Goal: Task Accomplishment & Management: Manage account settings

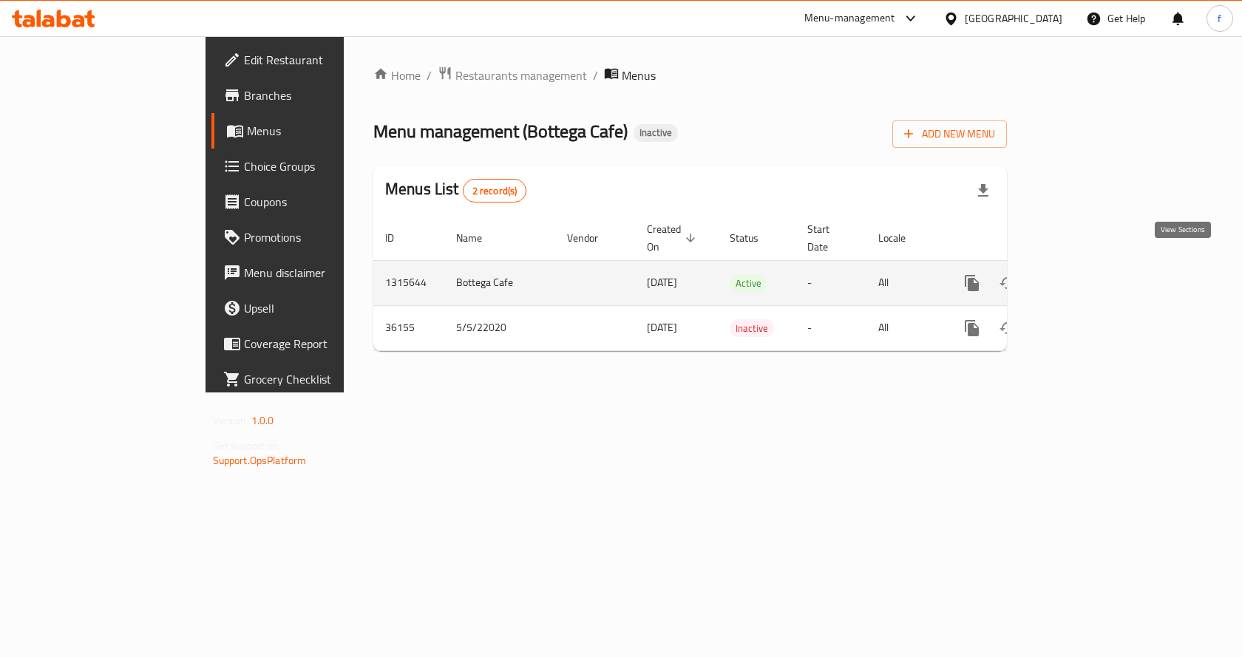
click at [1097, 267] on link "enhanced table" at bounding box center [1078, 282] width 35 height 35
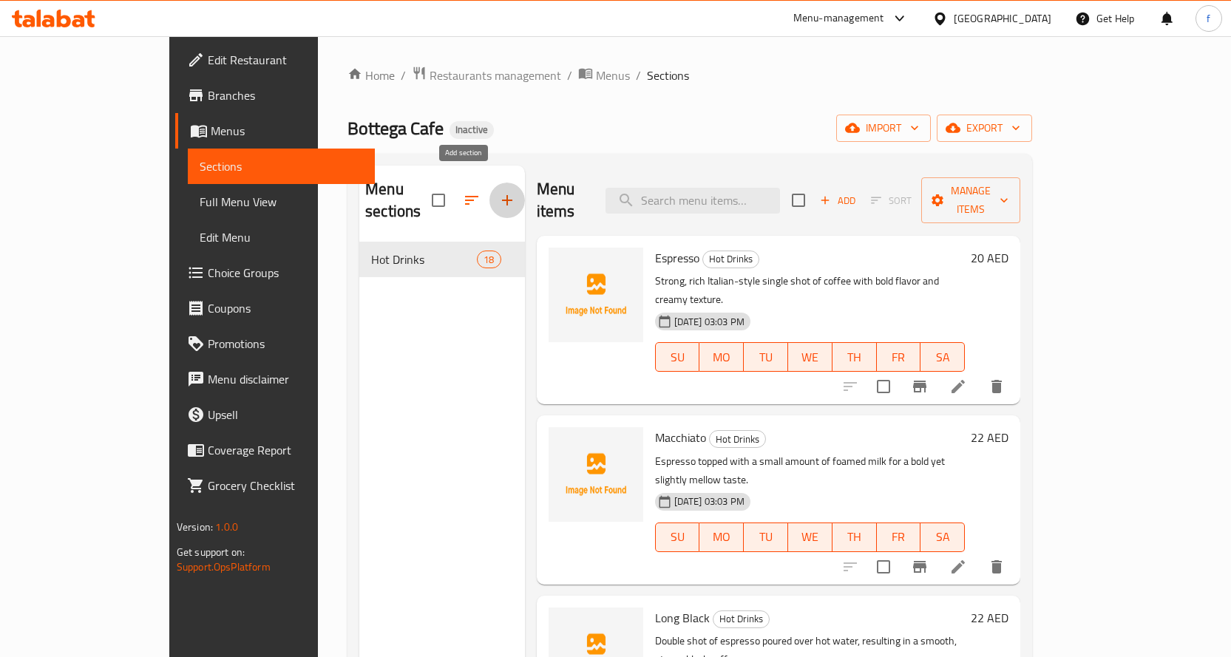
click at [502, 195] on icon "button" at bounding box center [507, 200] width 10 height 10
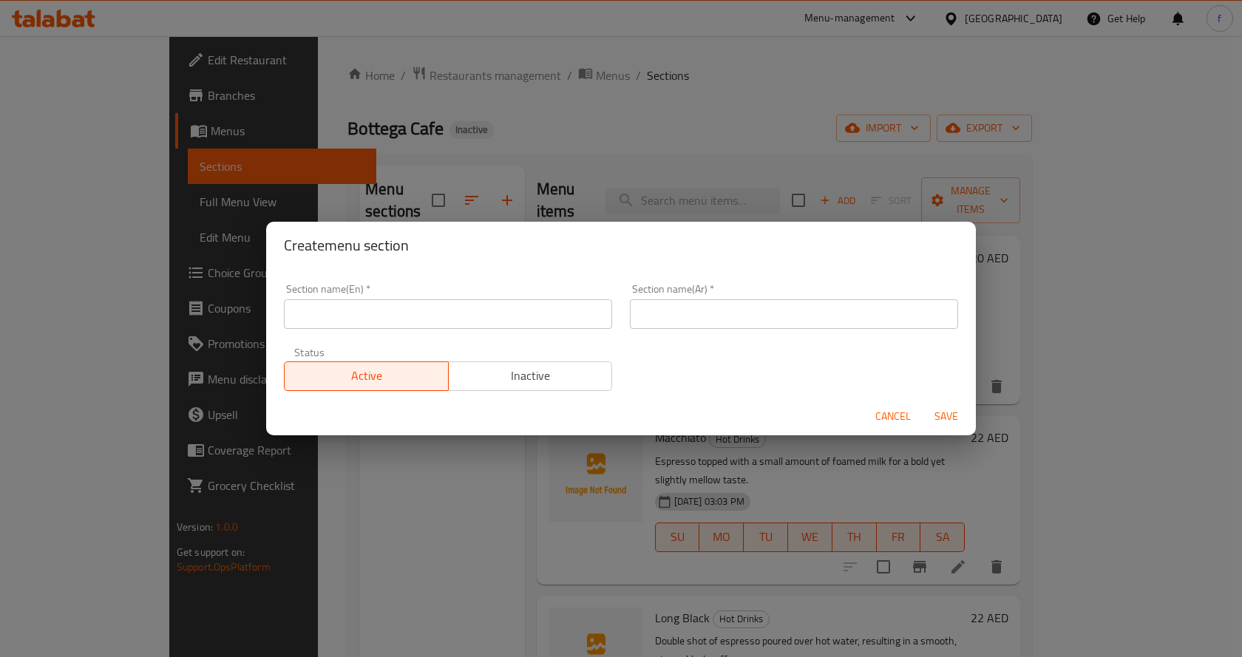
click at [902, 421] on span "Cancel" at bounding box center [892, 416] width 35 height 18
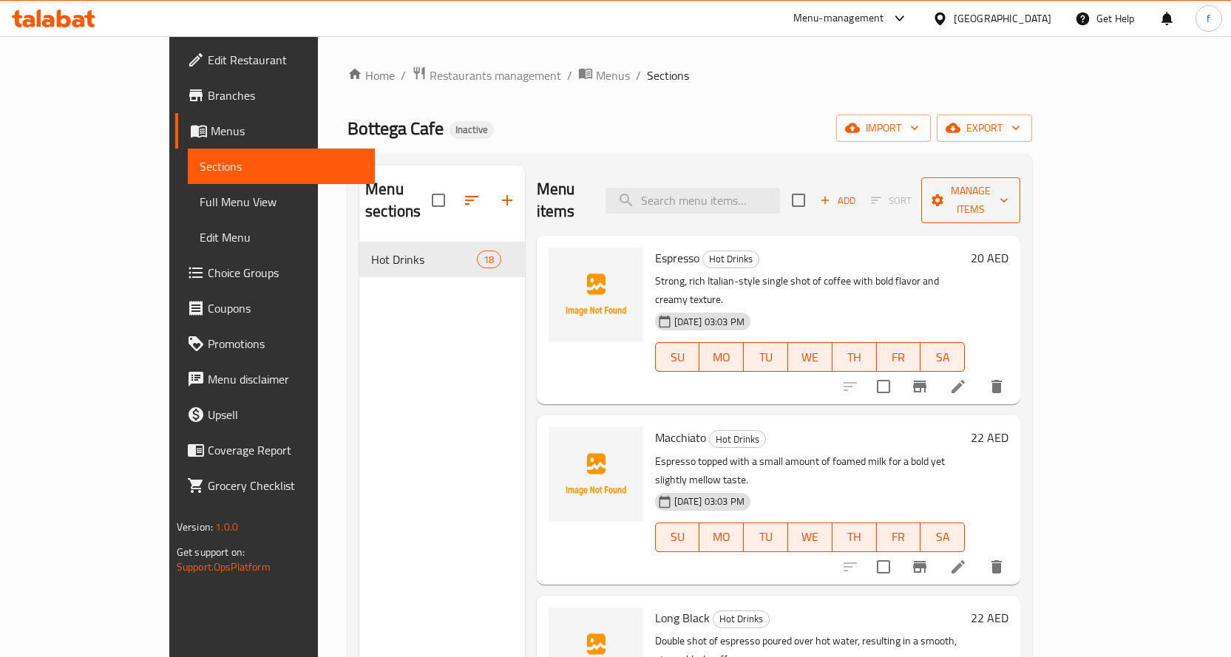
click at [1012, 193] on icon "button" at bounding box center [1004, 200] width 15 height 15
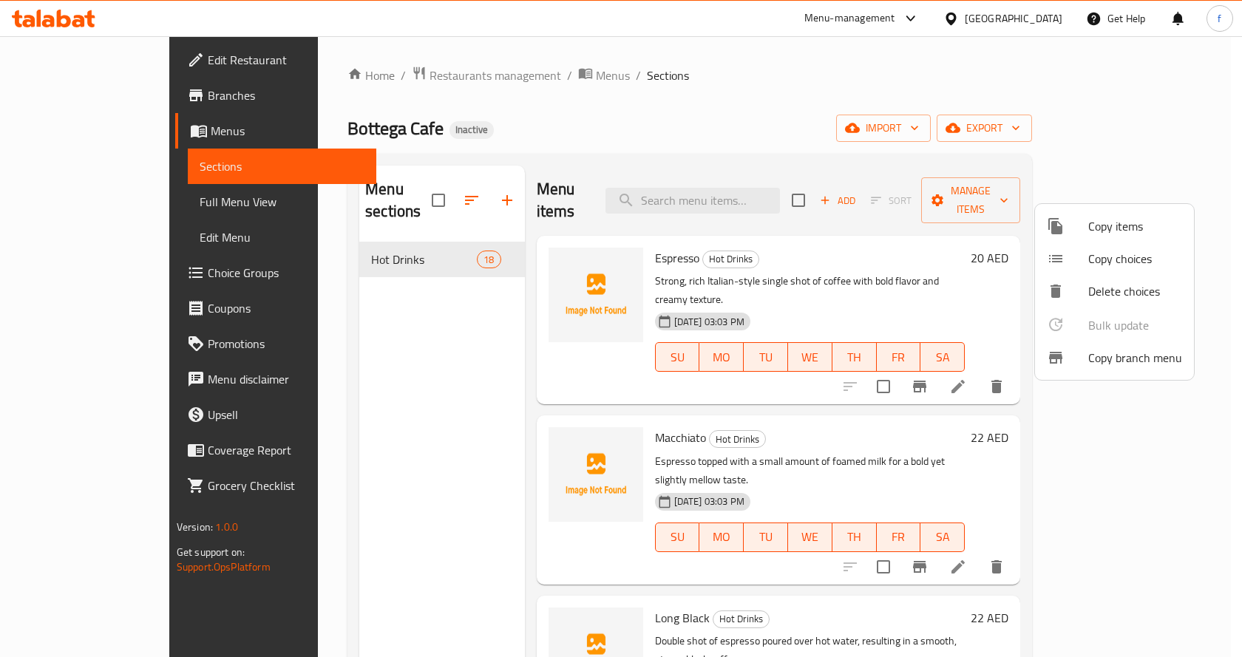
click at [847, 94] on div at bounding box center [621, 328] width 1242 height 657
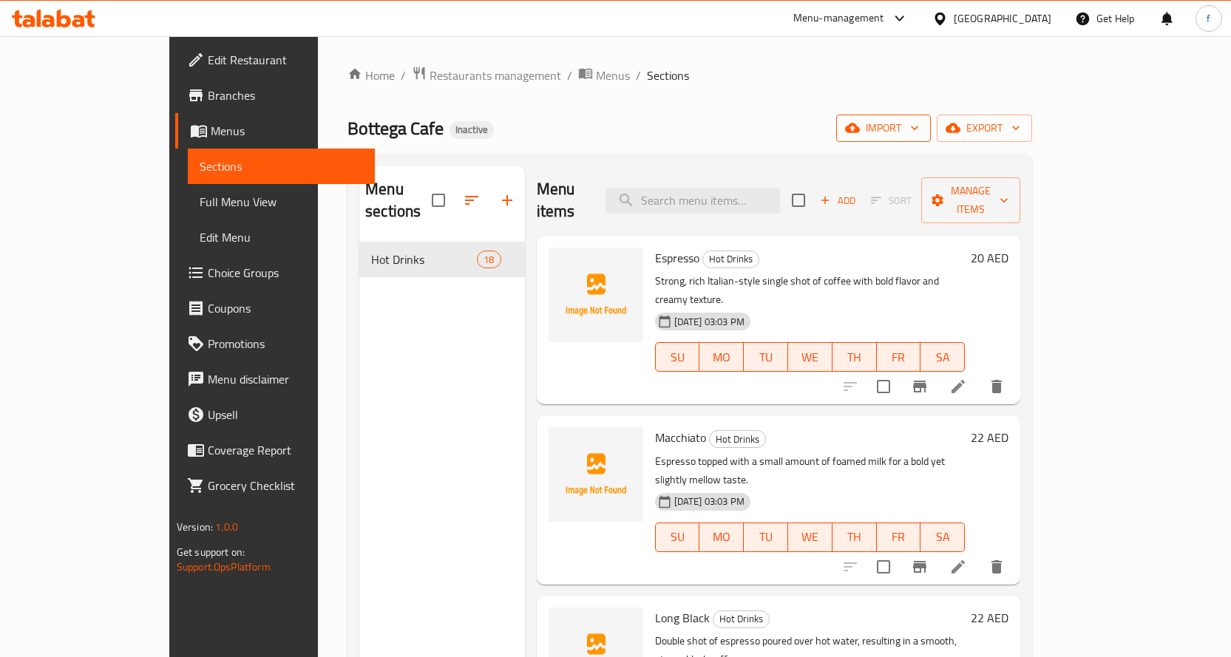
click at [919, 125] on span "import" at bounding box center [883, 128] width 71 height 18
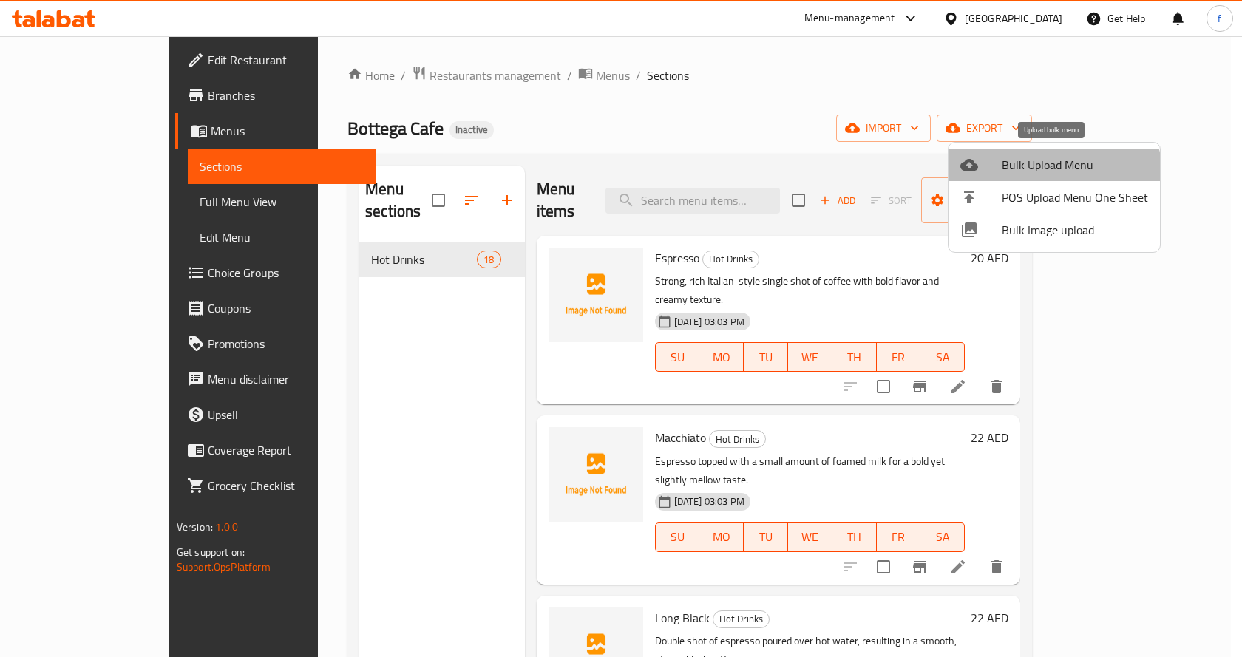
click at [1046, 179] on li "Bulk Upload Menu" at bounding box center [1054, 165] width 211 height 33
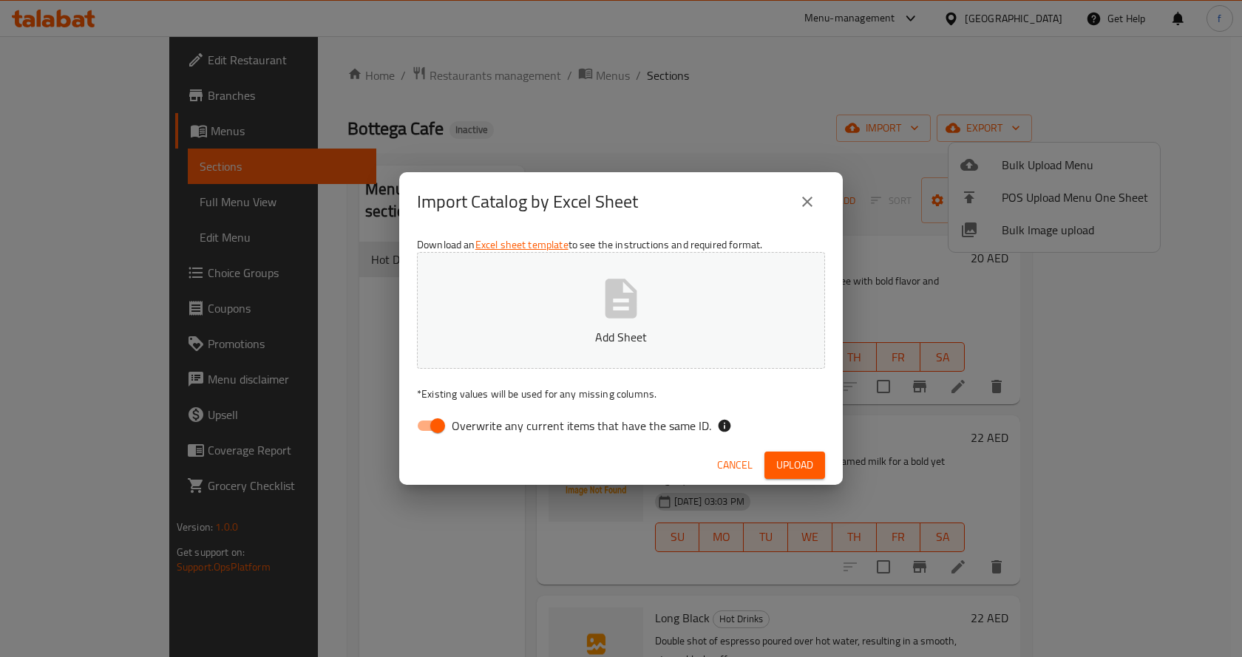
click at [443, 427] on input "Overwrite any current items that have the same ID." at bounding box center [438, 426] width 84 height 28
checkbox input "false"
click at [614, 305] on icon "button" at bounding box center [622, 298] width 32 height 39
click at [788, 461] on span "Upload" at bounding box center [794, 465] width 37 height 18
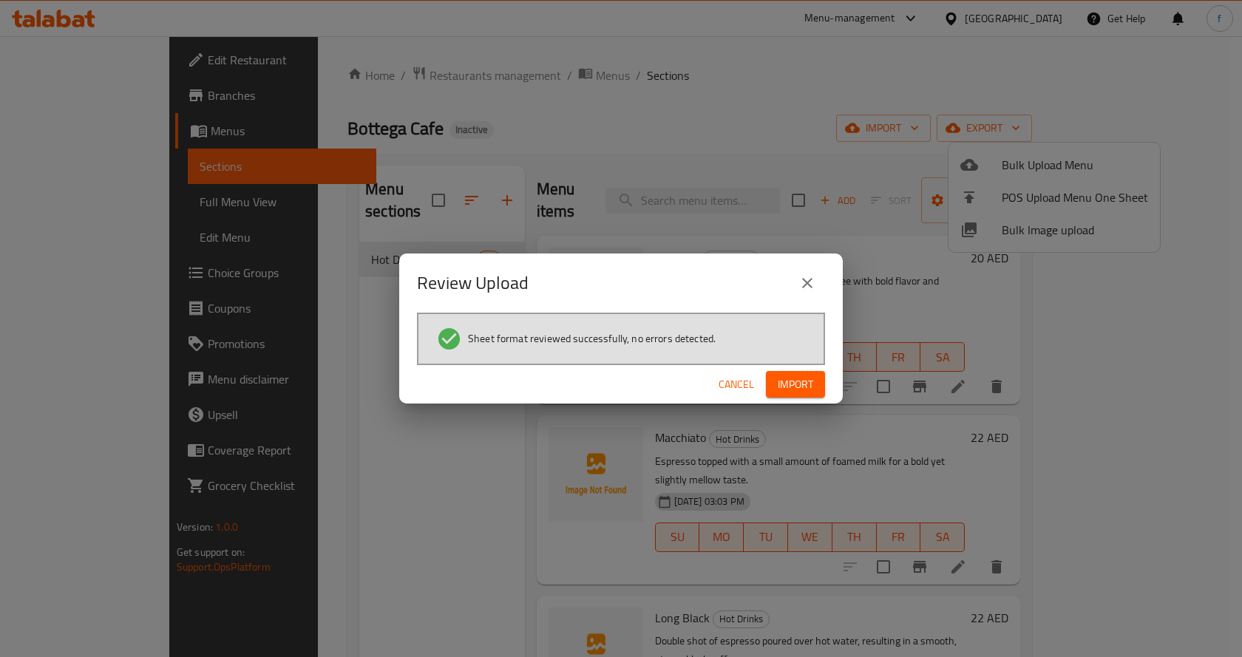
click at [805, 381] on span "Import" at bounding box center [795, 385] width 35 height 18
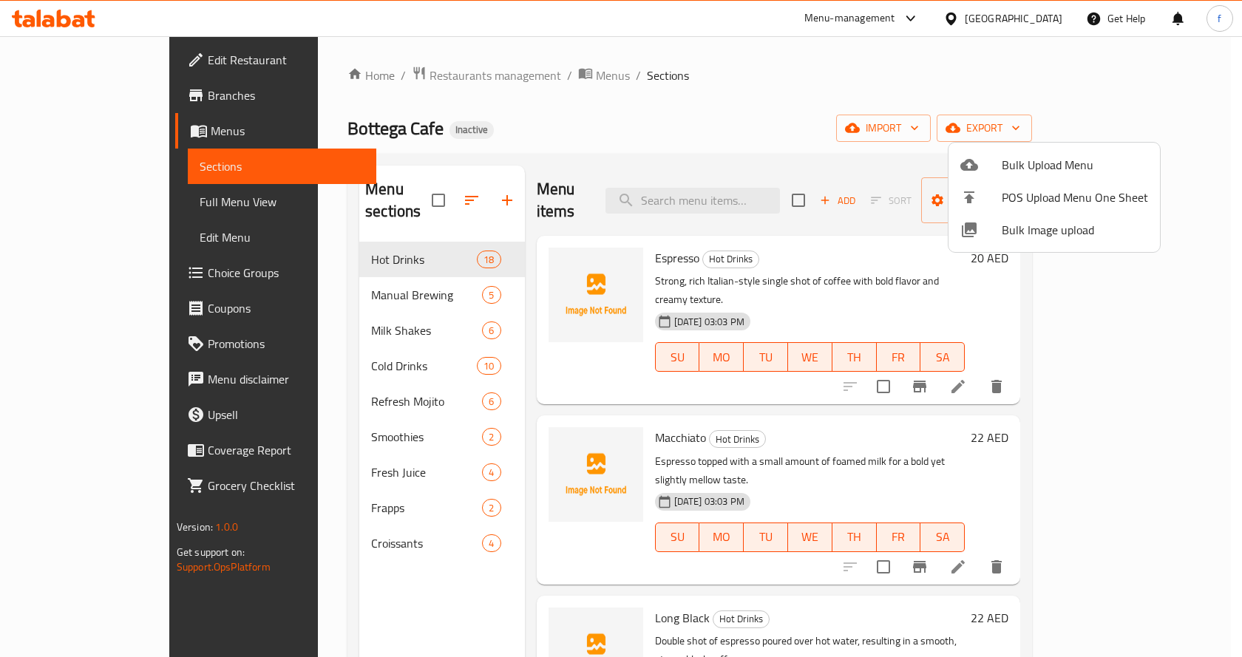
click at [340, 270] on div at bounding box center [621, 328] width 1242 height 657
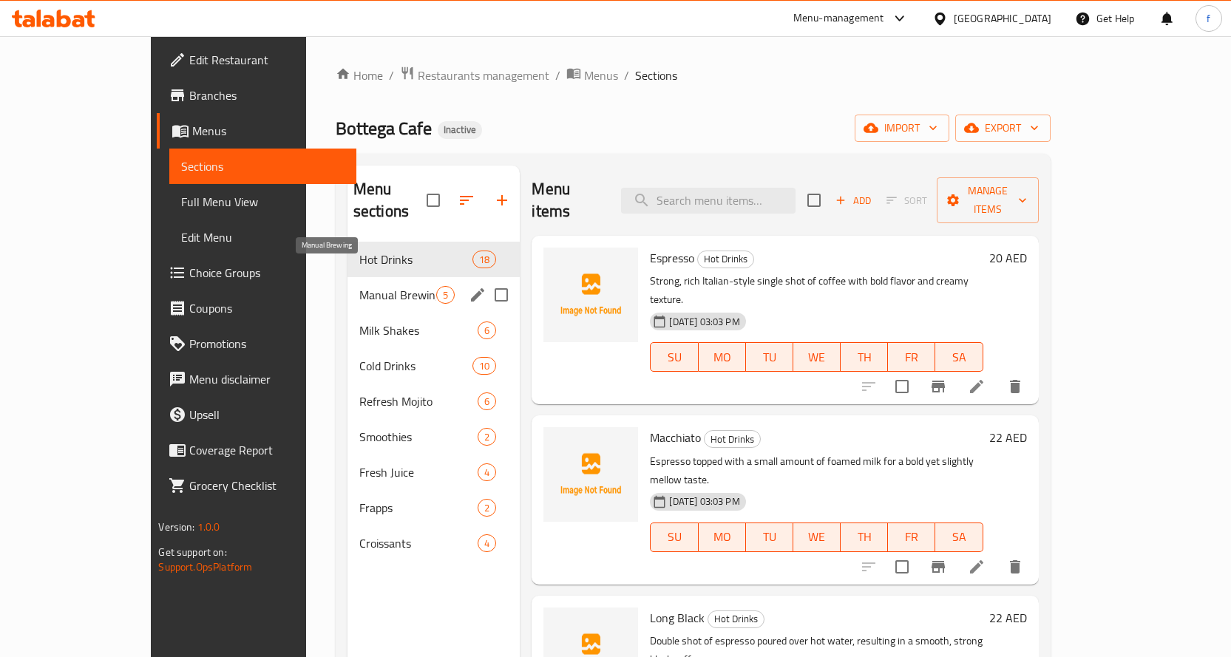
click at [359, 286] on span "Manual Brewing" at bounding box center [398, 295] width 78 height 18
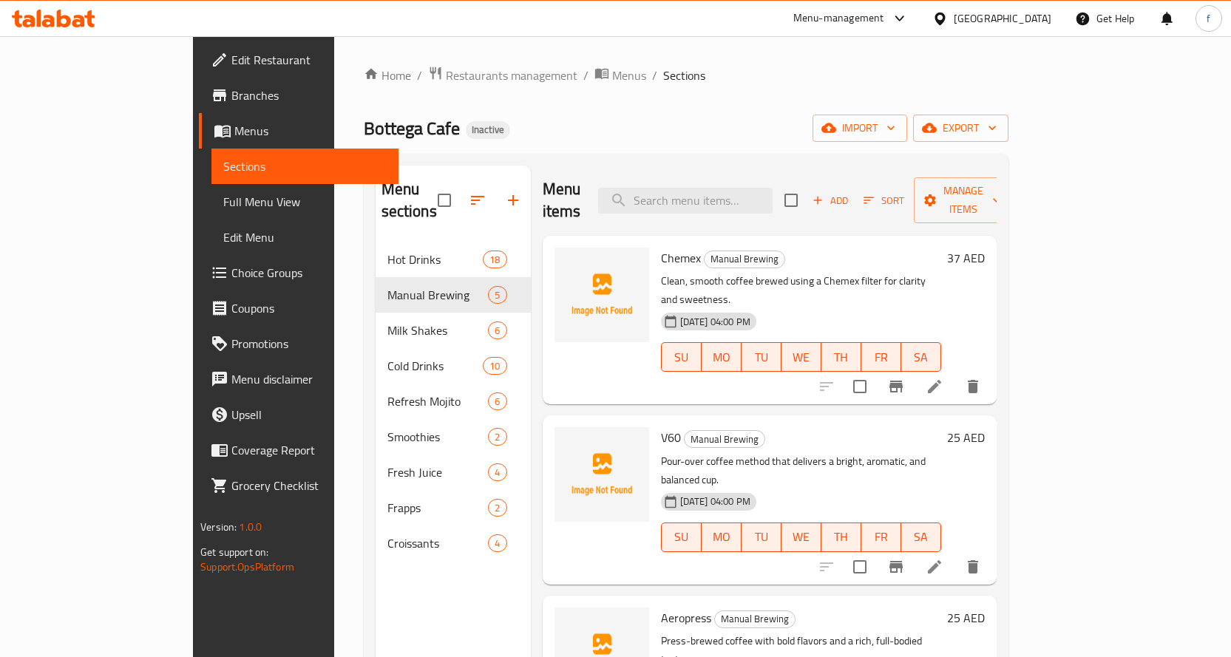
click at [223, 206] on span "Full Menu View" at bounding box center [304, 202] width 163 height 18
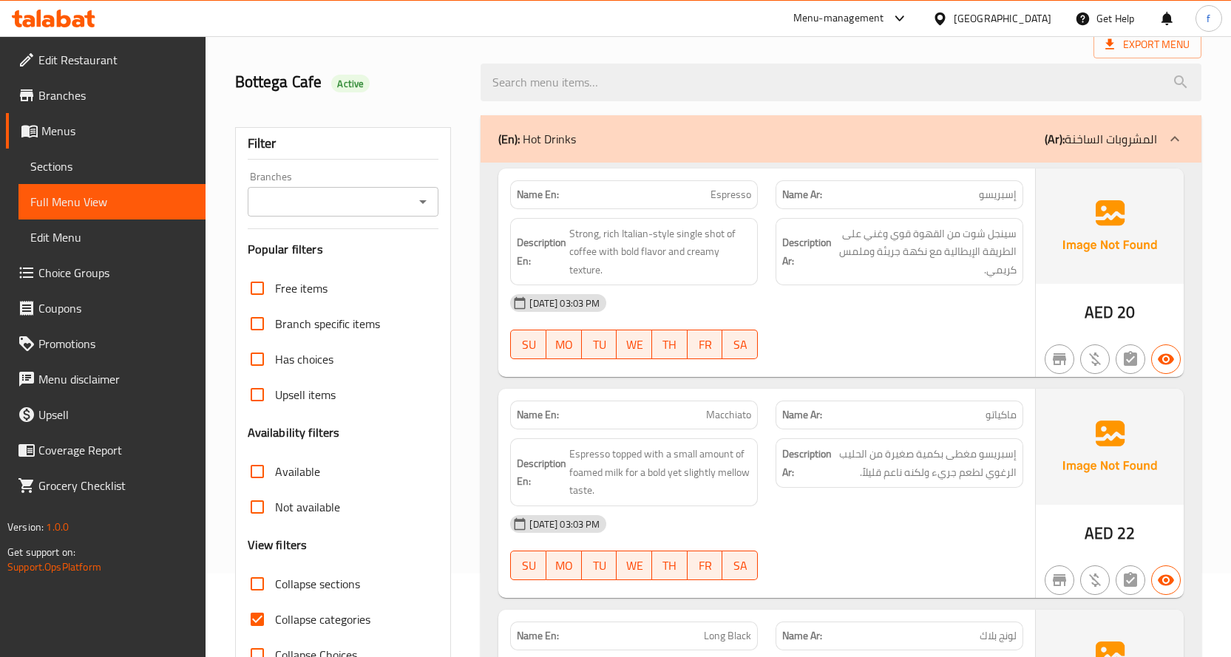
scroll to position [222, 0]
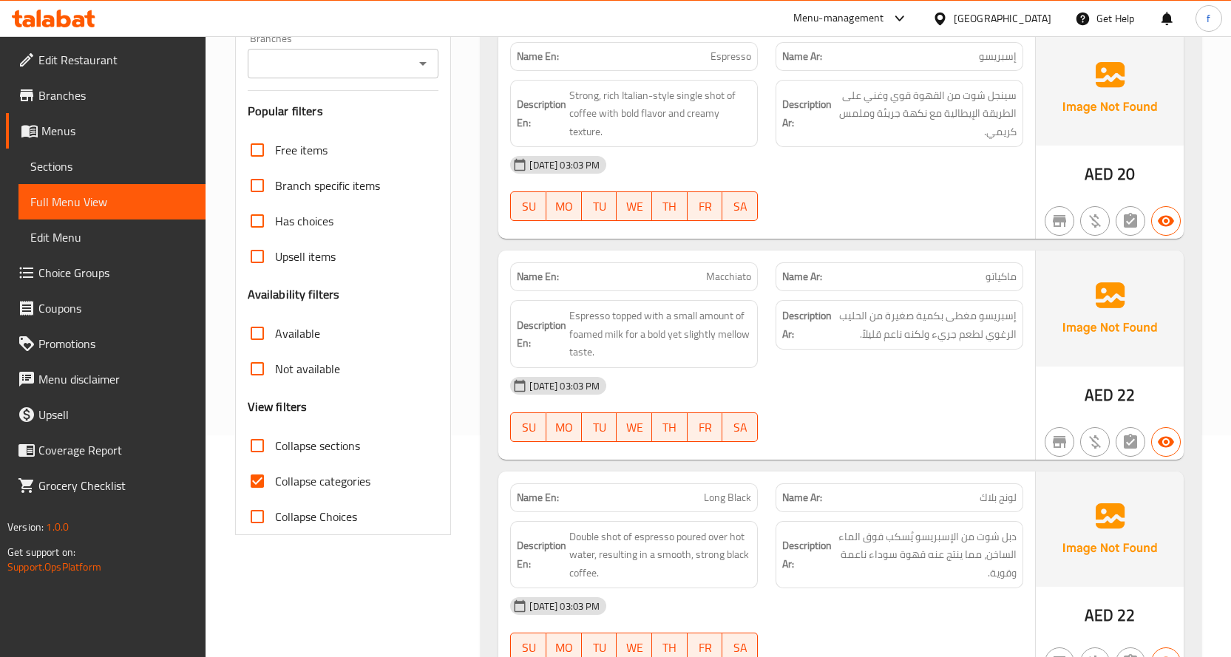
click at [323, 476] on span "Collapse categories" at bounding box center [322, 481] width 95 height 18
click at [275, 476] on input "Collapse categories" at bounding box center [257, 481] width 35 height 35
checkbox input "false"
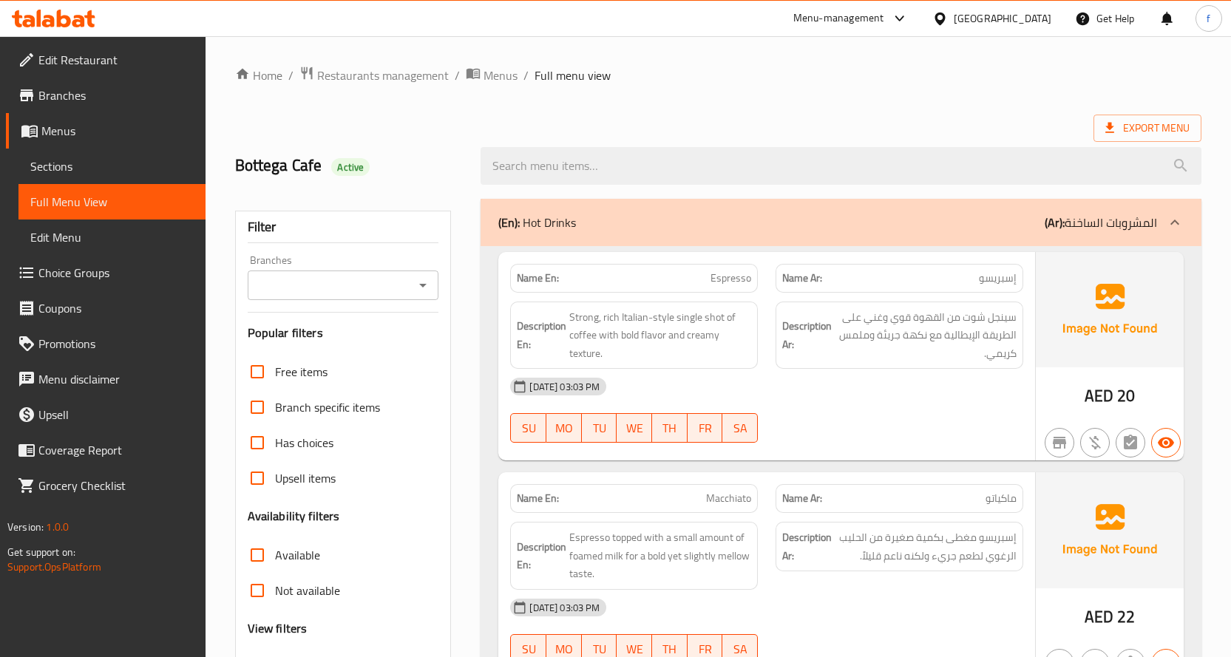
click at [1162, 222] on div at bounding box center [1174, 222] width 35 height 35
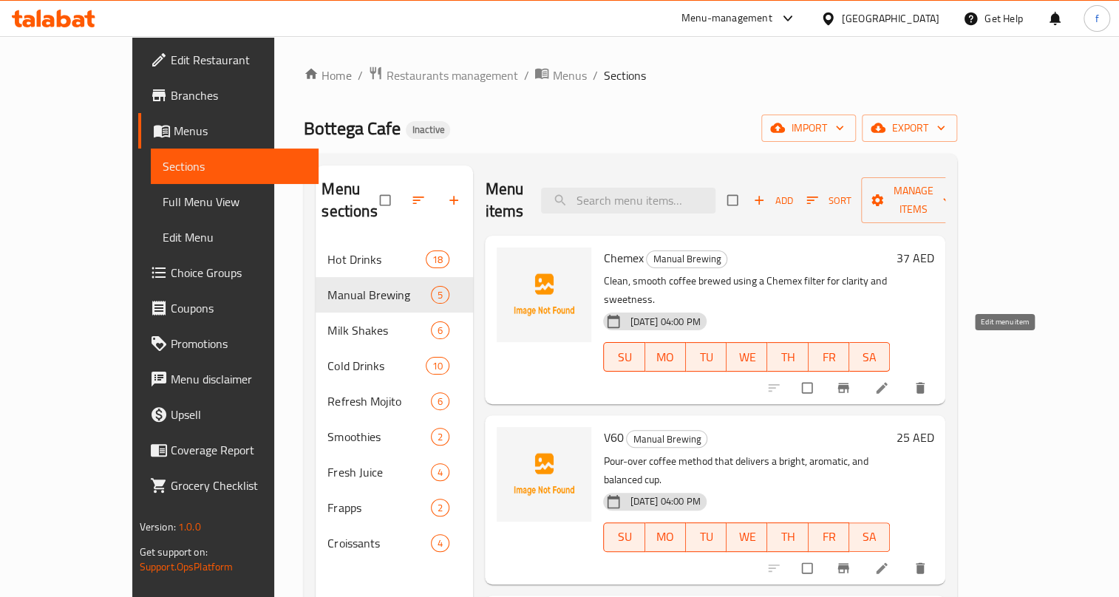
click at [892, 381] on link at bounding box center [884, 388] width 18 height 15
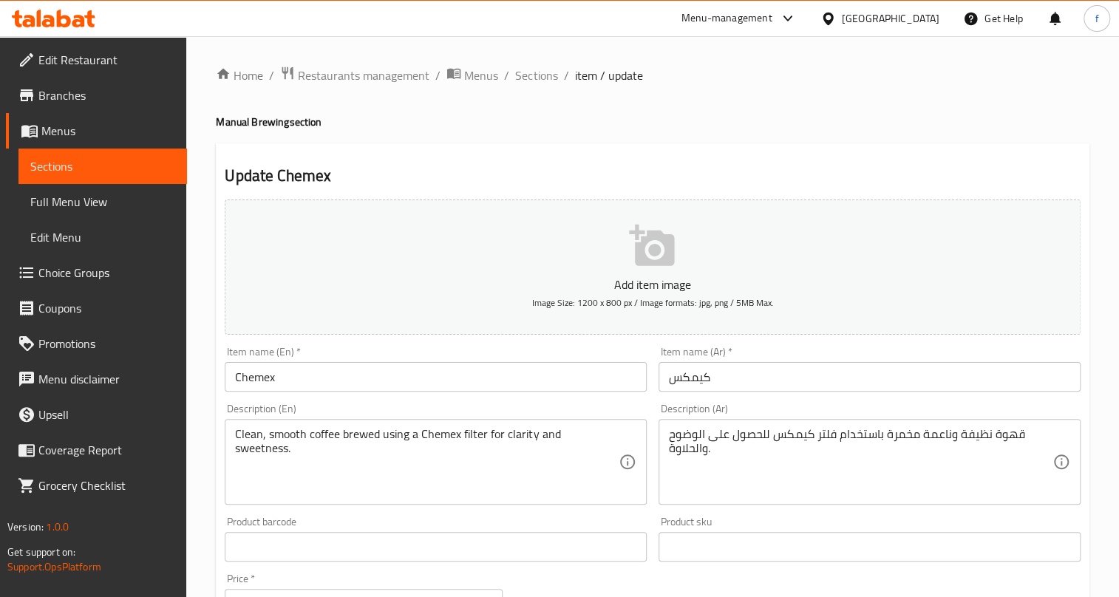
click at [264, 378] on input "Chemex" at bounding box center [436, 377] width 422 height 30
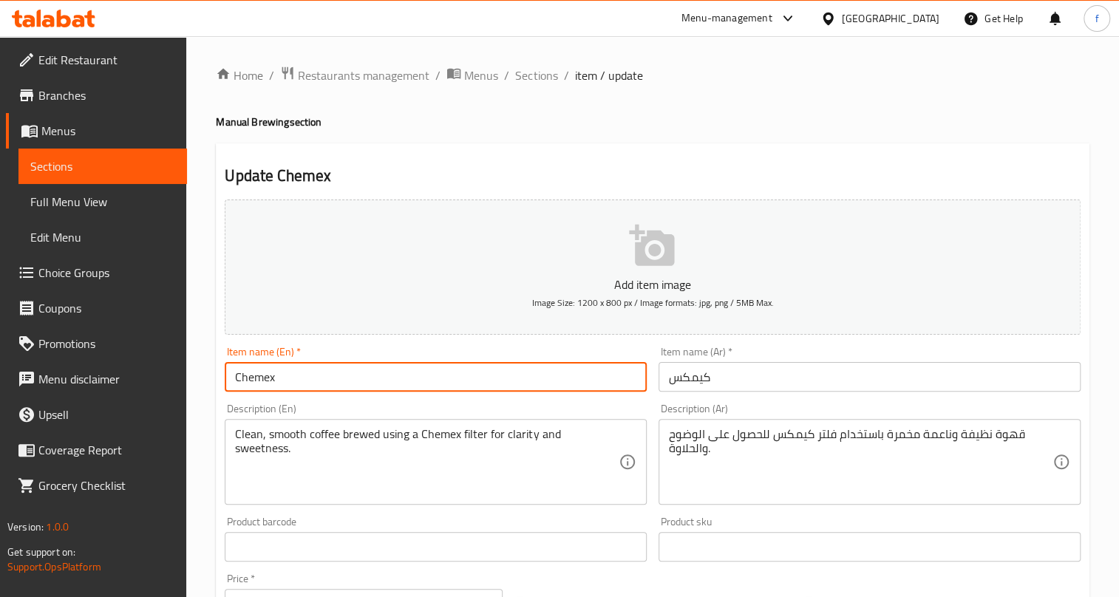
click at [264, 378] on input "Chemex" at bounding box center [436, 377] width 422 height 30
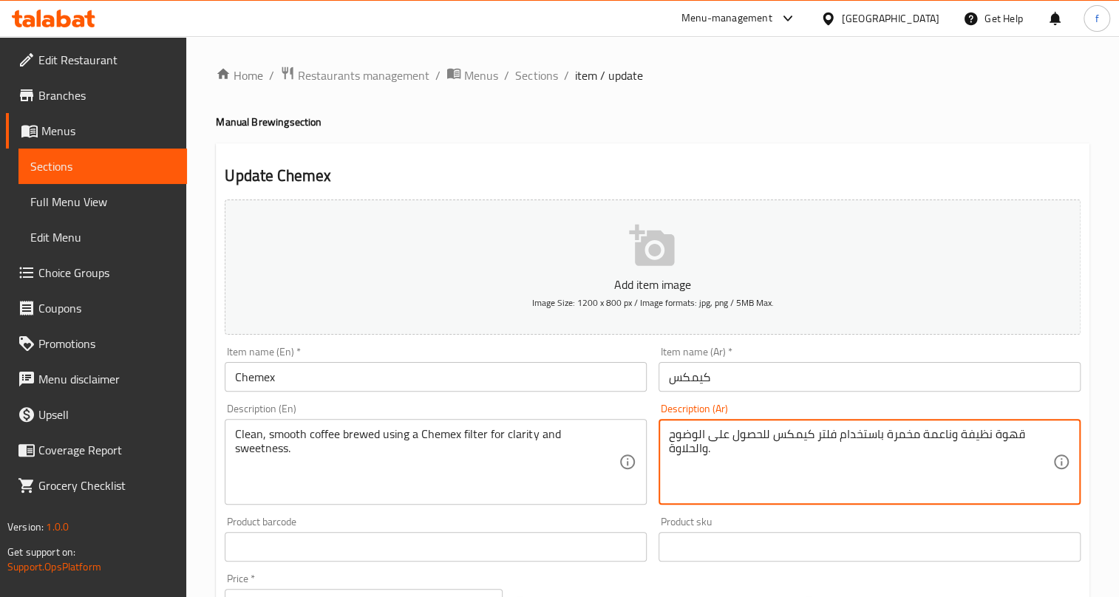
drag, startPoint x: 924, startPoint y: 433, endPoint x: 990, endPoint y: 432, distance: 65.8
click at [927, 433] on textarea "قهوة مخمرة باستخدام فلتر كيمكس للحصول على الوضوح والحلاوة." at bounding box center [861, 462] width 384 height 70
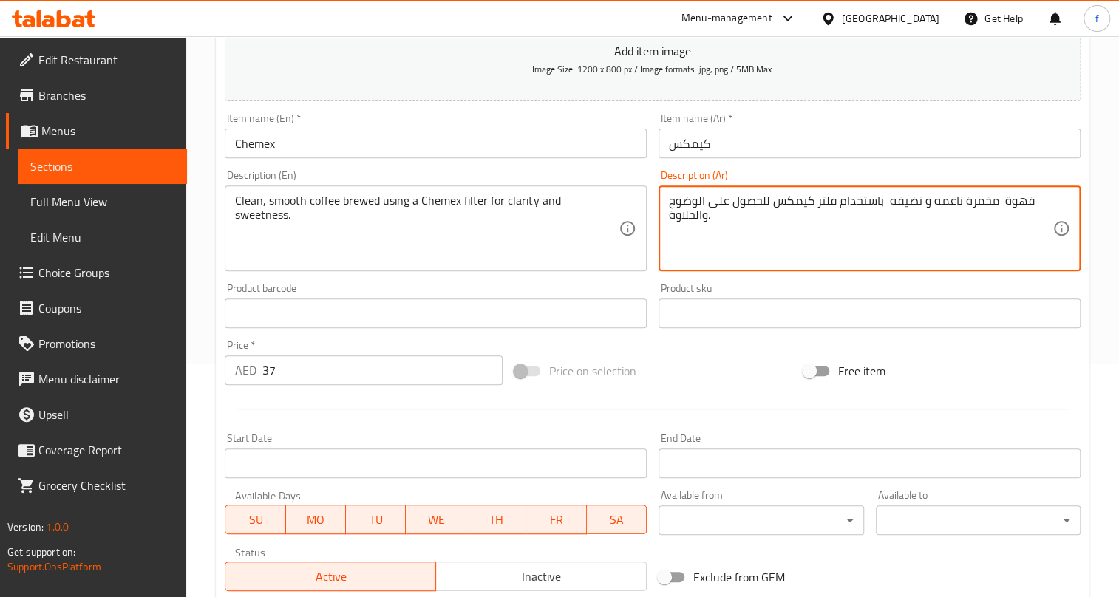
scroll to position [268, 0]
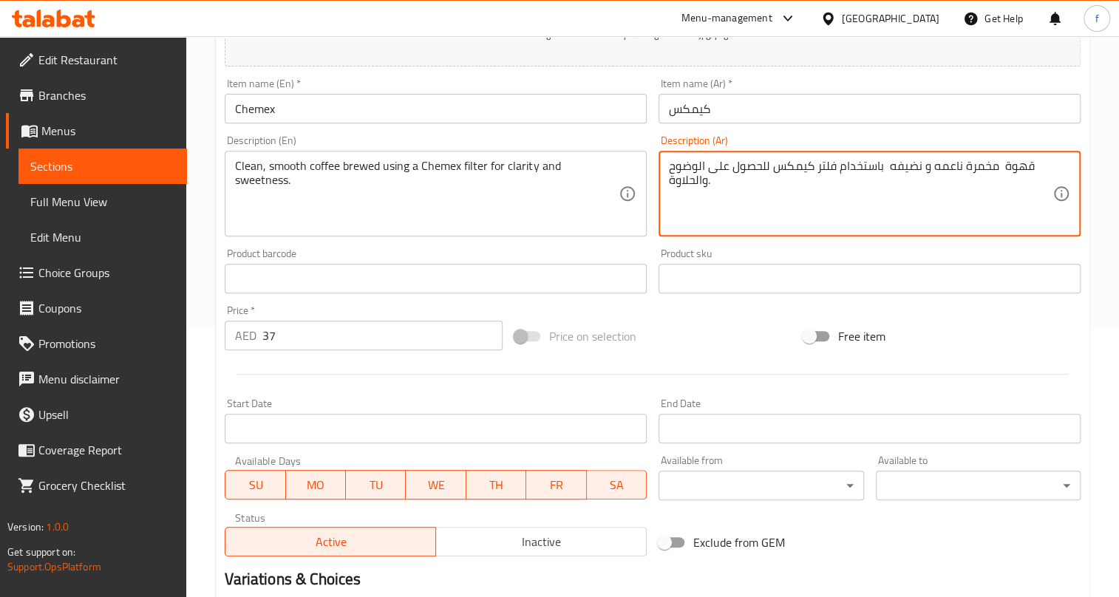
type textarea "قهوة مخمرة ناعمه و نضيفه باستخدام فلتر كيمكس للحصول على الوضوح والحلاوة."
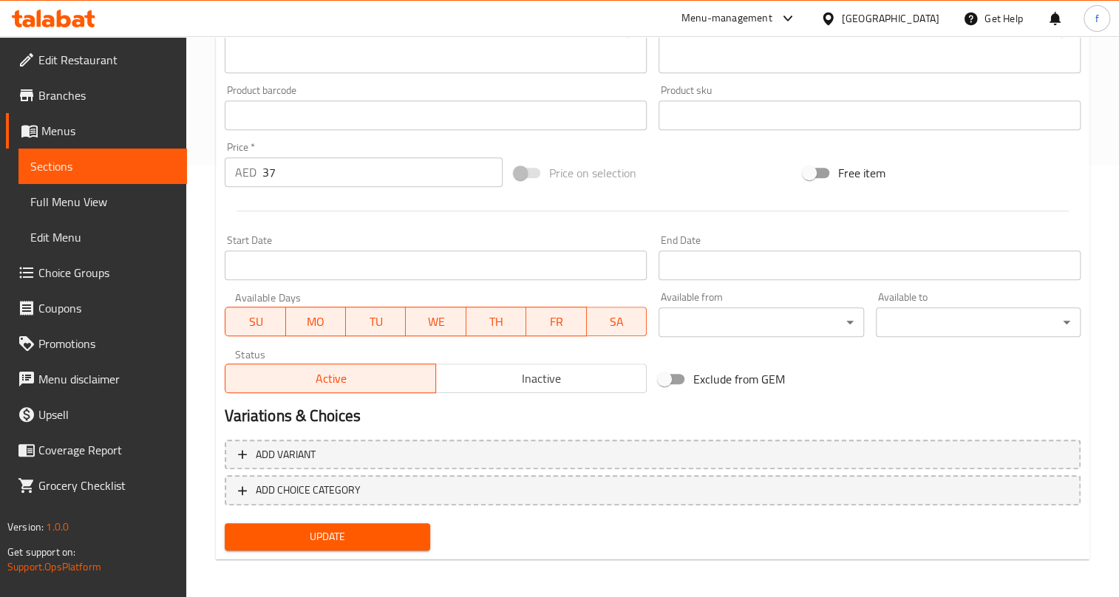
scroll to position [434, 0]
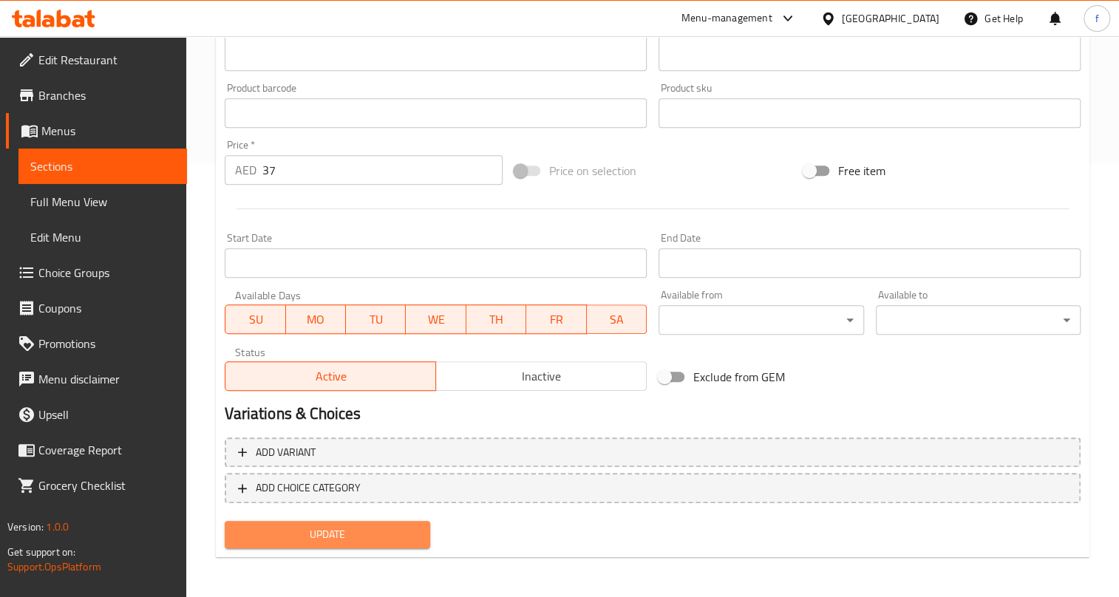
click at [353, 536] on span "Update" at bounding box center [327, 535] width 181 height 18
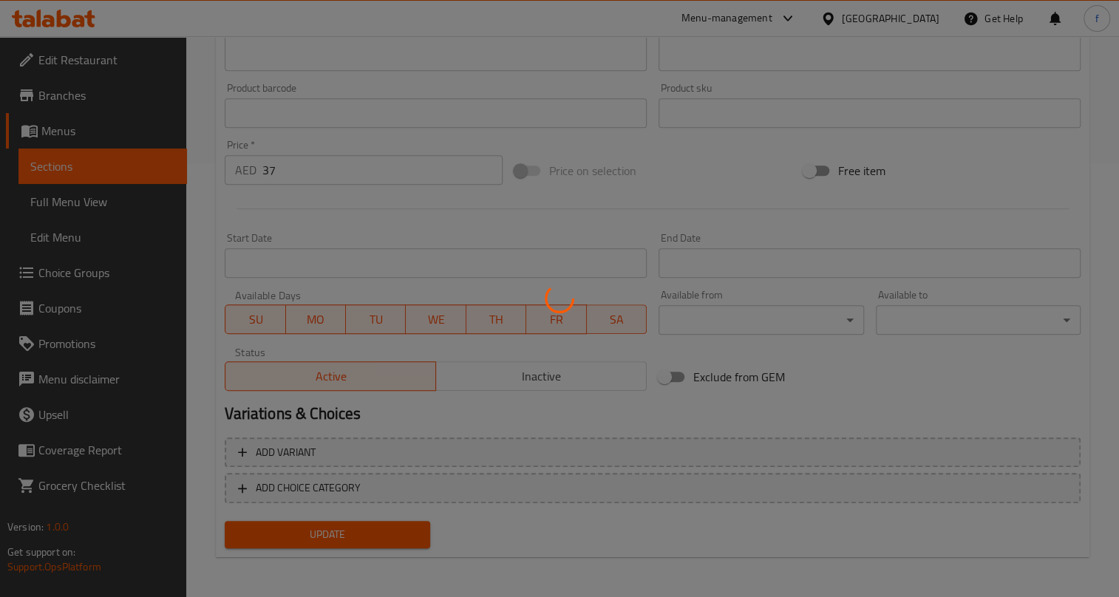
scroll to position [0, 0]
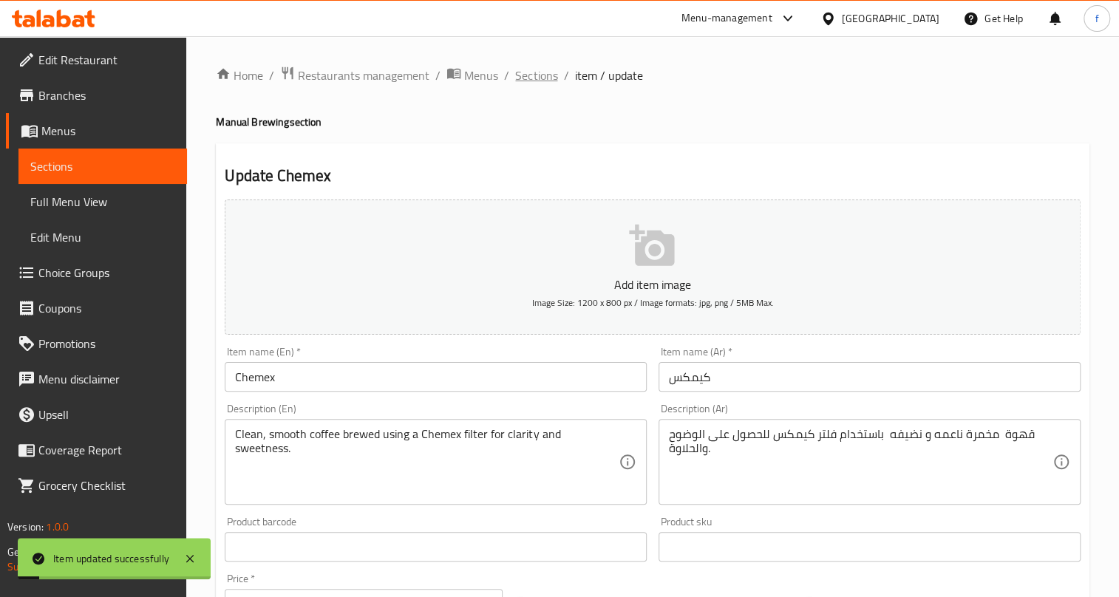
click at [535, 75] on span "Sections" at bounding box center [536, 76] width 42 height 18
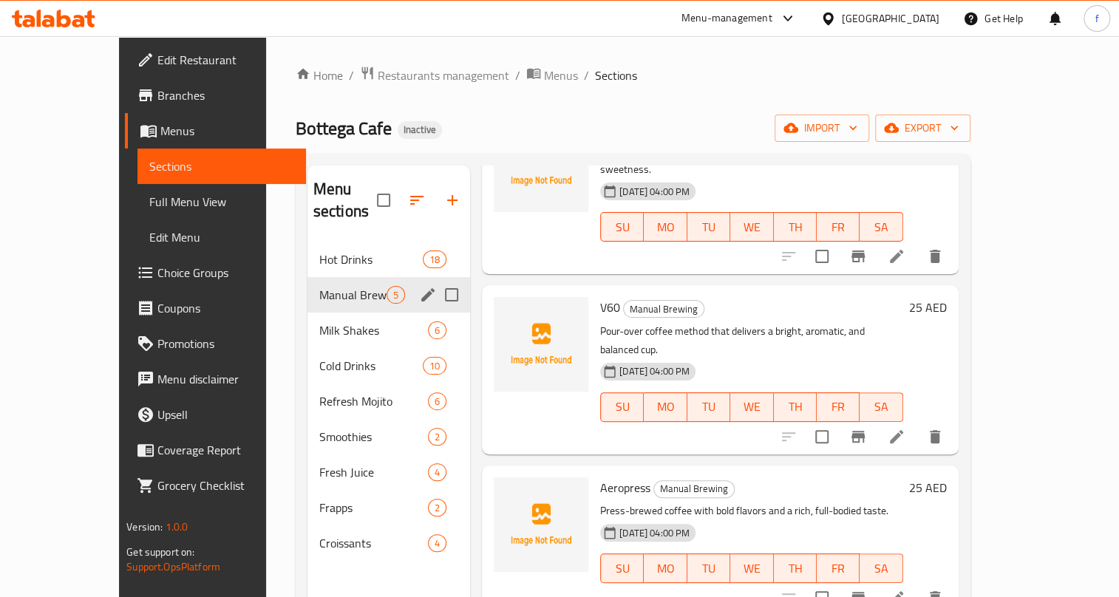
scroll to position [134, 0]
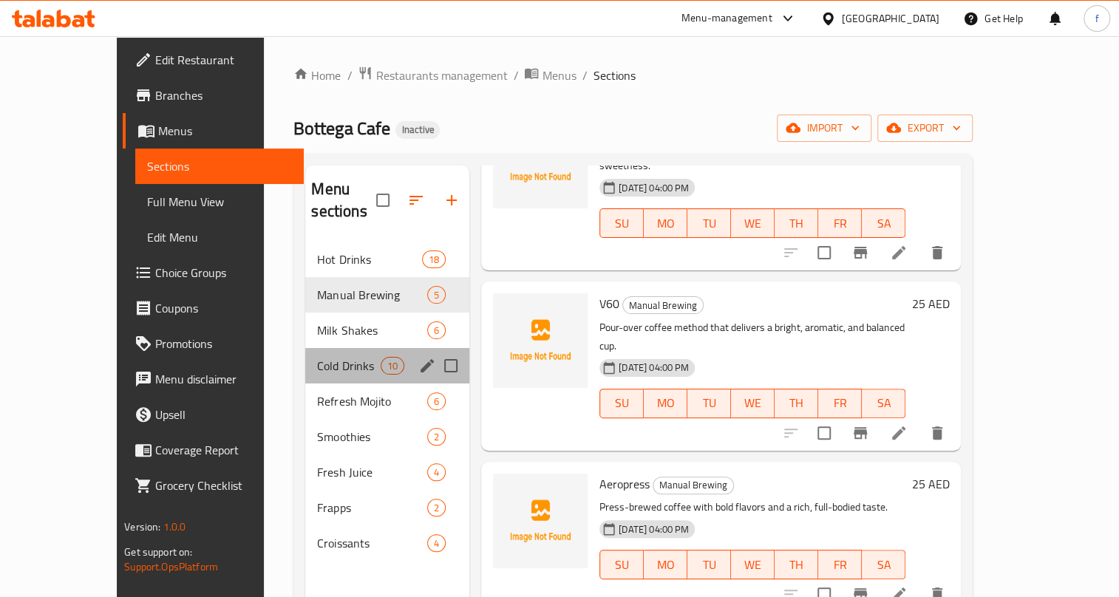
click at [305, 354] on div "Cold Drinks 10" at bounding box center [387, 365] width 164 height 35
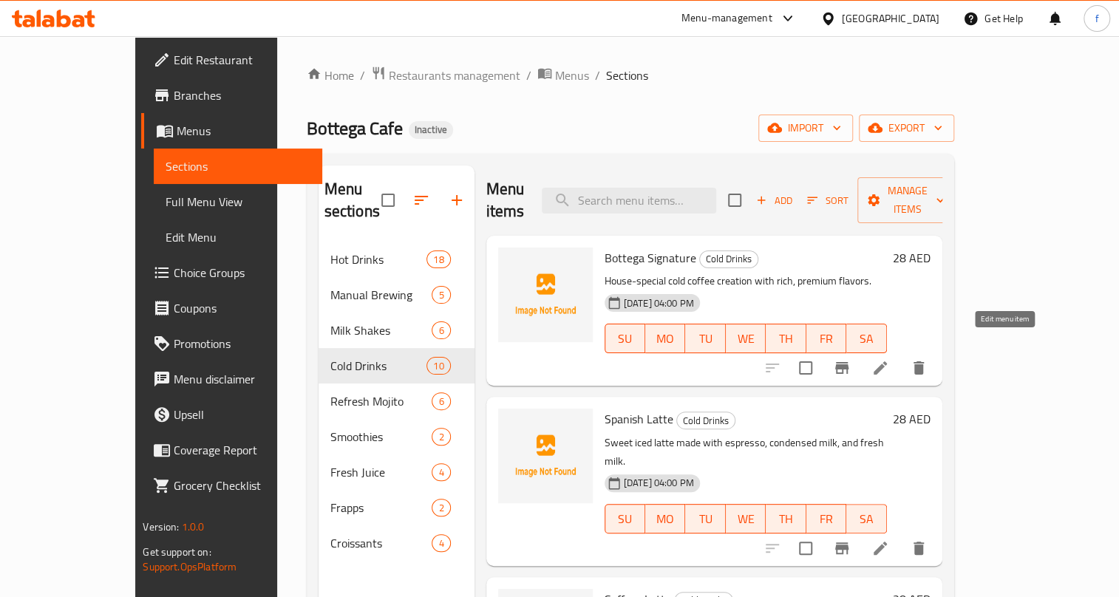
click at [887, 362] on icon at bounding box center [880, 368] width 13 height 13
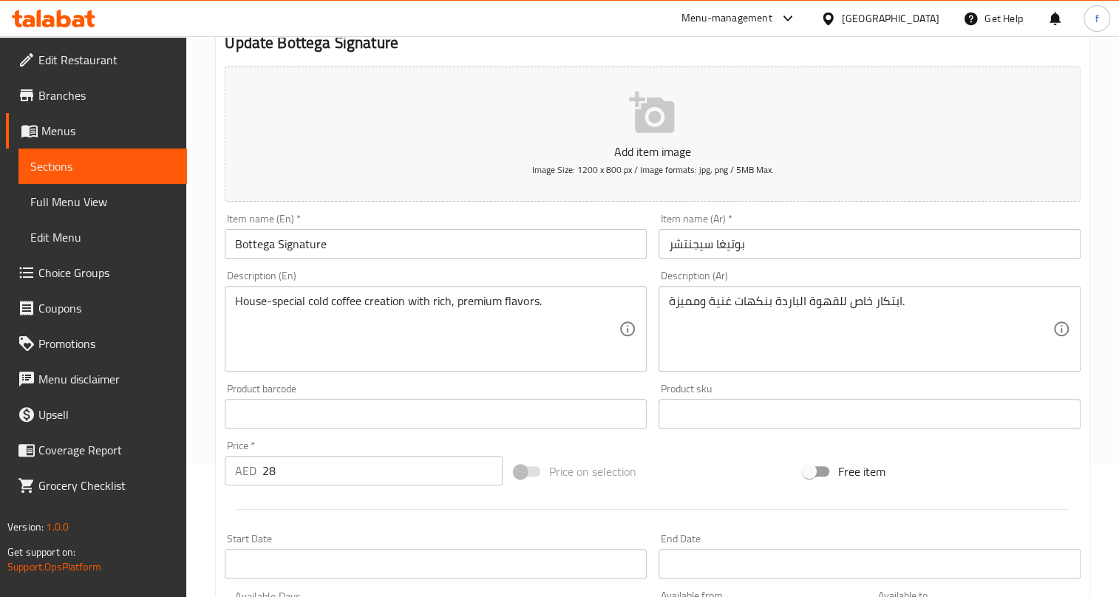
scroll to position [134, 0]
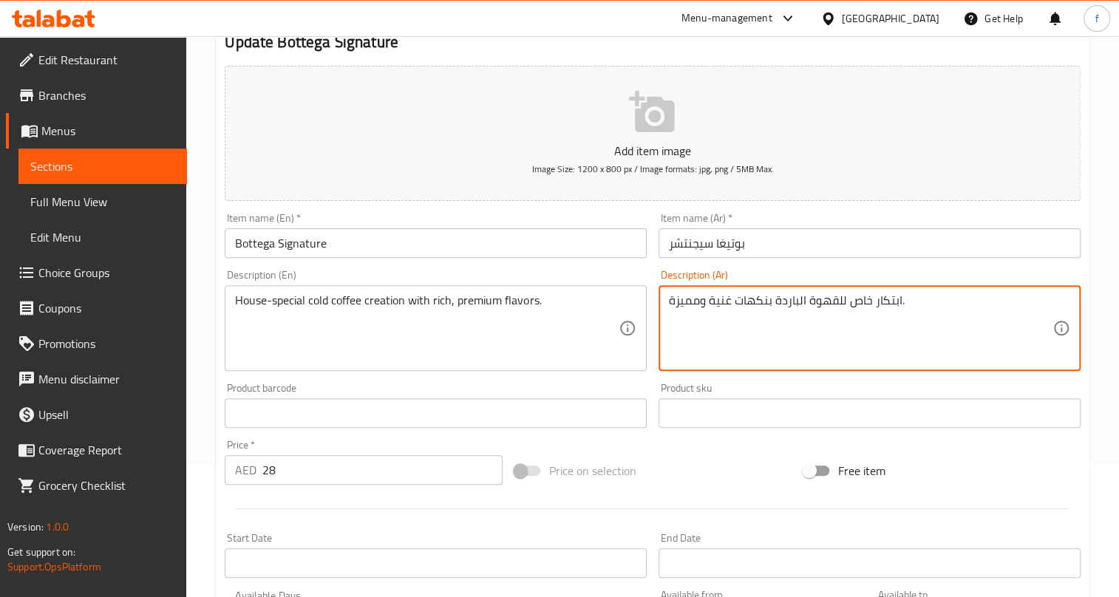
click at [884, 302] on textarea "ابتكار خاص للقهوة الباردة بنكهات غنية ومميزة." at bounding box center [861, 329] width 384 height 70
click at [839, 299] on textarea "ابتكار خاص للقهوة الباردة بنكهات غنية ومميزة." at bounding box center [861, 329] width 384 height 70
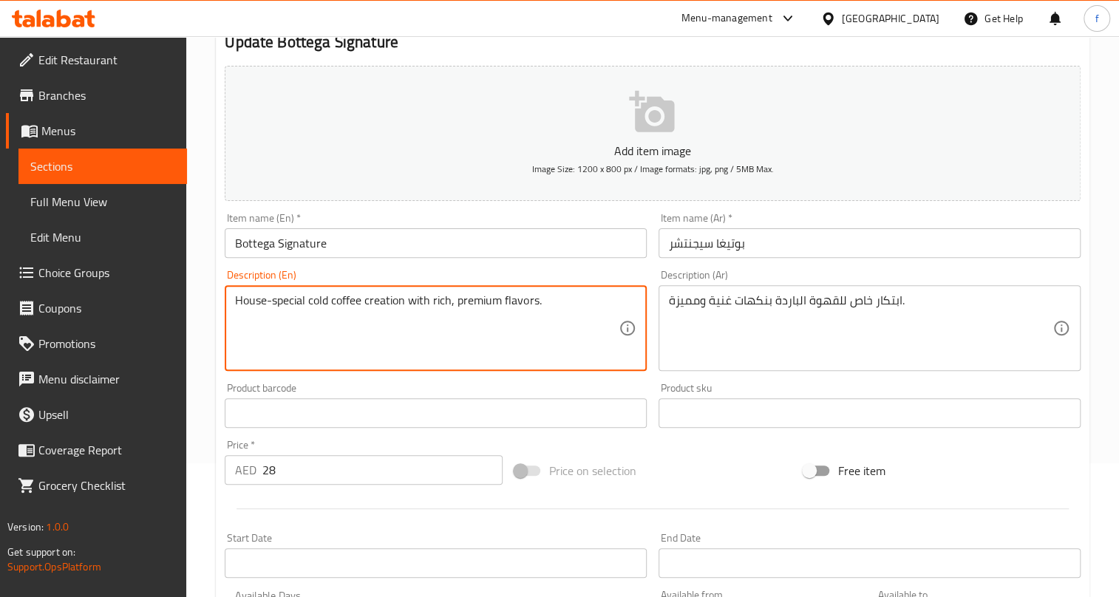
click at [451, 295] on textarea "House-special cold coffee creation with rich, premium flavors." at bounding box center [427, 329] width 384 height 70
click at [430, 303] on textarea "House-special cold coffee creation with rich, premium flavors." at bounding box center [427, 329] width 384 height 70
drag, startPoint x: 433, startPoint y: 299, endPoint x: 570, endPoint y: 302, distance: 137.6
click at [570, 302] on textarea "House-special cold coffee creation with rich, premium flavors." at bounding box center [427, 329] width 384 height 70
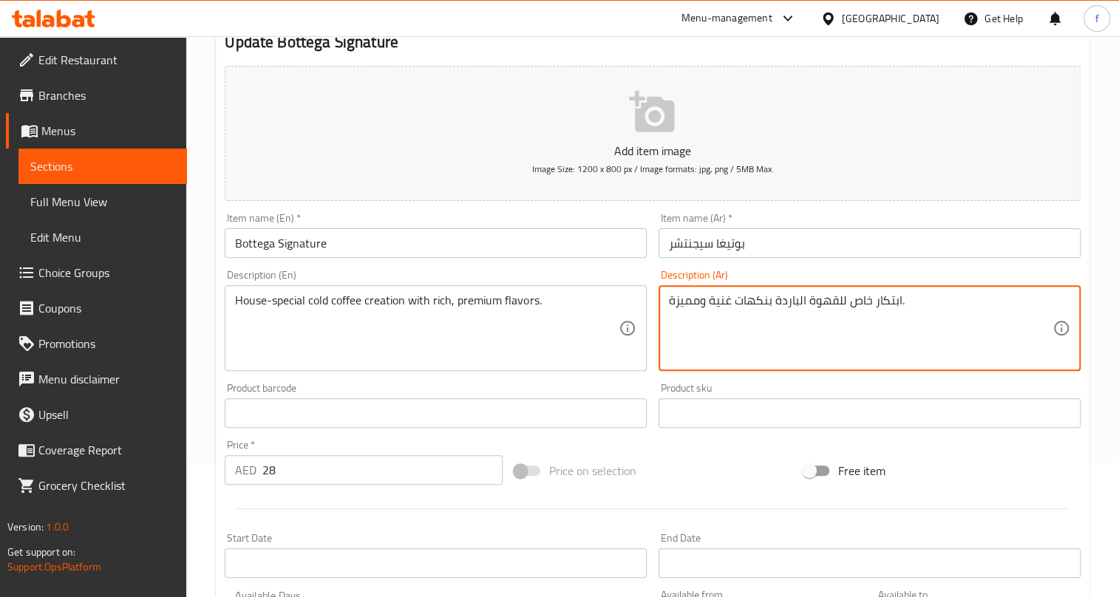
click at [716, 303] on textarea "ابتكار خاص للقهوة الباردة بنكهات غنية ومميزة." at bounding box center [861, 329] width 384 height 70
click at [701, 297] on textarea "ابتكار خاص للقهوة الباردة بنكهات بريميوم ومميزة." at bounding box center [861, 329] width 384 height 70
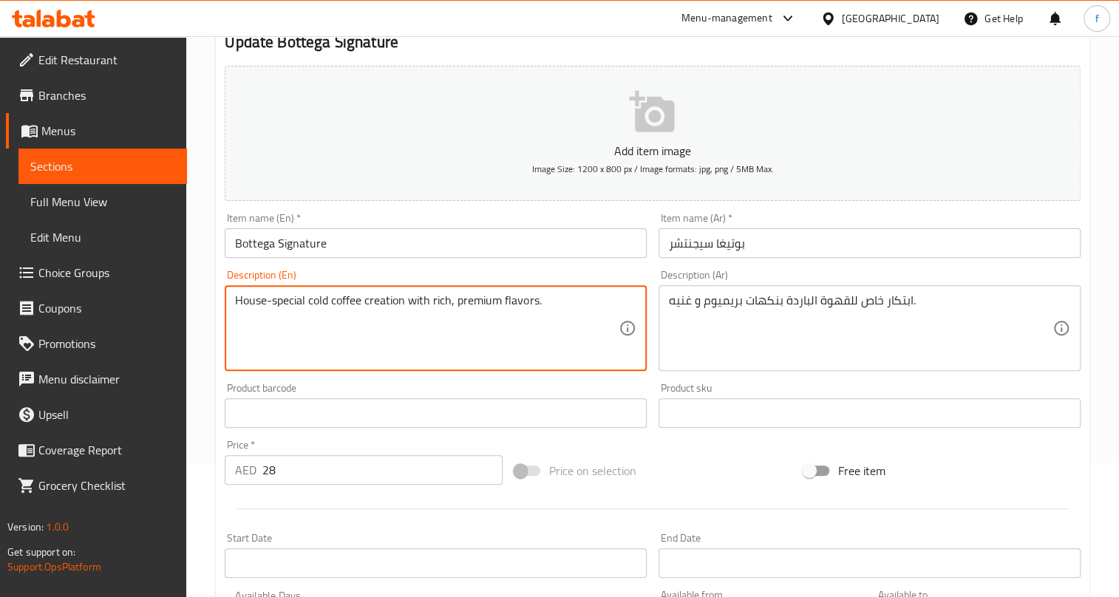
click at [483, 303] on textarea "House-special cold coffee creation with rich, premium flavors." at bounding box center [427, 329] width 384 height 70
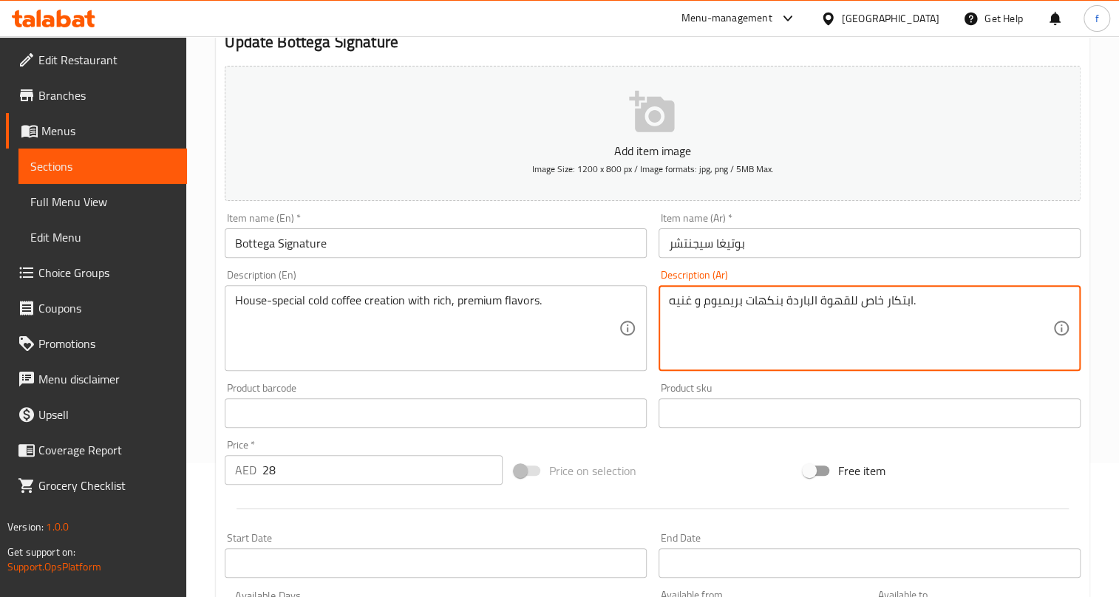
click at [722, 302] on textarea "ابتكار خاص للقهوة الباردة بنكهات بريميوم و غنيه." at bounding box center [861, 329] width 384 height 70
paste textarea
click at [880, 299] on textarea "ابتكار خاص للقهوة الباردة بنكهات بريميوم و غنيه." at bounding box center [861, 329] width 384 height 70
click at [946, 331] on textarea "ابتكار خاص للقهوة الباردة بنكهات بريميوم و غنيه." at bounding box center [861, 329] width 384 height 70
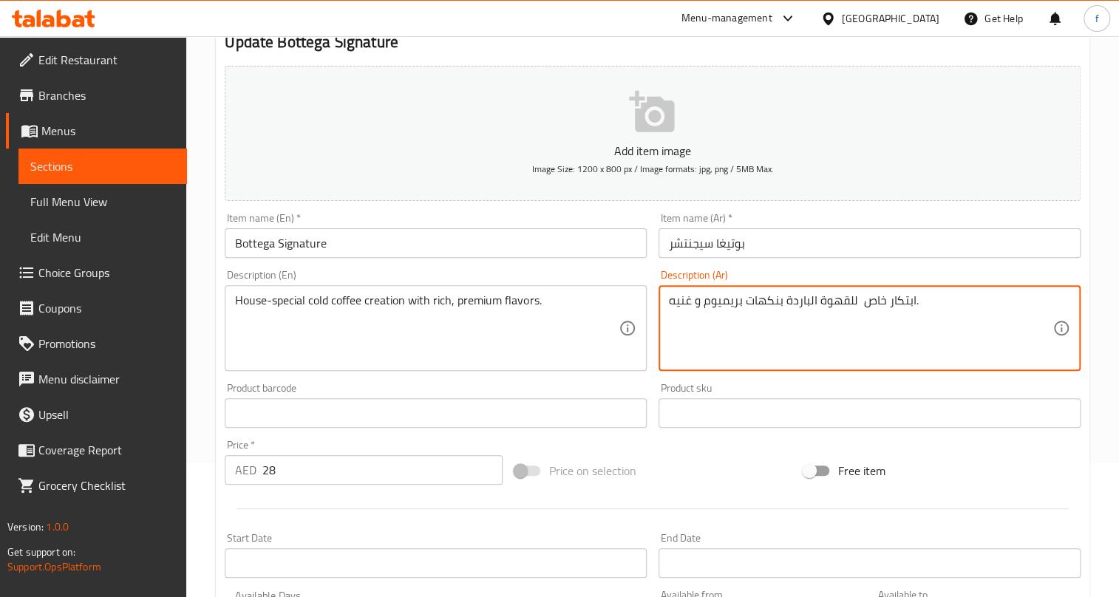
click at [924, 325] on textarea "ابتكار خاص للقهوة الباردة بنكهات بريميوم و غنيه." at bounding box center [861, 329] width 384 height 70
click at [688, 316] on textarea "ابتكار خاص للقهوة الباردة بنكهات بريميوم و غنيه. هاوس سبيشيل" at bounding box center [861, 329] width 384 height 70
paste textarea "ا"
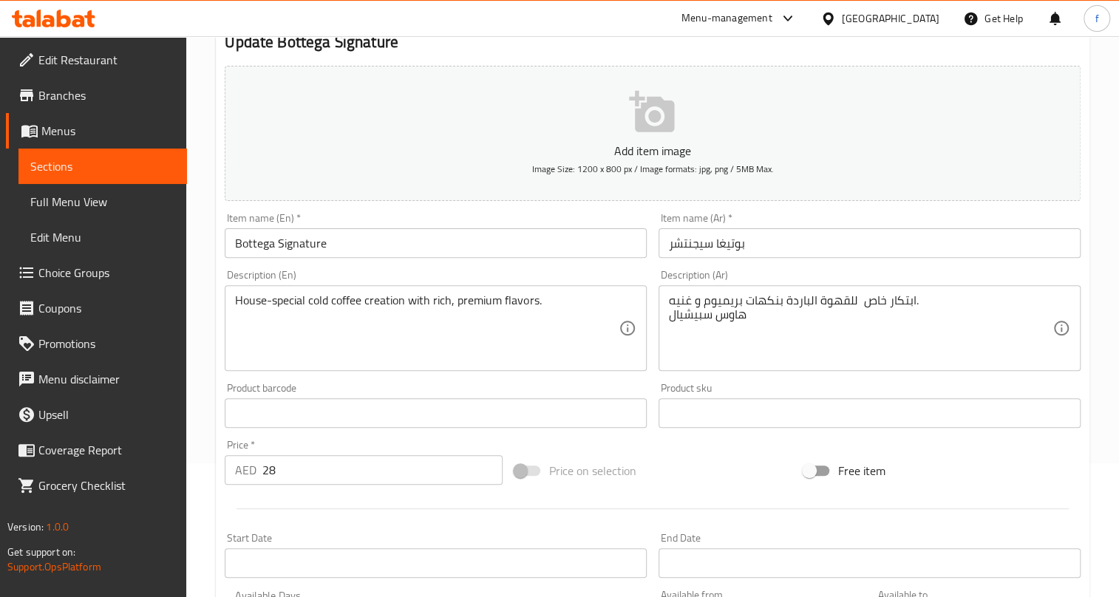
click at [758, 319] on textarea "ابتكار خاص للقهوة الباردة بنكهات بريميوم و غنيه. هاوس سبيشيال" at bounding box center [861, 329] width 384 height 70
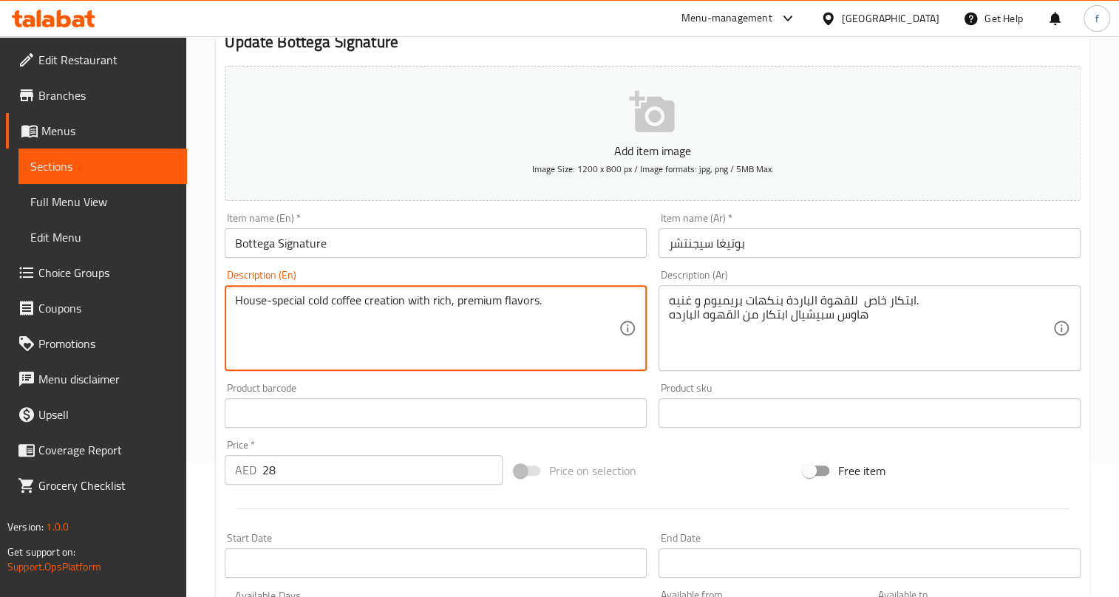
drag, startPoint x: 405, startPoint y: 300, endPoint x: 207, endPoint y: 292, distance: 198.3
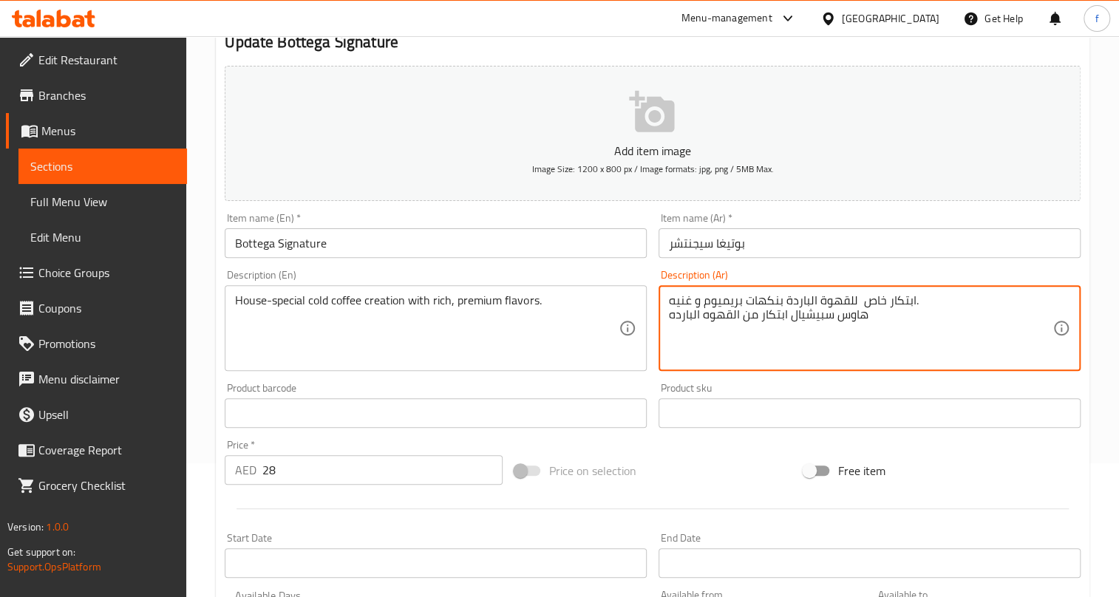
click at [772, 314] on textarea "ابتكار خاص للقهوة الباردة بنكهات بريميوم و غنيه. هاوس سبيشيال ابتكار من القهوه …" at bounding box center [861, 329] width 384 height 70
click at [878, 319] on textarea "ابتكار خاص للقهوة الباردة بنكهات بريميوم و غنيه. هاوس سبيشيال ابتكار من القهوه …" at bounding box center [861, 329] width 384 height 70
click at [828, 311] on textarea "ابتكار خاص للقهوة الباردة بنكهات بريميوم و غنيه. هاوس سبيشيال ابتكار من القهوه …" at bounding box center [861, 329] width 384 height 70
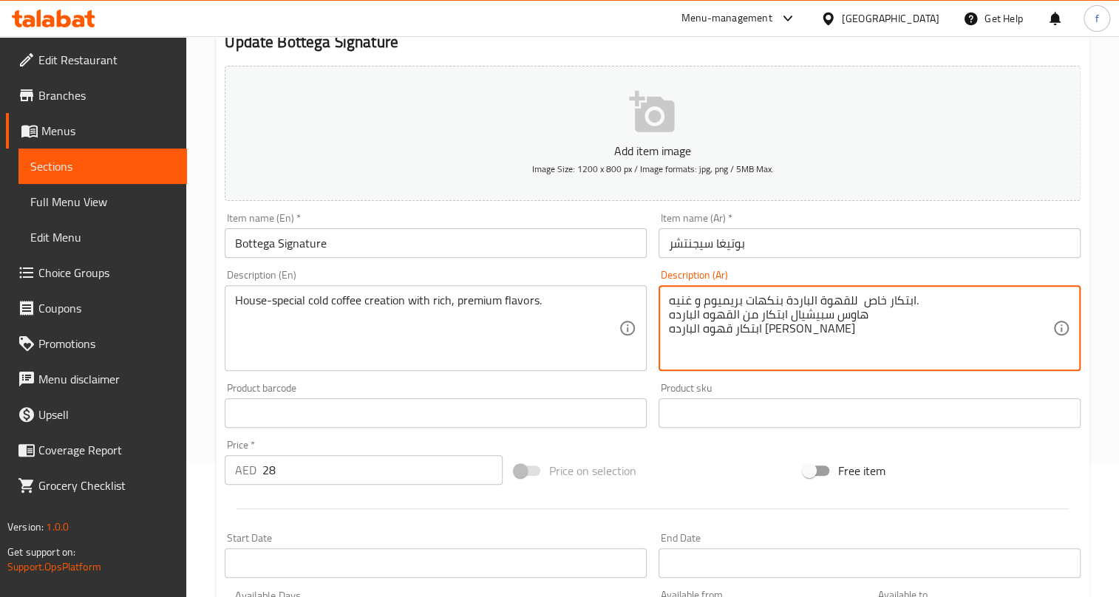
click at [772, 326] on textarea "ابتكار خاص للقهوة الباردة بنكهات بريميوم و غنيه. هاوس سبيشيال ابتكار من القهوه …" at bounding box center [861, 329] width 384 height 70
drag, startPoint x: 873, startPoint y: 316, endPoint x: 656, endPoint y: 315, distance: 217.4
click at [656, 315] on div "Description (Ar) ابتكار خاص للقهوة الباردة بنكهات بريميوم و غنيه. هاوس سبيشيال …" at bounding box center [870, 320] width 434 height 113
drag, startPoint x: 782, startPoint y: 300, endPoint x: 606, endPoint y: 301, distance: 176.7
click at [606, 301] on div "Add item image Image Size: 1200 x 800 px / Image formats: jpg, png / 5MB Max. I…" at bounding box center [653, 378] width 868 height 637
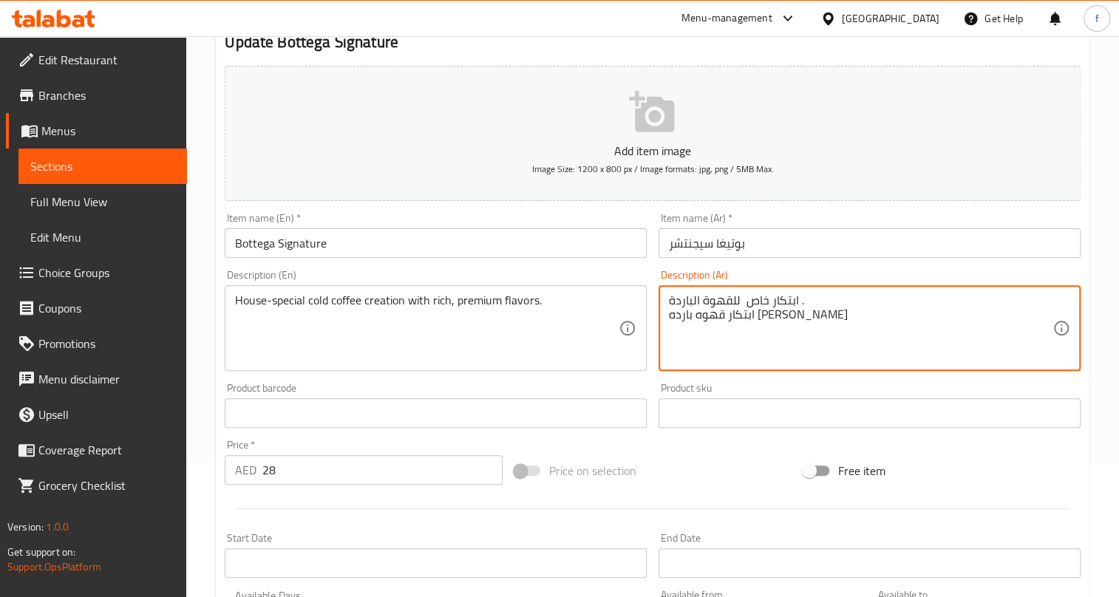
drag, startPoint x: 803, startPoint y: 302, endPoint x: 751, endPoint y: 302, distance: 52.5
click at [723, 295] on textarea "ابتكار خاص للقهوة الباردة . ابتكار قهوه بارده هاوس سبيشيال" at bounding box center [861, 329] width 384 height 70
click at [785, 302] on textarea "ابتكار خاص للقهوة الباردة . ابتكار قهوه بارده هاوس سبيشيال" at bounding box center [861, 329] width 384 height 70
click at [785, 301] on textarea "ابتكار خاص للقهوة الباردة . ابتكار قهوه بارده هاوس سبيشيال" at bounding box center [861, 329] width 384 height 70
click at [779, 294] on textarea "ابتكار خاص للقهوة الباردة . ابتكار قهوه بارده هاوس سبيشيال" at bounding box center [861, 329] width 384 height 70
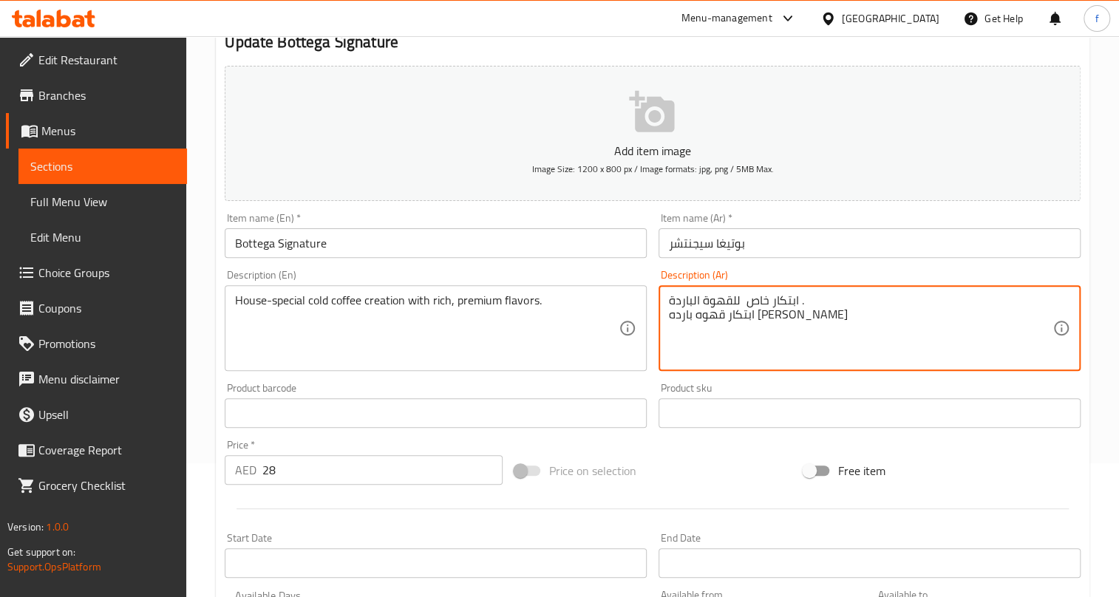
click at [779, 294] on textarea "ابتكار خاص للقهوة الباردة . ابتكار قهوه بارده هاوس سبيشيال" at bounding box center [861, 329] width 384 height 70
click at [776, 294] on textarea "ابتكار خاص للقهوة الباردة . ابتكار قهوه بارده هاوس سبيشيال" at bounding box center [861, 329] width 384 height 70
click at [843, 297] on textarea "ابتكار قهوه بارده هاوس سبيشيال" at bounding box center [861, 329] width 384 height 70
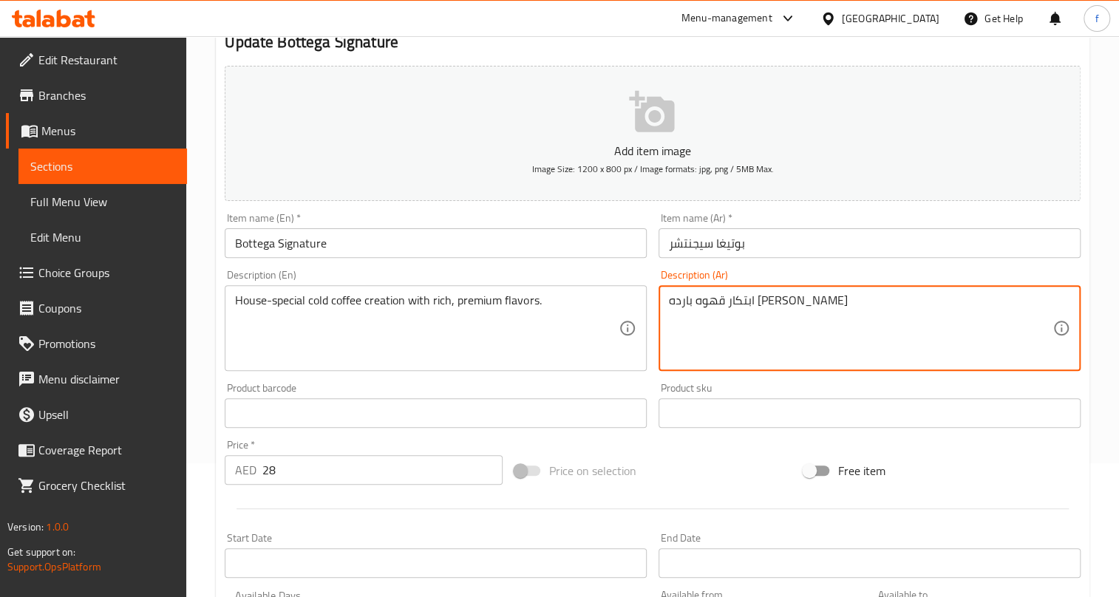
paste textarea "بنكهات بريميوم و غنيه"
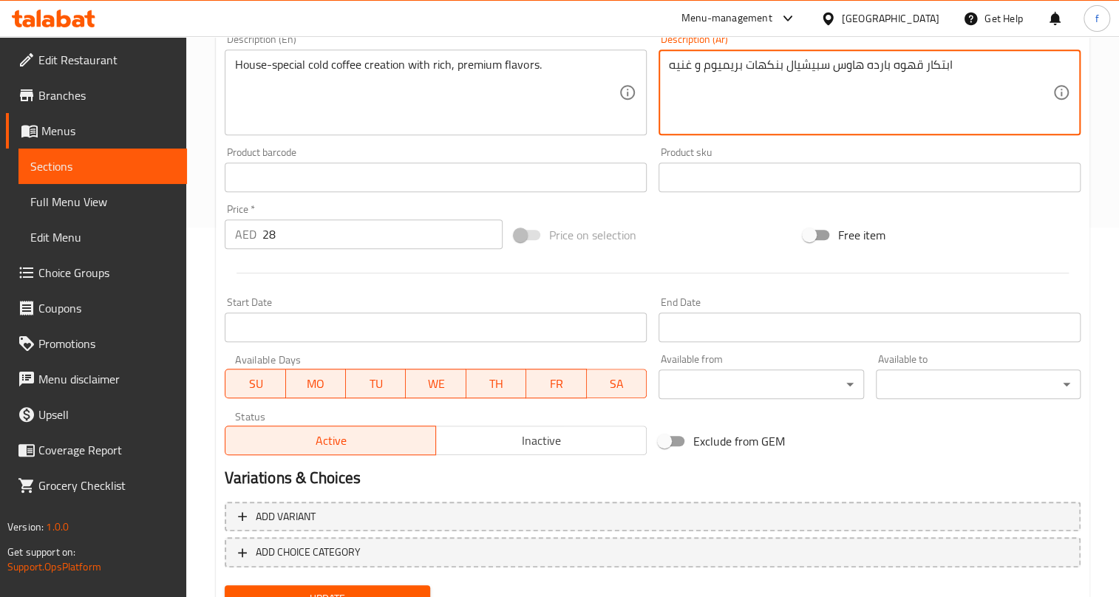
scroll to position [434, 0]
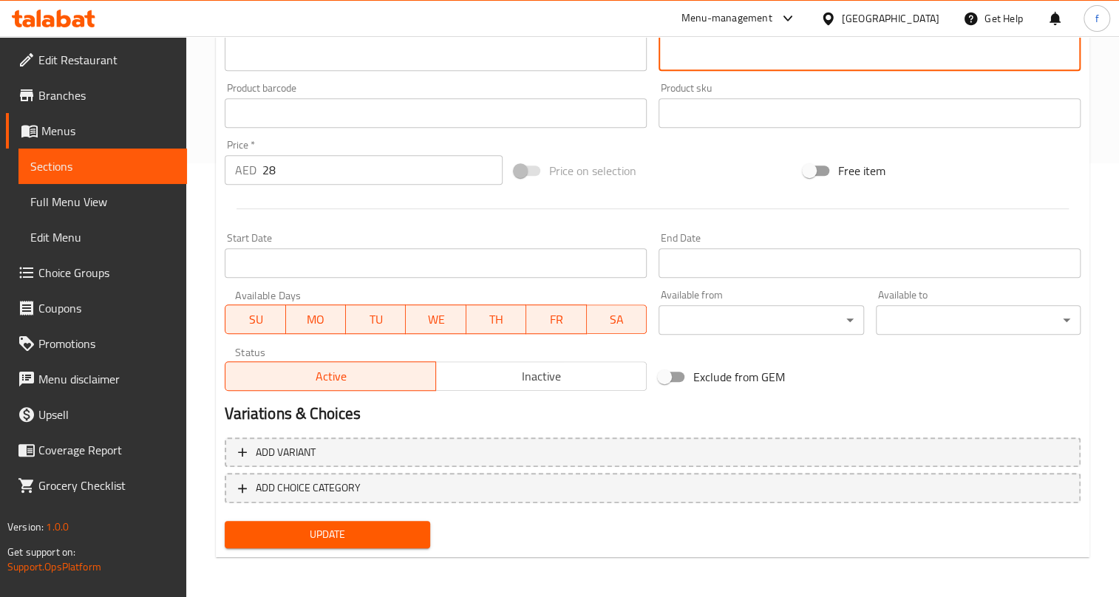
type textarea "ابتكار قهوه بارده هاوس سبيشيال بنكهات بريميوم و غنيه"
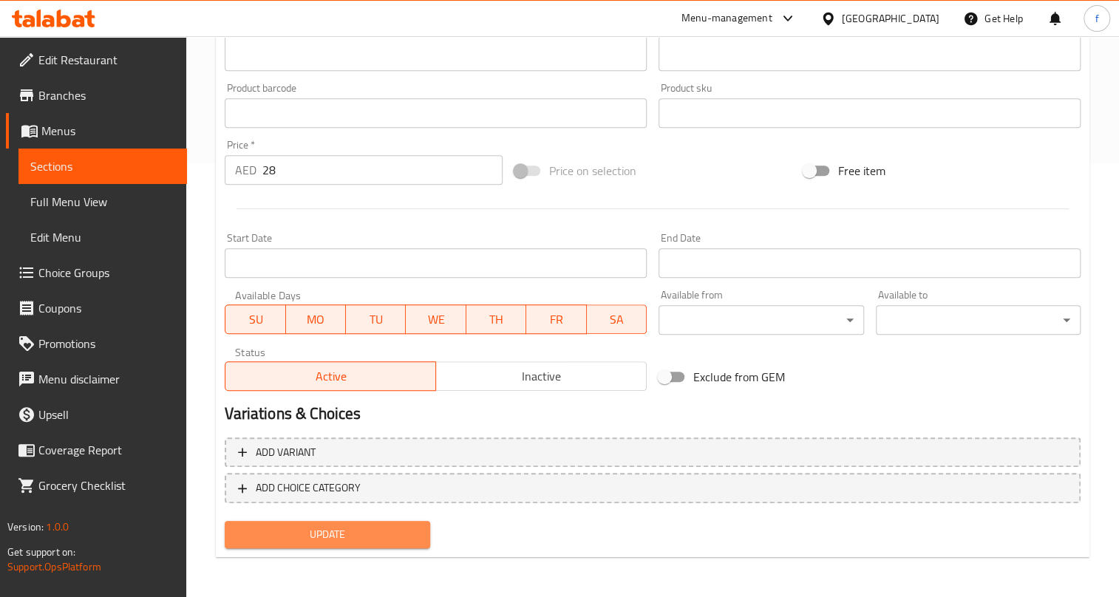
click at [359, 530] on span "Update" at bounding box center [327, 535] width 181 height 18
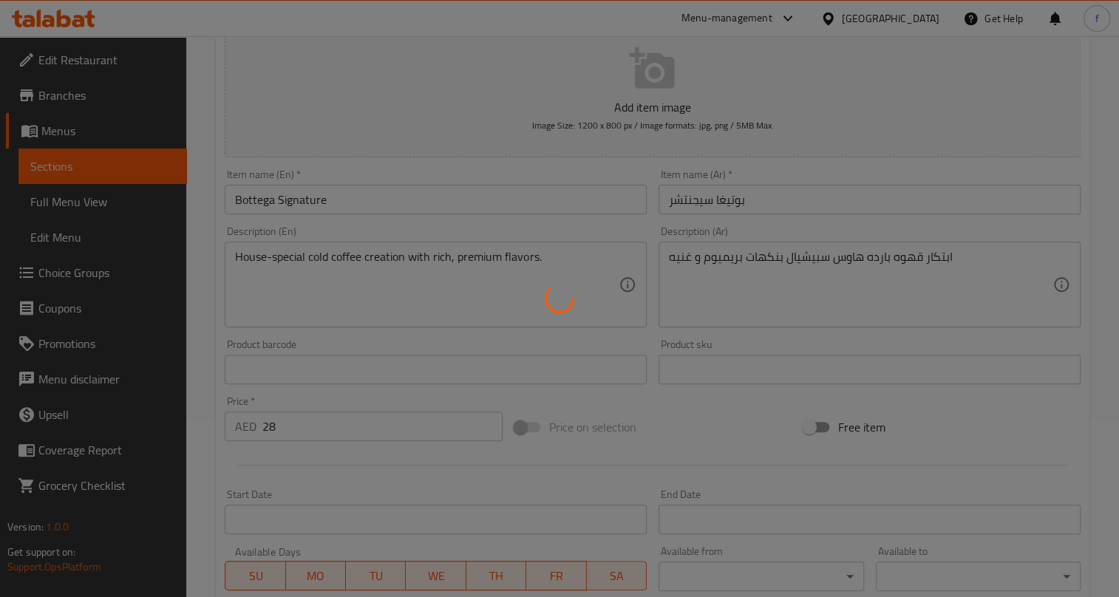
scroll to position [30, 0]
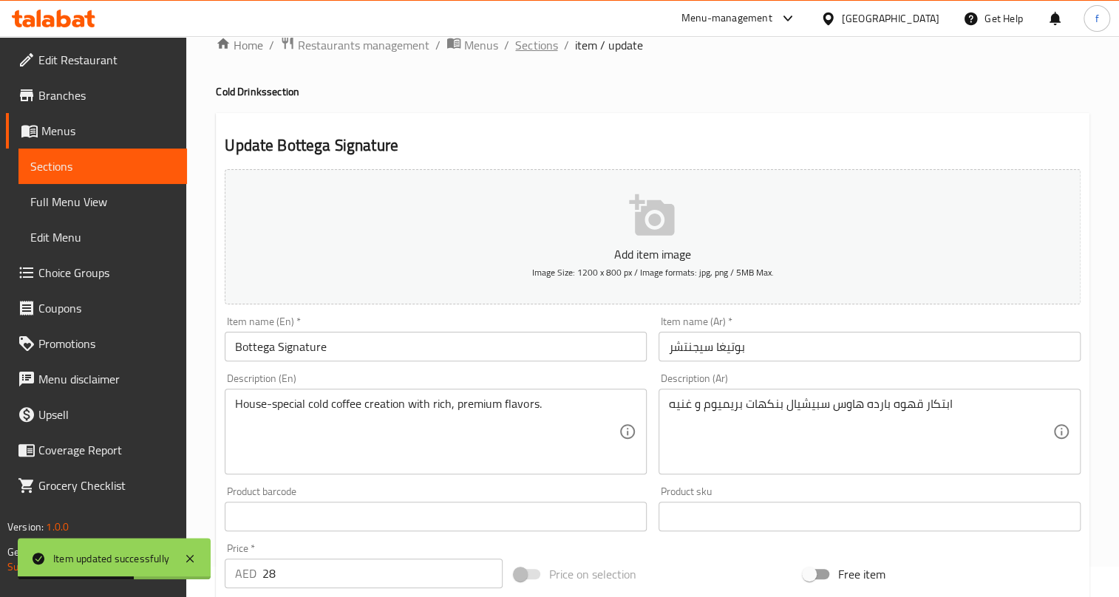
click at [535, 41] on span "Sections" at bounding box center [536, 45] width 42 height 18
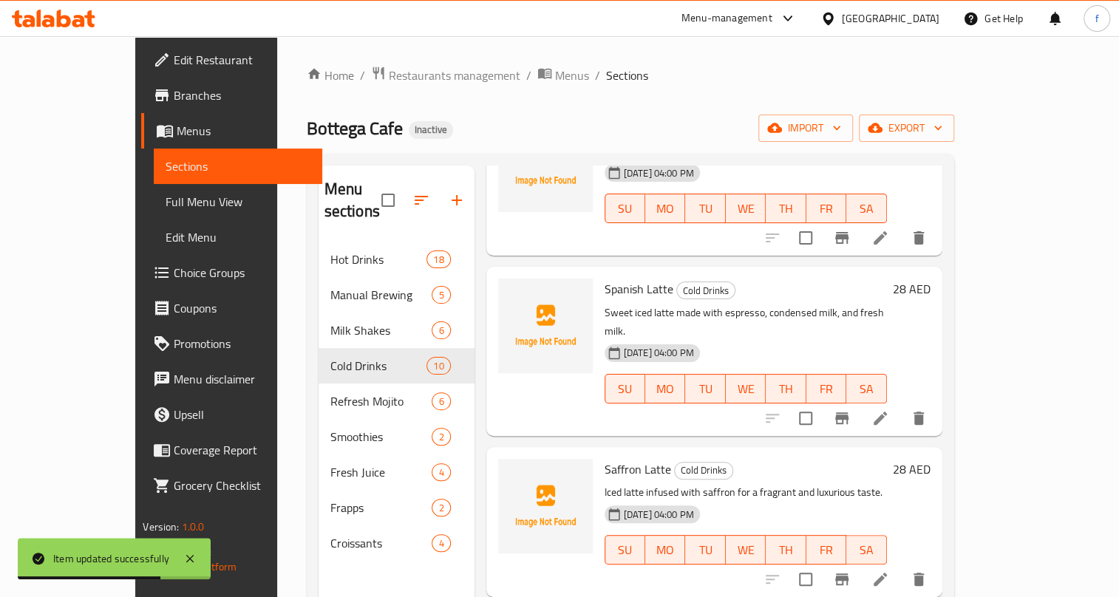
scroll to position [134, 0]
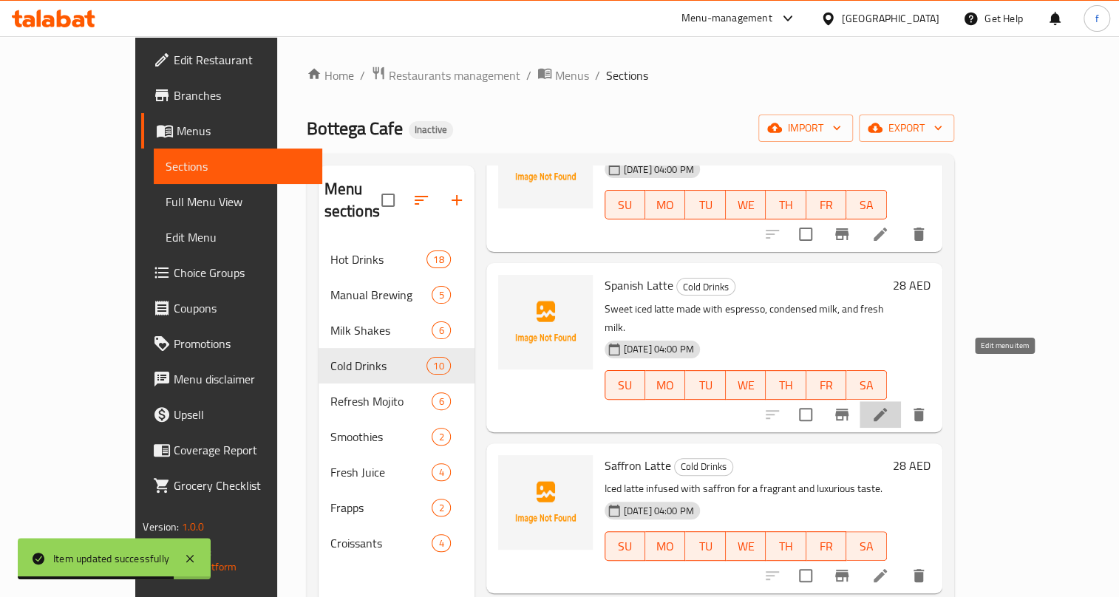
click at [890, 406] on icon at bounding box center [881, 415] width 18 height 18
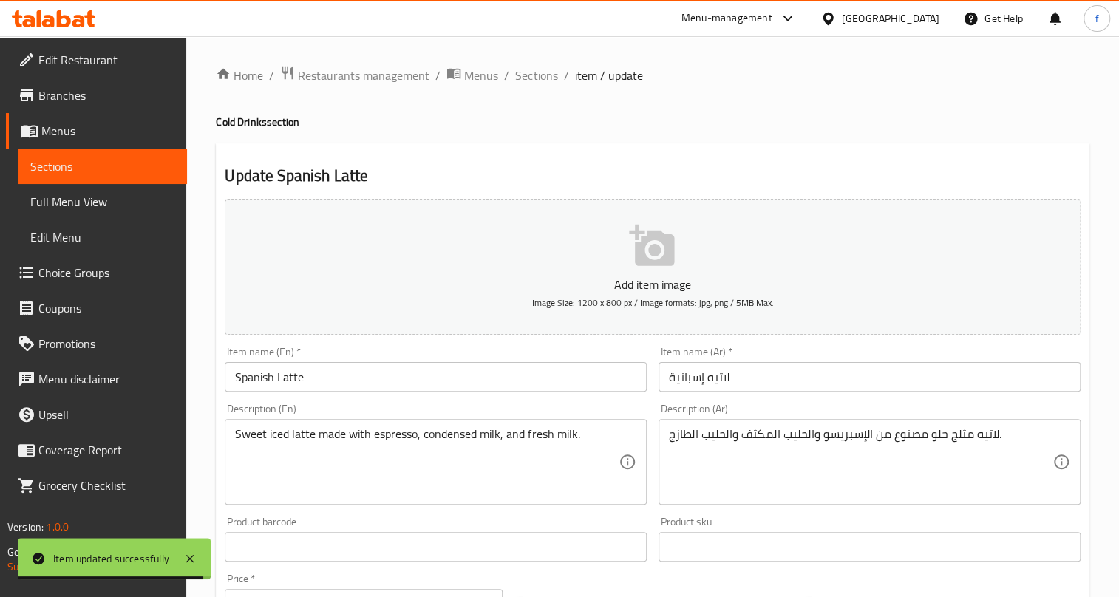
click at [665, 377] on input "لاتيه إسبانية" at bounding box center [870, 377] width 422 height 30
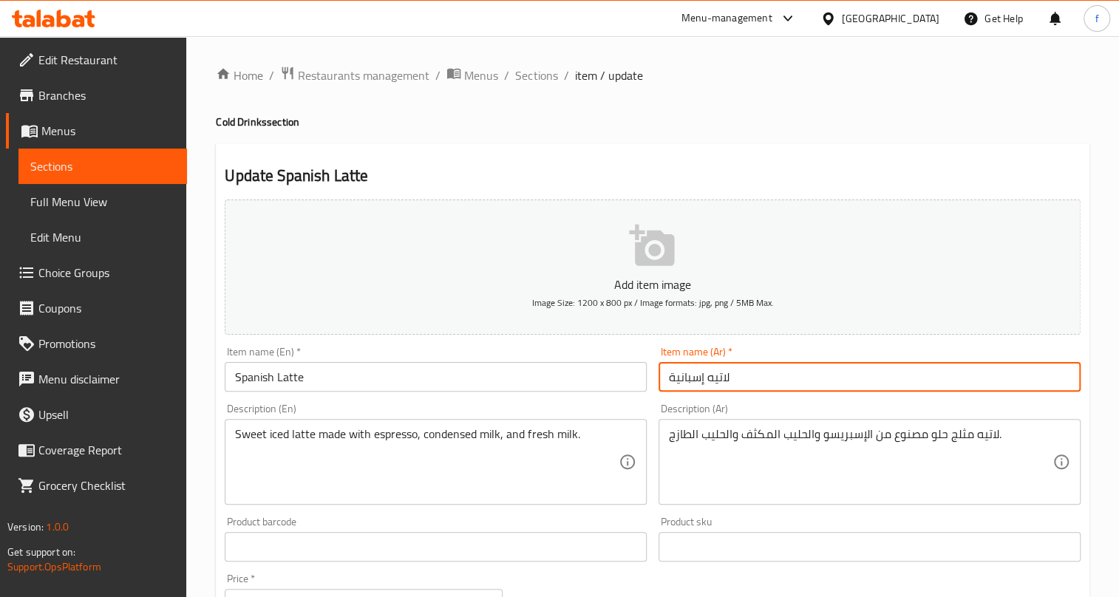
click at [675, 376] on input "لاتيه إسبانية" at bounding box center [870, 377] width 422 height 30
click at [675, 377] on input "لاتيه إسبانية" at bounding box center [870, 377] width 422 height 30
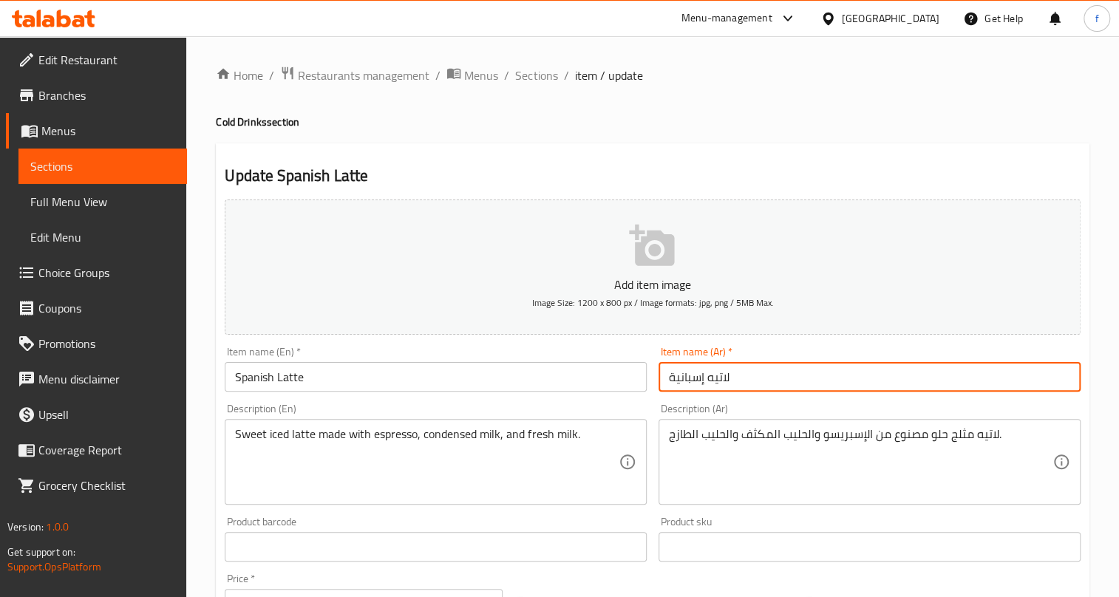
click at [675, 379] on input "لاتيه إسبانية" at bounding box center [870, 377] width 422 height 30
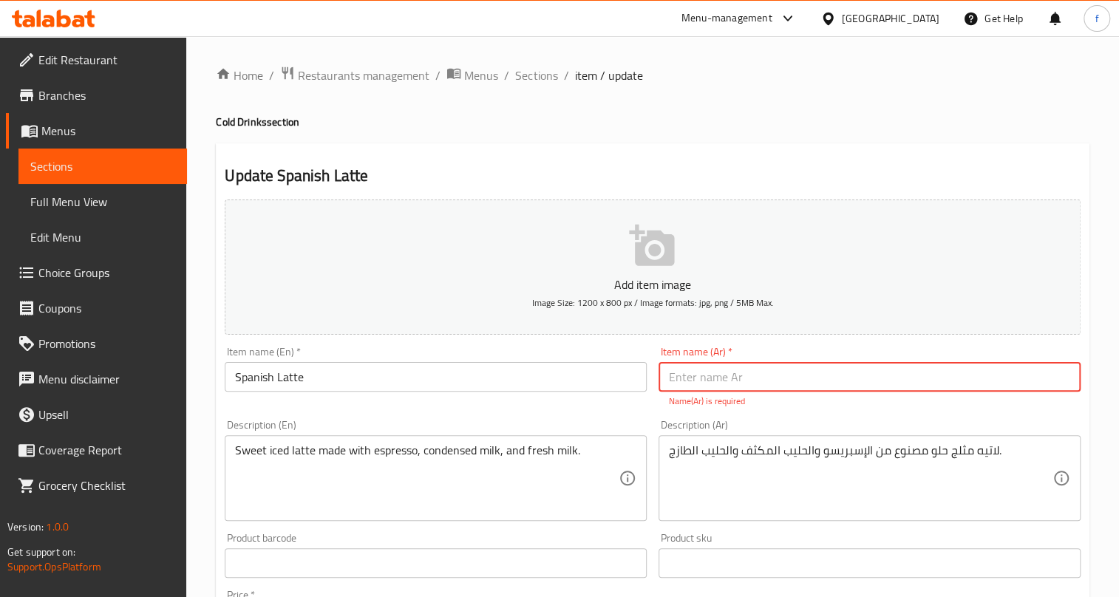
click at [745, 368] on input "text" at bounding box center [870, 377] width 422 height 30
paste input "لاتيه أسباني"
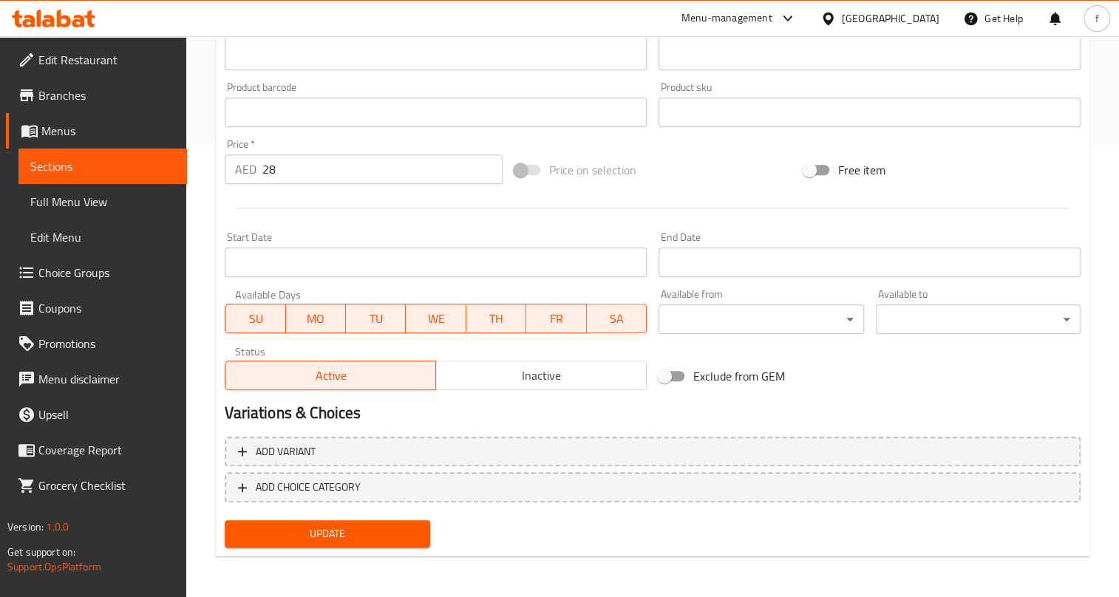
type input "لاتيه أسباني"
click at [362, 534] on span "Update" at bounding box center [327, 534] width 181 height 18
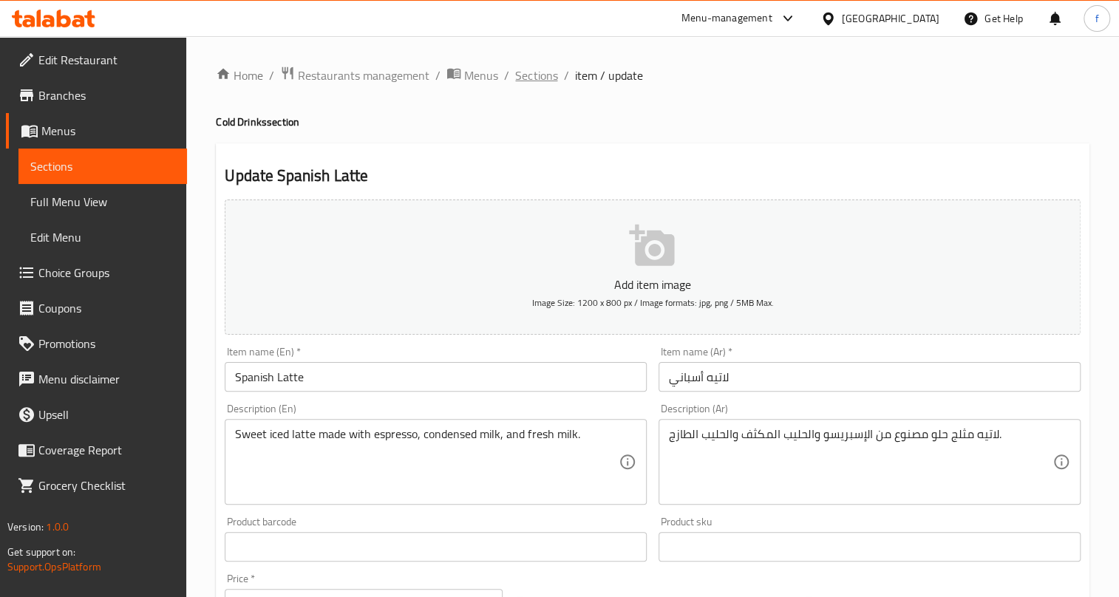
click at [535, 72] on span "Sections" at bounding box center [536, 76] width 42 height 18
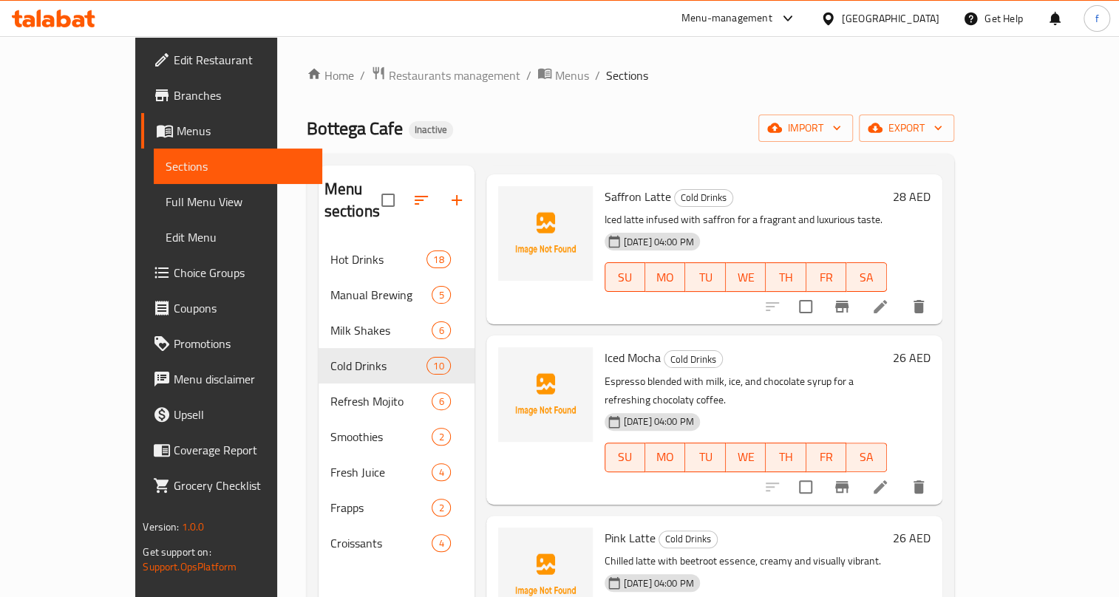
scroll to position [268, 0]
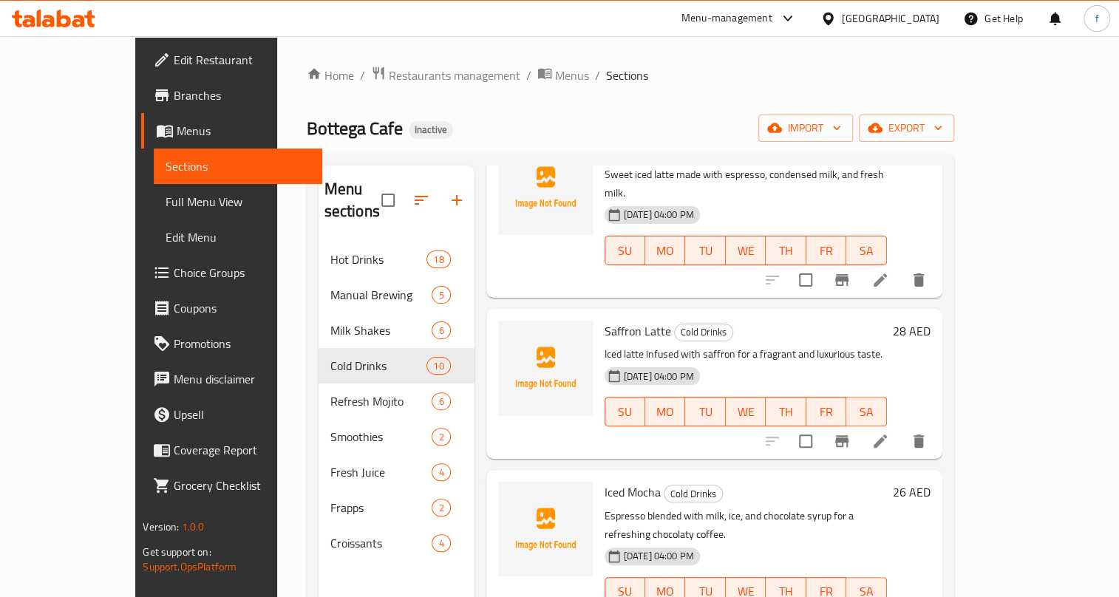
click at [901, 428] on li at bounding box center [880, 441] width 41 height 27
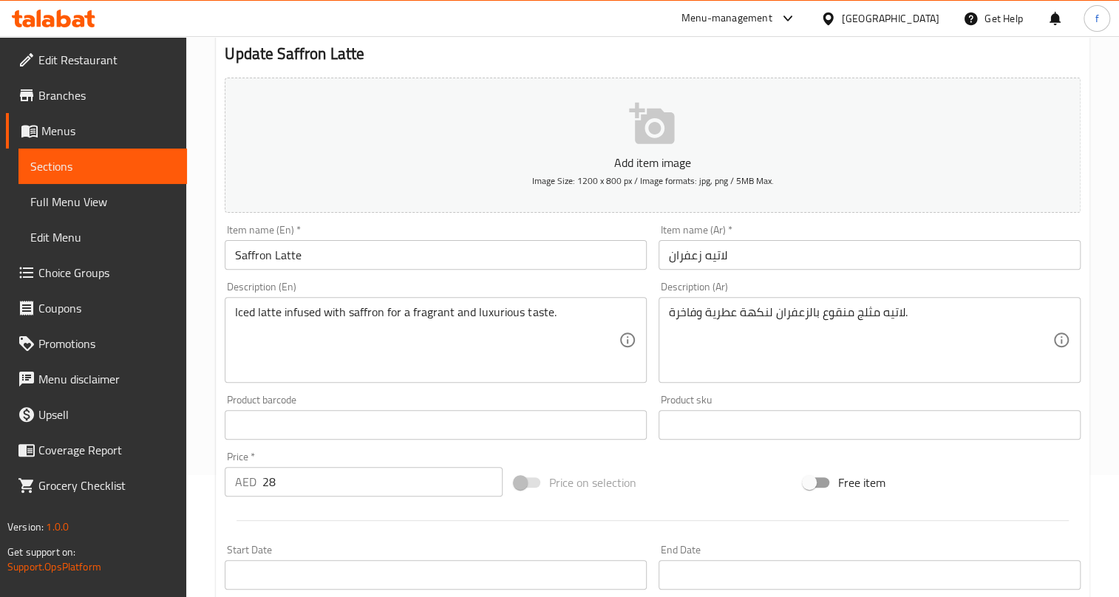
scroll to position [134, 0]
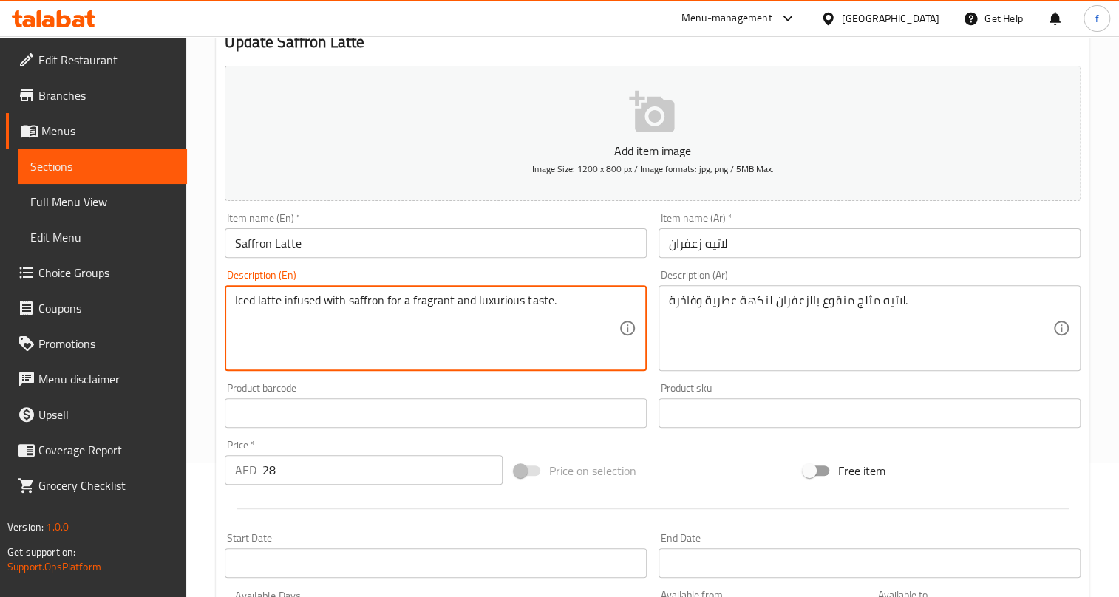
click at [249, 300] on textarea "Iced latte infused with saffron for a fragrant and luxurious taste." at bounding box center [427, 329] width 384 height 70
click at [535, 297] on textarea "Iced latte infused with saffron for a fragrant and luxurious taste." at bounding box center [427, 329] width 384 height 70
click at [493, 304] on textarea "Iced latte infused with saffron for a fragrant and luxurious taste." at bounding box center [427, 329] width 384 height 70
drag, startPoint x: 414, startPoint y: 299, endPoint x: 581, endPoint y: 317, distance: 168.1
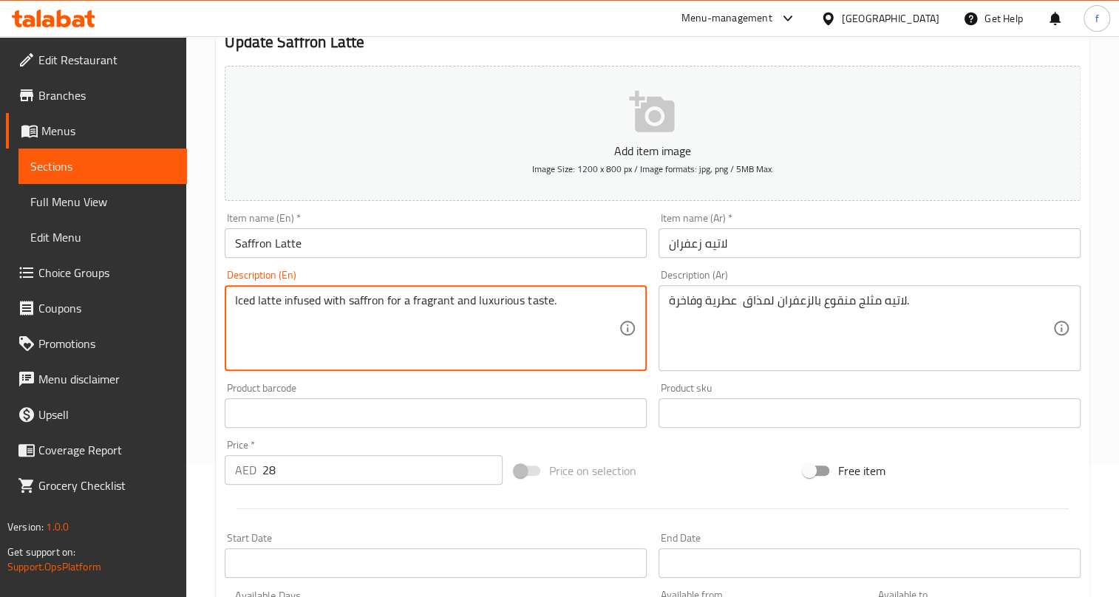
click at [575, 308] on textarea "Iced latte infused with saffron for a fragrant and luxurious taste." at bounding box center [427, 329] width 384 height 70
drag, startPoint x: 409, startPoint y: 298, endPoint x: 622, endPoint y: 305, distance: 213.1
click at [623, 303] on div "Iced latte infused with saffron for a fragrant and luxurious taste. Description…" at bounding box center [436, 328] width 422 height 86
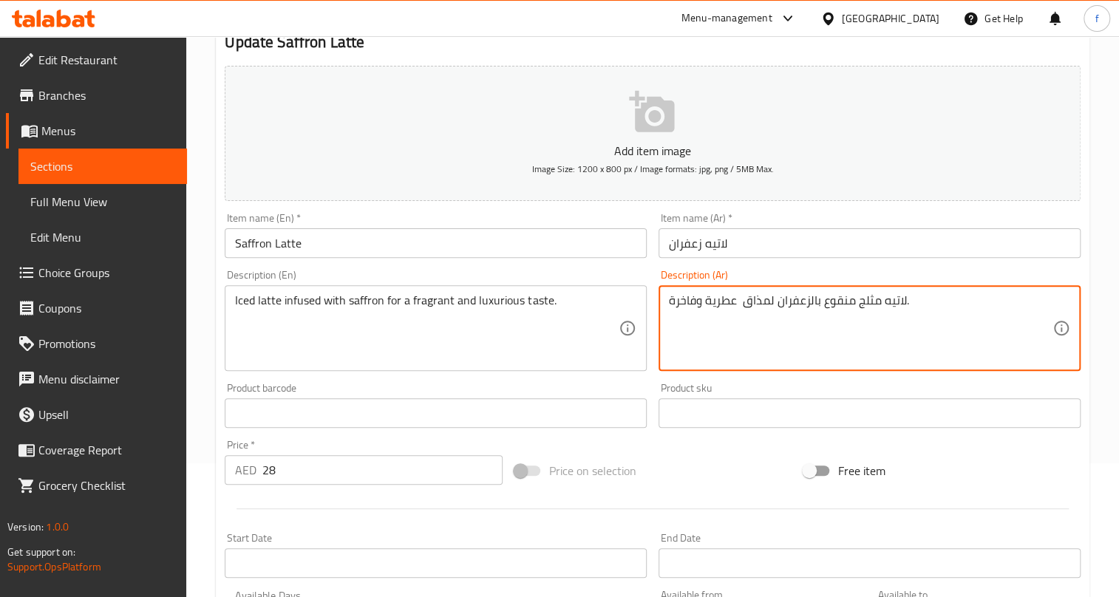
click at [706, 299] on textarea "لاتيه مثلج منقوع بالزعفران لمذاق عطرية وفاخرة." at bounding box center [861, 329] width 384 height 70
click at [669, 299] on textarea "لاتيه مثلج منقوع بالزعفران لمذاق عطري وفاخرة." at bounding box center [861, 329] width 384 height 70
click at [674, 300] on textarea "لاتيه مثلج منقوع بالزعفران لمذاق عطري وفاخرة." at bounding box center [861, 329] width 384 height 70
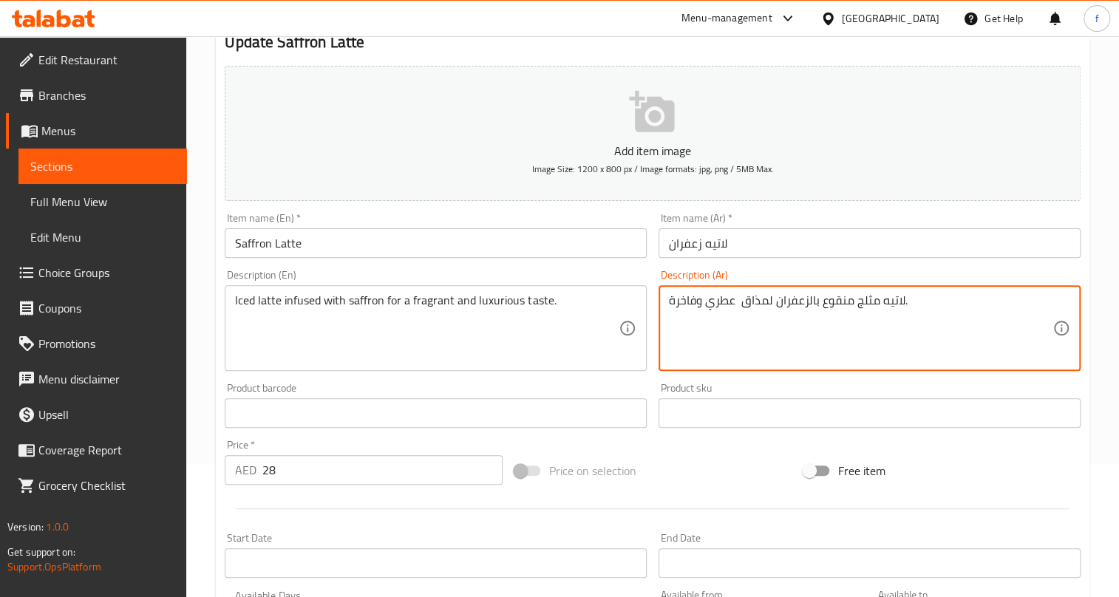
click at [672, 296] on textarea "لاتيه مثلج منقوع بالزعفران لمذاق عطري وفاخرة." at bounding box center [861, 329] width 384 height 70
click at [672, 297] on textarea "لاتيه مثلج منقوع بالزعفران لمذاق عطري وفاخرة." at bounding box center [861, 329] width 384 height 70
drag, startPoint x: 679, startPoint y: 302, endPoint x: 688, endPoint y: 305, distance: 9.1
click at [680, 304] on textarea "لاتيه مثلج منقوع بالزعفران لمذاق عطري وفاخرة." at bounding box center [861, 329] width 384 height 70
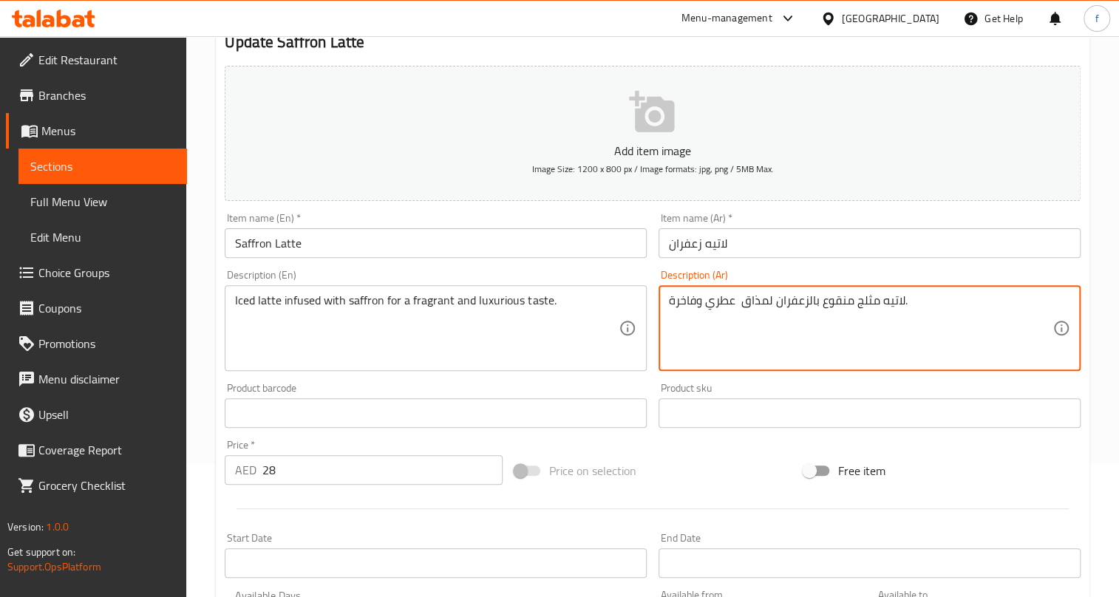
click at [712, 303] on textarea "لاتيه مثلج منقوع بالزعفران لمذاق عطري وفاخرة." at bounding box center [861, 329] width 384 height 70
click at [674, 301] on textarea "لاتيه مثلج منقوع بالزعفران لمذاق عطري وفاخرة." at bounding box center [861, 329] width 384 height 70
type textarea "لاتيه مثلج منقوع بالزعفران لمذاق عطري وفاخر."
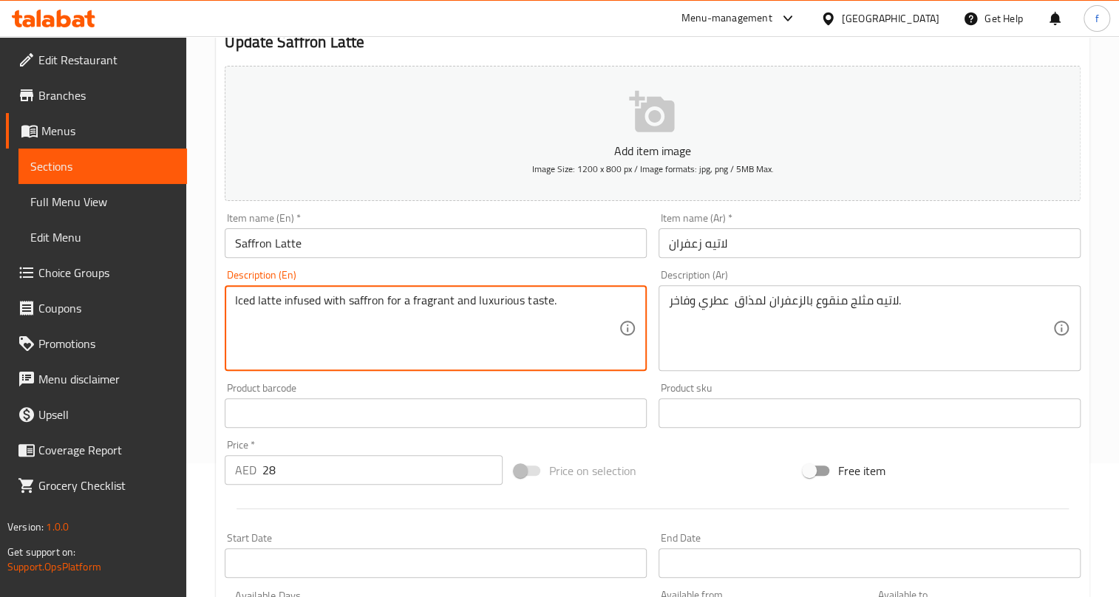
drag, startPoint x: 410, startPoint y: 297, endPoint x: 624, endPoint y: 297, distance: 214.4
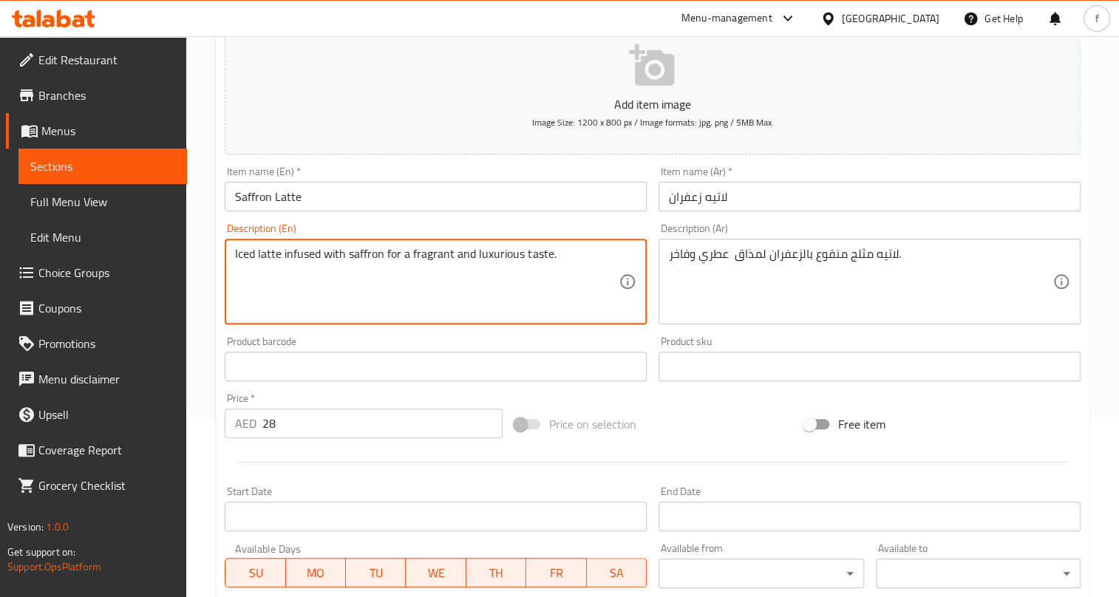
scroll to position [434, 0]
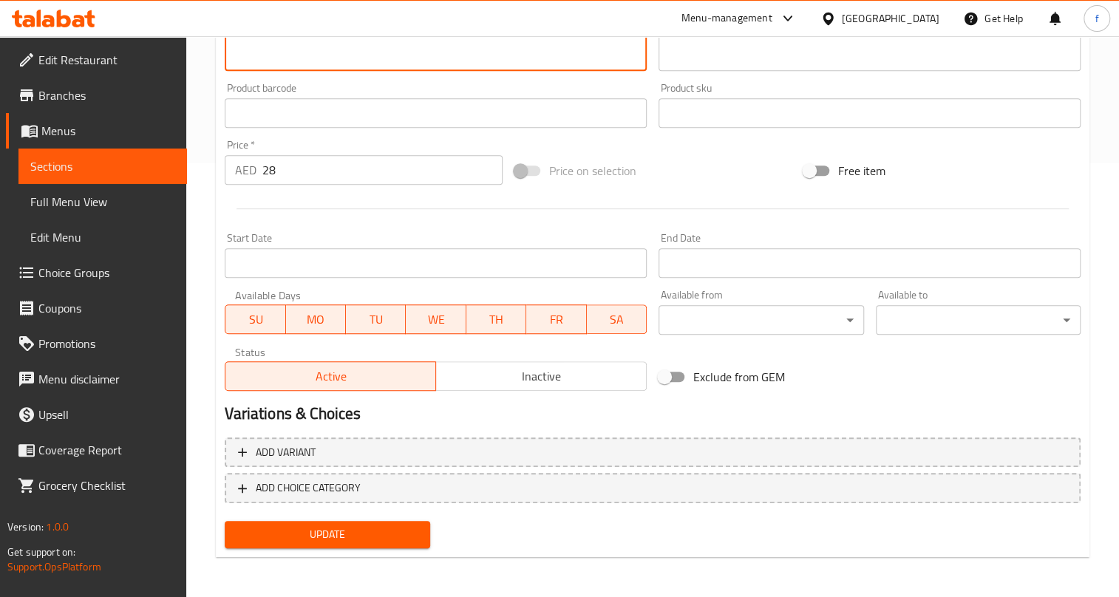
click at [407, 535] on span "Update" at bounding box center [327, 535] width 181 height 18
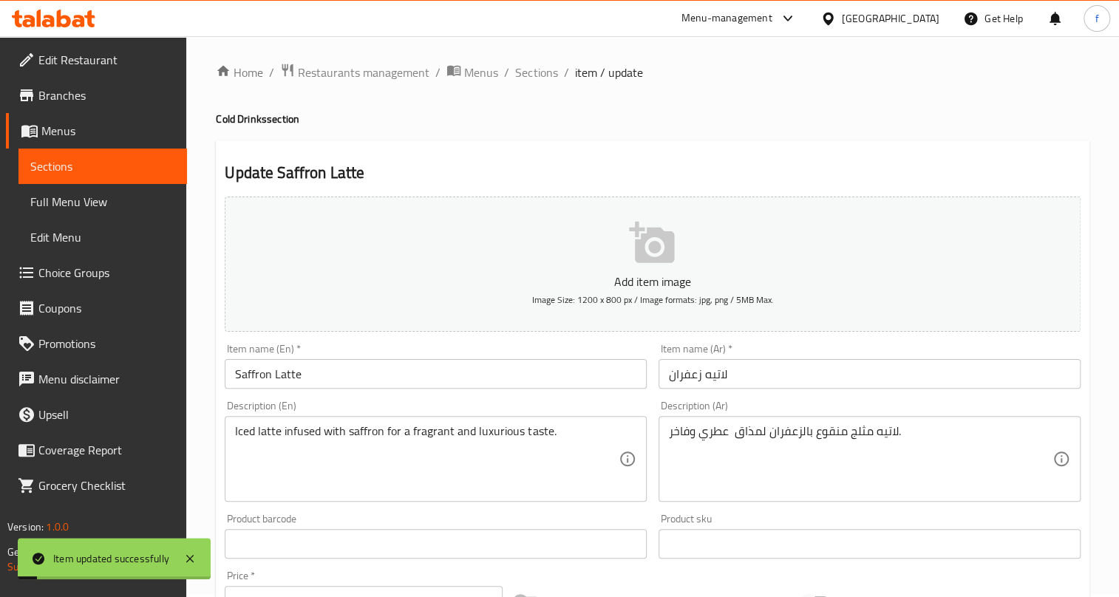
scroll to position [0, 0]
click at [541, 74] on span "Sections" at bounding box center [536, 76] width 42 height 18
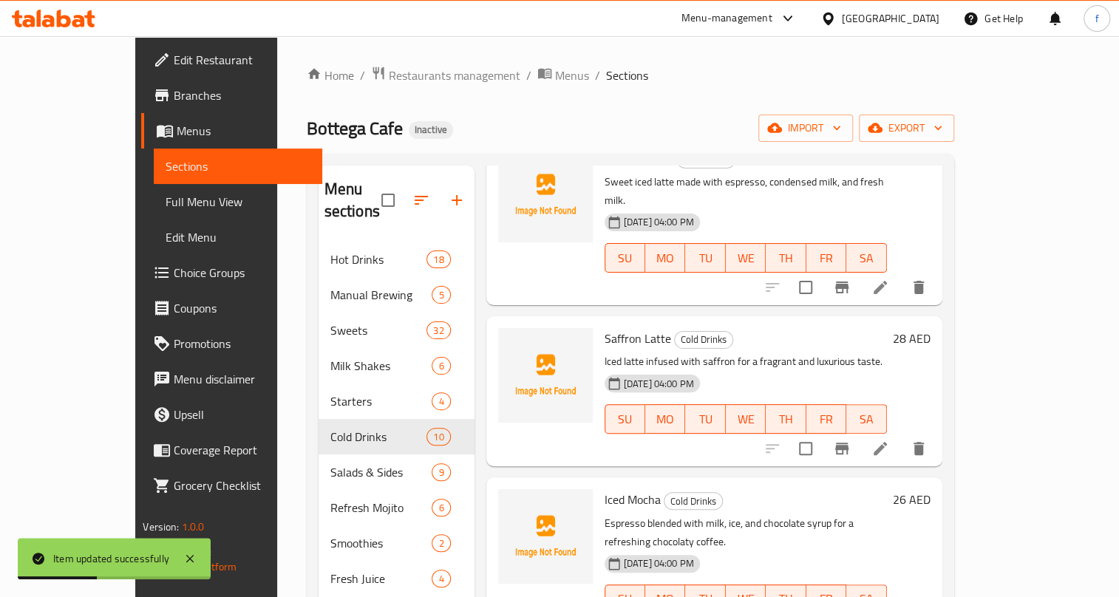
scroll to position [268, 0]
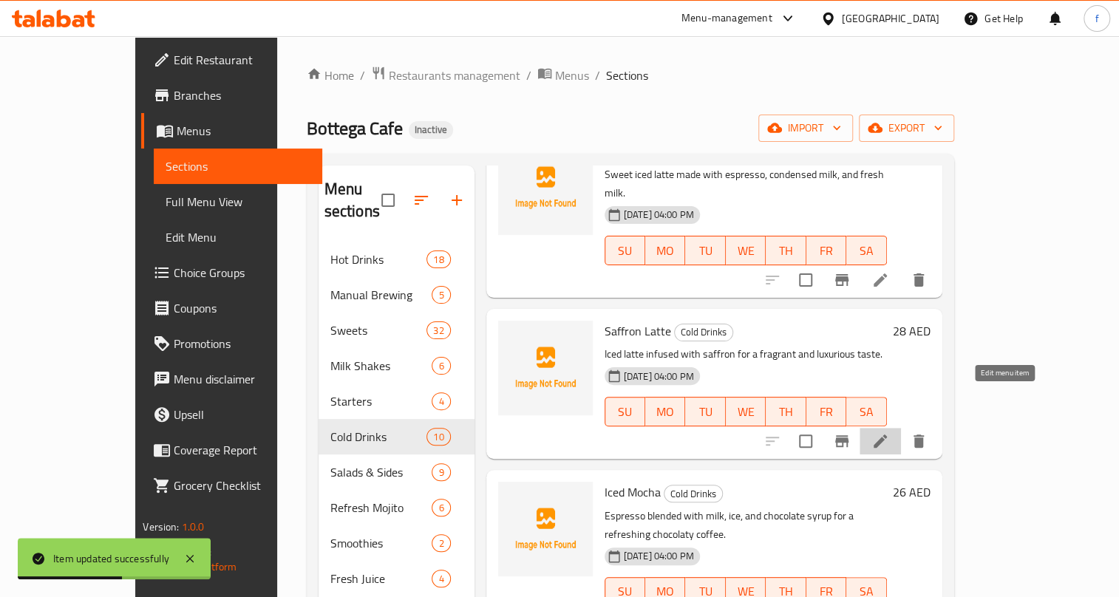
click at [890, 433] on icon at bounding box center [881, 442] width 18 height 18
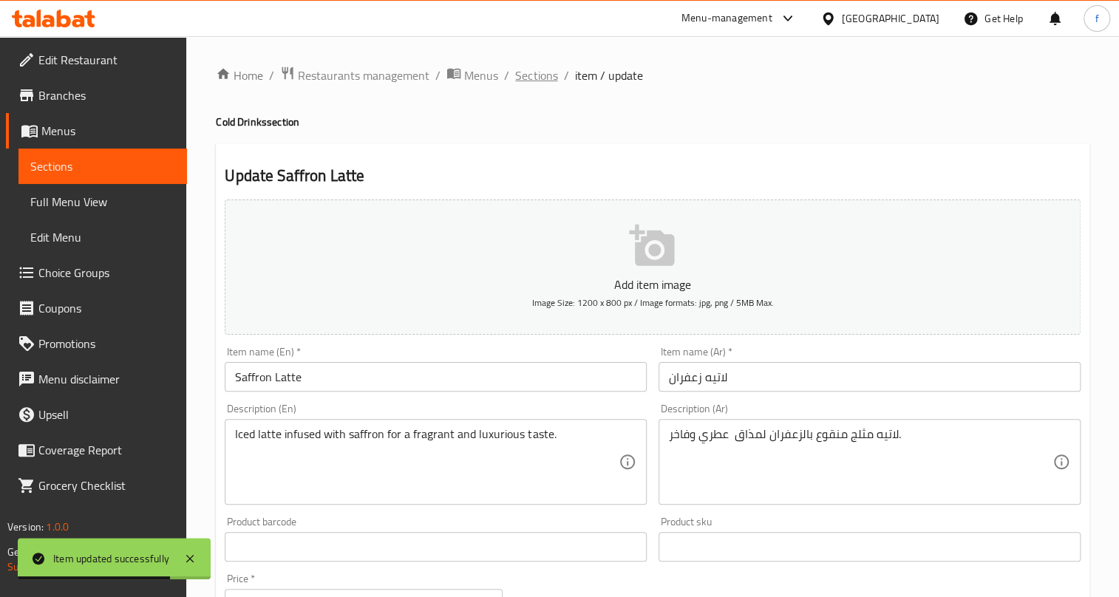
click at [532, 74] on span "Sections" at bounding box center [536, 76] width 42 height 18
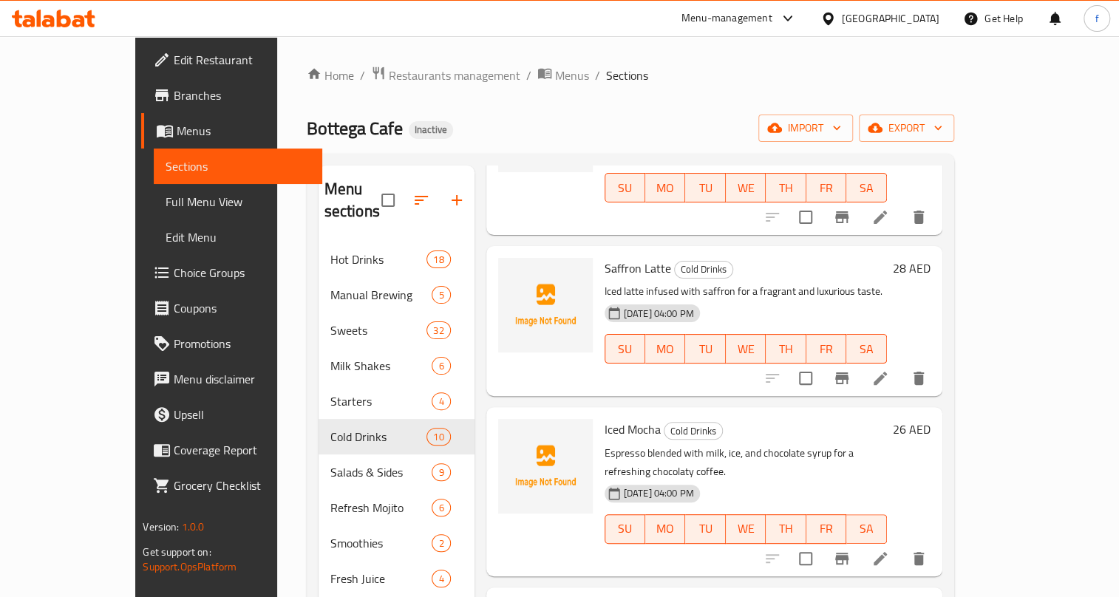
scroll to position [403, 0]
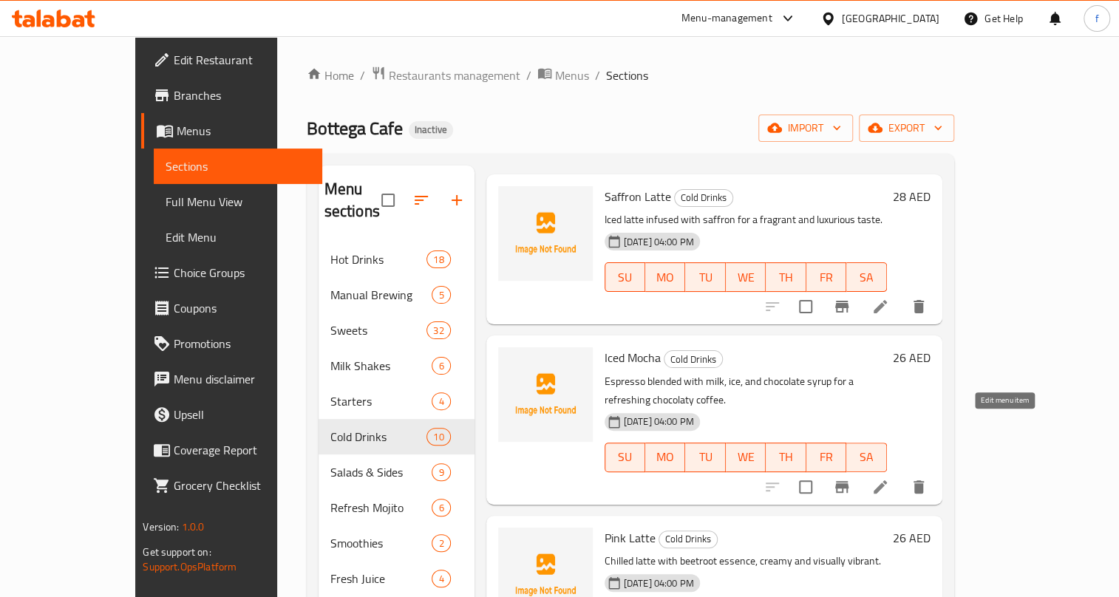
click at [890, 478] on icon at bounding box center [881, 487] width 18 height 18
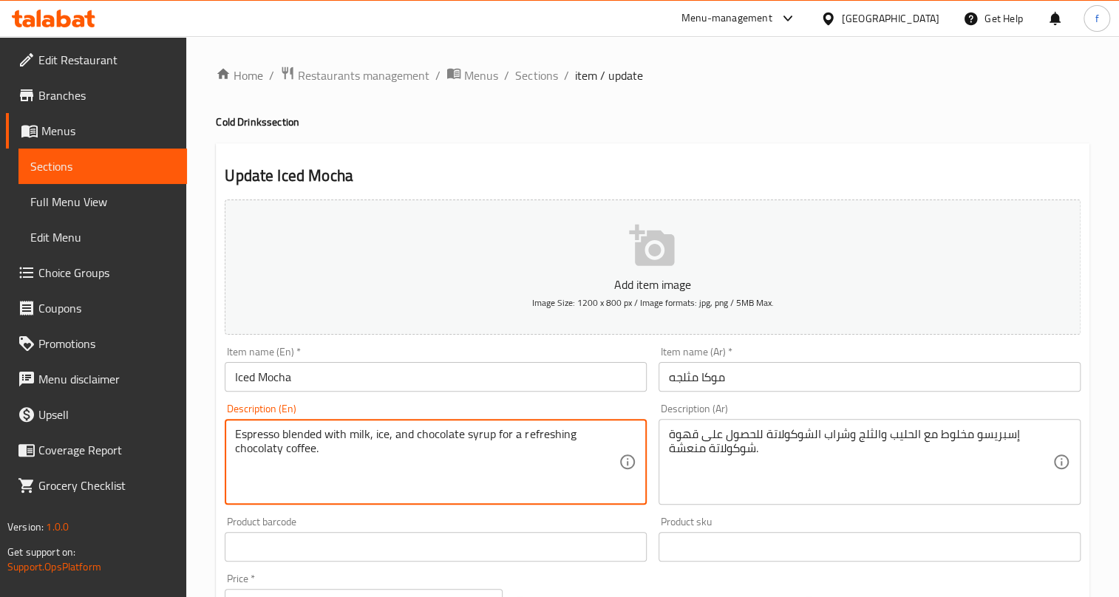
click at [487, 432] on textarea "Espresso blended with milk, ice, and chocolate syrup for a refreshing chocolaty…" at bounding box center [427, 462] width 384 height 70
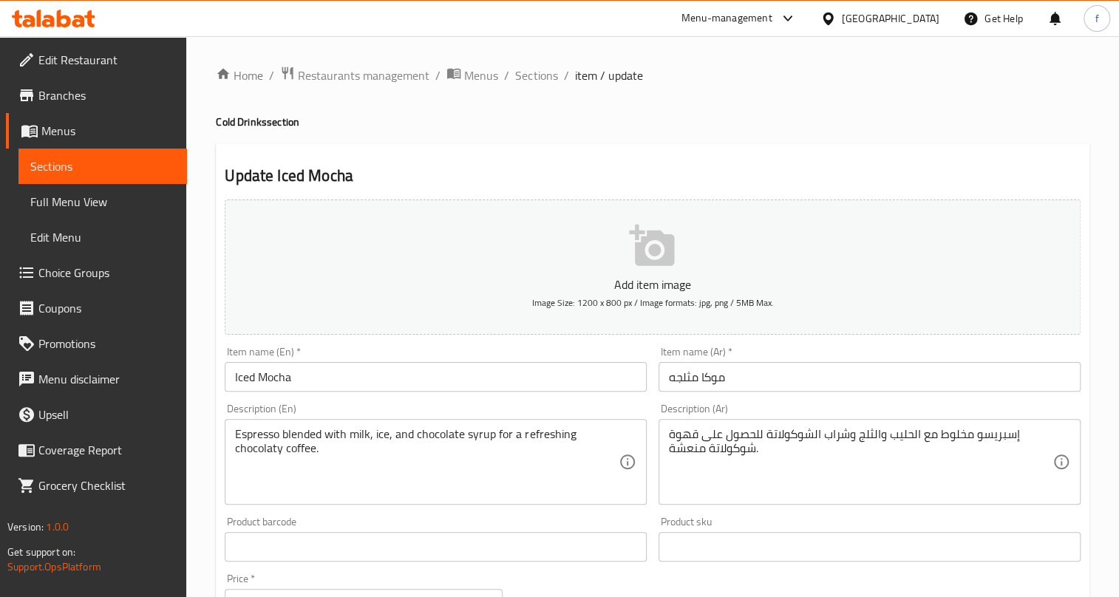
drag, startPoint x: 250, startPoint y: 452, endPoint x: 333, endPoint y: 457, distance: 83.7
click at [333, 457] on div "Espresso blended with milk, ice, and chocolate syrup for a refreshing chocolaty…" at bounding box center [436, 462] width 422 height 86
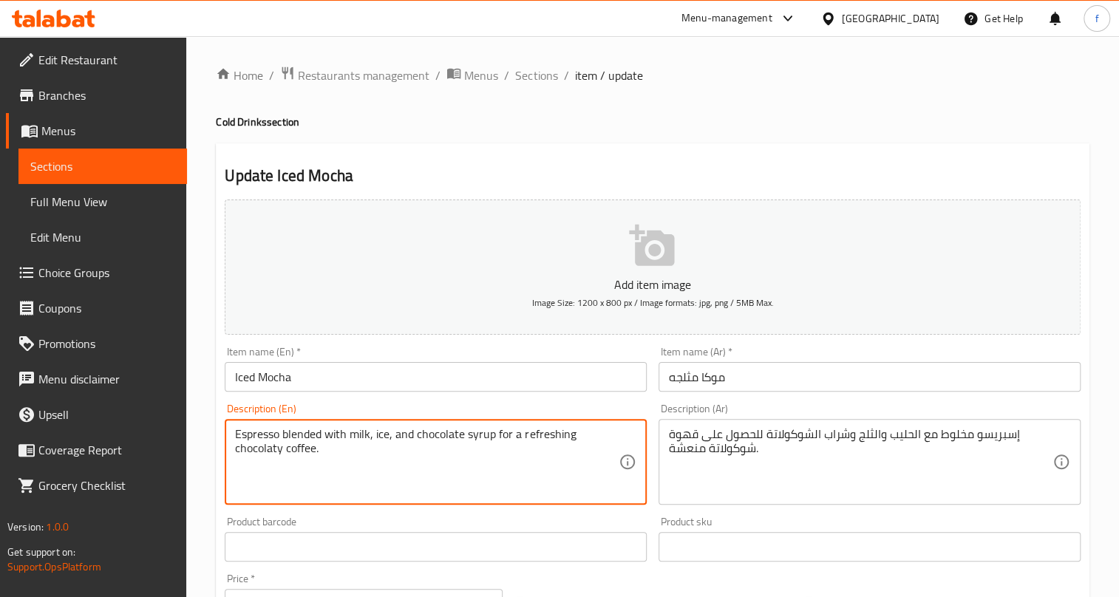
click at [251, 449] on textarea "Espresso blended with milk, ice, and chocolate syrup for a refreshing chocolaty…" at bounding box center [427, 462] width 384 height 70
click at [342, 475] on textarea "Espresso blended with milk, ice, and chocolate syrup for a refreshing chocolaty…" at bounding box center [427, 462] width 384 height 70
drag, startPoint x: 318, startPoint y: 444, endPoint x: 325, endPoint y: 452, distance: 10.5
click at [325, 452] on textarea "Espresso blended with milk, ice, and chocolate syrup for a refreshing chocolaty…" at bounding box center [427, 462] width 384 height 70
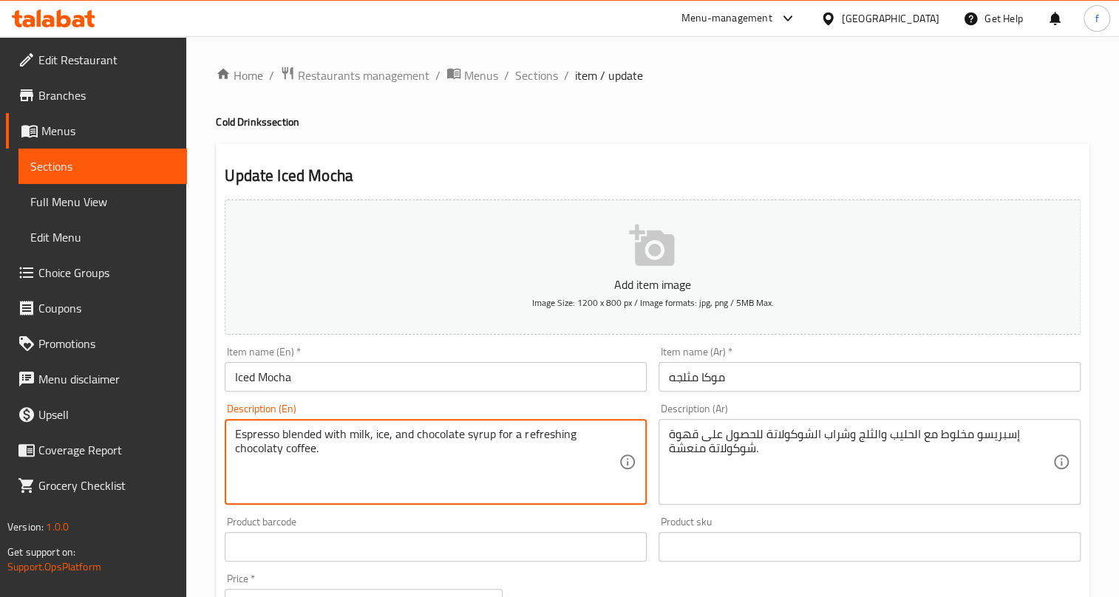
click at [329, 461] on textarea "Espresso blended with milk, ice, and chocolate syrup for a refreshing chocolaty…" at bounding box center [427, 462] width 384 height 70
click at [299, 452] on textarea "Espresso blended with milk, ice, and chocolate syrup for a refreshing chocolaty…" at bounding box center [427, 462] width 384 height 70
click at [242, 452] on textarea "Espresso blended with milk, ice, and chocolate syrup for a refreshing chocolaty…" at bounding box center [427, 462] width 384 height 70
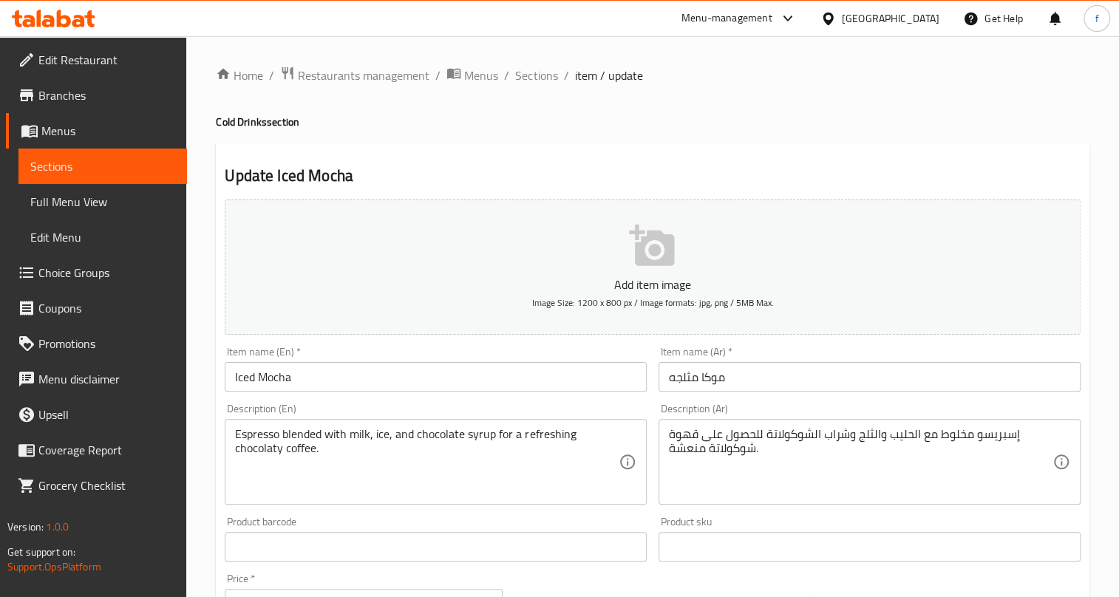
drag, startPoint x: 233, startPoint y: 451, endPoint x: 317, endPoint y: 453, distance: 84.3
click at [317, 453] on div "Espresso blended with milk, ice, and chocolate syrup for a refreshing chocolaty…" at bounding box center [436, 462] width 422 height 86
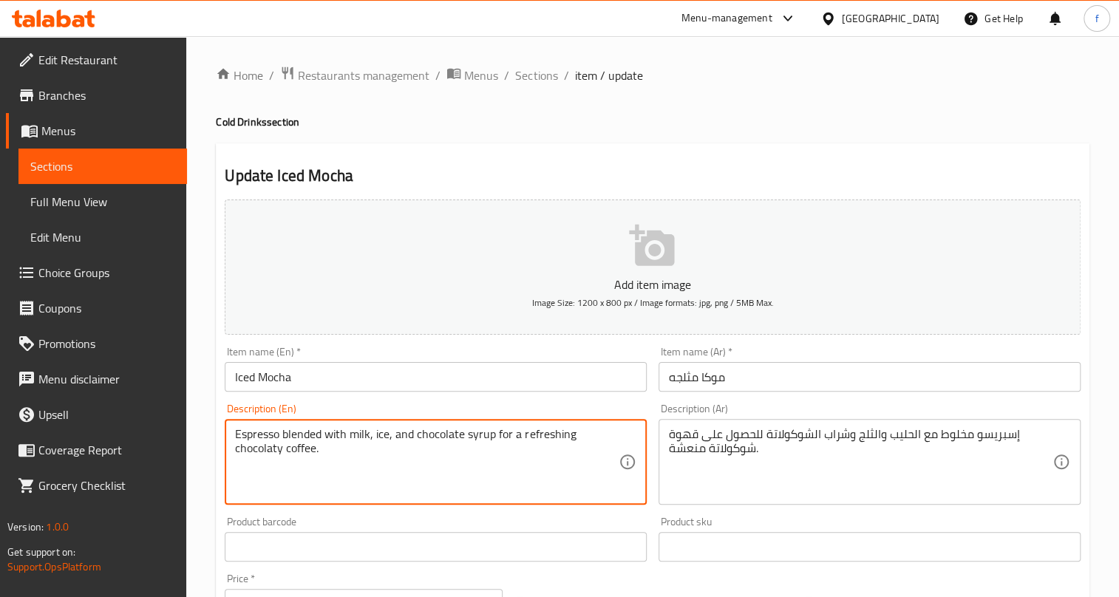
drag, startPoint x: 317, startPoint y: 450, endPoint x: 231, endPoint y: 451, distance: 85.8
click at [231, 451] on div "Espresso blended with milk, ice, and chocolate syrup for a refreshing chocolaty…" at bounding box center [436, 462] width 422 height 86
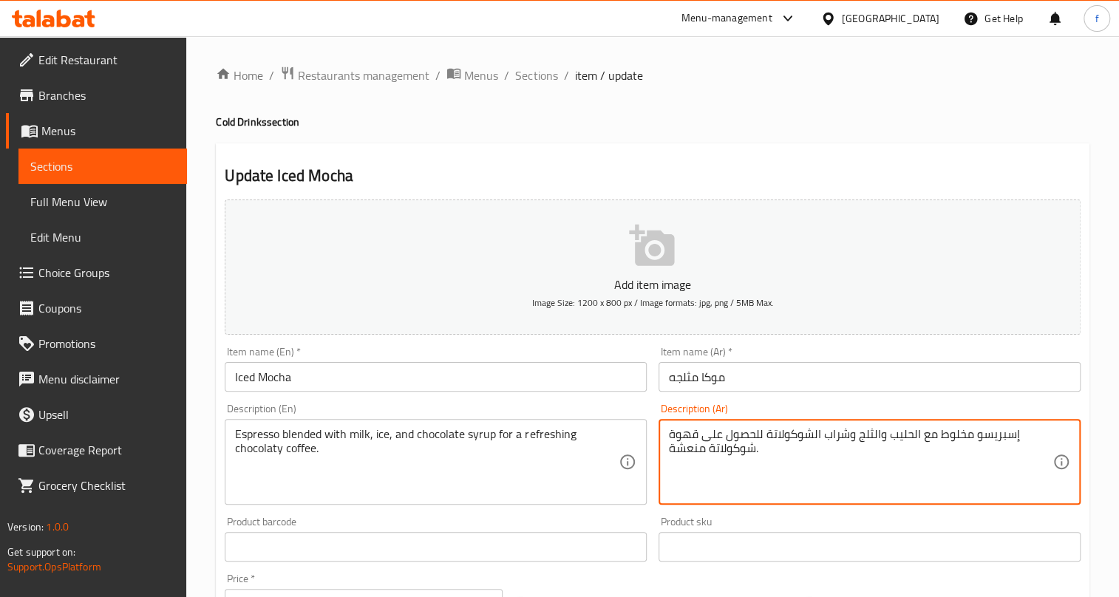
click at [669, 447] on textarea "إسبريسو مخلوط مع الحليب والثلج وشراب الشوكولاتة للحصول على قهوة شوكولاتة منعشة." at bounding box center [861, 462] width 384 height 70
click at [705, 450] on textarea "إسبريسو مخلوط مع الحليب والثلج وشراب الشوكولاتة للحصول على قهوة الشوكولاتة منعش…" at bounding box center [861, 462] width 384 height 70
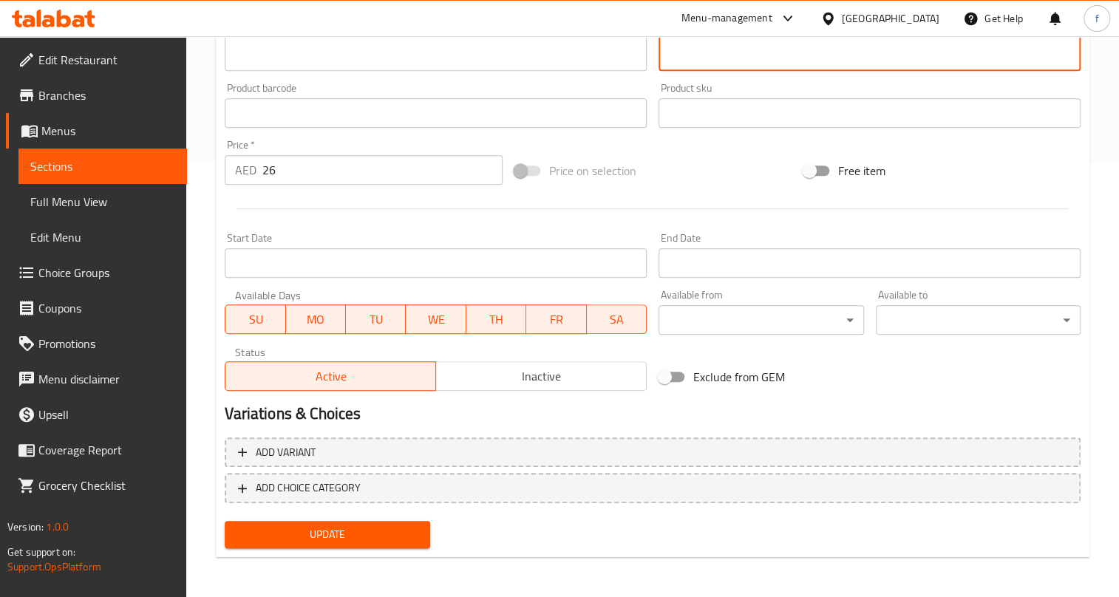
type textarea "إسبريسو مخلوط مع الحليب والثلج وشراب الشوكولاتة للحصول على قهوة الشوكولاتة المن…"
click at [379, 532] on span "Update" at bounding box center [327, 535] width 181 height 18
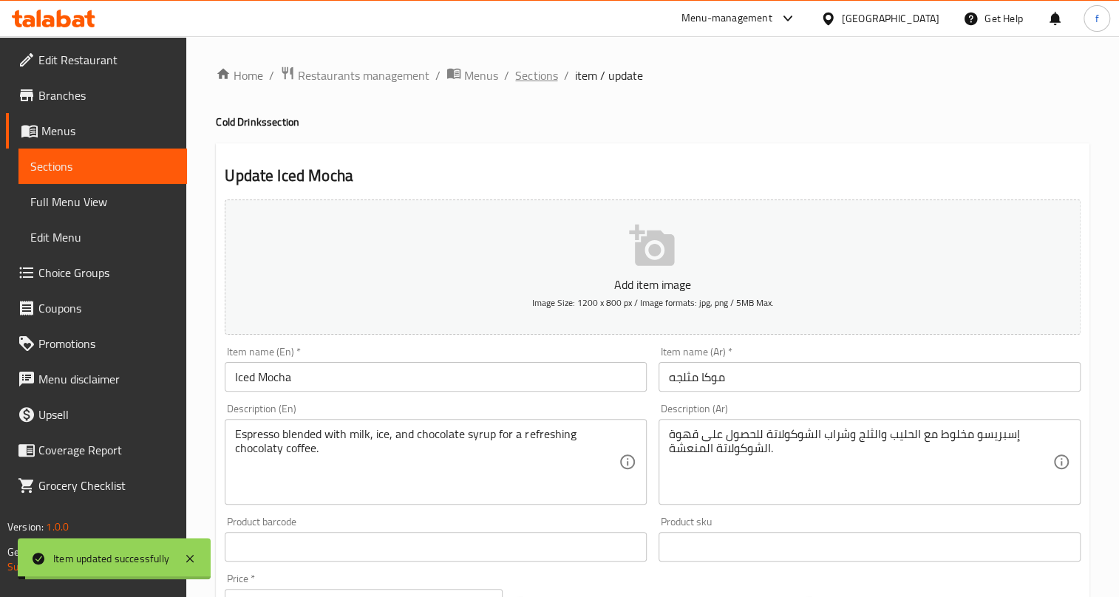
click at [542, 75] on span "Sections" at bounding box center [536, 76] width 42 height 18
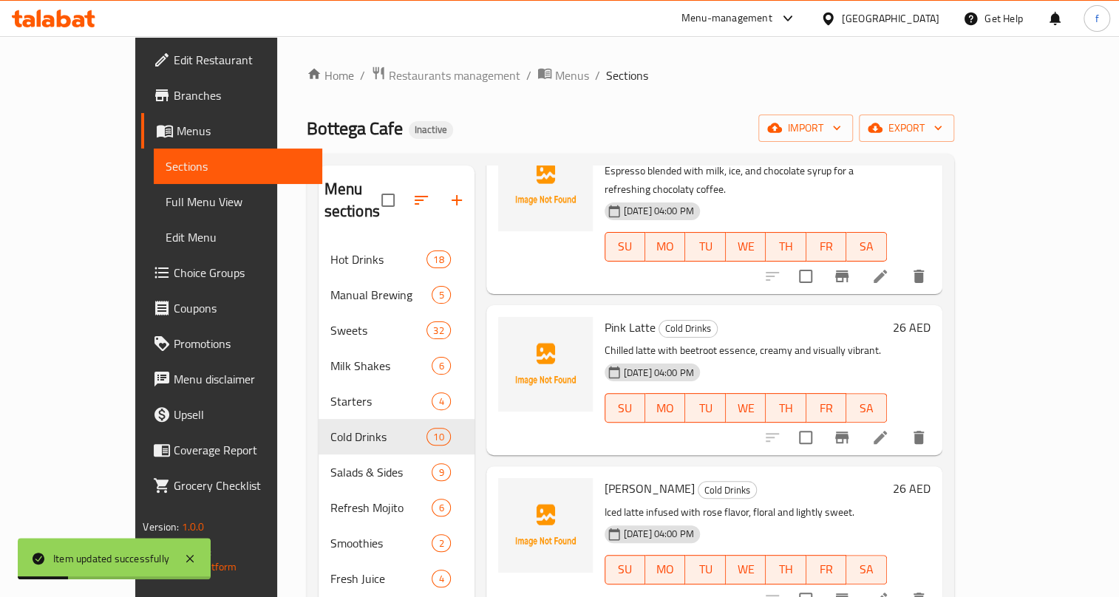
scroll to position [605, 0]
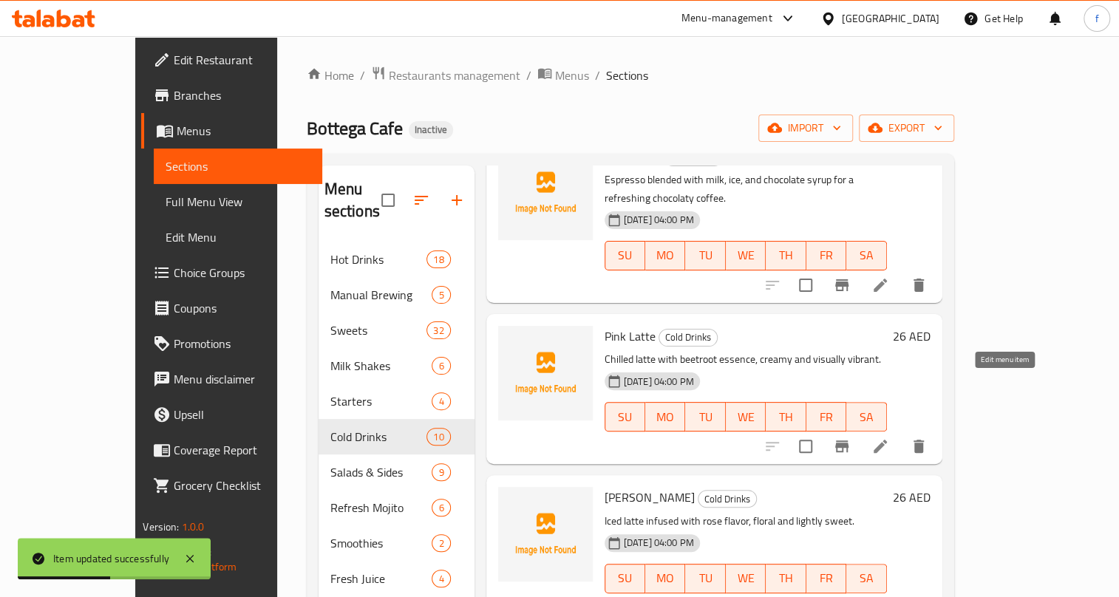
click at [890, 438] on icon at bounding box center [881, 447] width 18 height 18
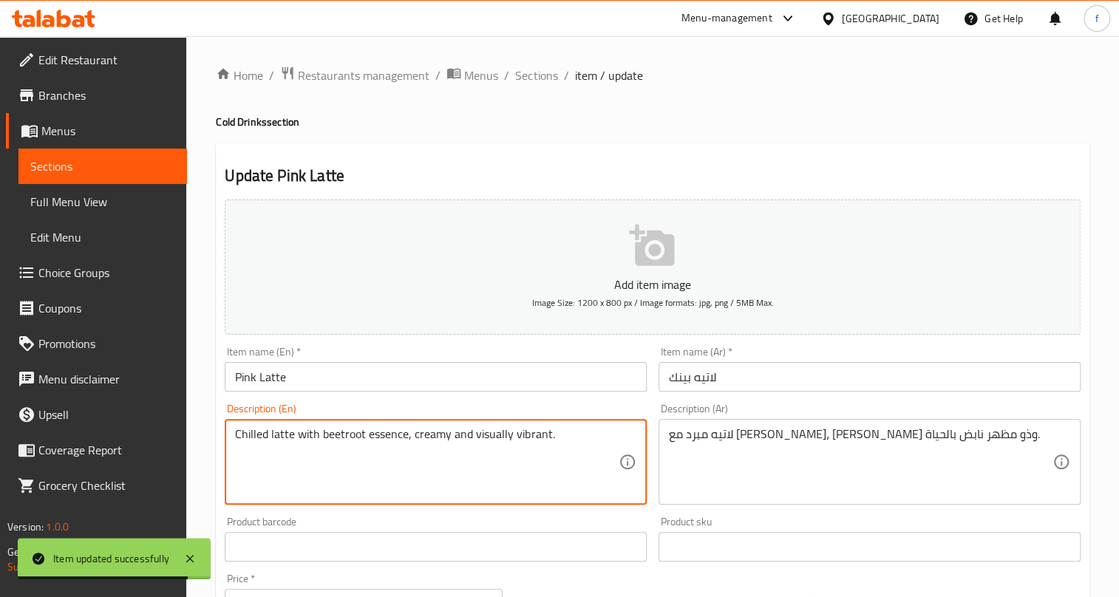
drag, startPoint x: 240, startPoint y: 436, endPoint x: 294, endPoint y: 440, distance: 54.1
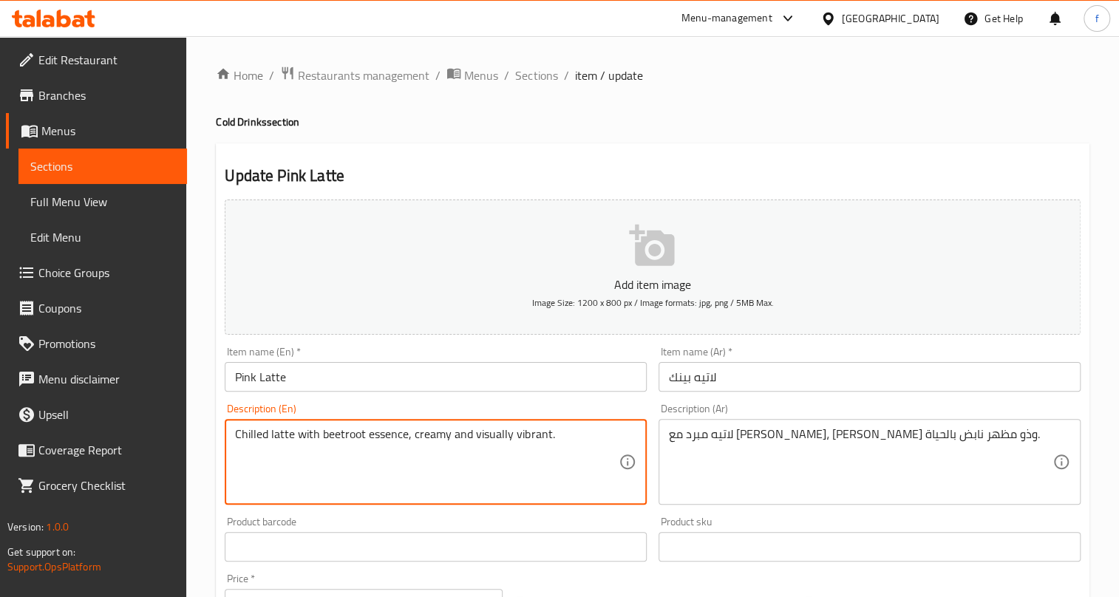
drag, startPoint x: 236, startPoint y: 432, endPoint x: 303, endPoint y: 436, distance: 67.4
click at [303, 436] on textarea "Chilled latte with beetroot essence, creamy and visually vibrant." at bounding box center [427, 462] width 384 height 70
drag, startPoint x: 329, startPoint y: 433, endPoint x: 407, endPoint y: 442, distance: 78.9
click at [407, 442] on textarea "Chilled latte with beetroot essence, creamy and visually vibrant." at bounding box center [427, 462] width 384 height 70
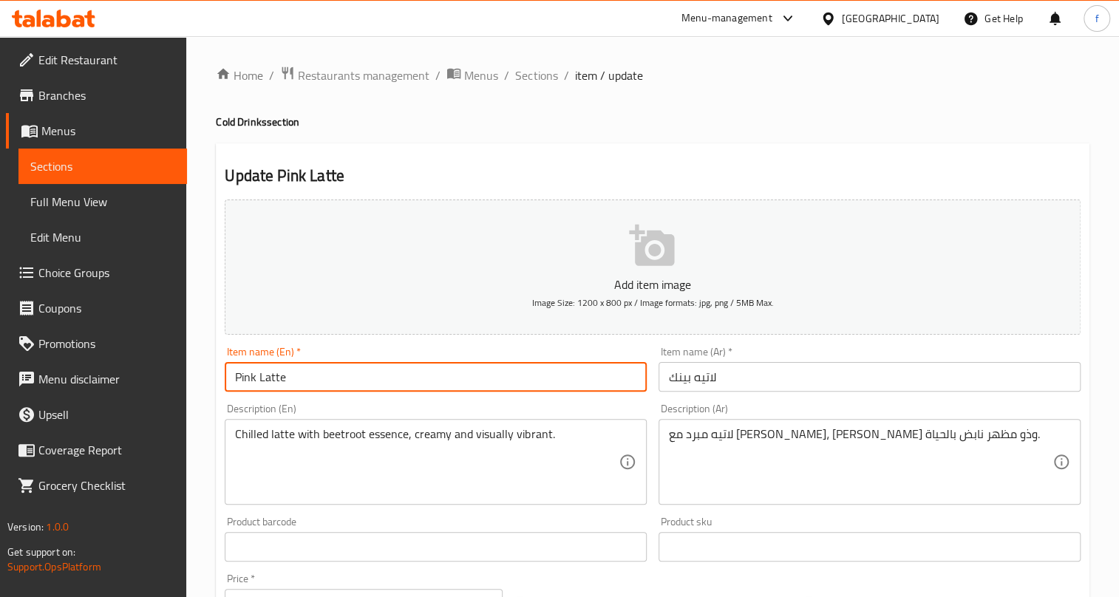
click at [265, 379] on input "Pink Latte" at bounding box center [436, 377] width 422 height 30
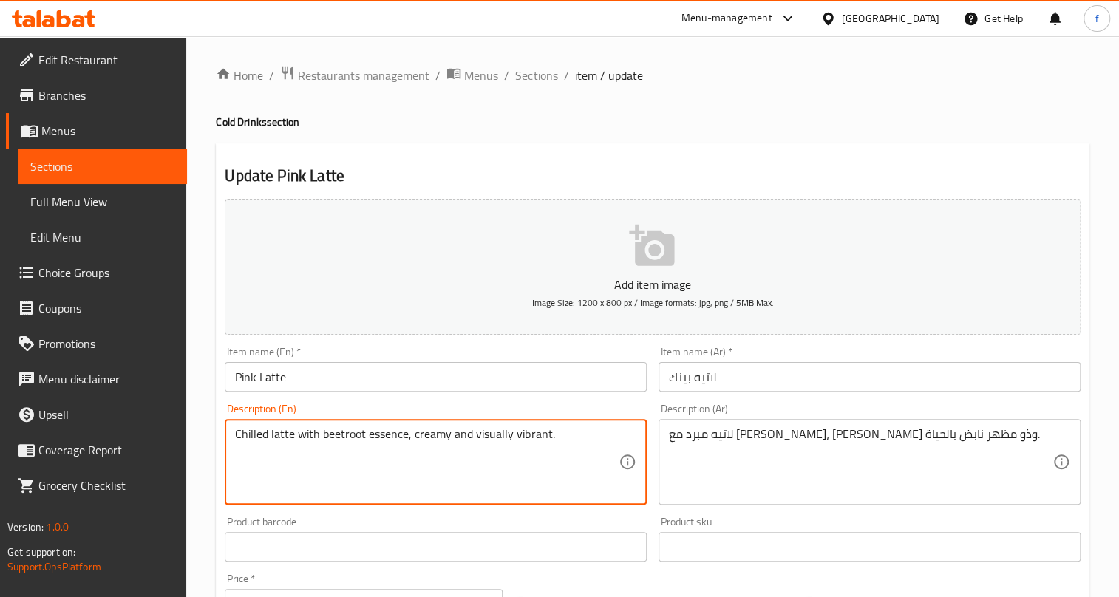
click at [375, 438] on textarea "Chilled latte with beetroot essence, creamy and visually vibrant." at bounding box center [427, 462] width 384 height 70
click at [339, 428] on textarea "Chilled latte with beetroot essence, creamy and visually vibrant." at bounding box center [427, 462] width 384 height 70
click at [387, 433] on textarea "Chilled latte with beetroot essence, creamy and visually vibrant." at bounding box center [427, 462] width 384 height 70
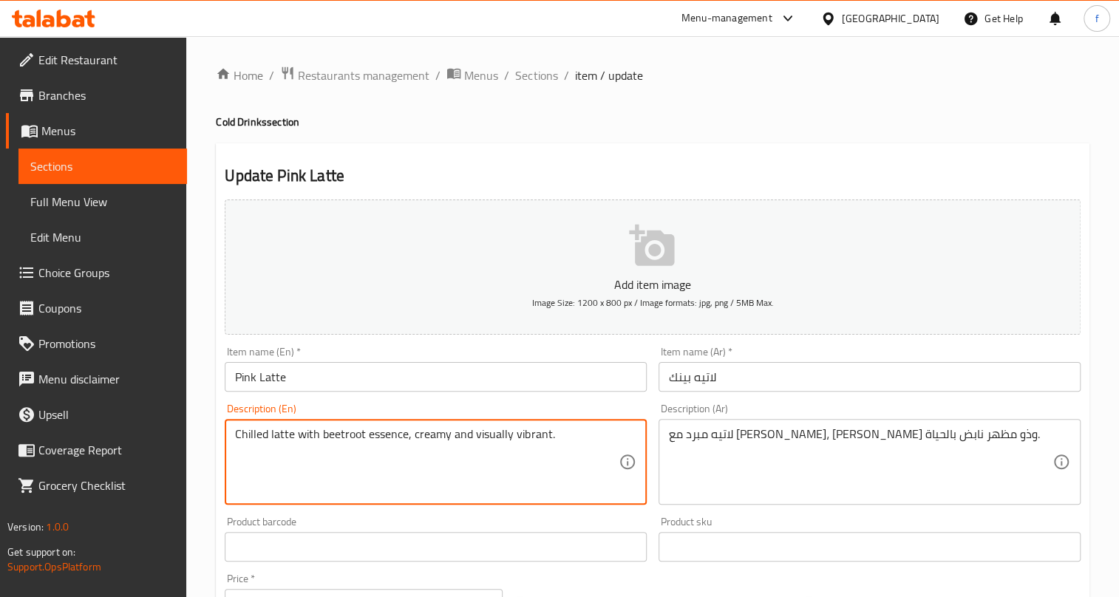
drag, startPoint x: 317, startPoint y: 434, endPoint x: 404, endPoint y: 433, distance: 87.3
click at [404, 433] on textarea "Chilled latte with beetroot essence, creamy and visually vibrant." at bounding box center [427, 462] width 384 height 70
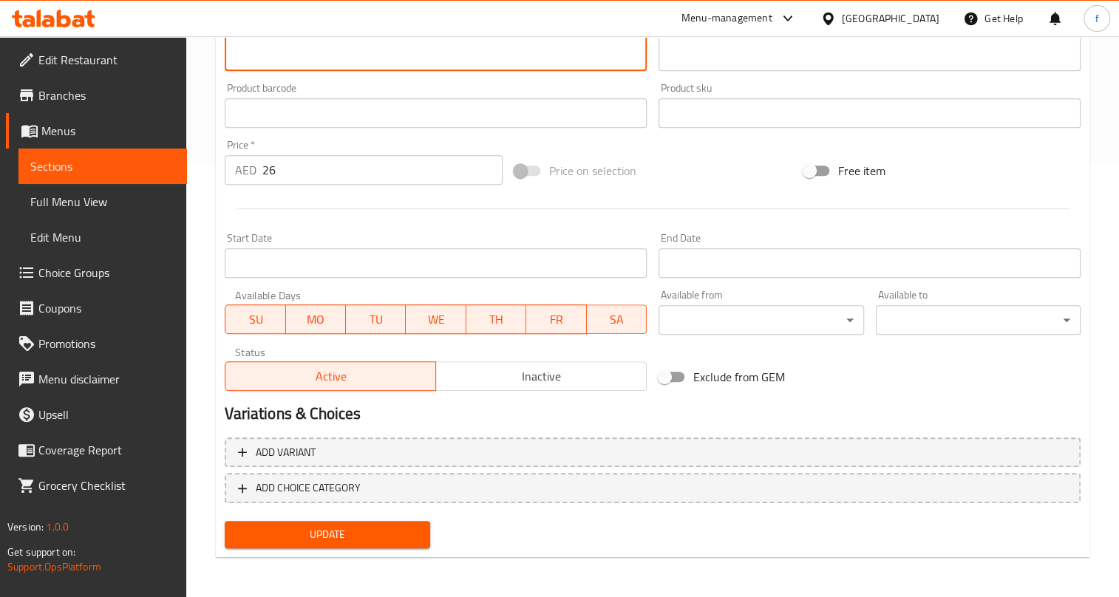
scroll to position [165, 0]
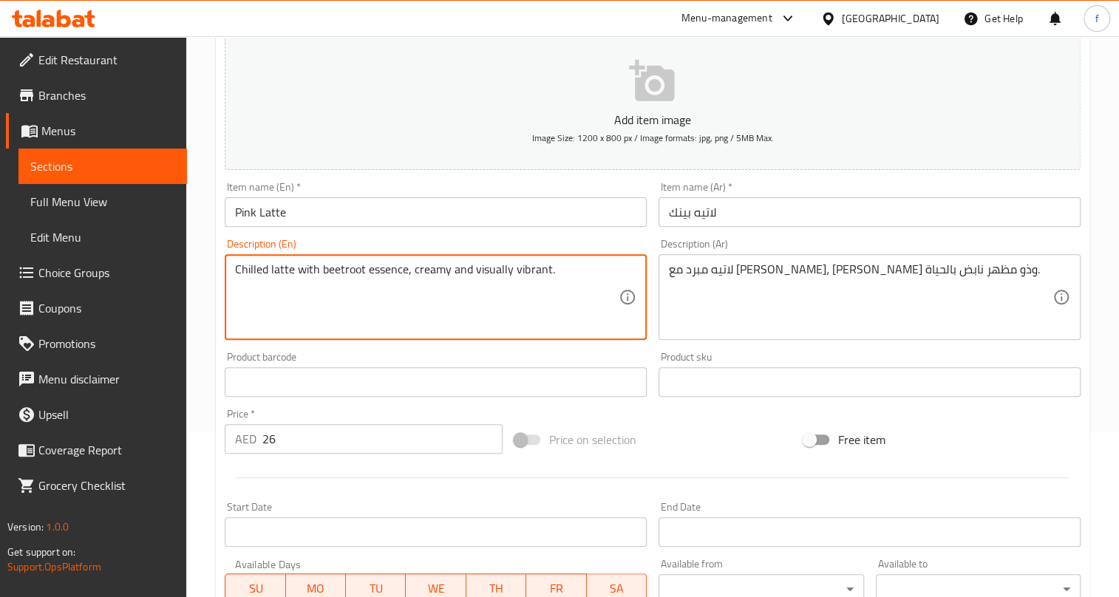
click at [491, 274] on textarea "Chilled latte with beetroot essence, creamy and visually vibrant." at bounding box center [427, 297] width 384 height 70
click at [514, 266] on textarea "Chilled latte with beetroot essence, creamy and visually vibrant." at bounding box center [427, 297] width 384 height 70
click at [515, 266] on textarea "Chilled latte with beetroot essence, creamy and visually vibrant." at bounding box center [427, 297] width 384 height 70
click at [559, 276] on textarea "Chilled latte with beetroot essence, creamy and visually vibrant." at bounding box center [427, 297] width 384 height 70
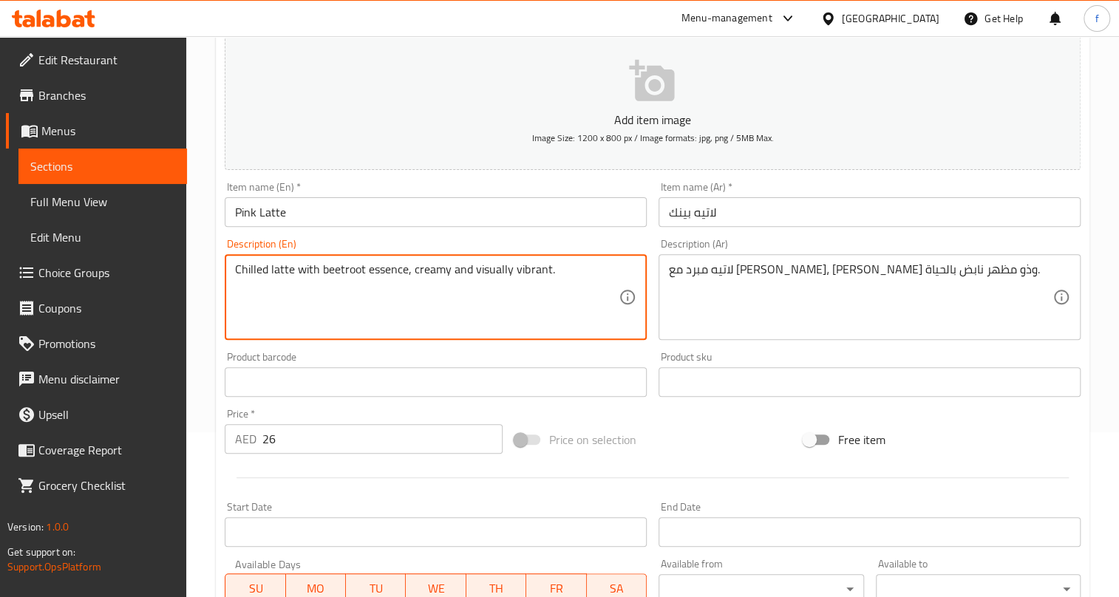
drag, startPoint x: 555, startPoint y: 272, endPoint x: 471, endPoint y: 280, distance: 83.9
click at [471, 280] on textarea "Chilled latte with beetroot essence, creamy and visually vibrant." at bounding box center [427, 297] width 384 height 70
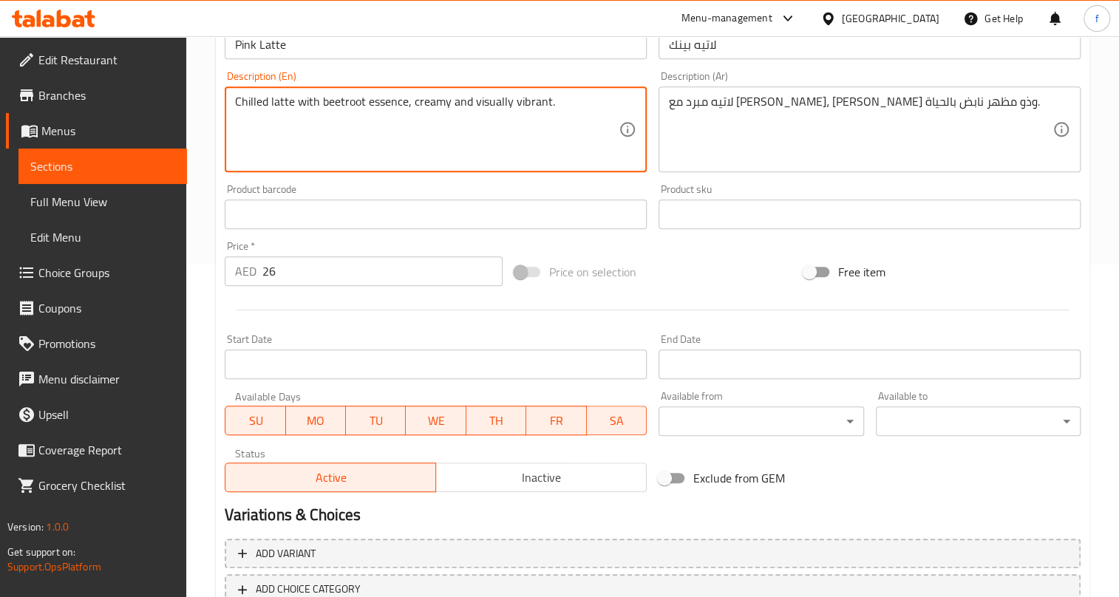
scroll to position [434, 0]
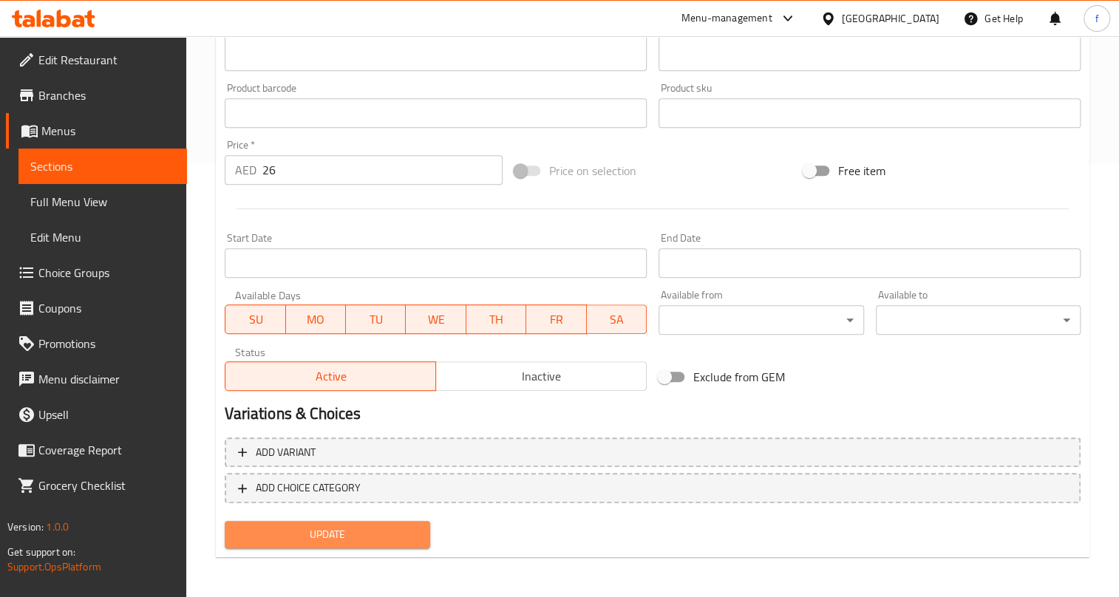
click at [370, 541] on span "Update" at bounding box center [327, 535] width 181 height 18
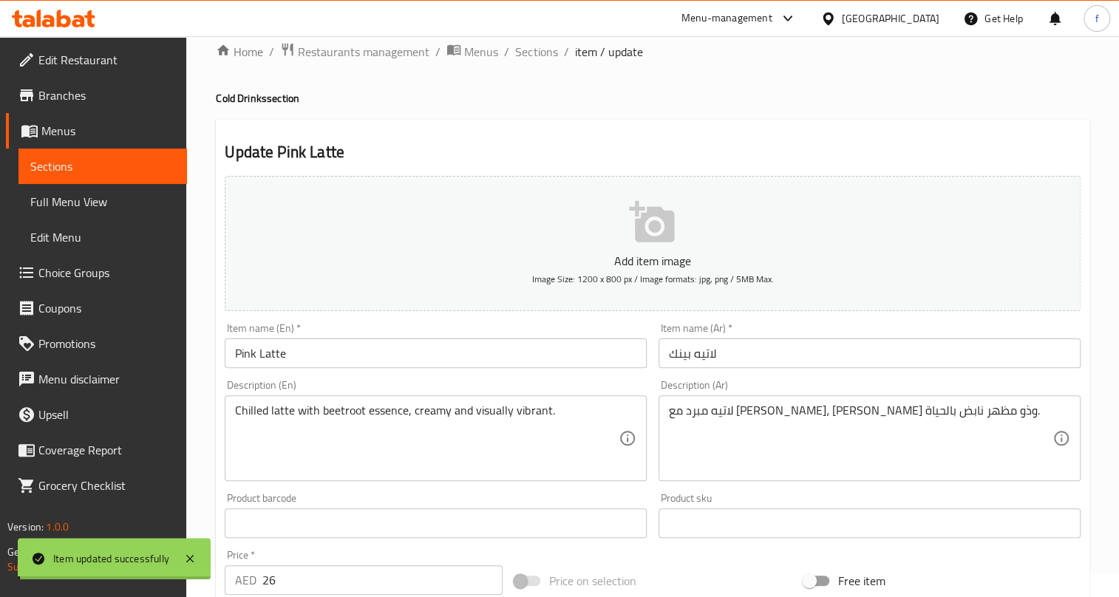
scroll to position [0, 0]
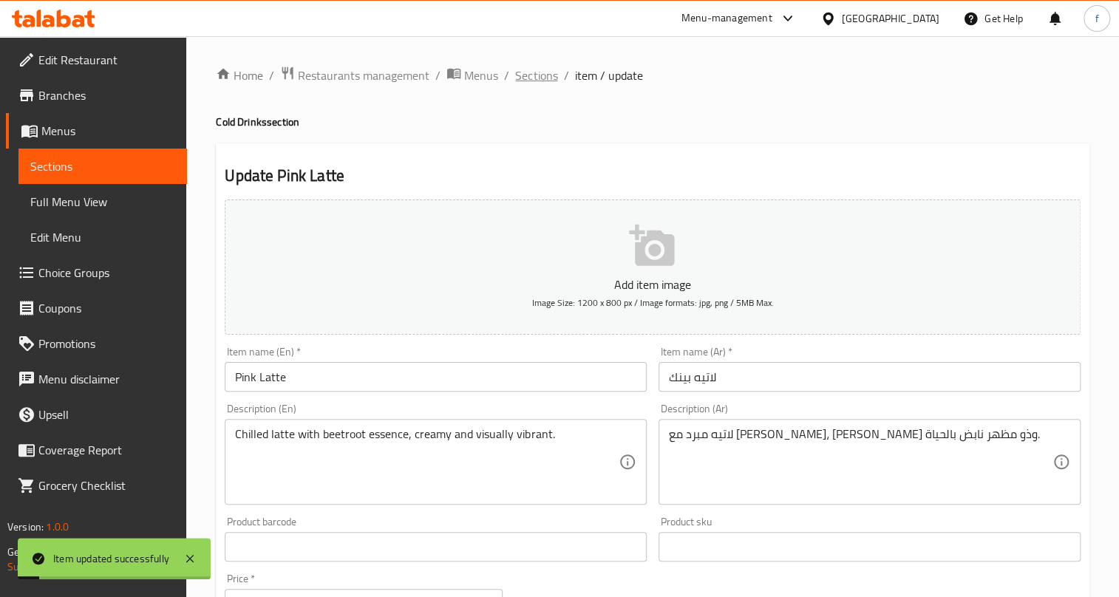
click at [544, 76] on span "Sections" at bounding box center [536, 76] width 42 height 18
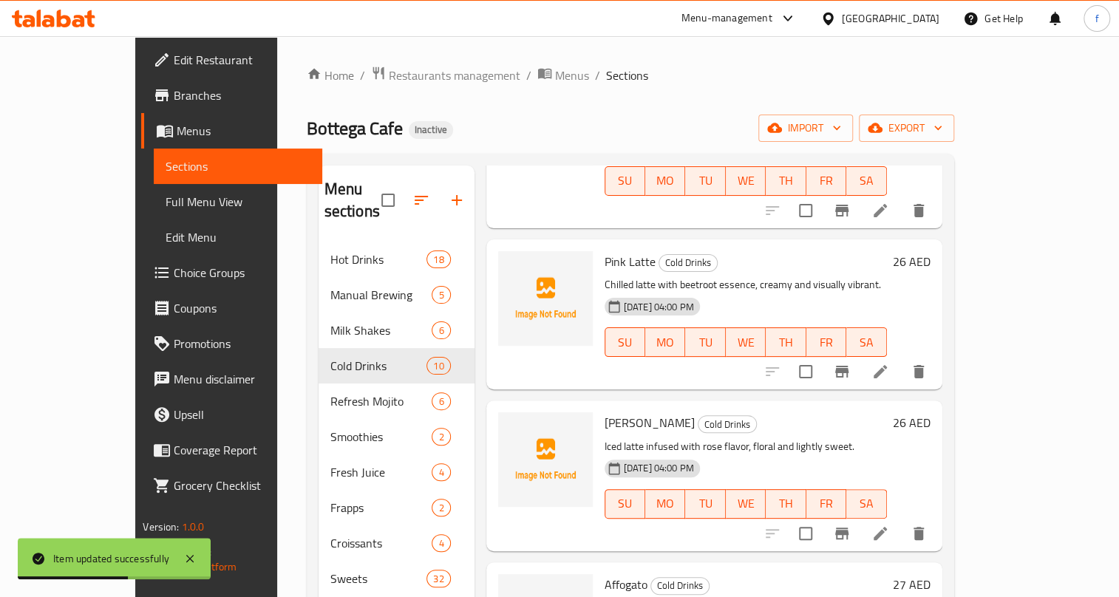
scroll to position [672, 0]
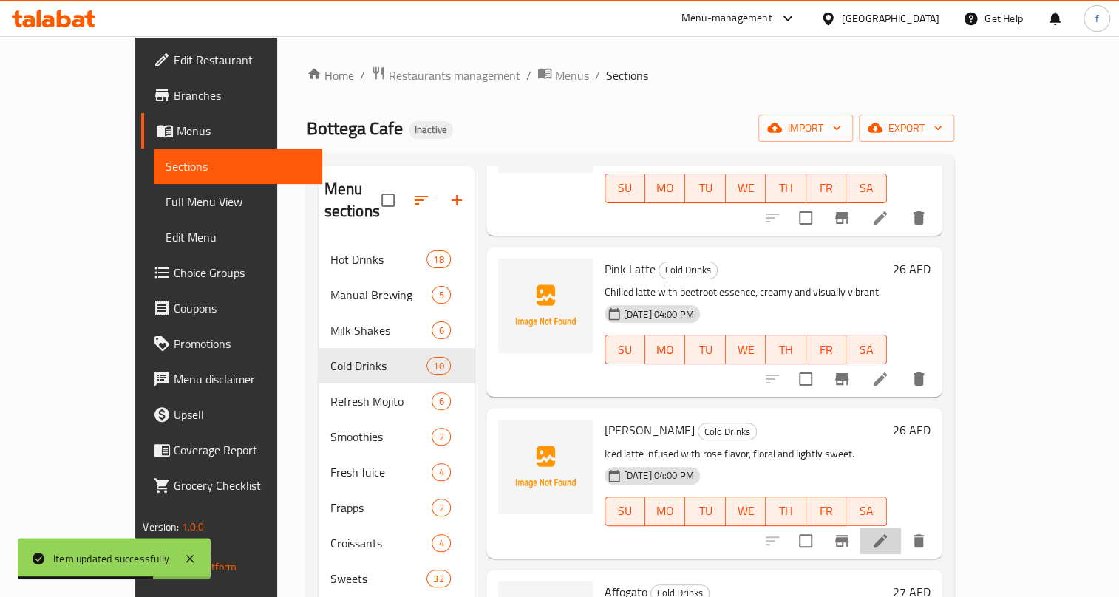
click at [901, 528] on li at bounding box center [880, 541] width 41 height 27
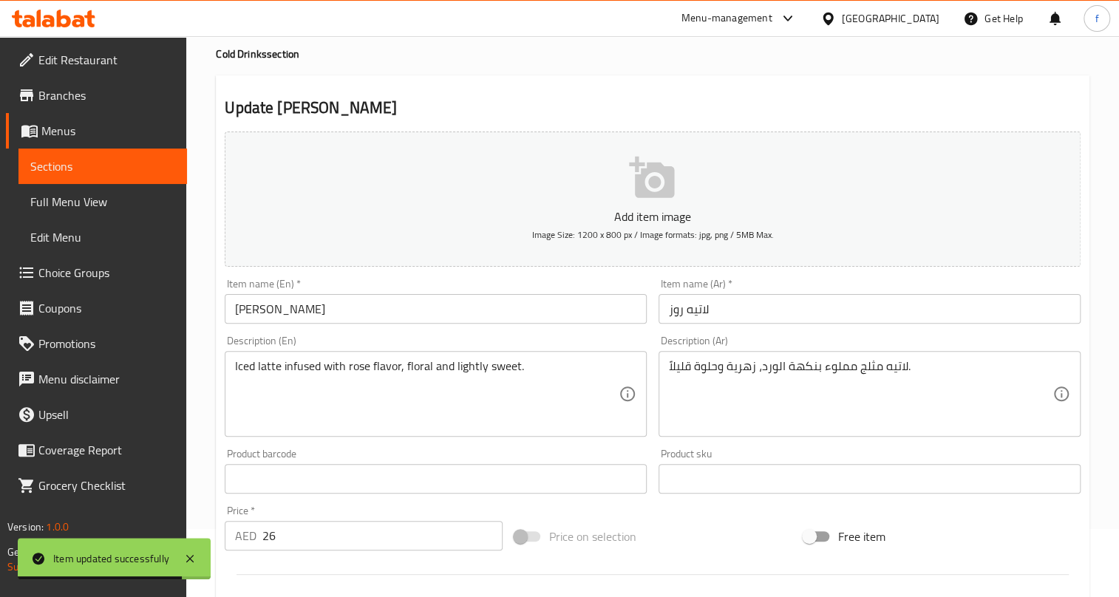
scroll to position [134, 0]
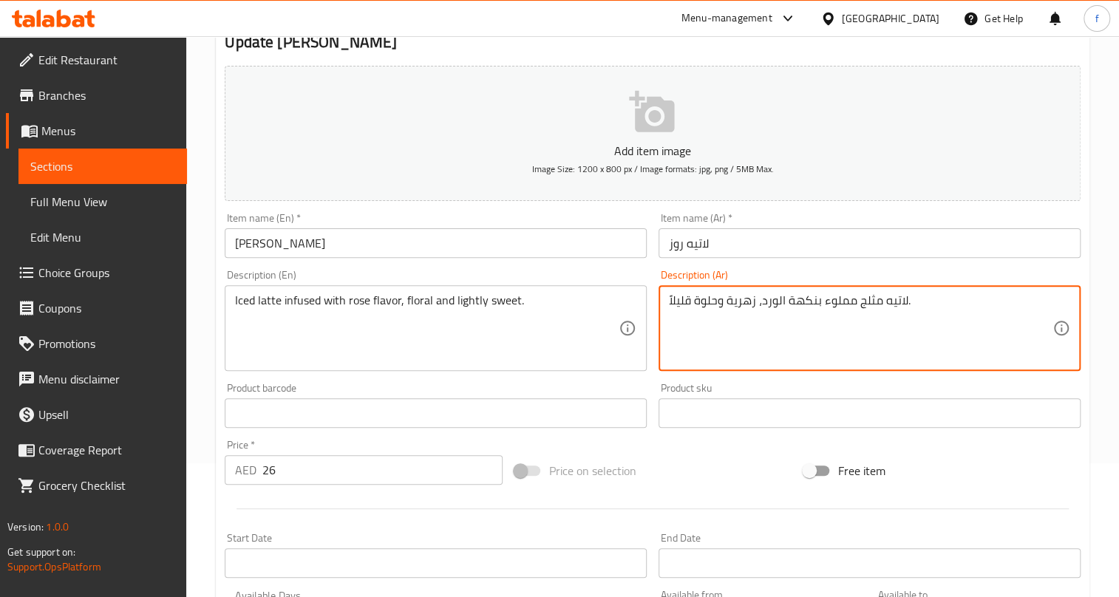
click at [836, 298] on textarea "لاتيه مثلج مملوء بنكهة الورد، زهرية وحلوة قليلاً." at bounding box center [861, 329] width 384 height 70
click at [774, 303] on textarea "لاتيه مثلج منقوع بنكهة الورد، زهرية وحلوة قليلاً." at bounding box center [861, 329] width 384 height 70
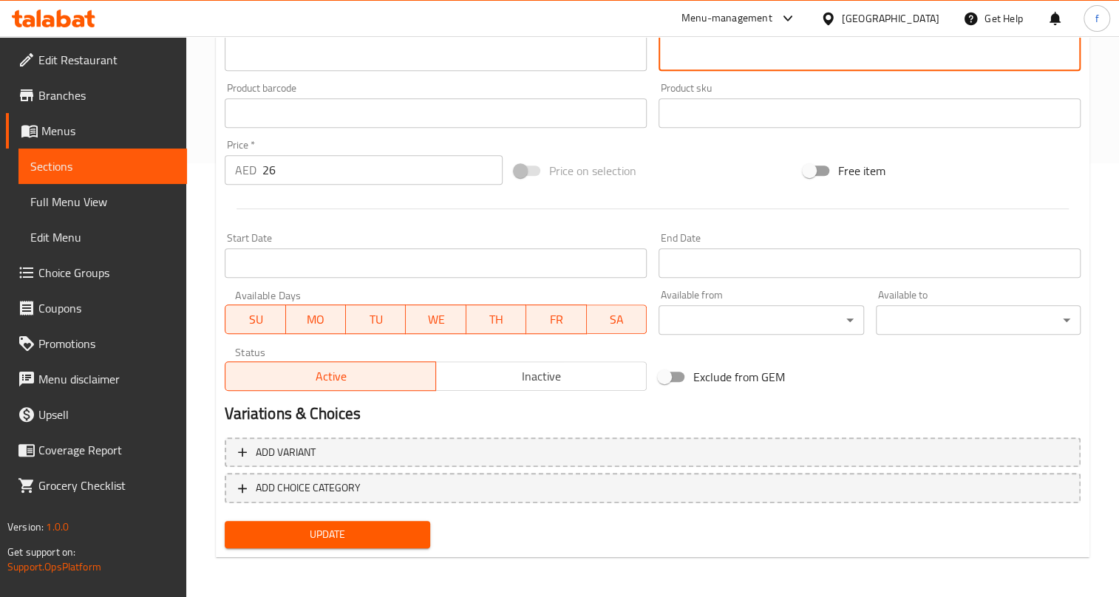
type textarea "لاتيه مثلج منقوع بنكهة الروز ، زهرية وحلوة قليلاً."
click at [402, 533] on span "Update" at bounding box center [327, 535] width 181 height 18
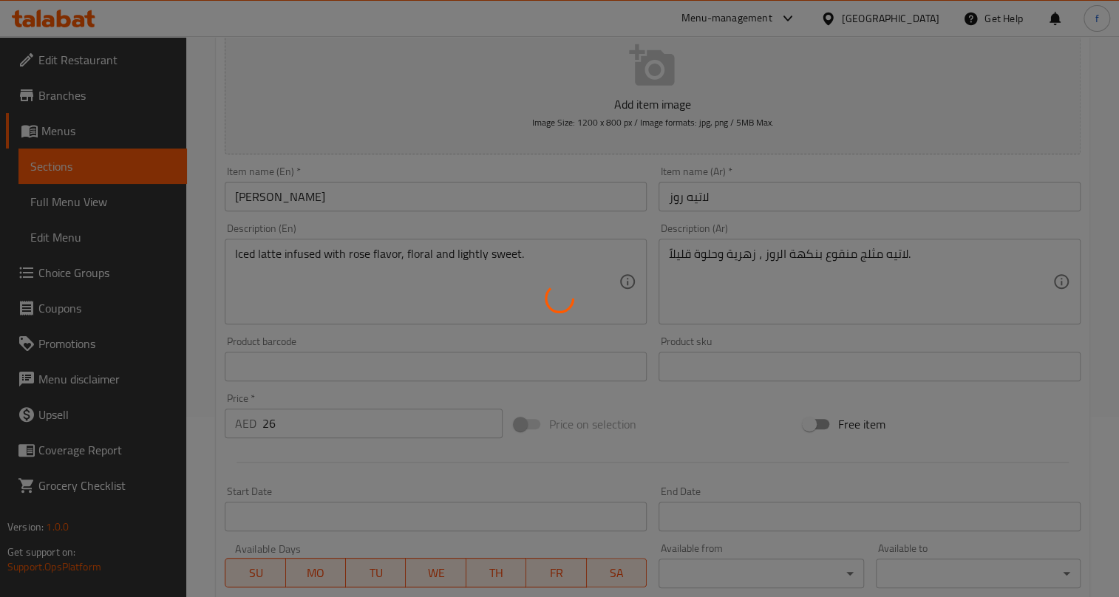
scroll to position [0, 0]
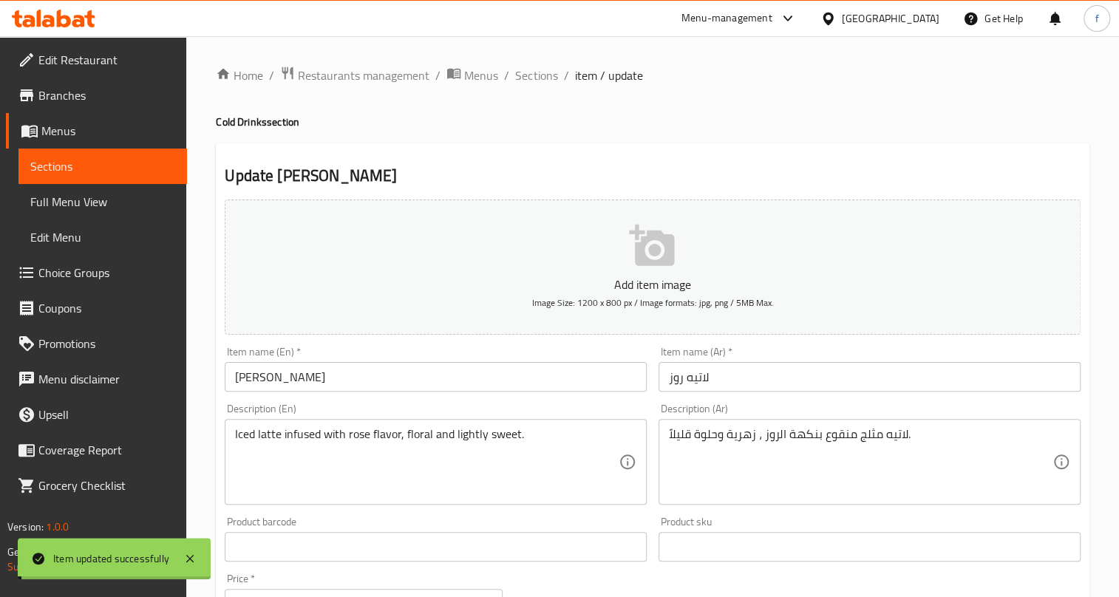
click at [532, 75] on span "Sections" at bounding box center [536, 76] width 42 height 18
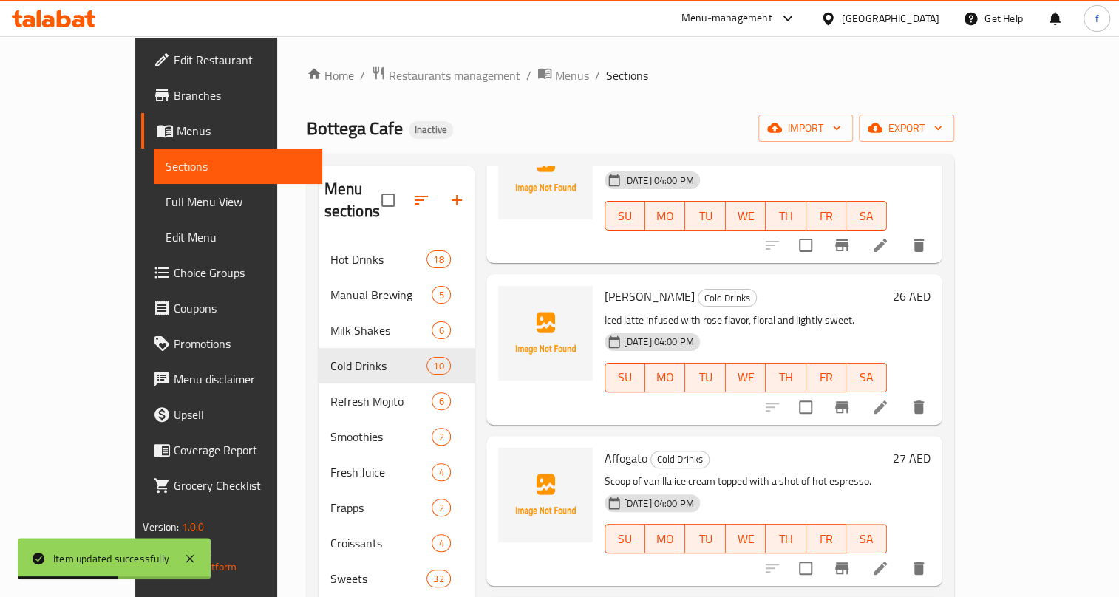
scroll to position [806, 0]
click at [890, 560] on icon at bounding box center [881, 569] width 18 height 18
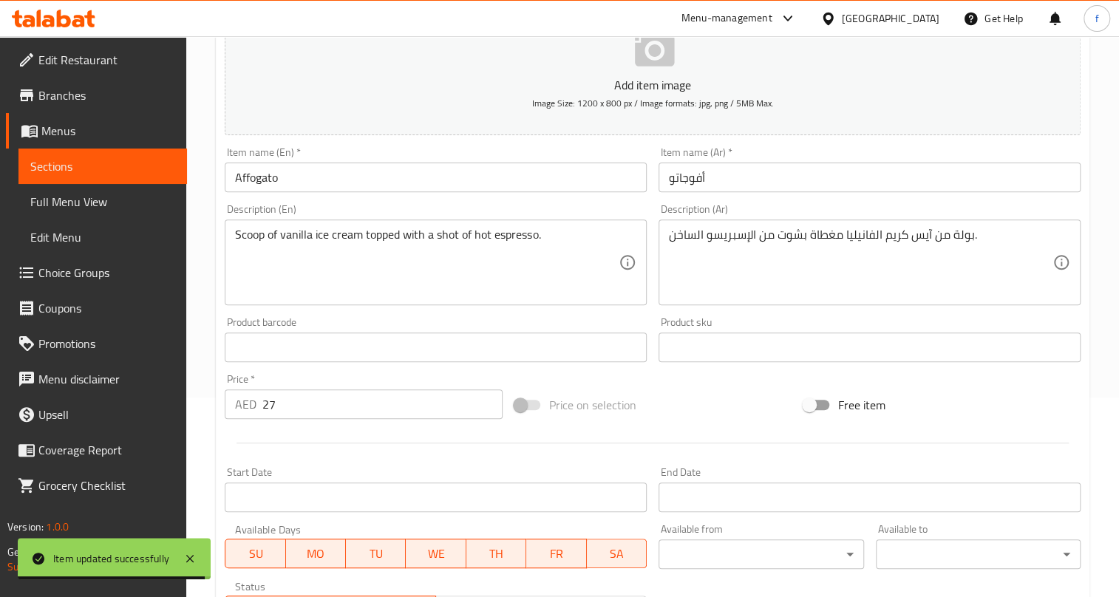
scroll to position [201, 0]
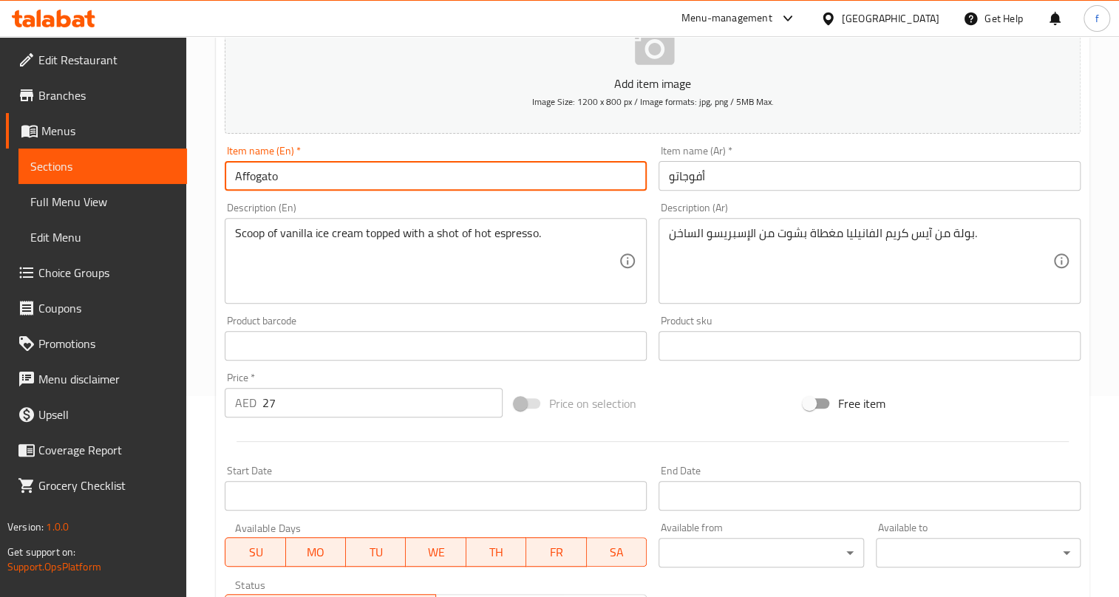
click at [241, 168] on input "Affogato" at bounding box center [436, 176] width 422 height 30
click at [242, 168] on input "Affogato" at bounding box center [436, 176] width 422 height 30
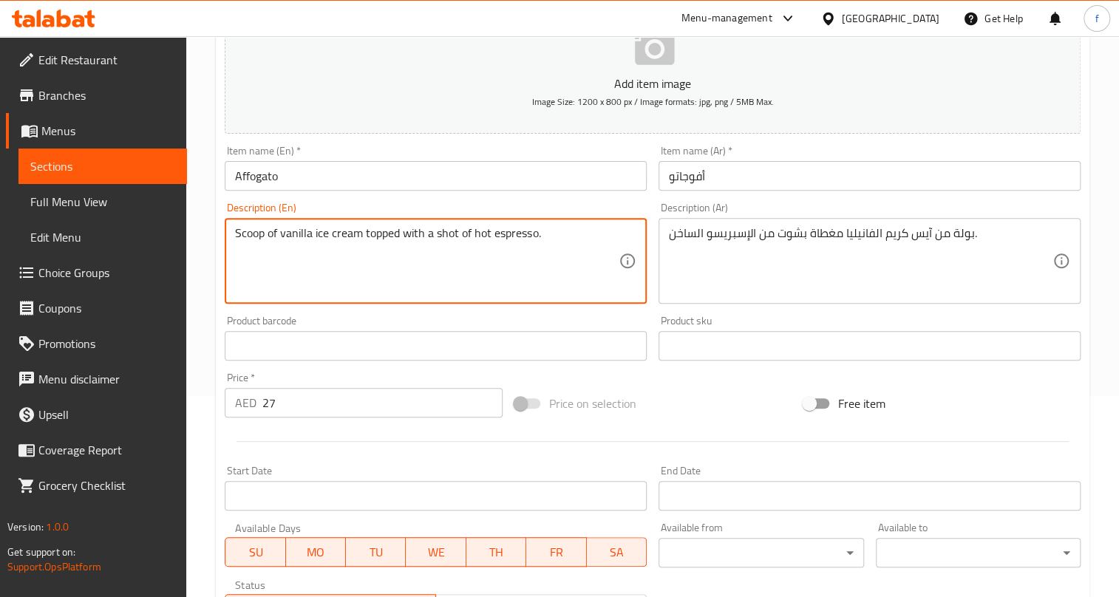
click at [326, 235] on textarea "Scoop of vanilla ice cream topped with a shot of hot espresso." at bounding box center [427, 261] width 384 height 70
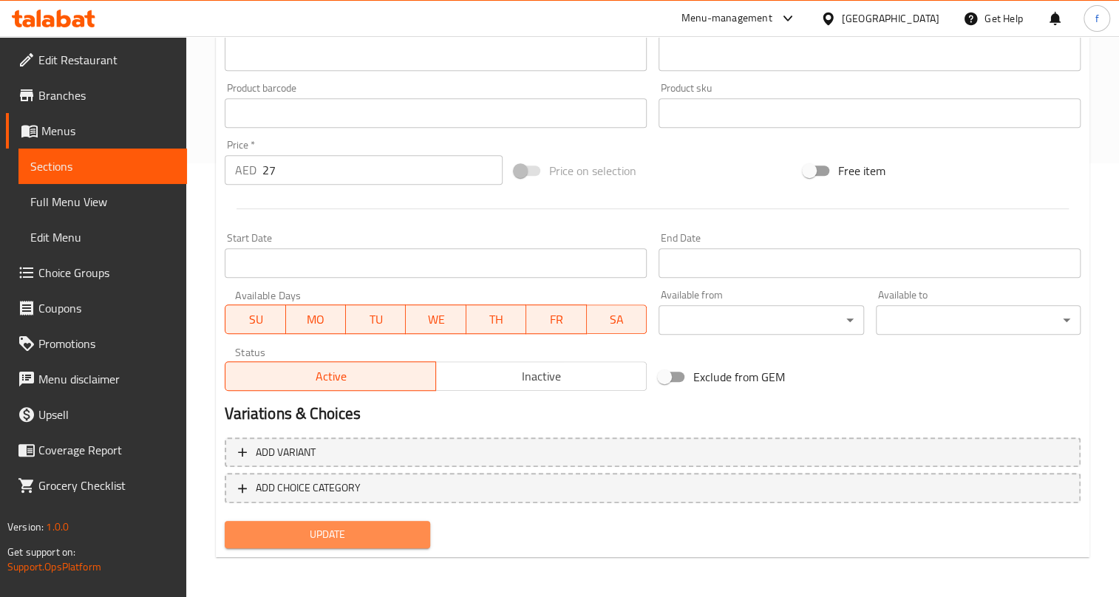
click at [379, 529] on span "Update" at bounding box center [327, 535] width 181 height 18
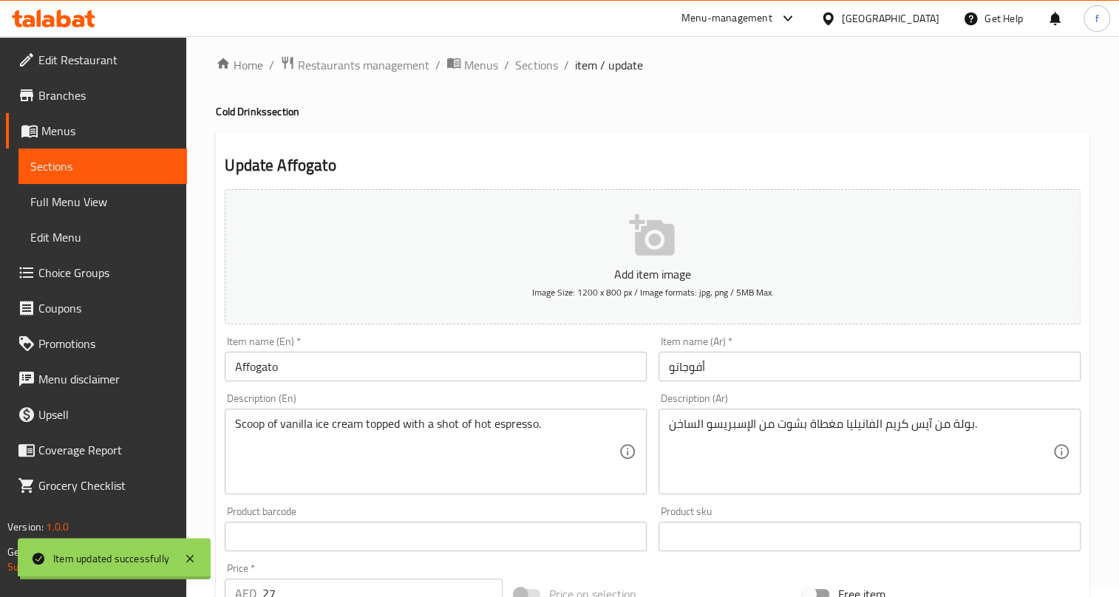
scroll to position [0, 0]
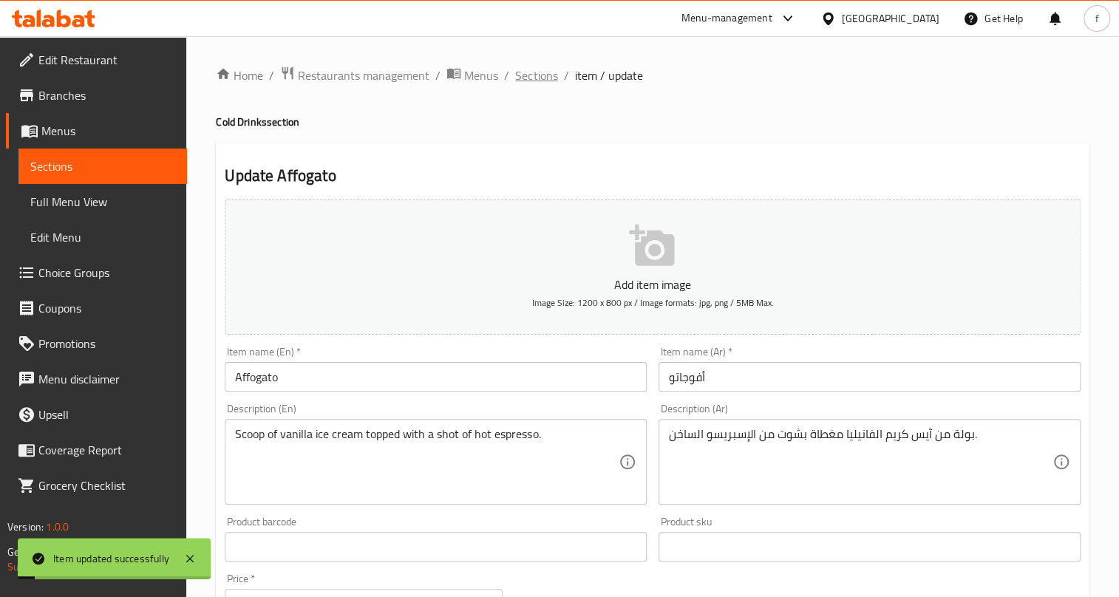
click at [532, 74] on span "Sections" at bounding box center [536, 76] width 42 height 18
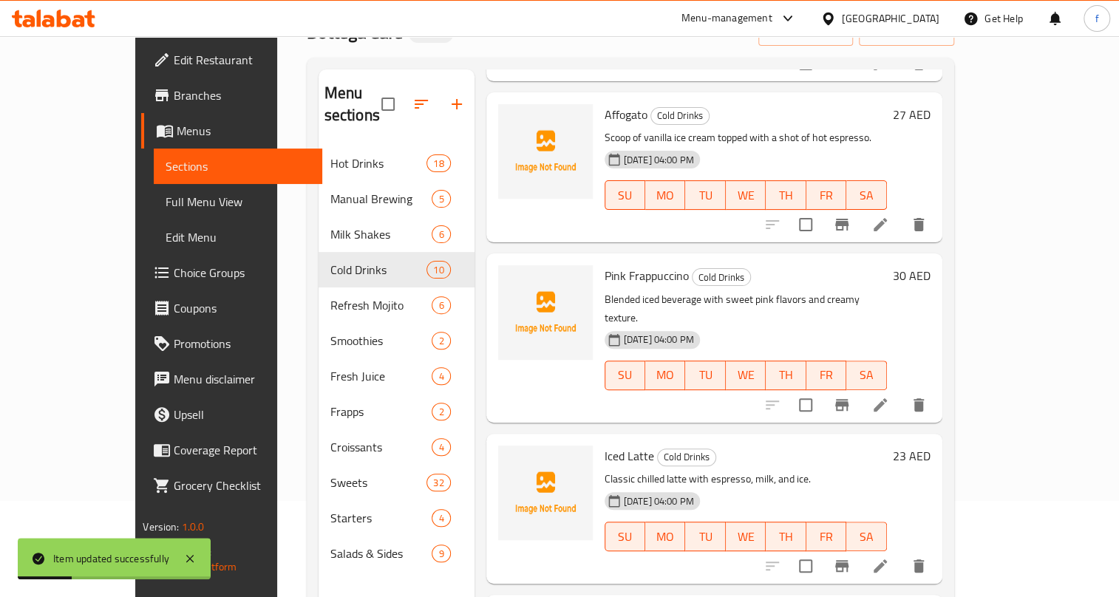
scroll to position [201, 0]
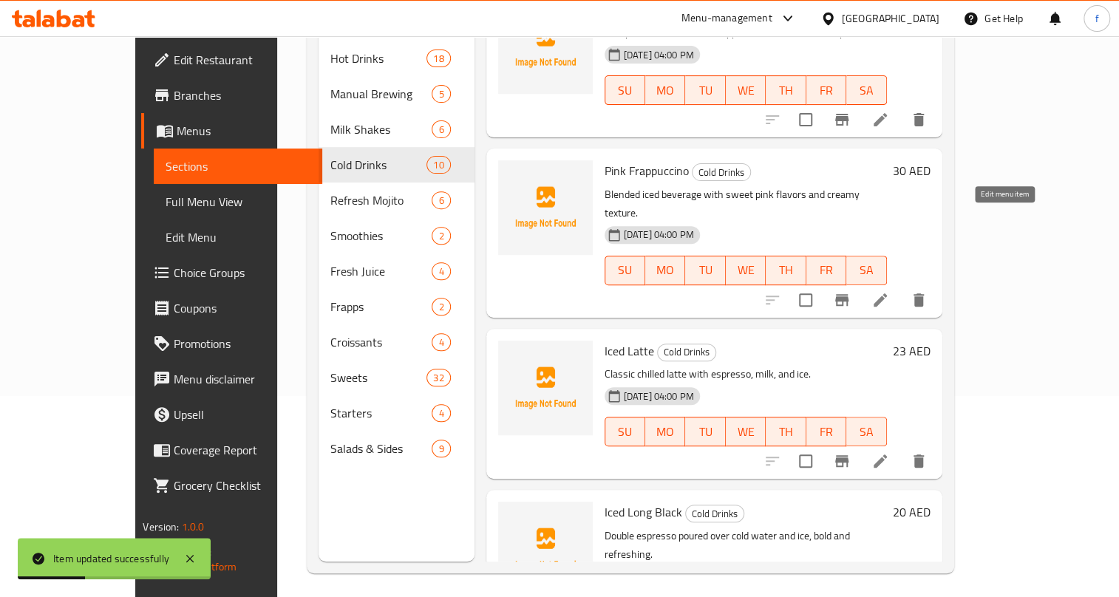
click at [887, 294] on icon at bounding box center [880, 300] width 13 height 13
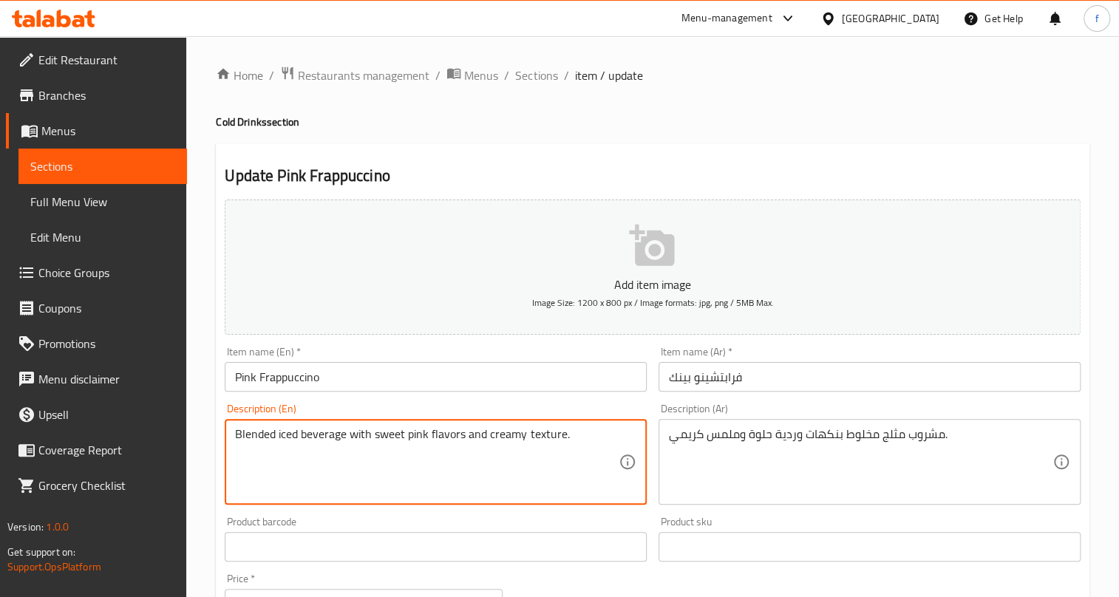
click at [790, 434] on textarea "مشروب مثلج مخلوط بنكهات وردية حلوة وملمس كريمي." at bounding box center [861, 462] width 384 height 70
click at [541, 436] on textarea "Blended iced beverage with sweet pink flavors and creamy texture." at bounding box center [427, 462] width 384 height 70
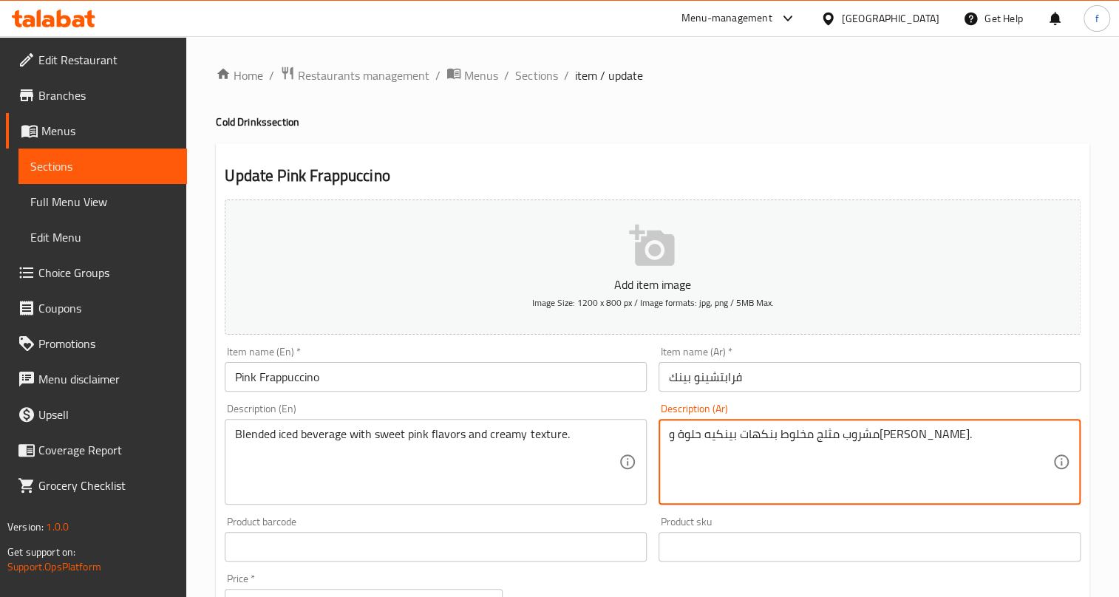
click at [722, 439] on textarea "مشروب مثلج مخلوط بنكهات بينكيه حلوة وملمس كريمي." at bounding box center [861, 462] width 384 height 70
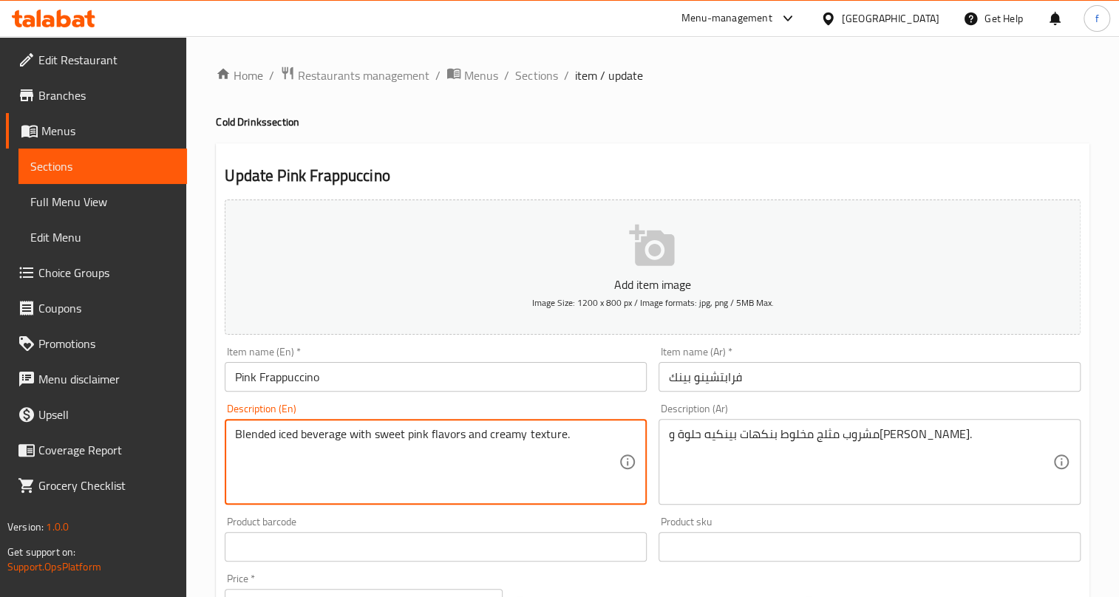
click at [538, 433] on textarea "Blended iced beverage with sweet pink flavors and creamy texture." at bounding box center [427, 462] width 384 height 70
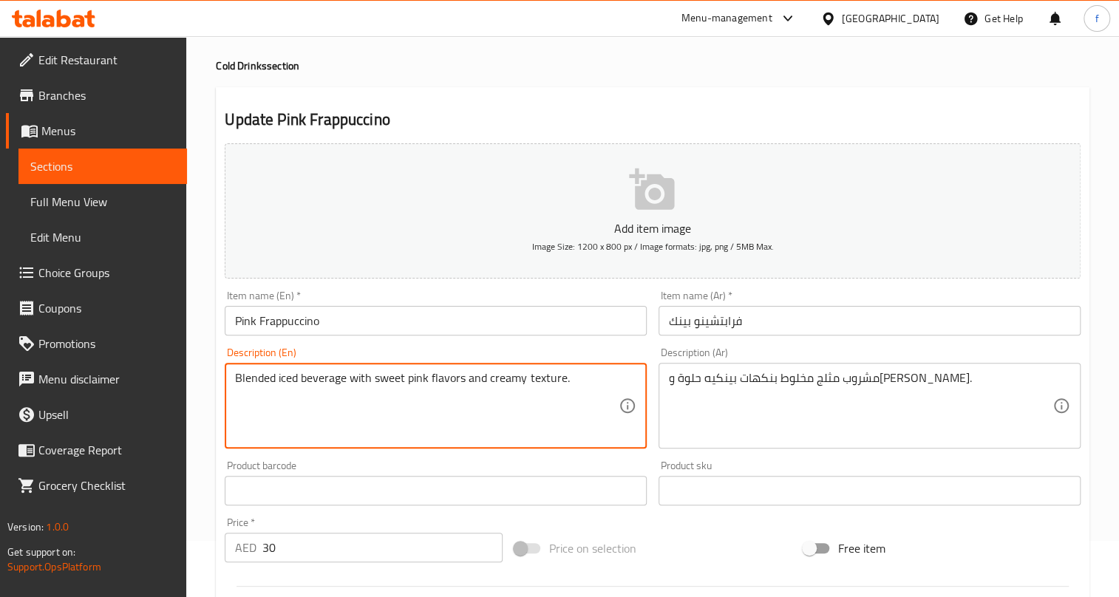
scroll to position [134, 0]
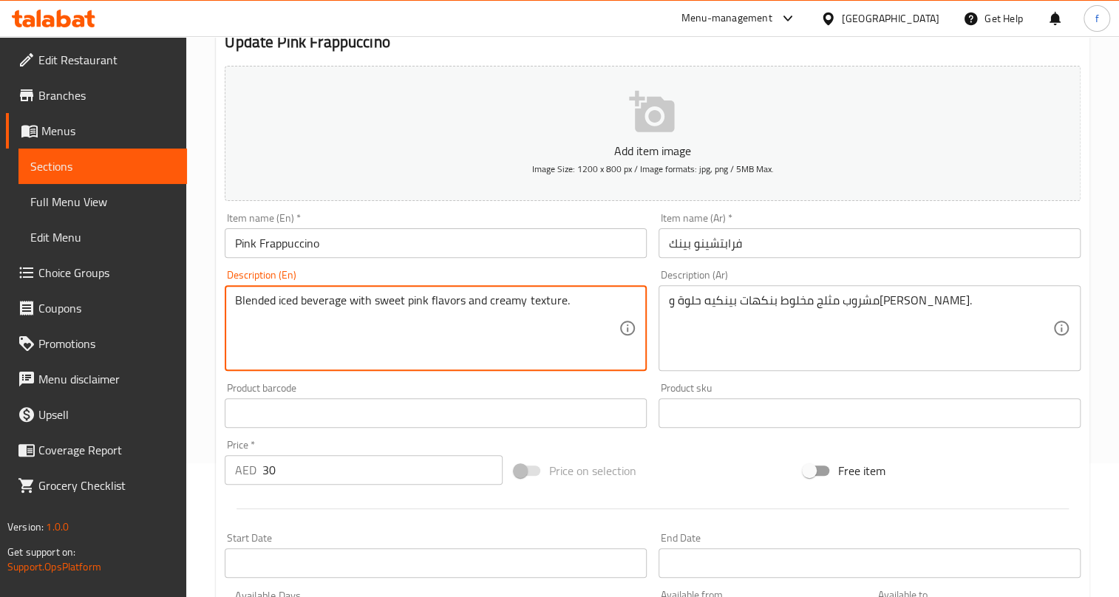
click at [319, 302] on textarea "Blended iced beverage with sweet pink flavors and creamy texture." at bounding box center [427, 329] width 384 height 70
click at [294, 302] on textarea "Blended iced beverage with sweet pink flavors and creamy texture." at bounding box center [427, 329] width 384 height 70
click at [268, 299] on textarea "Blended iced beverage with sweet pink flavors and creamy texture." at bounding box center [427, 329] width 384 height 70
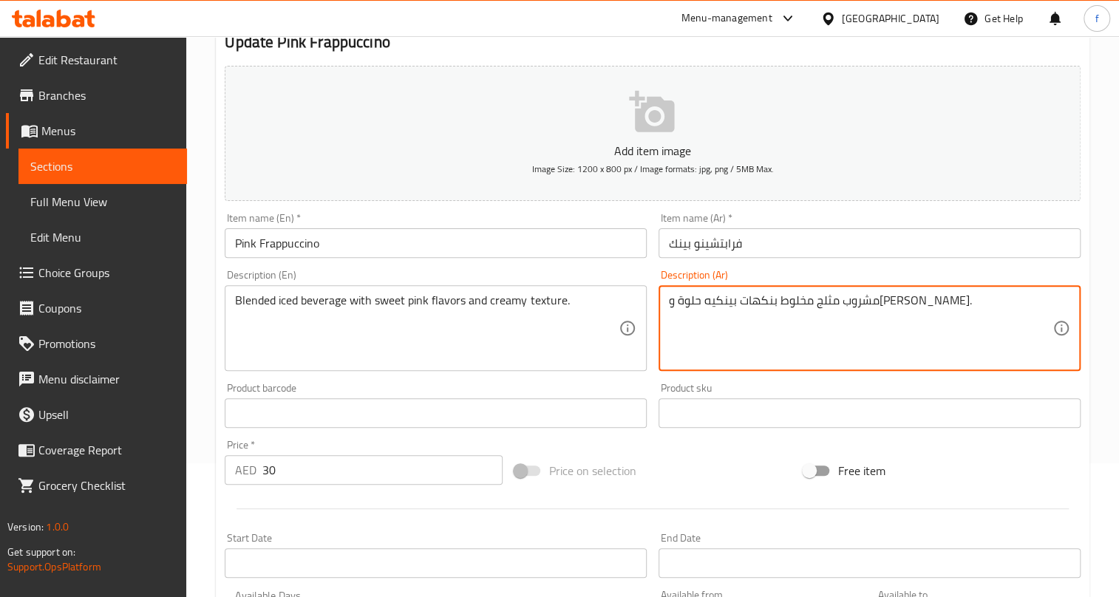
click at [729, 300] on textarea "مشروب مثلج مخلوط بنكهات بينكيه حلوة وملمس كريمي." at bounding box center [861, 329] width 384 height 70
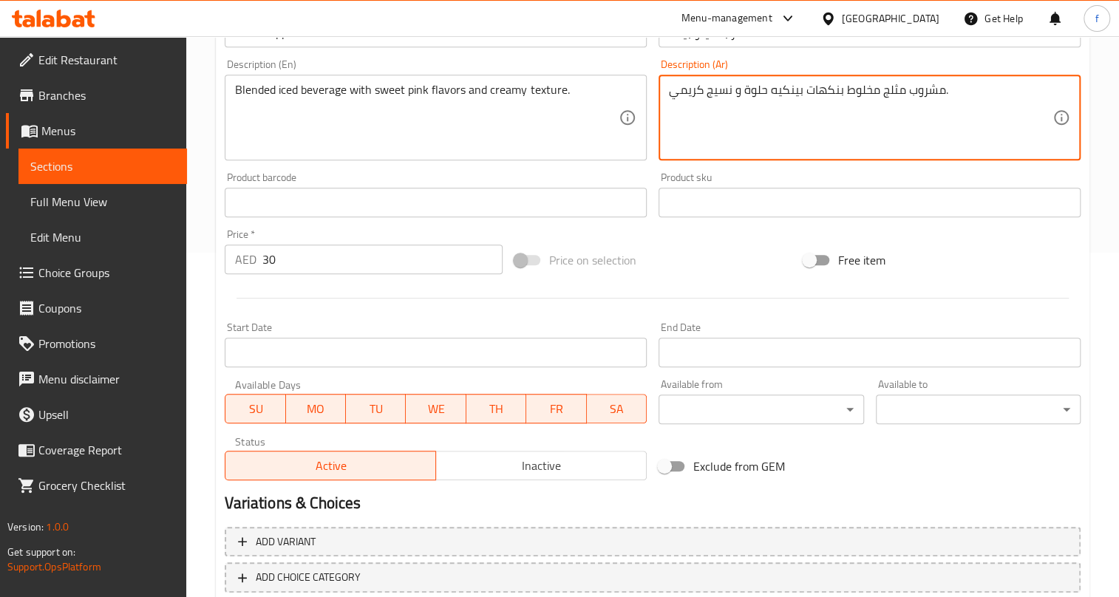
scroll to position [434, 0]
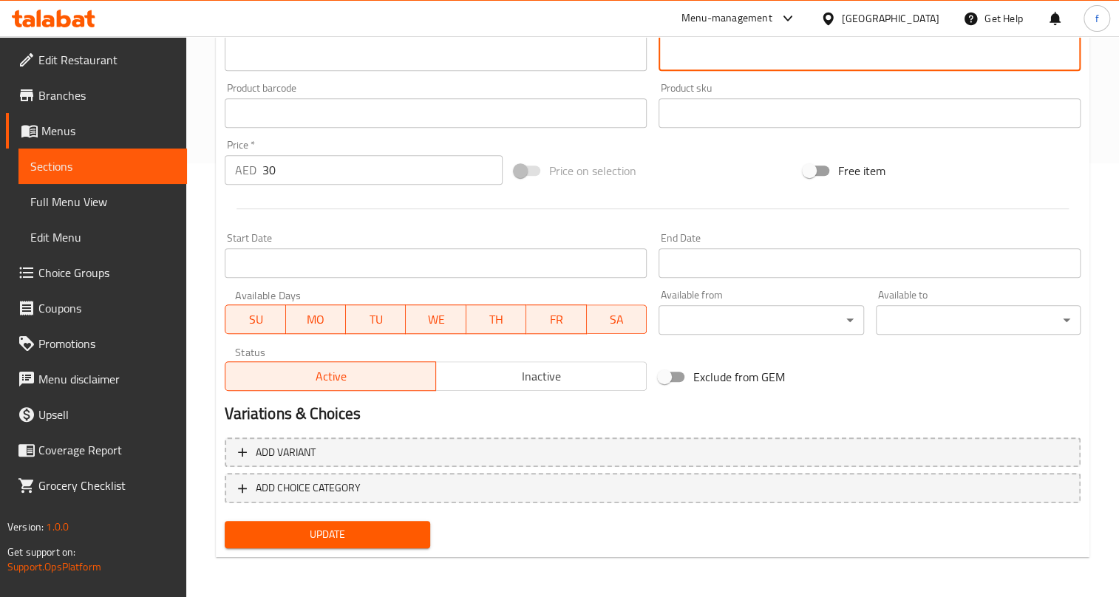
type textarea "مشروب مثلج مخلوط بنكهات بينكيه حلوة و نسيج كريمي."
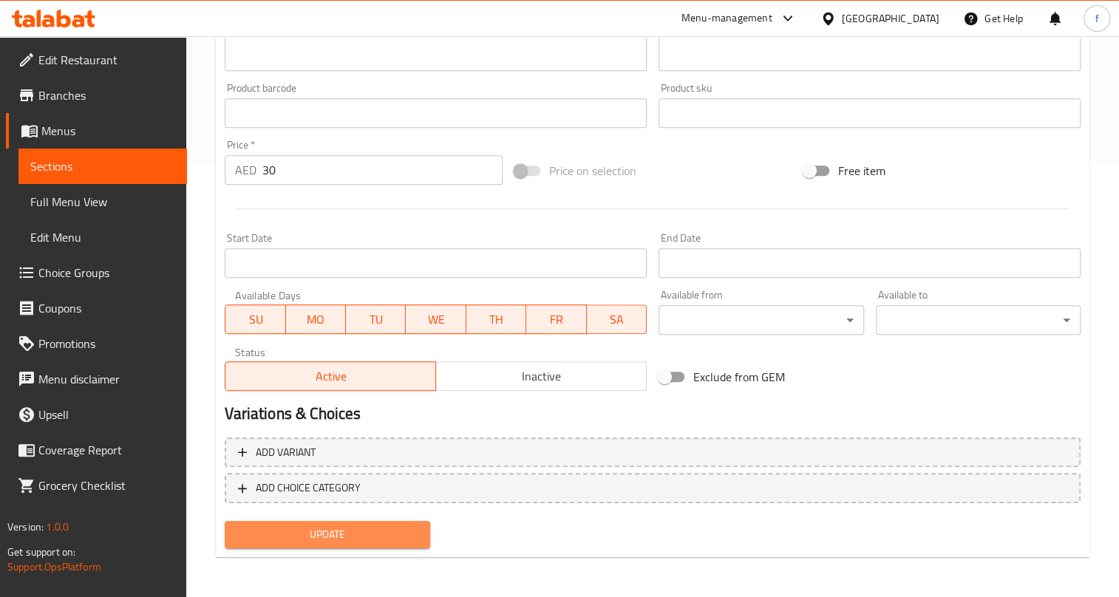
click at [358, 535] on span "Update" at bounding box center [327, 535] width 181 height 18
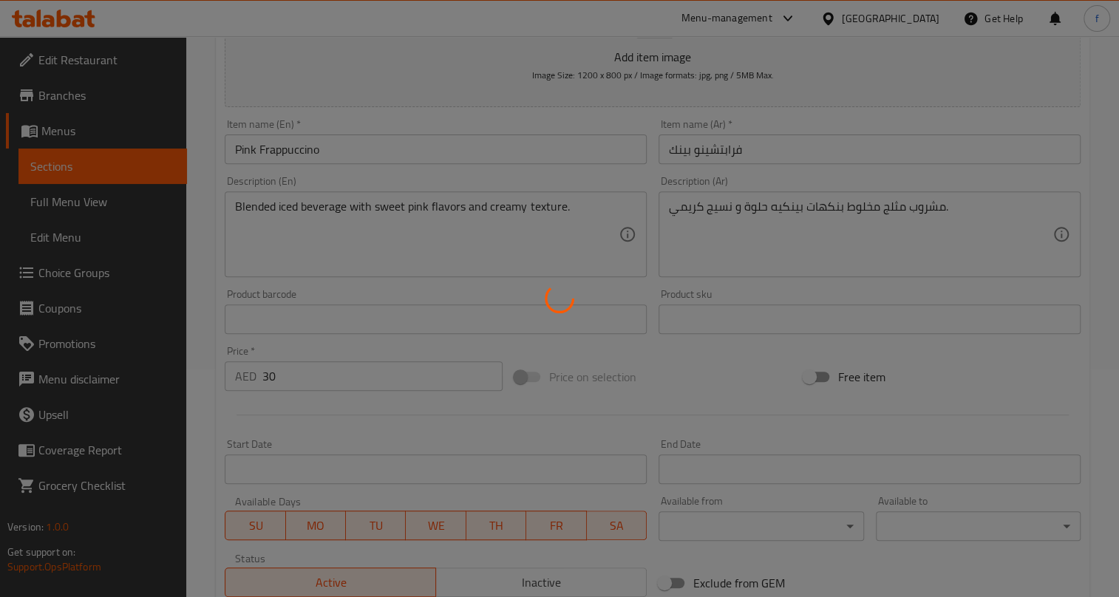
scroll to position [0, 0]
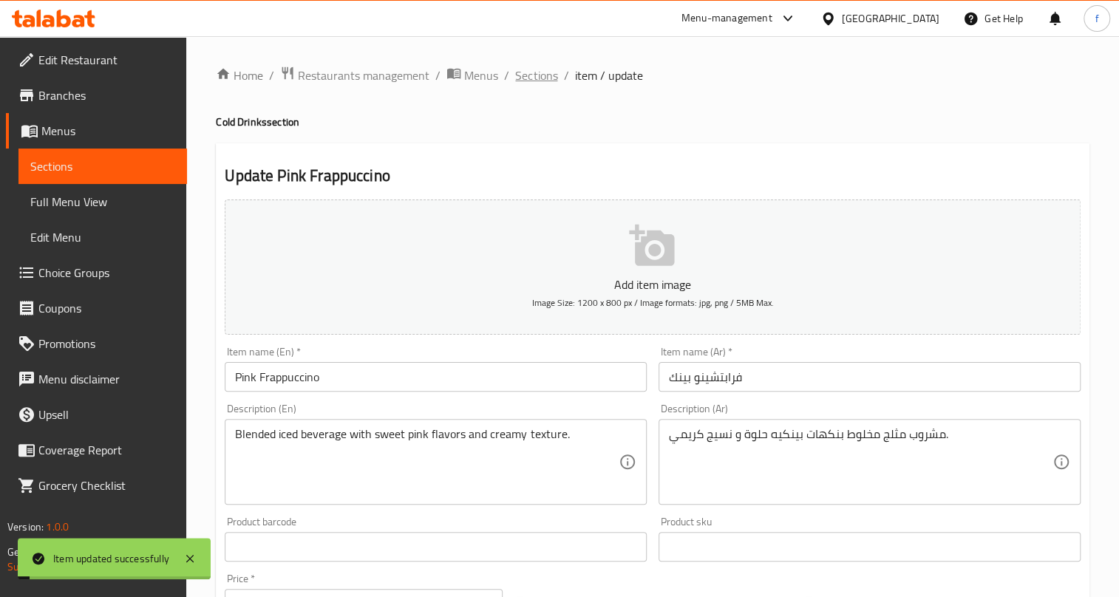
click at [532, 78] on span "Sections" at bounding box center [536, 76] width 42 height 18
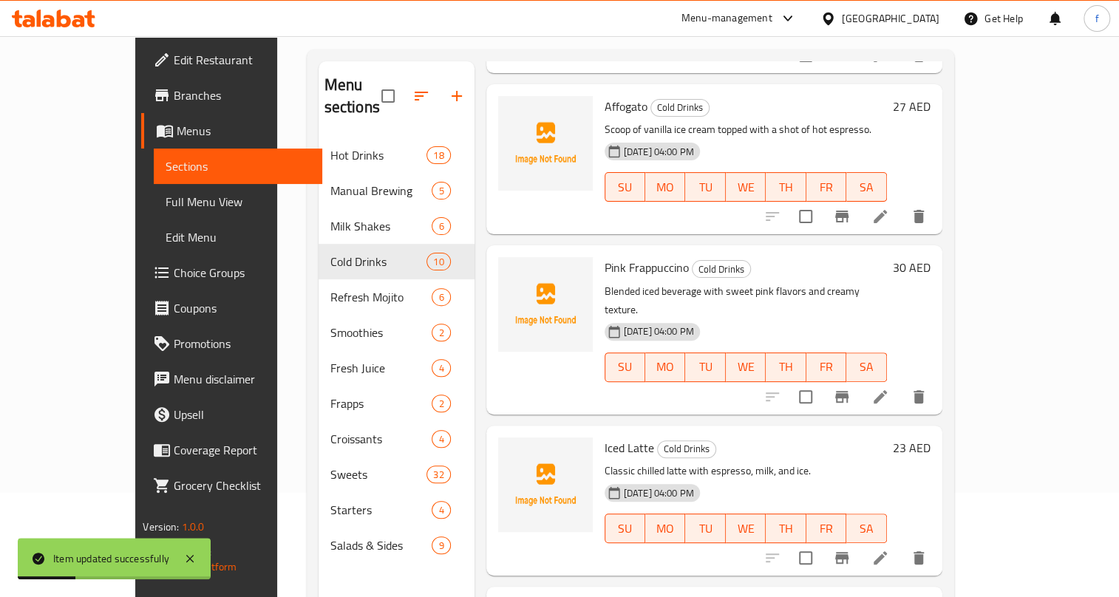
scroll to position [207, 0]
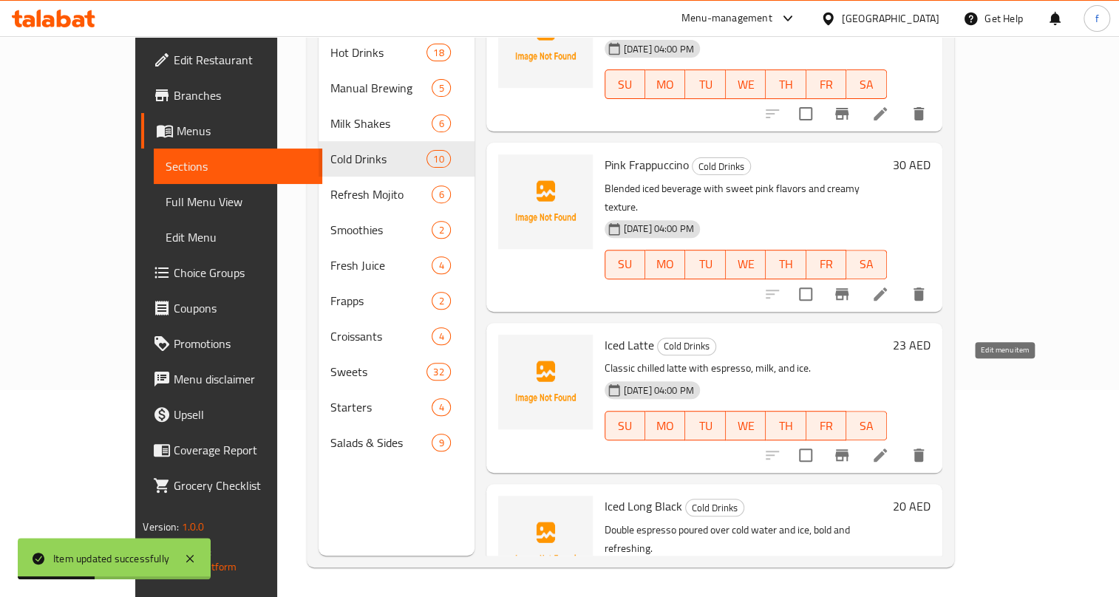
click at [890, 447] on icon at bounding box center [881, 456] width 18 height 18
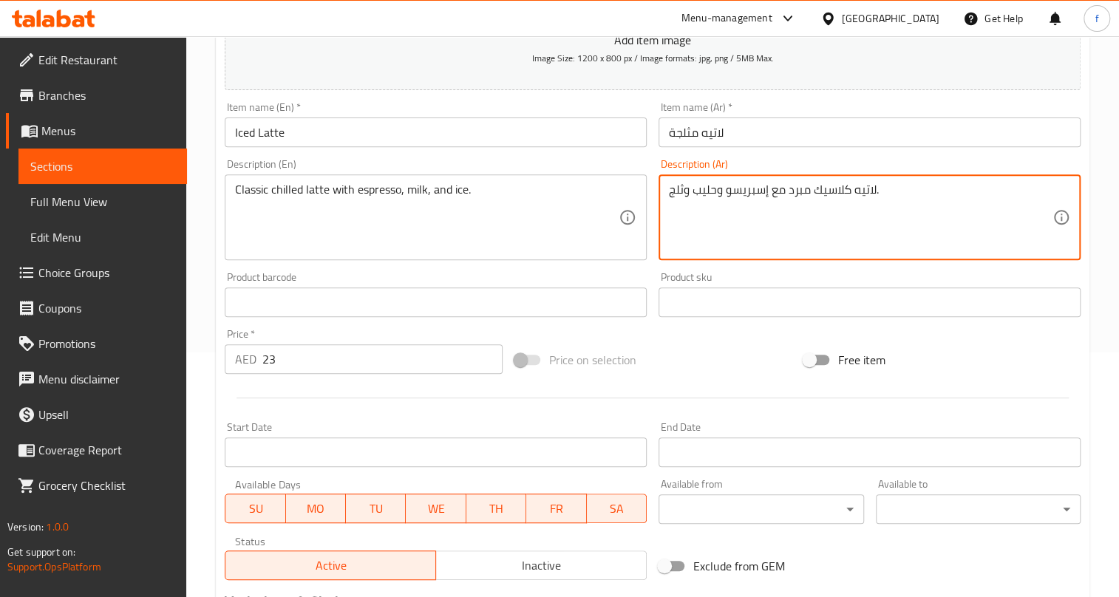
scroll to position [434, 0]
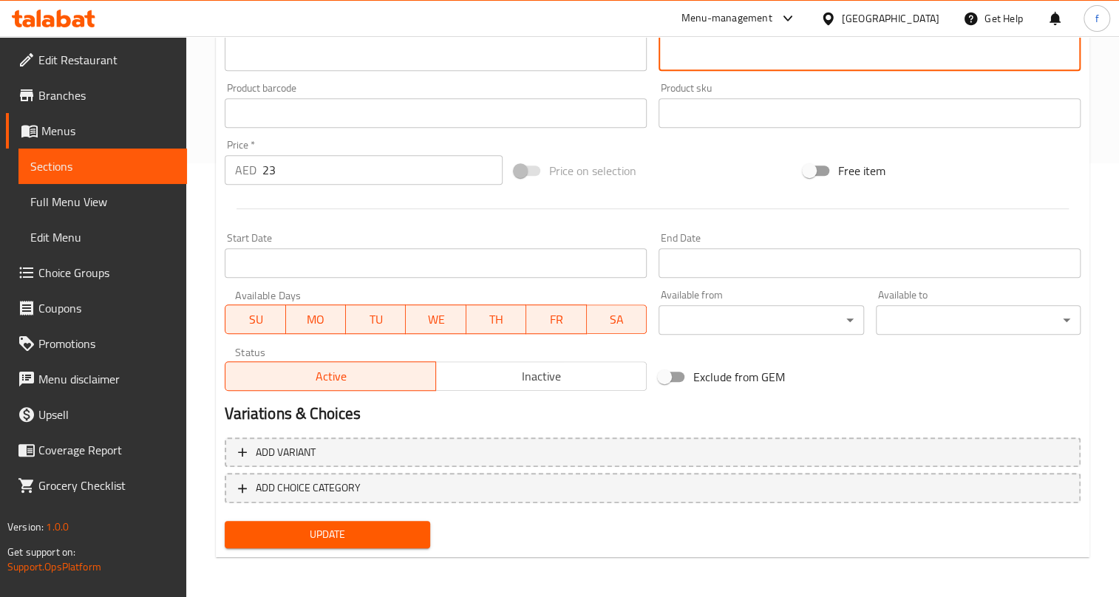
type textarea "لاتيه كلاسيك مبرد مع إسبريسو وحليب وثلج."
click at [404, 529] on span "Update" at bounding box center [327, 535] width 181 height 18
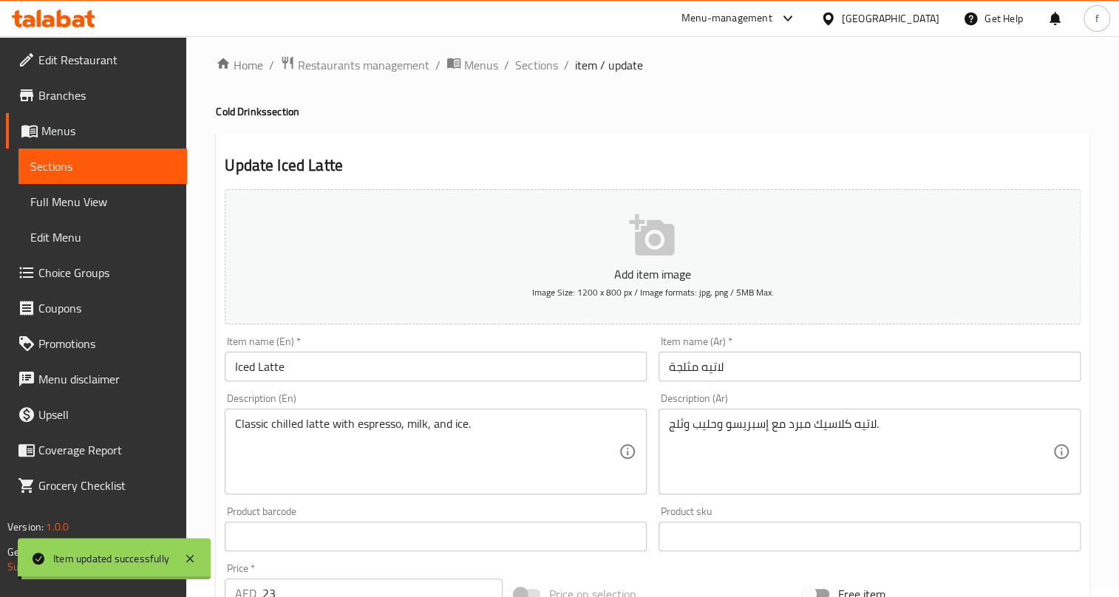
scroll to position [0, 0]
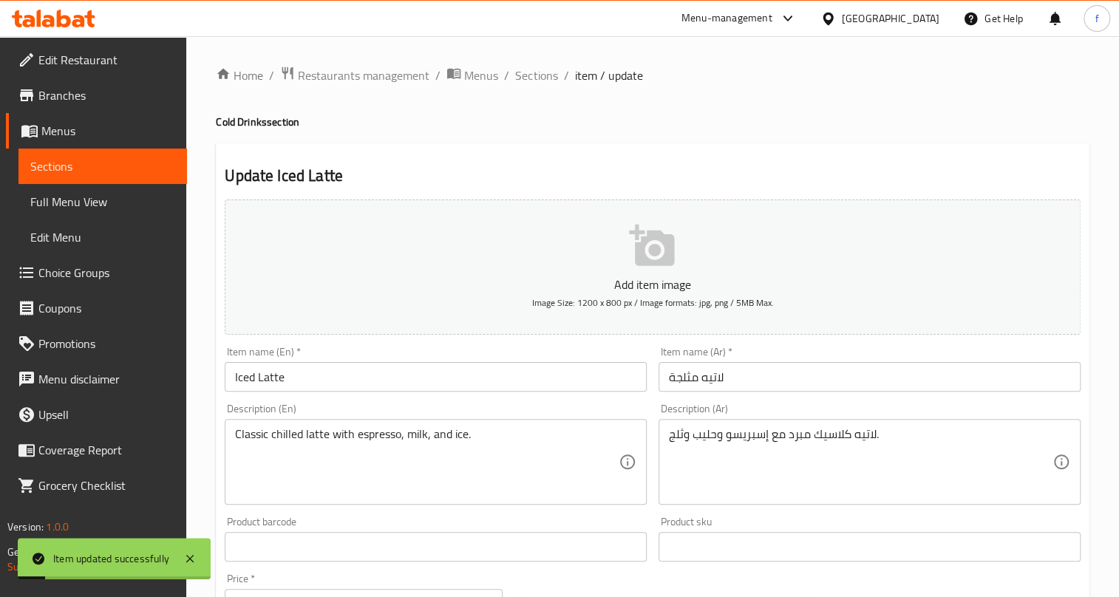
click at [532, 67] on span "Sections" at bounding box center [536, 76] width 42 height 18
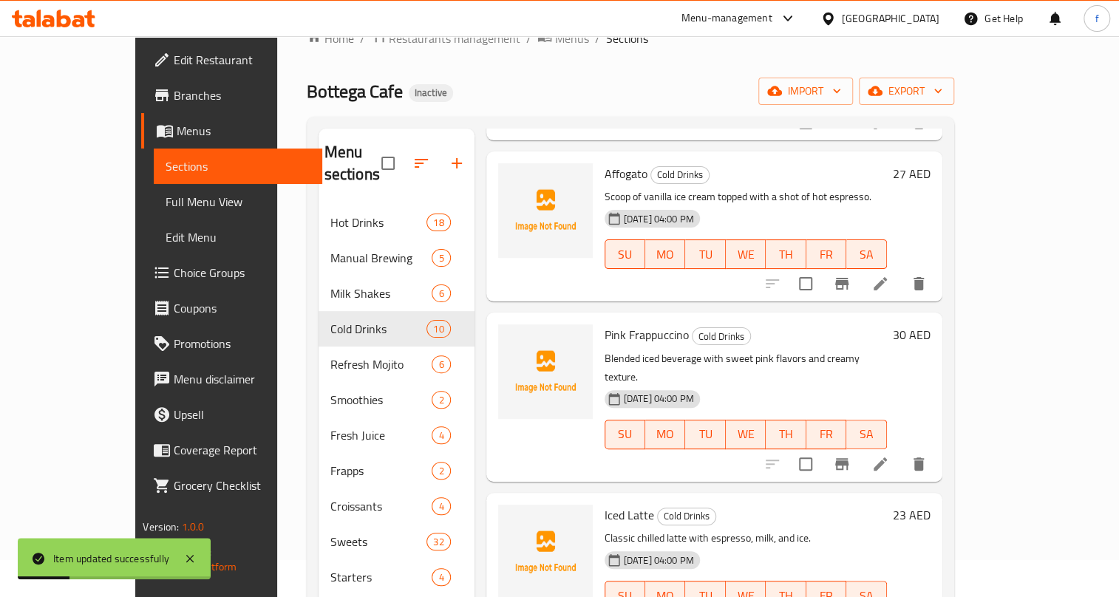
scroll to position [207, 0]
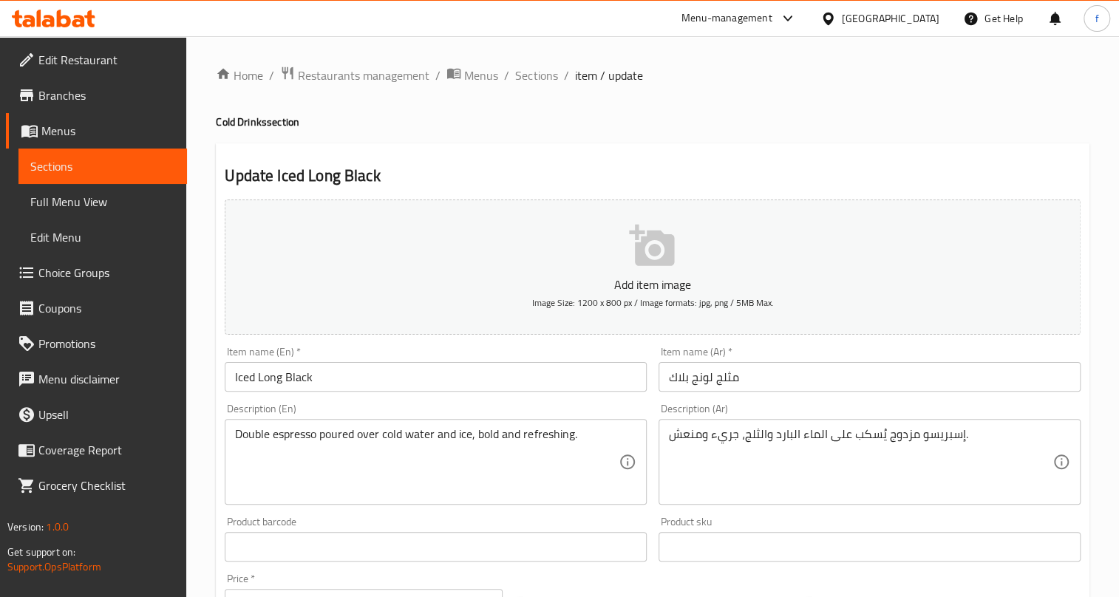
click at [731, 380] on input "مثلج لونج بلاك" at bounding box center [870, 377] width 422 height 30
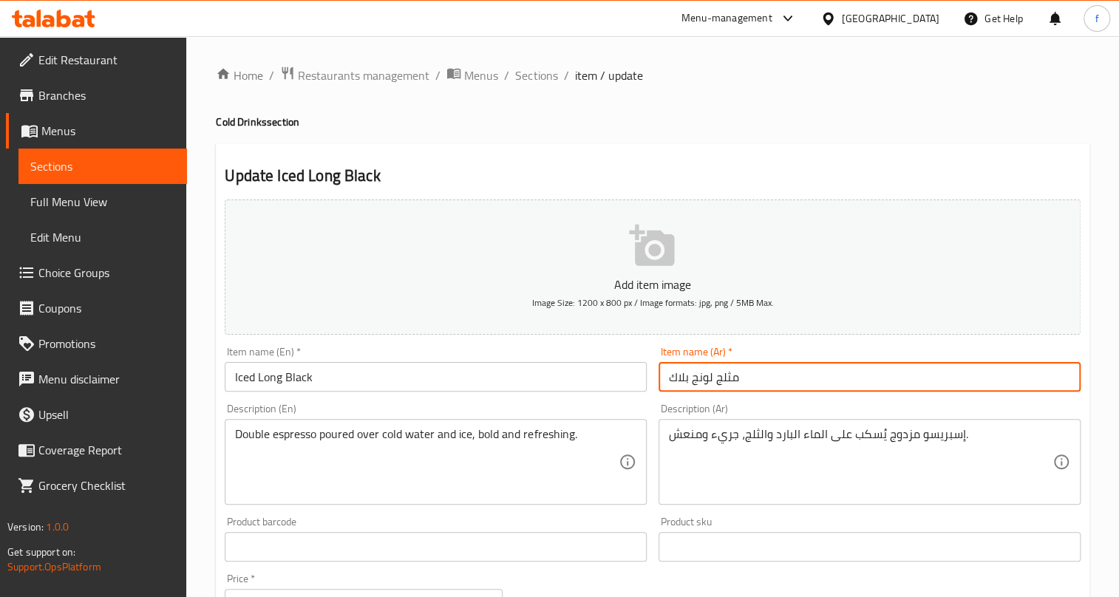
click at [731, 380] on input "مثلج لونج بلاك" at bounding box center [870, 377] width 422 height 30
click at [734, 382] on input "لونج بلاك" at bounding box center [870, 377] width 422 height 30
type input "لونج بلاك مثلج"
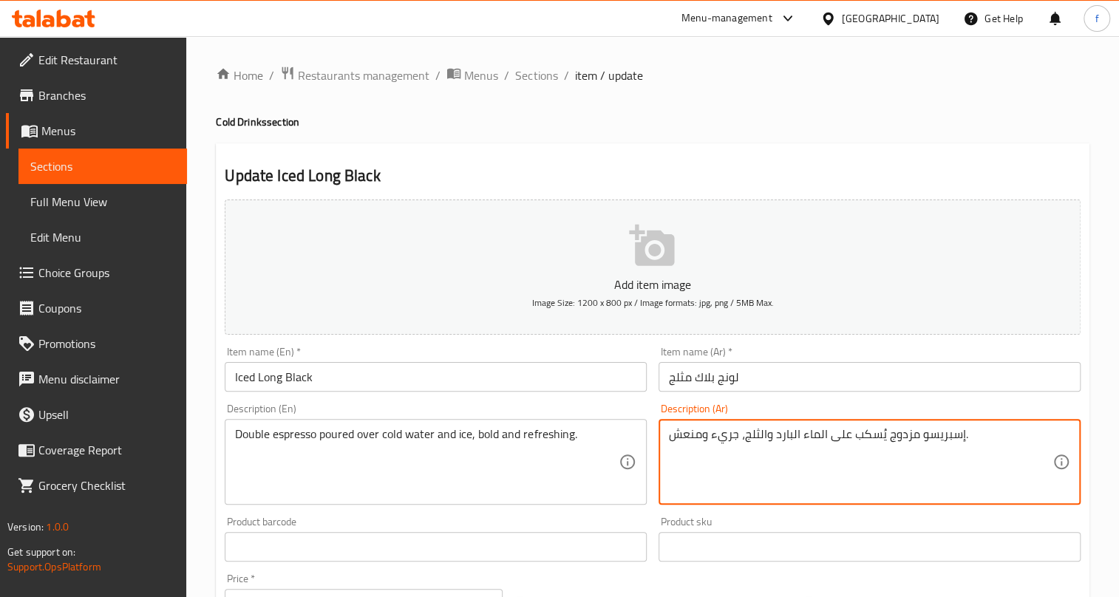
click at [900, 436] on textarea "إسبريسو مزدوج يُسكب على الماء البارد والثلج، جريء ومنعش." at bounding box center [861, 462] width 384 height 70
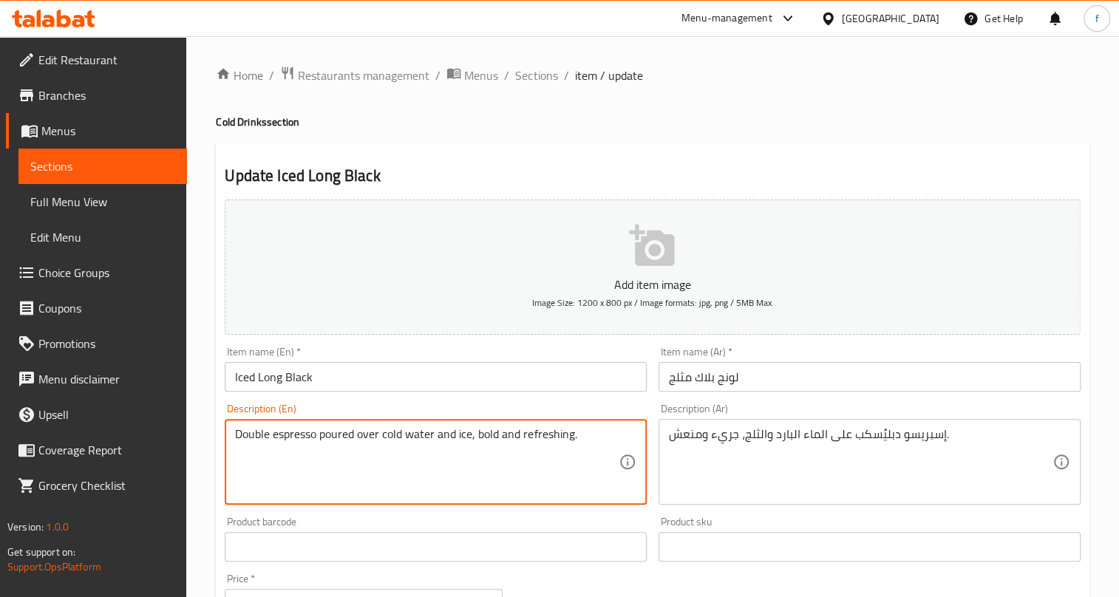
click at [256, 433] on textarea "Double espresso poured over cold water and ice, bold and refreshing." at bounding box center [427, 462] width 384 height 70
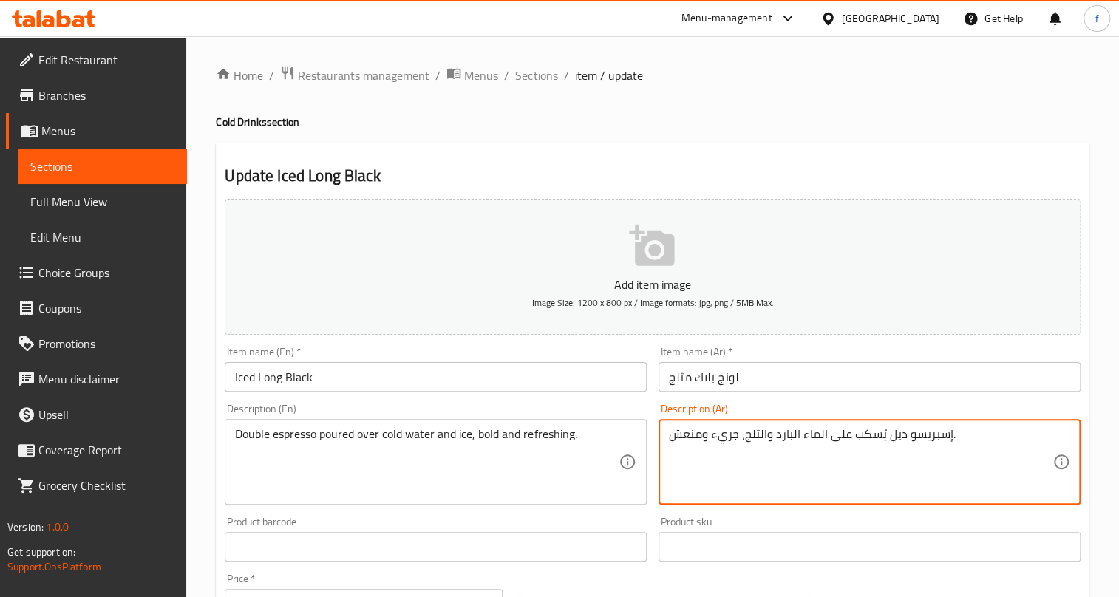
click at [892, 437] on textarea "إسبريسو دبل يُسكب على الماء البارد والثلج، جريء ومنعش." at bounding box center [861, 462] width 384 height 70
paste textarea
click at [890, 435] on textarea "إسبريسو يُسكب على الماء البارد والثلج، جريء ومنعش." at bounding box center [861, 462] width 384 height 70
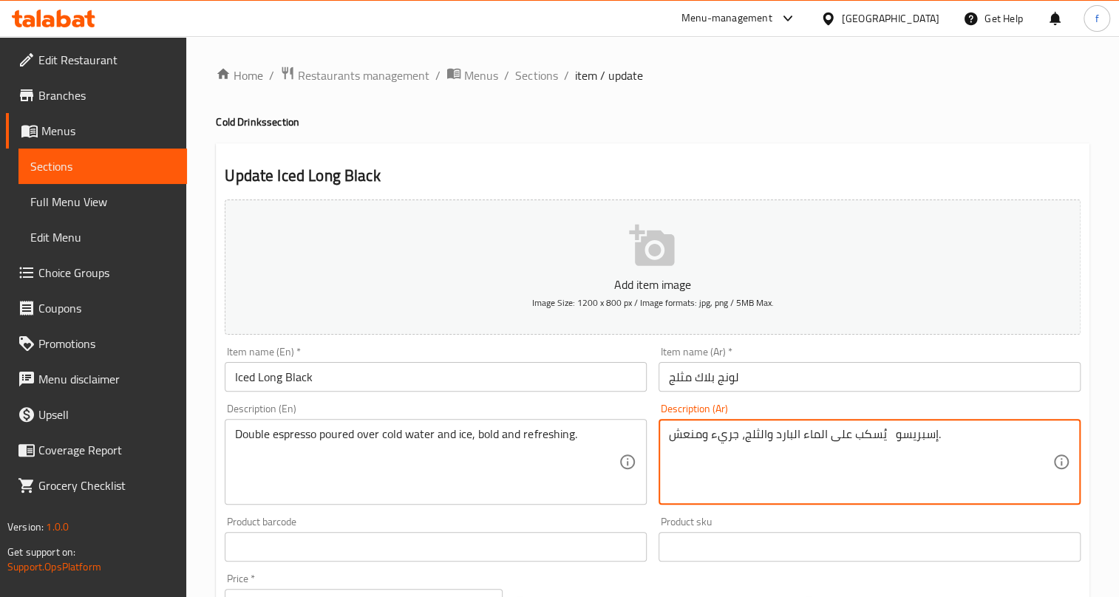
click at [887, 435] on textarea "إسبريسو يُسكب على الماء البارد والثلج، جريء ومنعش." at bounding box center [861, 462] width 384 height 70
click at [887, 437] on textarea "إسبريسو يُسكب على الماء البارد والثلج، جريء ومنعش." at bounding box center [861, 462] width 384 height 70
click at [887, 436] on textarea "إسبريسو يُسكب على الماء البارد والثلج، جريء ومنعش." at bounding box center [861, 462] width 384 height 70
paste textarea "دوبل"
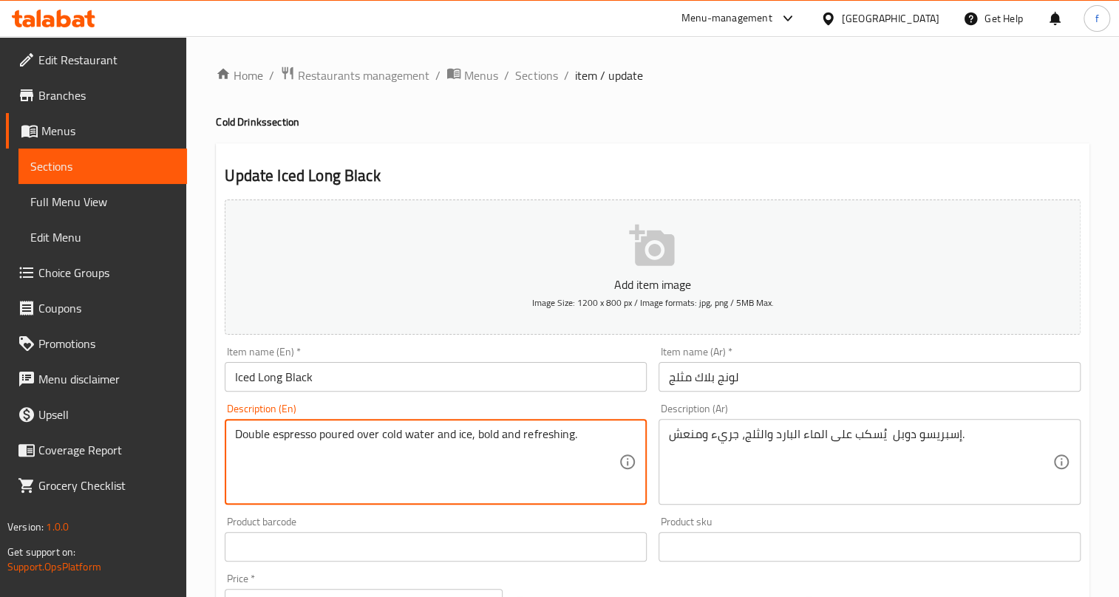
drag, startPoint x: 324, startPoint y: 430, endPoint x: 373, endPoint y: 434, distance: 49.7
drag, startPoint x: 319, startPoint y: 432, endPoint x: 377, endPoint y: 436, distance: 58.6
click at [377, 436] on textarea "Double espresso poured over cold water and ice, bold and refreshing." at bounding box center [427, 462] width 384 height 70
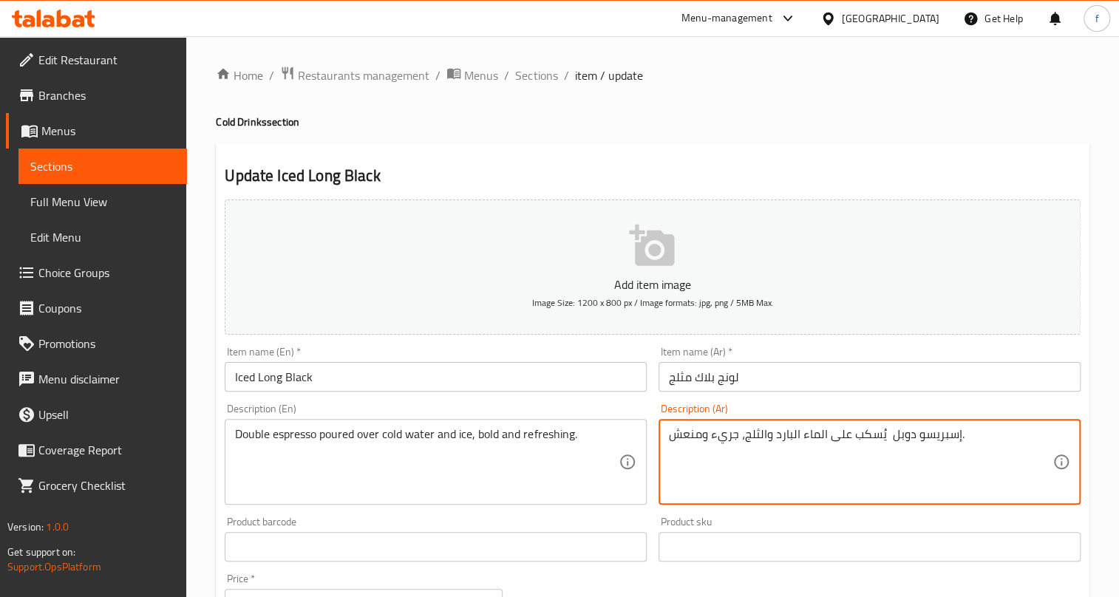
click at [873, 437] on textarea "إسبريسو دوبل يُسكب على الماء البارد والثلج، جريء ومنعش." at bounding box center [861, 462] width 384 height 70
click at [879, 437] on textarea "إسبريسو دوبل يُسكب على الماء البارد والثلج، جريء ومنعش." at bounding box center [861, 462] width 384 height 70
click at [820, 433] on textarea "إسبريسو دوبل سكب على الماء البارد والثلج، جريء ومنعش." at bounding box center [861, 462] width 384 height 70
click at [760, 430] on textarea "إسبريسو دوبل سكب على ماء البارد والثلج، جريء ومنعش." at bounding box center [861, 462] width 384 height 70
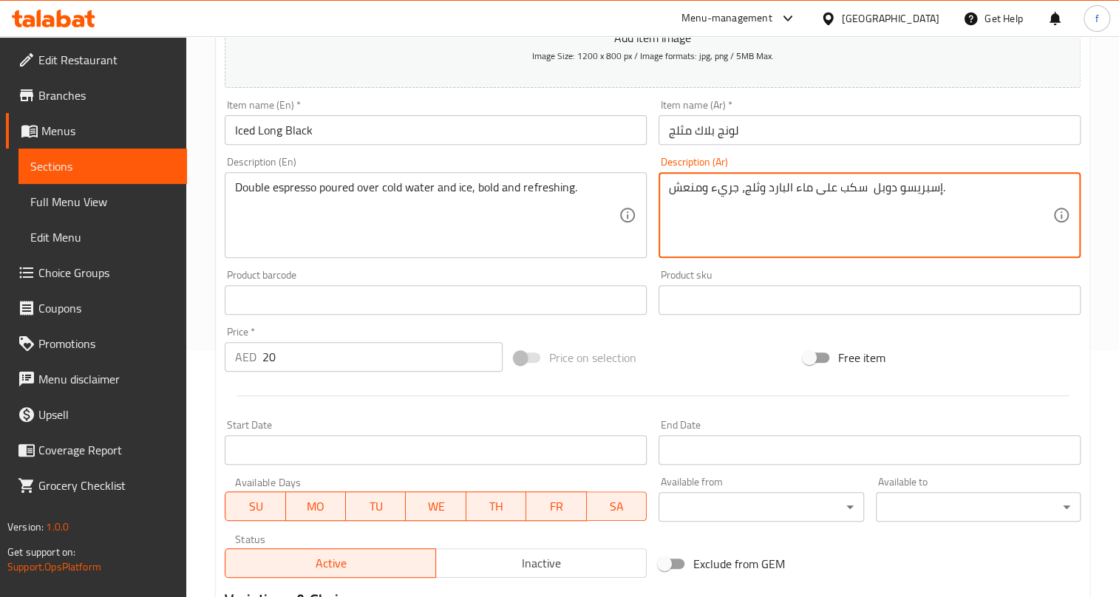
scroll to position [403, 0]
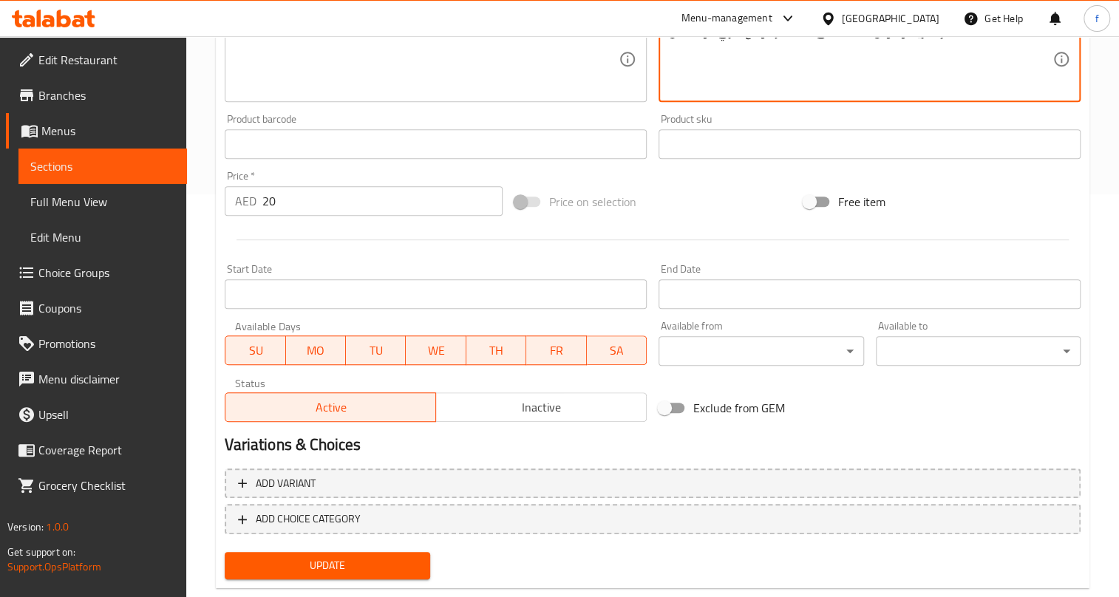
type textarea "إسبريسو دوبل سكب على ماء البارد وثلج، جريء ومنعش."
click at [395, 555] on button "Update" at bounding box center [327, 565] width 205 height 27
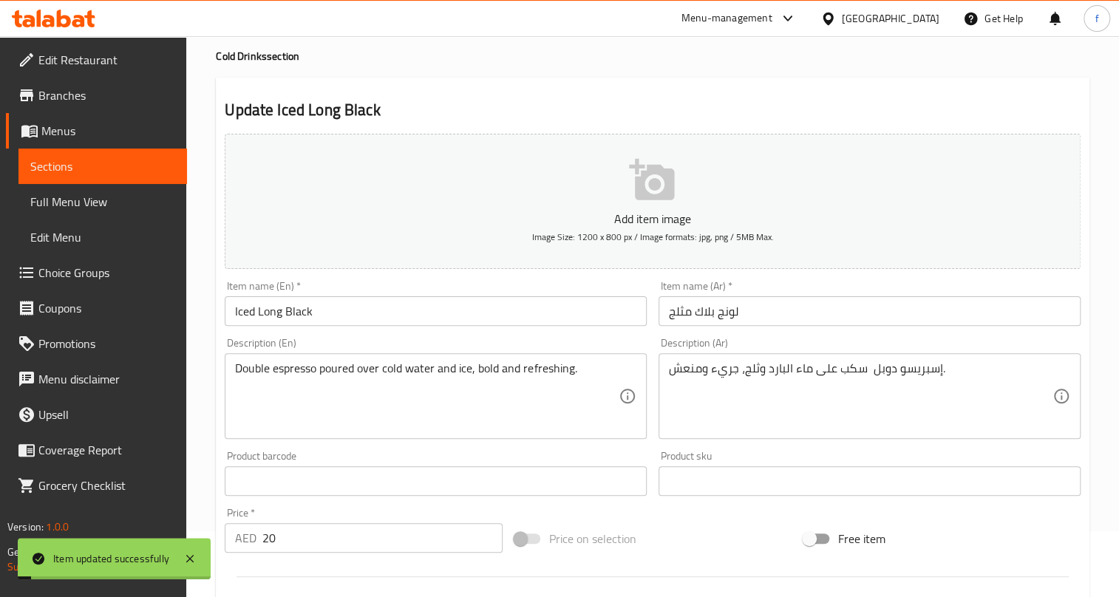
scroll to position [0, 0]
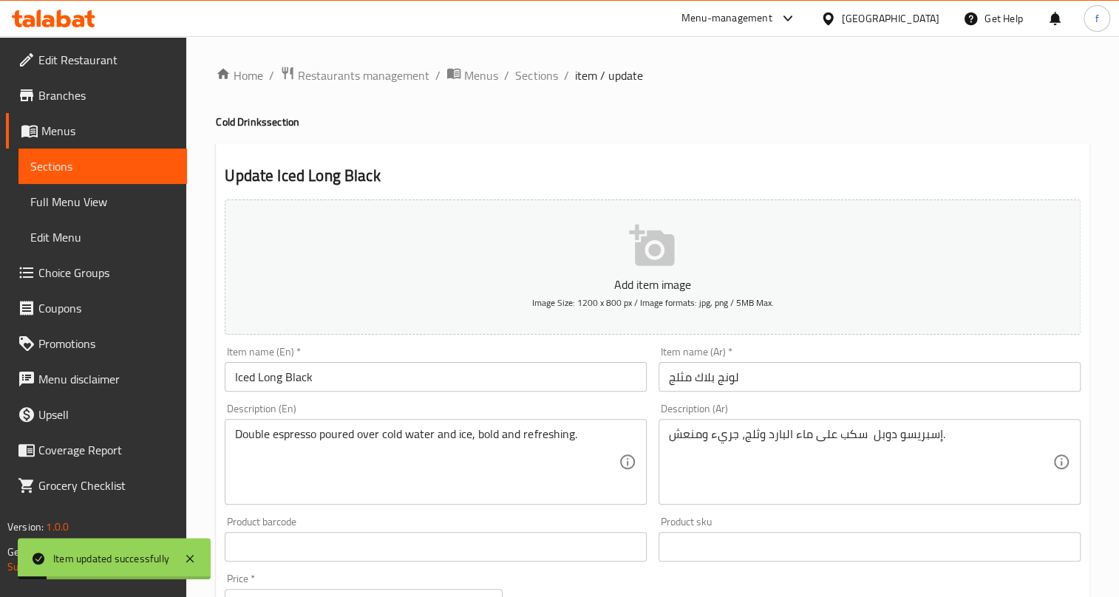
click at [544, 76] on span "Sections" at bounding box center [536, 76] width 42 height 18
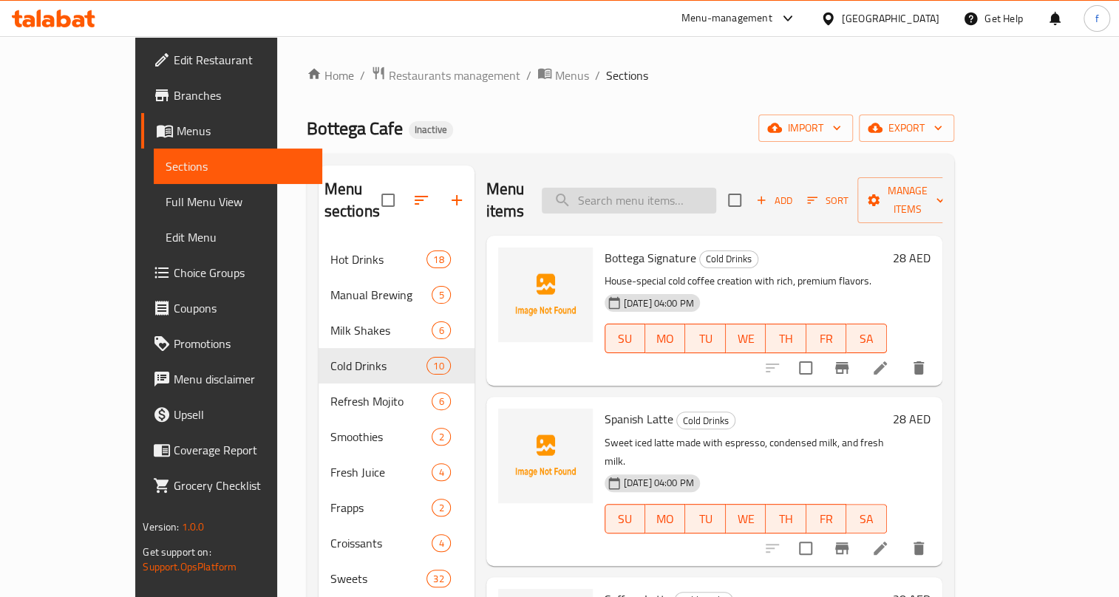
click at [716, 194] on input "search" at bounding box center [629, 201] width 175 height 26
paste input "Strawberry Mojito"
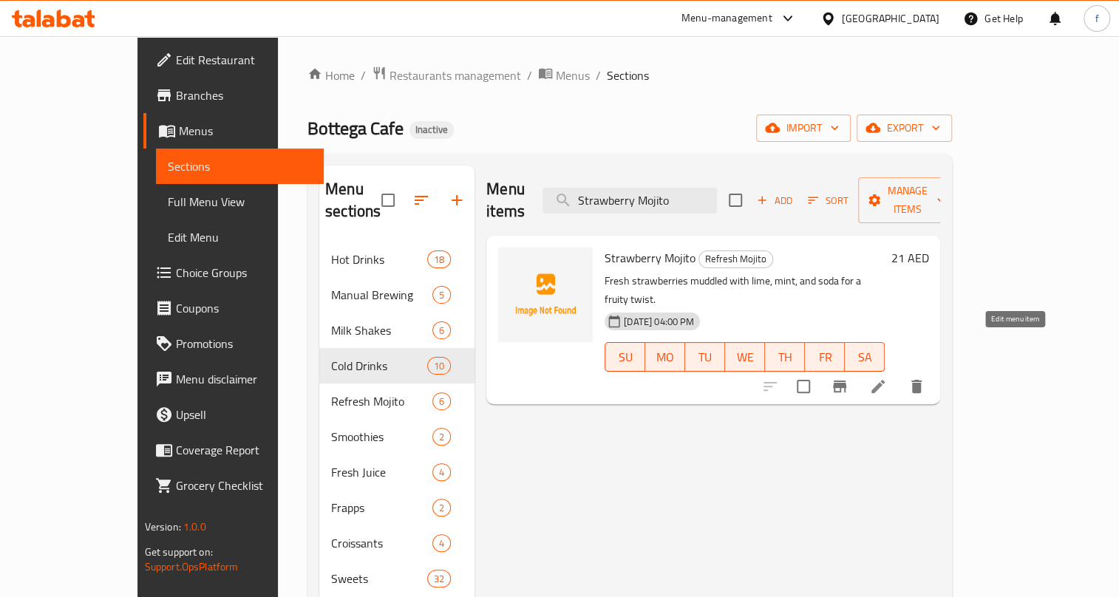
type input "Strawberry Mojito"
click at [885, 380] on icon at bounding box center [878, 386] width 13 height 13
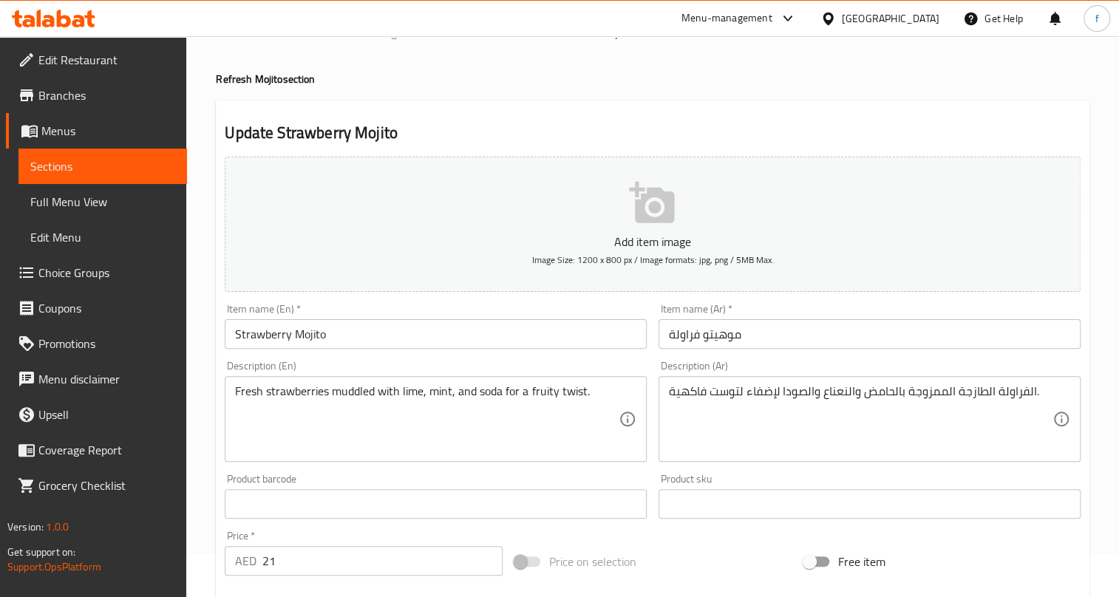
scroll to position [67, 0]
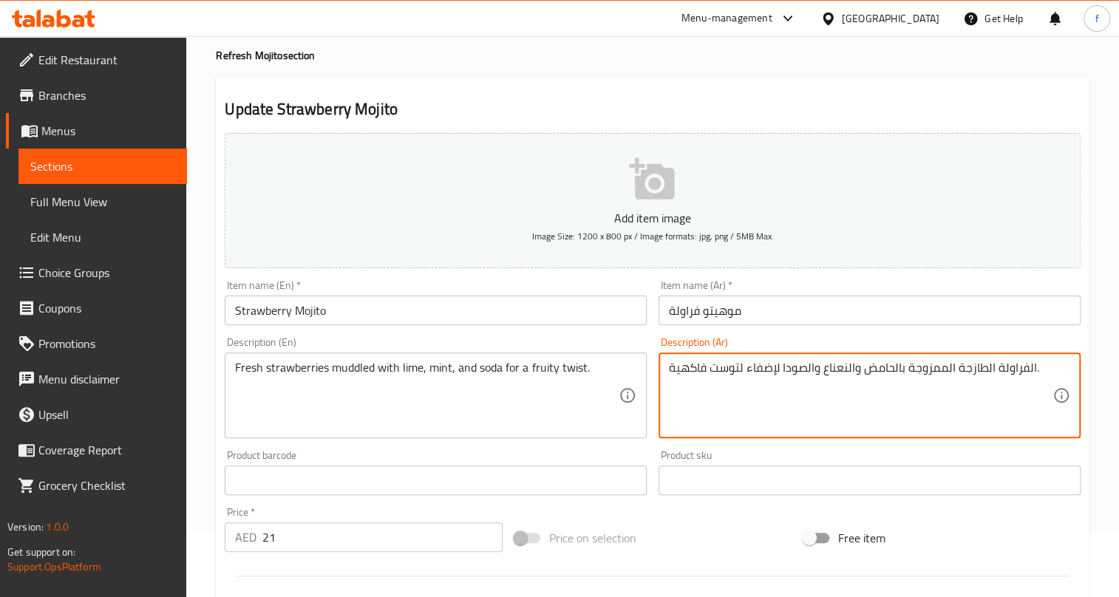
drag, startPoint x: 746, startPoint y: 365, endPoint x: 765, endPoint y: 376, distance: 22.2
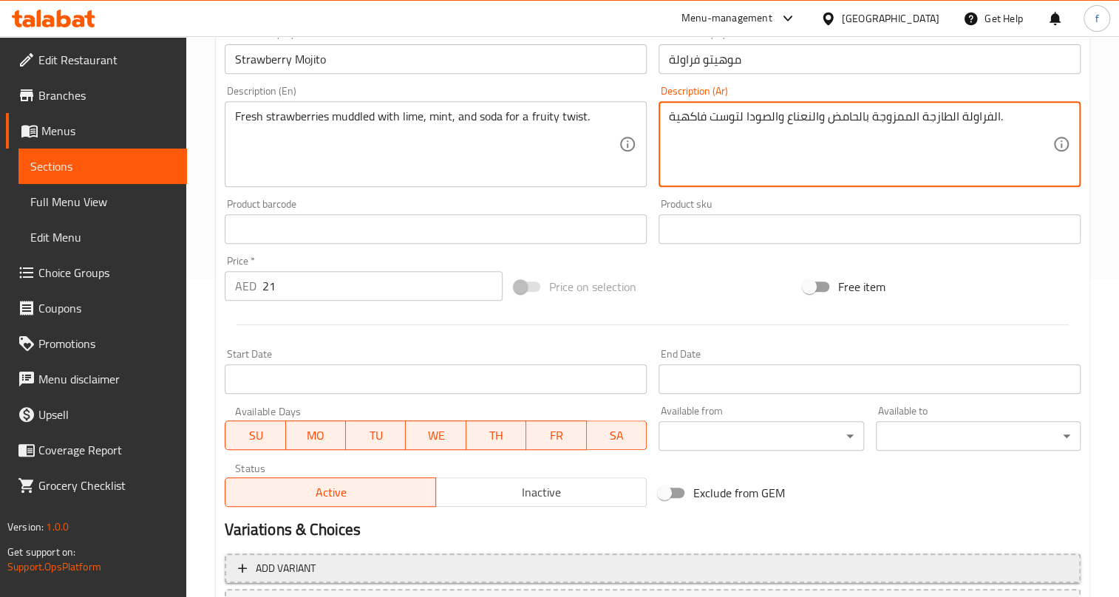
scroll to position [434, 0]
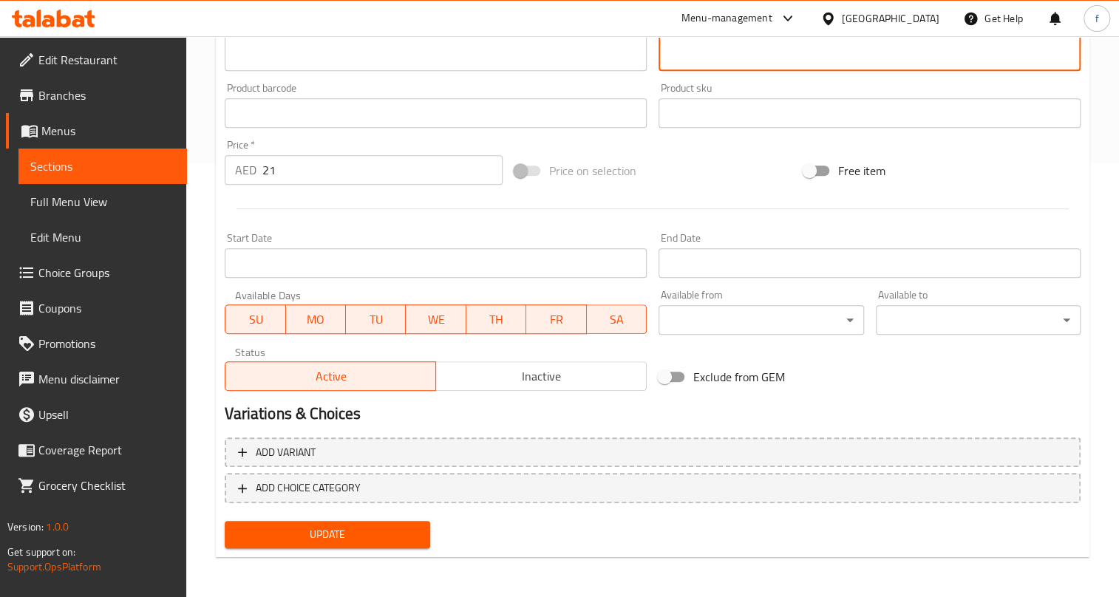
type textarea "الفراولة الطازجة الممزوجة بالحامض والنعناع والصودا لتوست فاكهية."
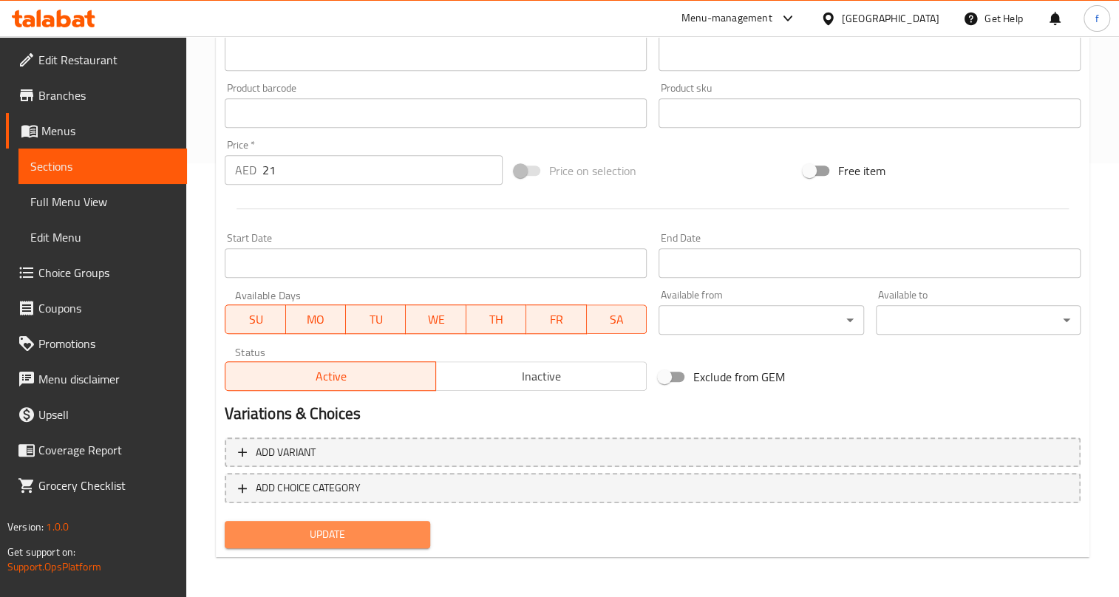
click at [380, 529] on span "Update" at bounding box center [327, 535] width 181 height 18
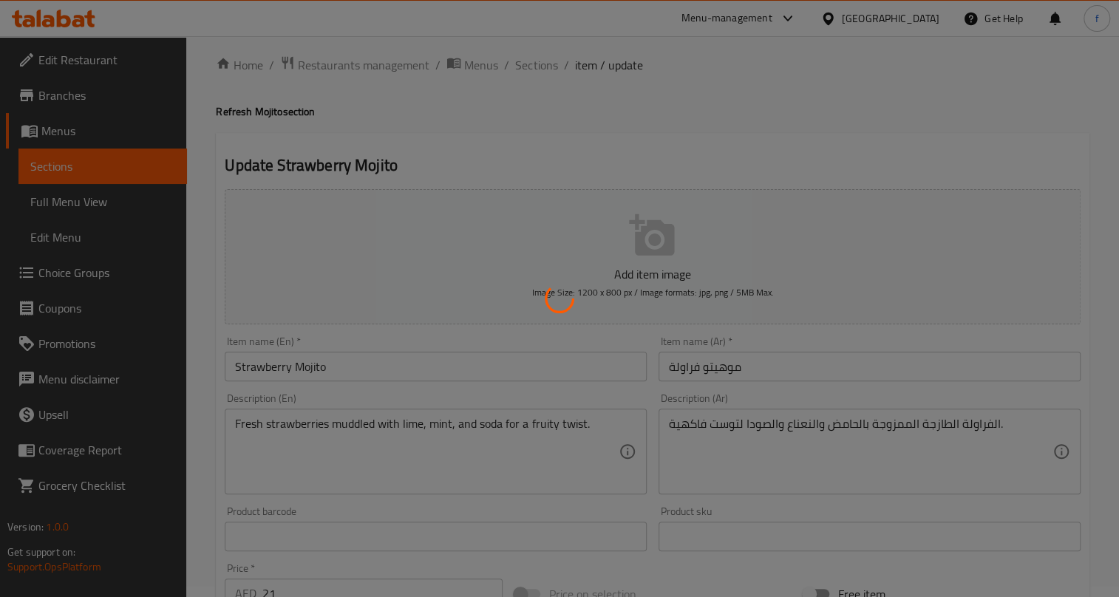
scroll to position [0, 0]
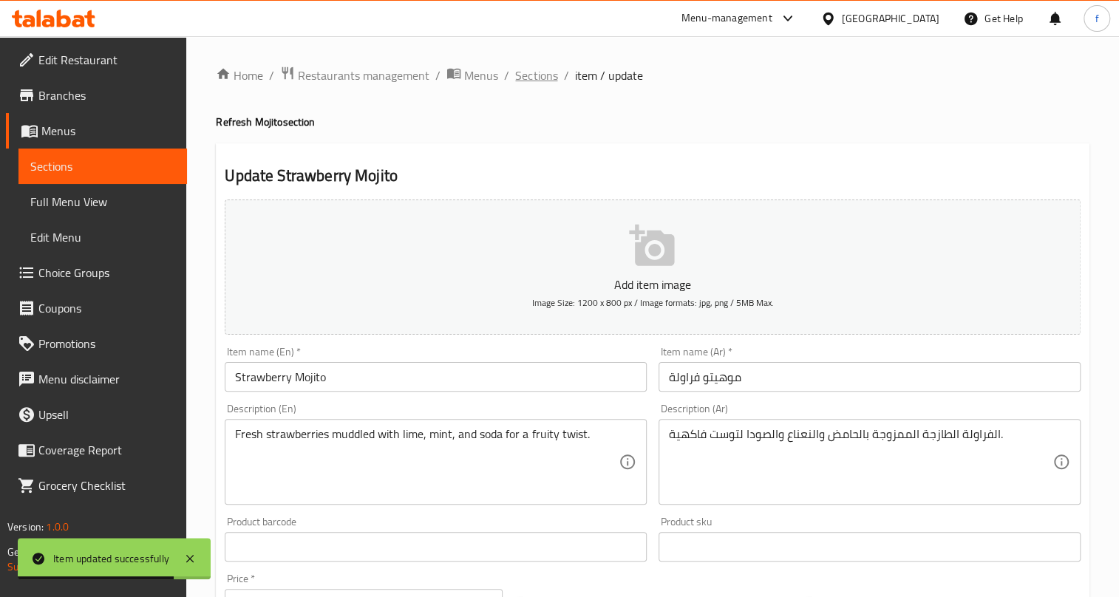
click at [543, 74] on span "Sections" at bounding box center [536, 76] width 42 height 18
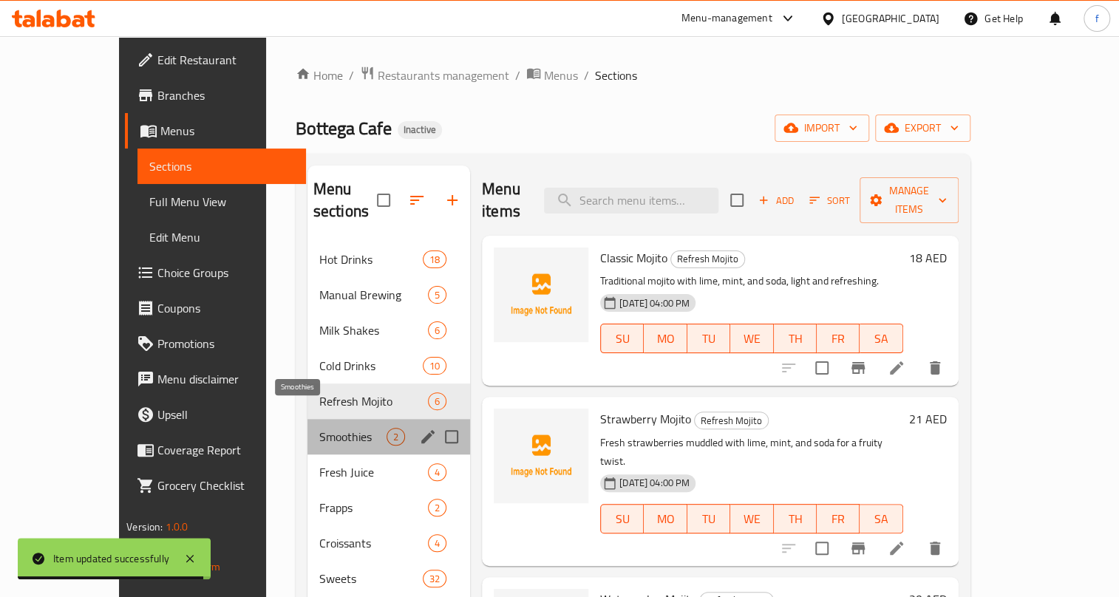
click at [319, 428] on span "Smoothies" at bounding box center [352, 437] width 67 height 18
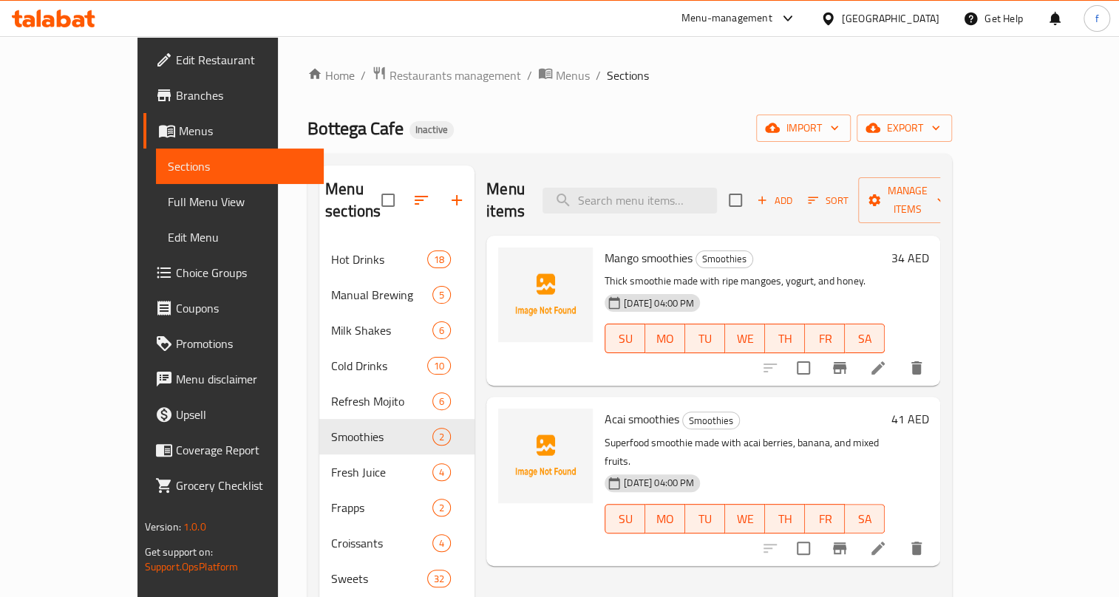
click at [885, 362] on icon at bounding box center [878, 368] width 13 height 13
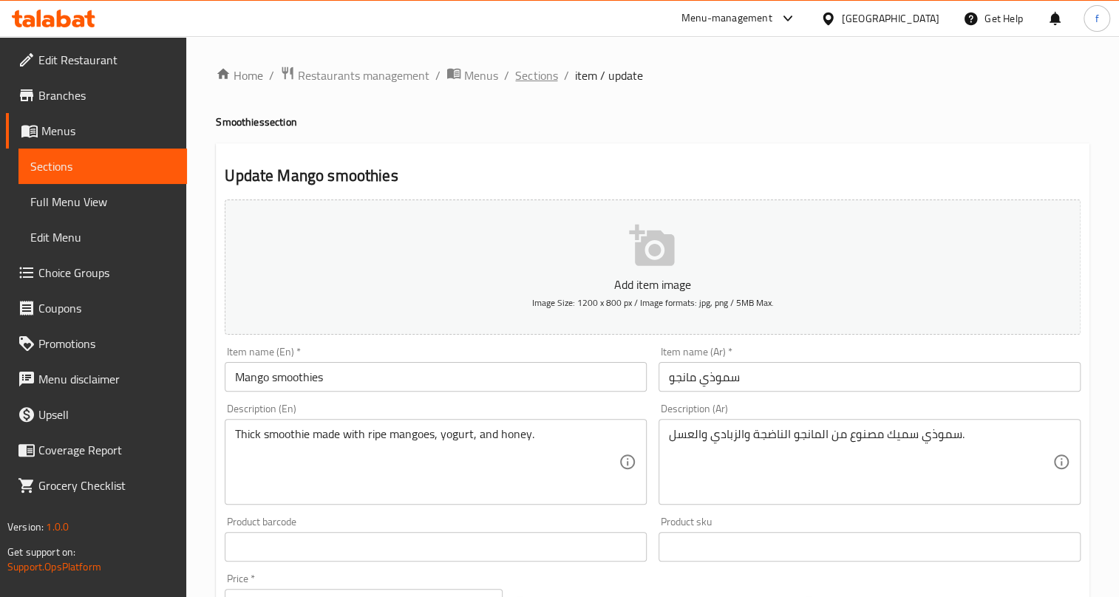
click at [535, 76] on span "Sections" at bounding box center [536, 76] width 42 height 18
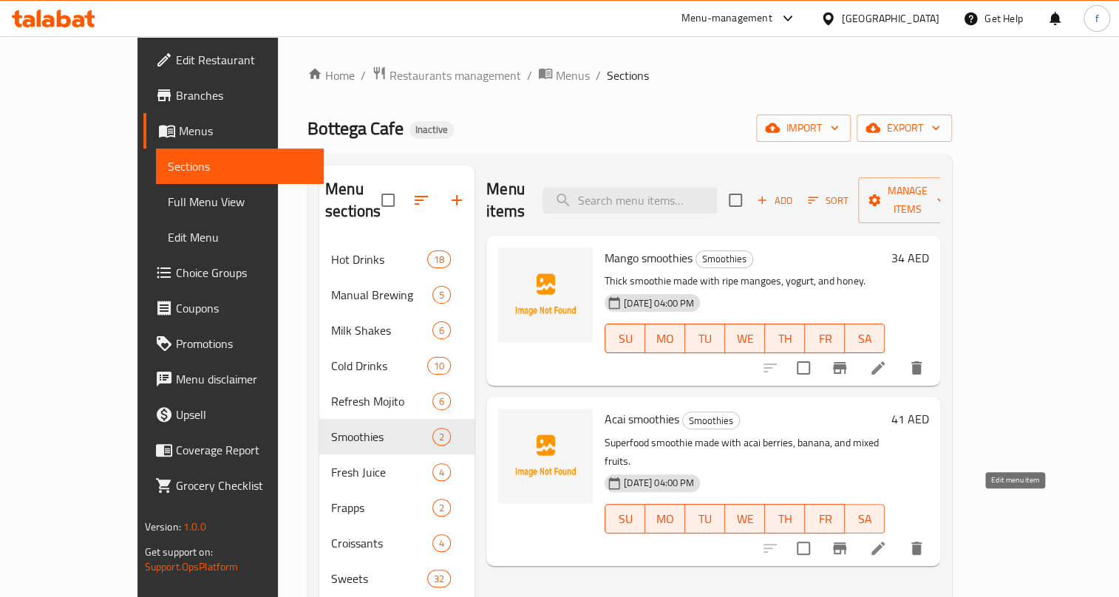
click at [887, 540] on icon at bounding box center [879, 549] width 18 height 18
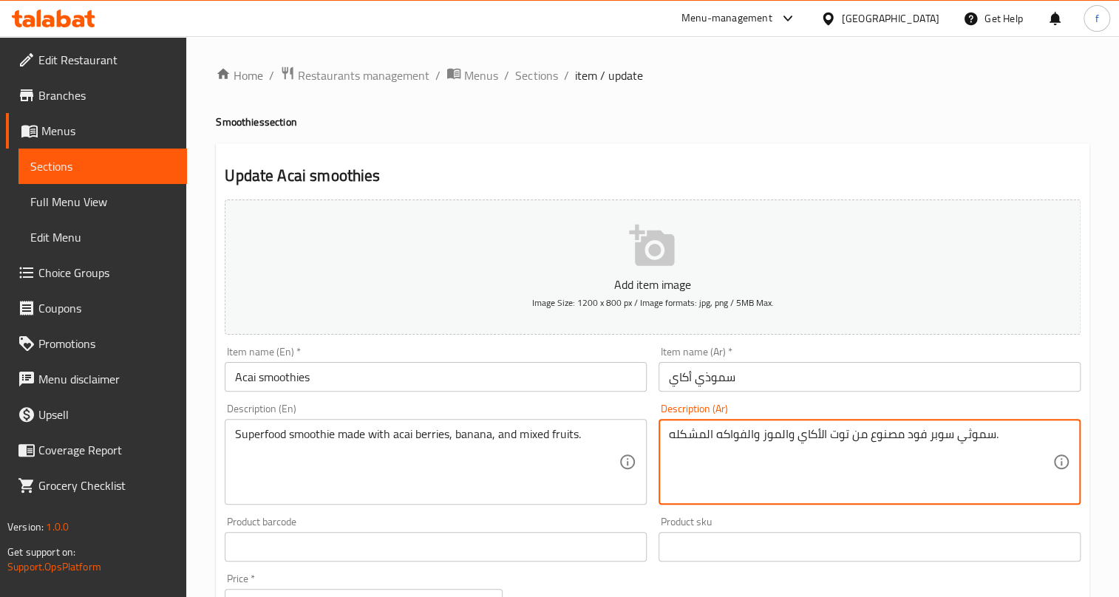
click at [965, 436] on textarea "سموثي سوبر فود مصنوع من توت الأكاي والموز والفواكه المشكله." at bounding box center [861, 462] width 384 height 70
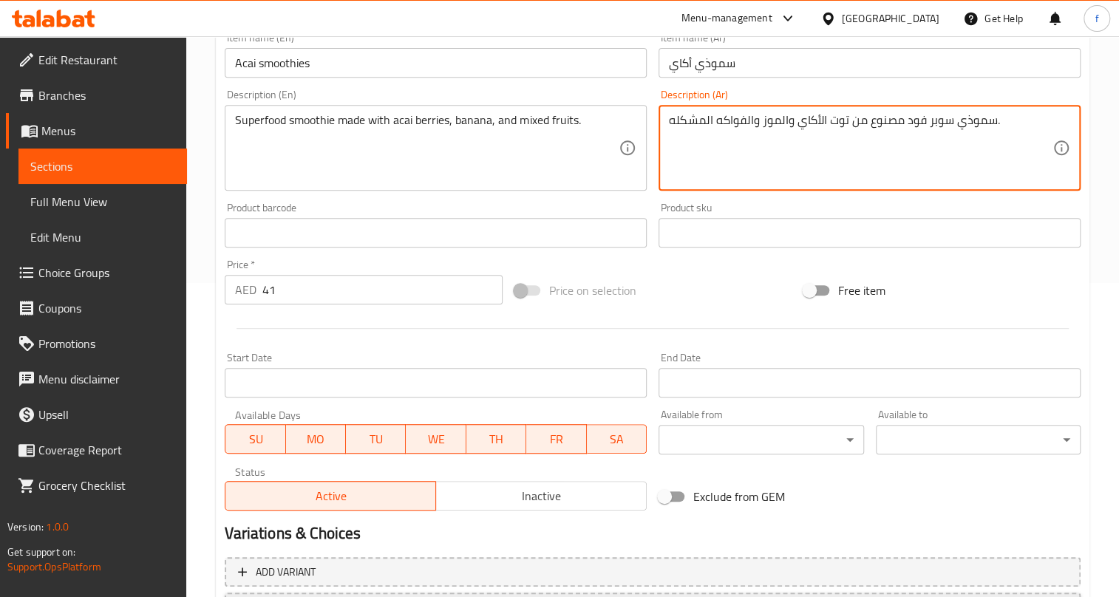
scroll to position [434, 0]
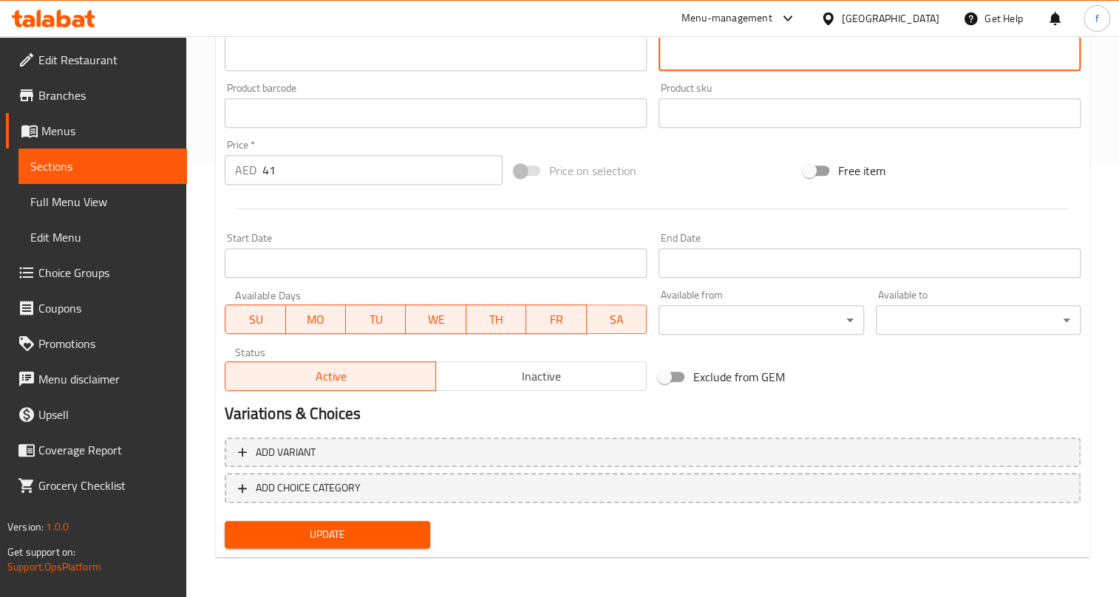
type textarea "سموذي سوبر فود مصنوع من توت الأكاي والموز والفواكه المشكله."
click at [385, 521] on button "Update" at bounding box center [327, 534] width 205 height 27
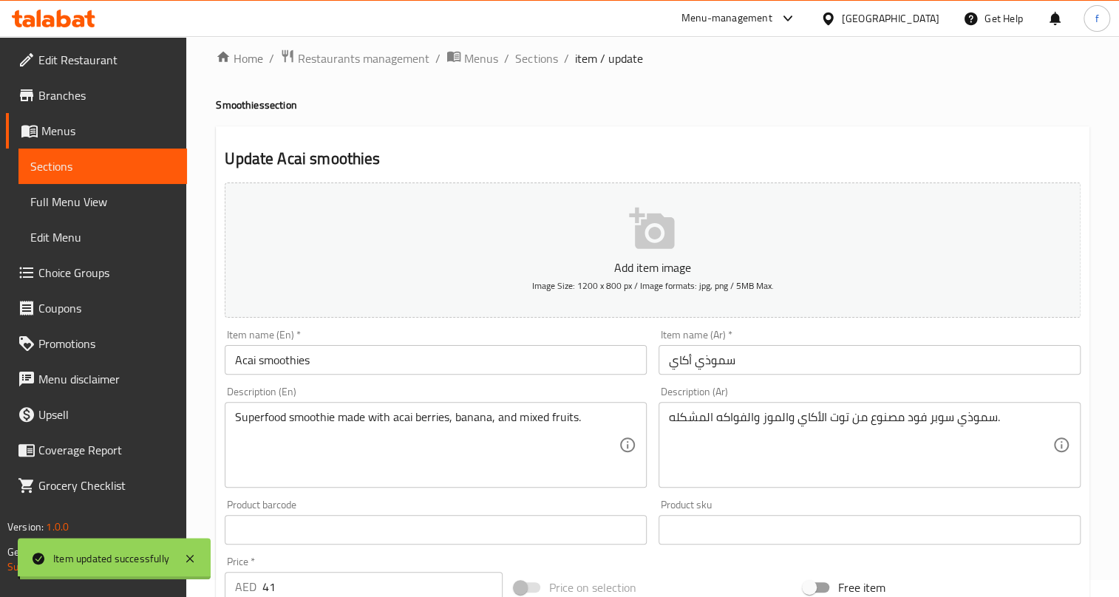
scroll to position [0, 0]
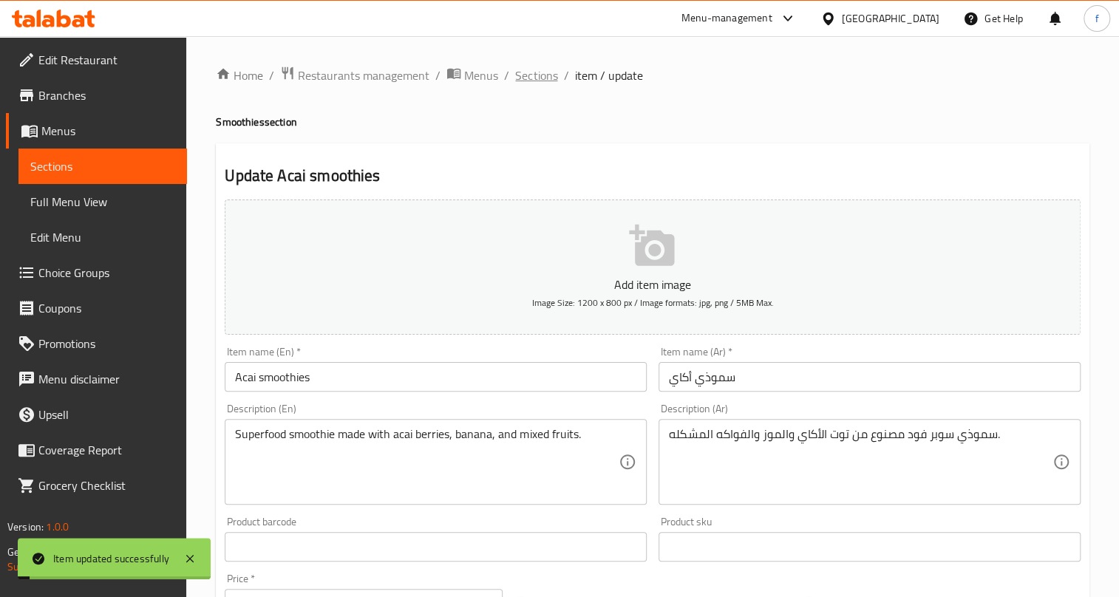
click at [535, 75] on span "Sections" at bounding box center [536, 76] width 42 height 18
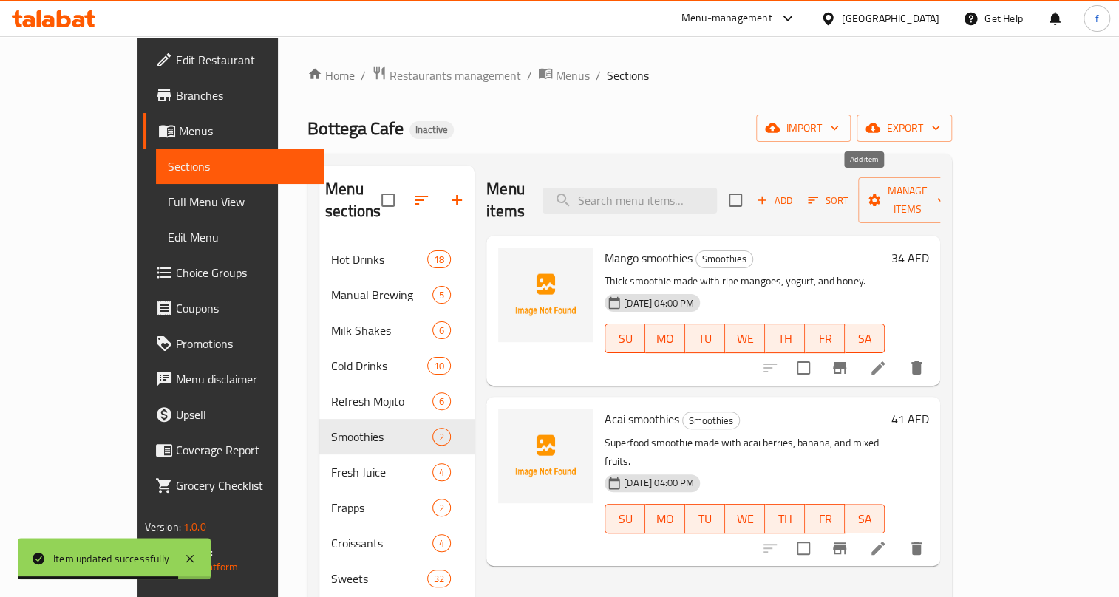
click at [795, 192] on span "Add" at bounding box center [775, 200] width 40 height 17
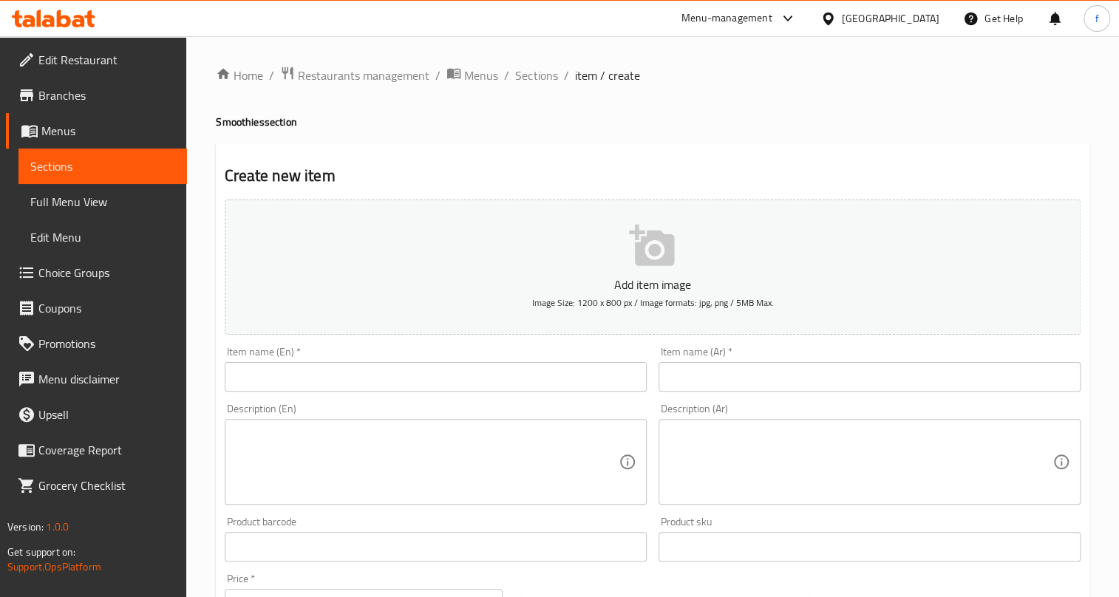
drag, startPoint x: 299, startPoint y: 374, endPoint x: 276, endPoint y: 376, distance: 23.0
click at [299, 374] on input "text" at bounding box center [436, 377] width 422 height 30
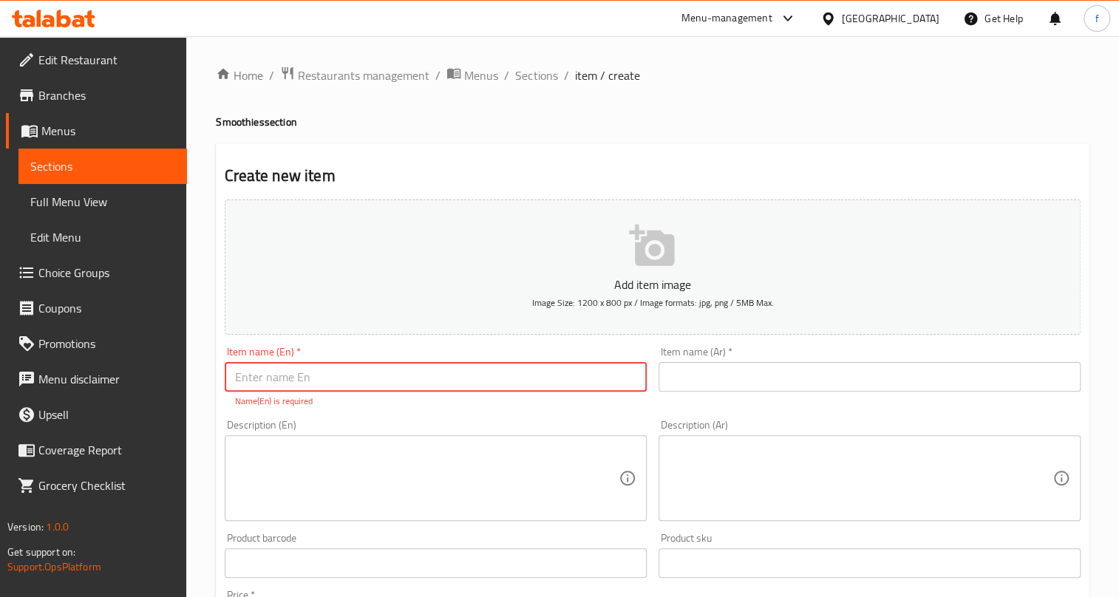
click at [278, 373] on input "text" at bounding box center [436, 377] width 422 height 30
paste input "Tropical"
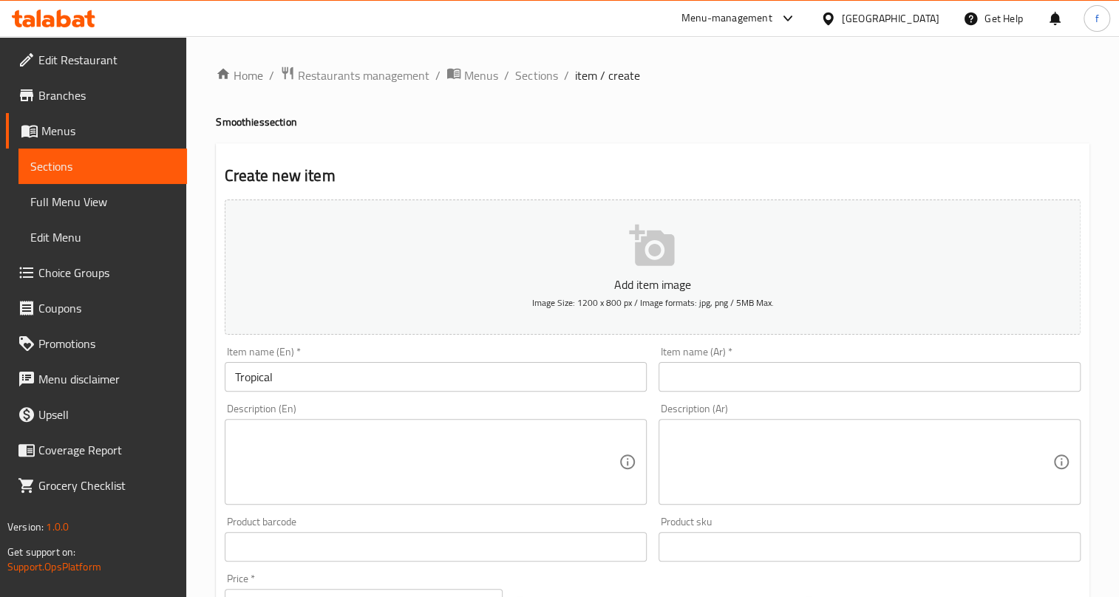
click at [335, 382] on input "Tropical" at bounding box center [436, 377] width 422 height 30
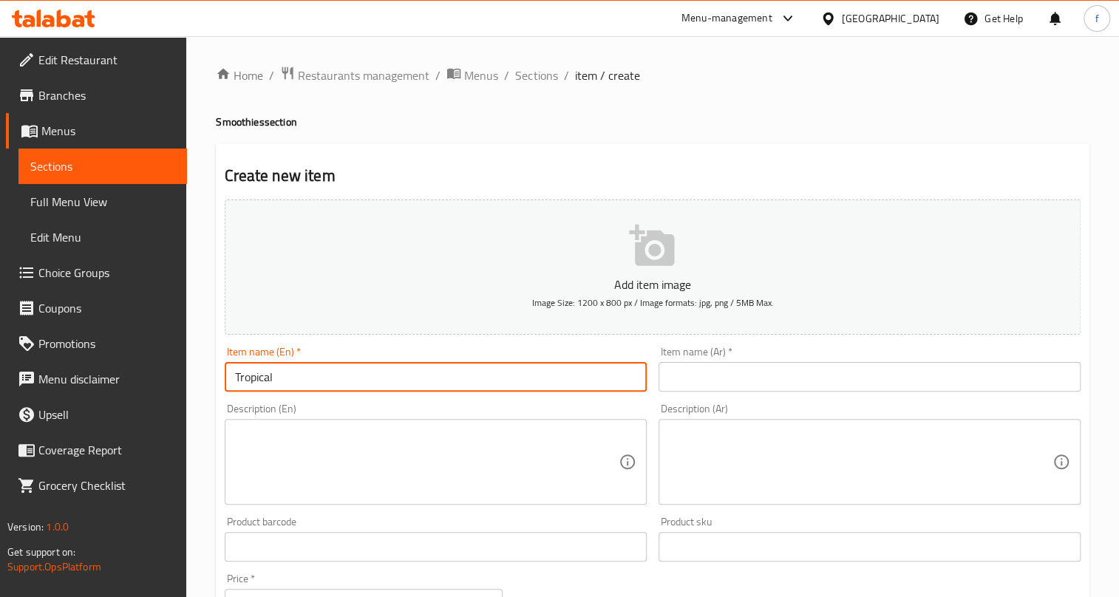
paste input "smoothies"
type input "Tropical smoothies"
click at [789, 383] on input "text" at bounding box center [870, 377] width 422 height 30
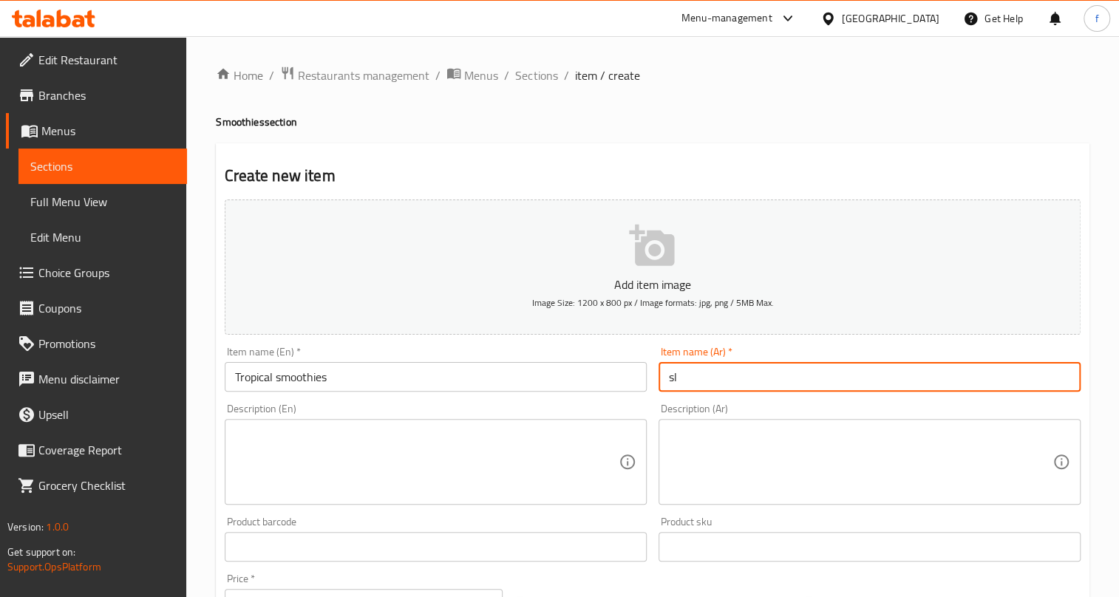
type input "s"
type input "سموذي استوائي"
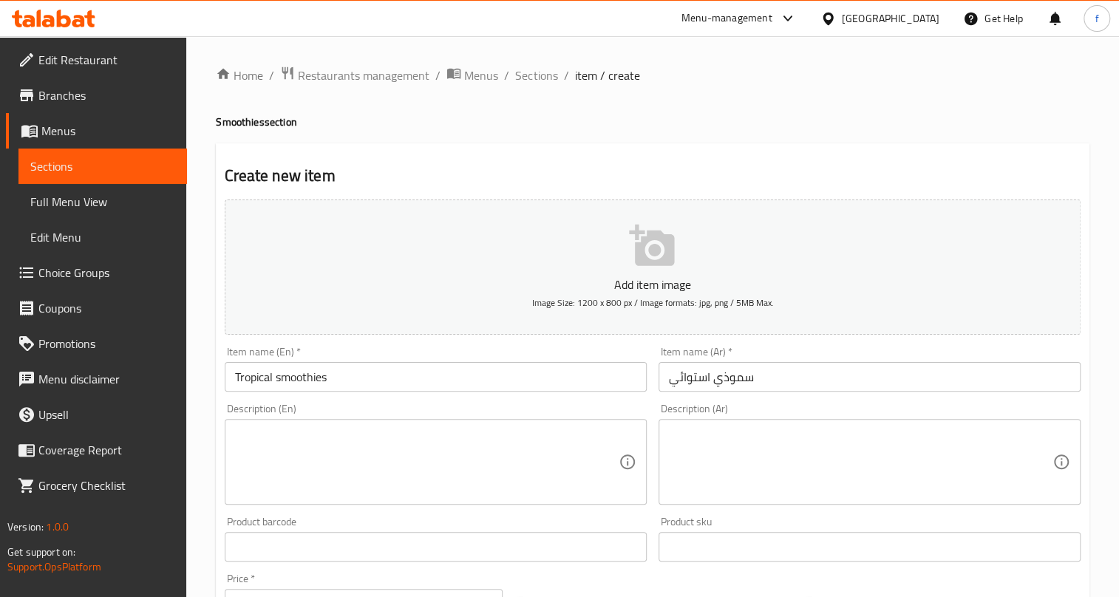
click at [247, 445] on textarea at bounding box center [427, 462] width 384 height 70
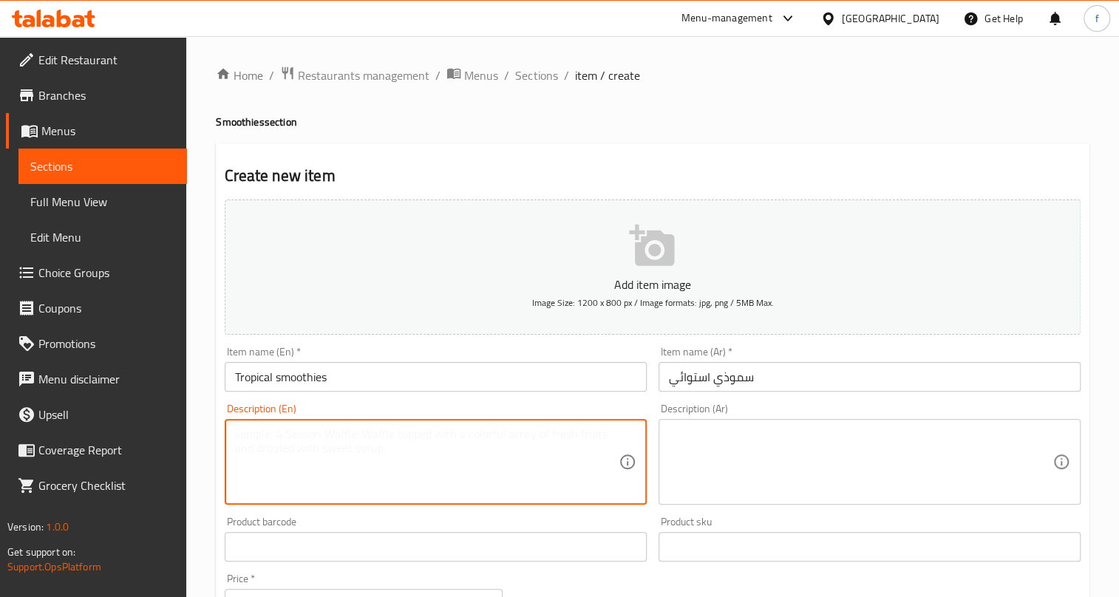
paste textarea "Blend of tropical fruits like pineapple, mango, and banana for a fresh mix."
type textarea "Blend of tropical fruits like pineapple, mango, and banana for a fresh mix."
click at [707, 441] on textarea at bounding box center [861, 462] width 384 height 70
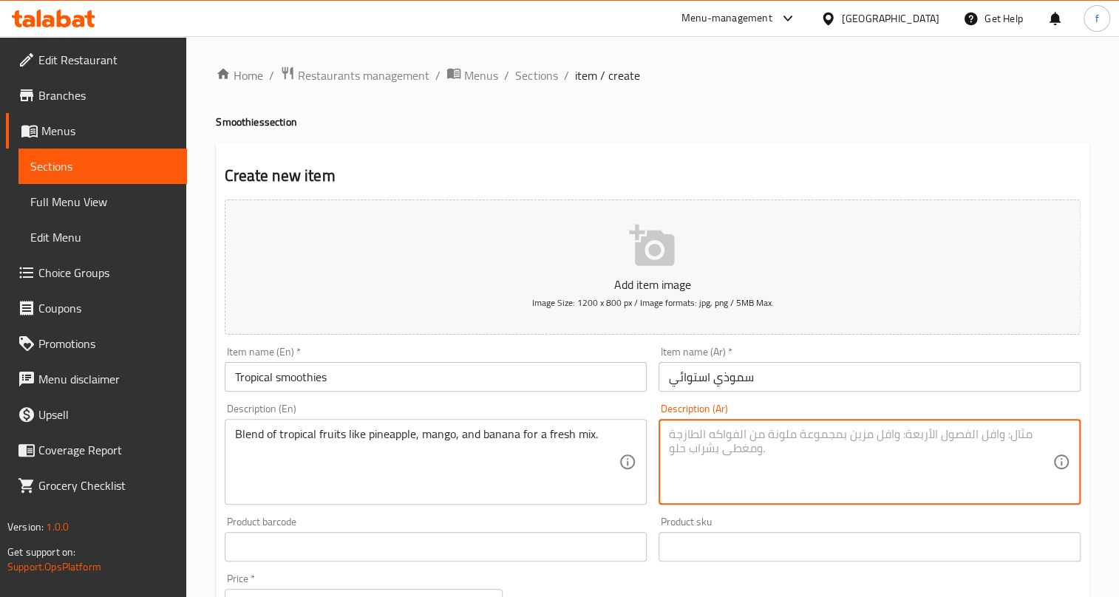
click at [751, 450] on textarea at bounding box center [861, 462] width 384 height 70
paste textarea "مزيج من الفواكه الاستوائية مثل الأناناس والمانجو والموز للحصول على مزيج طازج."
type textarea "مزيج من الفواكه الاستوائية مثل الأناناس والمانجو والموز للحصول على مزيج طازج."
click at [543, 74] on span "Sections" at bounding box center [536, 76] width 42 height 18
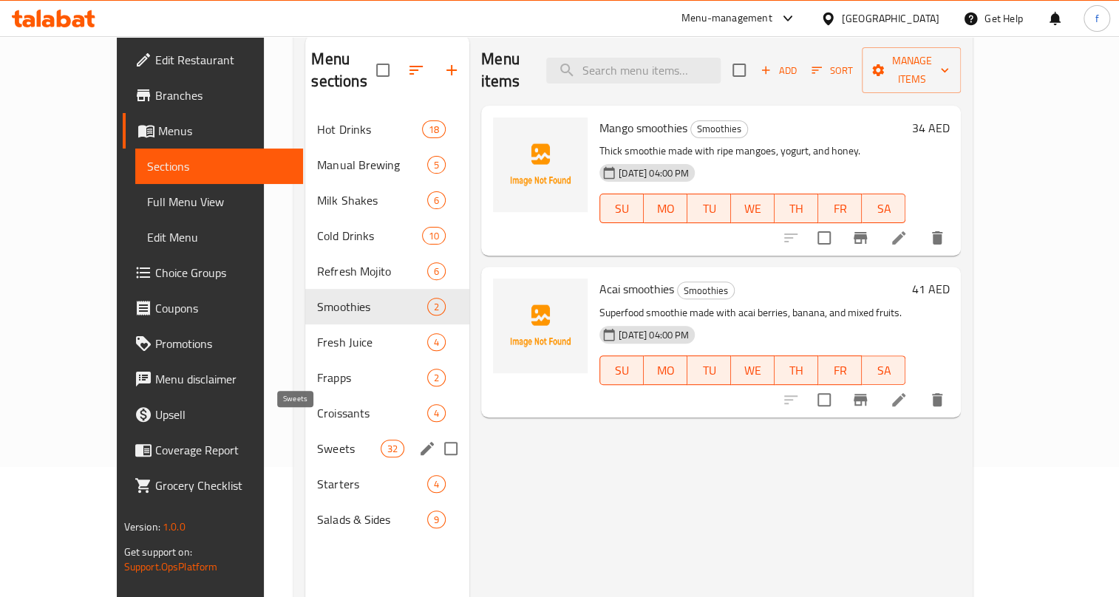
scroll to position [134, 0]
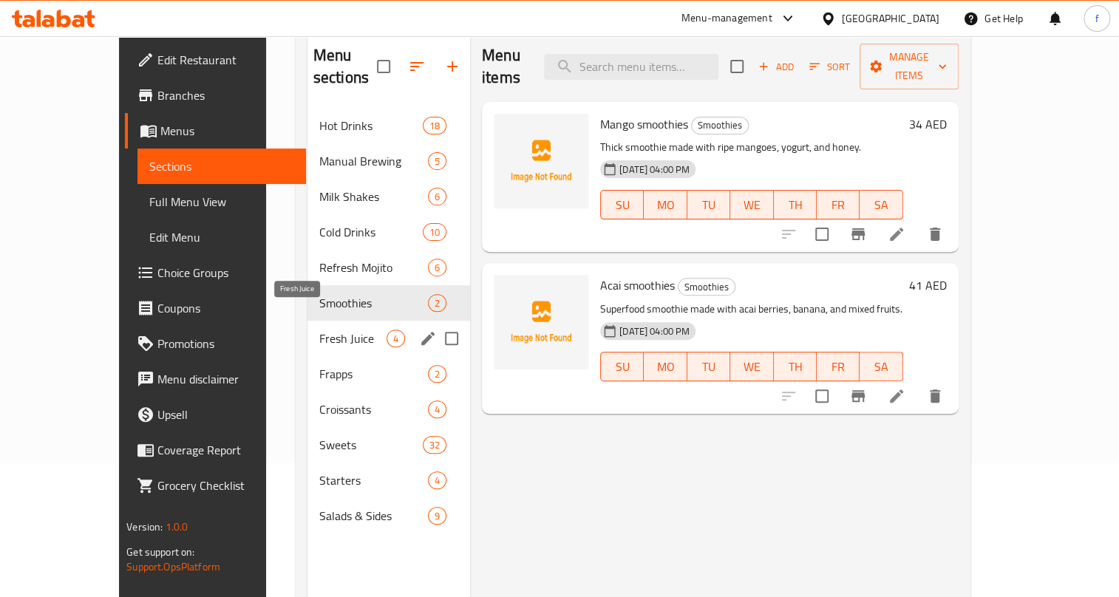
drag, startPoint x: 294, startPoint y: 324, endPoint x: 307, endPoint y: 329, distance: 14.3
click at [319, 330] on span "Fresh Juice" at bounding box center [352, 339] width 67 height 18
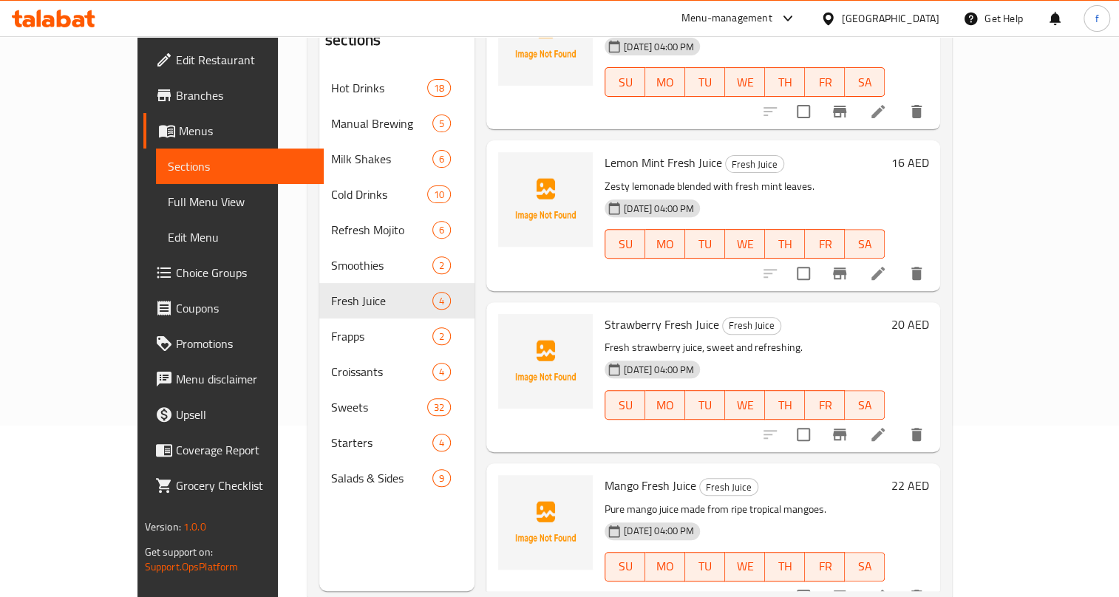
scroll to position [207, 0]
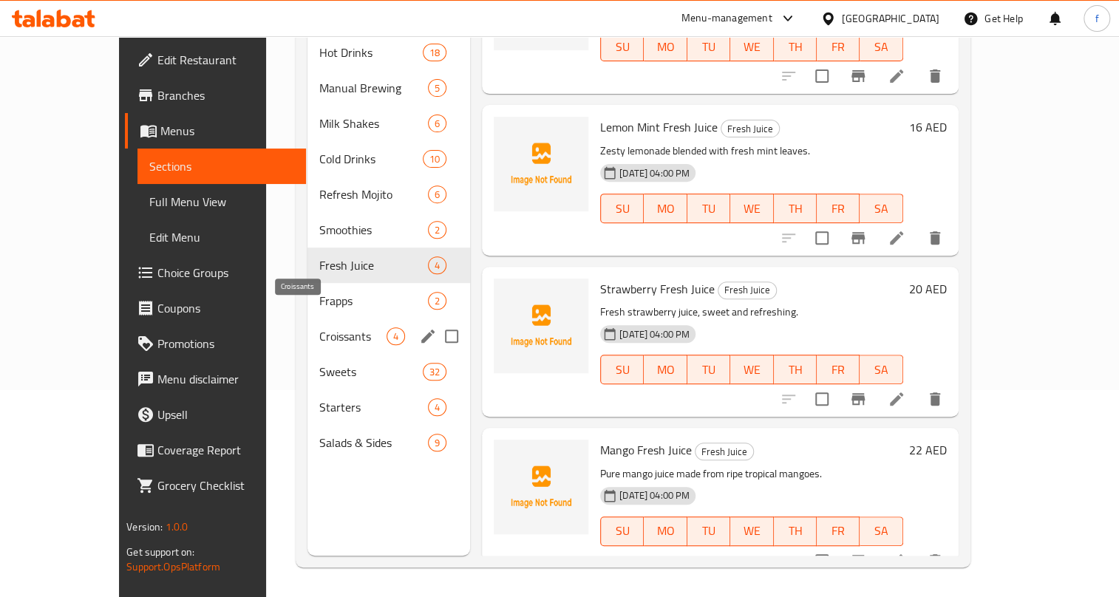
click at [319, 328] on span "Croissants" at bounding box center [352, 337] width 67 height 18
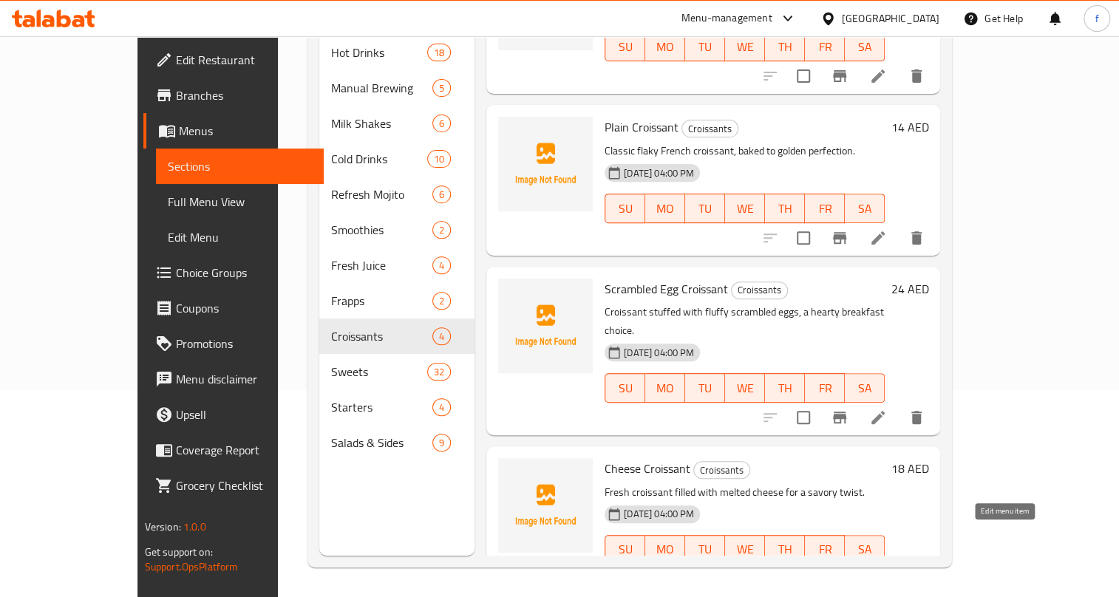
click at [887, 571] on icon at bounding box center [879, 580] width 18 height 18
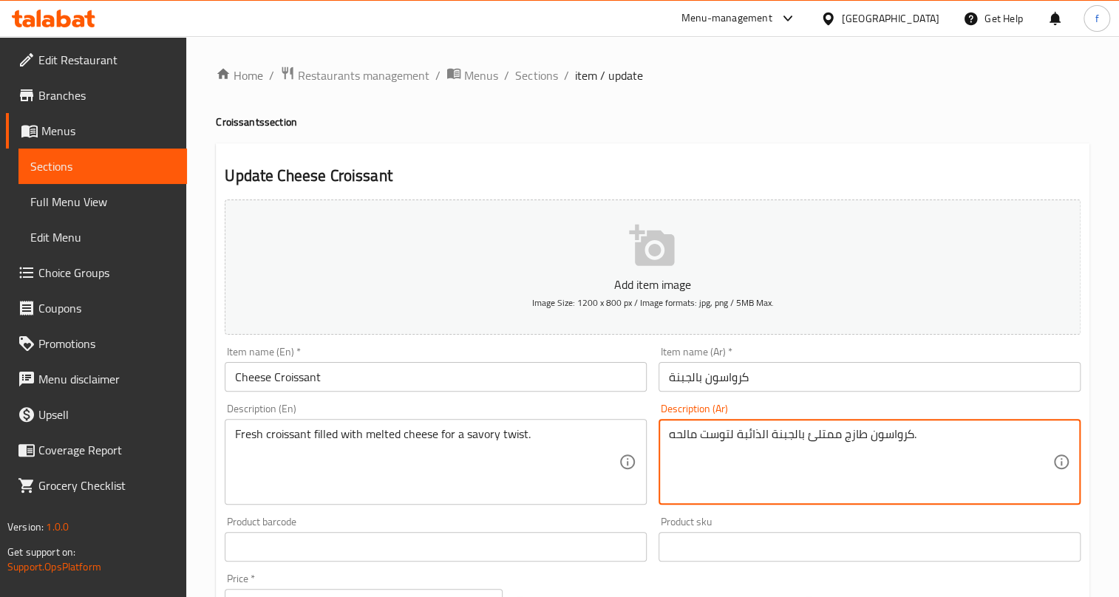
drag, startPoint x: 673, startPoint y: 433, endPoint x: 654, endPoint y: 436, distance: 18.7
click at [663, 434] on div "كرواسون طازج ممتلئ بالجبنة الذائبة لتوست مالحه. Description (Ar)" at bounding box center [870, 462] width 422 height 86
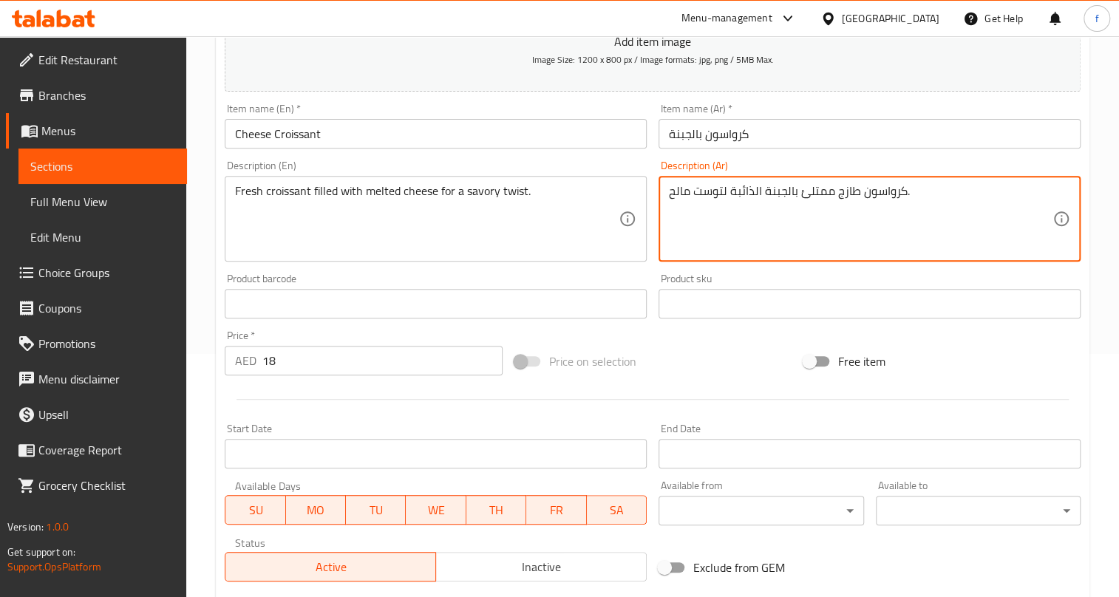
scroll to position [434, 0]
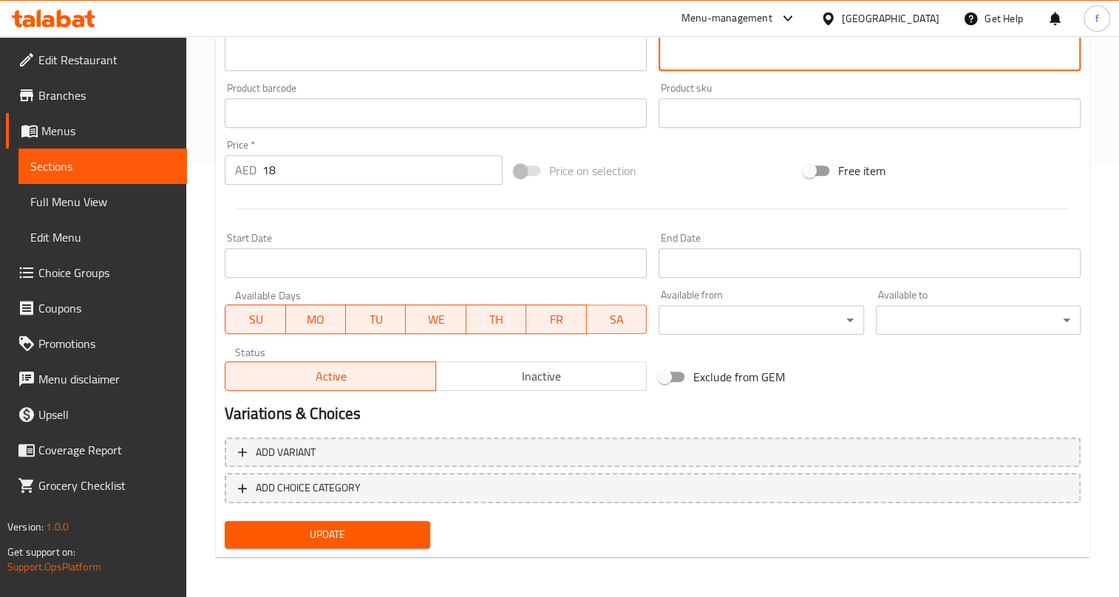
type textarea "كرواسون طازج ممتلئ بالجبنة الذائبة لتوست مالح."
click at [429, 532] on button "Update" at bounding box center [327, 534] width 205 height 27
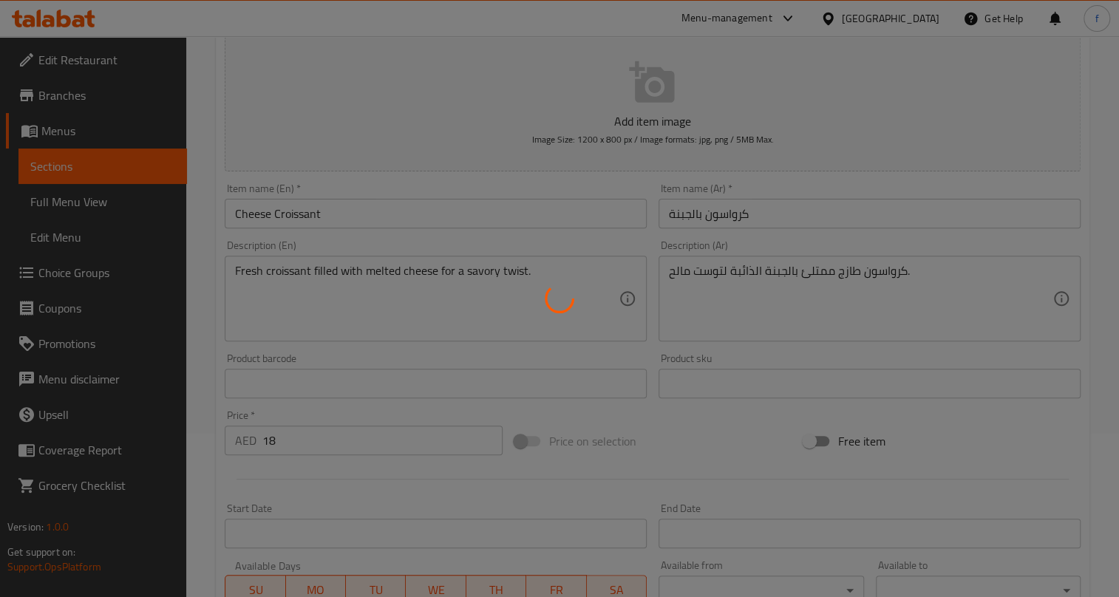
scroll to position [0, 0]
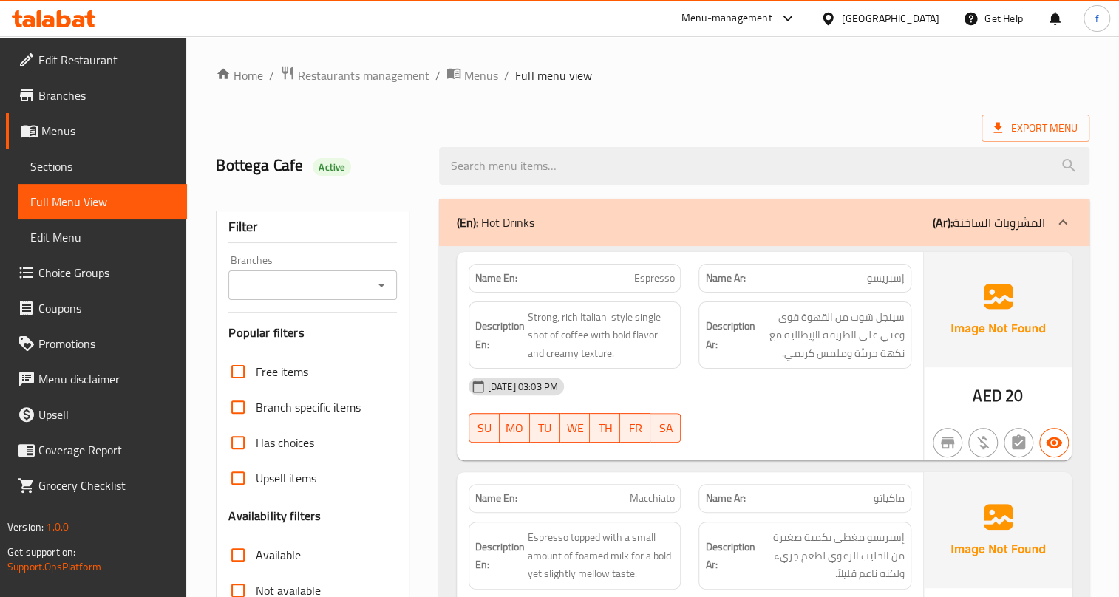
scroll to position [189, 0]
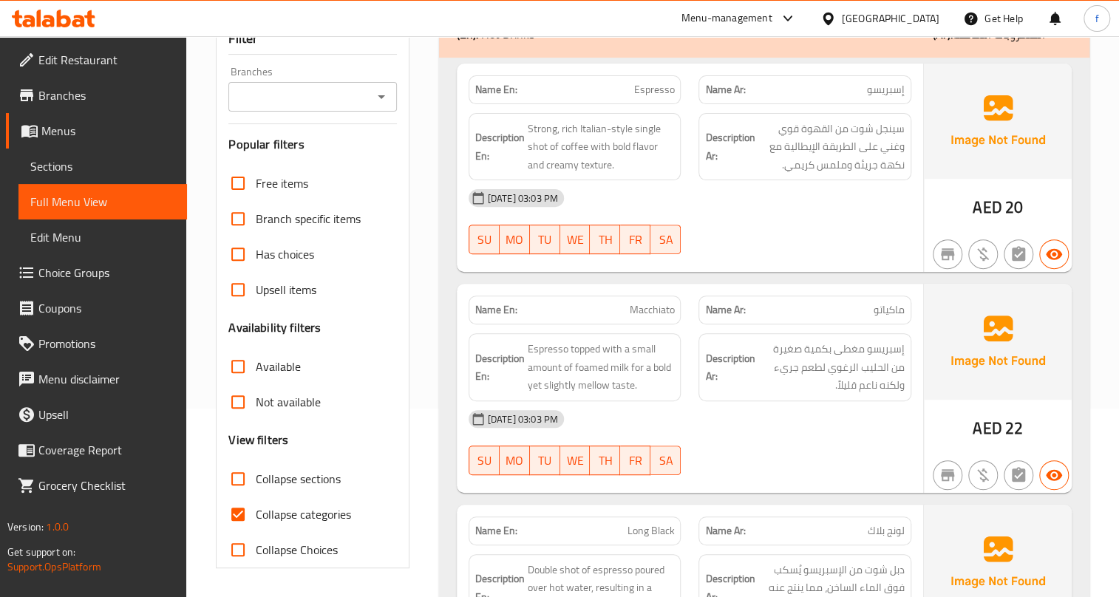
click at [291, 523] on span "Collapse categories" at bounding box center [303, 515] width 95 height 18
click at [256, 523] on input "Collapse categories" at bounding box center [237, 514] width 35 height 35
checkbox input "false"
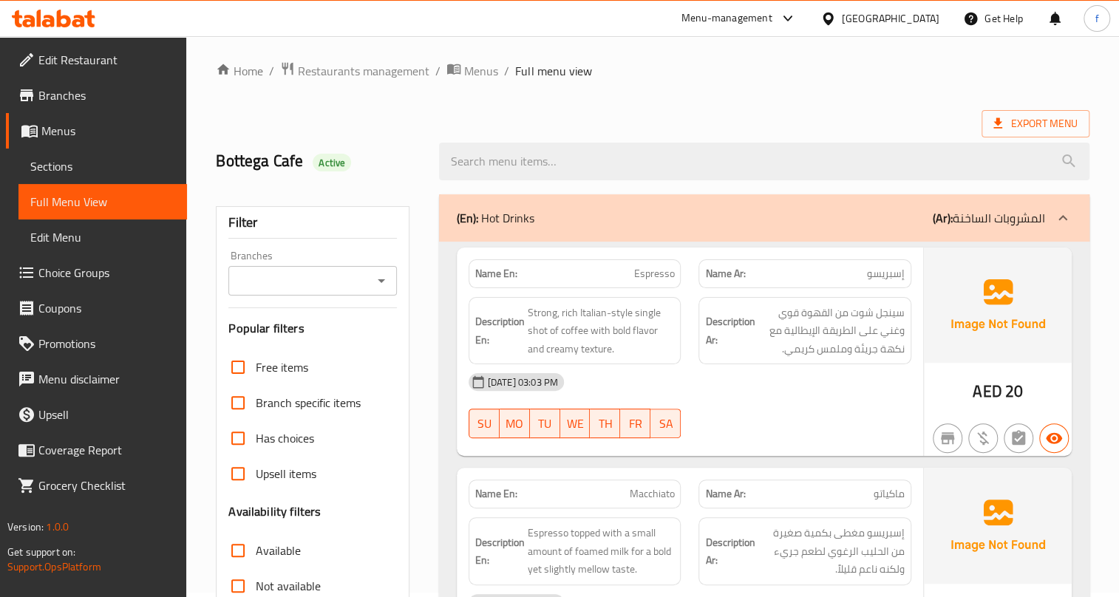
scroll to position [0, 0]
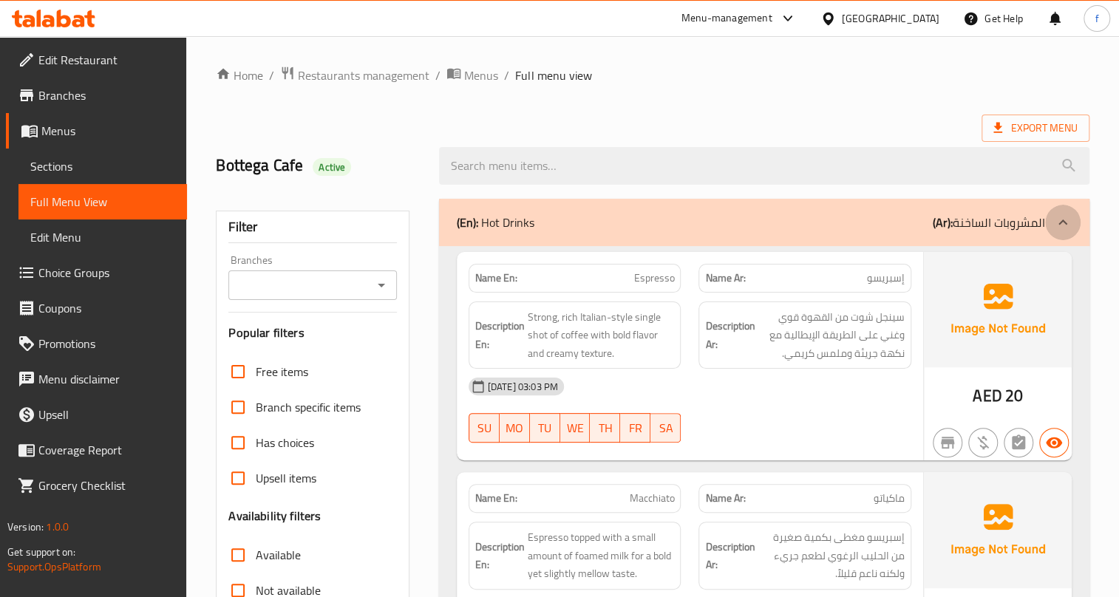
click at [1071, 211] on div at bounding box center [1063, 222] width 35 height 35
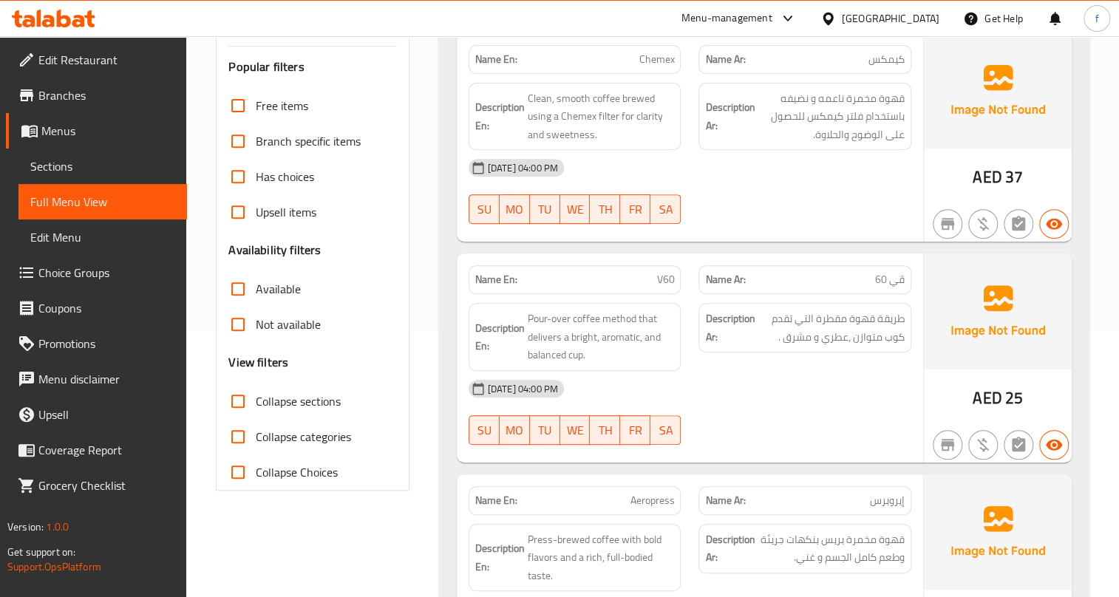
scroll to position [268, 0]
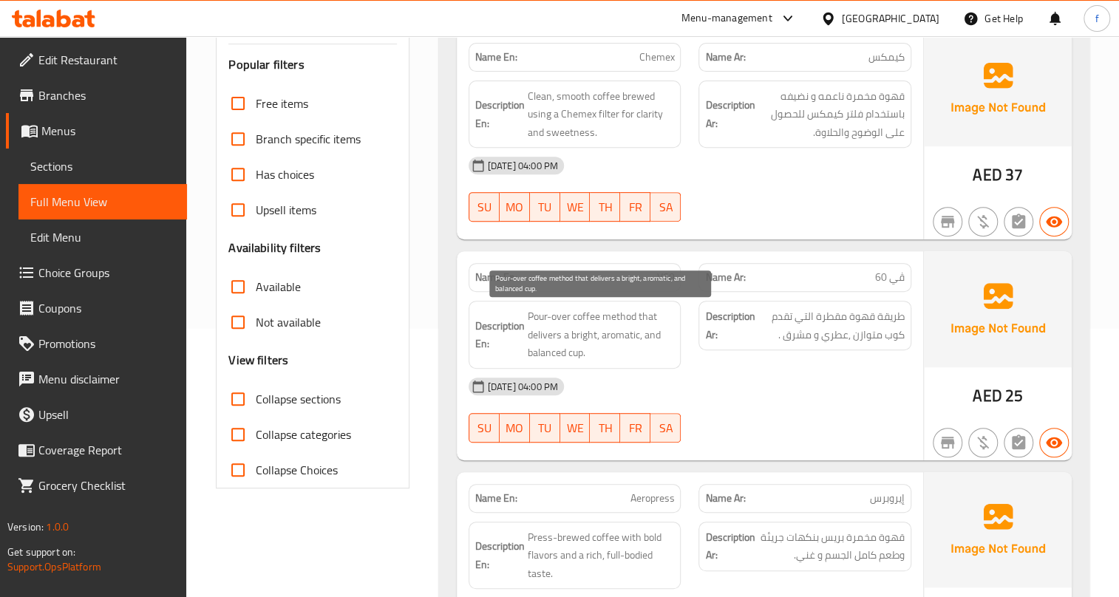
click at [621, 315] on span "Pour-over coffee method that delivers a bright, aromatic, and balanced cup." at bounding box center [601, 335] width 147 height 55
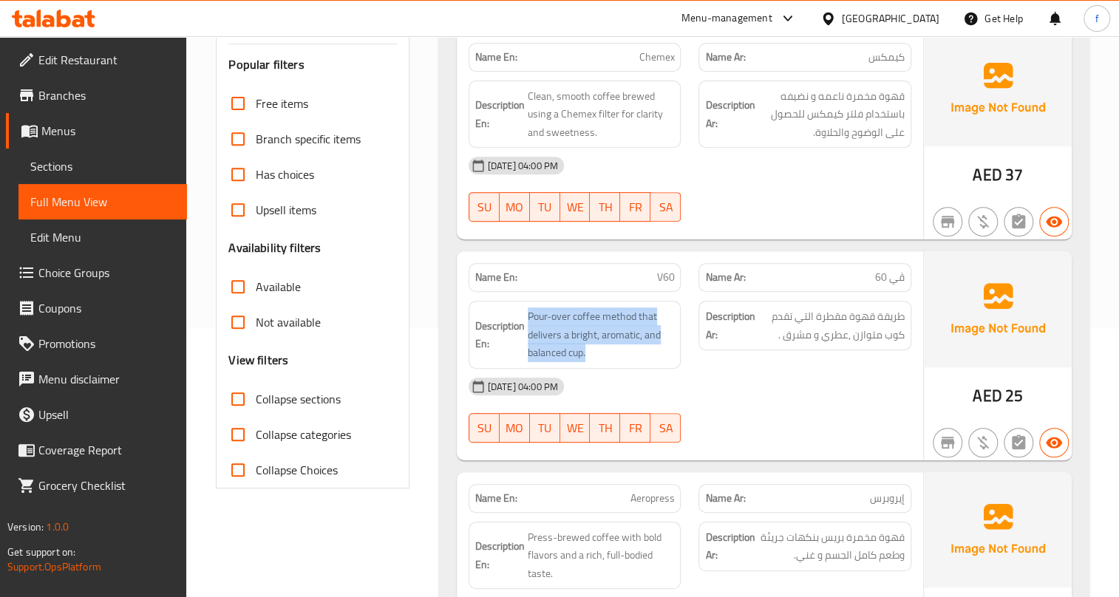
copy span "Pour-over coffee method that delivers a bright, aromatic, and balanced cup."
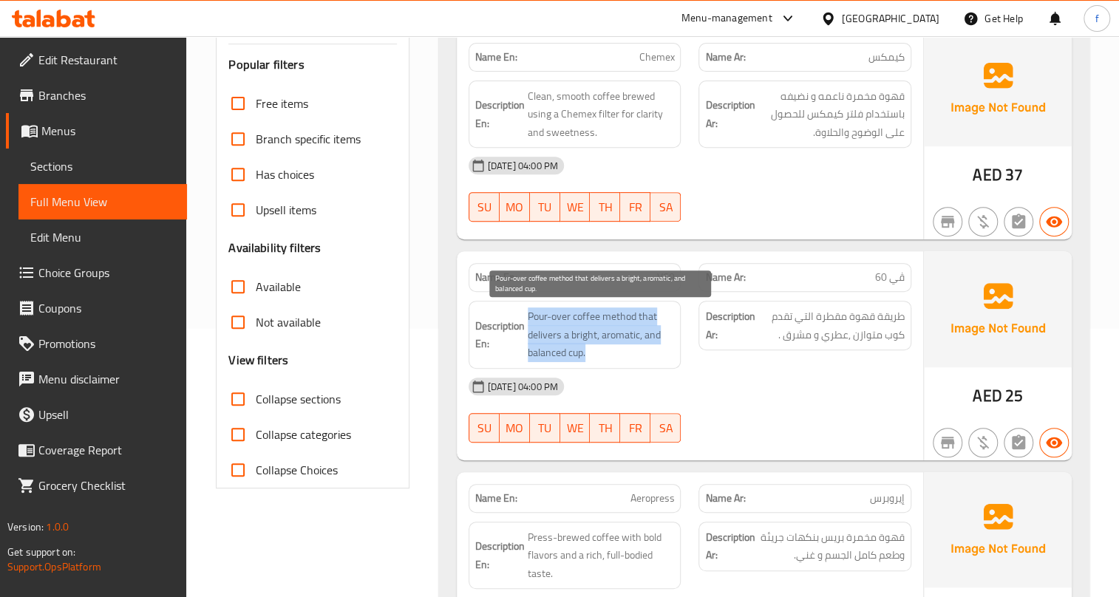
click at [532, 337] on span "Pour-over coffee method that delivers a bright, aromatic, and balanced cup." at bounding box center [601, 335] width 147 height 55
click at [550, 334] on span "Pour-over coffee method that delivers a bright, aromatic, and balanced cup." at bounding box center [601, 335] width 147 height 55
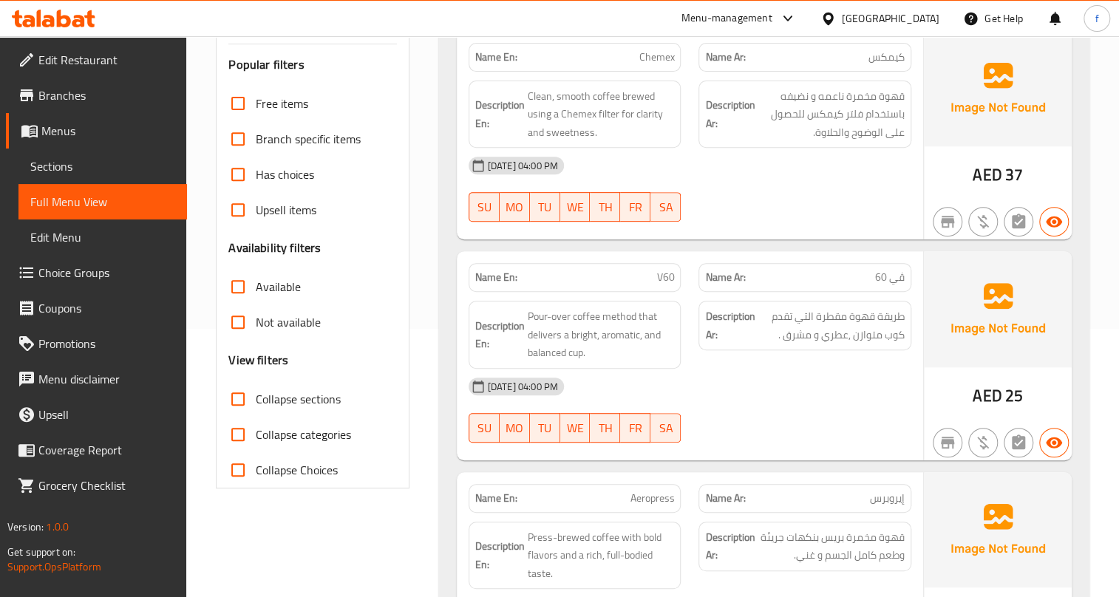
drag, startPoint x: 566, startPoint y: 379, endPoint x: 551, endPoint y: 387, distance: 16.9
click at [564, 380] on span "[DATE] 04:00 PM" at bounding box center [523, 387] width 82 height 14
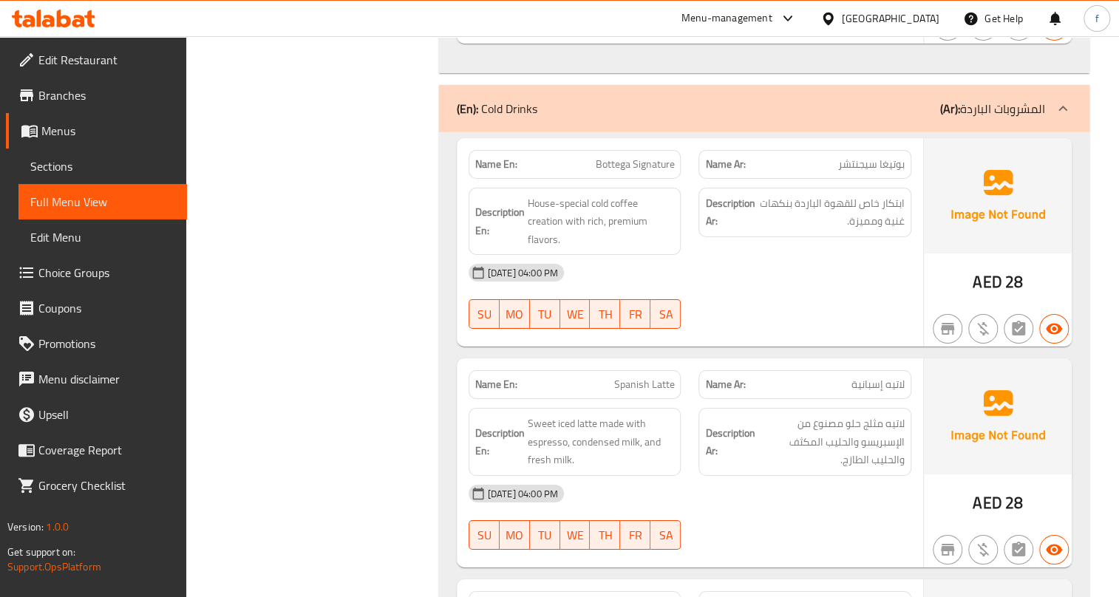
scroll to position [2689, 0]
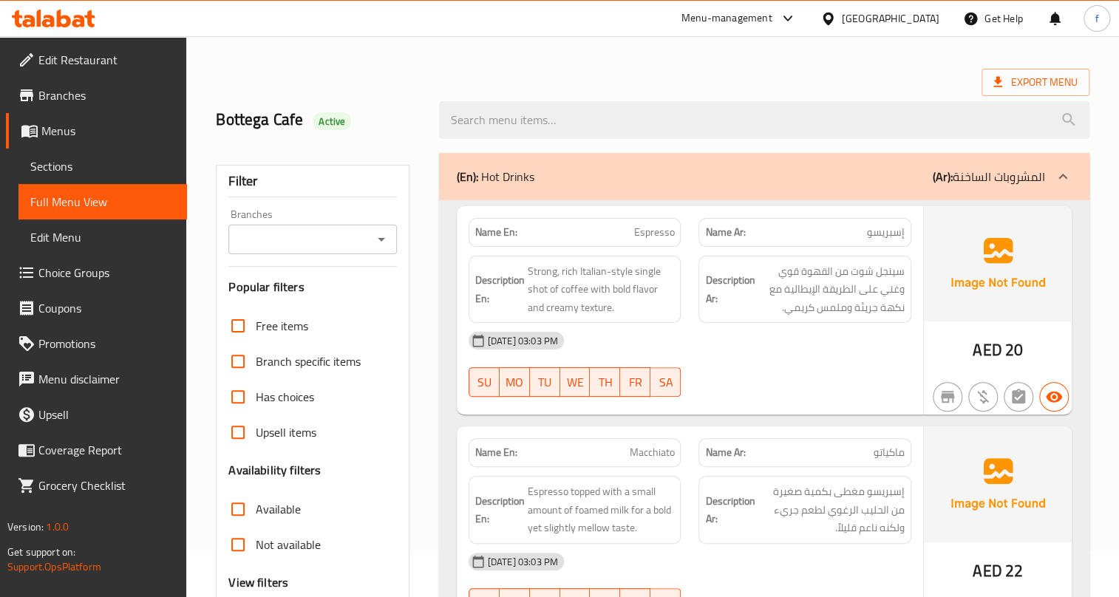
scroll to position [67, 0]
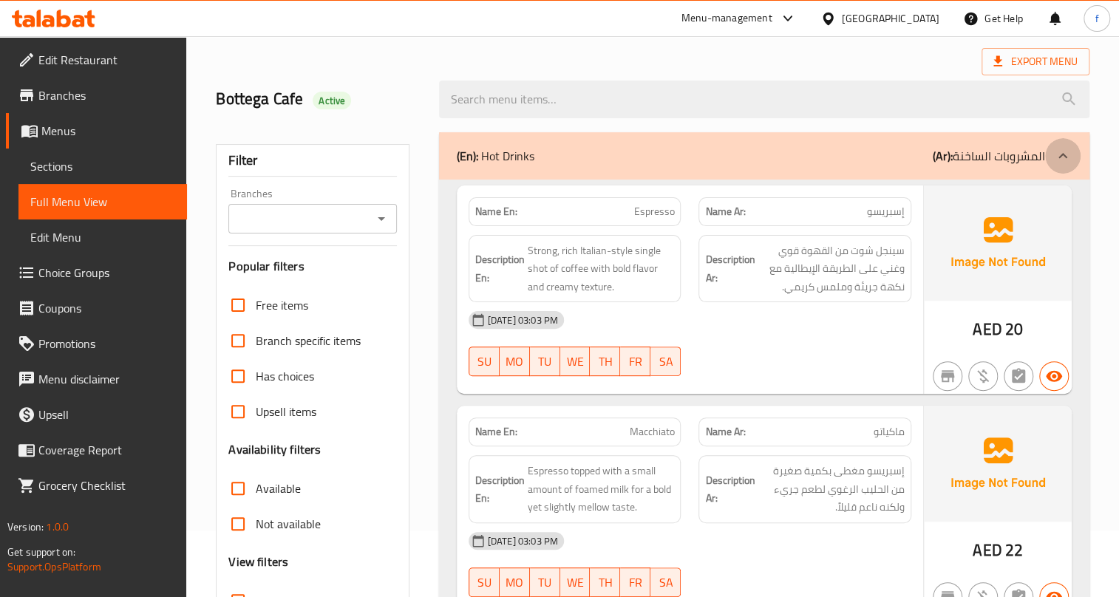
click at [1068, 149] on icon at bounding box center [1063, 156] width 18 height 18
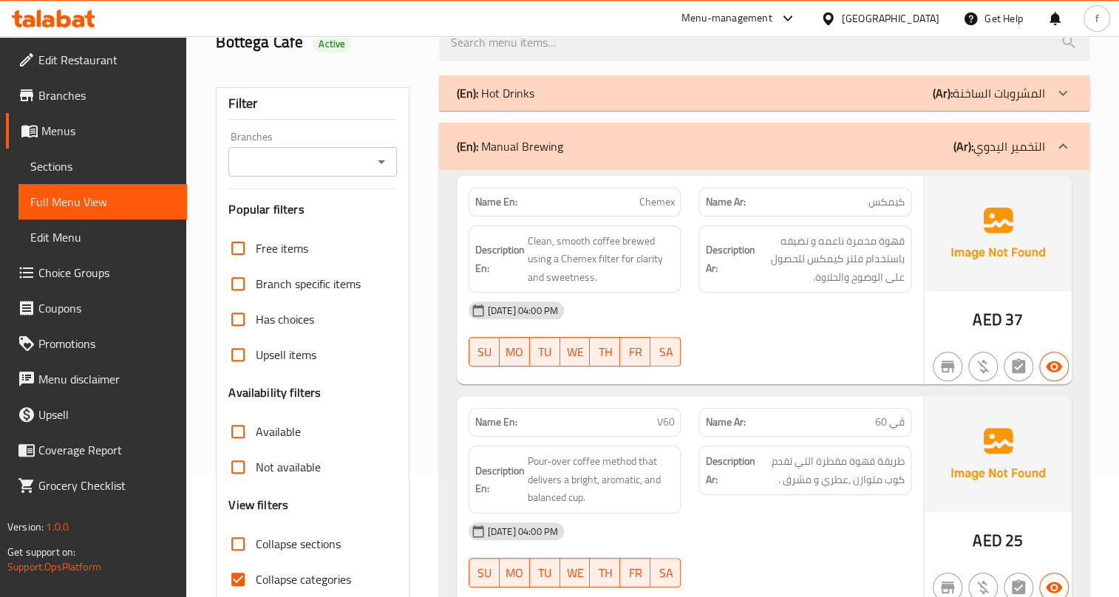
scroll to position [470, 0]
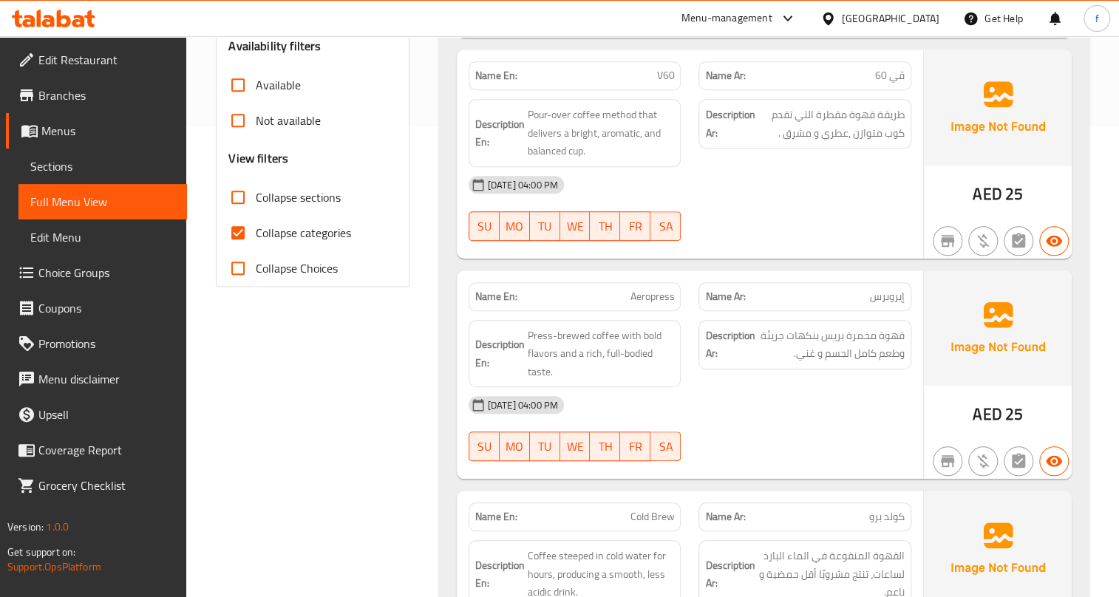
click at [327, 227] on span "Collapse categories" at bounding box center [303, 233] width 95 height 18
click at [256, 227] on input "Collapse categories" at bounding box center [237, 232] width 35 height 35
checkbox input "false"
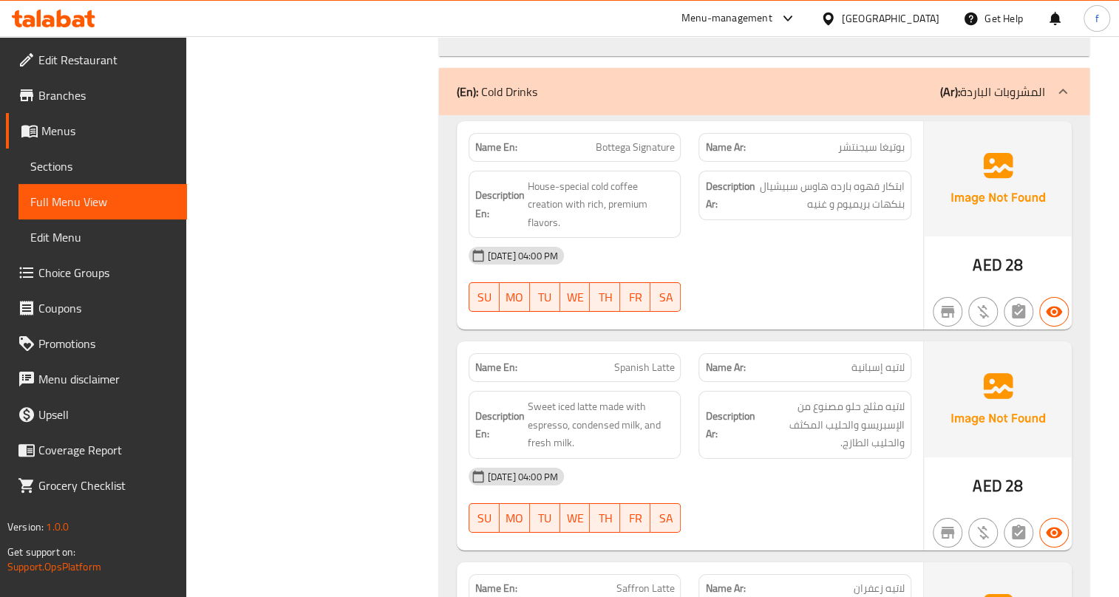
scroll to position [2823, 0]
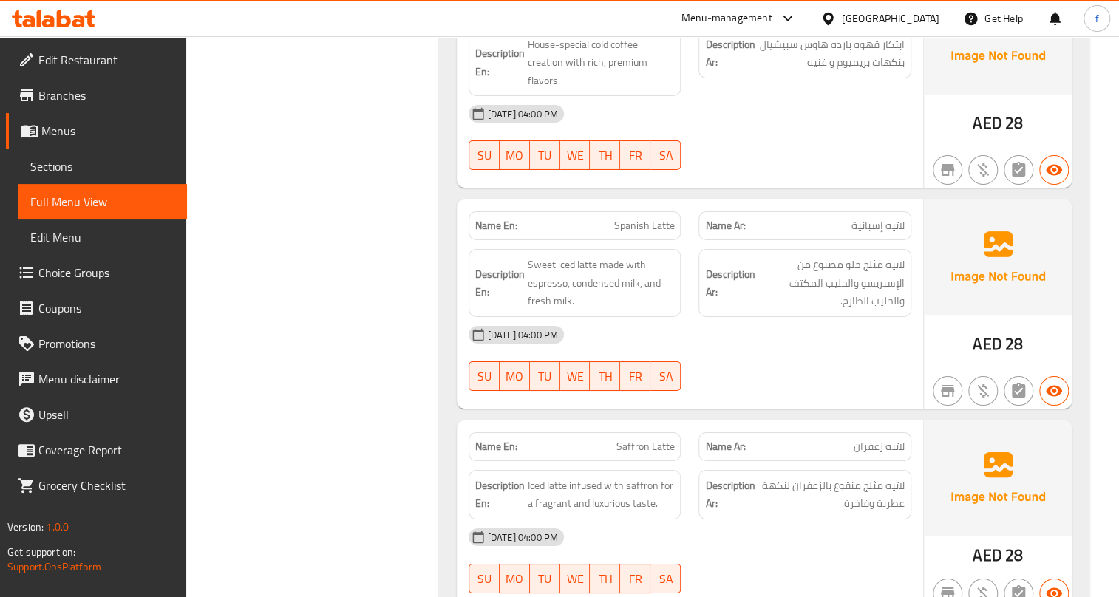
click at [648, 220] on span "Spanish Latte" at bounding box center [644, 226] width 61 height 16
copy span "Spanish Latte"
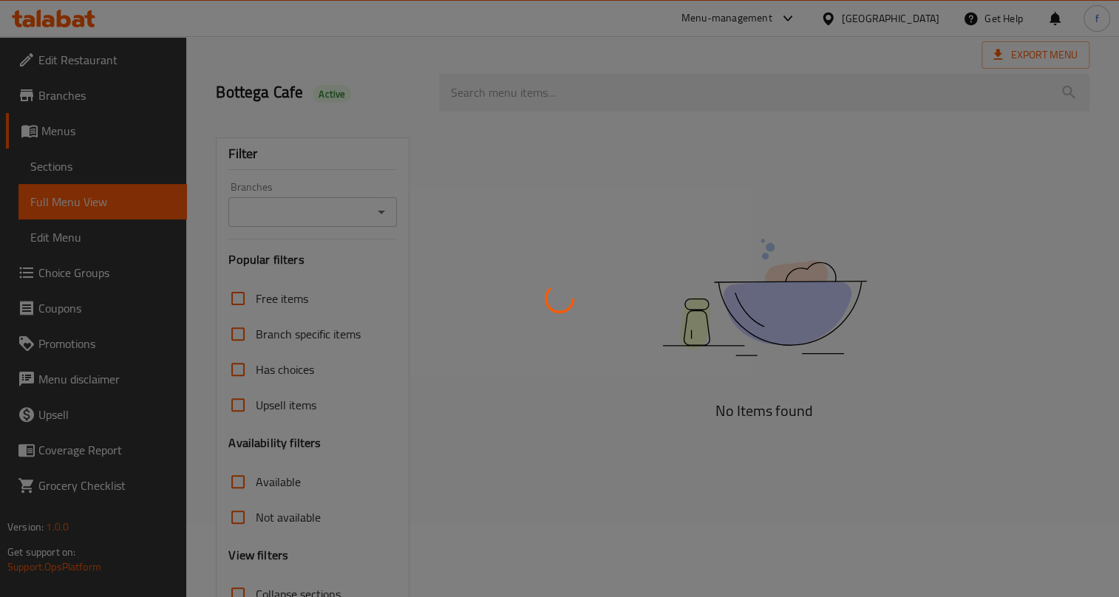
scroll to position [189, 0]
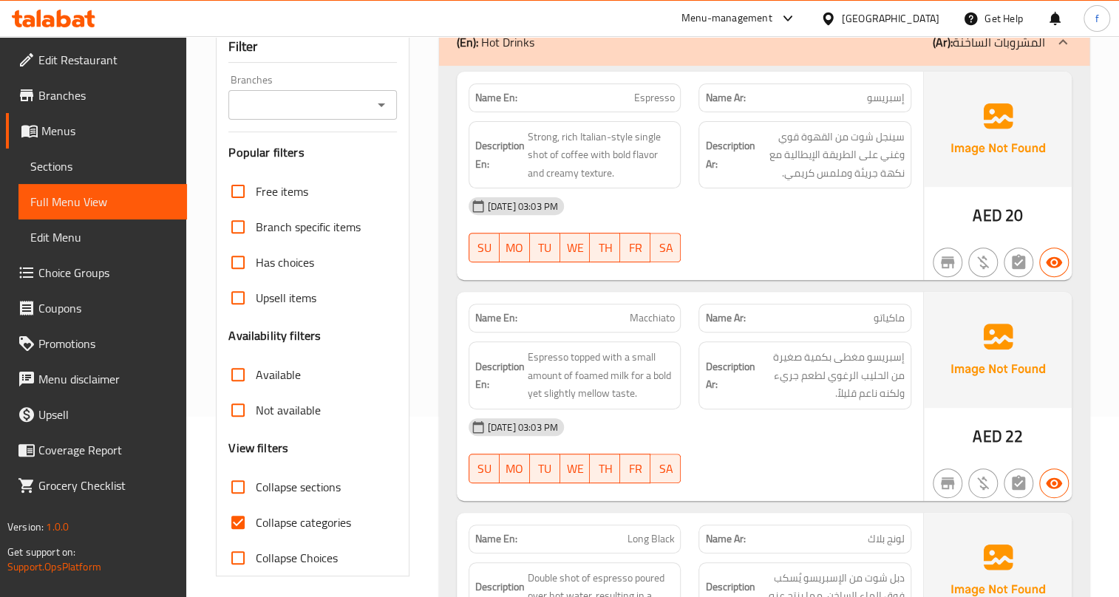
scroll to position [403, 0]
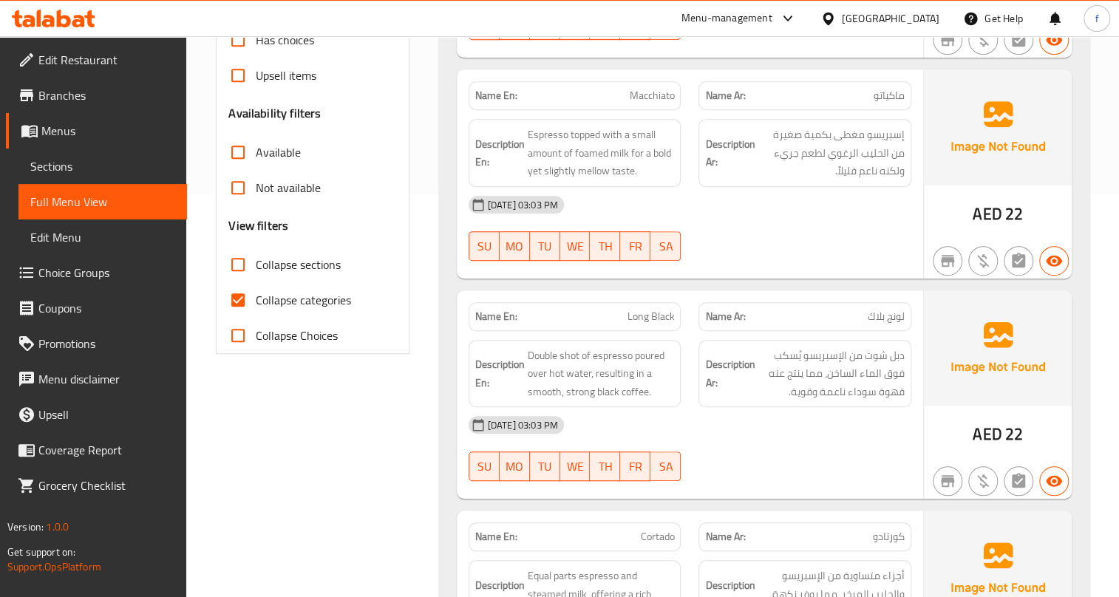
click at [308, 296] on span "Collapse categories" at bounding box center [303, 300] width 95 height 18
click at [256, 296] on input "Collapse categories" at bounding box center [237, 299] width 35 height 35
checkbox input "false"
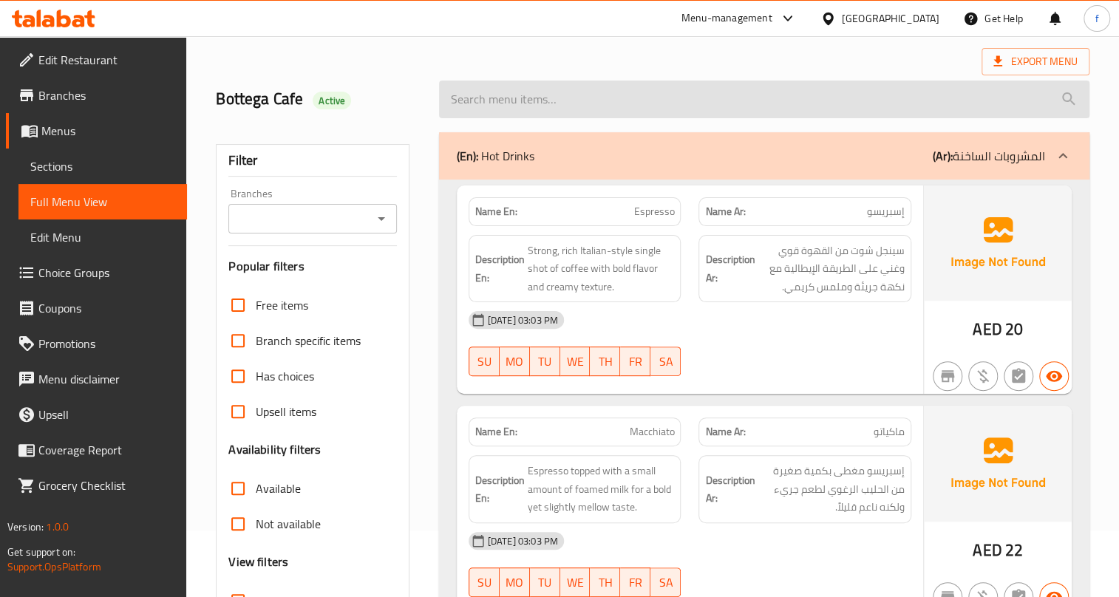
scroll to position [0, 0]
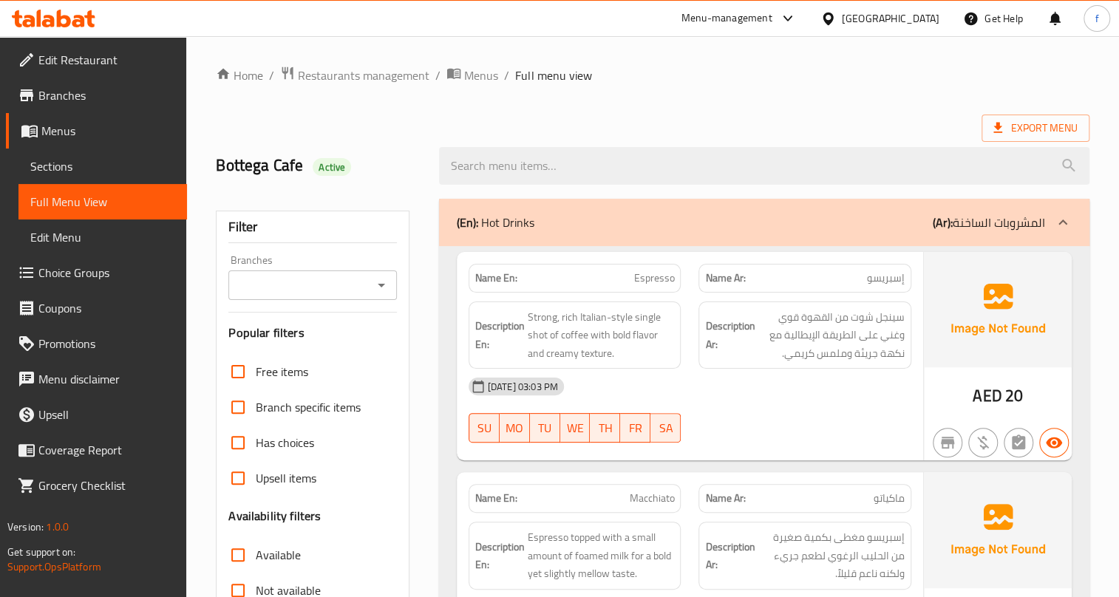
click at [1062, 213] on div at bounding box center [1063, 222] width 35 height 35
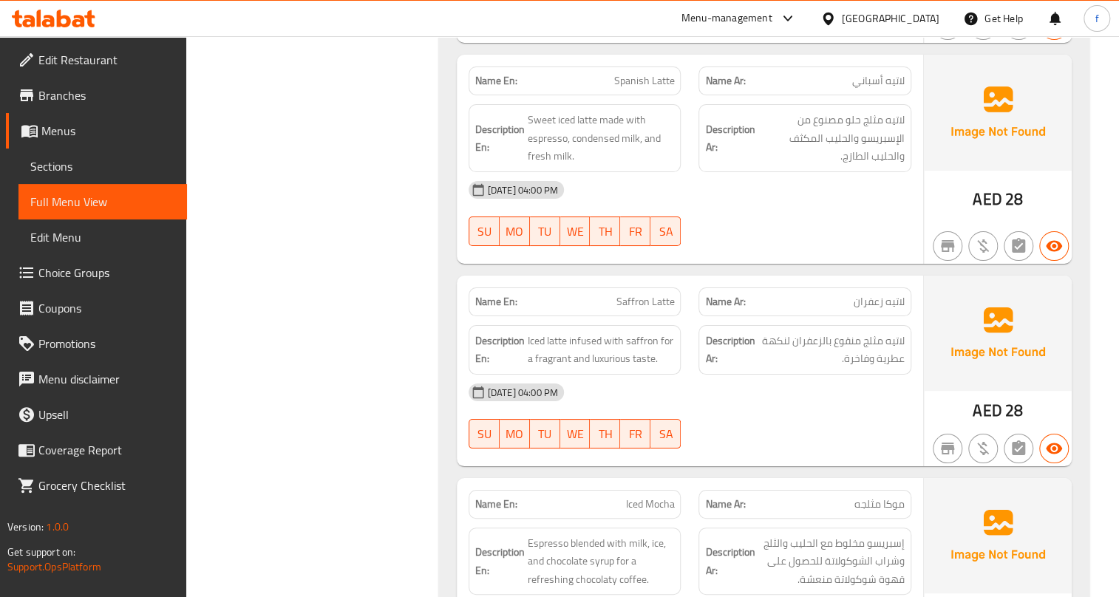
scroll to position [2890, 0]
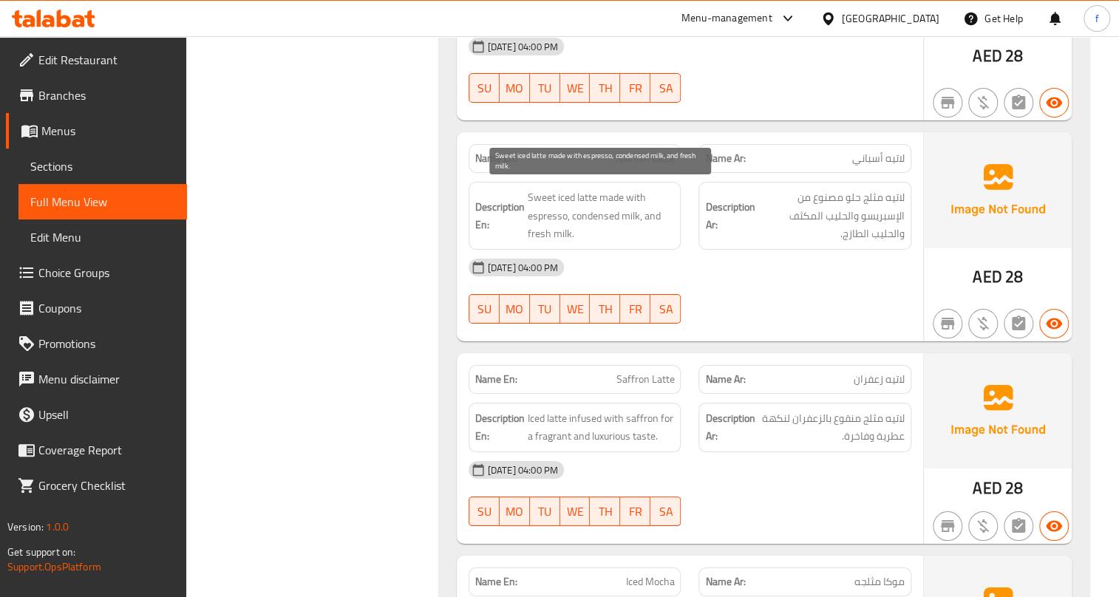
click at [592, 192] on span "Sweet iced latte made with espresso, condensed milk, and fresh milk." at bounding box center [601, 216] width 147 height 55
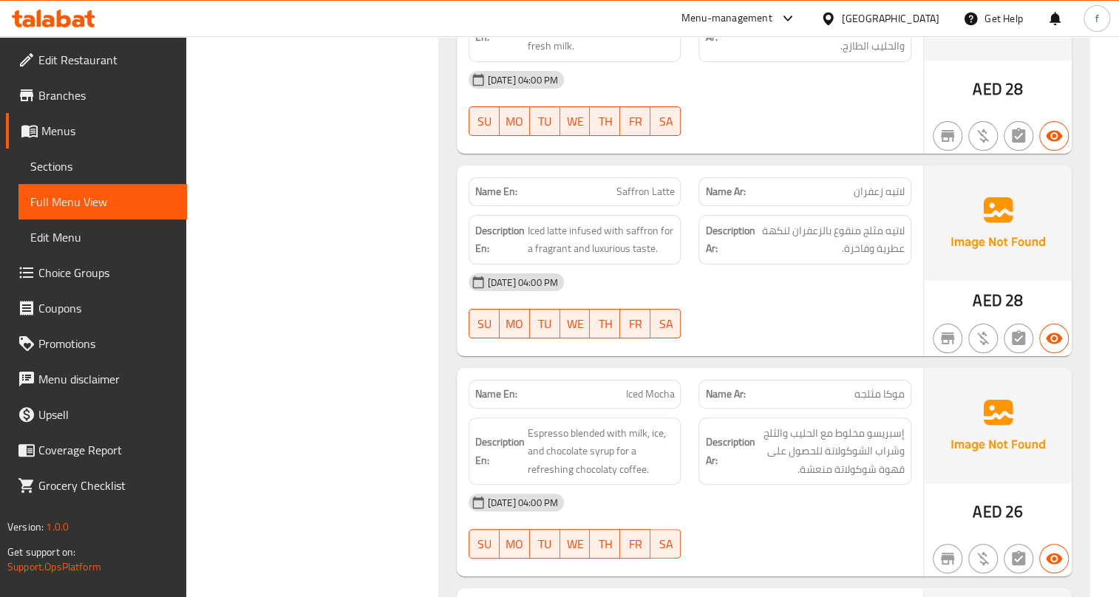
scroll to position [3092, 0]
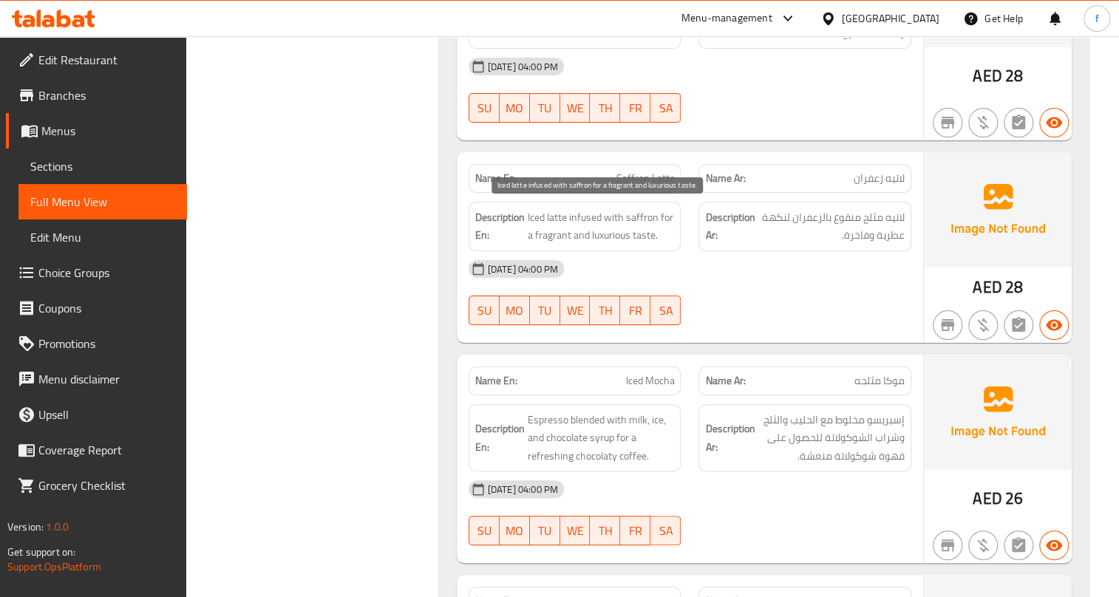
click at [533, 214] on span "Iced latte infused with saffron for a fragrant and luxurious taste." at bounding box center [601, 227] width 147 height 36
click at [552, 214] on span "Iced latte infused with saffron for a fragrant and luxurious taste." at bounding box center [601, 227] width 147 height 36
click at [541, 211] on span "Iced latte infused with saffron for a fragrant and luxurious taste." at bounding box center [601, 227] width 147 height 36
click at [585, 209] on span "Iced latte infused with saffron for a fragrant and luxurious taste." at bounding box center [601, 227] width 147 height 36
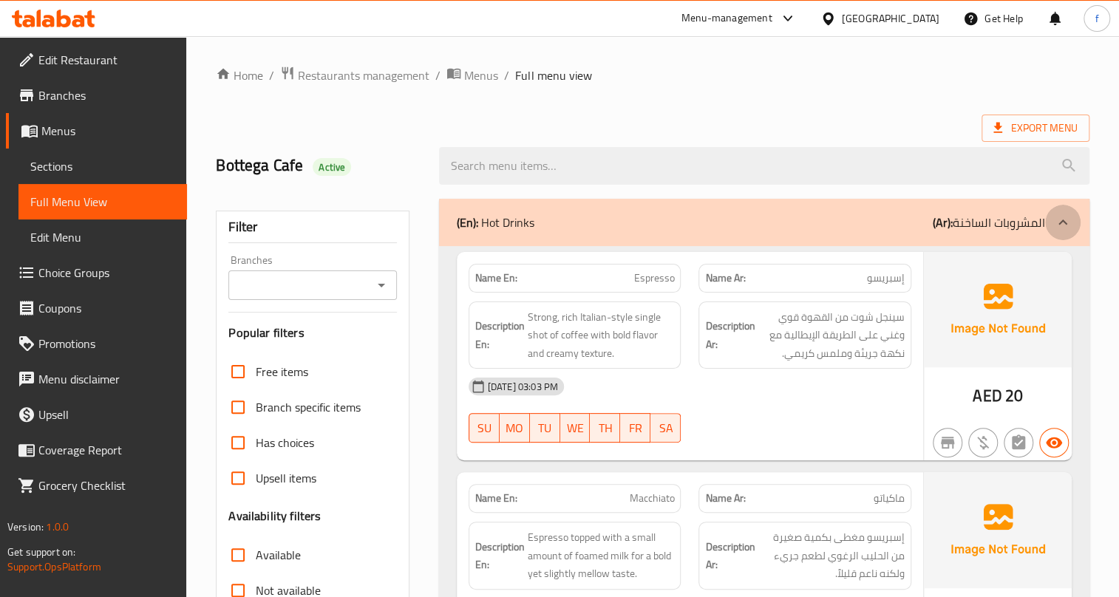
click at [1067, 220] on icon at bounding box center [1063, 223] width 18 height 18
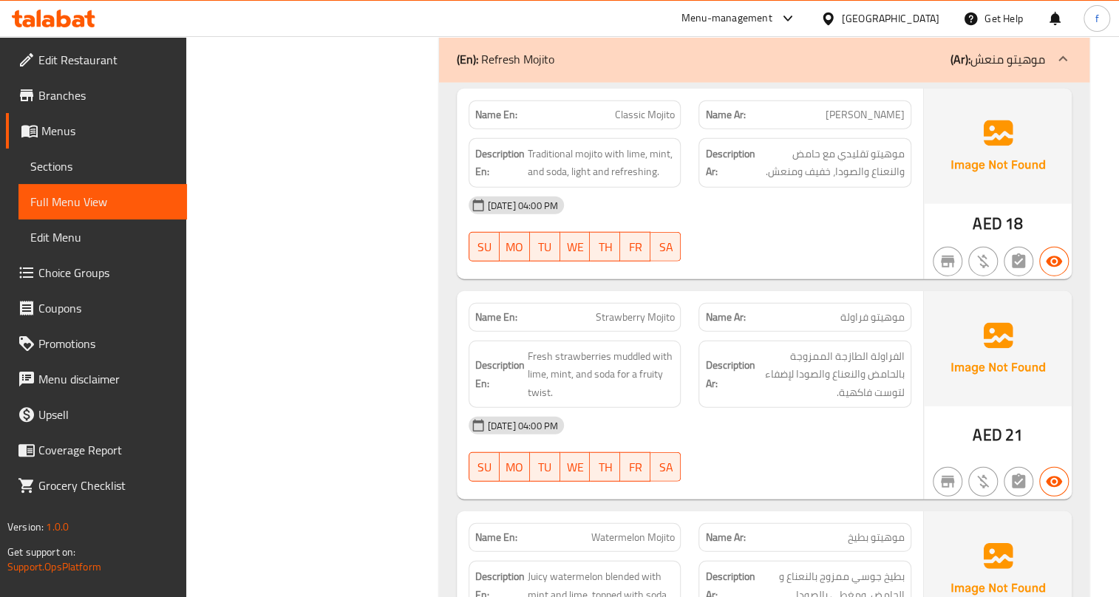
scroll to position [4907, 0]
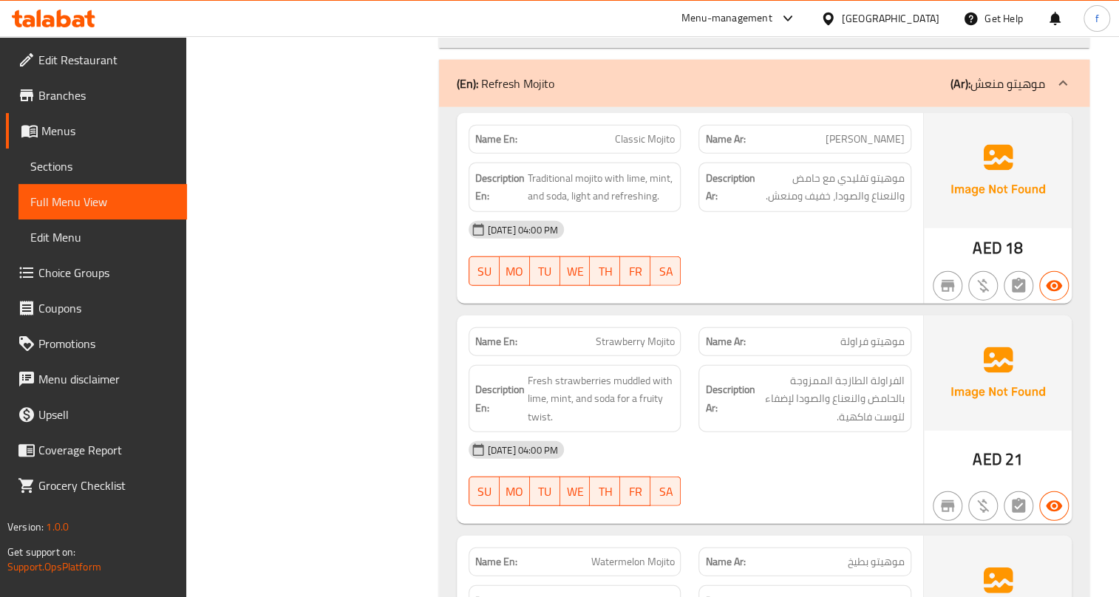
click at [618, 339] on span "Strawberry Mojito" at bounding box center [634, 342] width 79 height 16
click at [618, 338] on span "Strawberry Mojito" at bounding box center [634, 342] width 79 height 16
copy span "Strawberry Mojito"
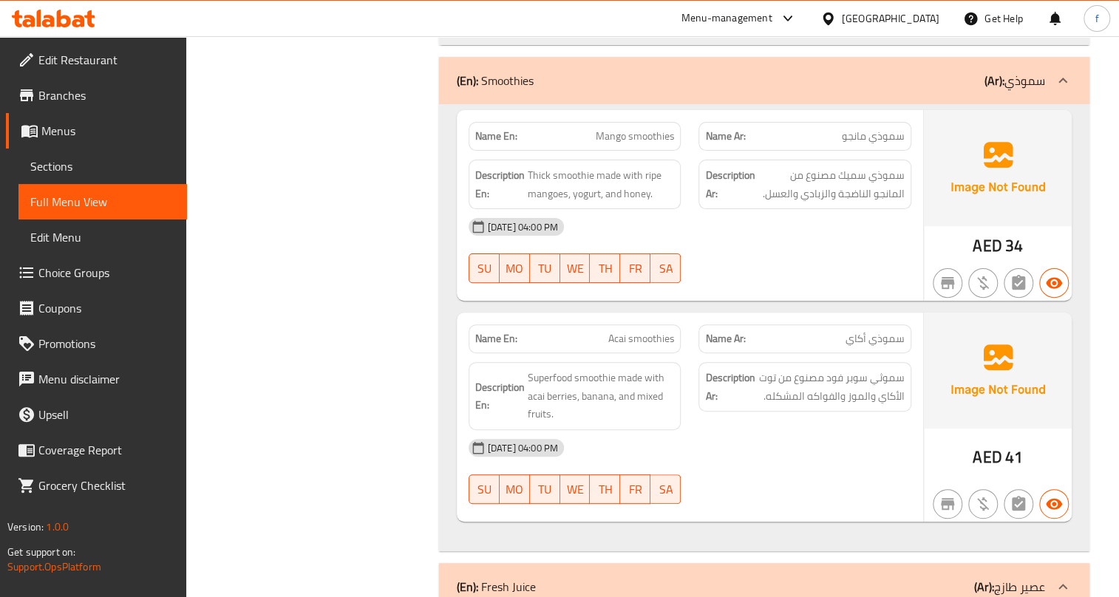
scroll to position [6184, 0]
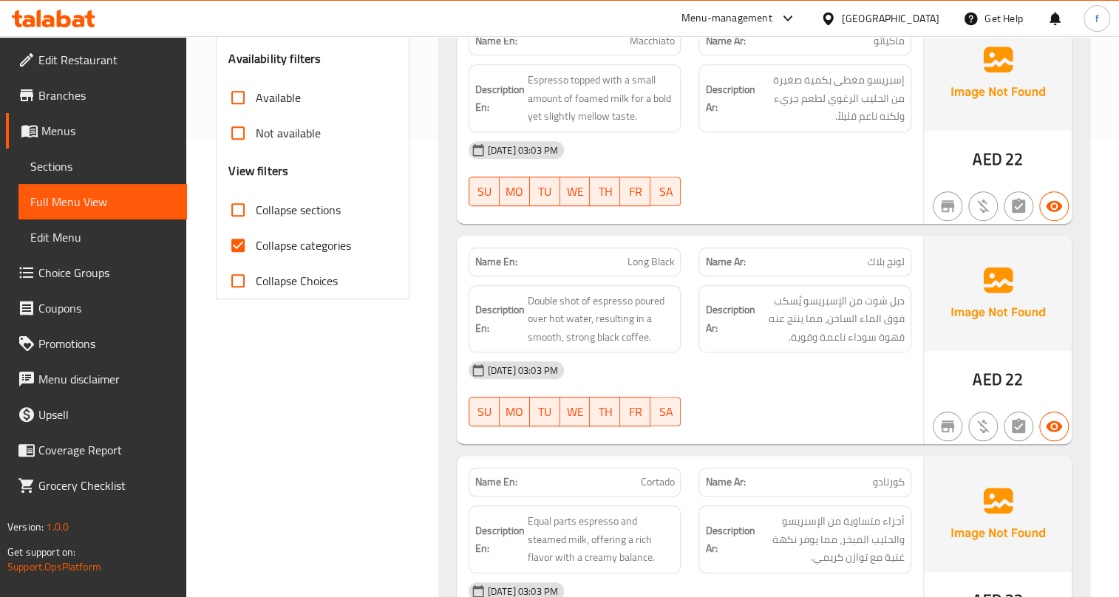
click at [314, 243] on span "Collapse categories" at bounding box center [303, 246] width 95 height 18
click at [256, 243] on input "Collapse categories" at bounding box center [237, 245] width 35 height 35
checkbox input "false"
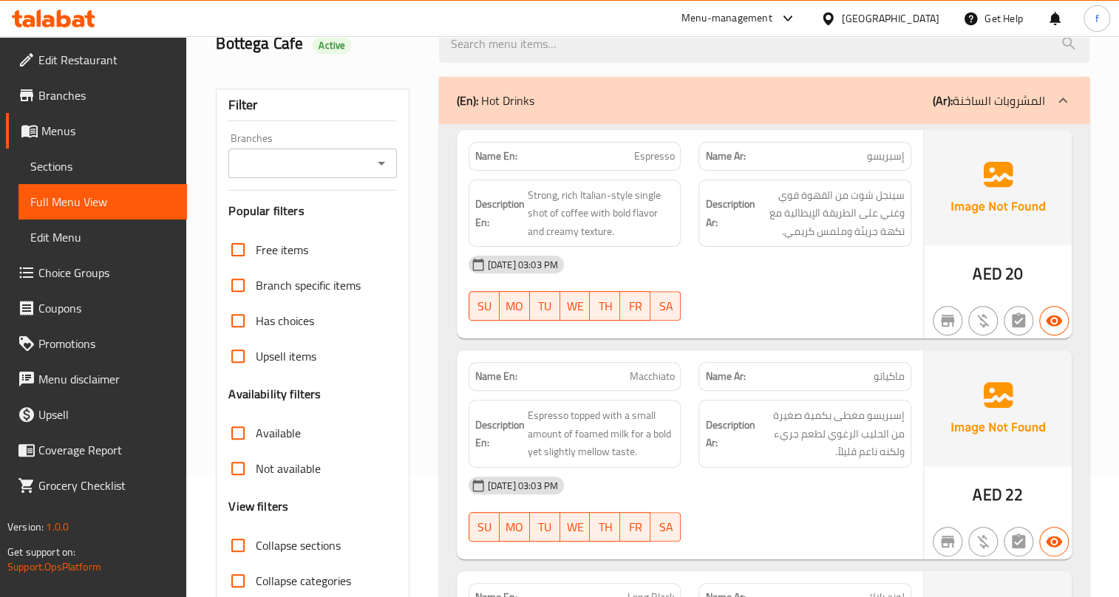
scroll to position [121, 0]
click at [1061, 89] on div at bounding box center [1063, 101] width 35 height 35
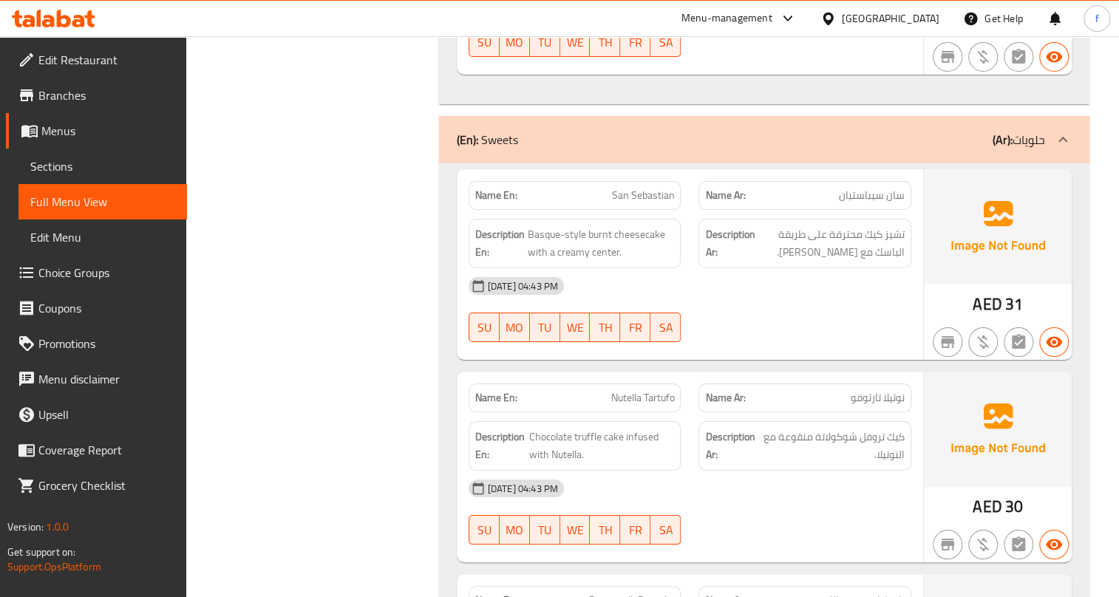
scroll to position [9062, 0]
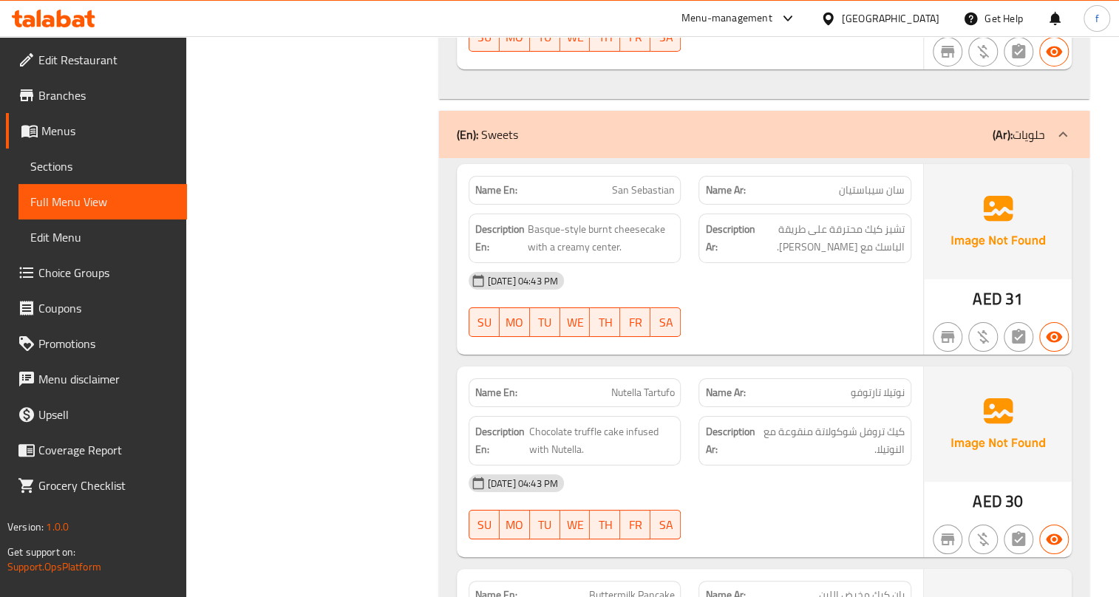
click at [1063, 126] on icon at bounding box center [1063, 135] width 18 height 18
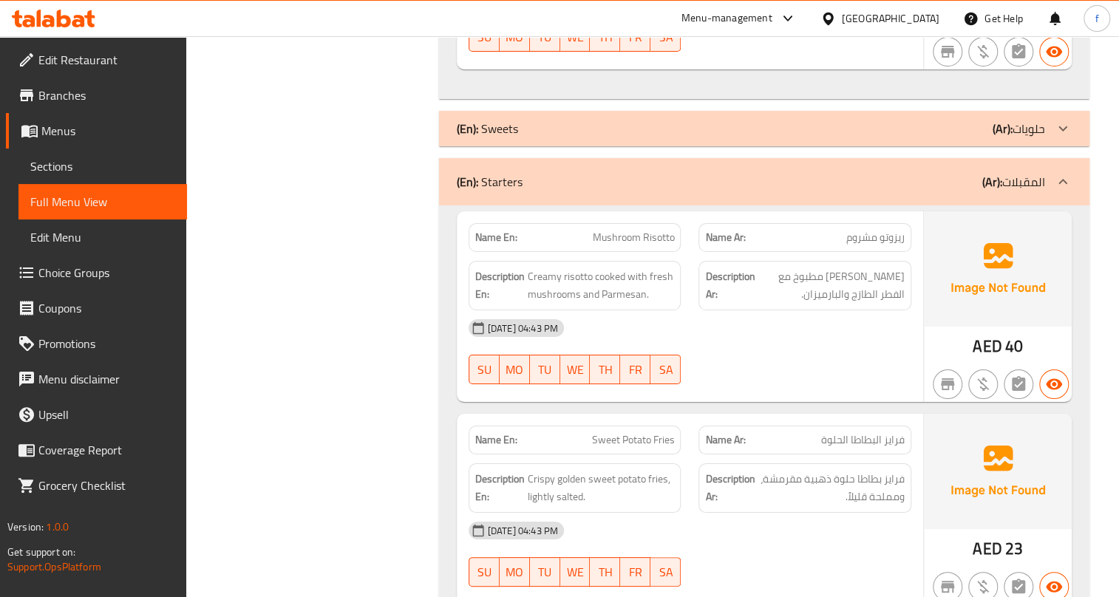
click at [1060, 179] on icon at bounding box center [1063, 181] width 9 height 5
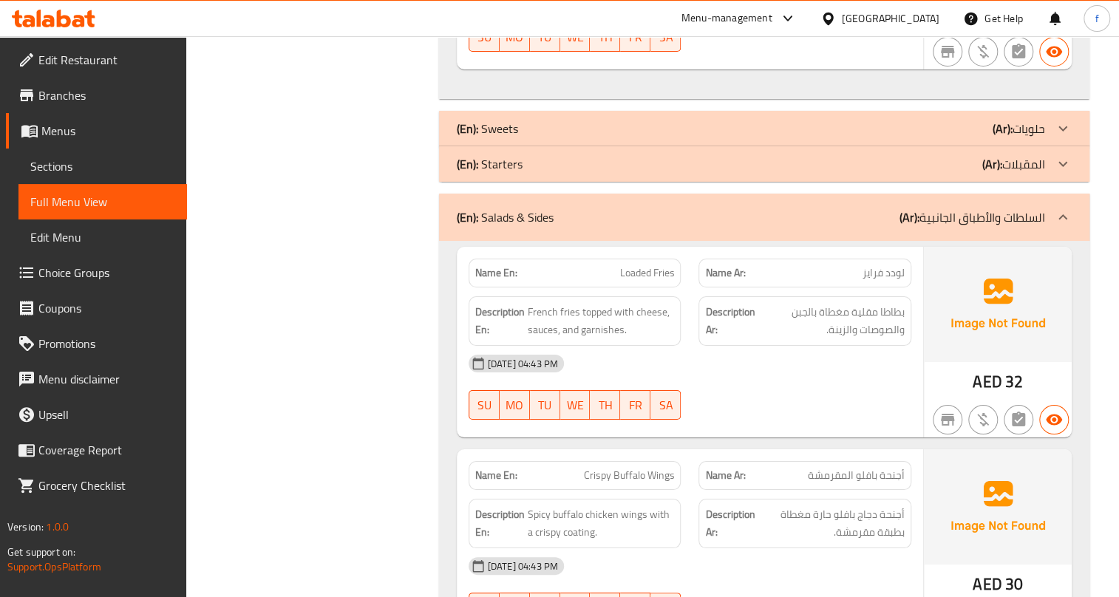
click at [1067, 209] on icon at bounding box center [1063, 218] width 18 height 18
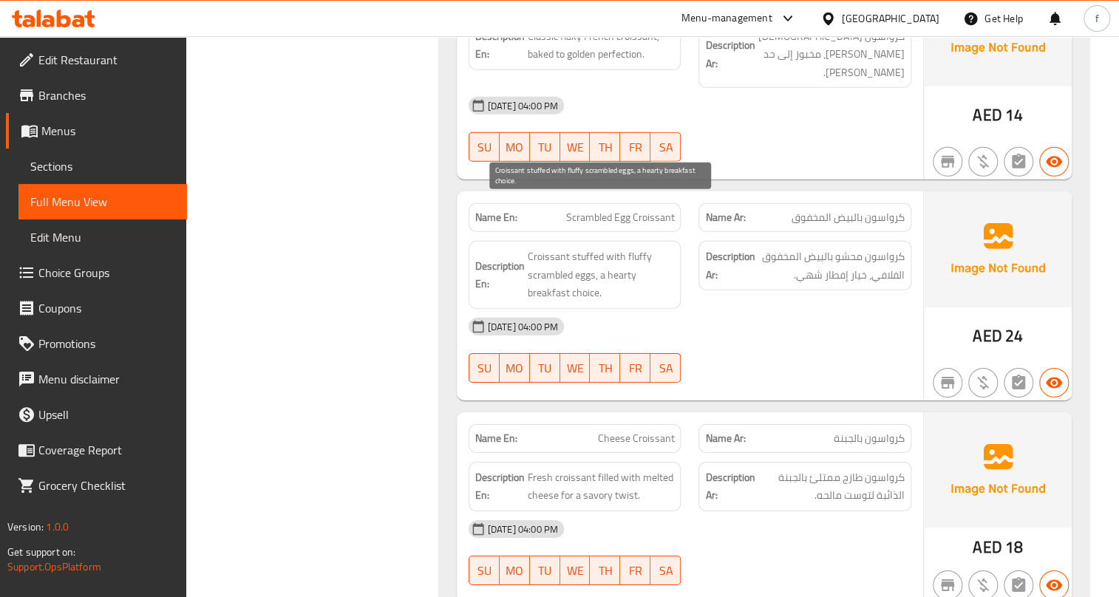
scroll to position [8662, 0]
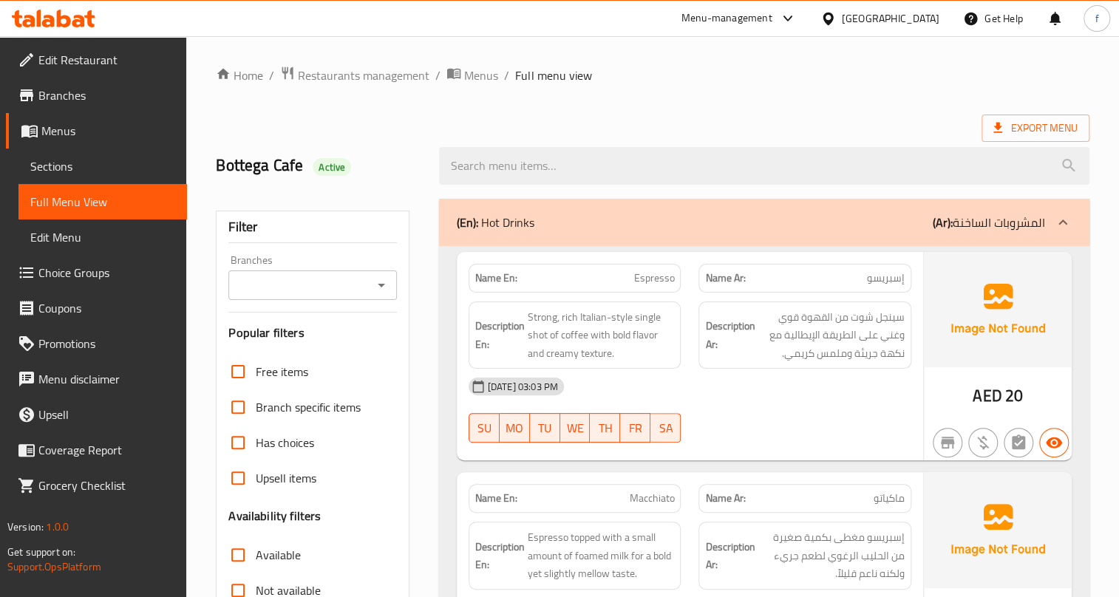
click at [1068, 222] on icon at bounding box center [1063, 223] width 18 height 18
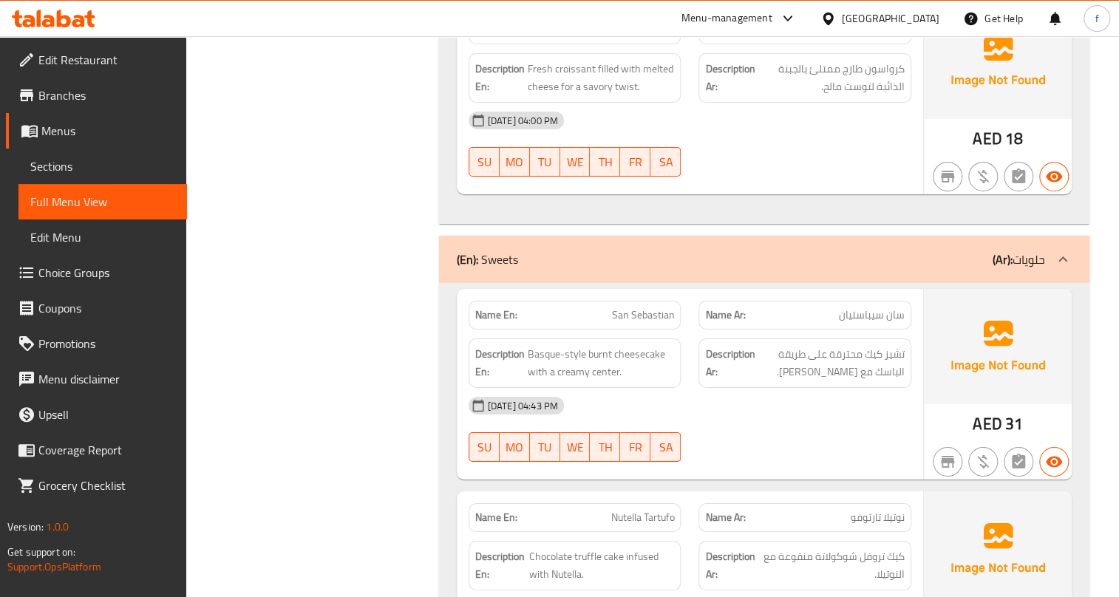
scroll to position [8940, 0]
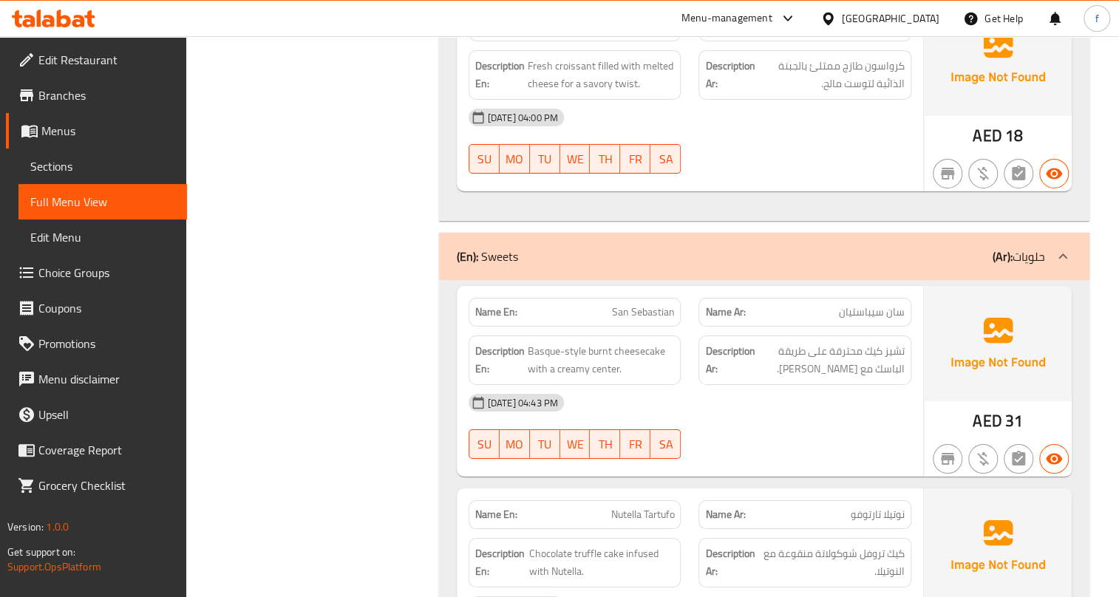
click at [1072, 239] on div at bounding box center [1063, 256] width 35 height 35
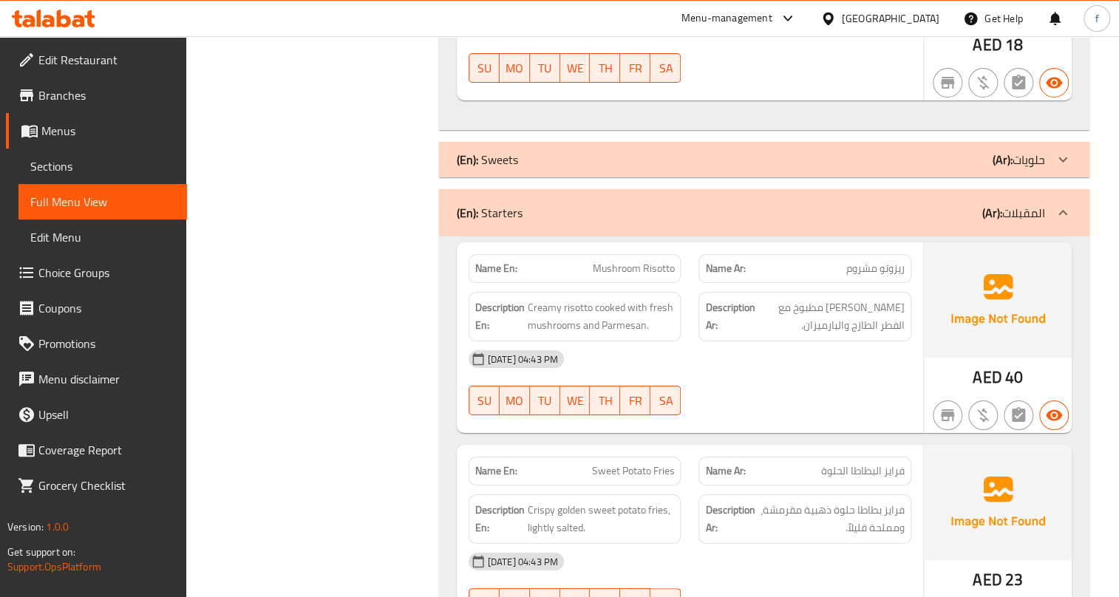
scroll to position [9074, 0]
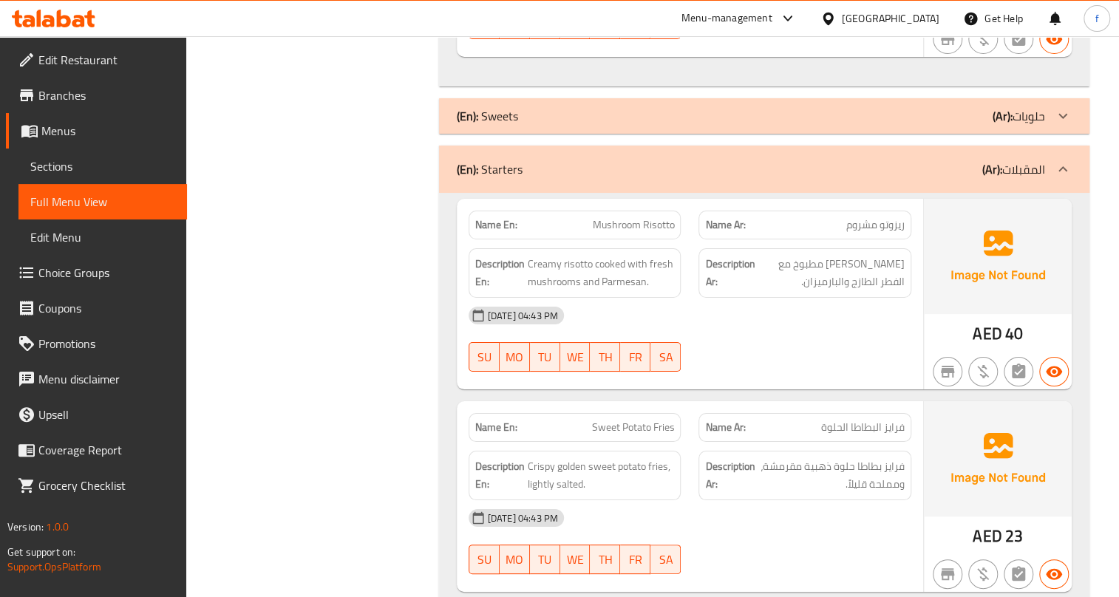
click at [1058, 160] on icon at bounding box center [1063, 169] width 18 height 18
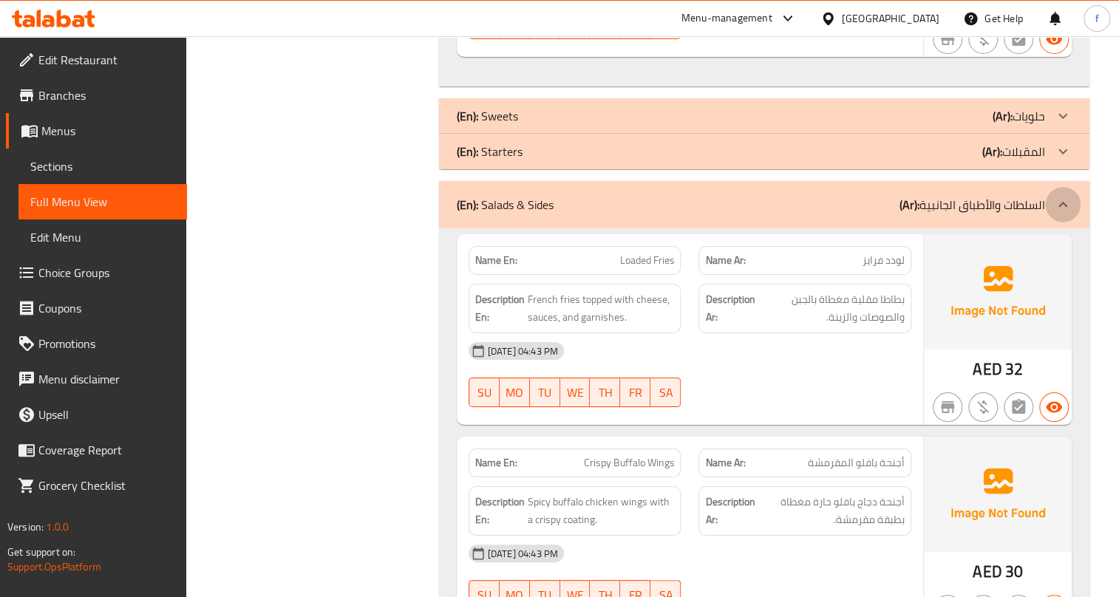
click at [1059, 196] on icon at bounding box center [1063, 205] width 18 height 18
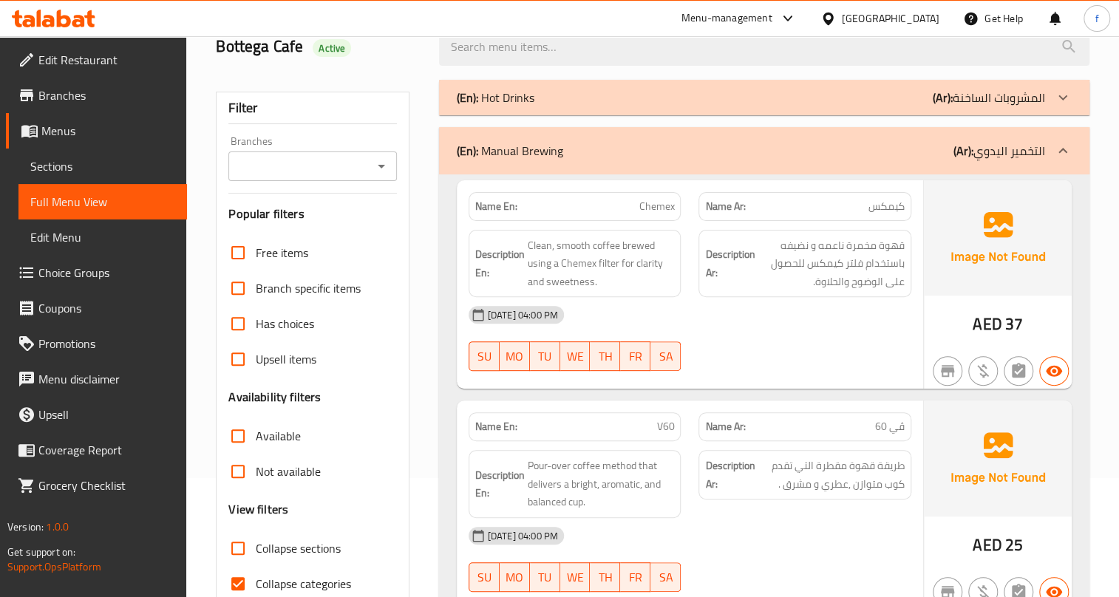
scroll to position [268, 0]
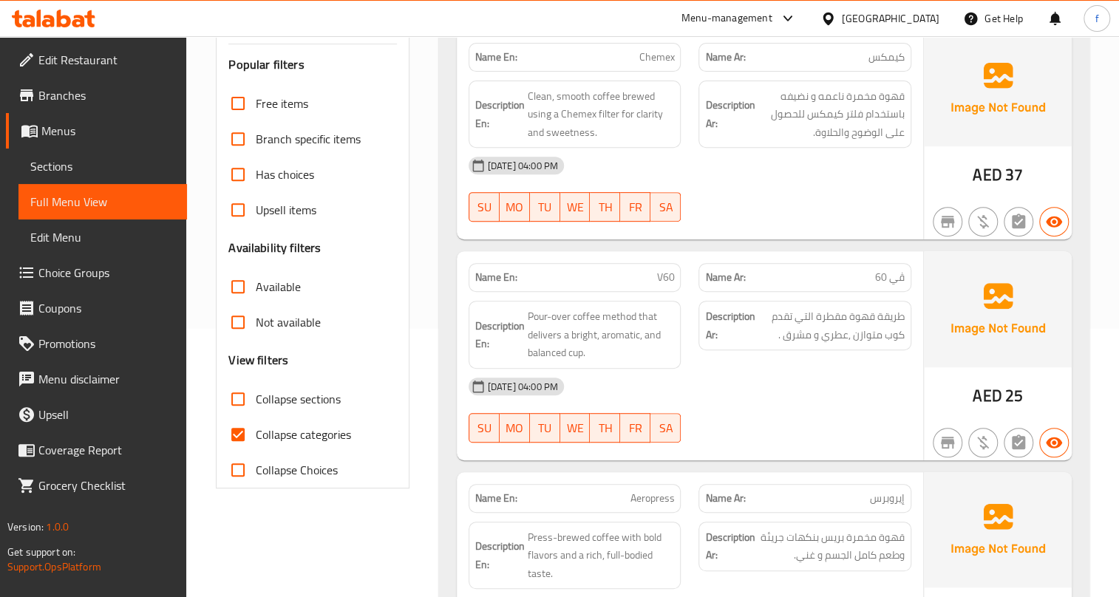
click at [302, 431] on span "Collapse categories" at bounding box center [303, 435] width 95 height 18
click at [256, 431] on input "Collapse categories" at bounding box center [237, 434] width 35 height 35
checkbox input "false"
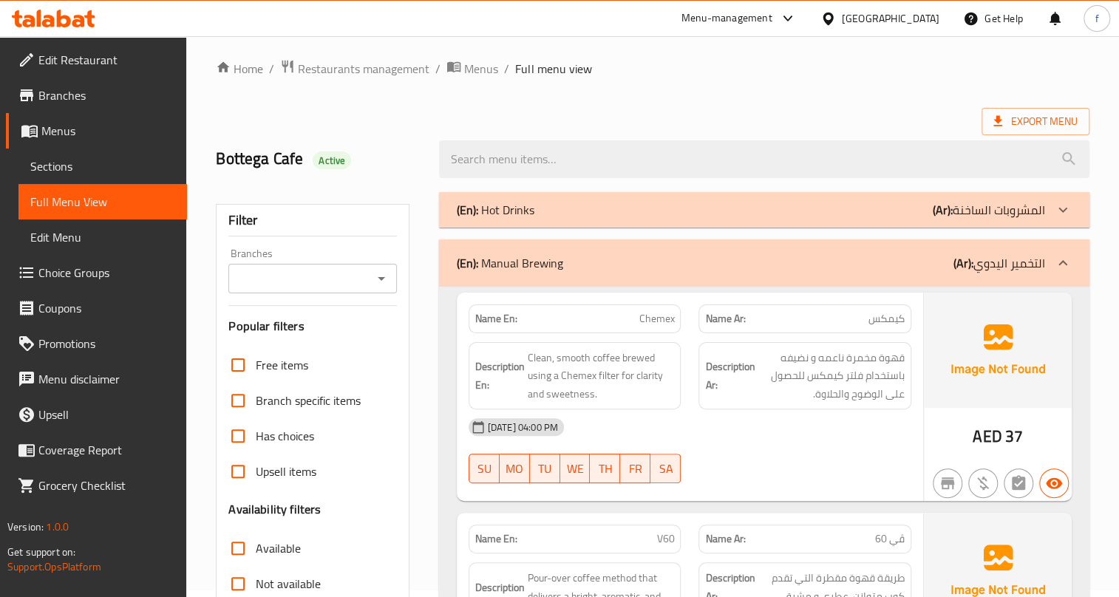
scroll to position [0, 0]
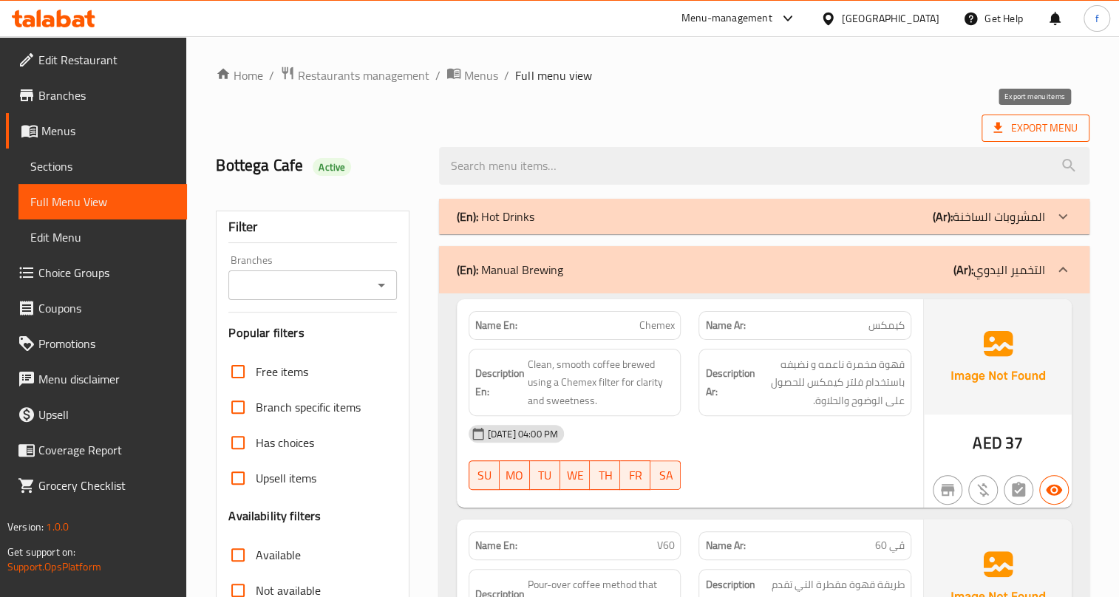
click at [1055, 124] on span "Export Menu" at bounding box center [1036, 128] width 84 height 18
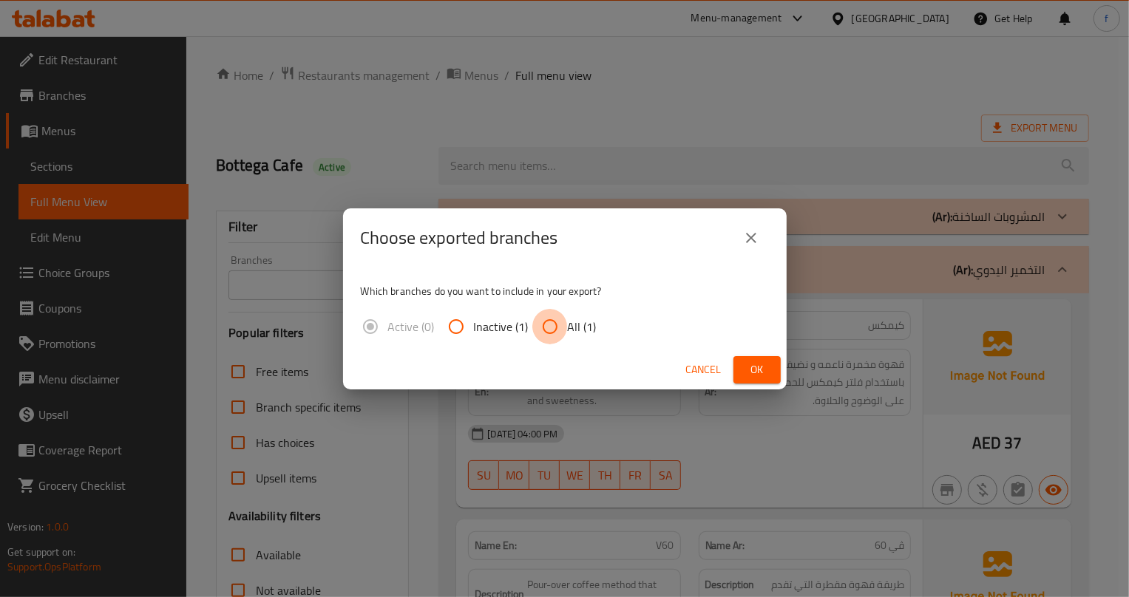
click at [559, 328] on input "All (1)" at bounding box center [549, 326] width 35 height 35
radio input "true"
click at [748, 372] on span "Ok" at bounding box center [757, 370] width 24 height 18
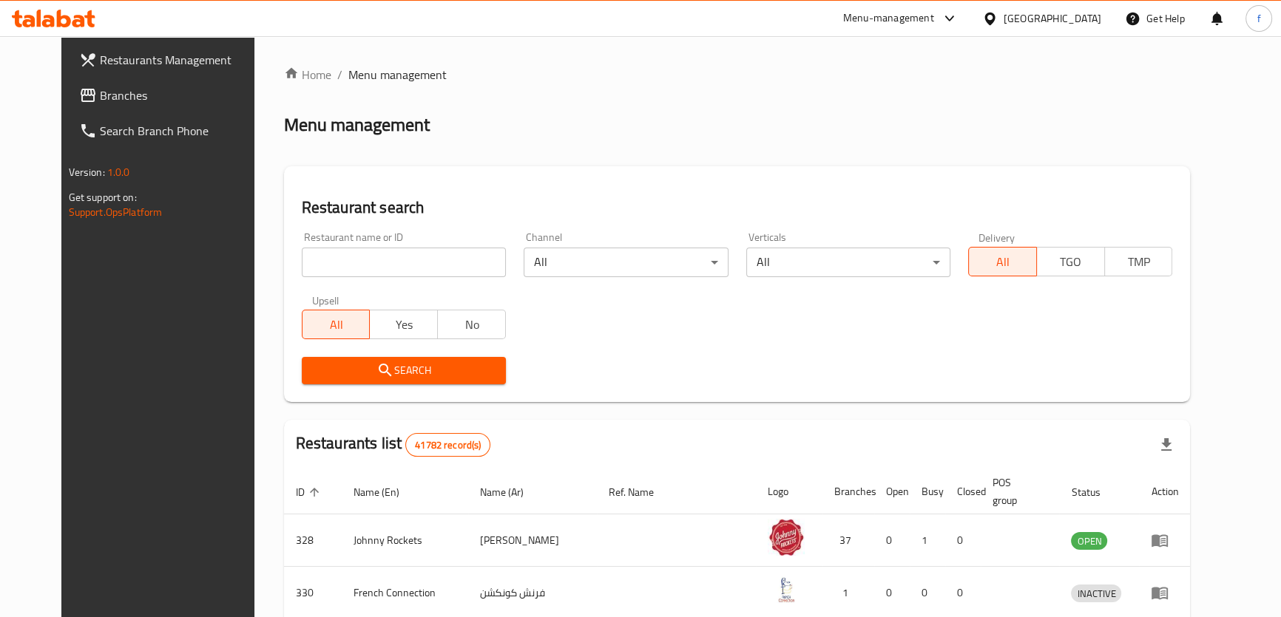
click at [100, 87] on span "Branches" at bounding box center [181, 96] width 163 height 18
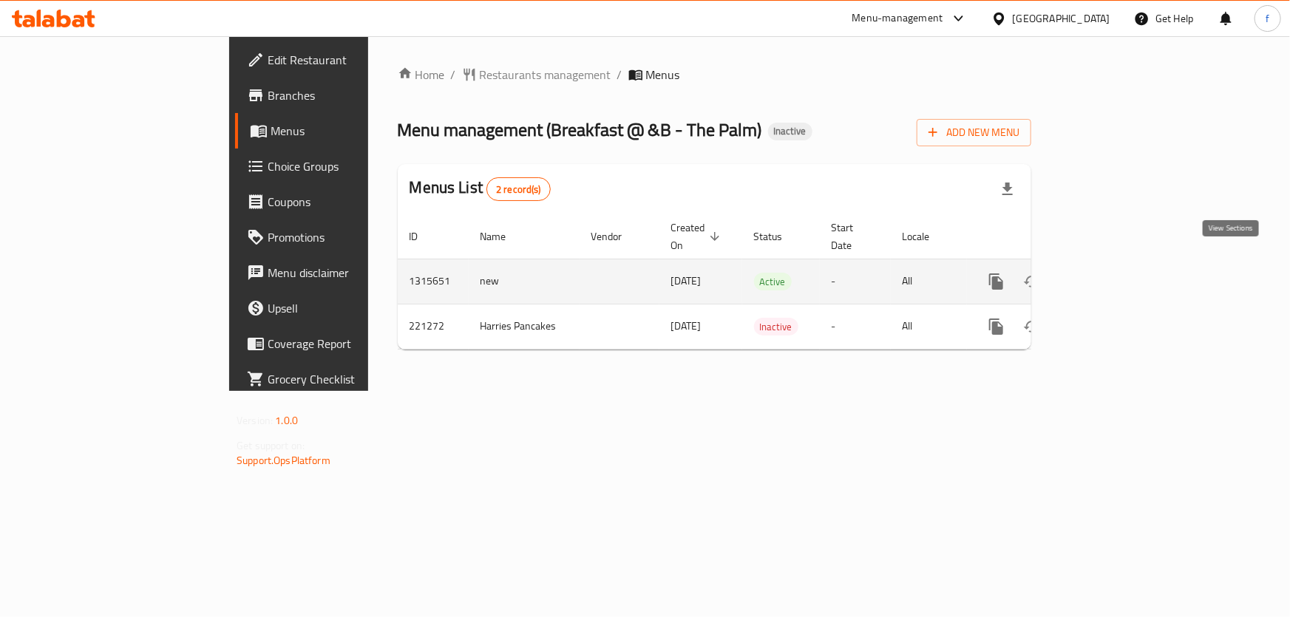
click at [1110, 275] on icon "enhanced table" at bounding box center [1103, 281] width 13 height 13
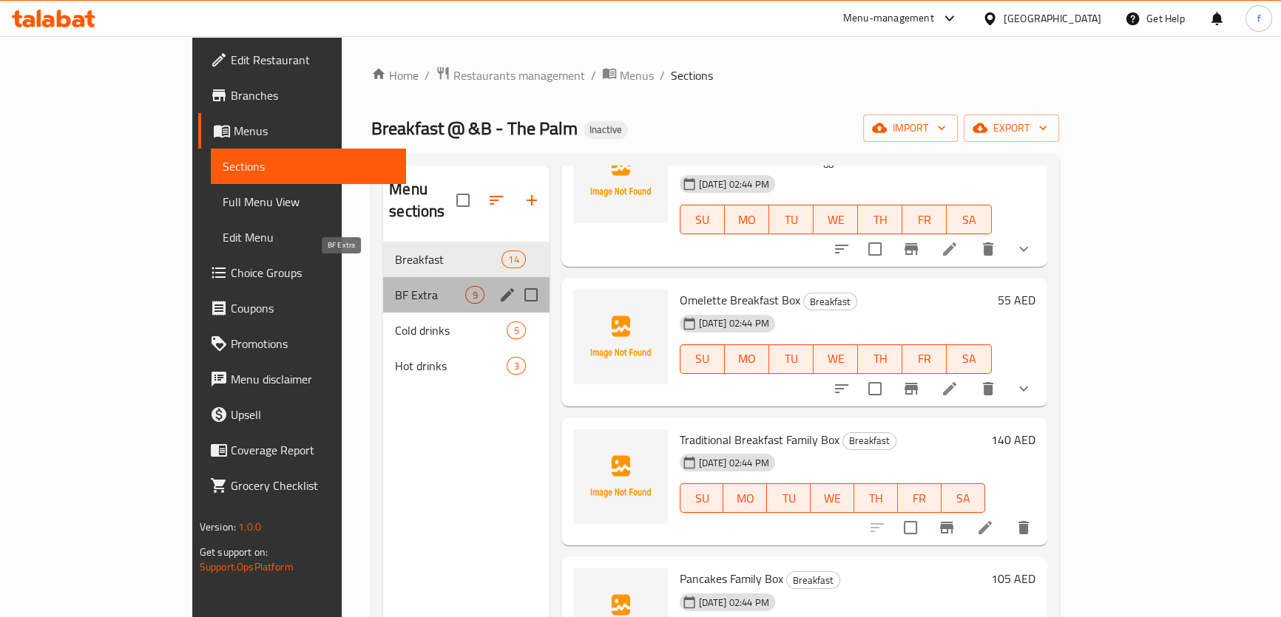
click at [395, 286] on span "BF Extra" at bounding box center [430, 295] width 70 height 18
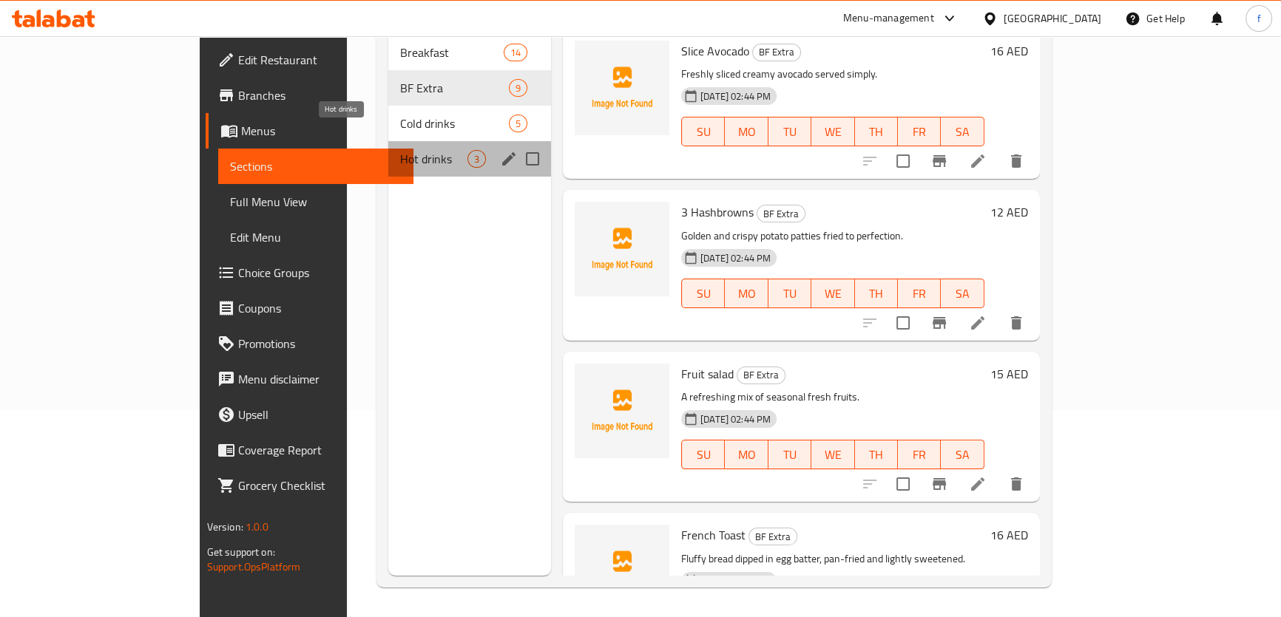
click at [400, 150] on span "Hot drinks" at bounding box center [433, 159] width 67 height 18
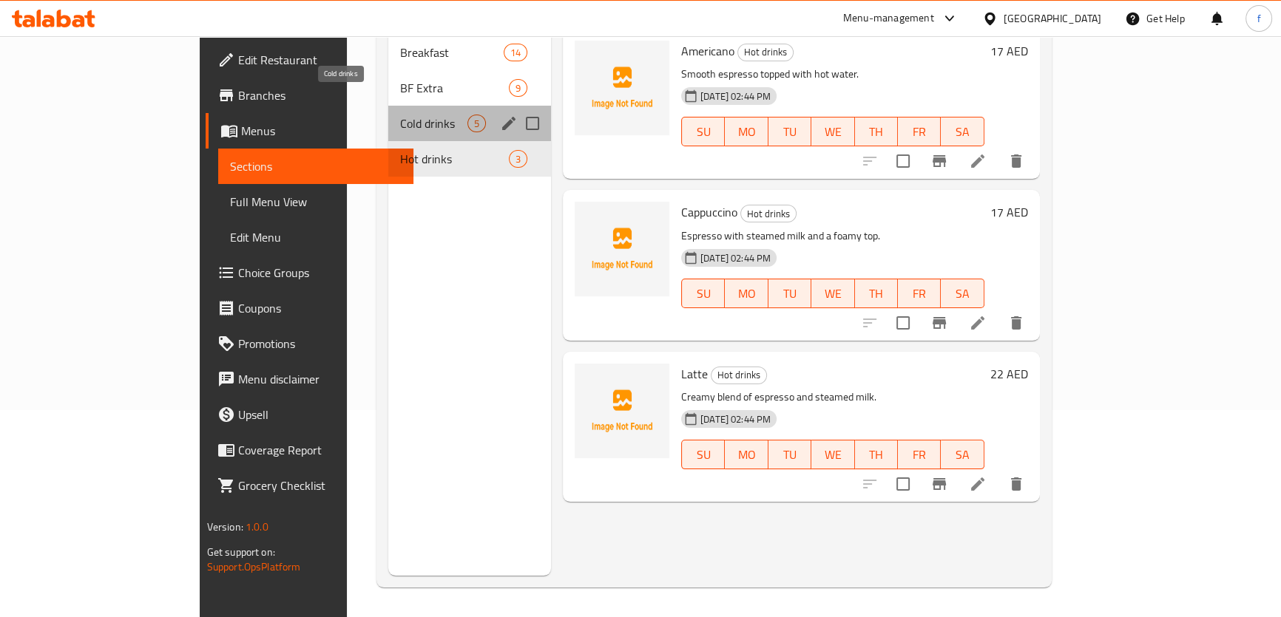
click at [400, 115] on span "Cold drinks" at bounding box center [433, 124] width 67 height 18
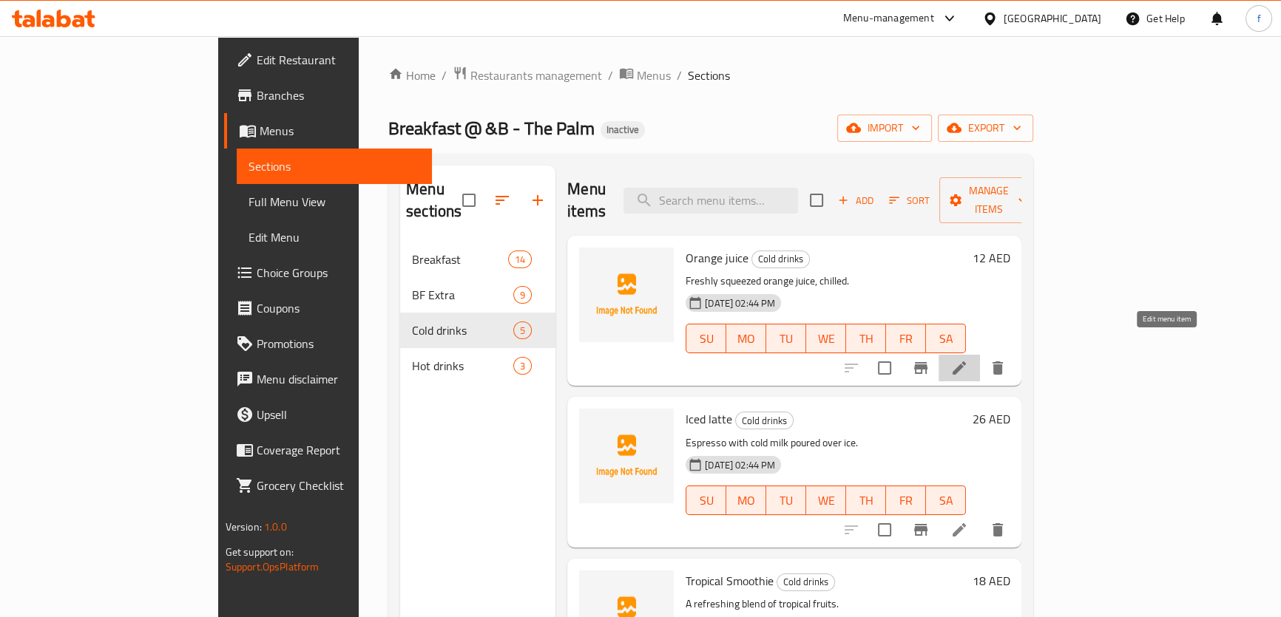
click at [968, 359] on icon at bounding box center [959, 368] width 18 height 18
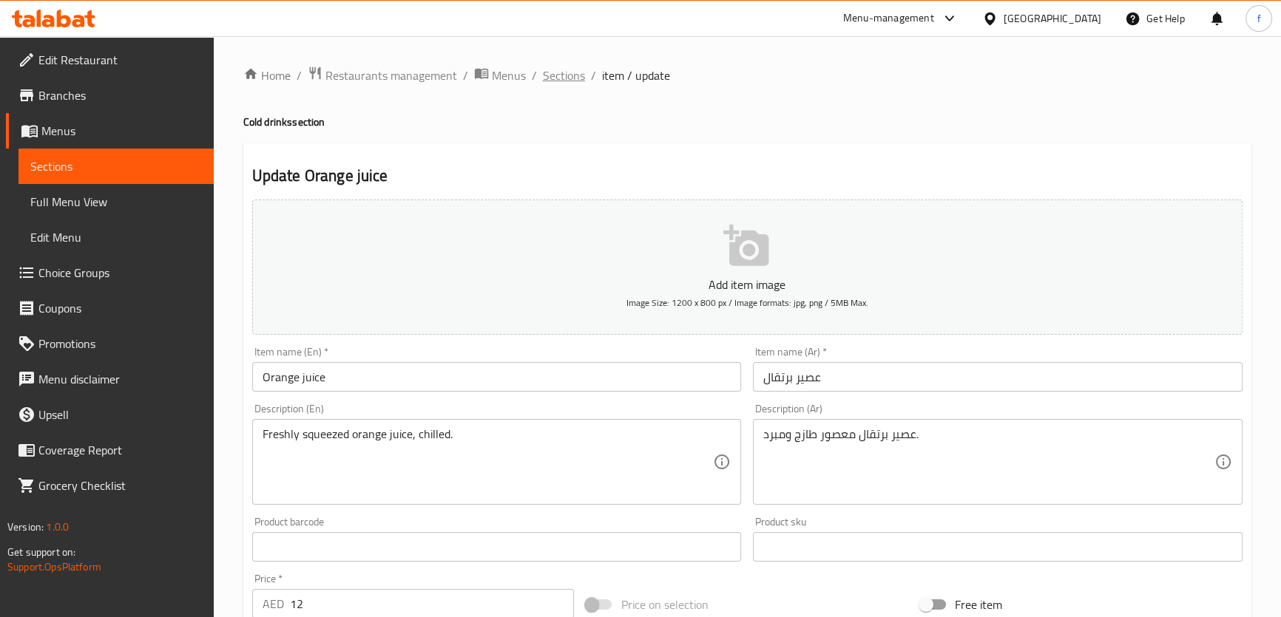
click at [570, 71] on span "Sections" at bounding box center [564, 76] width 42 height 18
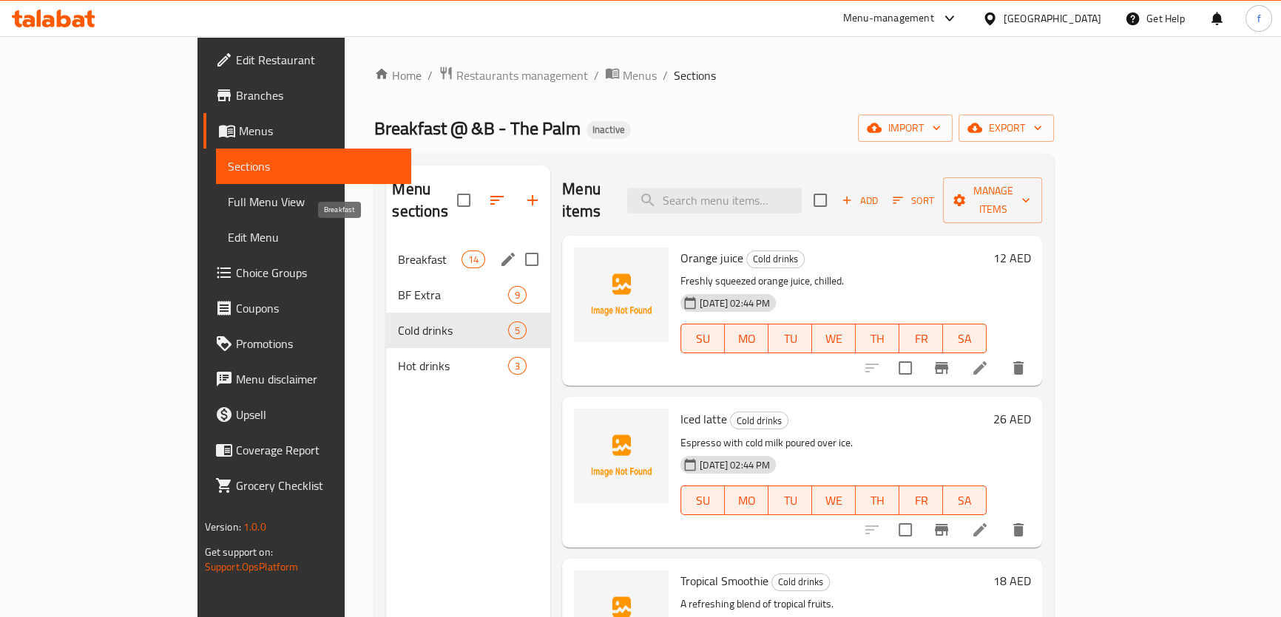
click at [398, 251] on span "Breakfast" at bounding box center [429, 260] width 63 height 18
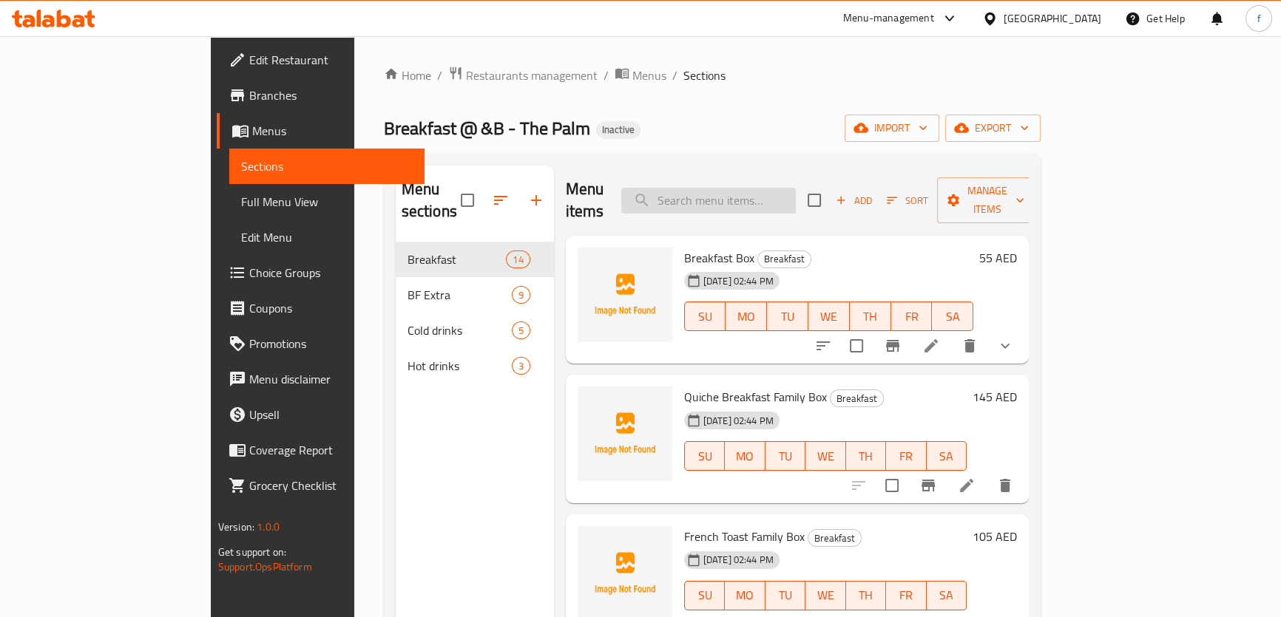
click at [796, 192] on input "search" at bounding box center [708, 201] width 175 height 26
paste input "Egg Croissant"
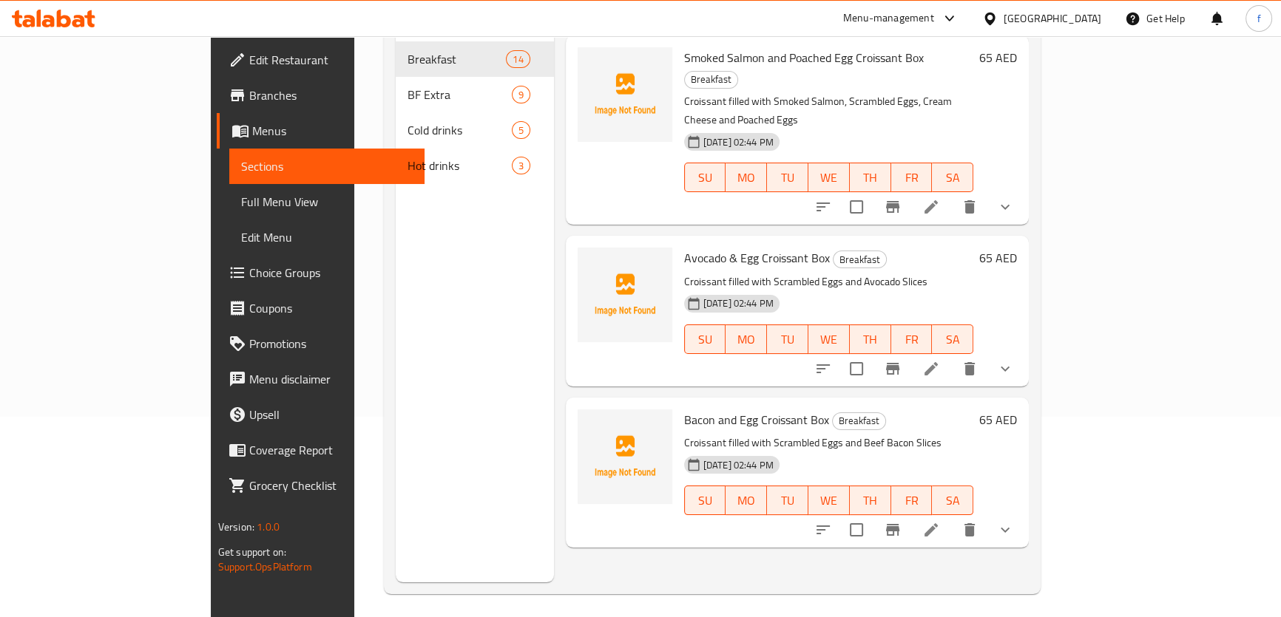
scroll to position [201, 0]
type input "Egg Croissant"
click at [940, 521] on icon at bounding box center [931, 530] width 18 height 18
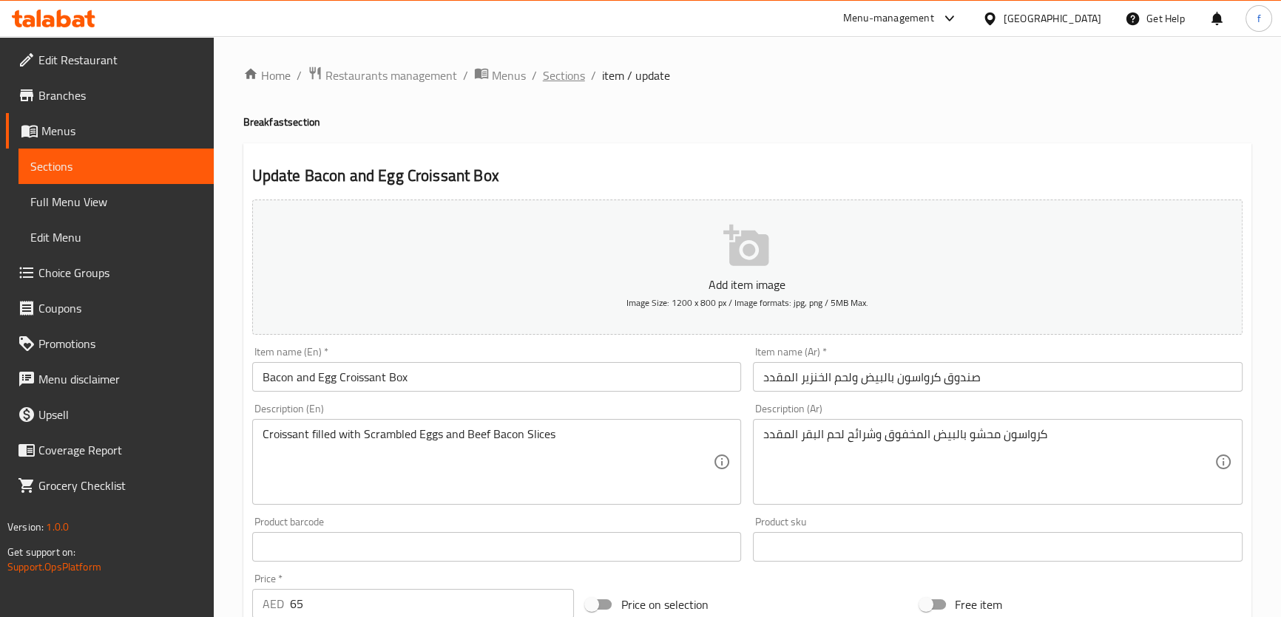
click at [570, 80] on span "Sections" at bounding box center [564, 76] width 42 height 18
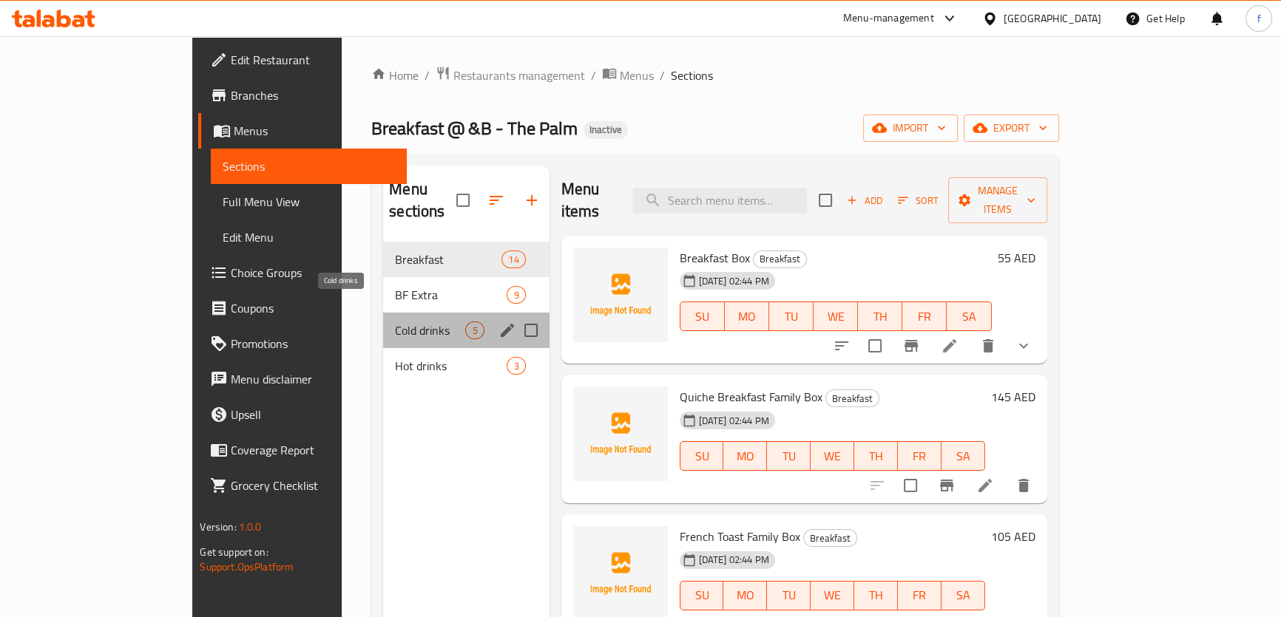
click at [395, 322] on span "Cold drinks" at bounding box center [430, 331] width 70 height 18
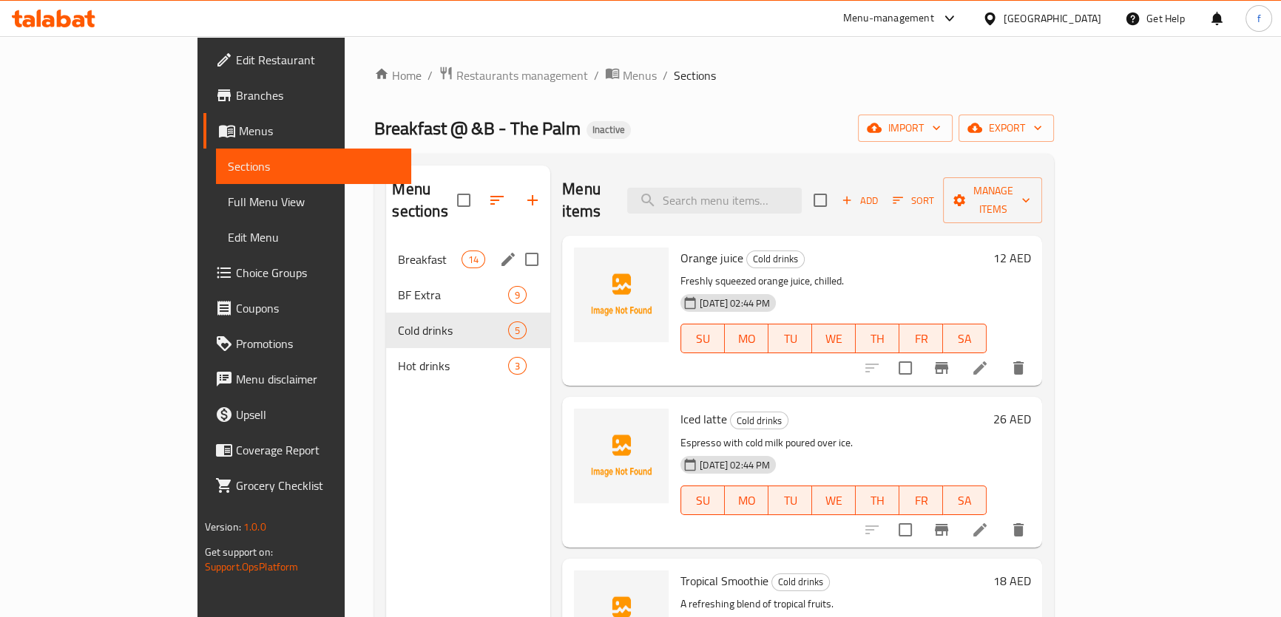
click at [398, 251] on span "Breakfast" at bounding box center [429, 260] width 63 height 18
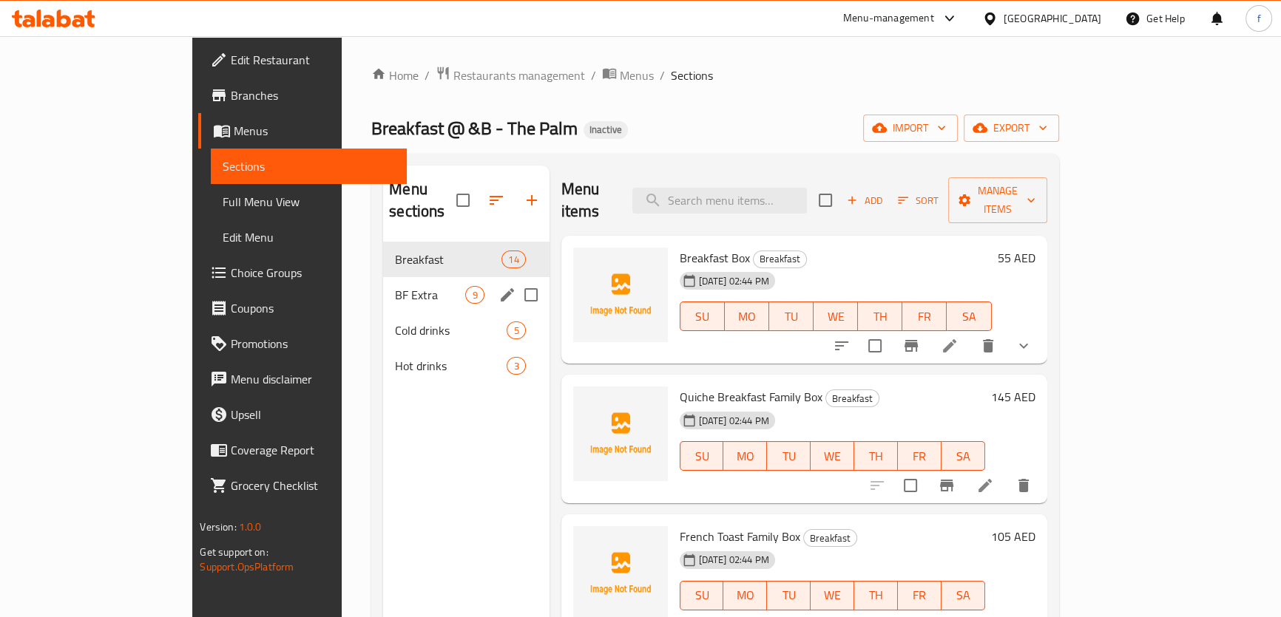
drag, startPoint x: 322, startPoint y: 257, endPoint x: 402, endPoint y: 260, distance: 79.9
click at [383, 277] on div "BF Extra 9" at bounding box center [466, 294] width 166 height 35
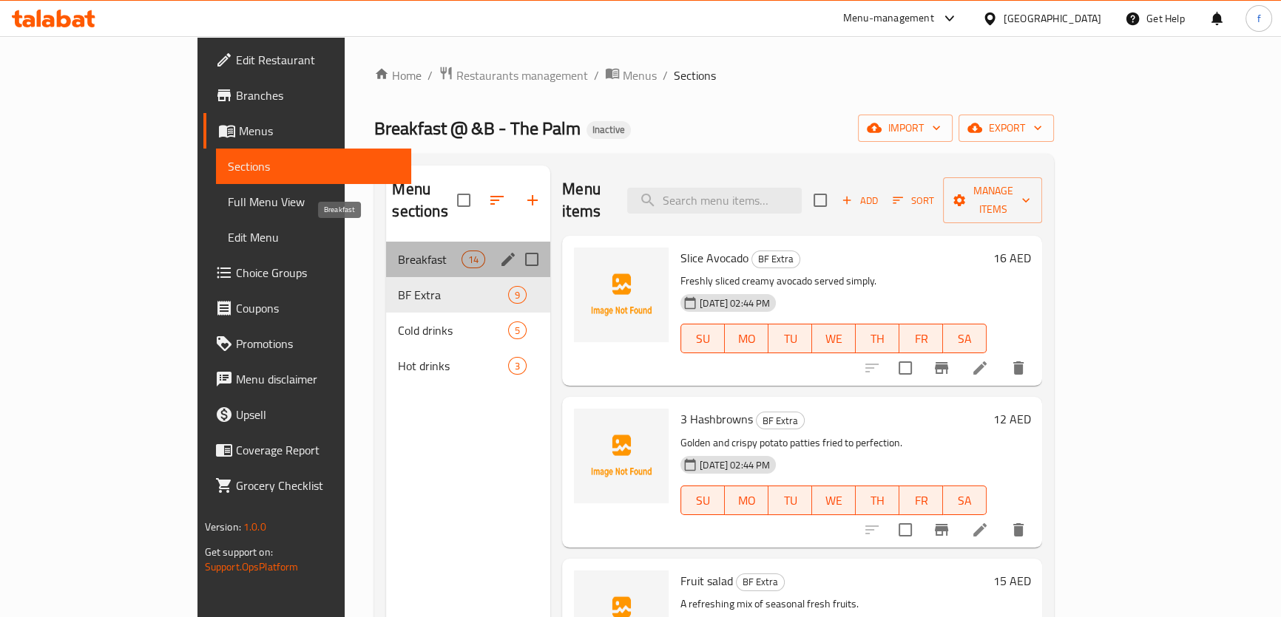
click at [398, 251] on span "Breakfast" at bounding box center [429, 260] width 63 height 18
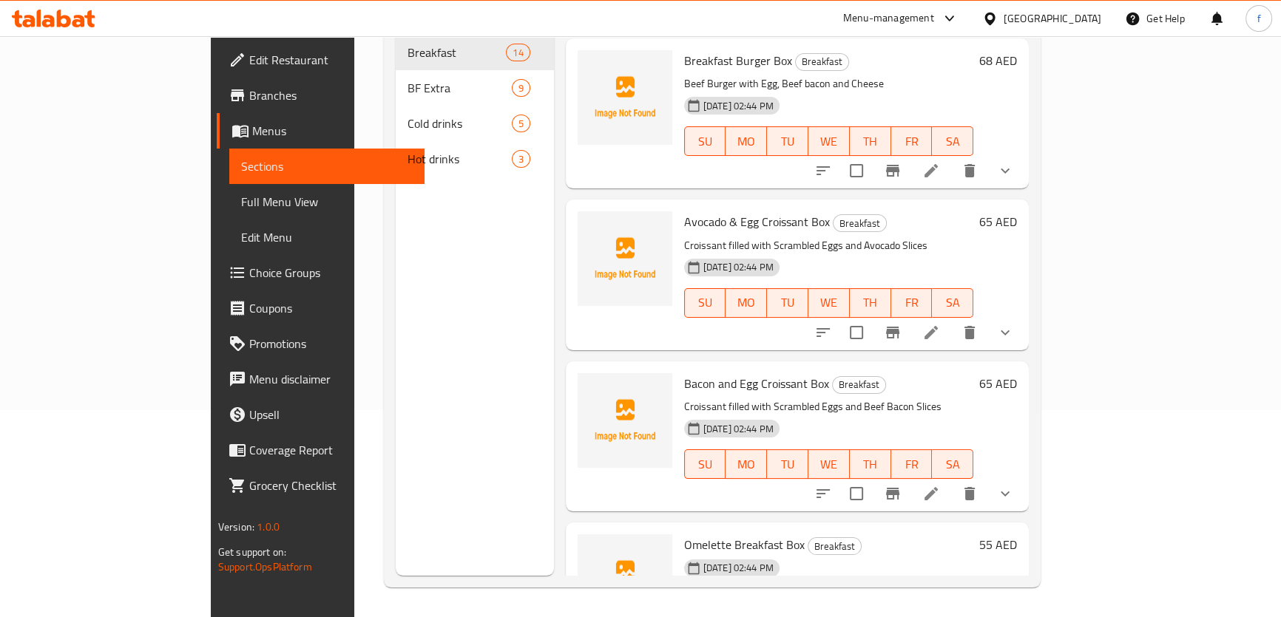
scroll to position [1078, 0]
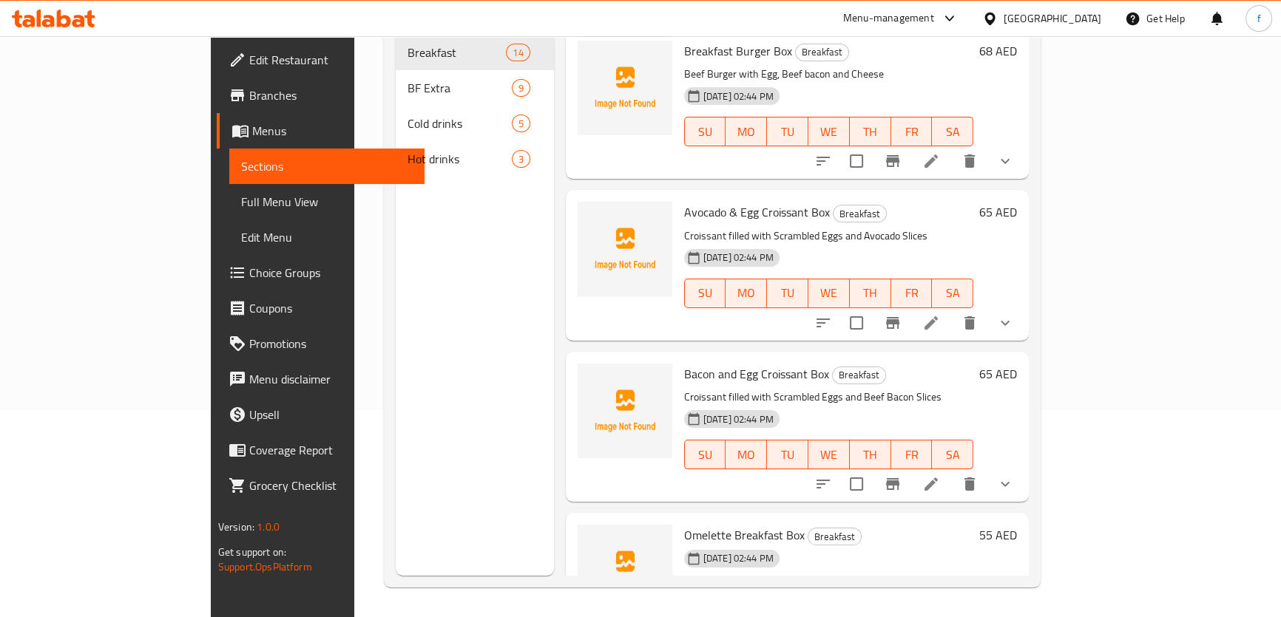
click at [952, 471] on li at bounding box center [930, 484] width 41 height 27
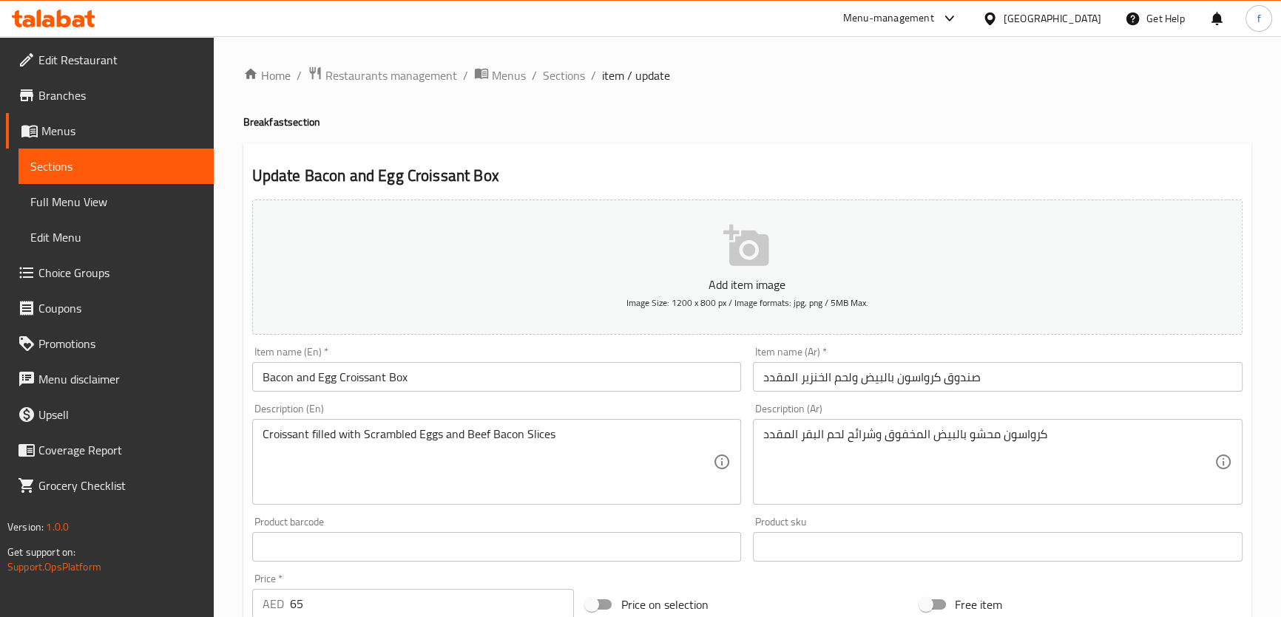
drag, startPoint x: 547, startPoint y: 80, endPoint x: 550, endPoint y: 88, distance: 8.7
click at [547, 80] on span "Sections" at bounding box center [564, 76] width 42 height 18
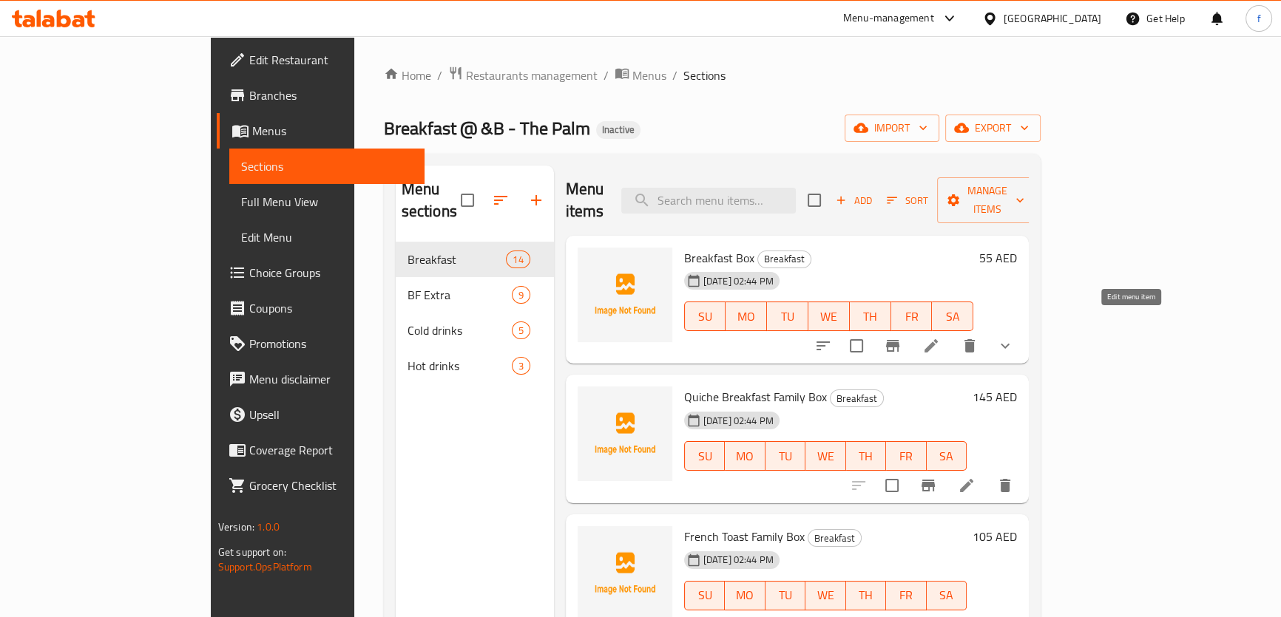
click at [940, 337] on icon at bounding box center [931, 346] width 18 height 18
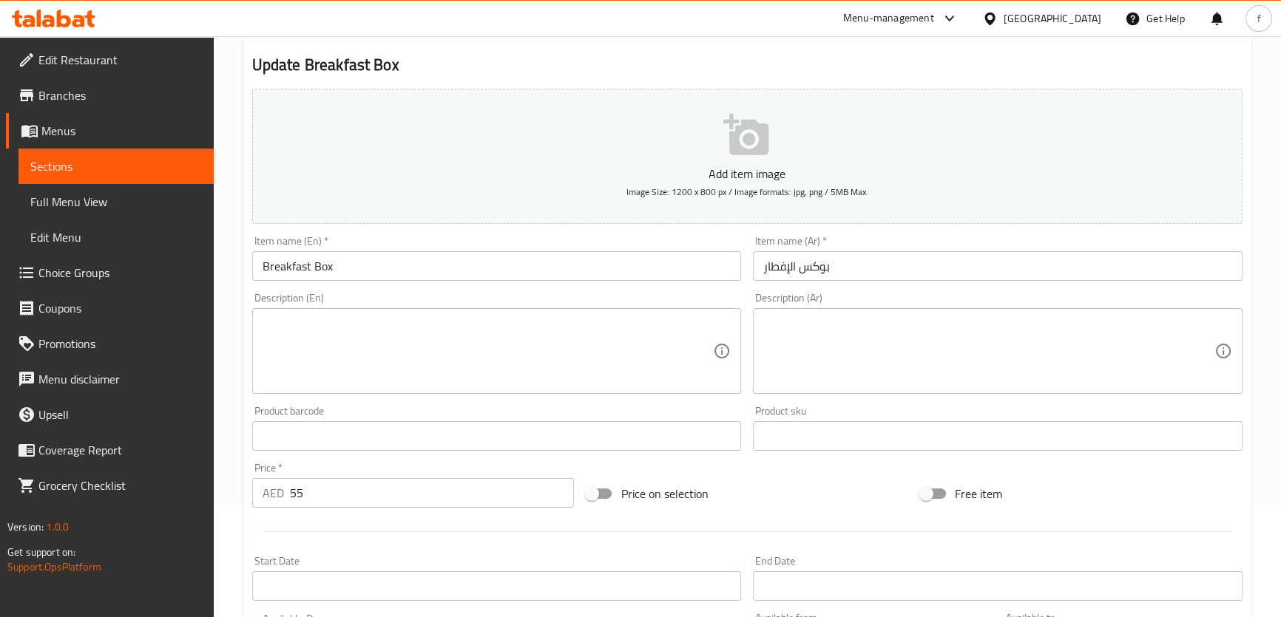
scroll to position [134, 0]
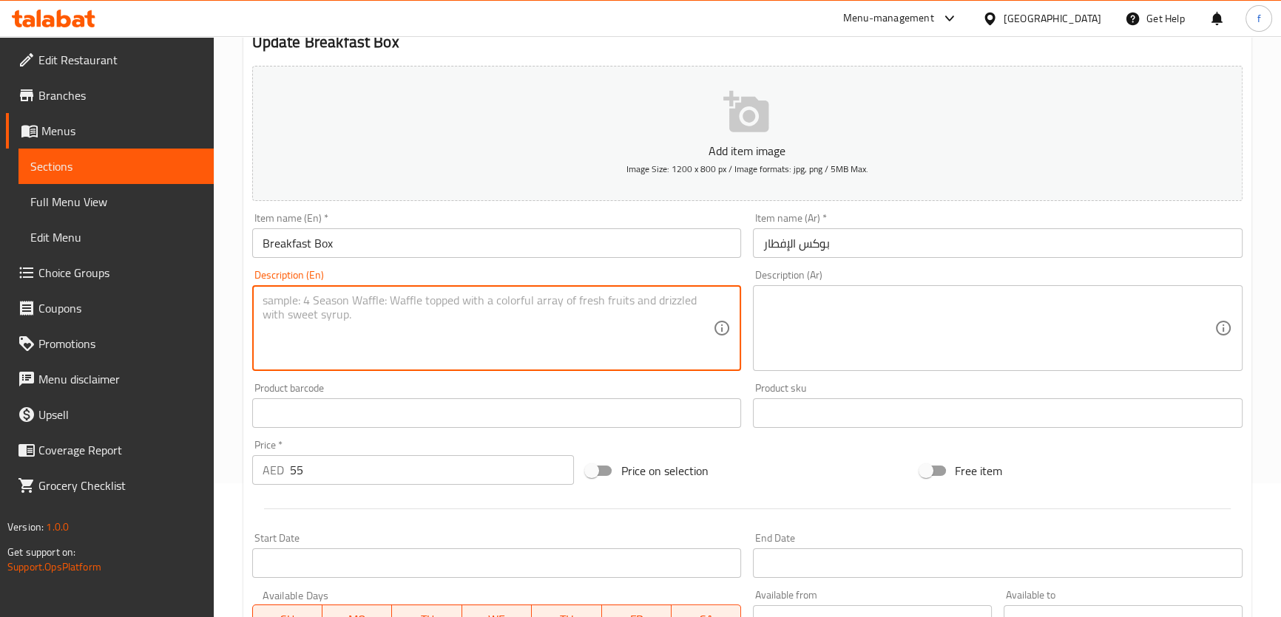
click at [379, 297] on textarea at bounding box center [487, 329] width 451 height 70
paste textarea "Scrambled eggs and Chicken Sausage"
click at [468, 302] on textarea "Scrambled eggs and Chicken Sausage," at bounding box center [487, 329] width 451 height 70
paste textarea "4 Quiches"
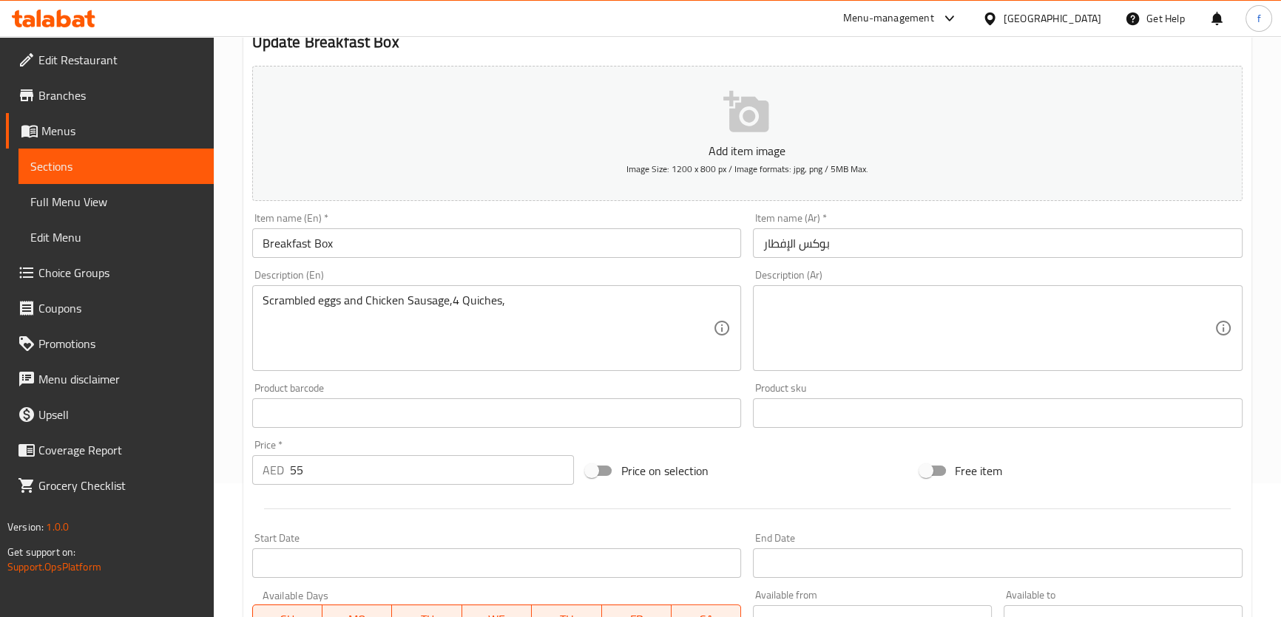
click at [518, 296] on textarea "Scrambled eggs and Chicken Sausage,4 Quiches," at bounding box center [487, 329] width 451 height 70
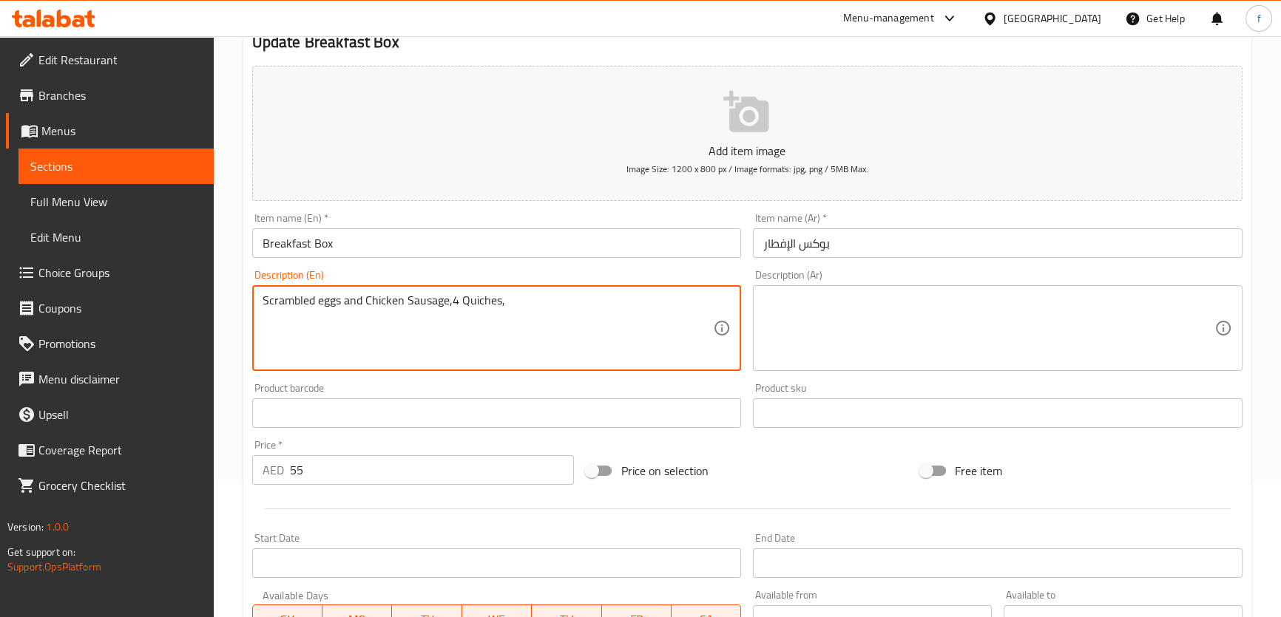
paste textarea "Hashbrowns"
click at [499, 302] on textarea "Scrambled eggs and Chicken Sausage,4 Quiches,Hashbrowns" at bounding box center [487, 329] width 451 height 70
click at [505, 301] on textarea "Scrambled eggs and Chicken Sausage,4 Quiches ,Hashbrowns" at bounding box center [487, 329] width 451 height 70
drag, startPoint x: 552, startPoint y: 299, endPoint x: 619, endPoint y: 292, distance: 67.7
click at [619, 294] on textarea "Scrambled eggs and Chicken Sausage,4 Quiches , Hashbrowns" at bounding box center [487, 329] width 451 height 70
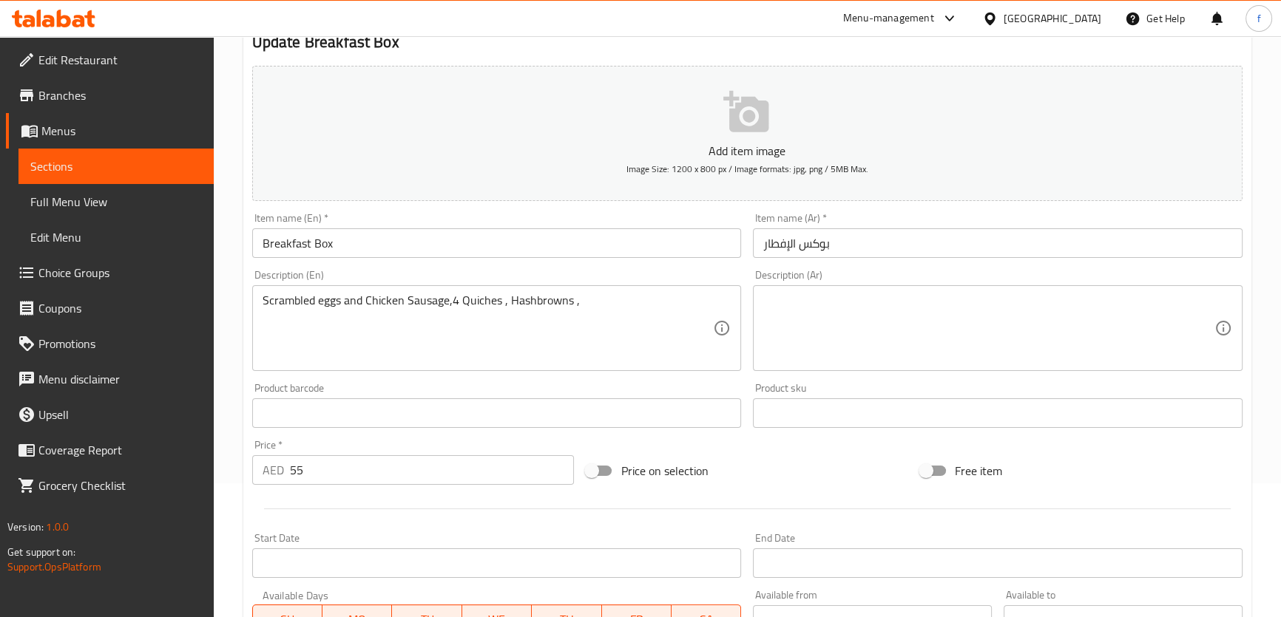
click at [584, 301] on textarea "Scrambled eggs and Chicken Sausage,4 Quiches , Hashbrowns ," at bounding box center [487, 329] width 451 height 70
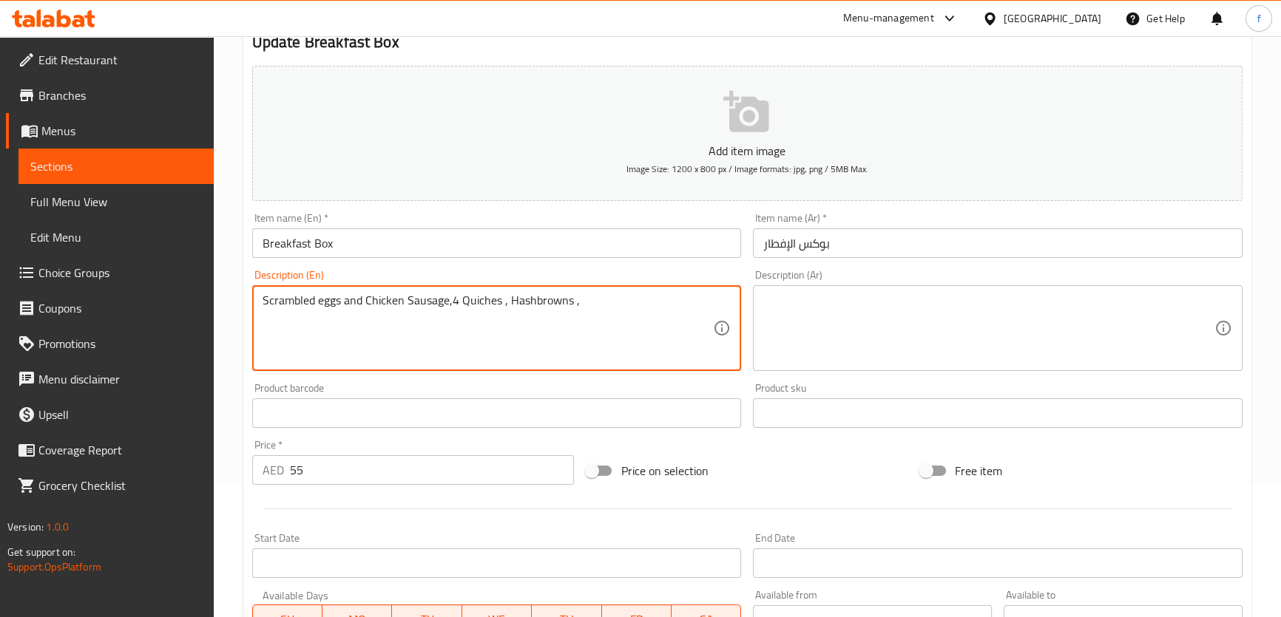
paste textarea "Orange Juice"
click at [446, 297] on textarea "Scrambled eggs and Chicken Sausage,4 Quiches , Hashbrowns , Orange Juice" at bounding box center [487, 329] width 451 height 70
click at [453, 301] on textarea "Scrambled eggs and Chicken Sausage ,4 Quiches , Hashbrowns , Orange Juice" at bounding box center [487, 329] width 451 height 70
type textarea "Scrambled eggs and Chicken Sausage , 4 Quiches , Hashbrowns , Orange Juice"
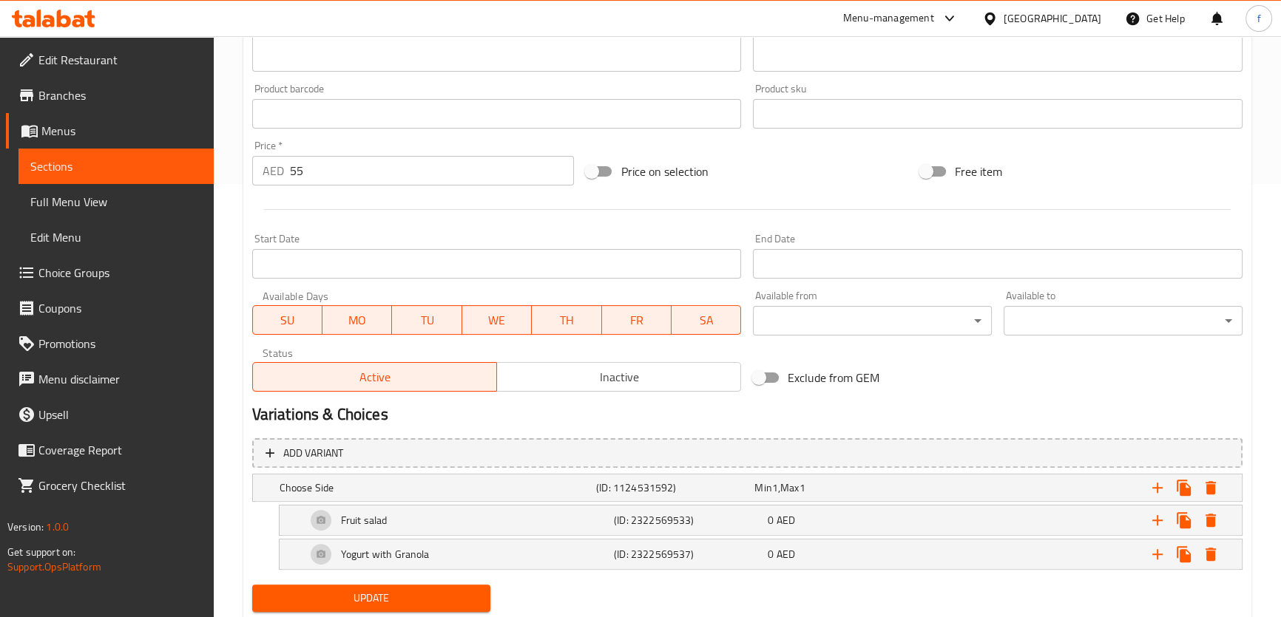
scroll to position [477, 0]
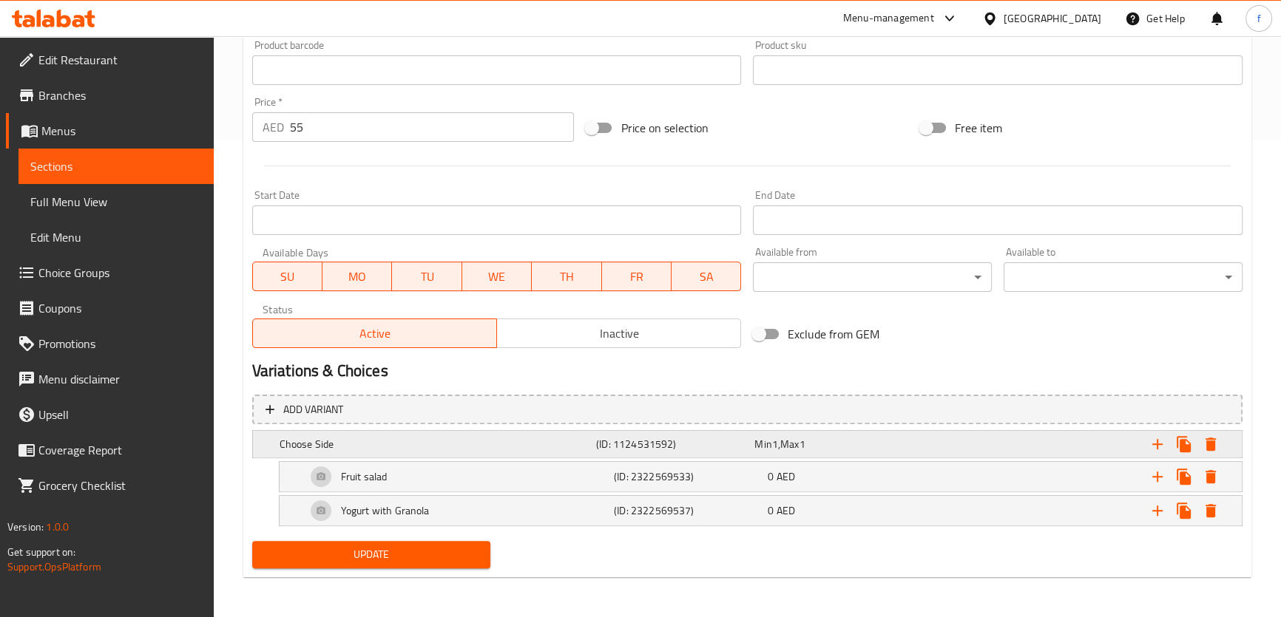
click at [854, 444] on div "Min 1 , Max 1" at bounding box center [830, 444] width 152 height 15
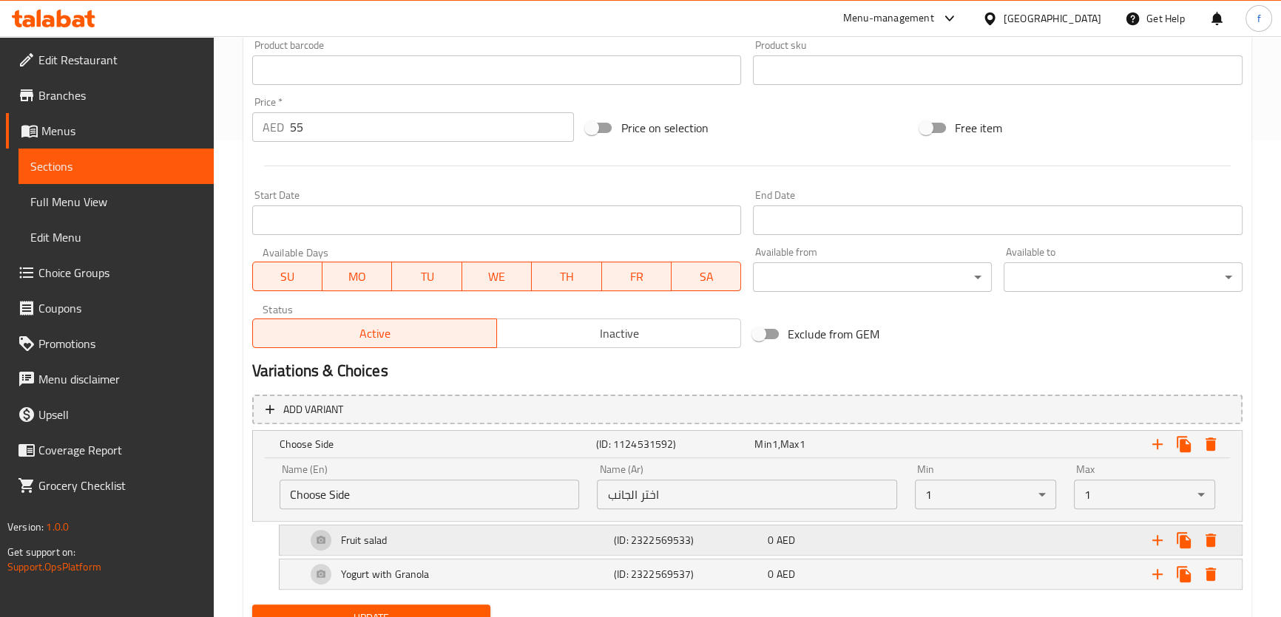
click at [534, 535] on div "Fruit salad" at bounding box center [457, 540] width 308 height 35
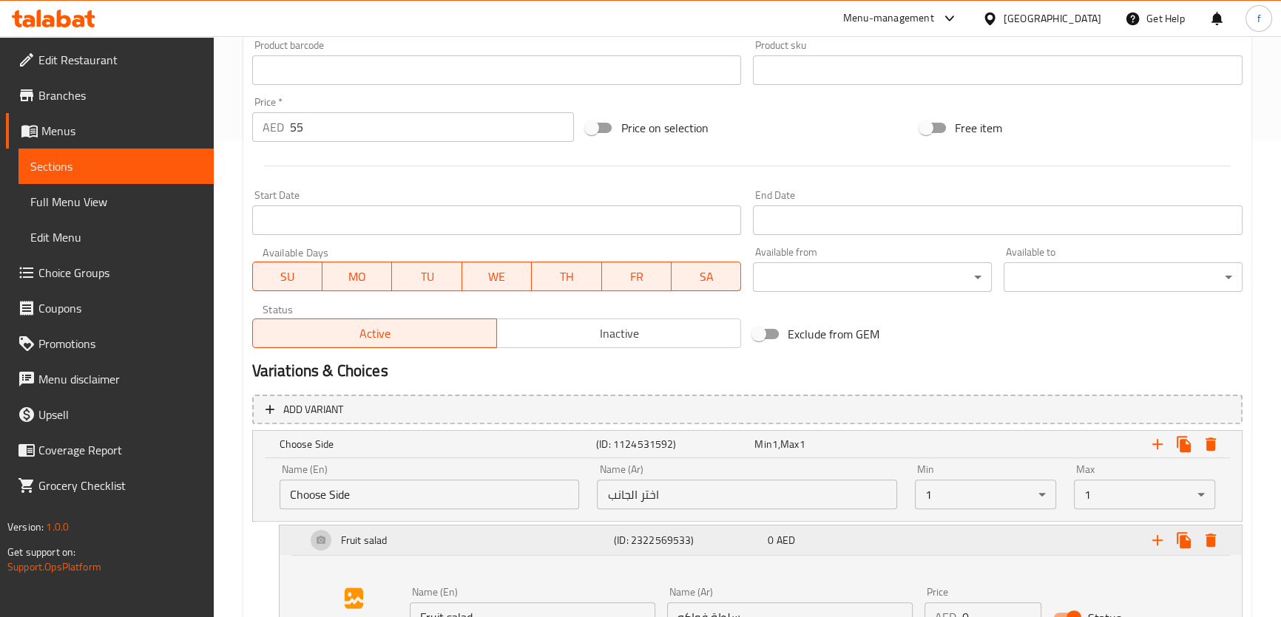
scroll to position [654, 0]
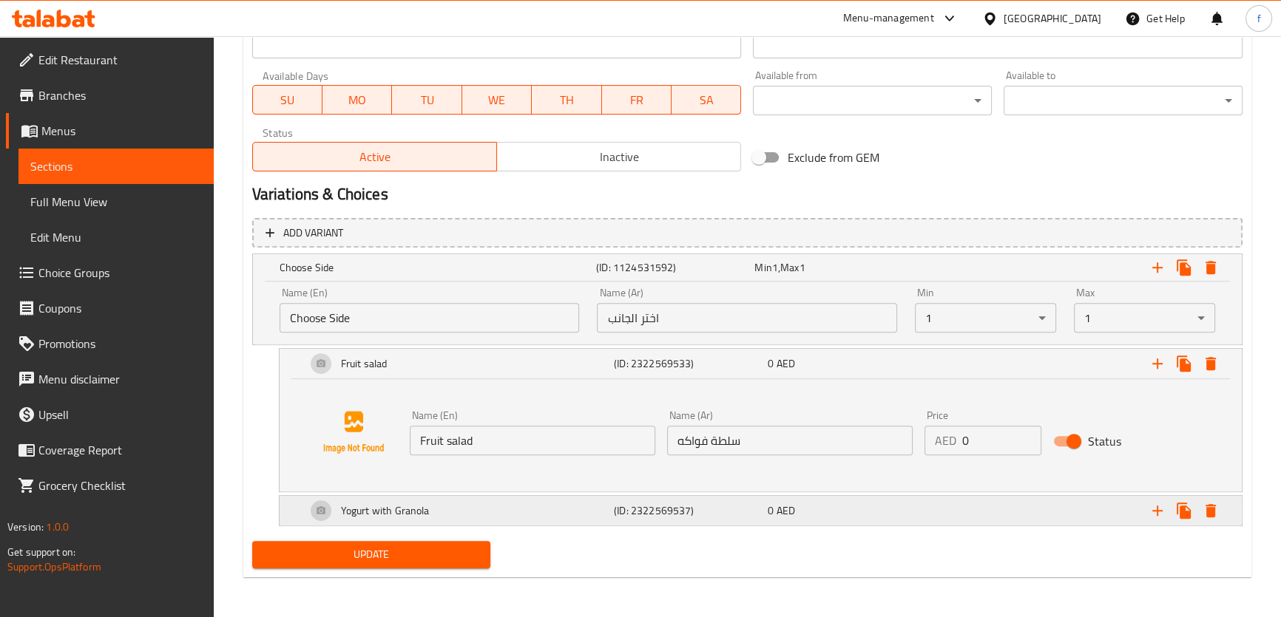
click at [510, 504] on div "Yogurt with Granola" at bounding box center [457, 510] width 308 height 35
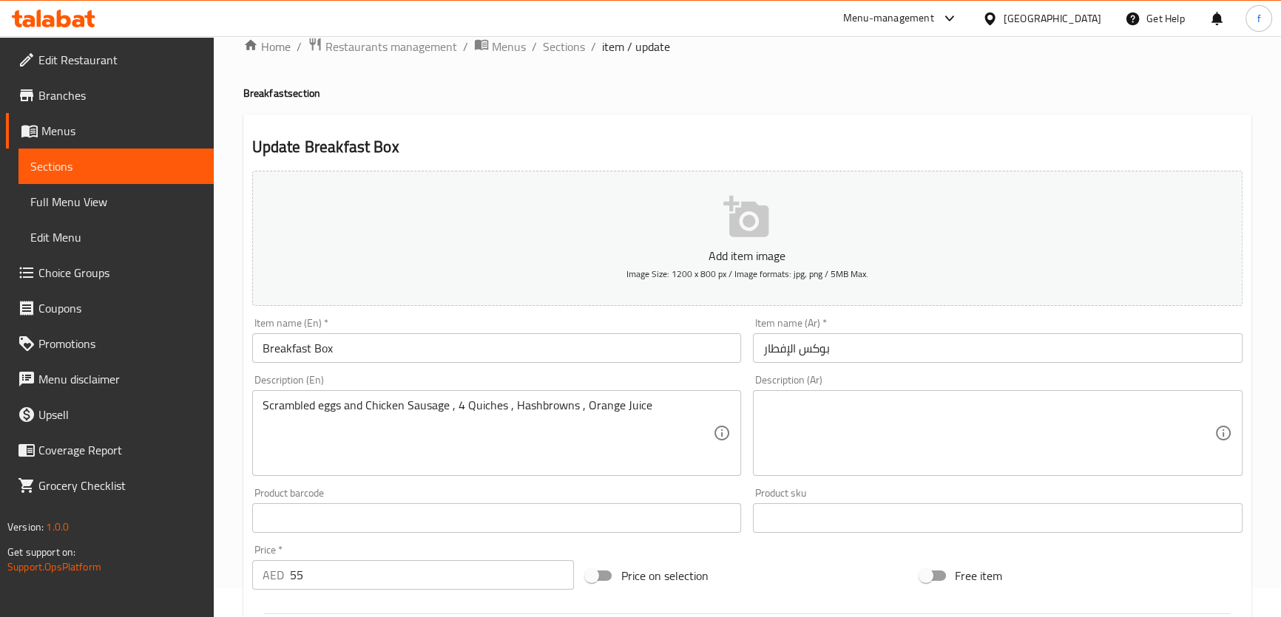
scroll to position [27, 0]
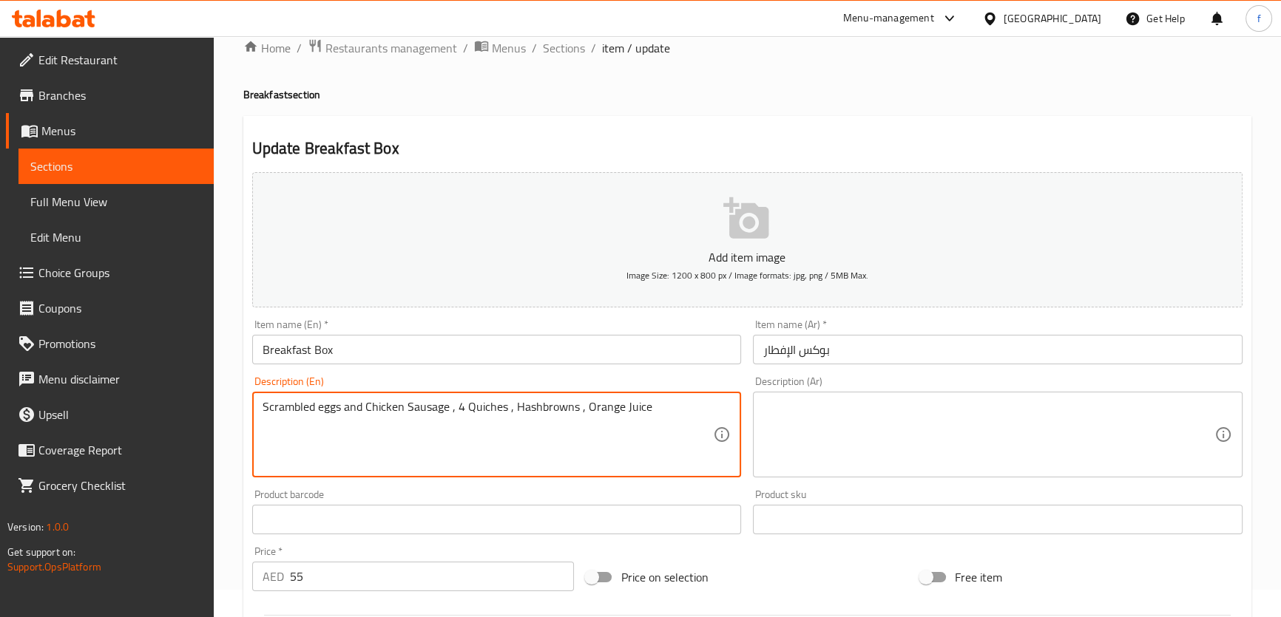
drag, startPoint x: 336, startPoint y: 407, endPoint x: 260, endPoint y: 407, distance: 76.2
drag, startPoint x: 342, startPoint y: 406, endPoint x: 247, endPoint y: 395, distance: 95.3
click at [247, 395] on div "Description (En) Scrambled eggs and Chicken Sausage , 4 Quiches , Hashbrowns , …" at bounding box center [496, 426] width 501 height 113
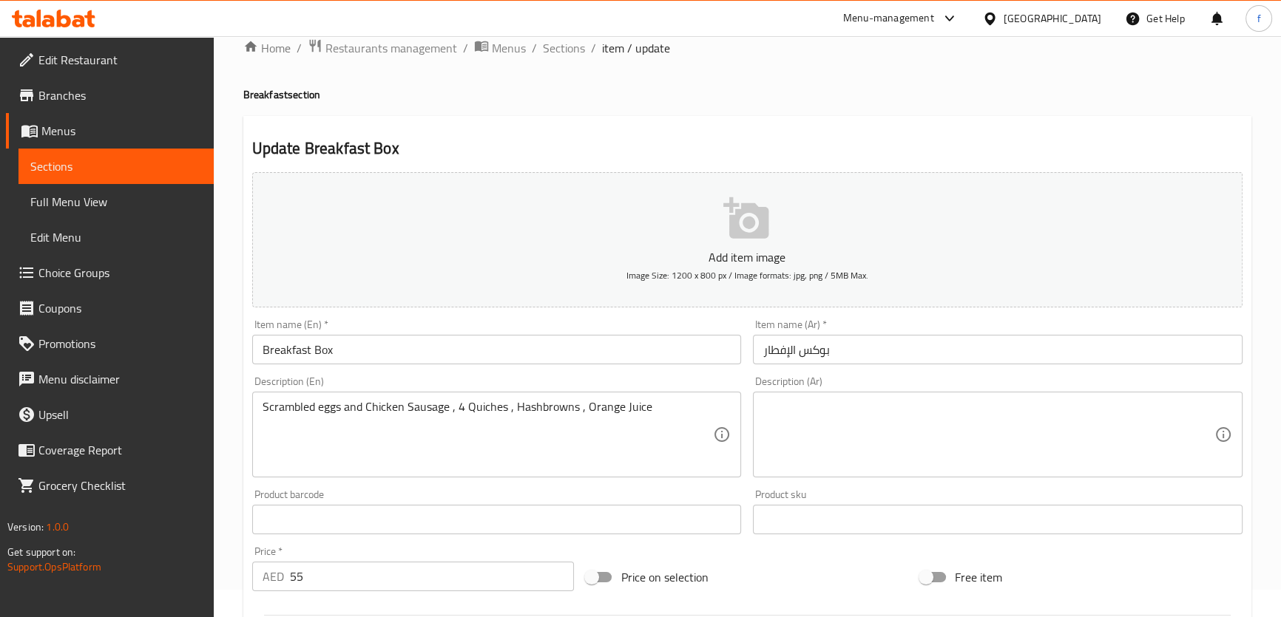
click at [956, 418] on textarea at bounding box center [988, 435] width 451 height 70
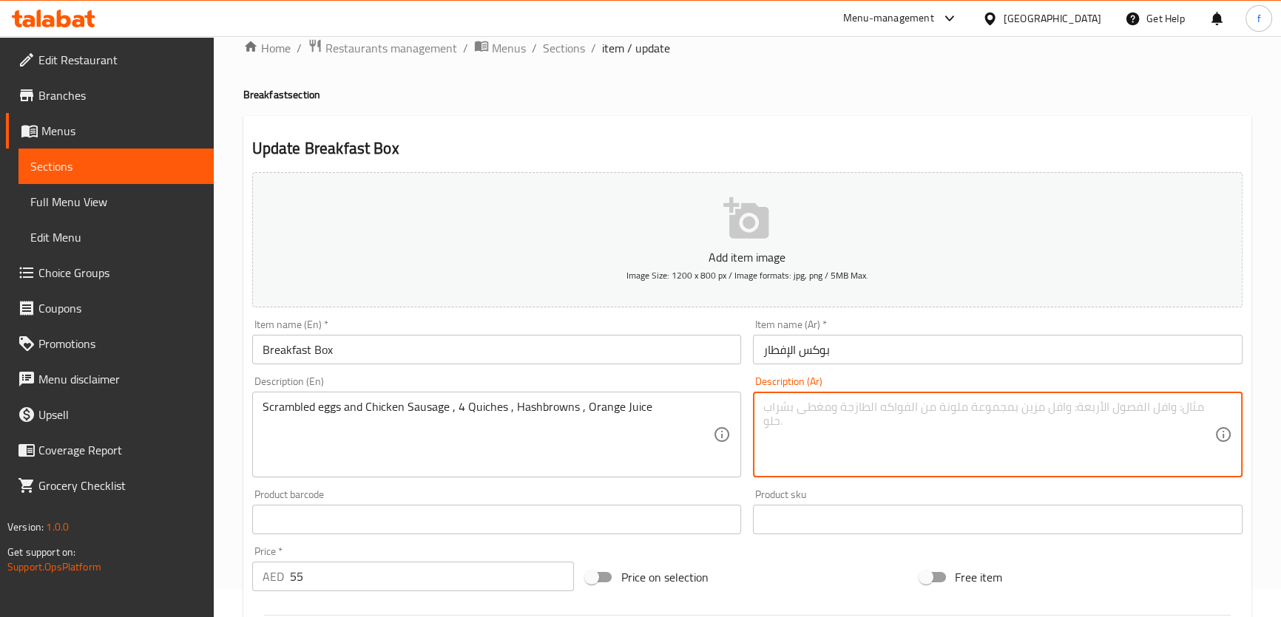
paste textarea "بيض مخفوق"
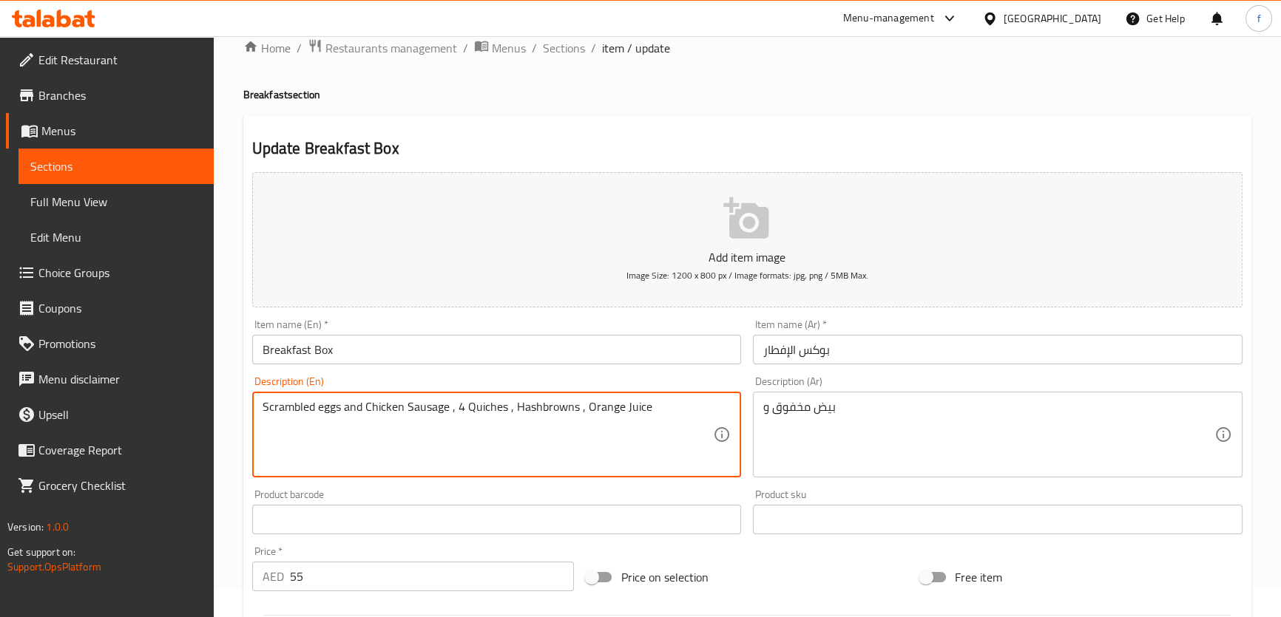
drag, startPoint x: 374, startPoint y: 408, endPoint x: 446, endPoint y: 416, distance: 72.1
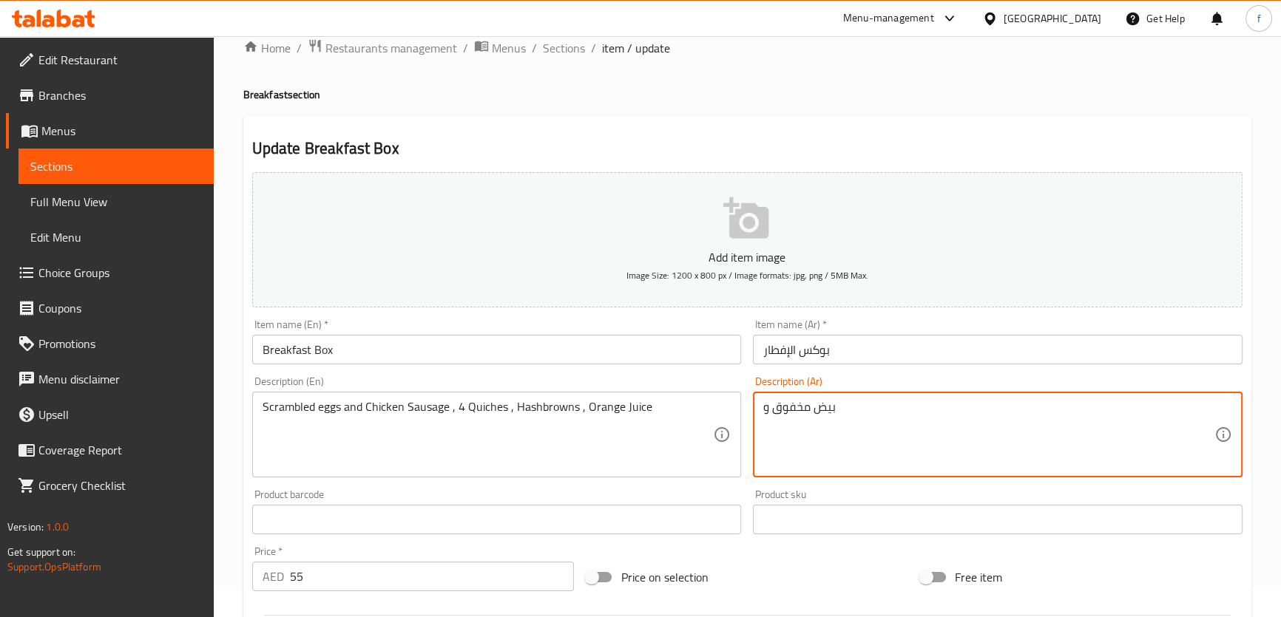
paste textarea "سجق دجاج"
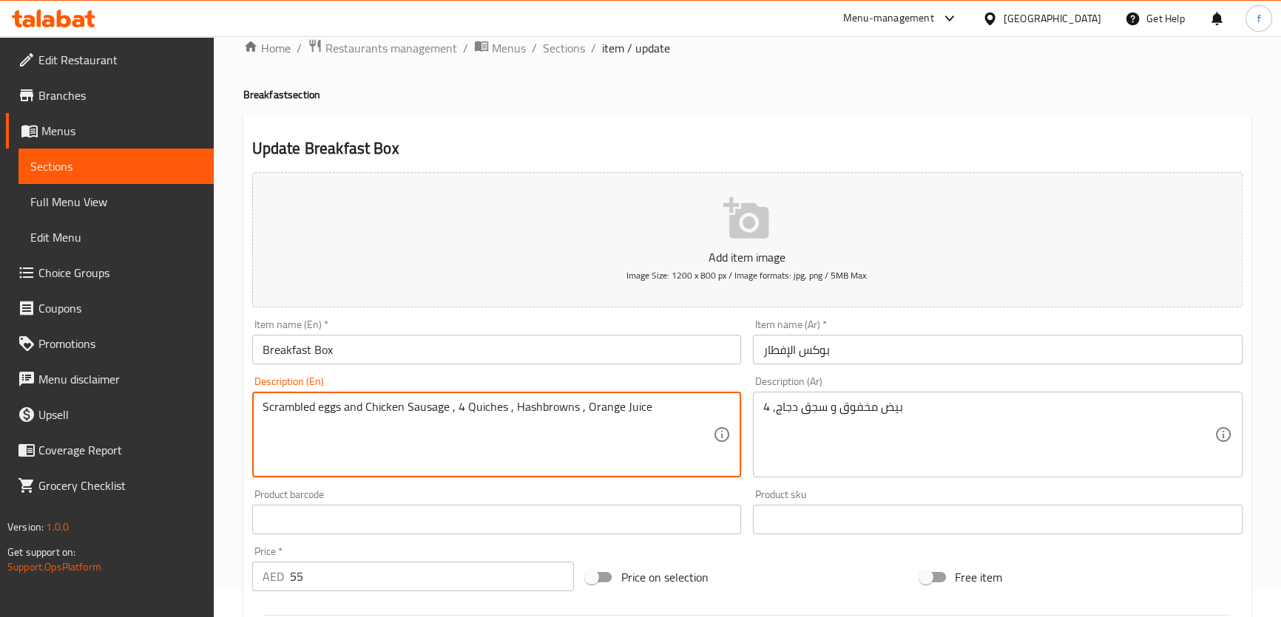
click at [487, 406] on textarea "Scrambled eggs and Chicken Sausage , 4 Quiches , Hashbrowns , Orange Juice" at bounding box center [487, 435] width 451 height 70
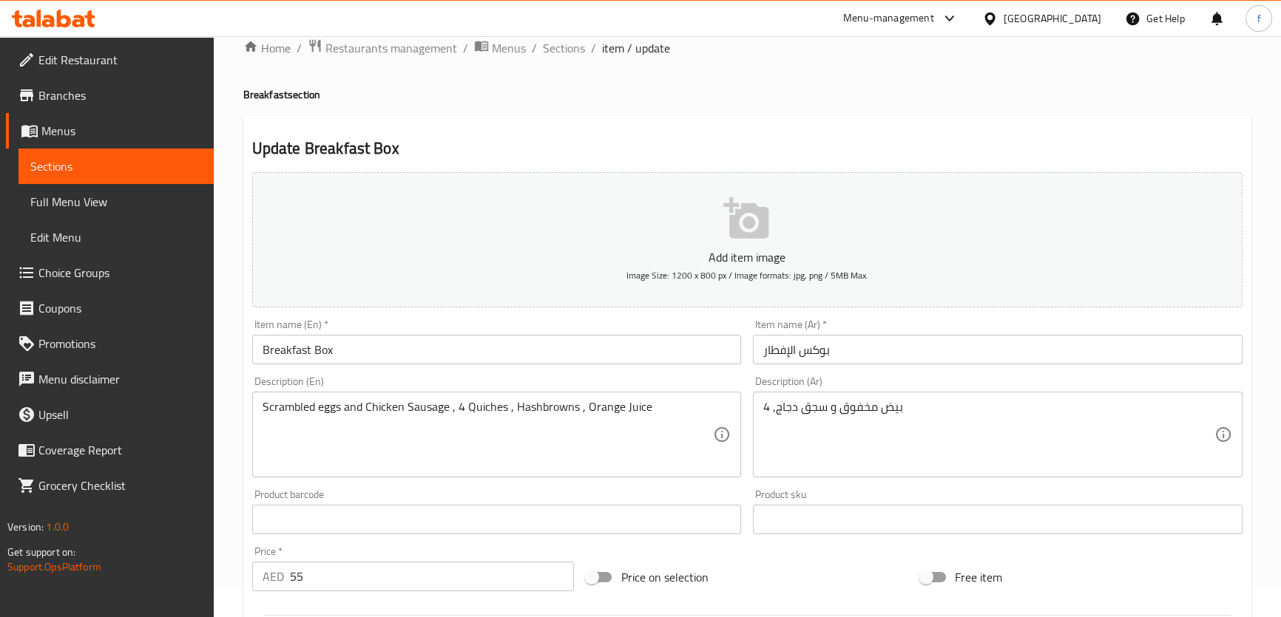
click at [917, 409] on textarea "بيض مخفوق و سجق دجاج, 4" at bounding box center [988, 435] width 451 height 70
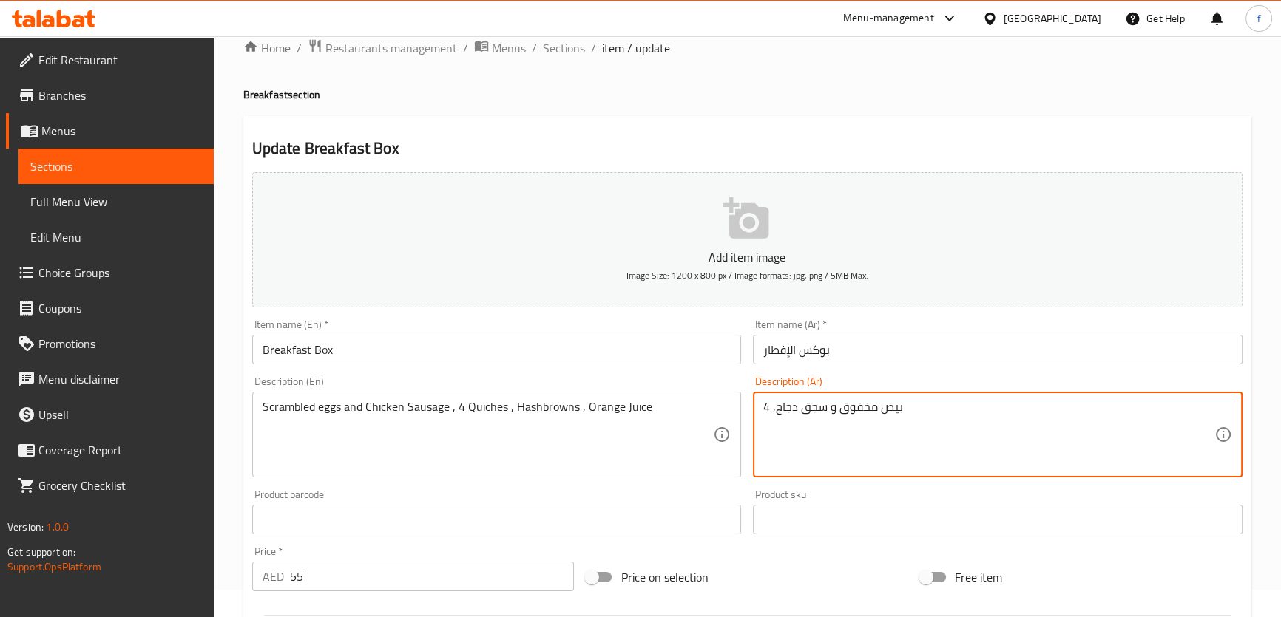
paste textarea "كيش"
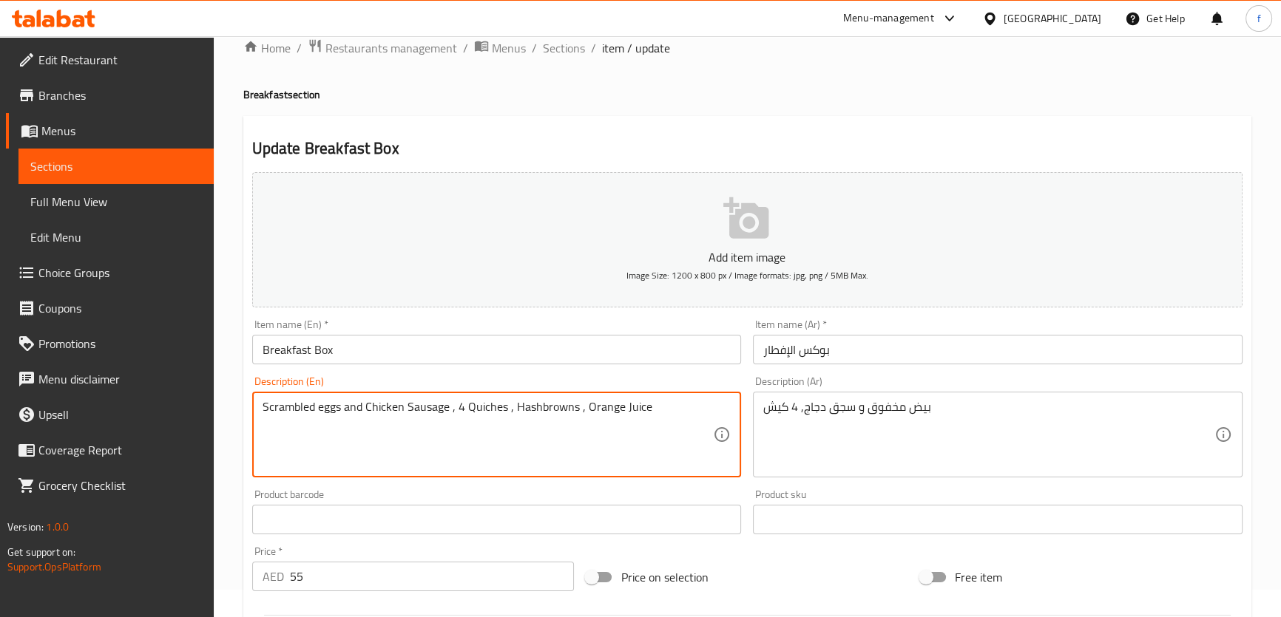
click at [555, 402] on textarea "Scrambled eggs and Chicken Sausage , 4 Quiches , Hashbrowns , Orange Juice" at bounding box center [487, 435] width 451 height 70
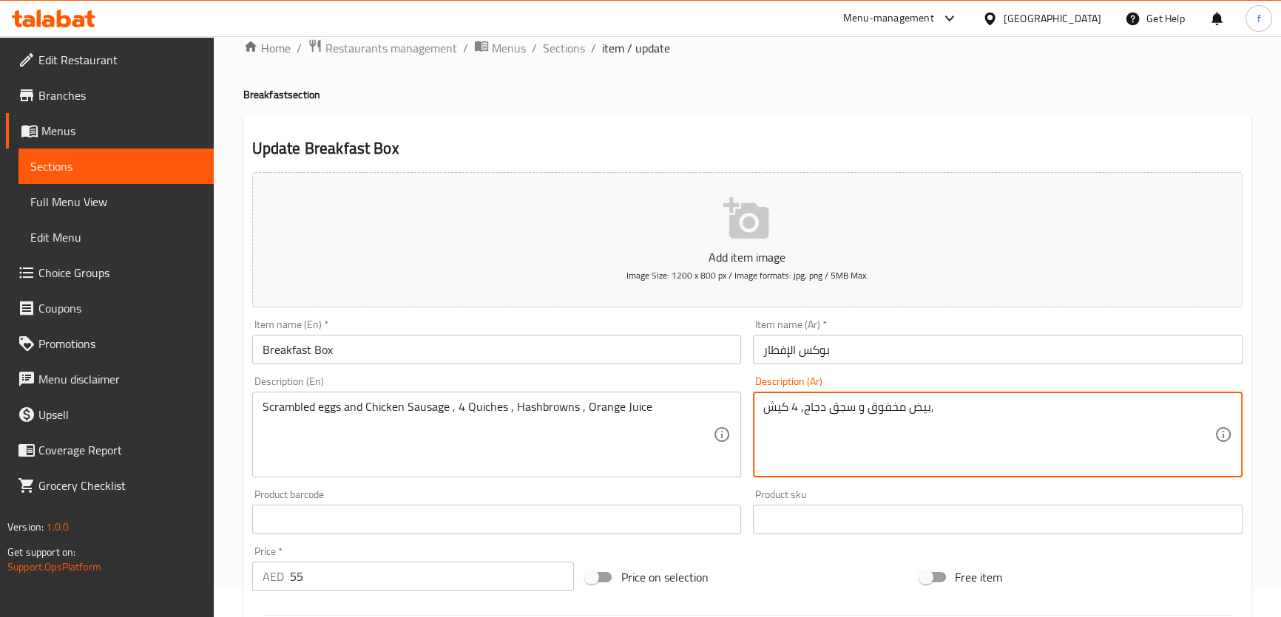
paste textarea "هاش براونز"
click at [816, 404] on textarea "بيض مخفوق و سجق دجاج, 4 كيش,هاش براونز" at bounding box center [988, 435] width 451 height 70
click at [1005, 411] on textarea "بيض مخفوق و سجق دجاج, 4 كيش, هاش براونز" at bounding box center [988, 435] width 451 height 70
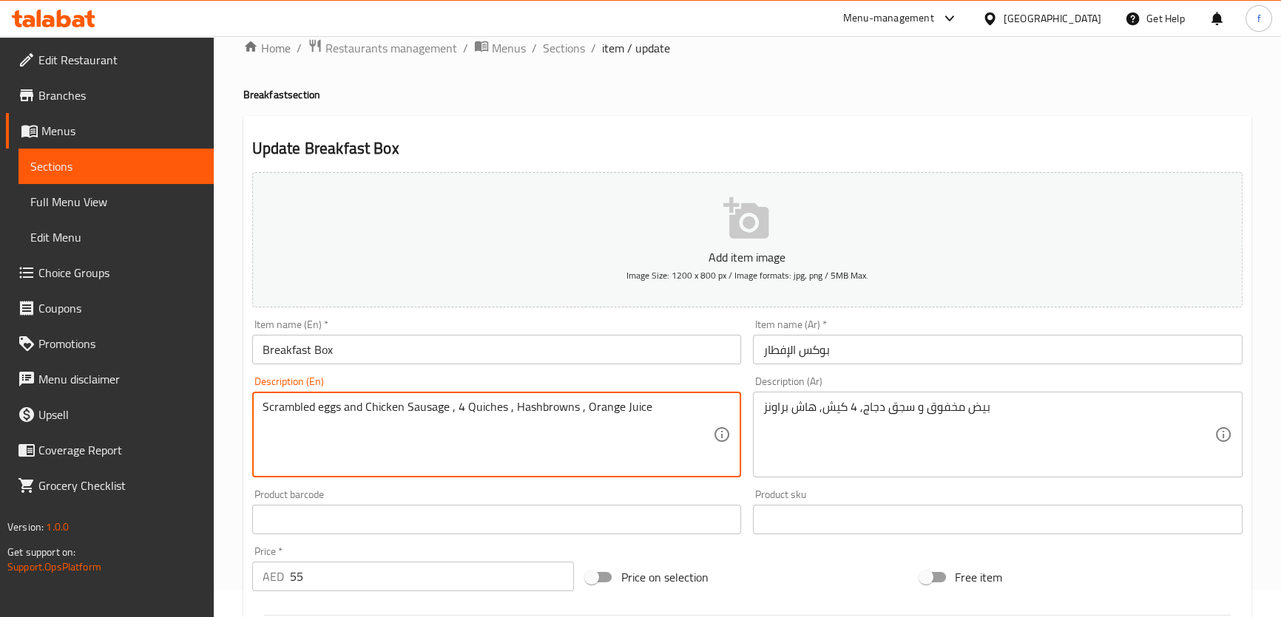
click at [635, 400] on textarea "Scrambled eggs and Chicken Sausage , 4 Quiches , Hashbrowns , Orange Juice" at bounding box center [487, 435] width 451 height 70
click at [628, 407] on textarea "Scrambled eggs and Chicken Sausage , 4 Quiches , Hashbrowns , Orange Juice" at bounding box center [487, 435] width 451 height 70
drag, startPoint x: 581, startPoint y: 406, endPoint x: 688, endPoint y: 407, distance: 107.2
click at [683, 407] on textarea "Scrambled eggs and Chicken Sausage , 4 Quiches , Hashbrowns , Orange Juice" at bounding box center [487, 435] width 451 height 70
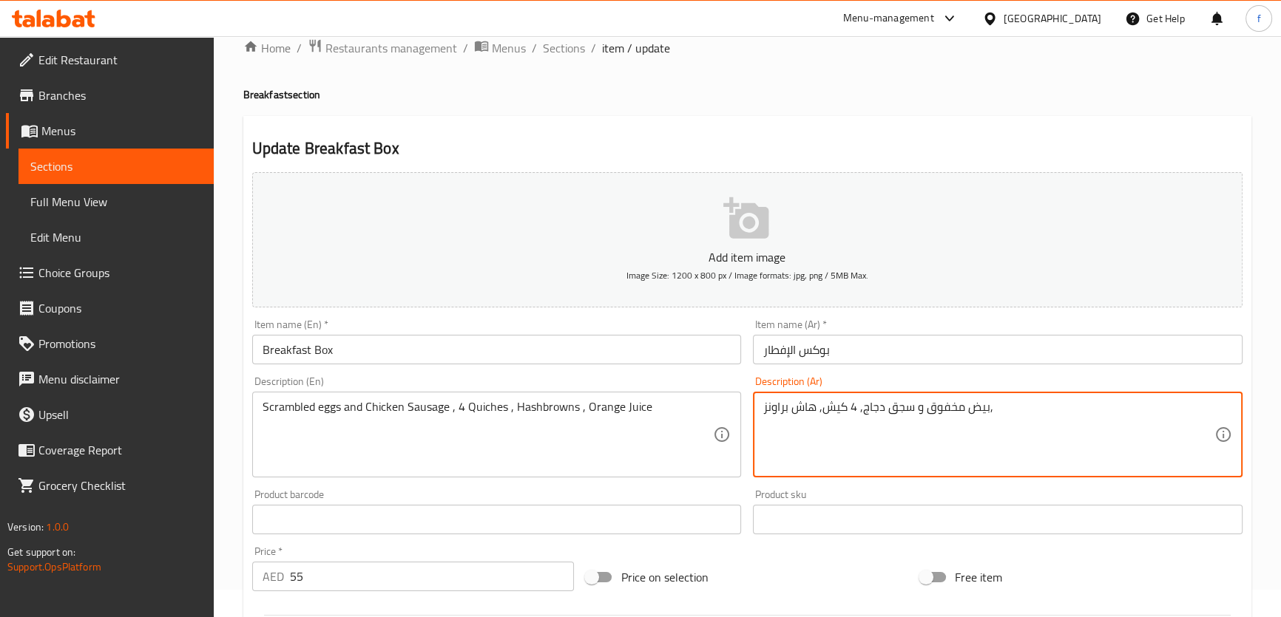
paste textarea "عصير برتقال"
type textarea "بيض مخفوق و سجق دجاج, 4 كيش, هاش براونز,عصير برتقال"
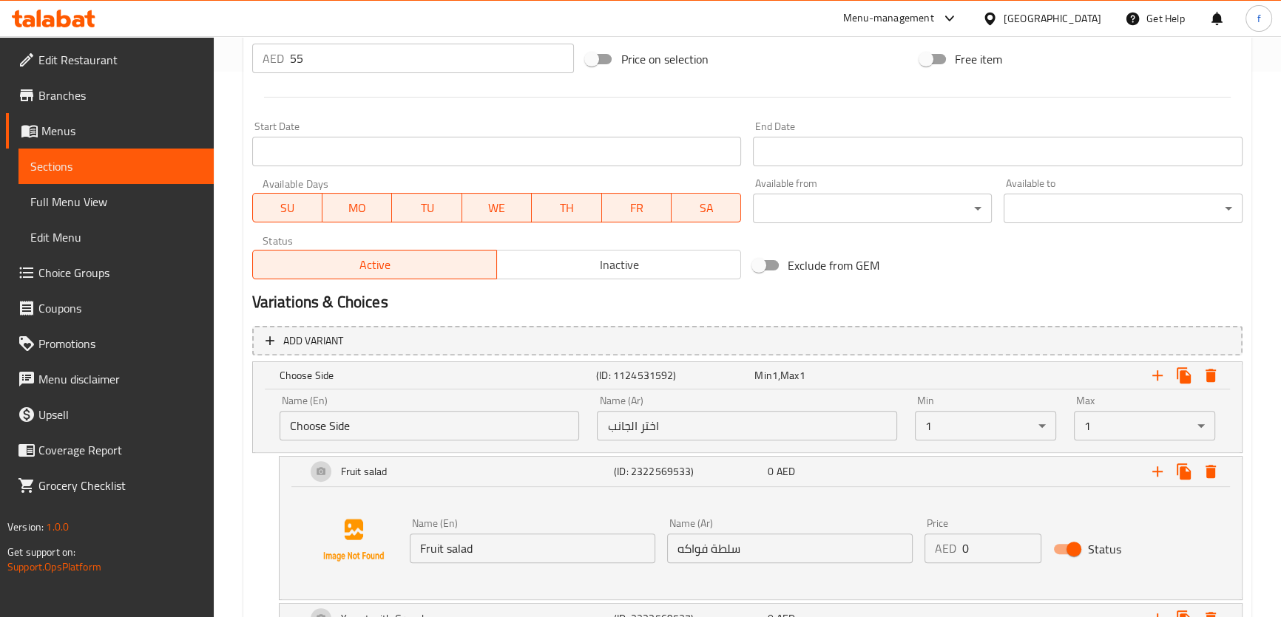
scroll to position [767, 0]
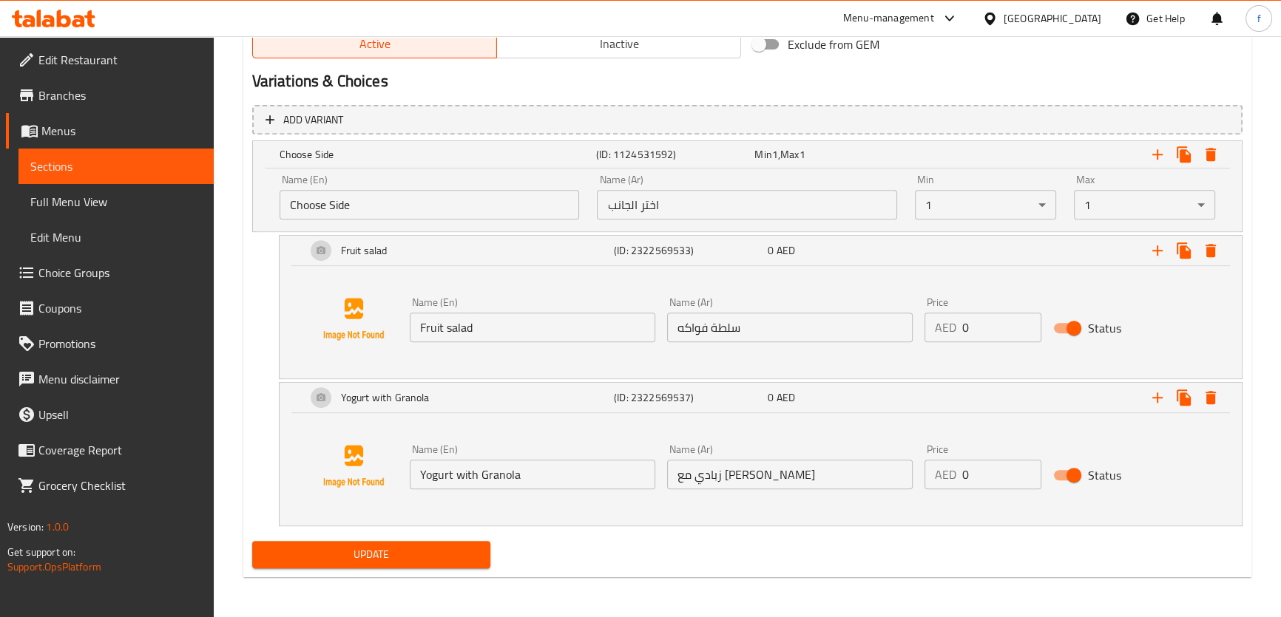
click at [438, 562] on span "Update" at bounding box center [371, 555] width 215 height 18
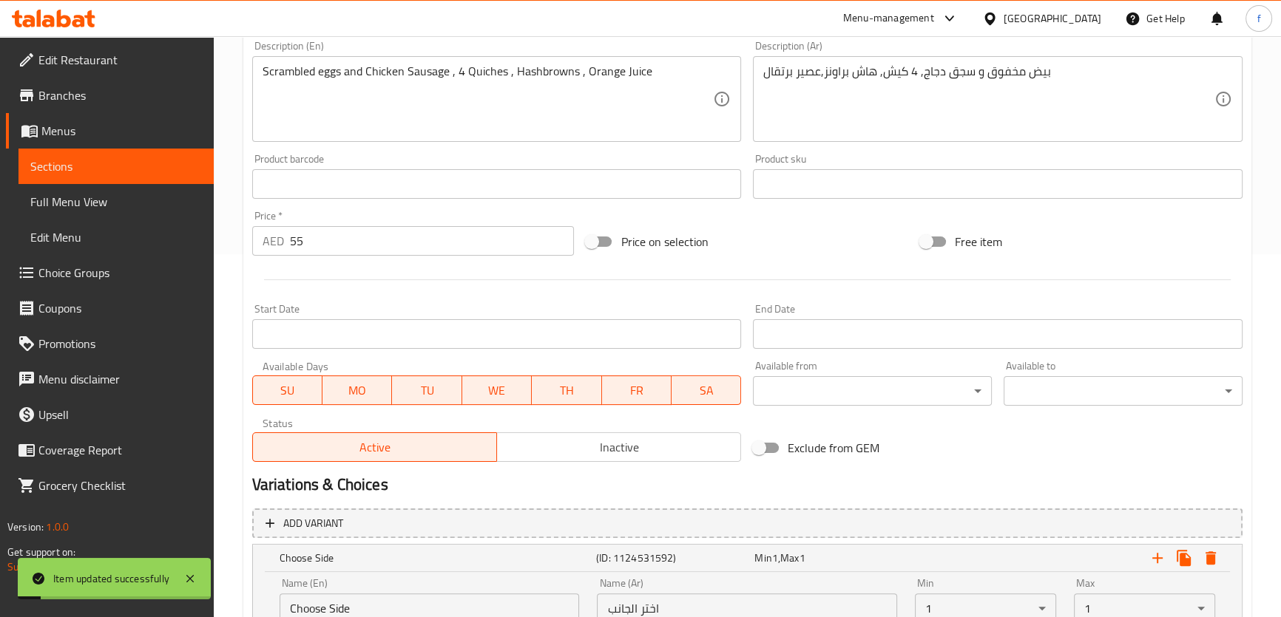
scroll to position [0, 0]
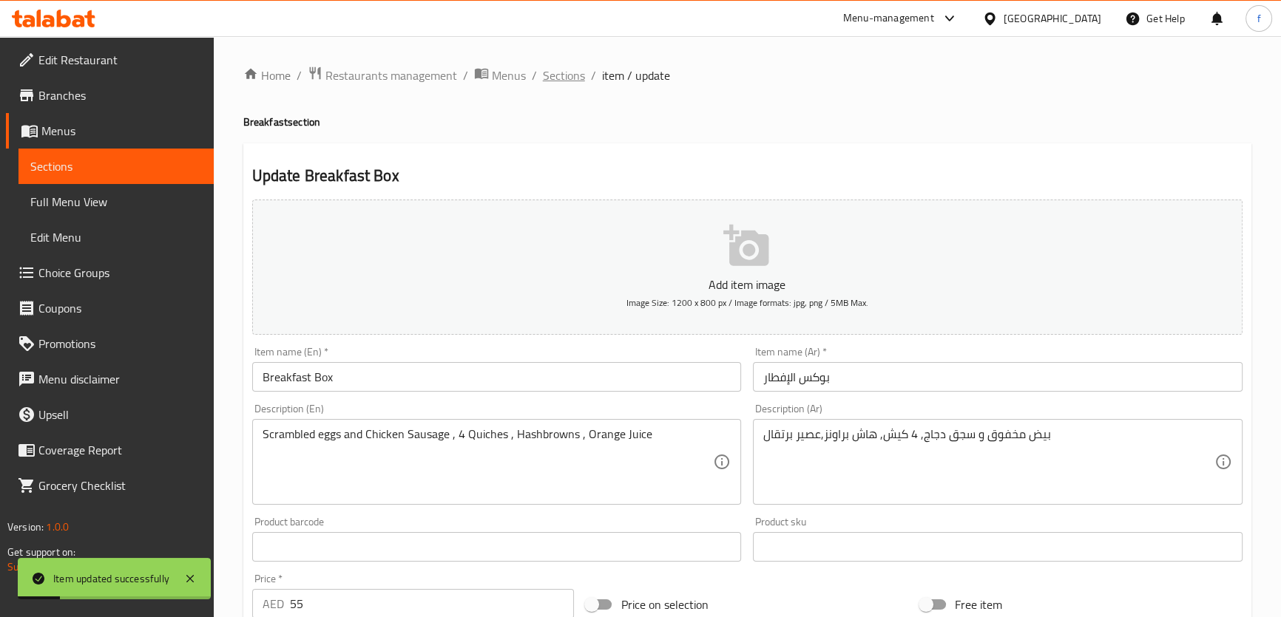
click at [567, 78] on span "Sections" at bounding box center [564, 76] width 42 height 18
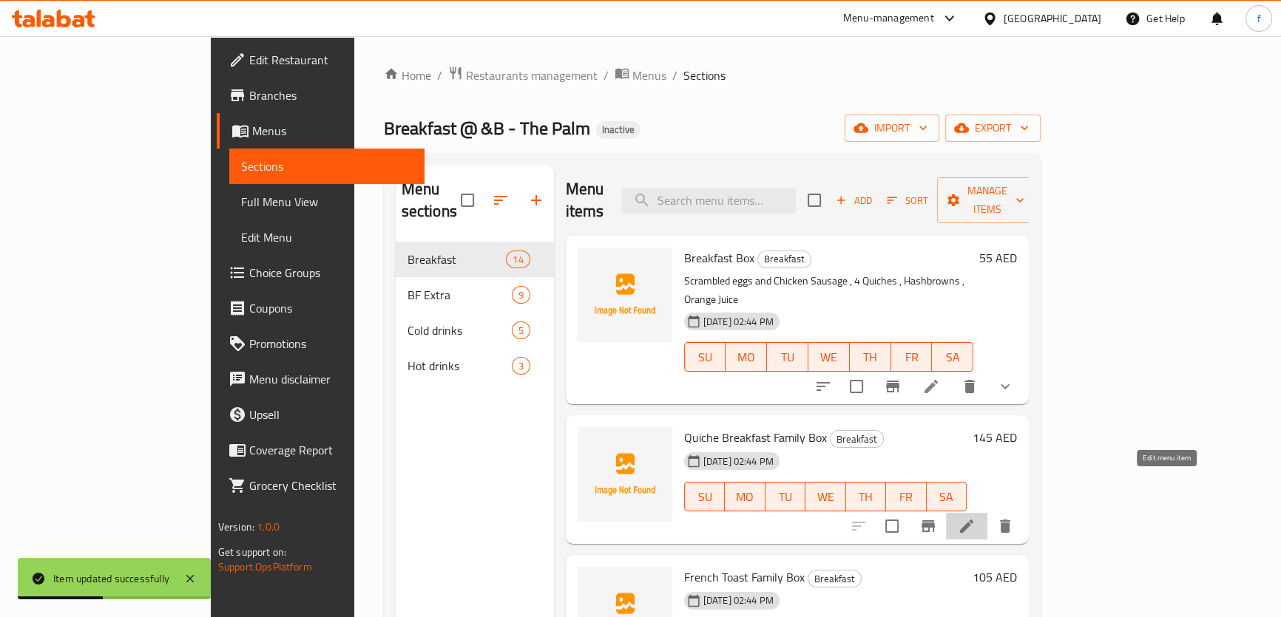
click at [975, 518] on icon at bounding box center [967, 527] width 18 height 18
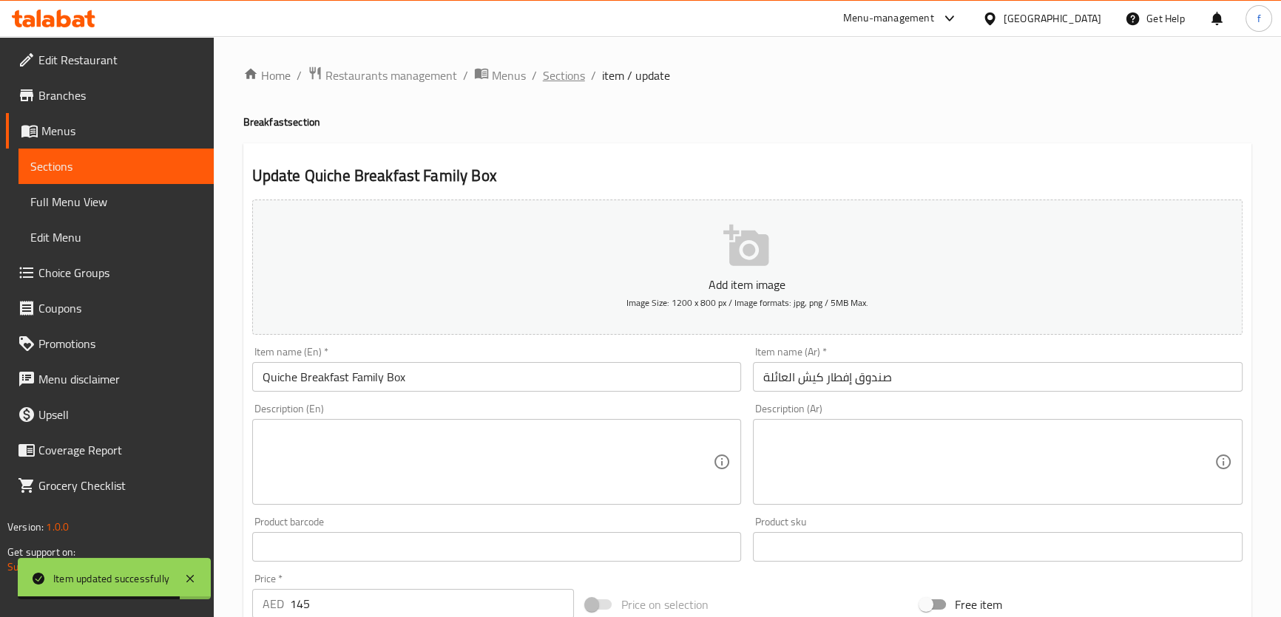
click at [568, 72] on span "Sections" at bounding box center [564, 76] width 42 height 18
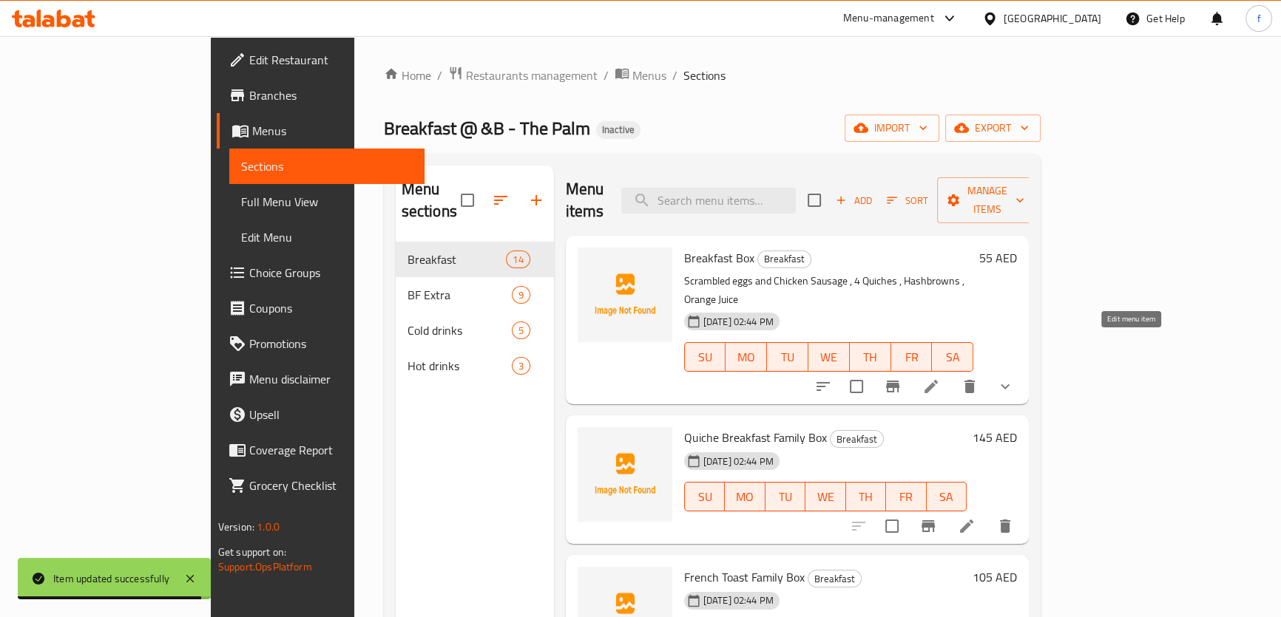
click at [938, 380] on icon at bounding box center [930, 386] width 13 height 13
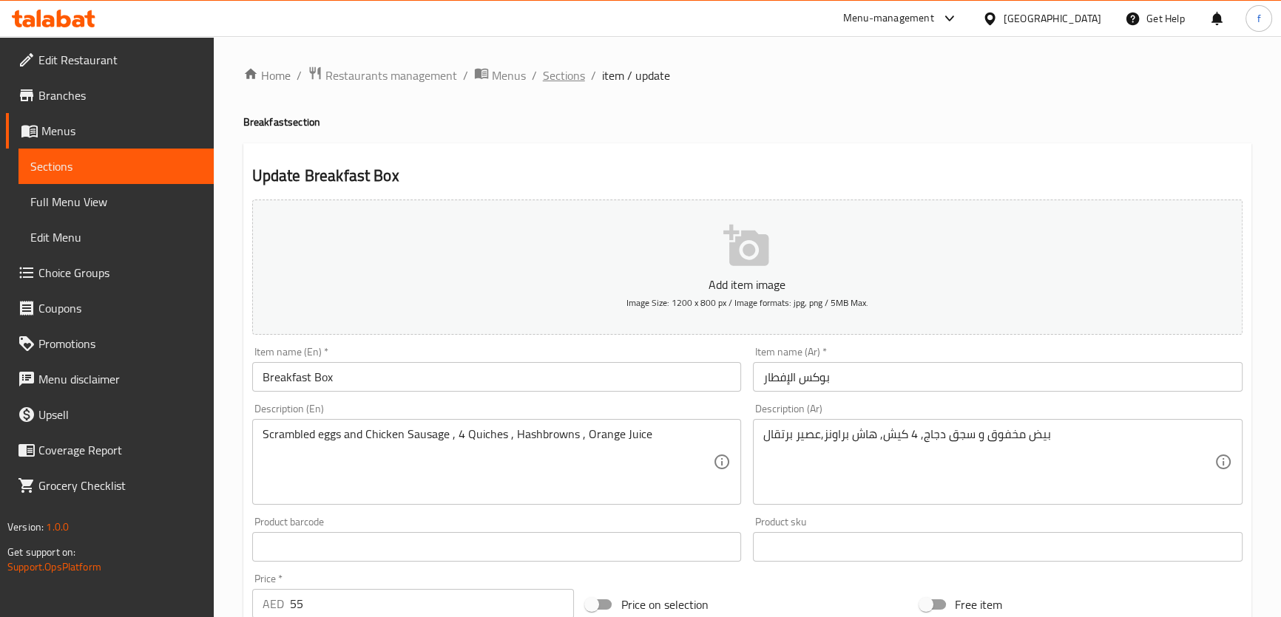
click at [556, 77] on span "Sections" at bounding box center [564, 76] width 42 height 18
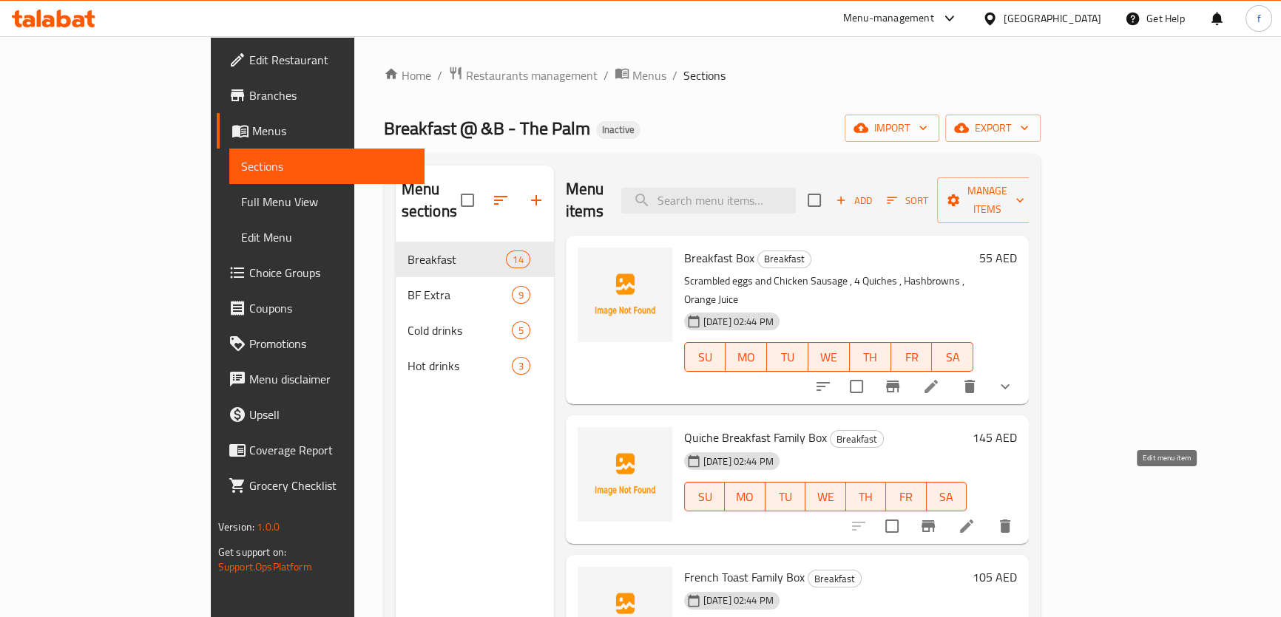
click at [975, 518] on icon at bounding box center [967, 527] width 18 height 18
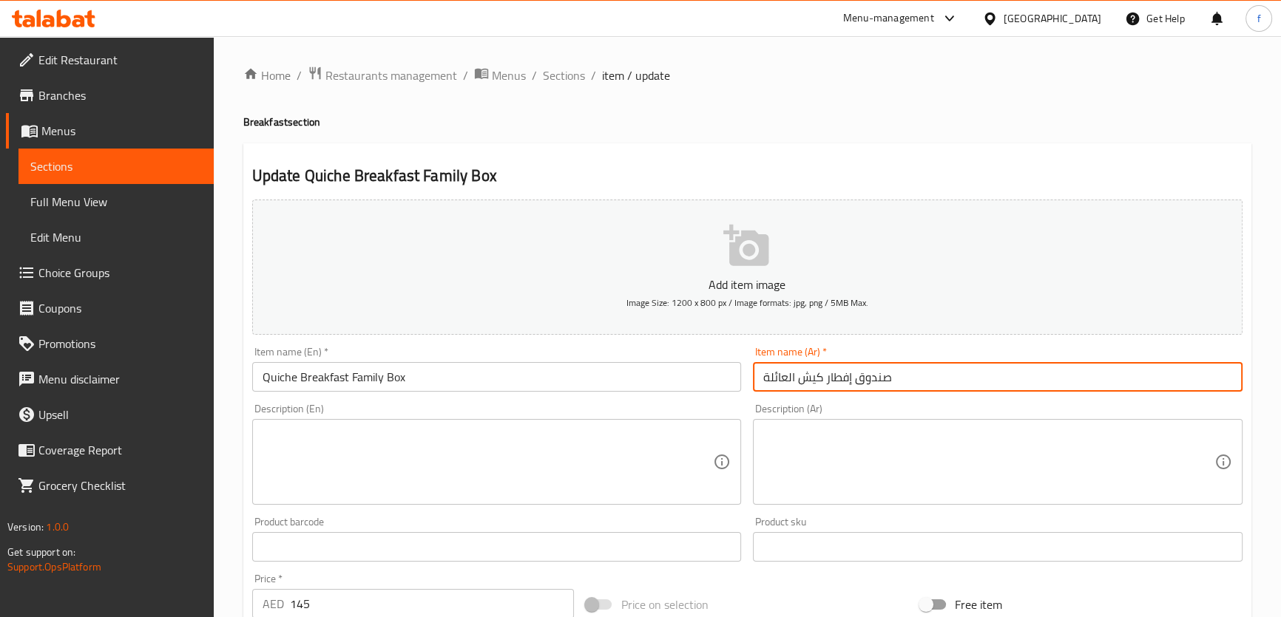
click at [875, 376] on input "صندوق إفطار كيش العائلة" at bounding box center [997, 377] width 489 height 30
type input "بوكس إفطار كيش العائلة"
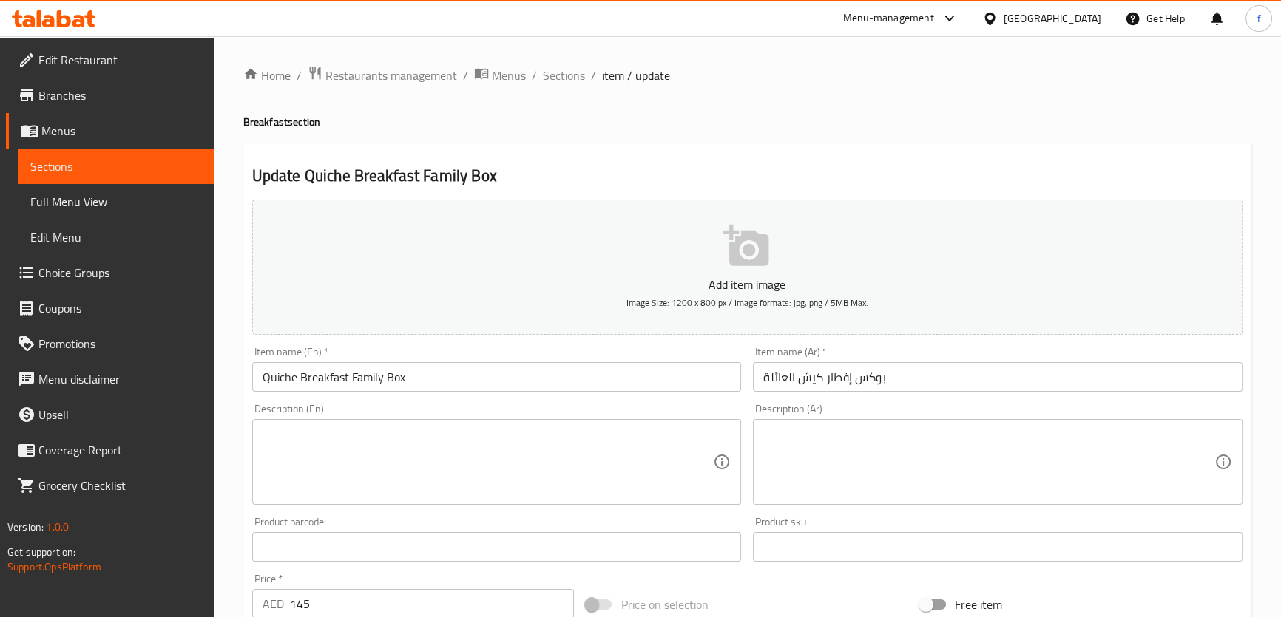
click at [568, 75] on span "Sections" at bounding box center [564, 76] width 42 height 18
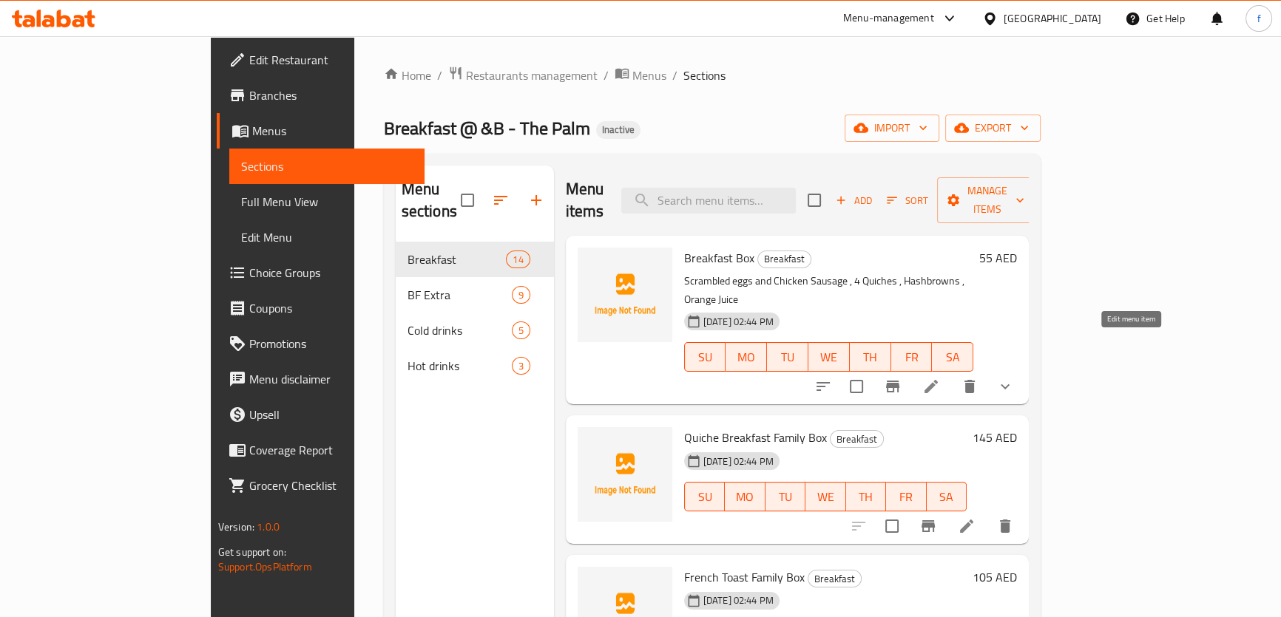
click at [940, 378] on icon at bounding box center [931, 387] width 18 height 18
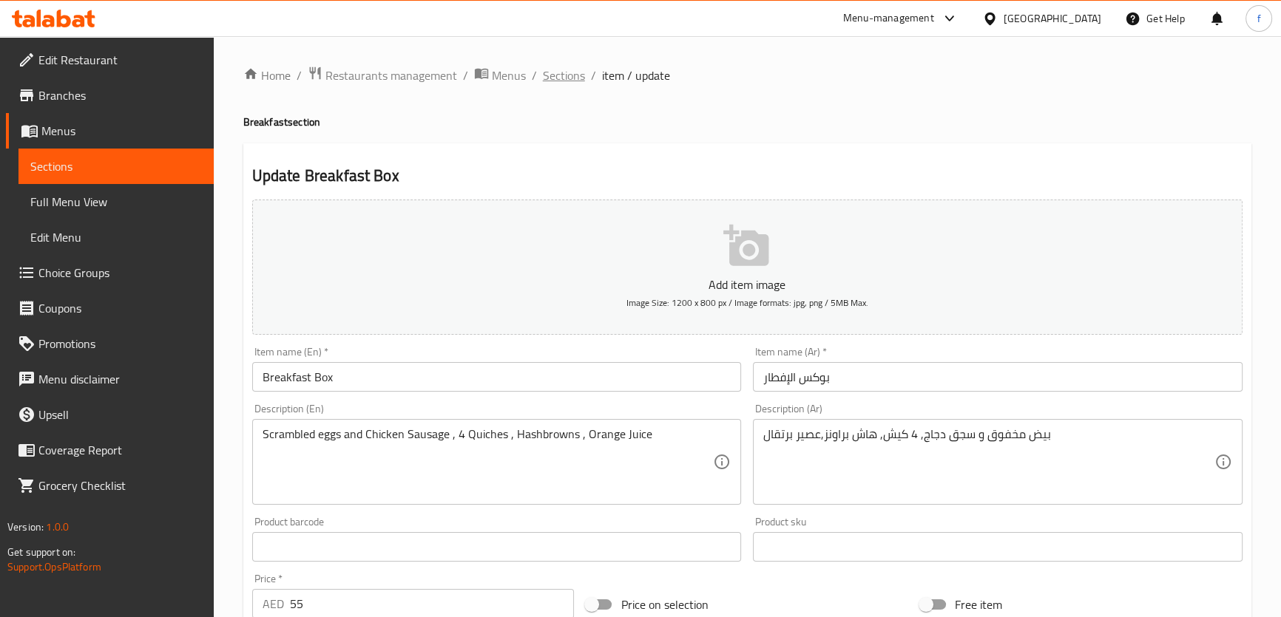
click at [560, 70] on span "Sections" at bounding box center [564, 76] width 42 height 18
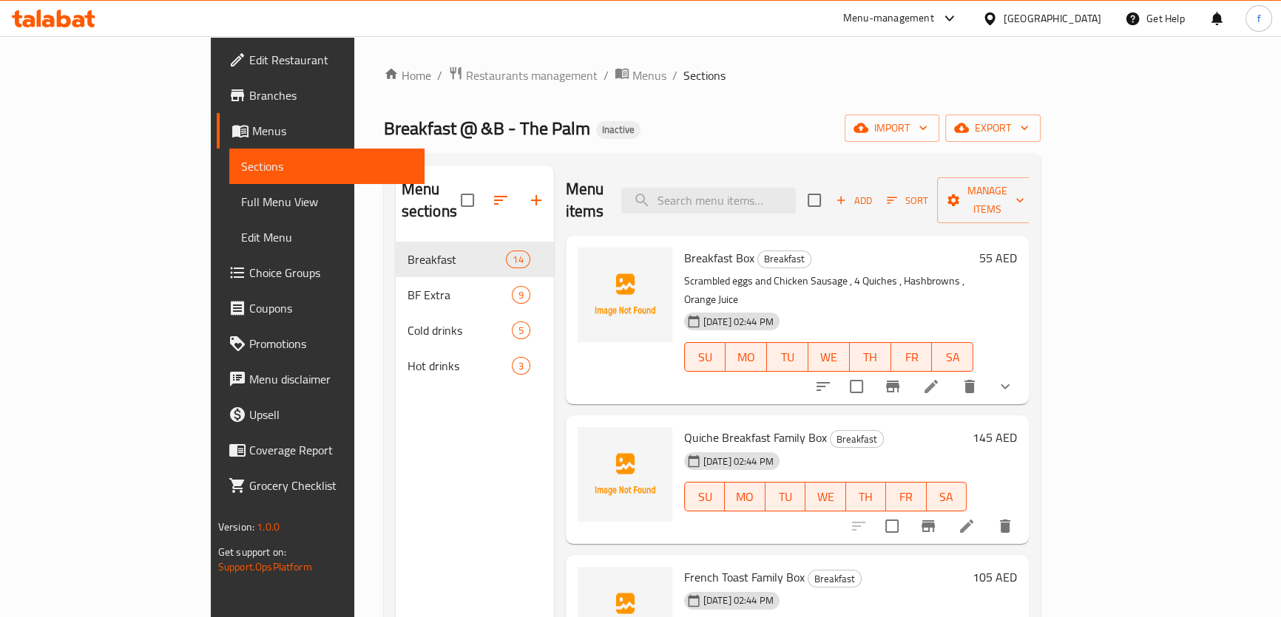
click at [940, 378] on icon at bounding box center [931, 387] width 18 height 18
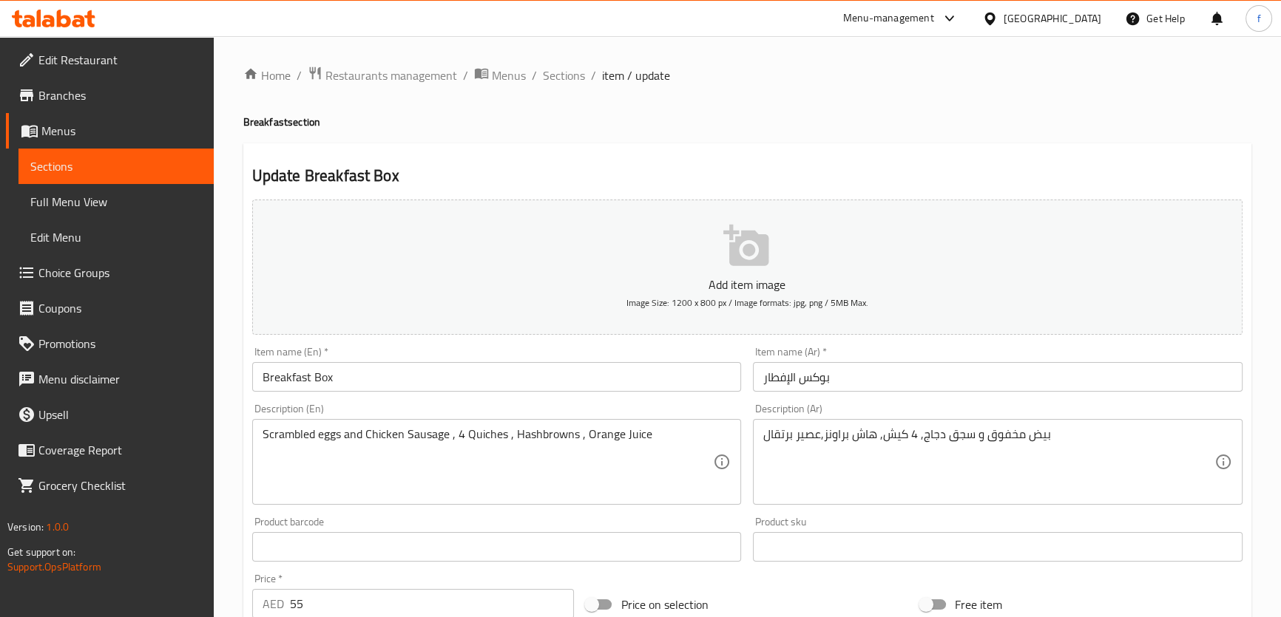
click at [818, 382] on input "بوكس الإفطار" at bounding box center [997, 377] width 489 height 30
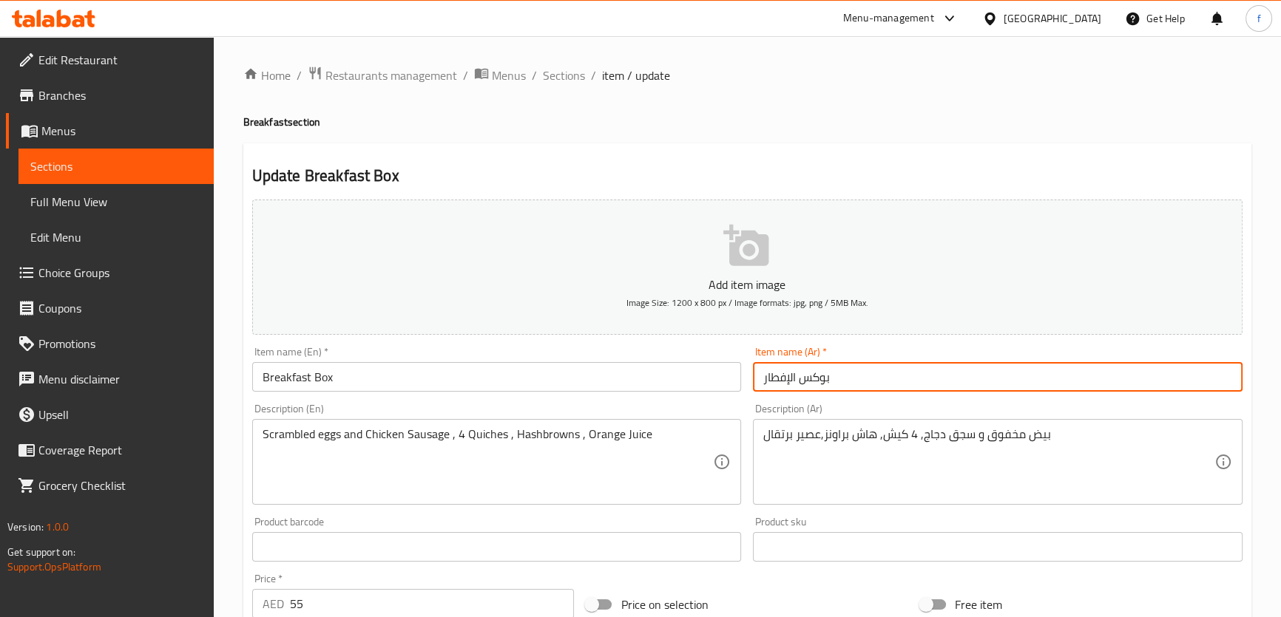
click at [818, 382] on input "بوكس الإفطار" at bounding box center [997, 377] width 489 height 30
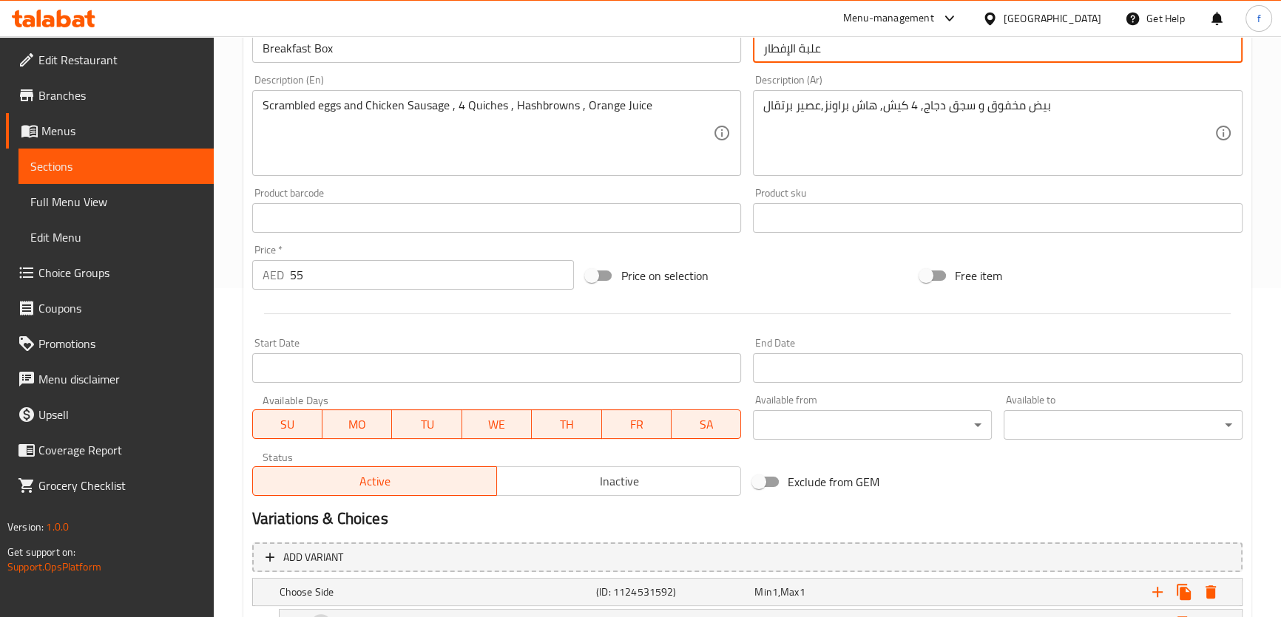
scroll to position [477, 0]
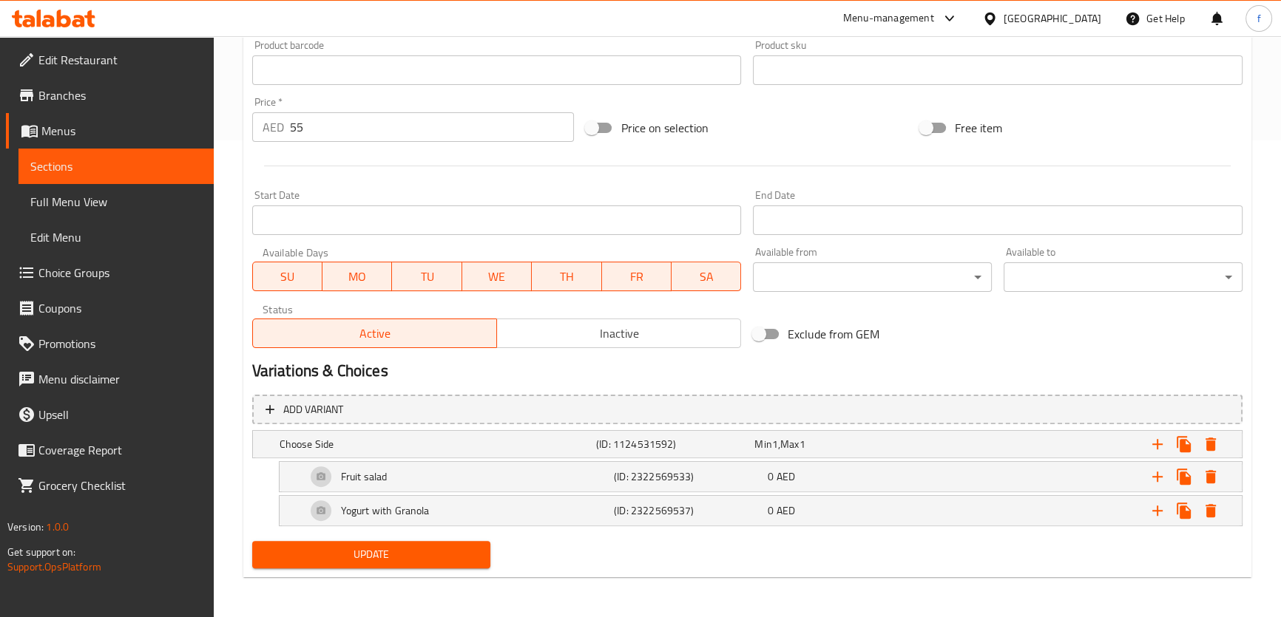
type input "علبة الإفطار"
click at [409, 551] on span "Update" at bounding box center [371, 555] width 215 height 18
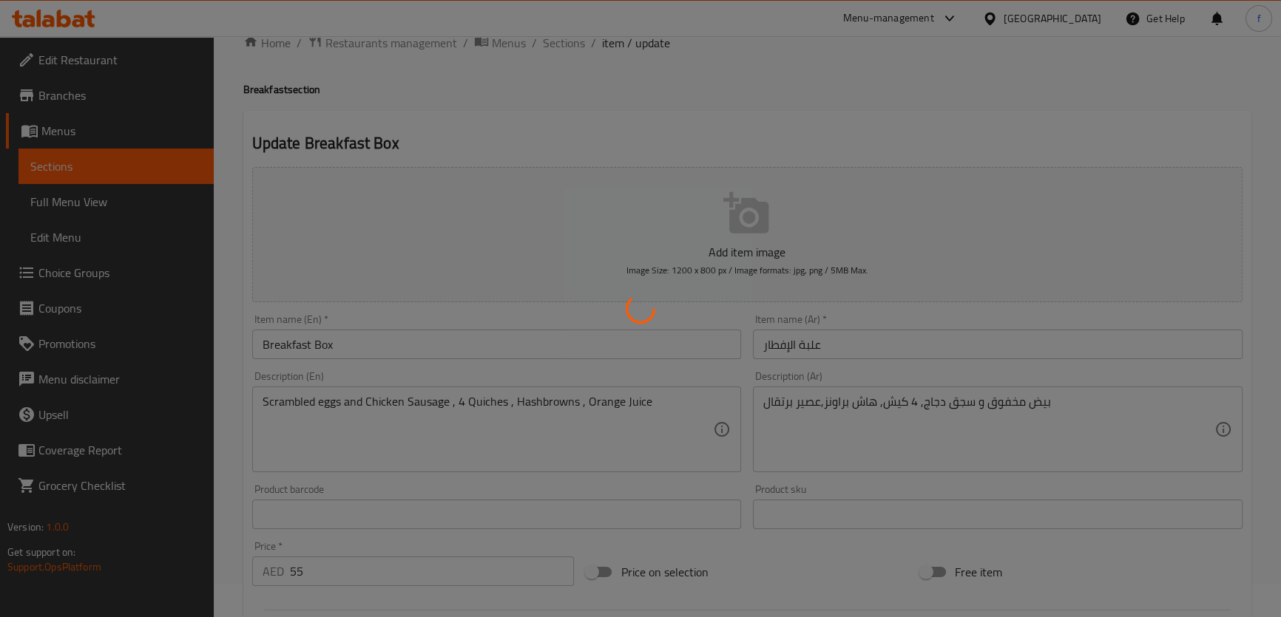
scroll to position [0, 0]
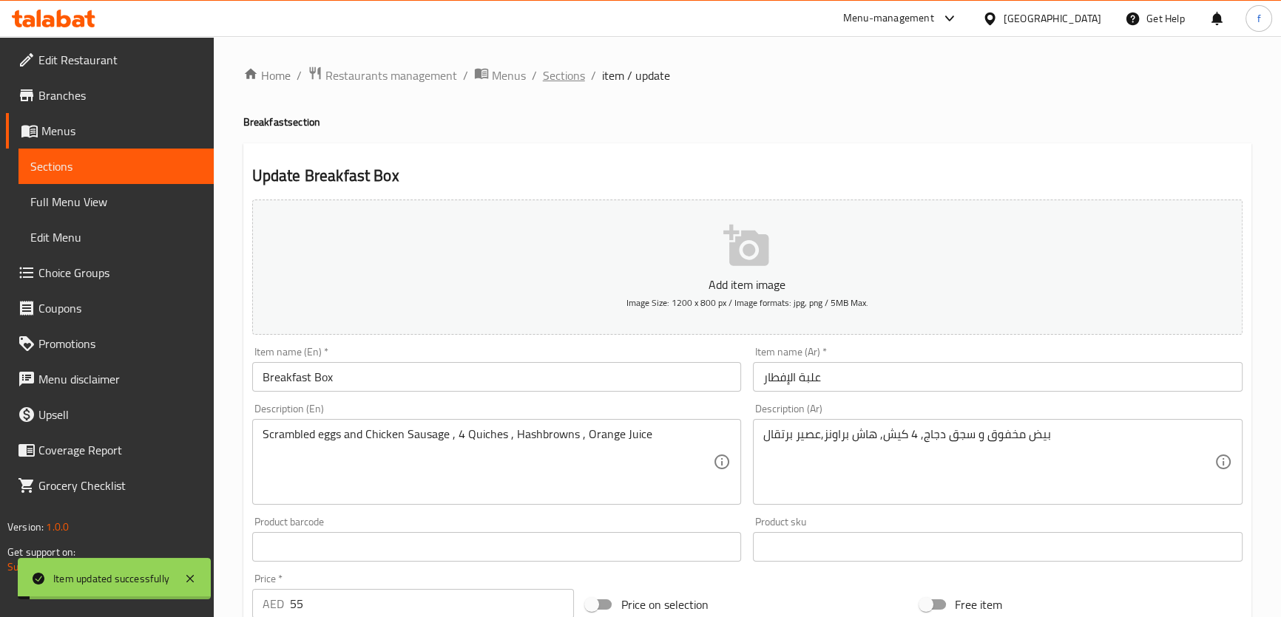
click at [563, 80] on span "Sections" at bounding box center [564, 76] width 42 height 18
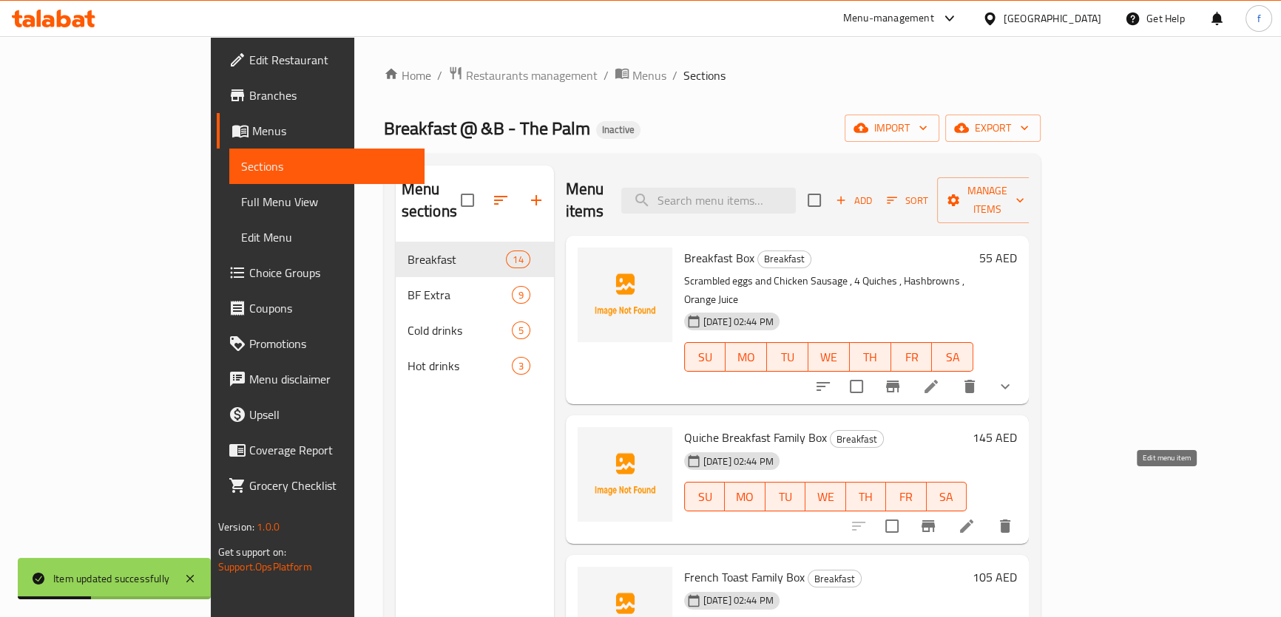
click at [975, 518] on icon at bounding box center [967, 527] width 18 height 18
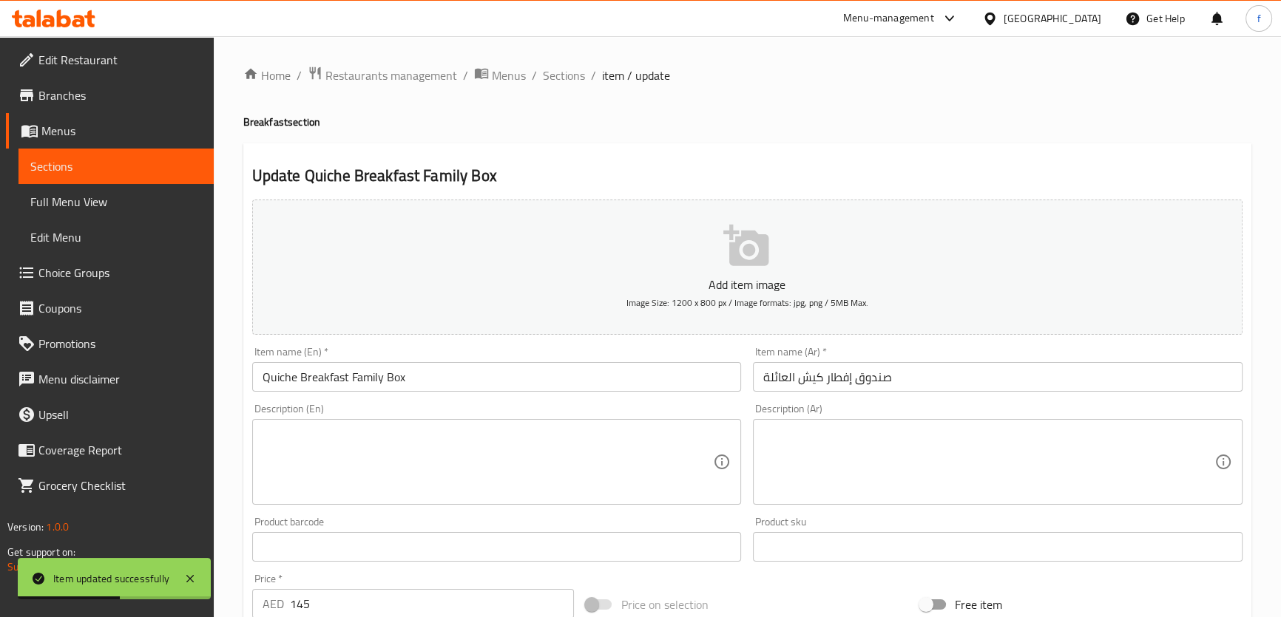
click at [877, 383] on input "صندوق إفطار كيش العائلة" at bounding box center [997, 377] width 489 height 30
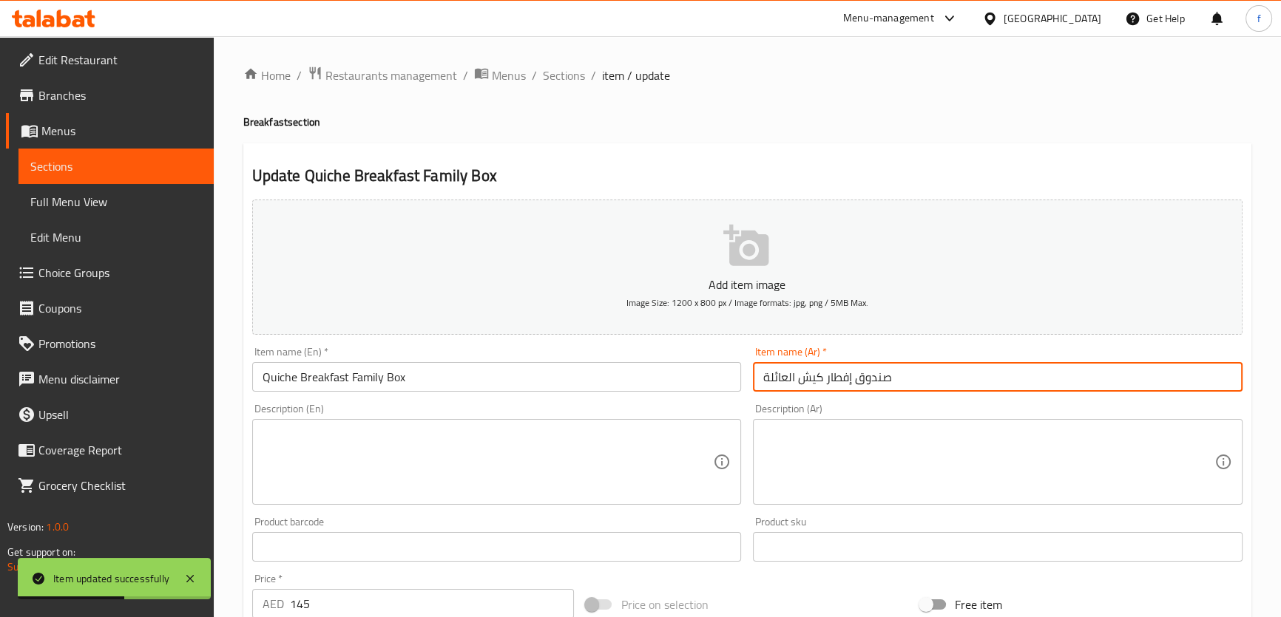
click at [877, 383] on input "صندوق إفطار كيش العائلة" at bounding box center [997, 377] width 489 height 30
click at [362, 382] on input "Quiche Breakfast Family Box" at bounding box center [496, 377] width 489 height 30
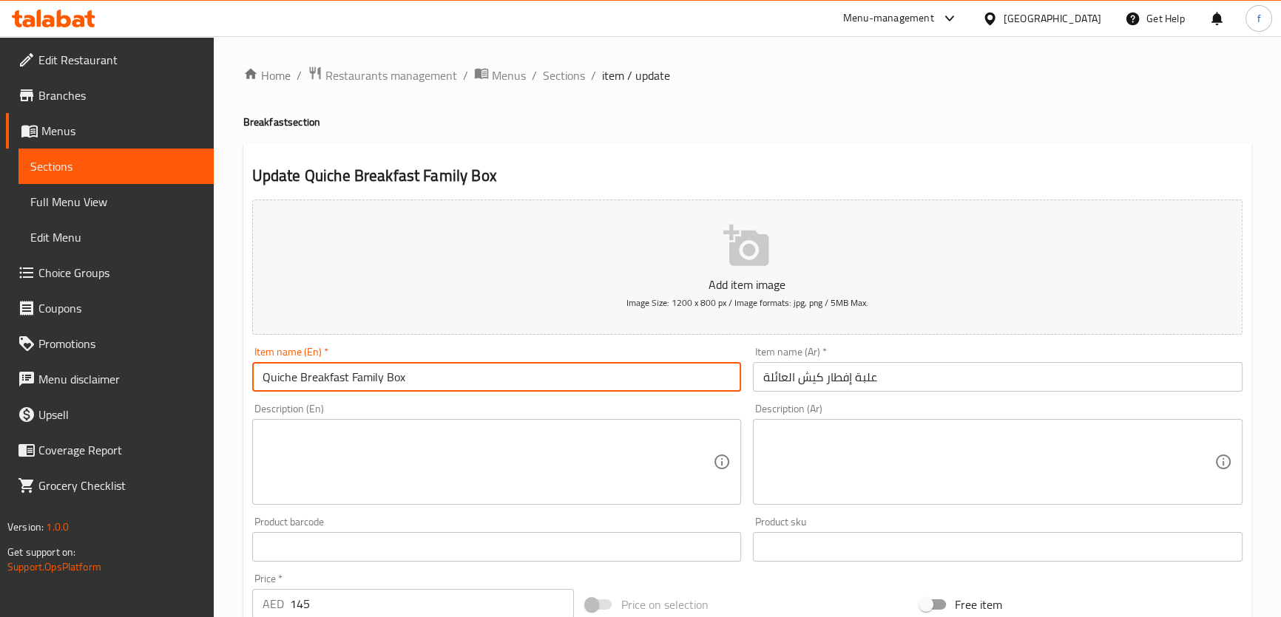
click at [362, 382] on input "Quiche Breakfast Family Box" at bounding box center [496, 377] width 489 height 30
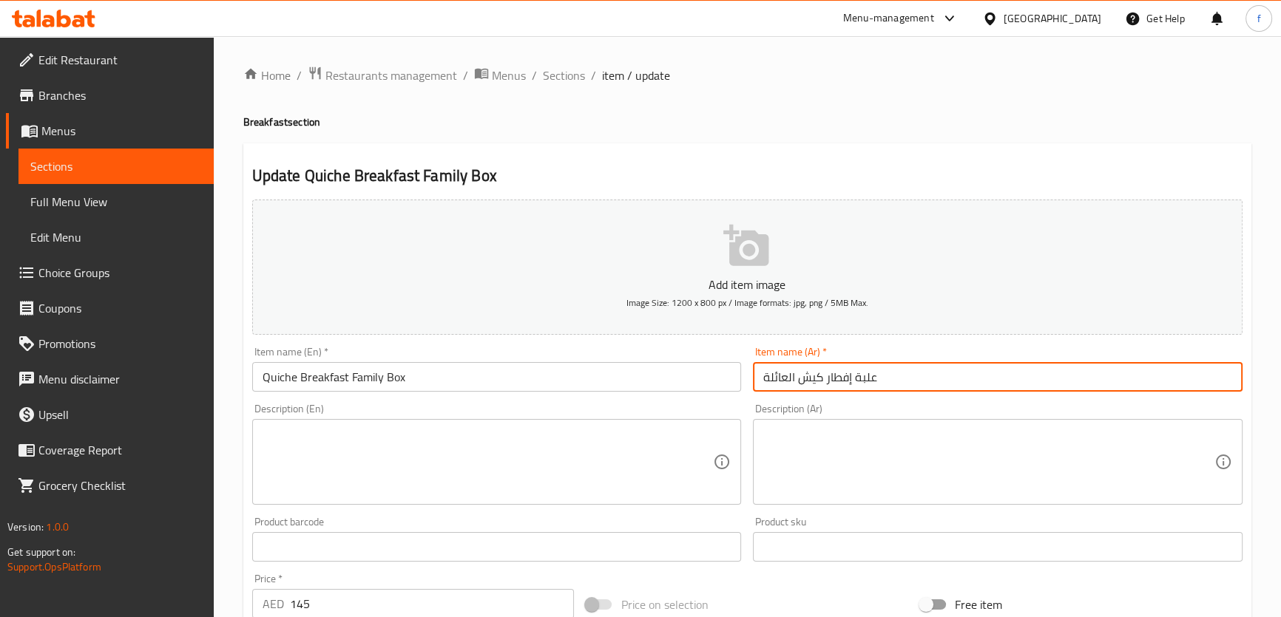
click at [785, 381] on input "علبة إفطار كيش العائلة" at bounding box center [997, 377] width 489 height 30
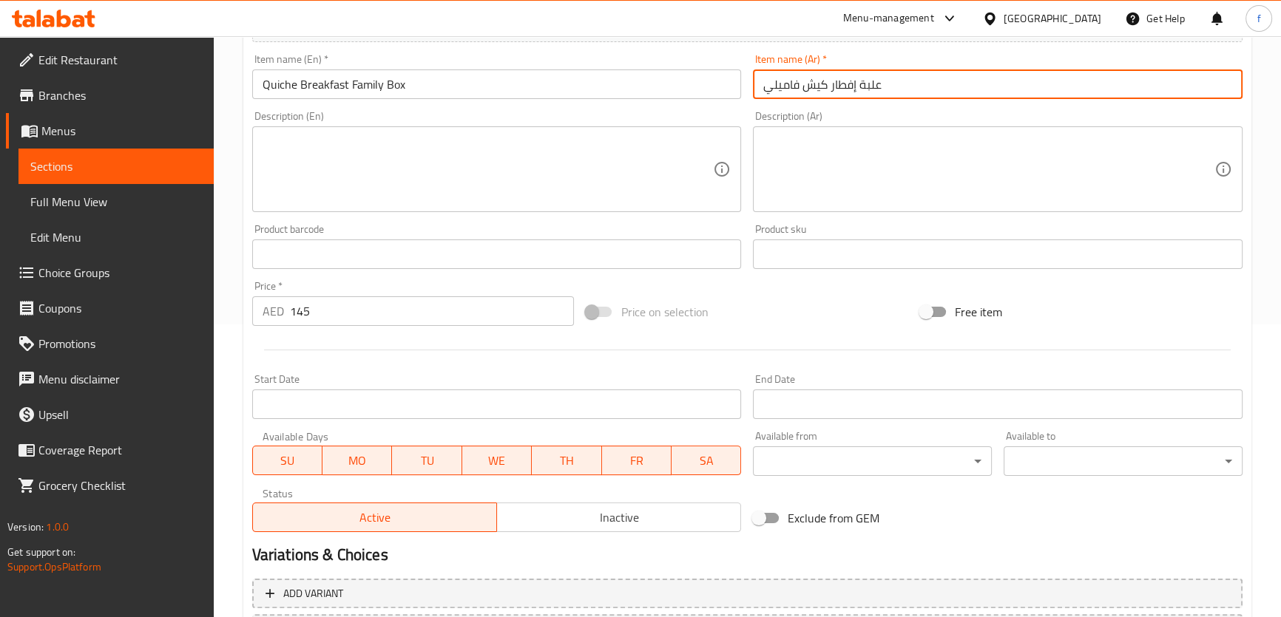
scroll to position [268, 0]
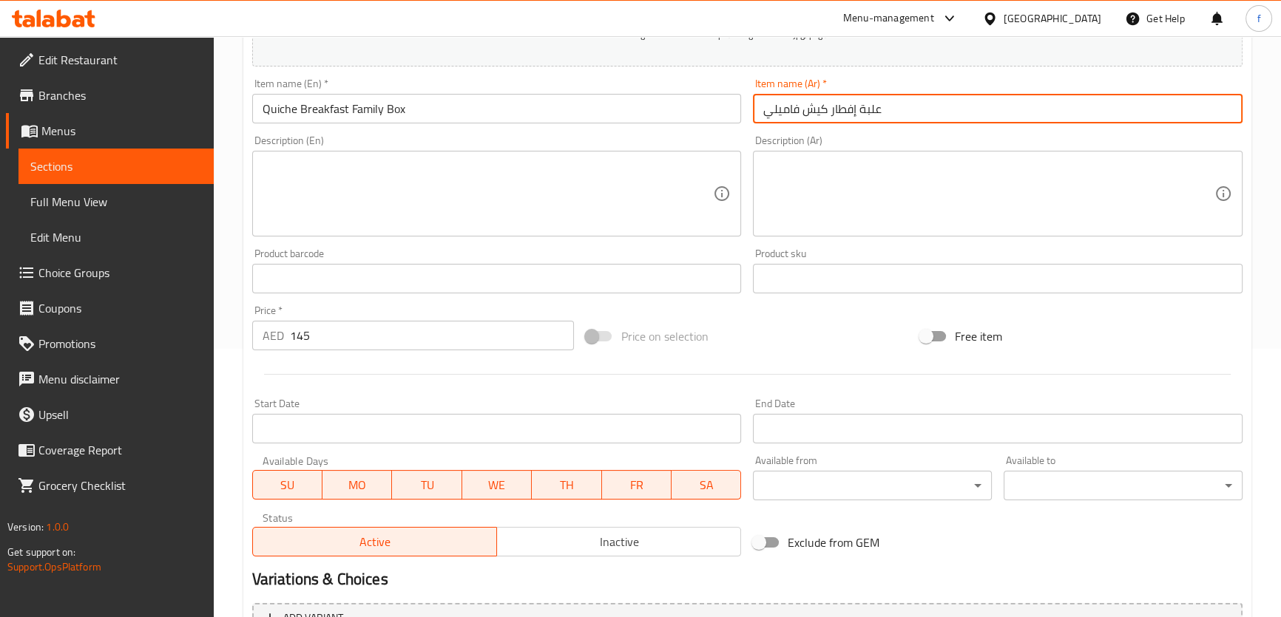
type input "علبة إفطار كيش فاميلي"
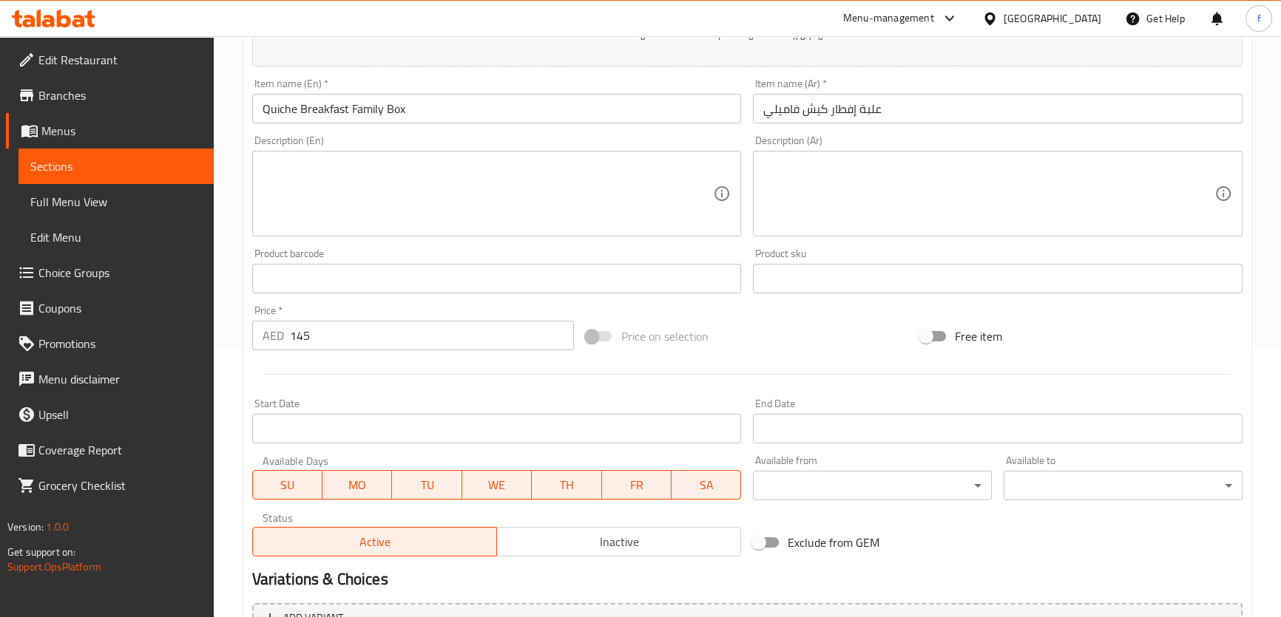
click at [331, 169] on textarea at bounding box center [487, 194] width 451 height 70
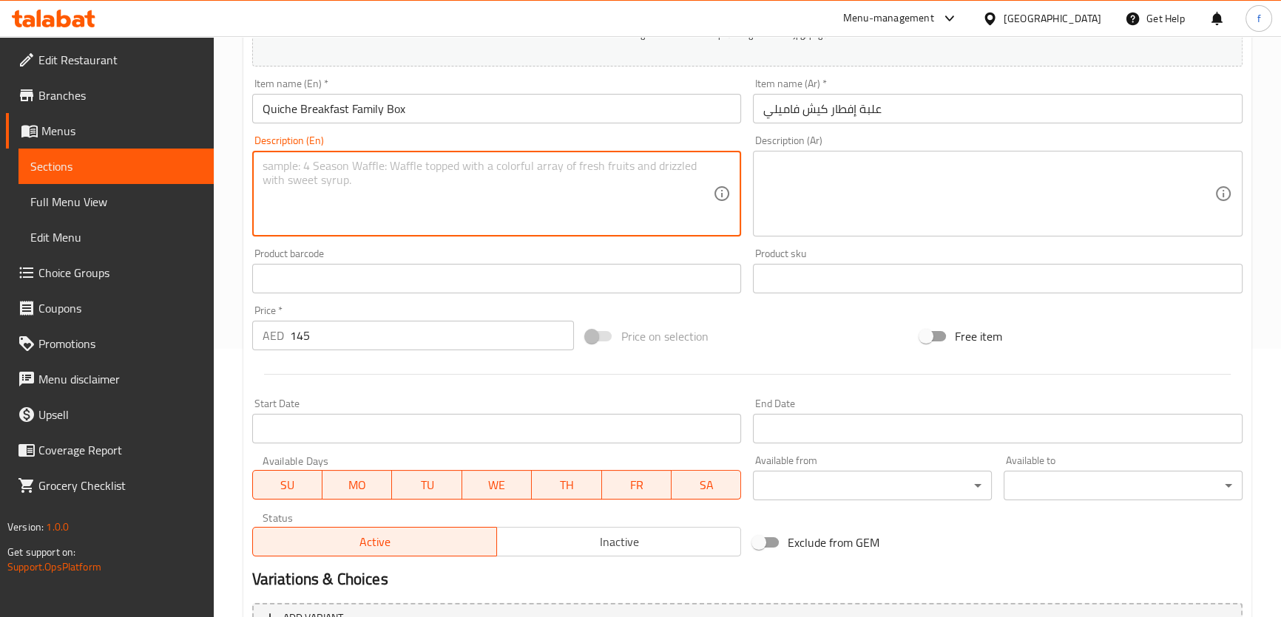
paste textarea "4 Scones"
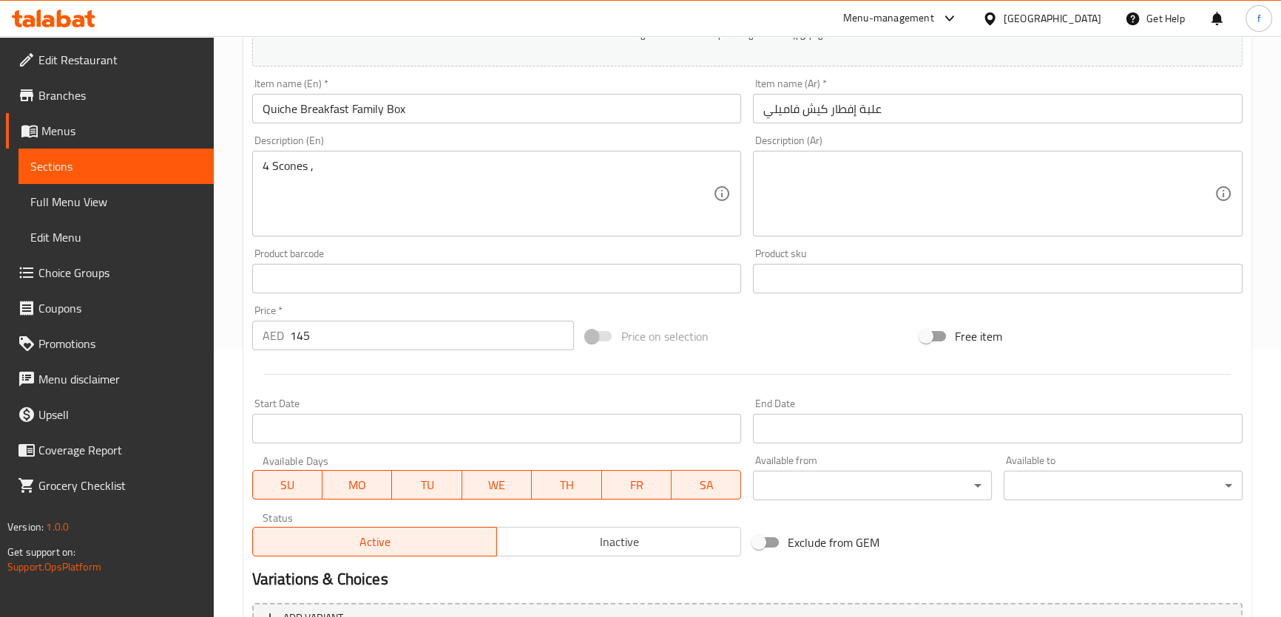
click at [329, 172] on textarea "4 Scones ," at bounding box center [487, 194] width 451 height 70
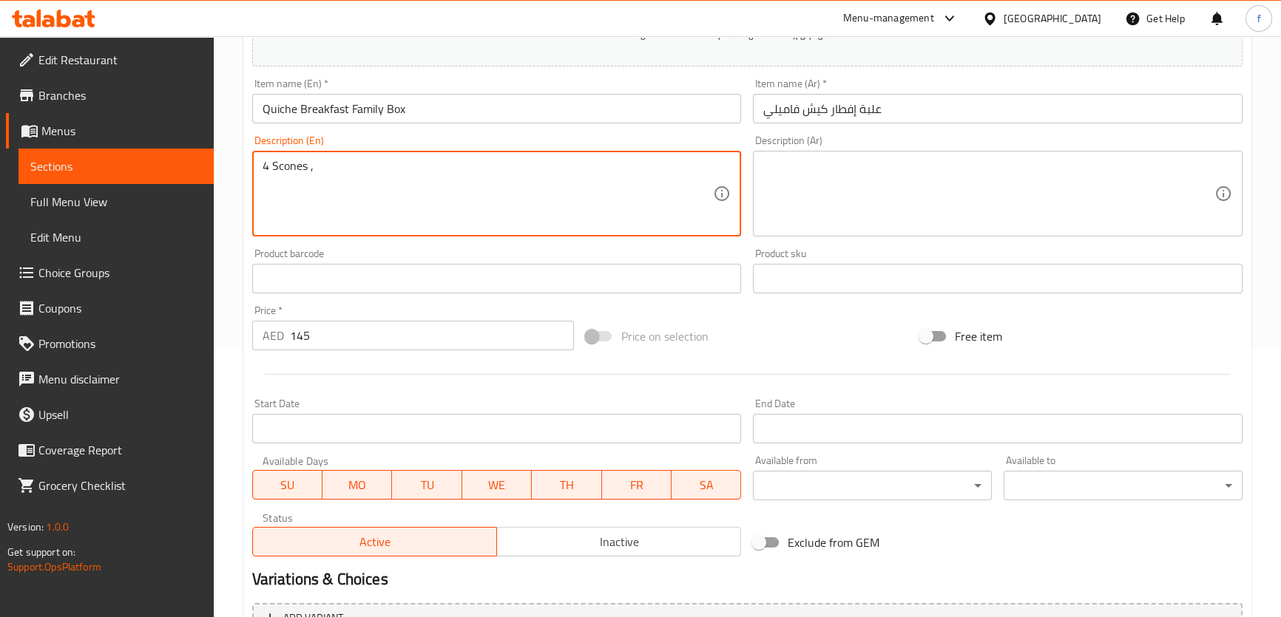
paste textarea "4 Mini Croissants"
click at [430, 175] on textarea "4 Scones , 4 Mini Croissants ," at bounding box center [487, 194] width 451 height 70
paste textarea "8 Pancakes"
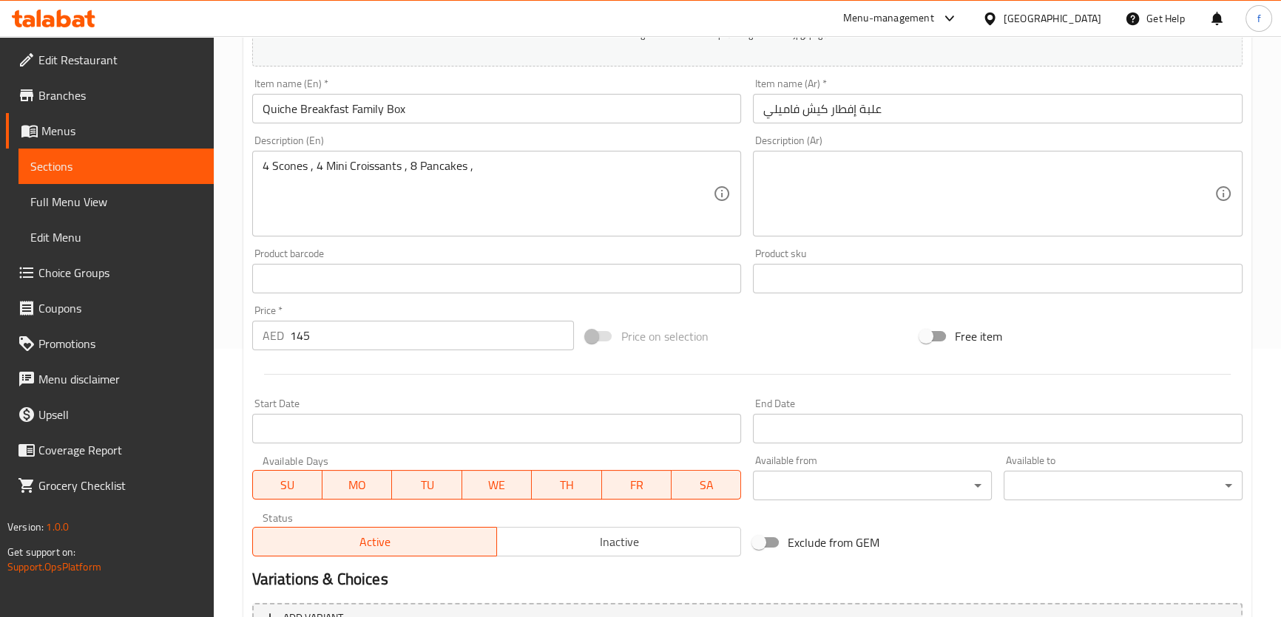
click at [489, 171] on textarea "4 Scones , 4 Mini Croissants , 8 Pancakes ," at bounding box center [487, 194] width 451 height 70
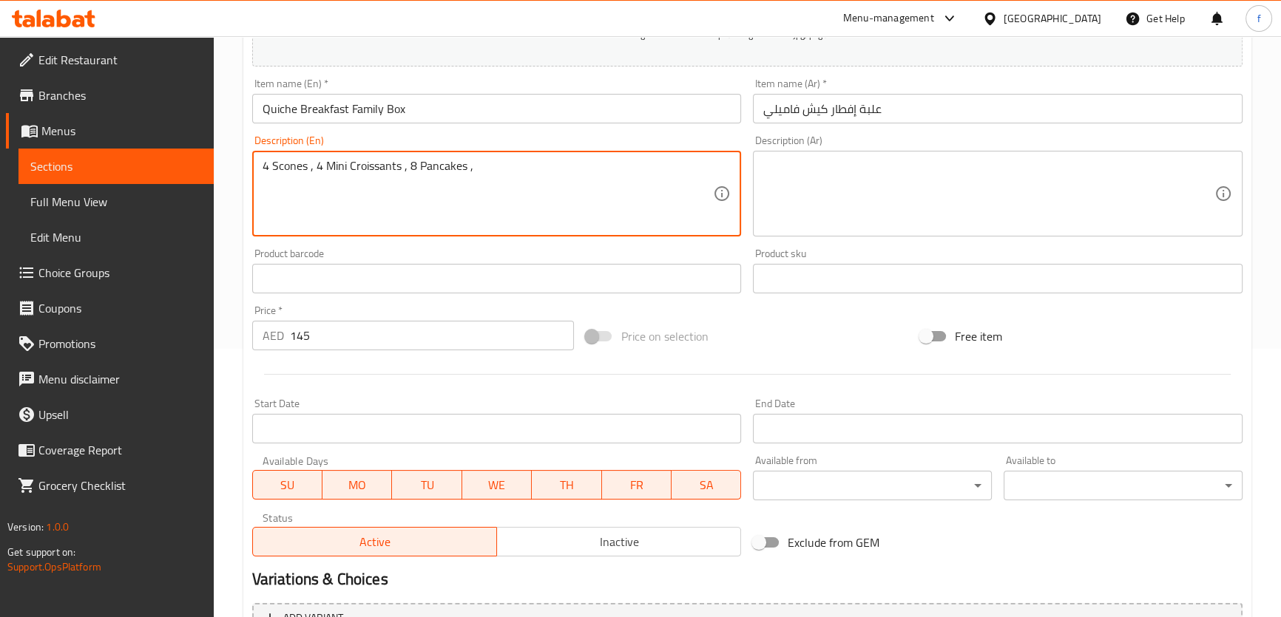
paste textarea "Hazelnut chocolate spread"
type textarea "4 Scones , 4 Mini Croissants , 8 Pancakes , Hazelnut chocolate spread"
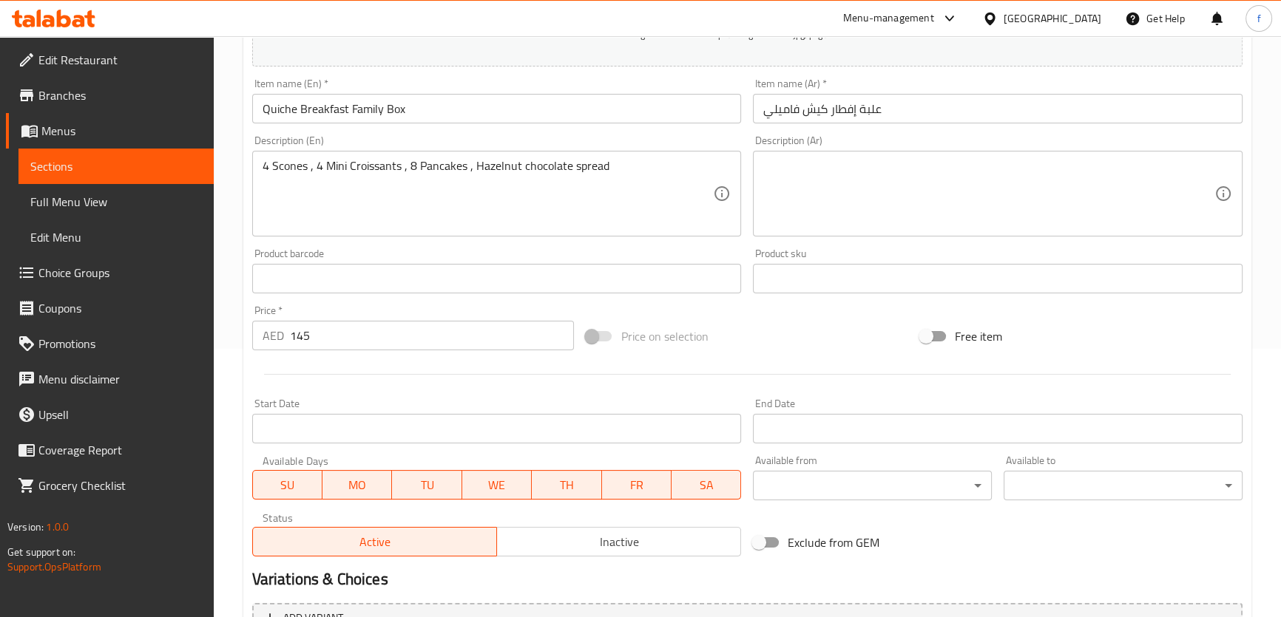
click at [294, 168] on textarea "4 Scones , 4 Mini Croissants , 8 Pancakes , Hazelnut chocolate spread" at bounding box center [487, 194] width 451 height 70
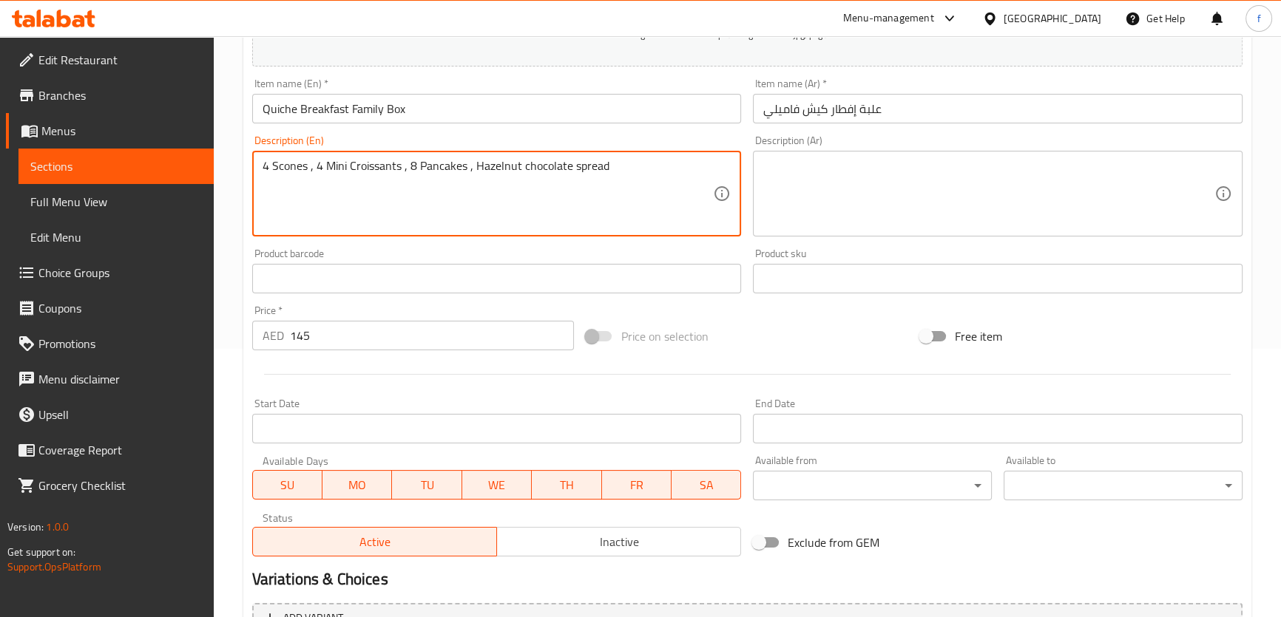
click at [294, 168] on textarea "4 Scones , 4 Mini Croissants , 8 Pancakes , Hazelnut chocolate spread" at bounding box center [487, 194] width 451 height 70
click at [650, 170] on textarea "4 Scones , 4 Mini Croissants , 8 Pancakes , Hazelnut chocolate spread" at bounding box center [487, 194] width 451 height 70
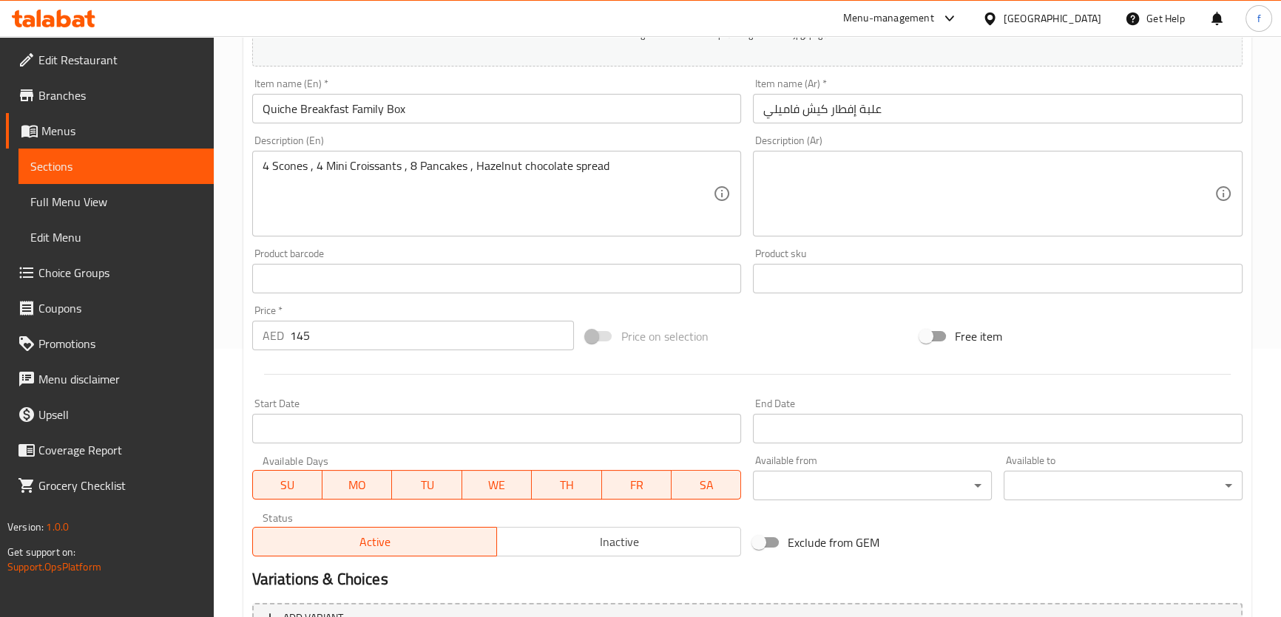
click at [384, 165] on textarea "4 Scones , 4 Mini Croissants , 8 Pancakes , Hazelnut chocolate spread" at bounding box center [487, 194] width 451 height 70
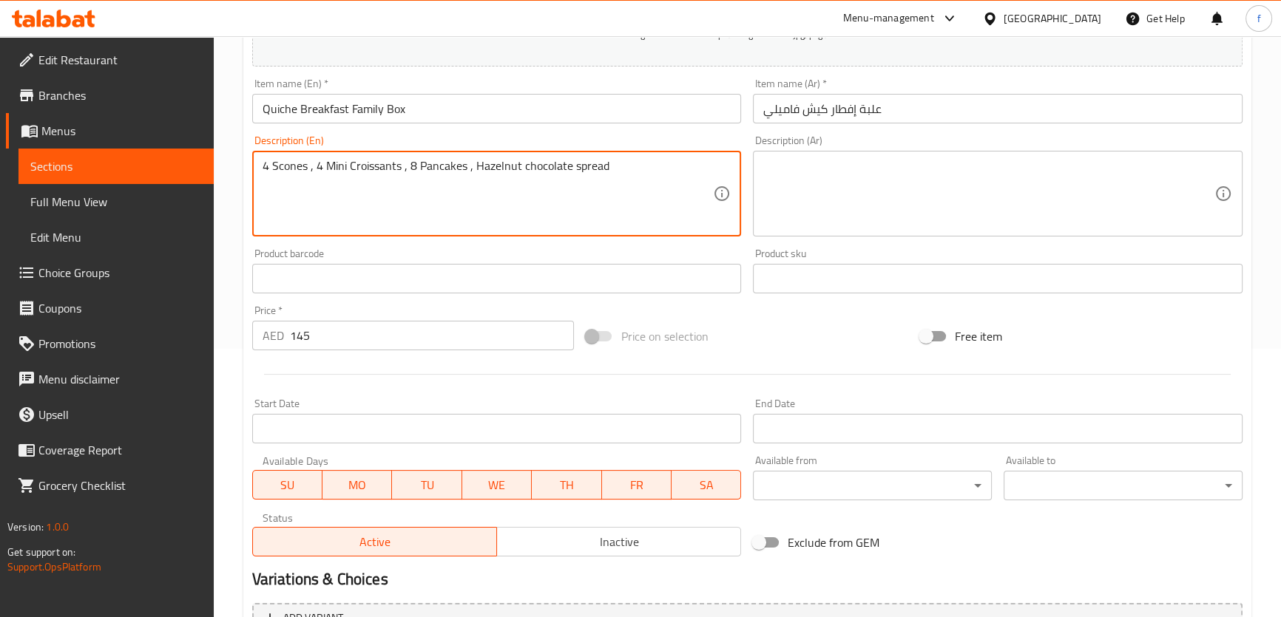
click at [384, 165] on textarea "4 Scones , 4 Mini Croissants , 8 Pancakes , Hazelnut chocolate spread" at bounding box center [487, 194] width 451 height 70
drag, startPoint x: 325, startPoint y: 162, endPoint x: 401, endPoint y: 165, distance: 76.2
click at [401, 165] on textarea "4 Scones , 4 Mini Croissants , 8 Pancakes , Hazelnut chocolate spread" at bounding box center [487, 194] width 451 height 70
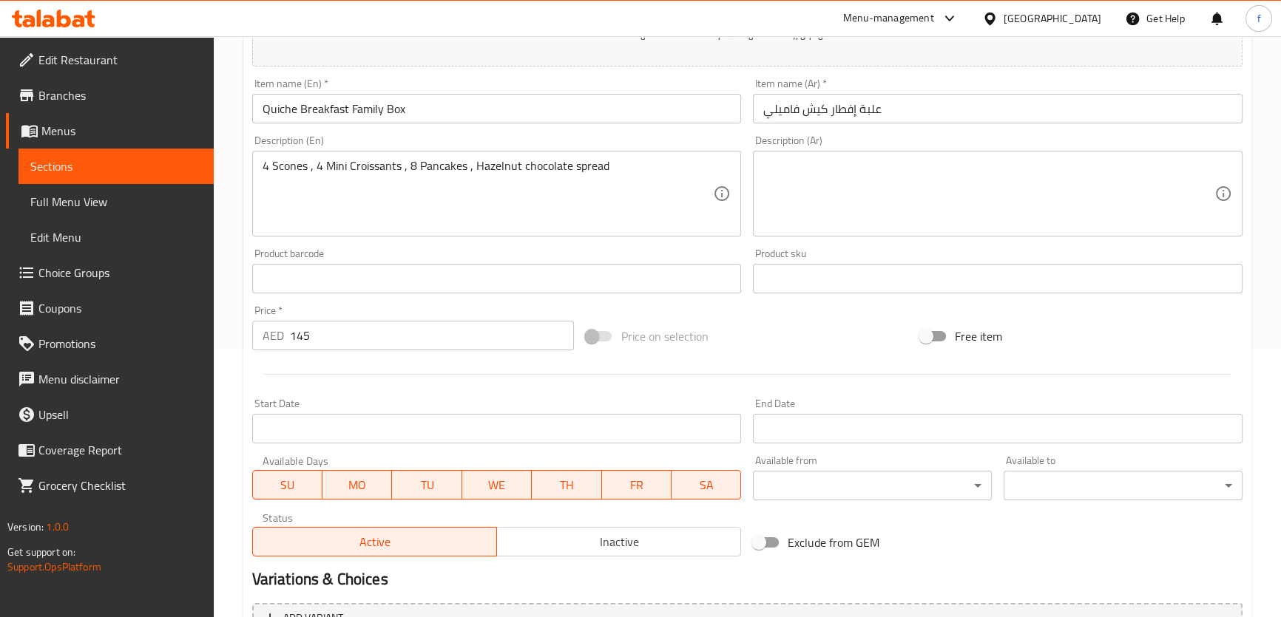
click at [373, 165] on textarea "4 Scones , 4 Mini Croissants , 8 Pancakes , Hazelnut chocolate spread" at bounding box center [487, 194] width 451 height 70
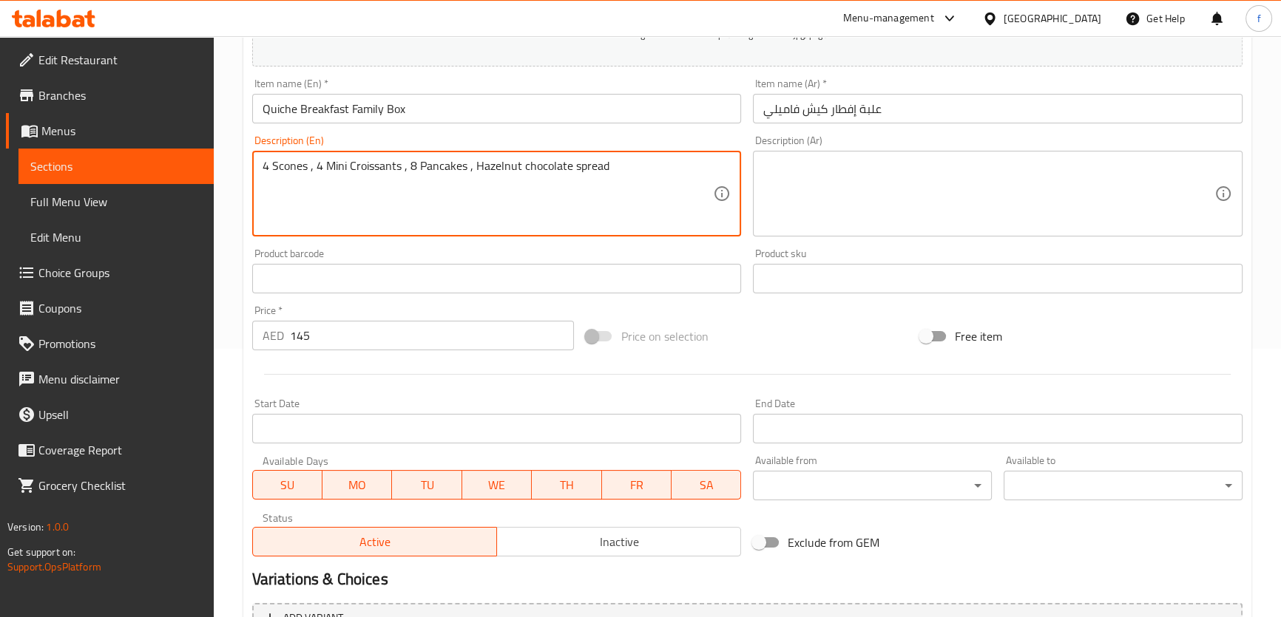
click at [373, 165] on textarea "4 Scones , 4 Mini Croissants , 8 Pancakes , Hazelnut chocolate spread" at bounding box center [487, 194] width 451 height 70
click at [370, 163] on textarea "4 Scones , 4 Mini Croissants , 8 Pancakes , Hazelnut chocolate spread" at bounding box center [487, 194] width 451 height 70
click at [898, 176] on textarea at bounding box center [988, 194] width 451 height 70
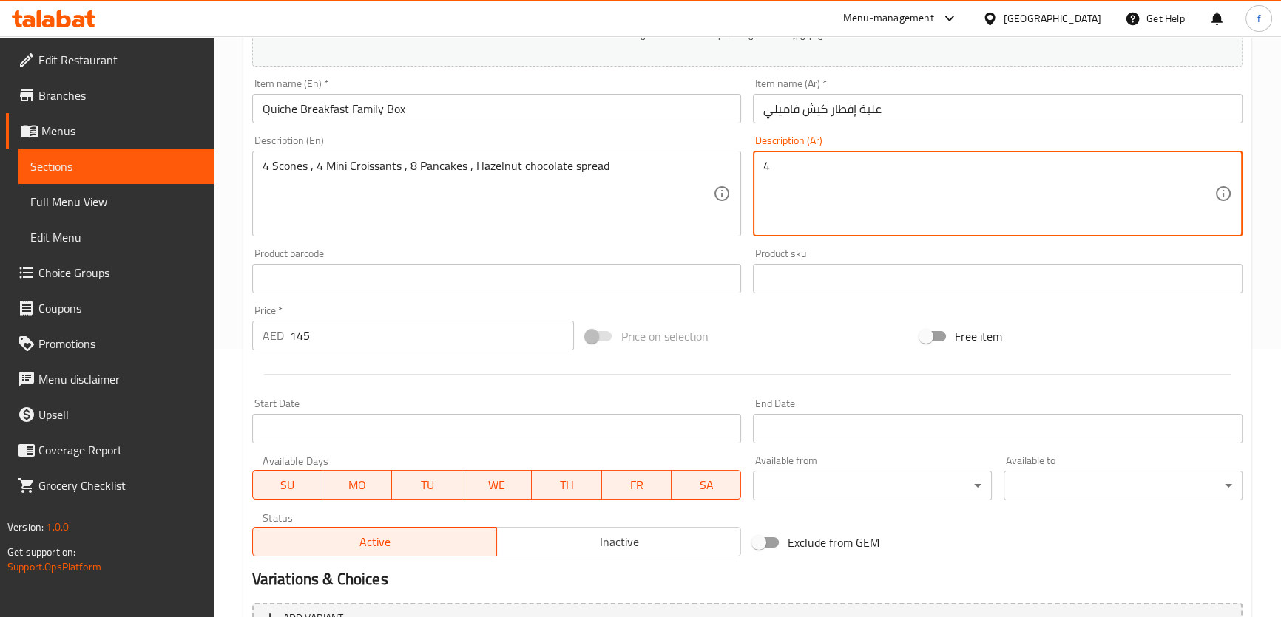
paste textarea "الكعكات"
click at [764, 163] on textarea "4" at bounding box center [988, 194] width 451 height 70
paste textarea "الكعكات"
click at [821, 172] on textarea "الكعكات4" at bounding box center [988, 194] width 451 height 70
click at [765, 164] on textarea "الكعكات" at bounding box center [988, 194] width 451 height 70
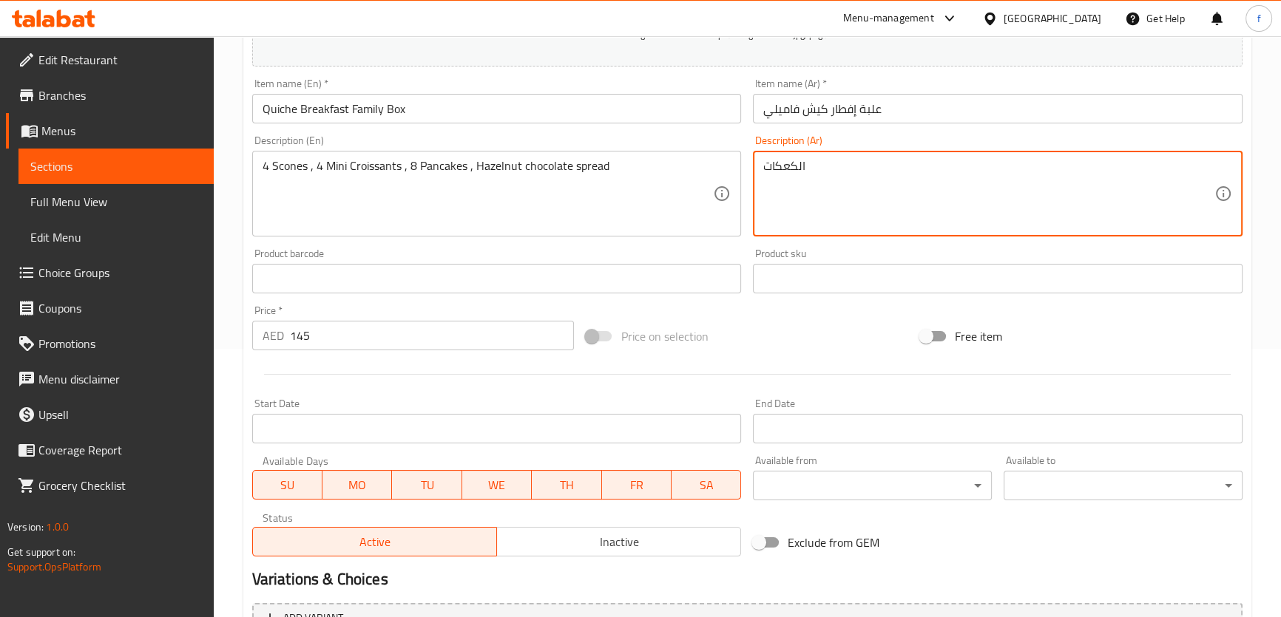
type textarea "4الكعكات"
click at [800, 172] on textarea "4الكعكات" at bounding box center [988, 194] width 451 height 70
paste textarea "الكعكات"
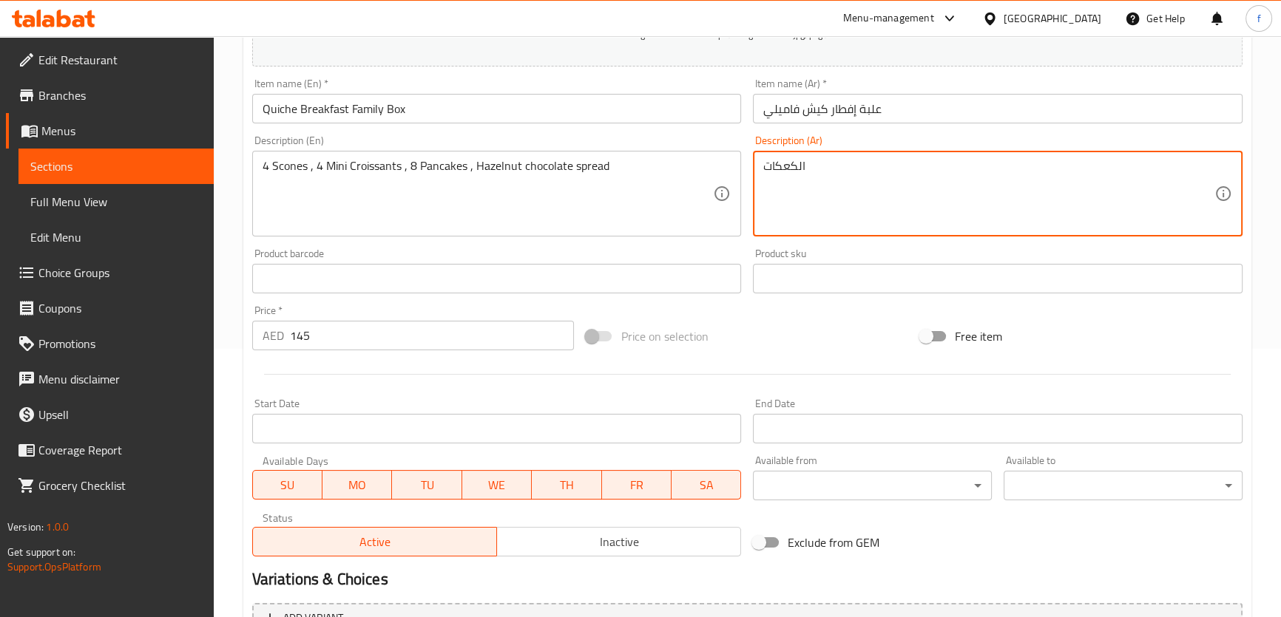
click at [763, 162] on textarea "الكعكات" at bounding box center [988, 194] width 451 height 70
click at [766, 164] on textarea "4الكعكات" at bounding box center [988, 194] width 451 height 70
click at [813, 169] on textarea "4الكعكات" at bounding box center [988, 194] width 451 height 70
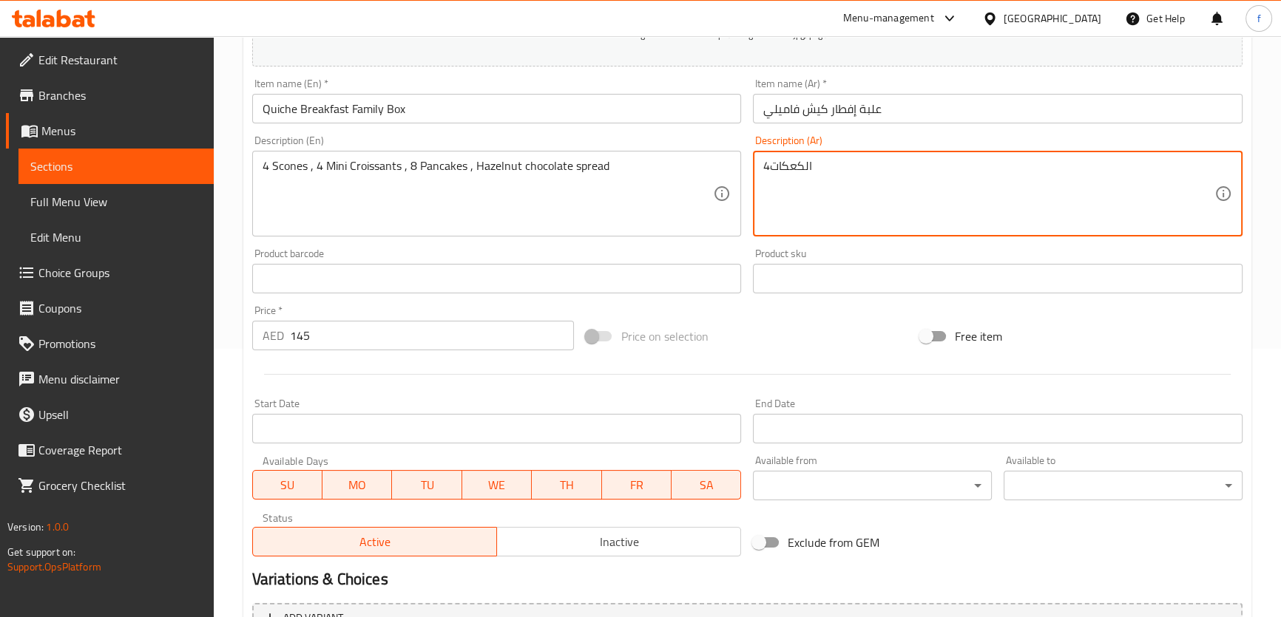
click at [813, 169] on textarea "4الكعكات" at bounding box center [988, 194] width 451 height 70
type textarea "5"
click at [770, 168] on textarea "4" at bounding box center [988, 194] width 451 height 70
type textarea "4"
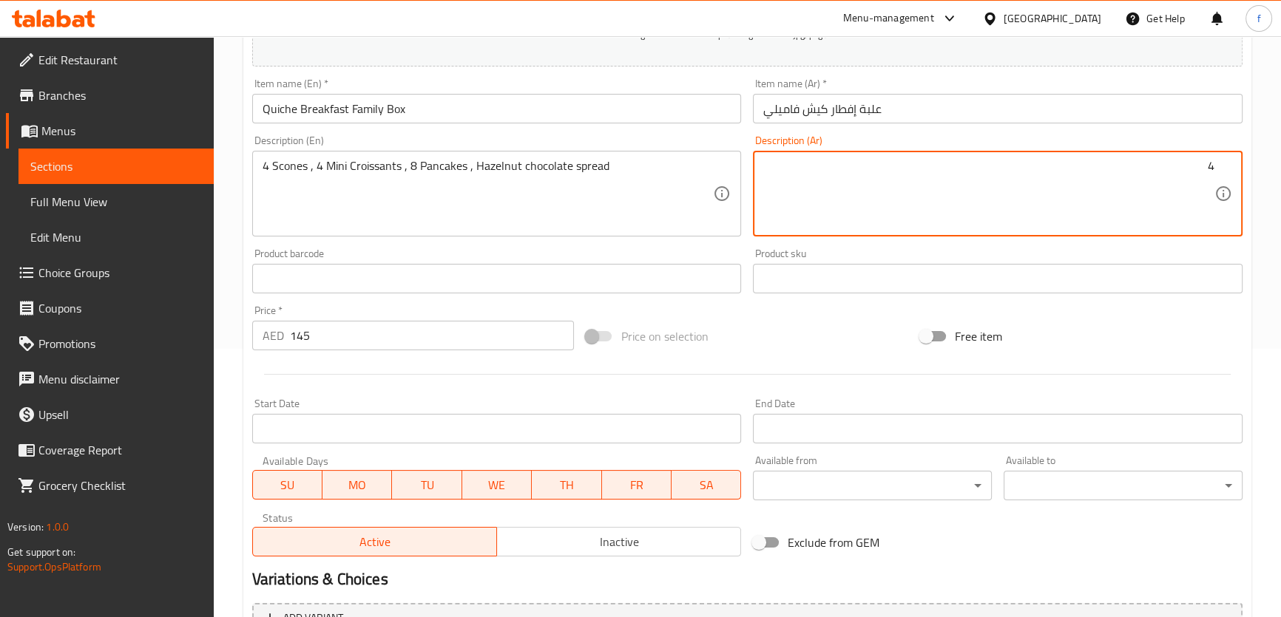
paste textarea "الكعكات"
click at [1199, 163] on textarea "4 الكعكات" at bounding box center [988, 194] width 451 height 70
click at [1168, 162] on textarea "4 كعكات" at bounding box center [988, 194] width 451 height 70
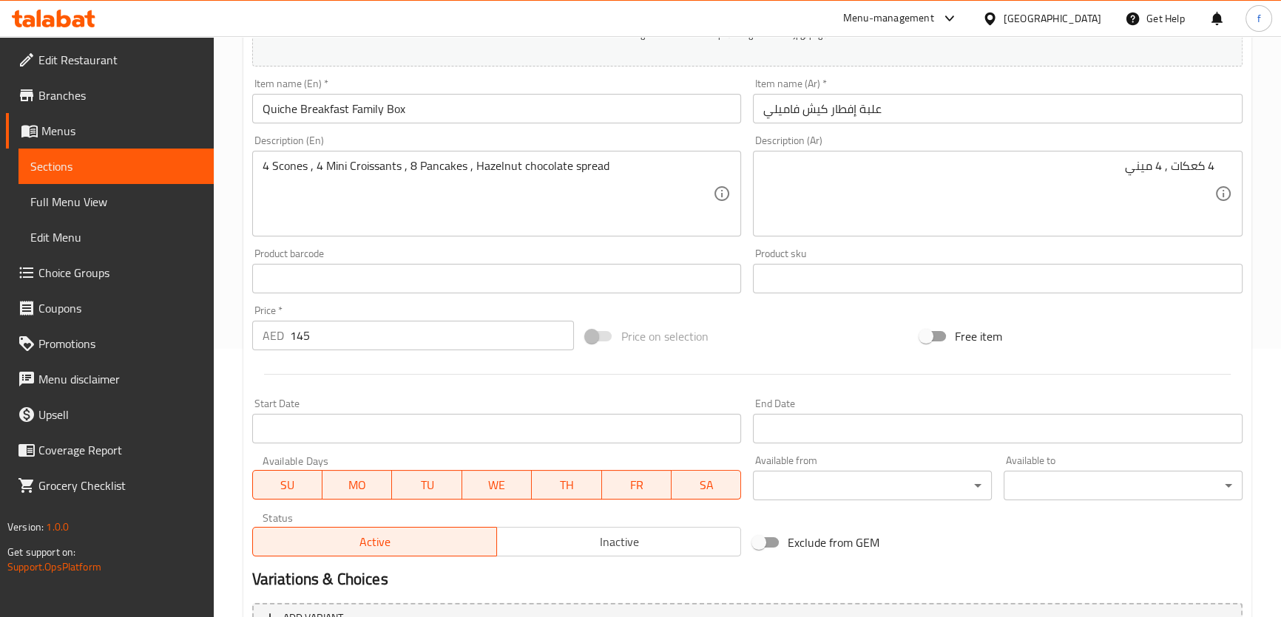
click at [1081, 155] on div "4 كعكات , 4 ميني Description (Ar)" at bounding box center [997, 194] width 489 height 86
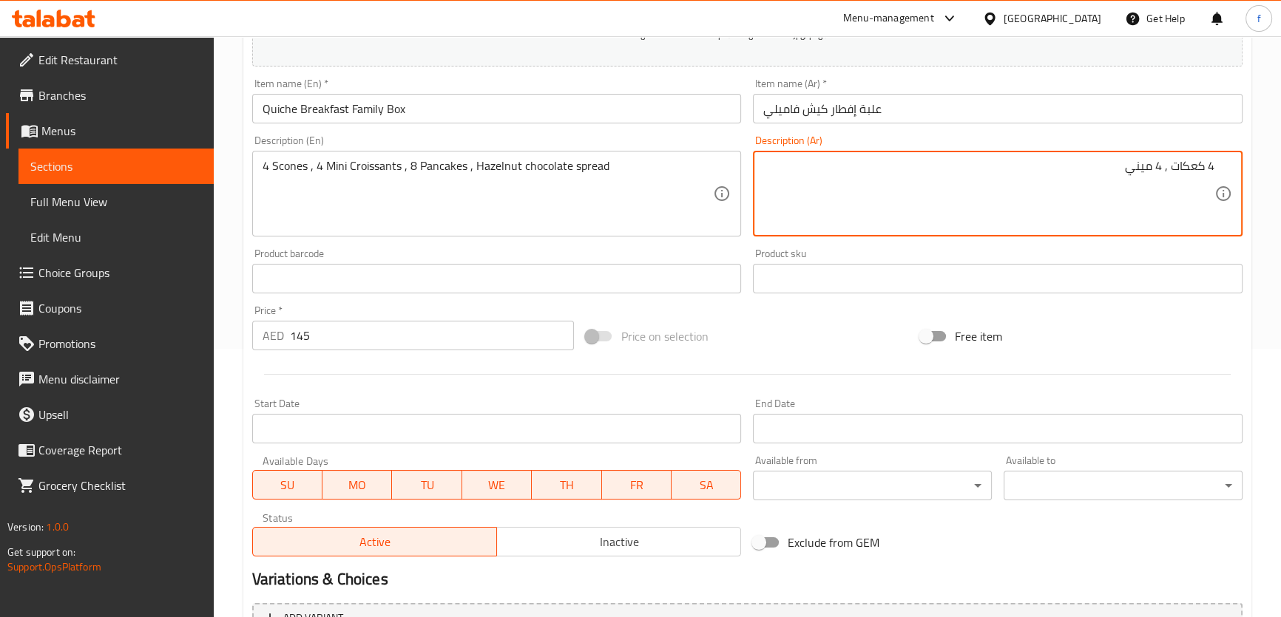
paste textarea "كرواسون"
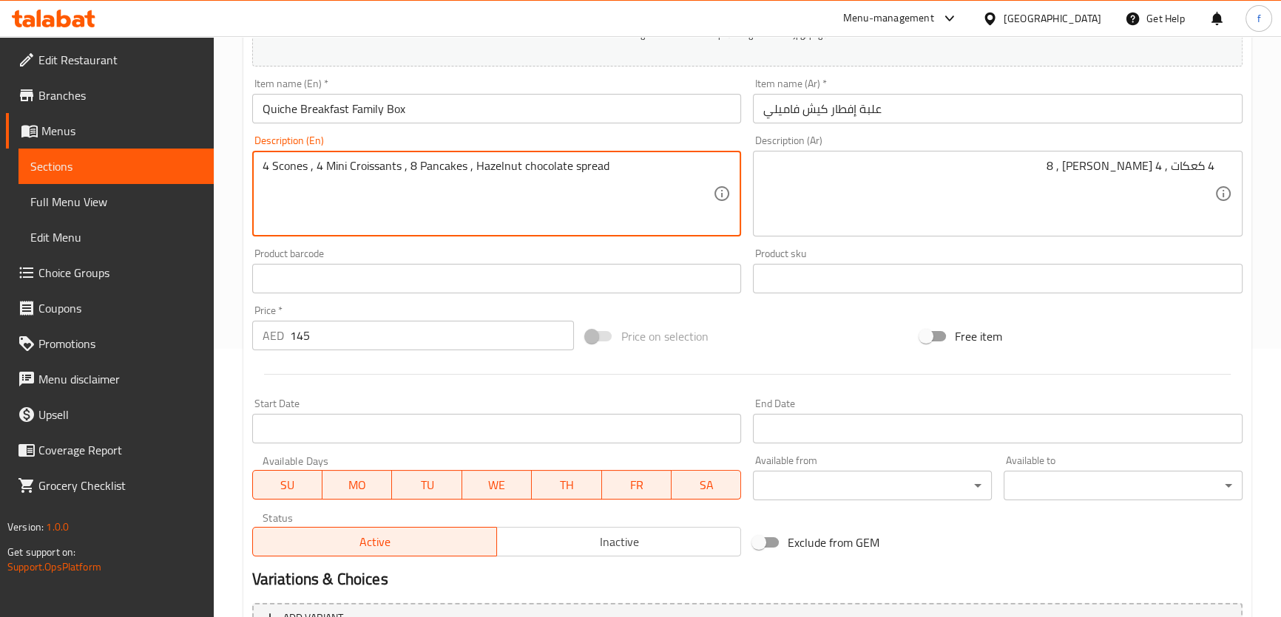
click at [450, 159] on textarea "4 Scones , 4 Mini Croissants , 8 Pancakes , Hazelnut chocolate spread" at bounding box center [487, 194] width 451 height 70
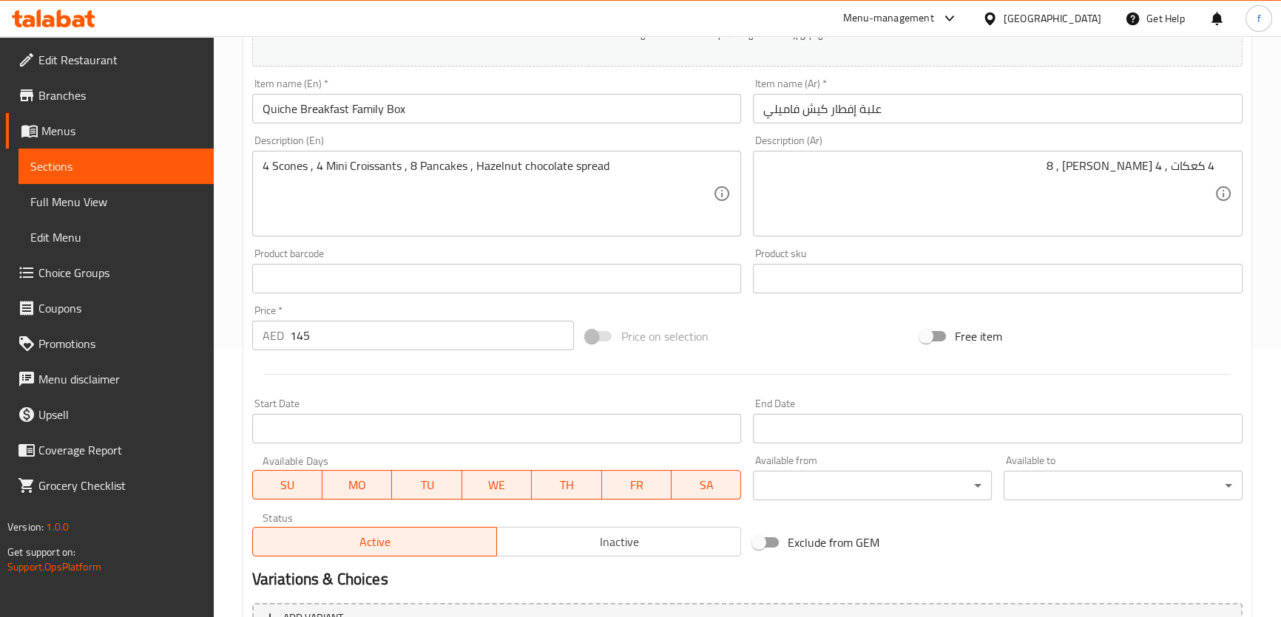
click at [436, 169] on textarea "4 Scones , 4 Mini Croissants , 8 Pancakes , Hazelnut chocolate spread" at bounding box center [487, 194] width 451 height 70
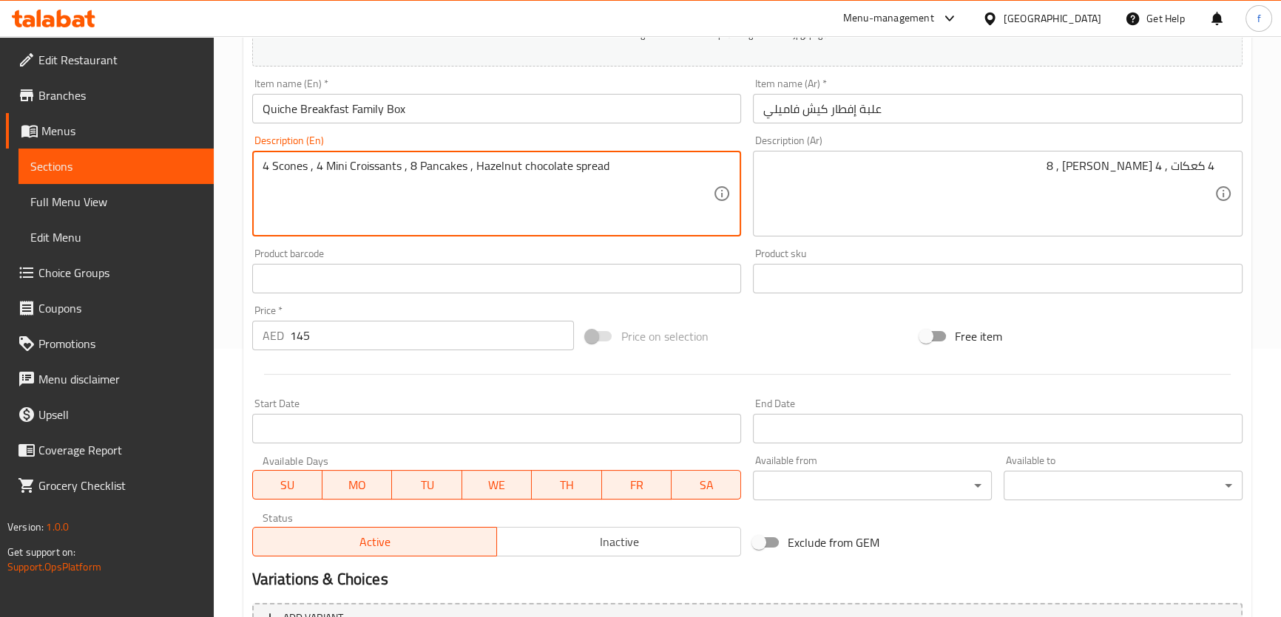
click at [436, 169] on textarea "4 Scones , 4 Mini Croissants , 8 Pancakes , Hazelnut chocolate spread" at bounding box center [487, 194] width 451 height 70
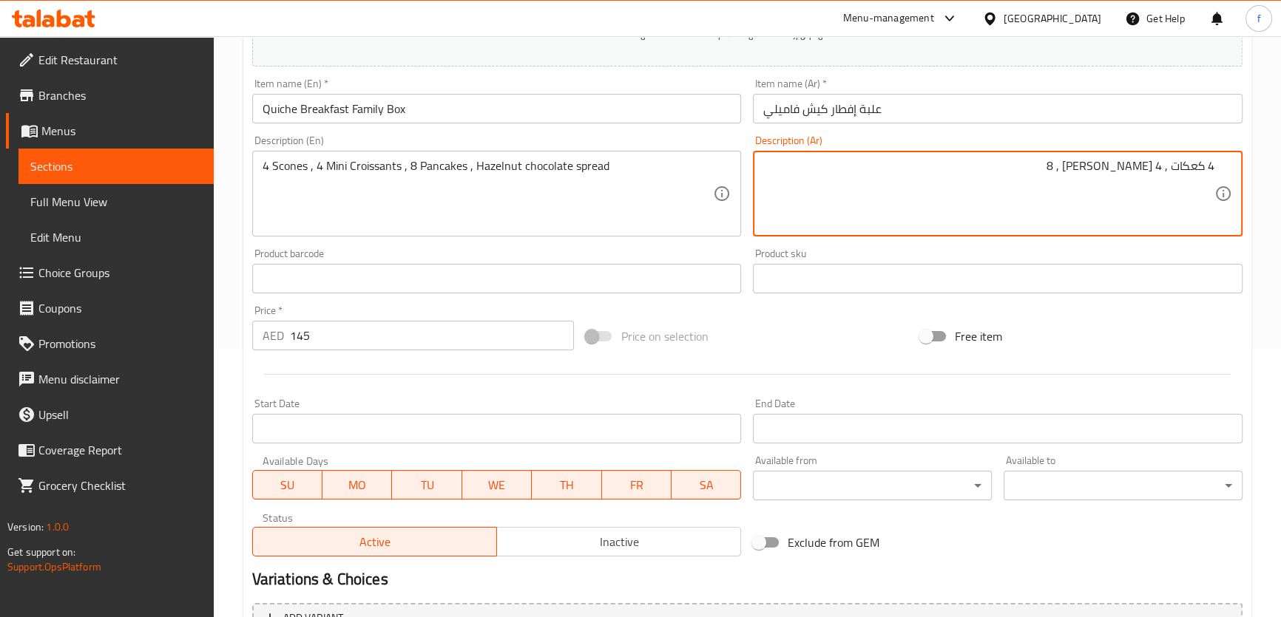
paste textarea "بان كيك"
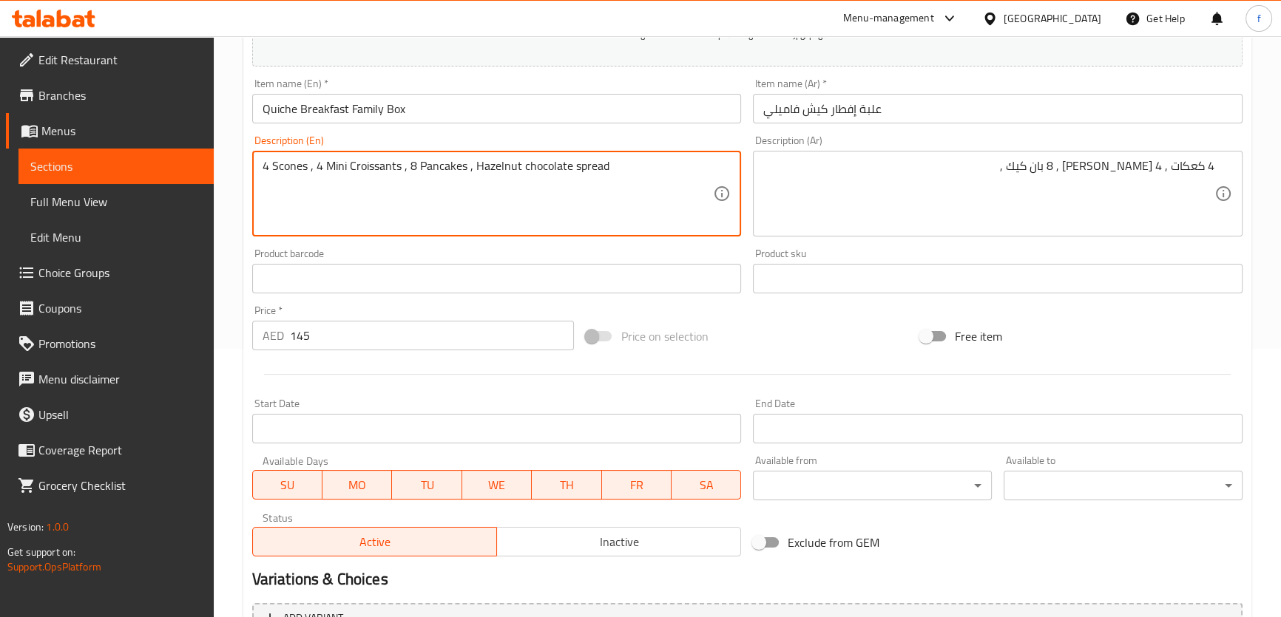
click at [491, 171] on textarea "4 Scones , 4 Mini Croissants , 8 Pancakes , Hazelnut chocolate spread" at bounding box center [487, 194] width 451 height 70
click at [478, 166] on textarea "4 Scones , 4 Mini Croissants , 8 Pancakes , Hazelnut chocolate spread" at bounding box center [487, 194] width 451 height 70
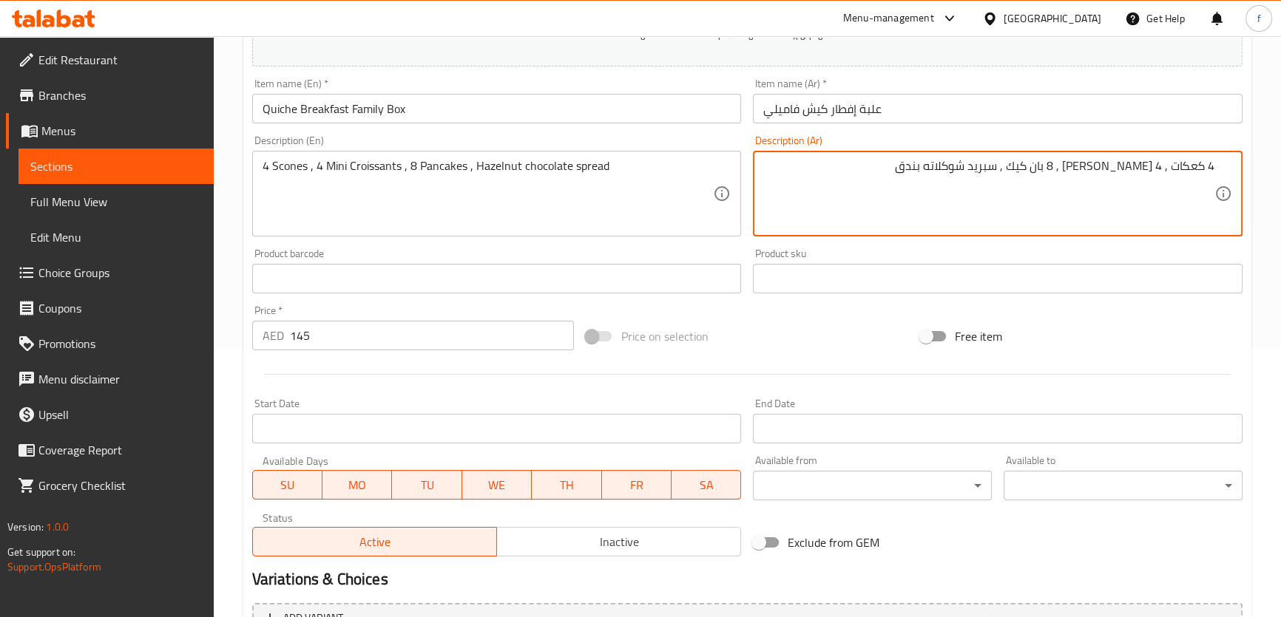
type textarea "4 كعكات , 4 [PERSON_NAME] , 8 بان كيك , سبريد شوكلاته بندق"
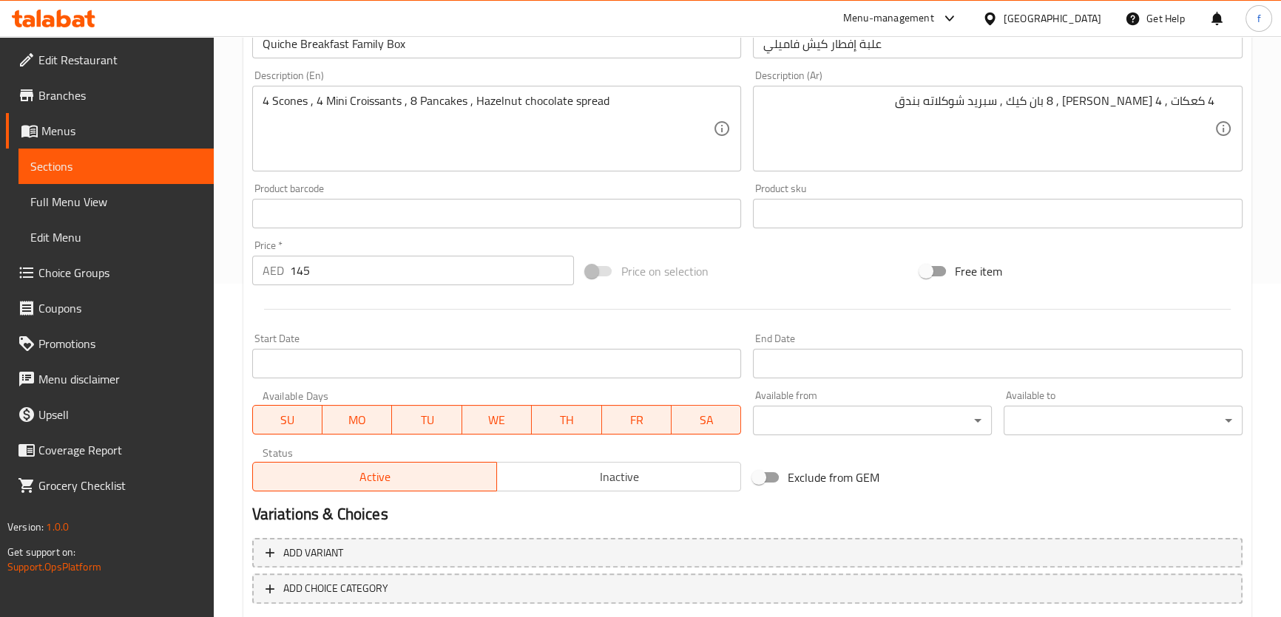
scroll to position [414, 0]
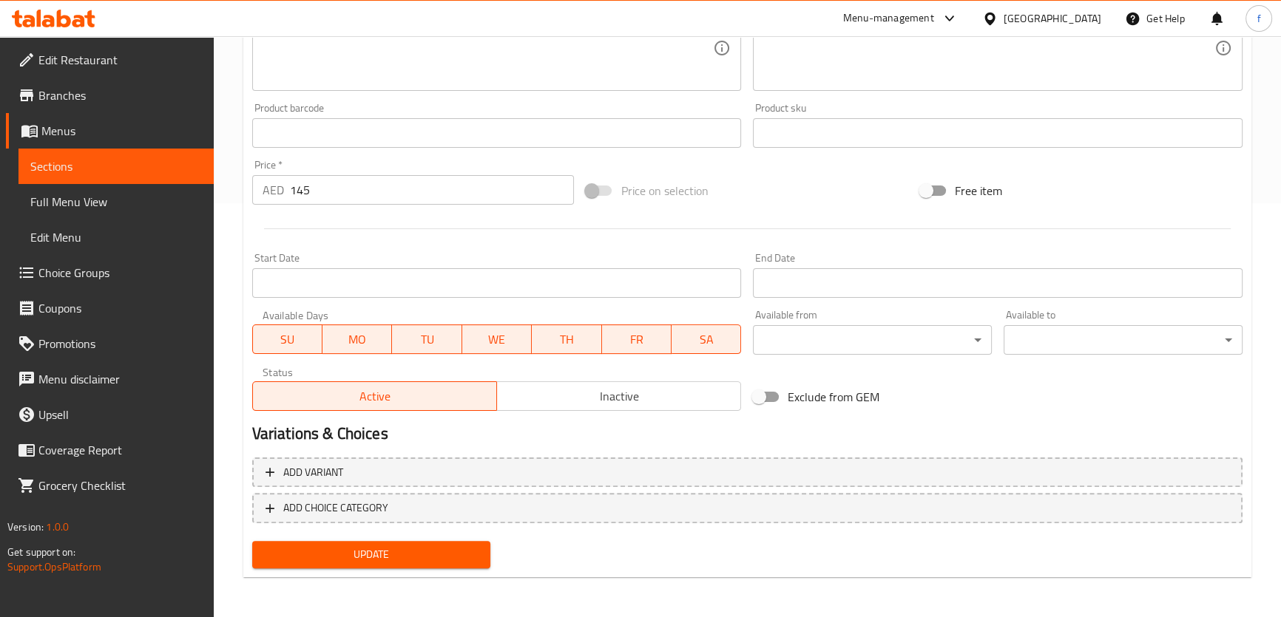
click at [450, 553] on span "Update" at bounding box center [371, 555] width 215 height 18
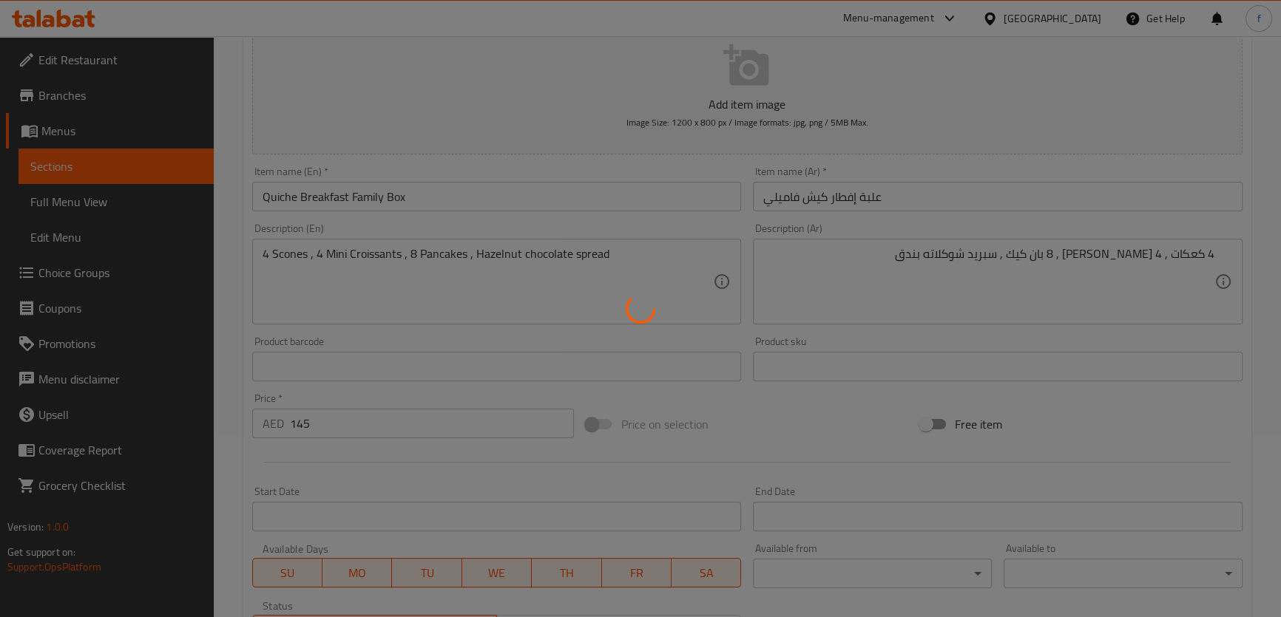
scroll to position [10, 0]
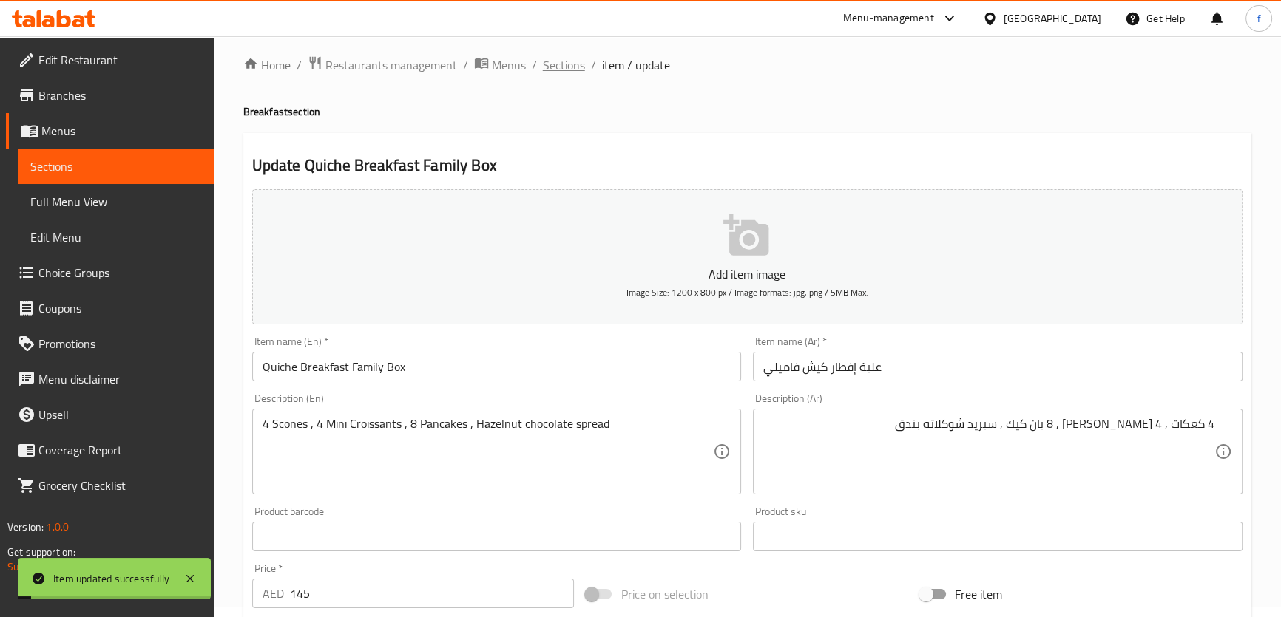
click at [558, 67] on span "Sections" at bounding box center [564, 65] width 42 height 18
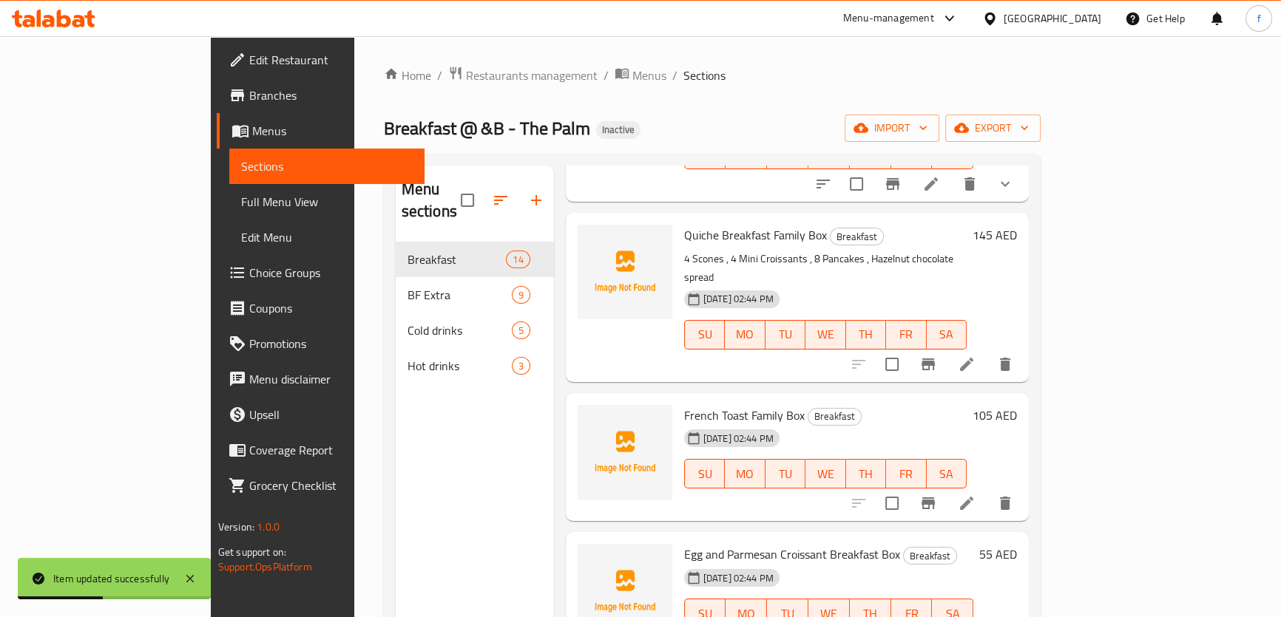
scroll to position [201, 0]
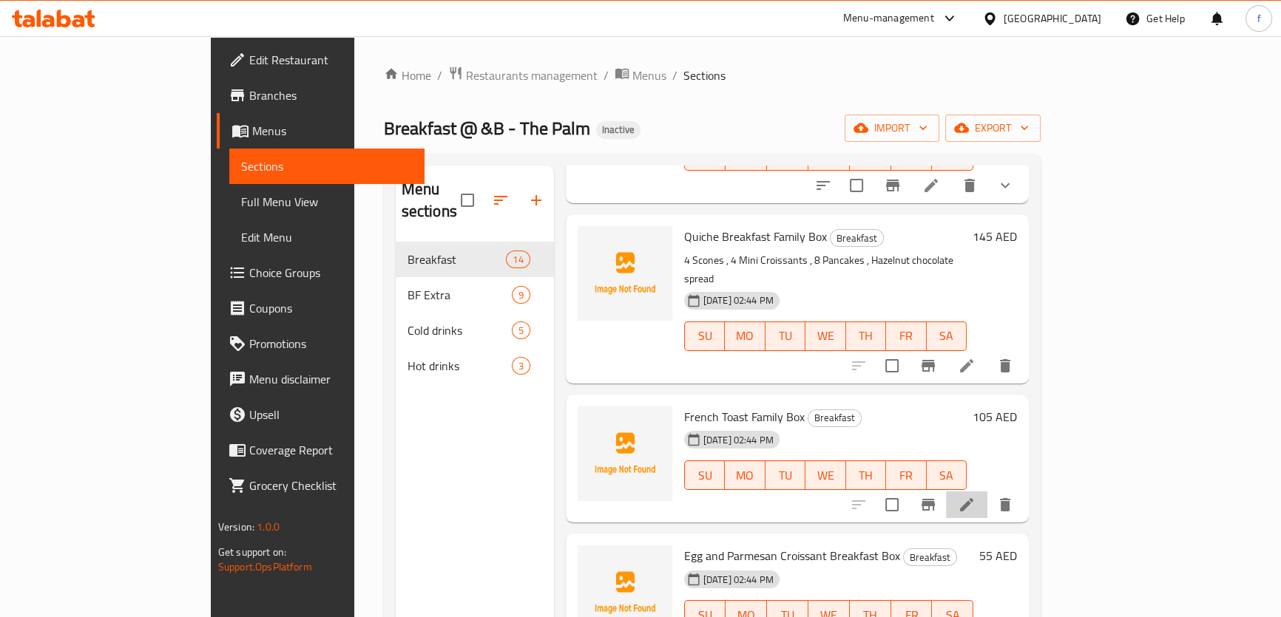
click at [987, 492] on li at bounding box center [966, 505] width 41 height 27
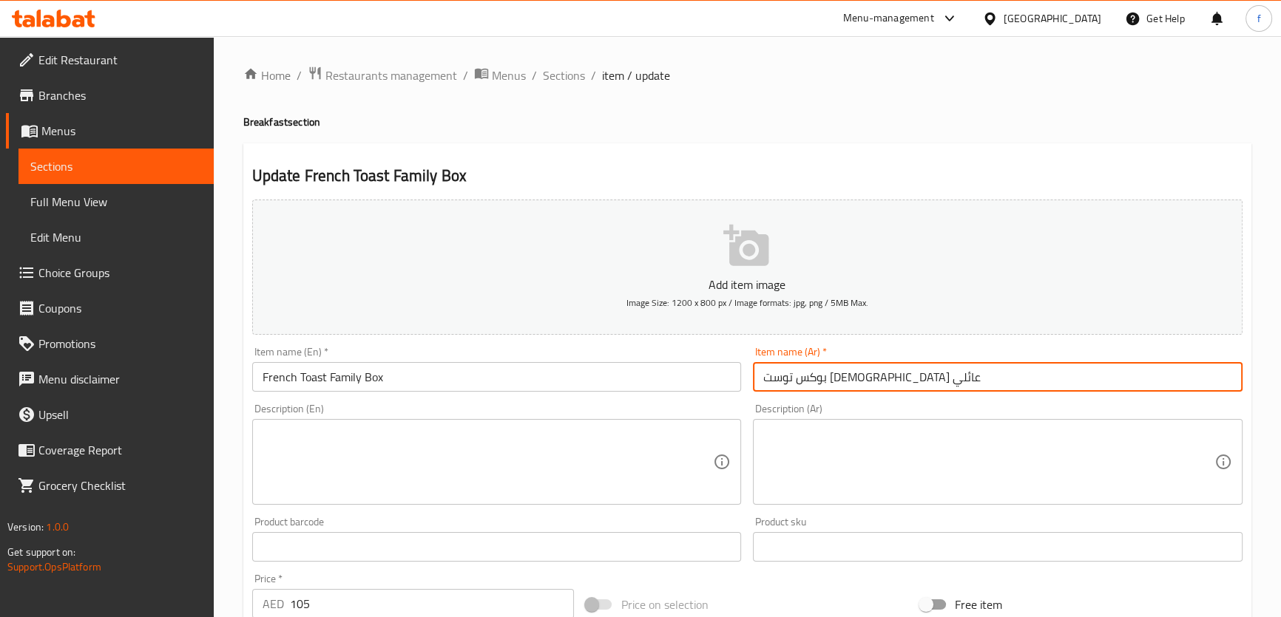
click at [878, 379] on input "بوكس توست فرنسي عائلي" at bounding box center [997, 377] width 489 height 30
click at [770, 373] on input "علبة توست فرنسي عائلي" at bounding box center [997, 377] width 489 height 30
click at [771, 373] on input "علبة توست فرنسي عائلي" at bounding box center [997, 377] width 489 height 30
click at [778, 377] on input "علبة توست فرنسي عائلي" at bounding box center [997, 377] width 489 height 30
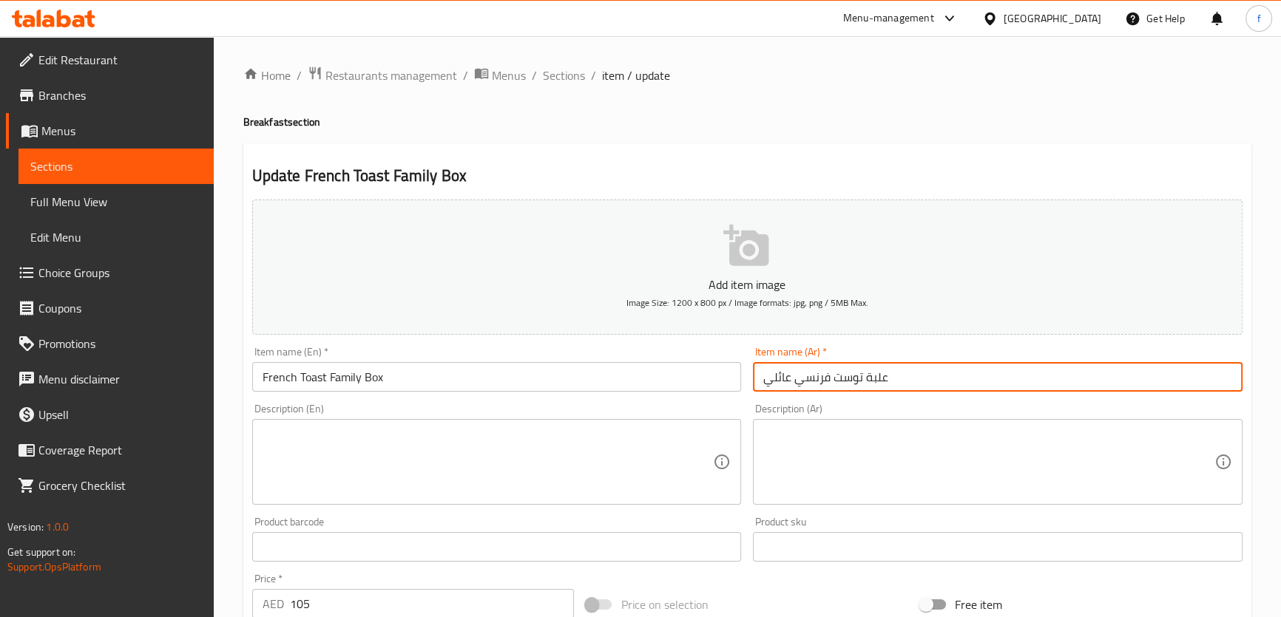
click at [778, 377] on input "علبة توست فرنسي عائلي" at bounding box center [997, 377] width 489 height 30
type input "علبة توست فرنسي فاميلي"
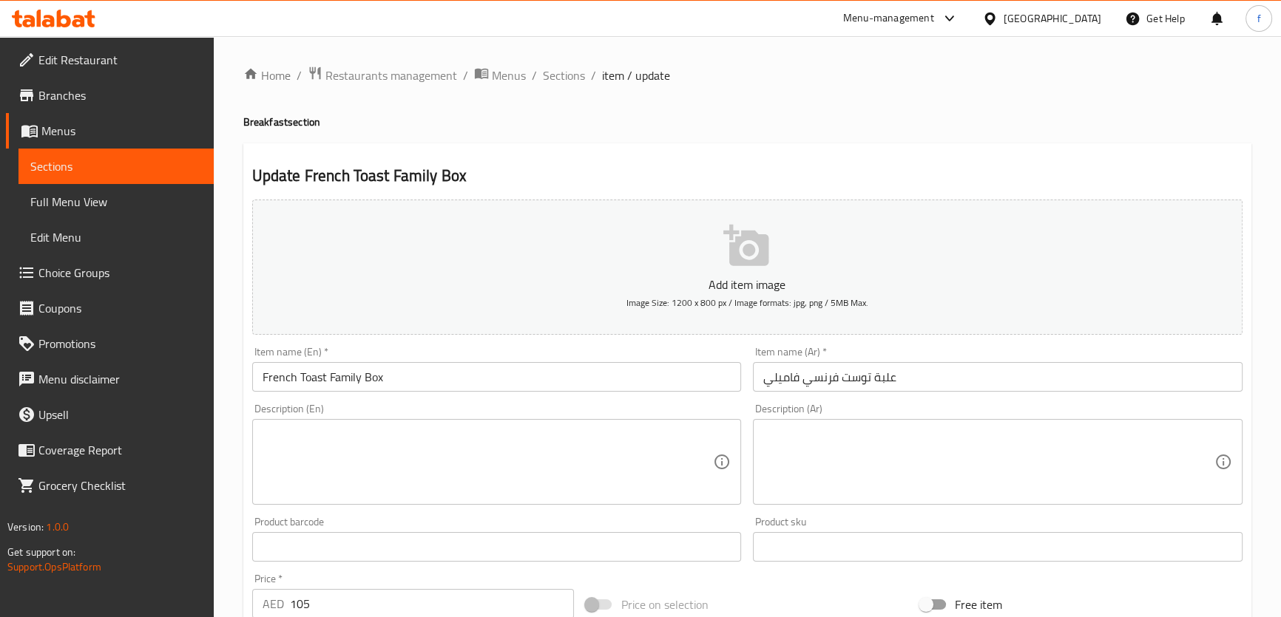
click at [312, 452] on textarea at bounding box center [487, 462] width 451 height 70
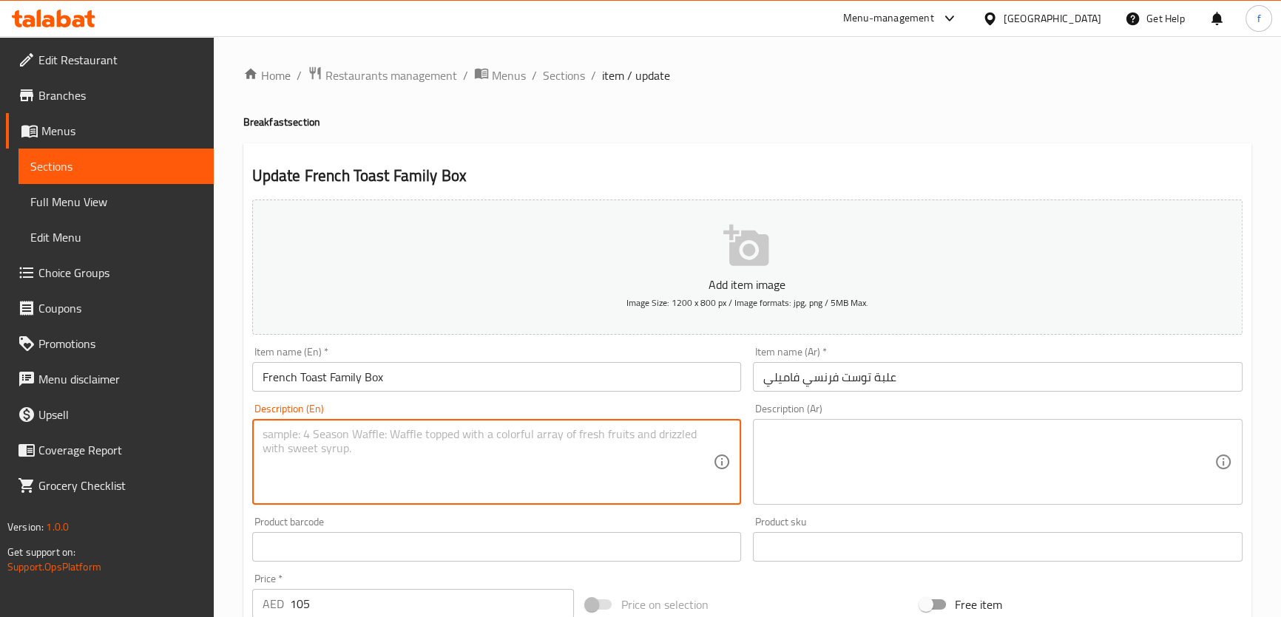
paste textarea "20 French toast Squares"
click at [406, 438] on textarea "20 French toast Squares ," at bounding box center [487, 462] width 451 height 70
paste textarea "Berries"
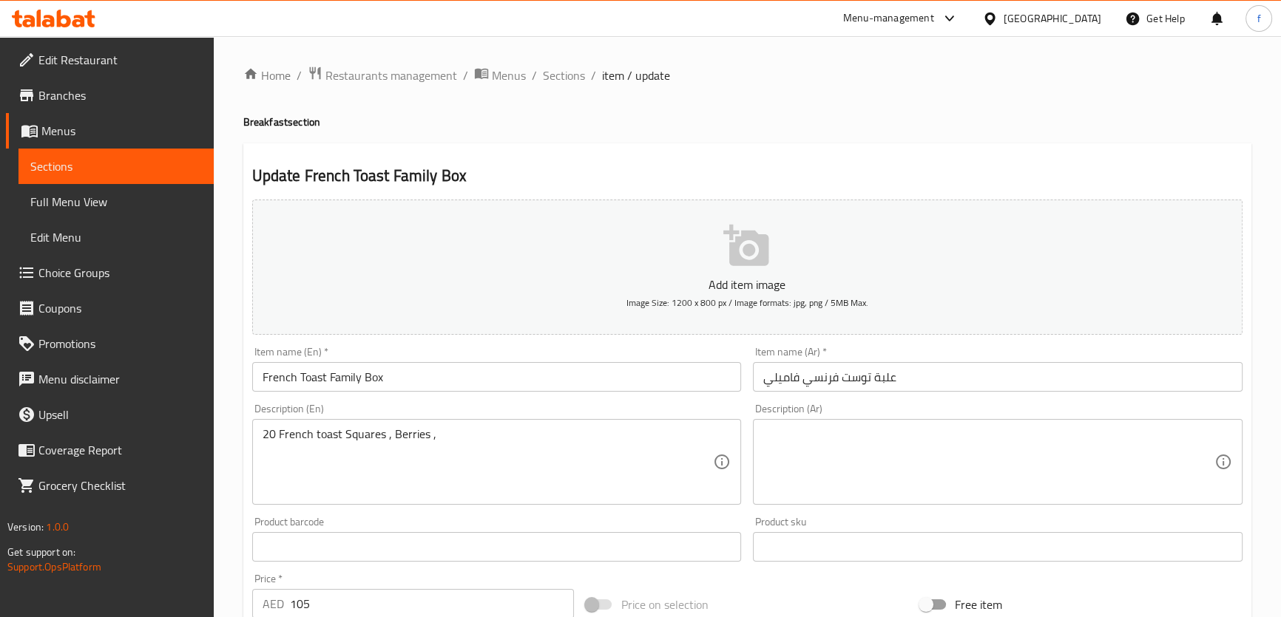
click at [439, 440] on textarea "20 French toast Squares , Berries ," at bounding box center [487, 462] width 451 height 70
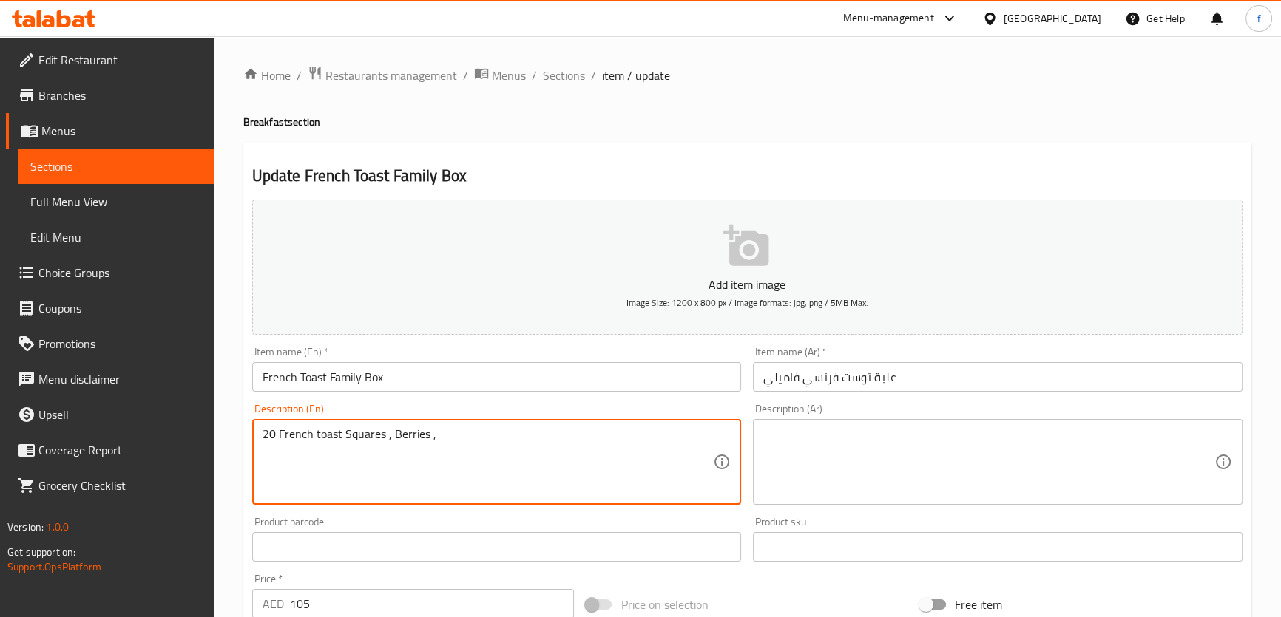
paste textarea "Berrie Sauce"
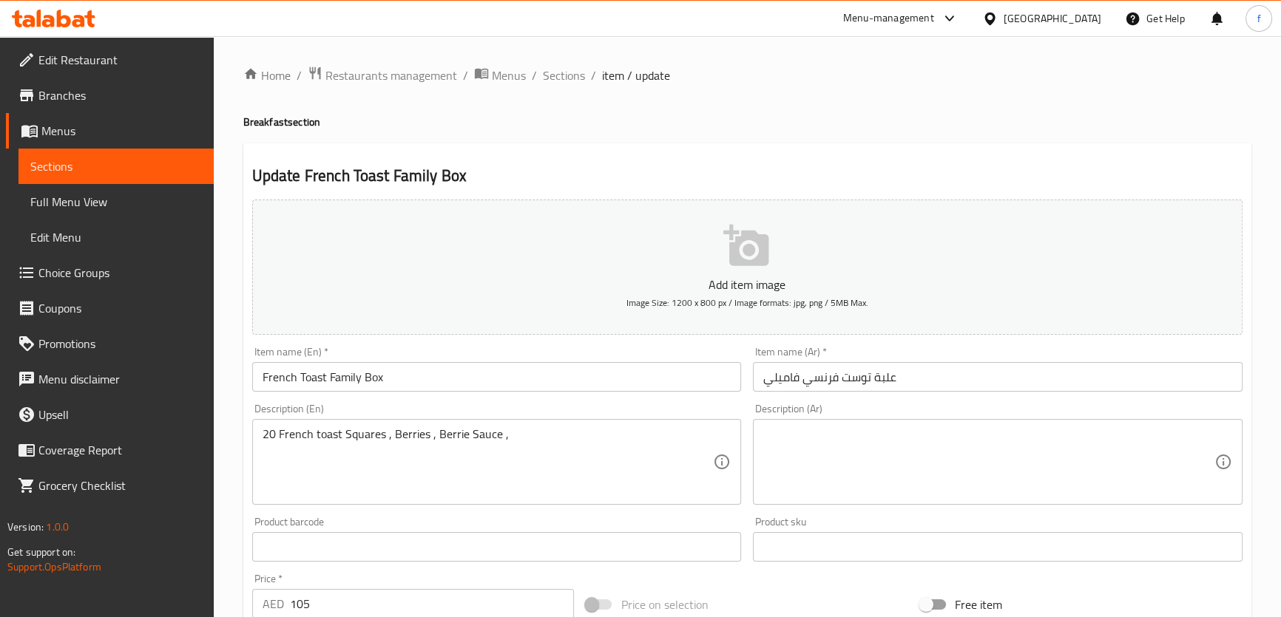
click at [544, 434] on textarea "20 French toast Squares , Berries , Berrie Sauce ," at bounding box center [487, 462] width 451 height 70
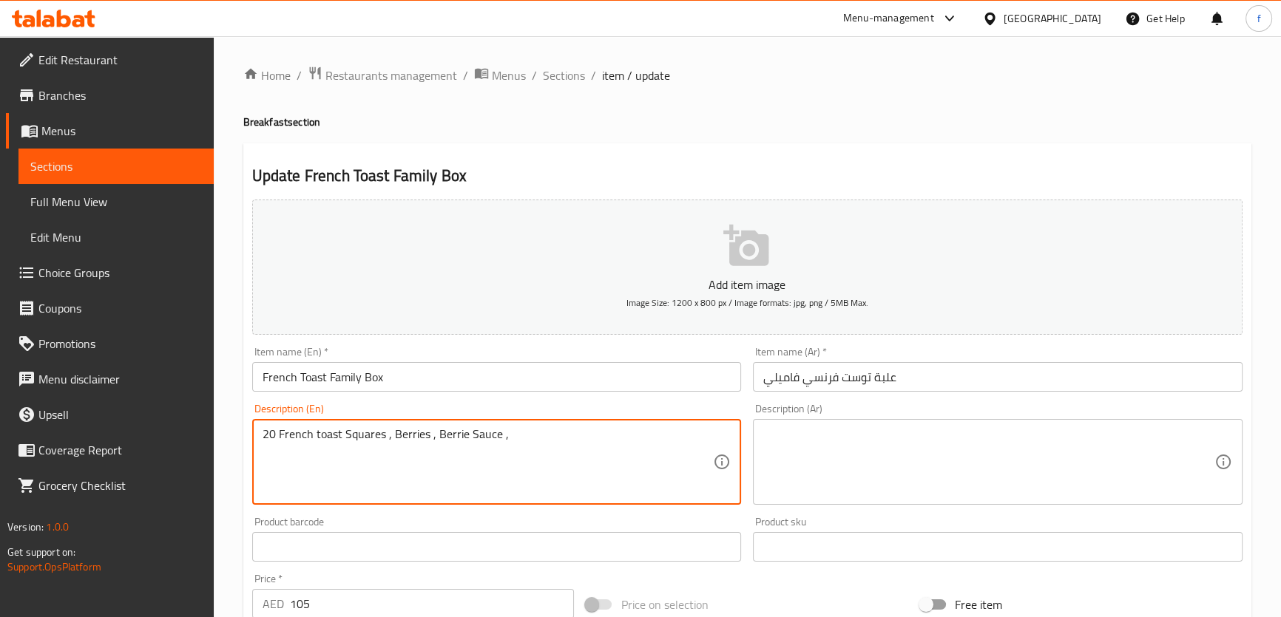
paste textarea "Fresh Cream"
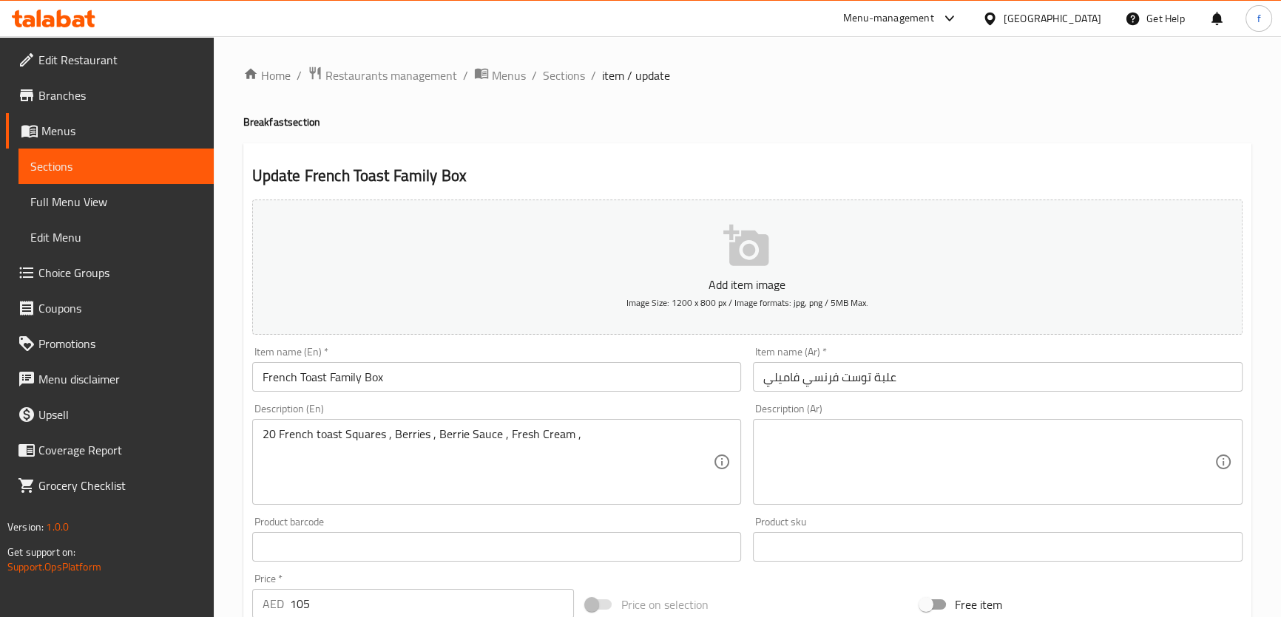
click at [626, 436] on textarea "20 French toast Squares , Berries , Berrie Sauce , Fresh Cream ," at bounding box center [487, 462] width 451 height 70
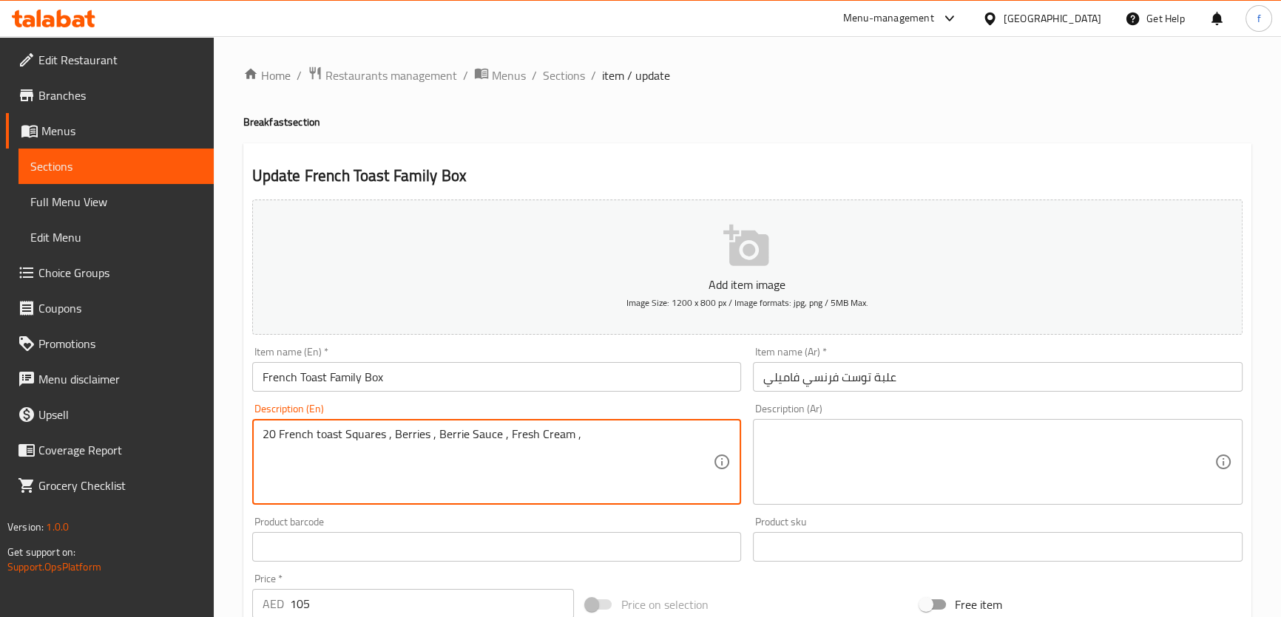
paste textarea "Home Made Caramel Syrup"
type textarea "20 French toast Squares , Berries , Berrie Sauce , Fresh Cream , Home Made Cara…"
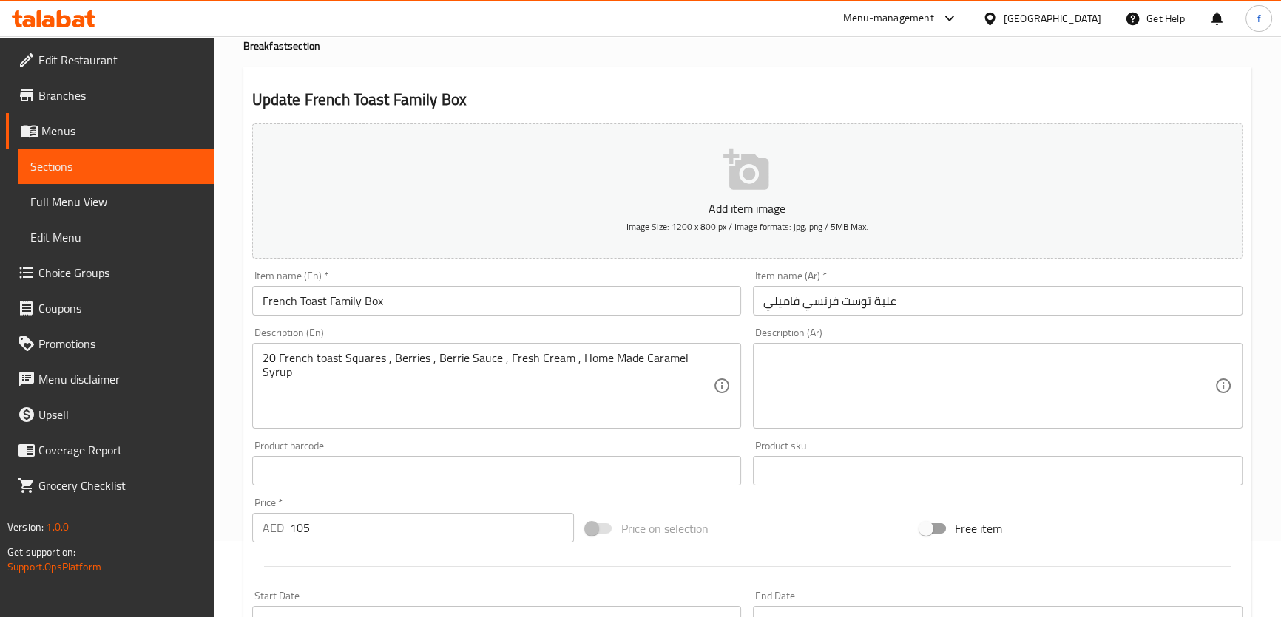
scroll to position [134, 0]
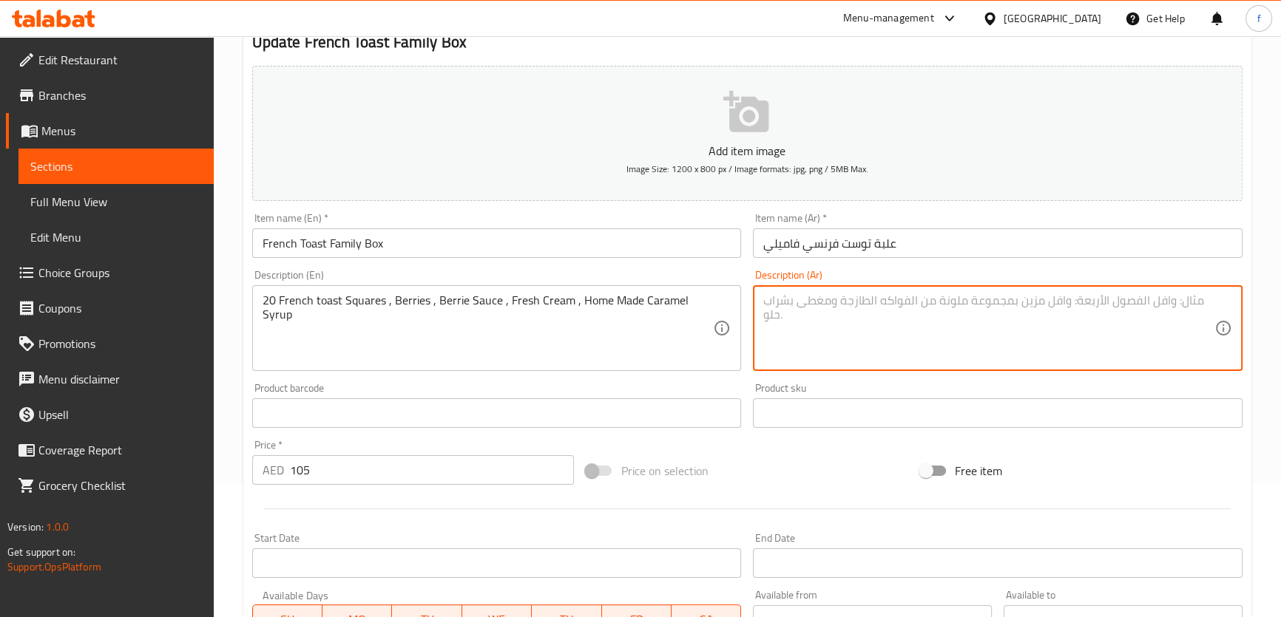
click at [985, 316] on textarea at bounding box center [988, 329] width 451 height 70
type textarea "20"
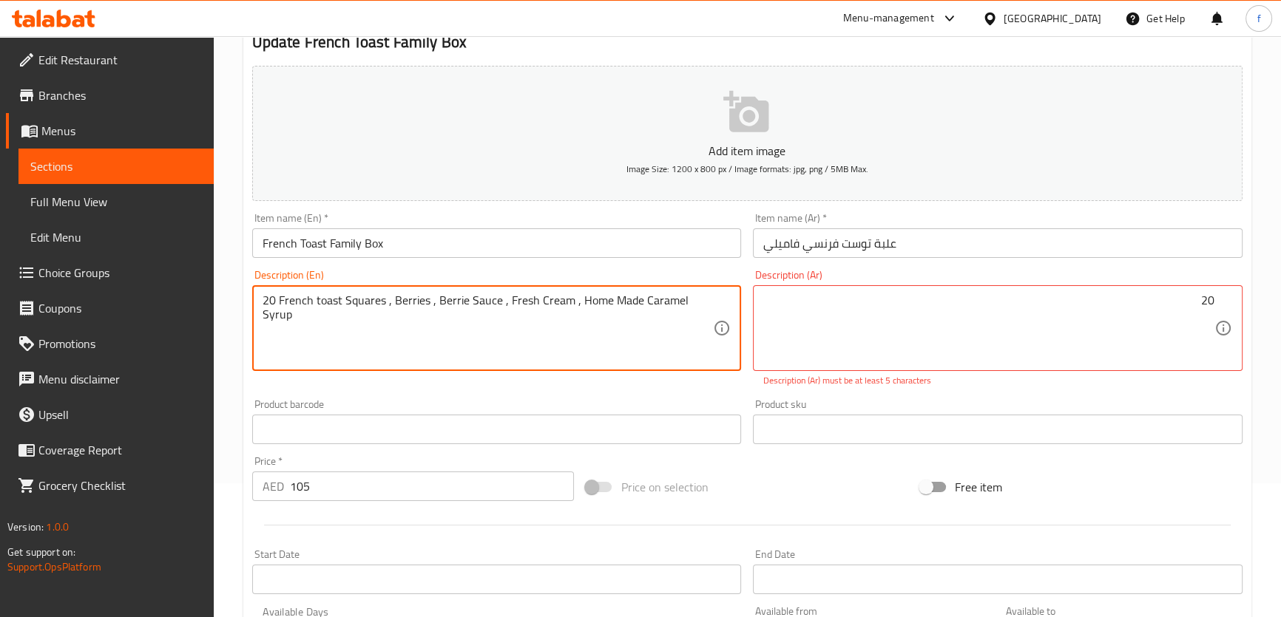
drag, startPoint x: 277, startPoint y: 298, endPoint x: 383, endPoint y: 302, distance: 105.8
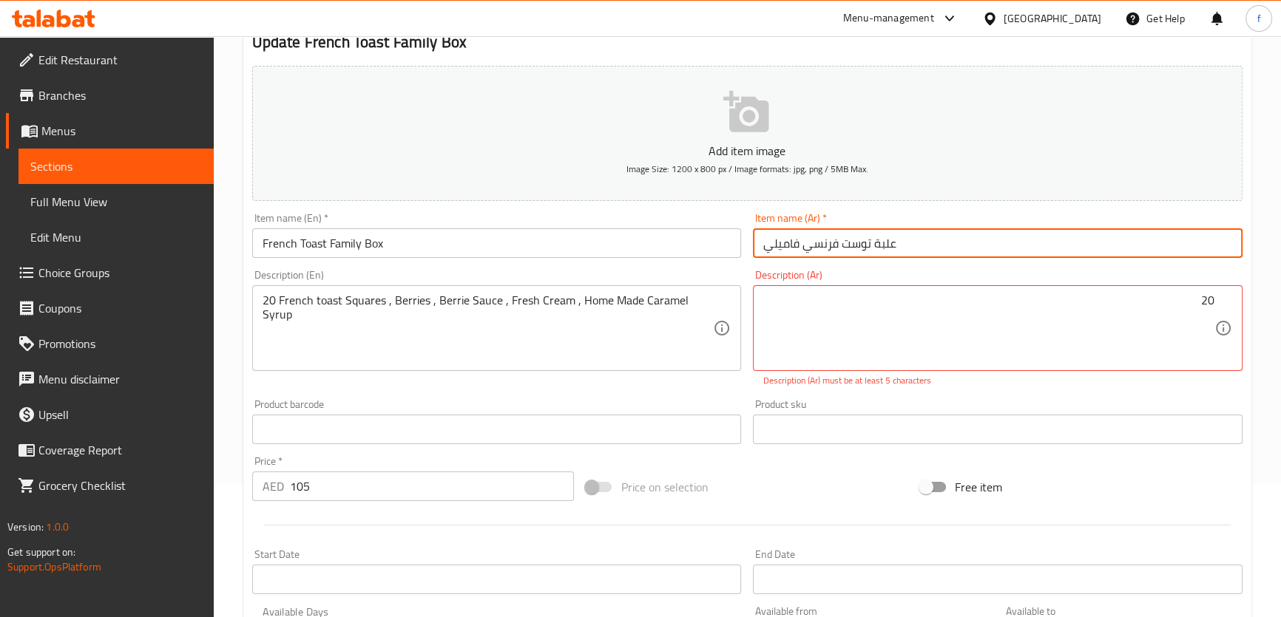
drag, startPoint x: 868, startPoint y: 245, endPoint x: 802, endPoint y: 254, distance: 66.4
click at [802, 254] on input "علبة توست فرنسي فاميلي" at bounding box center [997, 243] width 489 height 30
paste input "خبز فرنسي محمص"
click at [891, 243] on input "علبة تخبز فرنسي محمص فاميلي" at bounding box center [997, 243] width 489 height 30
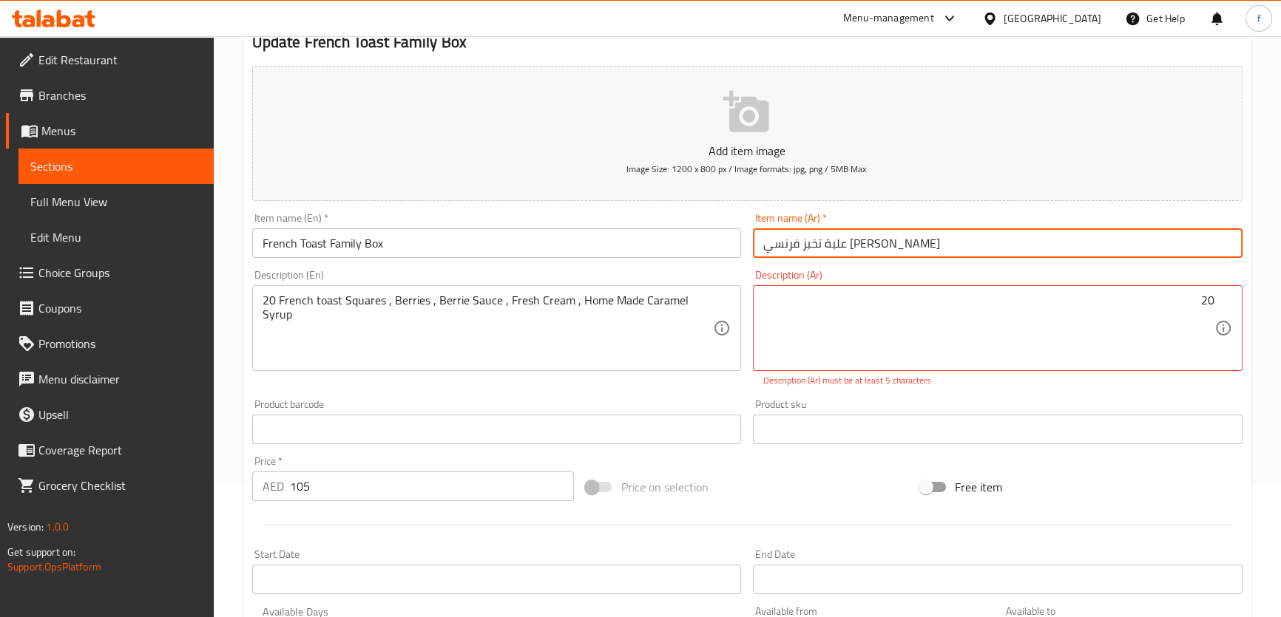
click at [896, 240] on input "علبة تخبز فرنسي محمص فاميلي" at bounding box center [997, 243] width 489 height 30
click at [897, 248] on input "علبة تخبز فرنسي محمص فاميلي" at bounding box center [997, 243] width 489 height 30
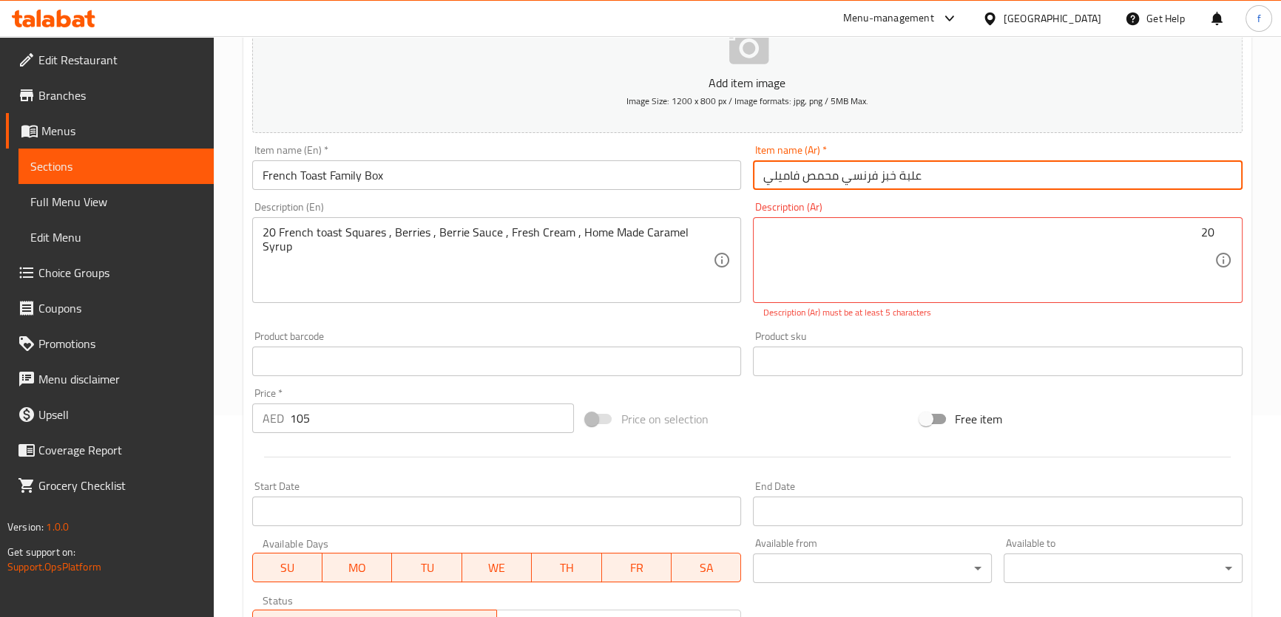
scroll to position [201, 0]
type input "علبة خبز فرنسي محمص فاميلي"
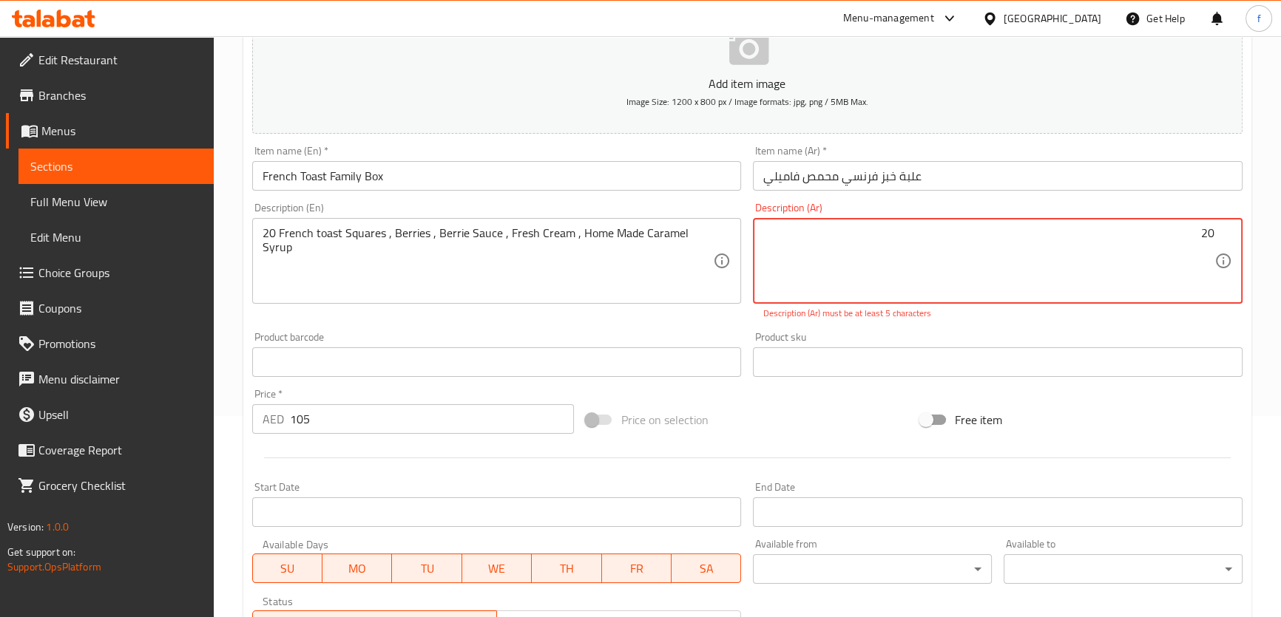
click at [1178, 234] on textarea "20" at bounding box center [988, 261] width 451 height 70
paste textarea "خبز فرنسي محمص"
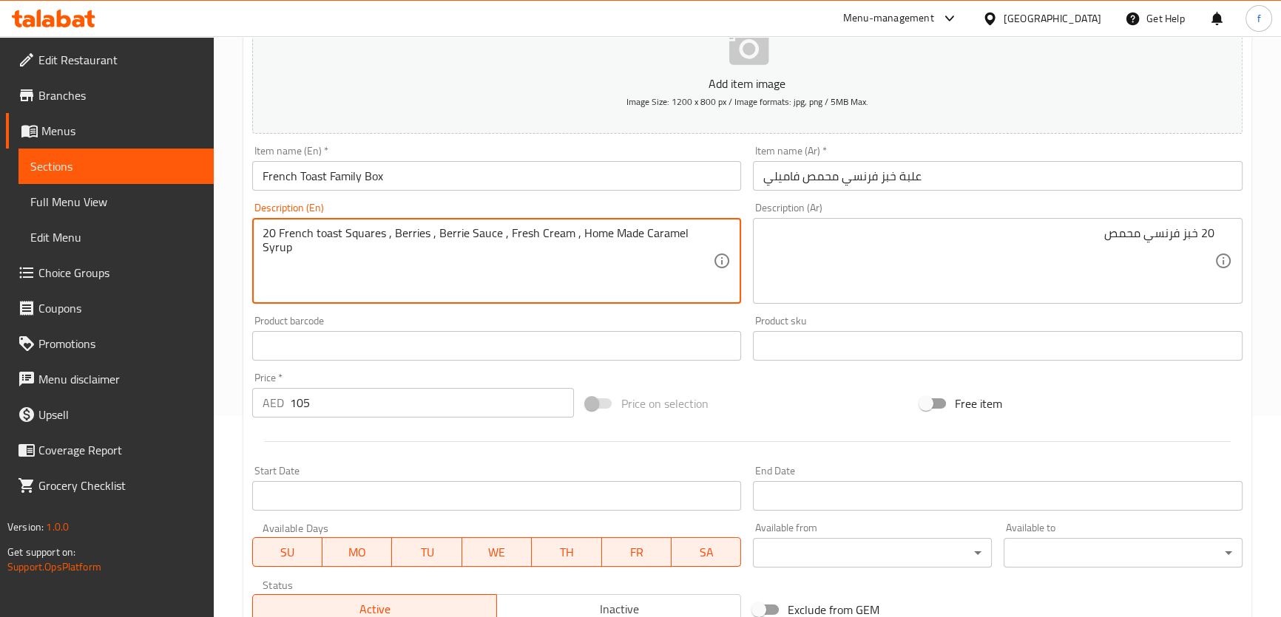
click at [364, 230] on textarea "20 French toast Squares , Berries , Berrie Sauce , Fresh Cream , Home Made Cara…" at bounding box center [487, 261] width 451 height 70
click at [365, 229] on textarea "20 French toast Squares , Berries , Berrie Sauce , Fresh Cream , Home Made Cara…" at bounding box center [487, 261] width 451 height 70
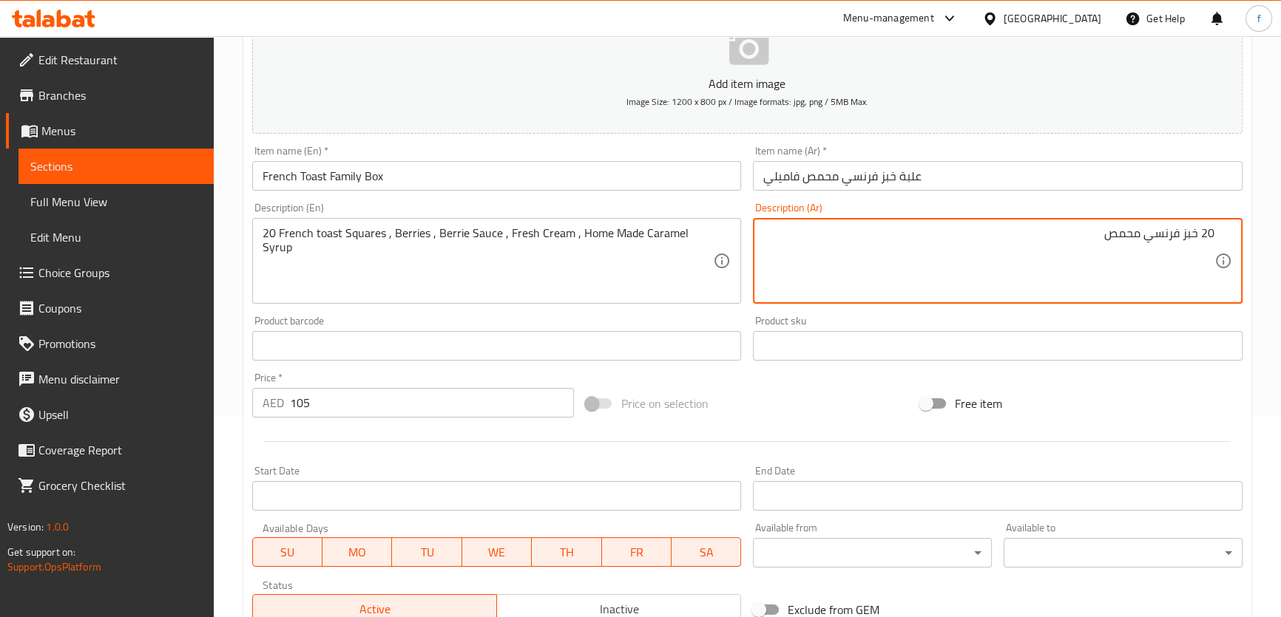
click at [1199, 231] on textarea "20 خبز فرنسي محمص" at bounding box center [988, 261] width 451 height 70
click at [1198, 234] on textarea "20 خبز فرنسي محمص" at bounding box center [988, 261] width 451 height 70
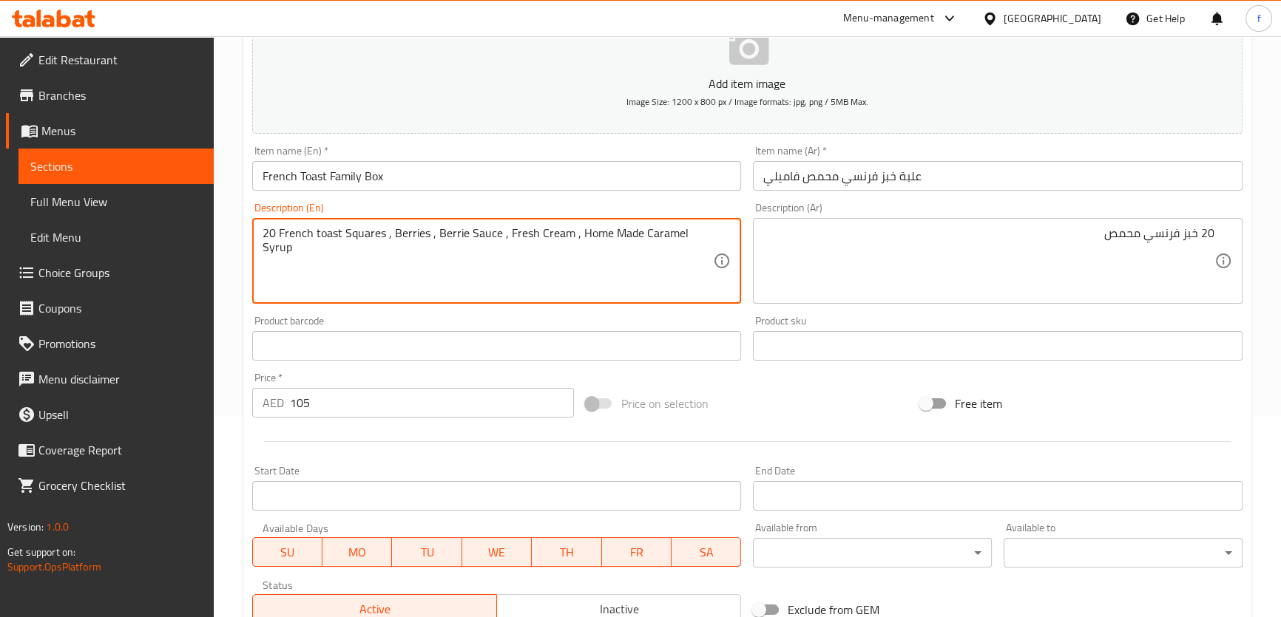
click at [420, 234] on textarea "20 French toast Squares , Berries , Berrie Sauce , Fresh Cream , Home Made Cara…" at bounding box center [487, 261] width 451 height 70
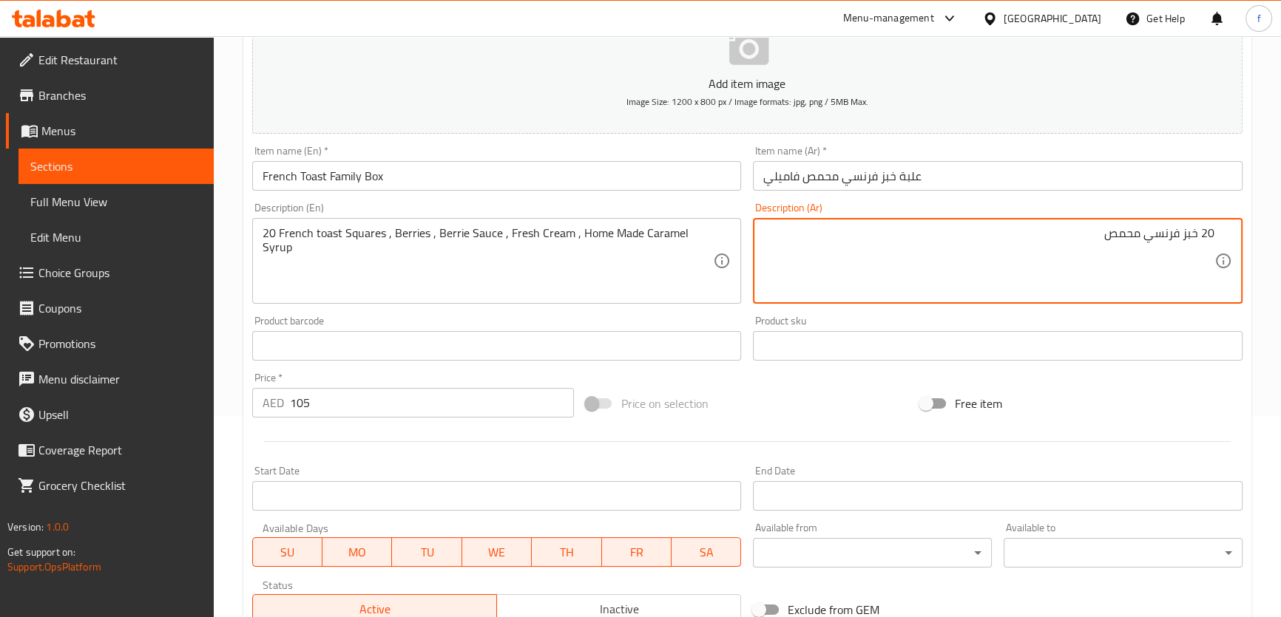
click at [1198, 229] on textarea "20 خبز فرنسي محمص" at bounding box center [988, 261] width 451 height 70
click at [1060, 232] on textarea "20 سكويرز خبز فرنسي محمص" at bounding box center [988, 261] width 451 height 70
click at [1054, 231] on textarea "20 سكويرز خبز فرنسي محمص ," at bounding box center [988, 261] width 451 height 70
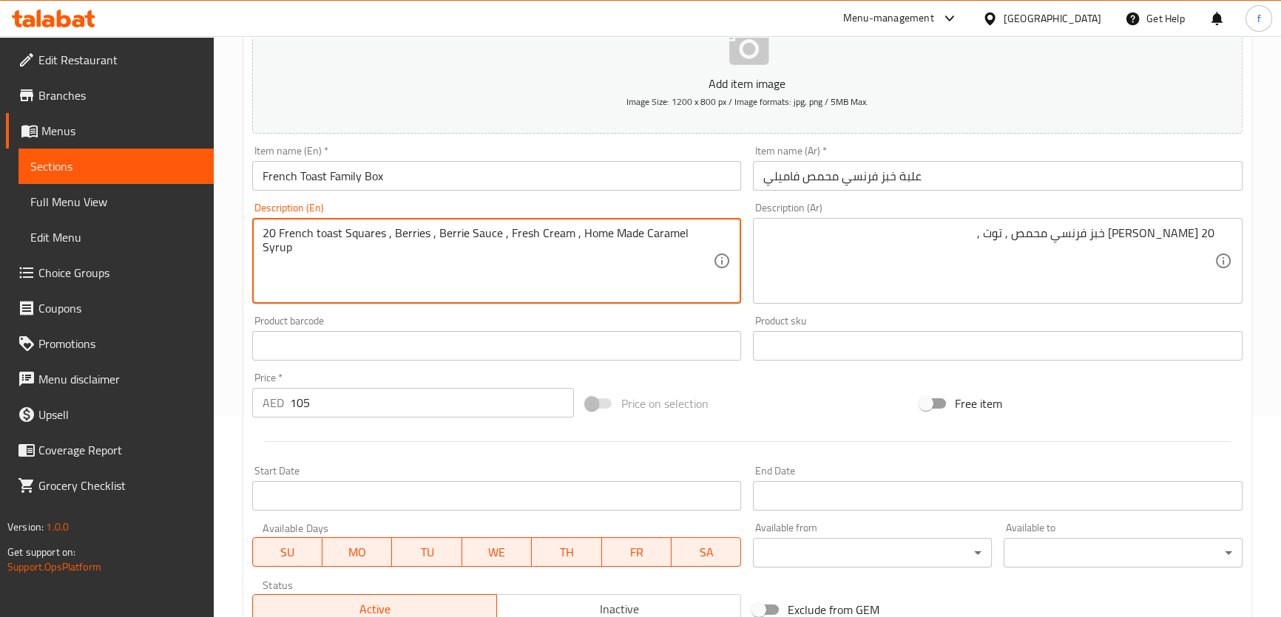
click at [483, 233] on textarea "20 French toast Squares , Berries , Berrie Sauce , Fresh Cream , Home Made Cara…" at bounding box center [487, 261] width 451 height 70
click at [411, 232] on textarea "20 French toast Squares , Berries , Berrie Sauce , Fresh Cream , Home Made Cara…" at bounding box center [487, 261] width 451 height 70
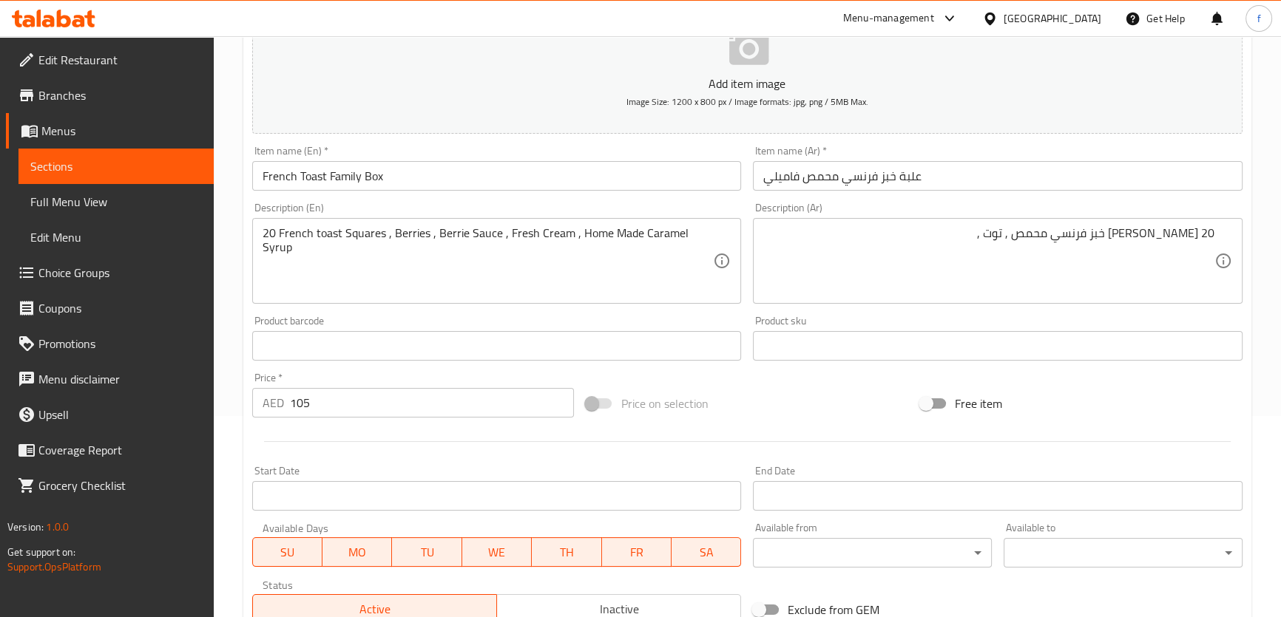
click at [478, 235] on textarea "20 French toast Squares , Berries , Berrie Sauce , Fresh Cream , Home Made Cara…" at bounding box center [487, 261] width 451 height 70
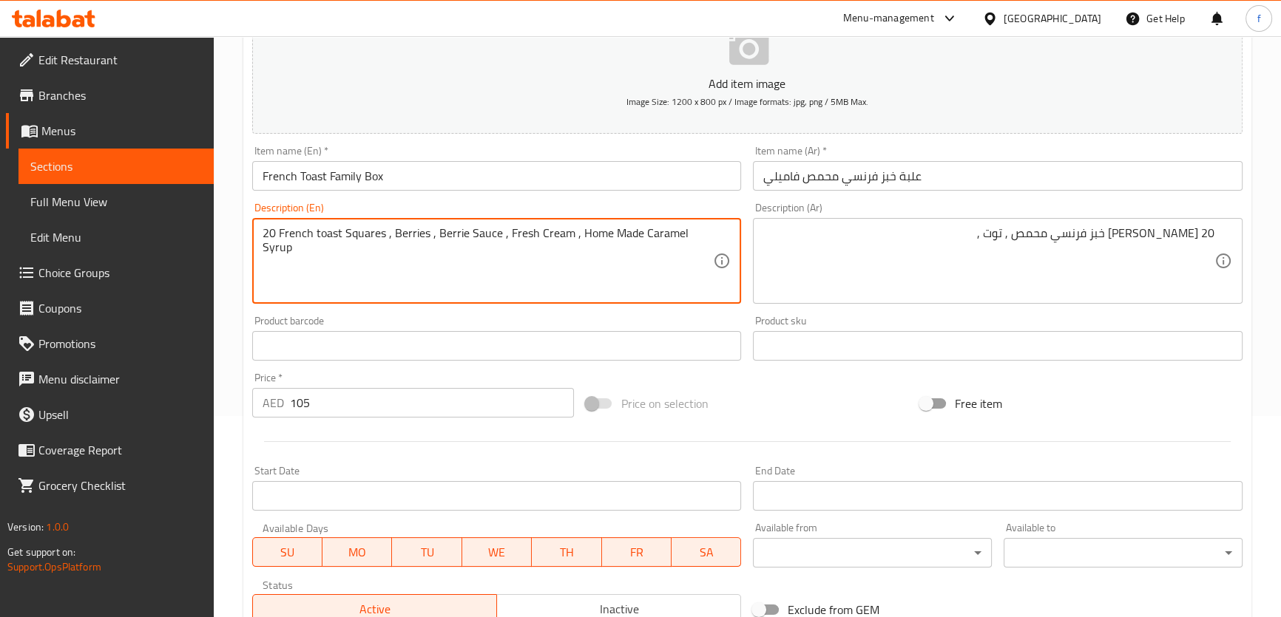
click at [478, 235] on textarea "20 French toast Squares , Berries , Berrie Sauce , Fresh Cream , Home Made Cara…" at bounding box center [487, 261] width 451 height 70
click at [473, 234] on textarea "20 French toast Squares , Berries , Berrie Sauce , Fresh Cream , Home Made Cara…" at bounding box center [487, 261] width 451 height 70
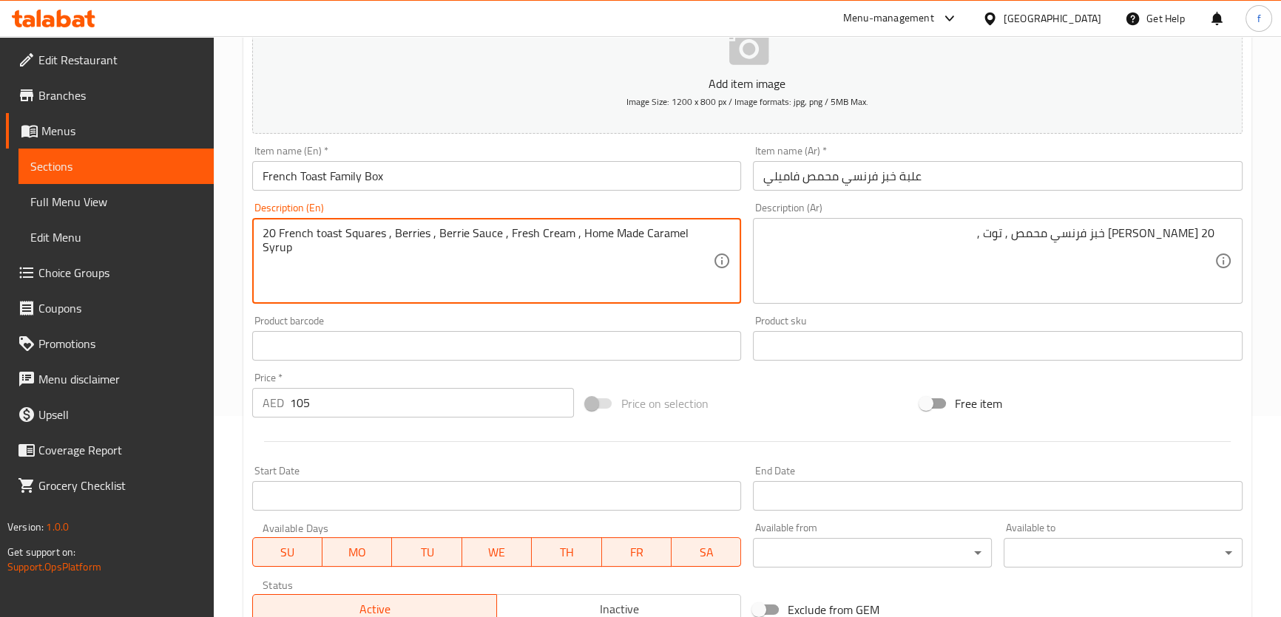
click at [490, 237] on textarea "20 French toast Squares , Berries , Berrie Sauce , Fresh Cream , Home Made Cara…" at bounding box center [487, 261] width 451 height 70
click at [497, 234] on textarea "20 French toast Squares , Berries , Berrie Sauce , Fresh Cream , Home Made Cara…" at bounding box center [487, 261] width 451 height 70
drag, startPoint x: 497, startPoint y: 231, endPoint x: 436, endPoint y: 232, distance: 60.7
click at [436, 232] on textarea "20 French toast Squares , Berries , Berrie Sauce , Fresh Cream , Home Made Cara…" at bounding box center [487, 261] width 451 height 70
click at [558, 229] on textarea "20 French toast Squares , Berries , Berrie Sauce , Fresh Cream , Home Made Cara…" at bounding box center [487, 261] width 451 height 70
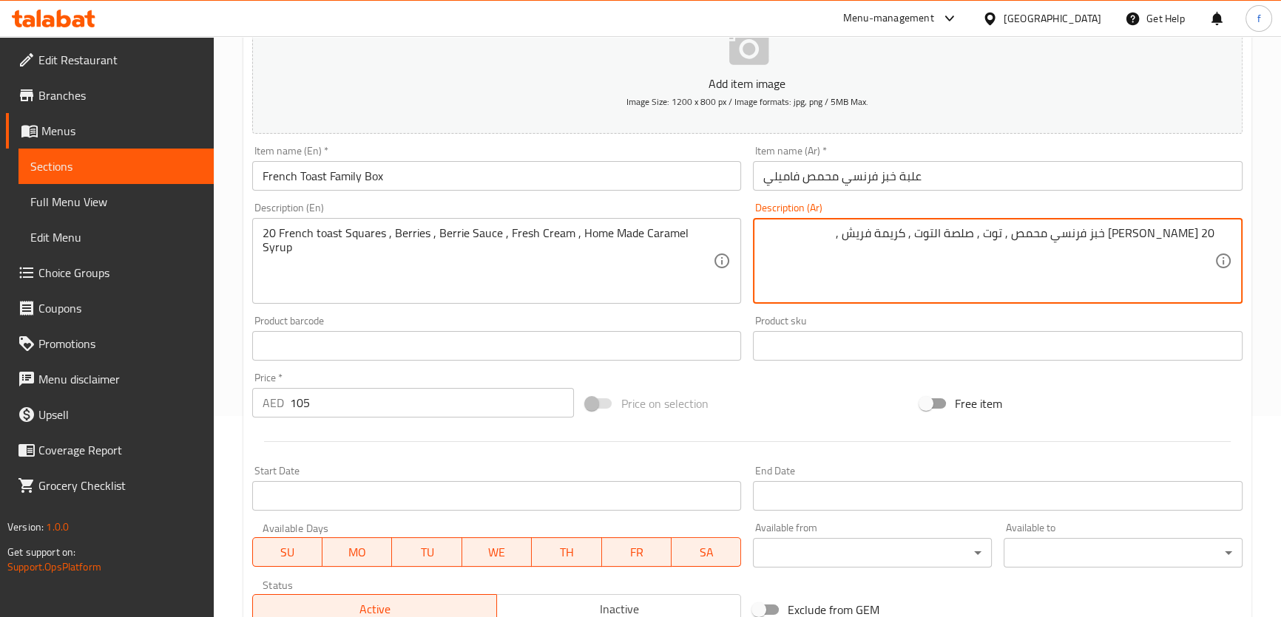
click at [919, 234] on textarea "20 سكويرز خبز فرنسي محمص , توت , صلصة التوت , كريمة فريش ," at bounding box center [988, 261] width 451 height 70
click at [932, 234] on textarea "20 سكويرز خبز فرنسي محمص , توت , صلصة التوت , كريمة ," at bounding box center [988, 261] width 451 height 70
click at [873, 238] on textarea "20 سكويرز خبز فرنسي محمص , توت , صلصة التوت , كريمة طازجة ," at bounding box center [988, 261] width 451 height 70
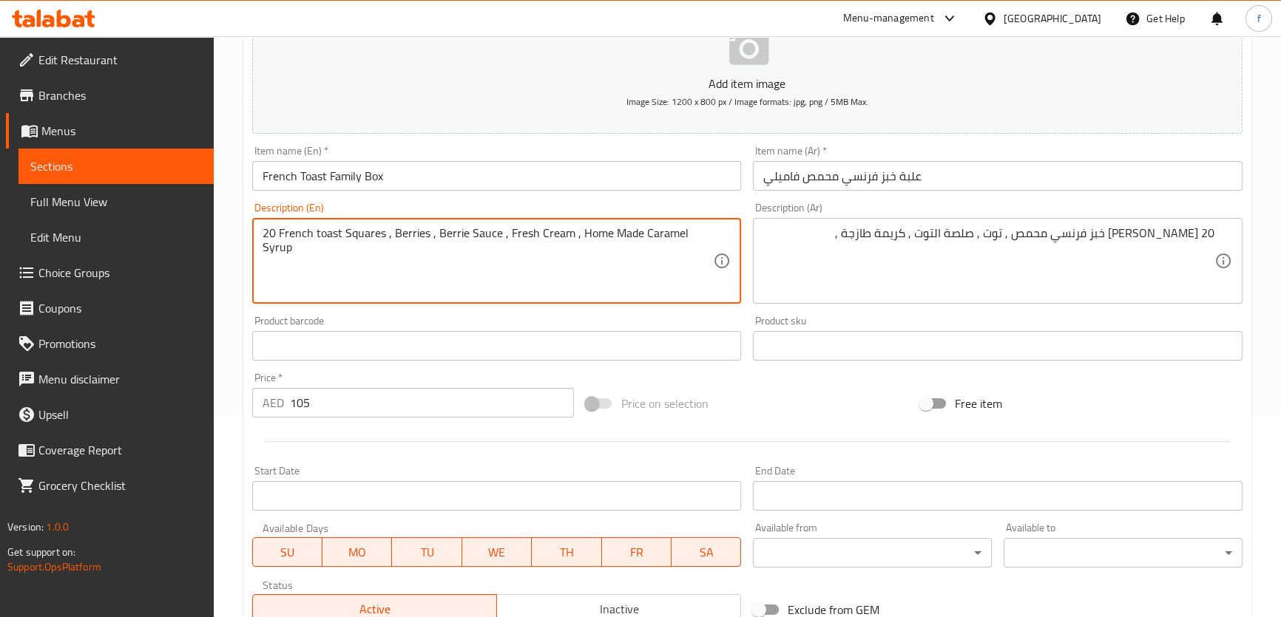
drag, startPoint x: 640, startPoint y: 233, endPoint x: 728, endPoint y: 237, distance: 88.8
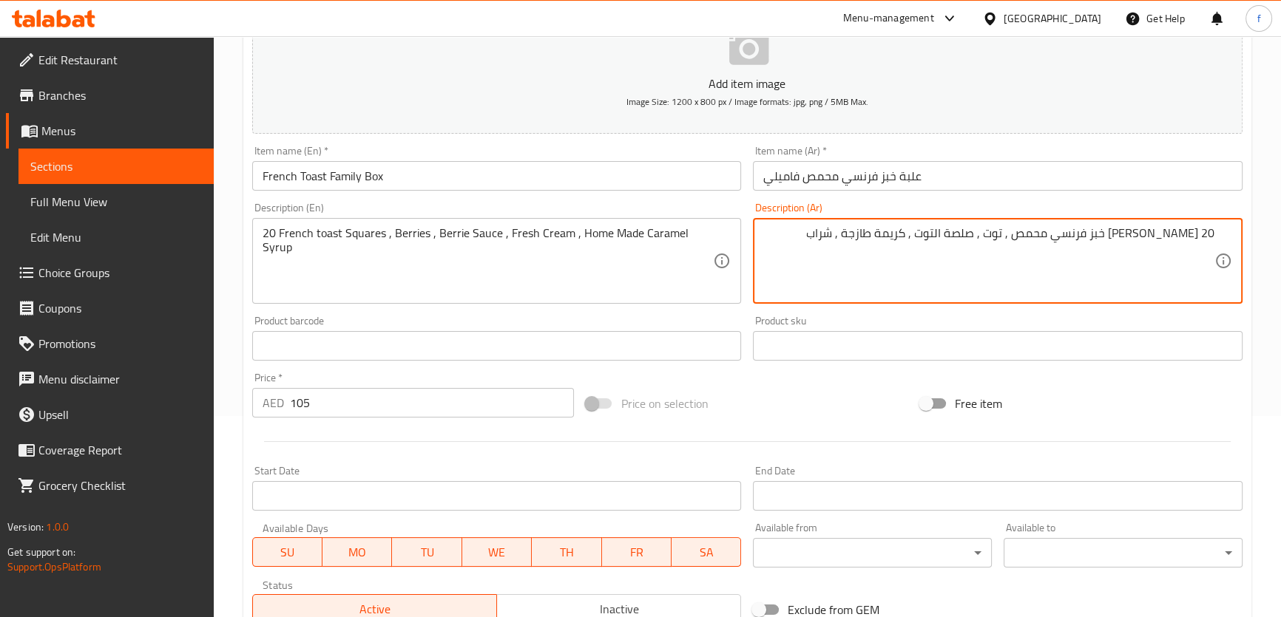
paste textarea "Caramel Syrup"
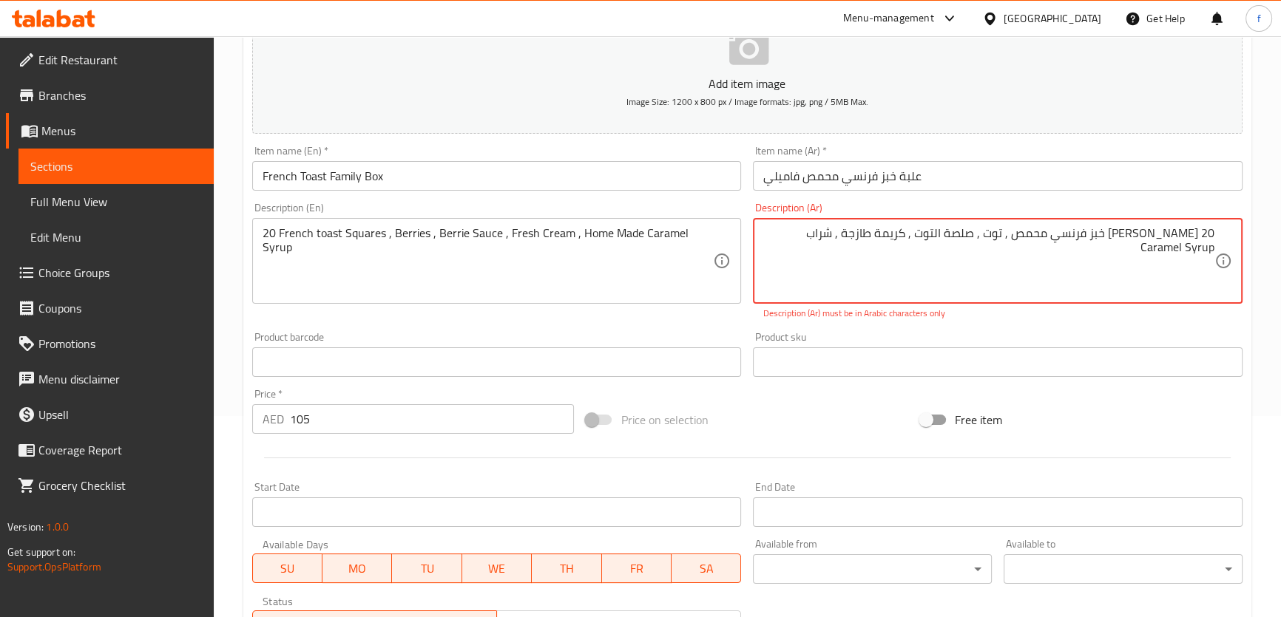
drag, startPoint x: 779, startPoint y: 228, endPoint x: 862, endPoint y: 236, distance: 83.9
click at [862, 236] on textarea "20 سكويرز خبز فرنسي محمص , توت , صلصة التوت , كريمة طازجة , شراب Caramel Syrup" at bounding box center [988, 261] width 451 height 70
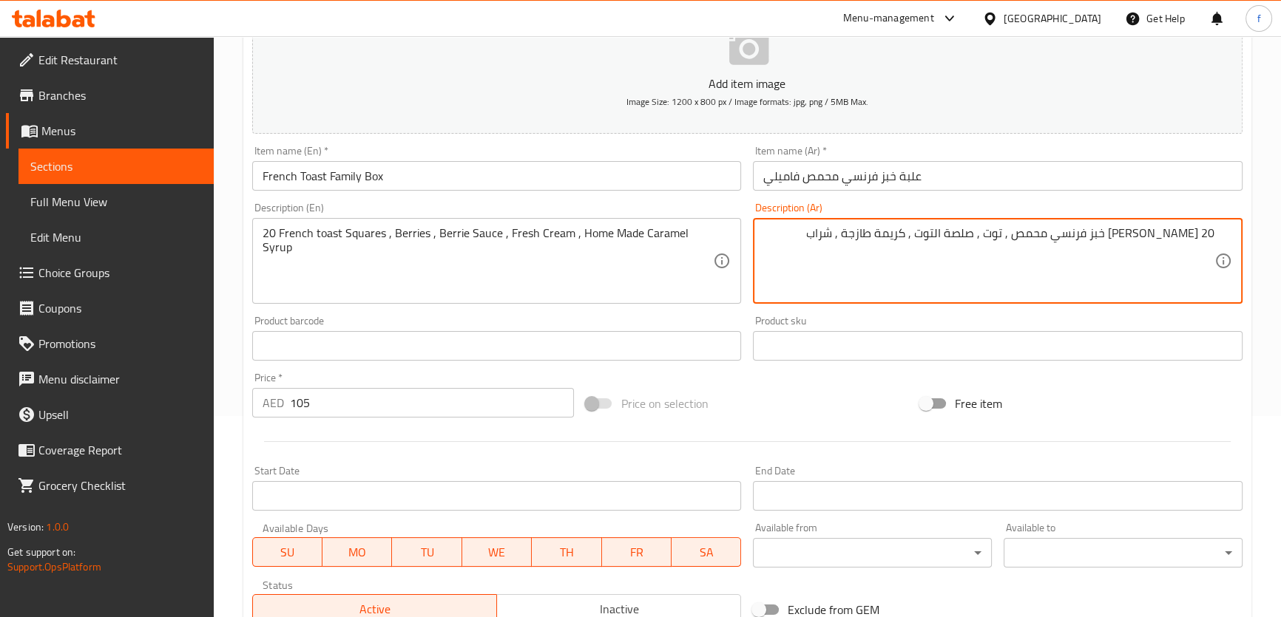
click at [837, 243] on textarea "20 سكويرز خبز فرنسي محمص , توت , صلصة التوت , كريمة طازجة , شراب" at bounding box center [988, 261] width 451 height 70
paste textarea "كراميل"
type textarea "20 [PERSON_NAME] خبز فرنسي محمص , توت , صلصة التوت , كريمة طازجة , شراب كراميل …"
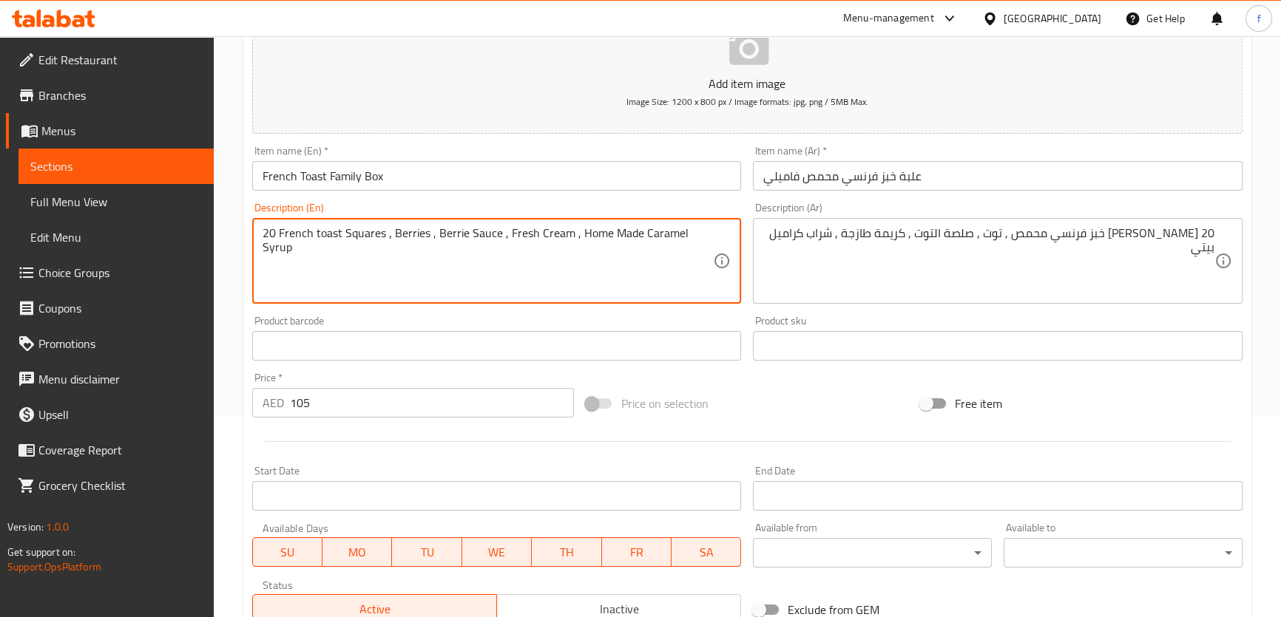
drag, startPoint x: 572, startPoint y: 228, endPoint x: 634, endPoint y: 232, distance: 62.2
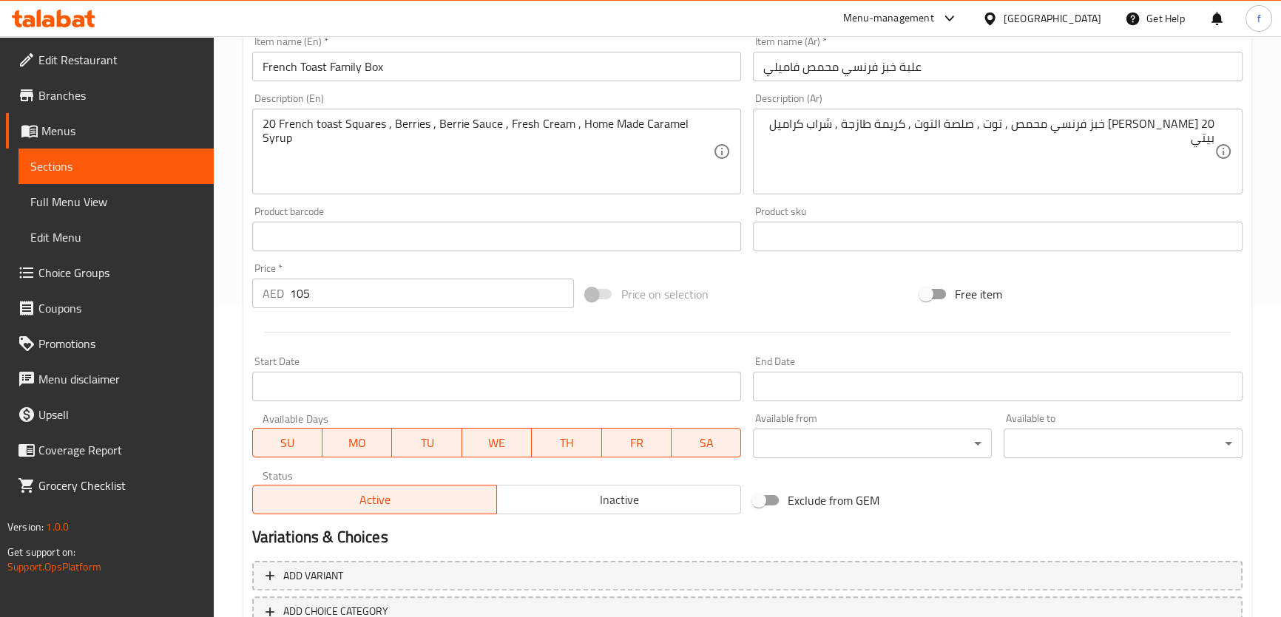
scroll to position [414, 0]
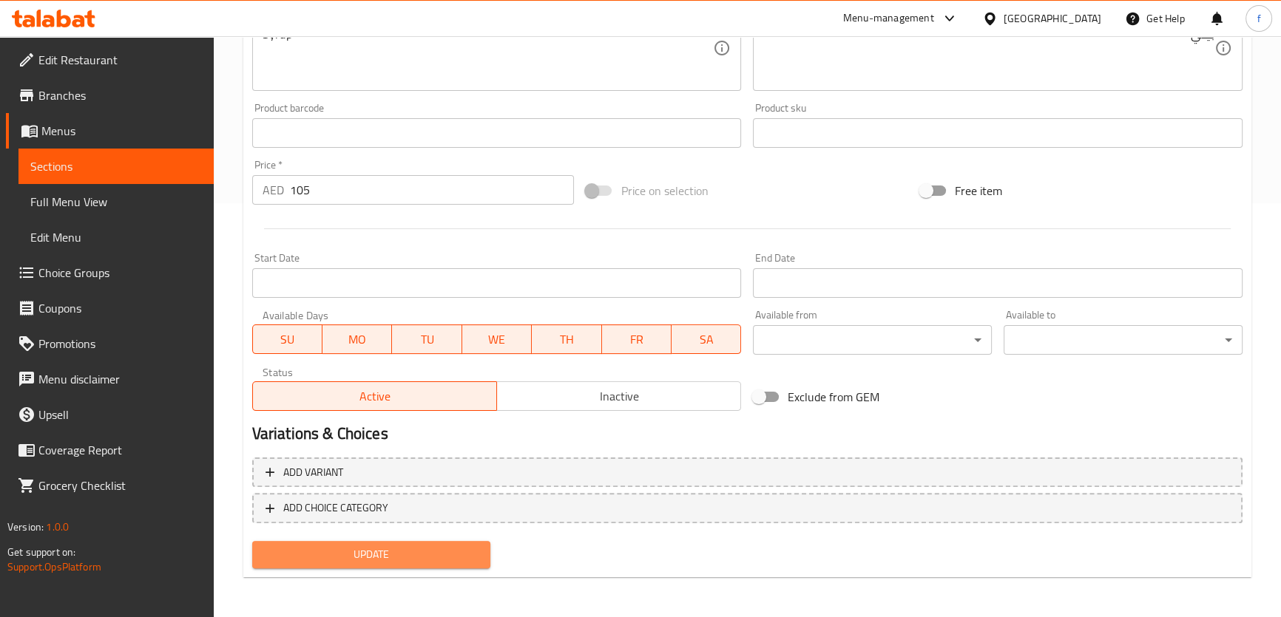
click at [416, 550] on span "Update" at bounding box center [371, 555] width 215 height 18
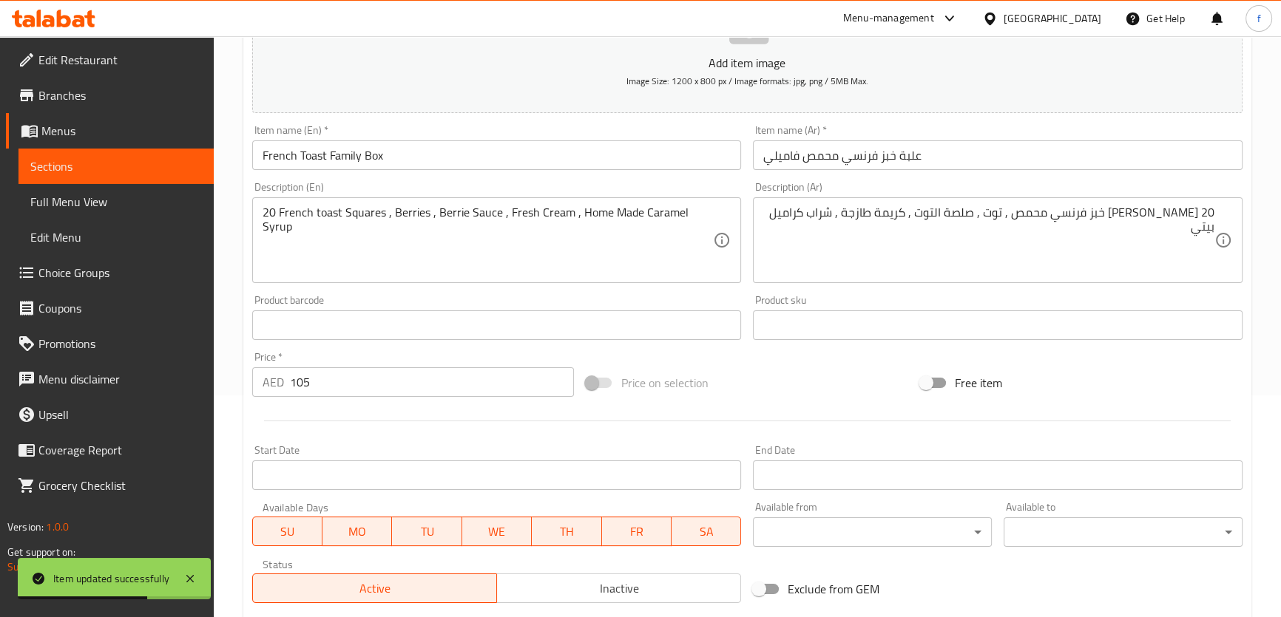
scroll to position [10, 0]
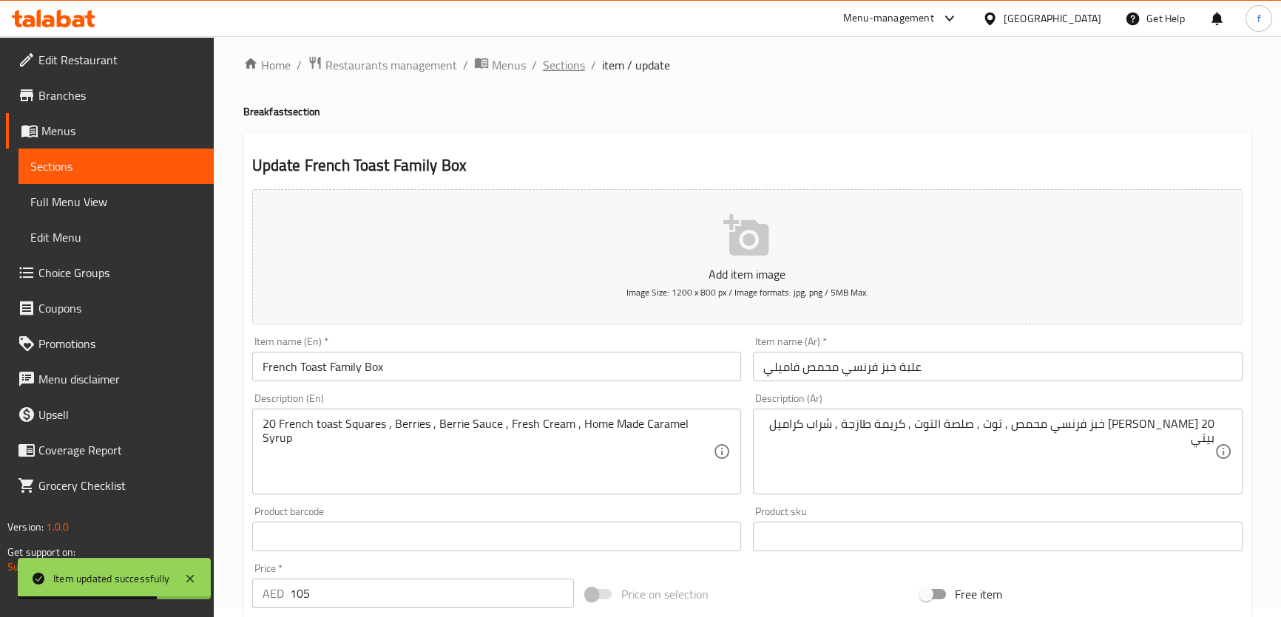
click at [566, 67] on span "Sections" at bounding box center [564, 65] width 42 height 18
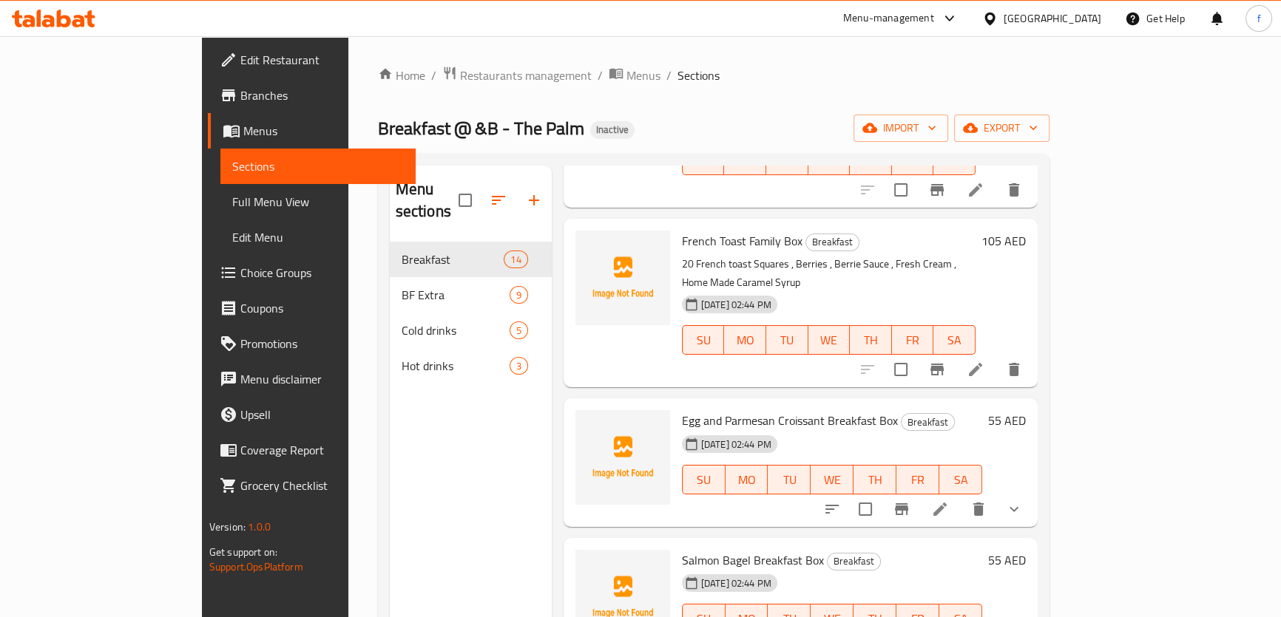
scroll to position [403, 0]
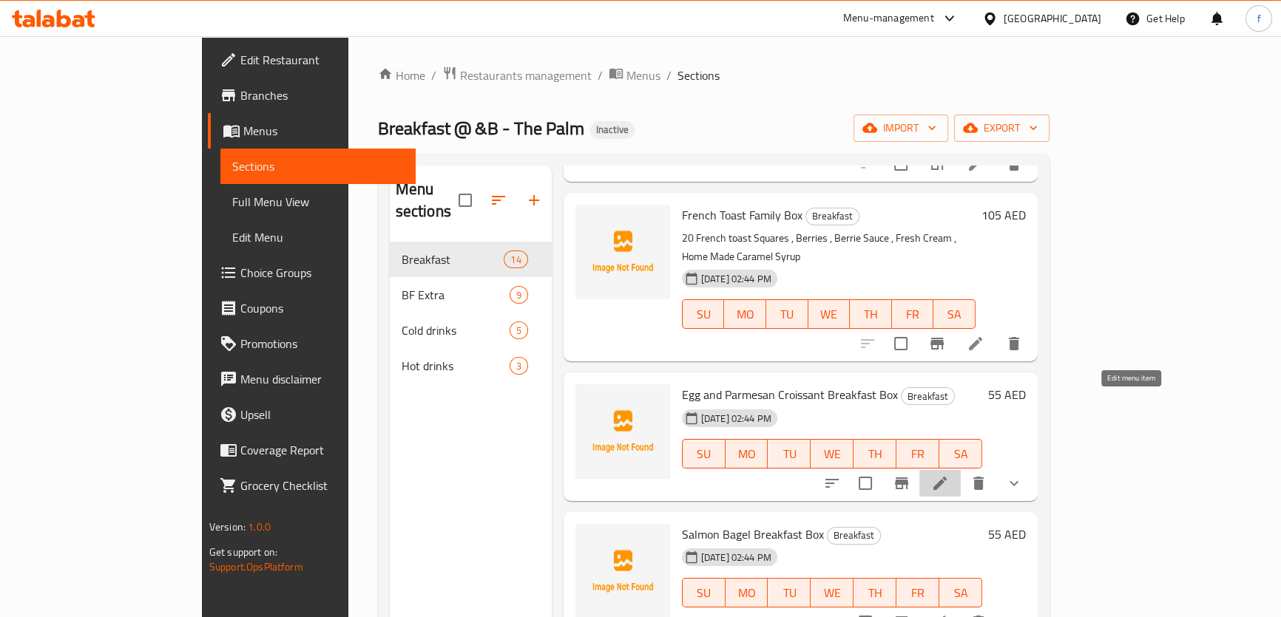
click at [949, 475] on icon at bounding box center [940, 484] width 18 height 18
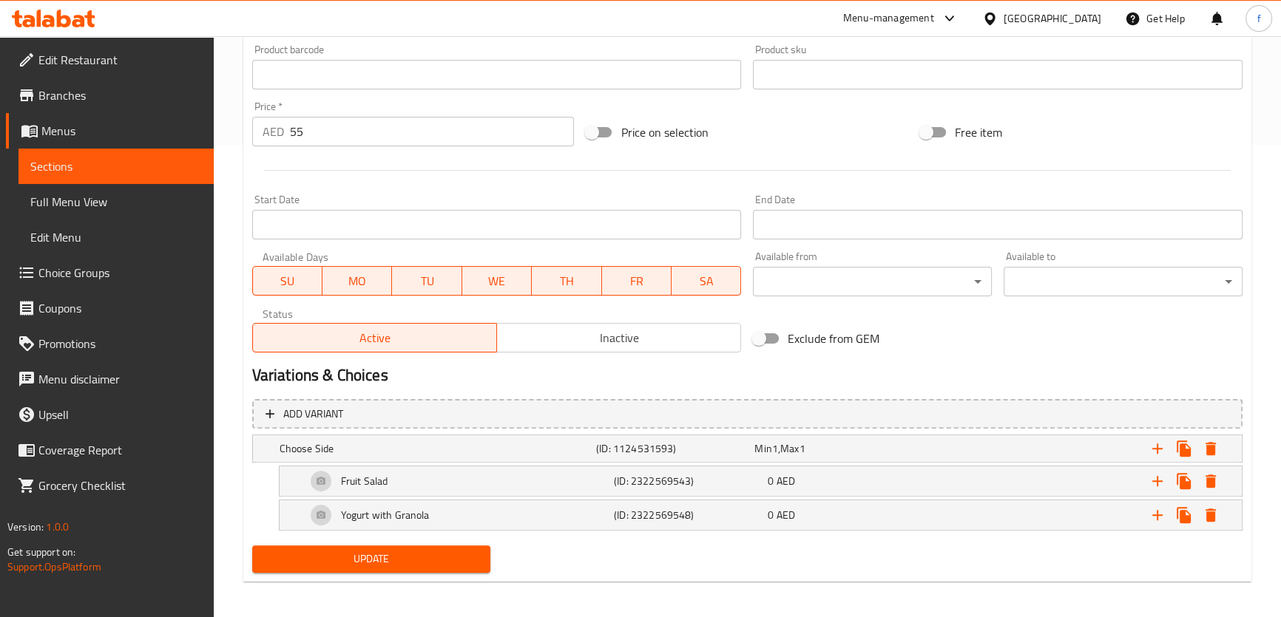
scroll to position [477, 0]
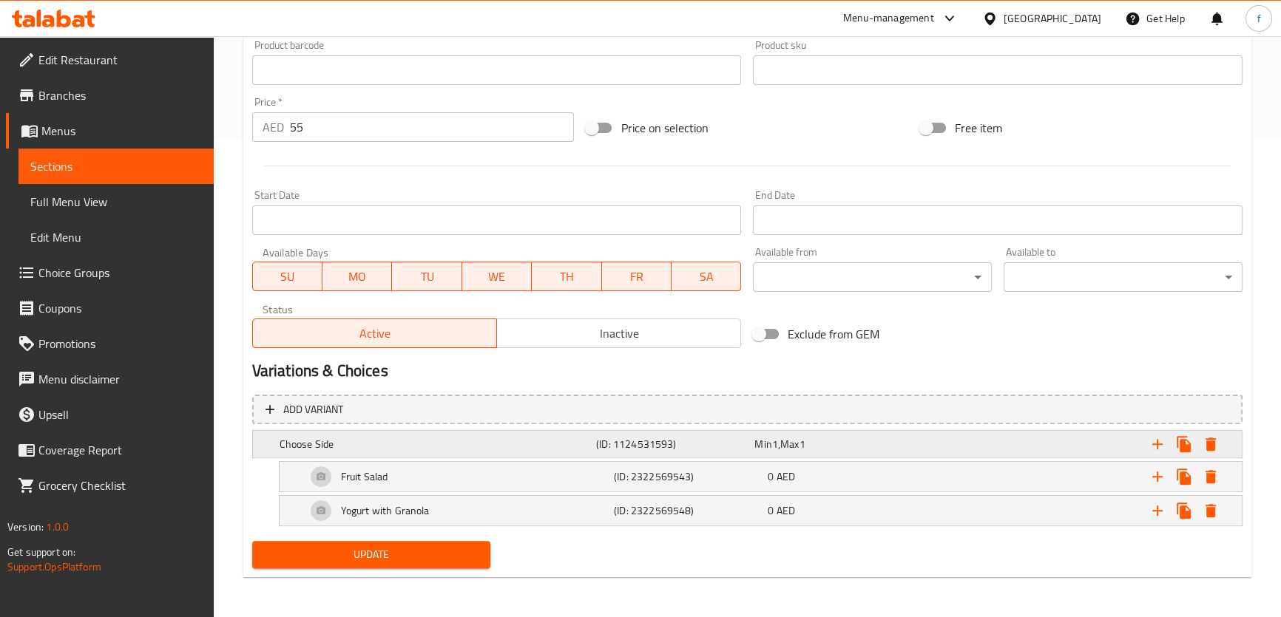
click at [875, 446] on div "Min 1 , Max 1" at bounding box center [830, 444] width 152 height 15
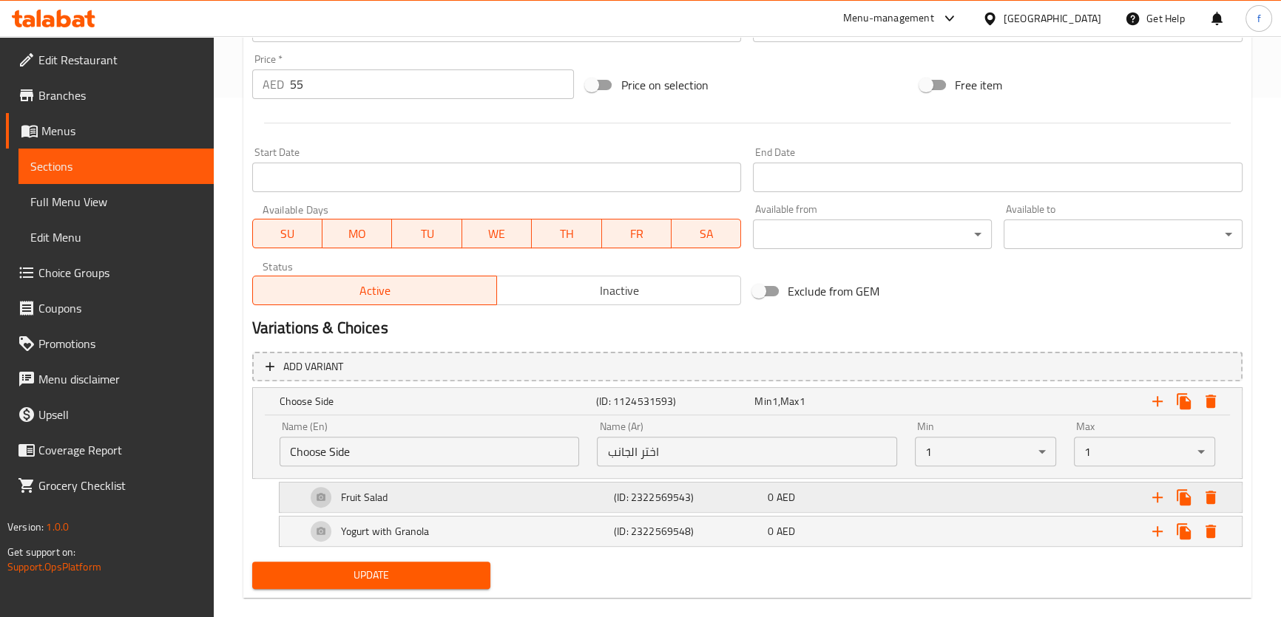
scroll to position [540, 0]
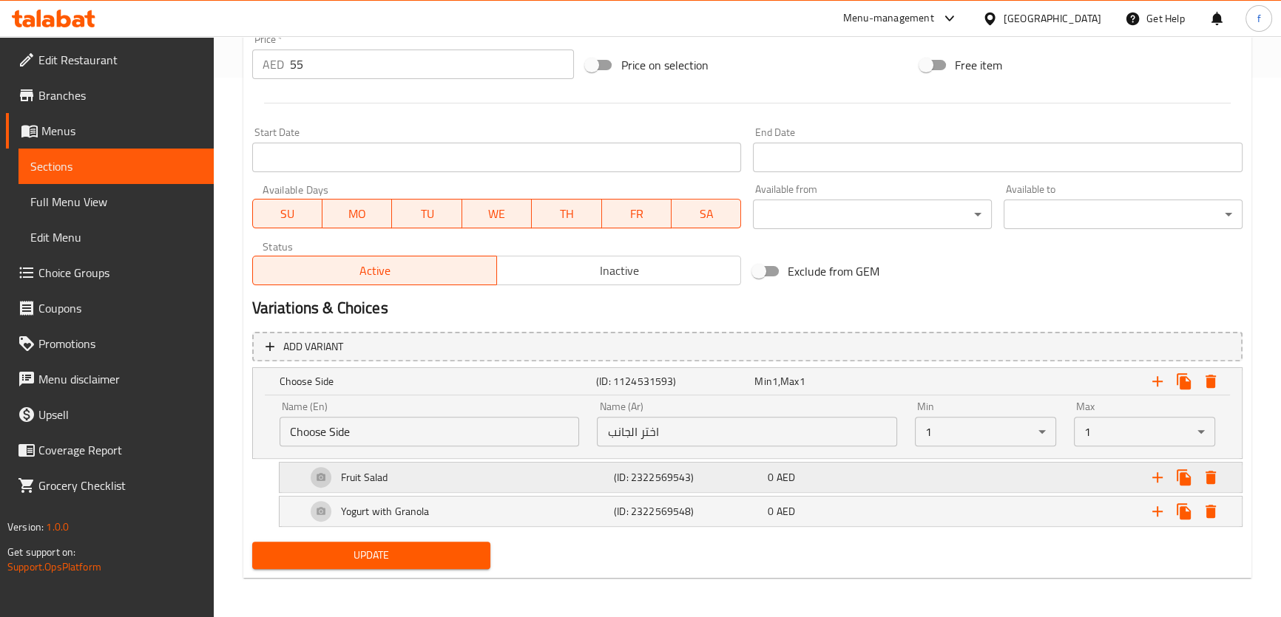
click at [894, 475] on div "0 AED" at bounding box center [842, 477] width 148 height 15
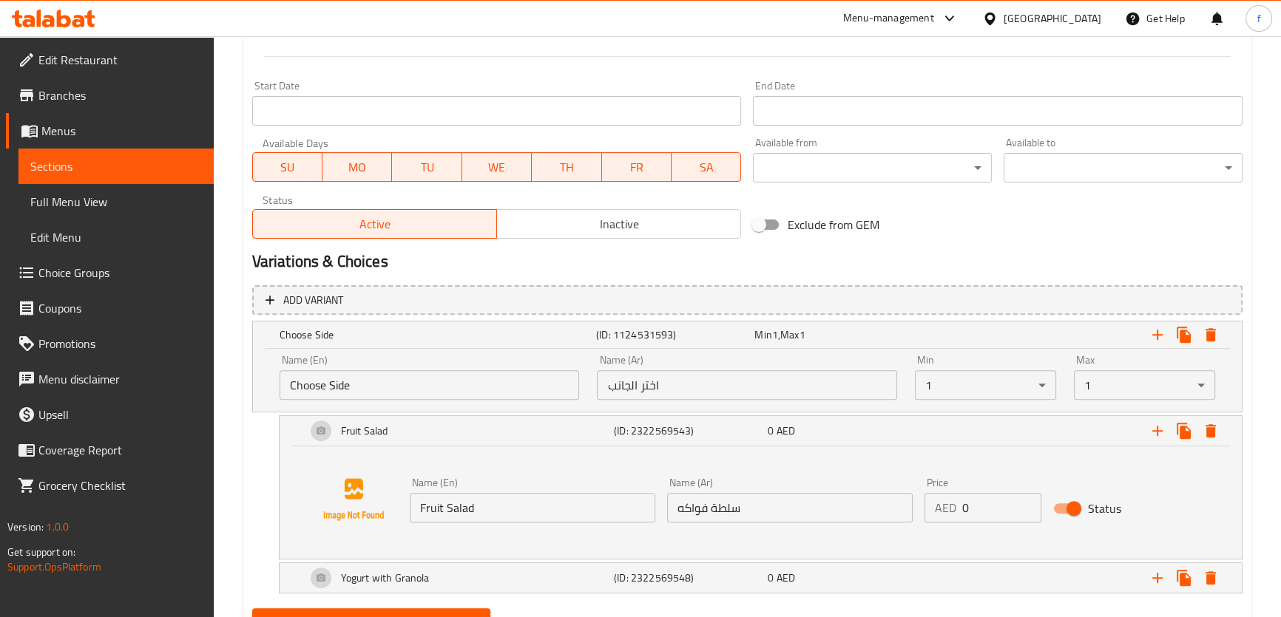
scroll to position [654, 0]
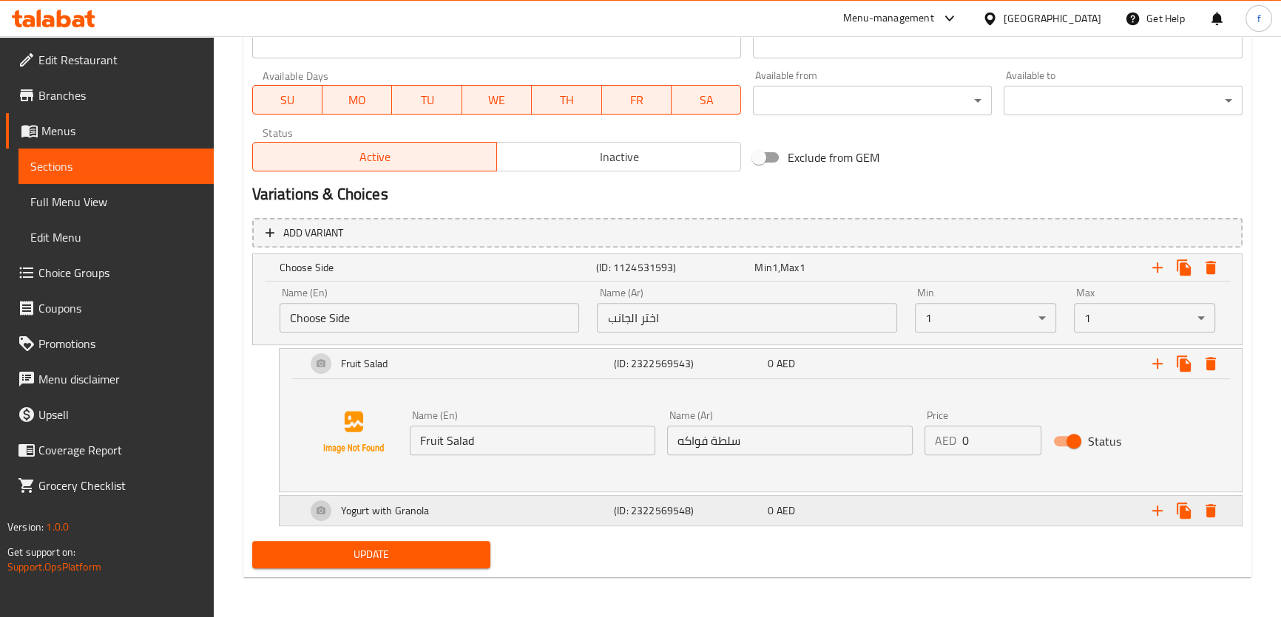
click at [883, 506] on div "0 AED" at bounding box center [842, 511] width 148 height 15
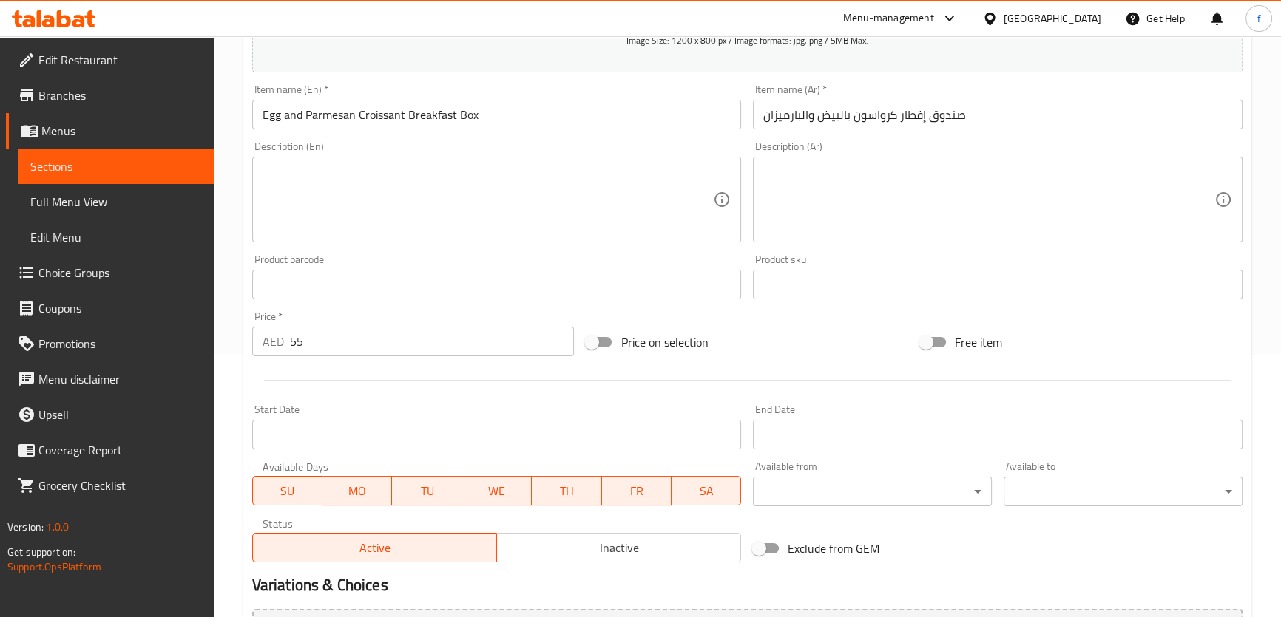
scroll to position [183, 0]
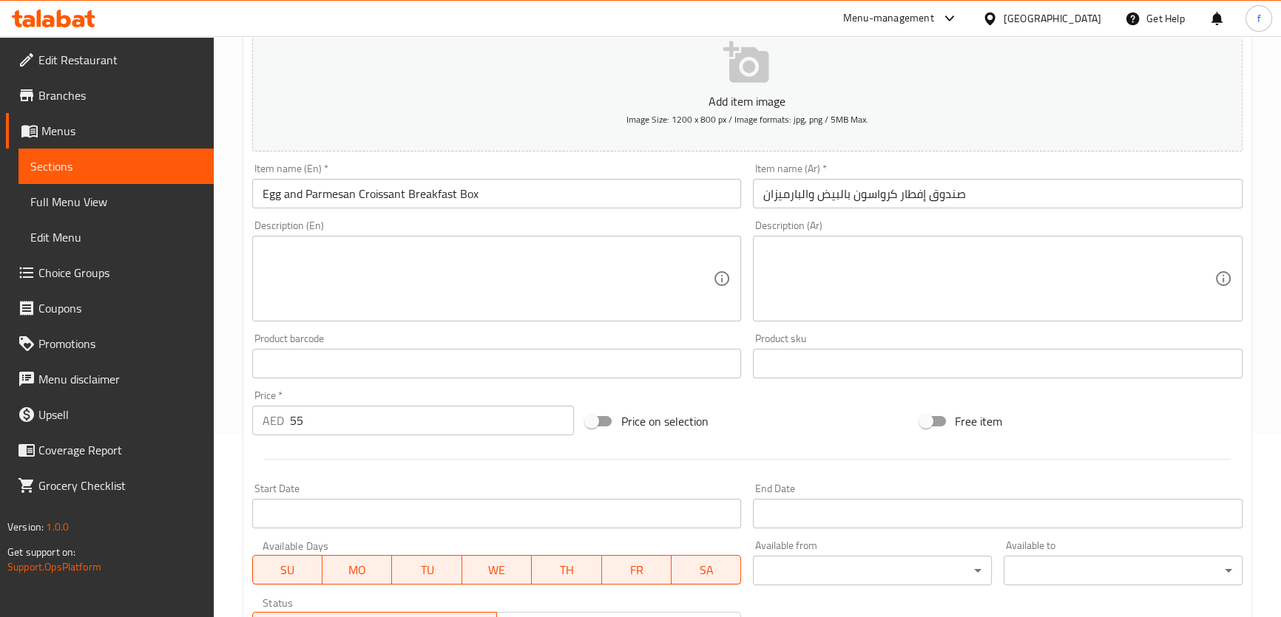
click at [946, 196] on input "صندوق إفطار كرواسون بالبيض والبارميزان" at bounding box center [997, 194] width 489 height 30
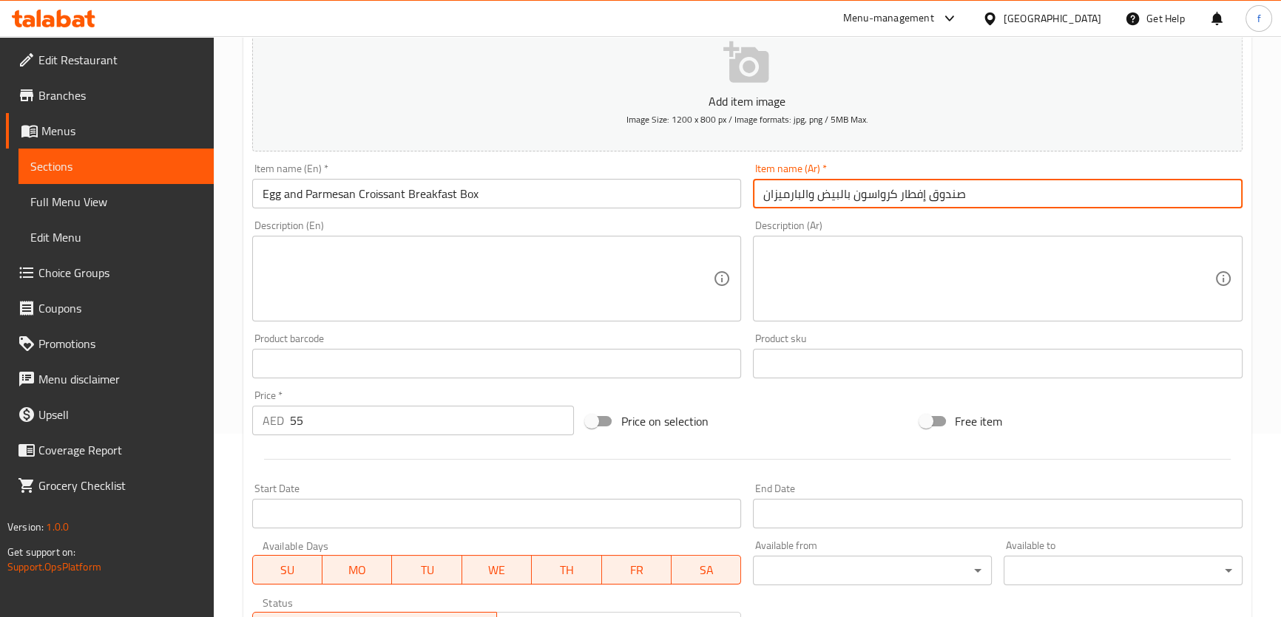
click at [946, 196] on input "صندوق إفطار كرواسون بالبيض والبارميزان" at bounding box center [997, 194] width 489 height 30
drag, startPoint x: 808, startPoint y: 194, endPoint x: 850, endPoint y: 197, distance: 42.3
click at [850, 197] on input "علبة إفطار كرواسون بالبيض والبارميزان" at bounding box center [997, 194] width 489 height 30
click at [912, 194] on input "علبة إفطار كرواسون بالبارميزان" at bounding box center [997, 194] width 489 height 30
type input "علبة إفطار كرواسون بالبارميزان و البيض"
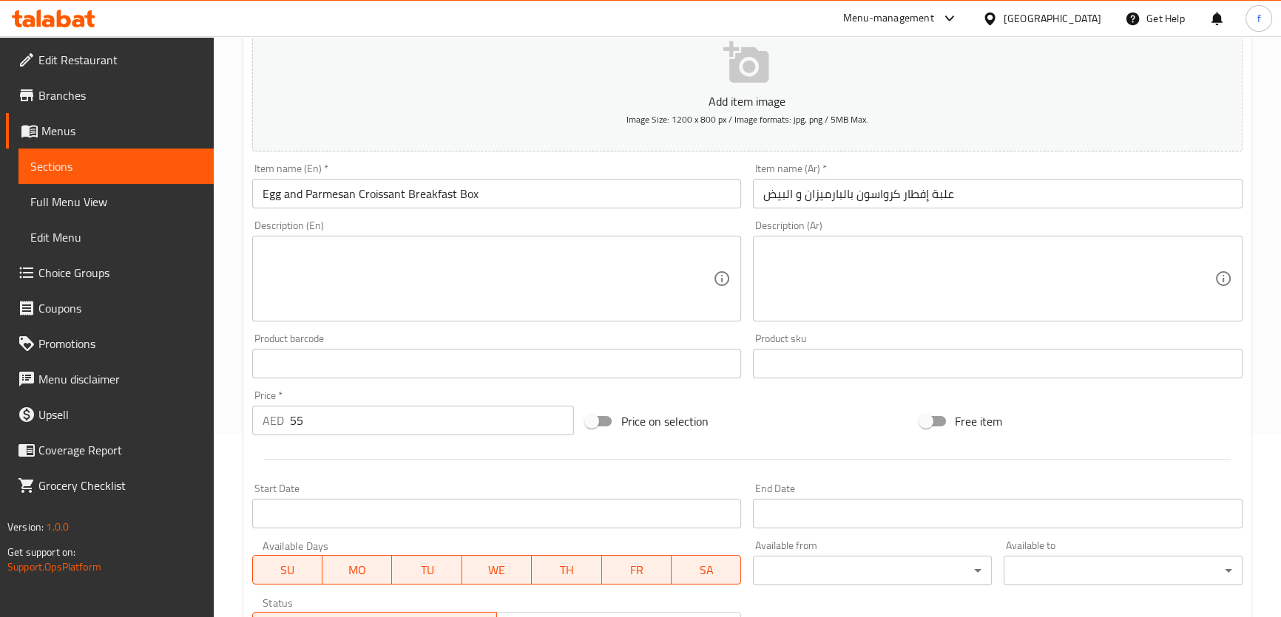
drag, startPoint x: 260, startPoint y: 238, endPoint x: 273, endPoint y: 251, distance: 18.3
click at [263, 240] on div "Description (En)" at bounding box center [496, 279] width 489 height 86
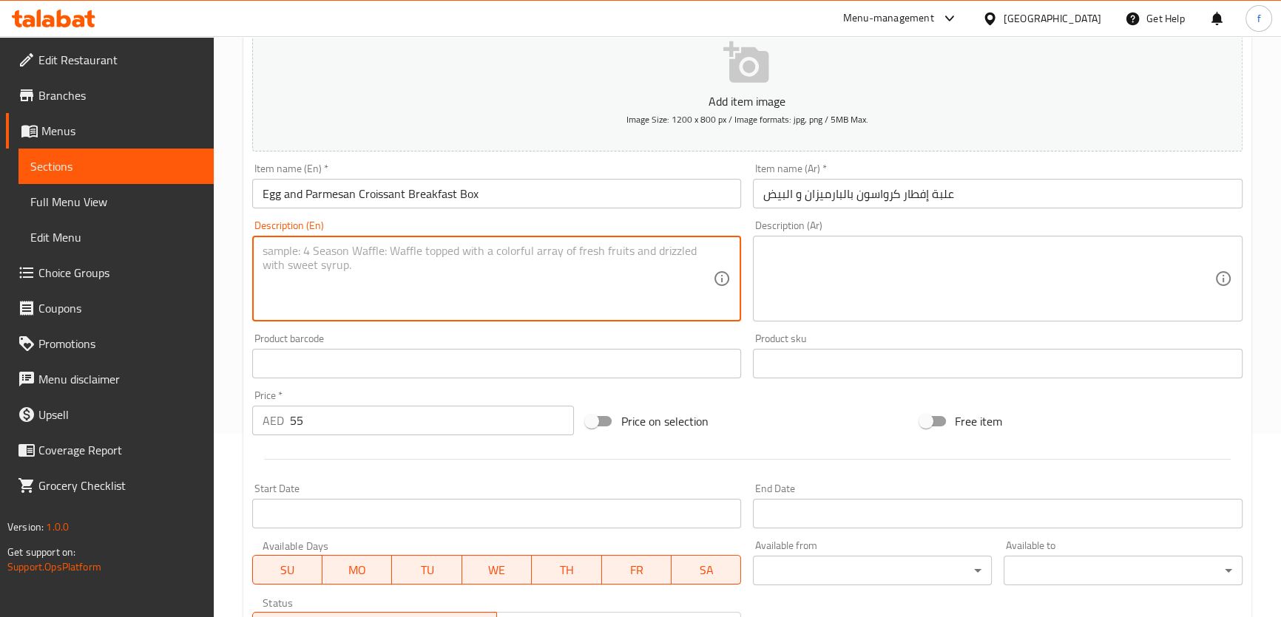
paste textarea "• Croissant filled with scrambled eggs, rocket leaves and parmesan cheese"
click at [274, 251] on textarea "• Croissant filled with scrambled eggs, rocket leaves and parmesan cheese" at bounding box center [487, 279] width 451 height 70
click at [269, 250] on textarea "• Croissant filled with scrambled eggs, rocket leaves and parmesan cheese" at bounding box center [487, 279] width 451 height 70
click at [631, 248] on textarea "Croissant filled with scrambled eggs, rocket leaves and parmesan cheese" at bounding box center [487, 279] width 451 height 70
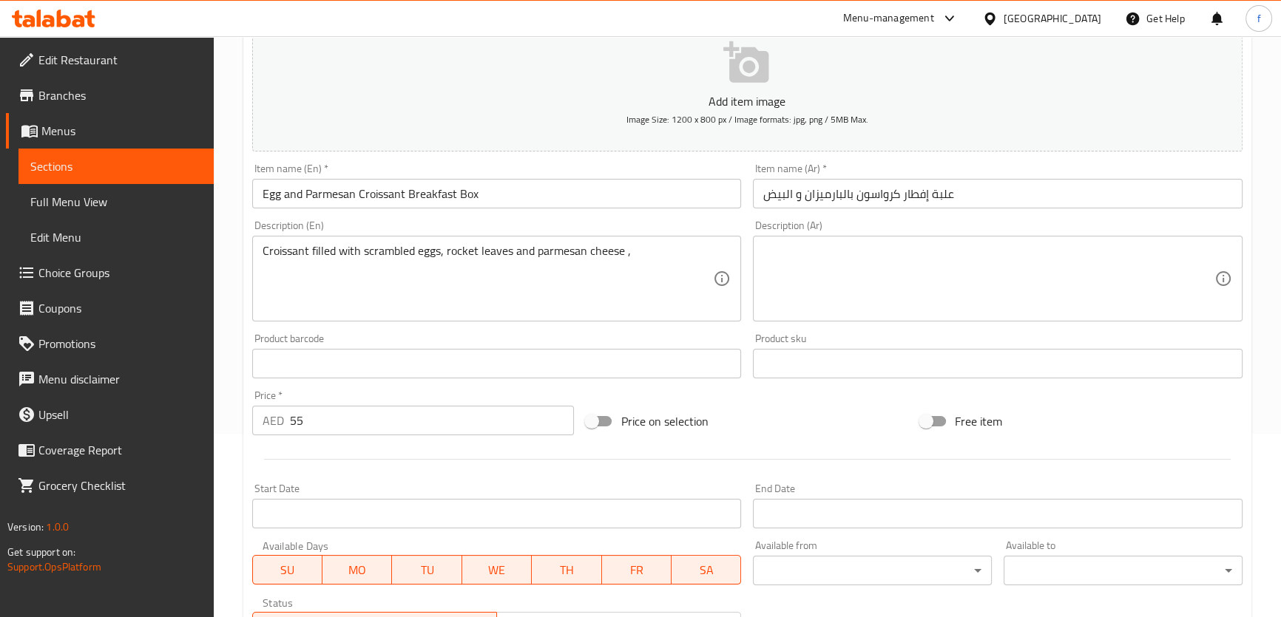
click at [650, 251] on textarea "Croissant filled with scrambled eggs, rocket leaves and parmesan cheese ," at bounding box center [487, 279] width 451 height 70
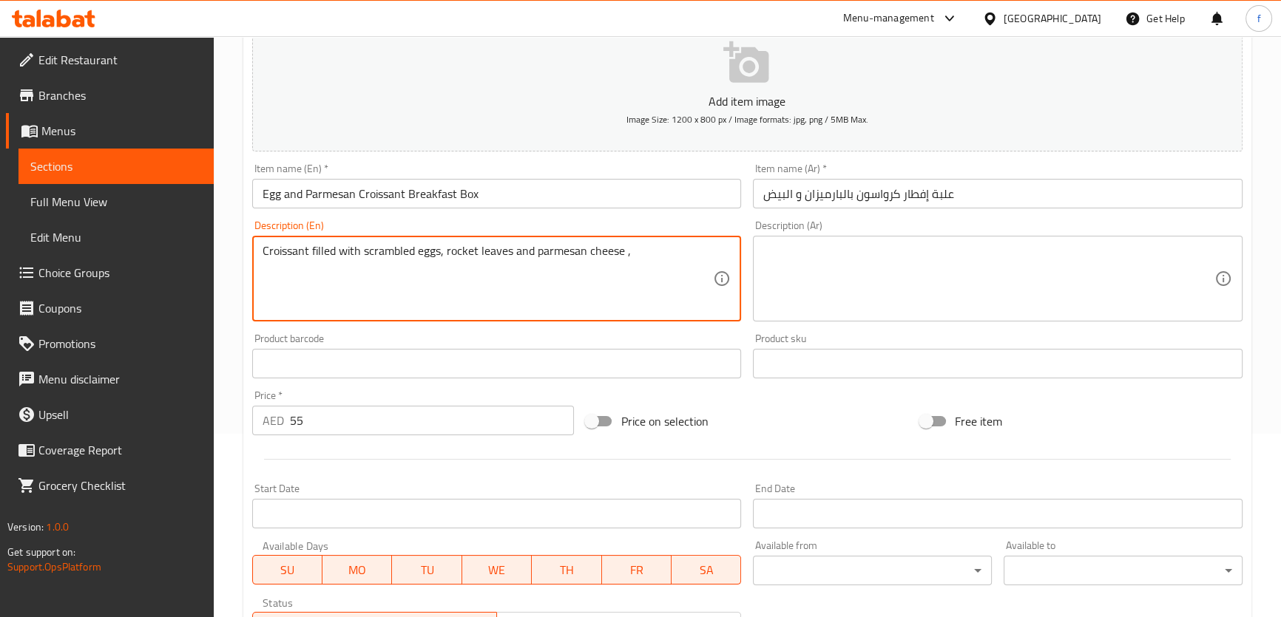
paste textarea "Two piece Potato Hashbrown"
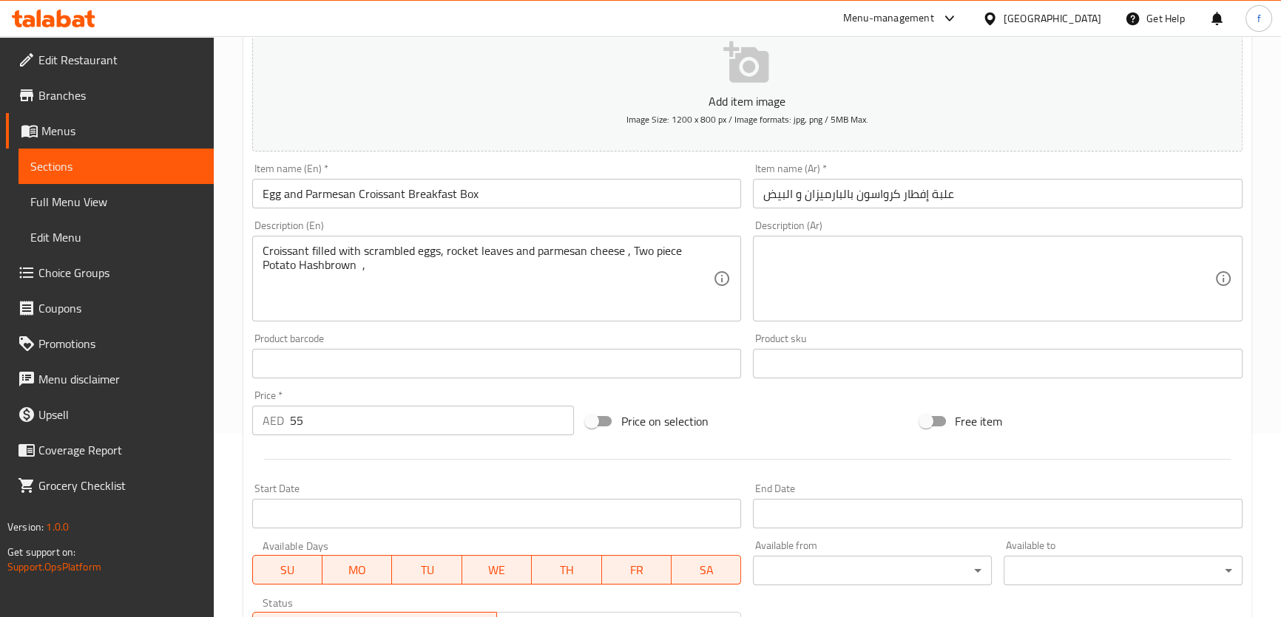
click at [399, 270] on textarea "Croissant filled with scrambled eggs, rocket leaves and parmesan cheese , Two p…" at bounding box center [487, 279] width 451 height 70
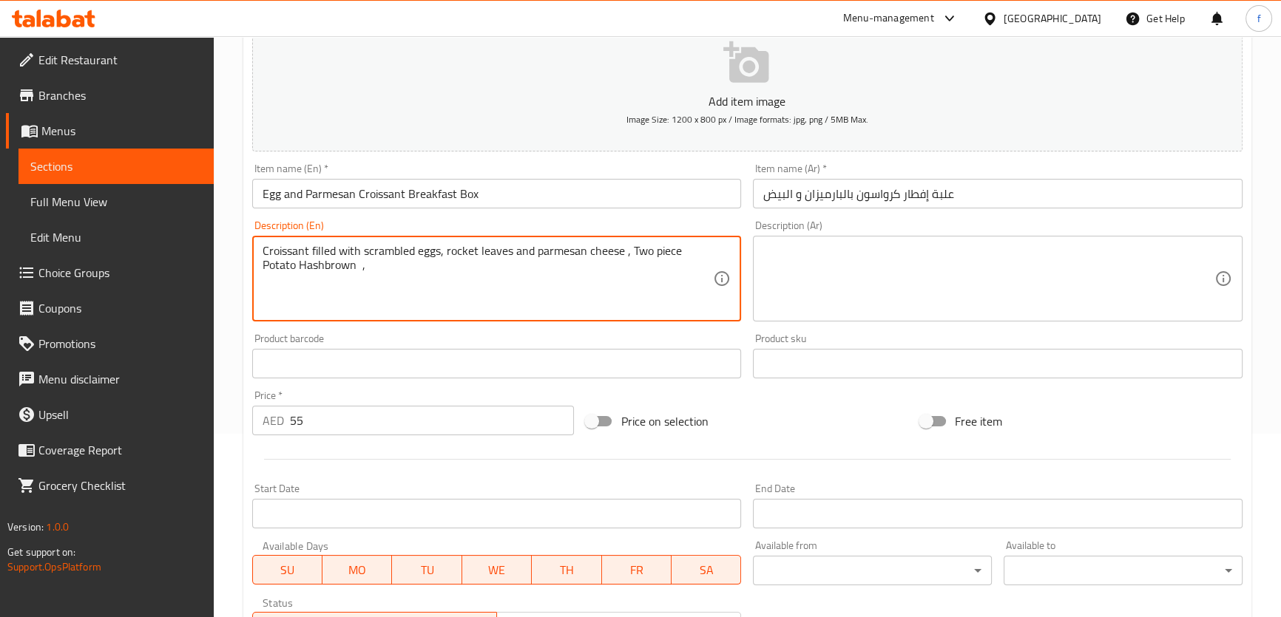
paste textarea "Orange Juice"
type textarea "Croissant filled with scrambled eggs, rocket leaves and parmesan cheese , Two p…"
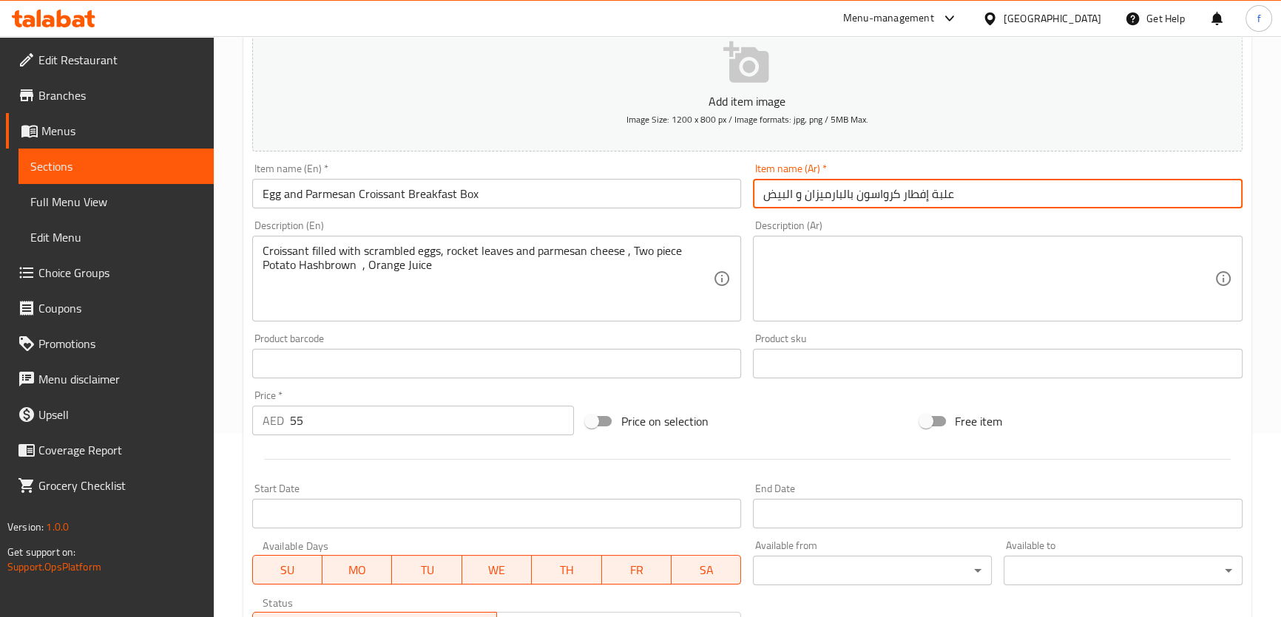
click at [877, 191] on input "علبة إفطار كرواسون بالبارميزان و البيض" at bounding box center [997, 194] width 489 height 30
click at [1116, 254] on textarea at bounding box center [988, 279] width 451 height 70
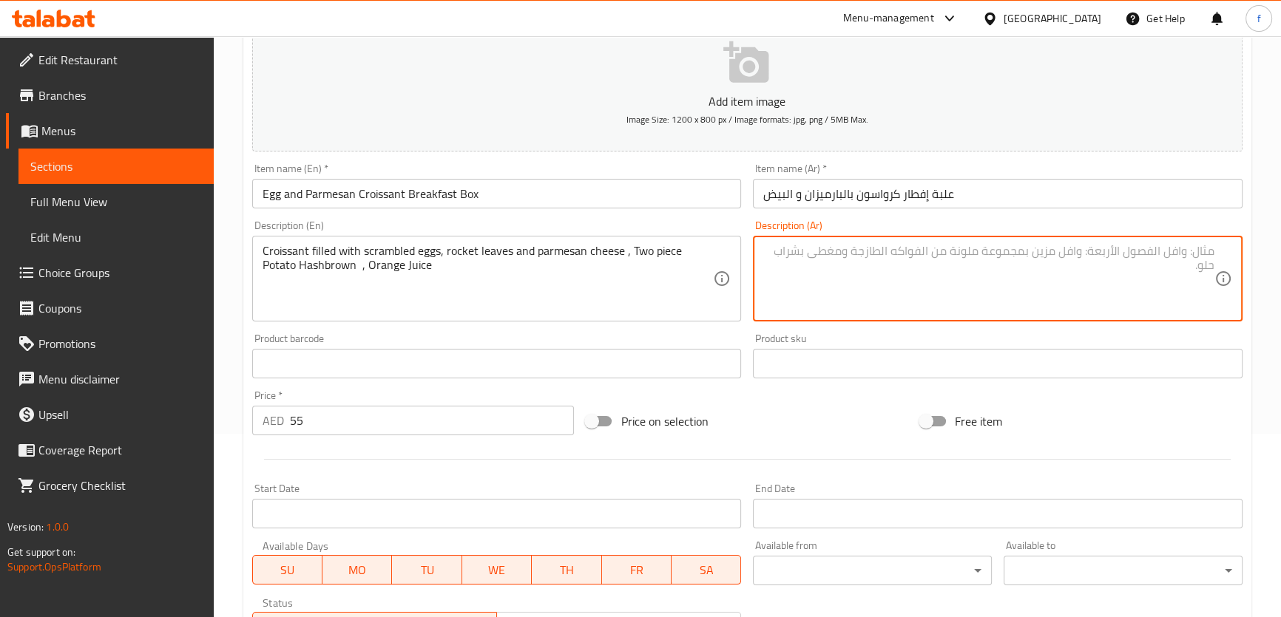
paste textarea "كرواسون"
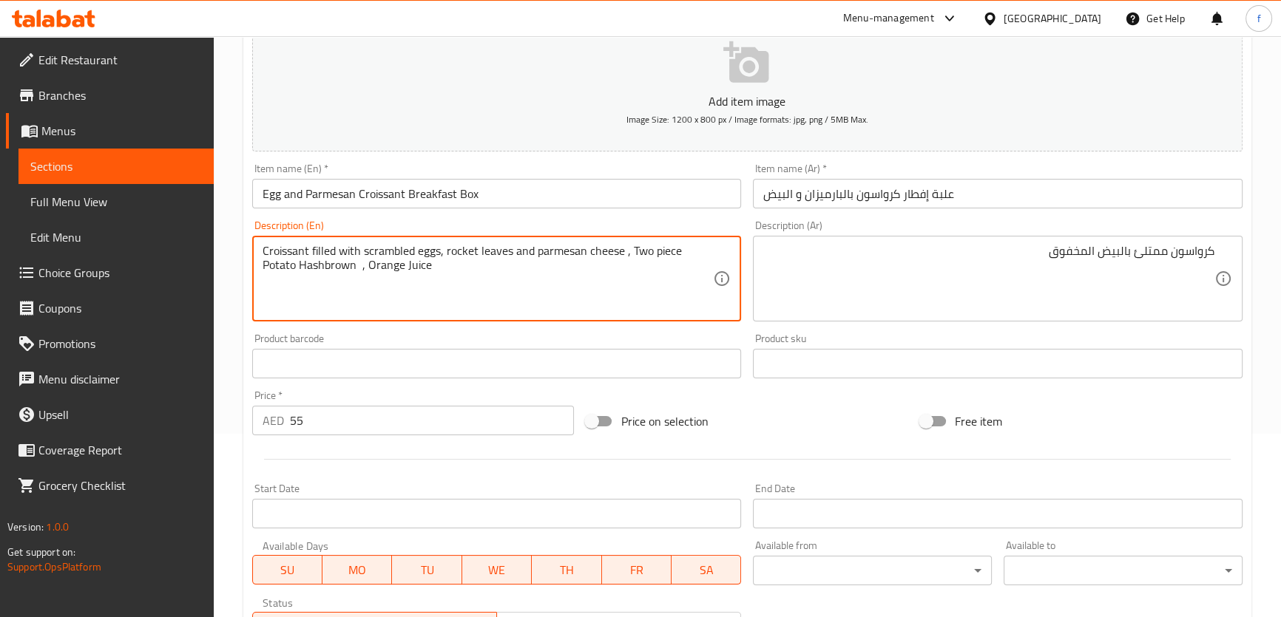
click at [393, 251] on textarea "Croissant filled with scrambled eggs, rocket leaves and parmesan cheese , Two p…" at bounding box center [487, 279] width 451 height 70
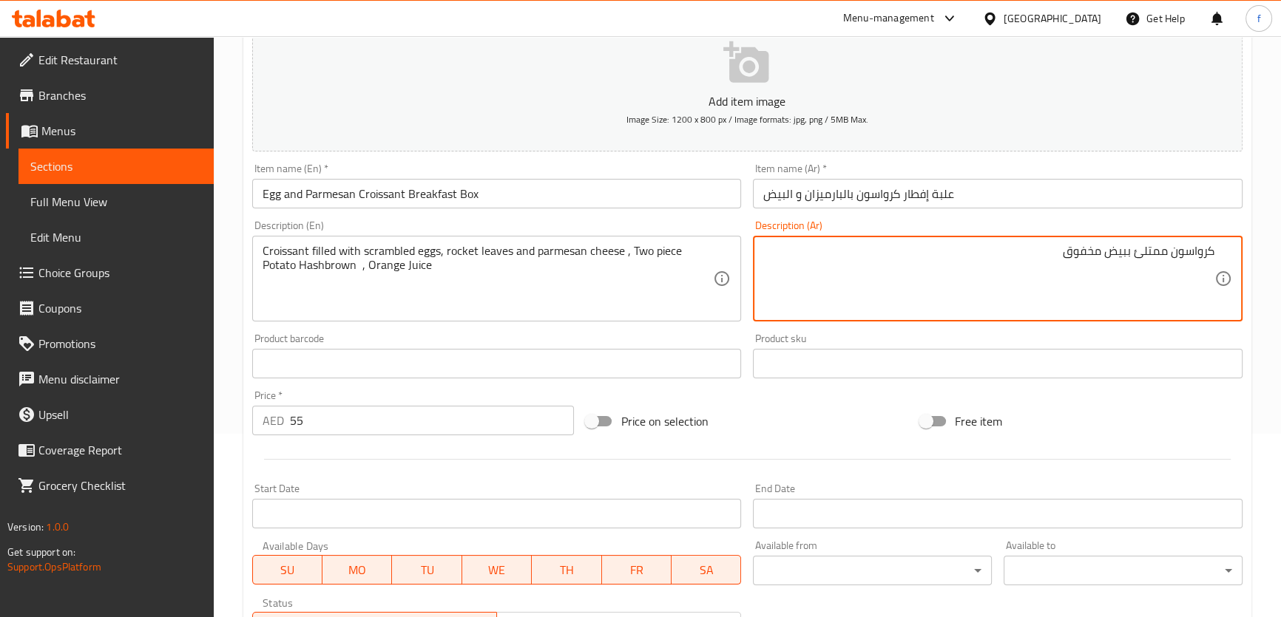
click at [1039, 257] on textarea "كرواسون ممتلئ ببيض مخفوق" at bounding box center [988, 279] width 451 height 70
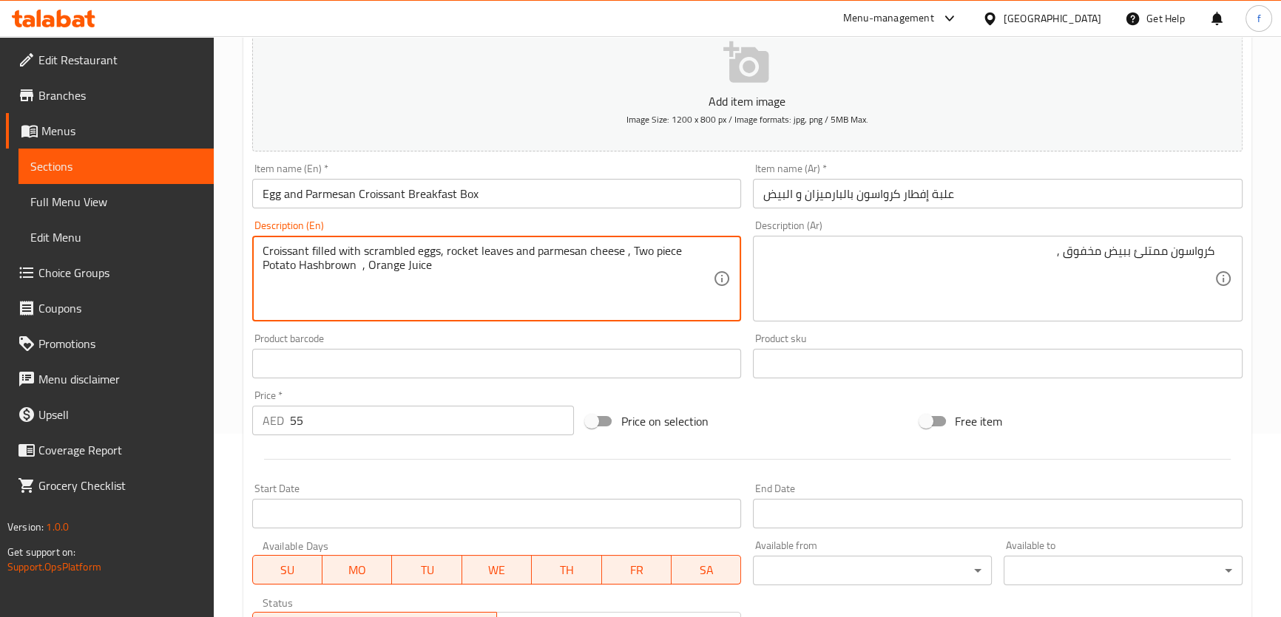
drag, startPoint x: 451, startPoint y: 246, endPoint x: 478, endPoint y: 251, distance: 27.7
click at [459, 250] on textarea "Croissant filled with scrambled eggs, rocket leaves and parmesan cheese , Two p…" at bounding box center [487, 279] width 451 height 70
click at [461, 250] on textarea "Croissant filled with scrambled eggs, rocket leaves and parmesan cheese , Two p…" at bounding box center [487, 279] width 451 height 70
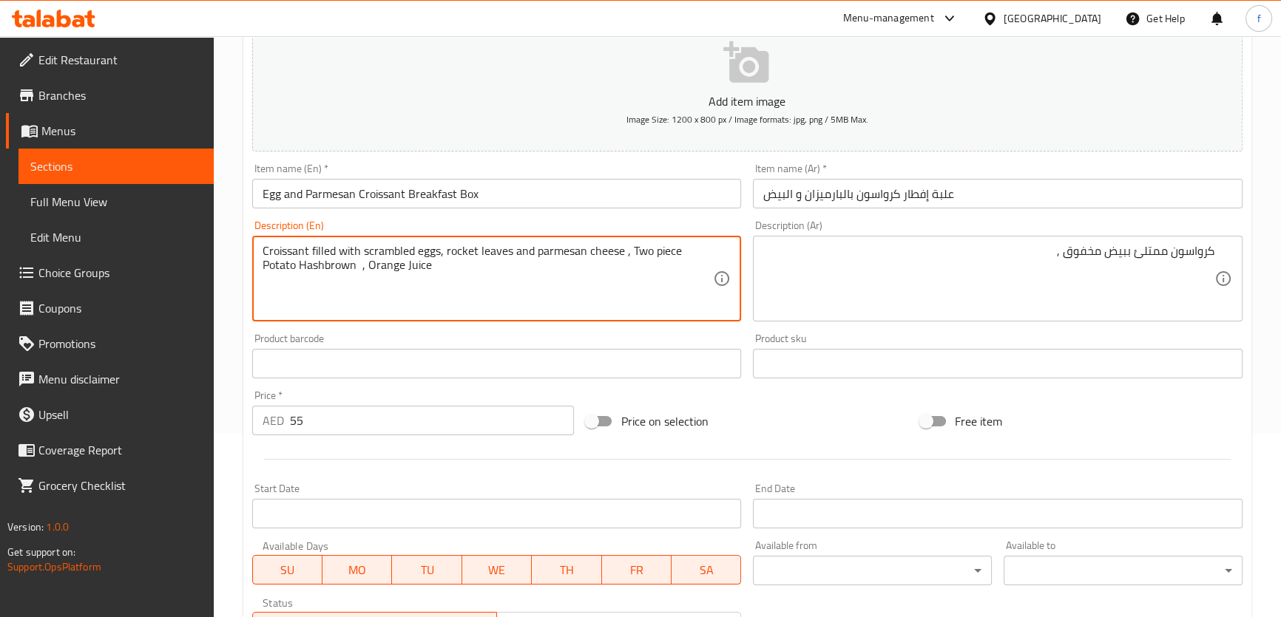
click at [461, 250] on textarea "Croissant filled with scrambled eggs, rocket leaves and parmesan cheese , Two p…" at bounding box center [487, 279] width 451 height 70
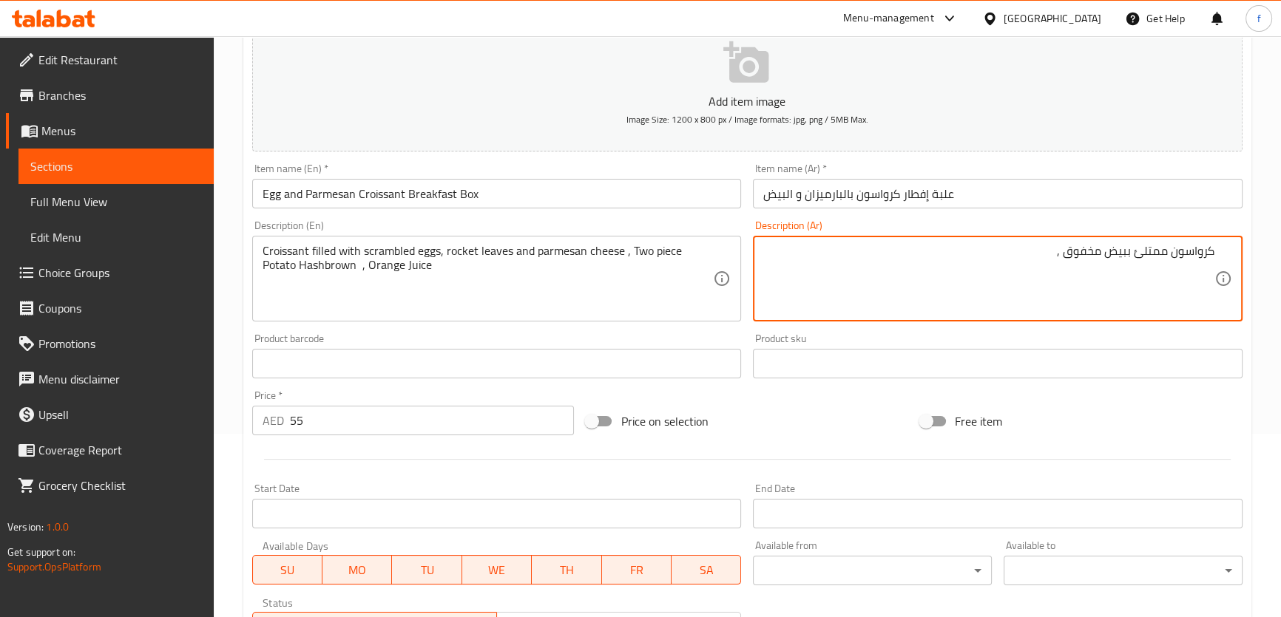
paste textarea "جرجير"
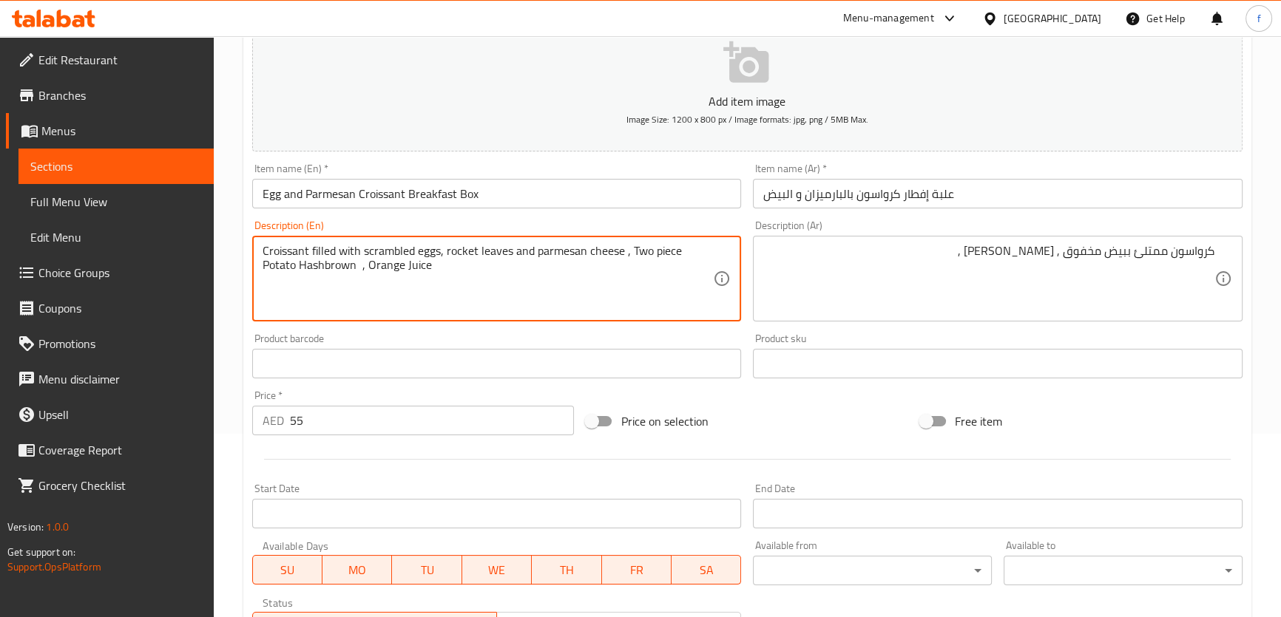
click at [560, 248] on textarea "Croissant filled with scrambled eggs, rocket leaves and parmesan cheese , Two p…" at bounding box center [487, 279] width 451 height 70
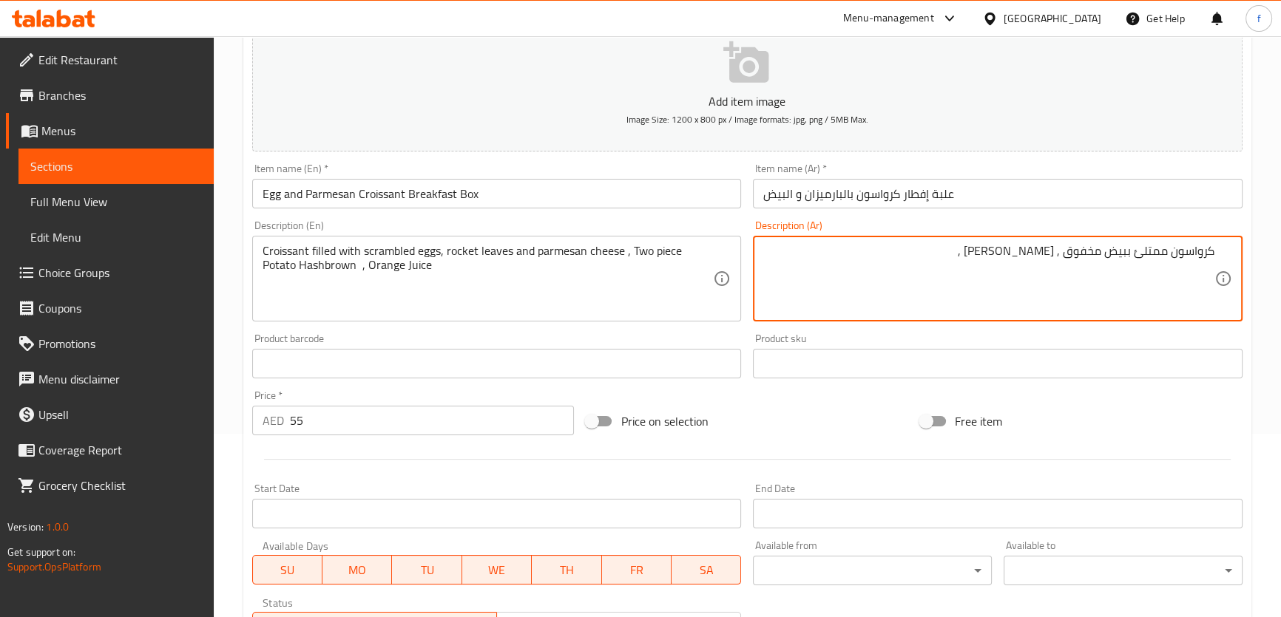
paste textarea "جبنة بارميزان"
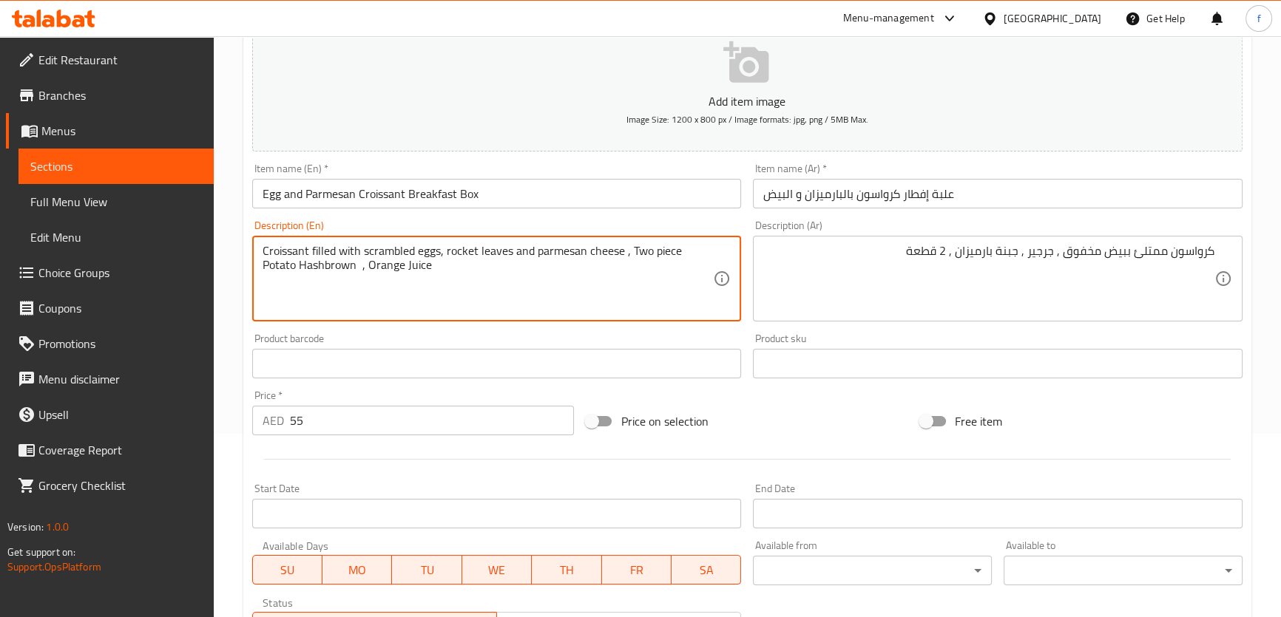
click at [322, 267] on textarea "Croissant filled with scrambled eggs, rocket leaves and parmesan cheese , Two p…" at bounding box center [487, 279] width 451 height 70
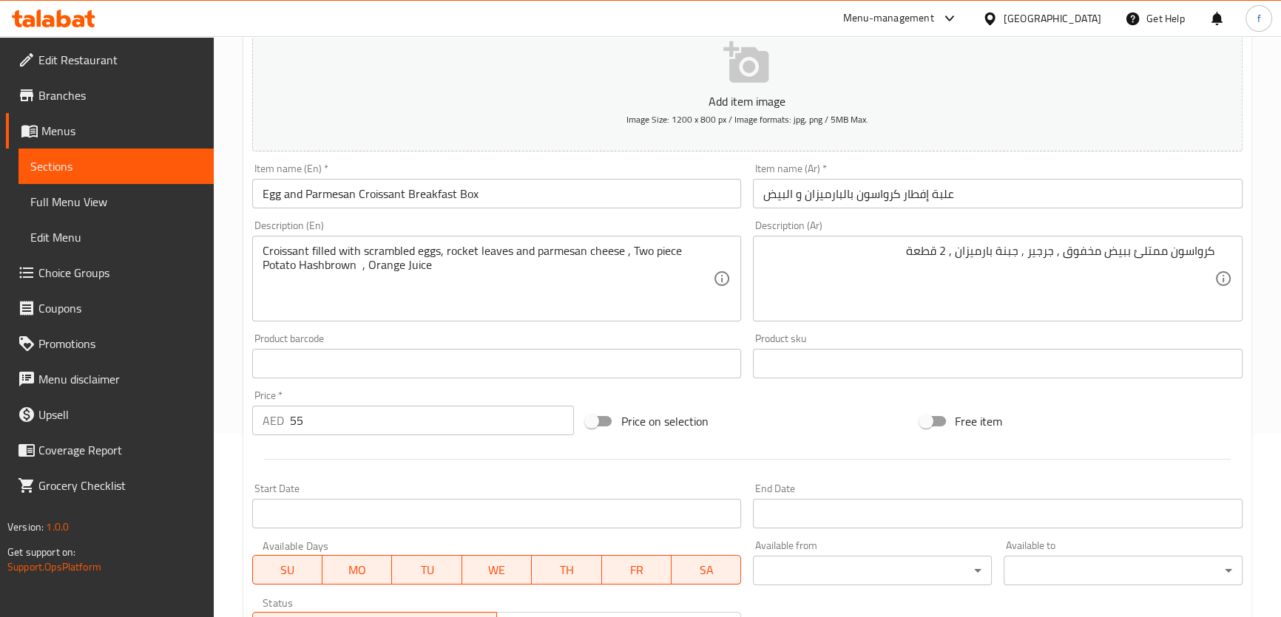
click at [887, 242] on div "كرواسون ممتلئ ببيض مخفوق , جرجير , جبنة بارميزان , 2 قطعة Description (Ar)" at bounding box center [997, 279] width 489 height 86
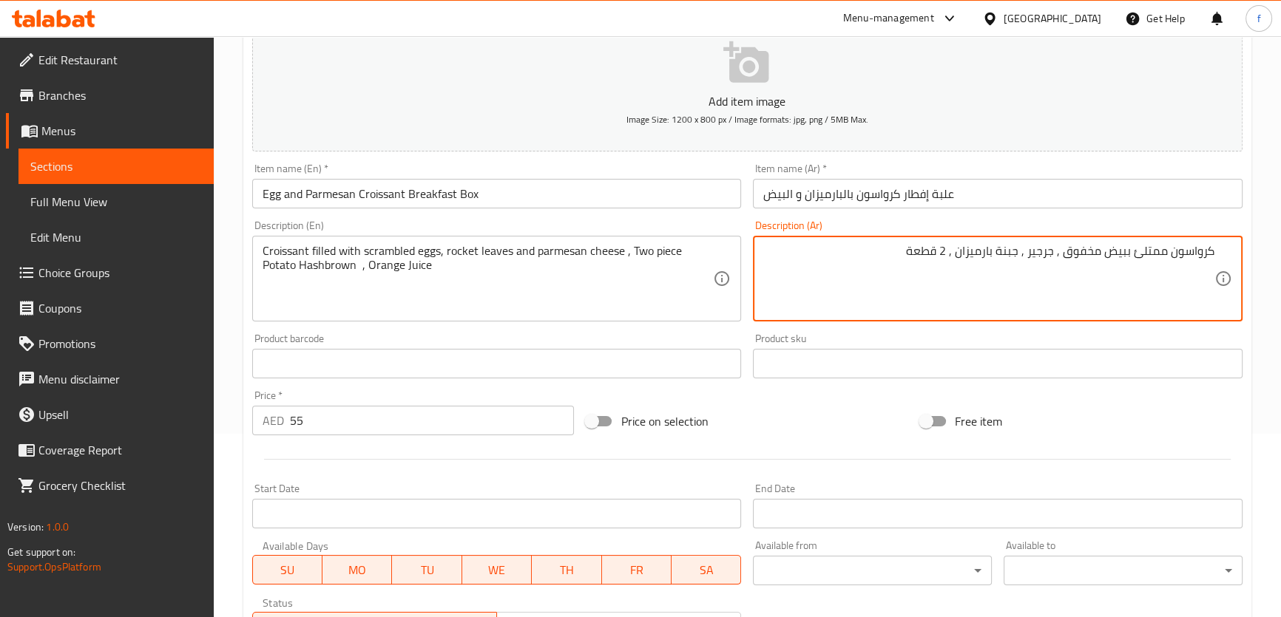
paste textarea "هاش براونز"
click at [268, 266] on textarea "Croissant filled with scrambled eggs, rocket leaves and parmesan cheese , Two p…" at bounding box center [487, 279] width 451 height 70
click at [841, 254] on textarea "كرواسون ممتلئ ببيض مخفوق , جرجير , جبنة بارميزان , 2 قطعة هاش براونز" at bounding box center [988, 279] width 451 height 70
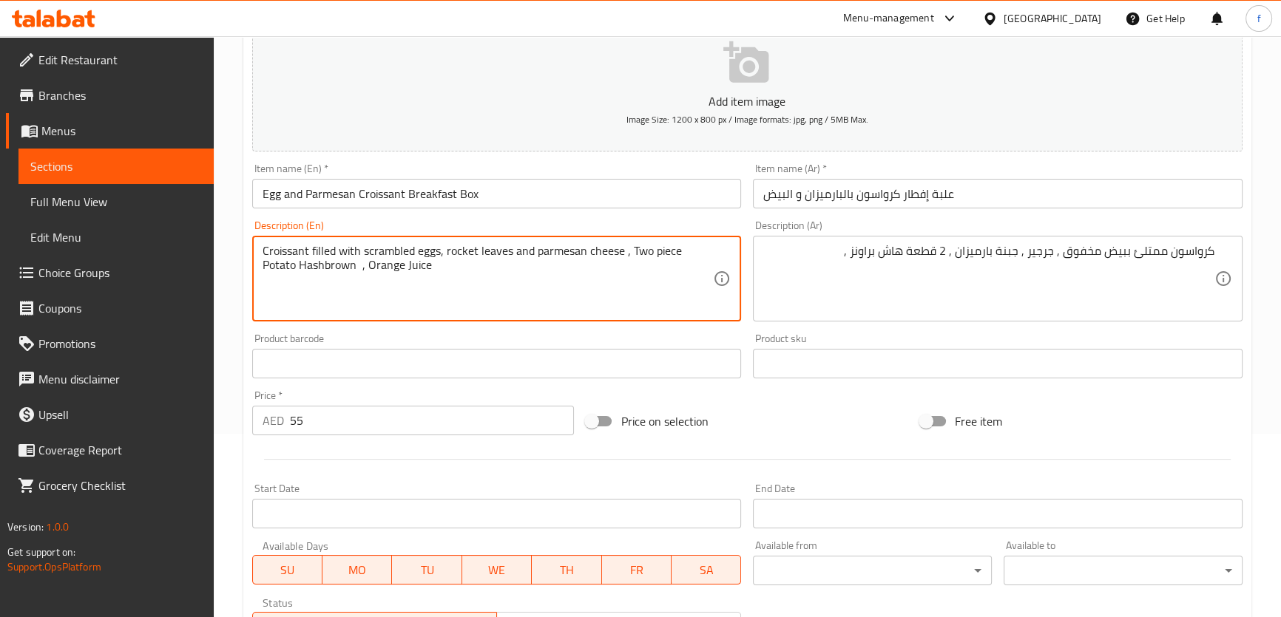
drag, startPoint x: 402, startPoint y: 255, endPoint x: 402, endPoint y: 268, distance: 13.3
click at [402, 257] on textarea "Croissant filled with scrambled eggs, rocket leaves and parmesan cheese , Two p…" at bounding box center [487, 279] width 451 height 70
click at [404, 271] on textarea "Croissant filled with scrambled eggs, rocket leaves and parmesan cheese , Two p…" at bounding box center [487, 279] width 451 height 70
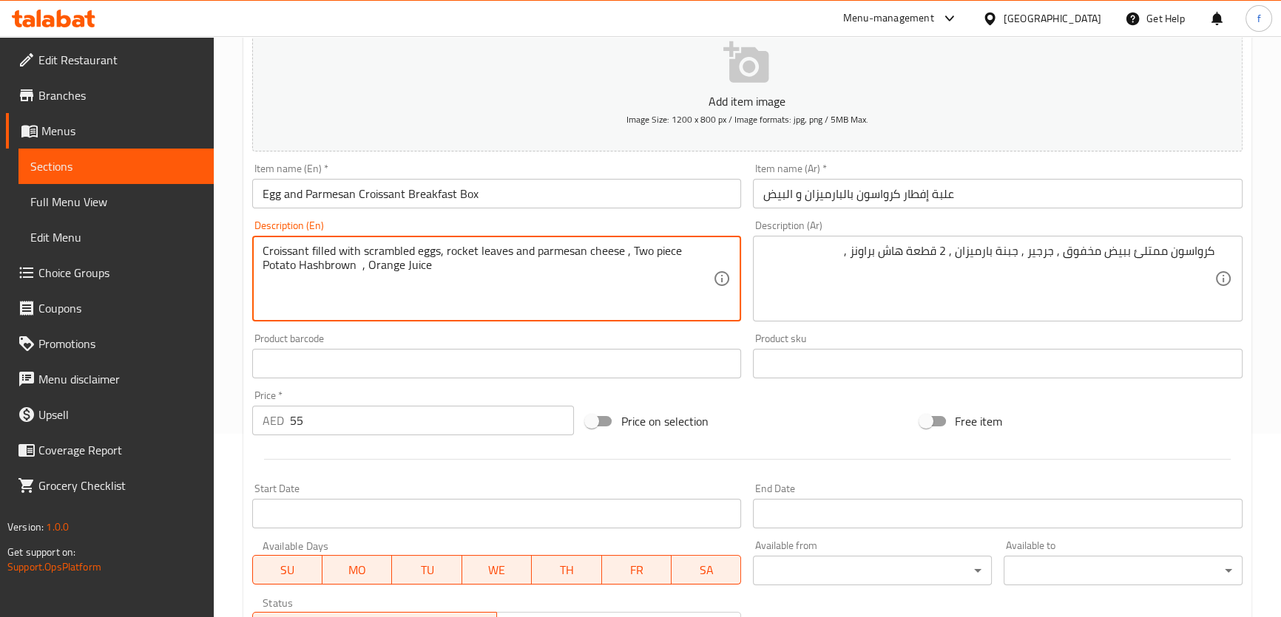
click at [404, 271] on textarea "Croissant filled with scrambled eggs, rocket leaves and parmesan cheese , Two p…" at bounding box center [487, 279] width 451 height 70
click at [400, 270] on textarea "Croissant filled with scrambled eggs, rocket leaves and parmesan cheese , Two p…" at bounding box center [487, 279] width 451 height 70
click at [399, 268] on textarea "Croissant filled with scrambled eggs, rocket leaves and parmesan cheese , Two p…" at bounding box center [487, 279] width 451 height 70
click at [446, 265] on textarea "Croissant filled with scrambled eggs, rocket leaves and parmesan cheese , Two p…" at bounding box center [487, 279] width 451 height 70
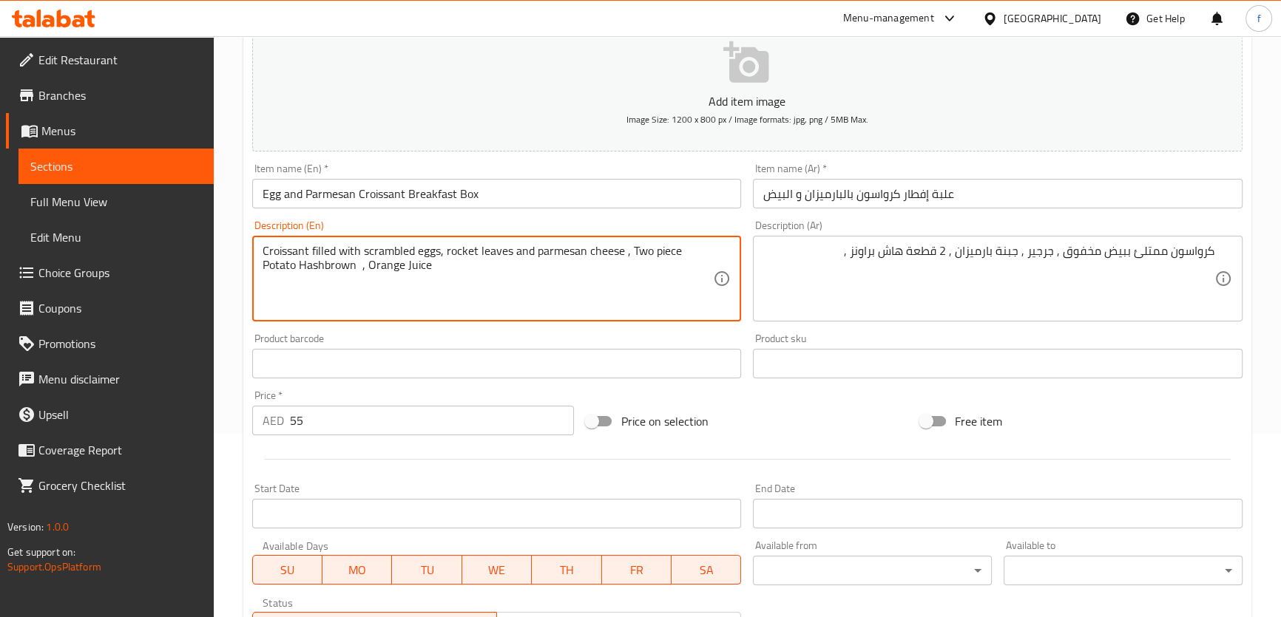
drag, startPoint x: 437, startPoint y: 264, endPoint x: 367, endPoint y: 265, distance: 70.2
click at [367, 265] on textarea "Croissant filled with scrambled eggs, rocket leaves and parmesan cheese , Two p…" at bounding box center [487, 279] width 451 height 70
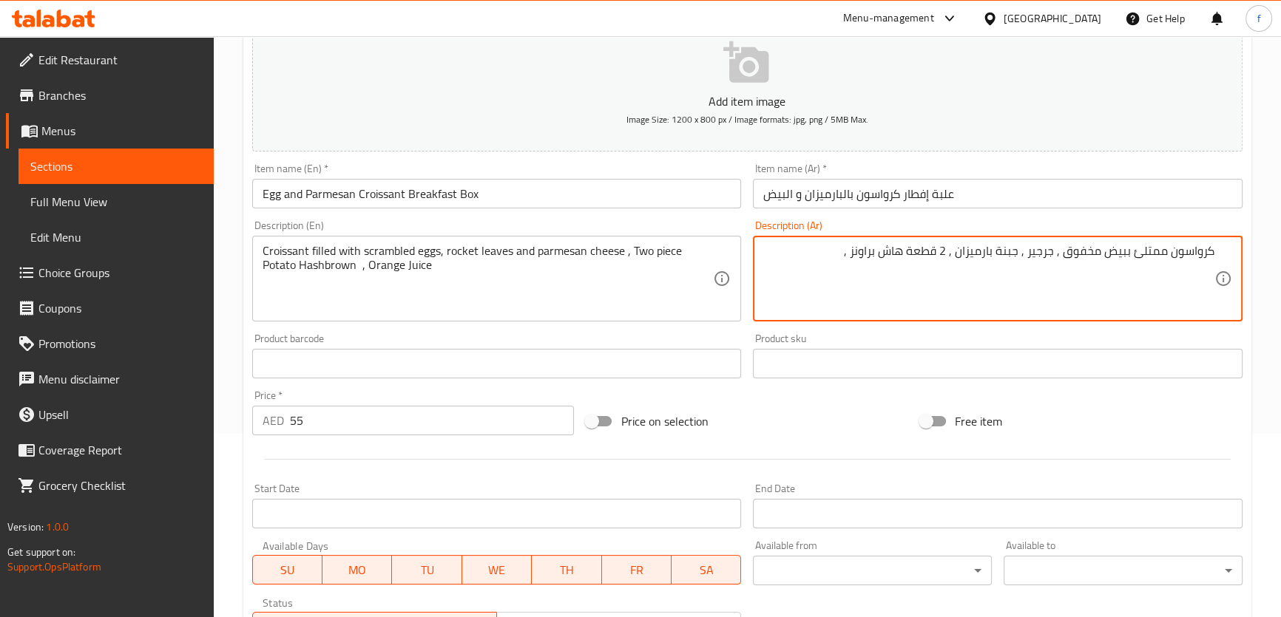
paste textarea "عصير برتقال"
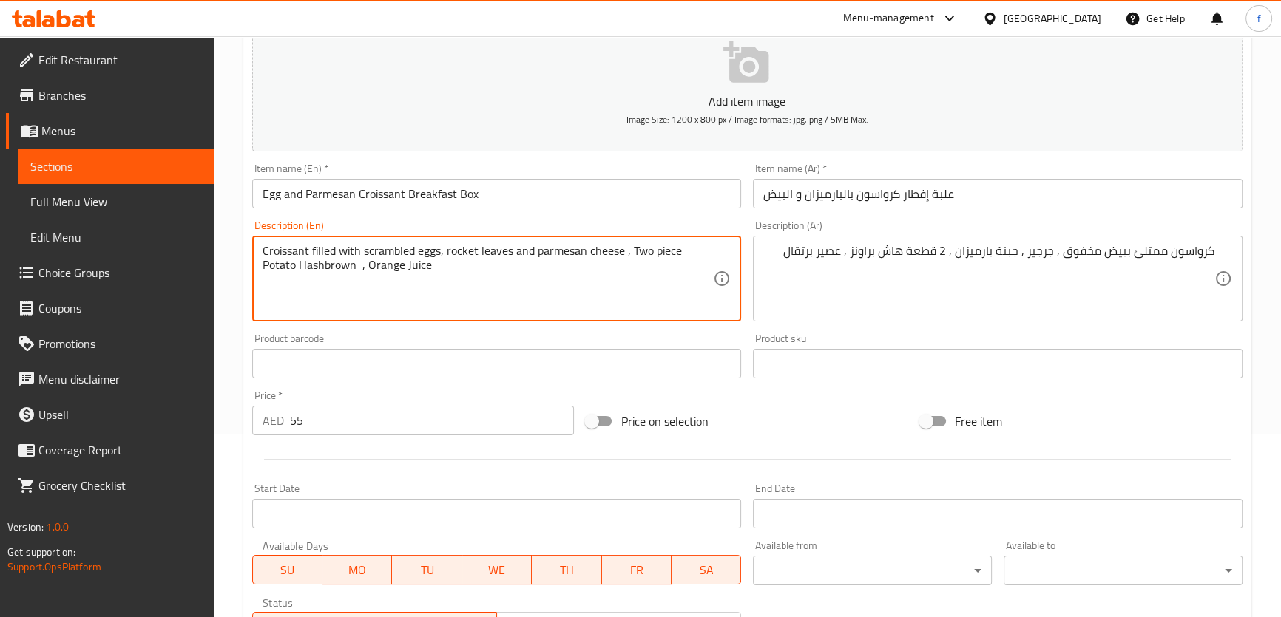
click at [333, 268] on textarea "Croissant filled with scrambled eggs, rocket leaves and parmesan cheese , Two p…" at bounding box center [487, 279] width 451 height 70
click at [292, 266] on textarea "Croissant filled with scrambled eggs, rocket leaves and parmesan cheese , Two p…" at bounding box center [487, 279] width 451 height 70
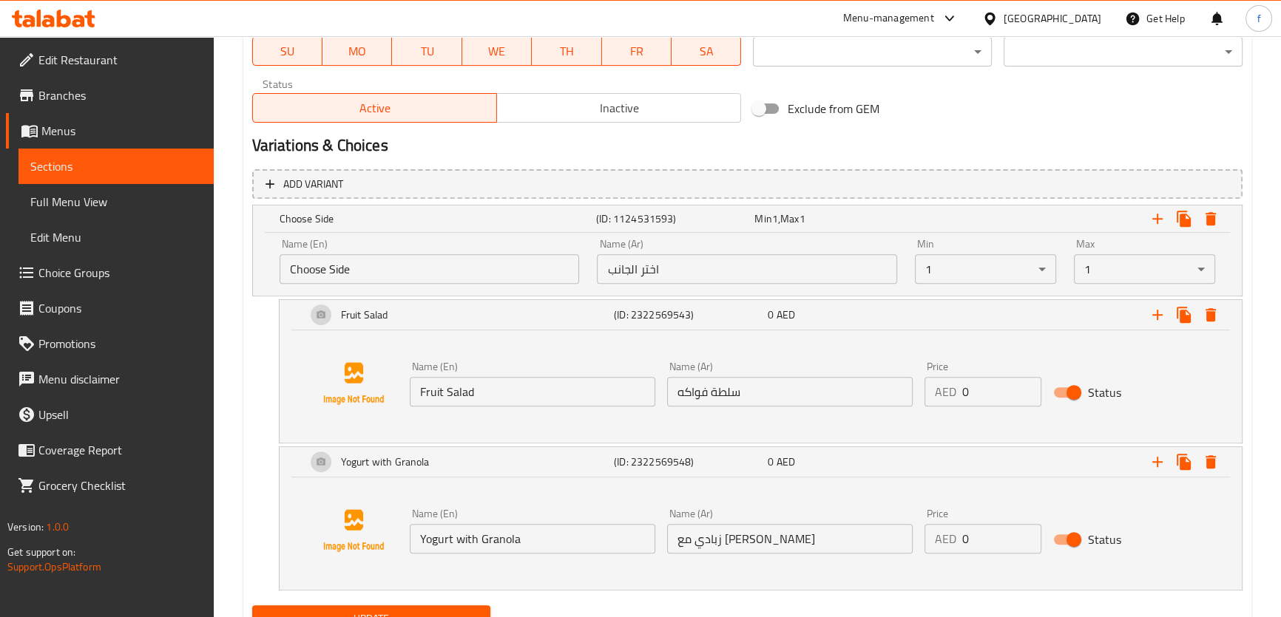
scroll to position [767, 0]
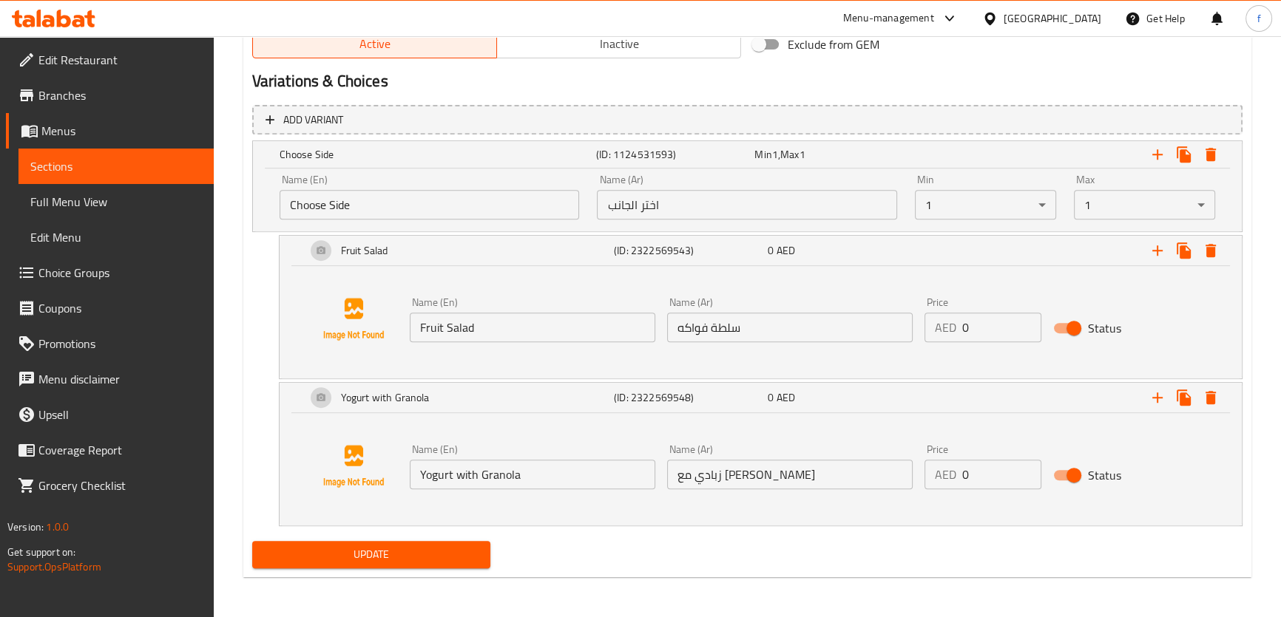
type textarea "كرواسون ممتلئ ببيض مخفوق , جرجير , جبنة بارميزان , 2 قطعة بطاطا هاش براونز , عص…"
click at [419, 549] on span "Update" at bounding box center [371, 555] width 215 height 18
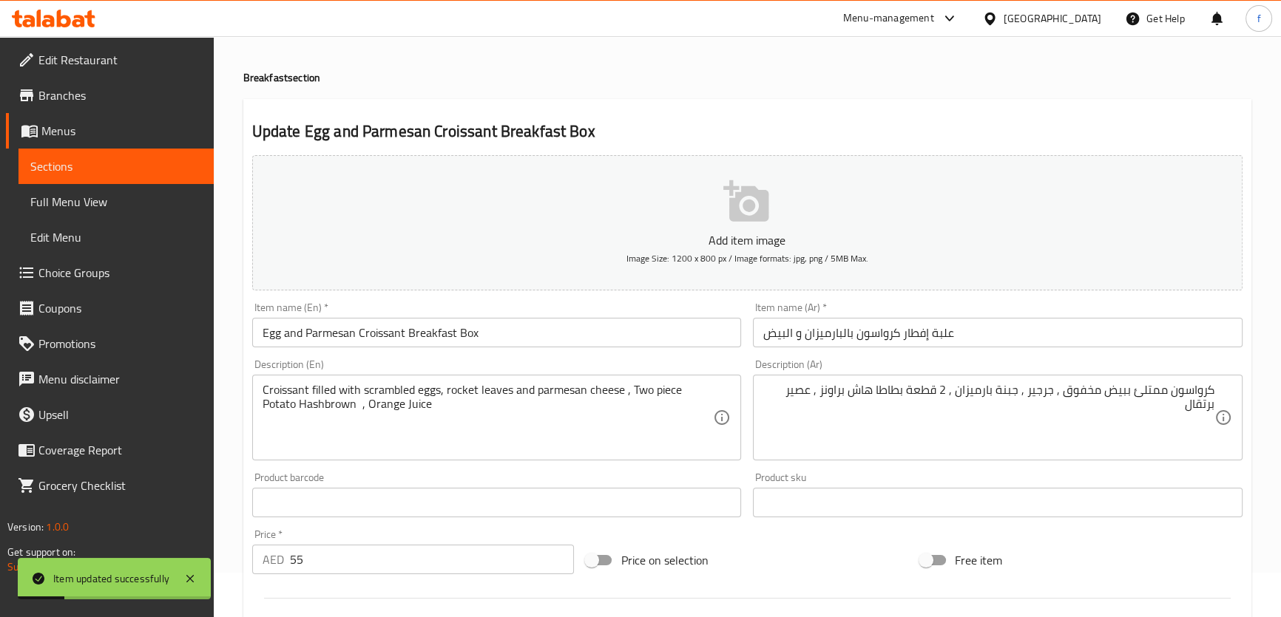
scroll to position [0, 0]
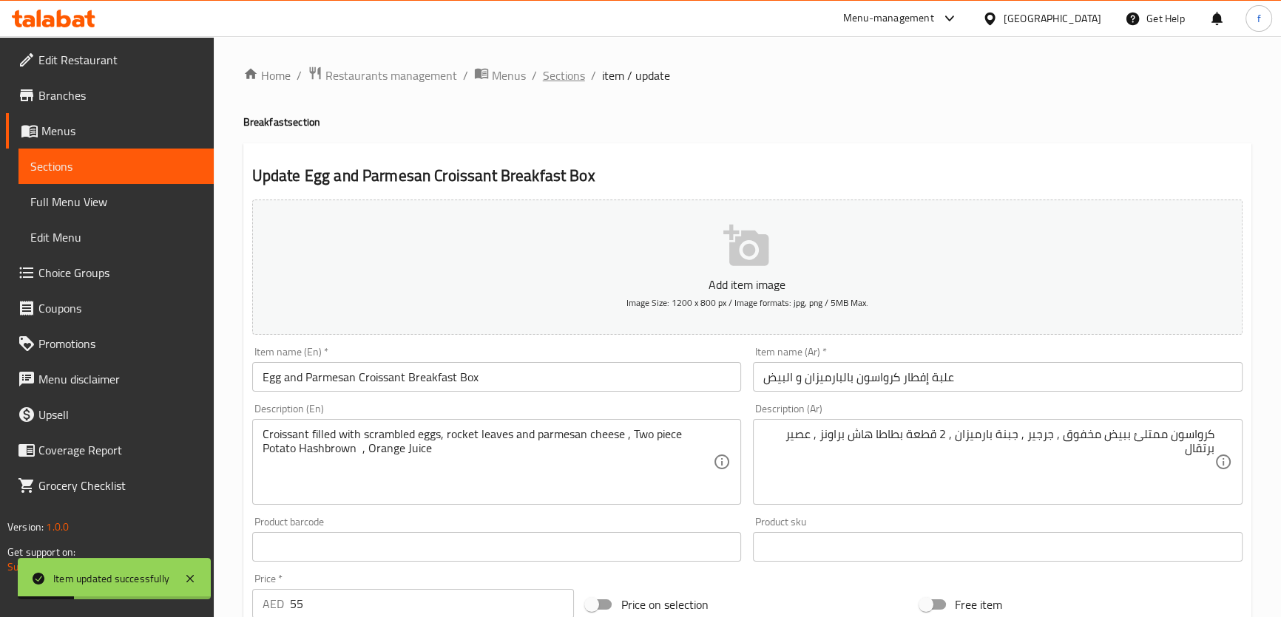
click at [560, 76] on span "Sections" at bounding box center [564, 76] width 42 height 18
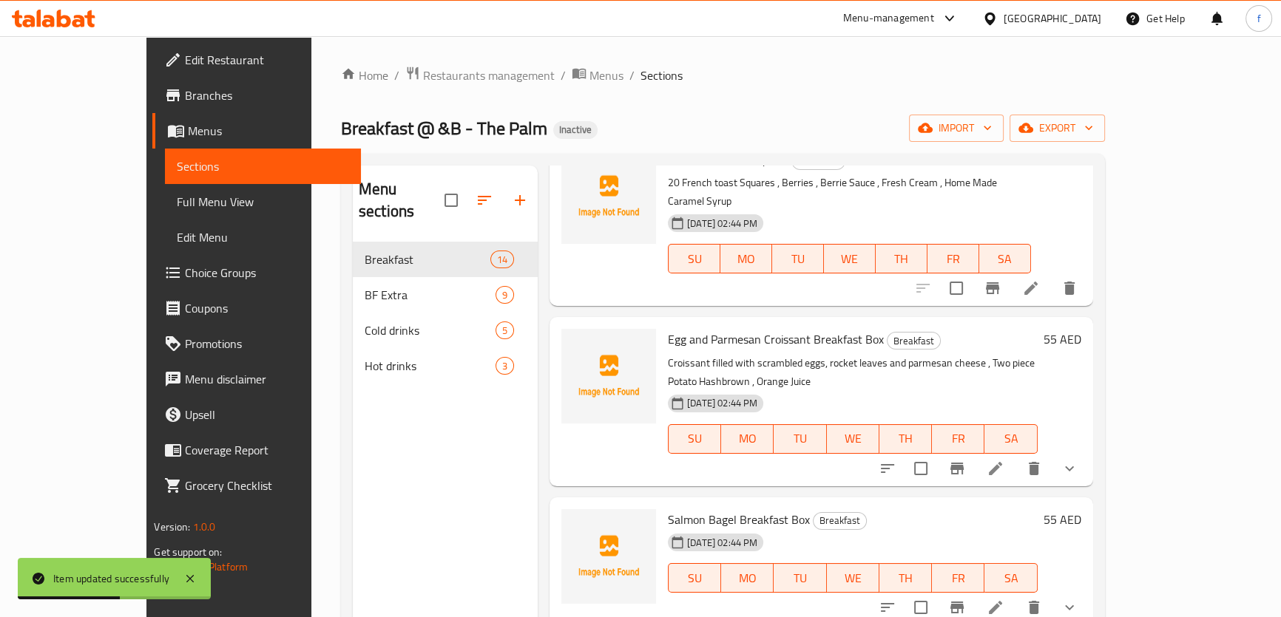
scroll to position [470, 0]
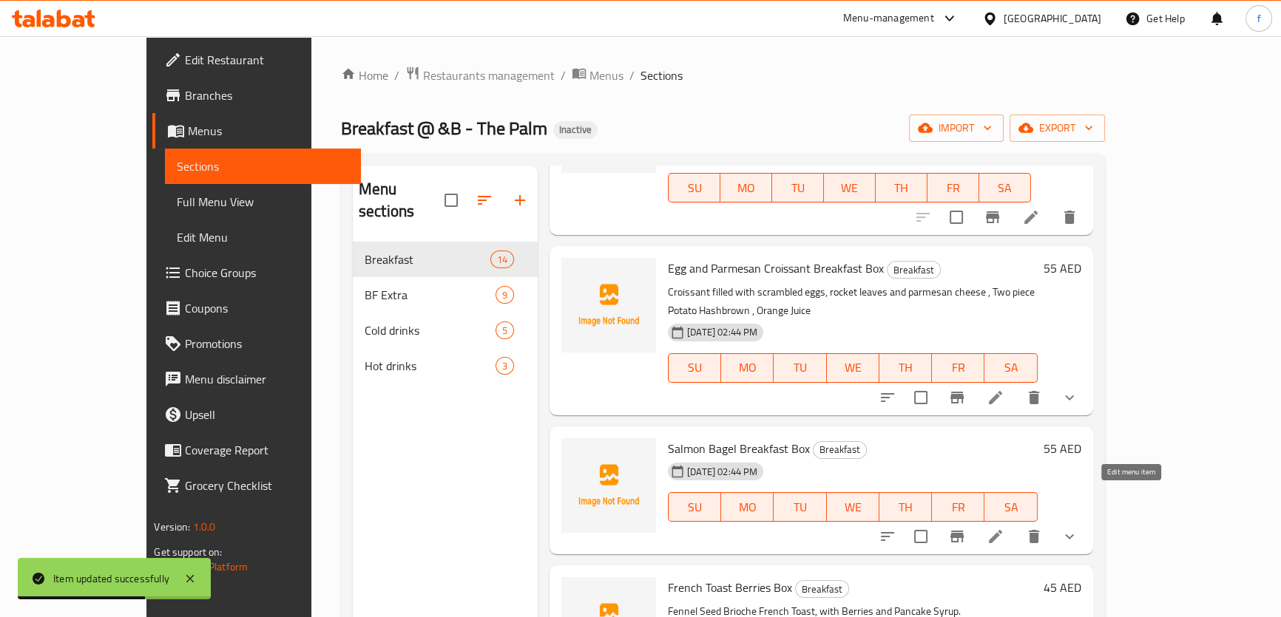
click at [1004, 528] on icon at bounding box center [995, 537] width 18 height 18
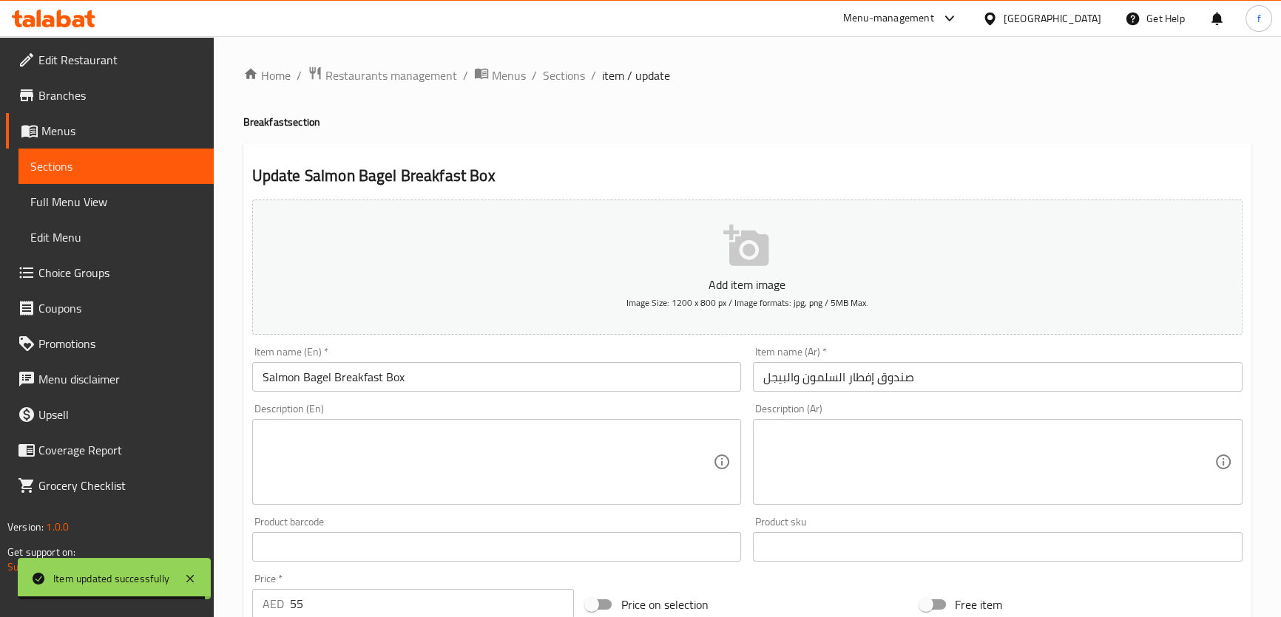
click at [890, 375] on input "صندوق إفطار السلمون والبيجل" at bounding box center [997, 377] width 489 height 30
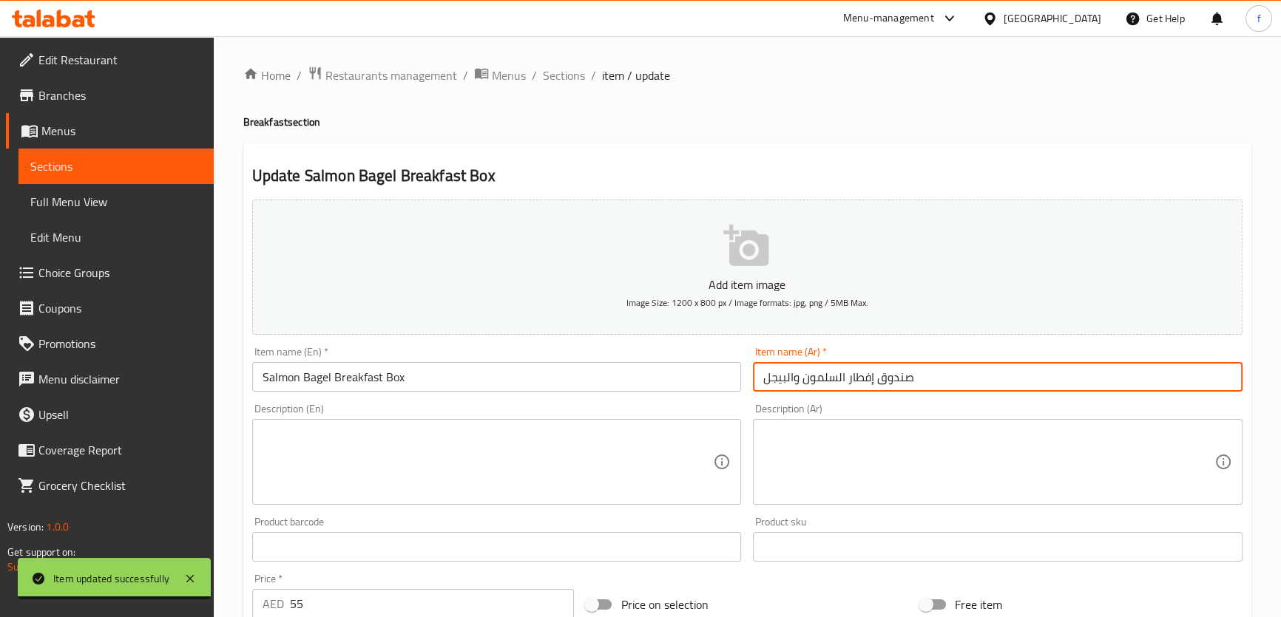
click at [890, 375] on input "صندوق إفطار السلمون والبيجل" at bounding box center [997, 377] width 489 height 30
click at [325, 375] on input "Salmon Bagel Breakfast Box" at bounding box center [496, 377] width 489 height 30
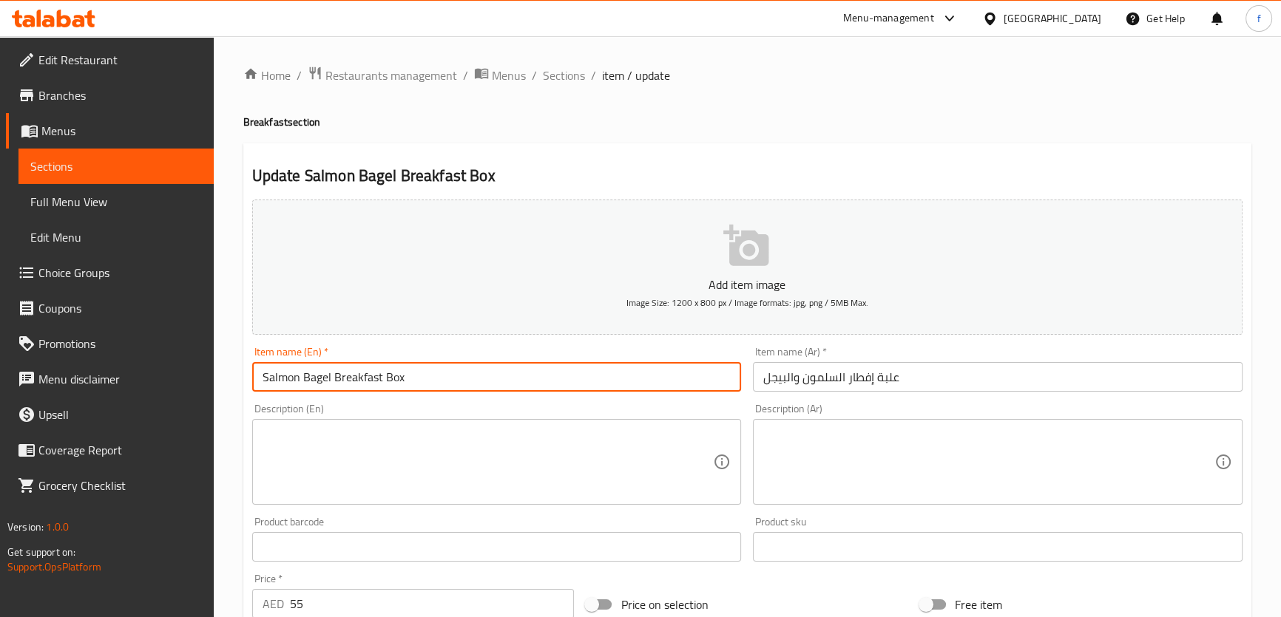
click at [325, 375] on input "Salmon Bagel Breakfast Box" at bounding box center [496, 377] width 489 height 30
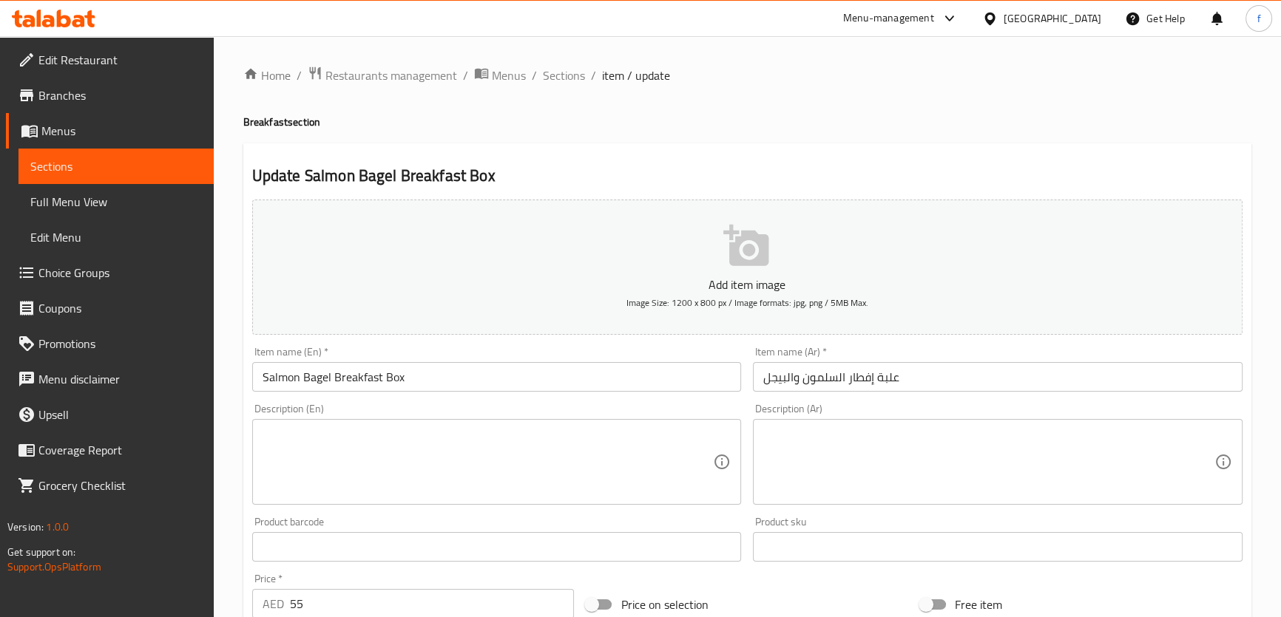
click at [773, 380] on input "علبة إفطار السلمون والبيجل" at bounding box center [997, 377] width 489 height 30
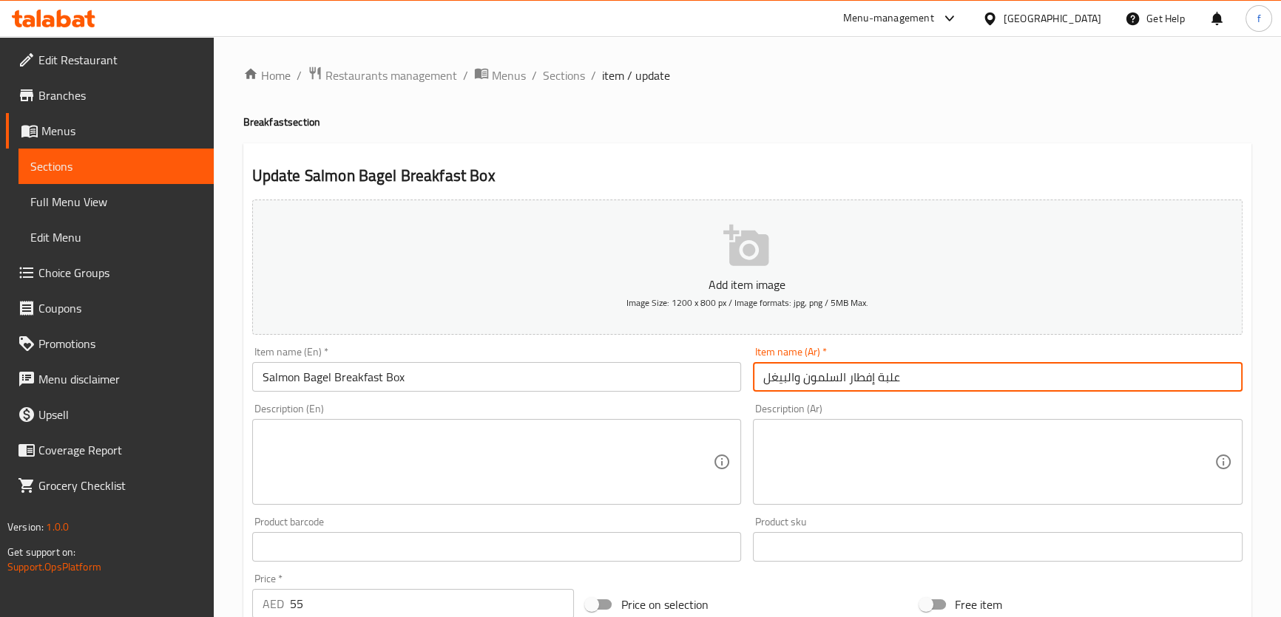
type input "علبة إفطار السلمون والبيغل"
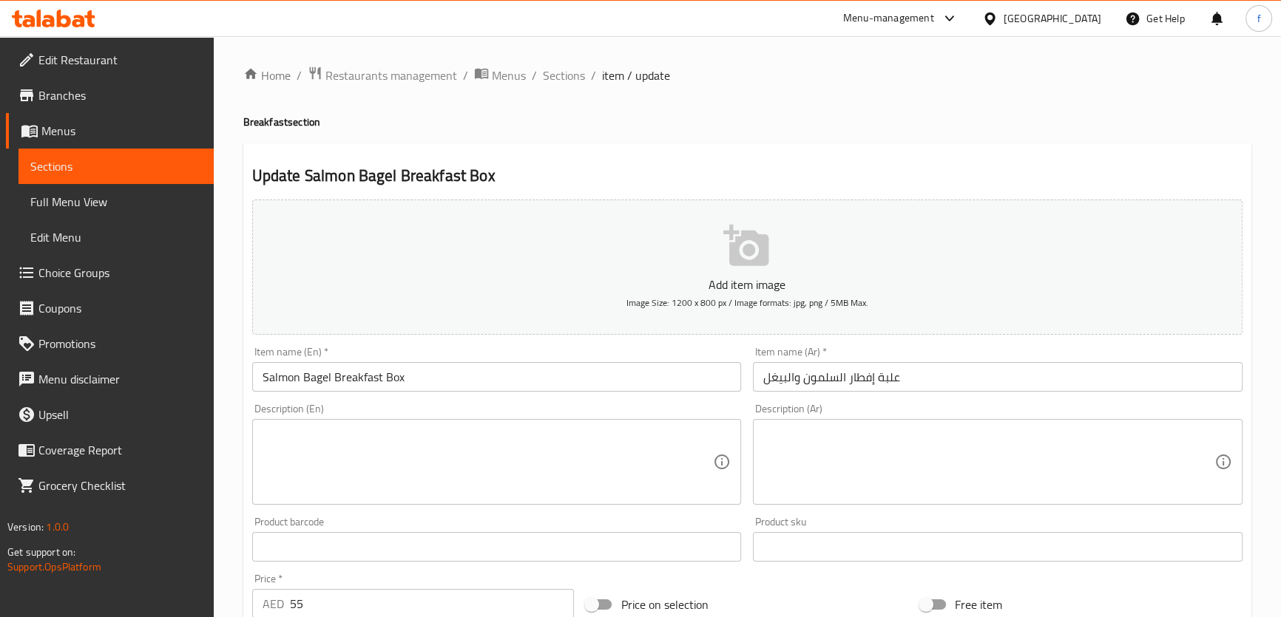
click at [343, 440] on textarea at bounding box center [487, 462] width 451 height 70
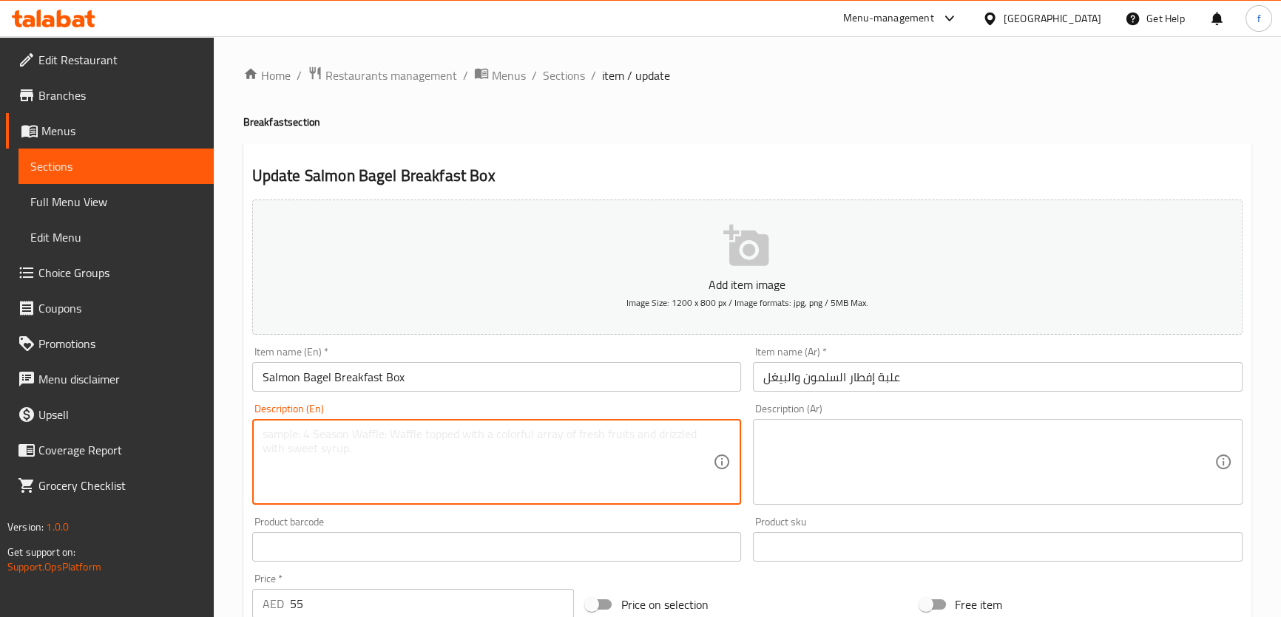
paste textarea "• Bagel with Salmon, Cream Cheese, and Scramble Egg"
click at [268, 430] on textarea "• Bagel with Salmon, Cream Cheese, and Scramble Egg ," at bounding box center [487, 462] width 451 height 70
click at [273, 432] on textarea "• Bagel with Salmon, Cream Cheese, and Scramble Egg ," at bounding box center [487, 462] width 451 height 70
click at [538, 433] on textarea "Bagel with Salmon, Cream Cheese, and Scramble Egg ," at bounding box center [487, 462] width 451 height 70
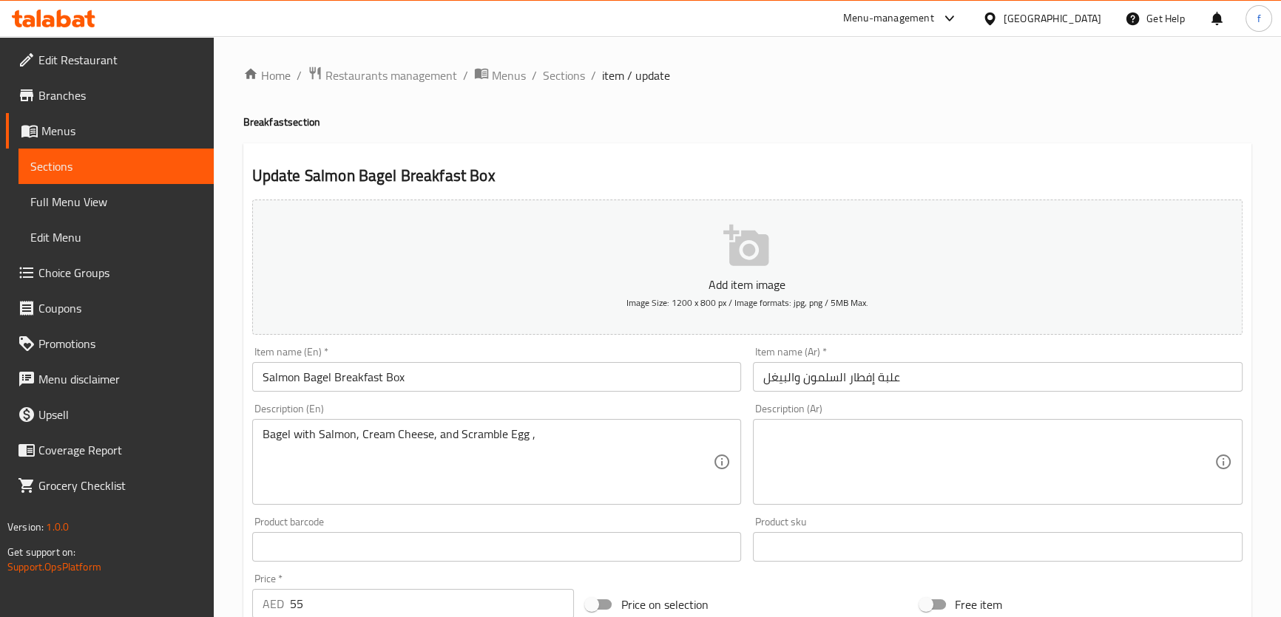
click at [549, 433] on textarea "Bagel with Salmon, Cream Cheese, and Scramble Egg ," at bounding box center [487, 462] width 451 height 70
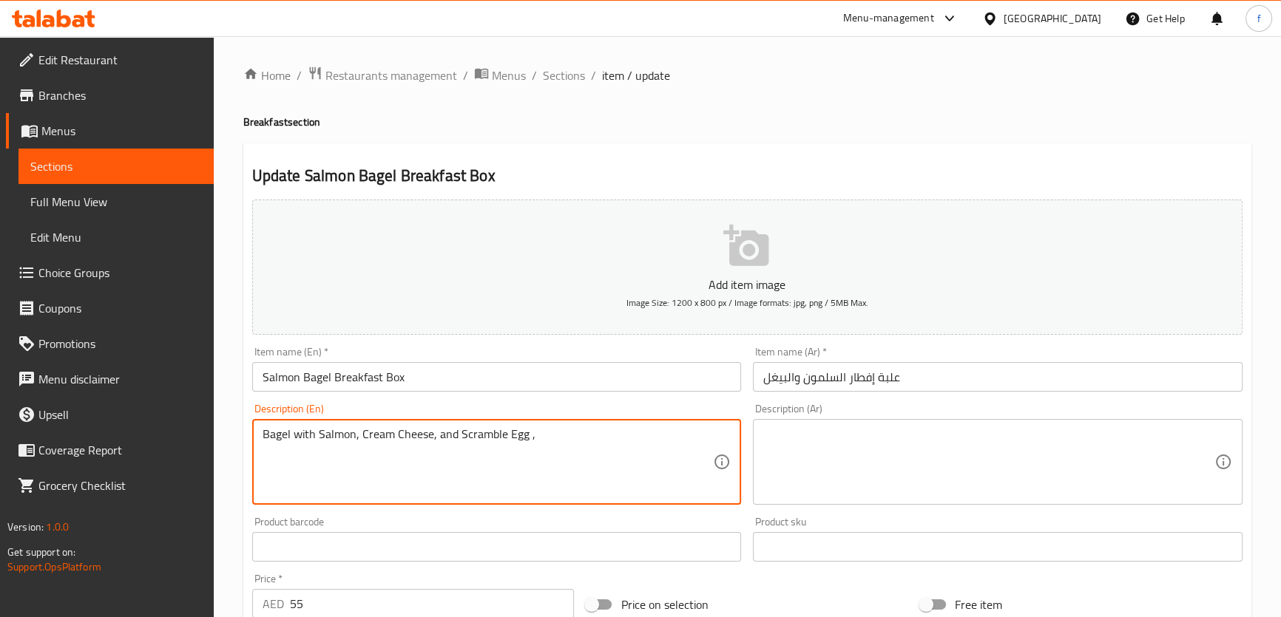
paste textarea "• Two piece Potato Hashbrown"
click at [544, 433] on textarea "Bagel with Salmon, Cream Cheese, and Scramble Egg , • Two piece Potato Hashbrown" at bounding box center [487, 462] width 451 height 70
click at [541, 433] on textarea "Bagel with Salmon, Cream Cheese, and Scramble Egg , • Two piece Potato Hashbrown" at bounding box center [487, 462] width 451 height 70
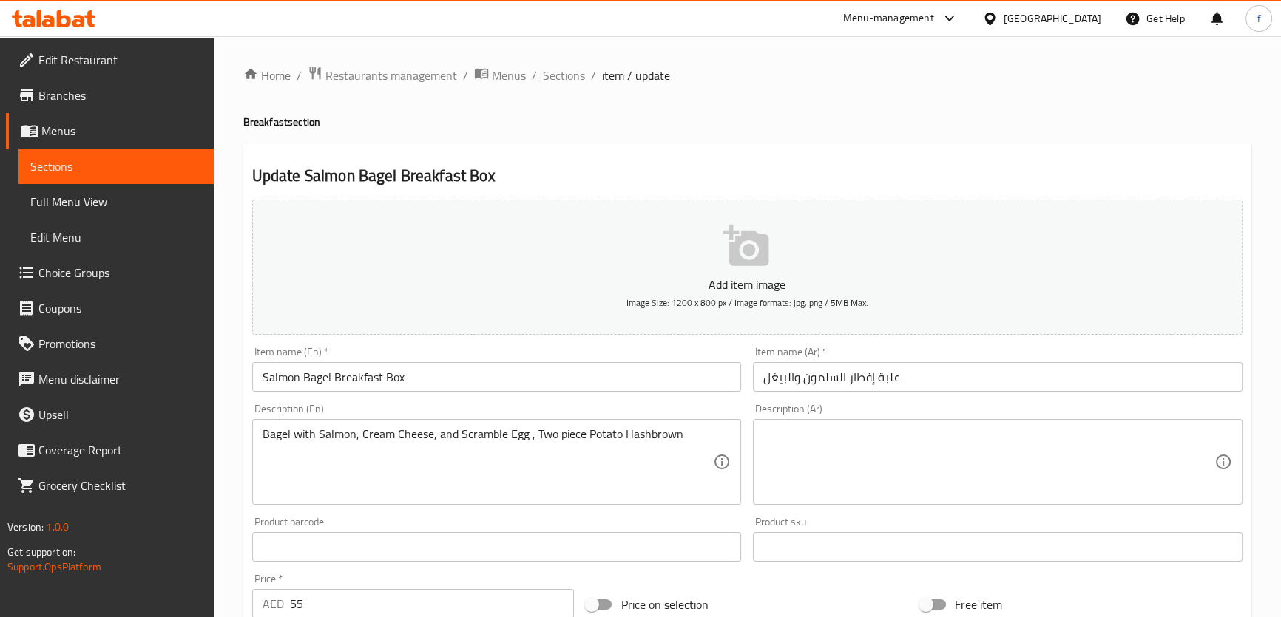
click at [700, 438] on textarea "Bagel with Salmon, Cream Cheese, and Scramble Egg , Two piece Potato Hashbrown" at bounding box center [487, 462] width 451 height 70
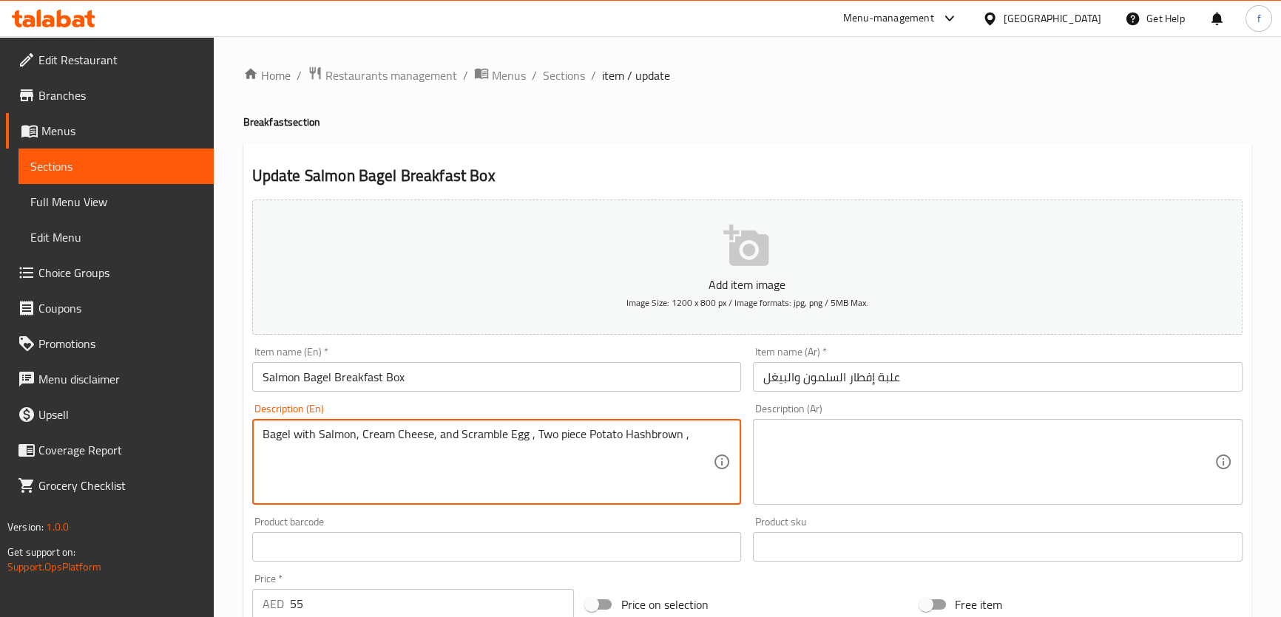
paste textarea "• Orange Juice"
click at [691, 435] on textarea "Bagel with Salmon, Cream Cheese, and Scramble Egg , Two piece Potato Hashbrown …" at bounding box center [487, 462] width 451 height 70
click at [702, 442] on textarea "Bagel with Salmon, Cream Cheese, and Scramble Egg , Two piece Potato Hashbrown …" at bounding box center [487, 462] width 451 height 70
click at [262, 448] on textarea "Bagel with Salmon, Cream Cheese, and Scramble Egg , Two piece Potato Hashbrown …" at bounding box center [487, 462] width 451 height 70
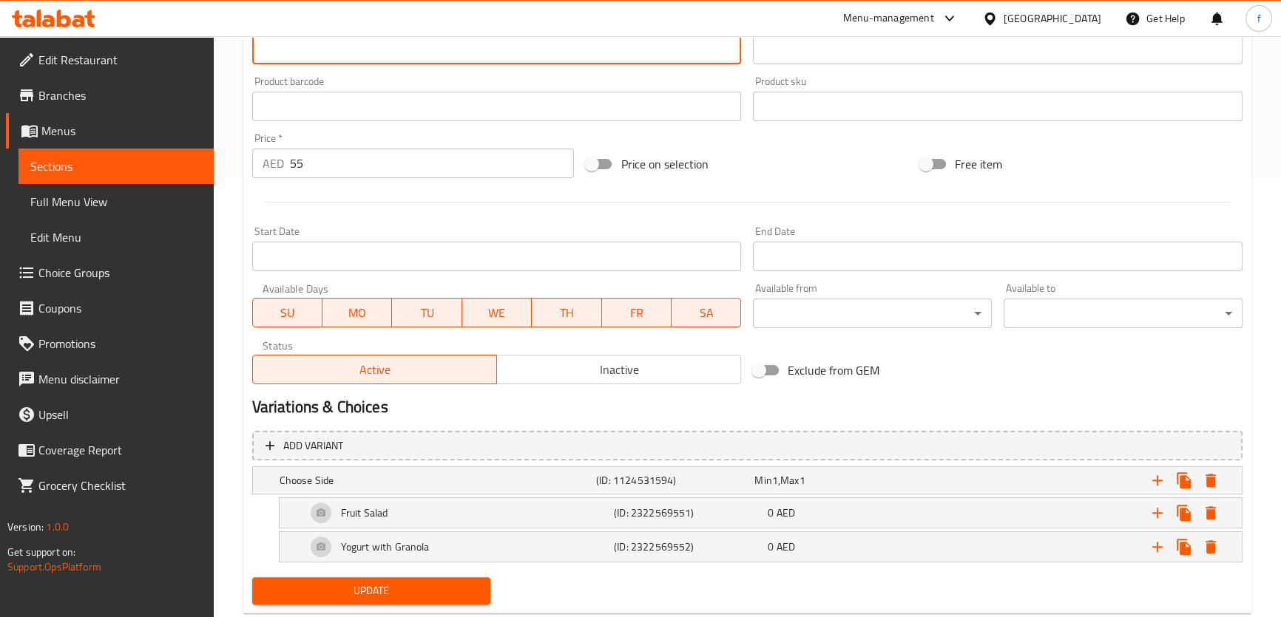
scroll to position [477, 0]
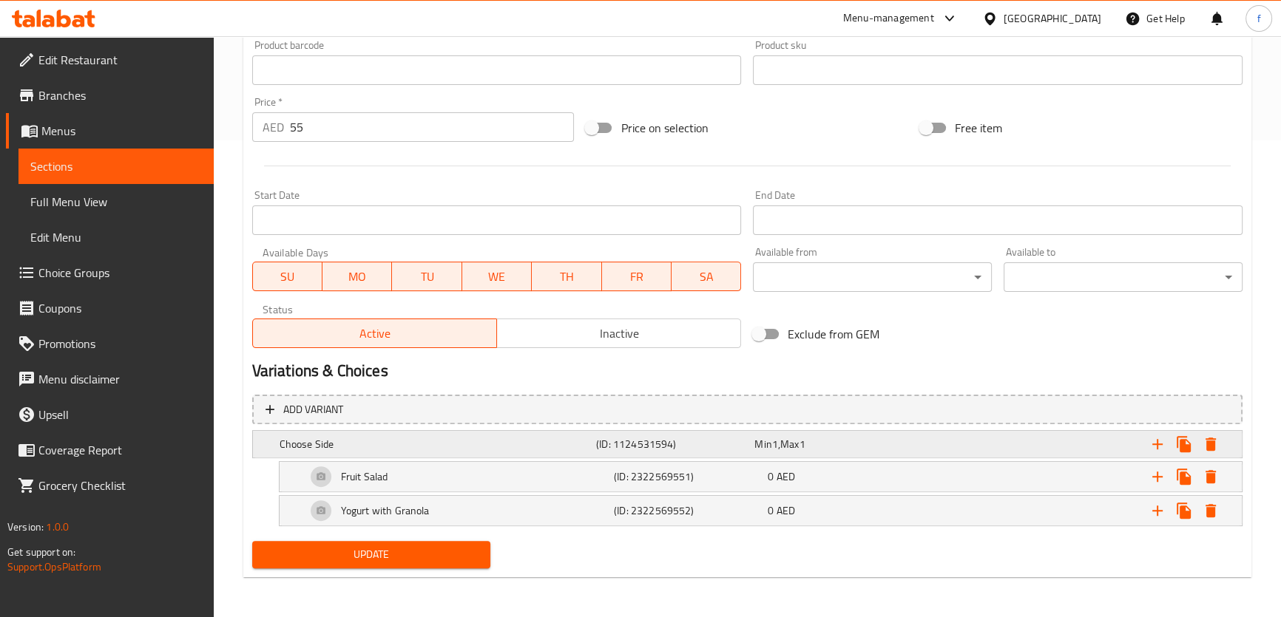
type textarea "Bagel with Salmon, Cream Cheese, and Scramble Egg , Two piece Potato Hashbrown …"
click at [854, 442] on div "Min 1 , Max 1" at bounding box center [830, 444] width 152 height 15
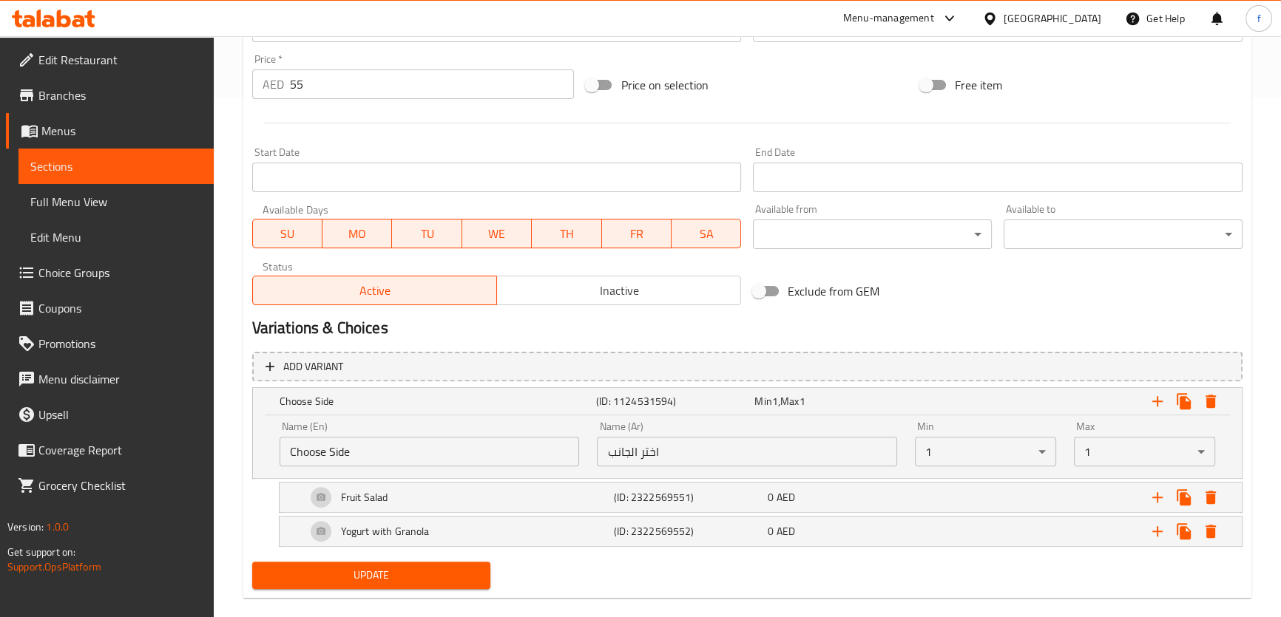
scroll to position [540, 0]
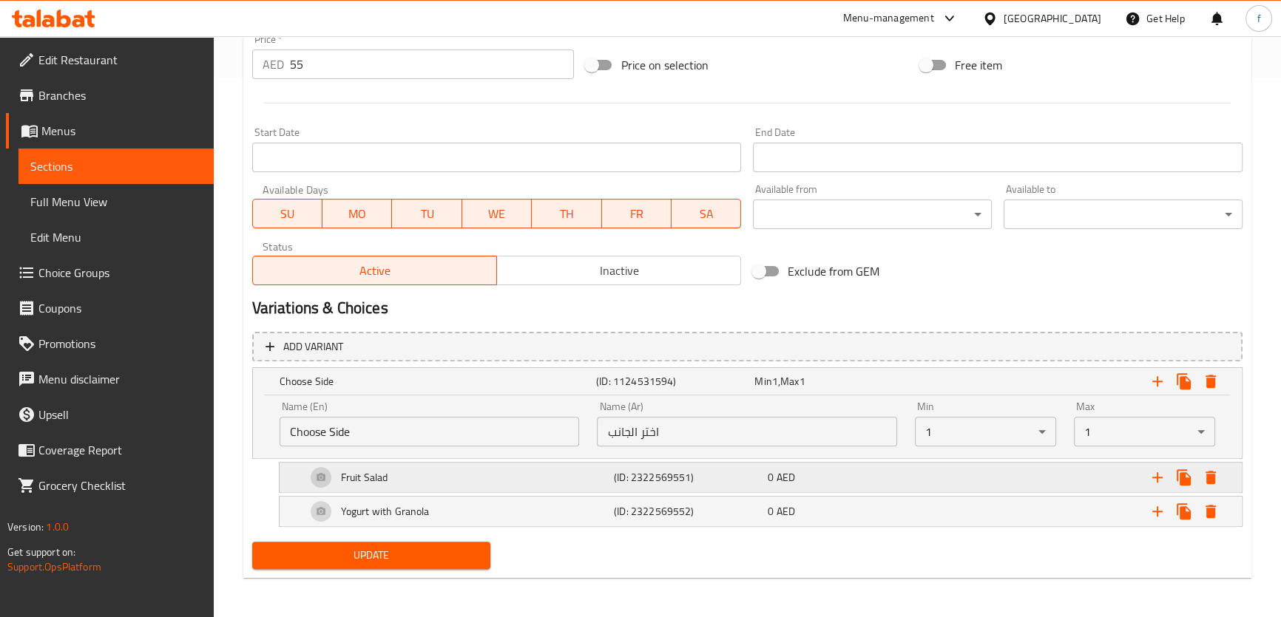
click at [890, 479] on div "0 AED" at bounding box center [842, 477] width 148 height 15
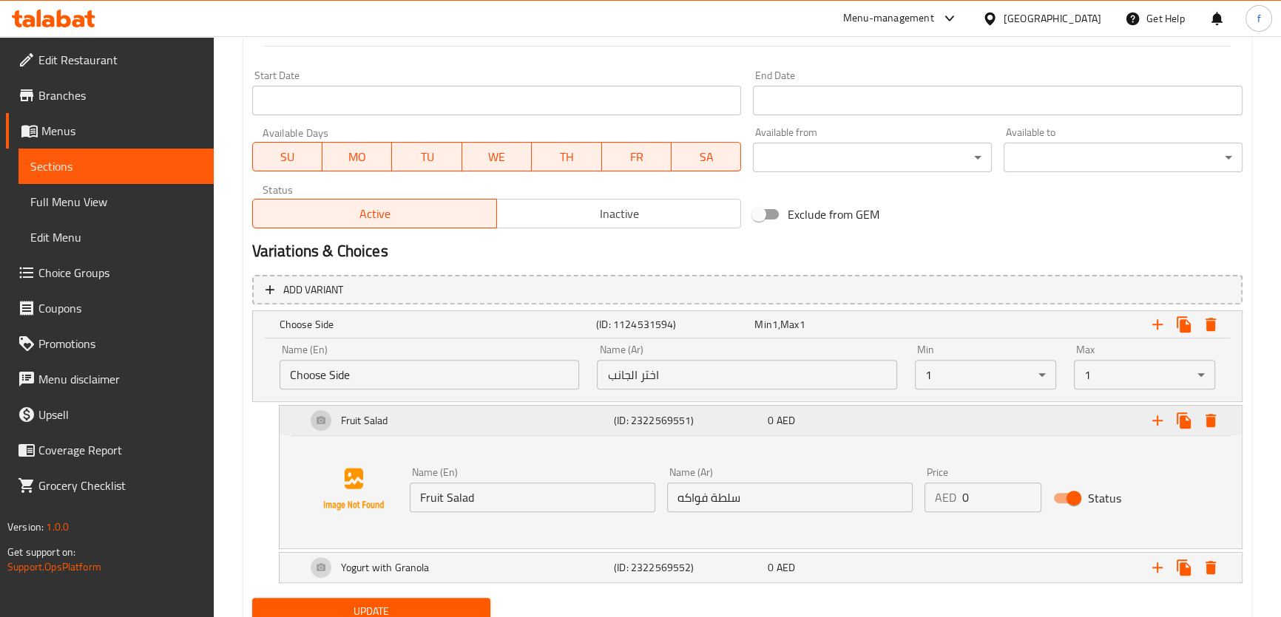
scroll to position [654, 0]
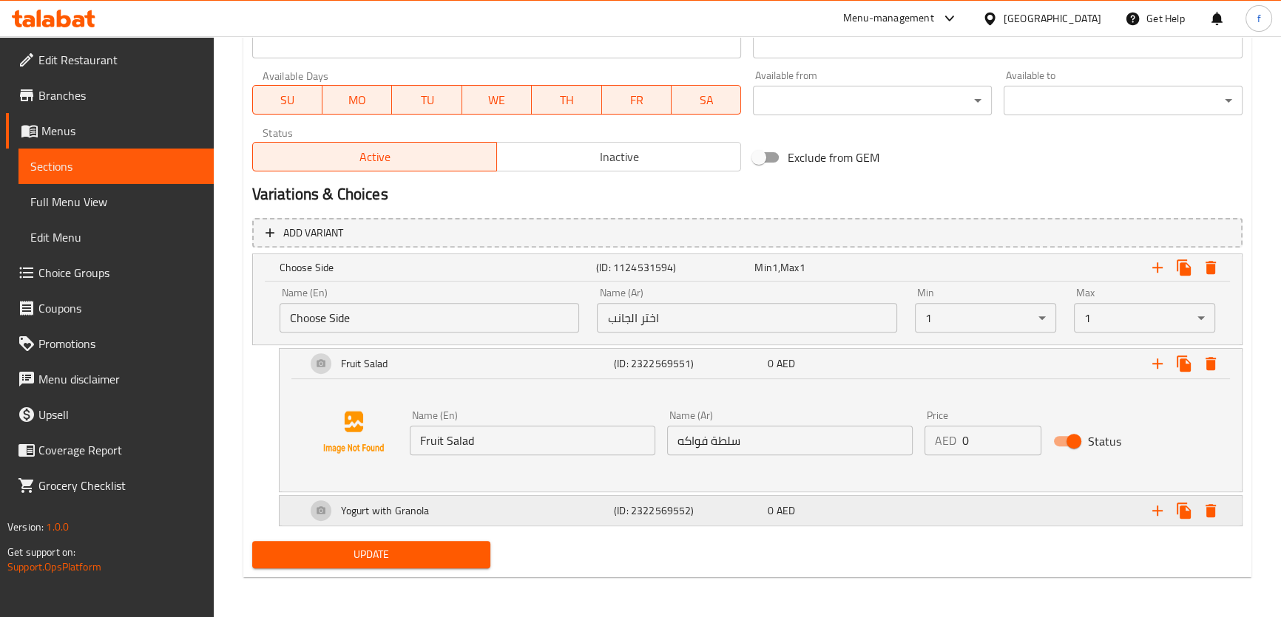
click at [902, 505] on div "0 AED" at bounding box center [842, 511] width 148 height 15
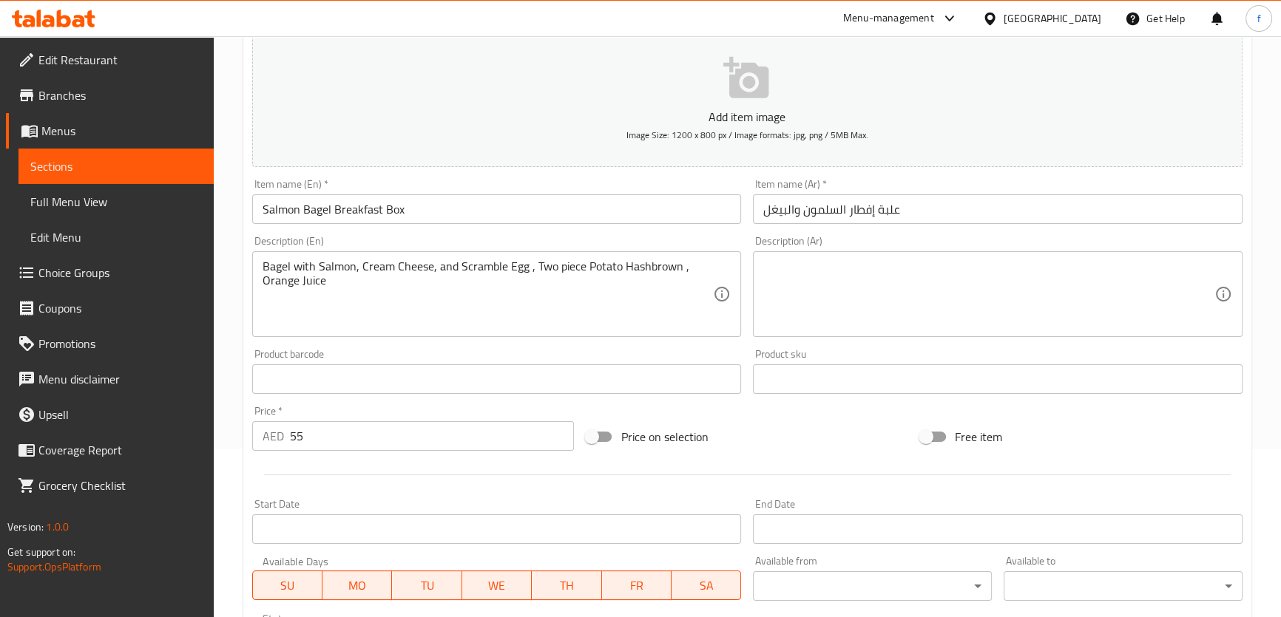
scroll to position [162, 0]
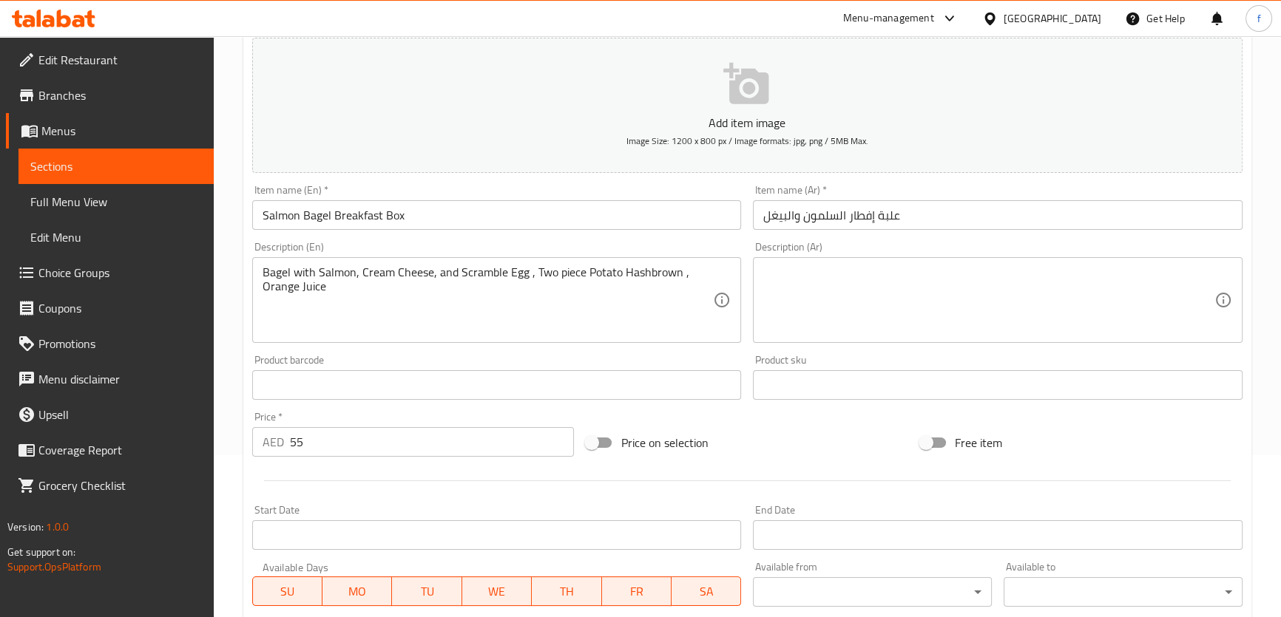
click at [855, 266] on textarea at bounding box center [988, 300] width 451 height 70
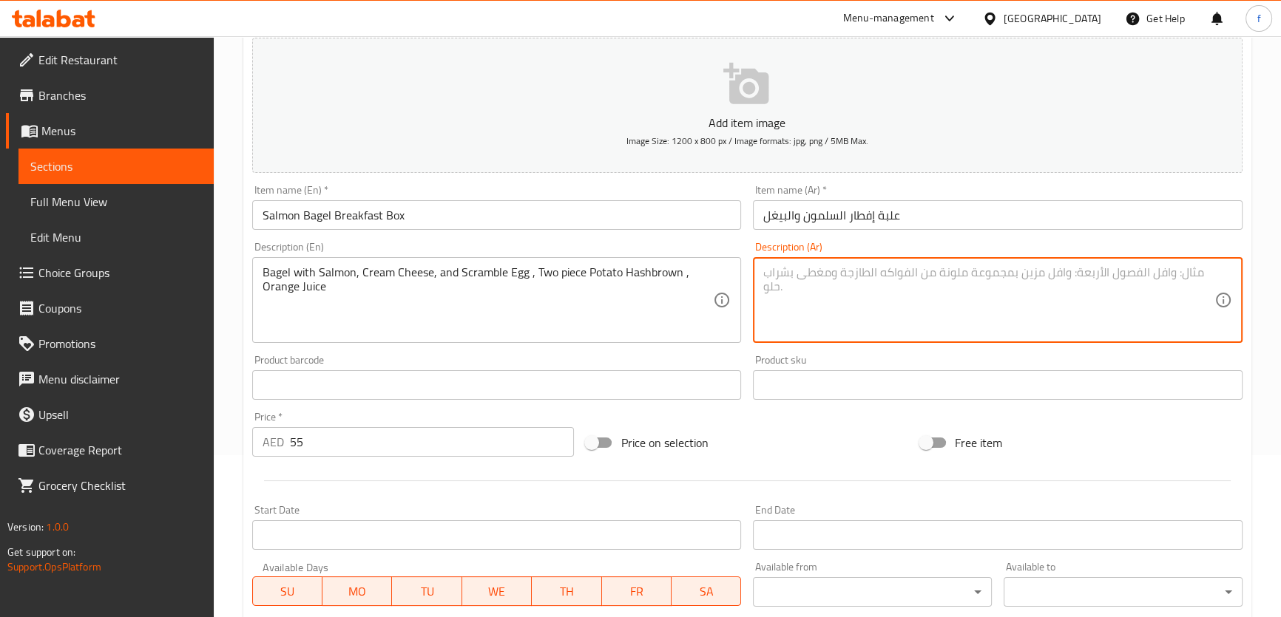
click at [955, 274] on textarea at bounding box center [988, 300] width 451 height 70
type textarea "ب"
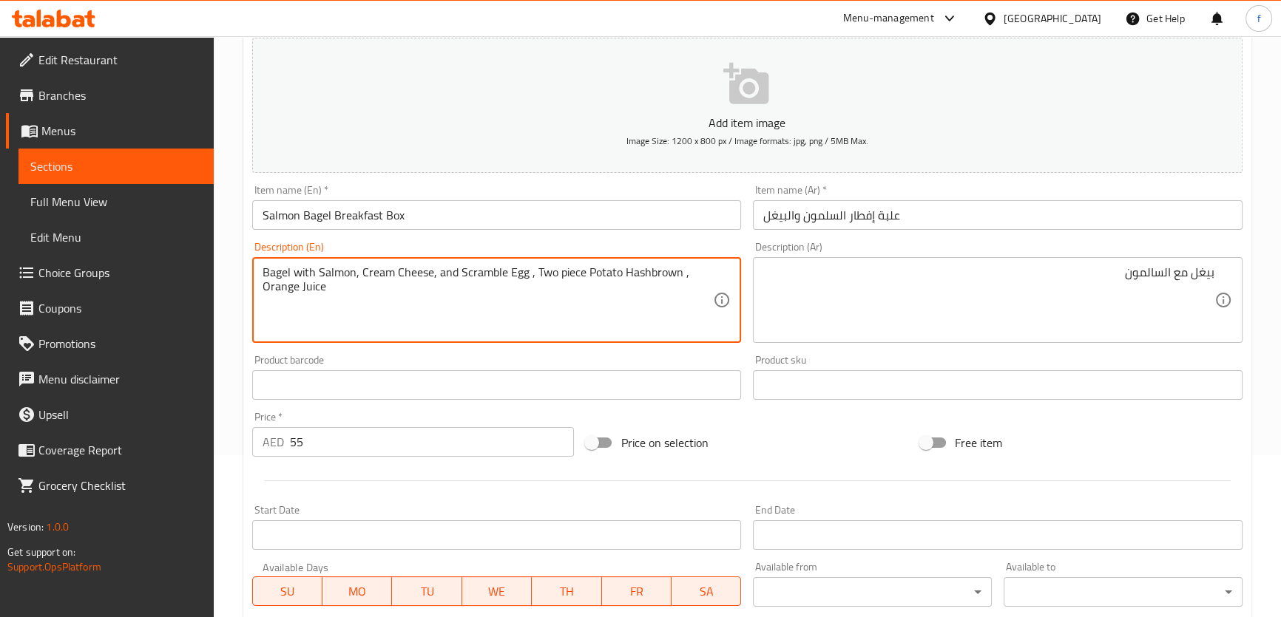
click at [333, 274] on textarea "Bagel with Salmon, Cream Cheese, and Scramble Egg , Two piece Potato Hashbrown …" at bounding box center [487, 300] width 451 height 70
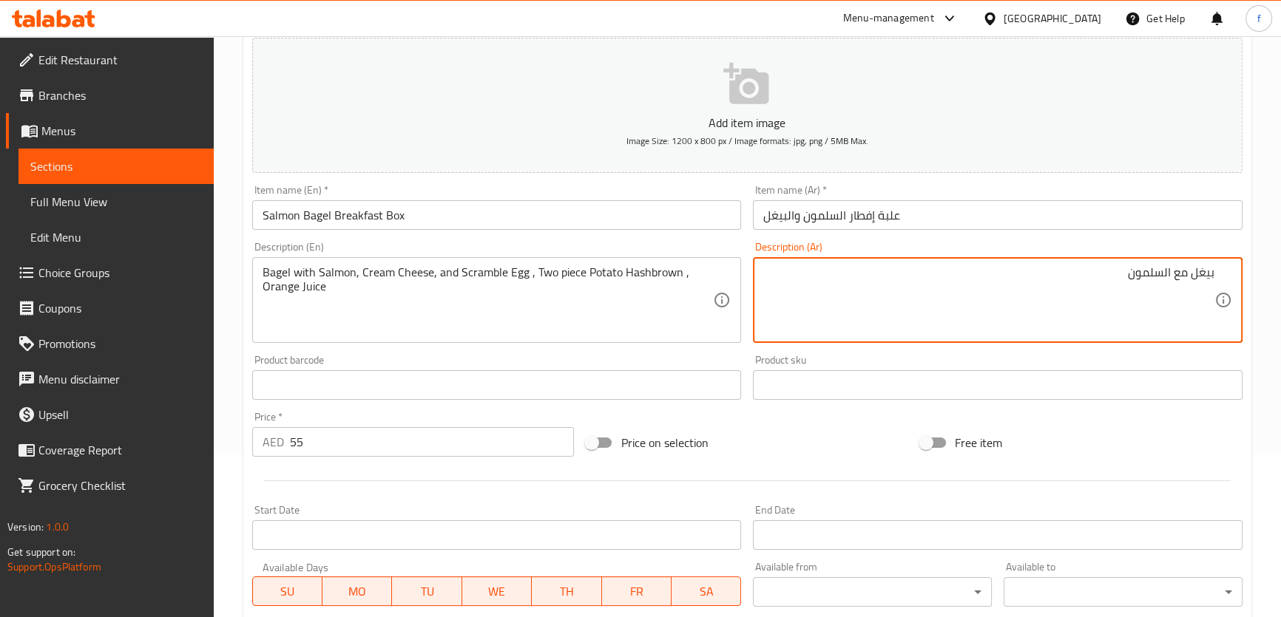
click at [1118, 282] on textarea "بيغل مع السلمون" at bounding box center [988, 300] width 451 height 70
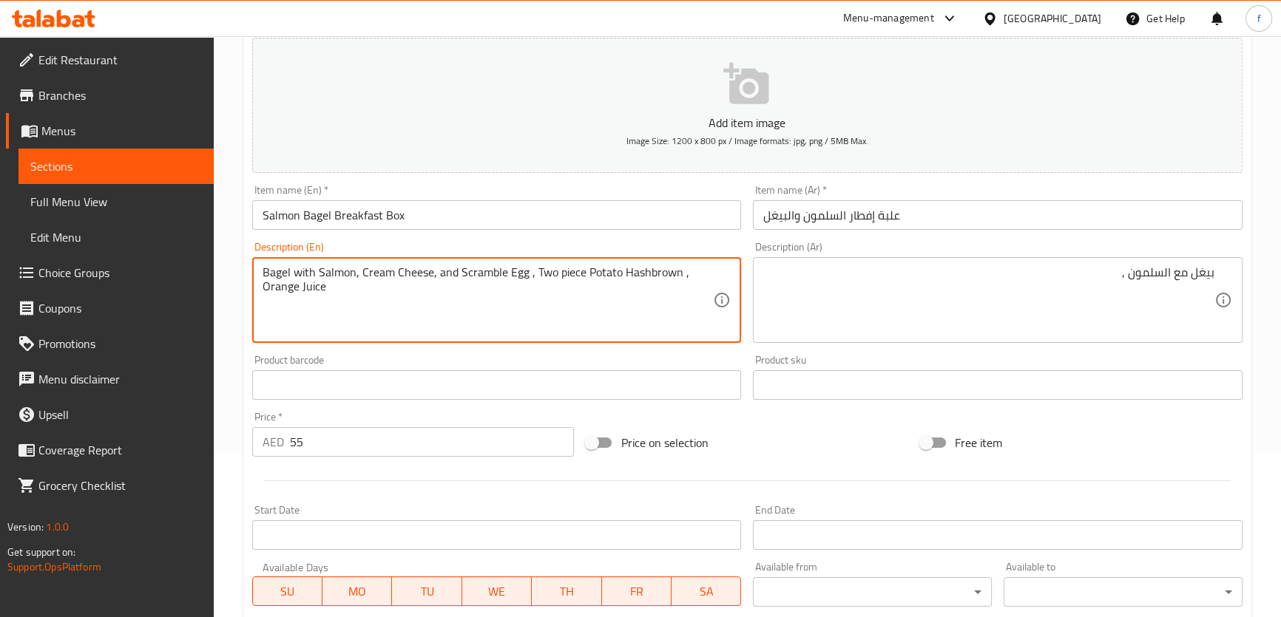
click at [399, 273] on textarea "Bagel with Salmon, Cream Cheese, and Scramble Egg , Two piece Potato Hashbrown …" at bounding box center [487, 300] width 451 height 70
click at [394, 273] on textarea "Bagel with Salmon, Cream Cheese, and Scramble Egg , Two piece Potato Hashbrown …" at bounding box center [487, 300] width 451 height 70
drag, startPoint x: 356, startPoint y: 269, endPoint x: 430, endPoint y: 272, distance: 74.0
click at [430, 272] on textarea "Bagel with Salmon, Cream Cheese, and Scramble Egg , Two piece Potato Hashbrown …" at bounding box center [487, 300] width 451 height 70
click at [501, 273] on textarea "Bagel with Salmon, Cream Cheese, and Scramble Egg , Two piece Potato Hashbrown …" at bounding box center [487, 300] width 451 height 70
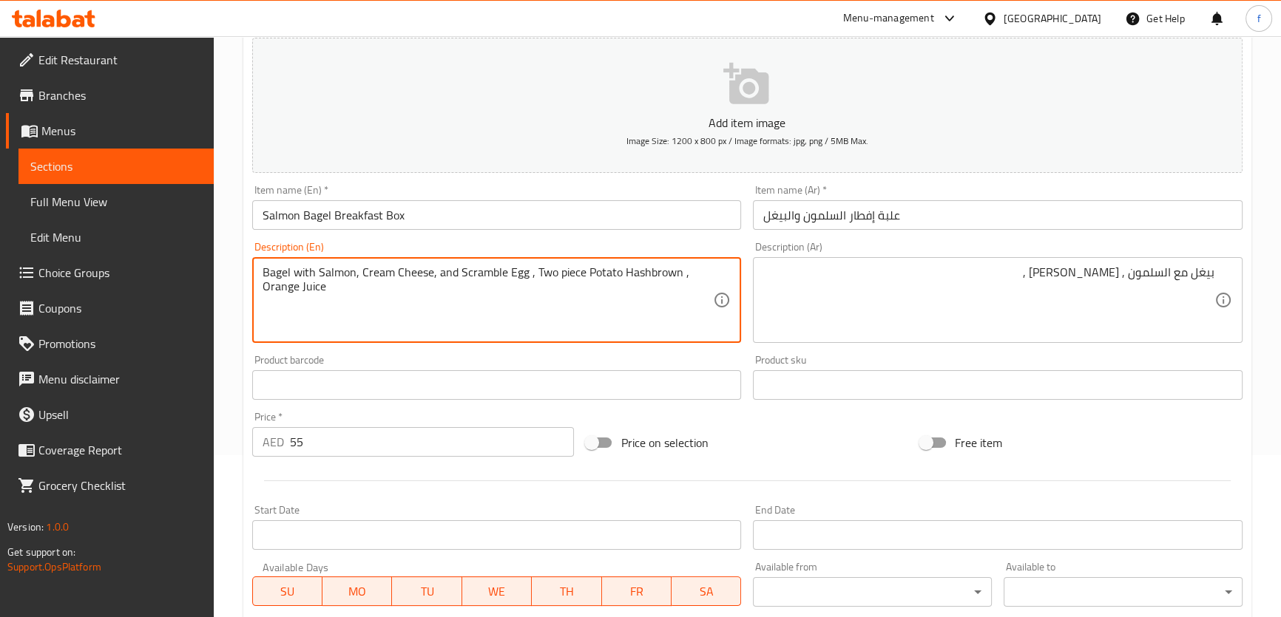
click at [492, 272] on textarea "Bagel with Salmon, Cream Cheese, and Scramble Egg , Two piece Potato Hashbrown …" at bounding box center [487, 300] width 451 height 70
click at [519, 272] on textarea "Bagel with Salmon, Cream Cheese, and Scramble Egg , Two piece Potato Hashbrown …" at bounding box center [487, 300] width 451 height 70
drag, startPoint x: 527, startPoint y: 274, endPoint x: 458, endPoint y: 259, distance: 70.5
click at [458, 259] on div "Bagel with Salmon, Cream Cheese, and Scramble Egg , Two piece Potato Hashbrown …" at bounding box center [496, 300] width 489 height 86
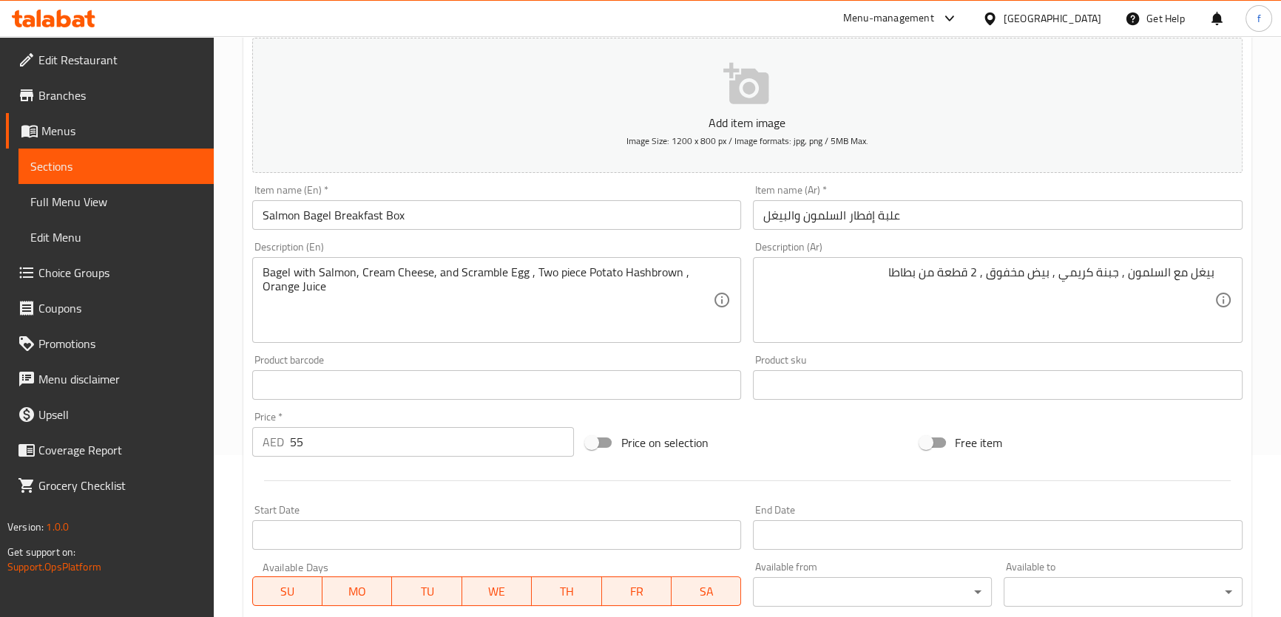
click at [875, 271] on textarea "بيغل مع السلمون , جبنة كريمي , بيض مخفوق , 2 قطعة من بطاطا" at bounding box center [988, 300] width 451 height 70
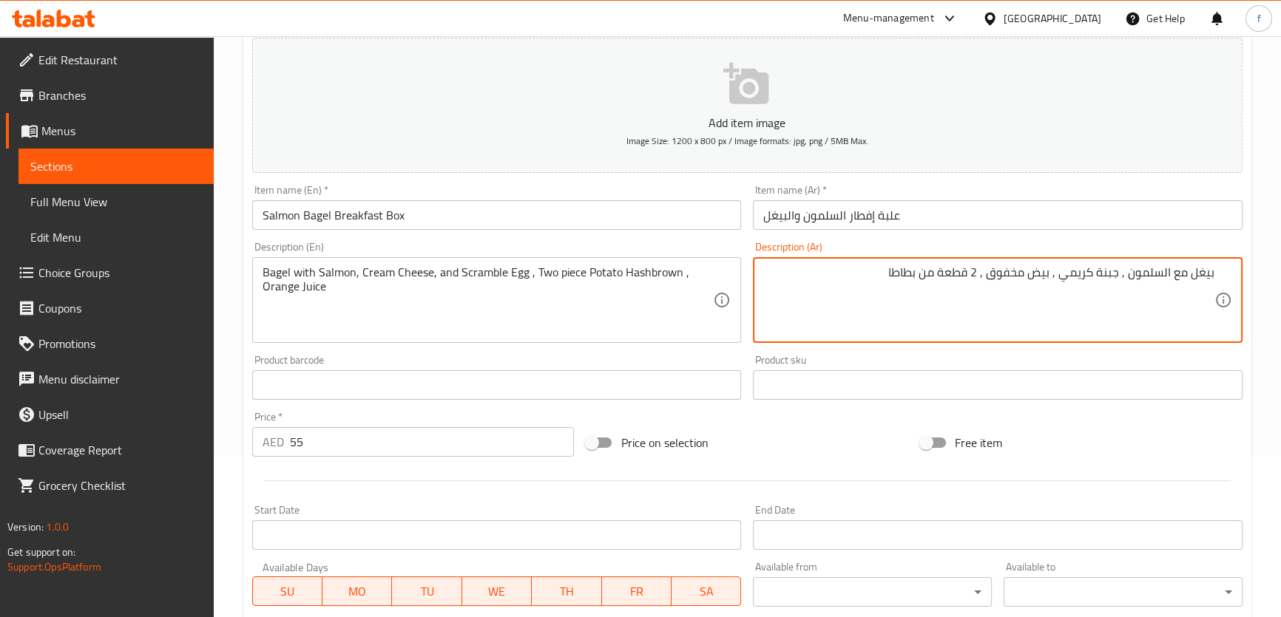
paste textarea "هاش براونز"
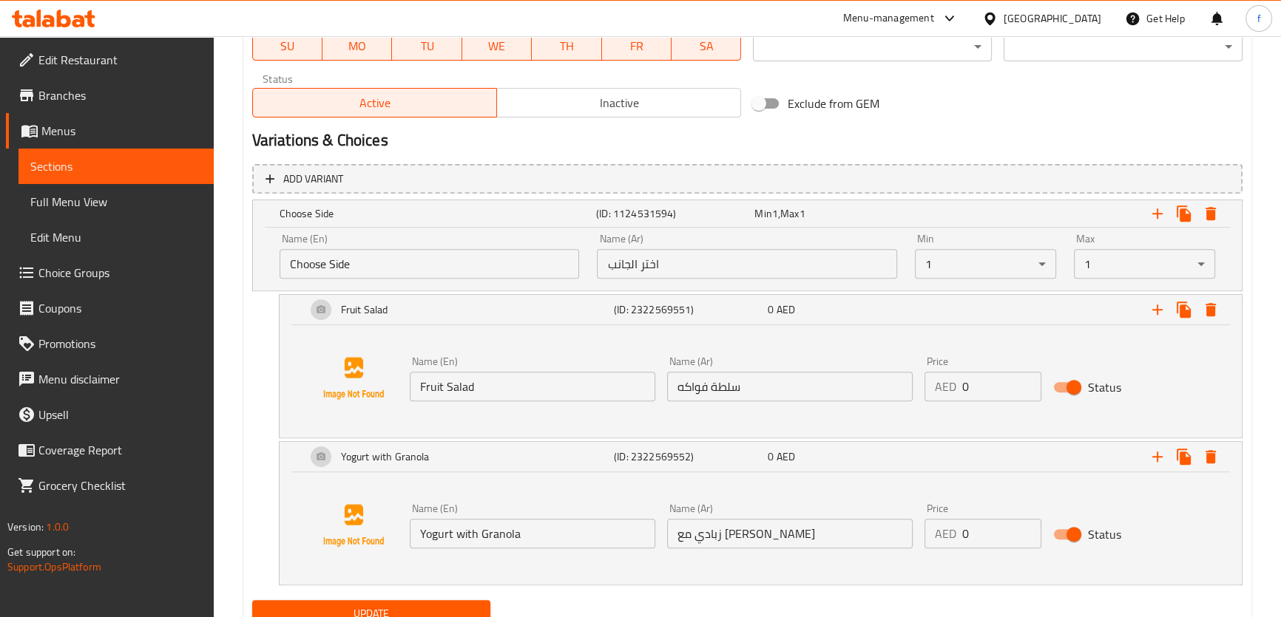
scroll to position [767, 0]
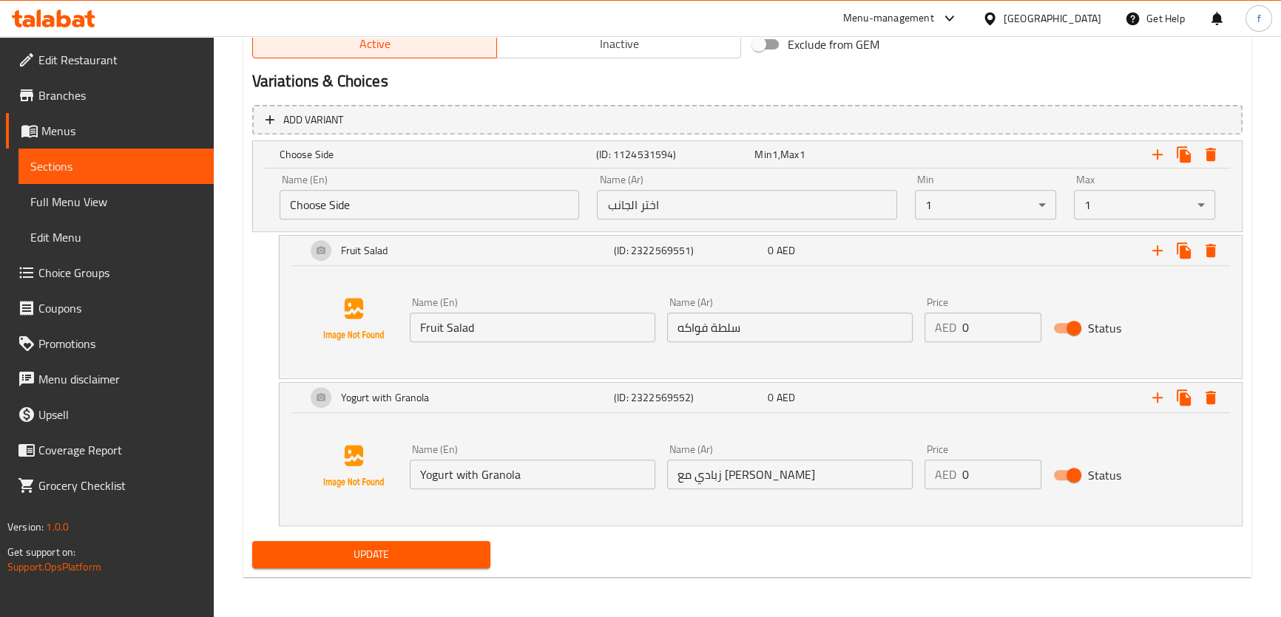
type textarea "بيغل مع السلمون , جبنة كريمي , بيض مخفوق , 2 قطعة من بطاطا هاش براونز , عصير بر…"
click at [454, 557] on span "Update" at bounding box center [371, 555] width 215 height 18
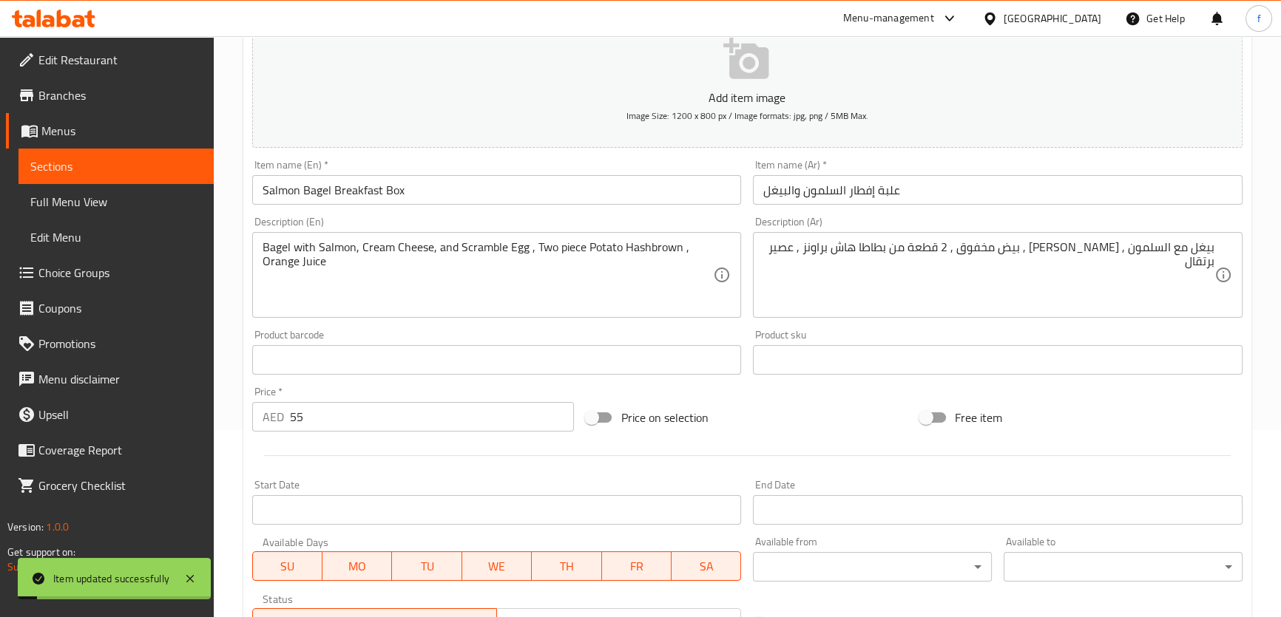
scroll to position [0, 0]
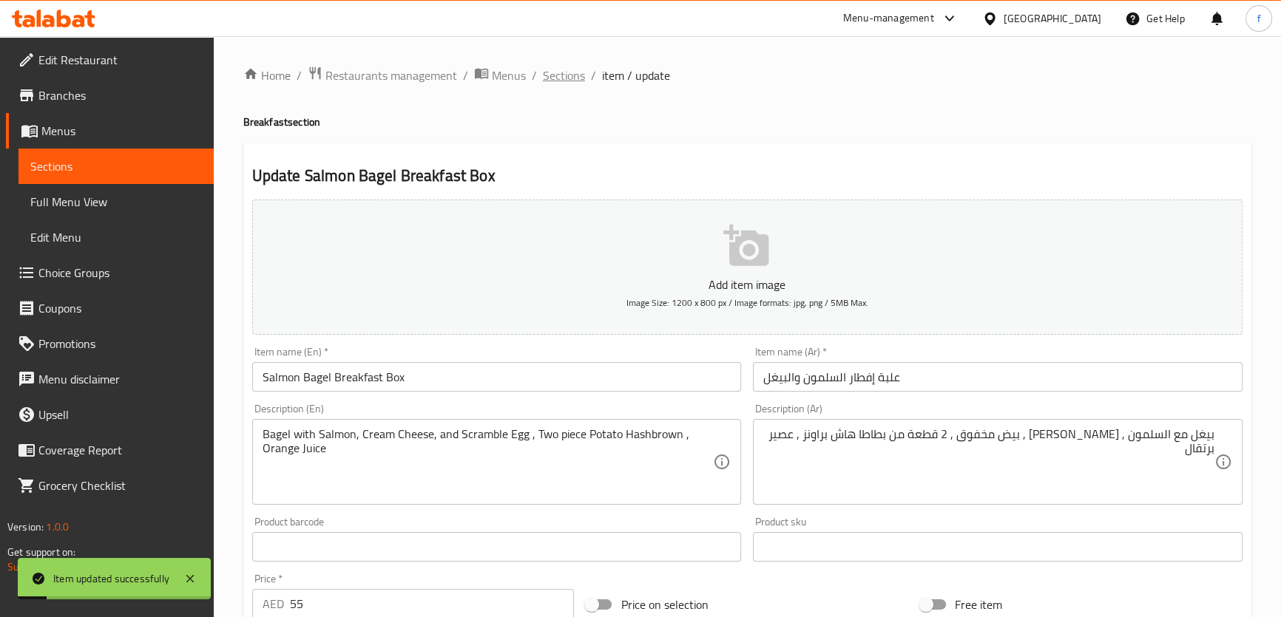
click at [549, 78] on span "Sections" at bounding box center [564, 76] width 42 height 18
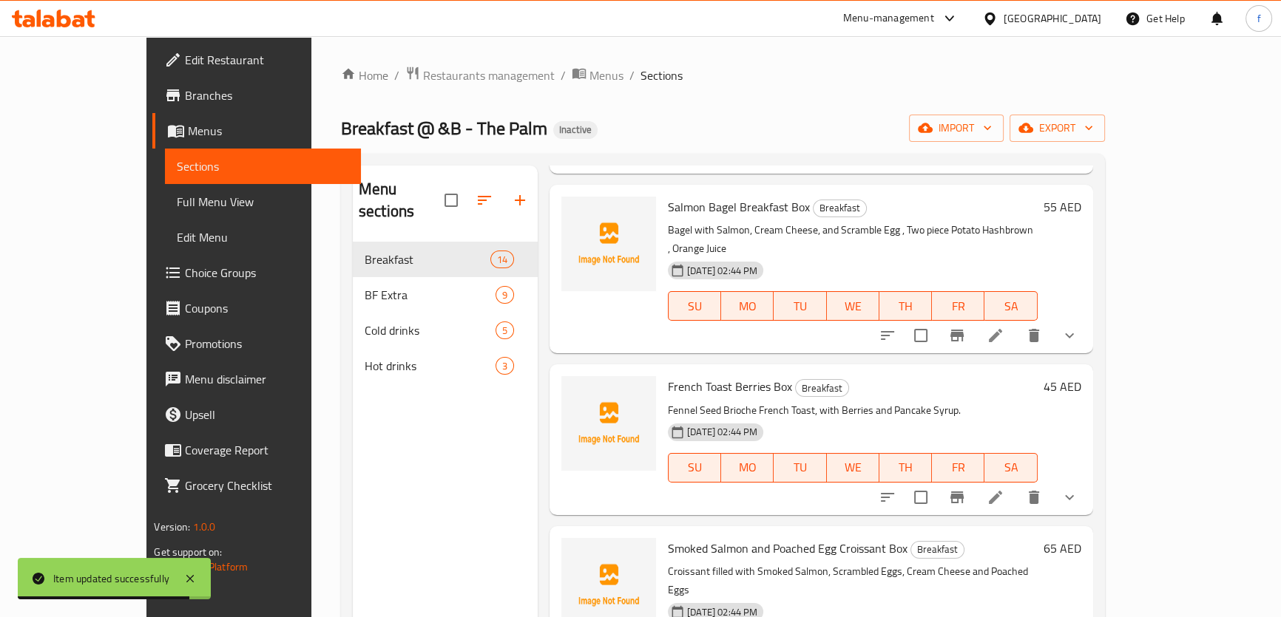
scroll to position [739, 0]
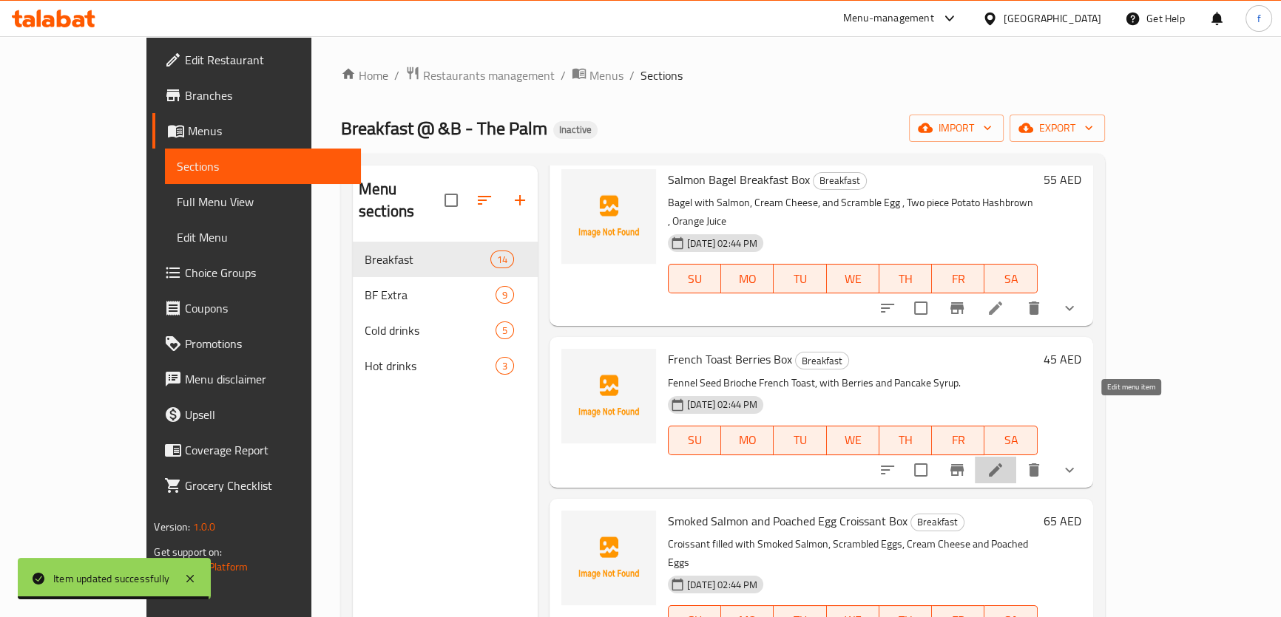
click at [1004, 461] on icon at bounding box center [995, 470] width 18 height 18
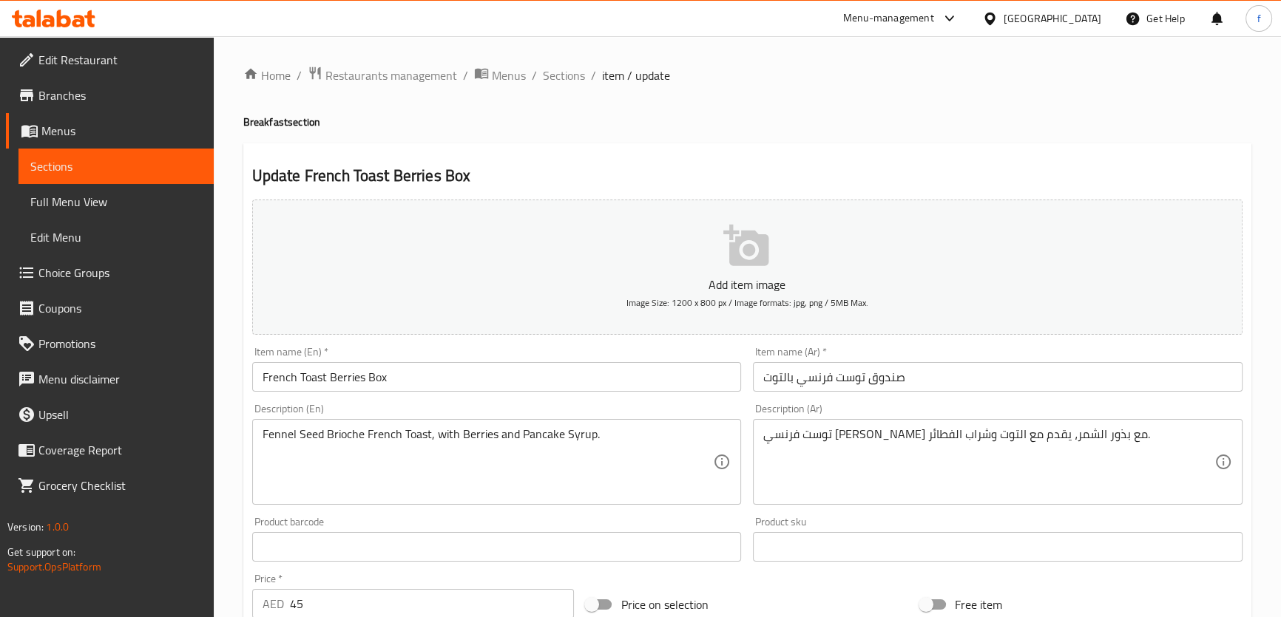
click at [890, 370] on input "صندوق توست فرنسي بالتوت" at bounding box center [997, 377] width 489 height 30
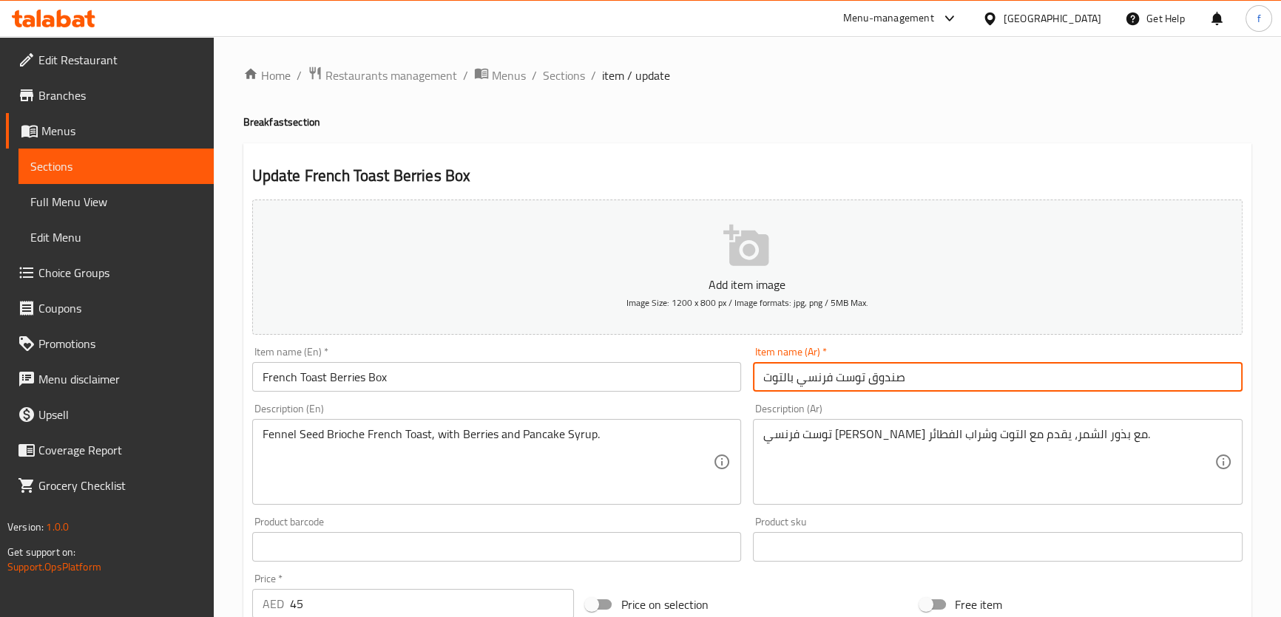
click at [891, 372] on input "صندوق توست فرنسي بالتوت" at bounding box center [997, 377] width 489 height 30
click at [890, 382] on input "صندوق توست فرنسي بالتوت" at bounding box center [997, 377] width 489 height 30
click at [883, 379] on input "صندوق توست فرنسي بالتوت" at bounding box center [997, 377] width 489 height 30
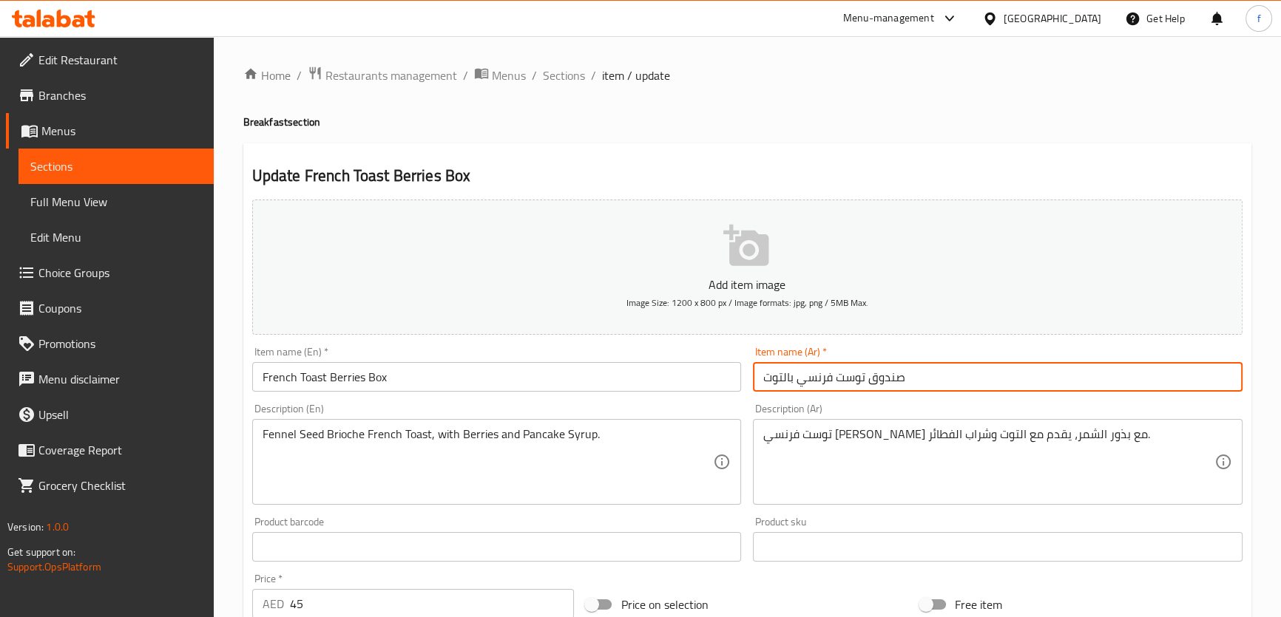
click at [883, 379] on input "صندوق توست فرنسي بالتوت" at bounding box center [997, 377] width 489 height 30
drag, startPoint x: 804, startPoint y: 380, endPoint x: 864, endPoint y: 384, distance: 60.1
click at [864, 384] on input "علبة توست فرنسي بالتوت" at bounding box center [997, 377] width 489 height 30
paste input "بز فرنسي محمص"
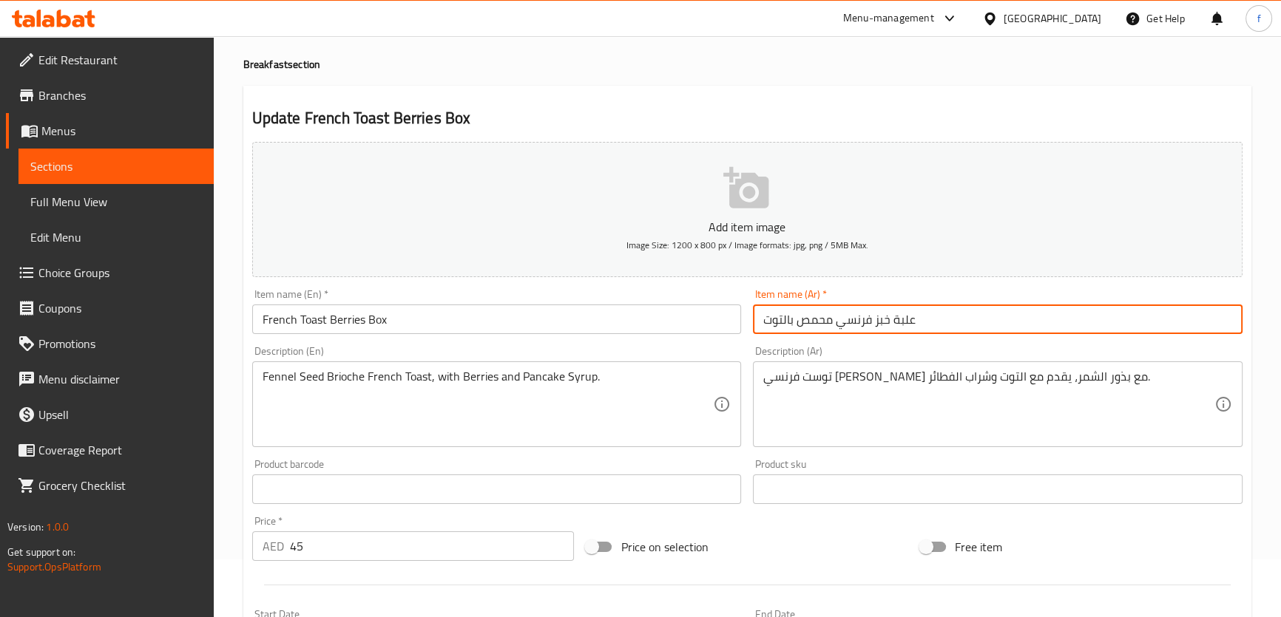
scroll to position [134, 0]
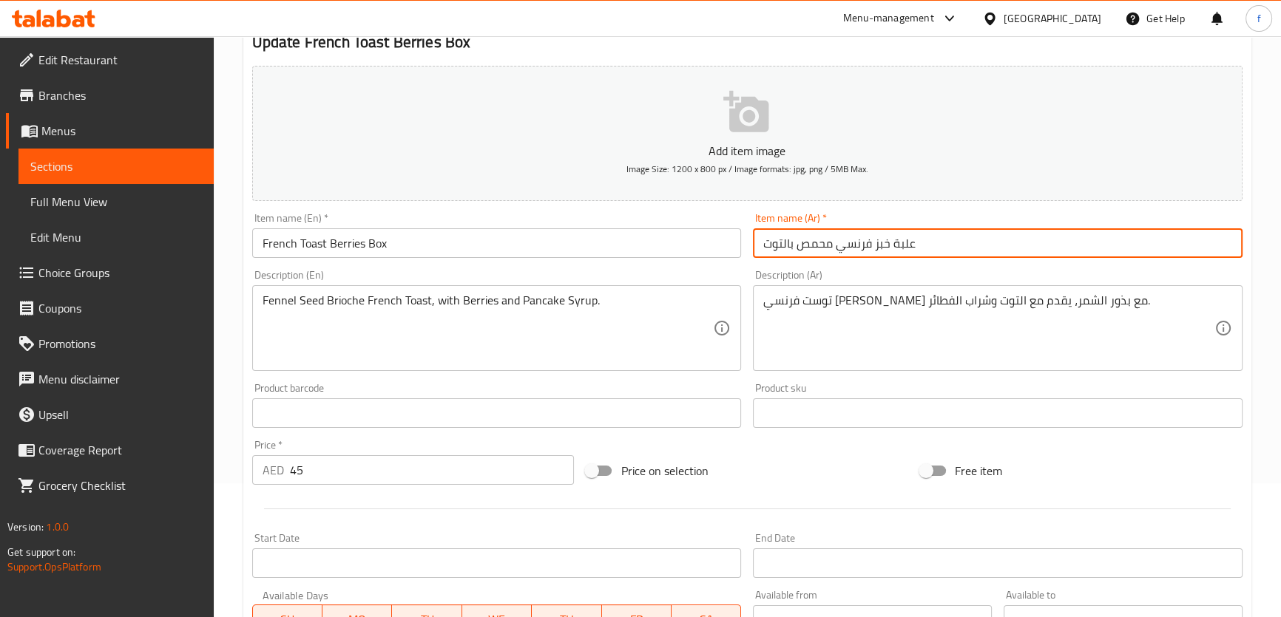
type input "علبة خبز فرنسي محمص بالتوت"
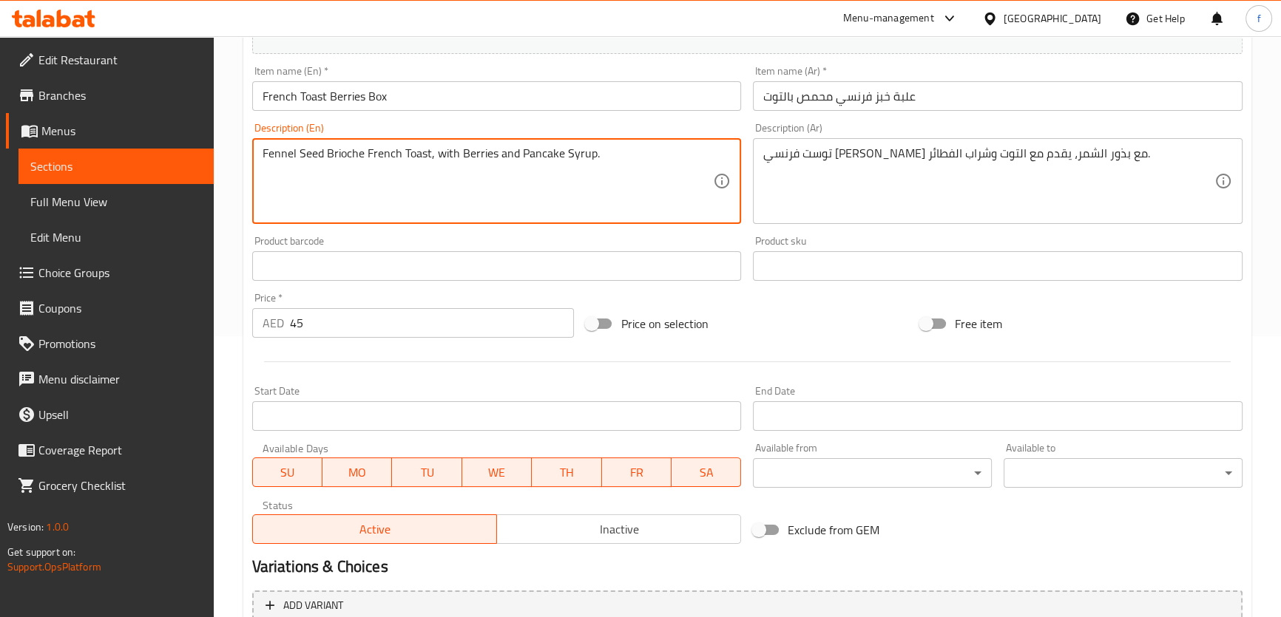
scroll to position [140, 0]
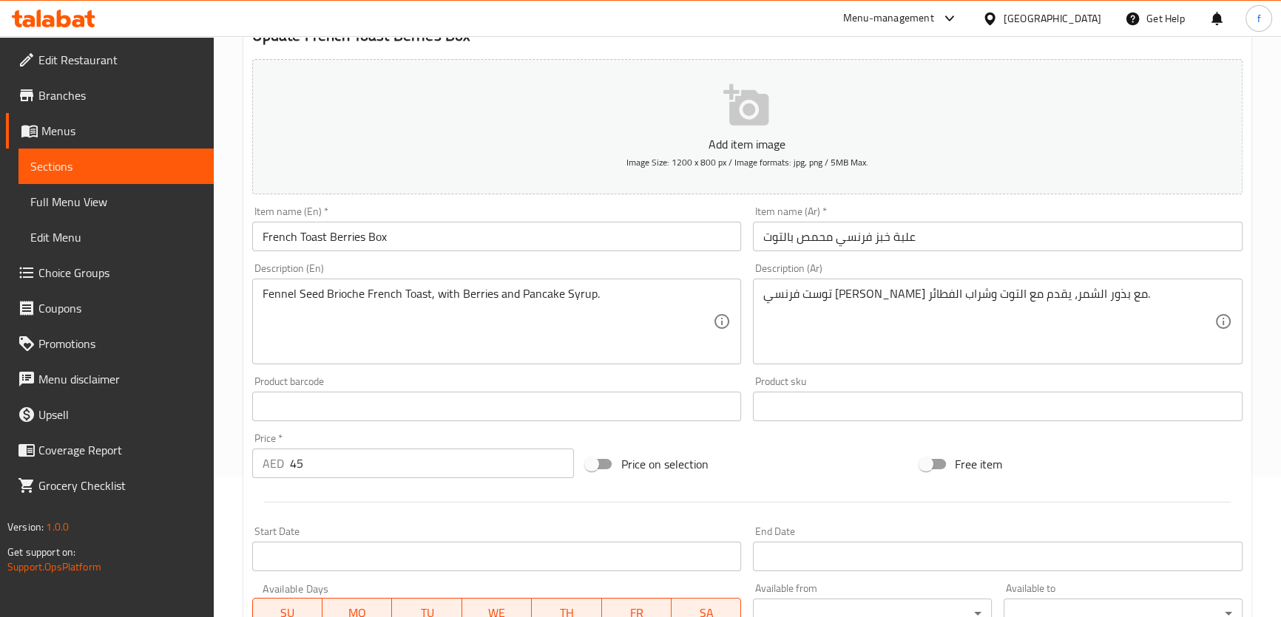
click at [603, 299] on textarea "Fennel Seed Brioche French Toast, with Berries and Pancake Syrup." at bounding box center [487, 322] width 451 height 70
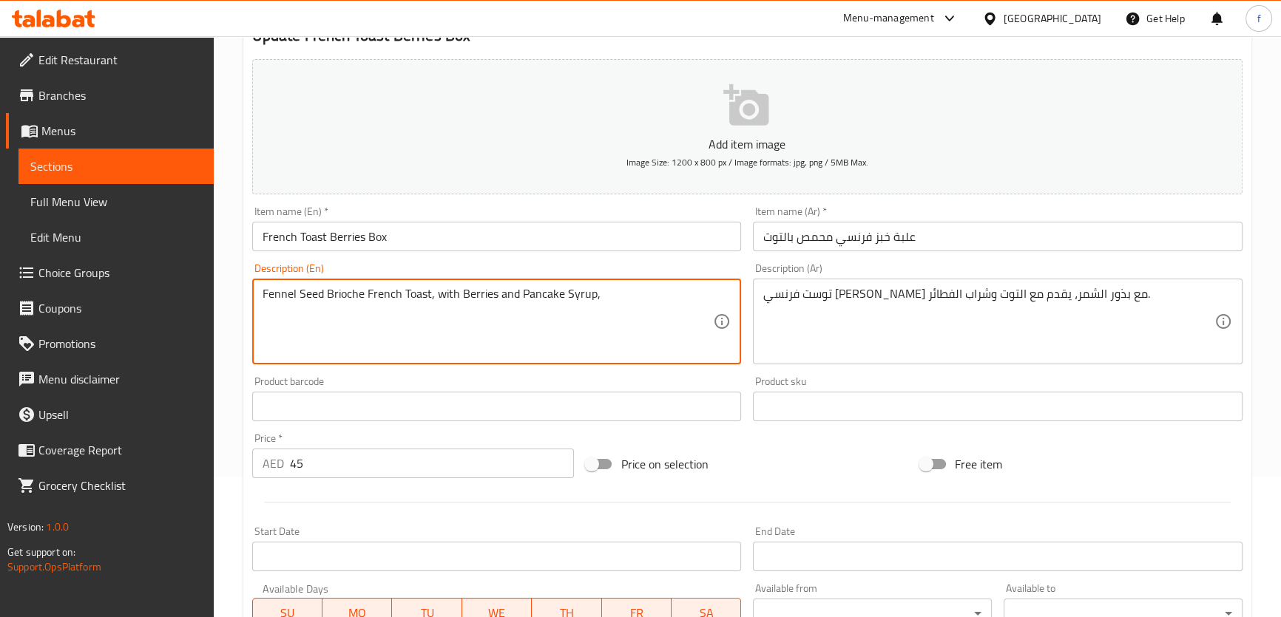
paste textarea "served with Fruit Salad, or Granola Yogurt and Fresh Orange Juice"
click at [599, 293] on textarea "Fennel Seed Brioche French Toast, with Berries and Pancake Syrup, served with F…" at bounding box center [487, 322] width 451 height 70
type textarea "Fennel Seed Brioche French Toast, with Berries and Pancake Syrup, served with F…"
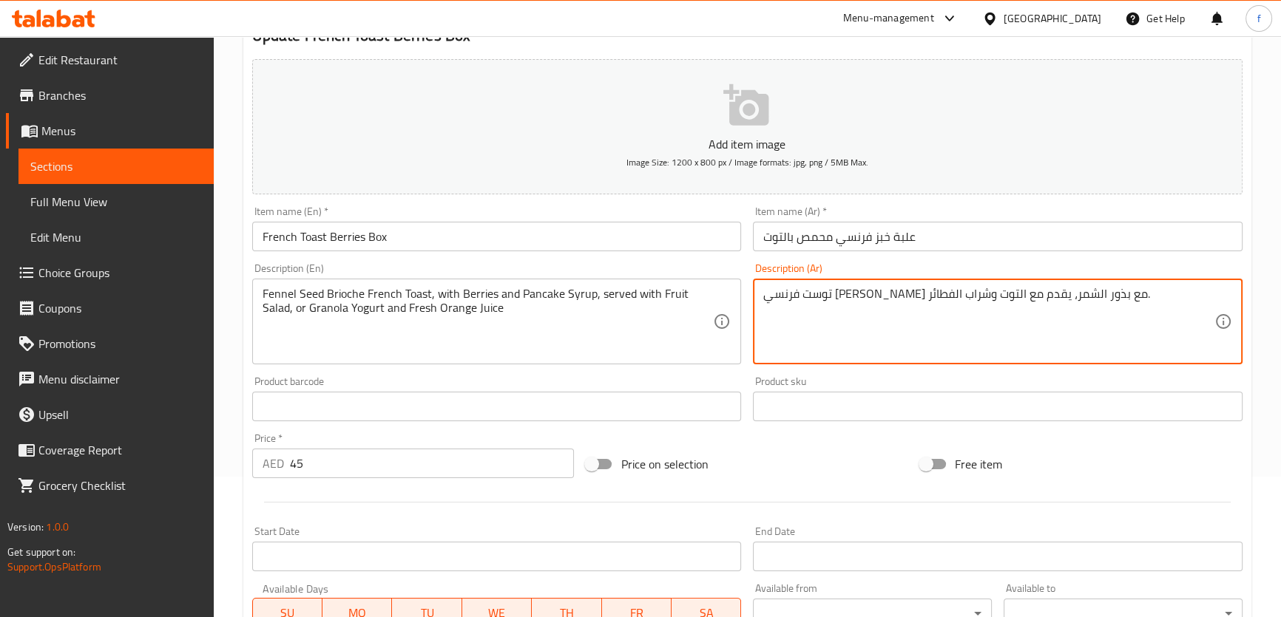
drag, startPoint x: 1017, startPoint y: 293, endPoint x: 1136, endPoint y: 287, distance: 119.2
click at [1059, 291] on textarea "توست فرنسي بريوش مع بذور الشمر، يقدم مع التوت وشراب الفطائر." at bounding box center [988, 322] width 451 height 70
drag, startPoint x: 1020, startPoint y: 296, endPoint x: 1104, endPoint y: 297, distance: 83.6
click at [1104, 297] on textarea "توست فرنسي بريوش مع بذور الشمر، يقدم مع التوت وشراب الفطائر." at bounding box center [988, 322] width 451 height 70
click at [1054, 292] on textarea "توست فرنسي بريوش مع بذور الشمر، يقدم مع التوت وشراب الفطائر." at bounding box center [988, 322] width 451 height 70
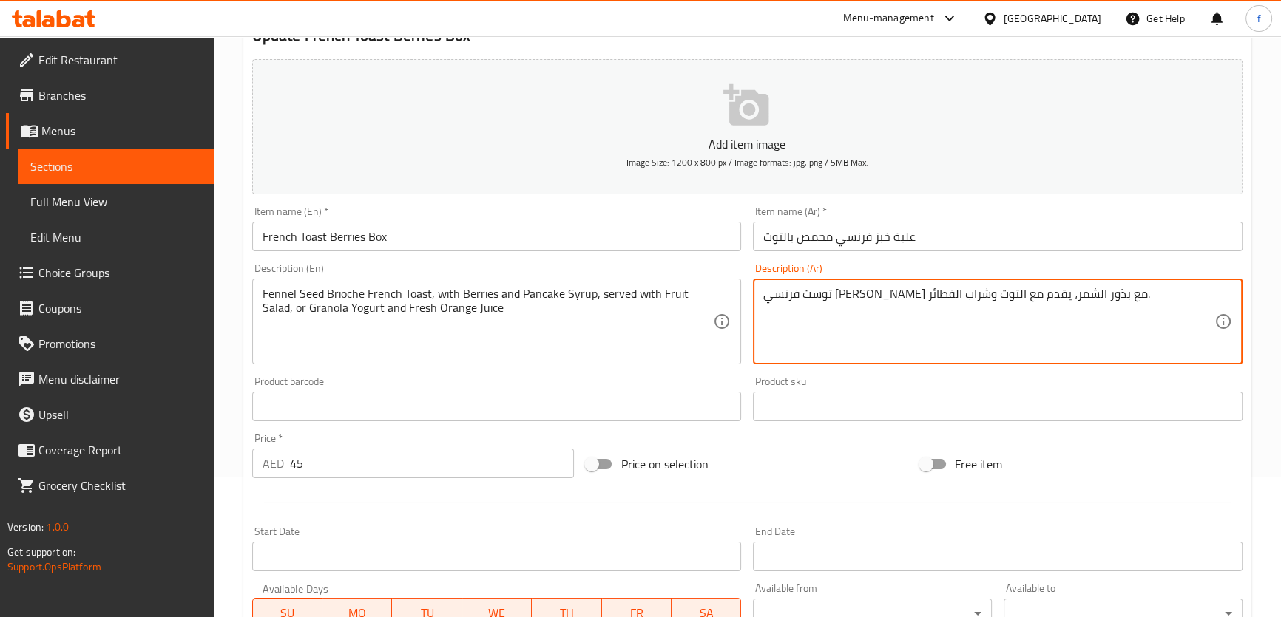
click at [1054, 292] on textarea "توست فرنسي بريوش مع بذور الشمر، يقدم مع التوت وشراب الفطائر." at bounding box center [988, 322] width 451 height 70
click at [1152, 294] on textarea "توست فرنسي بريوش مع بذور الشمر، يقدم مع التوت وشراب الفطائر." at bounding box center [988, 322] width 451 height 70
drag, startPoint x: 1147, startPoint y: 297, endPoint x: 1241, endPoint y: 301, distance: 94.0
click at [1241, 301] on div "توست فرنسي بريوش مع بذور الشمر، يقدم مع التوت وشراب الفطائر. Description (Ar)" at bounding box center [997, 322] width 489 height 86
paste textarea "بز فرنسي محمص"
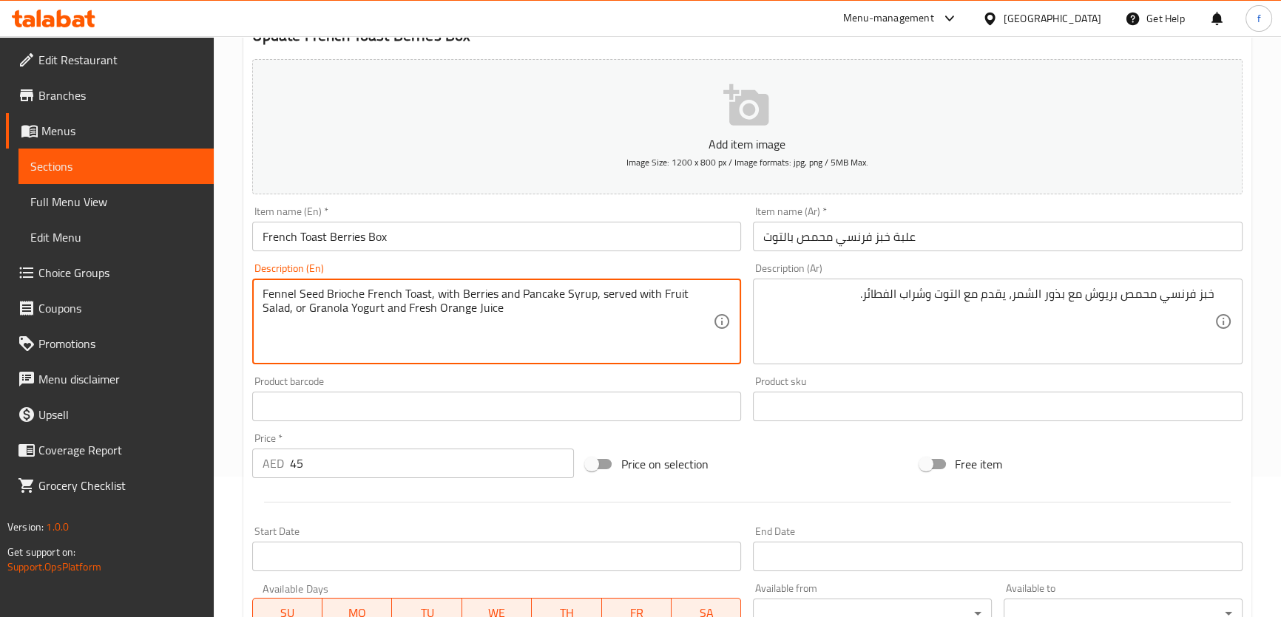
click at [274, 291] on textarea "Fennel Seed Brioche French Toast, with Berries and Pancake Syrup, served with F…" at bounding box center [487, 322] width 451 height 70
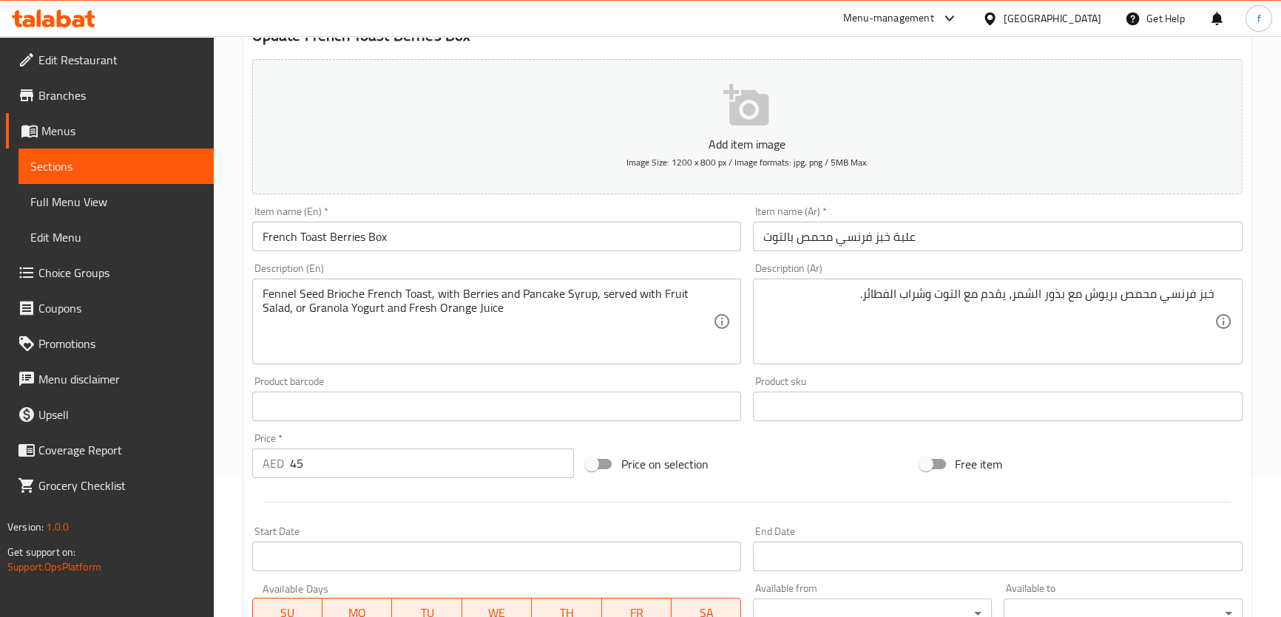
click at [444, 295] on textarea "Fennel Seed Brioche French Toast, with Berries and Pancake Syrup, served with F…" at bounding box center [487, 322] width 451 height 70
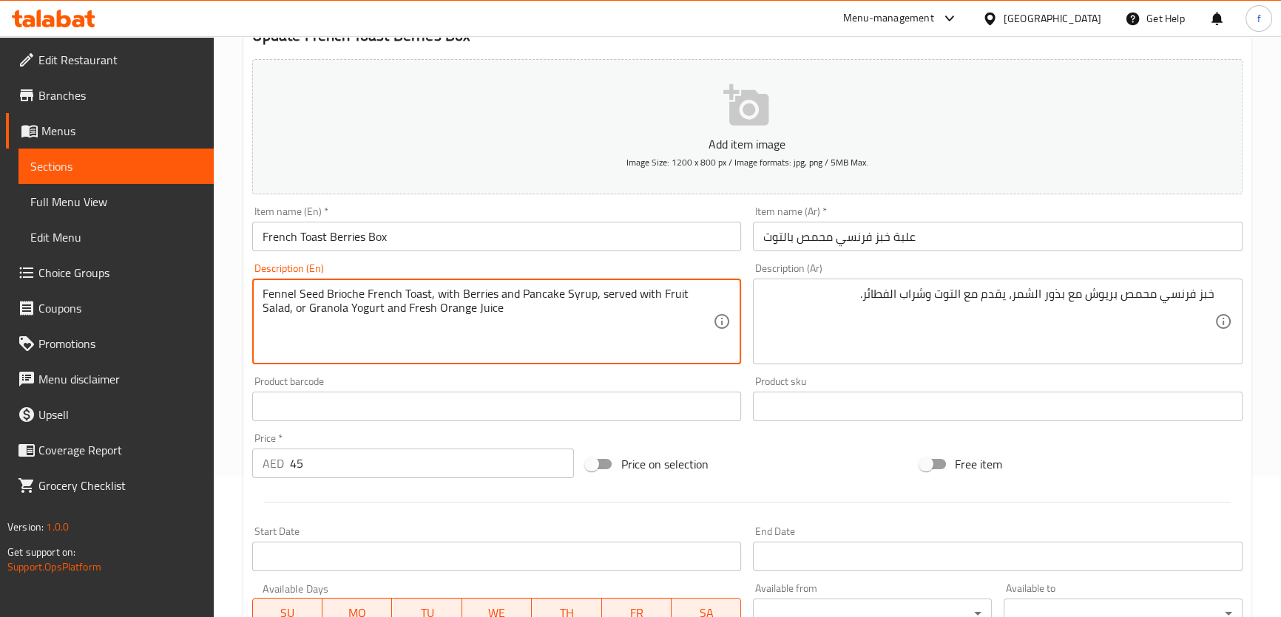
drag, startPoint x: 442, startPoint y: 294, endPoint x: 589, endPoint y: 302, distance: 147.4
click at [589, 302] on textarea "Fennel Seed Brioche French Toast, with Berries and Pancake Syrup, served with F…" at bounding box center [487, 322] width 451 height 70
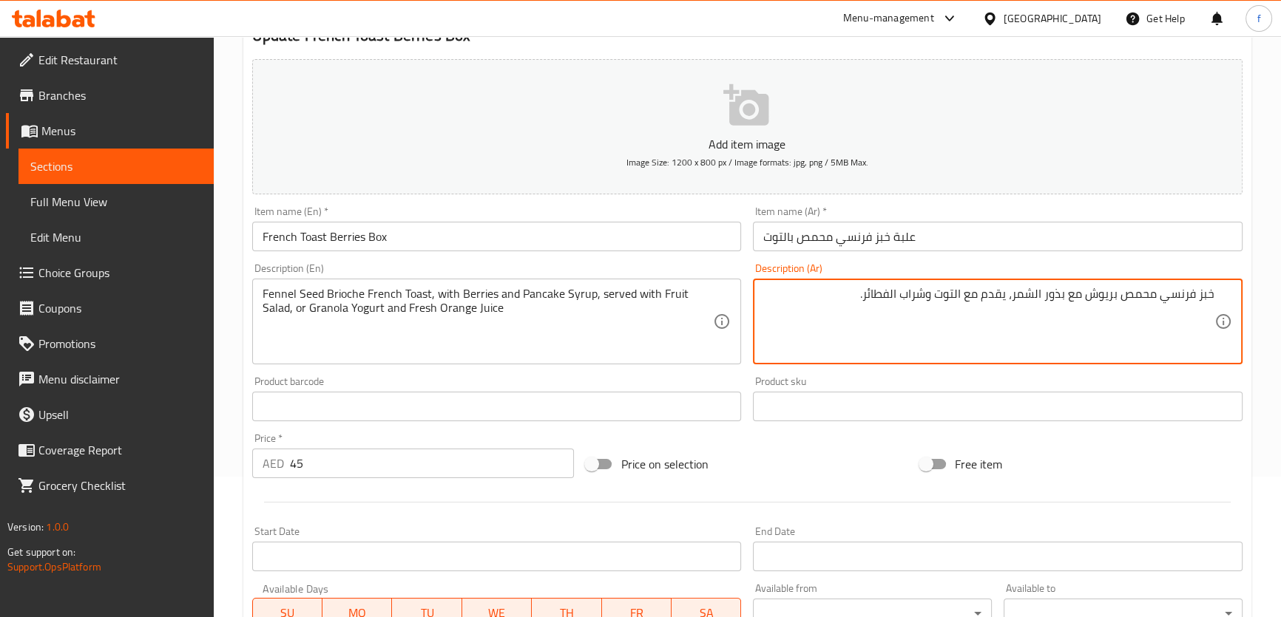
drag, startPoint x: 986, startPoint y: 296, endPoint x: 1008, endPoint y: 294, distance: 21.6
drag, startPoint x: 959, startPoint y: 292, endPoint x: 847, endPoint y: 292, distance: 112.4
click at [847, 292] on textarea "خبز فرنسي محمص بريوش مع بذور الشمر، مع التوت وشراب الفطائر." at bounding box center [988, 322] width 451 height 70
click at [1004, 293] on textarea "خبز فرنسي محمص بريوش مع بذور الشمر، مع التوت" at bounding box center [988, 322] width 451 height 70
click at [961, 288] on textarea "خبز فرنسي محمص بريوش مع بذور الشمر، مع التوت" at bounding box center [988, 322] width 451 height 70
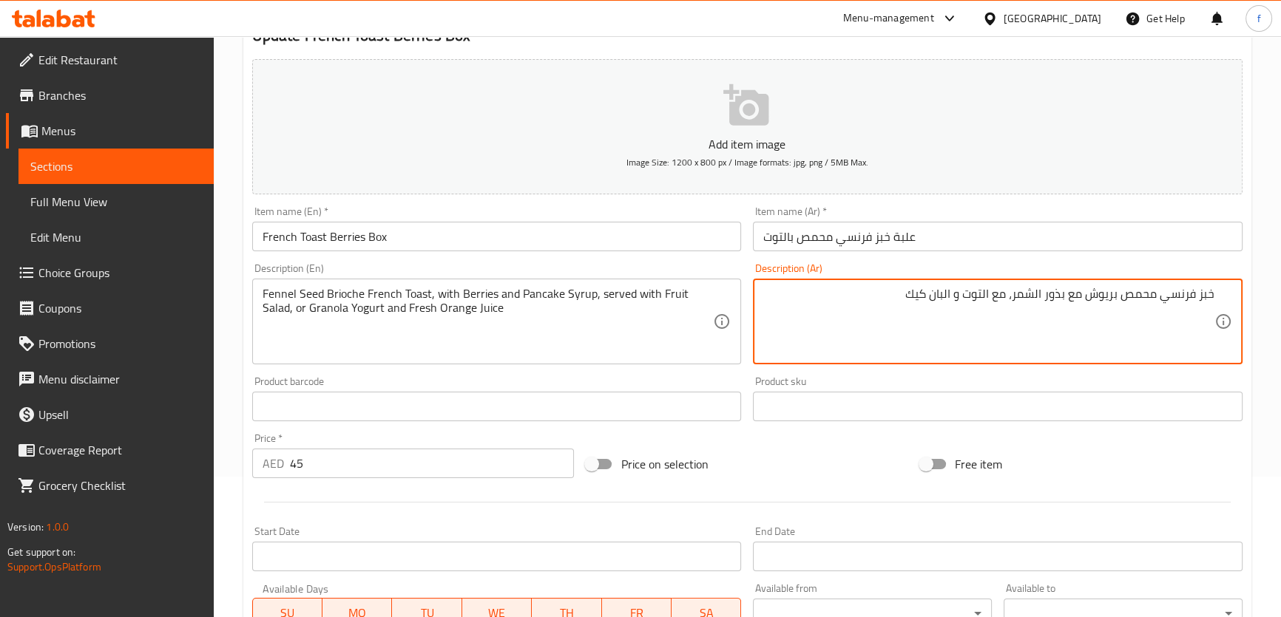
click at [893, 297] on textarea "خبز فرنسي محمص بريوش مع بذور الشمر، مع التوت و البان كيك" at bounding box center [988, 322] width 451 height 70
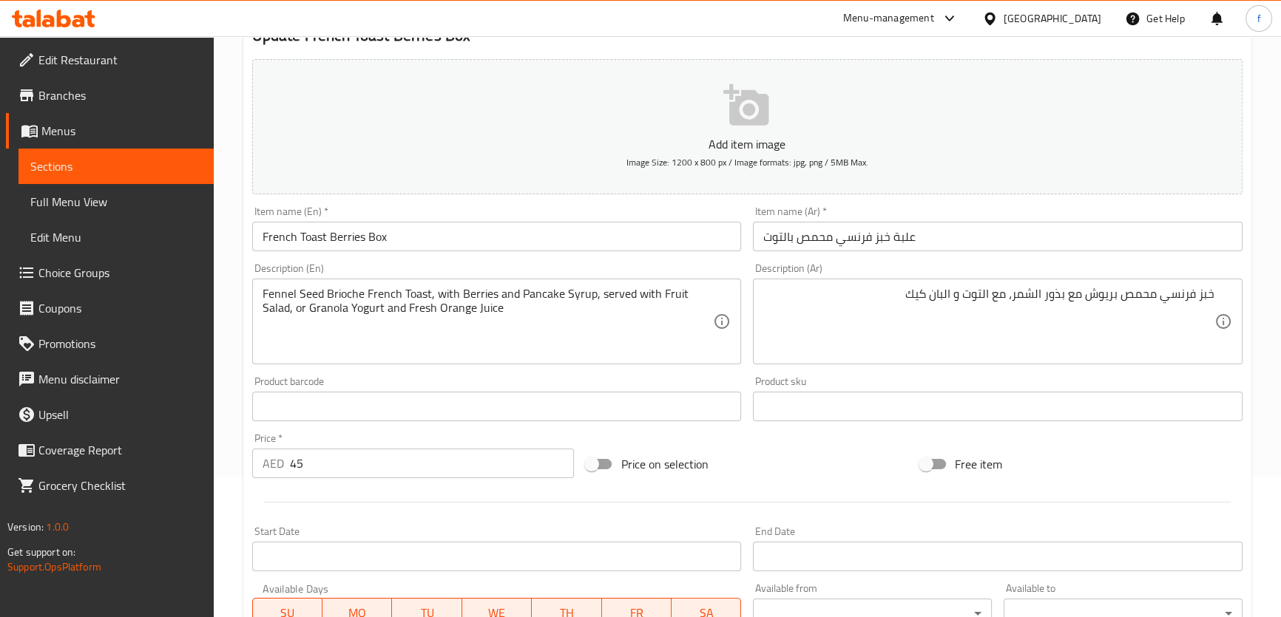
click at [952, 292] on textarea "خبز فرنسي محمص بريوش مع بذور الشمر، مع التوت و البان كيك" at bounding box center [988, 322] width 451 height 70
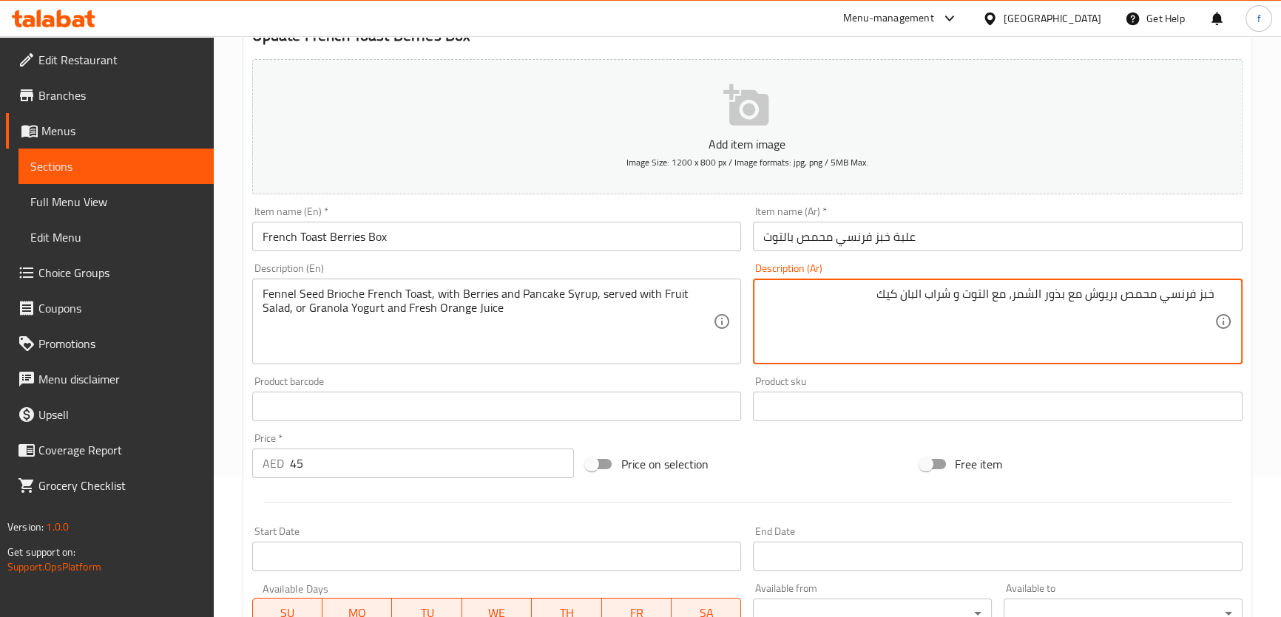
click at [850, 302] on textarea "خبز فرنسي محمص بريوش مع بذور الشمر، مع التوت و شراب البان كيك" at bounding box center [988, 322] width 451 height 70
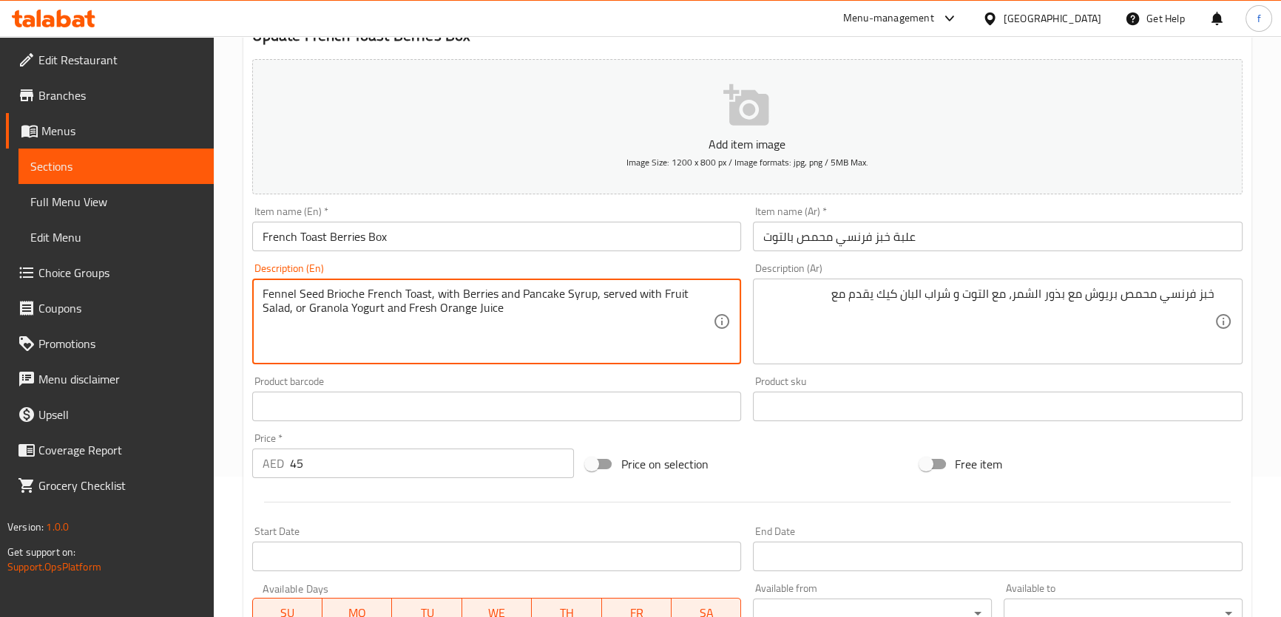
click at [687, 293] on textarea "Fennel Seed Brioche French Toast, with Berries and Pancake Syrup, served with F…" at bounding box center [487, 322] width 451 height 70
click at [680, 291] on textarea "Fennel Seed Brioche French Toast, with Berries and Pancake Syrup, served with F…" at bounding box center [487, 322] width 451 height 70
drag, startPoint x: 657, startPoint y: 289, endPoint x: 708, endPoint y: 297, distance: 52.4
click at [708, 297] on textarea "Fennel Seed Brioche French Toast, with Berries and Pancake Syrup, served with F…" at bounding box center [487, 322] width 451 height 70
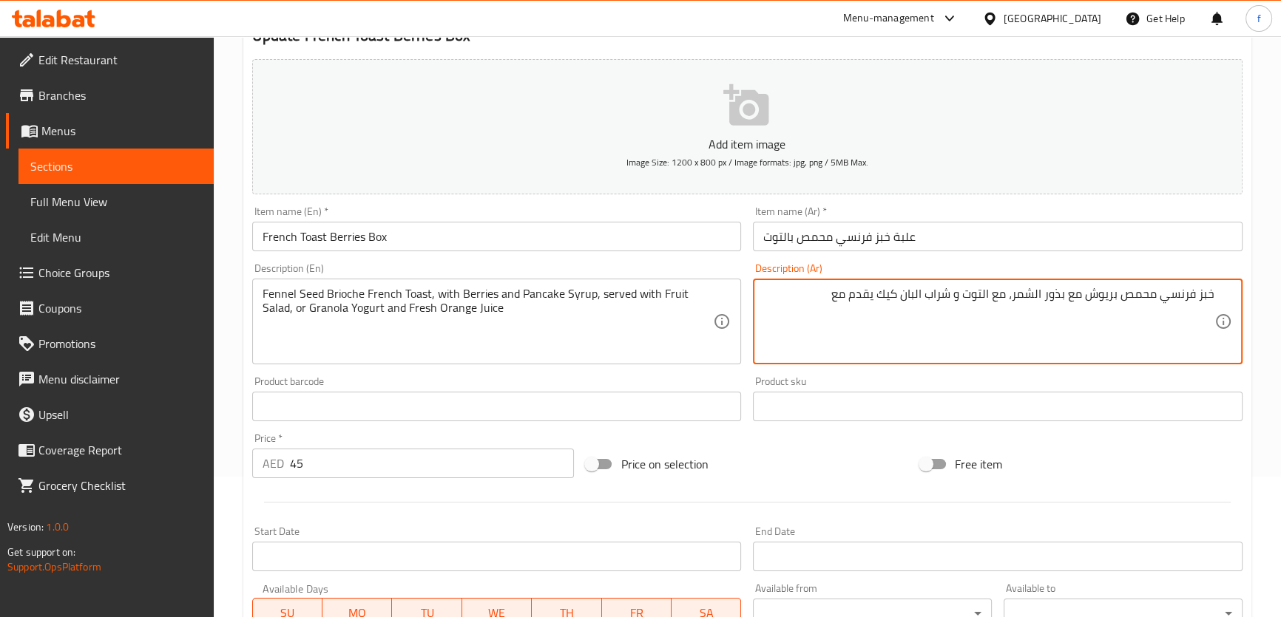
paste textarea "سلطة فواكه"
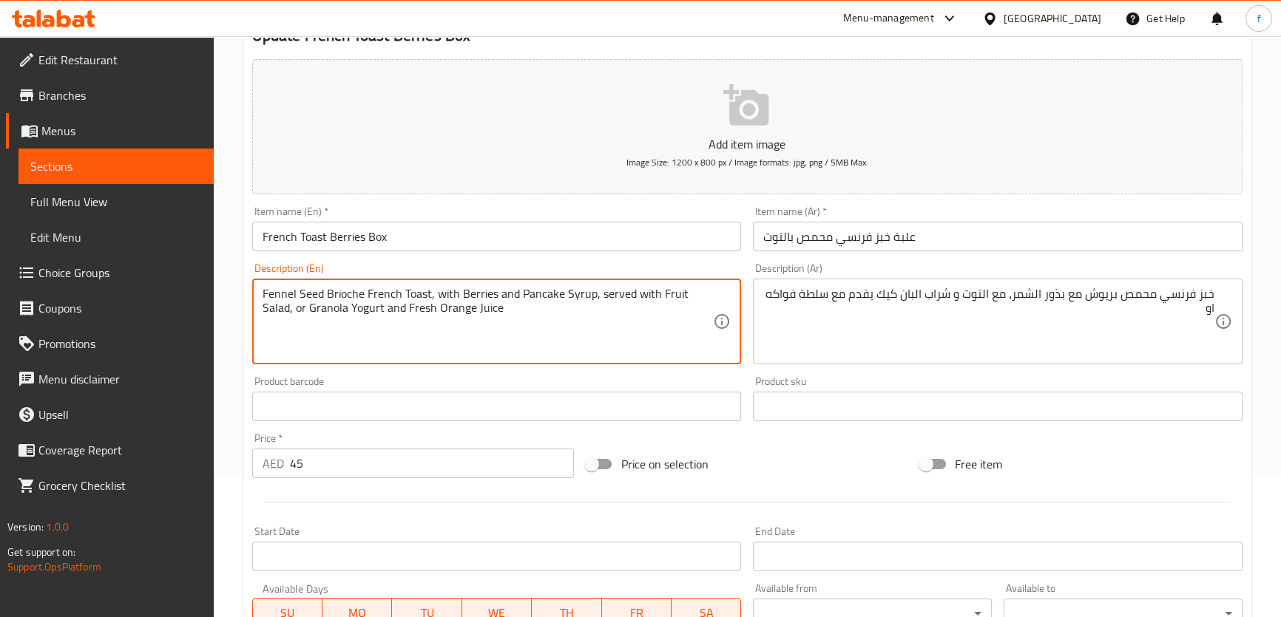
drag, startPoint x: 274, startPoint y: 303, endPoint x: 348, endPoint y: 314, distance: 73.9
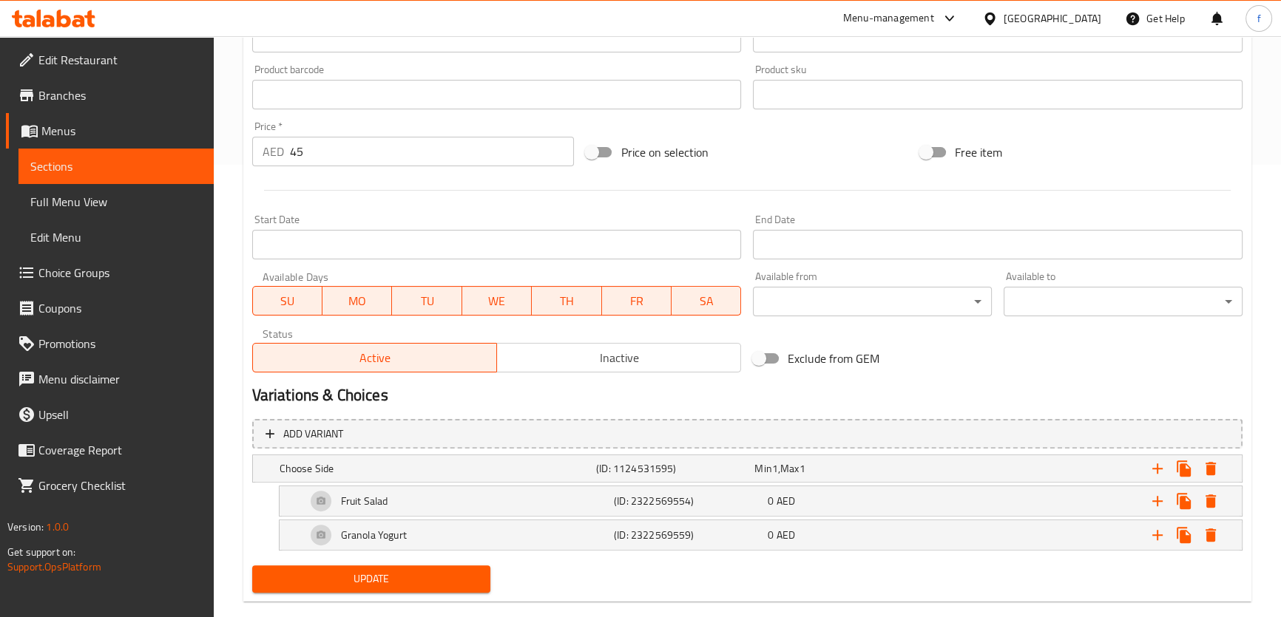
scroll to position [477, 0]
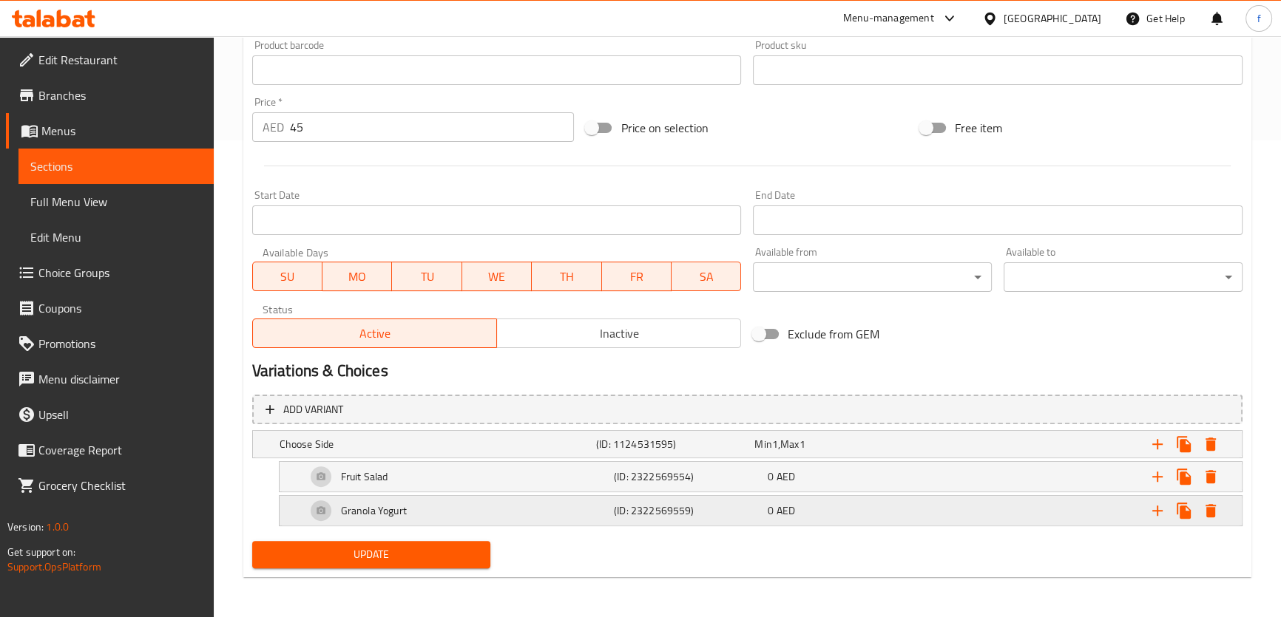
drag, startPoint x: 997, startPoint y: 508, endPoint x: 962, endPoint y: 512, distance: 35.8
click at [997, 508] on div "Expand" at bounding box center [1073, 511] width 308 height 33
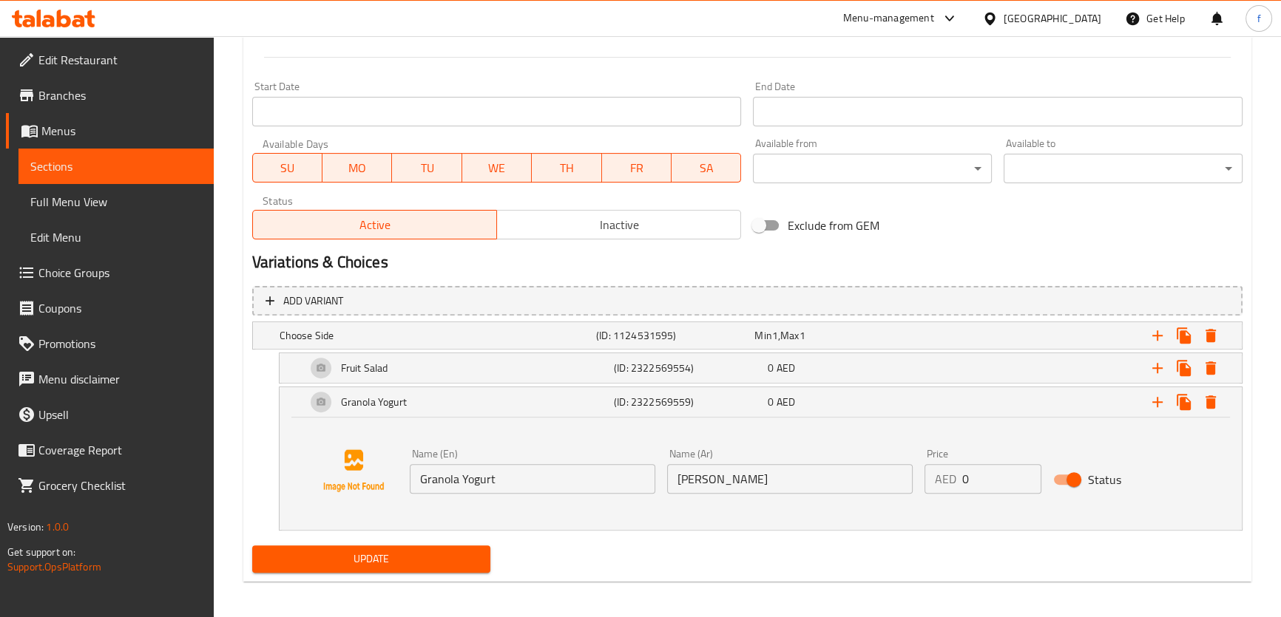
scroll to position [590, 0]
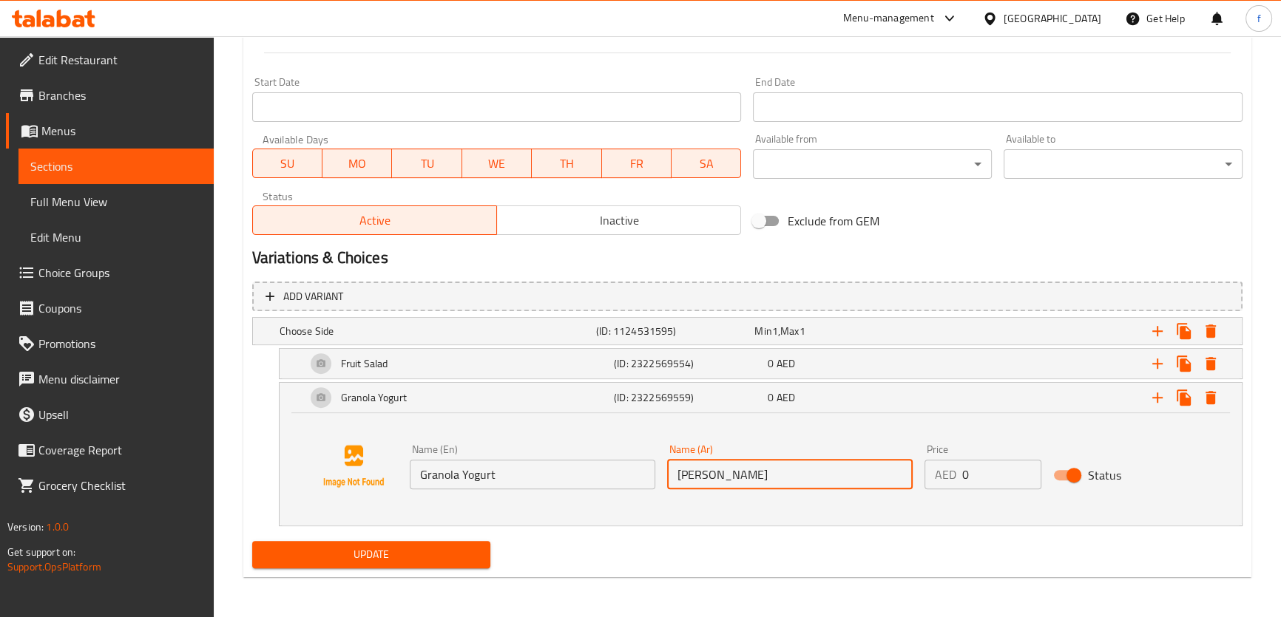
click at [722, 479] on input "[PERSON_NAME]" at bounding box center [789, 475] width 245 height 30
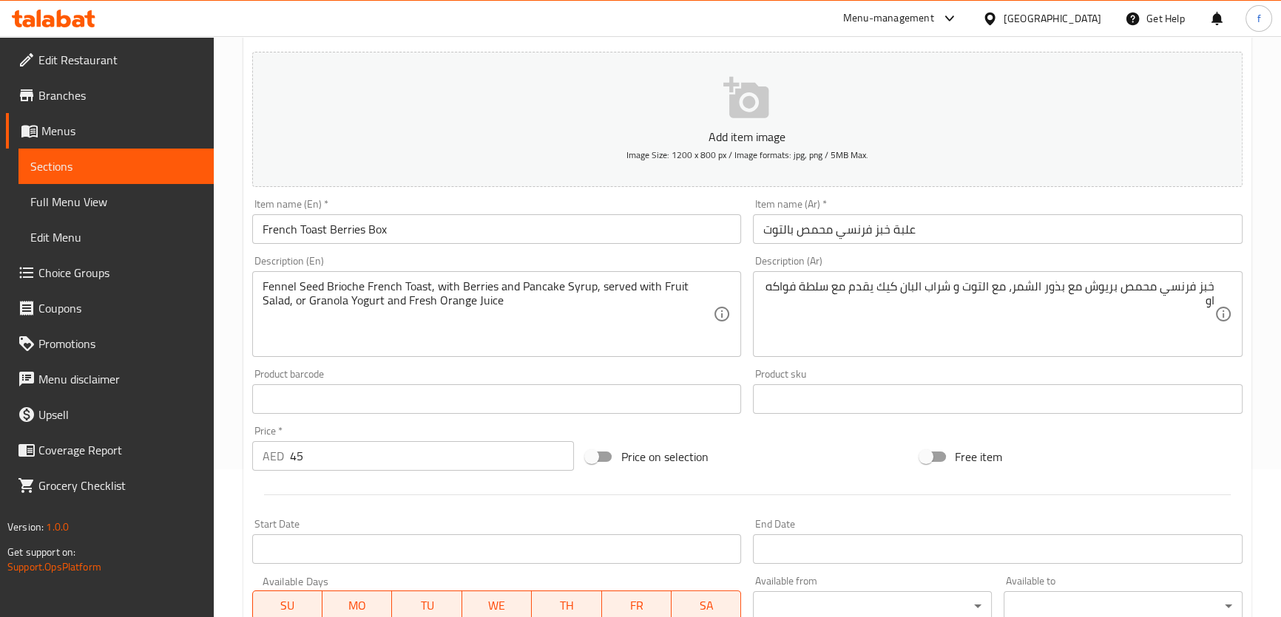
scroll to position [0, 0]
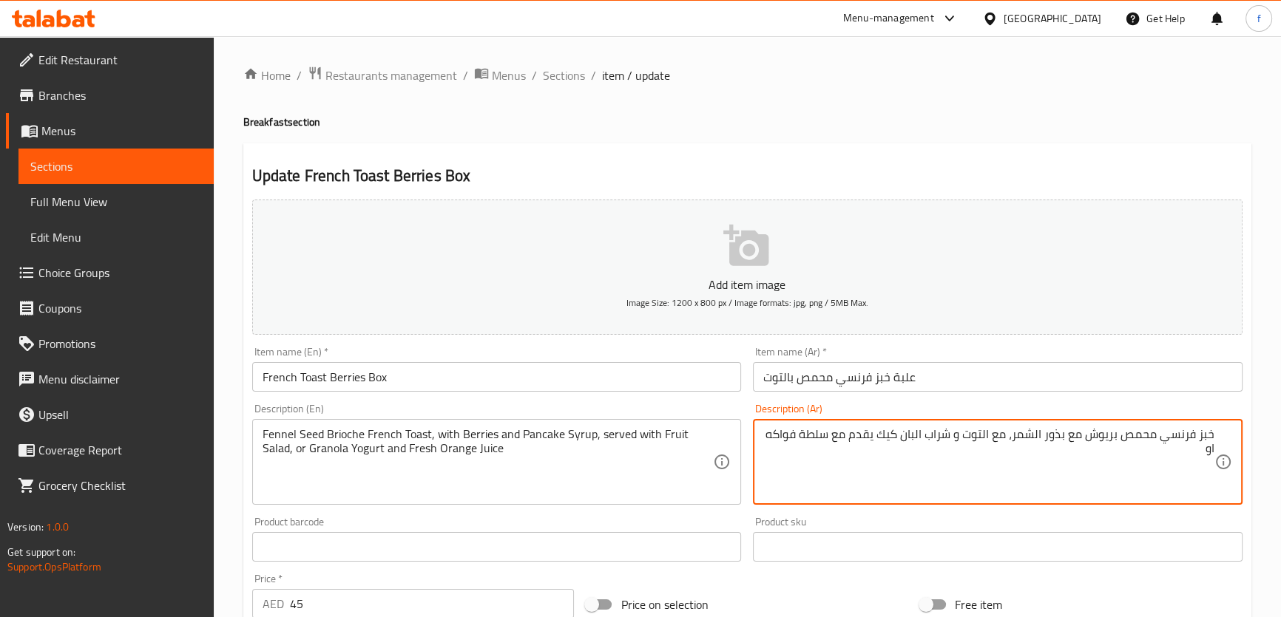
paste textarea "[PERSON_NAME]"
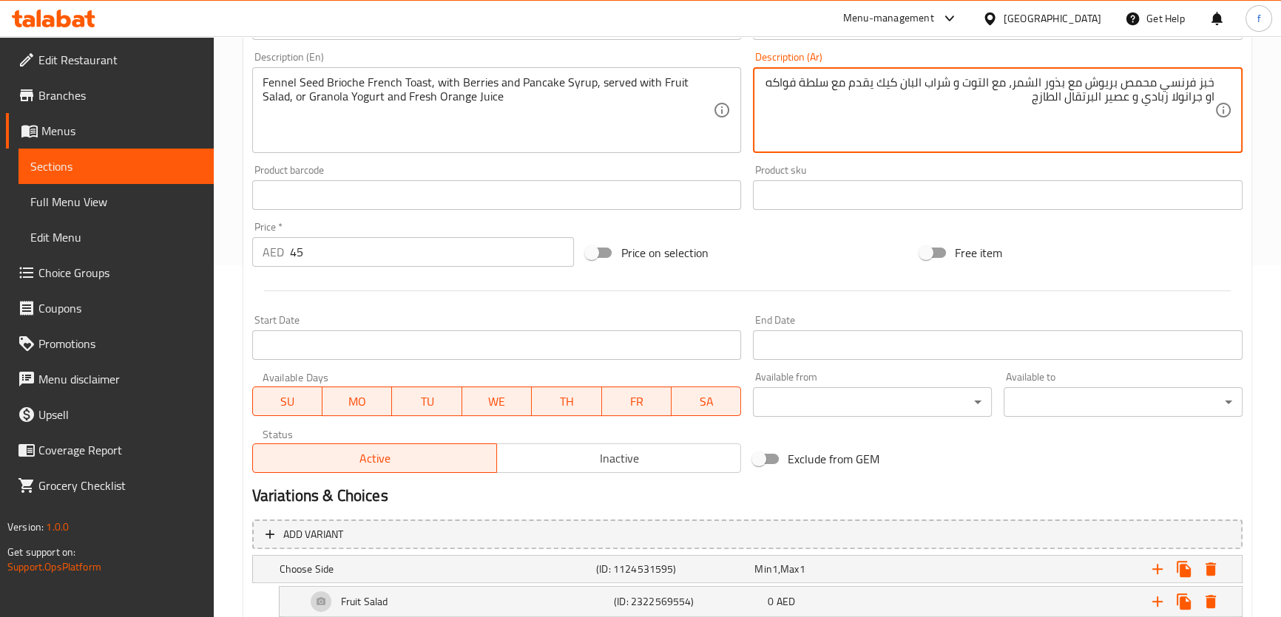
scroll to position [538, 0]
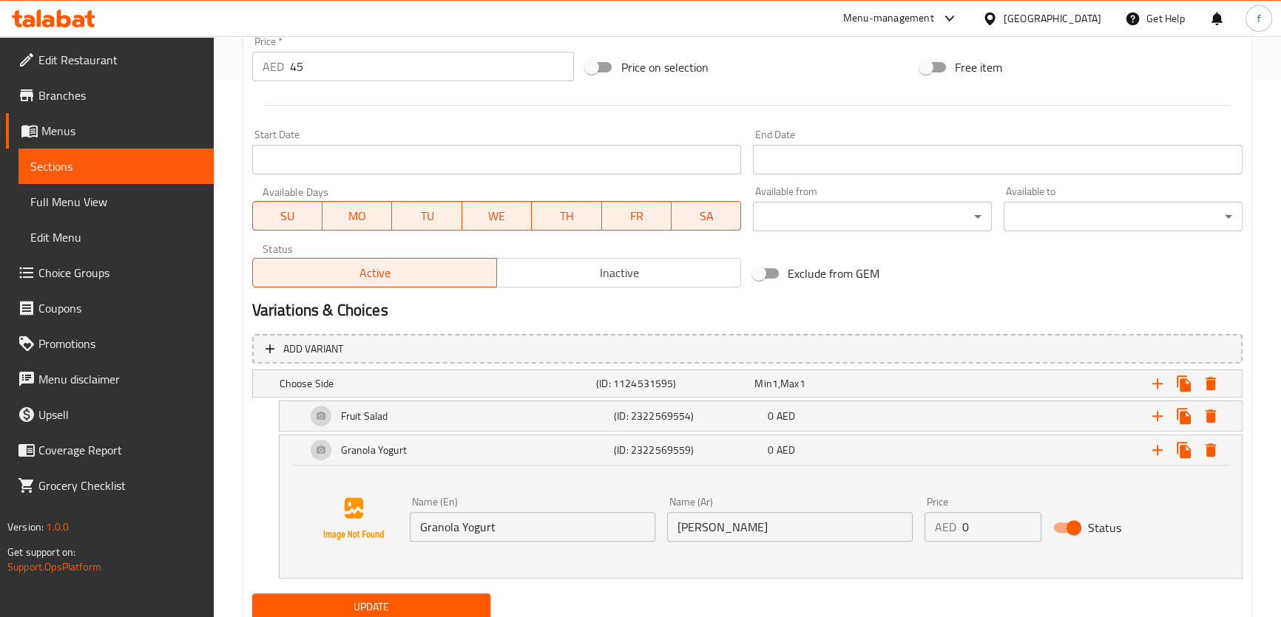
type textarea "خبز فرنسي محمص بريوش مع بذور الشمر، مع التوت و شراب البان كيك يقدم مع سلطة فواك…"
click at [387, 602] on span "Update" at bounding box center [371, 607] width 215 height 18
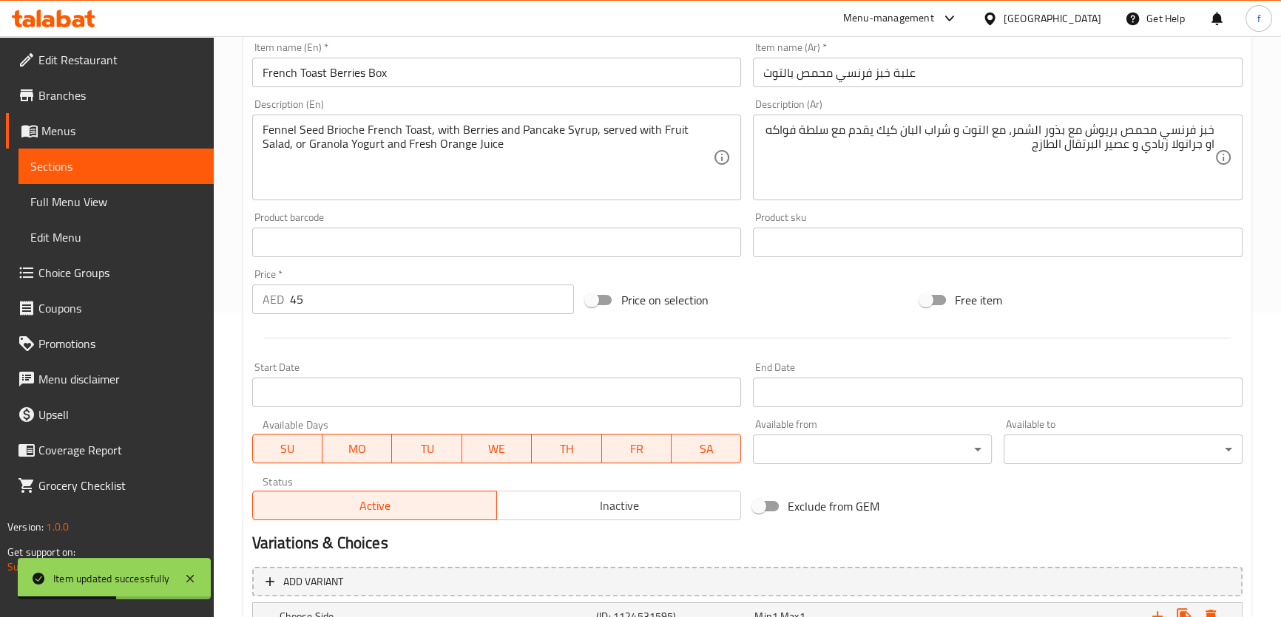
scroll to position [0, 0]
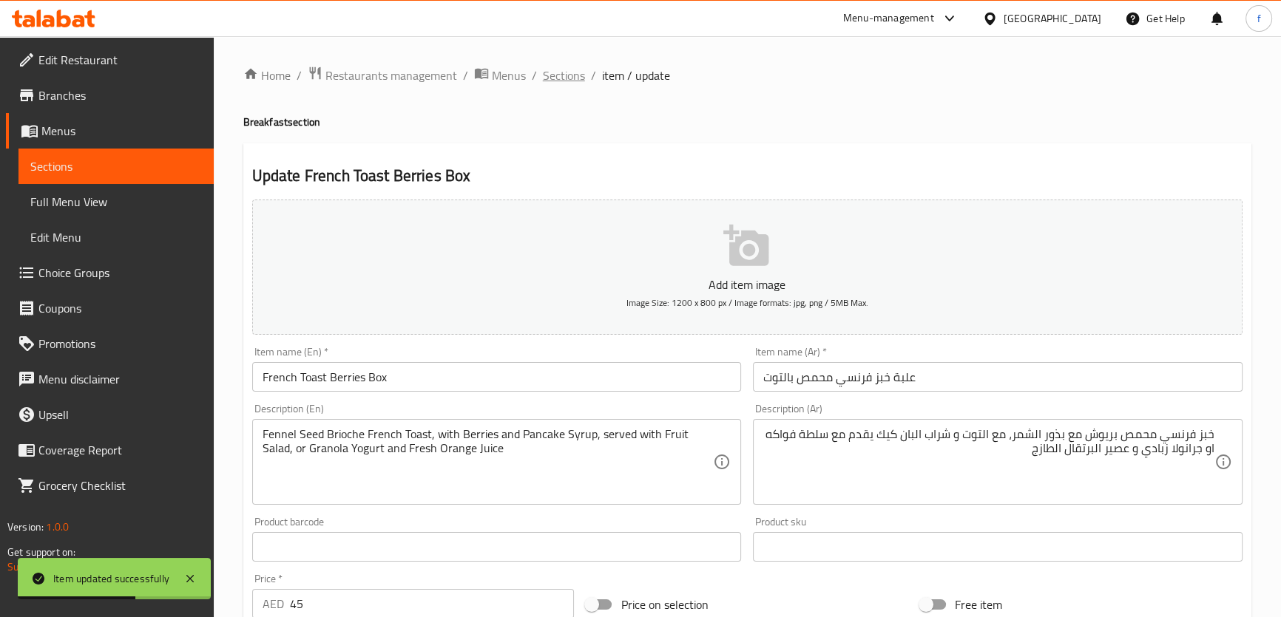
click at [575, 73] on span "Sections" at bounding box center [564, 76] width 42 height 18
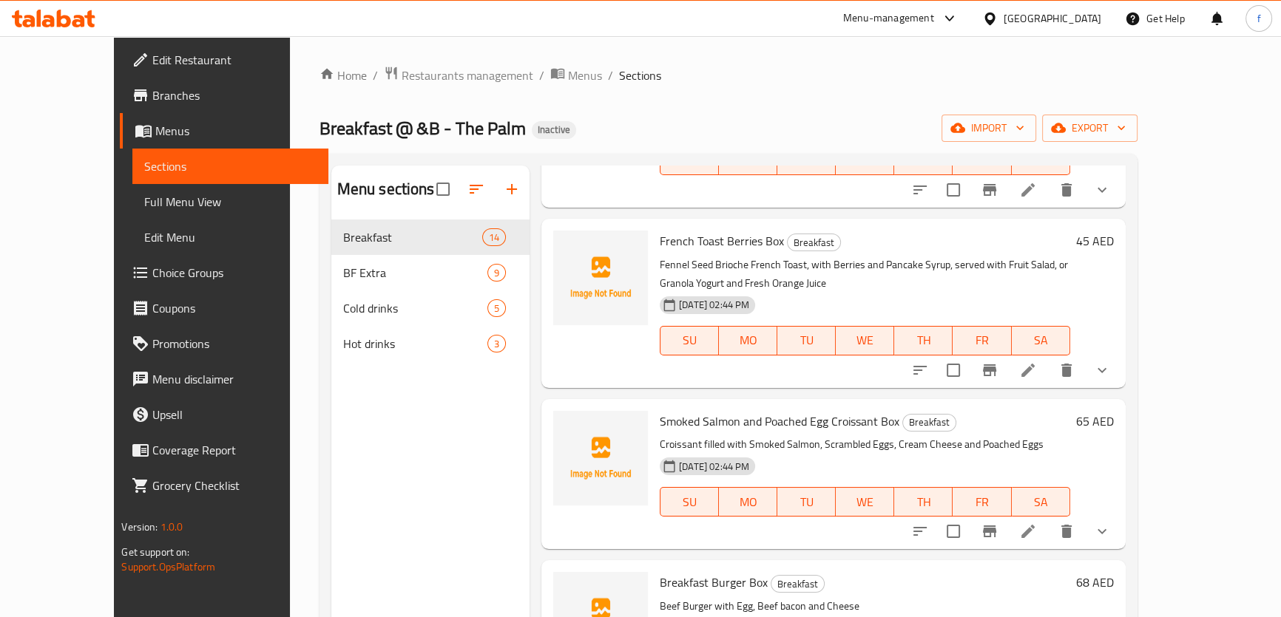
scroll to position [941, 0]
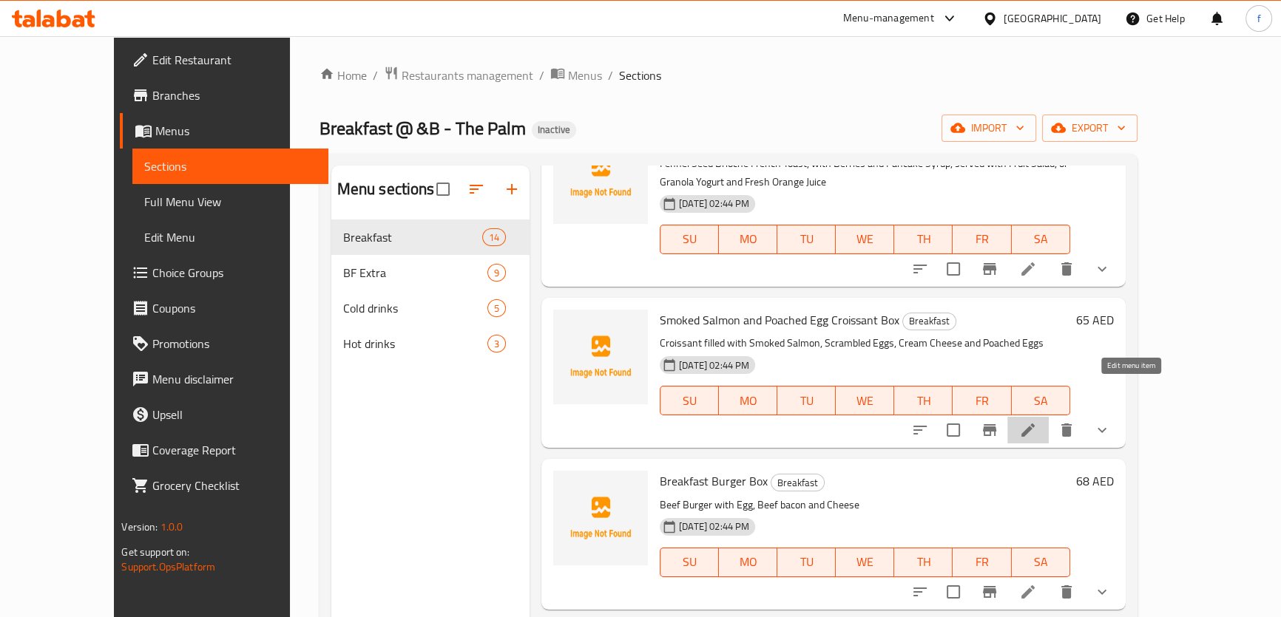
click at [1037, 421] on icon at bounding box center [1028, 430] width 18 height 18
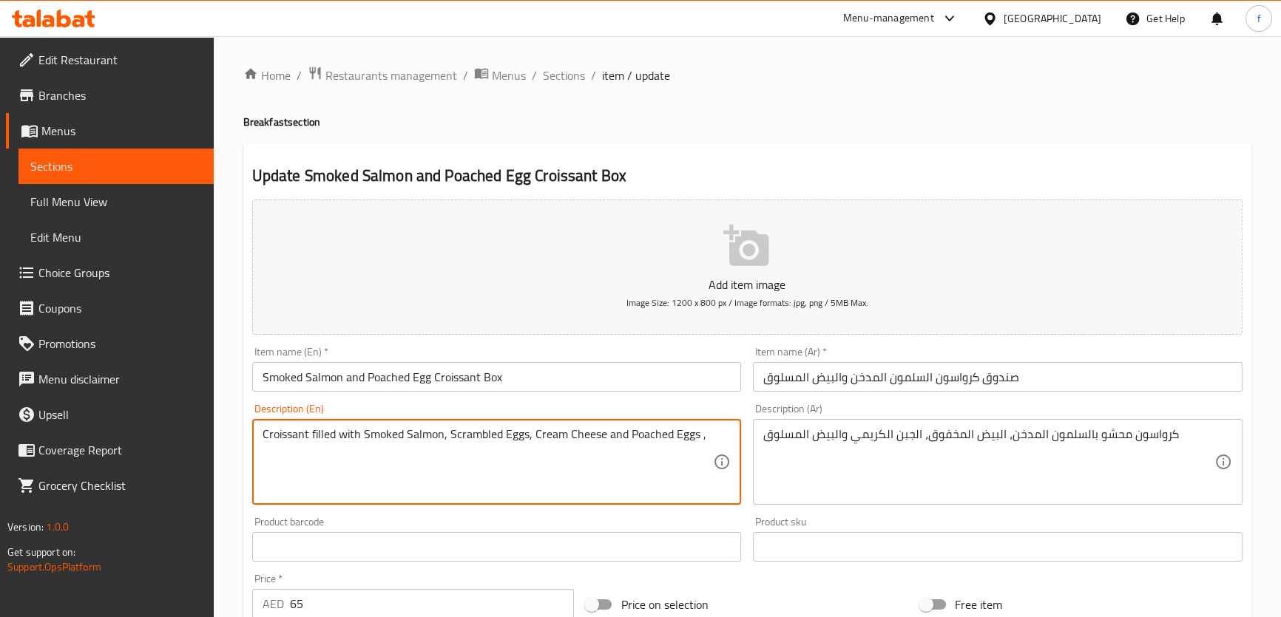
paste textarea "served with two Potato Hashbrowns,"
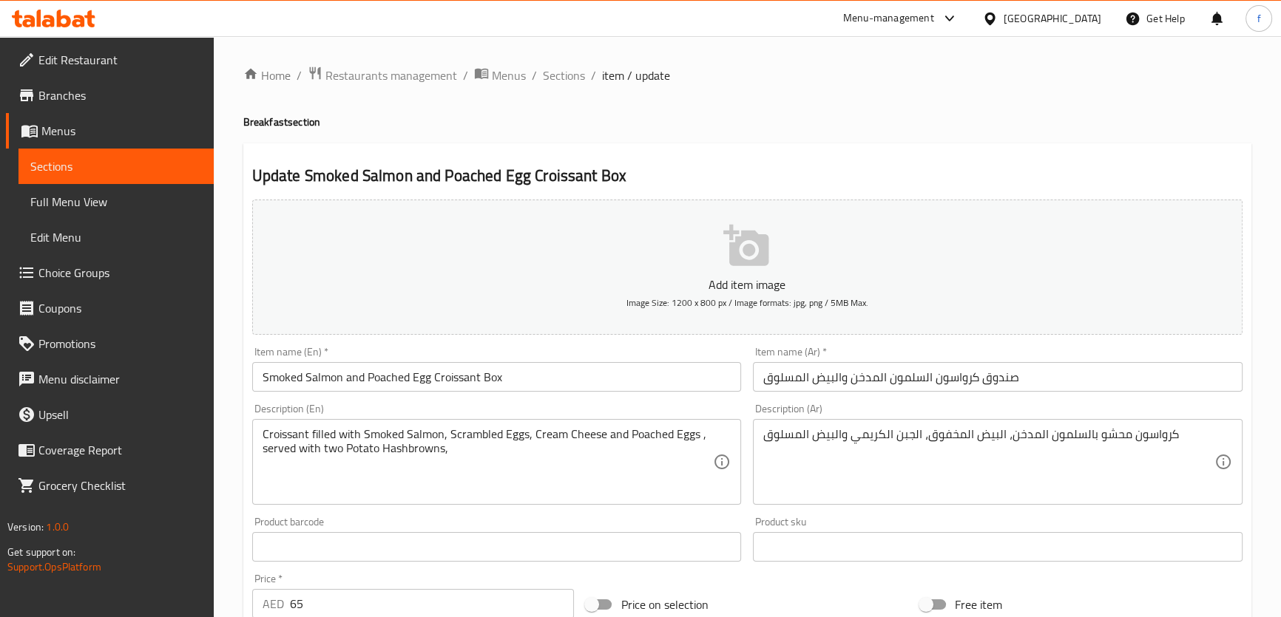
click at [460, 458] on textarea "Croissant filled with Smoked Salmon, Scrambled Eggs, Cream Cheese and Poached E…" at bounding box center [487, 462] width 451 height 70
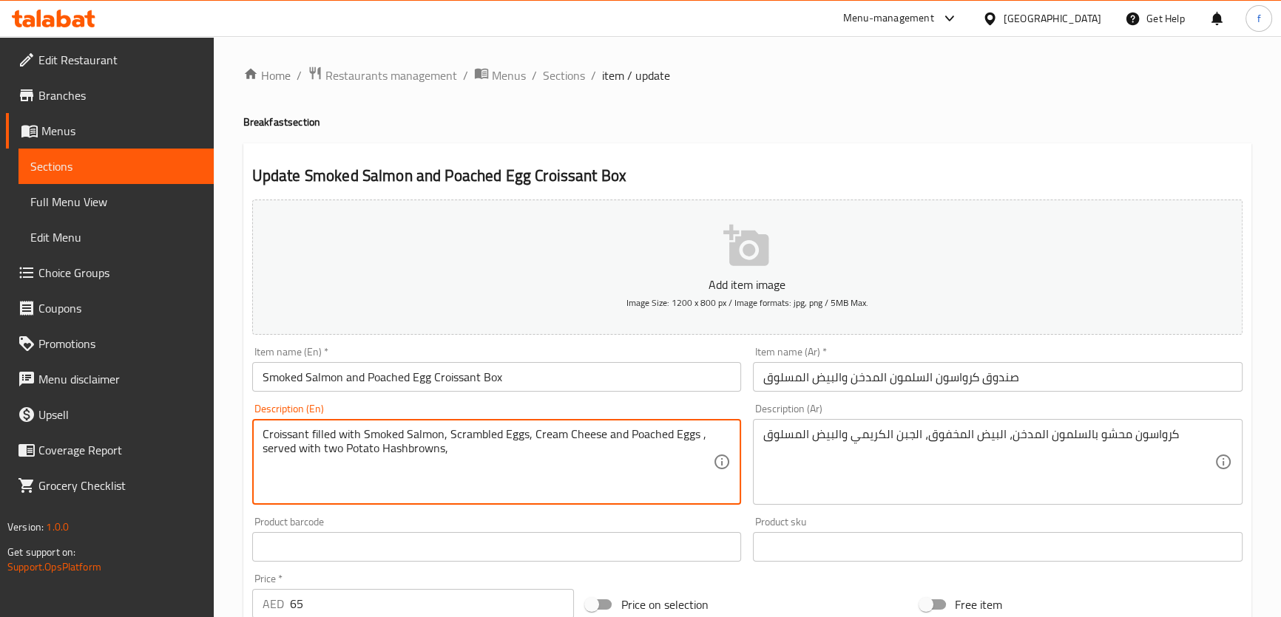
paste textarea "Fruit Salad, or Granola Yogurt and Fresh Orange Juice"
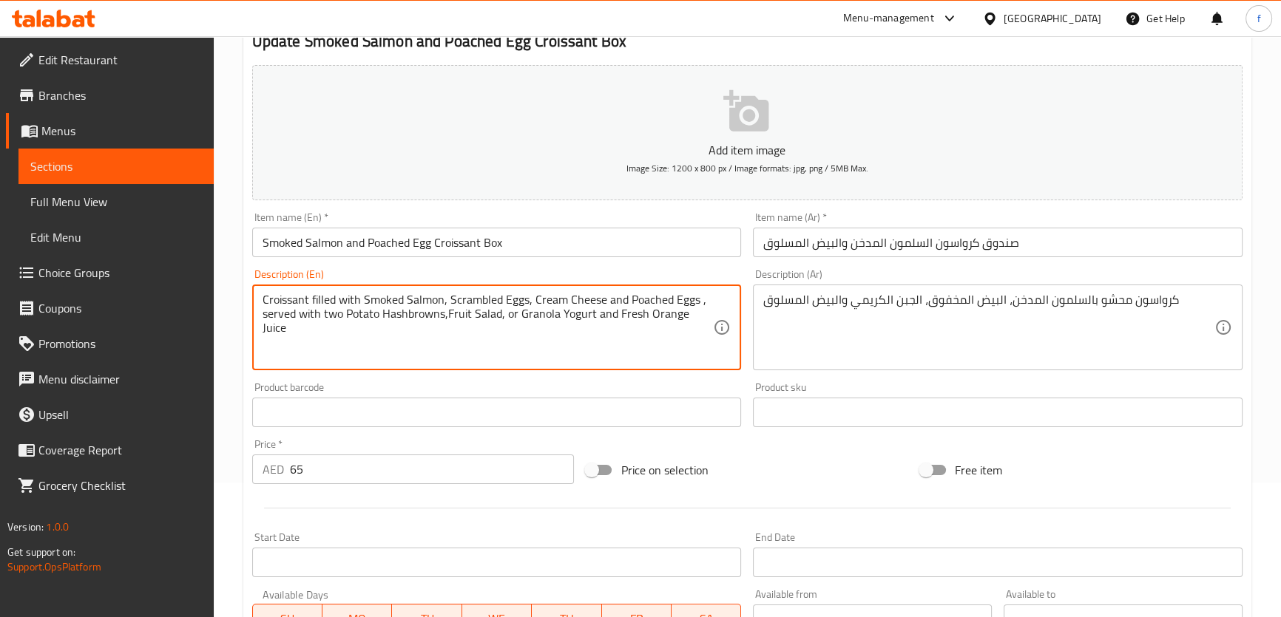
scroll to position [134, 0]
type textarea "Croissant filled with Smoked Salmon, Scrambled Eggs, Cream Cheese and Poached E…"
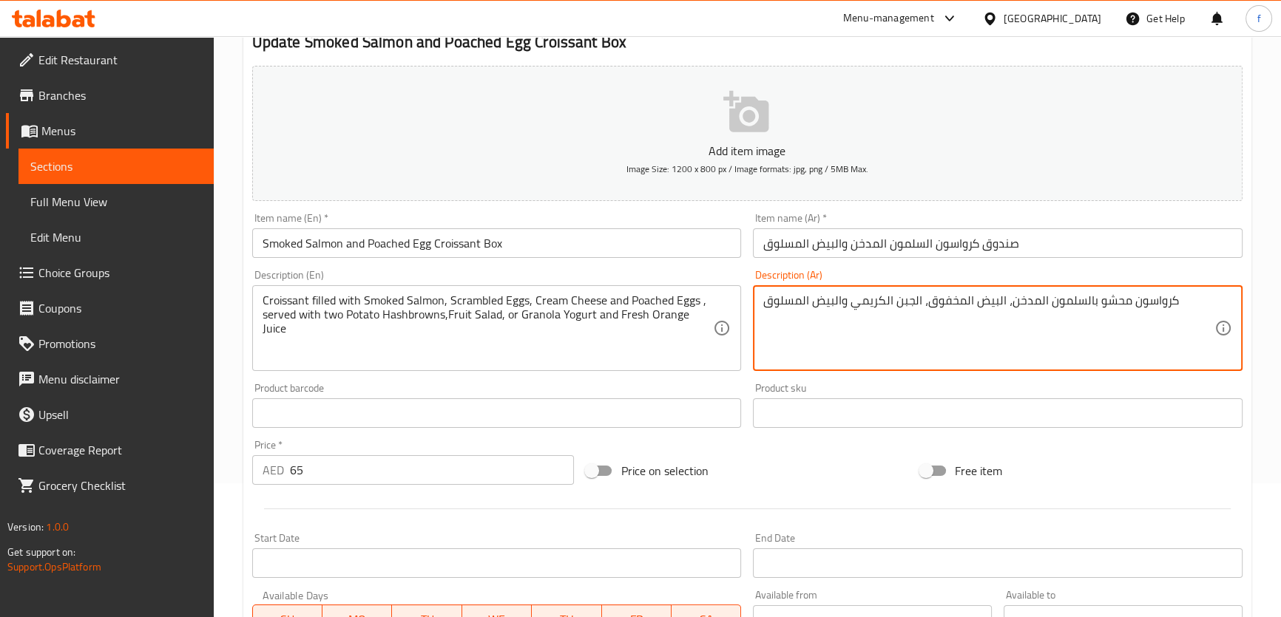
click at [1108, 303] on textarea "كرواسون محشو بالسلمون المدخن، البيض المخفوق، الجبن الكريمي والبيض المسلوق" at bounding box center [988, 329] width 451 height 70
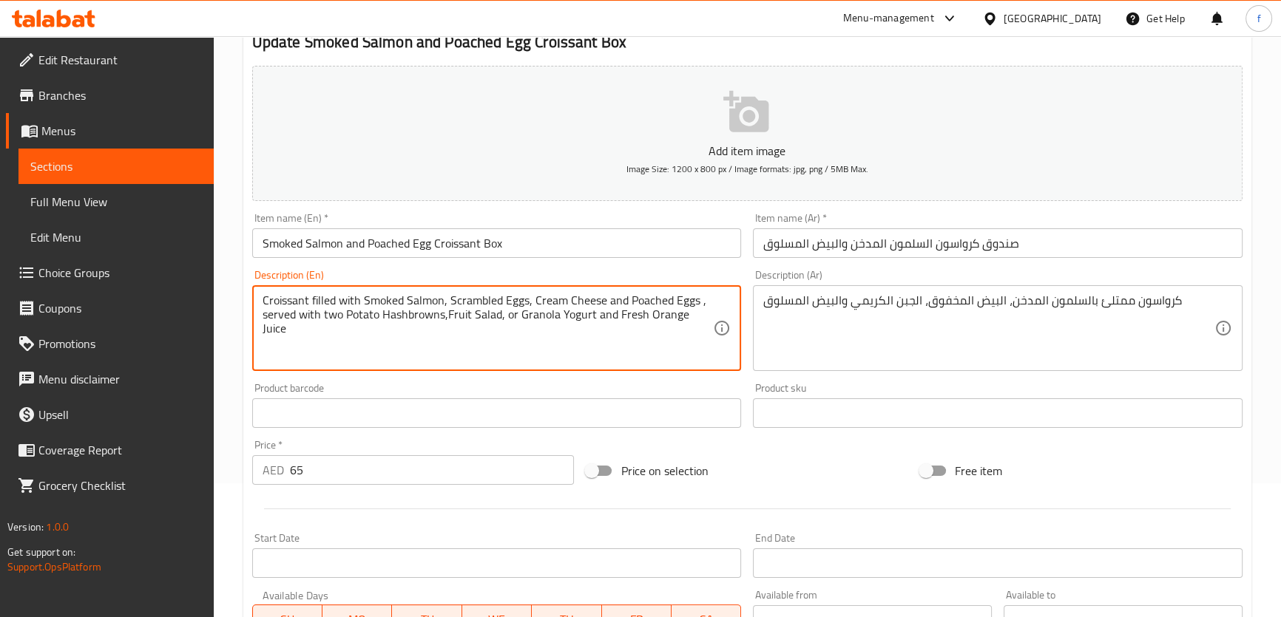
click at [644, 299] on textarea "Croissant filled with Smoked Salmon, Scrambled Eggs, Cream Cheese and Poached E…" at bounding box center [487, 329] width 451 height 70
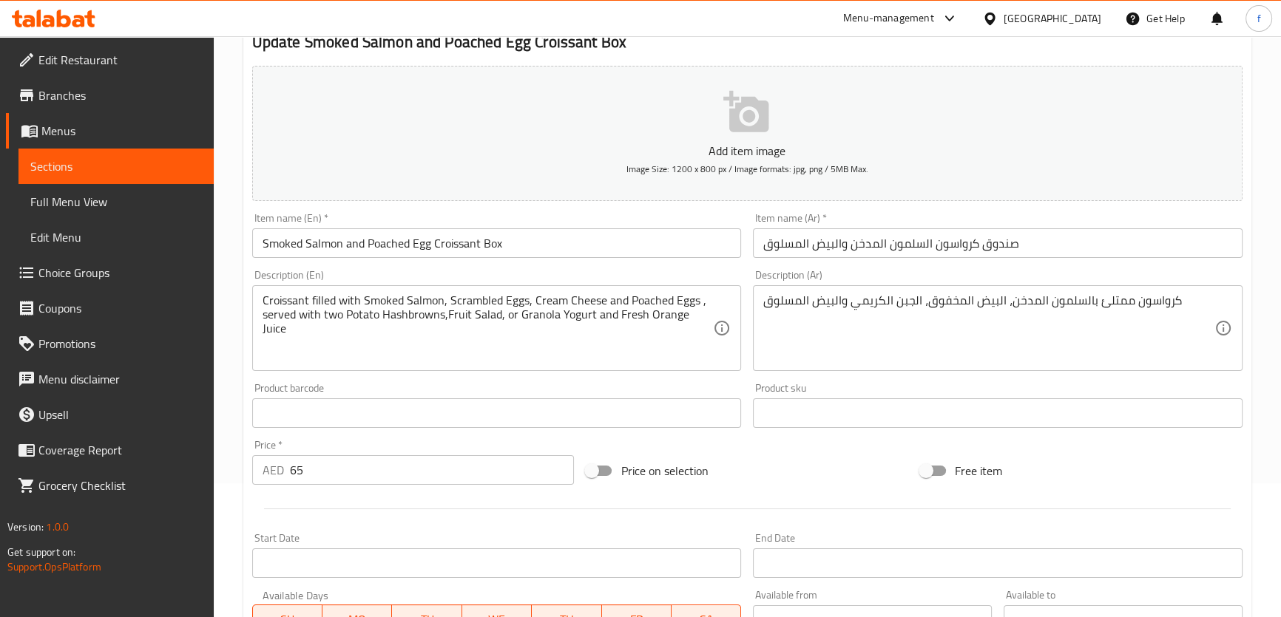
drag, startPoint x: 753, startPoint y: 298, endPoint x: 802, endPoint y: 299, distance: 48.8
click at [802, 299] on div "كرواسون ممتلئ بالسلمون المدخن، البيض المخفوق، الجبن الكريمي والبيض المسلوق Desc…" at bounding box center [997, 328] width 489 height 86
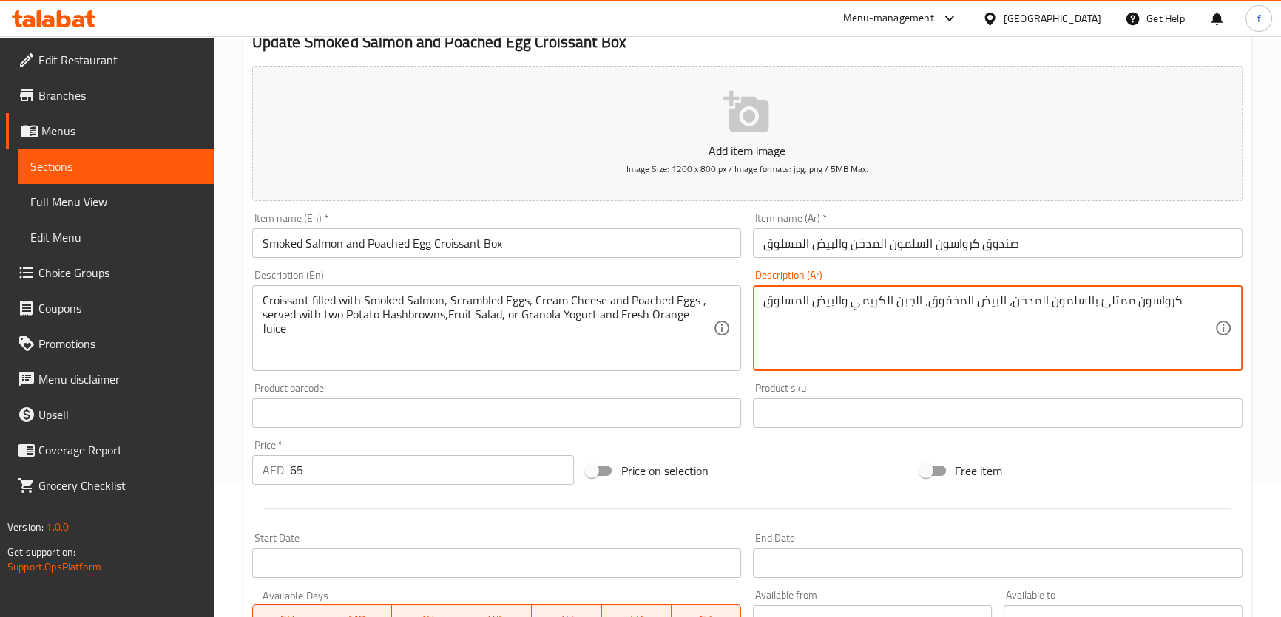
drag, startPoint x: 763, startPoint y: 302, endPoint x: 840, endPoint y: 299, distance: 77.0
click at [840, 299] on textarea "كرواسون ممتلئ بالسلمون المدخن، البيض المخفوق، الجبن الكريمي والبيض المسلوق" at bounding box center [988, 329] width 451 height 70
paste textarea "يض نصف"
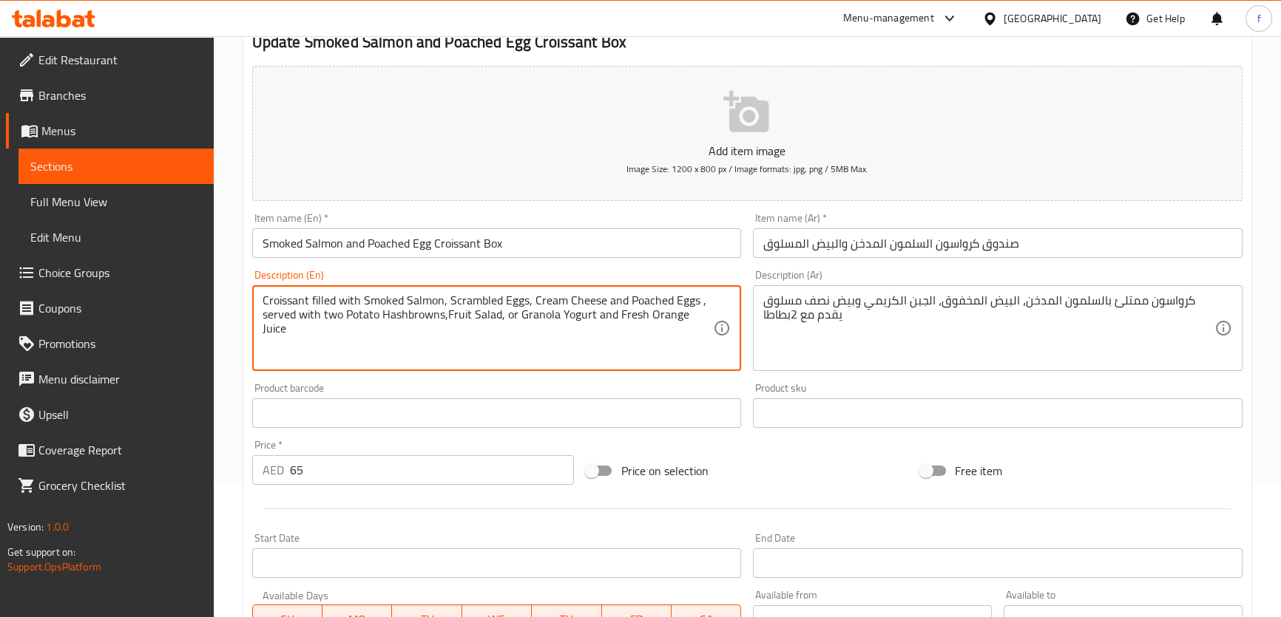
drag, startPoint x: 407, startPoint y: 315, endPoint x: 443, endPoint y: 318, distance: 35.6
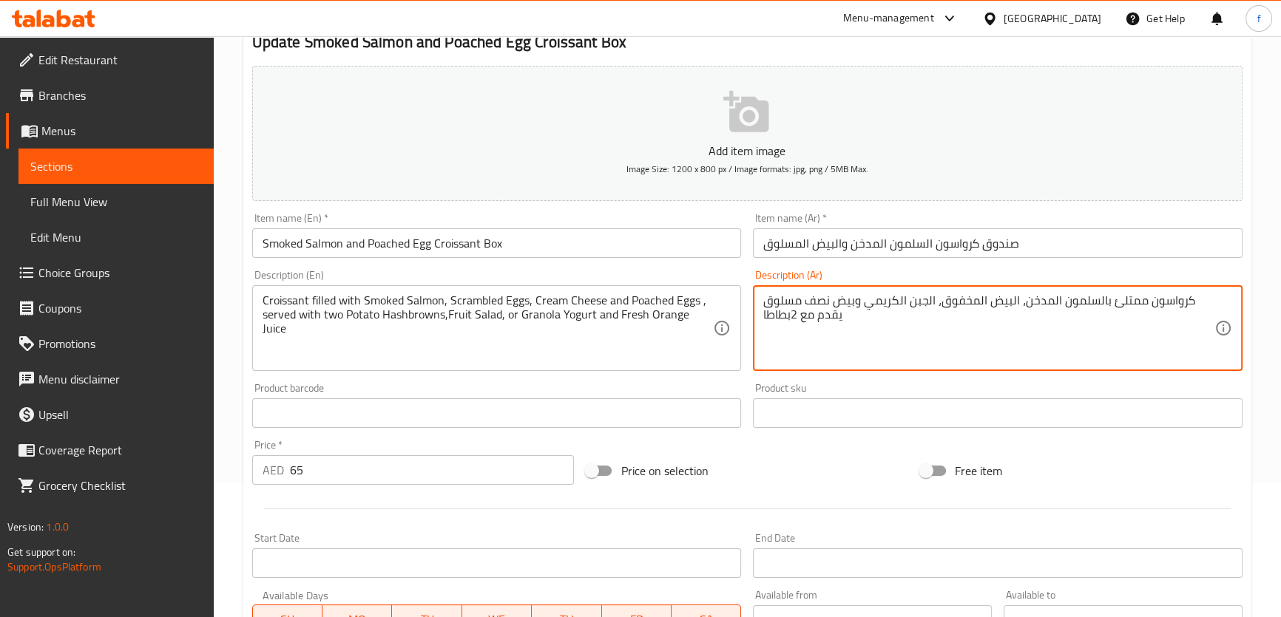
paste textarea "هاش براونز"
type textarea "كرواسون ممتلئ بالسلمون المدخن، البيض المخفوق، الجبن الكريمي وبيض نصف مسلوق يقدم…"
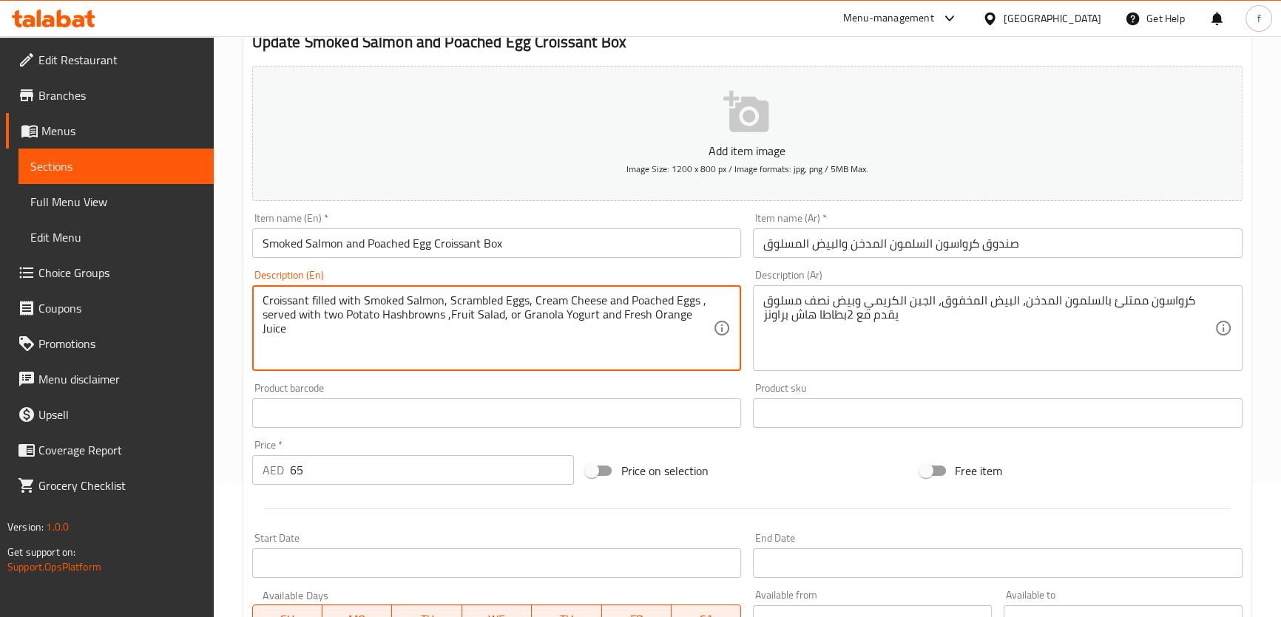
type textarea "Croissant filled with Smoked Salmon, Scrambled Eggs, Cream Cheese and Poached E…"
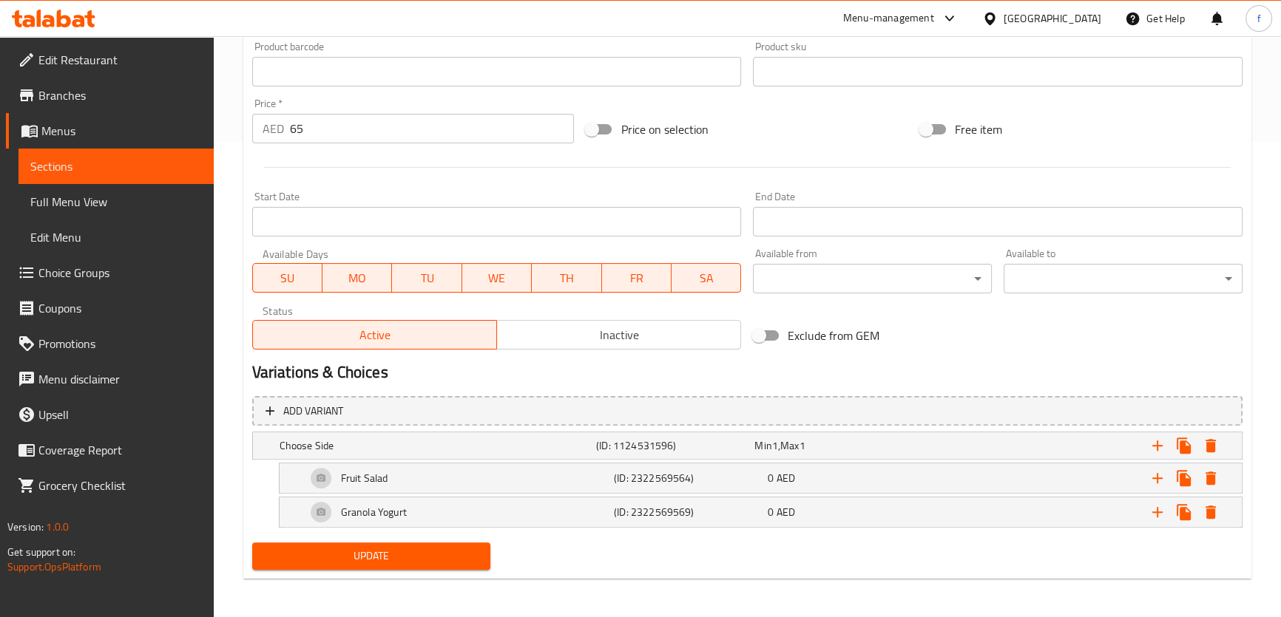
scroll to position [477, 0]
click at [894, 470] on div "0 AED" at bounding box center [842, 477] width 148 height 15
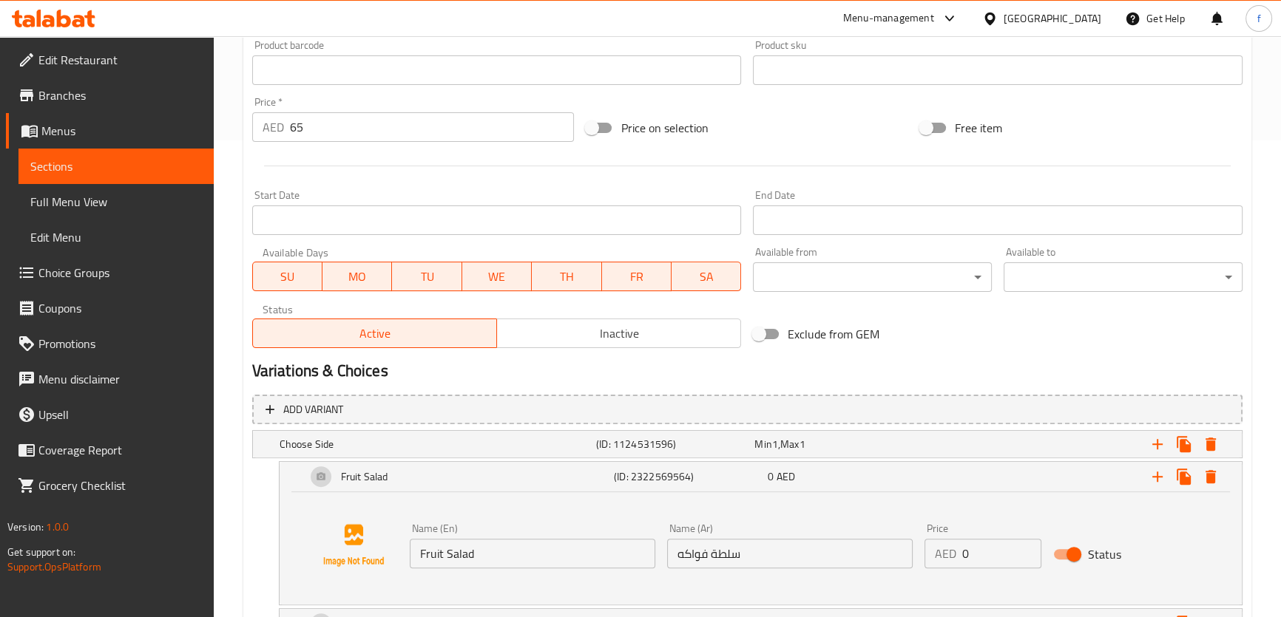
click at [724, 555] on input "سلطة فواكه" at bounding box center [789, 554] width 245 height 30
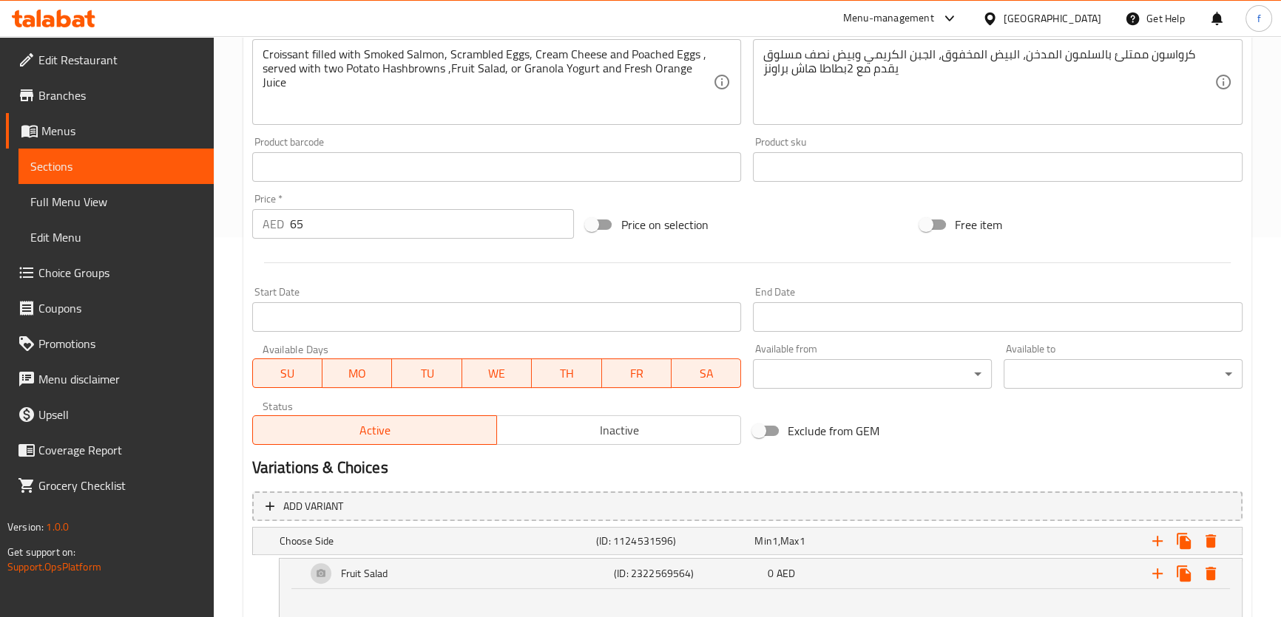
scroll to position [208, 0]
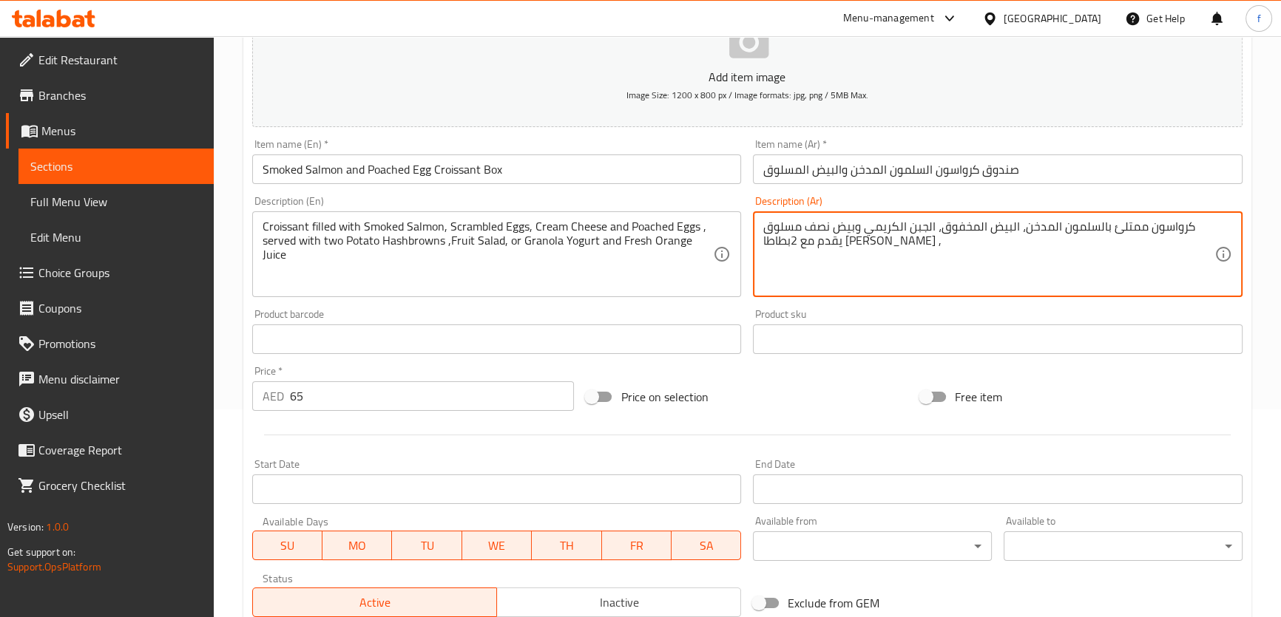
paste textarea "سلطة فواكه"
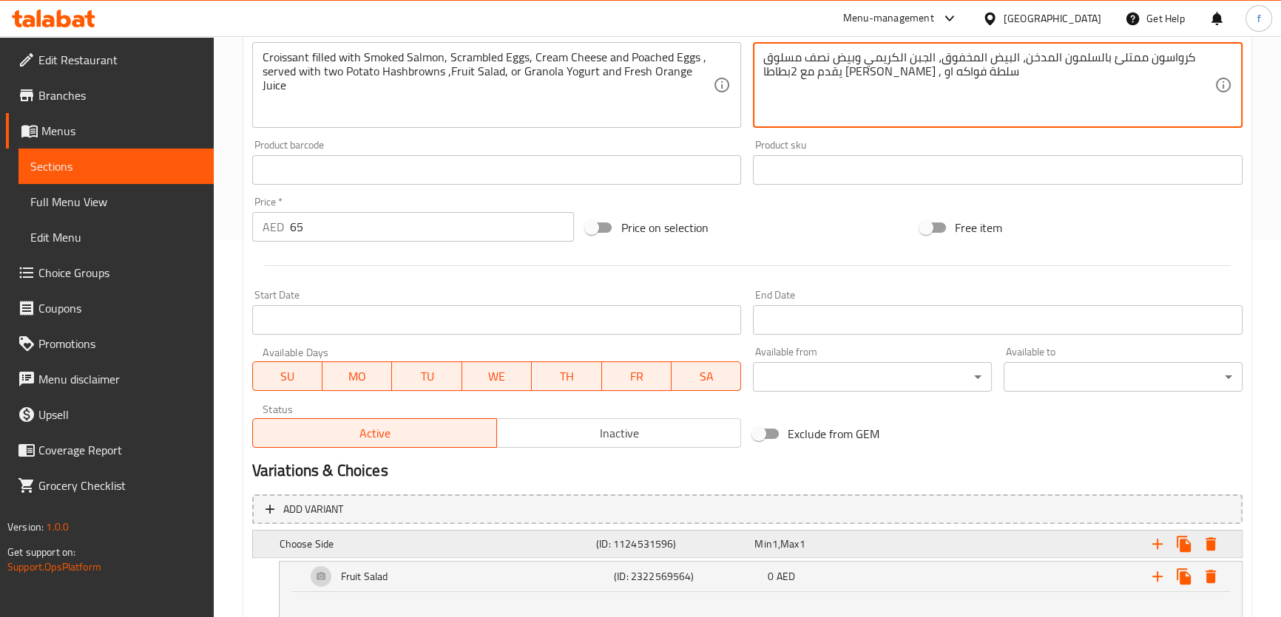
scroll to position [590, 0]
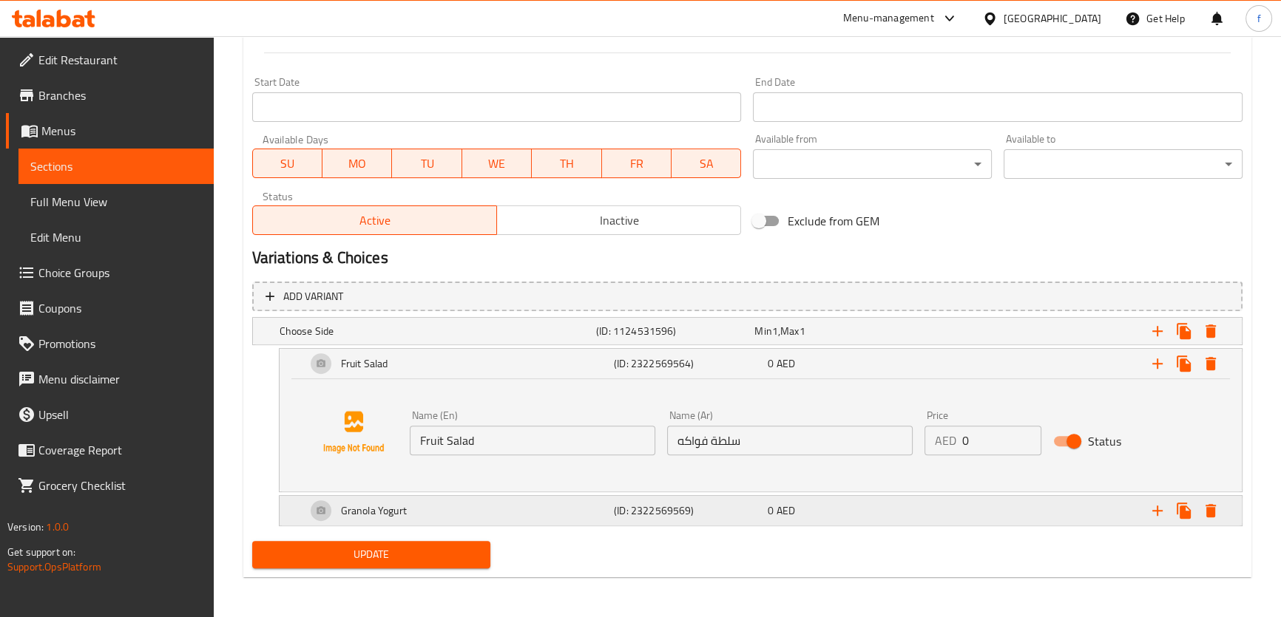
click at [911, 513] on div "0 AED" at bounding box center [842, 511] width 148 height 15
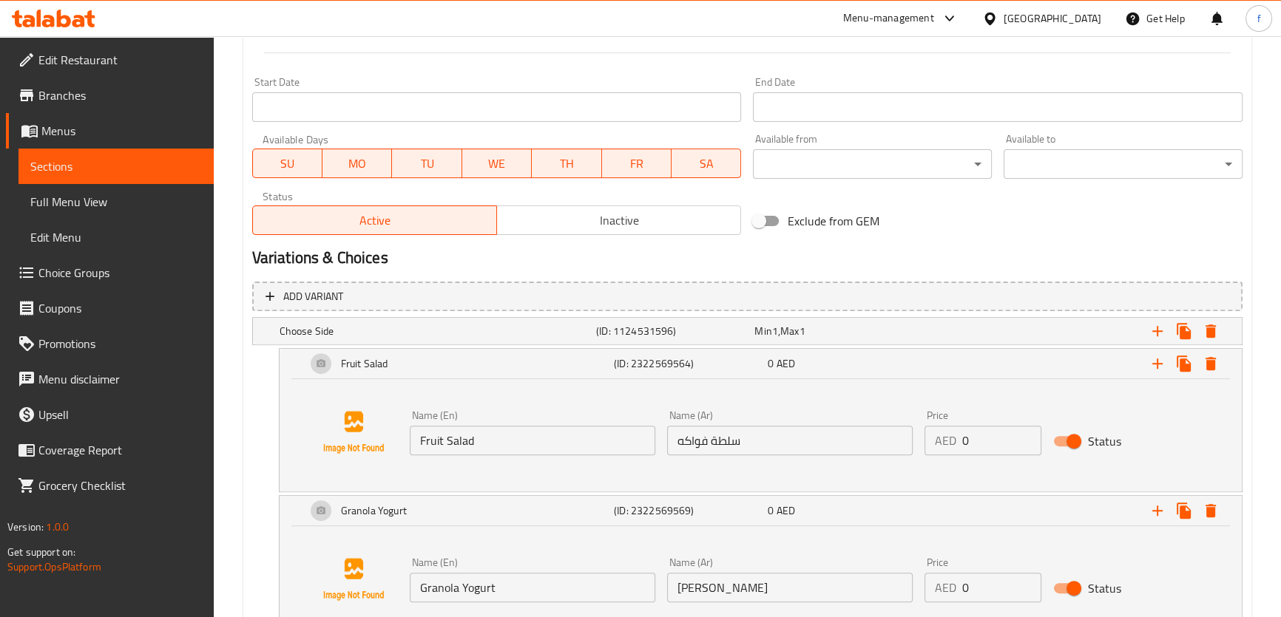
click at [706, 589] on input "[PERSON_NAME]" at bounding box center [789, 588] width 245 height 30
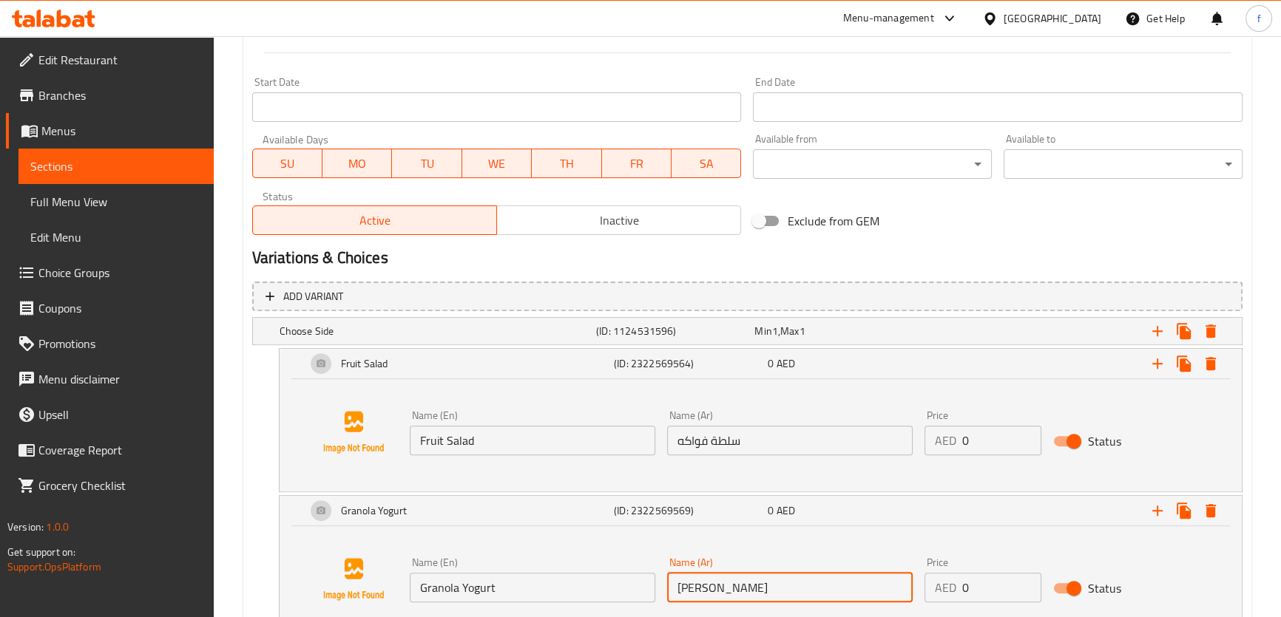
click at [707, 588] on input "[PERSON_NAME]" at bounding box center [789, 588] width 245 height 30
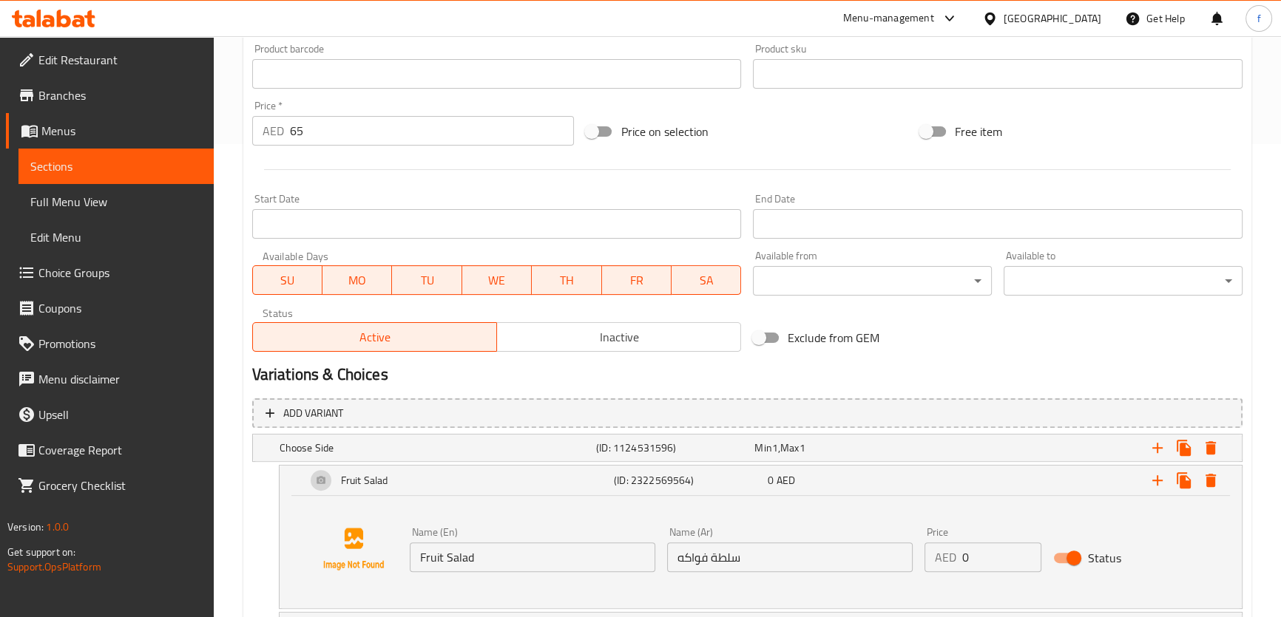
scroll to position [254, 0]
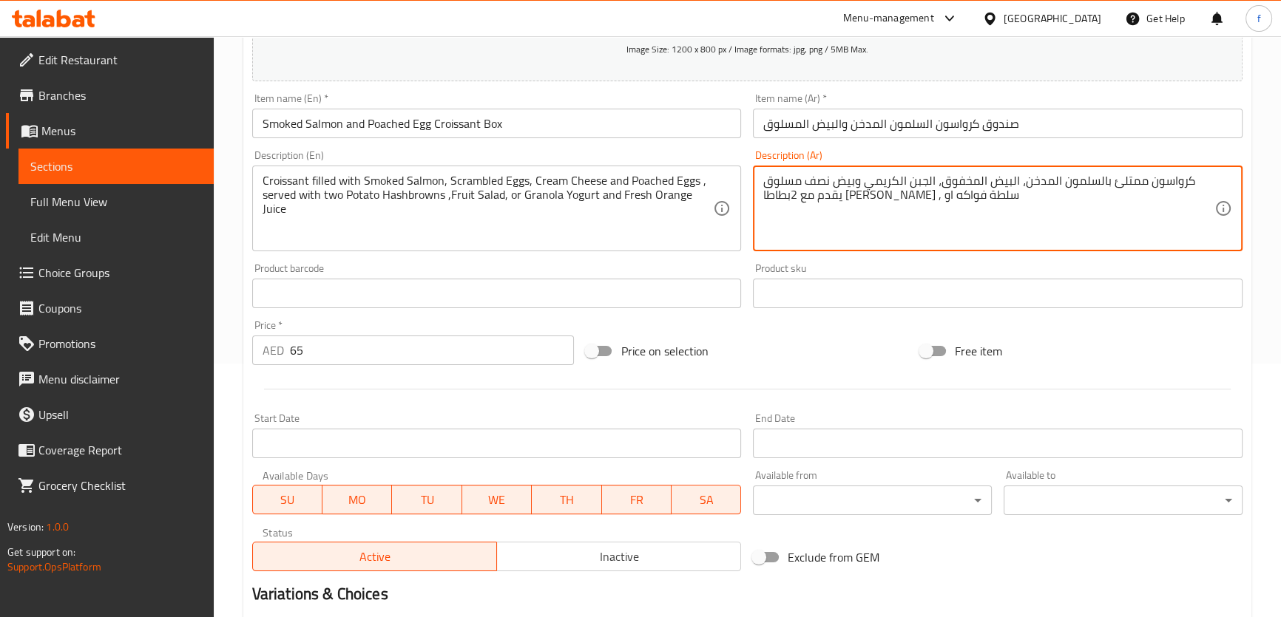
paste textarea "[PERSON_NAME]"
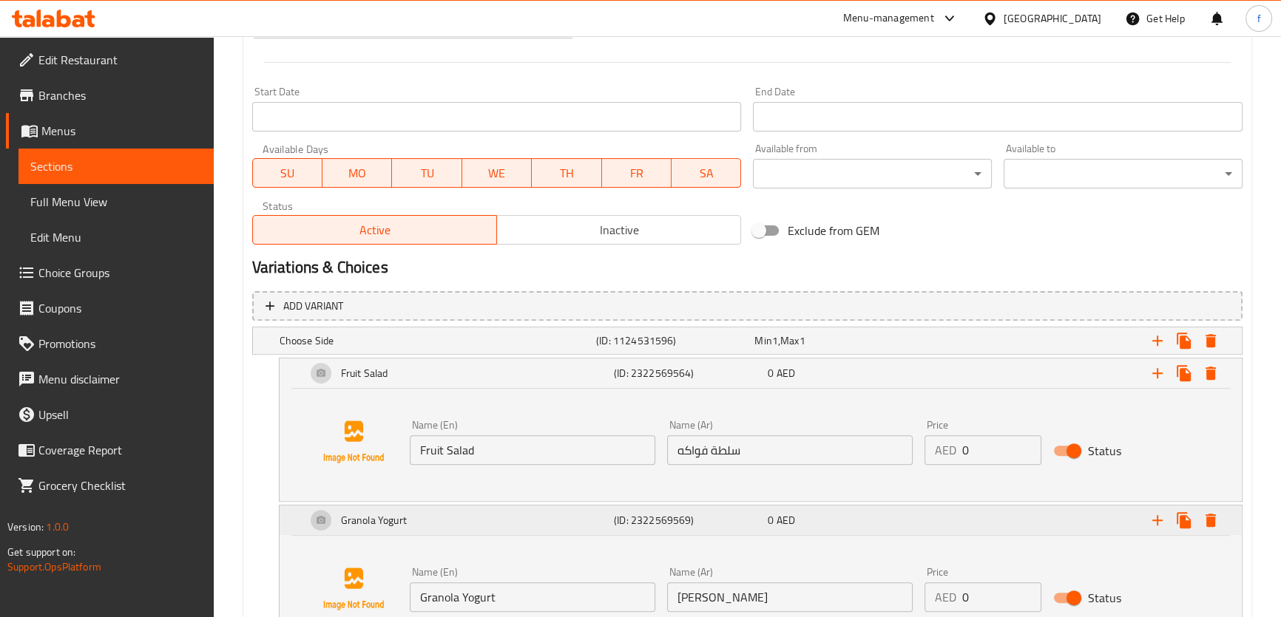
scroll to position [702, 0]
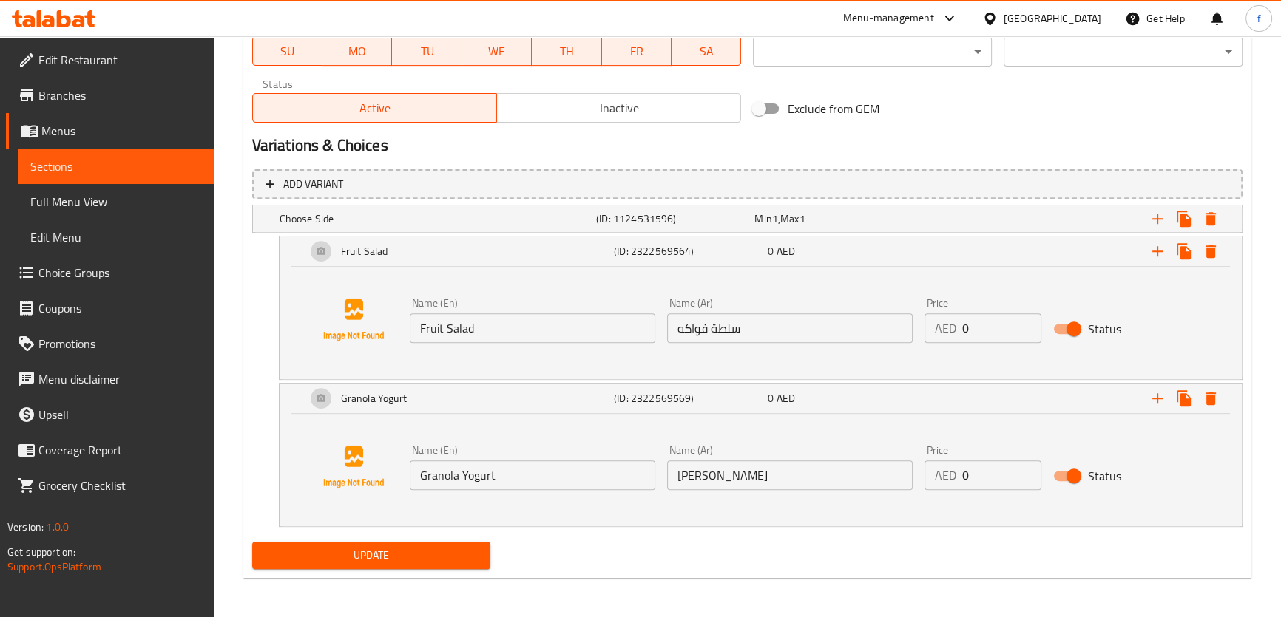
type textarea "كرواسون ممتلئ بالسلمون المدخن، البيض المخفوق، الجبن الكريمي وبيض نصف مسلوق يقدم…"
click at [407, 558] on span "Update" at bounding box center [371, 555] width 215 height 18
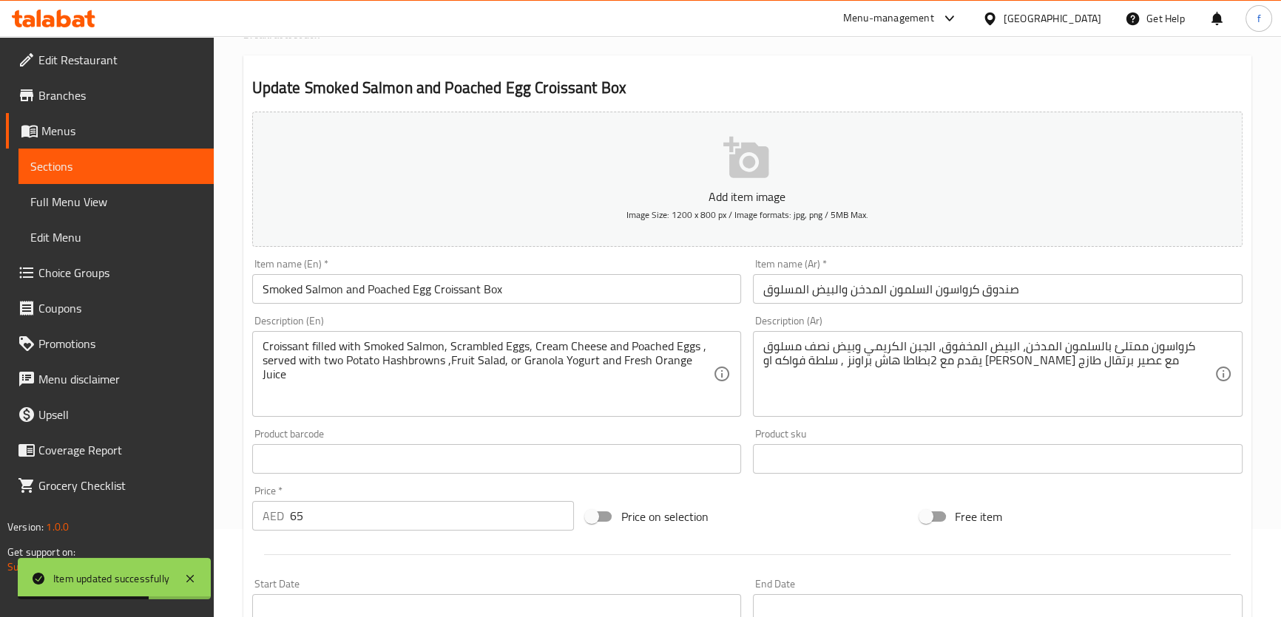
scroll to position [0, 0]
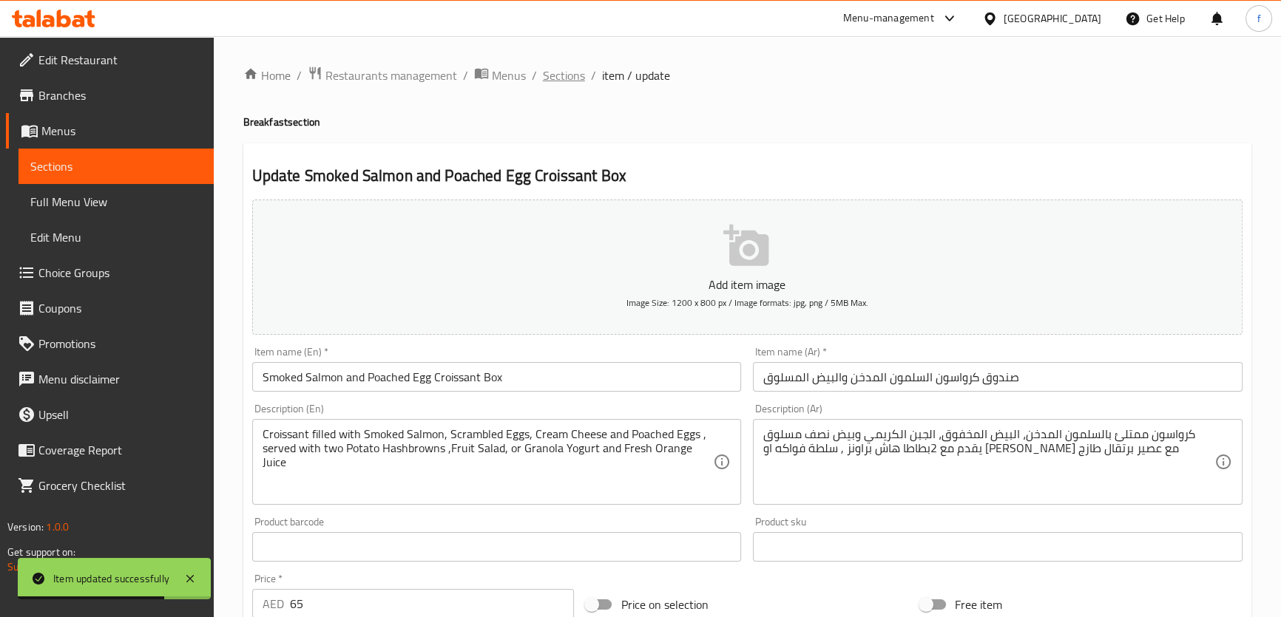
click at [566, 74] on span "Sections" at bounding box center [564, 76] width 42 height 18
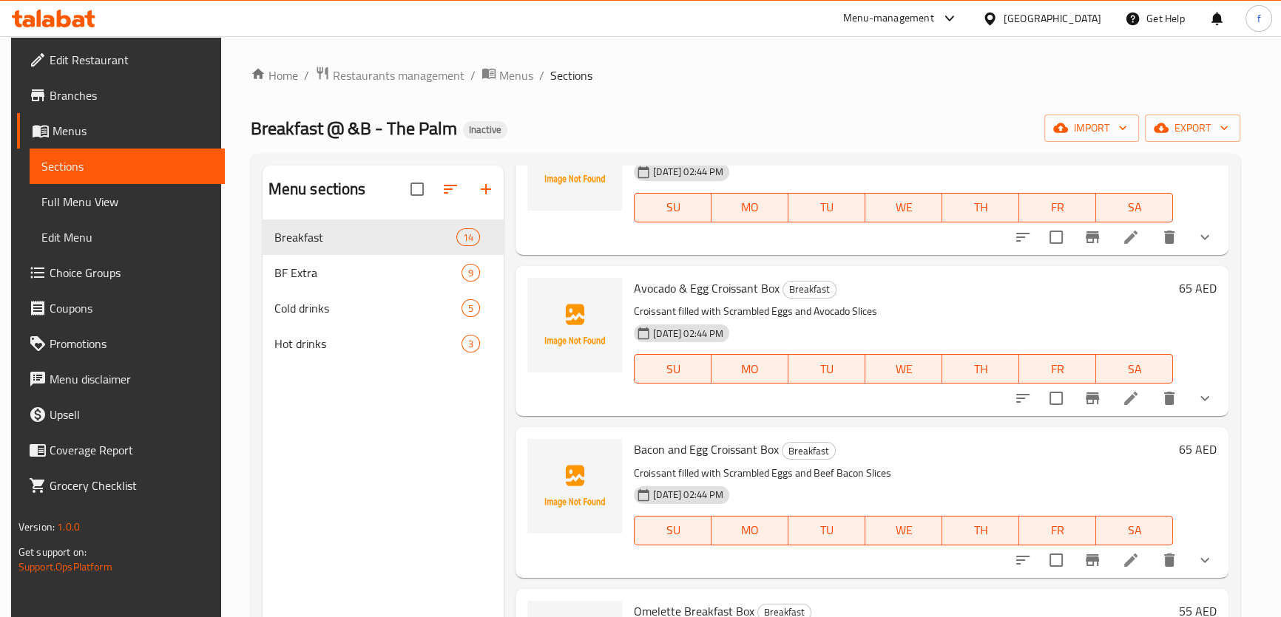
scroll to position [1142, 0]
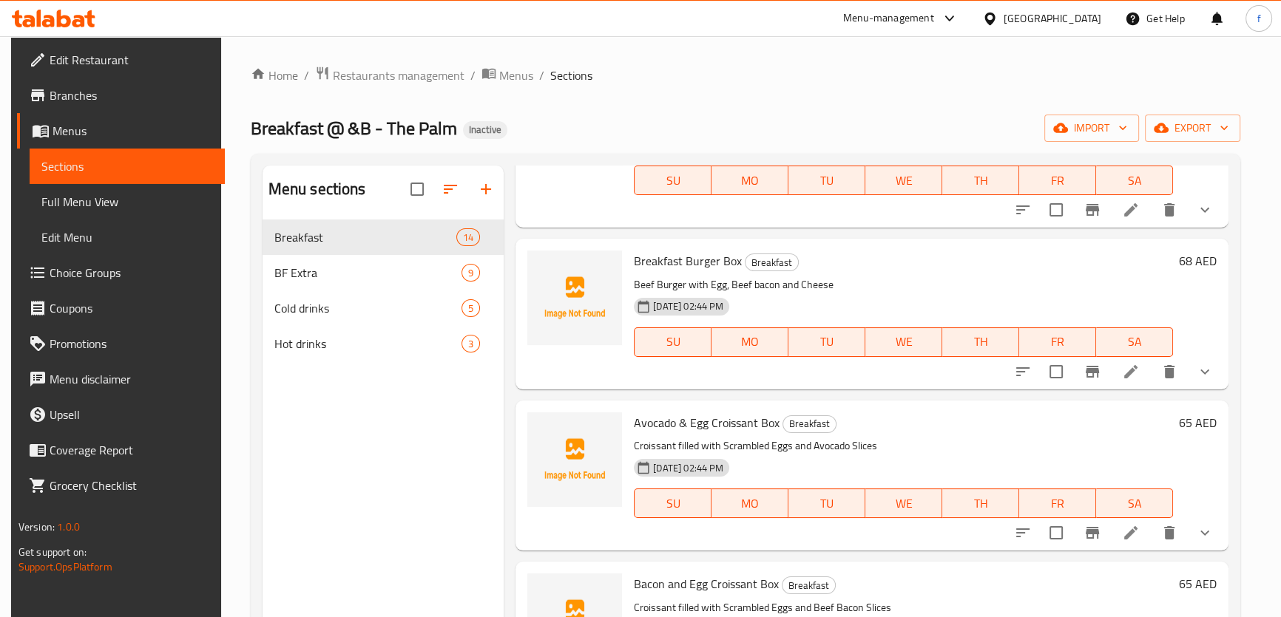
click at [1144, 368] on li at bounding box center [1130, 372] width 41 height 27
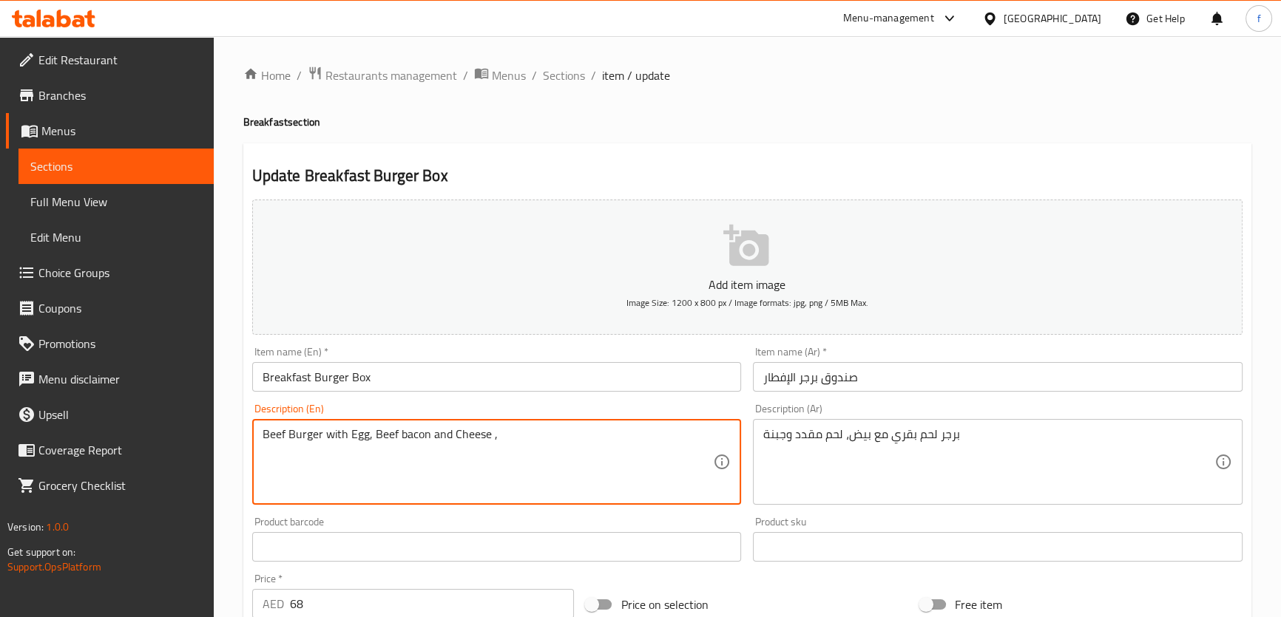
paste textarea "served with 2 Potato Hashbrowns, Fruit Salad or Granola Yogurt,"
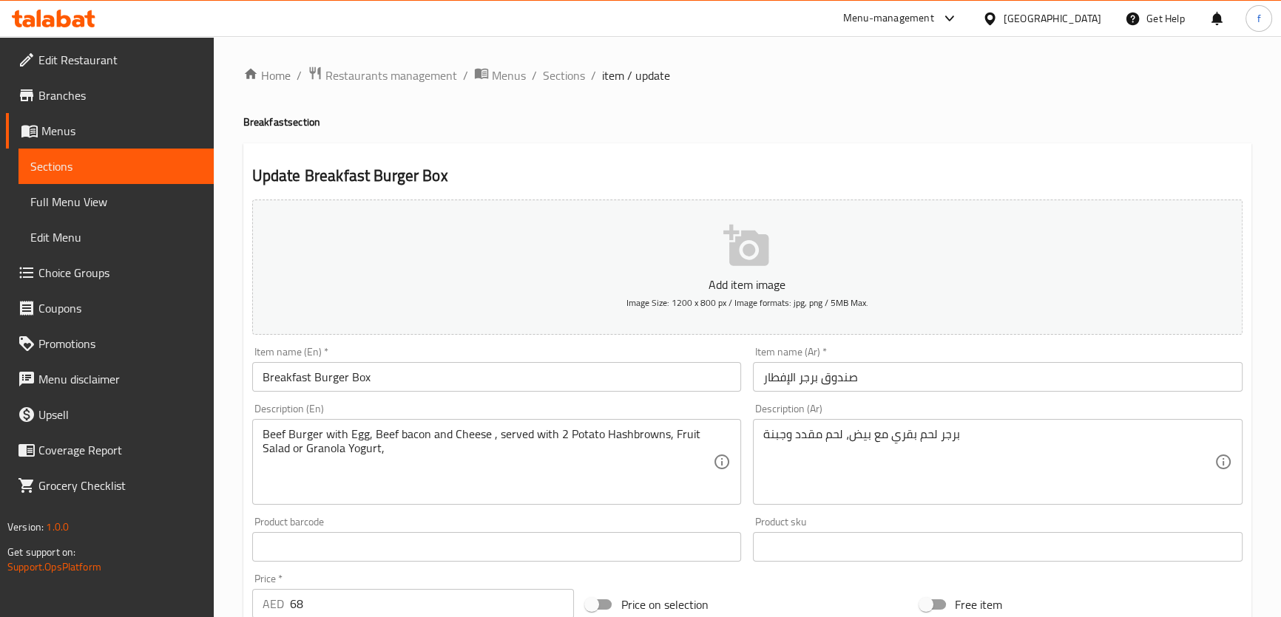
click at [425, 447] on textarea "Beef Burger with Egg, Beef bacon and Cheese , served with 2 Potato Hashbrowns, …" at bounding box center [487, 462] width 451 height 70
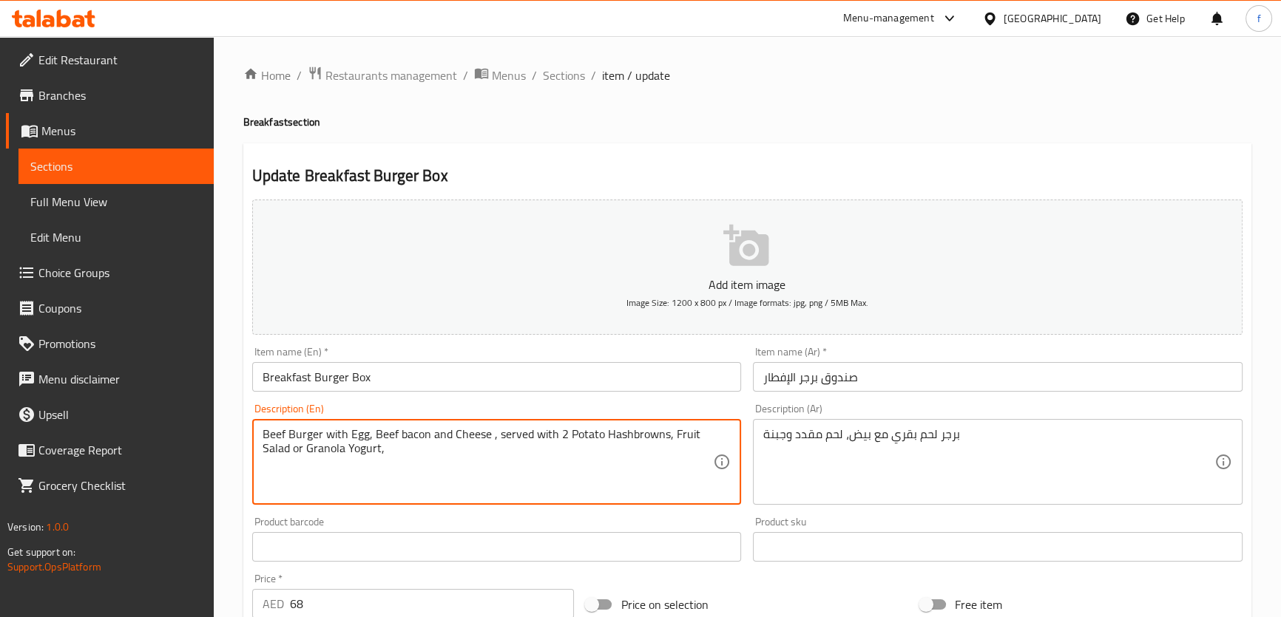
paste textarea "and Fresh Orange Juice ."
type textarea "Beef Burger with Egg, Beef bacon and Cheese , served with 2 Potato Hashbrowns, …"
drag, startPoint x: 370, startPoint y: 436, endPoint x: 426, endPoint y: 440, distance: 56.4
click at [426, 440] on textarea "Beef Burger with Egg, Beef bacon and Cheese , served with 2 Potato Hashbrowns, …" at bounding box center [487, 462] width 451 height 70
click at [414, 436] on textarea "Beef Burger with Egg, Beef bacon and Cheese , served with 2 Potato Hashbrowns, …" at bounding box center [487, 462] width 451 height 70
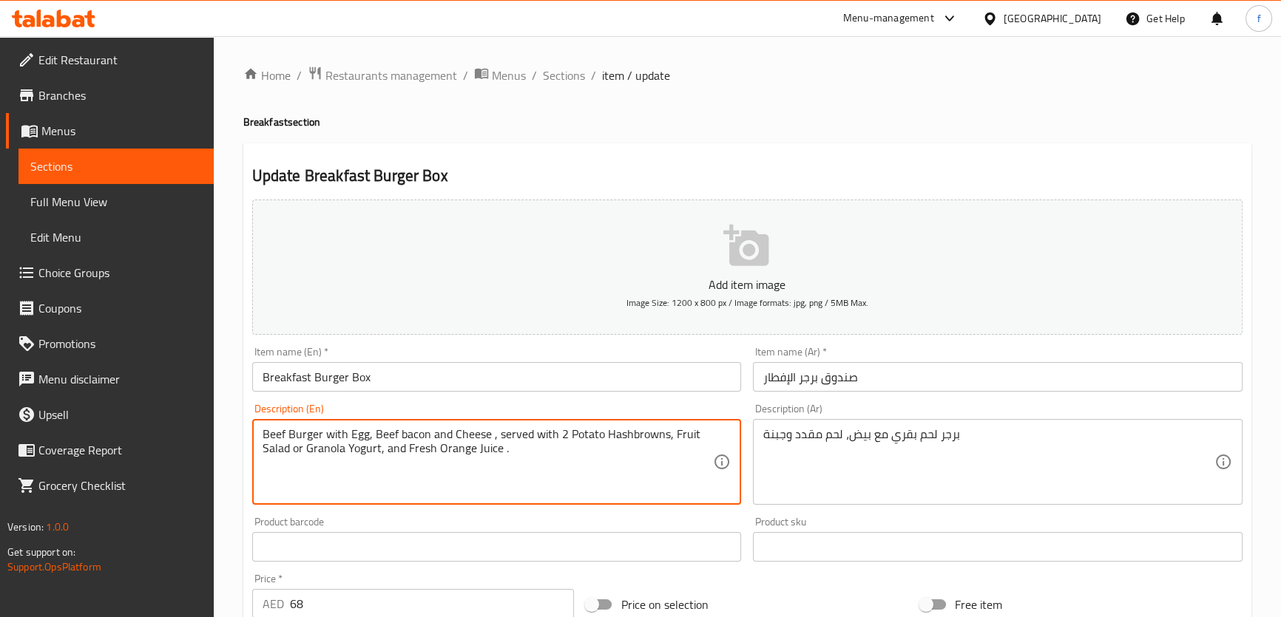
click at [414, 436] on textarea "Beef Burger with Egg, Beef bacon and Cheese , served with 2 Potato Hashbrowns, …" at bounding box center [487, 462] width 451 height 70
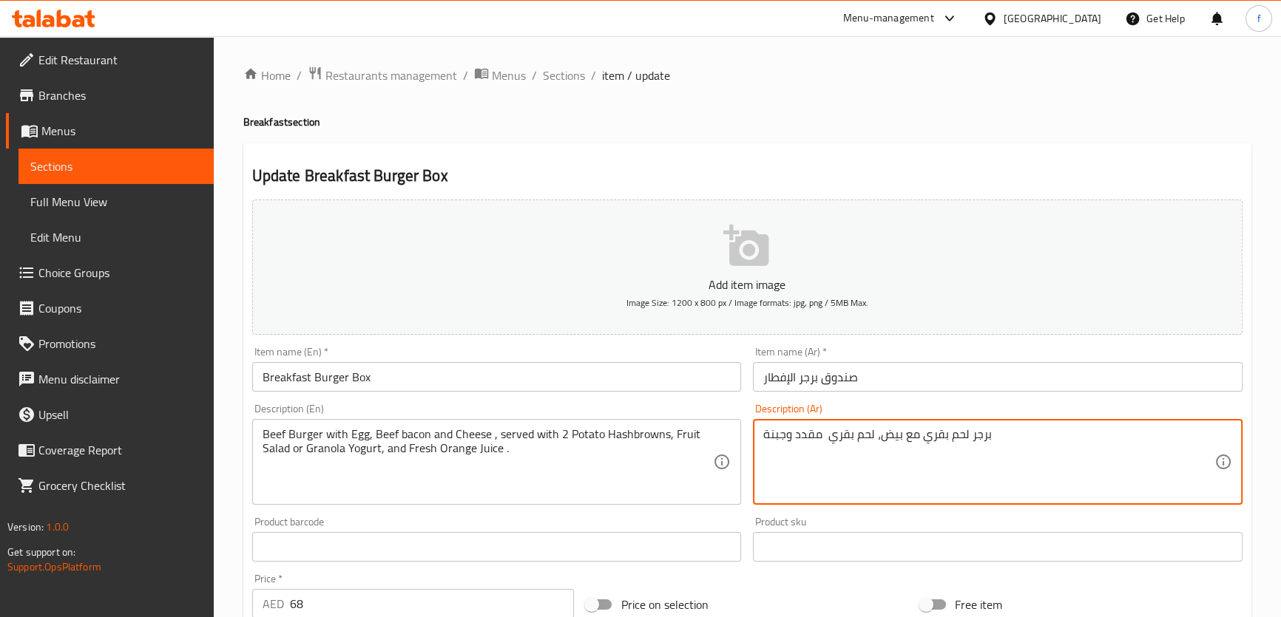
click at [1012, 439] on textarea "برجر لحم بقري مع بيض، لحم بقري مقدد وجبنة" at bounding box center [988, 462] width 451 height 70
click at [1088, 435] on textarea "برجر لحم بقري مع بيض، لحم بقري مقدد وجبنة ,يقدم مع 2 بطاطا" at bounding box center [988, 462] width 451 height 70
paste textarea "هاش براونز"
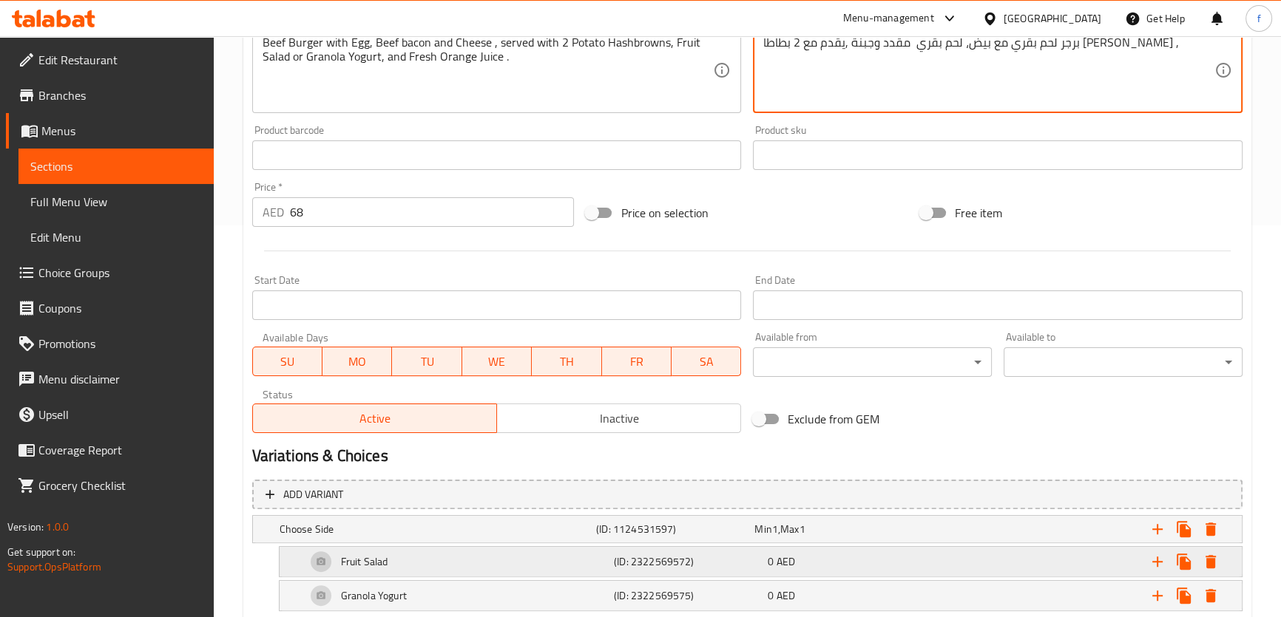
scroll to position [477, 0]
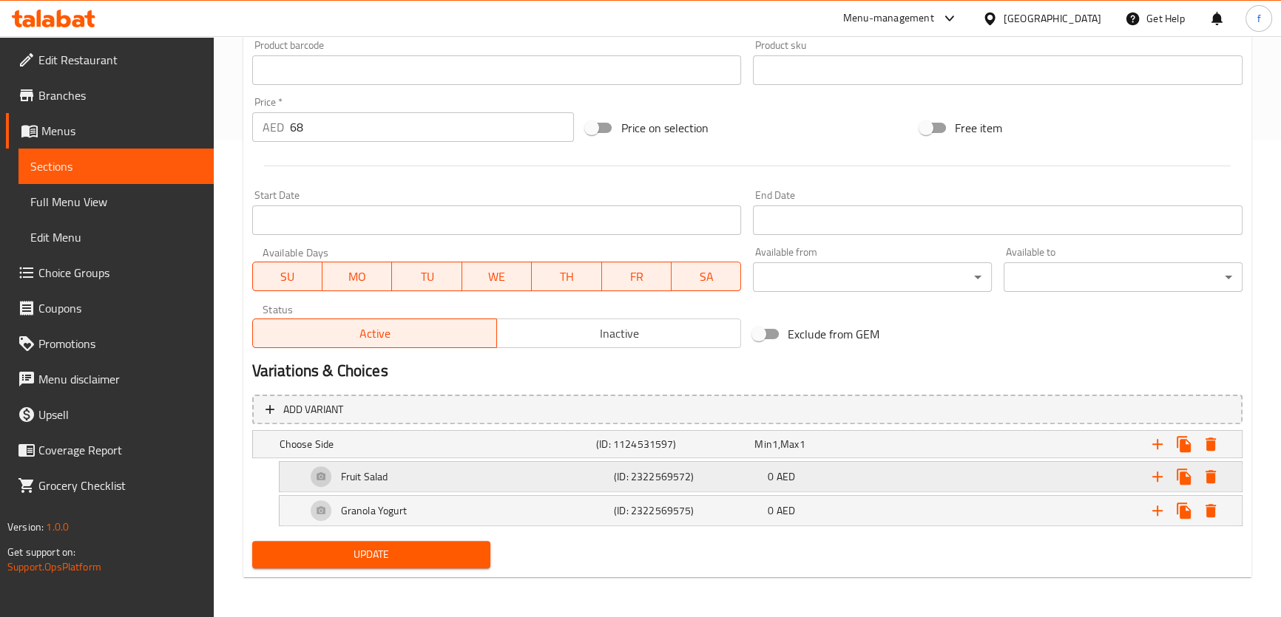
click at [631, 470] on h5 "(ID: 2322569572)" at bounding box center [688, 477] width 148 height 15
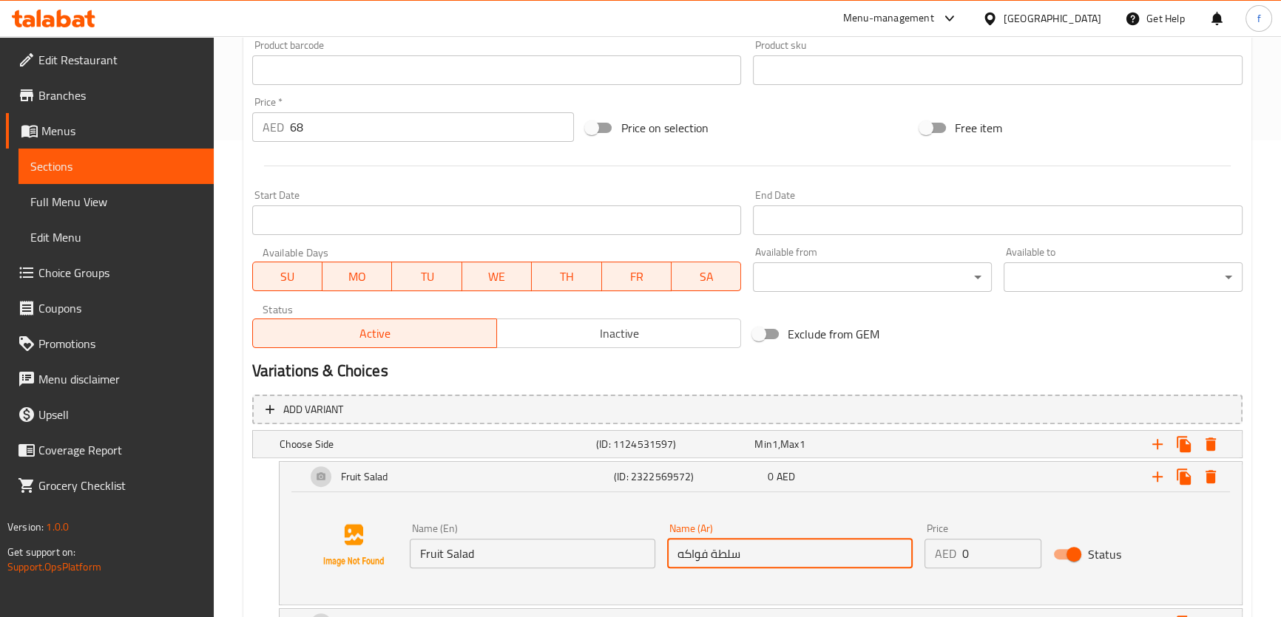
click at [714, 557] on input "سلطة فواكه" at bounding box center [789, 554] width 245 height 30
click at [714, 558] on input "سلطة فواكه" at bounding box center [789, 554] width 245 height 30
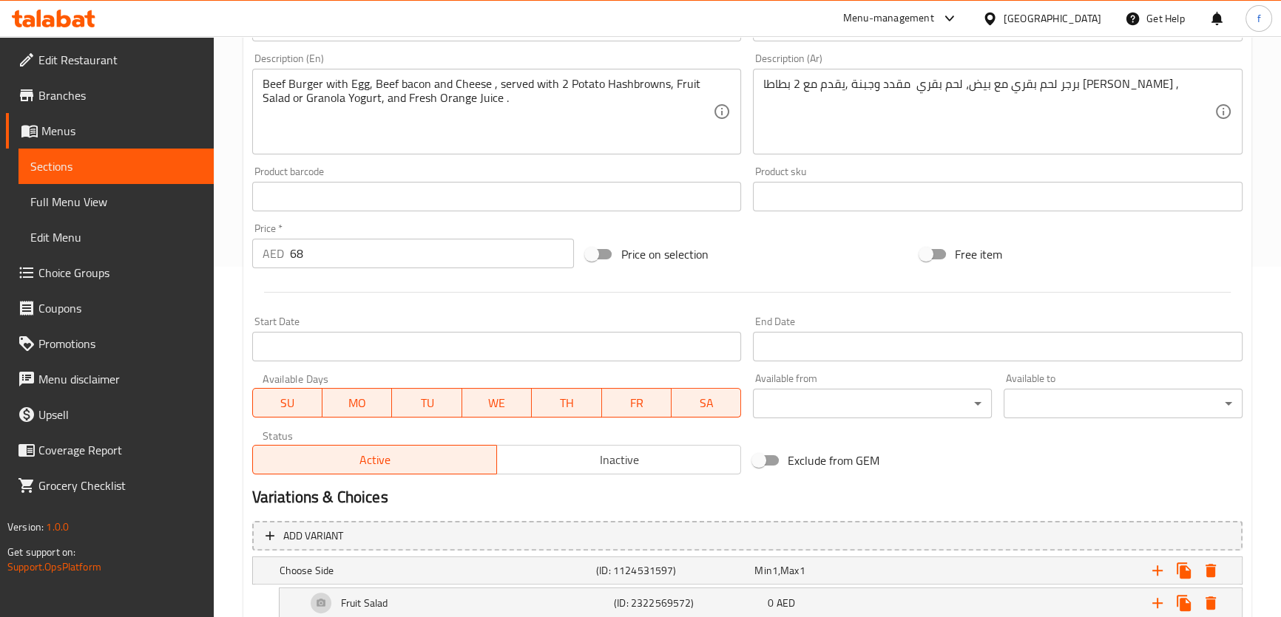
scroll to position [140, 0]
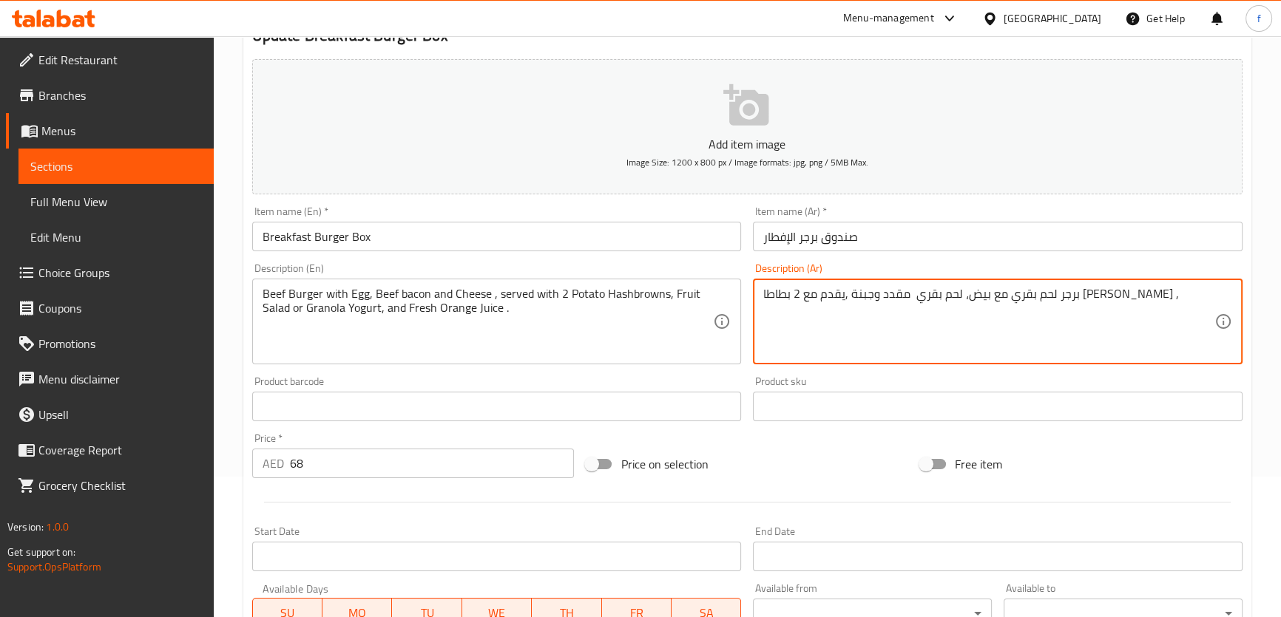
paste textarea "سلطة فواكه"
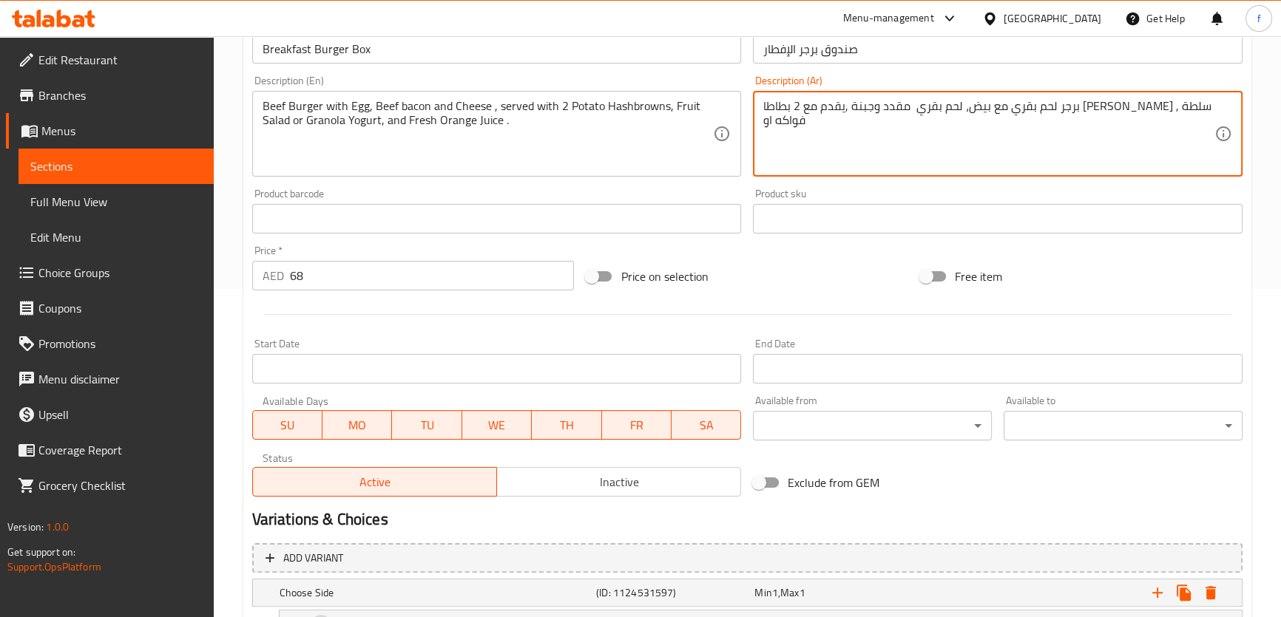
scroll to position [590, 0]
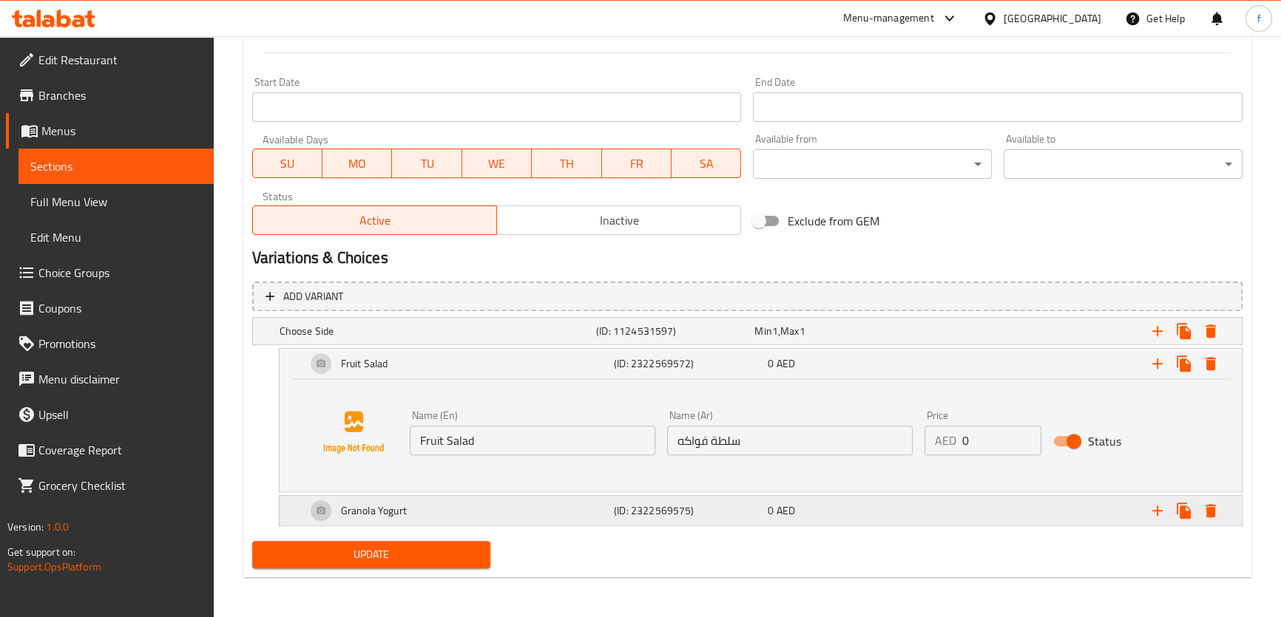
click at [901, 514] on div "0 AED" at bounding box center [842, 511] width 148 height 15
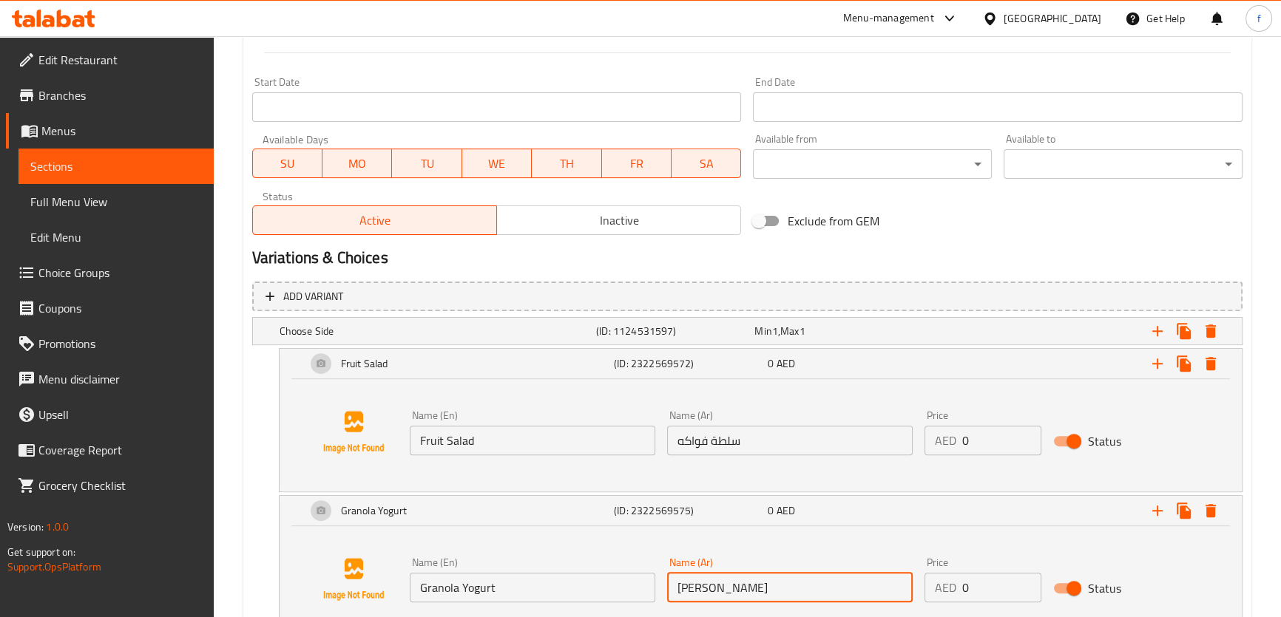
click at [709, 586] on input "[PERSON_NAME]" at bounding box center [789, 588] width 245 height 30
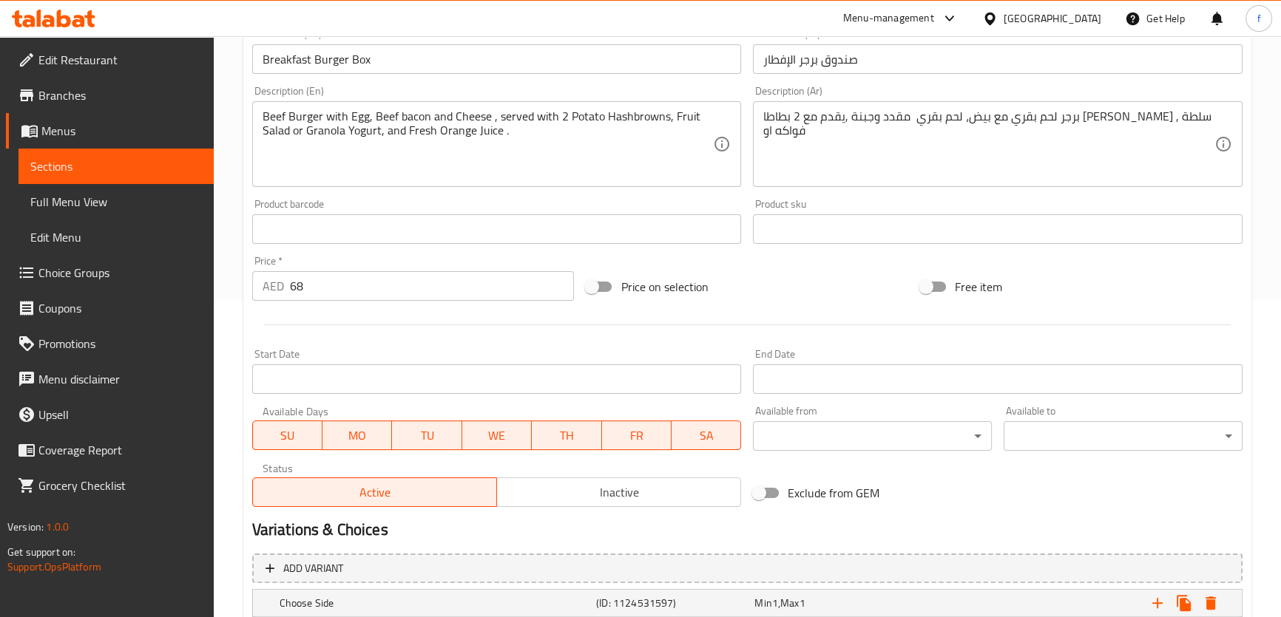
scroll to position [254, 0]
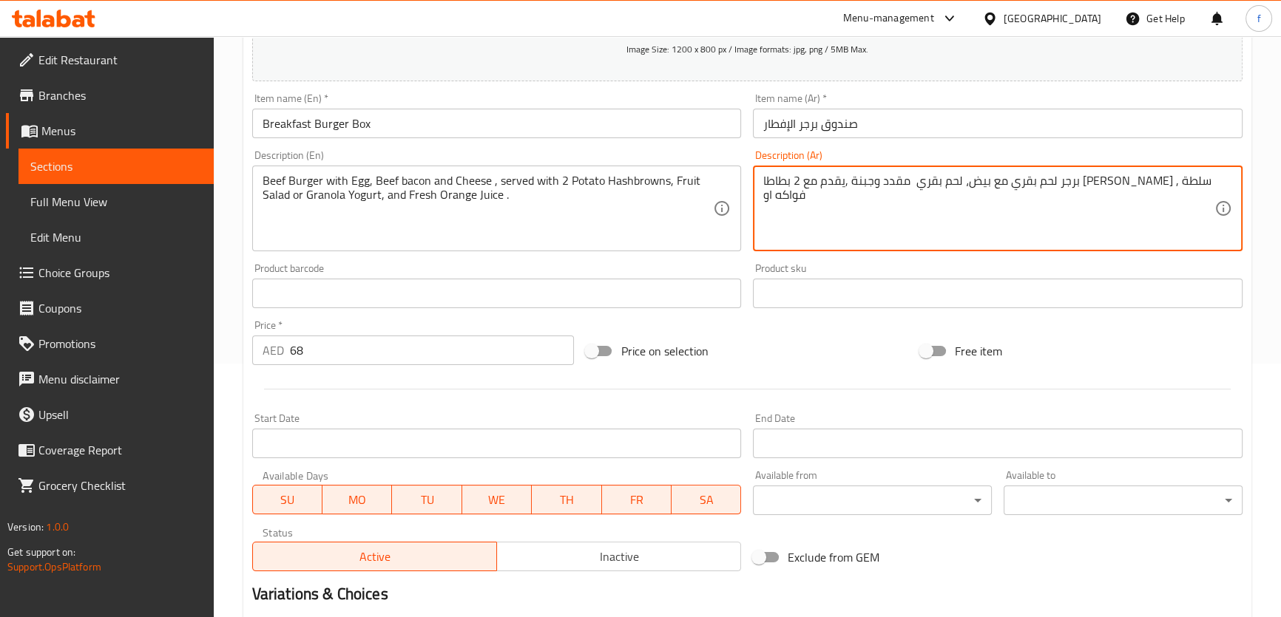
paste textarea "[PERSON_NAME]"
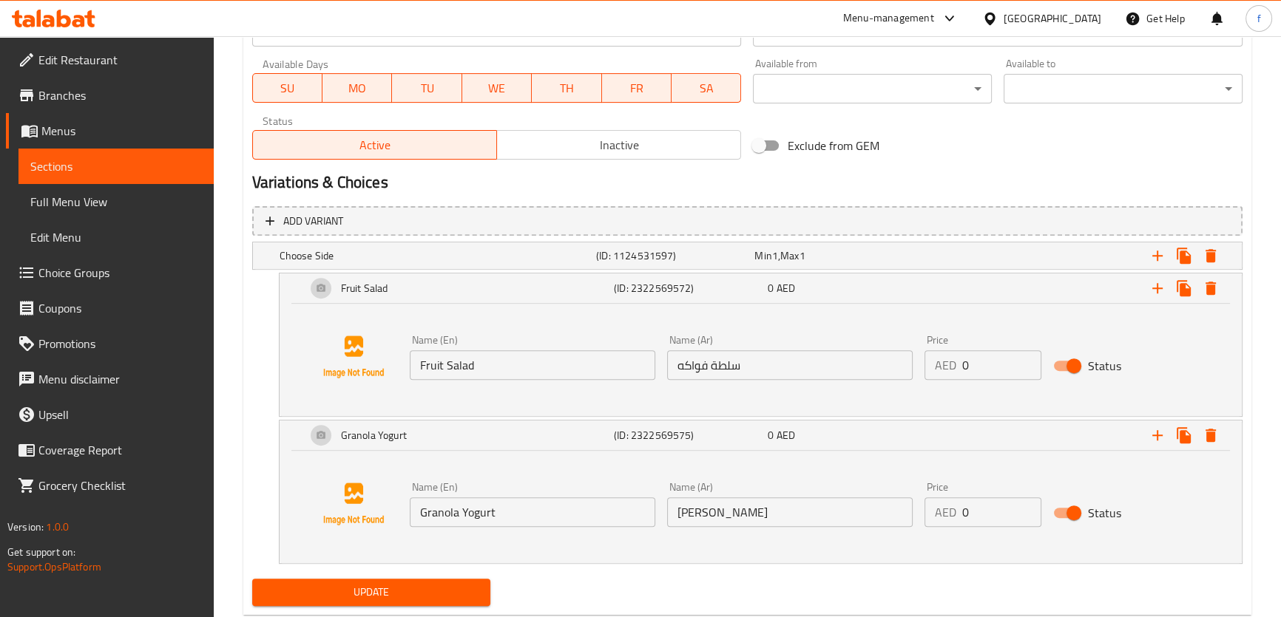
scroll to position [702, 0]
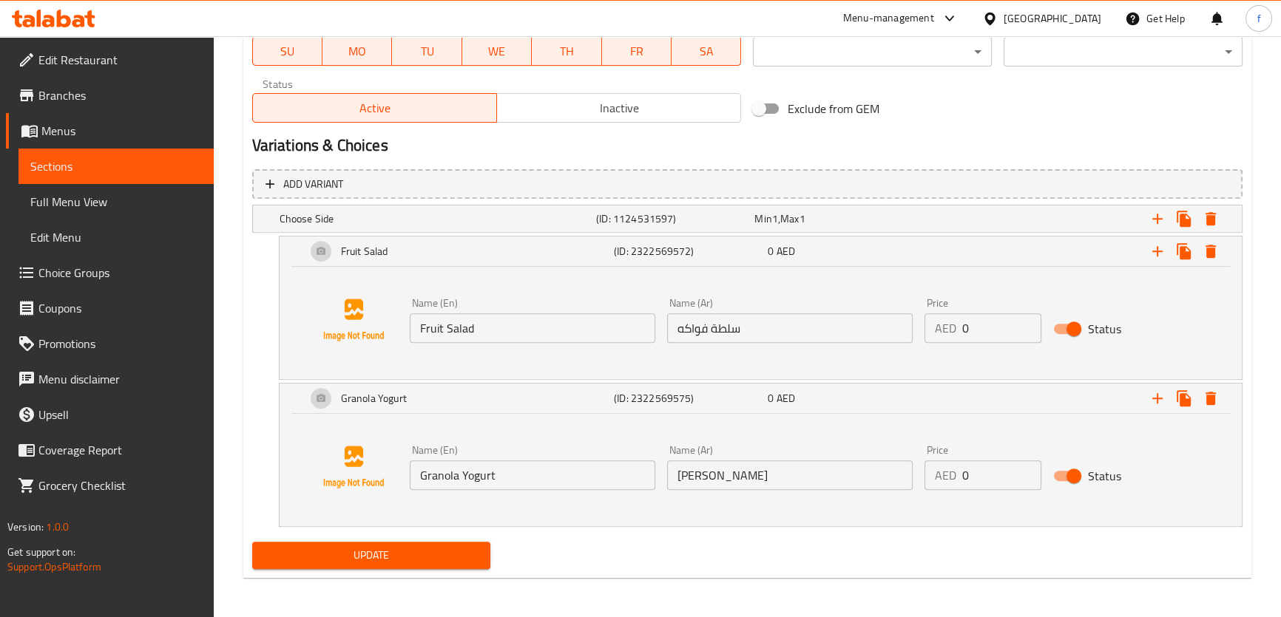
type textarea "برجر لحم بقري مع بيض، لحم بقري مقدد وجبنة ,يقدم مع 2 بطاطا هاش براونز , سلطة فو…"
click at [419, 555] on span "Update" at bounding box center [371, 555] width 215 height 18
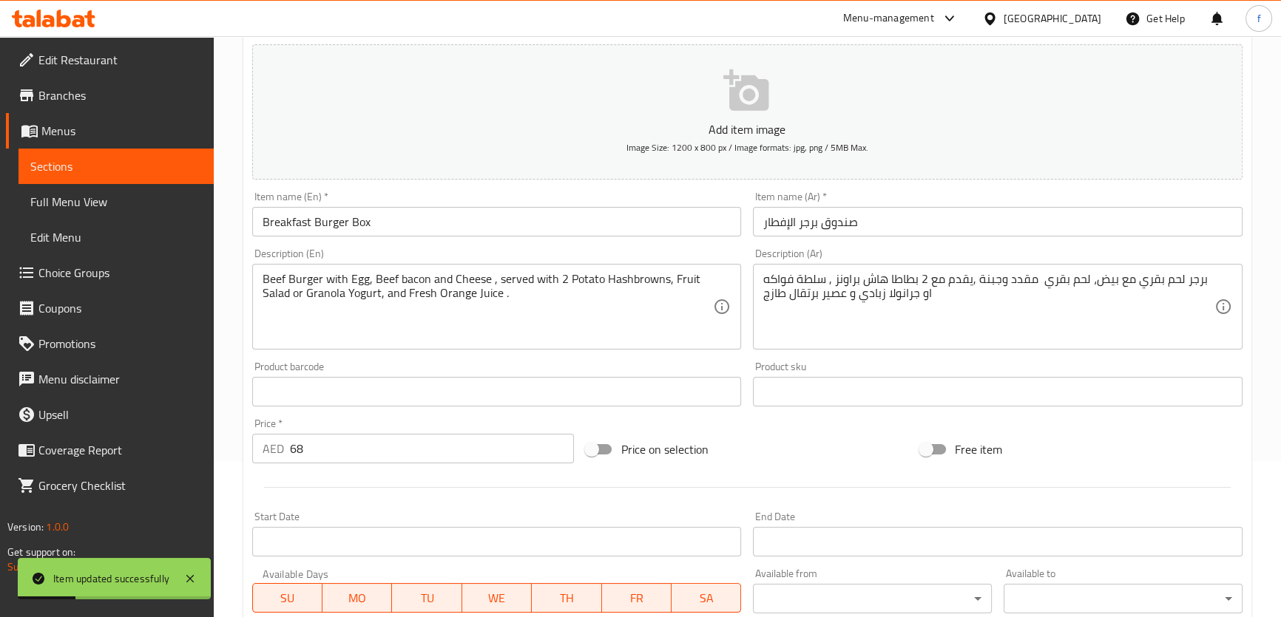
scroll to position [0, 0]
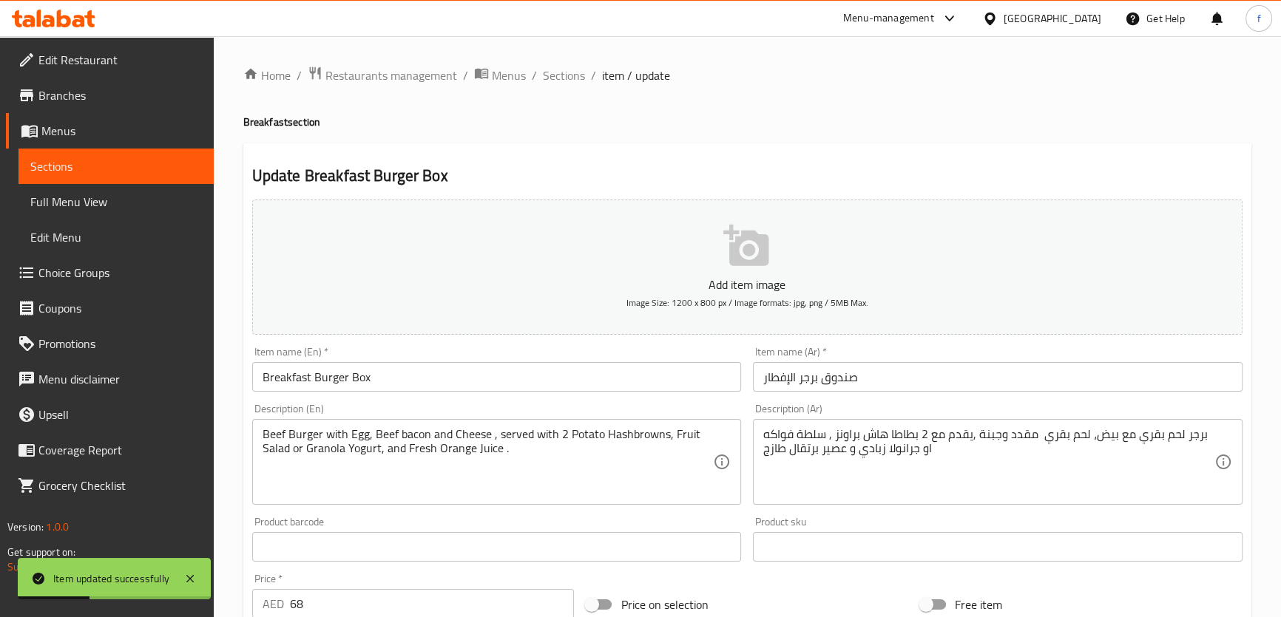
click at [568, 75] on span "Sections" at bounding box center [564, 76] width 42 height 18
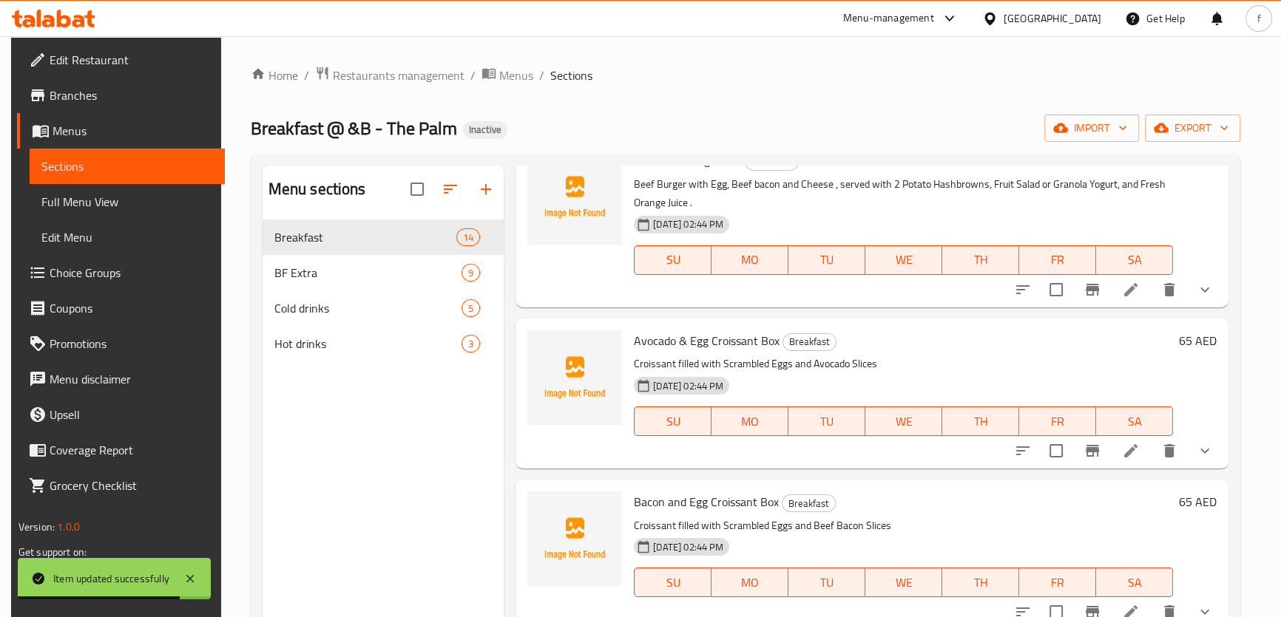
scroll to position [1277, 0]
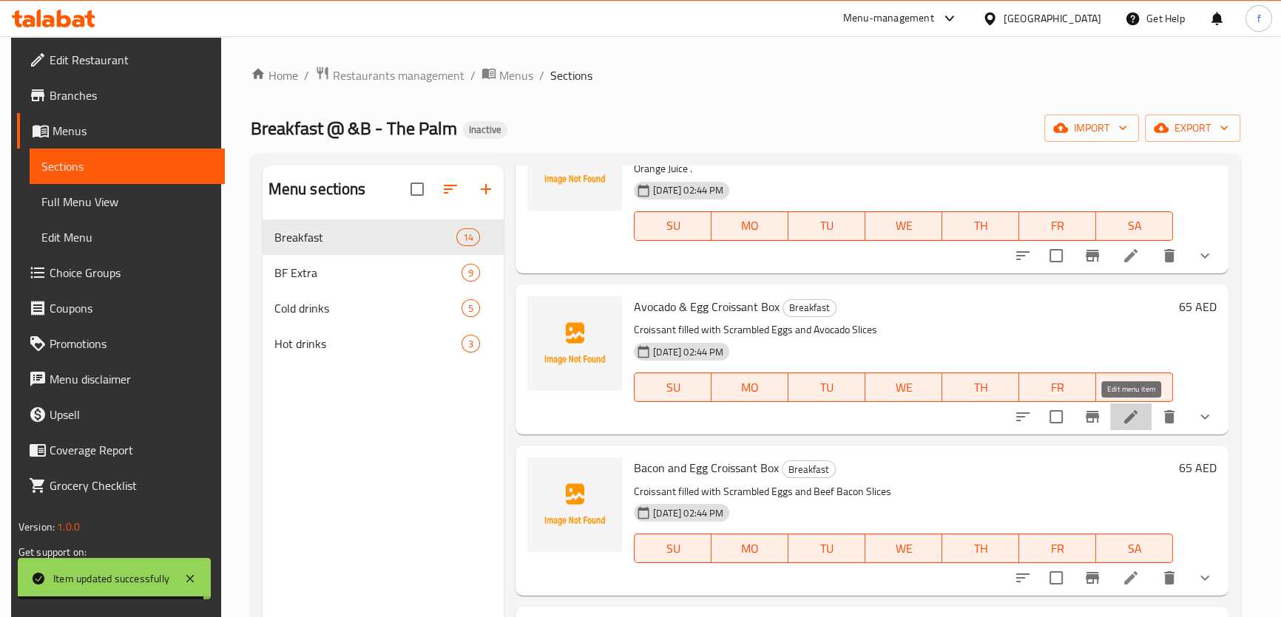
click at [1134, 410] on icon at bounding box center [1131, 417] width 18 height 18
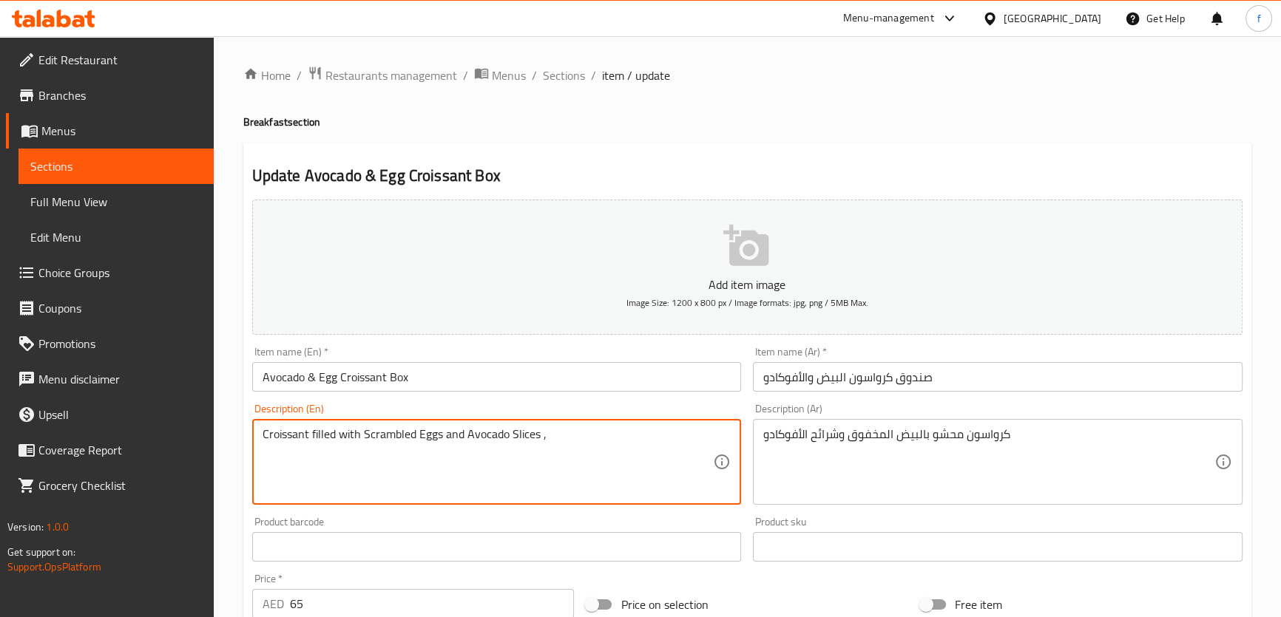
paste textarea "served with two Potato Hashbrowns, Fruit Salad, or Granola Yogurt and Fresh Ora…"
type textarea "Croissant filled with Scrambled Eggs and Avocado Slices , served with two Potat…"
click at [922, 379] on input "صندوق كرواسون البيض والأفوكادو" at bounding box center [997, 377] width 489 height 30
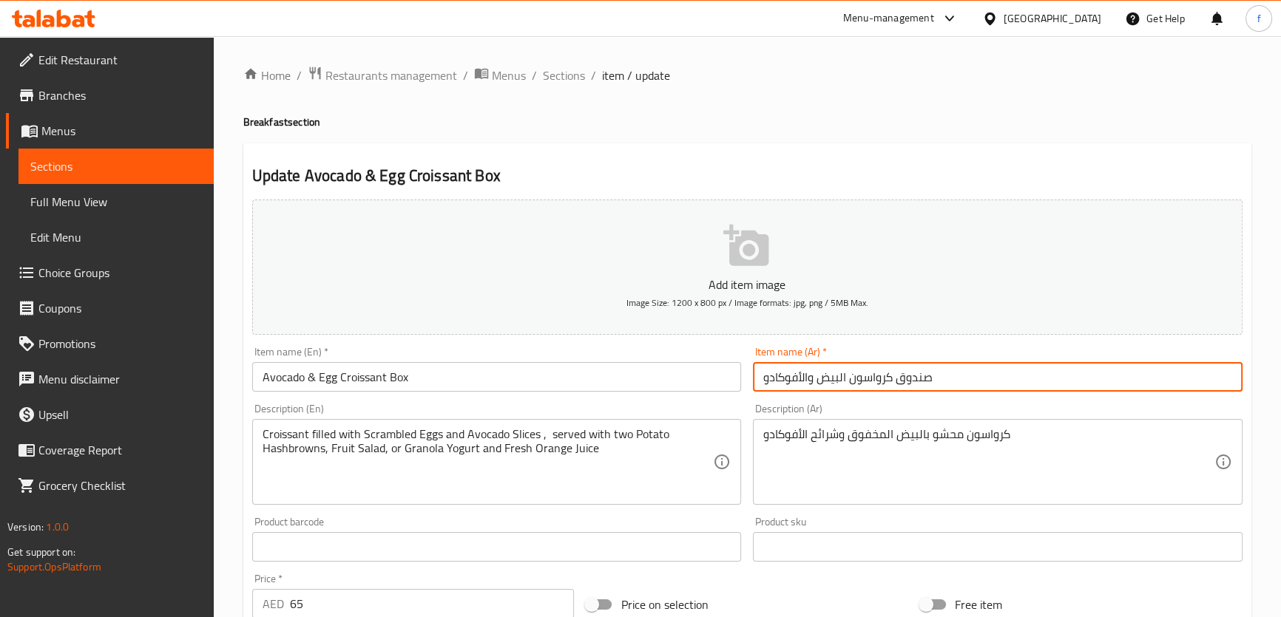
click at [922, 379] on input "صندوق كرواسون البيض والأفوكادو" at bounding box center [997, 377] width 489 height 30
type input "علبة كرواسون البيض والأفوكادو"
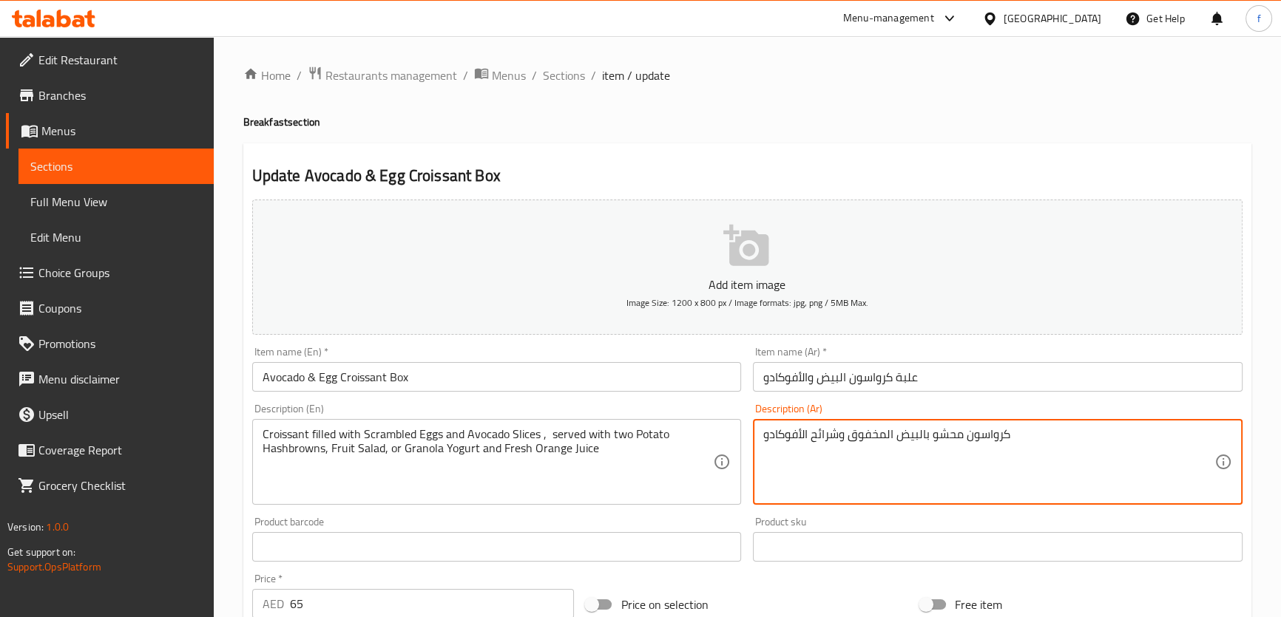
click at [946, 436] on textarea "كرواسون محشو بالبيض المخفوق وشرائح الأفوكادو" at bounding box center [988, 462] width 451 height 70
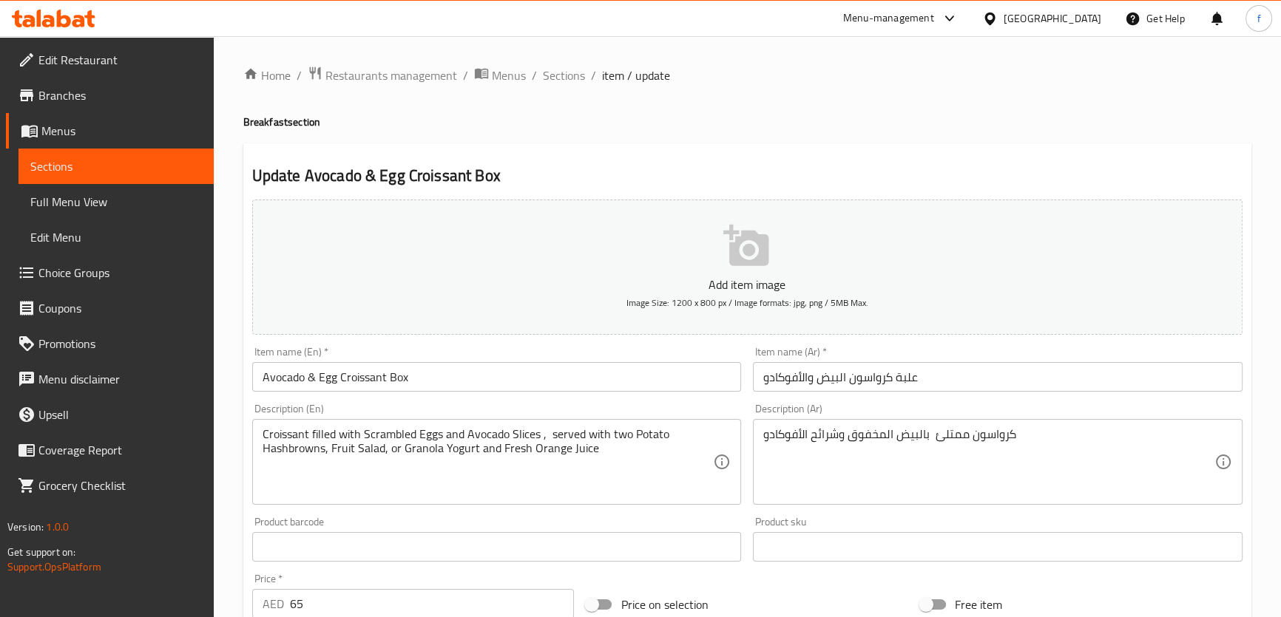
click at [1049, 421] on div "كرواسون ممتلئ بالبيض المخفوق وشرائح الأفوكادو Description (Ar)" at bounding box center [997, 462] width 489 height 86
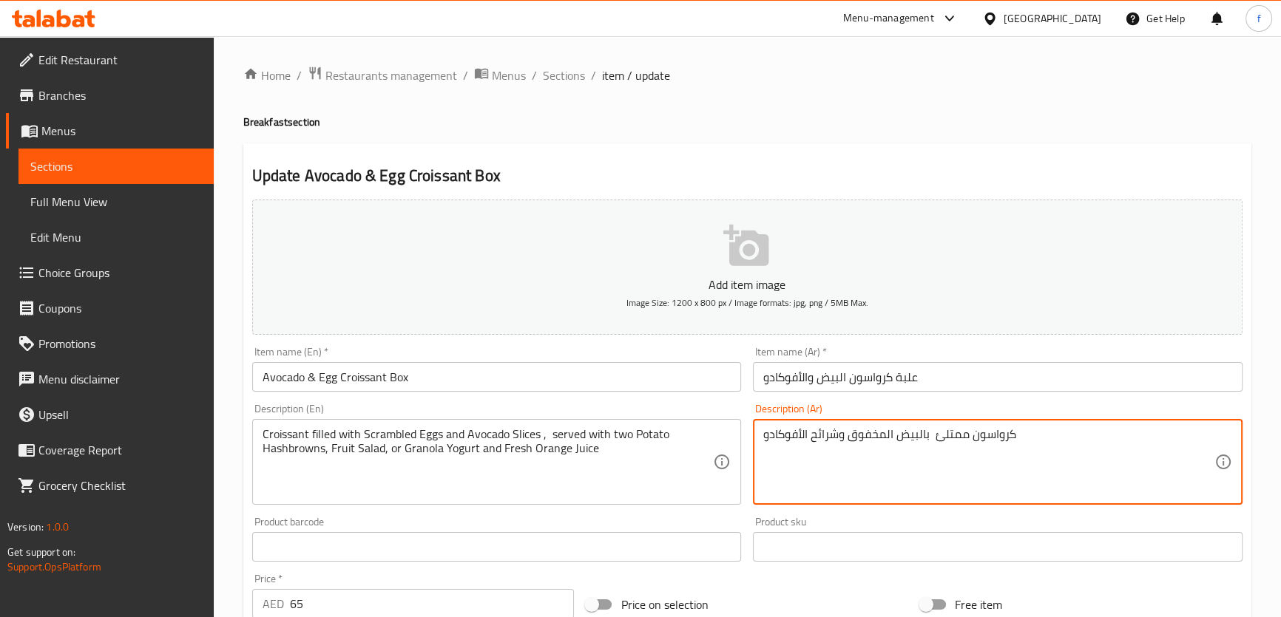
click at [1040, 438] on textarea "كرواسون ممتلئ بالبيض المخفوق وشرائح الأفوكادو" at bounding box center [988, 462] width 451 height 70
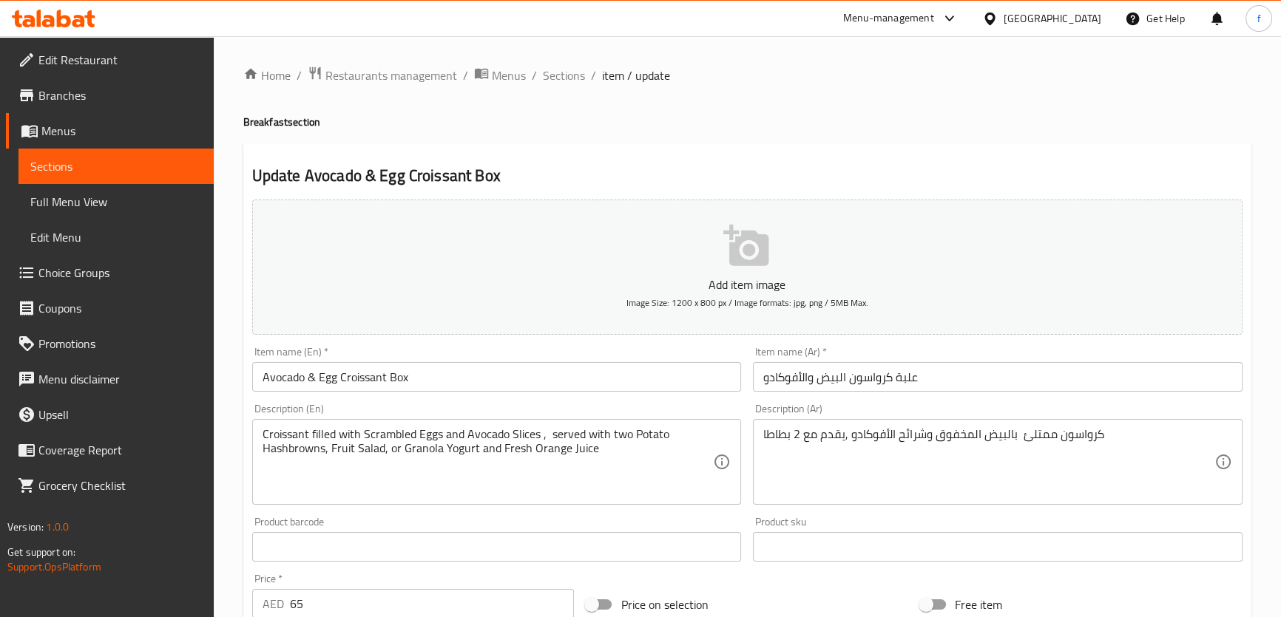
click at [1123, 436] on textarea "كرواسون ممتلئ بالبيض المخفوق وشرائح الأفوكادو ,يقدم مع 2 بطاطا" at bounding box center [988, 462] width 451 height 70
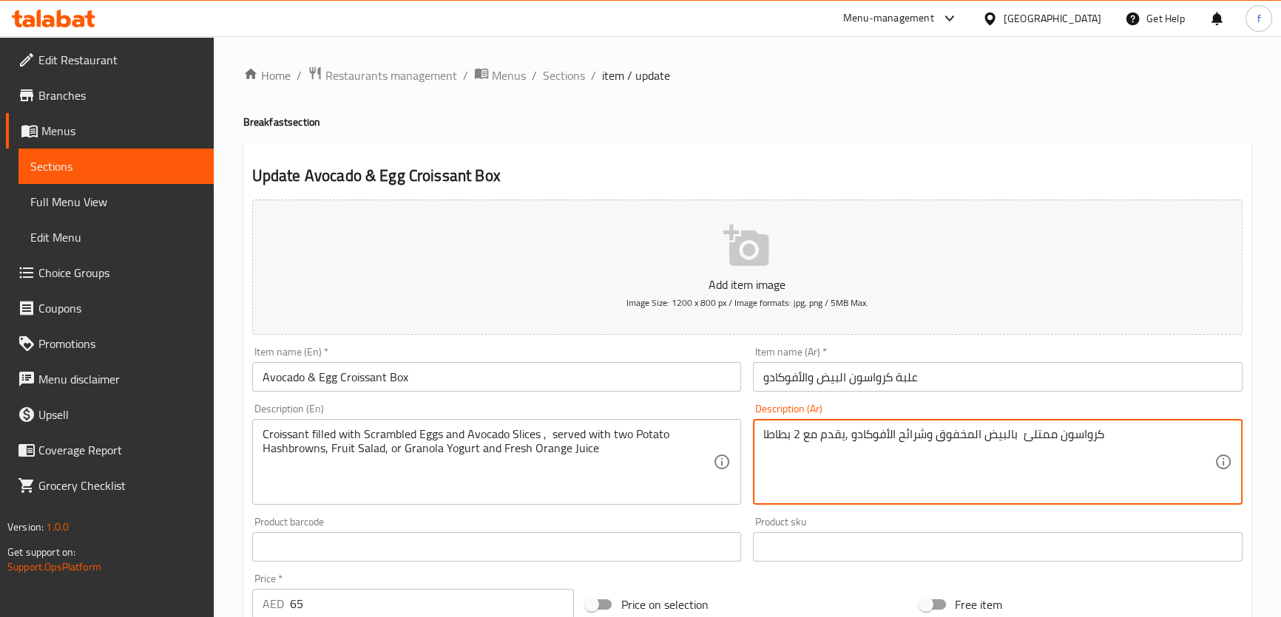
paste textarea "هاش براونز"
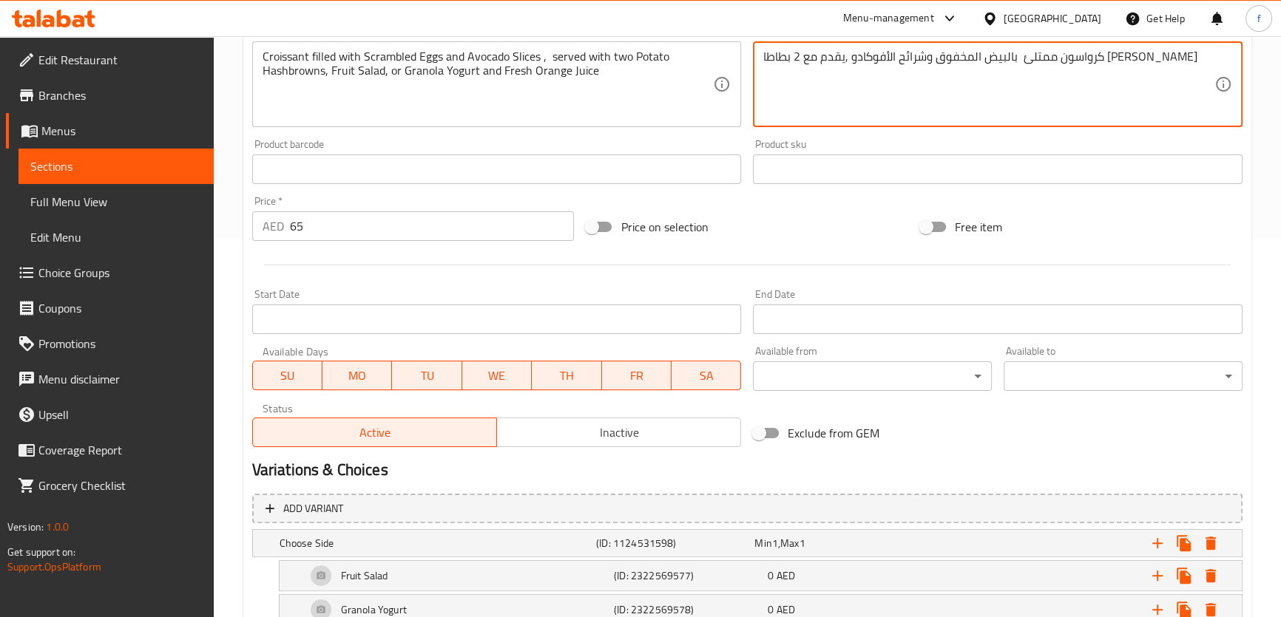
scroll to position [477, 0]
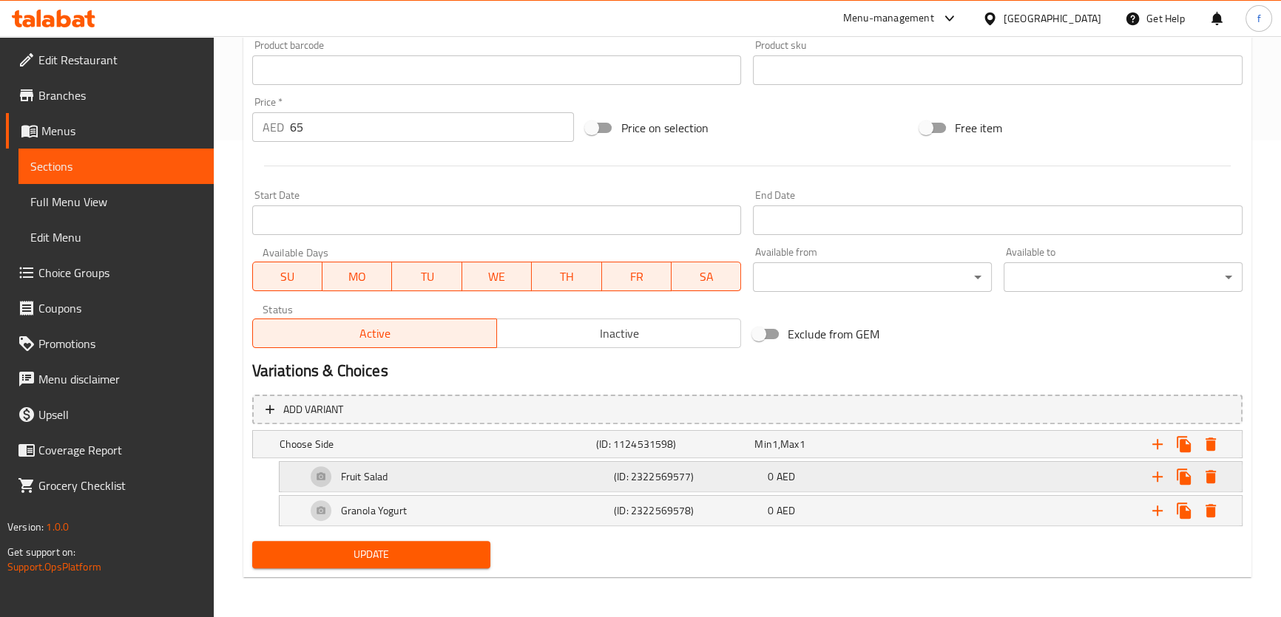
click at [821, 470] on div "0 AED" at bounding box center [842, 477] width 148 height 15
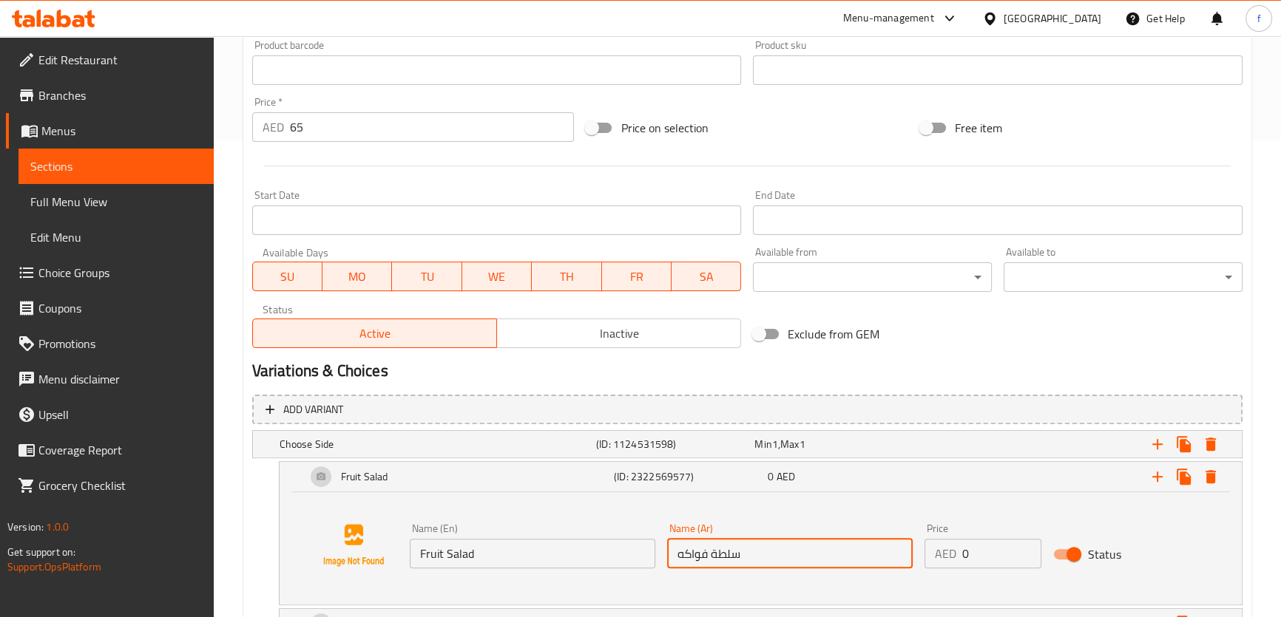
click at [717, 549] on input "سلطة فواكه" at bounding box center [789, 554] width 245 height 30
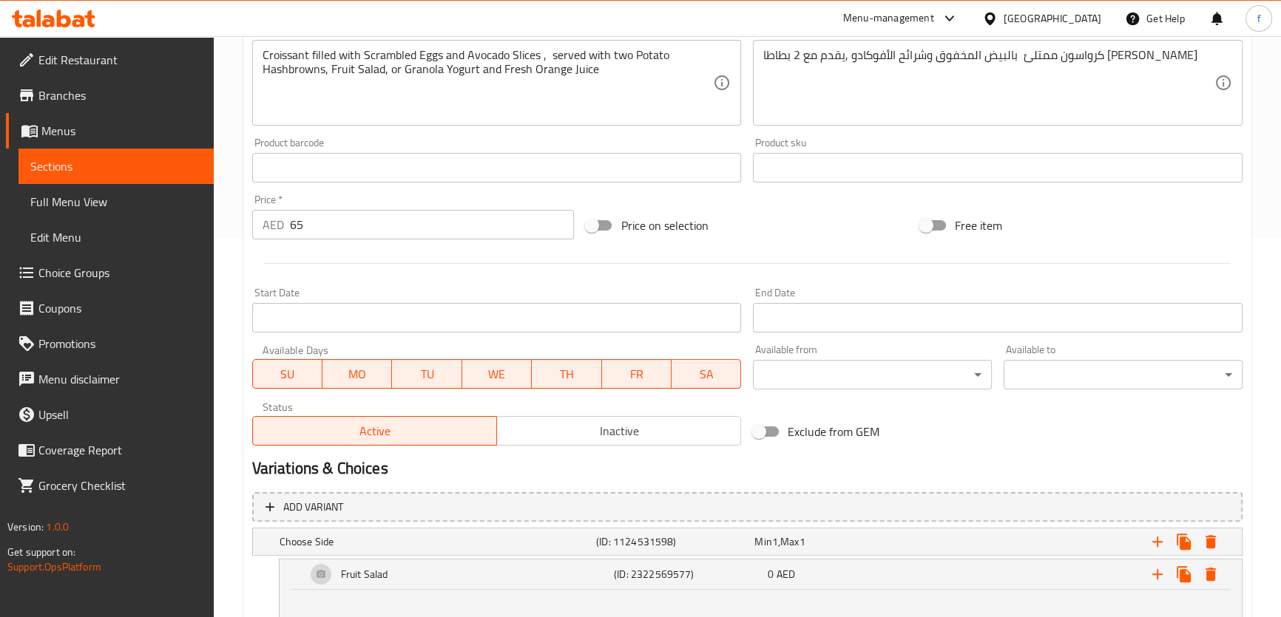
scroll to position [275, 0]
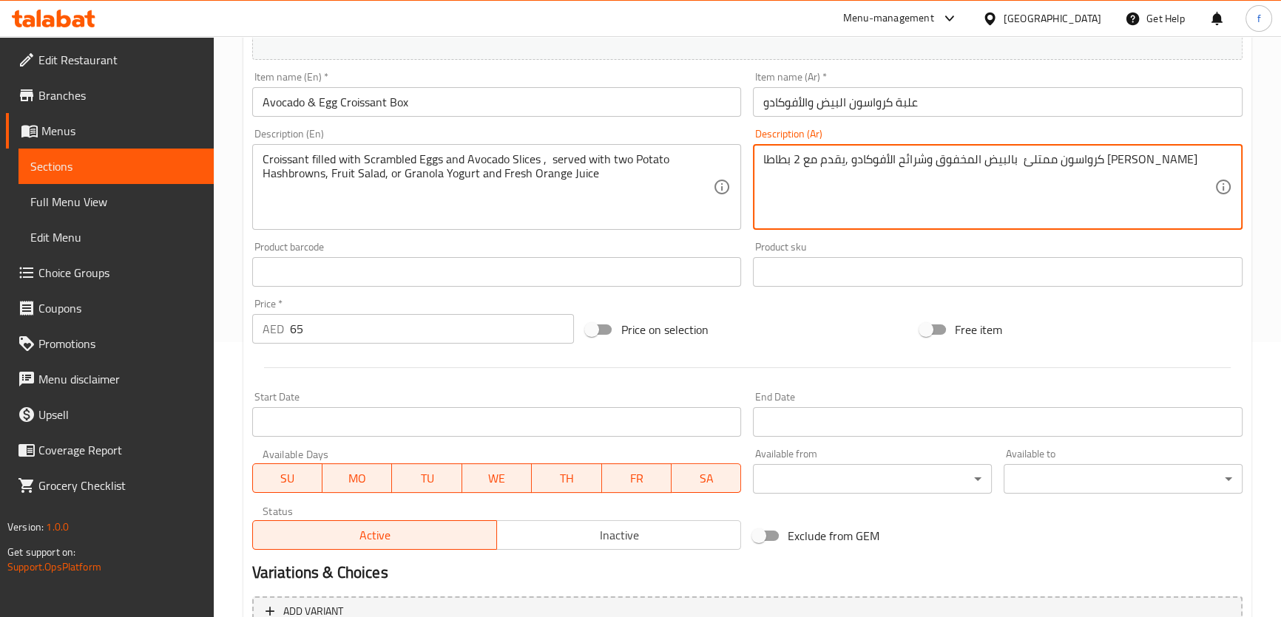
paste textarea "سلطة فواكه"
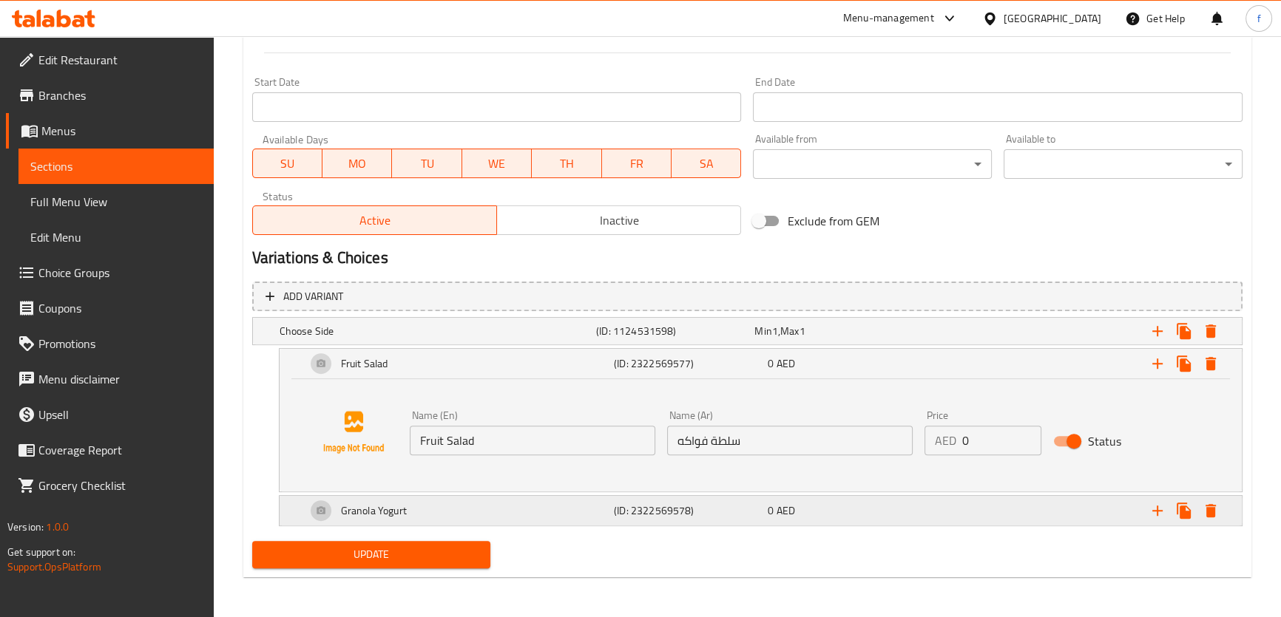
click at [847, 518] on div "0 AED" at bounding box center [842, 511] width 154 height 21
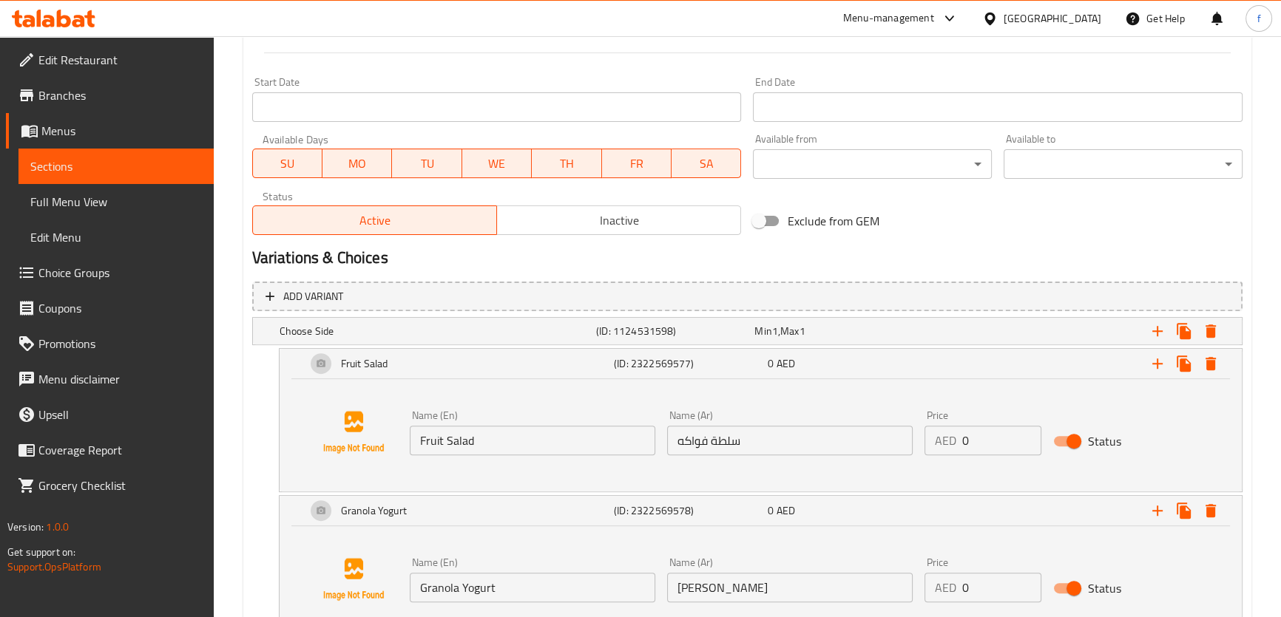
click at [724, 581] on input "[PERSON_NAME]" at bounding box center [789, 588] width 245 height 30
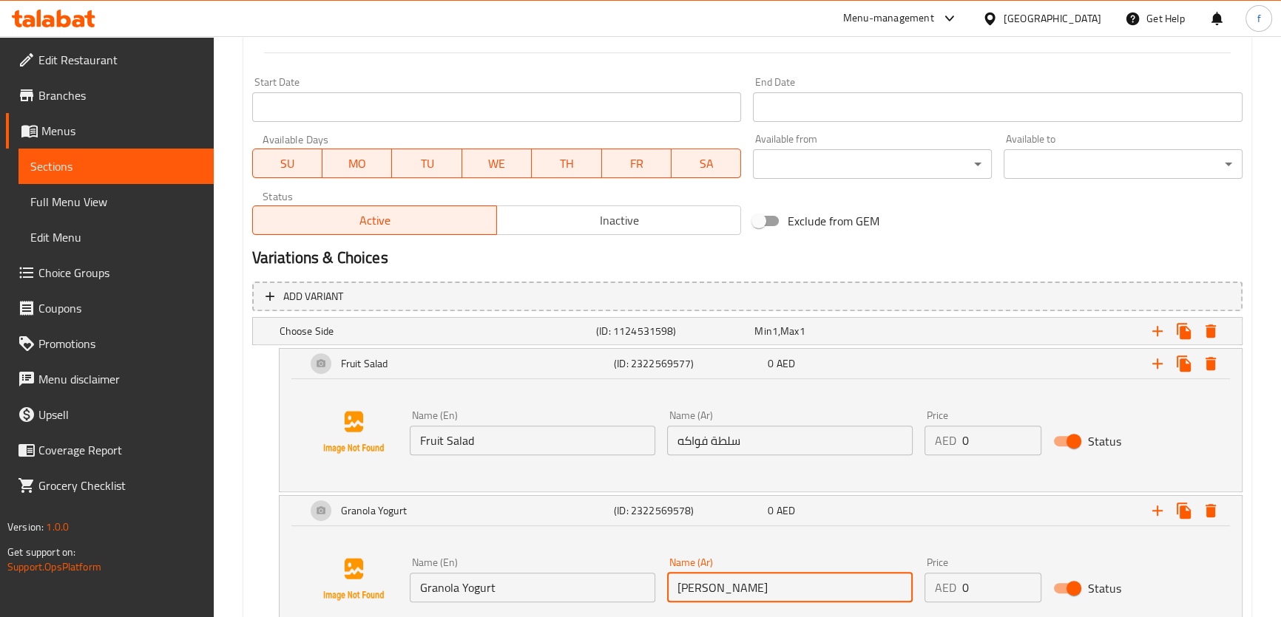
click at [724, 581] on input "[PERSON_NAME]" at bounding box center [789, 588] width 245 height 30
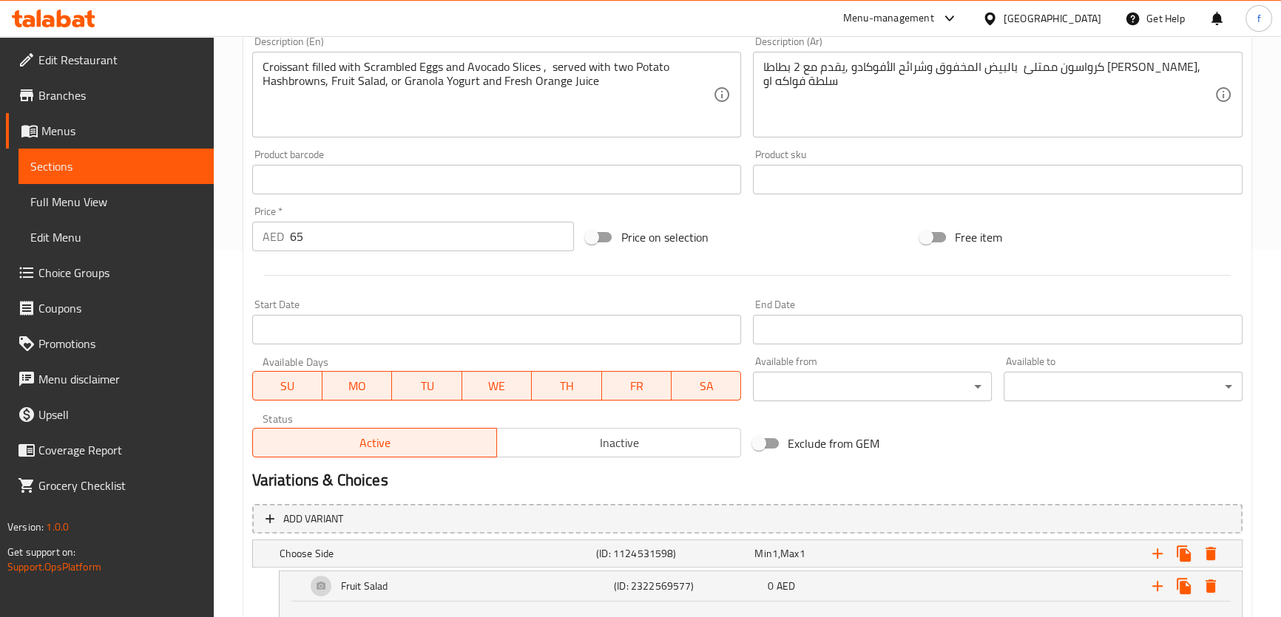
scroll to position [186, 0]
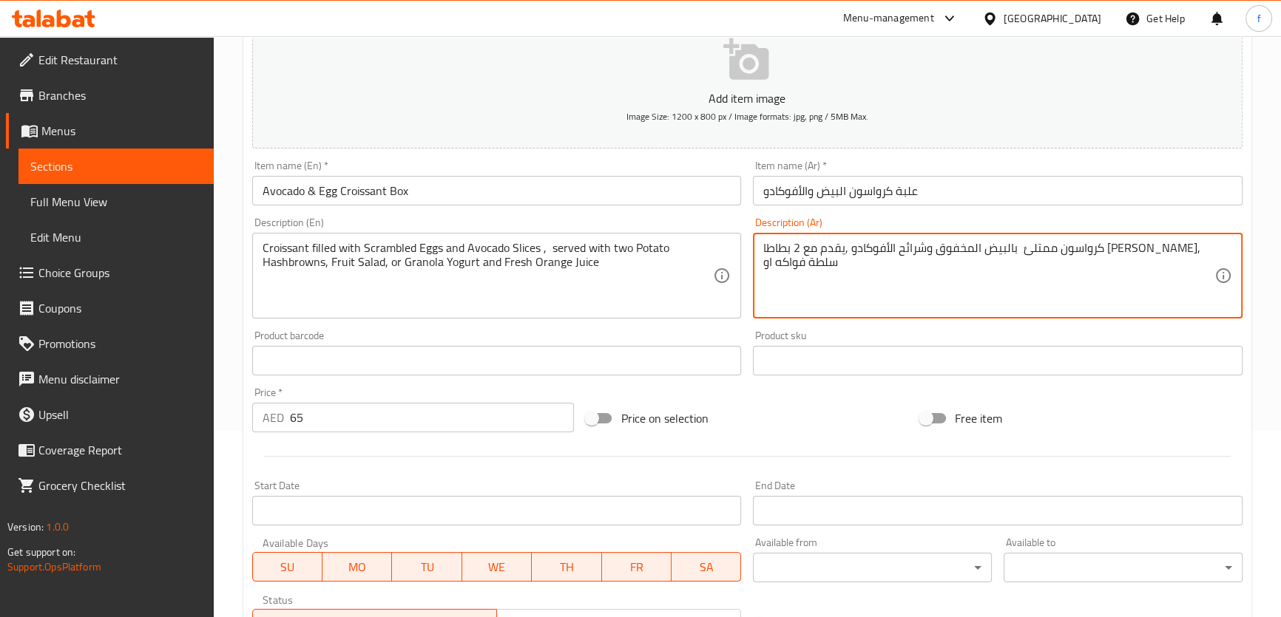
paste textarea "[PERSON_NAME]"
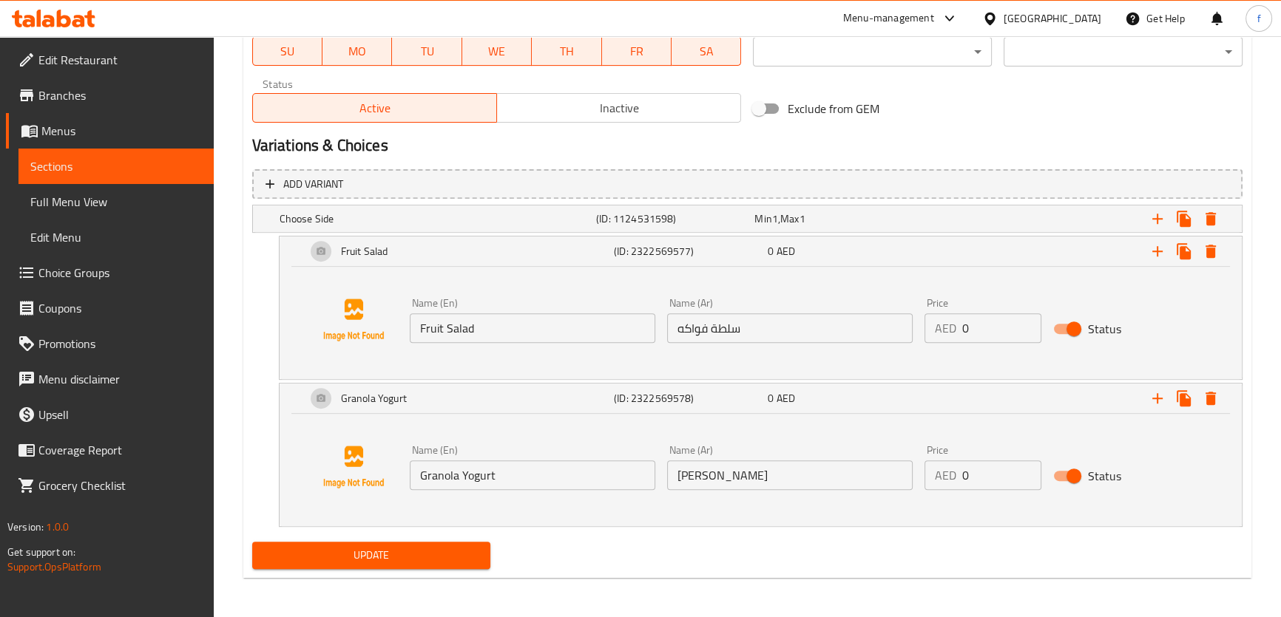
type textarea "كرواسون ممتلئ بالبيض المخفوق وشرائح الأفوكادو ,يقدم مع 2 بطاطا [PERSON_NAME], س…"
click at [453, 550] on span "Update" at bounding box center [371, 555] width 215 height 18
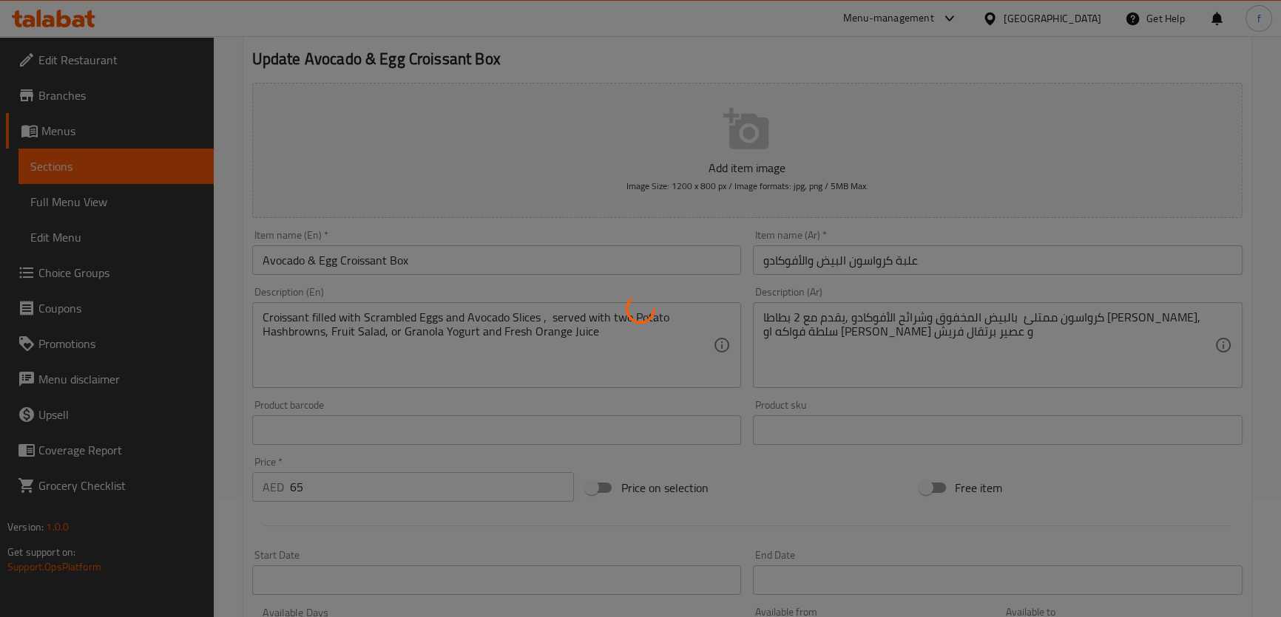
scroll to position [0, 0]
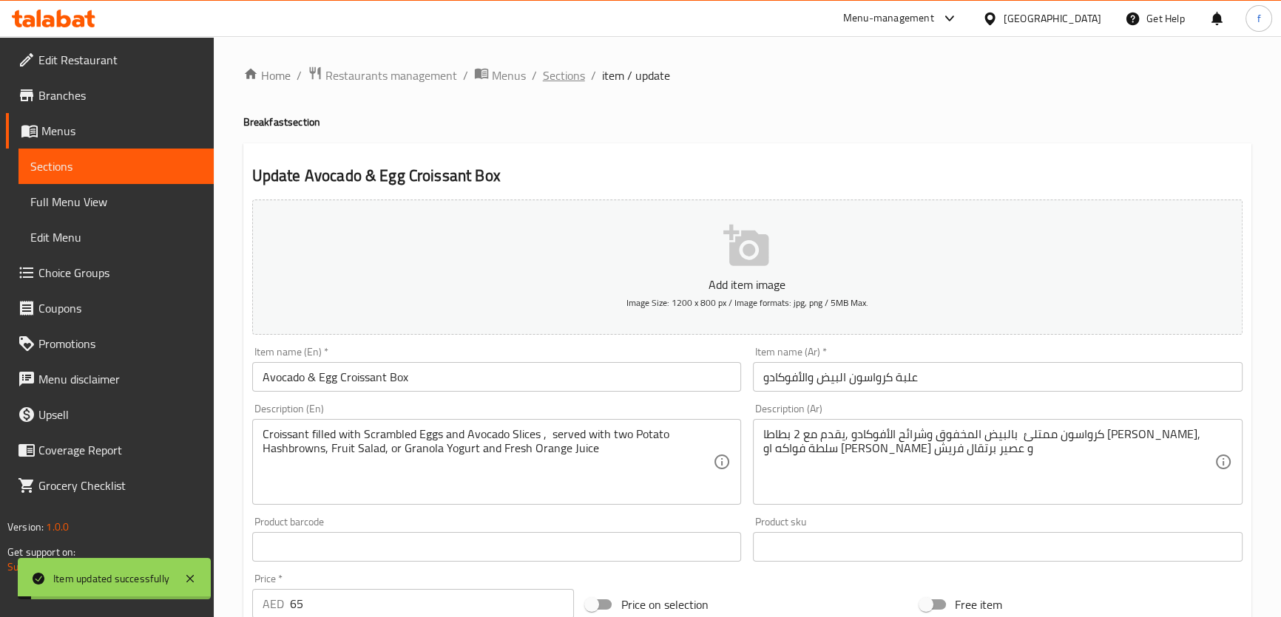
click at [566, 69] on span "Sections" at bounding box center [564, 76] width 42 height 18
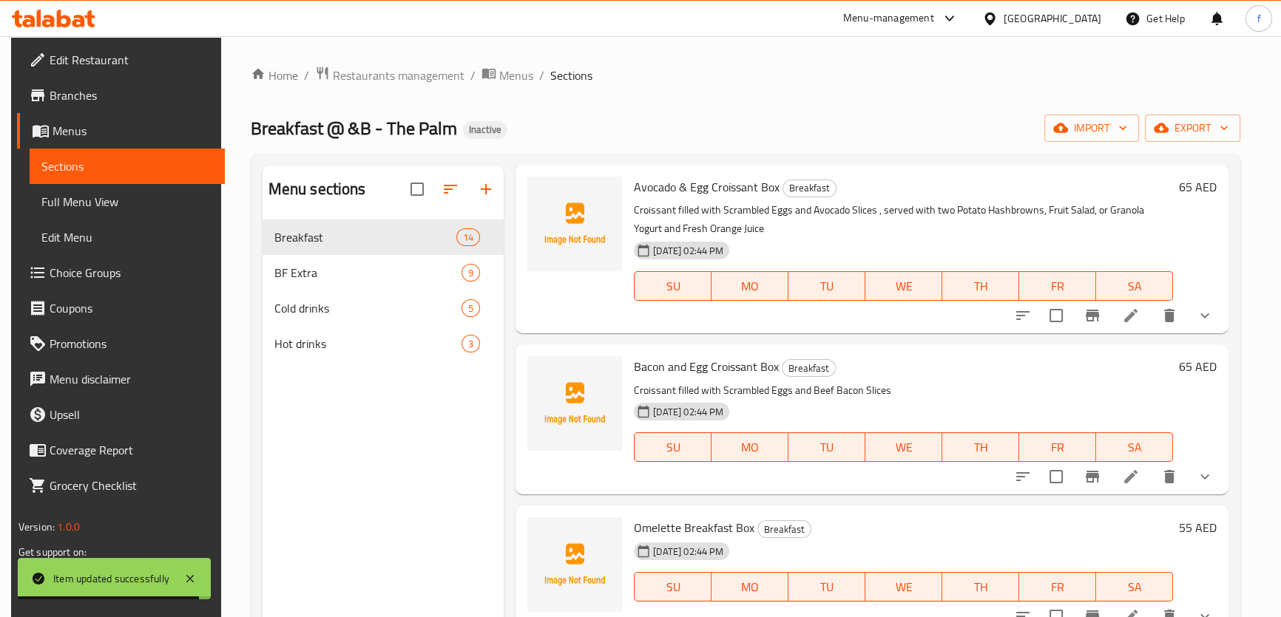
scroll to position [1598, 0]
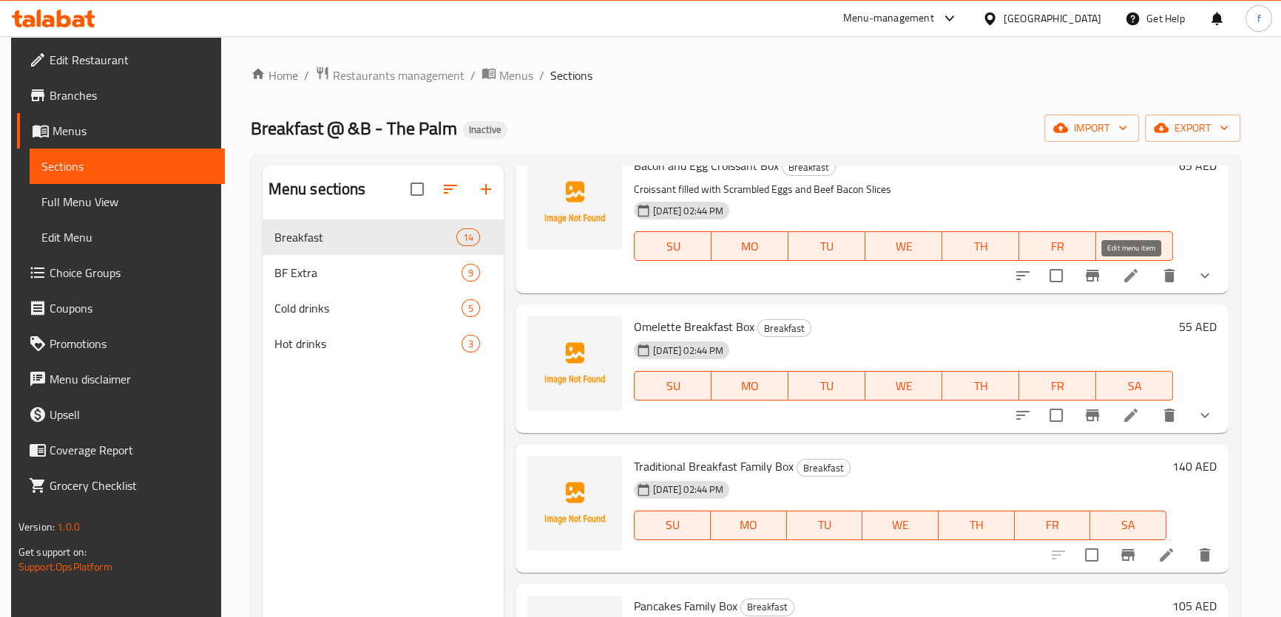
click at [1134, 276] on icon at bounding box center [1131, 276] width 18 height 18
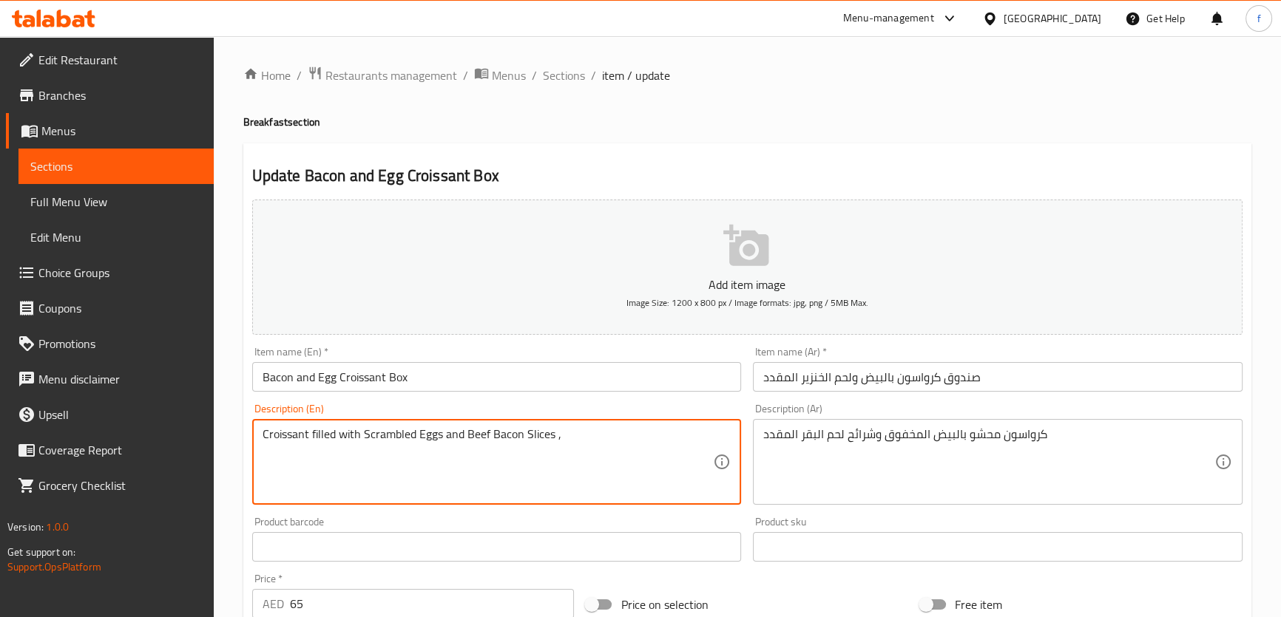
paste textarea "served with two Potato Hashbrowns, Fruit Salad, or Granola Yogurt and Fresh Ora…"
type textarea "Croissant filled with Scrambled Eggs and Beef Bacon Slices , served with two Po…"
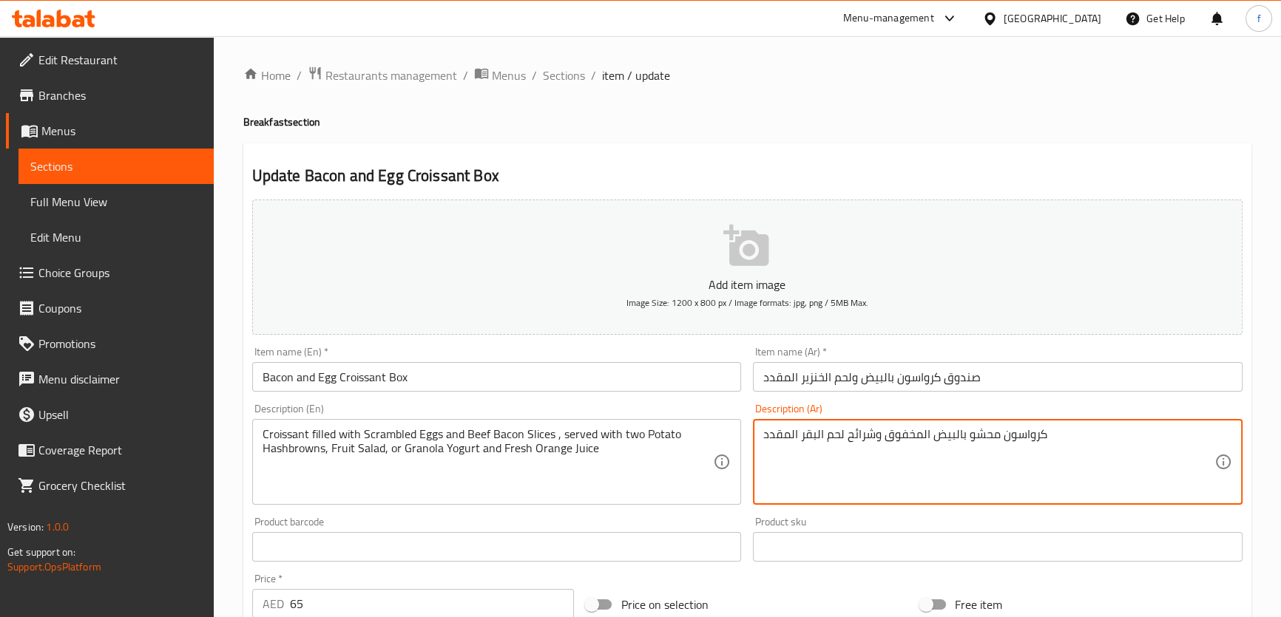
click at [979, 440] on textarea "كرواسون محشو بالبيض المخفوق وشرائح لحم البقر المقدد" at bounding box center [988, 462] width 451 height 70
click at [799, 436] on textarea "كرواسون ممتلئ بالبيض المخفوق وشرائح لحم البقر المقدد" at bounding box center [988, 462] width 451 height 70
click at [1066, 428] on textarea "كرواسون ممتلئ بالبيض المخفوق وشرائح لحم البقري المقدد" at bounding box center [988, 462] width 451 height 70
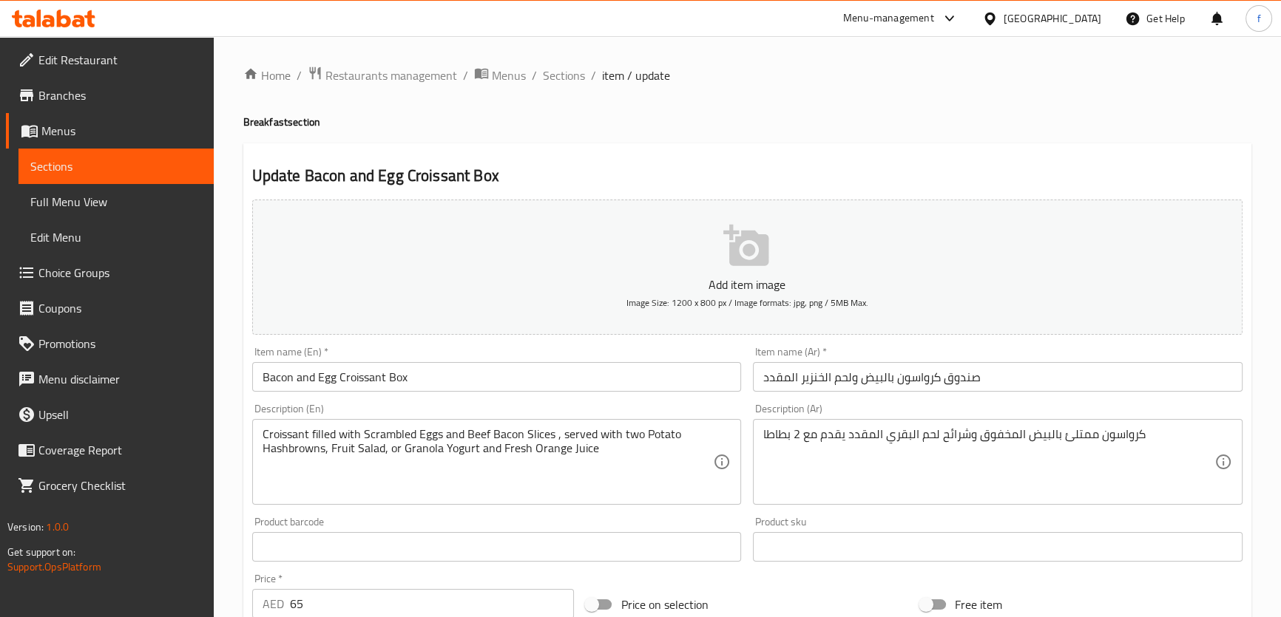
click at [1153, 430] on textarea "كرواسون ممتلئ بالبيض المخفوق وشرائح لحم البقري المقدد يقدم مع 2 بطاطا" at bounding box center [988, 462] width 451 height 70
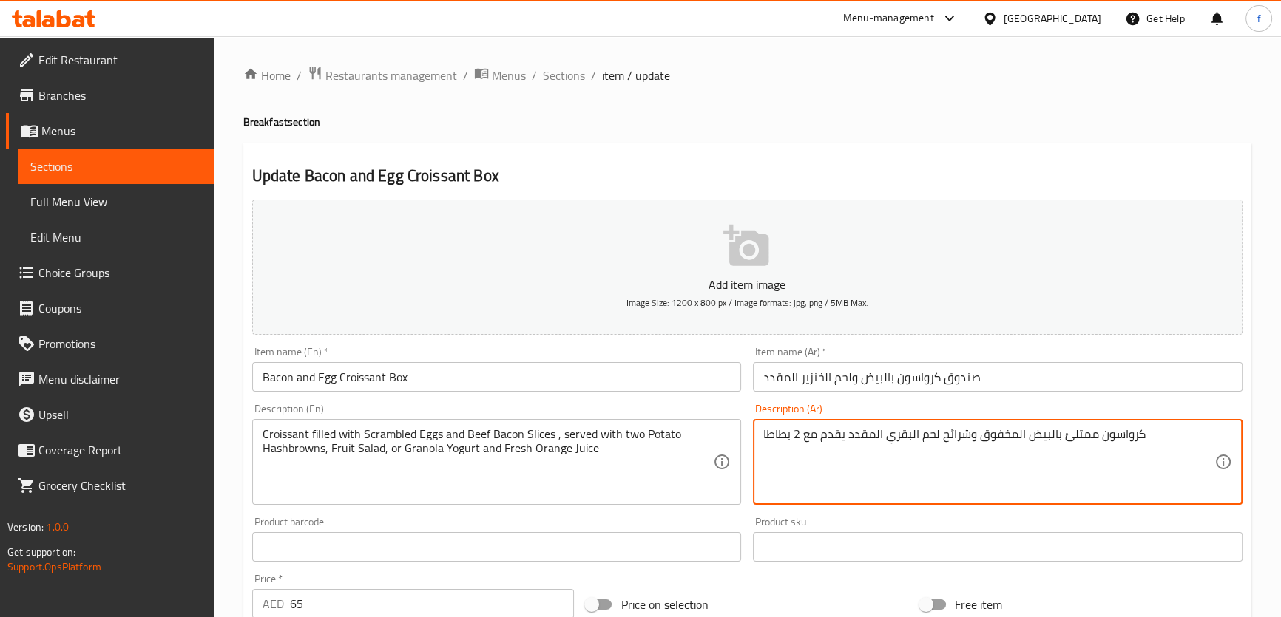
paste textarea "هاش براونز"
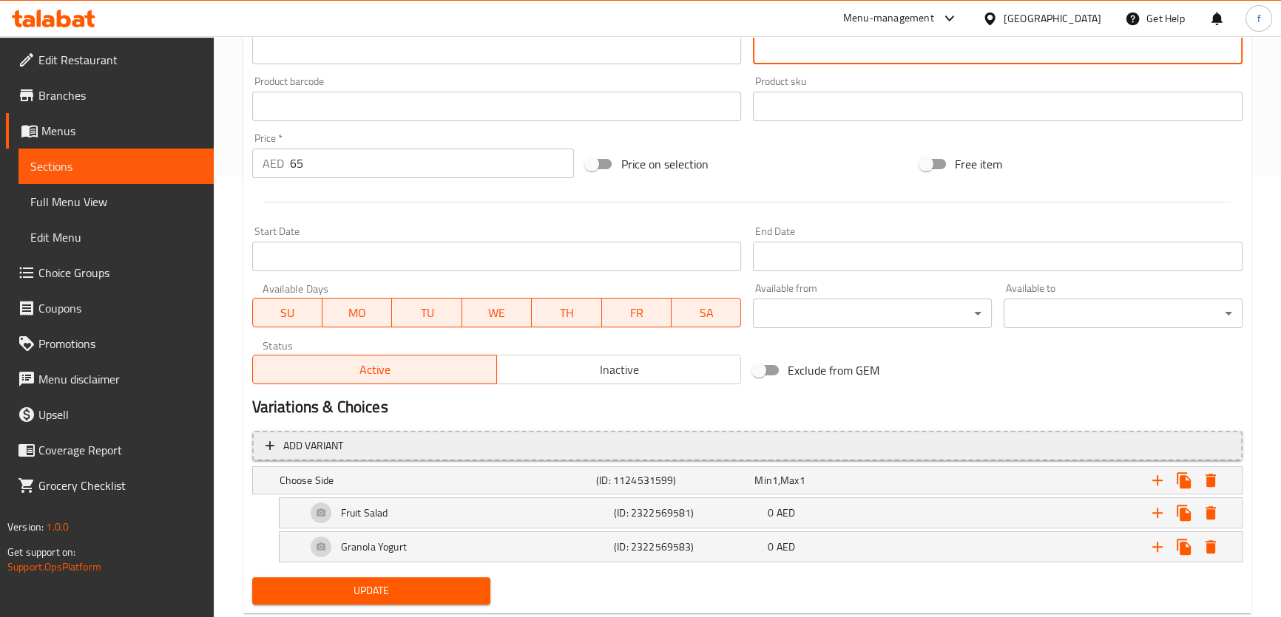
scroll to position [477, 0]
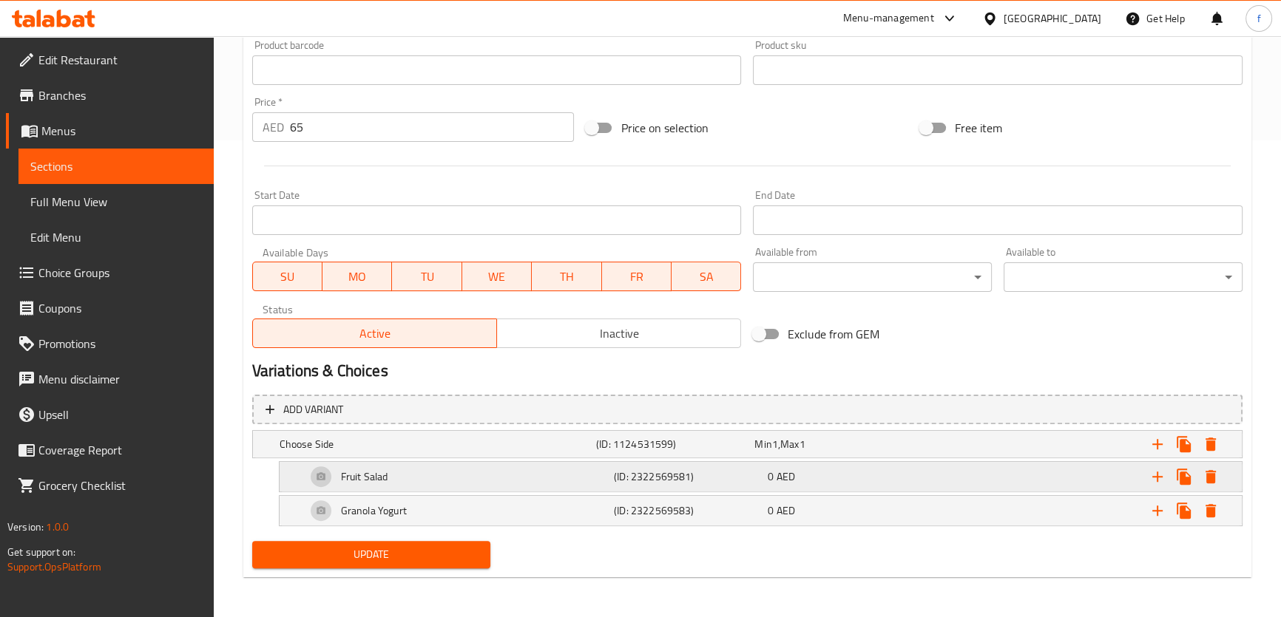
click at [856, 478] on div "0 AED" at bounding box center [842, 477] width 148 height 15
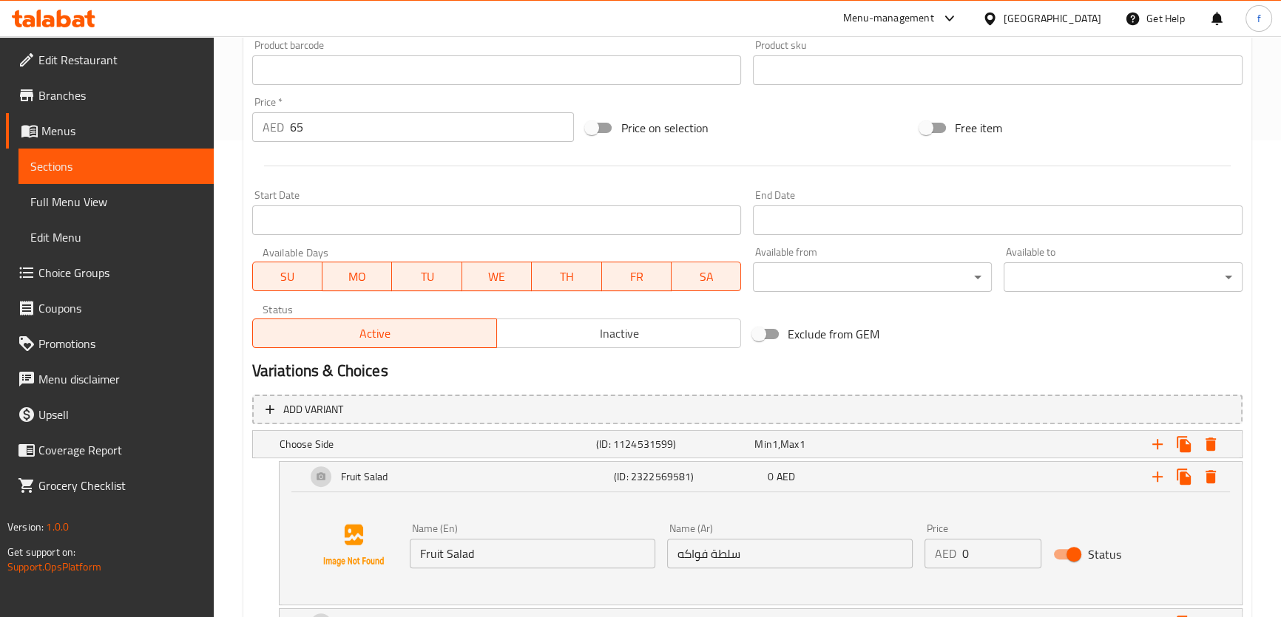
click at [706, 559] on input "سلطة فواكه" at bounding box center [789, 554] width 245 height 30
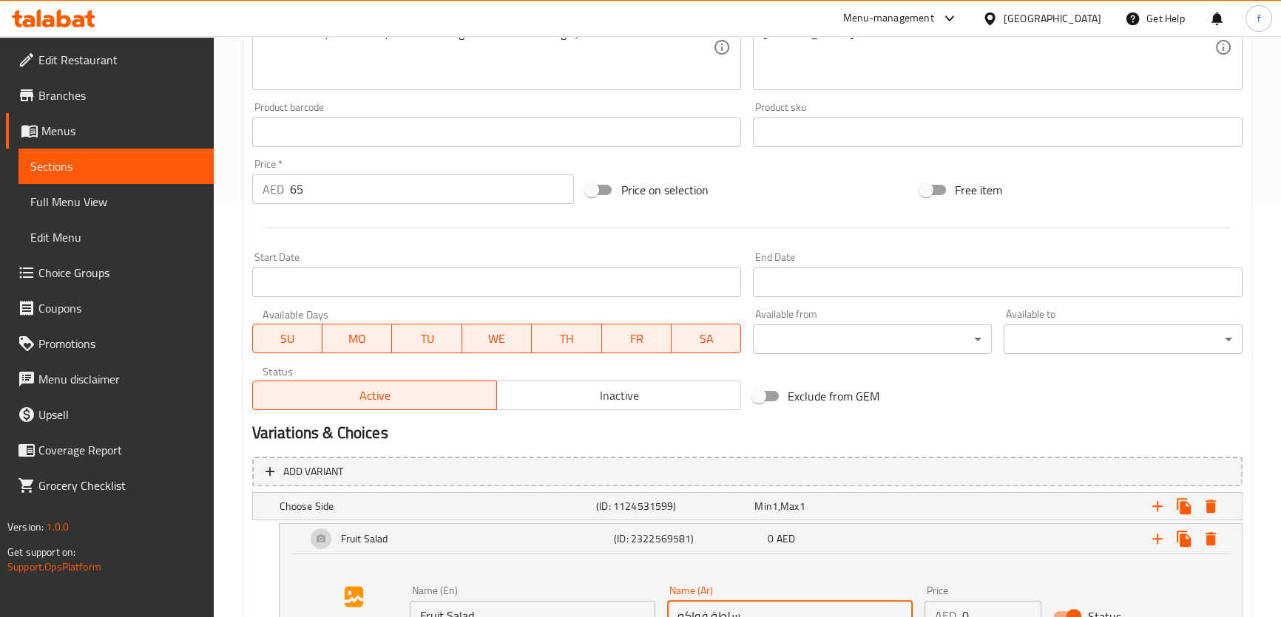
scroll to position [140, 0]
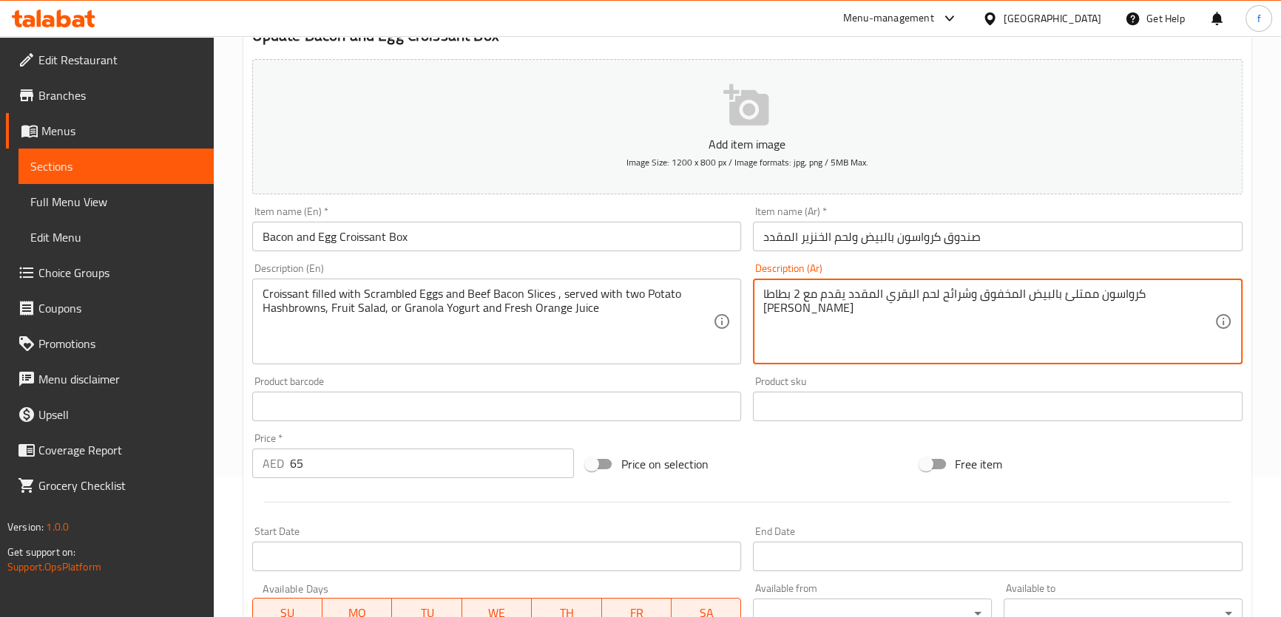
paste textarea "سلطة فواكه"
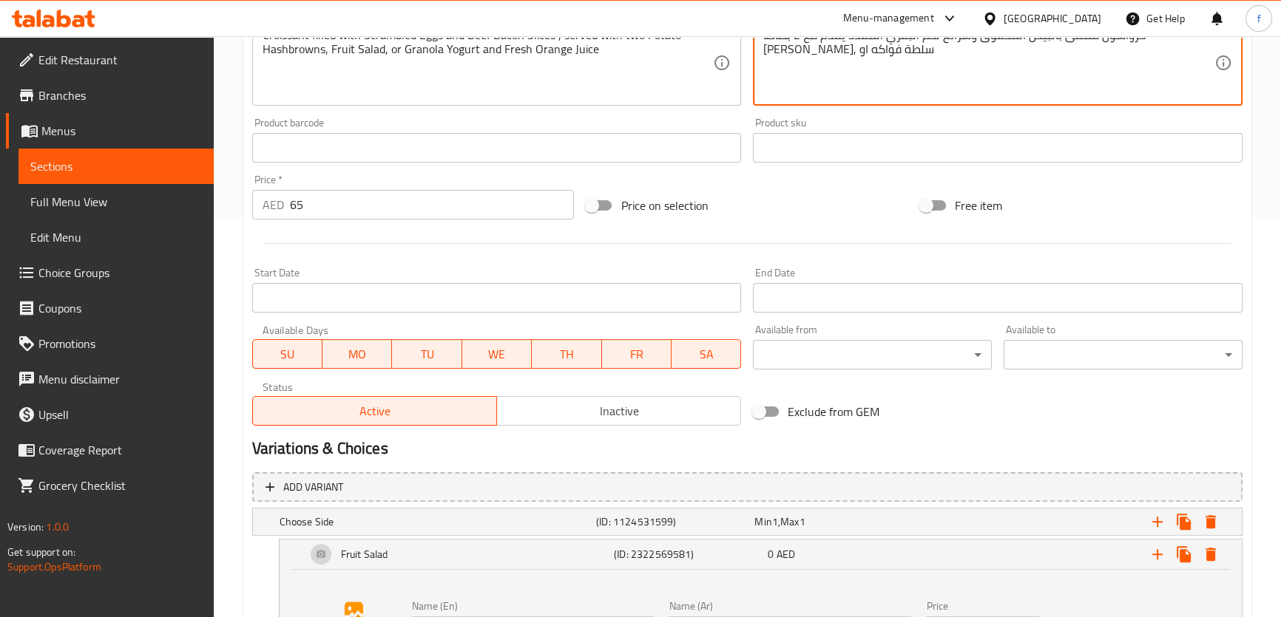
scroll to position [590, 0]
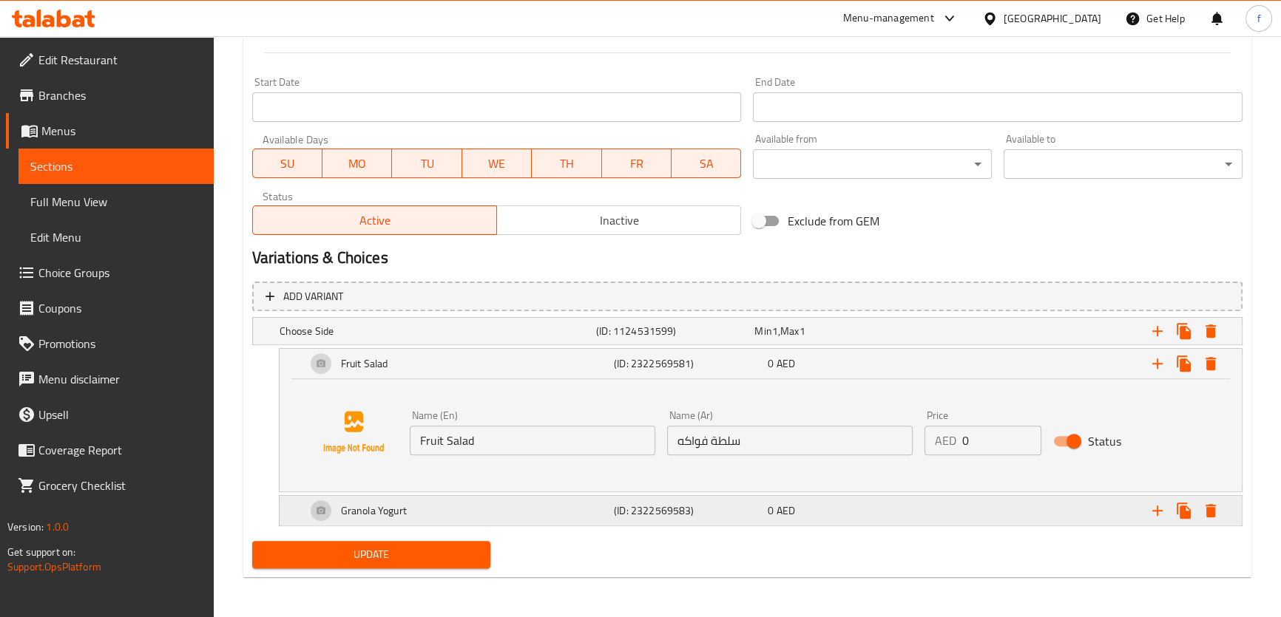
click at [742, 513] on h5 "(ID: 2322569583)" at bounding box center [688, 511] width 148 height 15
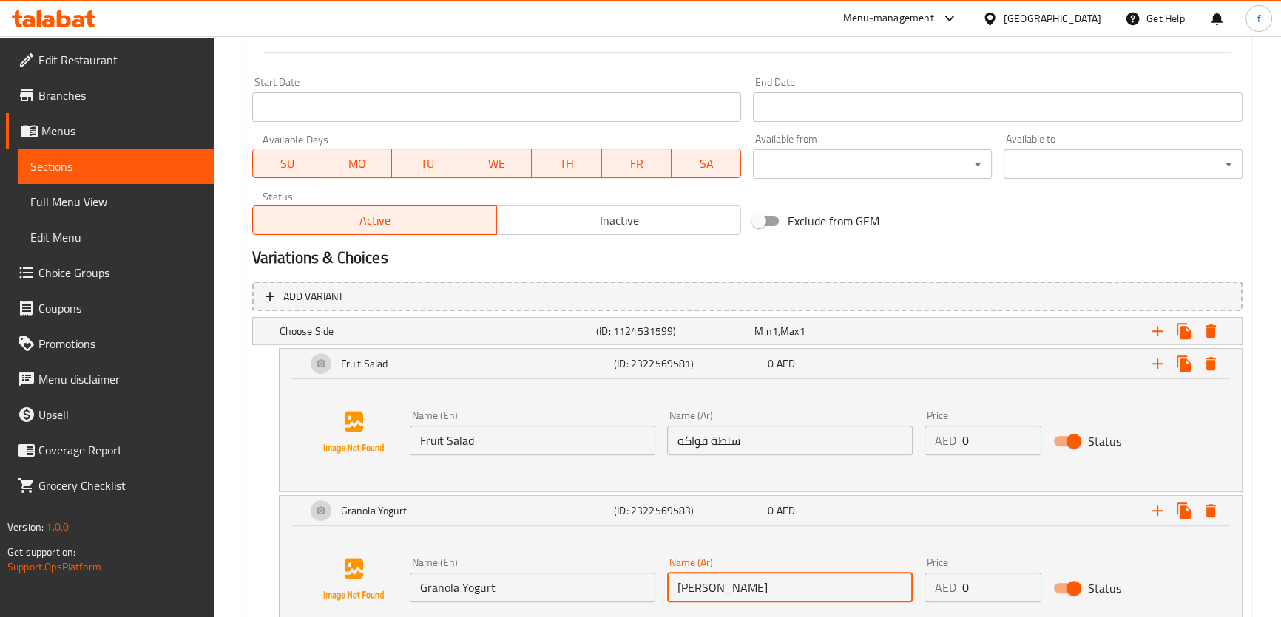
click at [706, 589] on input "[PERSON_NAME]" at bounding box center [789, 588] width 245 height 30
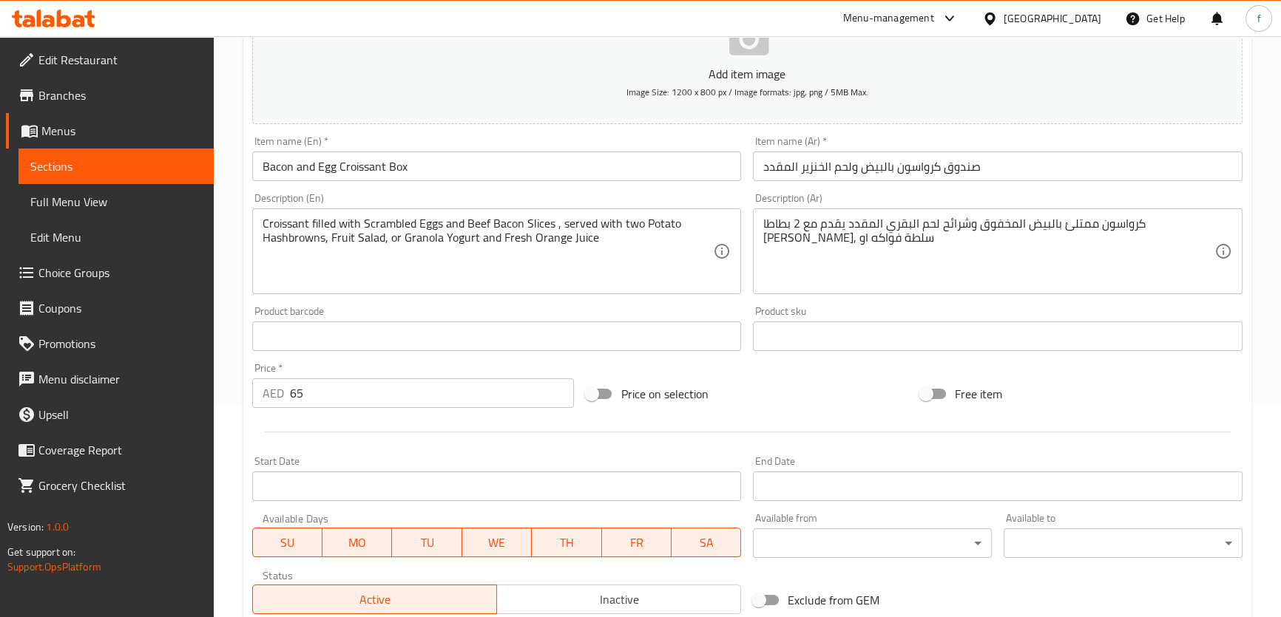
scroll to position [186, 0]
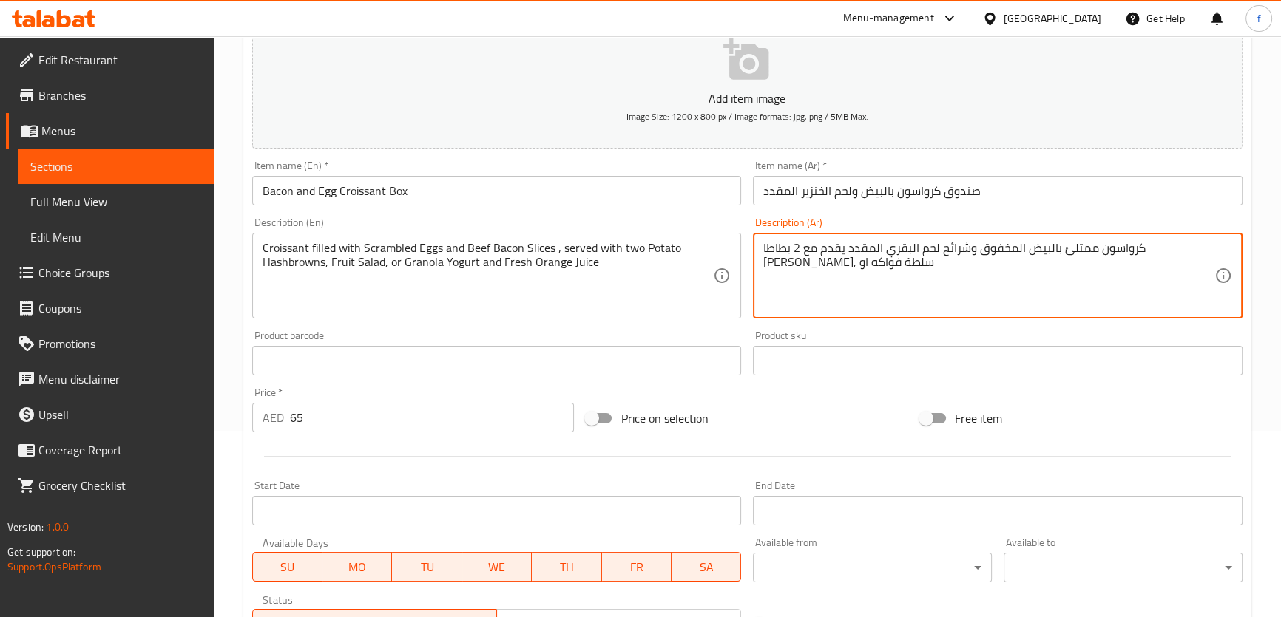
paste textarea "[PERSON_NAME]"
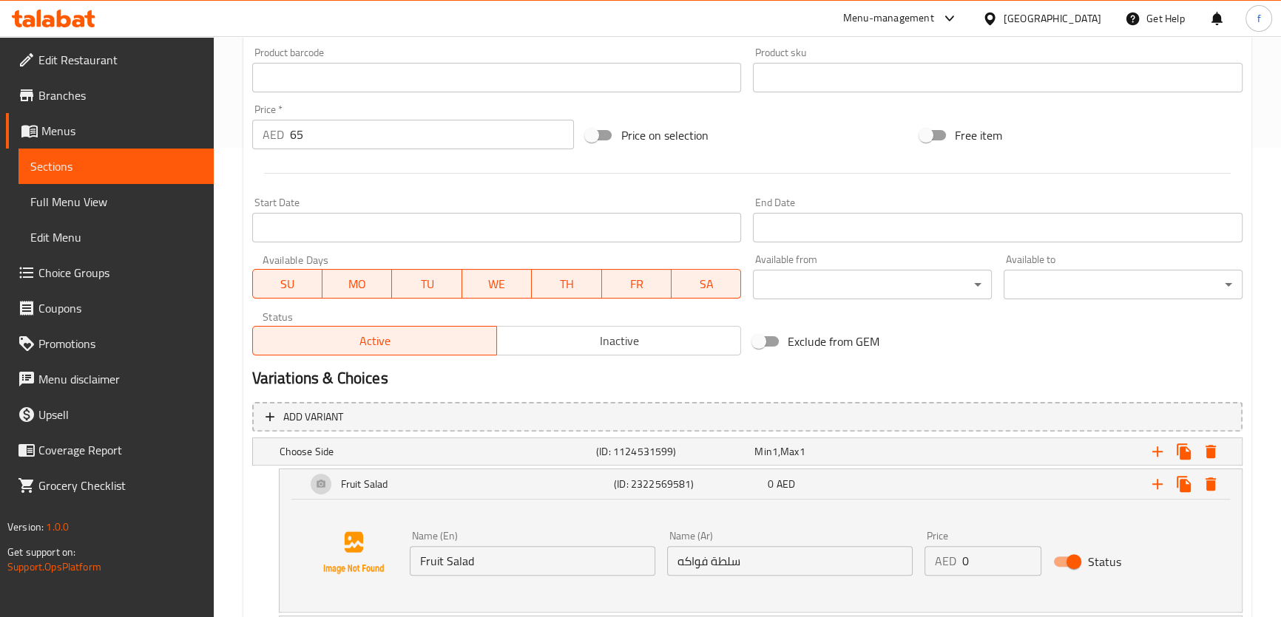
scroll to position [702, 0]
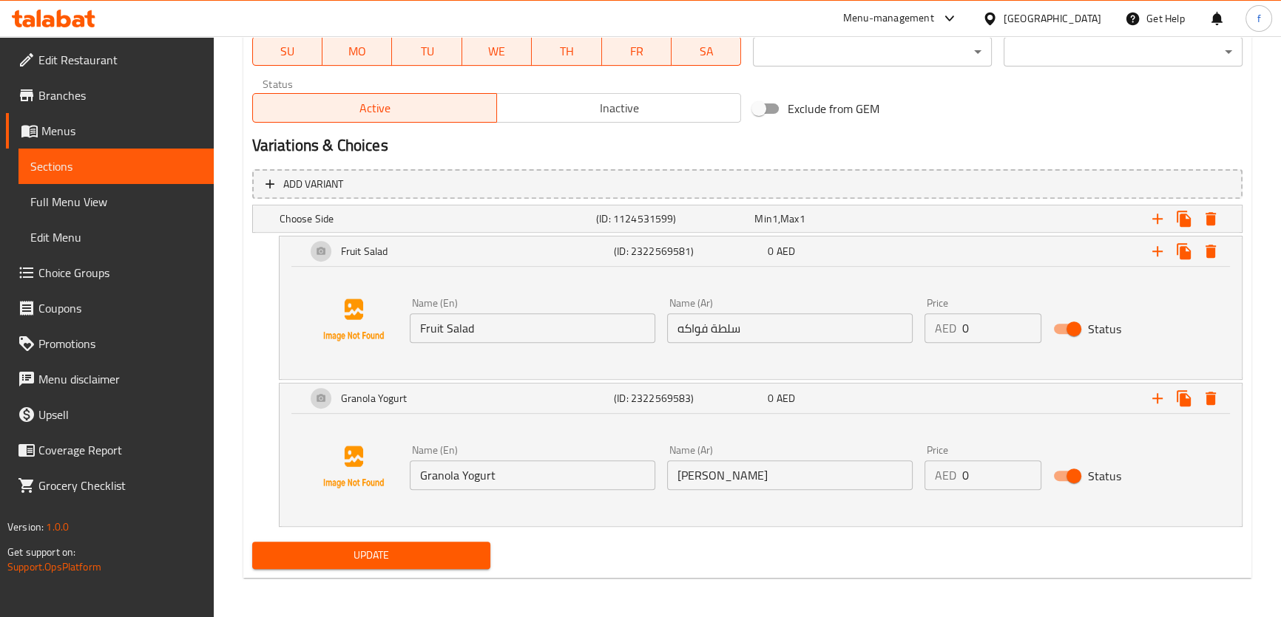
type textarea "كرواسون ممتلئ بالبيض المخفوق وشرائح لحم البقري المقدد يقدم مع 2 بطاطا [PERSON_N…"
click at [476, 557] on span "Update" at bounding box center [371, 555] width 215 height 18
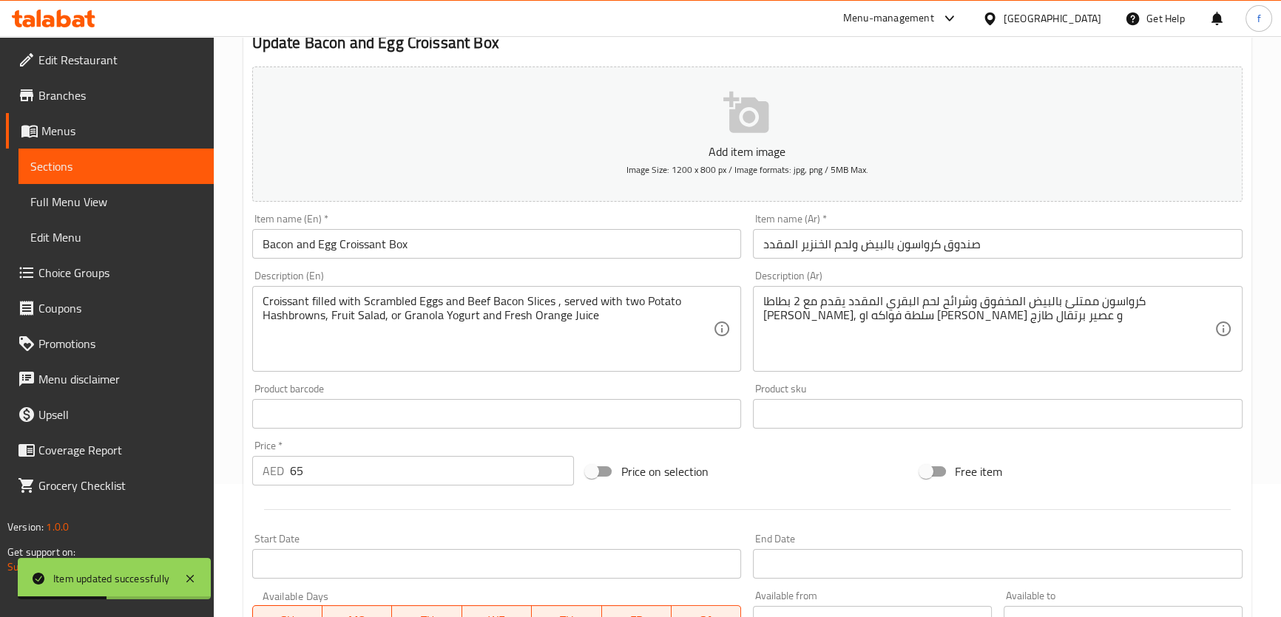
scroll to position [0, 0]
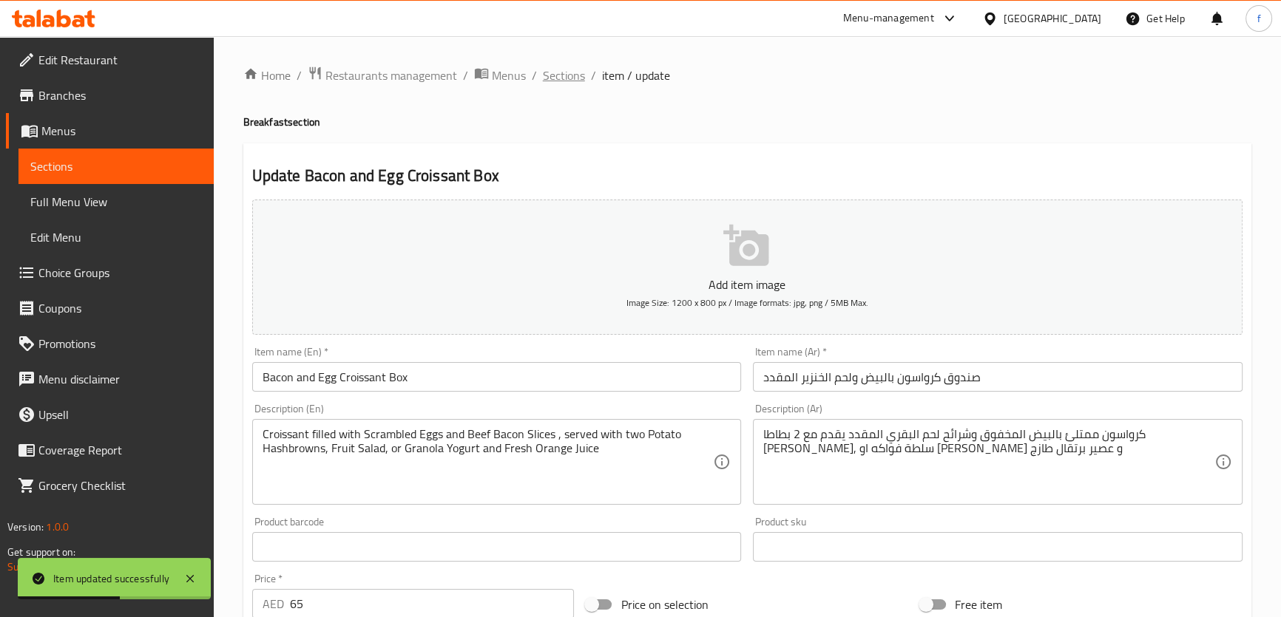
click at [556, 74] on span "Sections" at bounding box center [564, 76] width 42 height 18
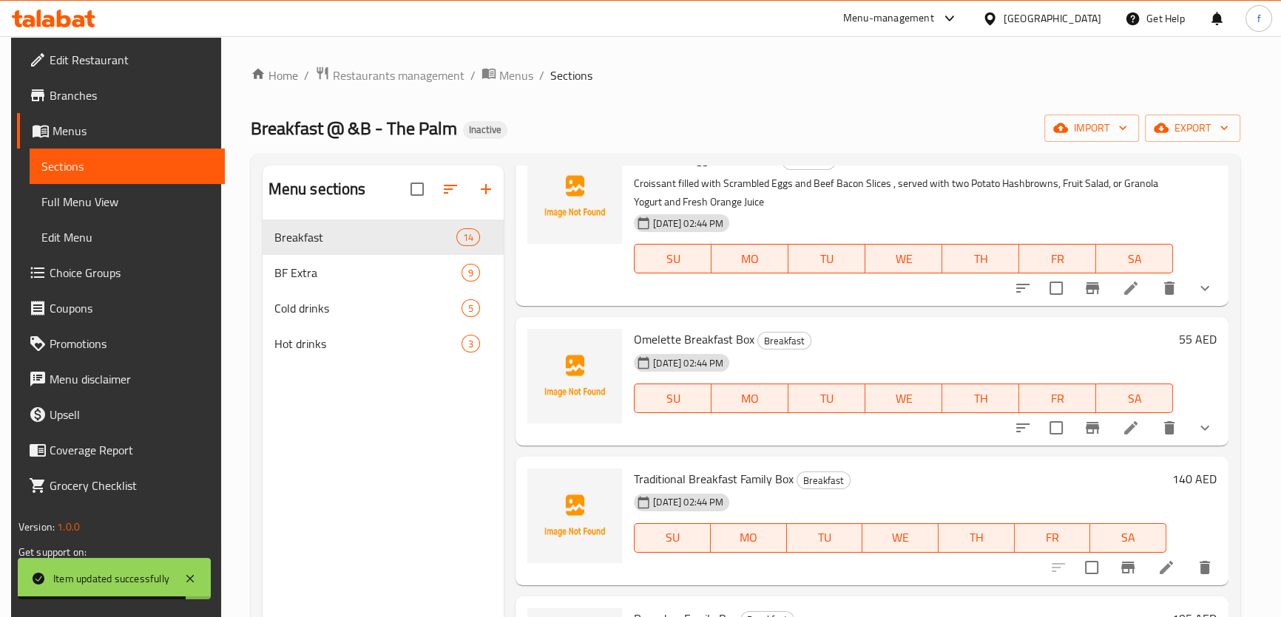
scroll to position [1680, 0]
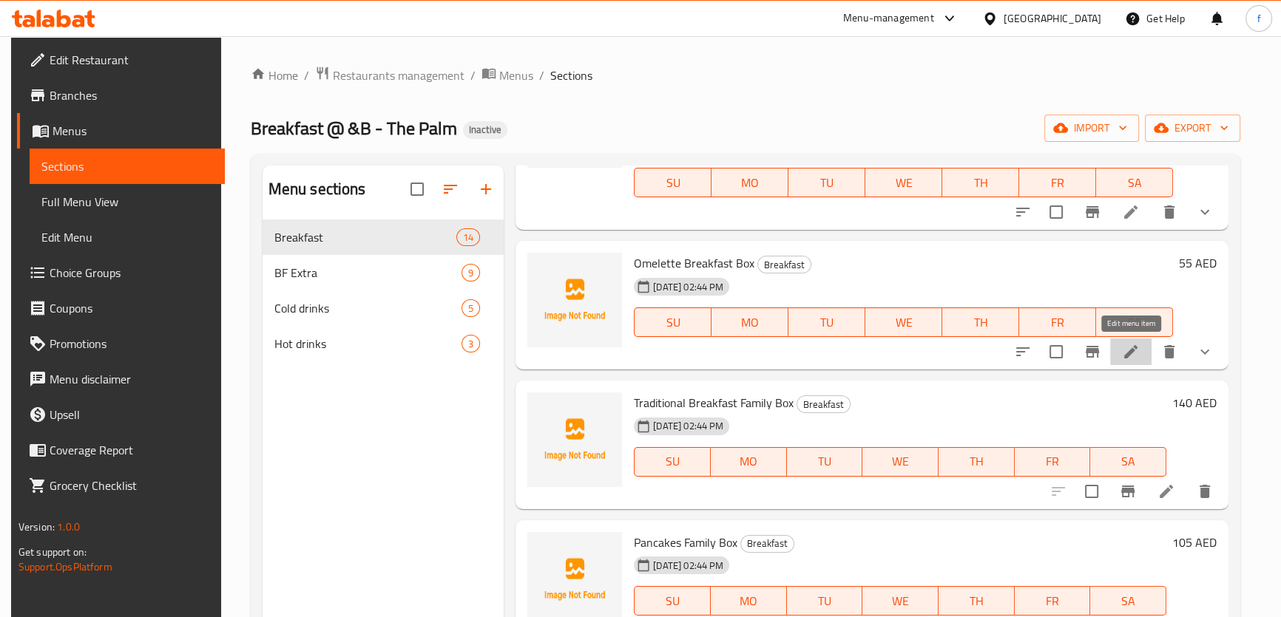
click at [1127, 353] on icon at bounding box center [1130, 351] width 13 height 13
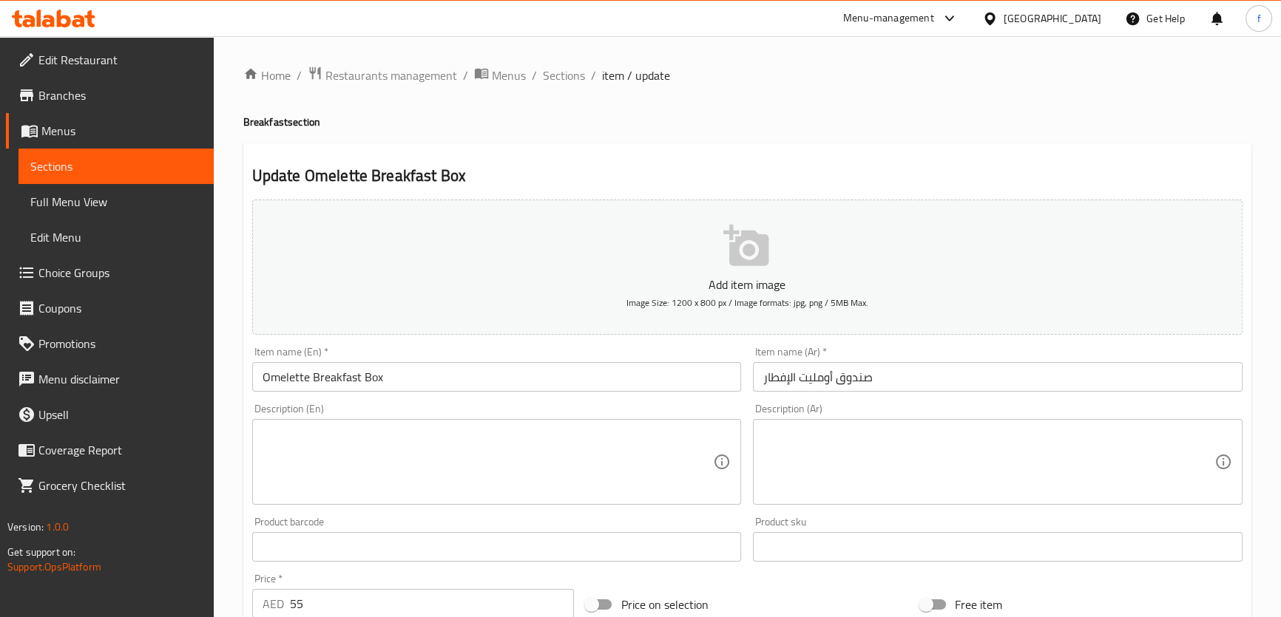
click at [856, 368] on input "صندوق أومليت الإفطار" at bounding box center [997, 377] width 489 height 30
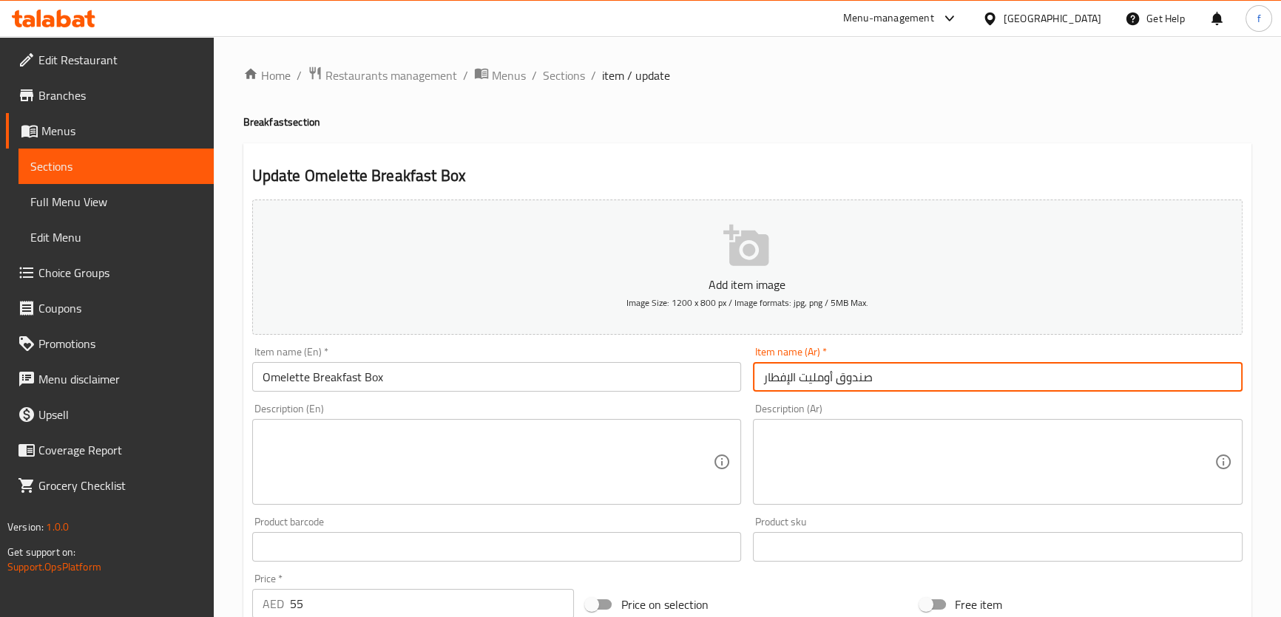
click at [856, 368] on input "صندوق أومليت الإفطار" at bounding box center [997, 377] width 489 height 30
type input "علبة أومليت الإفطار"
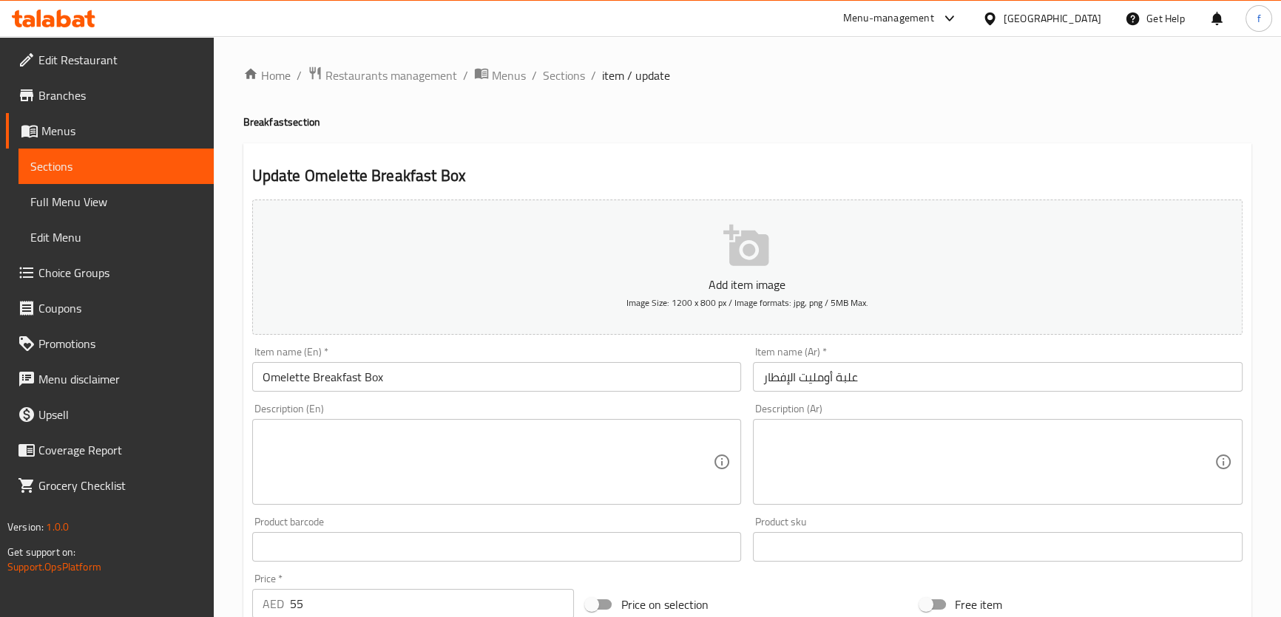
click at [345, 436] on textarea at bounding box center [487, 462] width 451 height 70
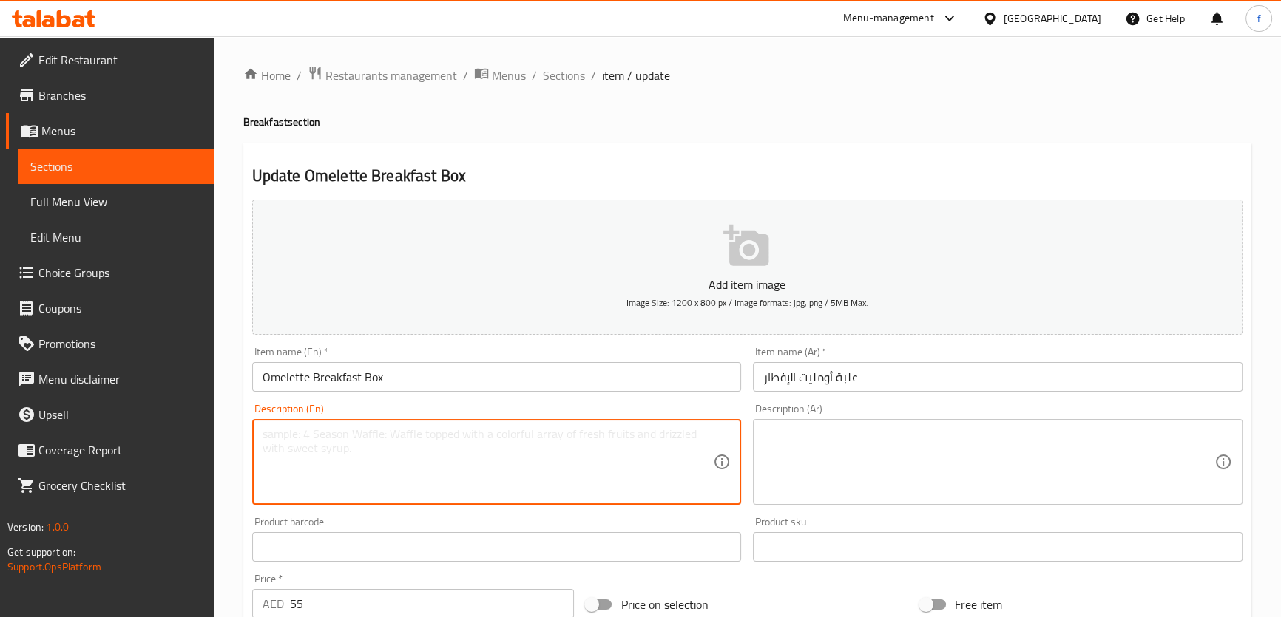
paste textarea "• Croissant filled with scrambled eggs, rocket leaves and parmesan cheese"
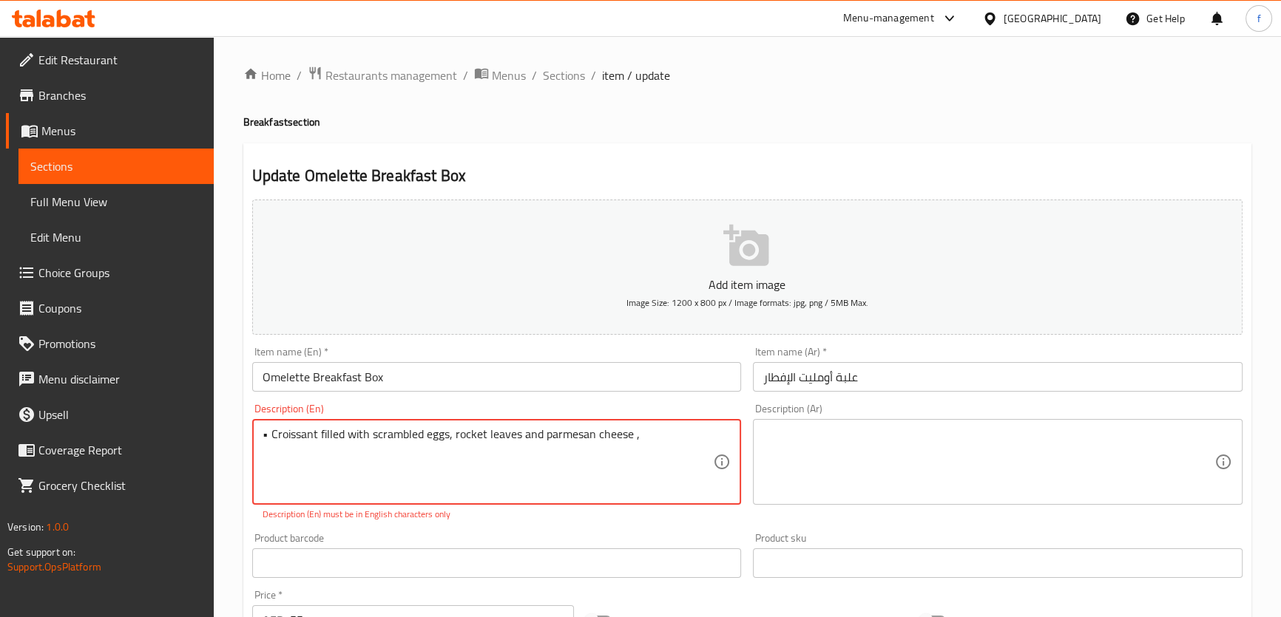
click at [650, 438] on textarea "• Croissant filled with scrambled eggs, rocket leaves and parmesan cheese ," at bounding box center [487, 462] width 451 height 70
paste textarea "• Two piece Potato Hashbrown"
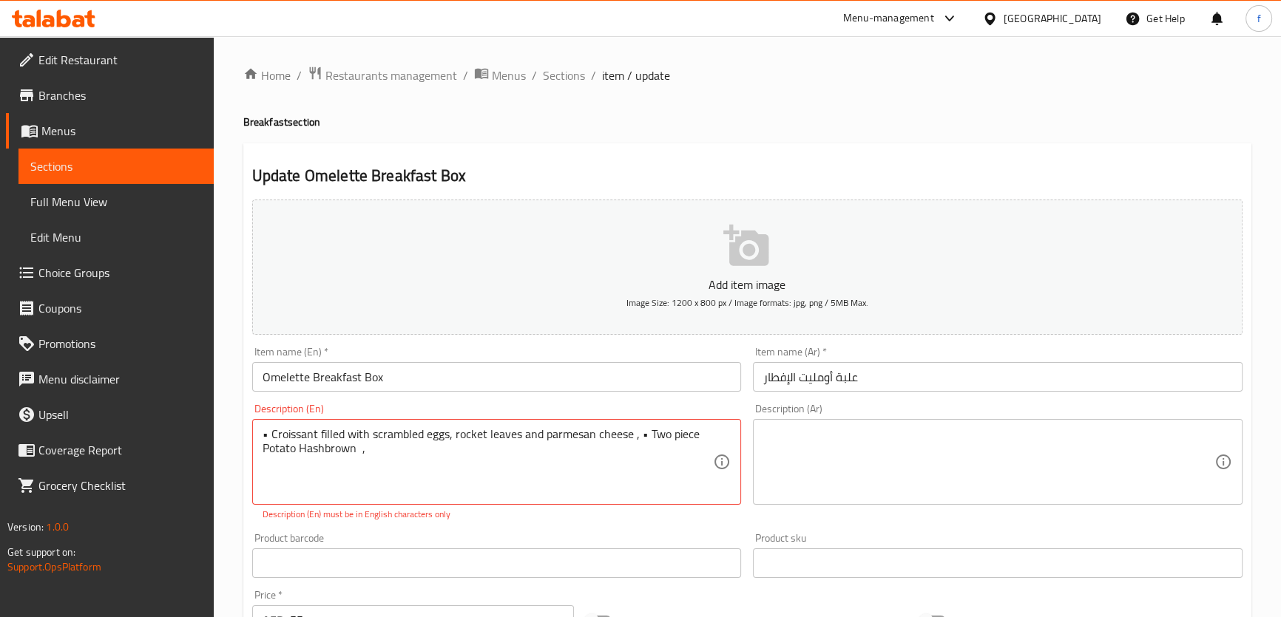
click at [417, 456] on textarea "• Croissant filled with scrambled eggs, rocket leaves and parmesan cheese , • T…" at bounding box center [487, 462] width 451 height 70
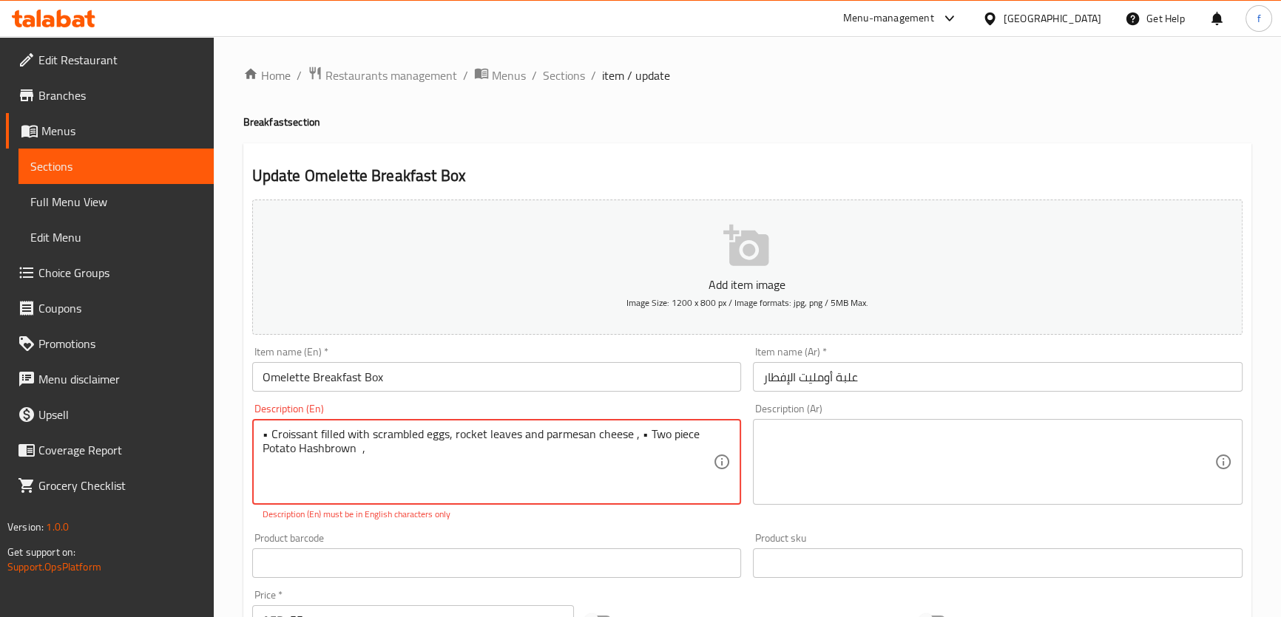
paste textarea "• Fruit Salad or Yogurt with Granola"
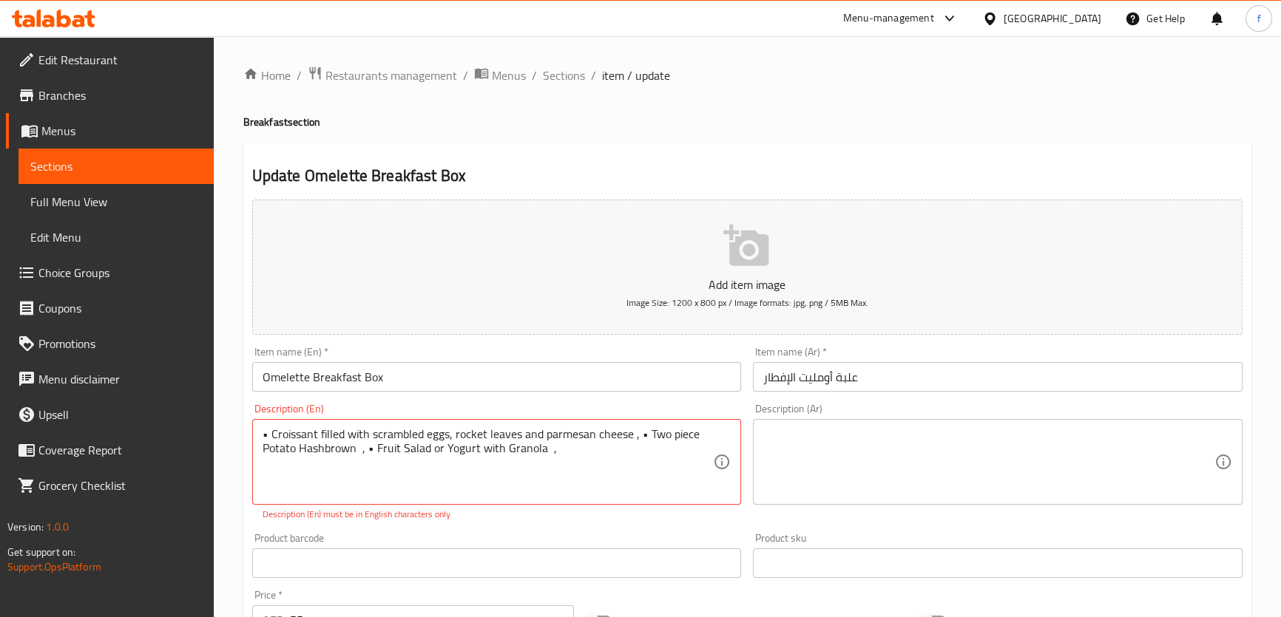
click at [605, 454] on textarea "• Croissant filled with scrambled eggs, rocket leaves and parmesan cheese , • T…" at bounding box center [487, 462] width 451 height 70
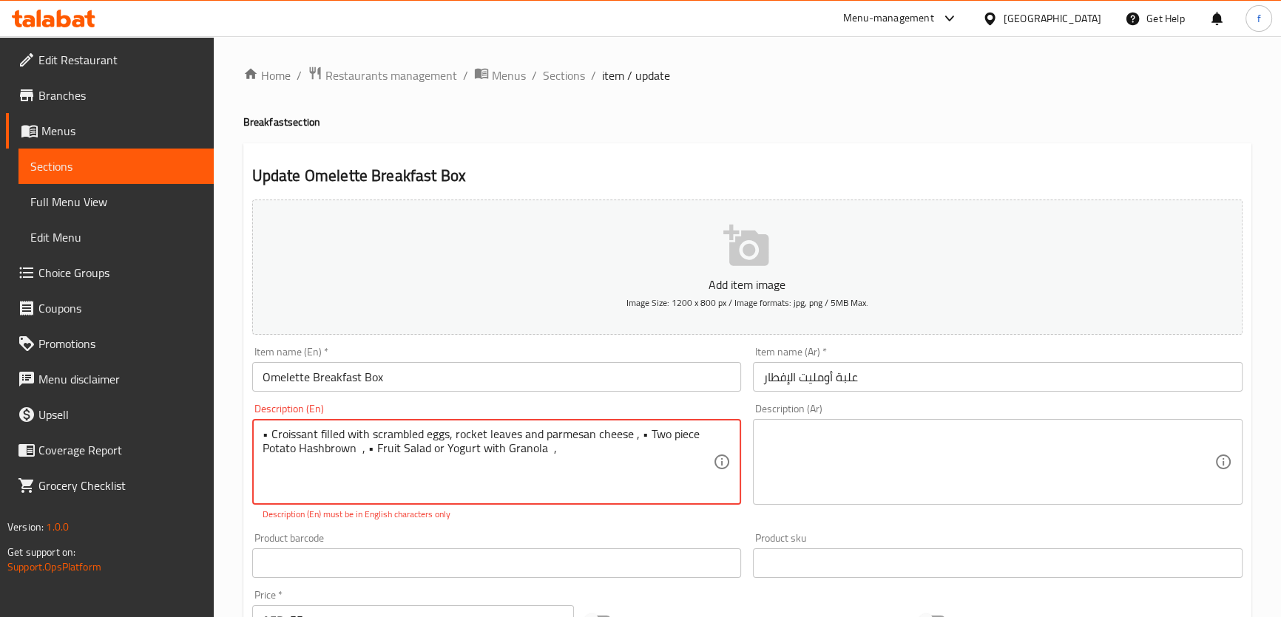
paste textarea "• Orange Juice"
click at [642, 430] on textarea "• Croissant filled with scrambled eggs, rocket leaves and parmesan cheese , • T…" at bounding box center [487, 462] width 451 height 70
click at [640, 433] on textarea "• Croissant filled with scrambled eggs, rocket leaves and parmesan cheese , • T…" at bounding box center [487, 462] width 451 height 70
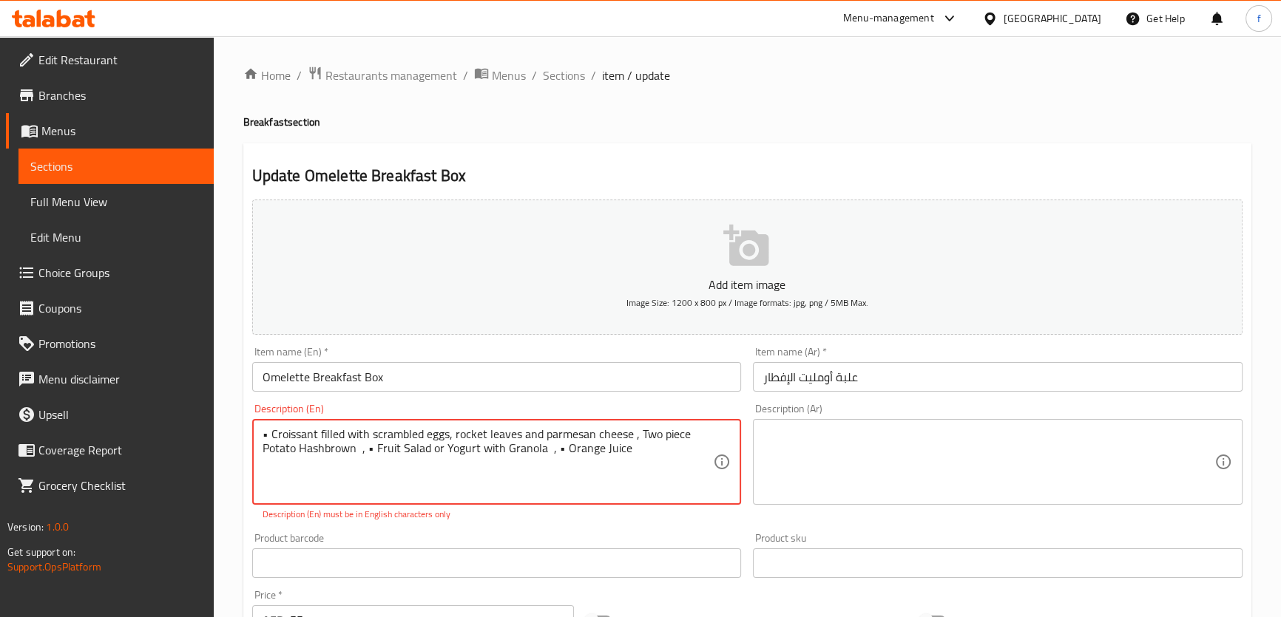
click at [556, 450] on textarea "• Croissant filled with scrambled eggs, rocket leaves and parmesan cheese , Two…" at bounding box center [487, 462] width 451 height 70
click at [552, 447] on textarea "• Croissant filled with scrambled eggs, rocket leaves and parmesan cheese , Two…" at bounding box center [487, 462] width 451 height 70
click at [368, 449] on textarea "• Croissant filled with scrambled eggs, rocket leaves and parmesan cheese , Two…" at bounding box center [487, 462] width 451 height 70
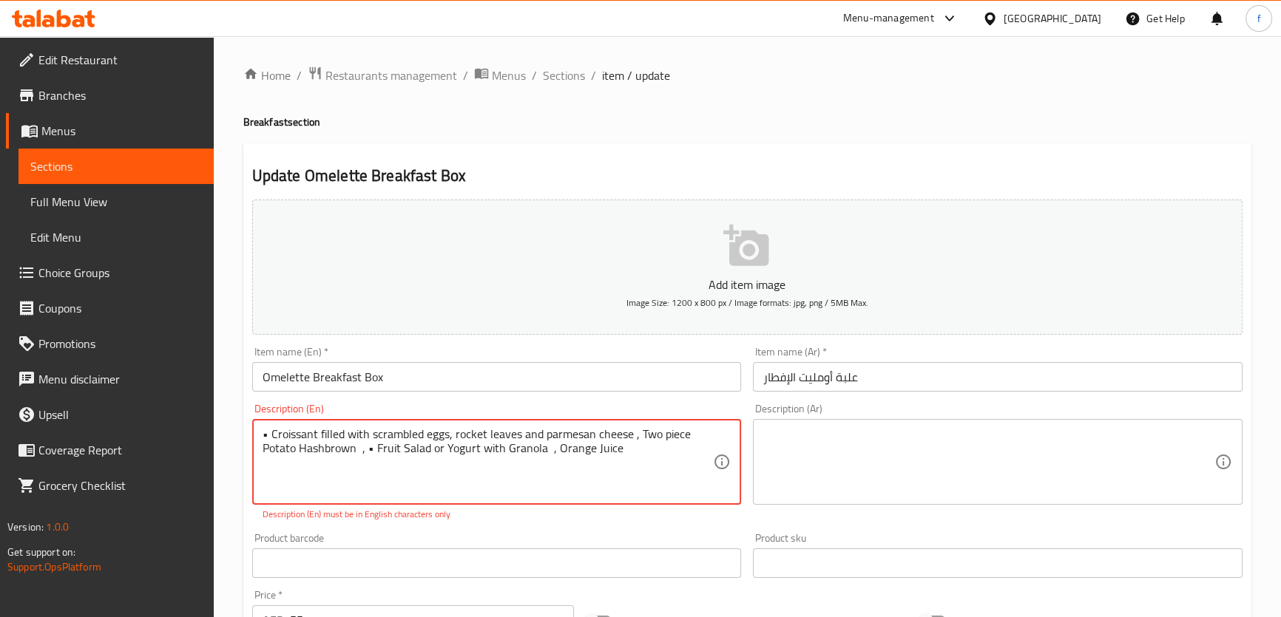
click at [368, 449] on textarea "• Croissant filled with scrambled eggs, rocket leaves and parmesan cheese , Two…" at bounding box center [487, 462] width 451 height 70
click at [268, 434] on textarea "• Croissant filled with scrambled eggs, rocket leaves and parmesan cheese , Two…" at bounding box center [487, 462] width 451 height 70
click at [268, 435] on textarea "• Croissant filled with scrambled eggs, rocket leaves and parmesan cheese , Two…" at bounding box center [487, 462] width 451 height 70
click at [264, 434] on textarea "• Croissant filled with scrambled eggs, rocket leaves and parmesan cheese , Two…" at bounding box center [487, 462] width 451 height 70
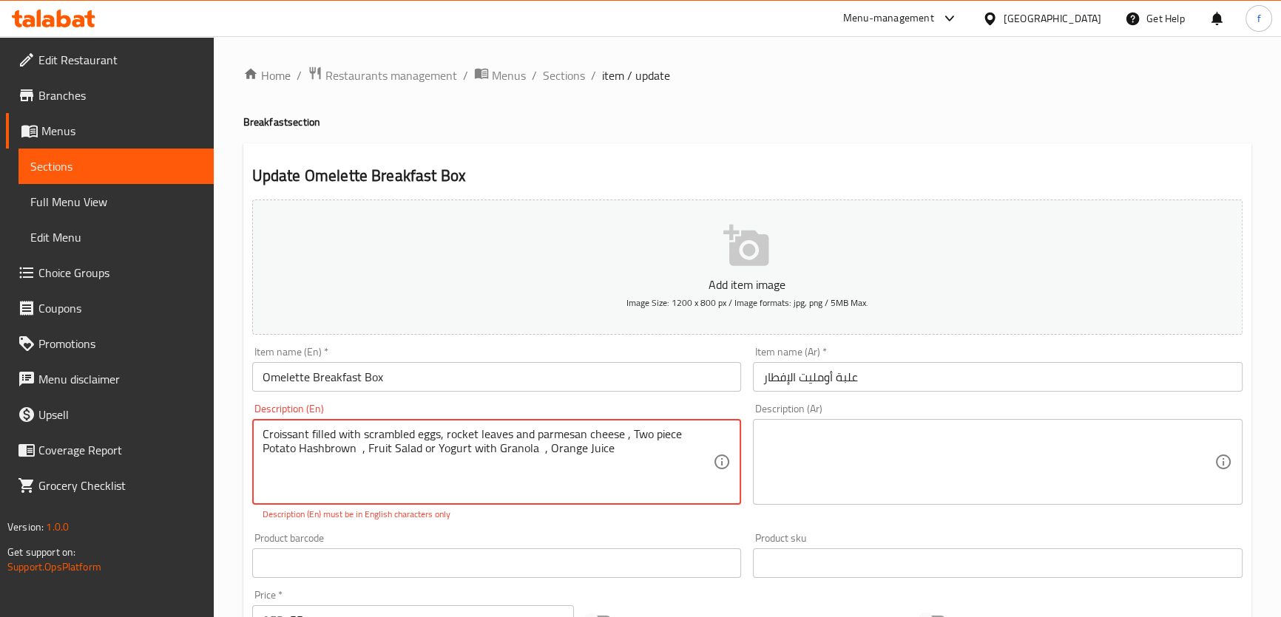
type textarea "Croissant filled with scrambled eggs, rocket leaves and parmesan cheese , Two p…"
click at [1024, 440] on textarea at bounding box center [988, 462] width 451 height 70
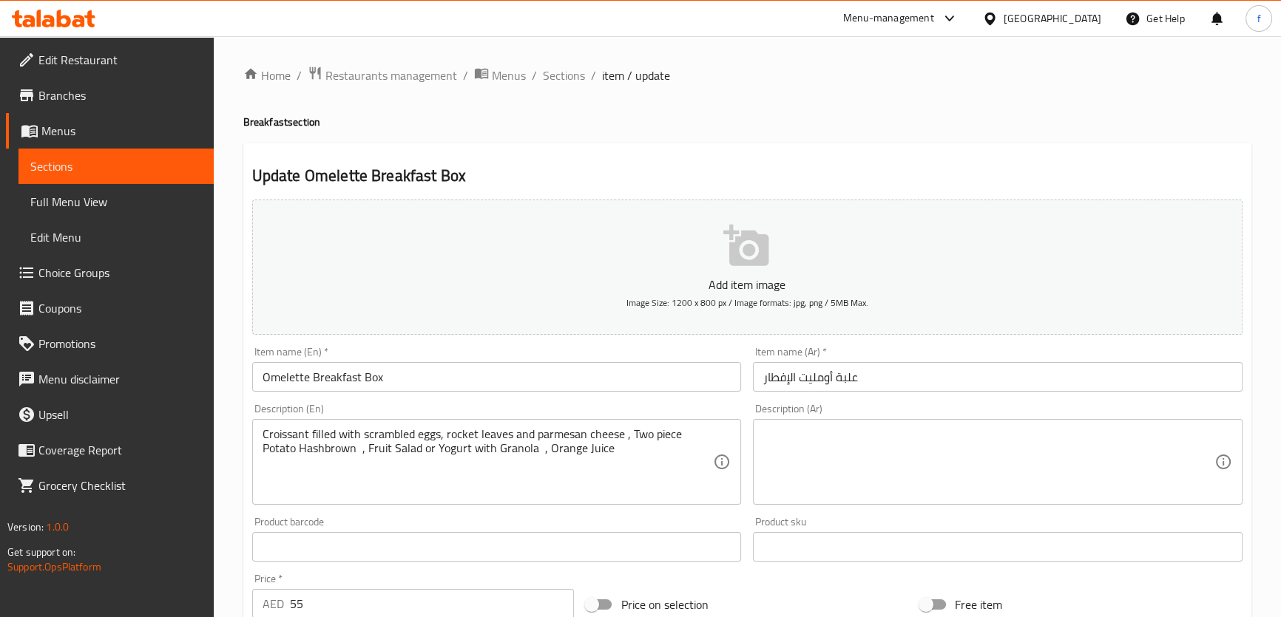
click at [958, 439] on textarea at bounding box center [988, 462] width 451 height 70
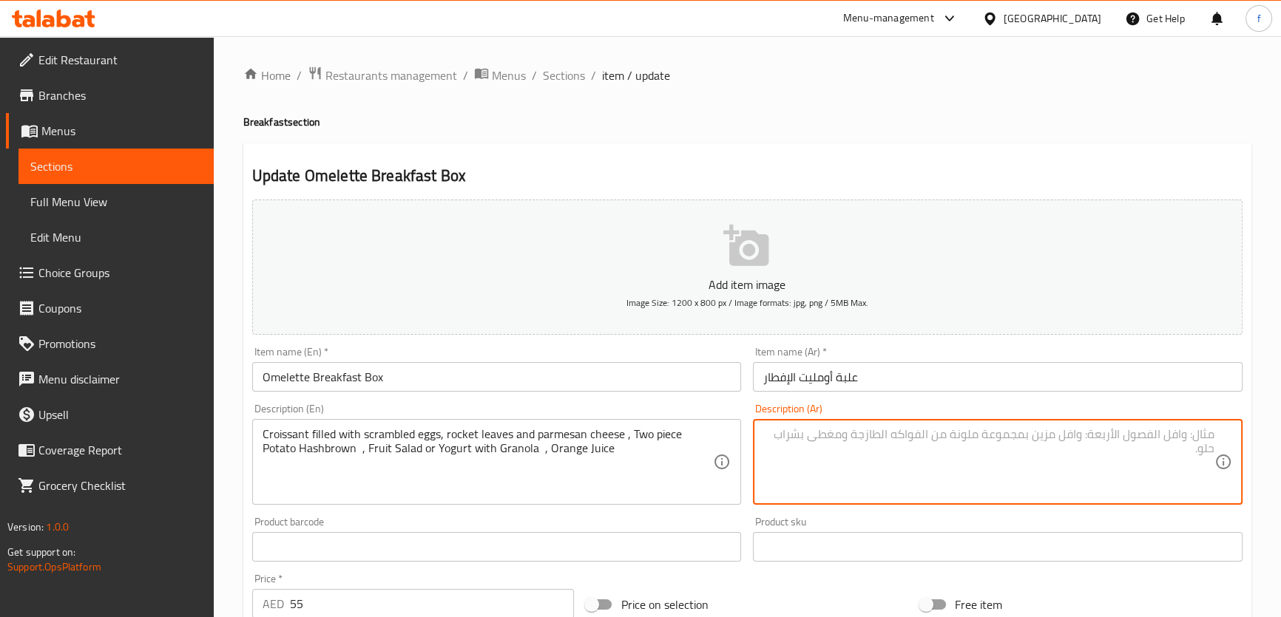
paste textarea "هاش براونز"
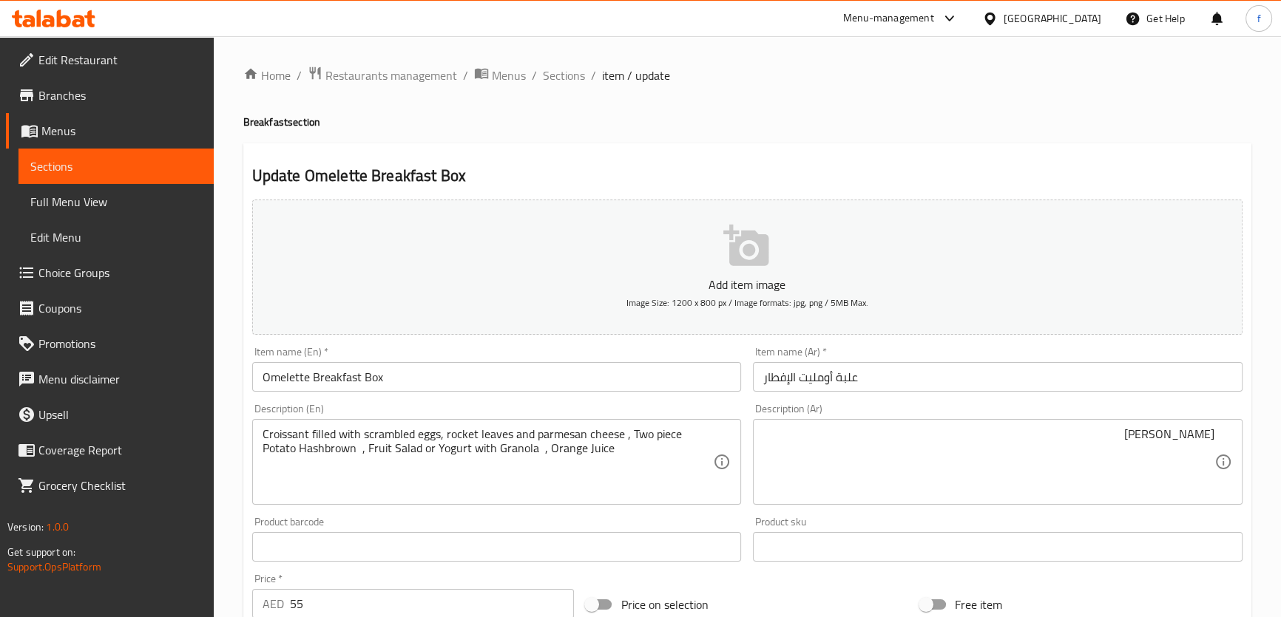
click at [1222, 430] on div "هاش براونز Description (Ar)" at bounding box center [997, 462] width 489 height 86
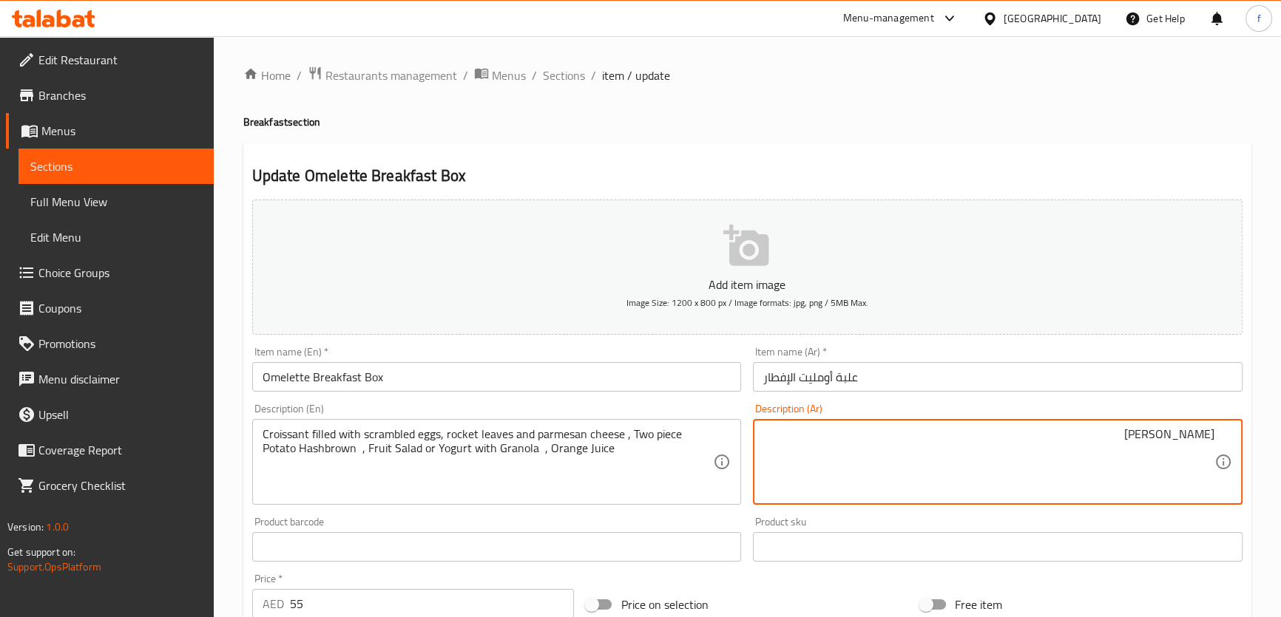
paste textarea "كرواسون"
click at [1219, 432] on div "هاش براونز Description (Ar)" at bounding box center [997, 462] width 489 height 86
click at [1213, 432] on textarea "هاش براونز" at bounding box center [988, 462] width 451 height 70
paste textarea "كرواسون"
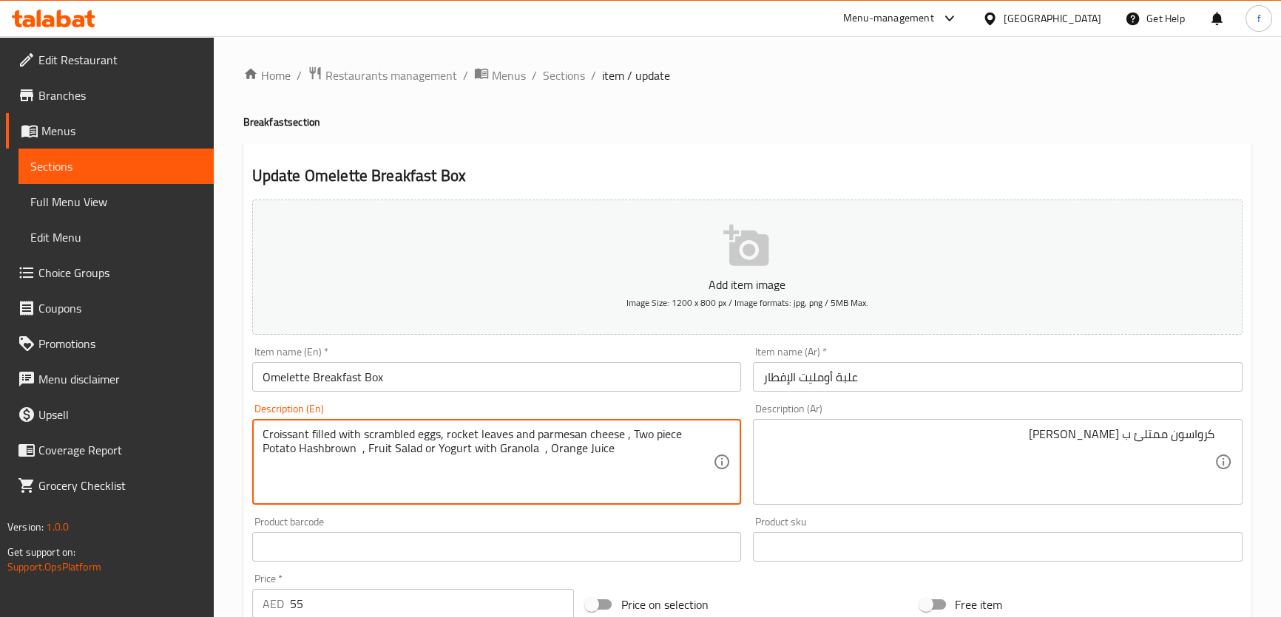
click at [403, 430] on textarea "Croissant filled with scrambled eggs, rocket leaves and parmesan cheese , Two p…" at bounding box center [487, 462] width 451 height 70
click at [418, 434] on textarea "Croissant filled with scrambled eggs, rocket leaves and parmesan cheese , Two p…" at bounding box center [487, 462] width 451 height 70
click at [420, 435] on textarea "Croissant filled with scrambled eggs, rocket leaves and parmesan cheese , Two p…" at bounding box center [487, 462] width 451 height 70
drag, startPoint x: 439, startPoint y: 436, endPoint x: 364, endPoint y: 427, distance: 75.9
click at [364, 427] on textarea "Croissant filled with scrambled eggs, rocket leaves and parmesan cheese , Two p…" at bounding box center [487, 462] width 451 height 70
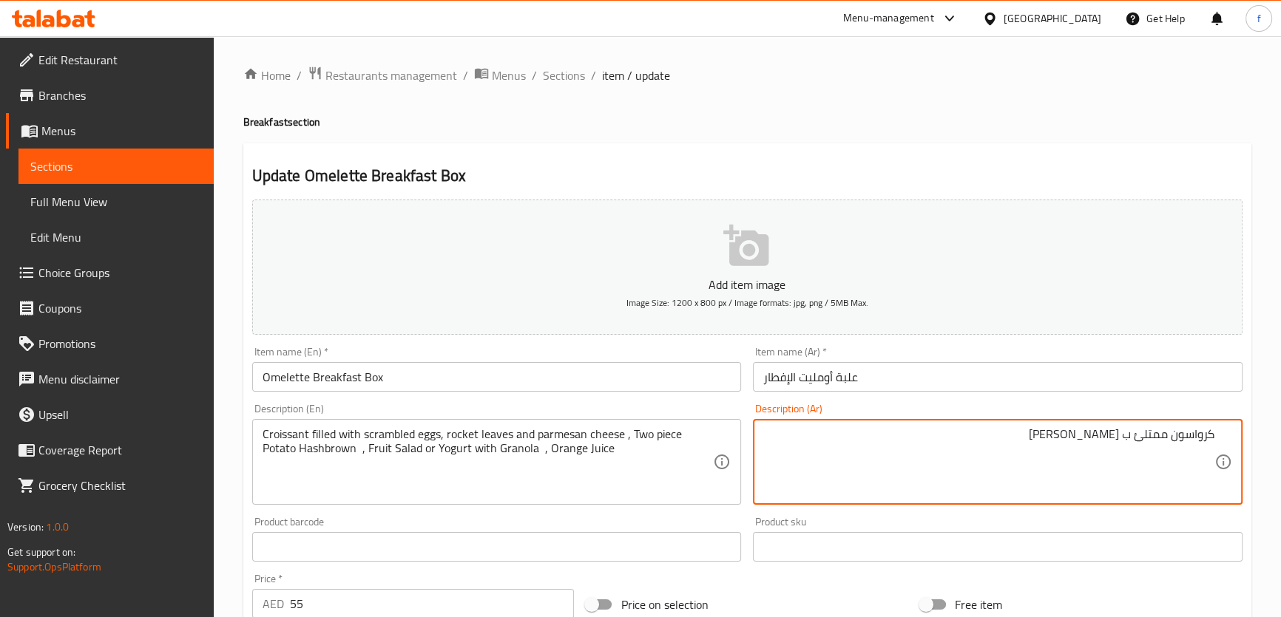
paste textarea "بيض مخفوق"
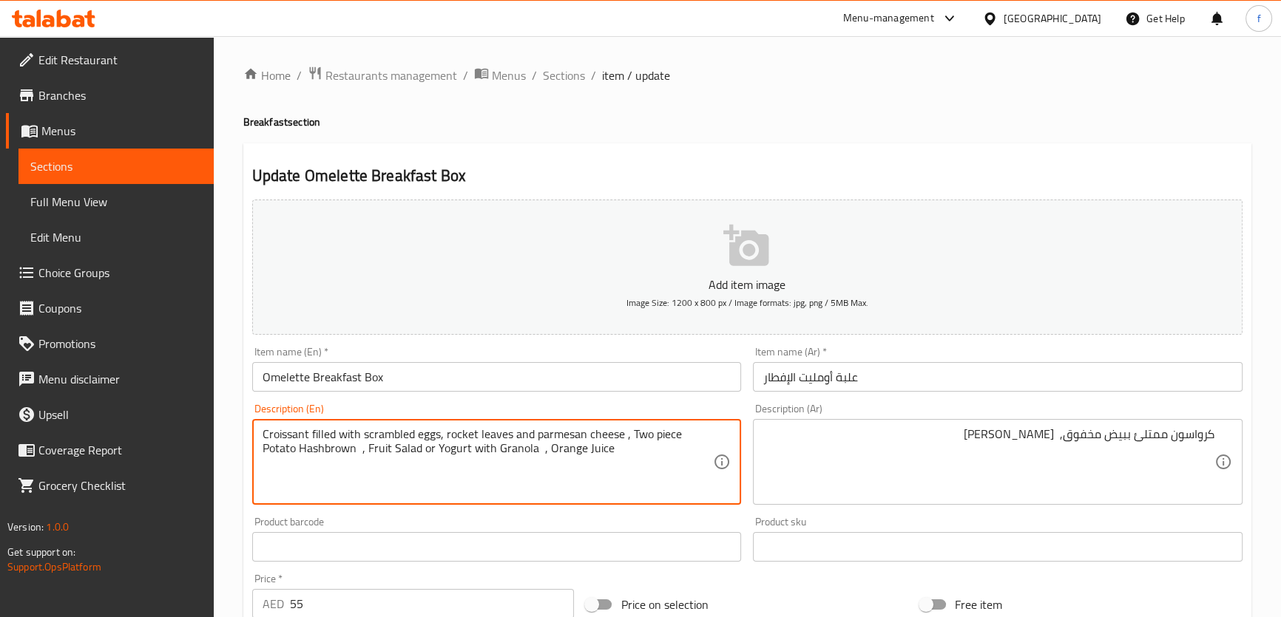
click at [502, 433] on textarea "Croissant filled with scrambled eggs, rocket leaves and parmesan cheese , Two p…" at bounding box center [487, 462] width 451 height 70
click at [486, 430] on textarea "Croissant filled with scrambled eggs, rocket leaves and parmesan cheese , Two p…" at bounding box center [487, 462] width 451 height 70
drag, startPoint x: 447, startPoint y: 433, endPoint x: 476, endPoint y: 430, distance: 29.7
click at [476, 430] on textarea "Croissant filled with scrambled eggs, rocket leaves and parmesan cheese , Two p…" at bounding box center [487, 462] width 451 height 70
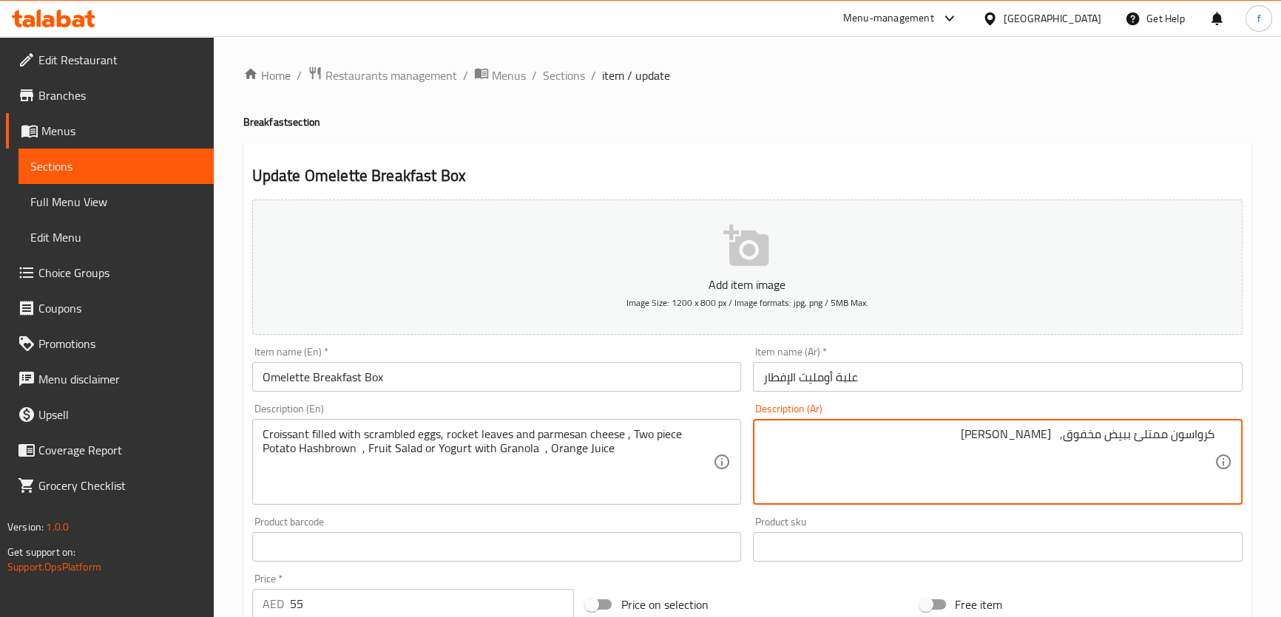
paste textarea "جرجير"
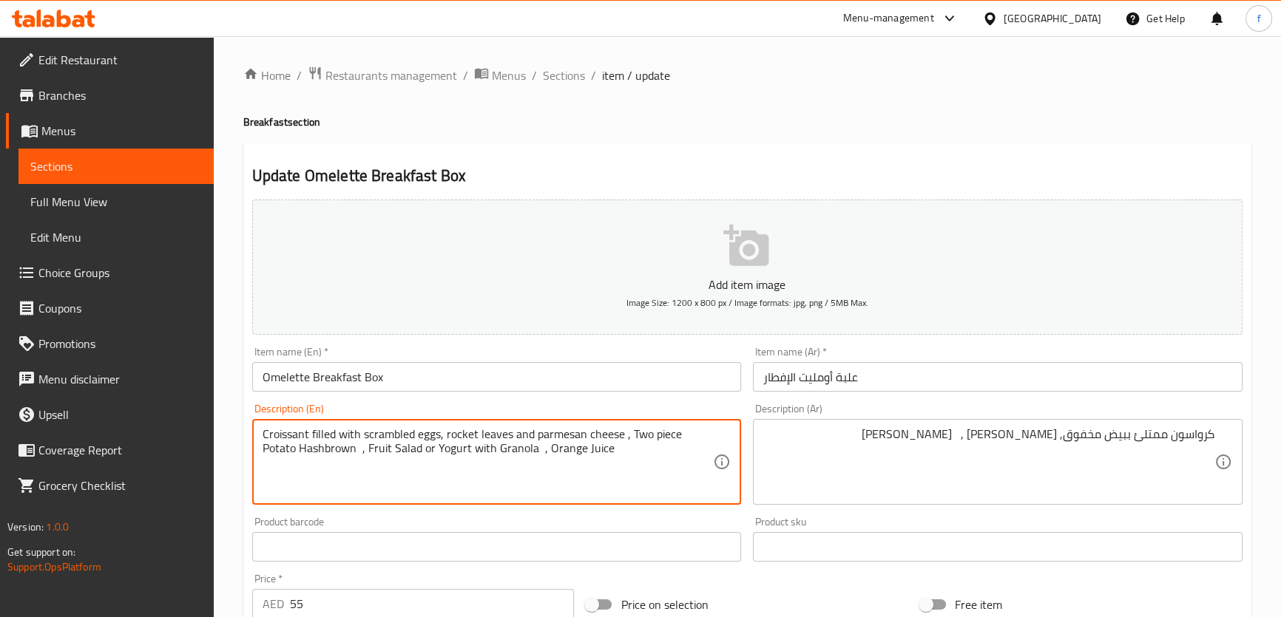
click at [580, 435] on textarea "Croissant filled with scrambled eggs, rocket leaves and parmesan cheese , Two p…" at bounding box center [487, 462] width 451 height 70
click at [586, 436] on textarea "Croissant filled with scrambled eggs, rocket leaves and parmesan cheese , Two p…" at bounding box center [487, 462] width 451 height 70
drag, startPoint x: 583, startPoint y: 434, endPoint x: 533, endPoint y: 427, distance: 50.1
click at [533, 427] on textarea "Croissant filled with scrambled eggs, rocket leaves and parmesan cheese , Two p…" at bounding box center [487, 462] width 451 height 70
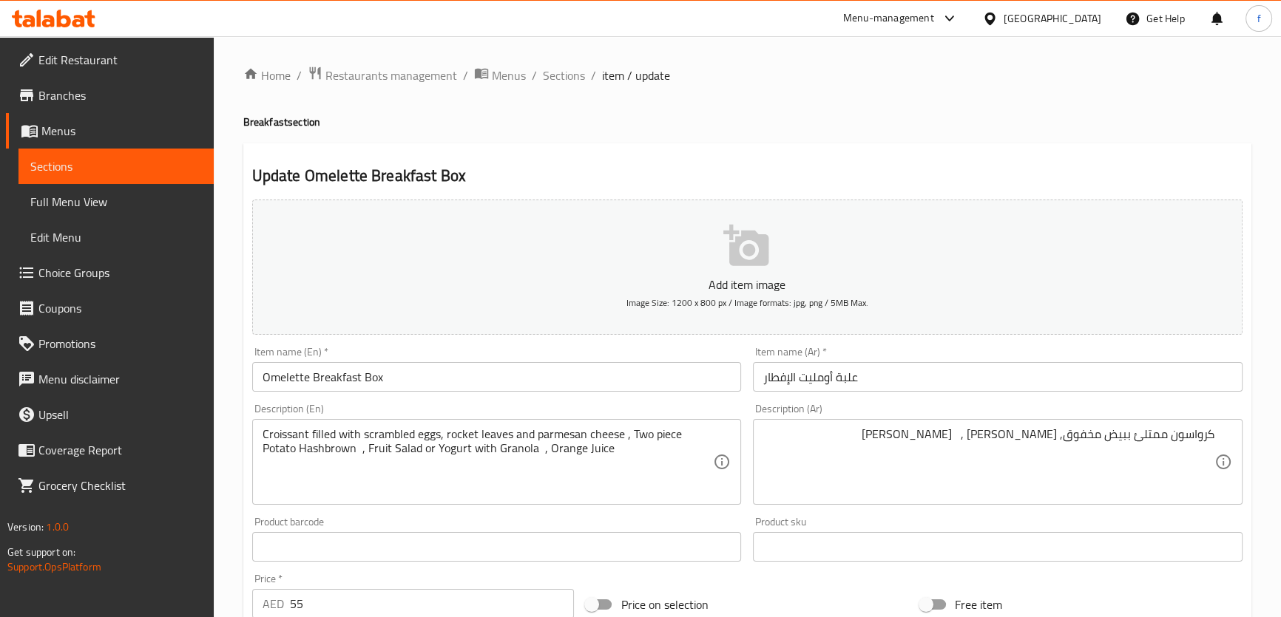
drag, startPoint x: 1018, startPoint y: 436, endPoint x: 1030, endPoint y: 445, distance: 14.8
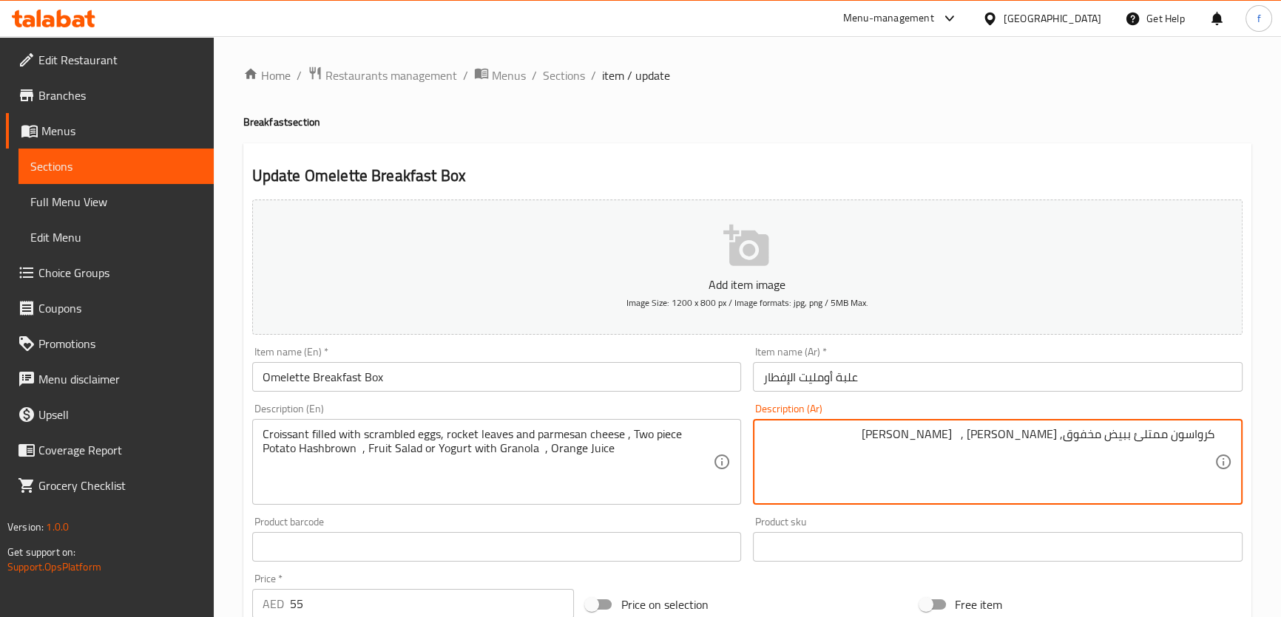
click at [1020, 437] on textarea "كرواسون ممتلئ ببيض مخفوق, جرجير , هاش براونز" at bounding box center [988, 462] width 451 height 70
paste textarea "جبنة بارميزان"
click at [787, 438] on textarea "كرواسون ممتلئ ببيض مخفوق, جرجير , جبنة بارميزان , 2 قطعة بطاطا هاش براونز" at bounding box center [988, 462] width 451 height 70
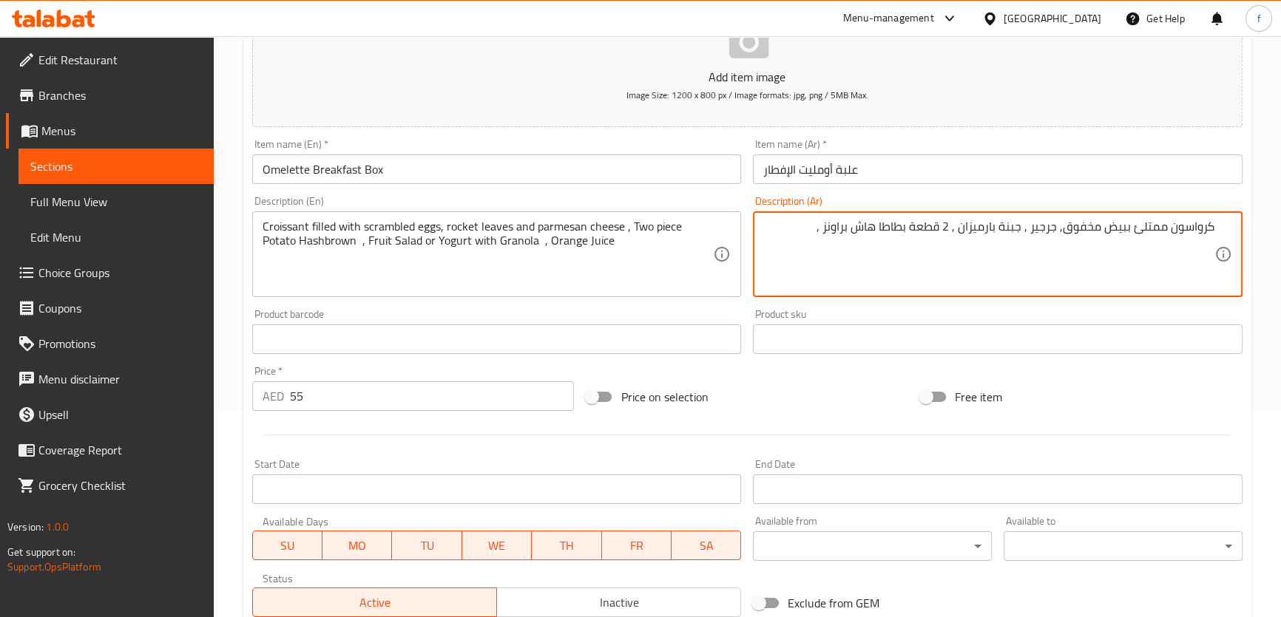
scroll to position [403, 0]
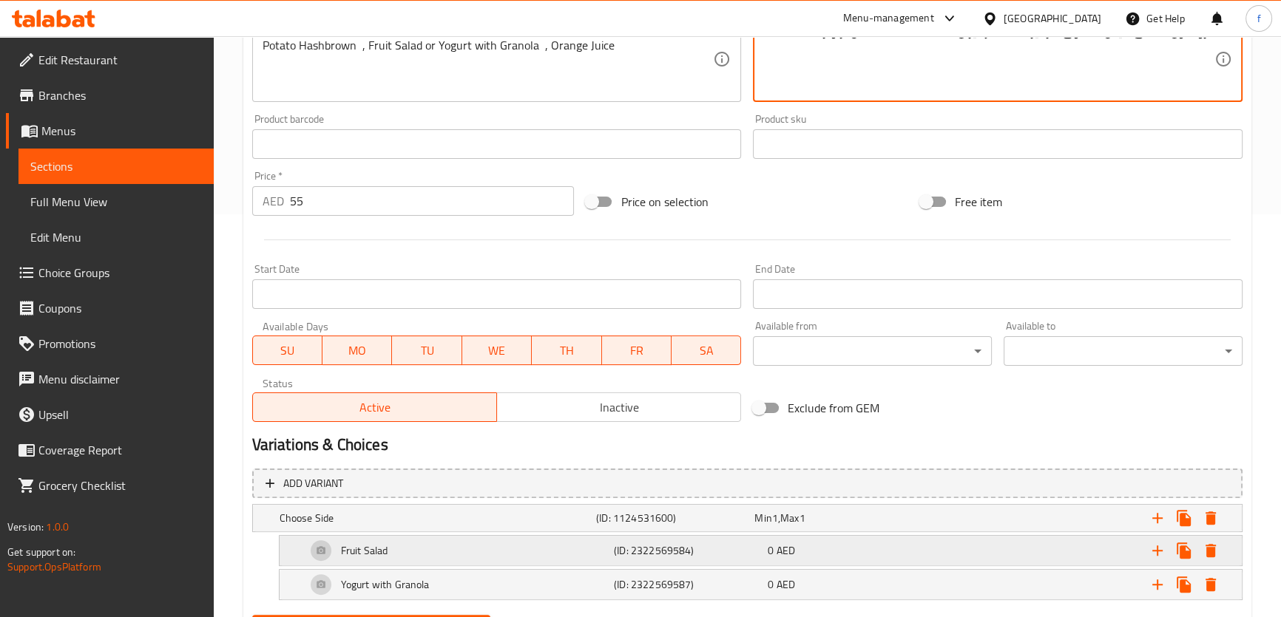
click at [658, 548] on h5 "(ID: 2322569584)" at bounding box center [688, 550] width 148 height 15
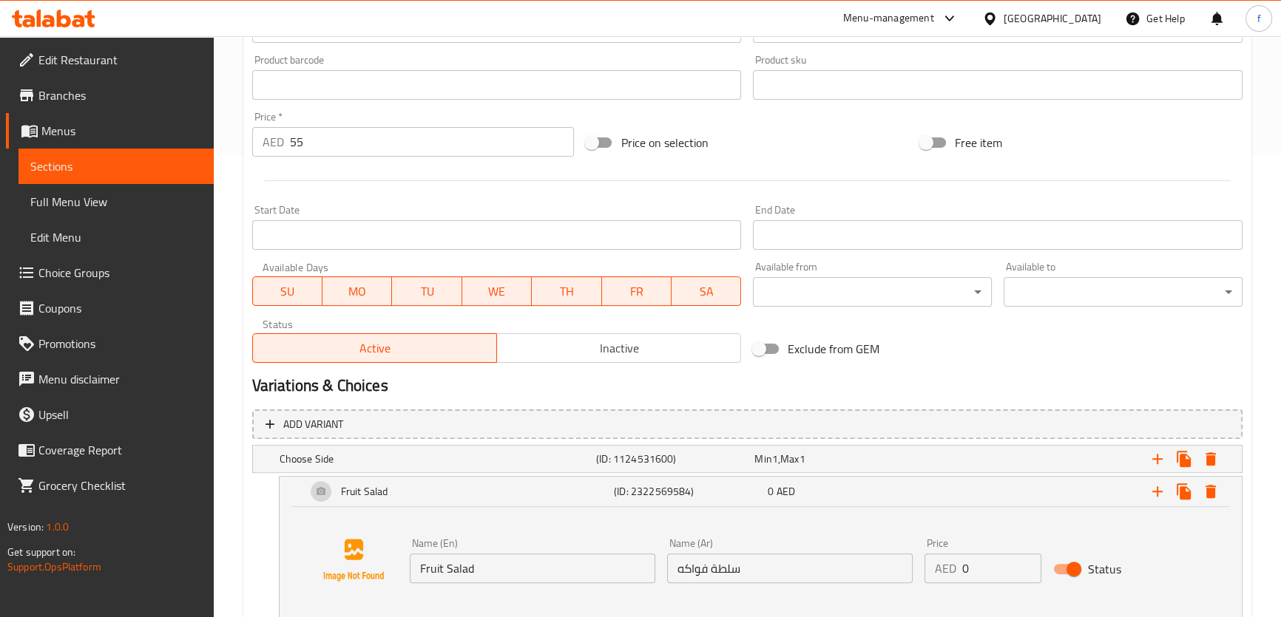
scroll to position [590, 0]
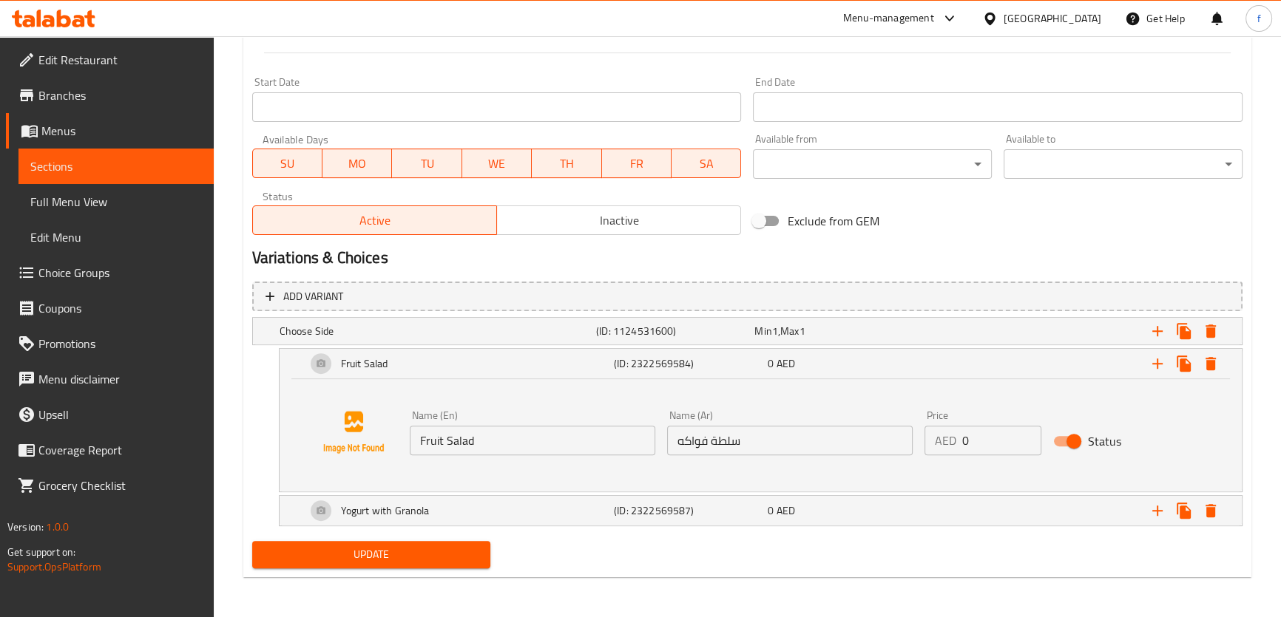
click at [716, 444] on input "سلطة فواكه" at bounding box center [789, 441] width 245 height 30
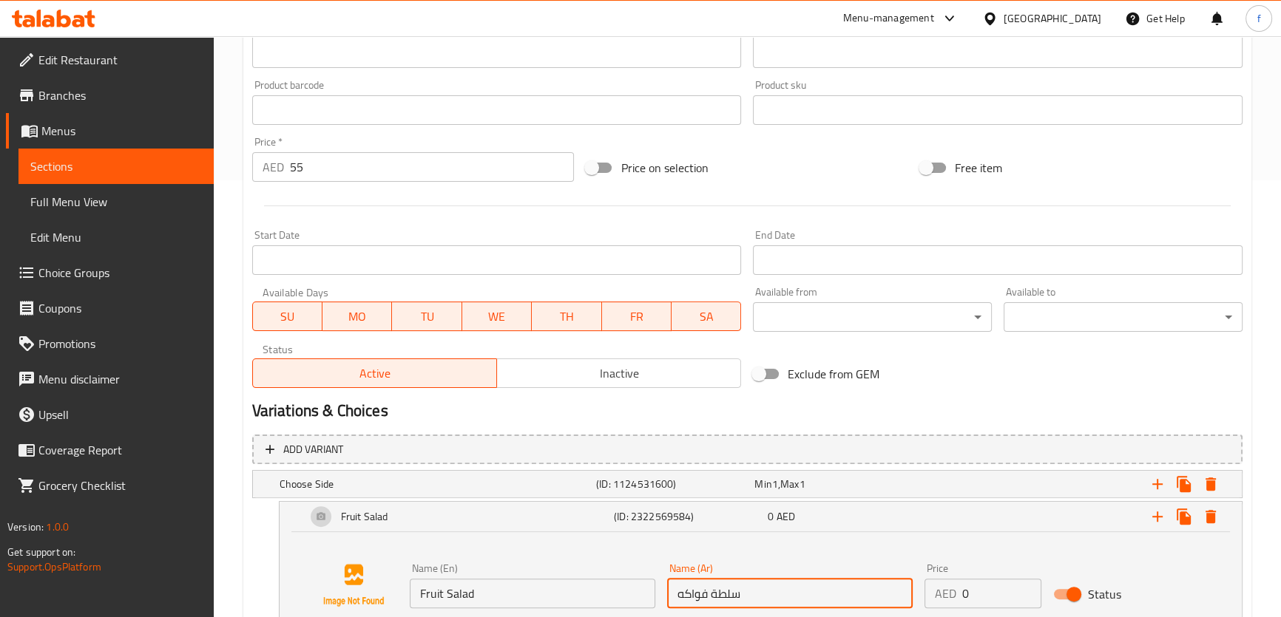
scroll to position [186, 0]
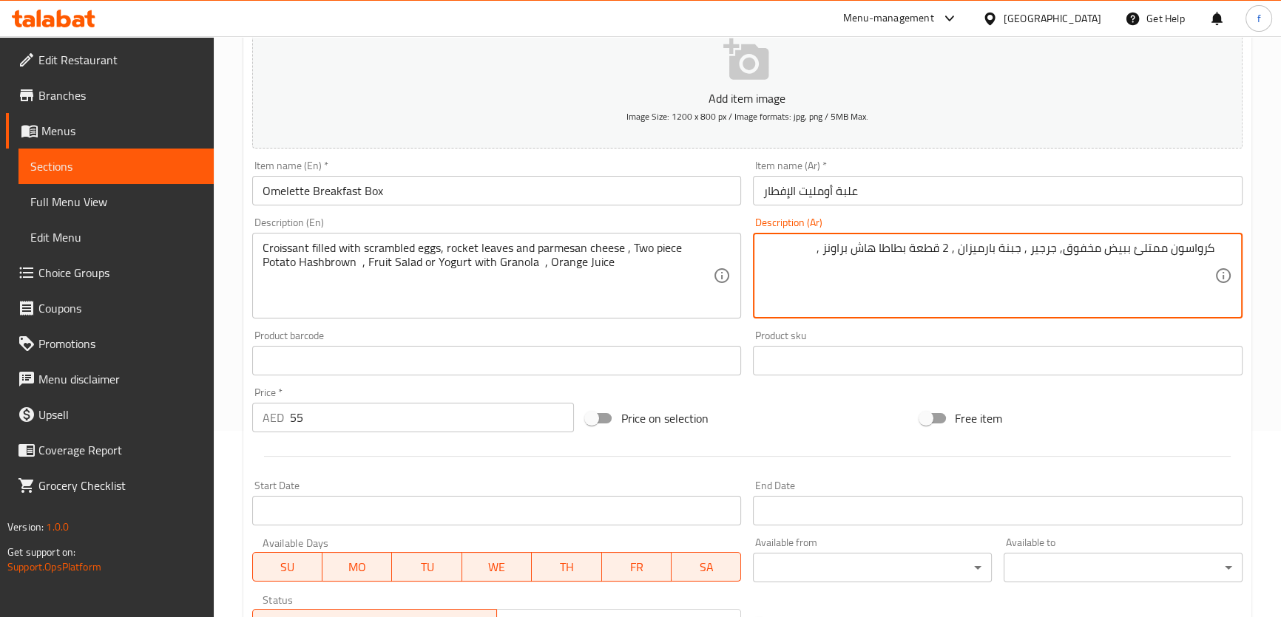
paste textarea "سلطة فواكه"
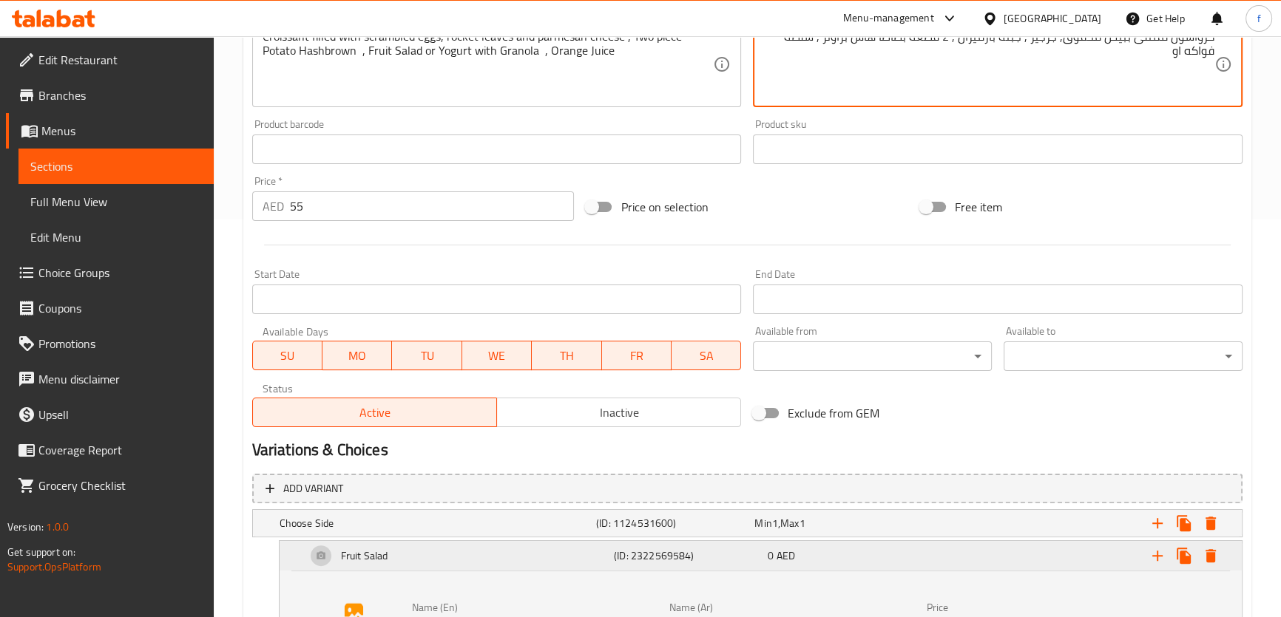
scroll to position [590, 0]
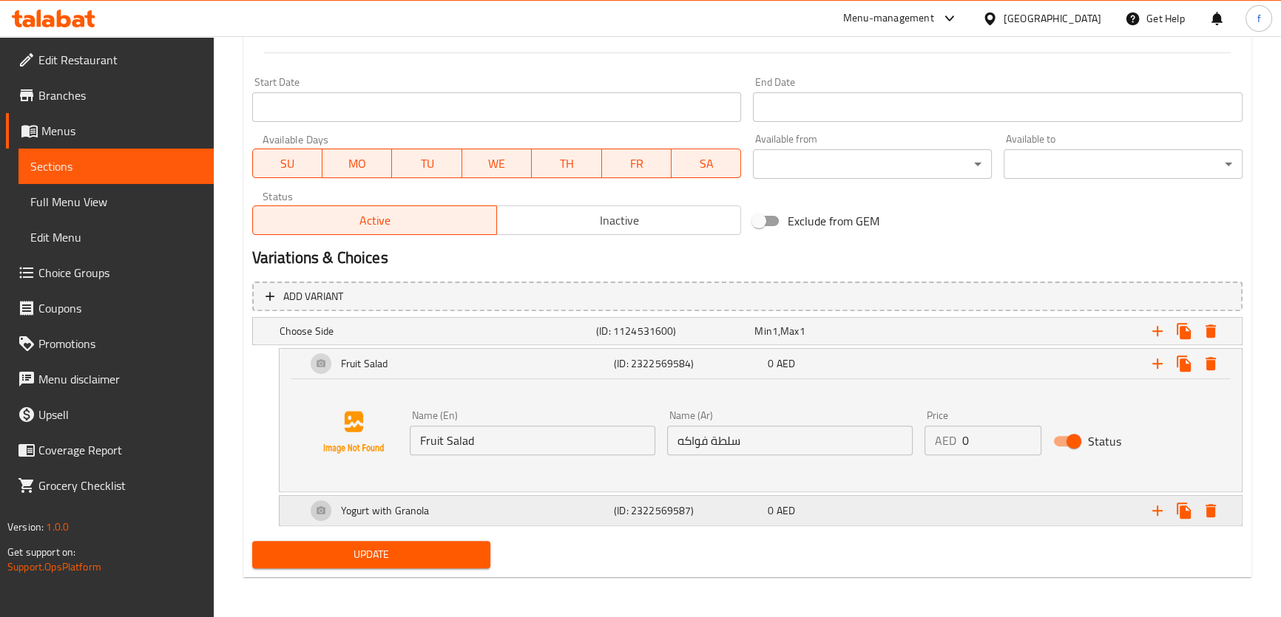
click at [658, 523] on div "Yogurt with Granola (ID: 2322569587) 0 AED" at bounding box center [765, 510] width 924 height 35
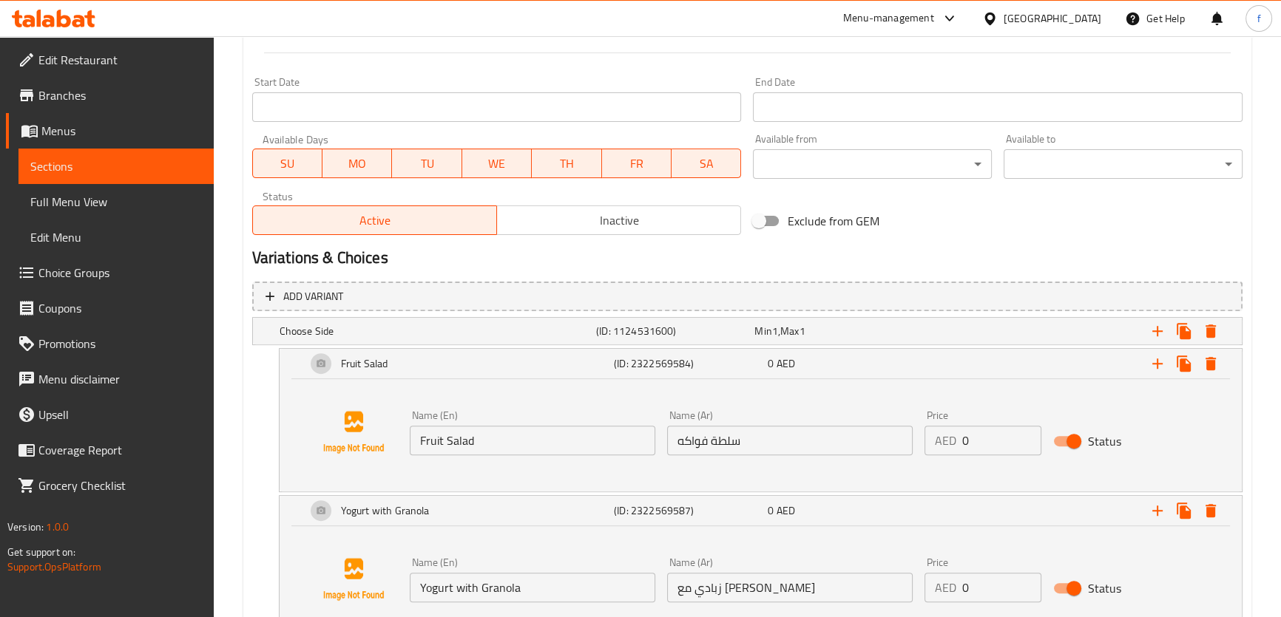
click at [733, 592] on input "زبادي مع [PERSON_NAME]" at bounding box center [789, 588] width 245 height 30
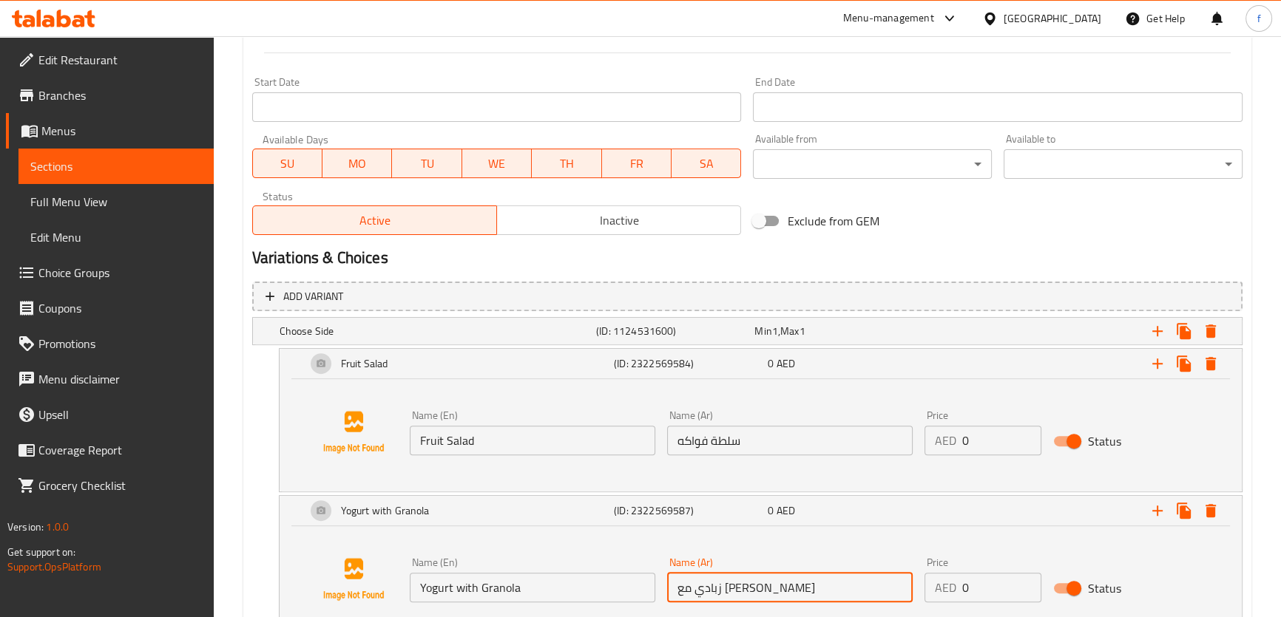
click at [733, 592] on input "زبادي مع [PERSON_NAME]" at bounding box center [789, 588] width 245 height 30
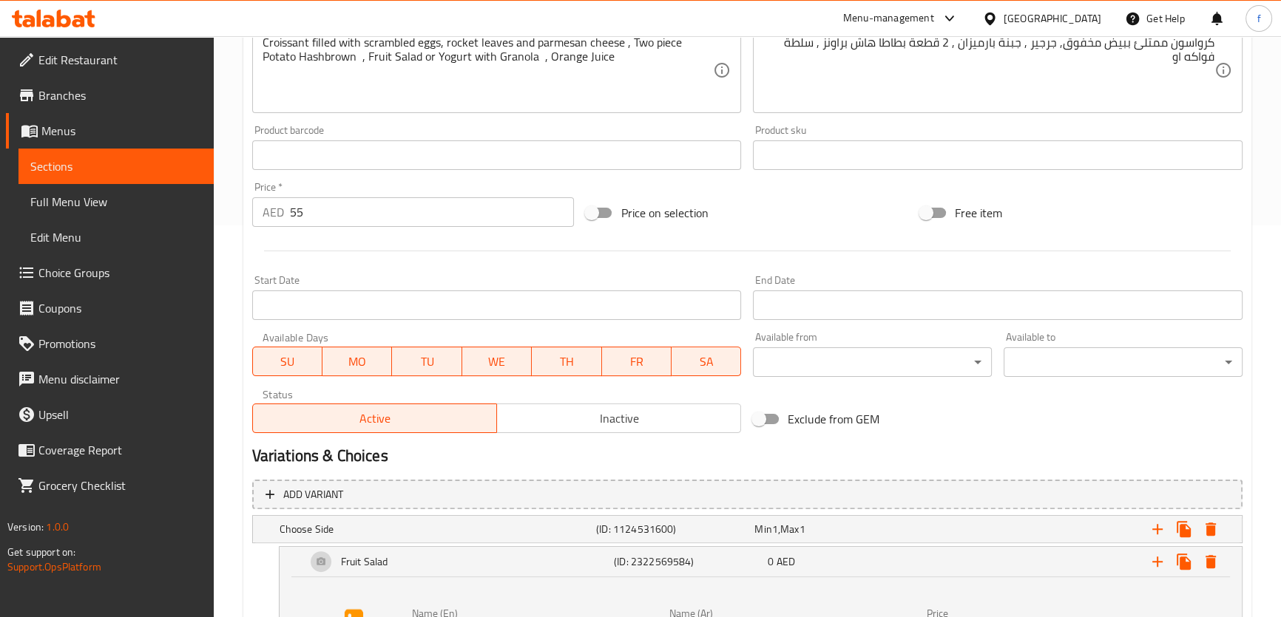
scroll to position [254, 0]
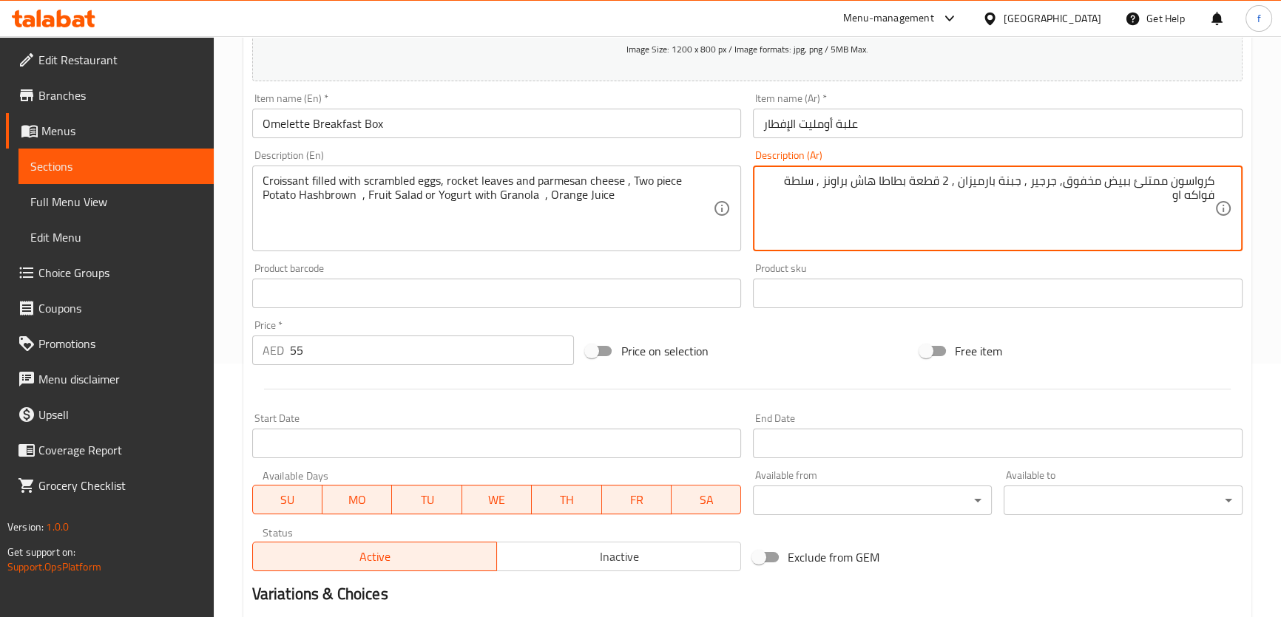
paste textarea "زبادي مع [PERSON_NAME]"
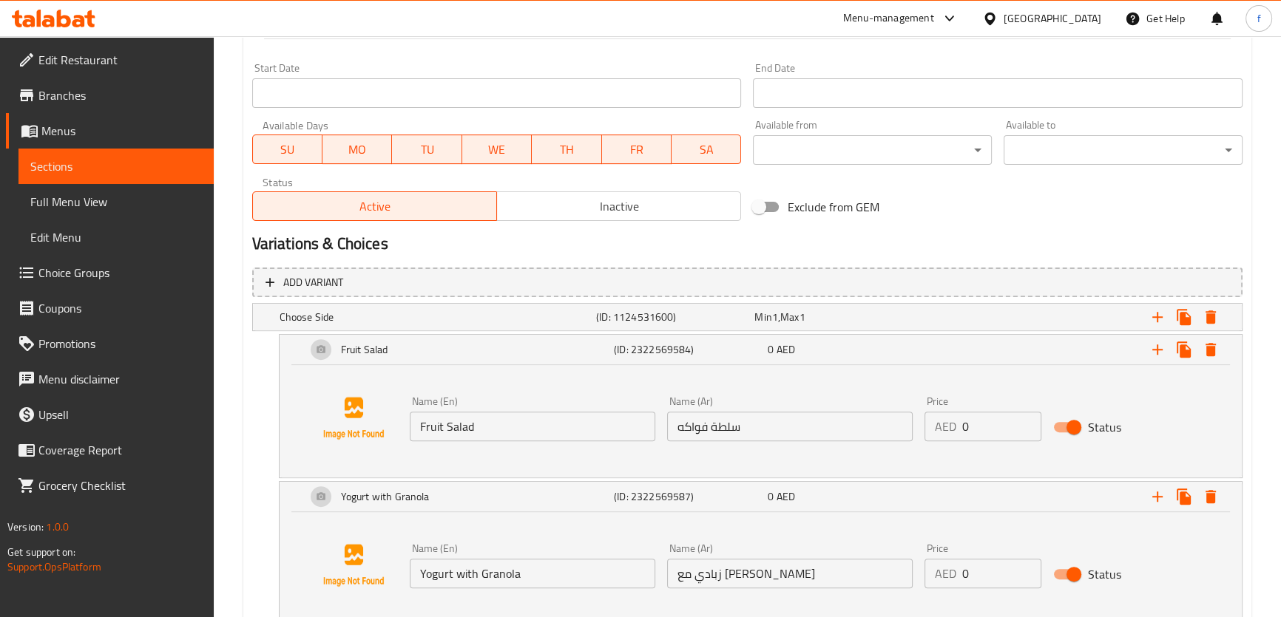
scroll to position [657, 0]
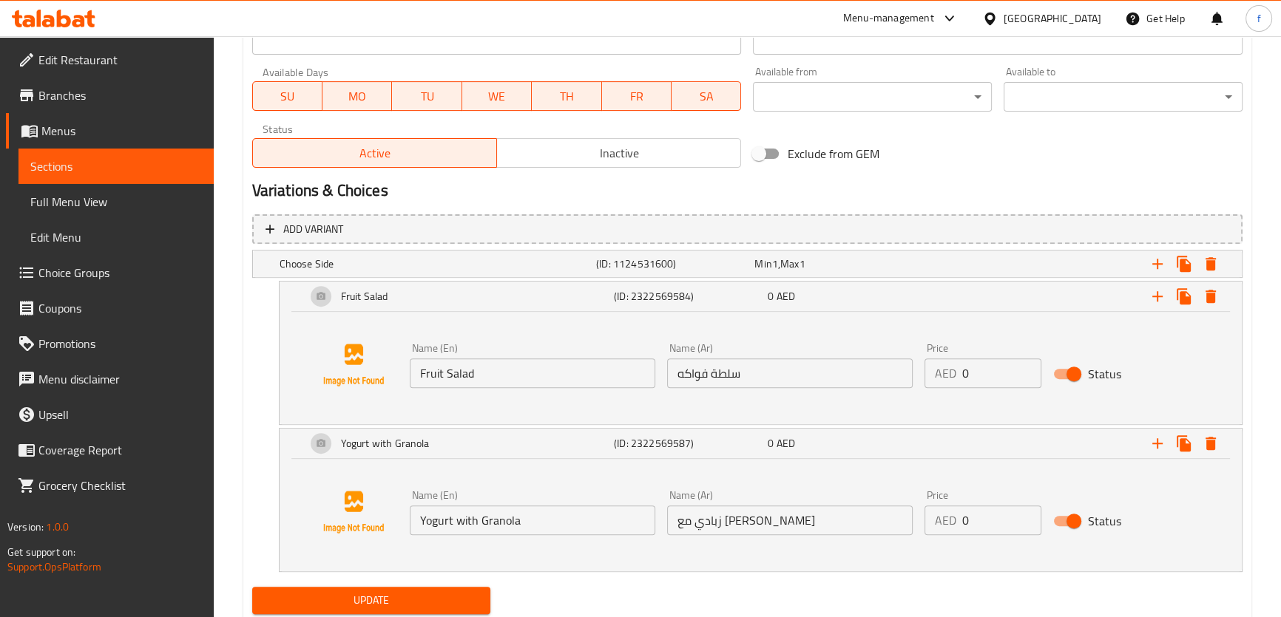
type textarea "كرواسون ممتلئ ببيض مخفوق, جرجير , جبنة بارميزان , 2 قطعة بطاطا هاش براونز , سلط…"
click at [434, 592] on span "Update" at bounding box center [371, 601] width 215 height 18
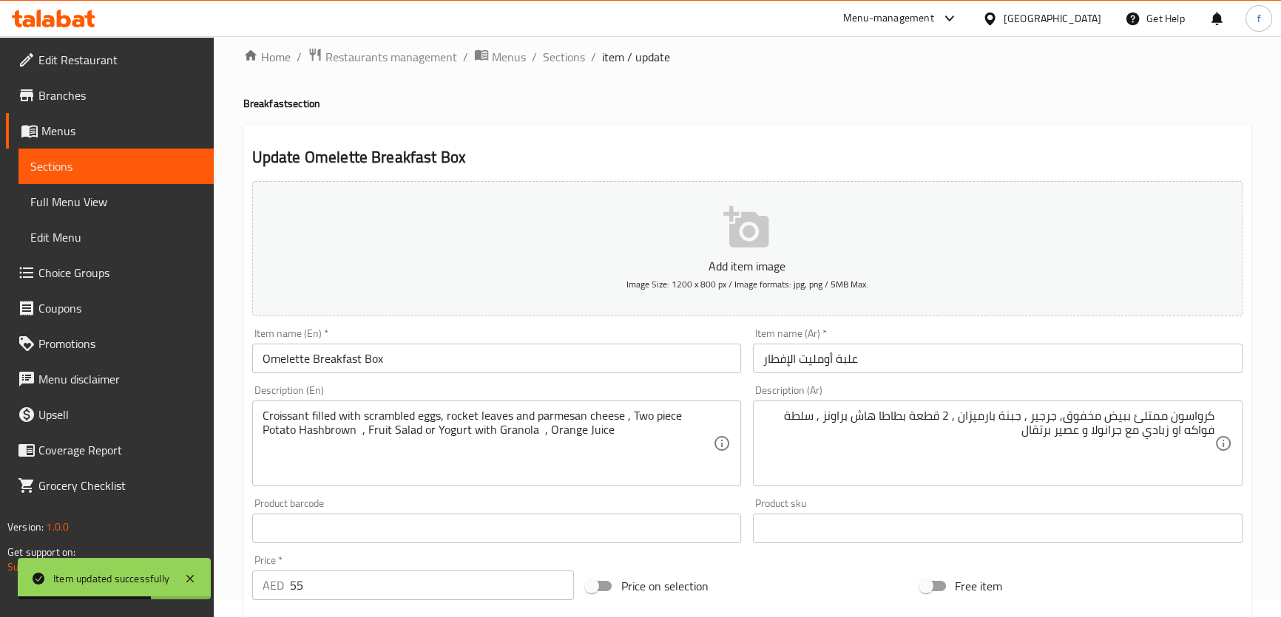
scroll to position [0, 0]
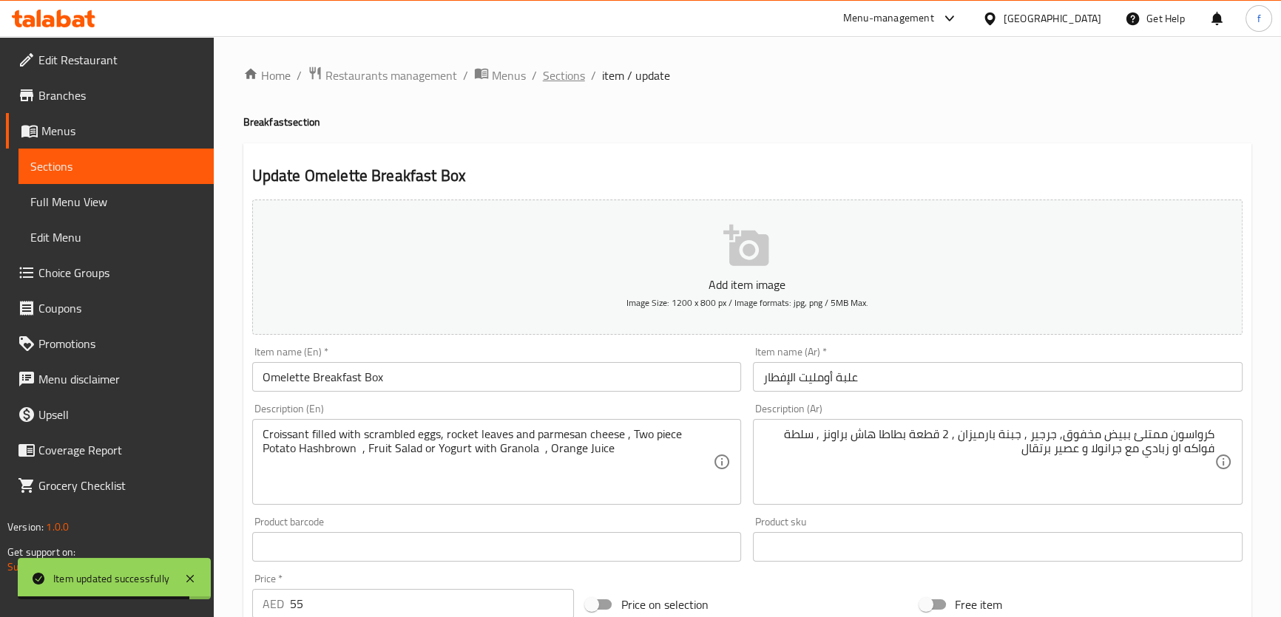
click at [553, 79] on span "Sections" at bounding box center [564, 76] width 42 height 18
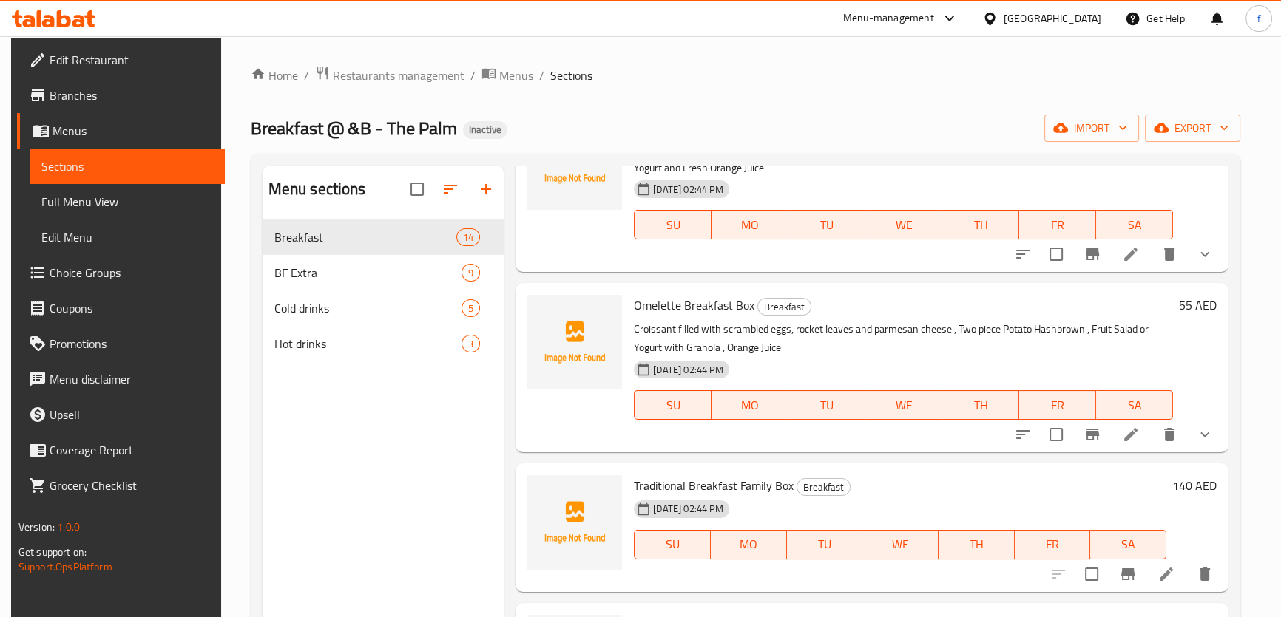
scroll to position [1724, 0]
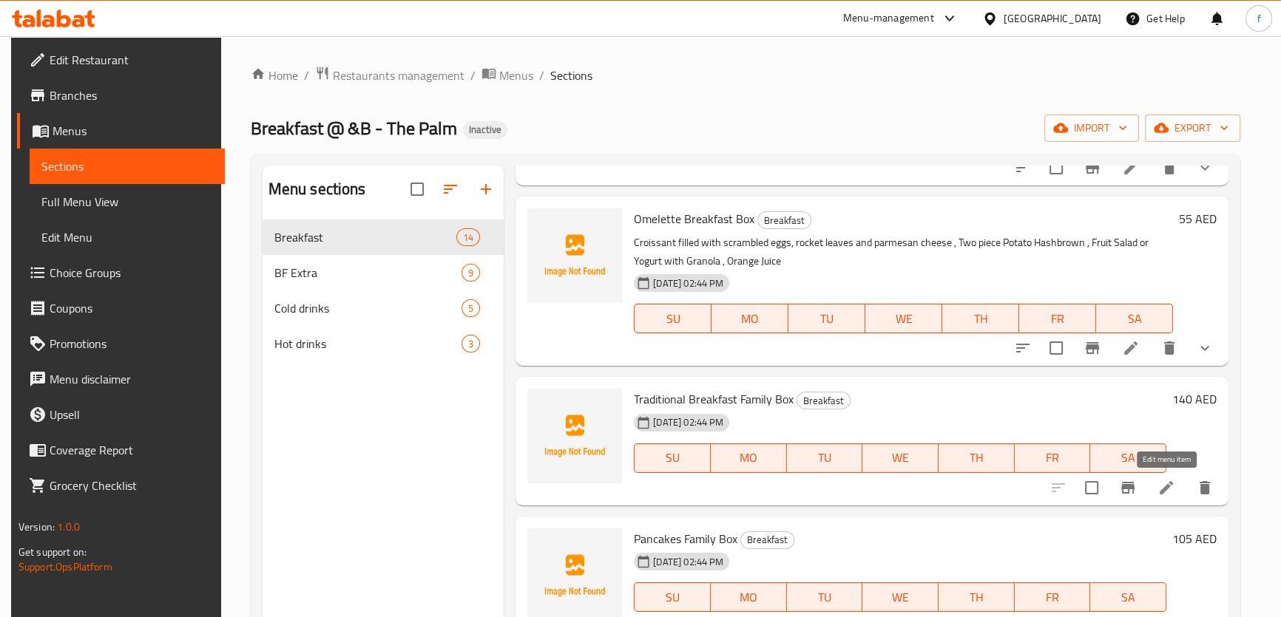
click at [1171, 491] on icon at bounding box center [1166, 488] width 18 height 18
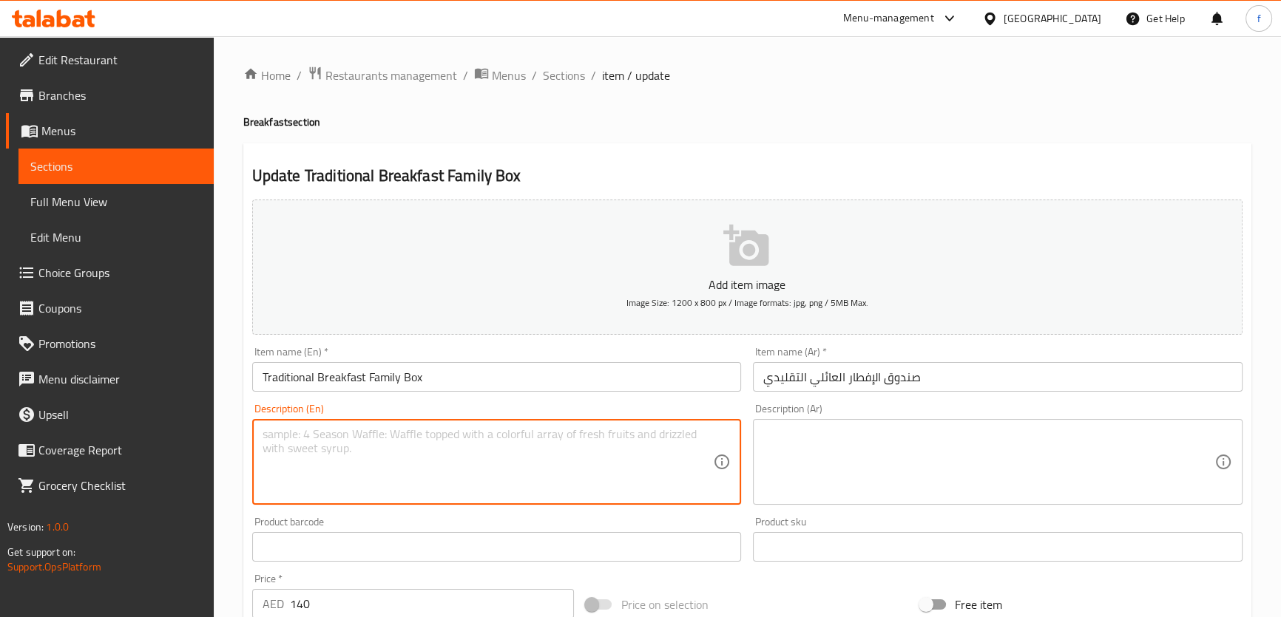
click at [472, 436] on textarea at bounding box center [487, 462] width 451 height 70
paste textarea "• Scrambled Eggs"
click at [437, 439] on textarea "• Scrambled Eggs ," at bounding box center [487, 462] width 451 height 70
paste textarea "• 8 Hashbrwon"
click at [535, 442] on textarea "• Scrambled Eggs , • 8 Hashbrwon ," at bounding box center [487, 462] width 451 height 70
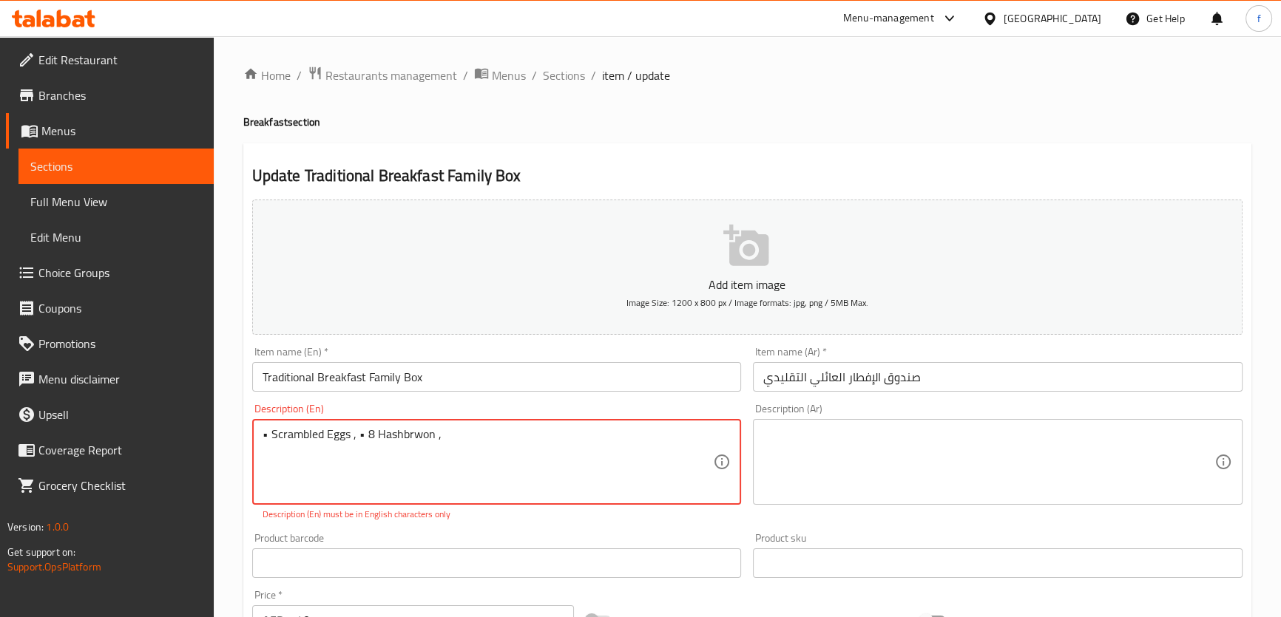
paste textarea "• 8 Pancakes"
click at [566, 432] on textarea "• Scrambled Eggs , • 8 Hashbrwon , • 8 Pancakes ," at bounding box center [487, 462] width 451 height 70
paste textarea "• 4 Mini Croisants"
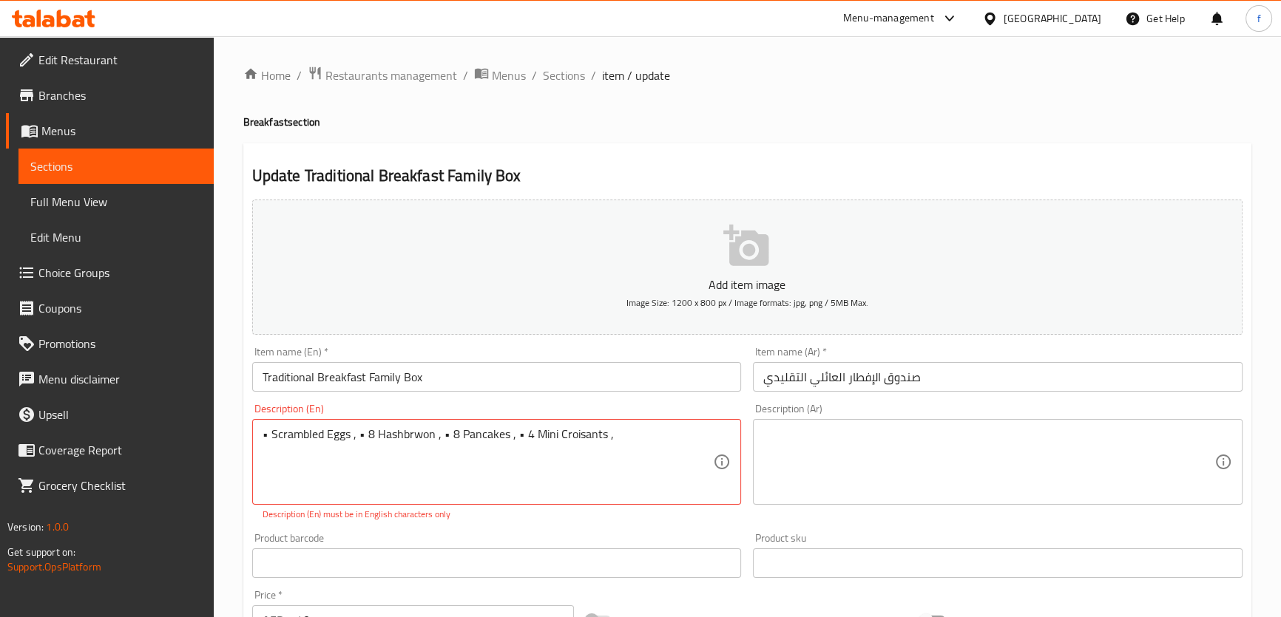
click at [671, 436] on textarea "• Scrambled Eggs , • 8 Hashbrwon , • 8 Pancakes , • 4 Mini Croisants ," at bounding box center [487, 462] width 451 height 70
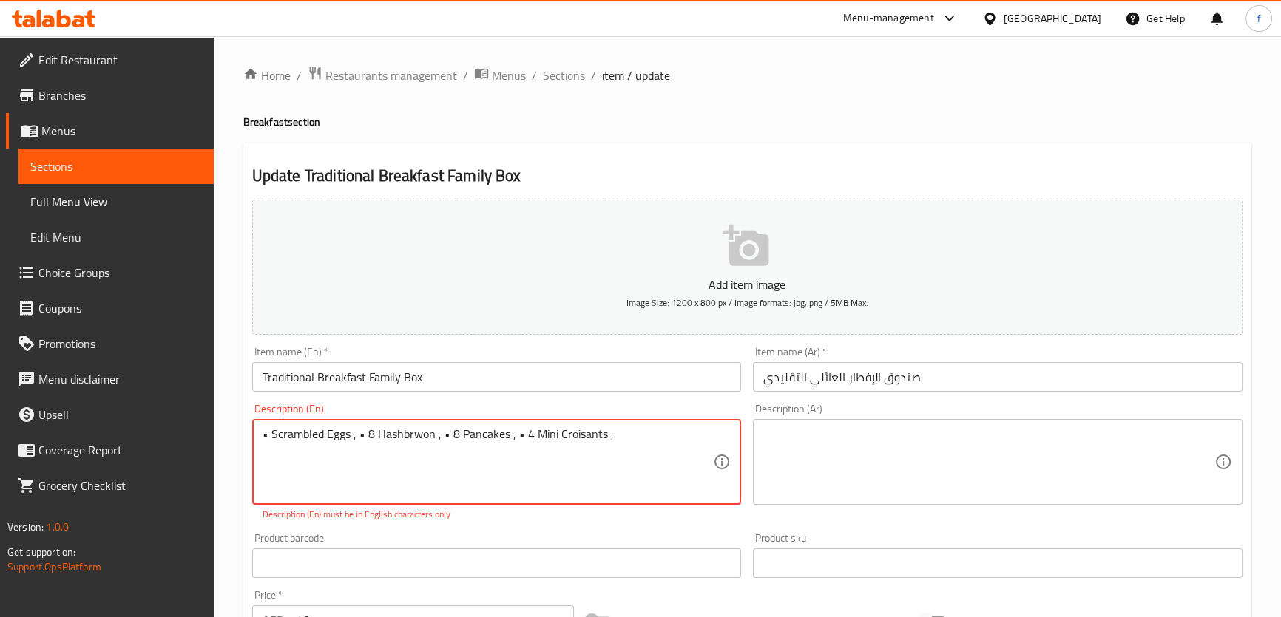
paste textarea "• Chicken Sausages"
click at [268, 433] on textarea "• Scrambled Eggs , • 8 Hashbrwon , • 8 Pancakes , • 4 Mini Croisants , • Chicke…" at bounding box center [487, 462] width 451 height 70
click at [271, 434] on textarea "• Scrambled Eggs , • 8 Hashbrwon , • 8 Pancakes , • 4 Mini Croisants , • Chicke…" at bounding box center [487, 462] width 451 height 70
click at [358, 434] on textarea "Scrambled Eggs , • 8 Hashbrwon , • 8 Pancakes , • 4 Mini Croisants , • Chicken …" at bounding box center [487, 462] width 451 height 70
click at [429, 436] on textarea "Scrambled Eggs , 8 Hashbrwon , • 8 Pancakes , • 4 Mini Croisants , • Chicken Sa…" at bounding box center [487, 462] width 451 height 70
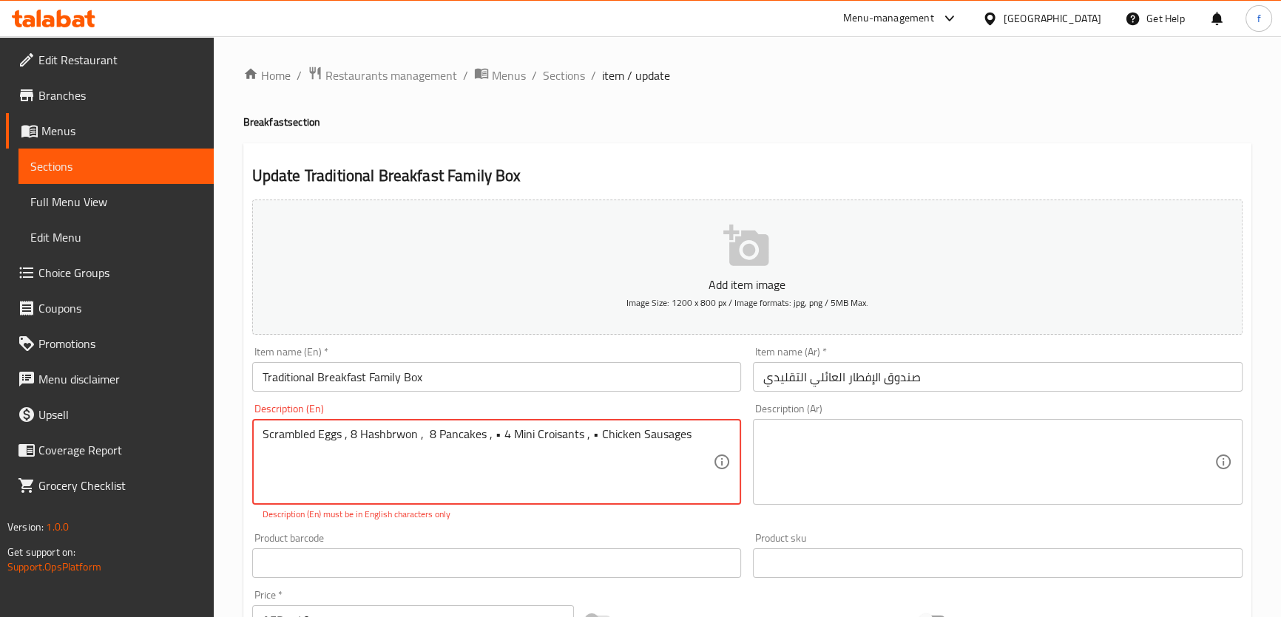
click at [501, 436] on textarea "Scrambled Eggs , 8 Hashbrwon , 8 Pancakes , • 4 Mini Croisants , • Chicken Saus…" at bounding box center [487, 462] width 451 height 70
click at [587, 436] on textarea "Scrambled Eggs , 8 Hashbrwon , 8 Pancakes , 4 Mini Croisants , • Chicken Sausag…" at bounding box center [487, 462] width 451 height 70
type textarea "Scrambled Eggs , 8 Hashbrwon , 8 Pancakes , 4 Mini Croisants , Chicken Sausages"
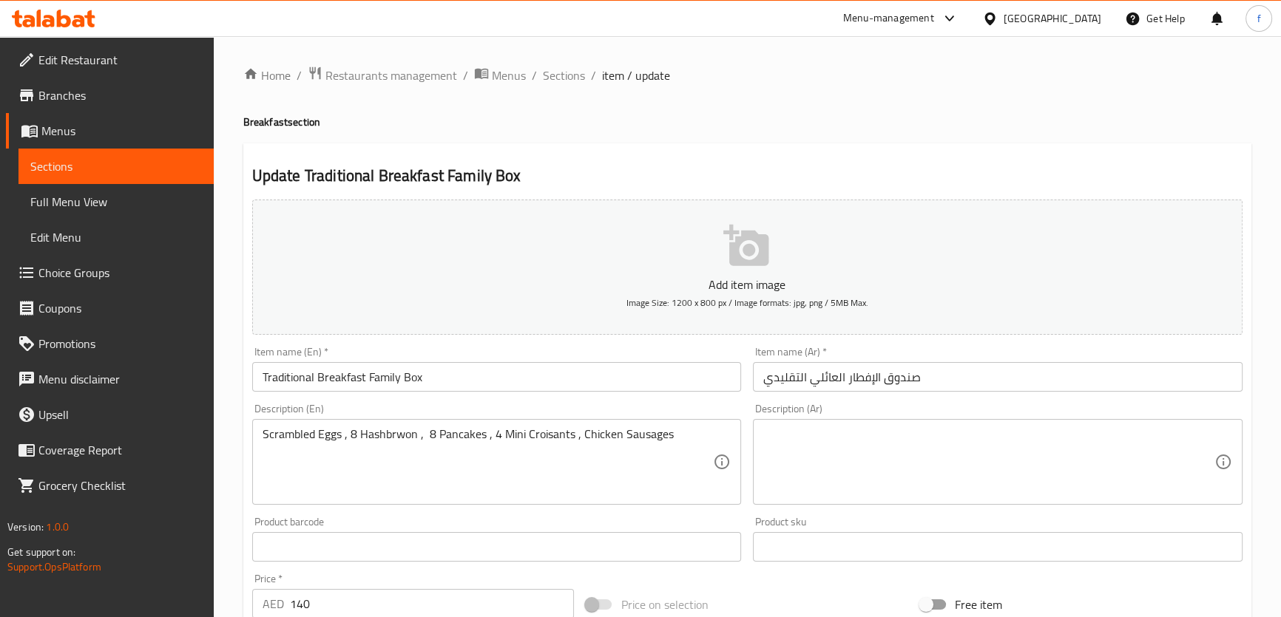
click at [298, 435] on textarea "Scrambled Eggs , 8 Hashbrwon , 8 Pancakes , 4 Mini Croisants , Chicken Sausages" at bounding box center [487, 462] width 451 height 70
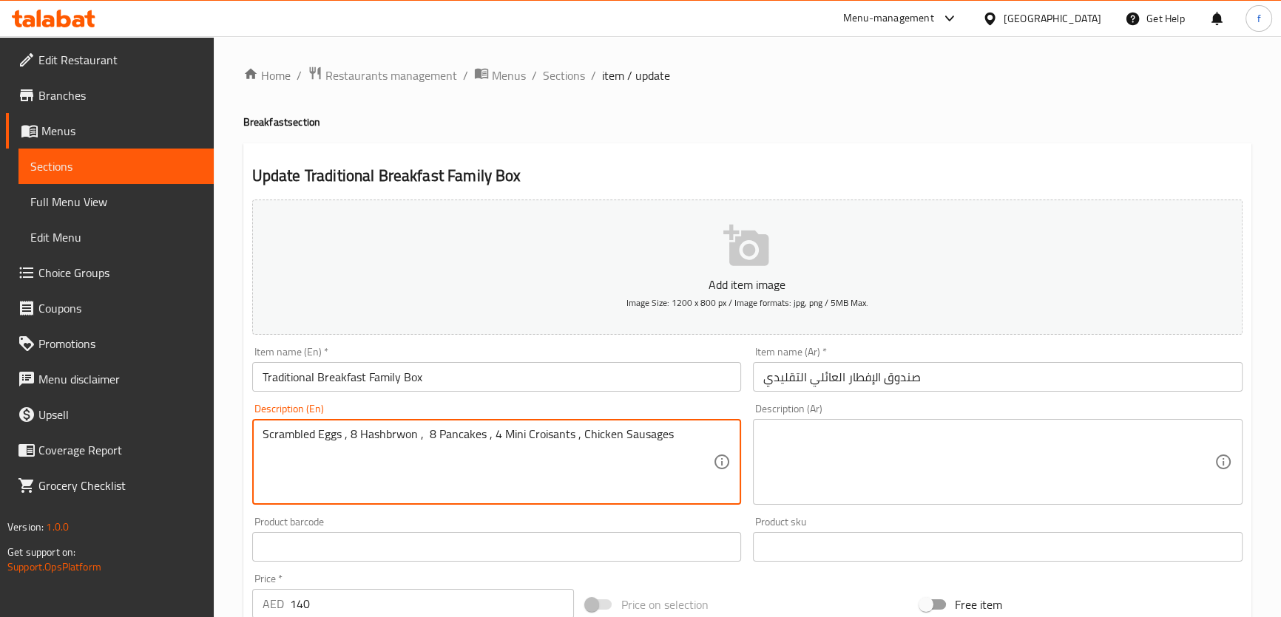
click at [298, 435] on textarea "Scrambled Eggs , 8 Hashbrwon , 8 Pancakes , 4 Mini Croisants , Chicken Sausages" at bounding box center [487, 462] width 451 height 70
click at [331, 442] on textarea "Scrambled Eggs , 8 Hashbrwon , 8 Pancakes , 4 Mini Croisants , Chicken Sausages" at bounding box center [487, 462] width 451 height 70
drag, startPoint x: 339, startPoint y: 435, endPoint x: 222, endPoint y: 438, distance: 117.6
click at [222, 438] on div "Home / Restaurants management / Menus / Sections / item / update Breakfast sect…" at bounding box center [747, 534] width 1067 height 997
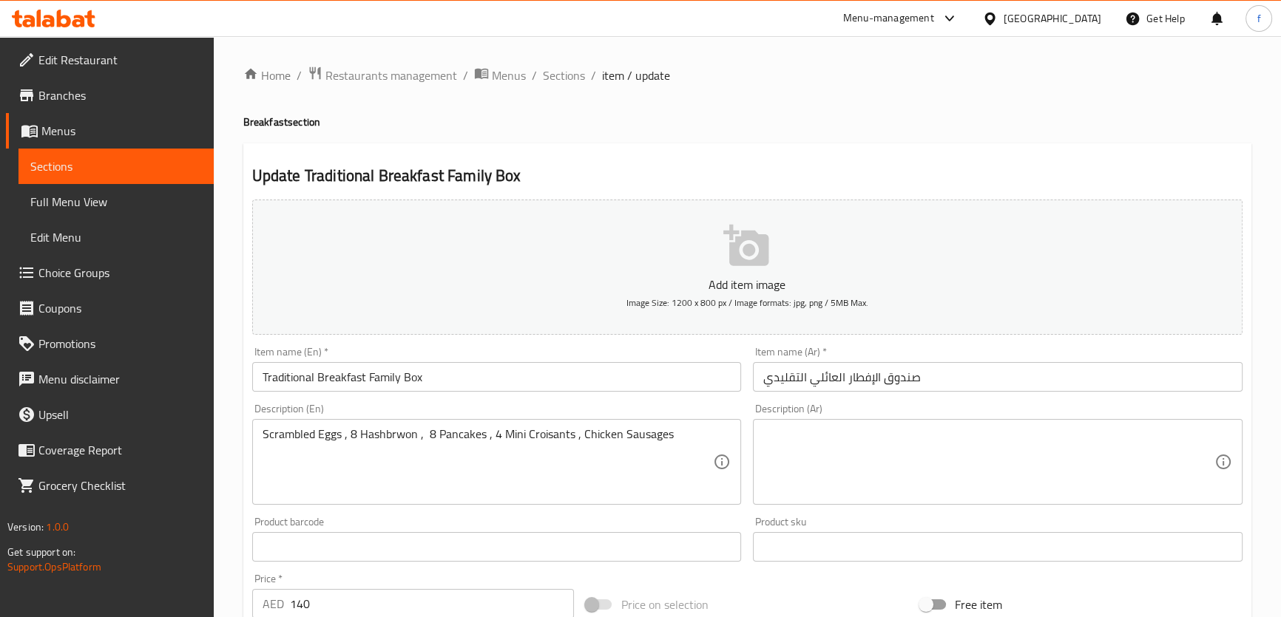
click at [1045, 450] on textarea at bounding box center [988, 462] width 451 height 70
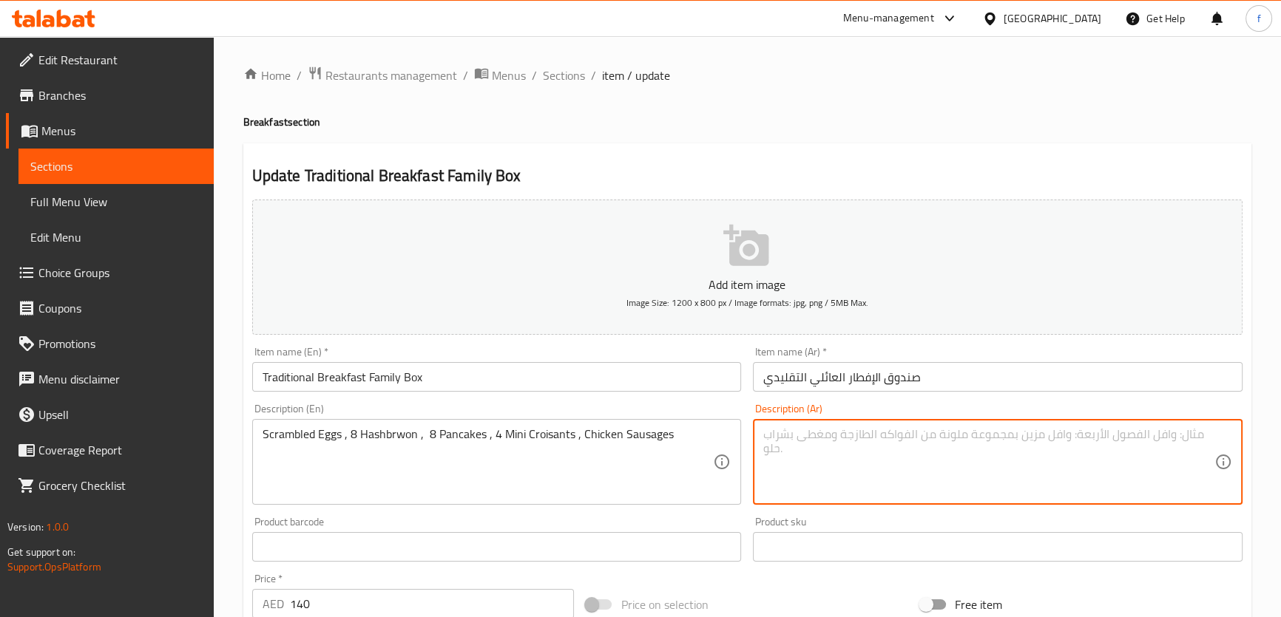
paste textarea "بيض مخفوق"
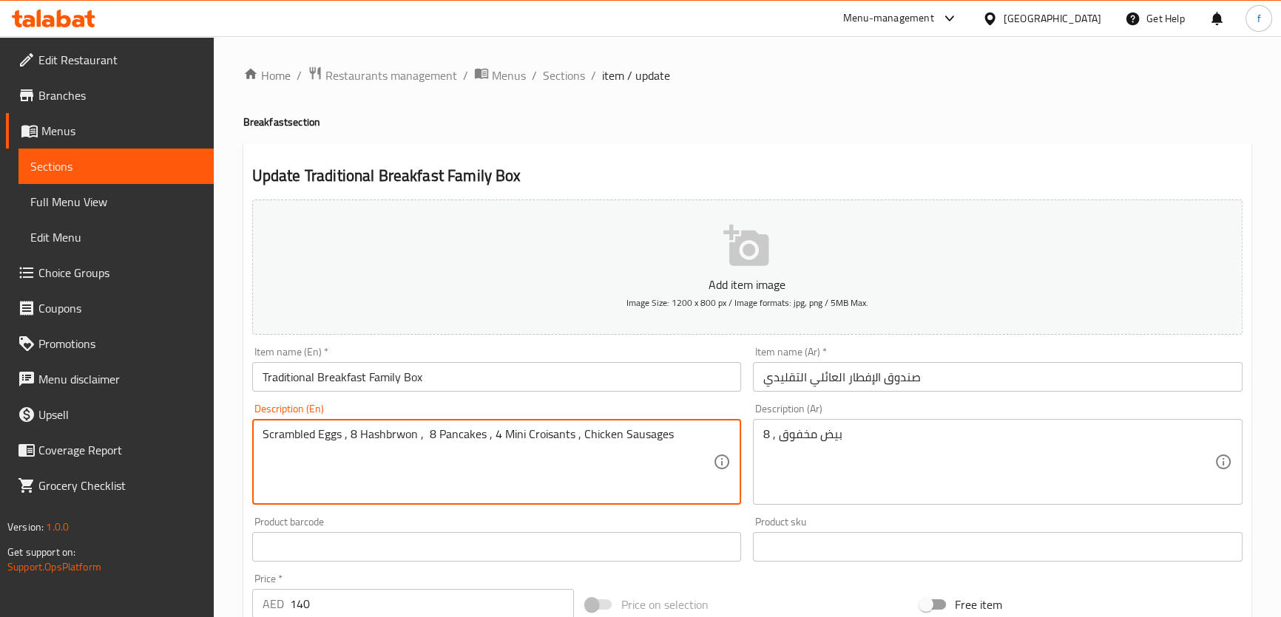
drag, startPoint x: 383, startPoint y: 434, endPoint x: 416, endPoint y: 434, distance: 33.3
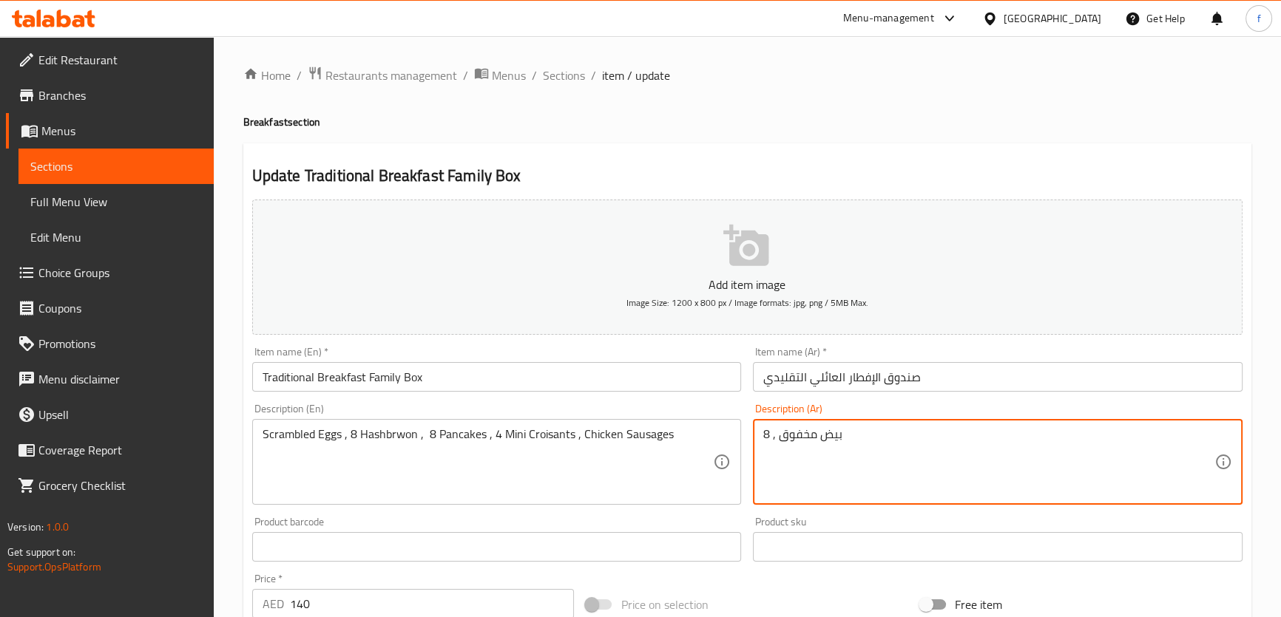
paste textarea "هاش براونز"
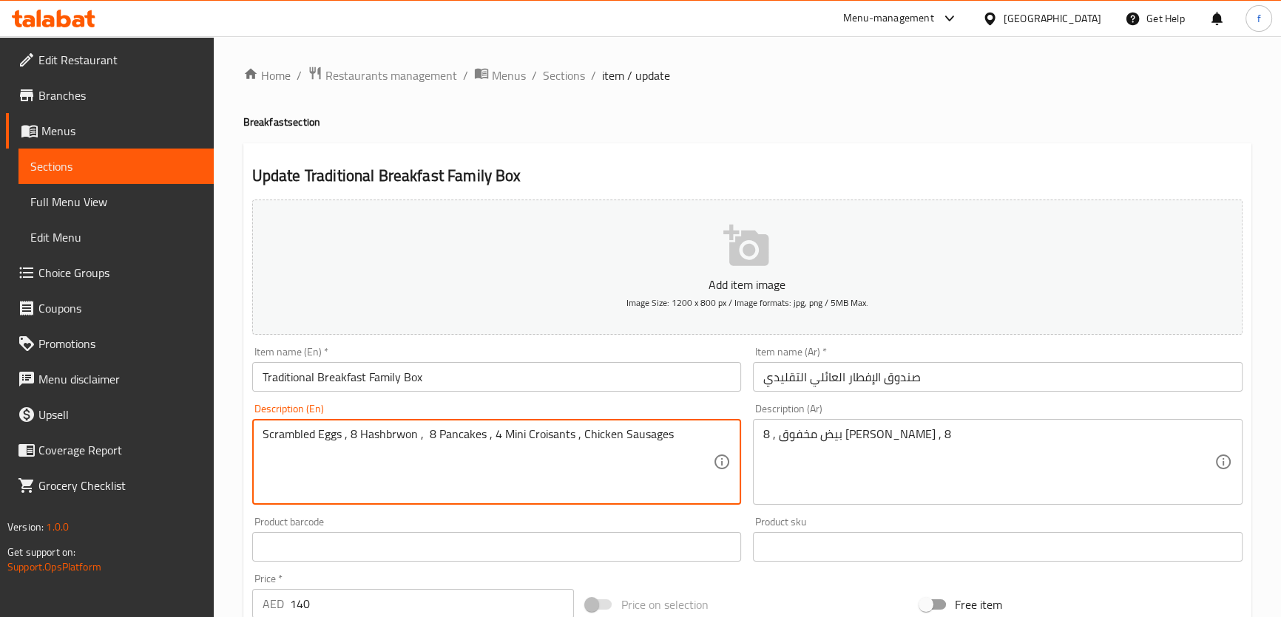
click at [459, 433] on textarea "Scrambled Eggs , 8 Hashbrwon , 8 Pancakes , 4 Mini Croisants , Chicken Sausages" at bounding box center [487, 462] width 451 height 70
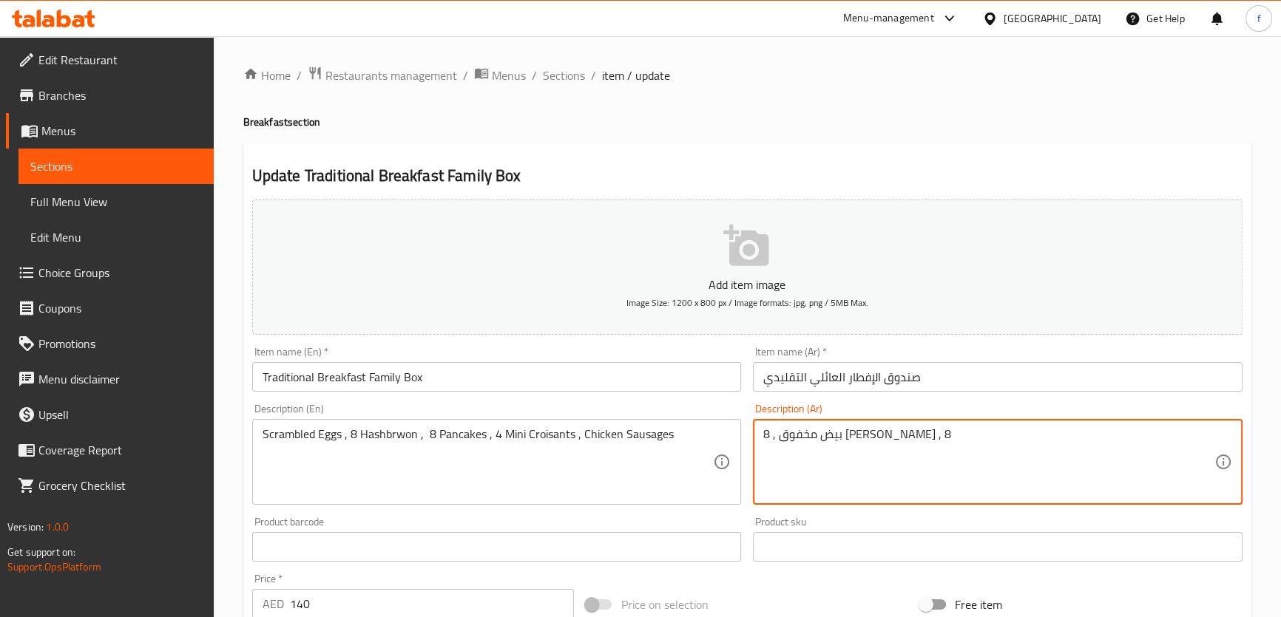
paste textarea "بان كيك"
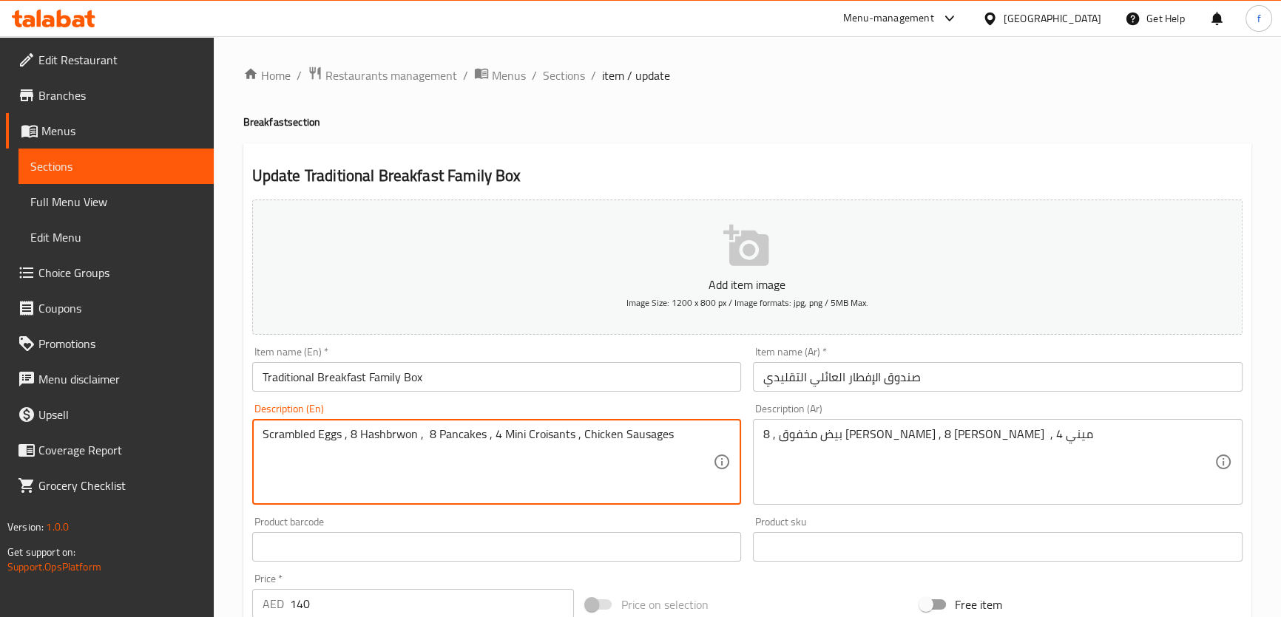
click at [536, 436] on textarea "Scrambled Eggs , 8 Hashbrwon , 8 Pancakes , 4 Mini Croisants , Chicken Sausages" at bounding box center [487, 462] width 451 height 70
click at [546, 437] on textarea "Scrambled Eggs , 8 Hashbrwon , 8 Pancakes , 4 Mini Croisants , Chicken Sausages" at bounding box center [487, 462] width 451 height 70
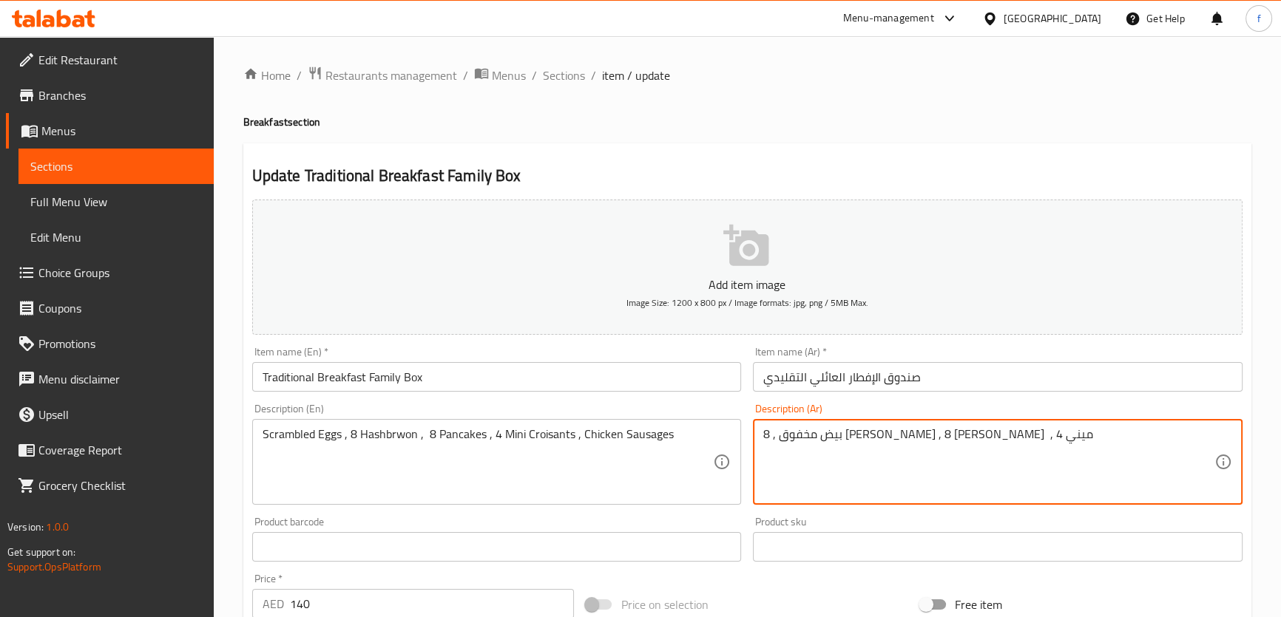
paste textarea "كرواسون"
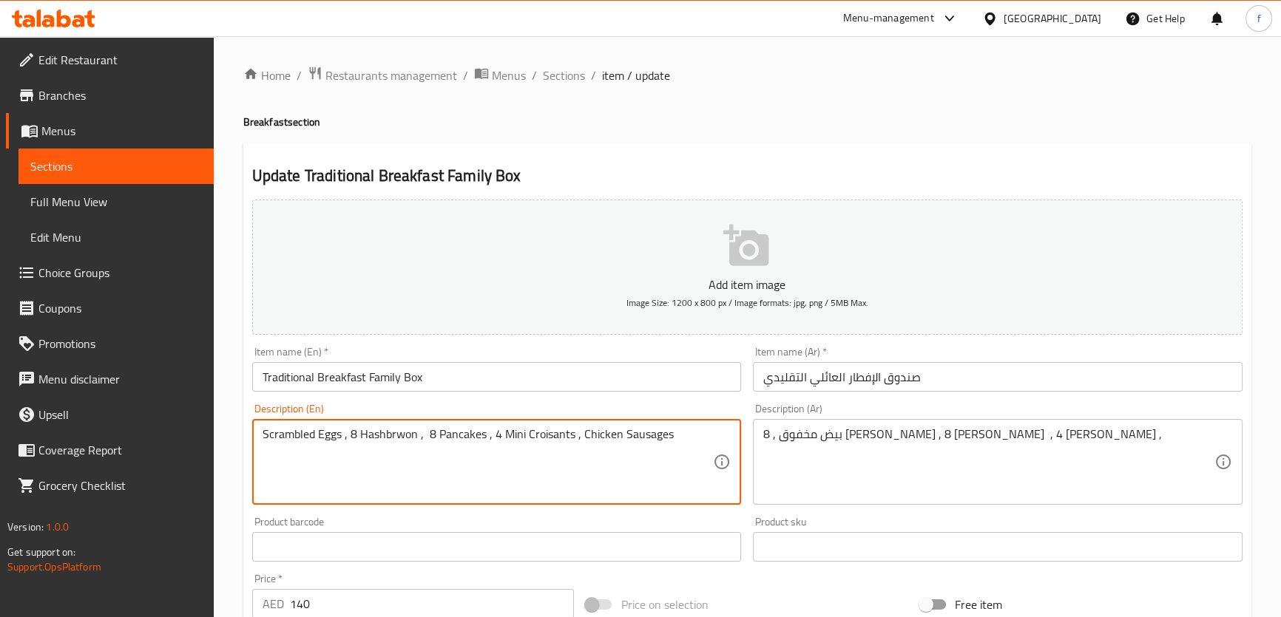
click at [622, 432] on textarea "Scrambled Eggs , 8 Hashbrwon , 8 Pancakes , 4 Mini Croisants , Chicken Sausages" at bounding box center [487, 462] width 451 height 70
click at [625, 433] on textarea "Scrambled Eggs , 8 Hashbrwon , 8 Pancakes , 4 Mini Croisants , Chicken Sausages" at bounding box center [487, 462] width 451 height 70
click at [636, 436] on textarea "Scrambled Eggs , 8 Hashbrwon , 8 Pancakes , 4 Mini Croisants , Chicken Sausages" at bounding box center [487, 462] width 451 height 70
click at [656, 436] on textarea "Scrambled Eggs , 8 Hashbrwon , 8 Pancakes , 4 Mini Croisants , Chicken Sausages" at bounding box center [487, 462] width 451 height 70
drag, startPoint x: 665, startPoint y: 436, endPoint x: 580, endPoint y: 436, distance: 85.0
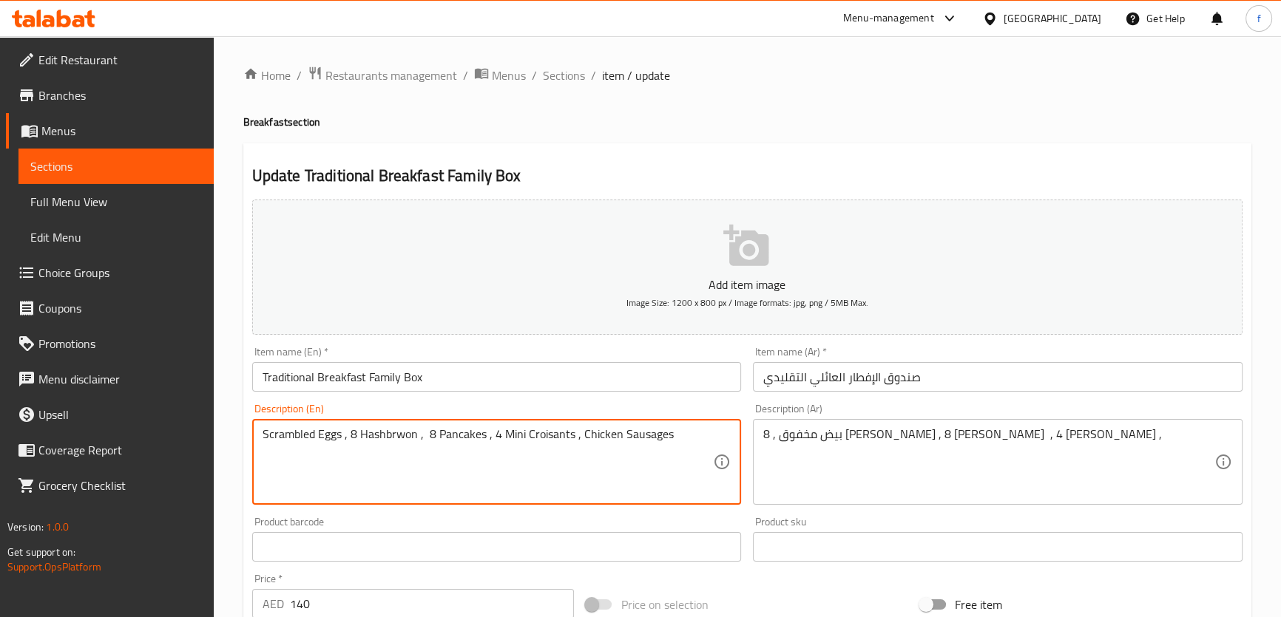
click at [580, 436] on textarea "Scrambled Eggs , 8 Hashbrwon , 8 Pancakes , 4 Mini Croisants , Chicken Sausages" at bounding box center [487, 462] width 451 height 70
click at [621, 435] on textarea "Scrambled Eggs , 8 Hashbrwon , 8 Pancakes , 4 Mini Croisants , Chicken Sausages" at bounding box center [487, 462] width 451 height 70
click at [623, 435] on textarea "Scrambled Eggs , 8 Hashbrwon , 8 Pancakes , 4 Mini Croisants , Chicken Sausages" at bounding box center [487, 462] width 451 height 70
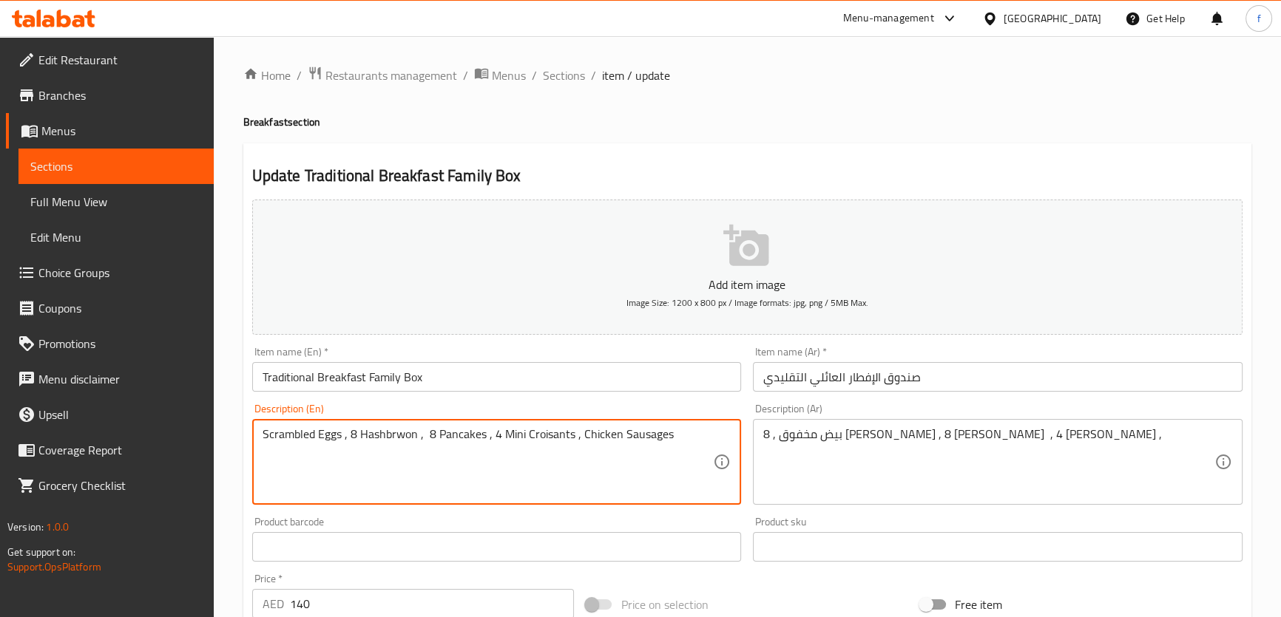
click at [623, 435] on textarea "Scrambled Eggs , 8 Hashbrwon , 8 Pancakes , 4 Mini Croisants , Chicken Sausages" at bounding box center [487, 462] width 451 height 70
click at [661, 432] on textarea "Scrambled Eggs , 8 Hashbrwon , 8 Pancakes , 4 Mini Croisants , Chicken Sausages" at bounding box center [487, 462] width 451 height 70
drag, startPoint x: 668, startPoint y: 433, endPoint x: 580, endPoint y: 436, distance: 88.0
click at [580, 436] on textarea "Scrambled Eggs , 8 Hashbrwon , 8 Pancakes , 4 Mini Croisants , Chicken Sausages" at bounding box center [487, 462] width 451 height 70
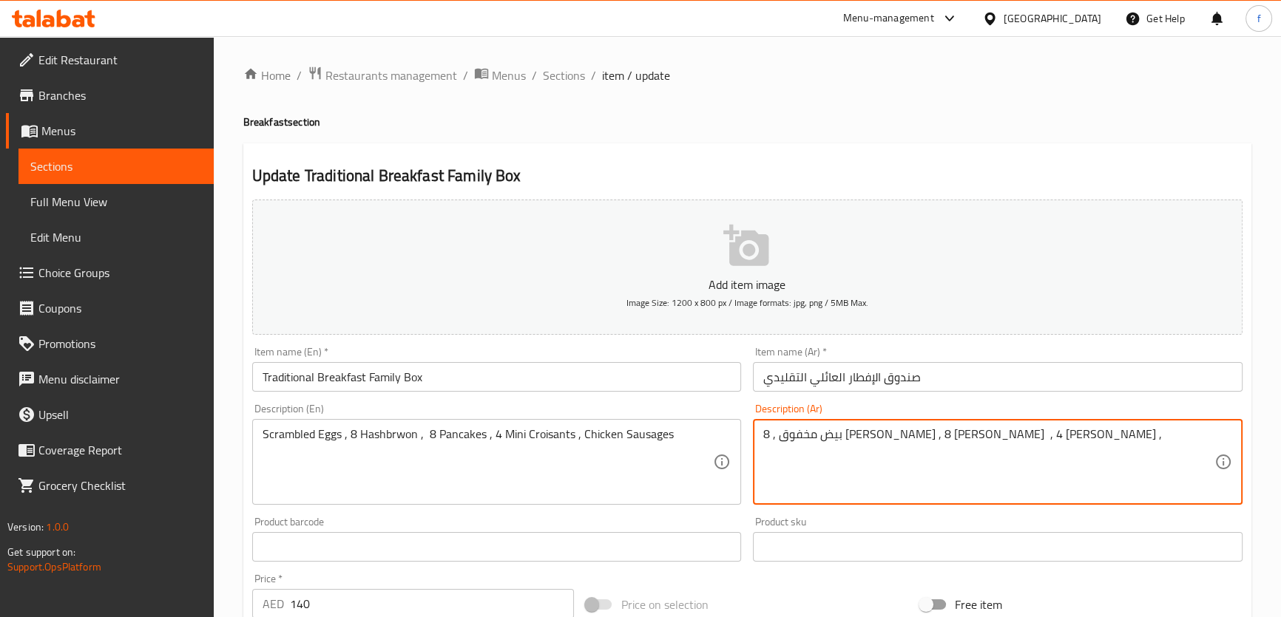
paste textarea "سجق دجاج"
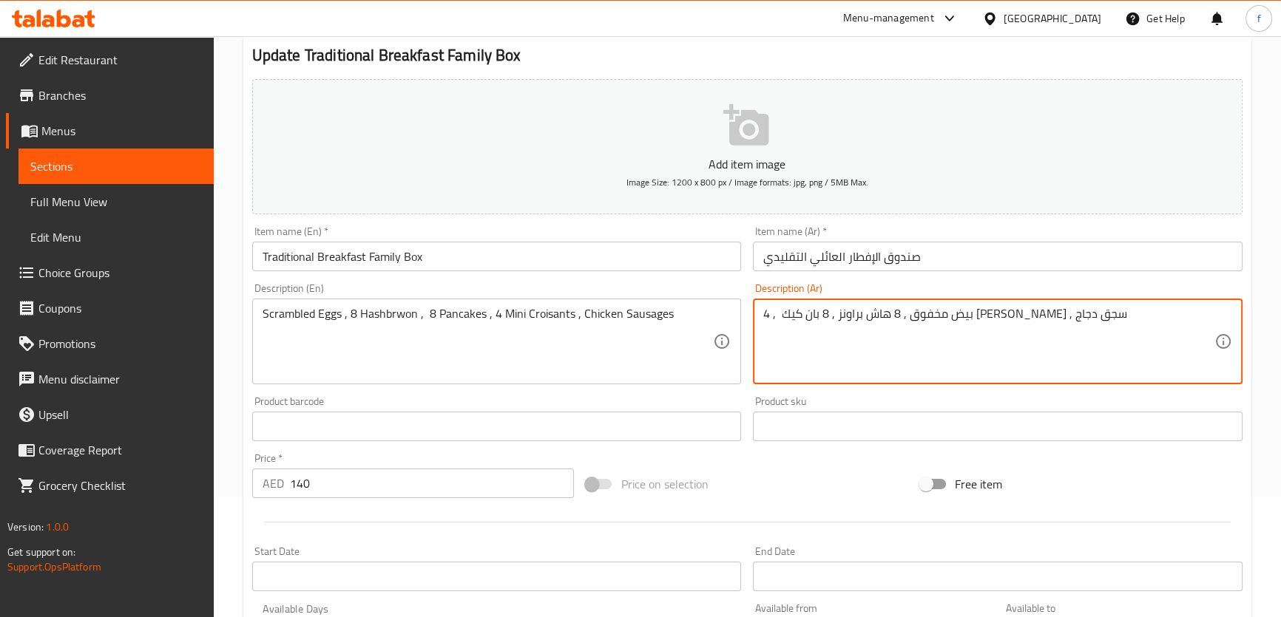
scroll to position [403, 0]
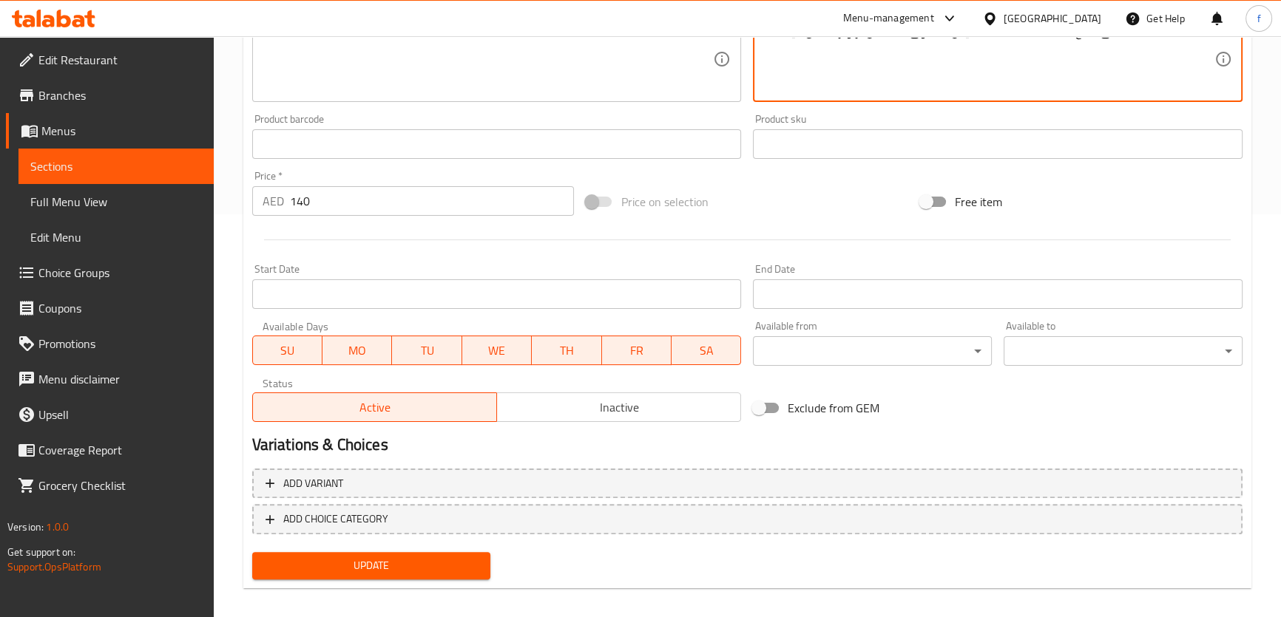
type textarea "بيض مخفوق , 8 هاش براونز , 8 بان كيك , 4 [PERSON_NAME] , سجق دجاج"
click at [419, 557] on span "Update" at bounding box center [371, 566] width 215 height 18
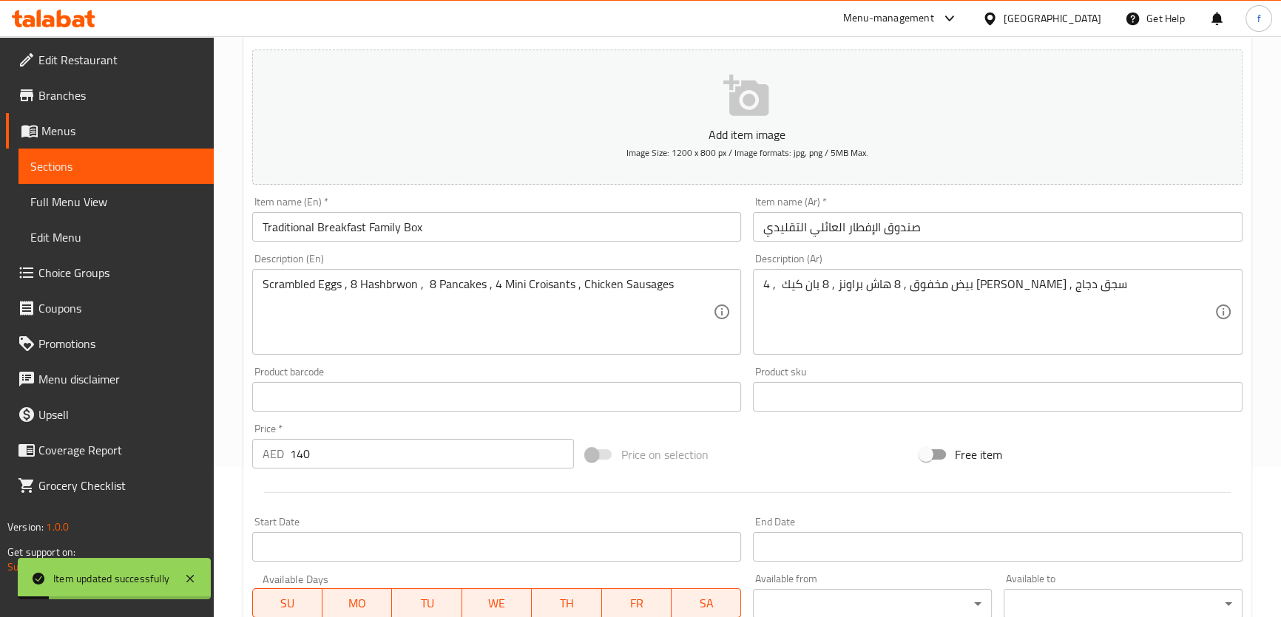
scroll to position [0, 0]
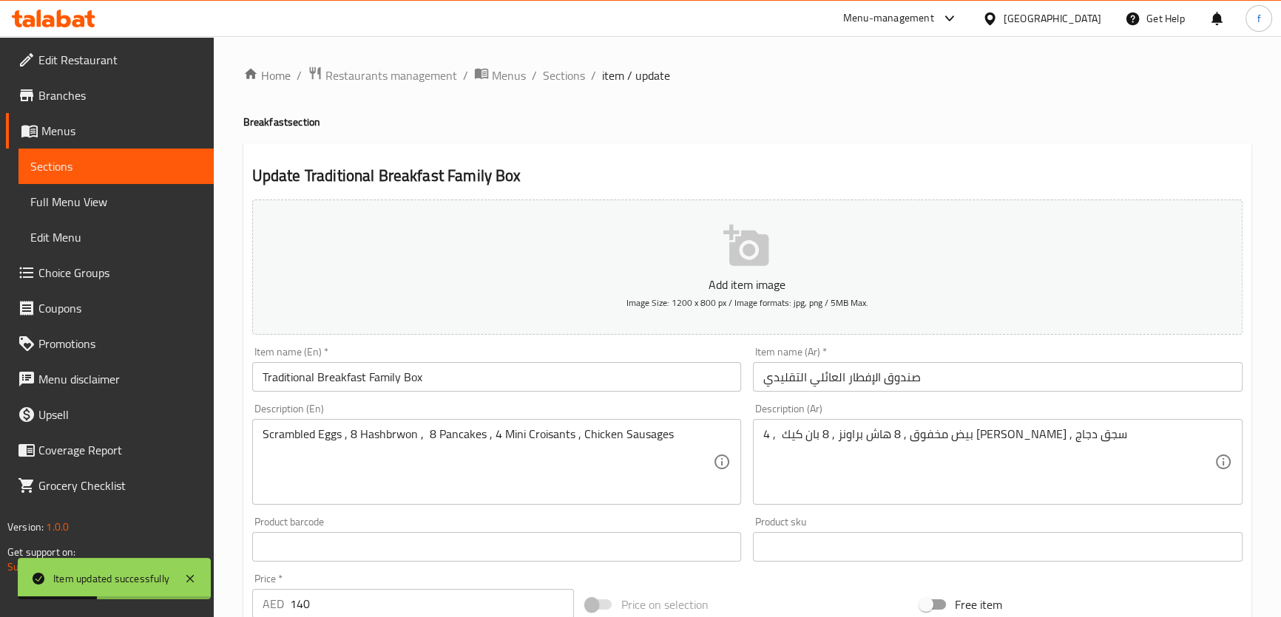
click at [904, 377] on input "صندوق الإفطار العائلي التقليدي" at bounding box center [997, 377] width 489 height 30
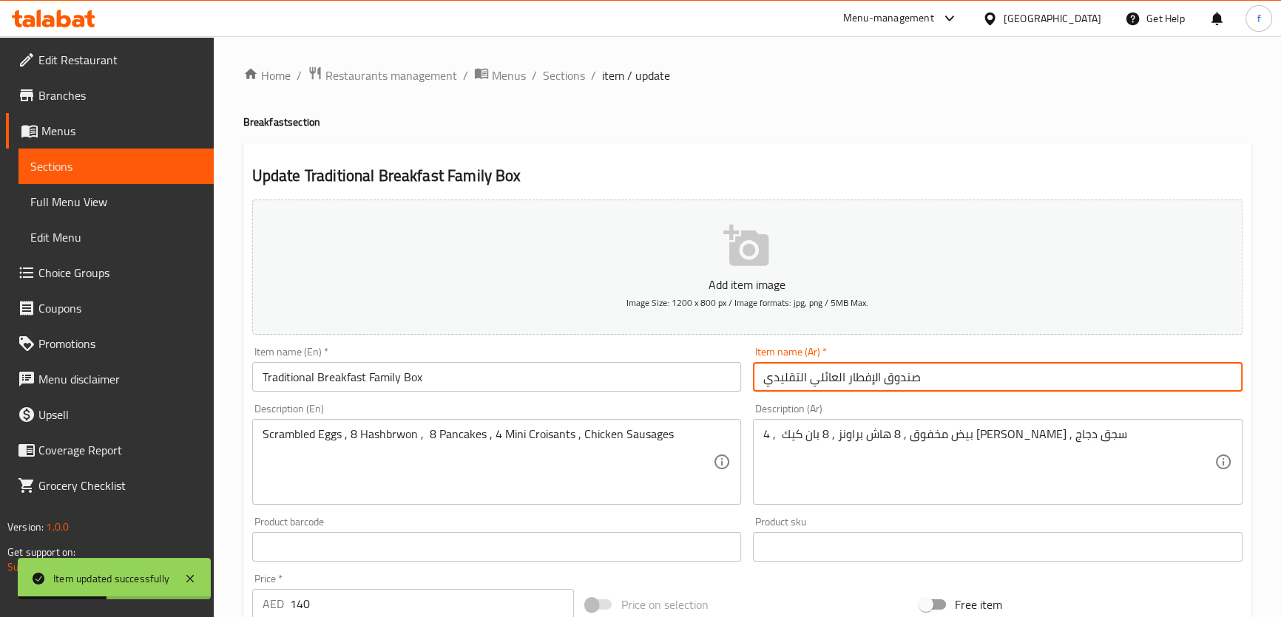
click at [904, 377] on input "صندوق الإفطار العائلي التقليدي" at bounding box center [997, 377] width 489 height 30
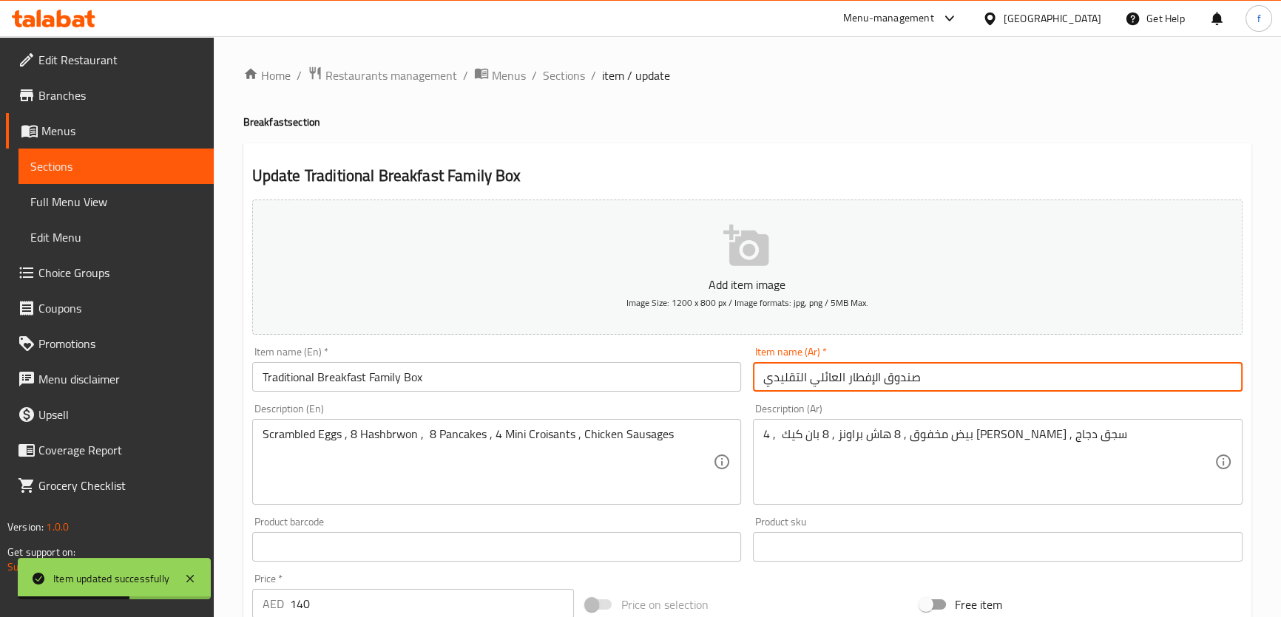
click at [904, 377] on input "صندوق الإفطار العائلي التقليدي" at bounding box center [997, 377] width 489 height 30
click at [904, 376] on input "صندوق الإفطار العائلي التقليدي" at bounding box center [997, 377] width 489 height 30
click at [892, 376] on input "صندوق الإفطار العائلي التقليدي" at bounding box center [997, 377] width 489 height 30
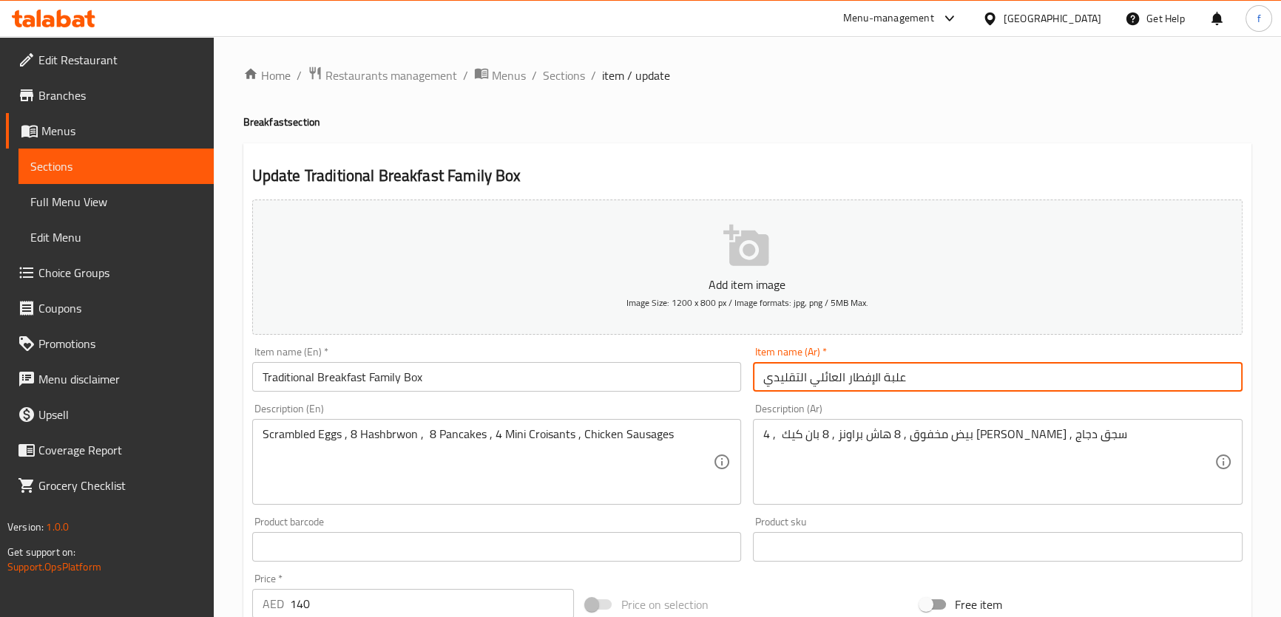
click at [831, 376] on input "علبة الإفطار العائلي التقليدي" at bounding box center [997, 377] width 489 height 30
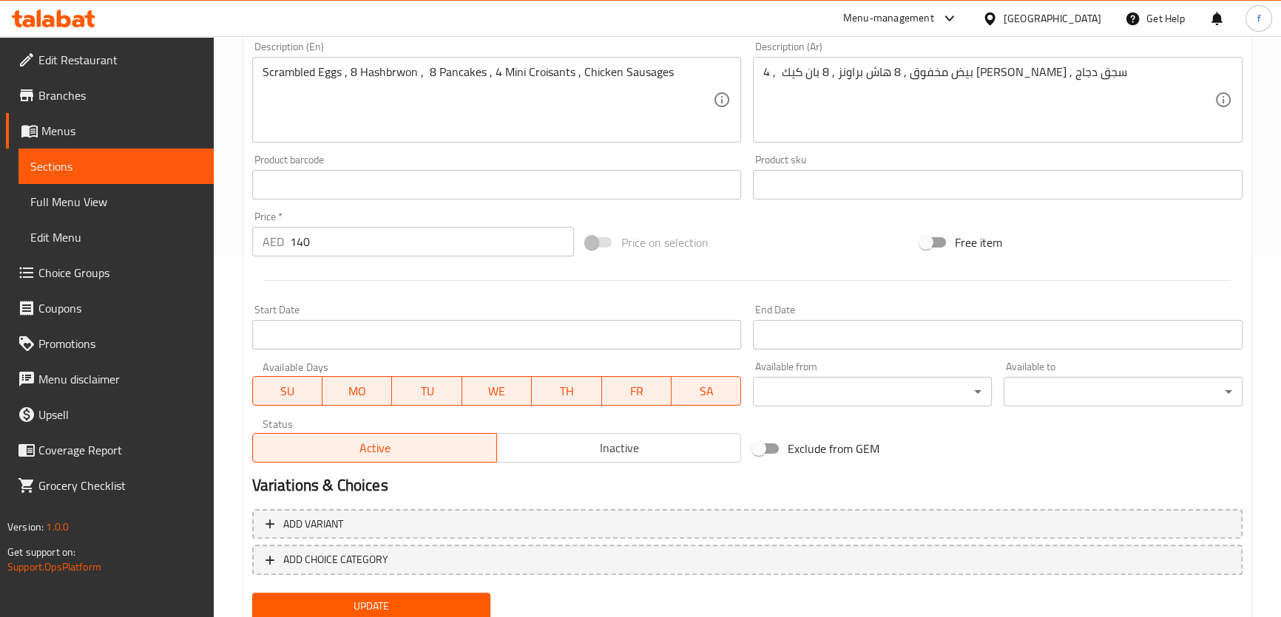
scroll to position [414, 0]
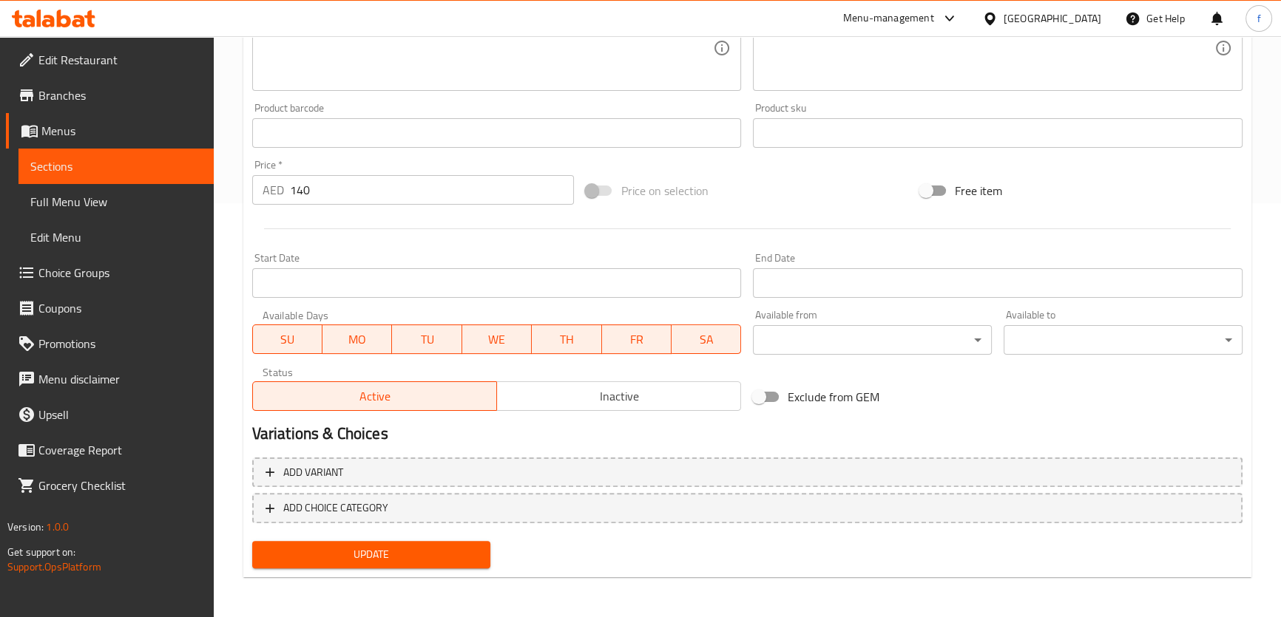
type input "علبة الإفطار فاميلي التقليدي"
click at [442, 542] on button "Update" at bounding box center [371, 554] width 239 height 27
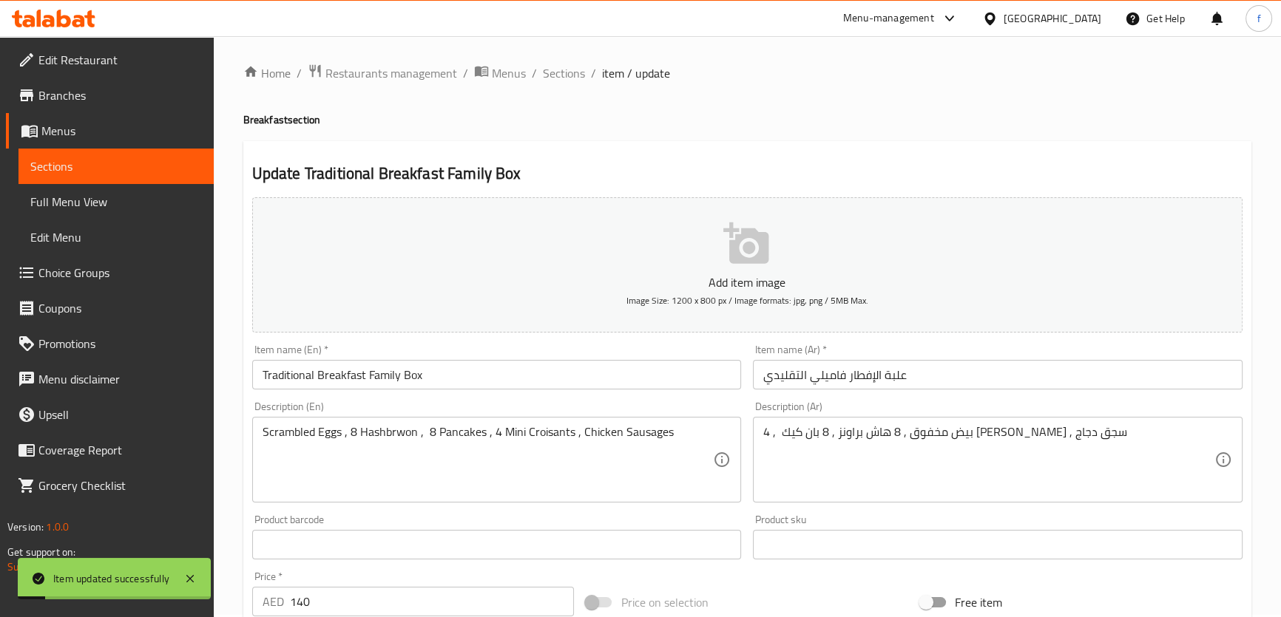
scroll to position [0, 0]
click at [560, 72] on span "Sections" at bounding box center [564, 76] width 42 height 18
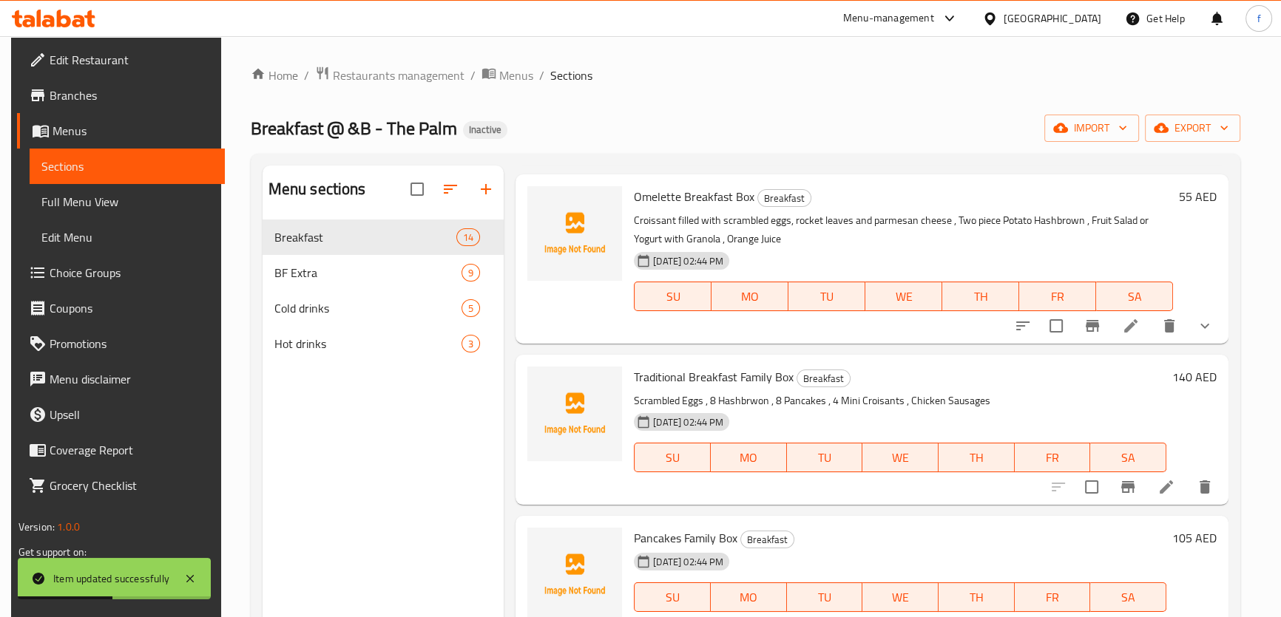
scroll to position [207, 0]
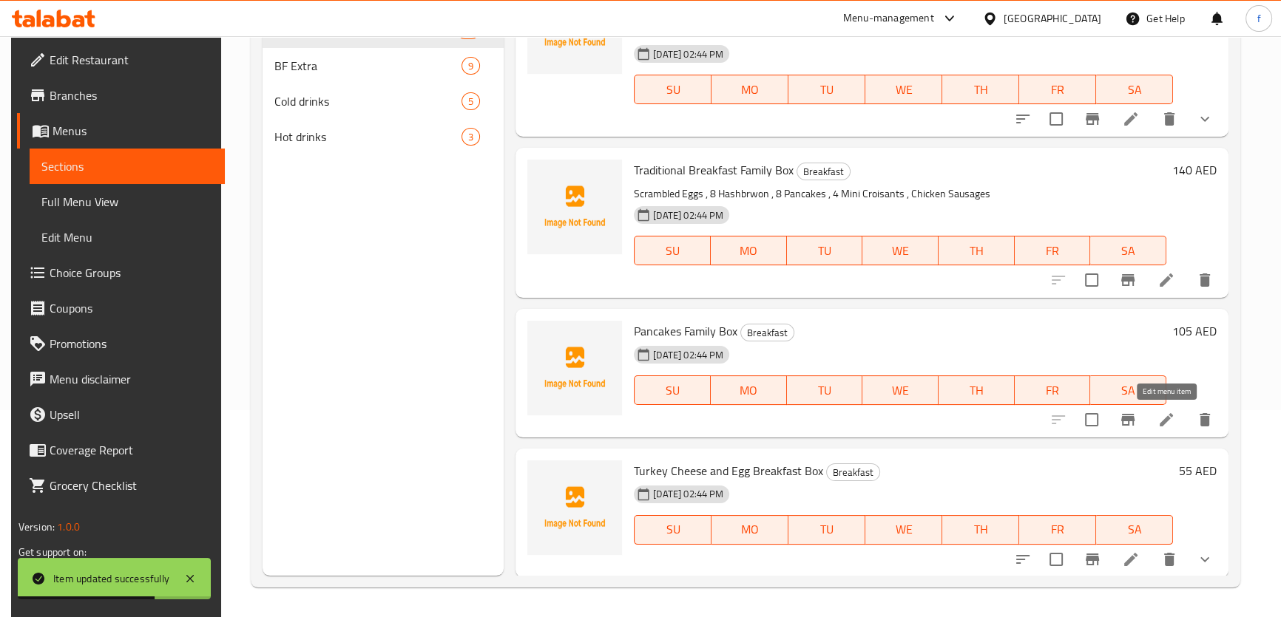
click at [1157, 421] on icon at bounding box center [1166, 420] width 18 height 18
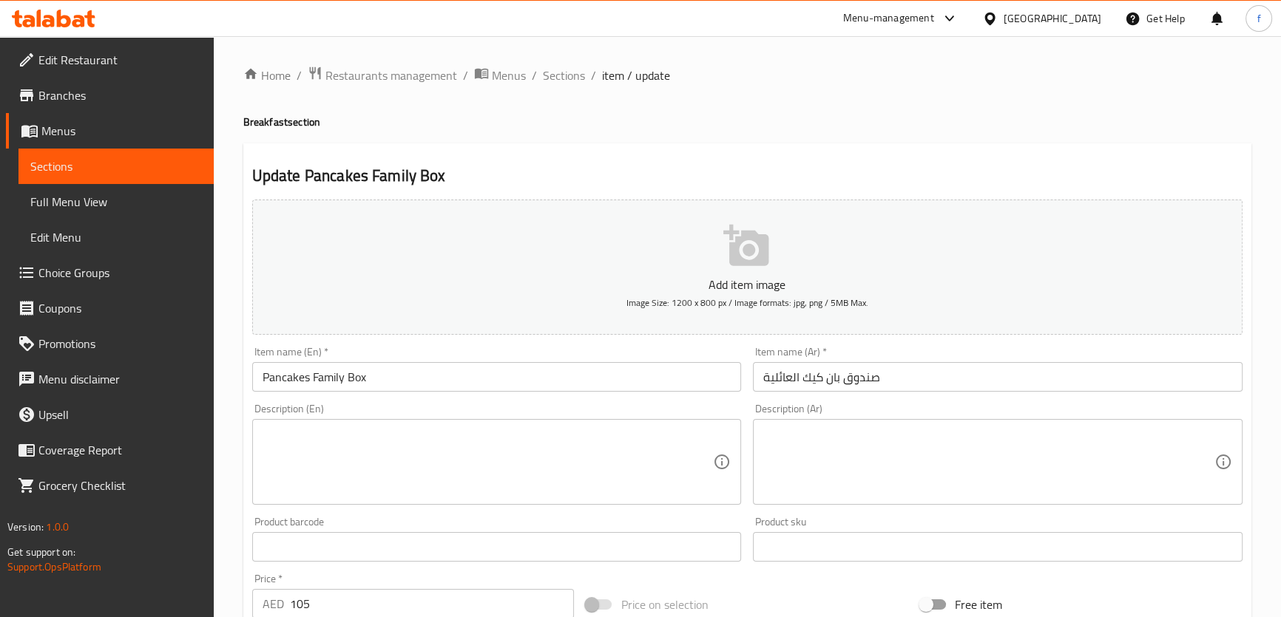
click at [866, 376] on input "صندوق بان كيك العائلية" at bounding box center [997, 377] width 489 height 30
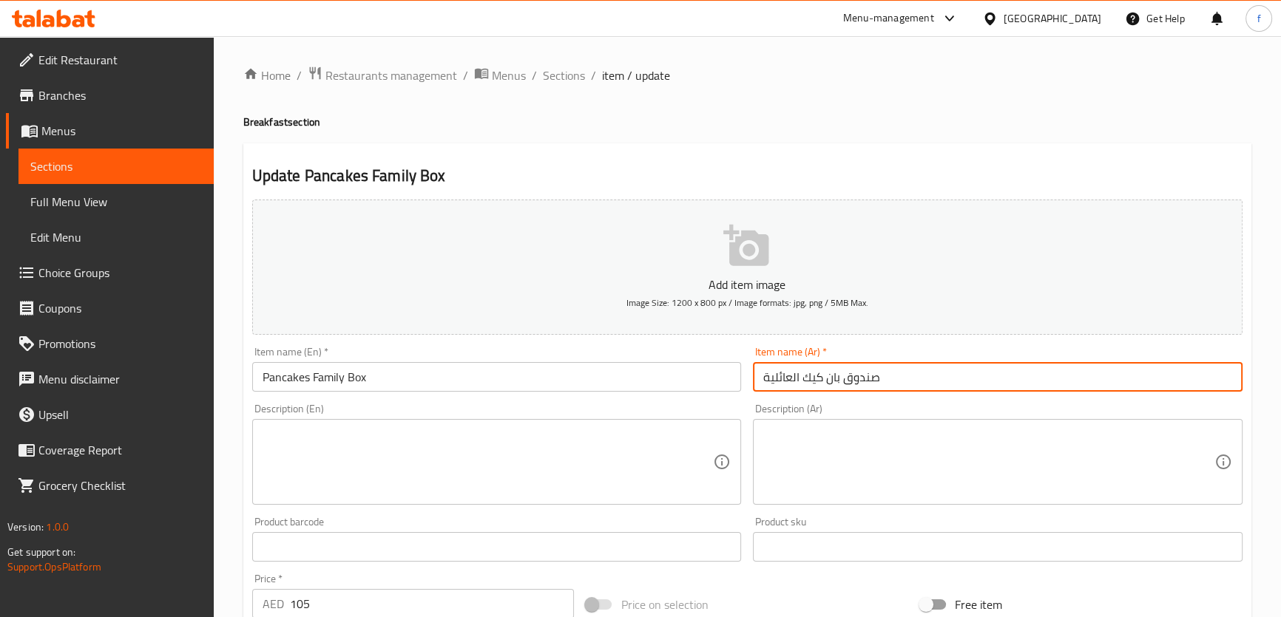
click at [868, 376] on input "صندوق بان كيك العائلية" at bounding box center [997, 377] width 489 height 30
click at [847, 373] on input "صندوق بان كيك العائلية" at bounding box center [997, 377] width 489 height 30
click at [864, 374] on input "صندوق بان كيك العائلية" at bounding box center [997, 377] width 489 height 30
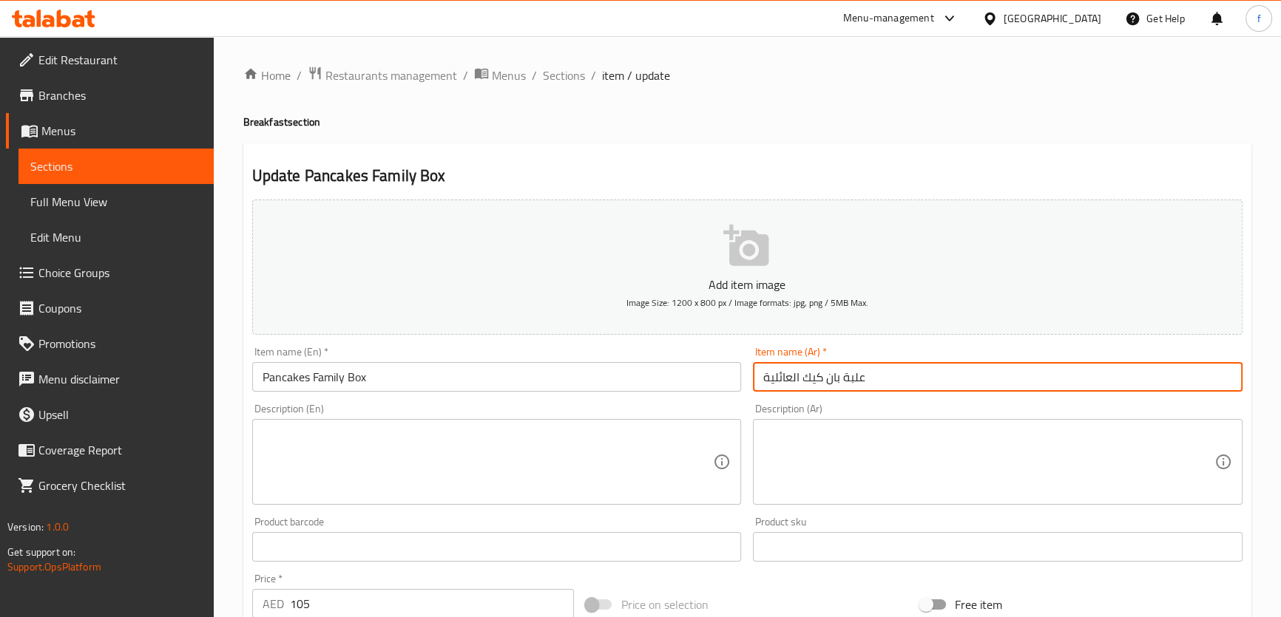
click at [779, 373] on input "علبة بان كيك العائلية" at bounding box center [997, 377] width 489 height 30
type input "علبة بان كيك فاميلي"
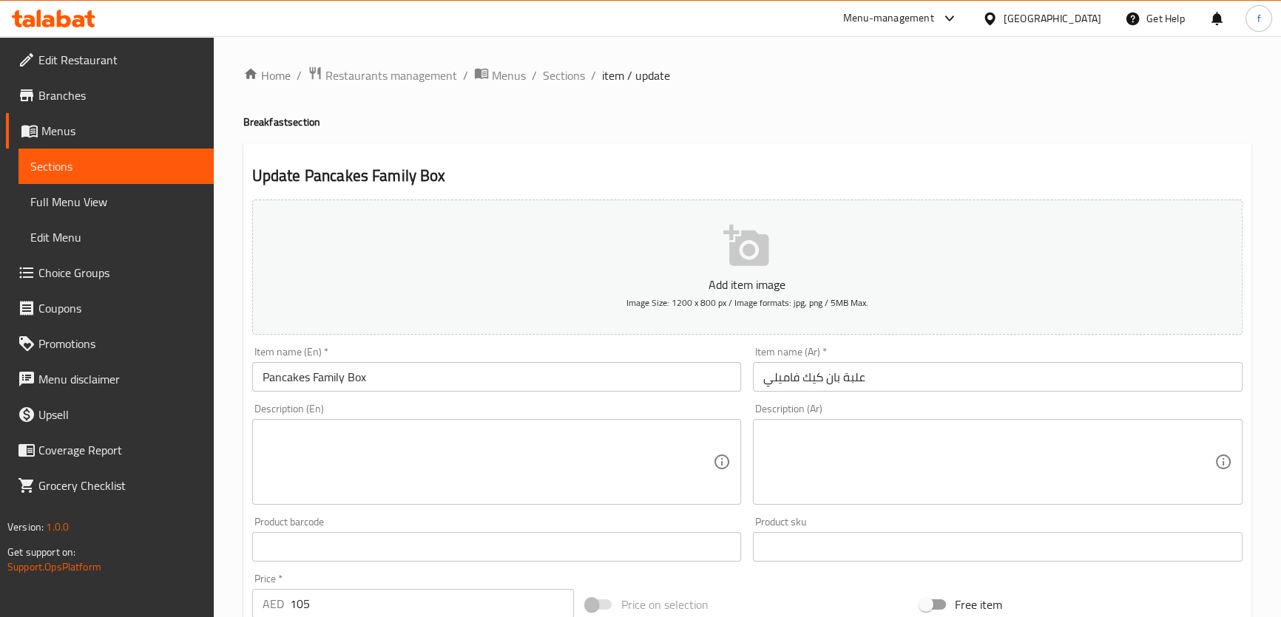
click at [484, 458] on textarea at bounding box center [487, 462] width 451 height 70
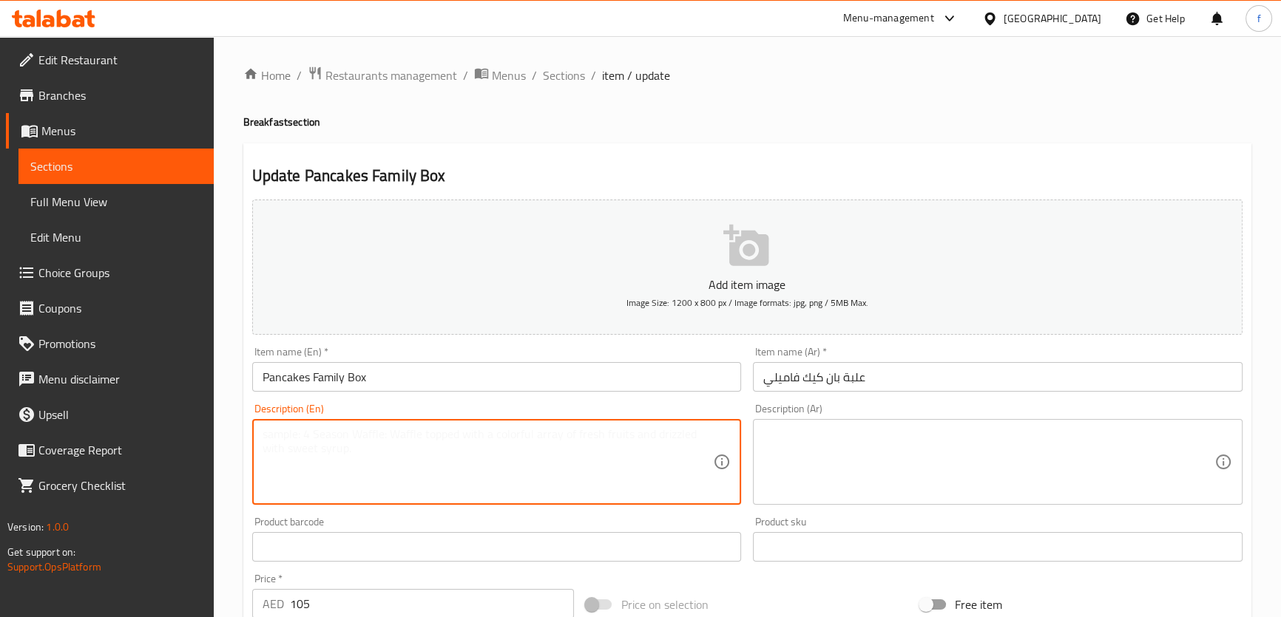
paste textarea "• 21 Mini Pancakes"
click at [538, 431] on textarea "• 21 Mini Pancakes ," at bounding box center [487, 462] width 451 height 70
paste textarea "Berries"
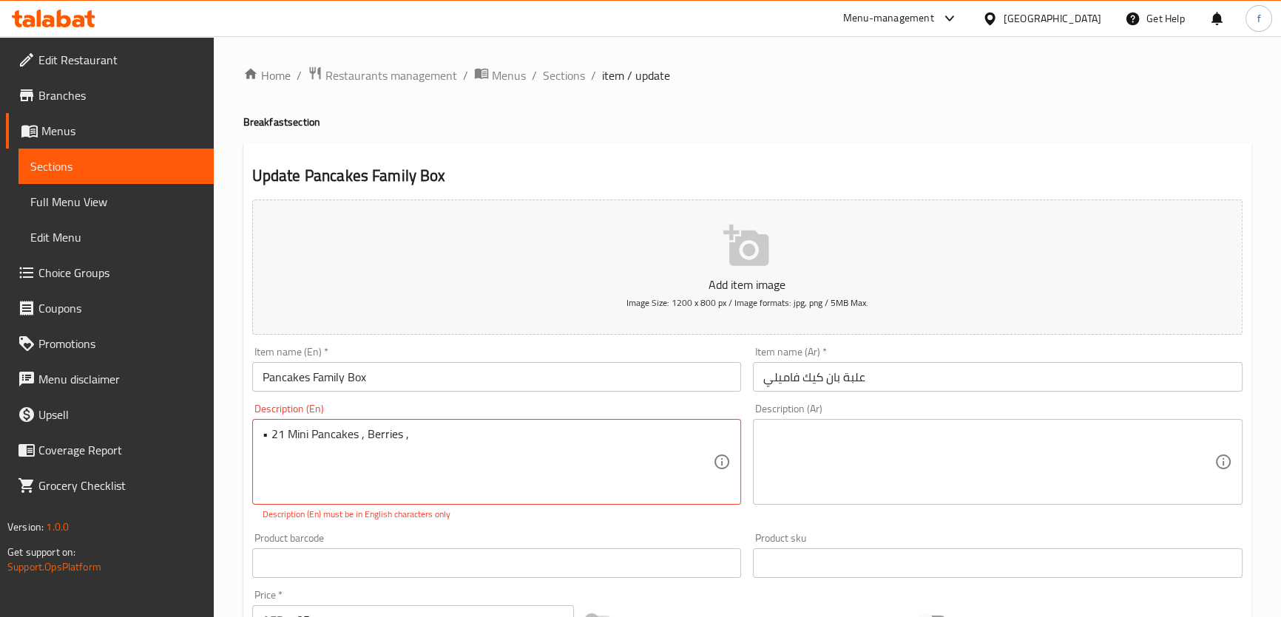
click at [438, 436] on textarea "• 21 Mini Pancakes , Berries ," at bounding box center [487, 462] width 451 height 70
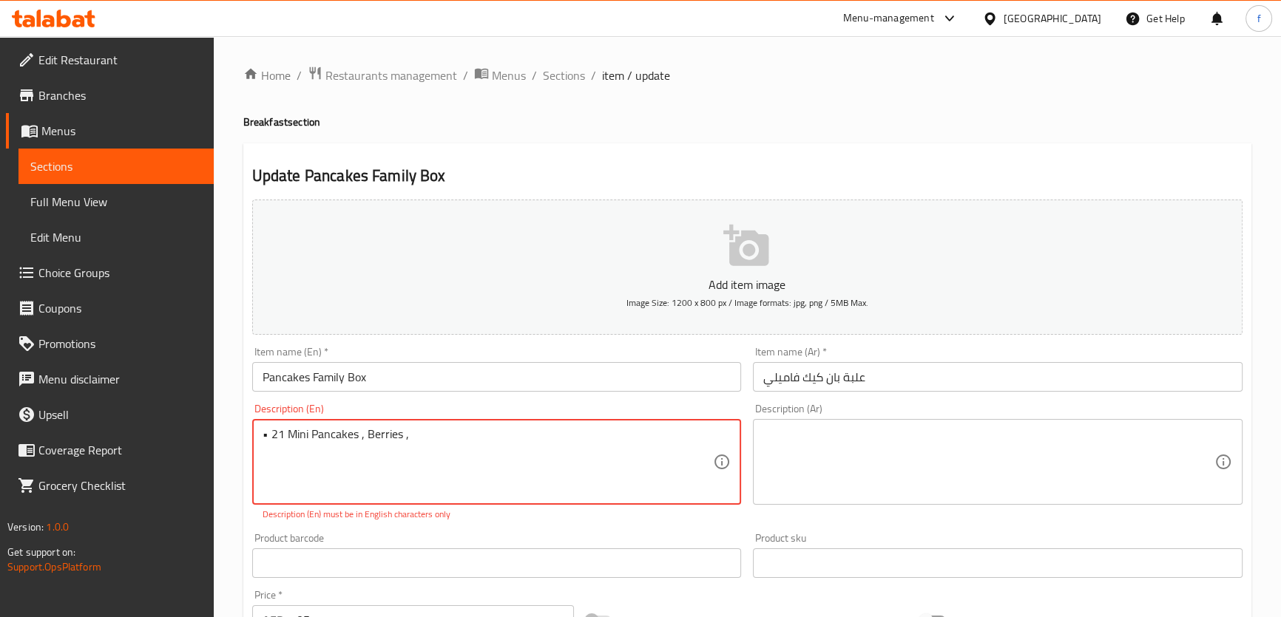
paste textarea "• Banana"
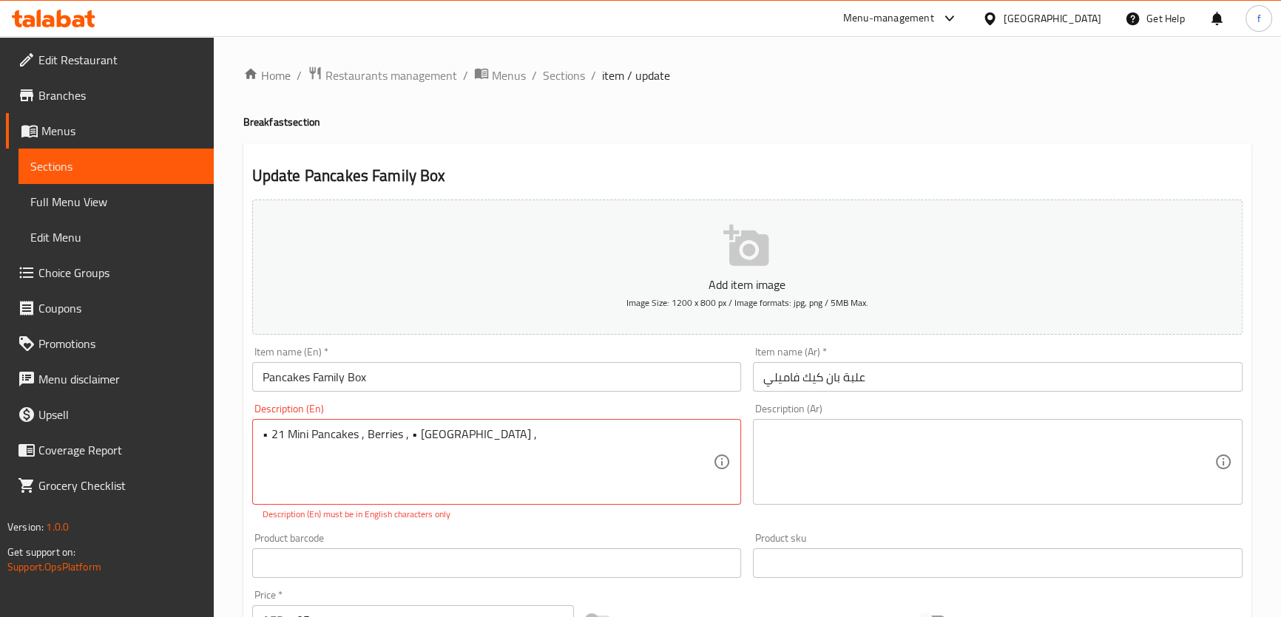
click at [515, 444] on textarea "• 21 Mini Pancakes , Berries , • Banana ," at bounding box center [487, 462] width 451 height 70
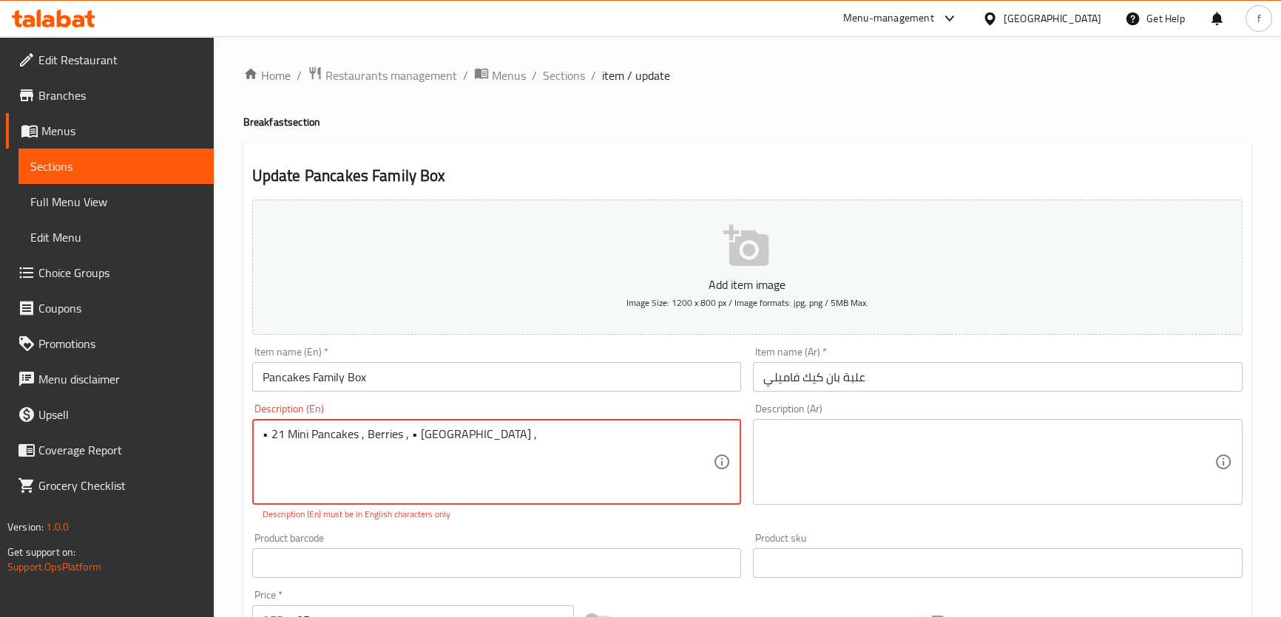
paste textarea "• Hazelnut Chocolate Spread"
click at [637, 441] on textarea "• 21 Mini Pancakes , Berries , • Banana , • Hazelnut Chocolate Spread ," at bounding box center [487, 462] width 451 height 70
paste textarea "• Fresh Cream"
click at [696, 433] on textarea "• 21 Mini Pancakes , Berries , • Banana , • Hazelnut Chocolate Spread , • Fresh…" at bounding box center [487, 462] width 451 height 70
paste textarea "• Homemade Pancake Syrup"
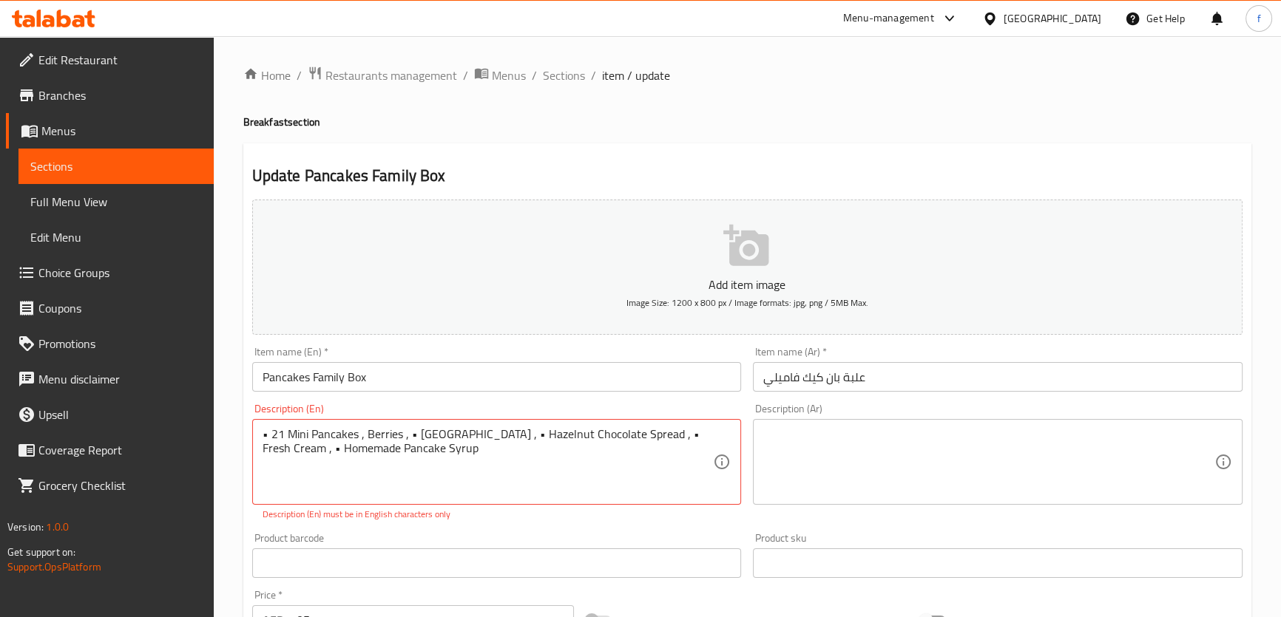
click at [698, 436] on textarea "• 21 Mini Pancakes , Berries , • Banana , • Hazelnut Chocolate Spread , • Fresh…" at bounding box center [487, 462] width 451 height 70
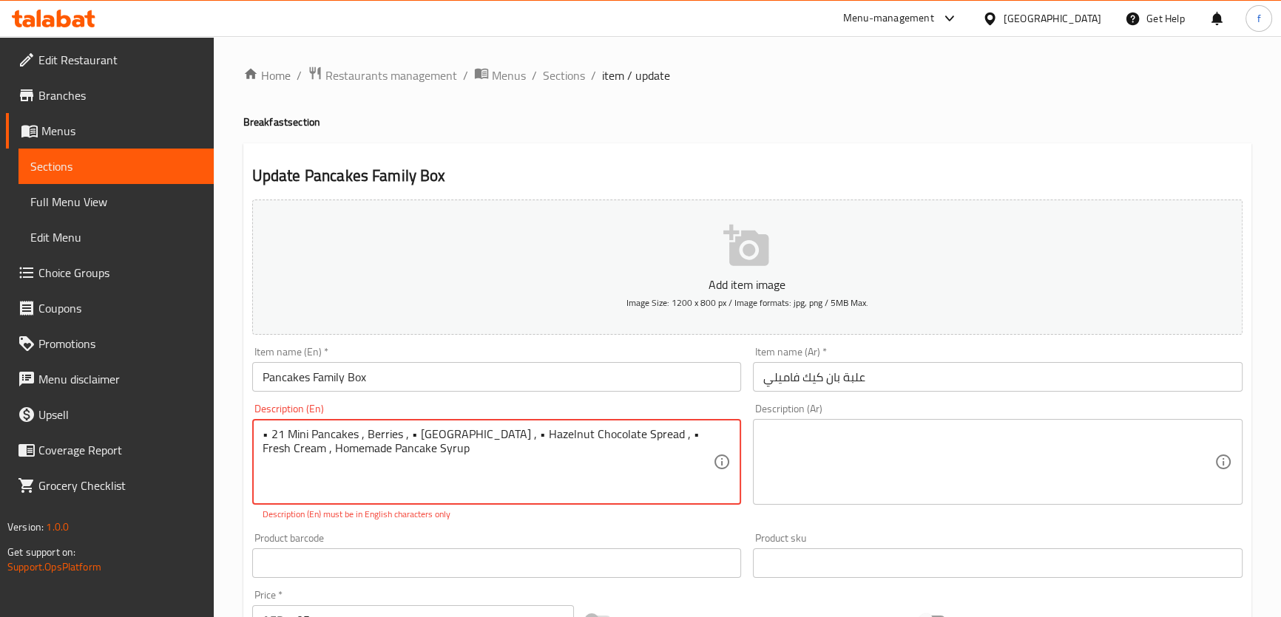
click at [619, 435] on textarea "• 21 Mini Pancakes , Berries , • Banana , • Hazelnut Chocolate Spread , • Fresh…" at bounding box center [487, 462] width 451 height 70
click at [467, 435] on textarea "• 21 Mini Pancakes , Berries , • Banana , • Hazelnut Chocolate Spread , Fresh C…" at bounding box center [487, 462] width 451 height 70
click at [414, 436] on textarea "• 21 Mini Pancakes , Berries , • Banana , Hazelnut Chocolate Spread , Fresh Cre…" at bounding box center [487, 462] width 451 height 70
click at [266, 433] on textarea "• 21 Mini Pancakes , Berries , Banana , Hazelnut Chocolate Spread , Fresh Cream…" at bounding box center [487, 462] width 451 height 70
type textarea "21 Mini Pancakes , Berries , Banana , Hazelnut Chocolate Spread , Fresh Cream ,…"
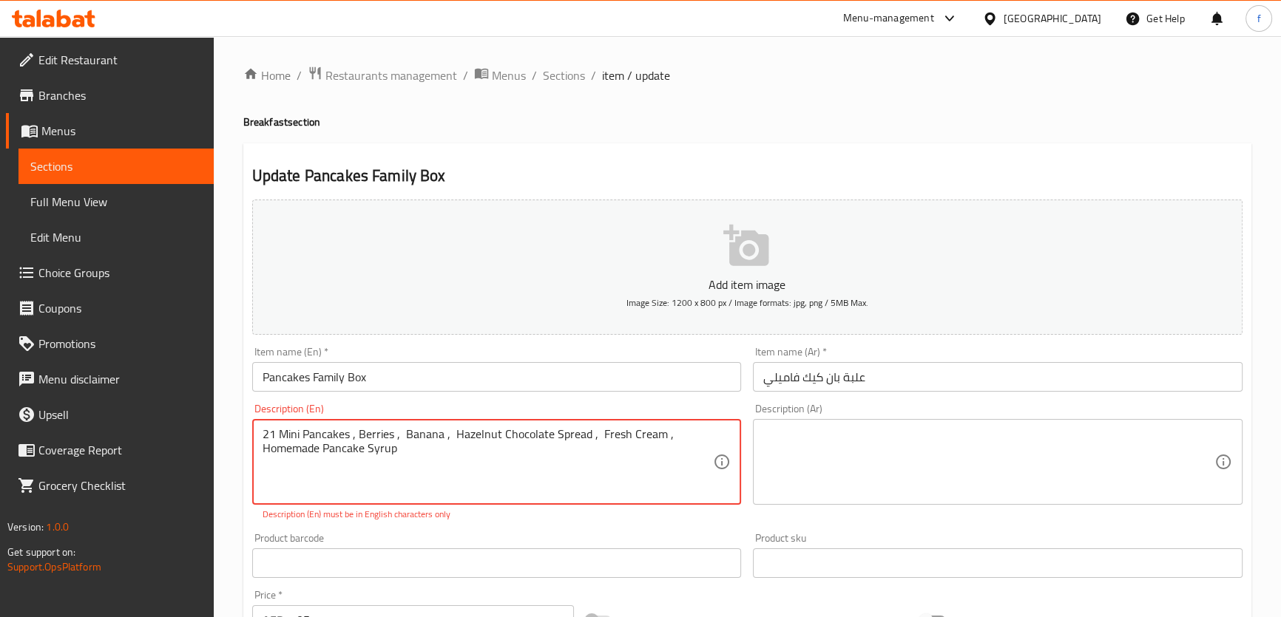
click at [936, 480] on textarea at bounding box center [988, 462] width 451 height 70
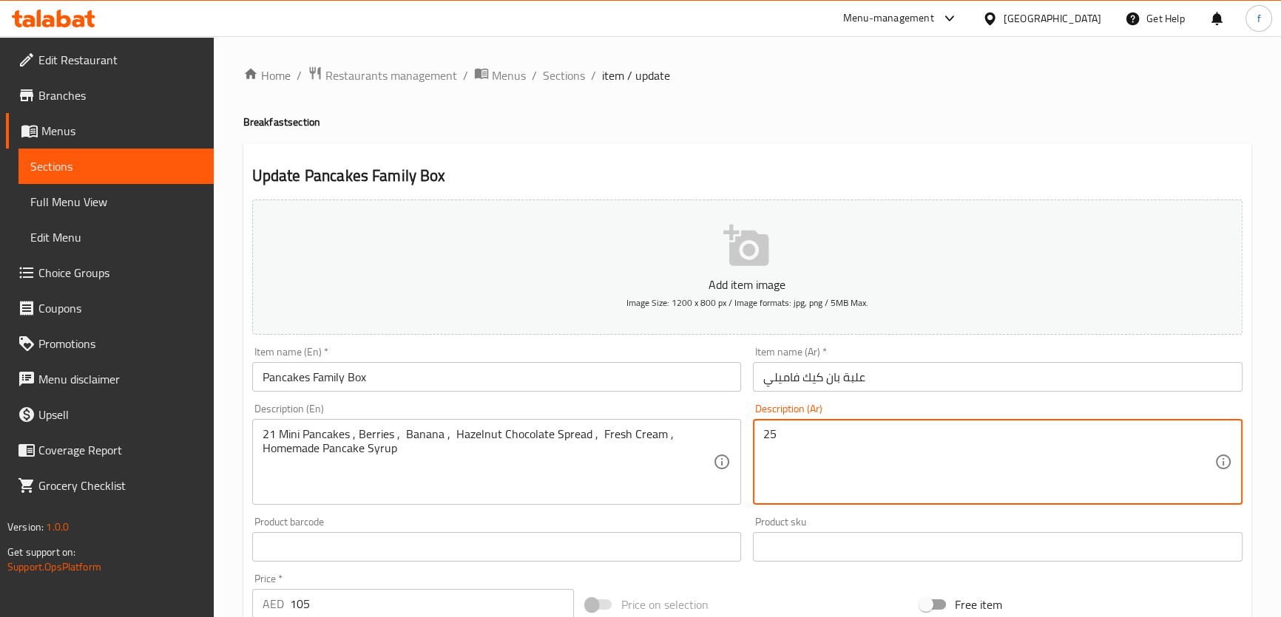
type textarea "2"
drag, startPoint x: 916, startPoint y: 444, endPoint x: 867, endPoint y: 456, distance: 50.9
click at [867, 456] on textarea at bounding box center [988, 462] width 451 height 70
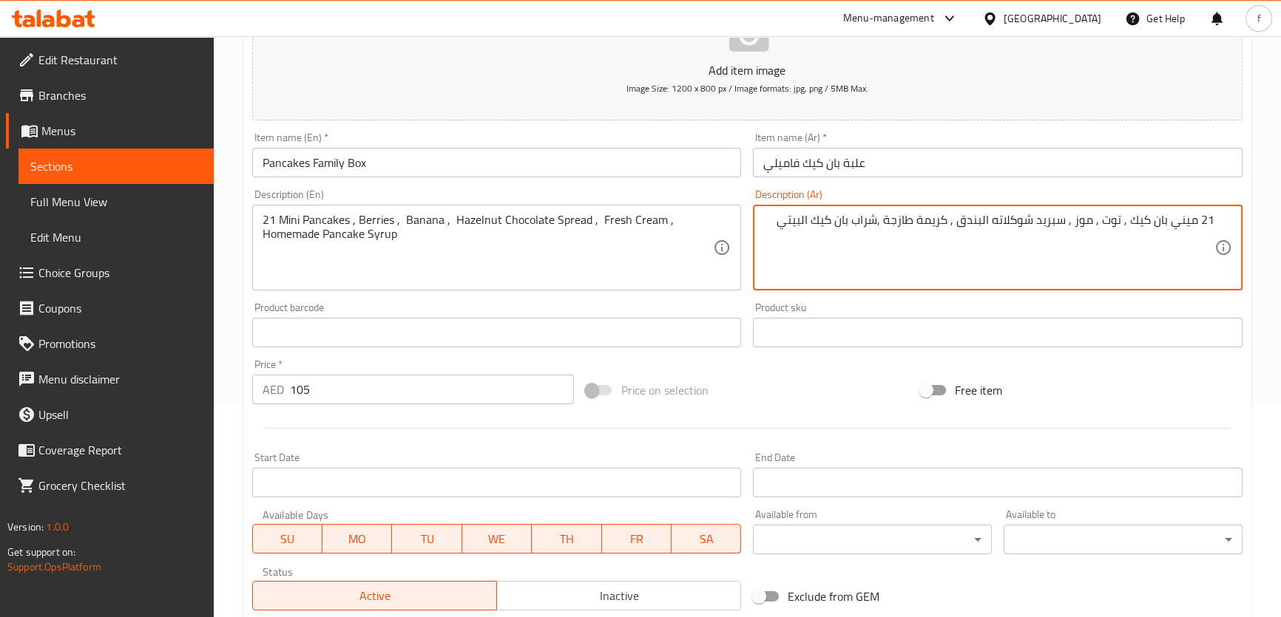
scroll to position [414, 0]
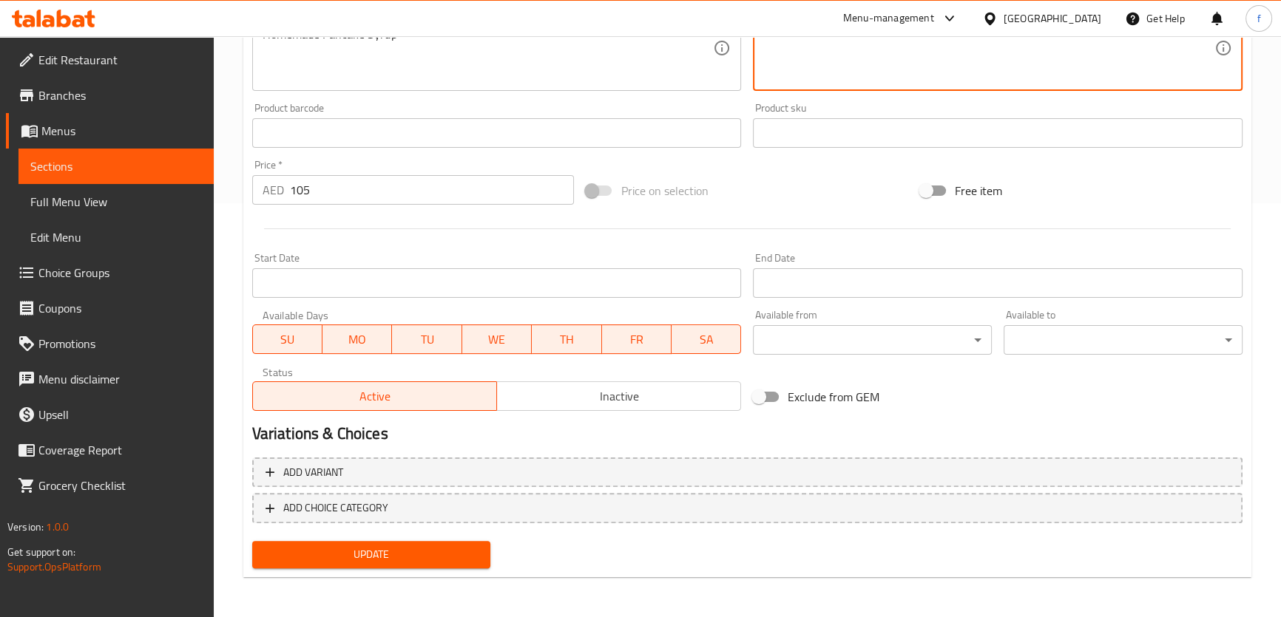
type textarea "21 ميني بان كيك , توت , موز , سبريد شوكلاته البندق , كريمة طازجة ,شراب بان كيك …"
click at [444, 561] on span "Update" at bounding box center [371, 555] width 215 height 18
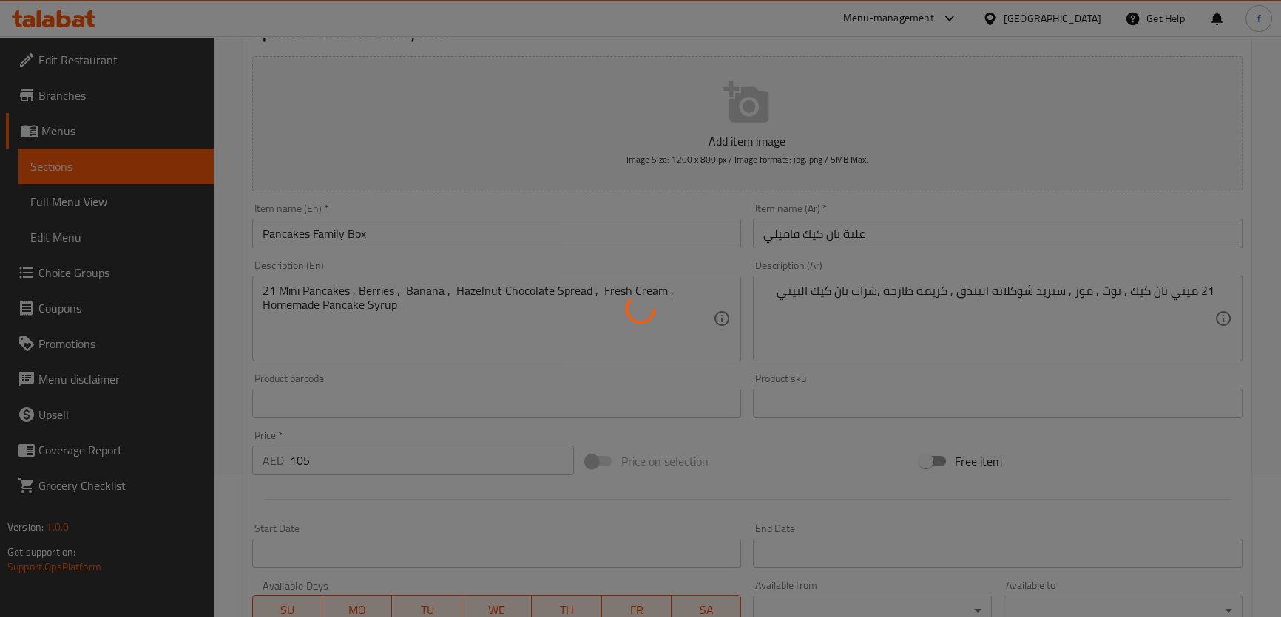
scroll to position [10, 0]
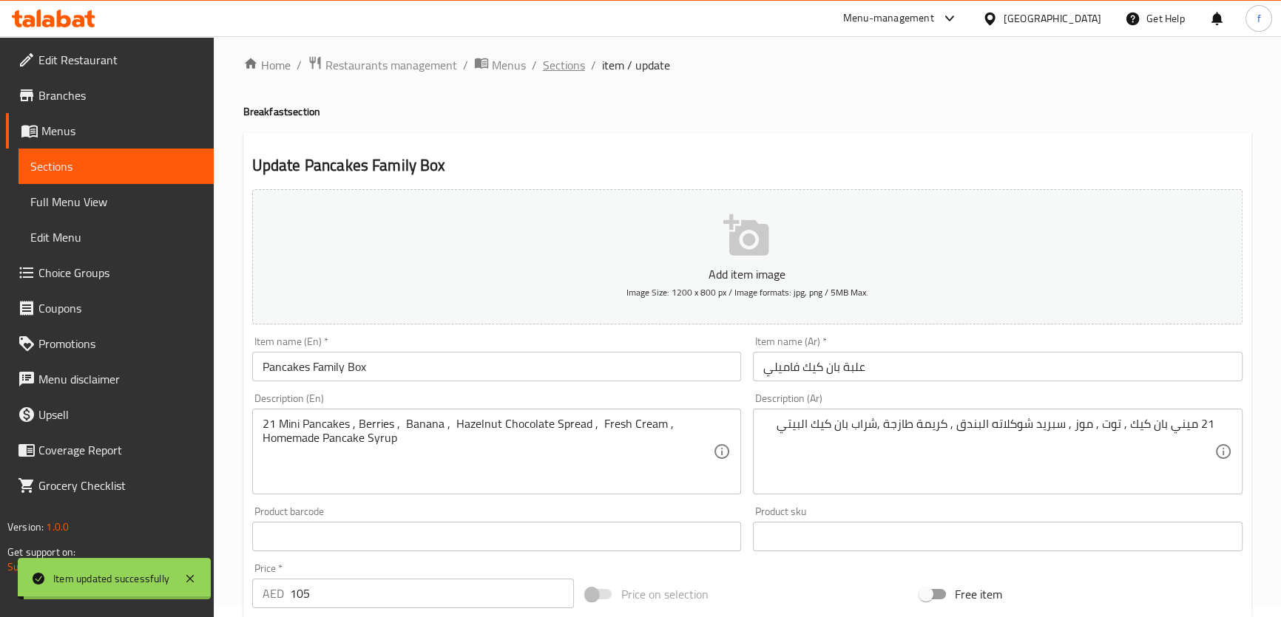
click at [555, 65] on span "Sections" at bounding box center [564, 65] width 42 height 18
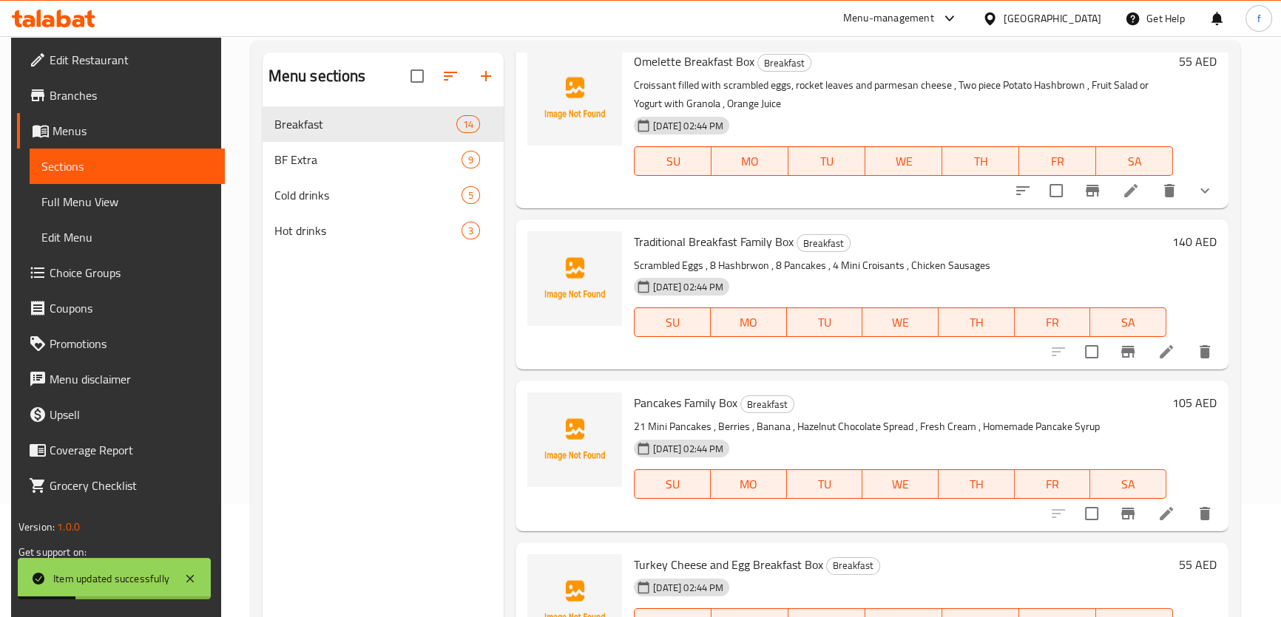
scroll to position [207, 0]
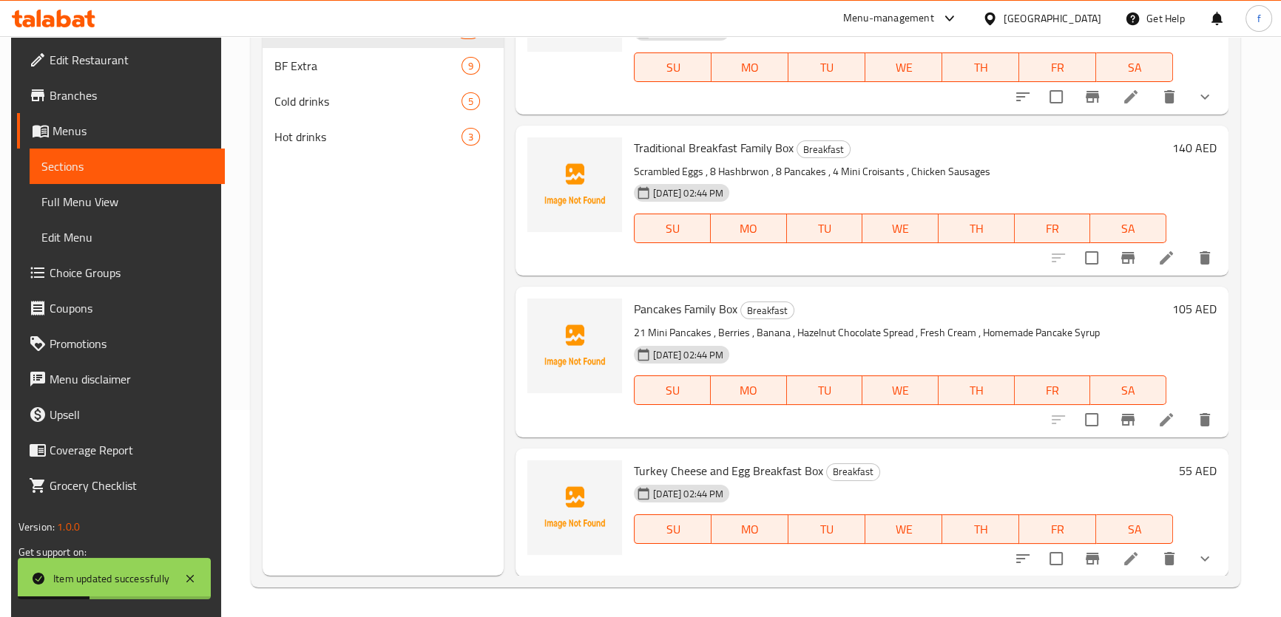
click at [1140, 560] on li at bounding box center [1130, 559] width 41 height 27
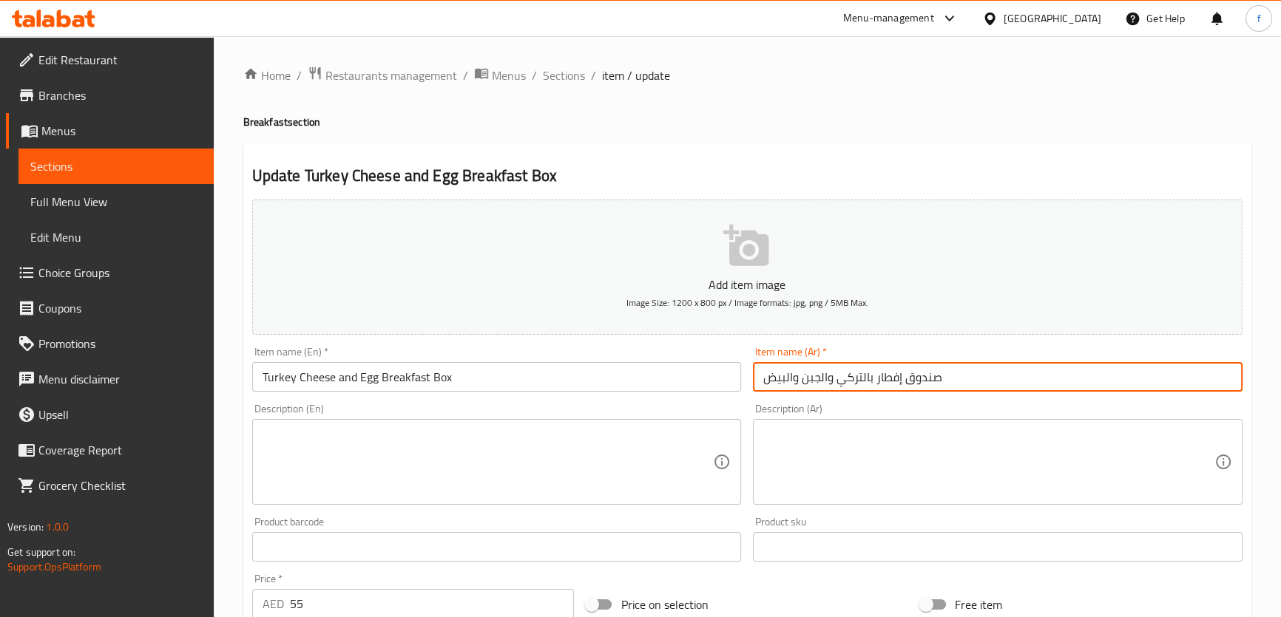
click at [915, 379] on input "صندوق إفطار بالتركي والجبن والبيض" at bounding box center [997, 377] width 489 height 30
drag, startPoint x: 790, startPoint y: 378, endPoint x: 751, endPoint y: 376, distance: 39.2
click at [753, 376] on input "علبة إفطار بالتركي والجبن والبيض" at bounding box center [997, 377] width 489 height 30
click at [791, 378] on input "علبة إفطار بالتركي والجبن والبيض" at bounding box center [997, 377] width 489 height 30
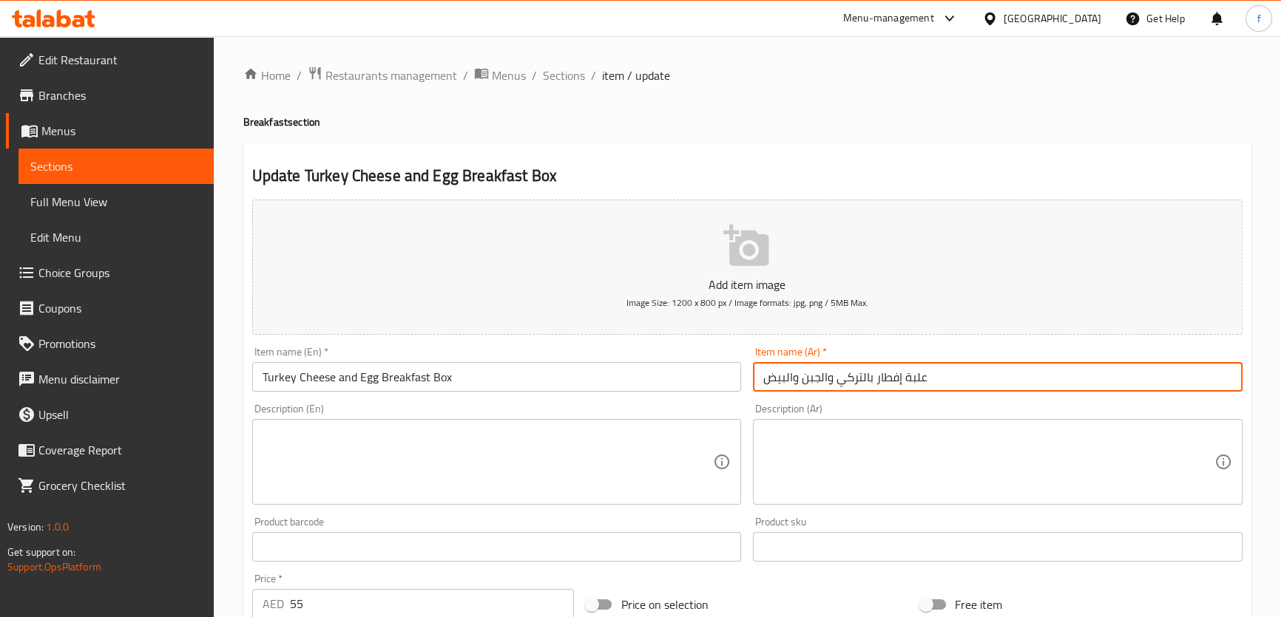
drag, startPoint x: 791, startPoint y: 378, endPoint x: 770, endPoint y: 373, distance: 21.3
click at [770, 373] on input "علبة إفطار بالتركي والجبن والبيض" at bounding box center [997, 377] width 489 height 30
click at [784, 376] on input "علبة إفطار بالتركي والجبن والبيض" at bounding box center [997, 377] width 489 height 30
drag, startPoint x: 791, startPoint y: 376, endPoint x: 749, endPoint y: 368, distance: 42.9
click at [749, 368] on div "Item name (Ar)   * علبة إفطار بالتركي والجبن والبيض Item name (Ar) *" at bounding box center [997, 369] width 501 height 57
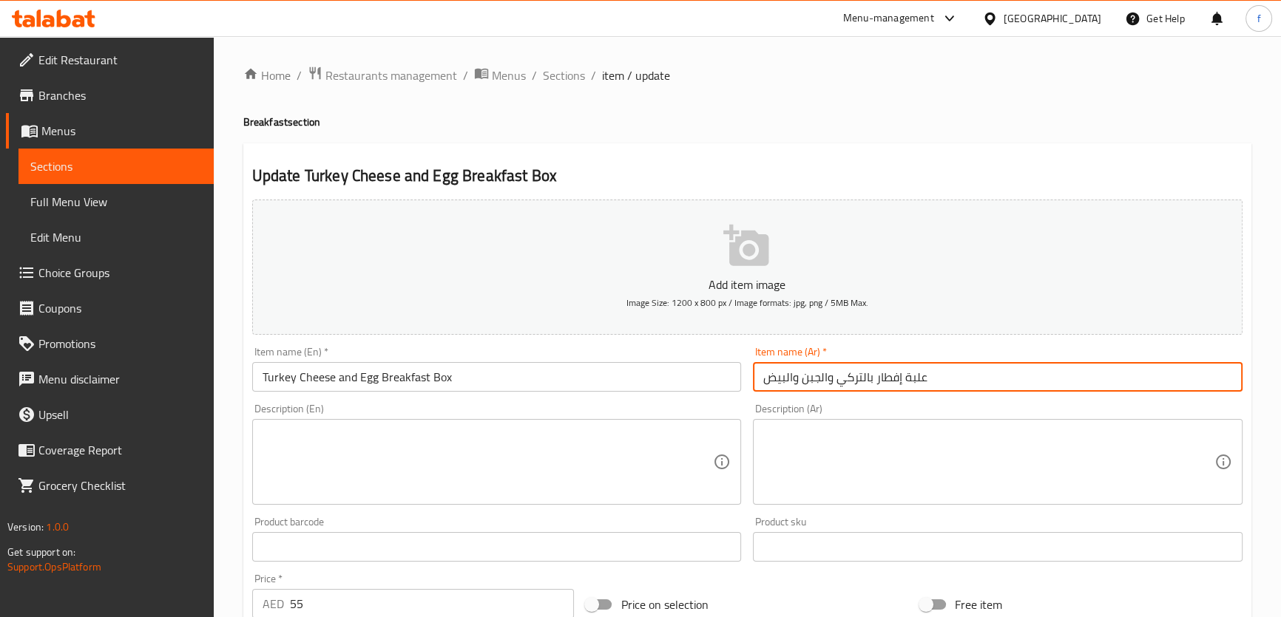
click at [870, 377] on input "علبة إفطار بالتركي والجبن والبيض" at bounding box center [997, 377] width 489 height 30
click at [874, 379] on input "علبة إفطار بالتركي والجبن والبيض" at bounding box center [997, 377] width 489 height 30
paste input "البيض"
click at [869, 378] on input "علبة إفطار البيض بالتركي والجبن والبيض" at bounding box center [997, 377] width 489 height 30
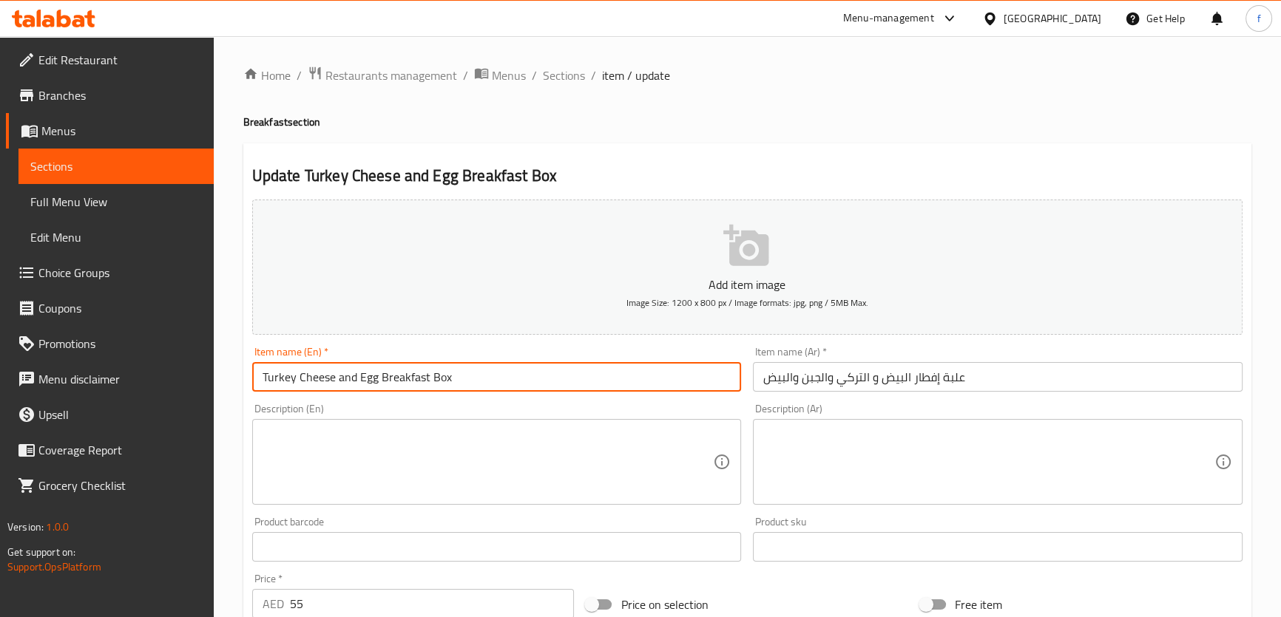
click at [301, 381] on input "Turkey Cheese and Egg Breakfast Box" at bounding box center [496, 377] width 489 height 30
click at [324, 379] on input "Turkey Cheese and Egg Breakfast Box" at bounding box center [496, 377] width 489 height 30
drag, startPoint x: 331, startPoint y: 376, endPoint x: 250, endPoint y: 378, distance: 81.4
click at [250, 378] on div "Item name (En)   * Turkey Cheese and Egg Breakfast Box Item name (En) *" at bounding box center [496, 369] width 501 height 57
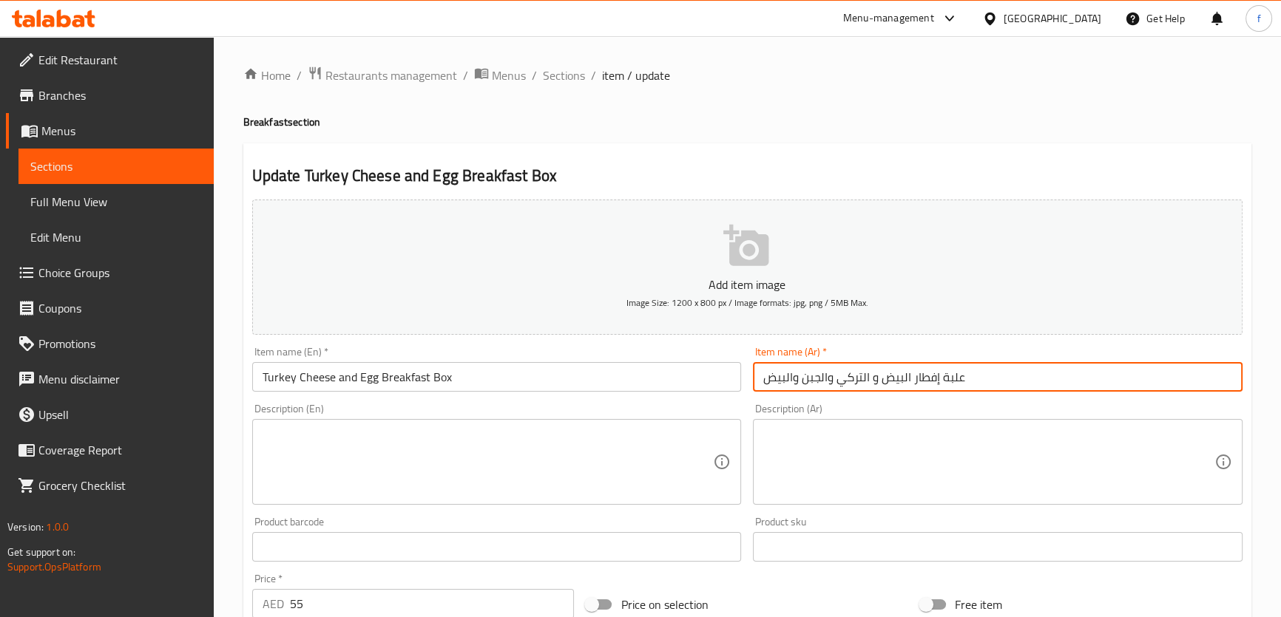
drag, startPoint x: 797, startPoint y: 373, endPoint x: 734, endPoint y: 371, distance: 63.6
click at [735, 373] on div "Add item image Image Size: 1200 x 800 px / Image formats: jpg, png / 5MB Max. I…" at bounding box center [747, 512] width 1002 height 637
click at [277, 376] on input "Turkey Cheese and Egg Breakfast Box" at bounding box center [496, 377] width 489 height 30
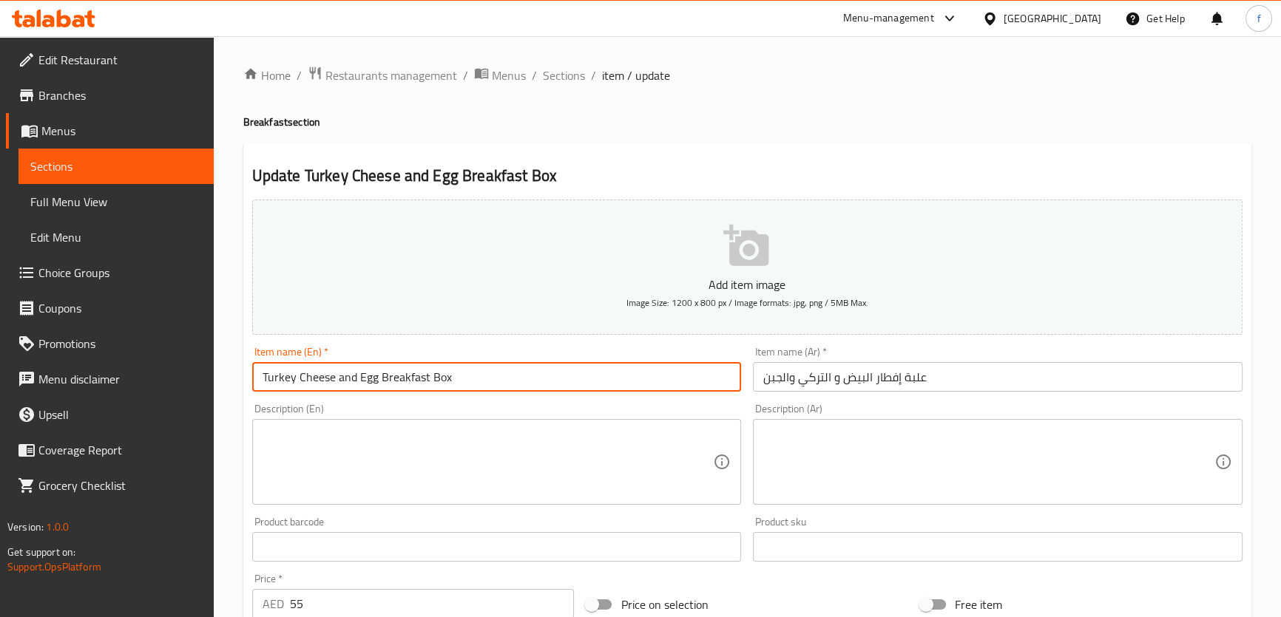
click at [277, 376] on input "Turkey Cheese and Egg Breakfast Box" at bounding box center [496, 377] width 489 height 30
click at [278, 376] on input "Turkey Cheese and Egg Breakfast Box" at bounding box center [496, 377] width 489 height 30
click at [280, 376] on input "Turkey Cheese and Egg Breakfast Box" at bounding box center [496, 377] width 489 height 30
click at [281, 376] on input "Turkey Cheese and Egg Breakfast Box" at bounding box center [496, 377] width 489 height 30
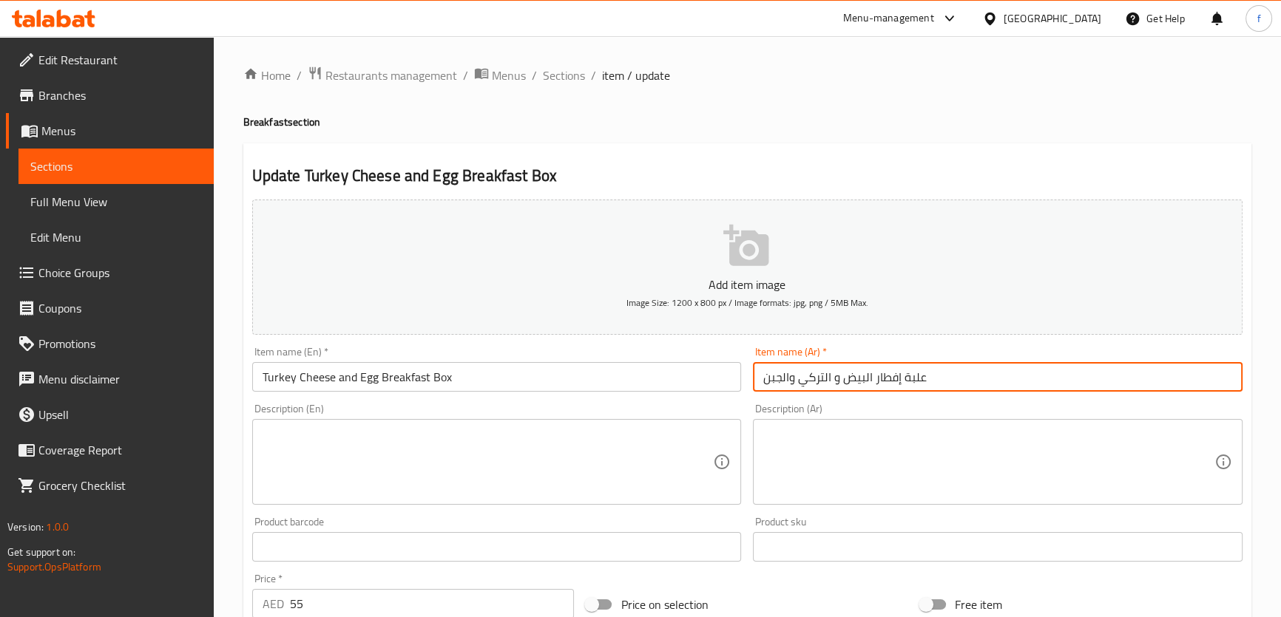
drag, startPoint x: 833, startPoint y: 376, endPoint x: 739, endPoint y: 384, distance: 94.9
click at [739, 384] on div "Add item image Image Size: 1200 x 800 px / Image formats: jpg, png / 5MB Max. I…" at bounding box center [747, 512] width 1002 height 637
type input "علبة إفطار البيض وتركي تشيز"
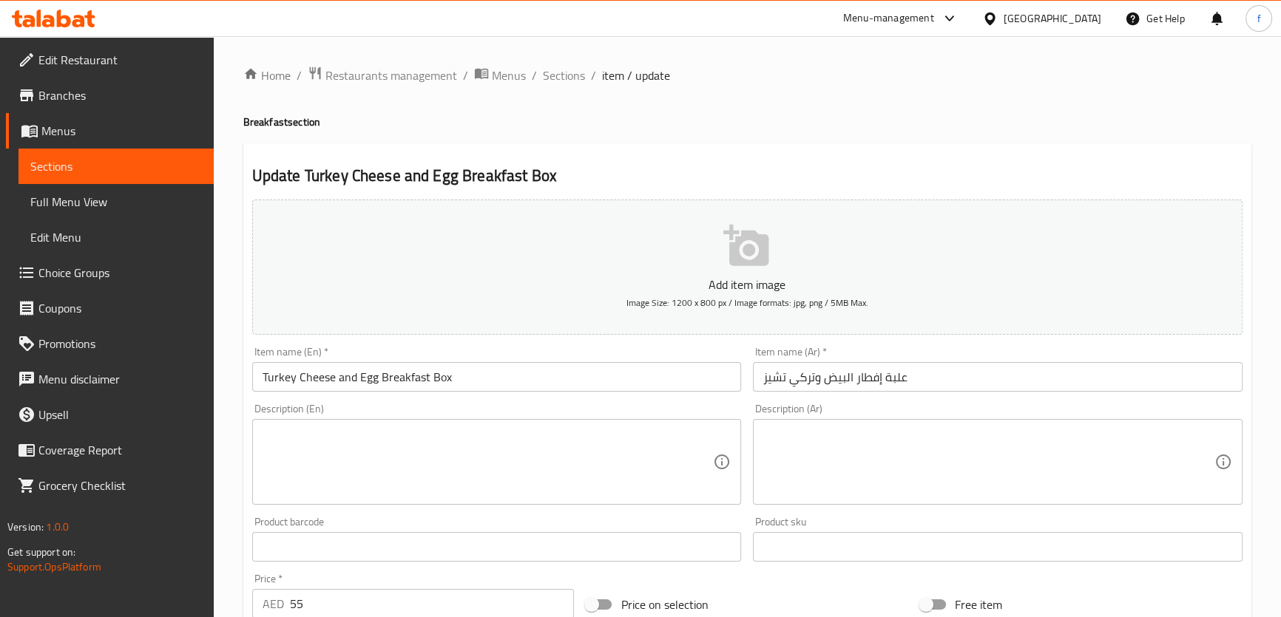
click at [425, 437] on textarea at bounding box center [487, 462] width 451 height 70
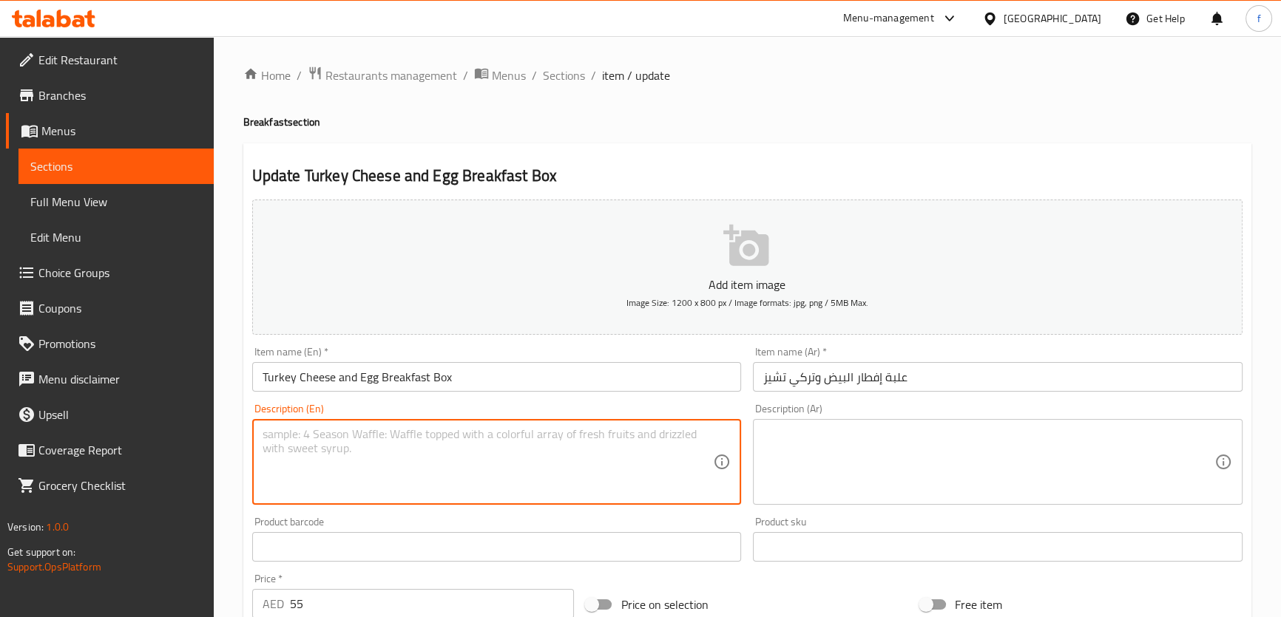
paste textarea "• Croissant filled with turkey ham cheese and egg"
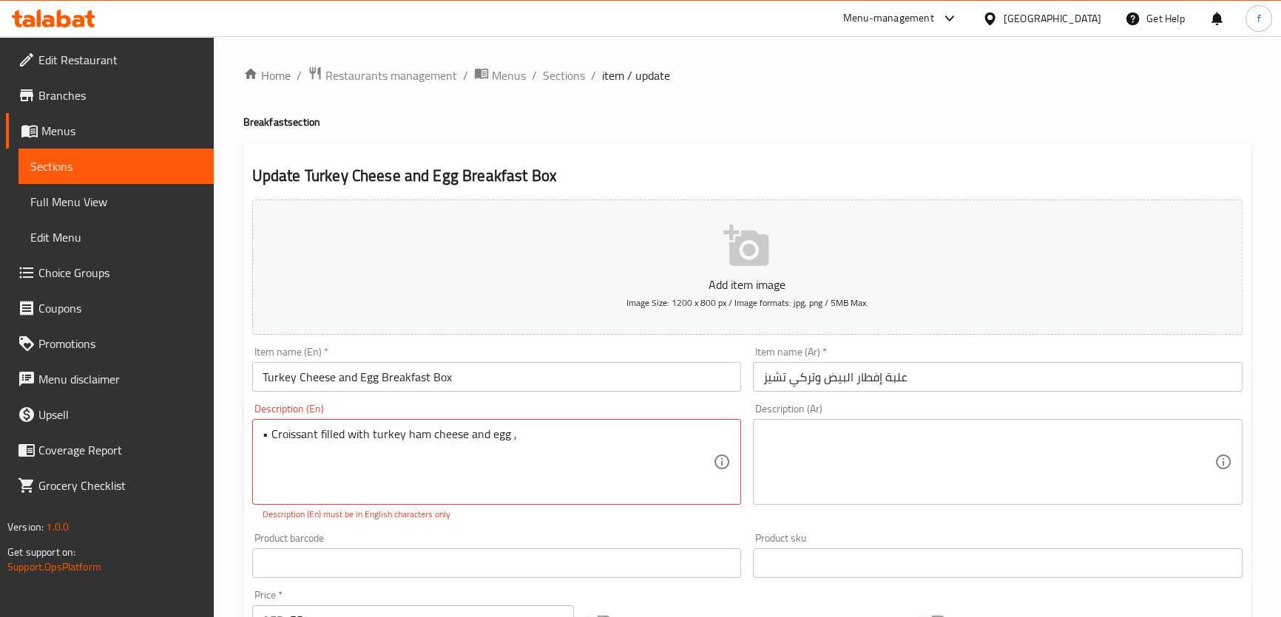
click at [561, 444] on textarea "• Croissant filled with turkey ham cheese and egg ," at bounding box center [487, 462] width 451 height 70
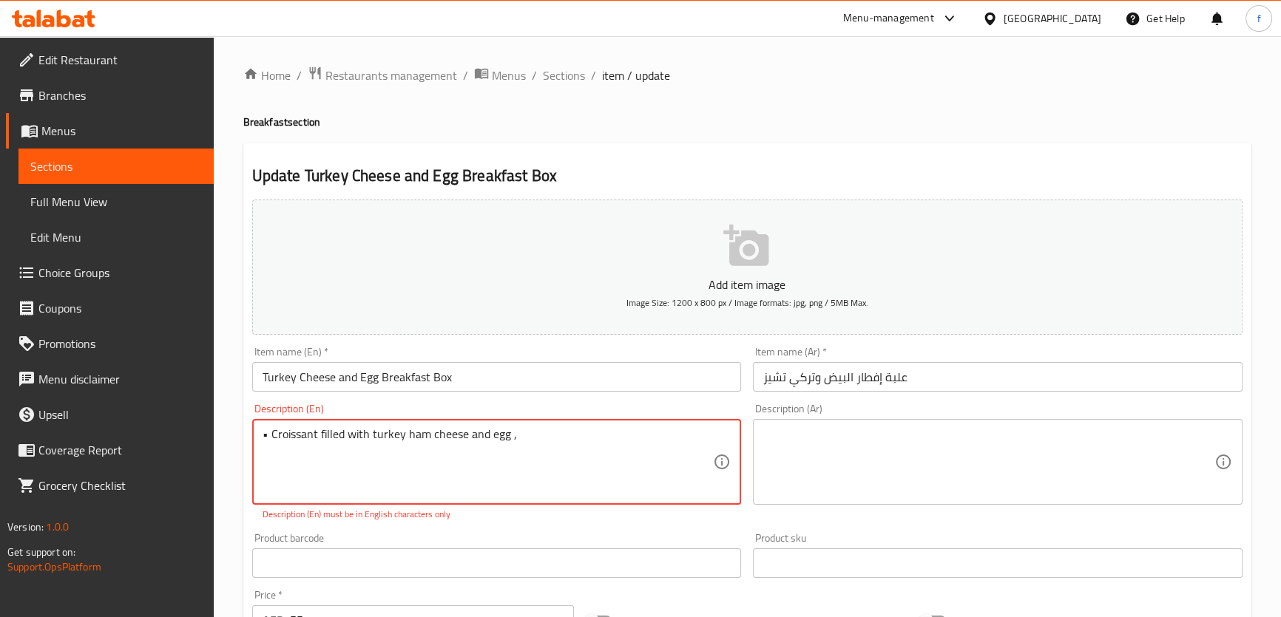
paste textarea "• Two piece Potato Hashbrowns"
click at [707, 437] on textarea "• Croissant filled with turkey ham cheese and egg , • Two piece Potato Hashbrow…" at bounding box center [487, 462] width 451 height 70
paste textarea "• Yogurt with Granola or Fruit salad (option)"
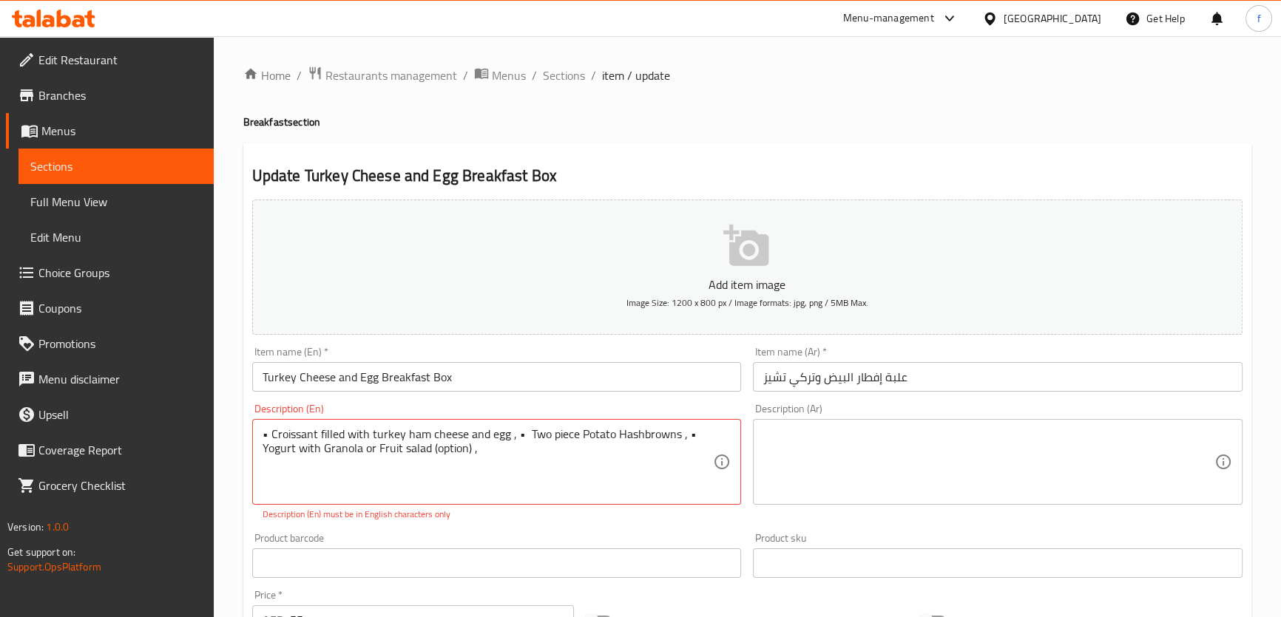
click at [524, 455] on textarea "• Croissant filled with turkey ham cheese and egg , • Two piece Potato Hashbrow…" at bounding box center [487, 462] width 451 height 70
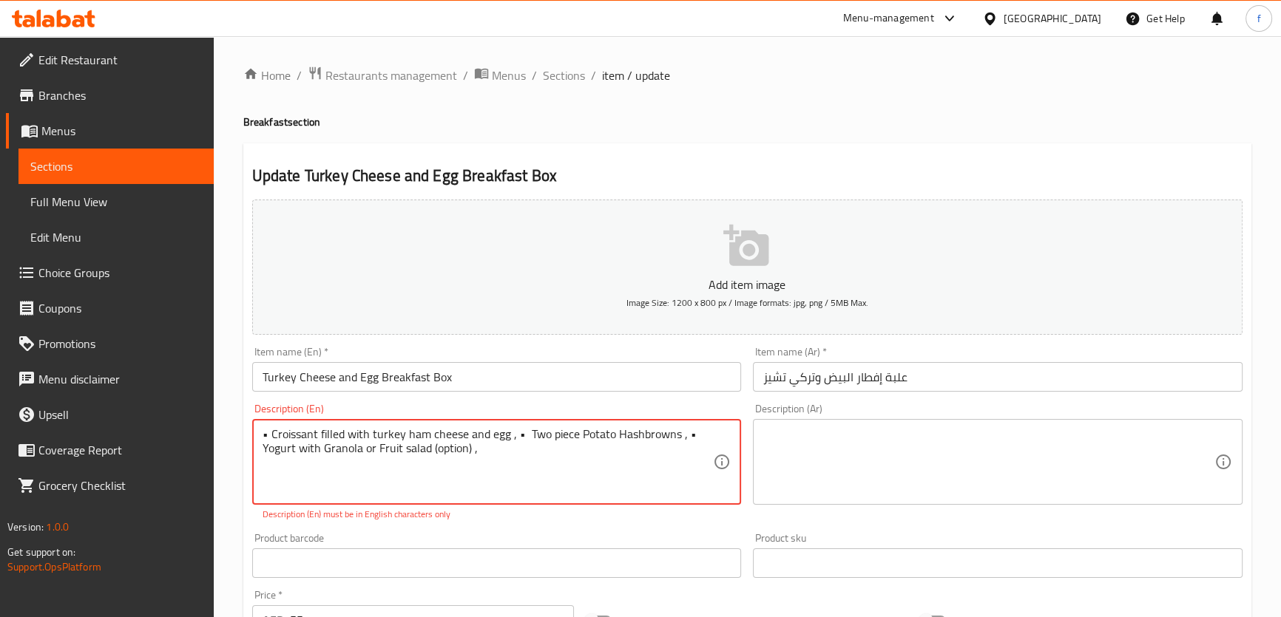
paste textarea "• Orange Juice"
click at [524, 433] on textarea "• Croissant filled with turkey ham cheese and egg , • Two piece Potato Hashbrow…" at bounding box center [487, 462] width 451 height 70
click at [524, 435] on textarea "• Croissant filled with turkey ham cheese and egg , • Two piece Potato Hashbrow…" at bounding box center [487, 462] width 451 height 70
click at [679, 434] on textarea "• Croissant filled with turkey ham cheese and egg , Two piece Potato Hashbrowns…" at bounding box center [487, 462] width 451 height 70
click at [450, 448] on textarea "• Croissant filled with turkey ham cheese and egg , Two piece Potato Hashbrowns…" at bounding box center [487, 462] width 451 height 70
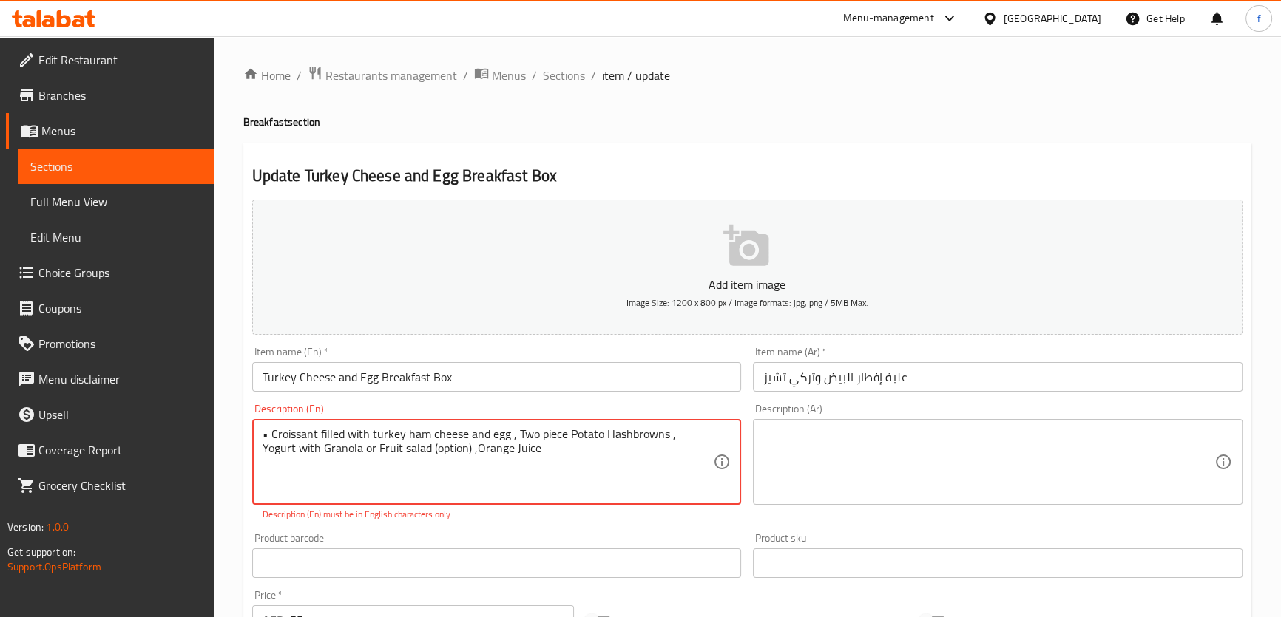
click at [430, 449] on textarea "• Croissant filled with turkey ham cheese and egg , Two piece Potato Hashbrowns…" at bounding box center [487, 462] width 451 height 70
click at [419, 447] on textarea "• Croissant filled with turkey ham cheese and egg , Two piece Potato Hashbrowns…" at bounding box center [487, 462] width 451 height 70
type textarea "• Croissant filled with turkey ham cheese and egg , Two piece Potato Hashbrowns…"
drag, startPoint x: 830, startPoint y: 438, endPoint x: 816, endPoint y: 438, distance: 14.0
click at [830, 436] on textarea at bounding box center [988, 462] width 451 height 70
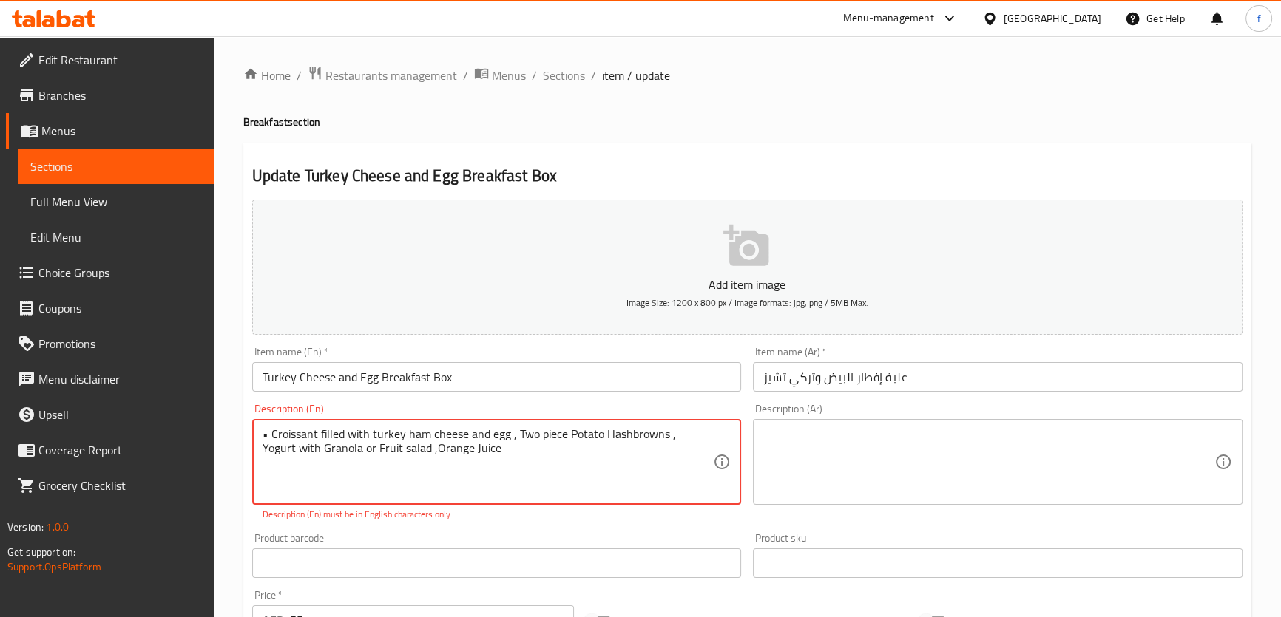
click at [305, 434] on textarea "• Croissant filled with turkey ham cheese and egg , Two piece Potato Hashbrowns…" at bounding box center [487, 462] width 451 height 70
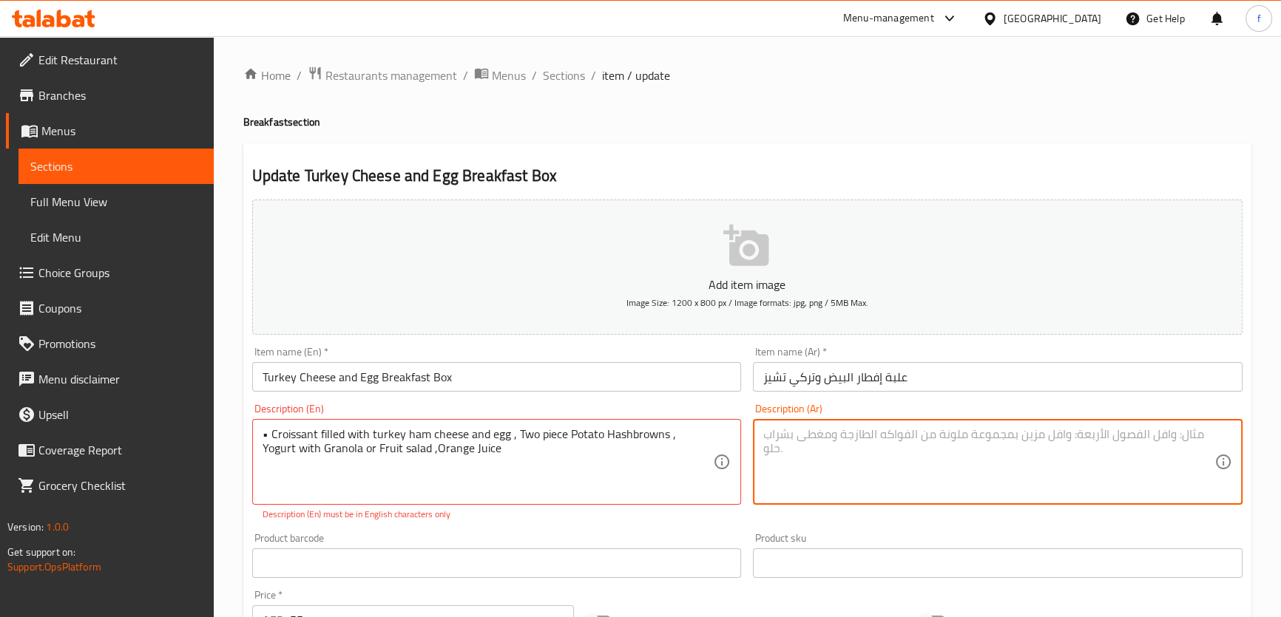
click at [980, 456] on textarea at bounding box center [988, 462] width 451 height 70
drag, startPoint x: 972, startPoint y: 444, endPoint x: 926, endPoint y: 458, distance: 48.9
click at [926, 458] on textarea at bounding box center [988, 462] width 451 height 70
paste textarea "كرواسون"
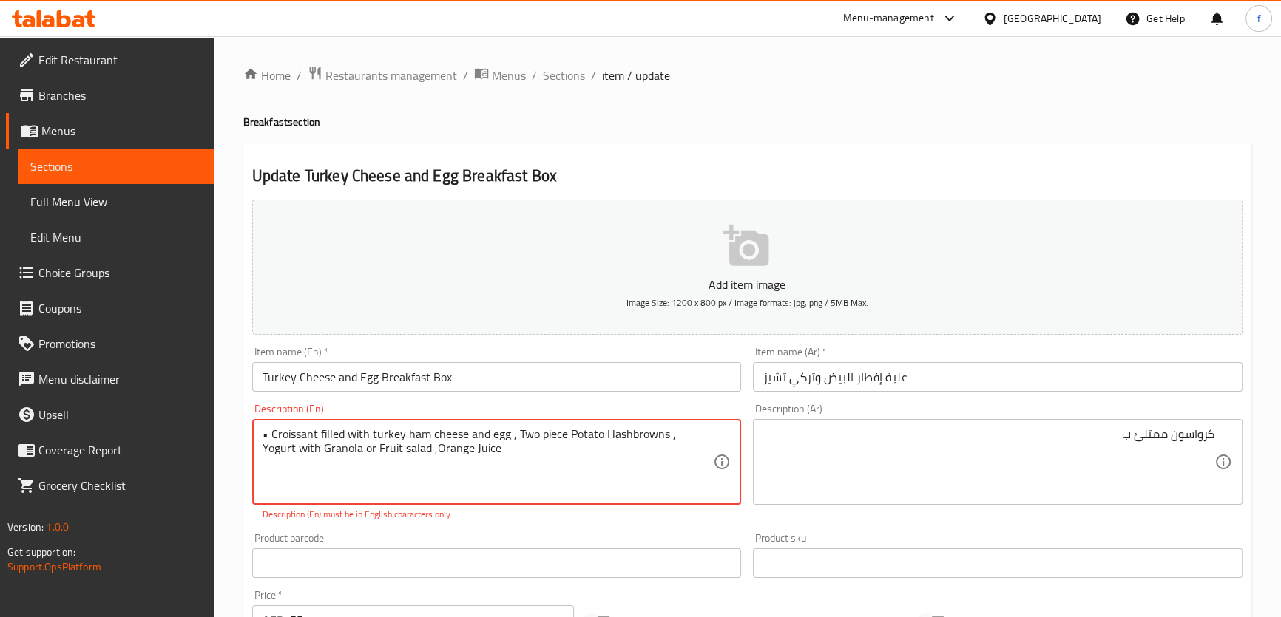
drag, startPoint x: 369, startPoint y: 436, endPoint x: 465, endPoint y: 437, distance: 96.1
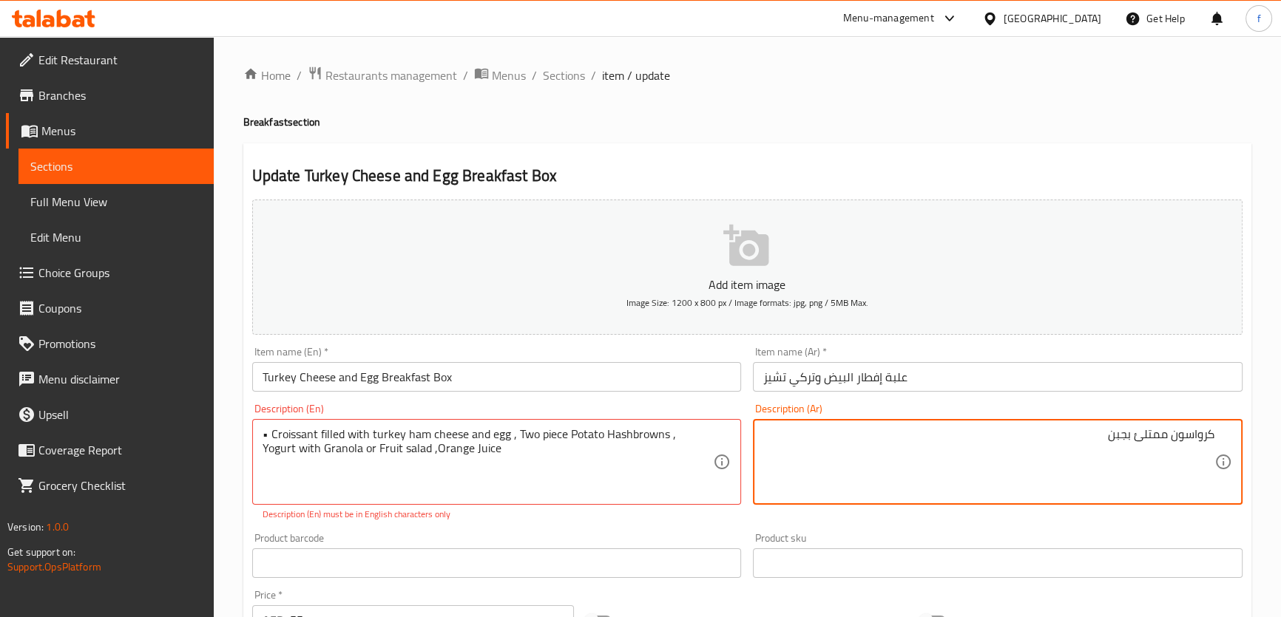
paste textarea "لحم ديك رومي مقدد"
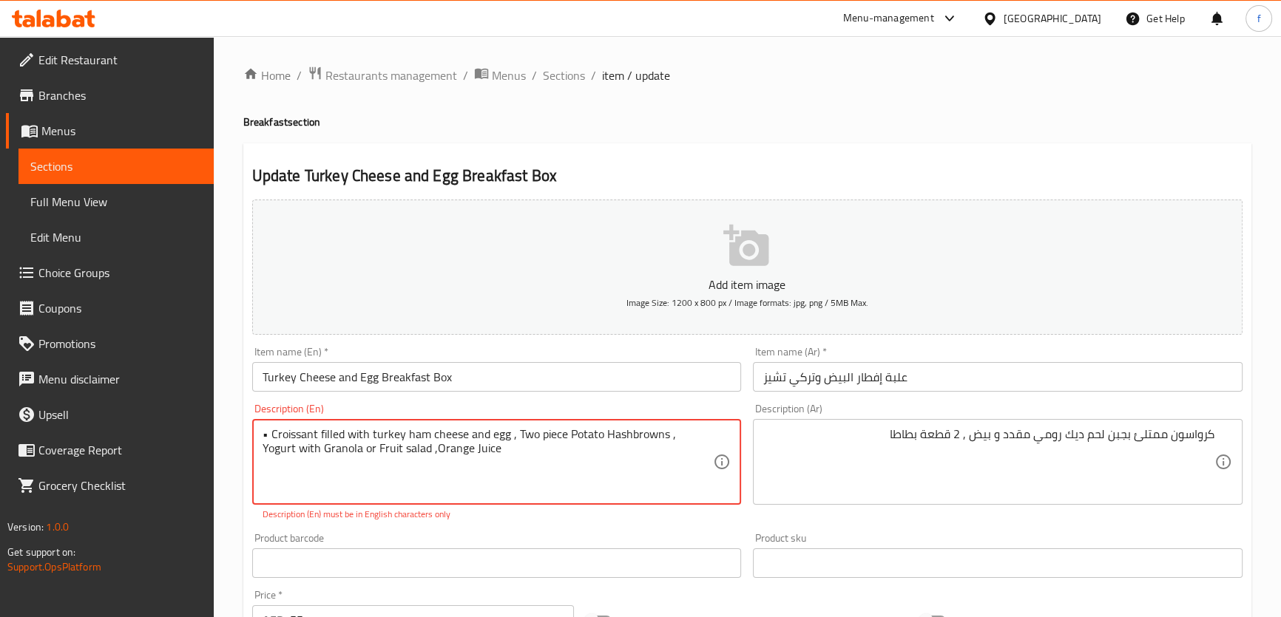
click at [643, 436] on textarea "• Croissant filled with turkey ham cheese and egg , Two piece Potato Hashbrowns…" at bounding box center [487, 462] width 451 height 70
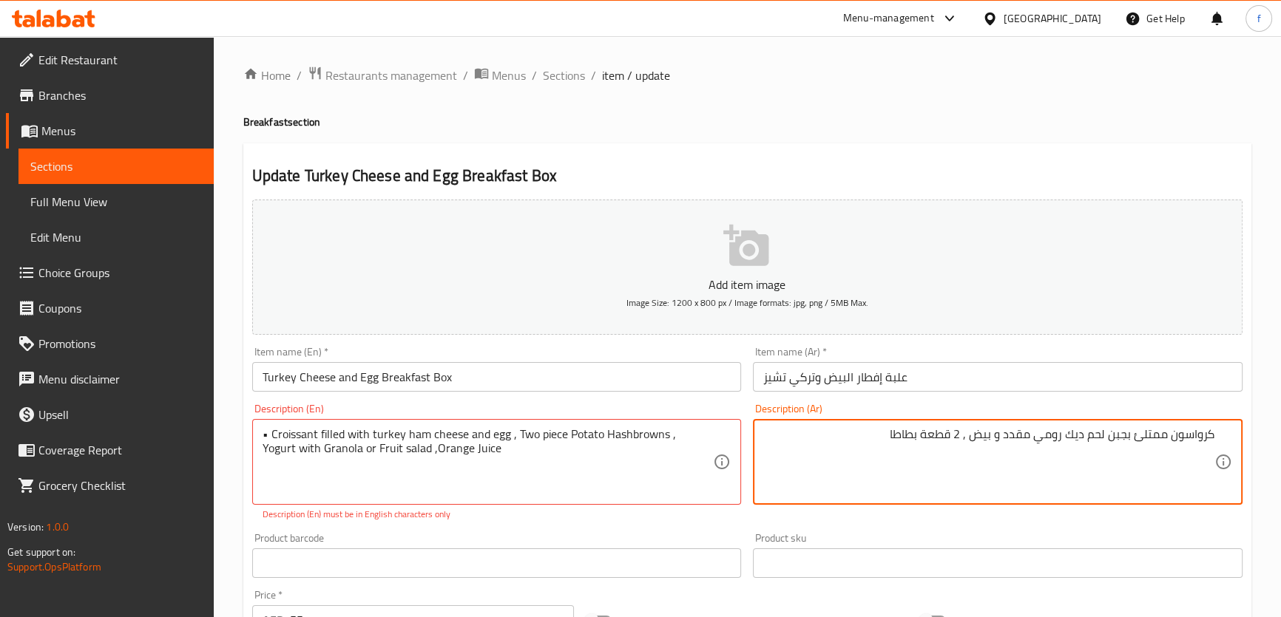
paste
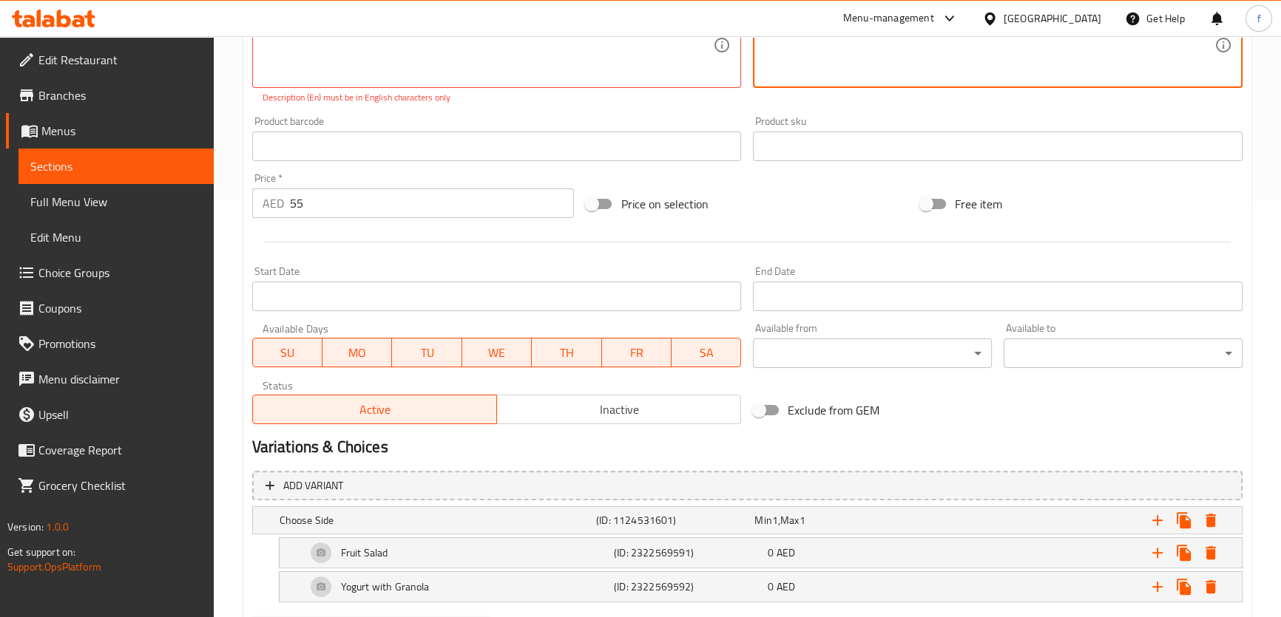
scroll to position [493, 0]
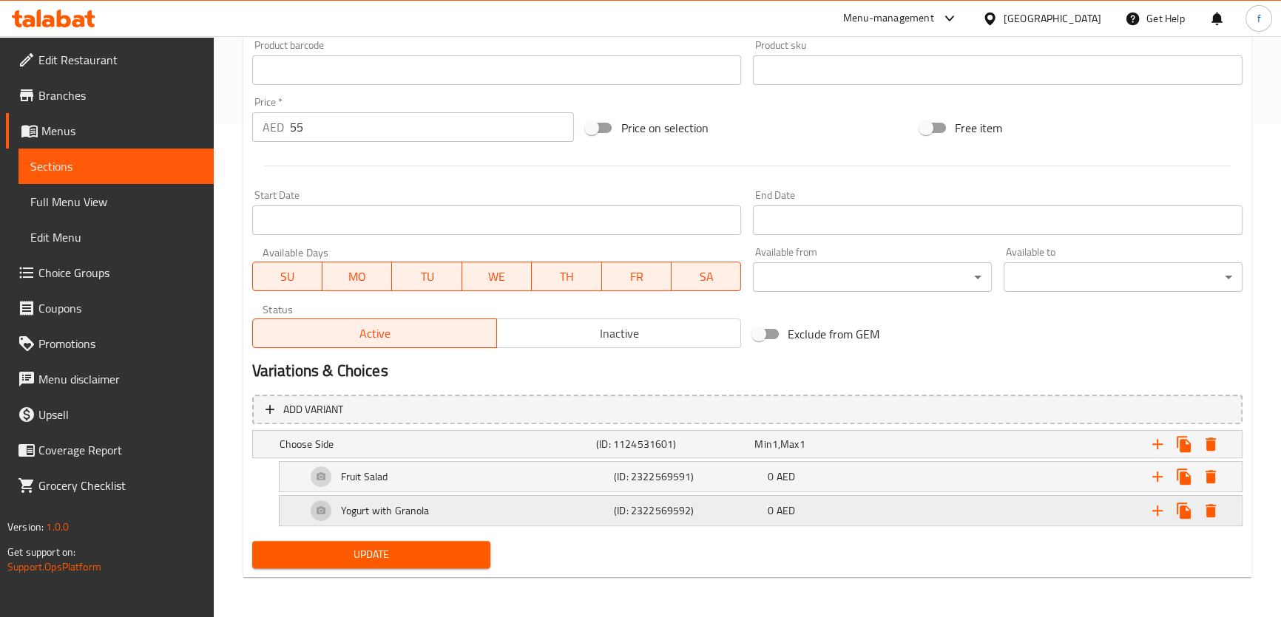
click at [932, 513] on div "Expand" at bounding box center [1073, 511] width 308 height 33
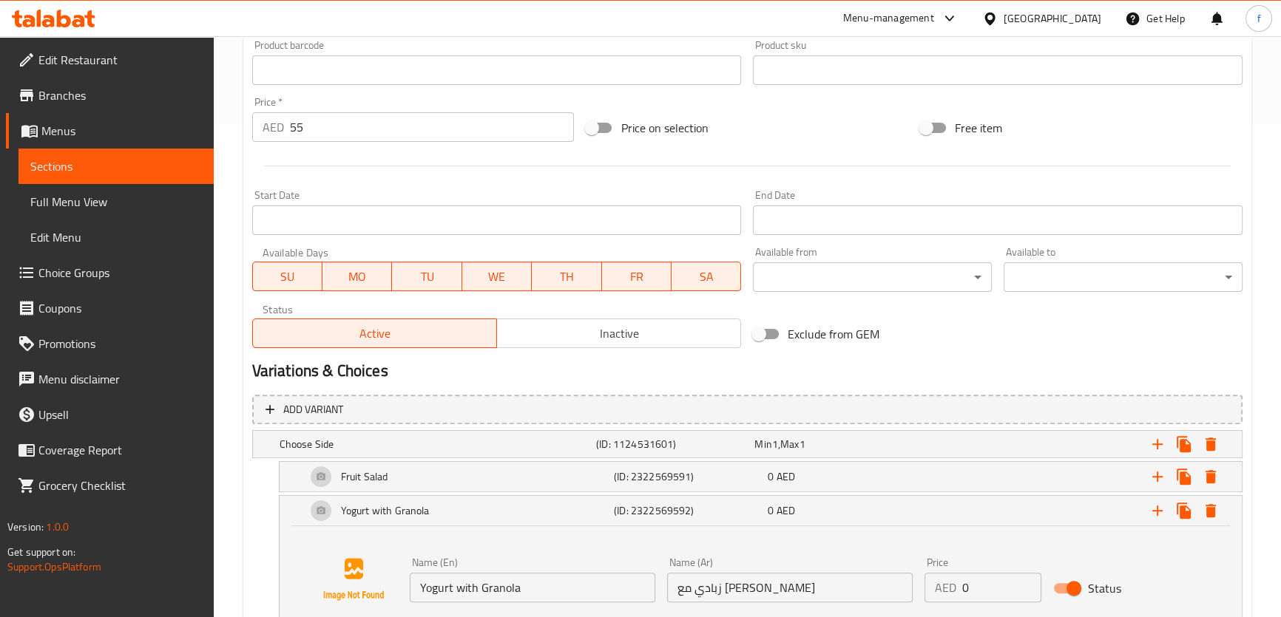
click at [745, 586] on input "زبادي مع [PERSON_NAME]" at bounding box center [789, 588] width 245 height 30
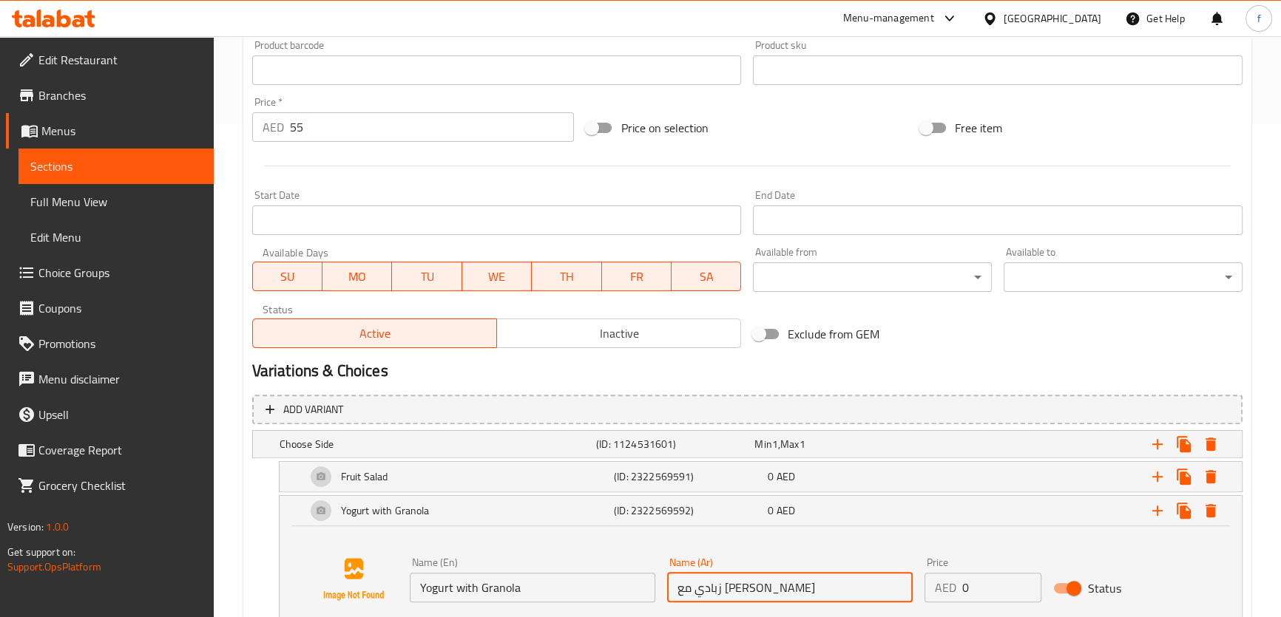
click at [745, 586] on input "زبادي مع [PERSON_NAME]" at bounding box center [789, 588] width 245 height 30
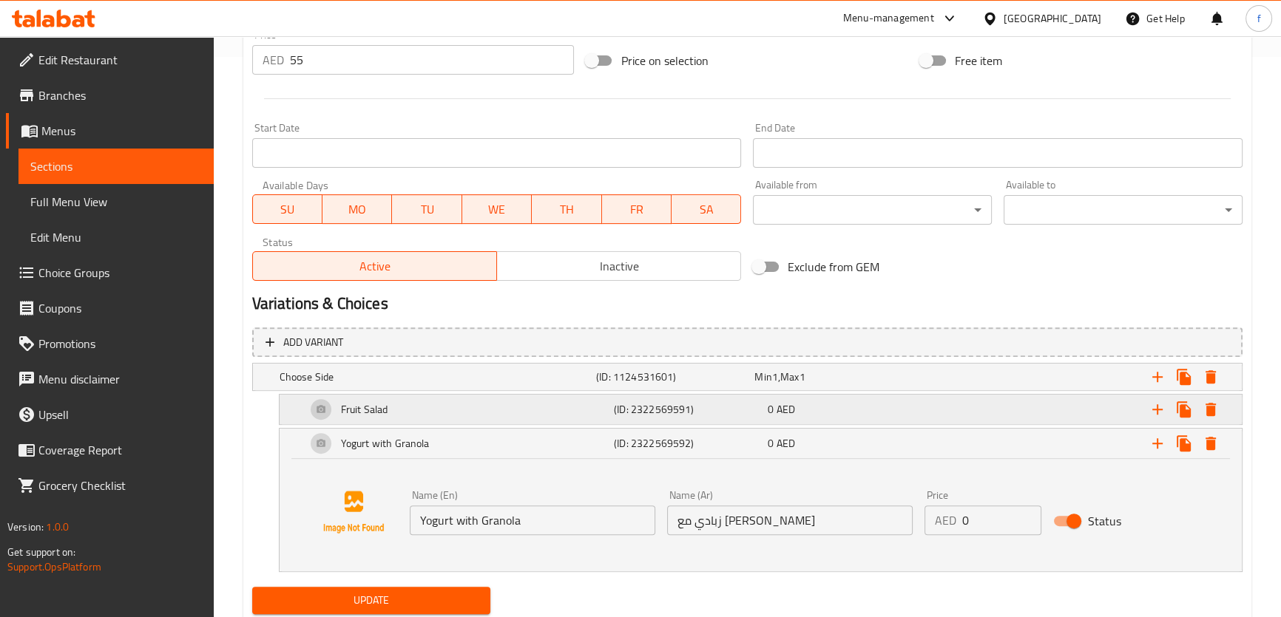
scroll to position [606, 0]
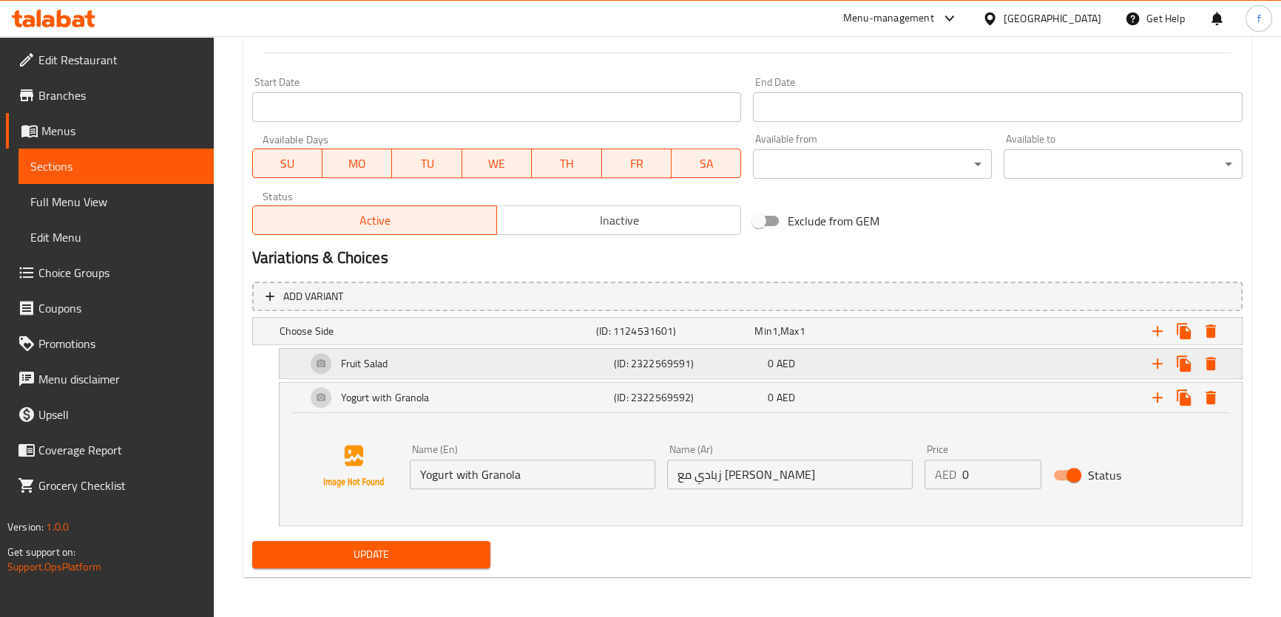
click at [655, 362] on h5 "(ID: 2322569591)" at bounding box center [688, 363] width 148 height 15
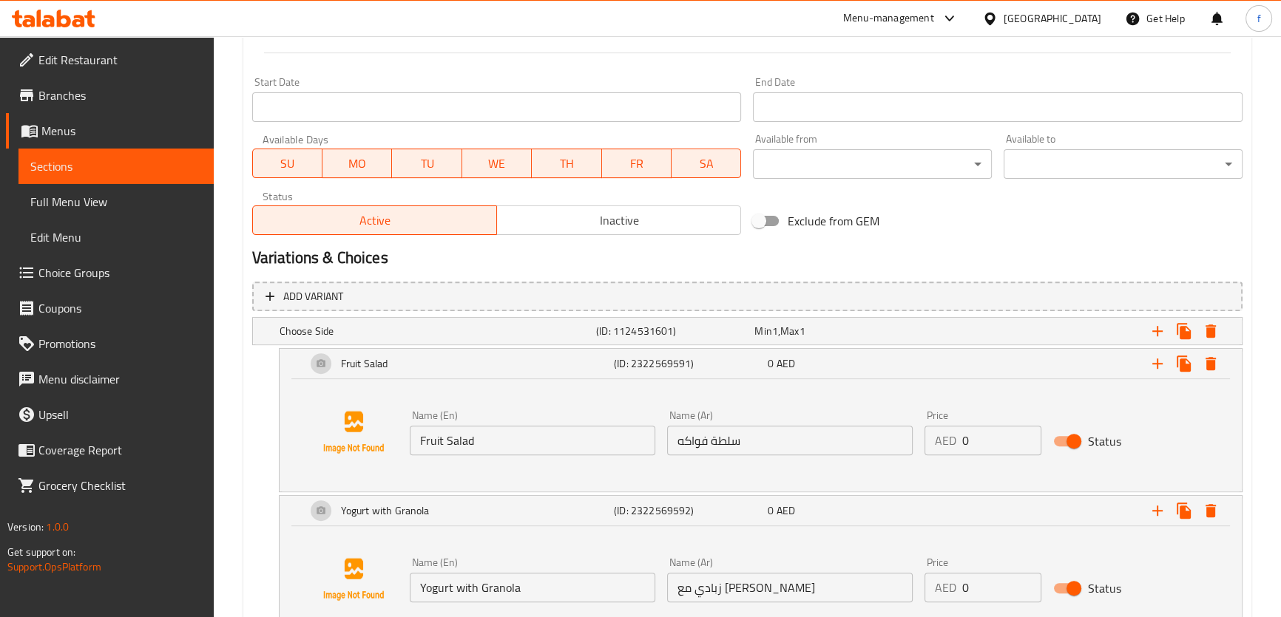
click at [708, 442] on input "سلطة فواكه" at bounding box center [789, 441] width 245 height 30
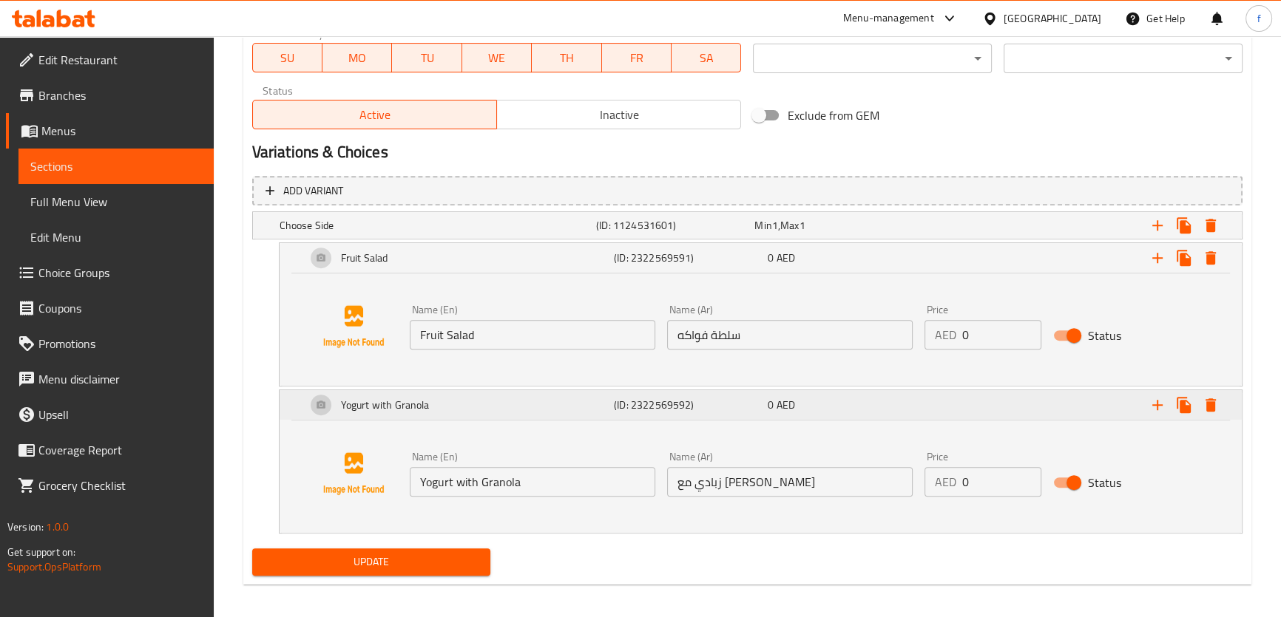
scroll to position [719, 0]
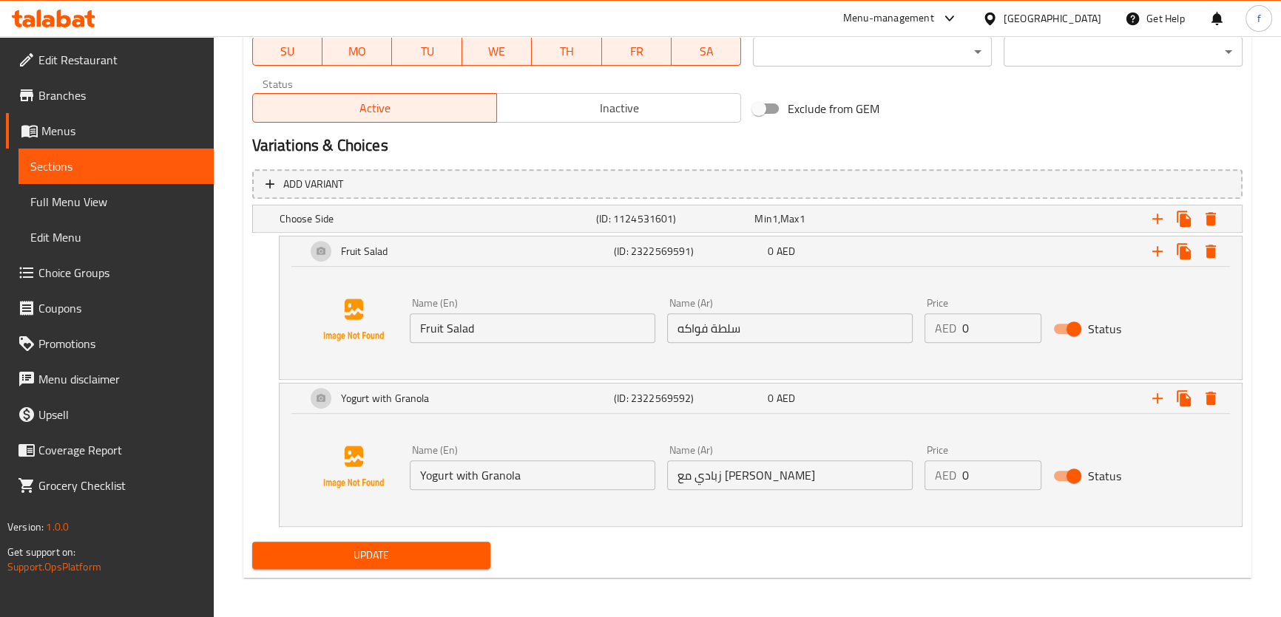
type textarea "كرواسون ممتلئ بجبن لحم ديك رومي مقدد و بيض , 2 قطعة بطاطا هاش براونز , زبادي مع…"
click at [450, 561] on span "Update" at bounding box center [371, 555] width 215 height 18
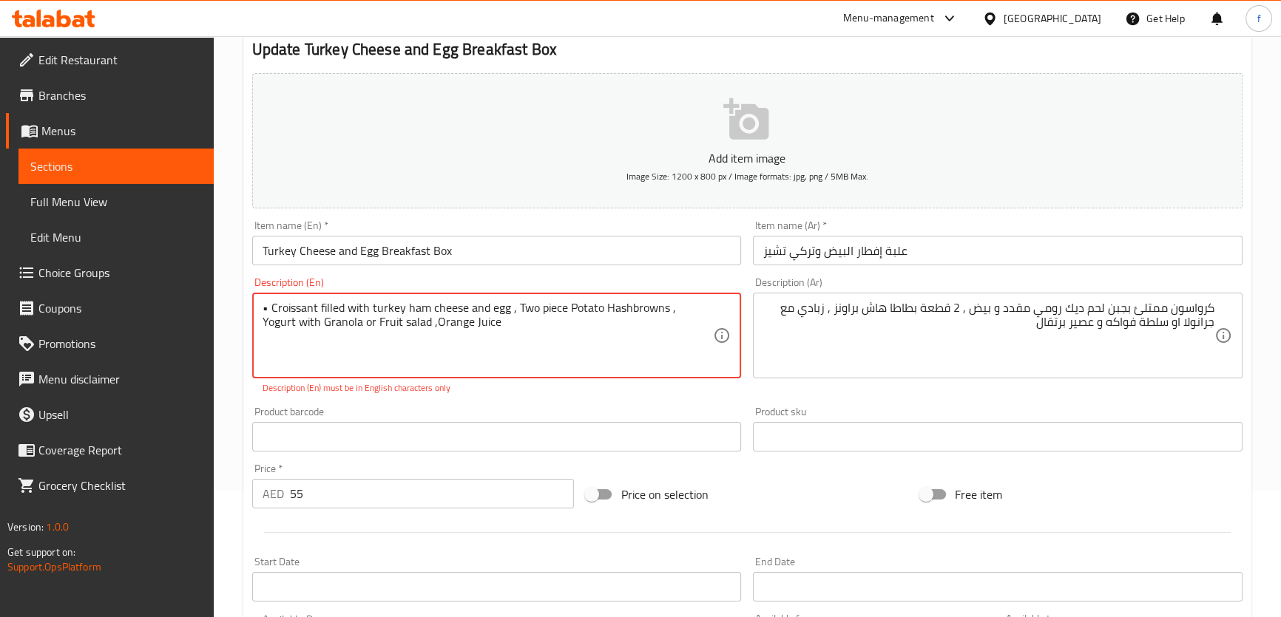
click at [646, 336] on textarea "• Croissant filled with turkey ham cheese and egg , Two piece Potato Hashbrowns…" at bounding box center [487, 336] width 451 height 70
click at [268, 310] on textarea "• Croissant filled with turkey ham cheese and egg , Two piece Potato Hashbrowns…" at bounding box center [487, 336] width 451 height 70
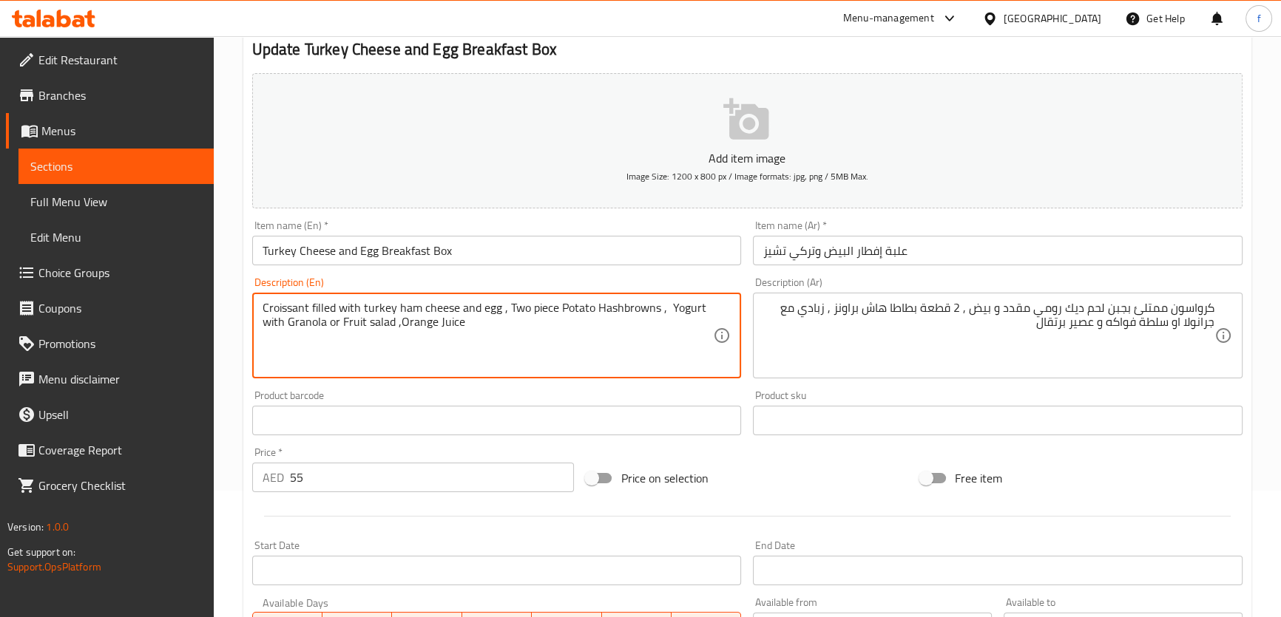
scroll to position [702, 0]
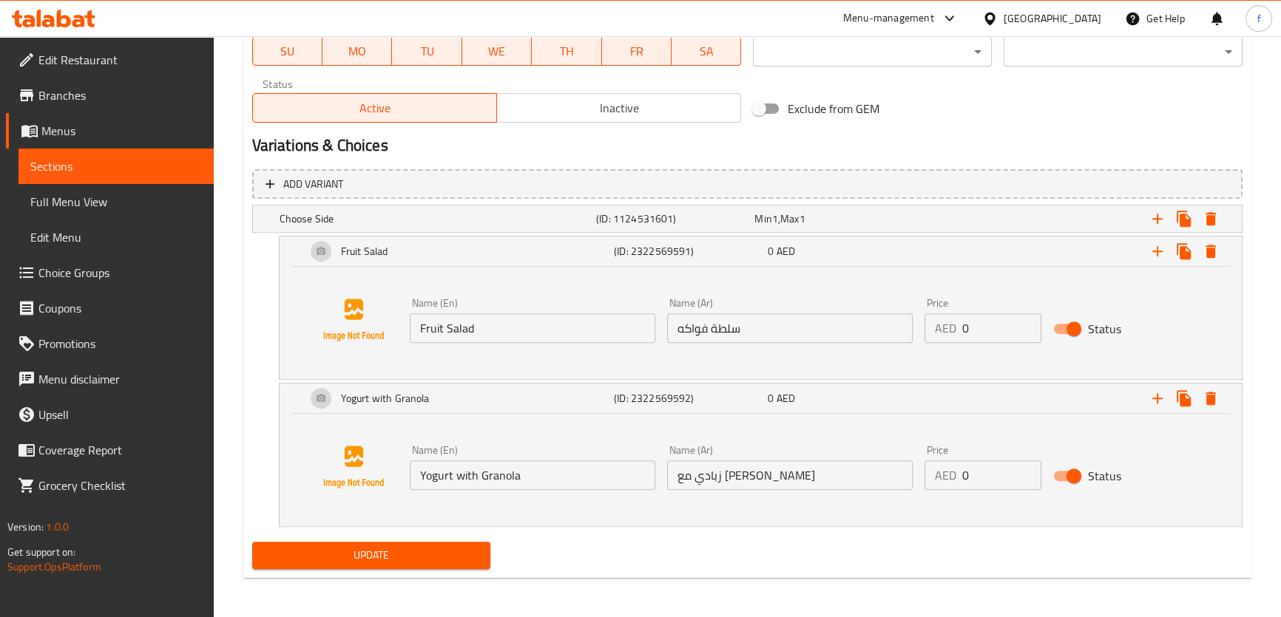
type textarea "Croissant filled with turkey ham cheese and egg , Two piece Potato Hashbrowns ,…"
click at [385, 555] on span "Update" at bounding box center [371, 555] width 215 height 18
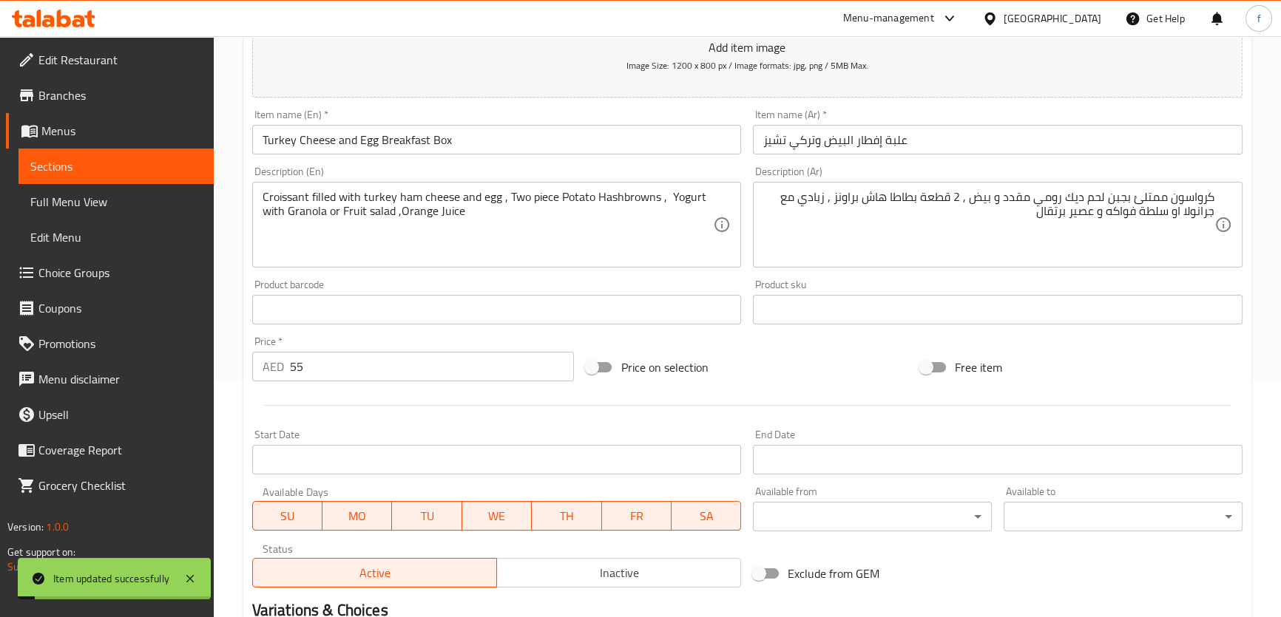
scroll to position [0, 0]
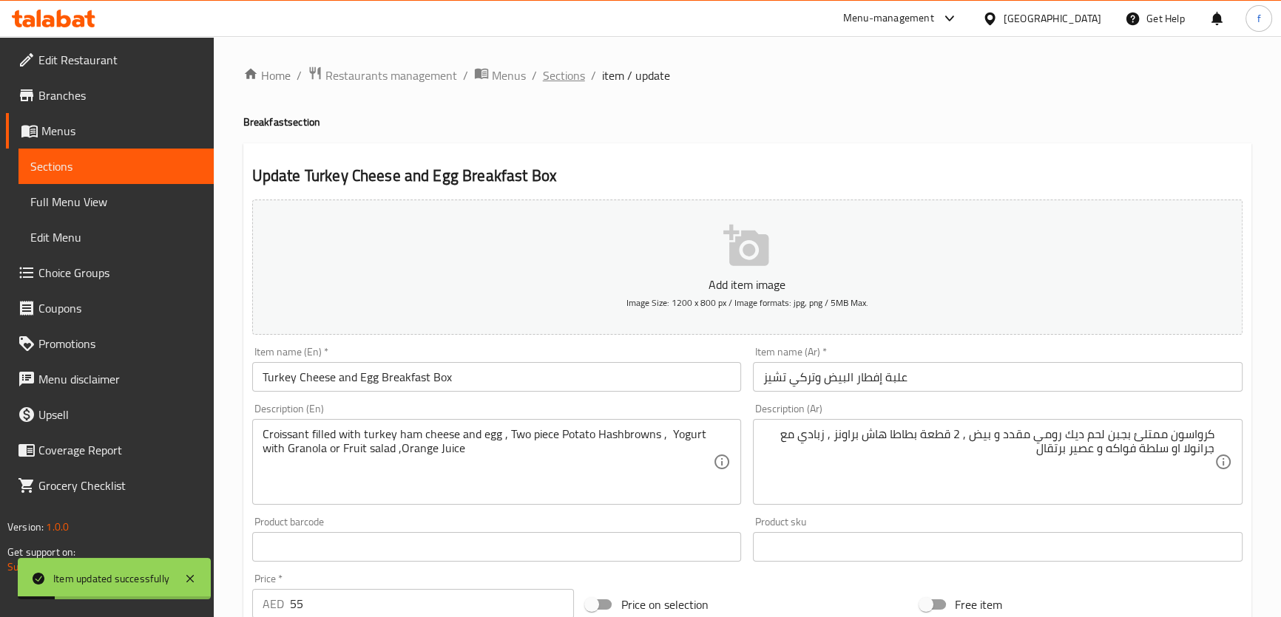
click at [558, 77] on span "Sections" at bounding box center [564, 76] width 42 height 18
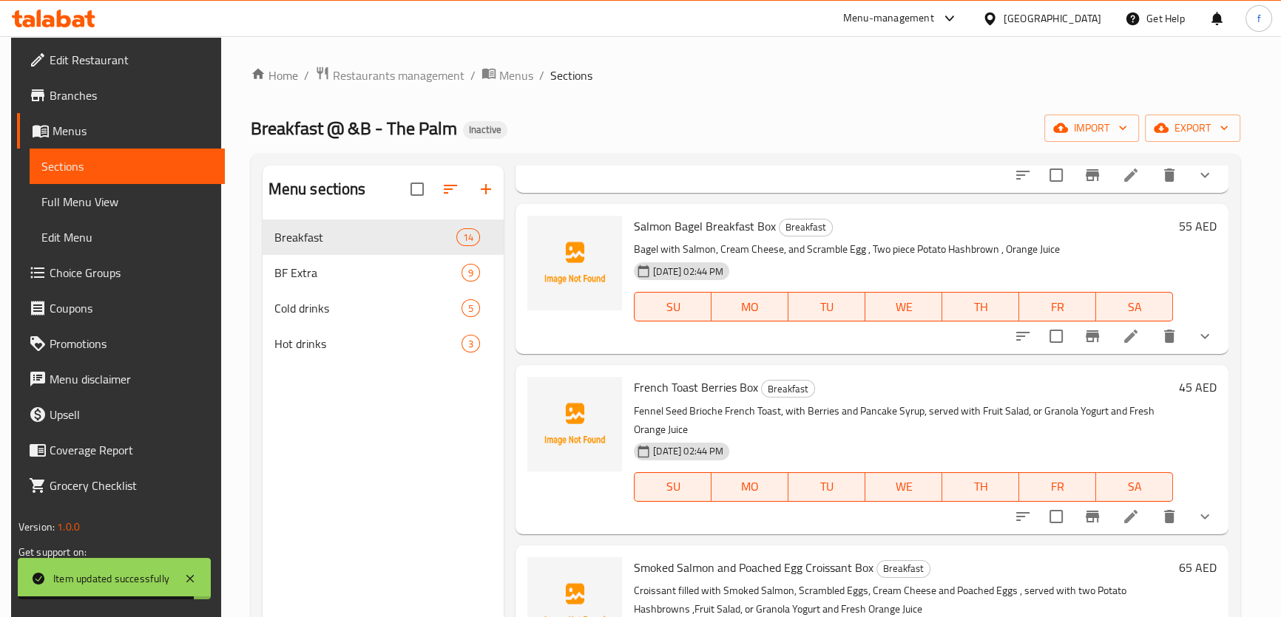
scroll to position [538, 0]
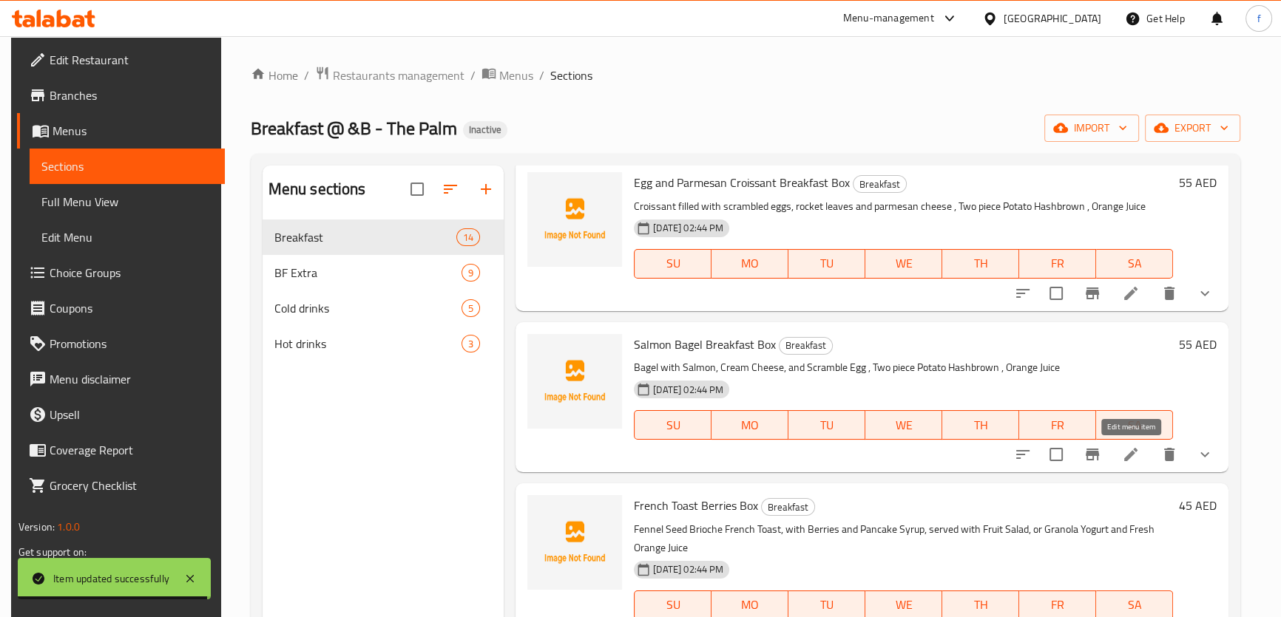
click at [1130, 449] on icon at bounding box center [1131, 455] width 18 height 18
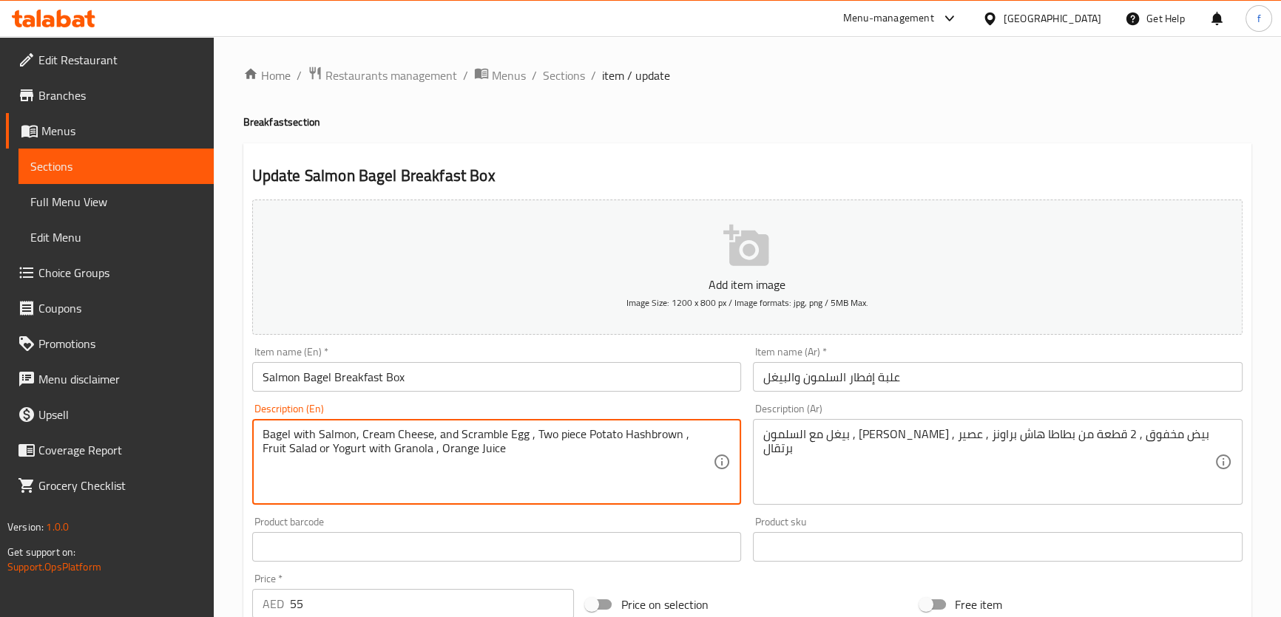
type textarea "Bagel with Salmon, Cream Cheese, and Scramble Egg , Two piece Potato Hashbrown …"
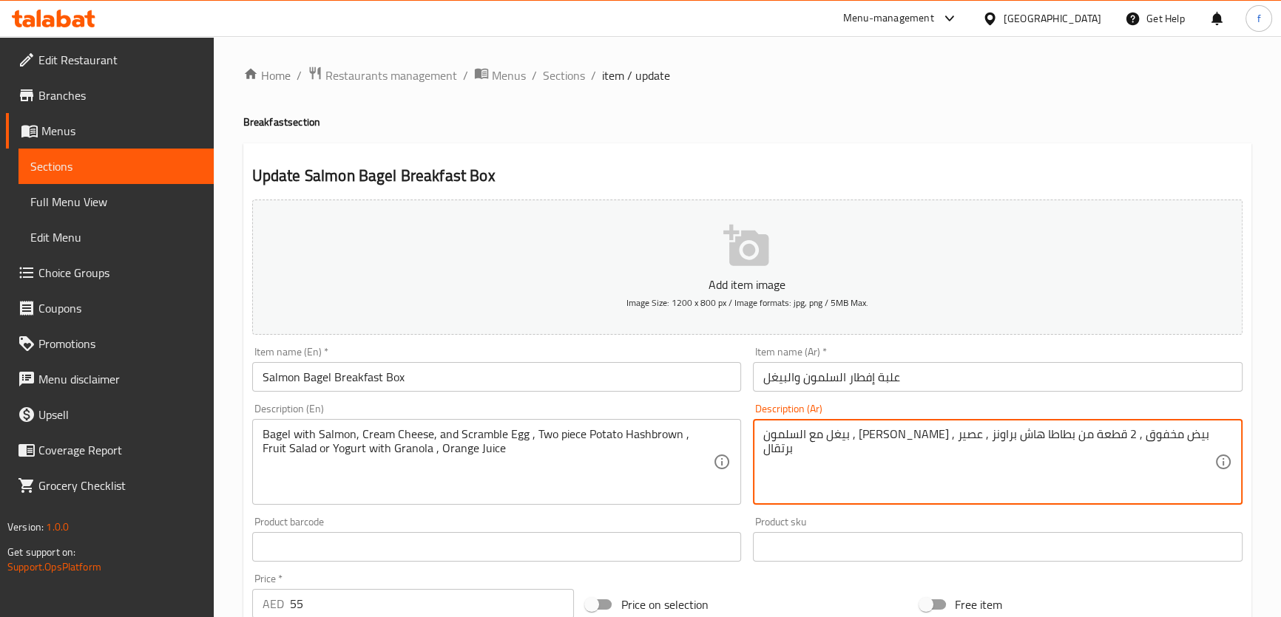
click at [821, 438] on textarea "بيغل مع السلمون , جبنة كريمي , بيض مخفوق , 2 قطعة من بطاطا هاش براونز , عصير بر…" at bounding box center [988, 462] width 451 height 70
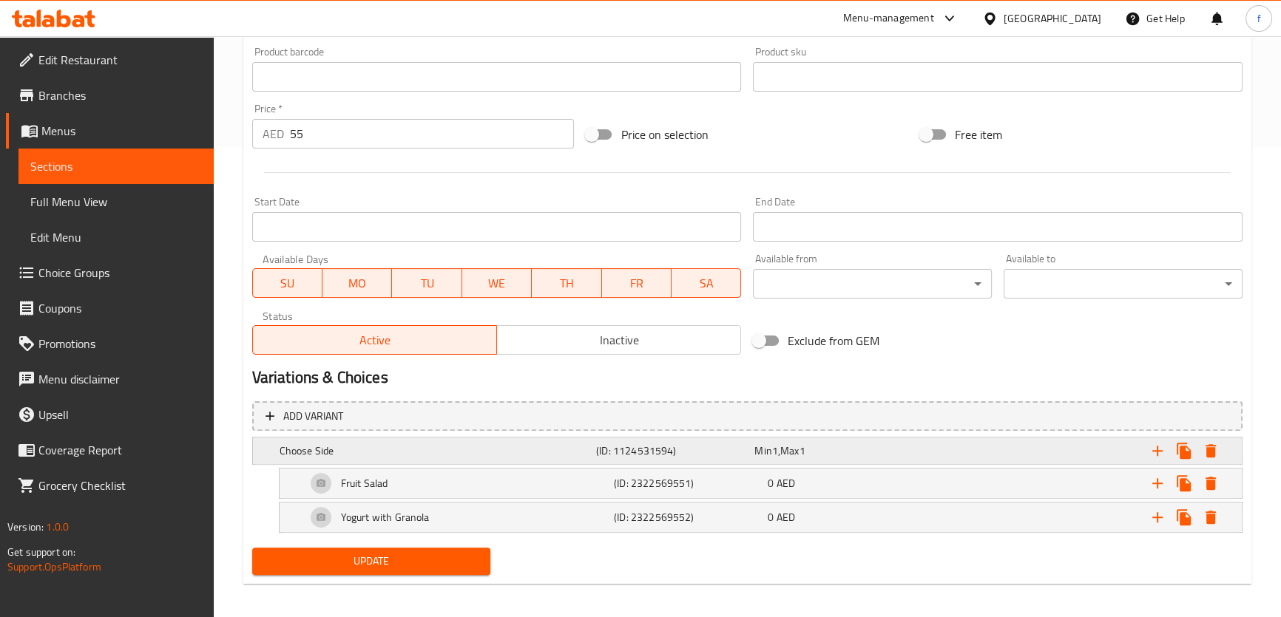
scroll to position [477, 0]
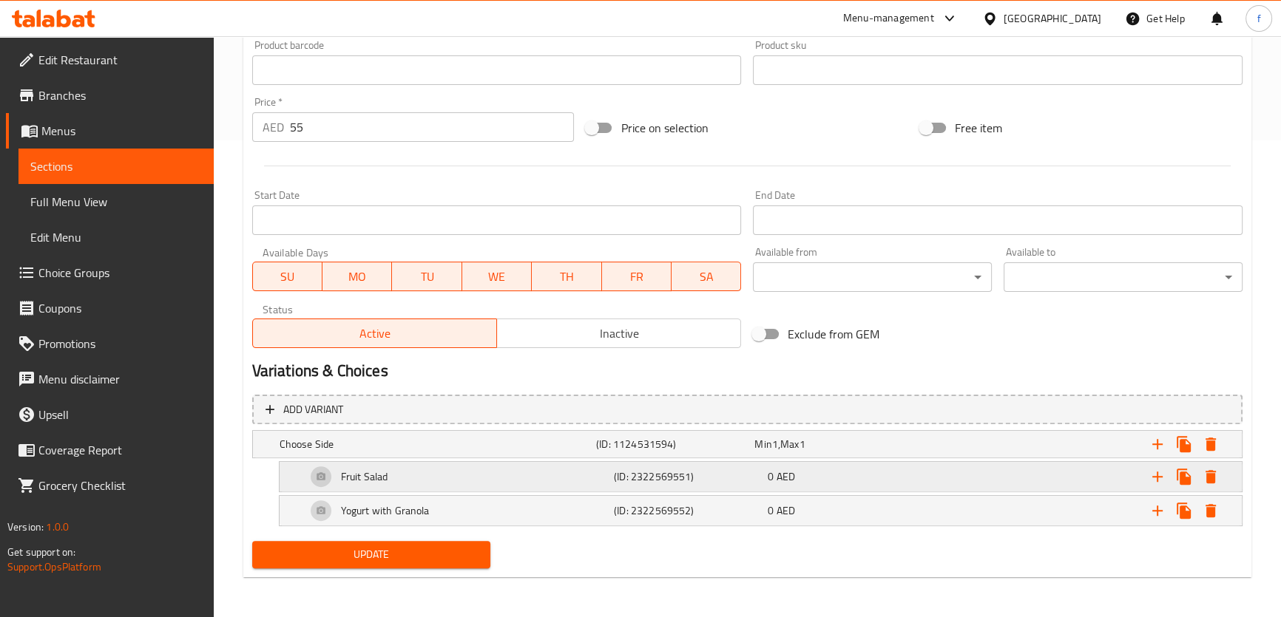
click at [858, 470] on div "0 AED" at bounding box center [842, 477] width 148 height 15
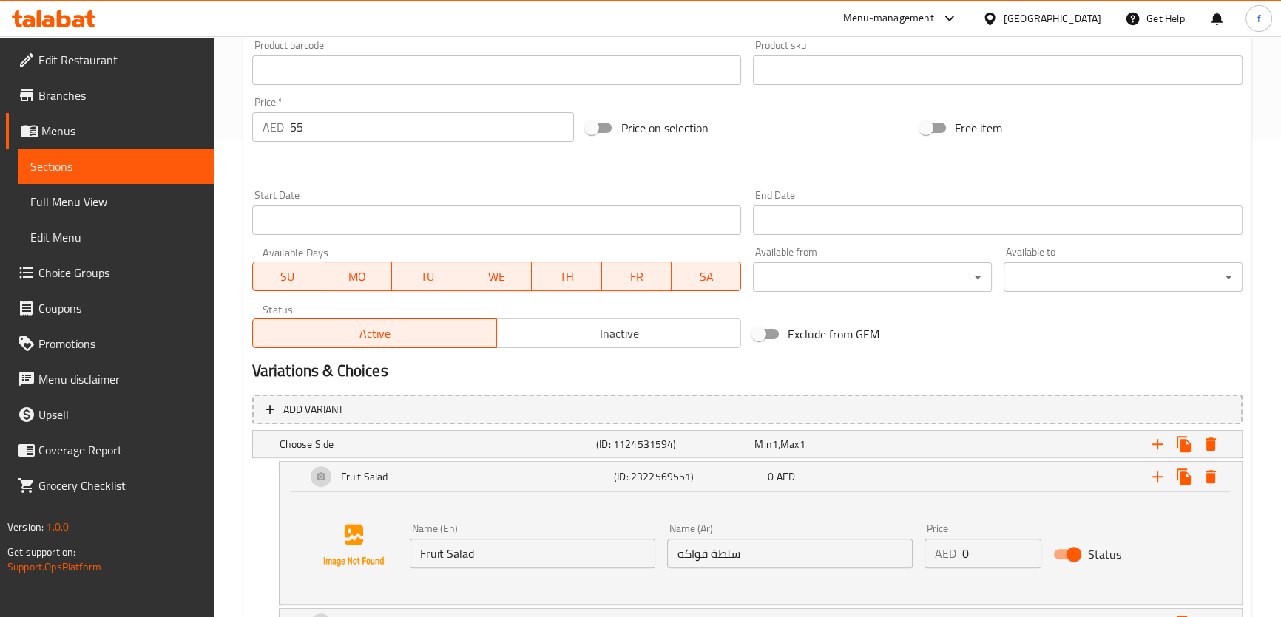
click at [714, 561] on input "سلطة فواكه" at bounding box center [789, 554] width 245 height 30
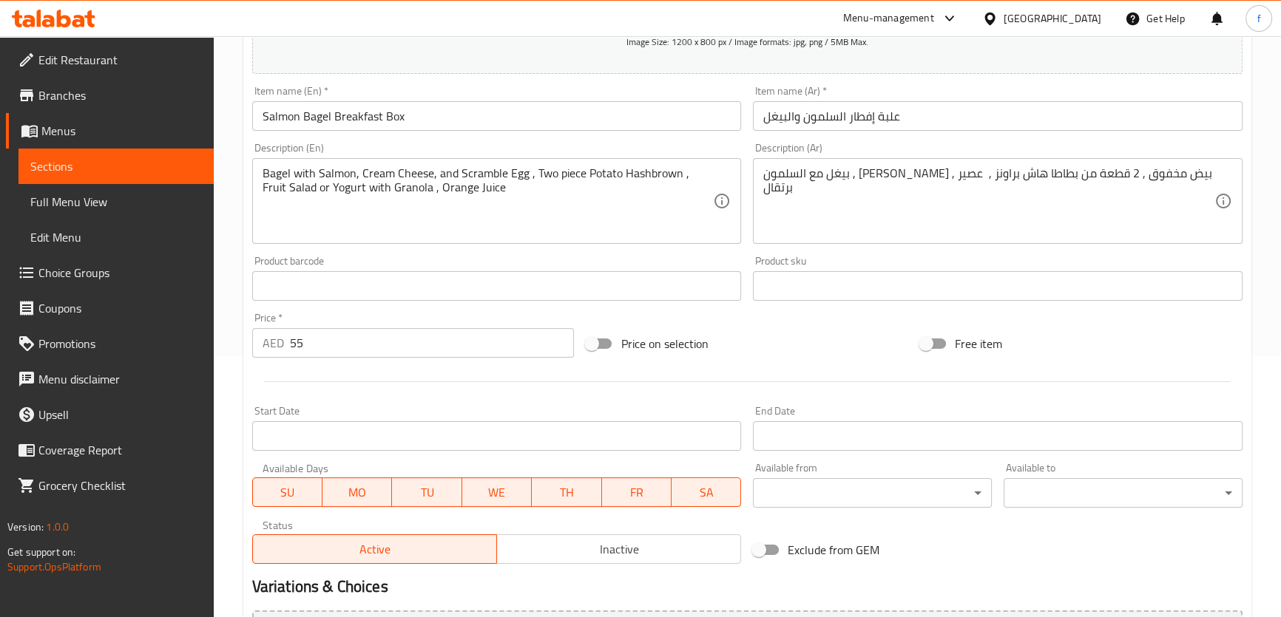
scroll to position [74, 0]
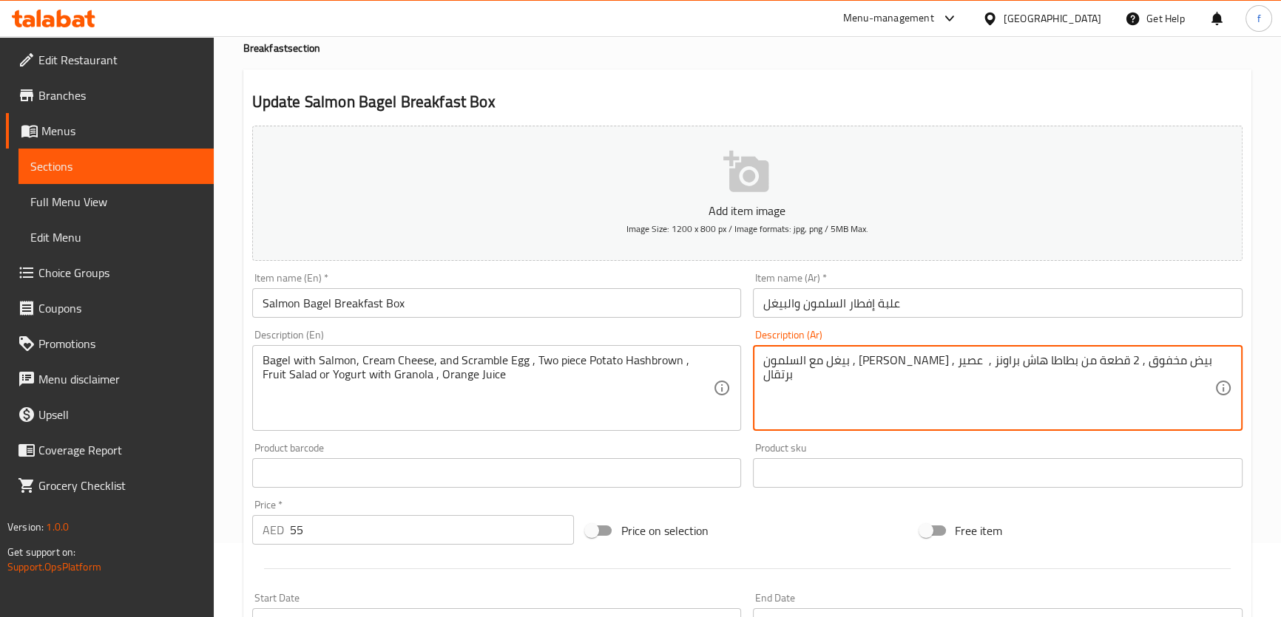
click at [825, 362] on textarea "بيغل مع السلمون , جبنة كريمي , بيض مخفوق , 2 قطعة من بطاطا هاش براونز , عصير بر…" at bounding box center [988, 388] width 451 height 70
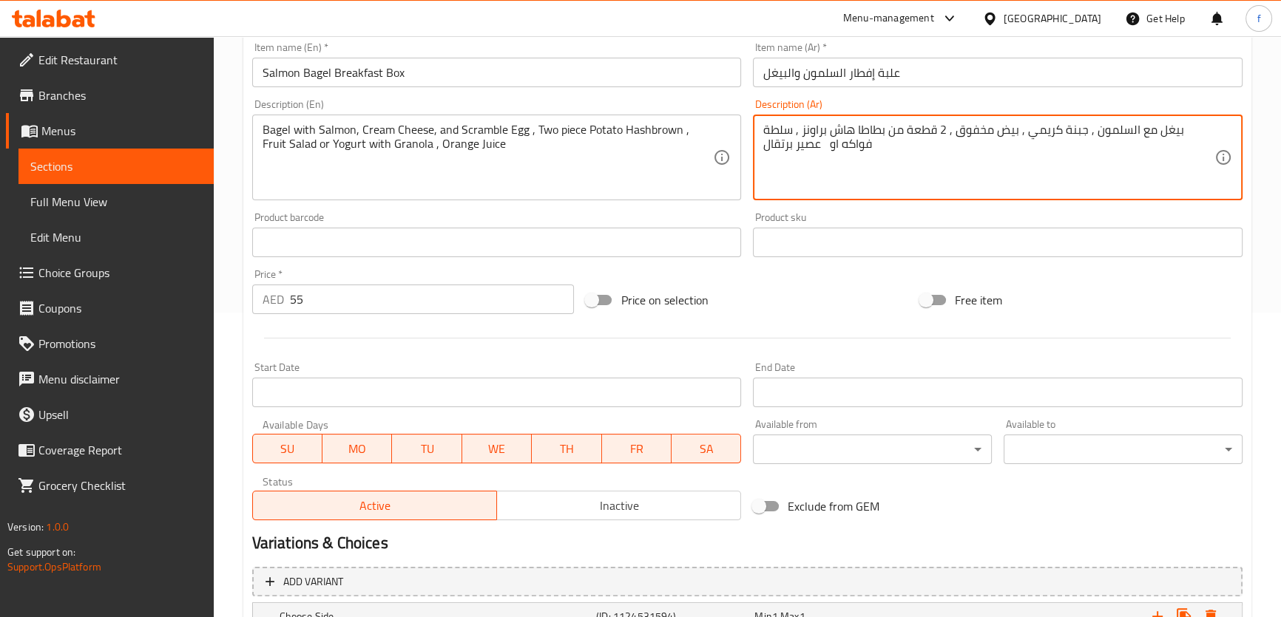
scroll to position [590, 0]
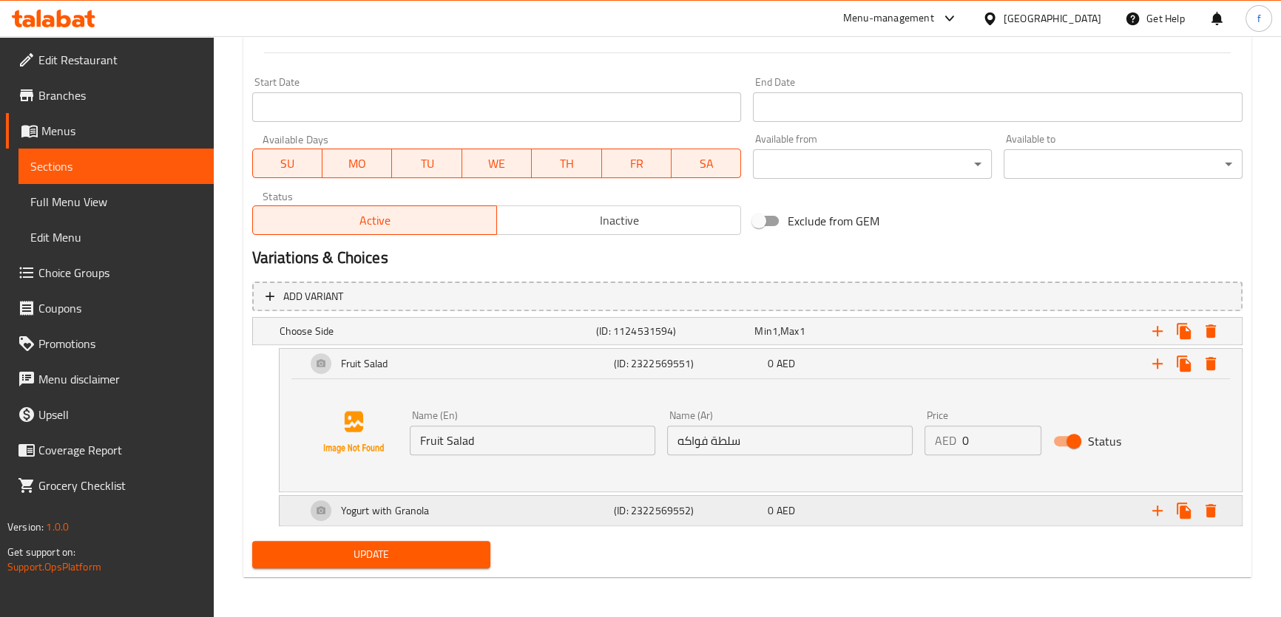
click at [756, 520] on div "Yogurt with Granola (ID: 2322569552) 0 AED" at bounding box center [765, 510] width 924 height 35
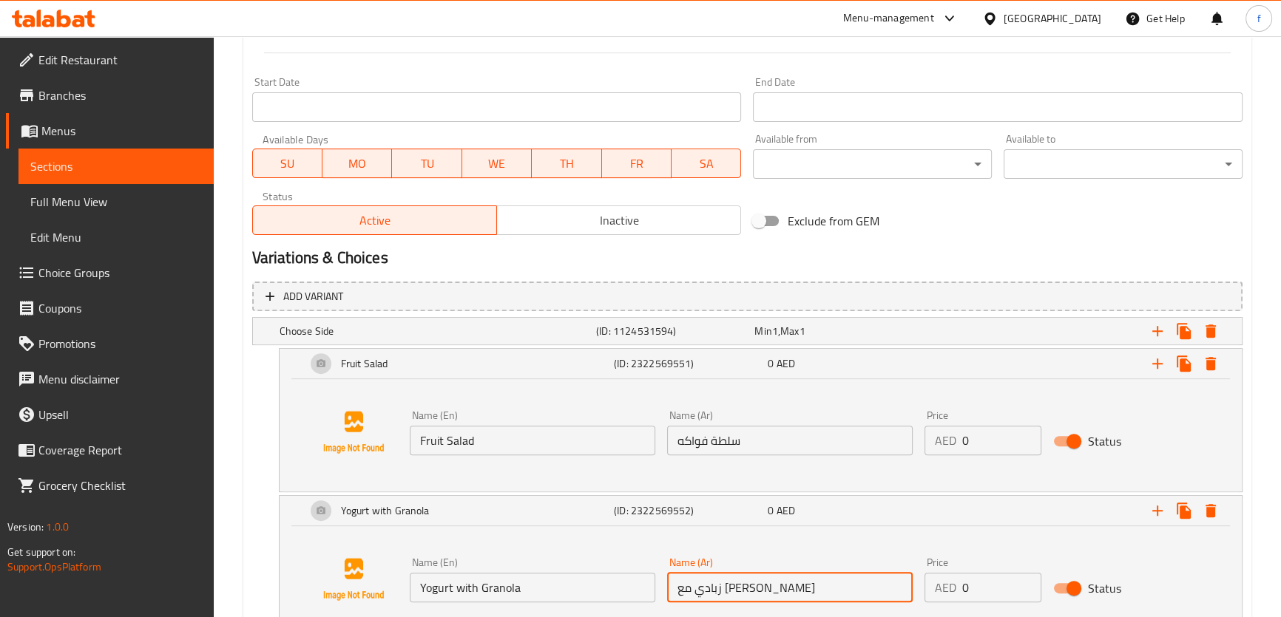
click at [725, 591] on input "زبادي مع [PERSON_NAME]" at bounding box center [789, 588] width 245 height 30
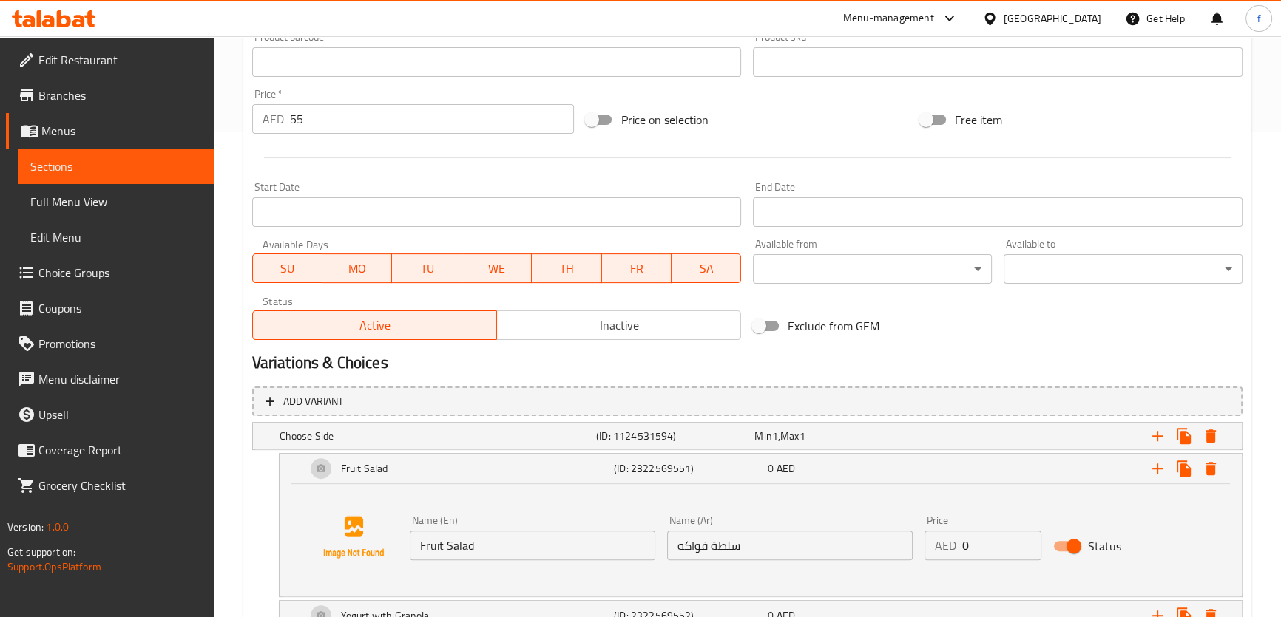
scroll to position [321, 0]
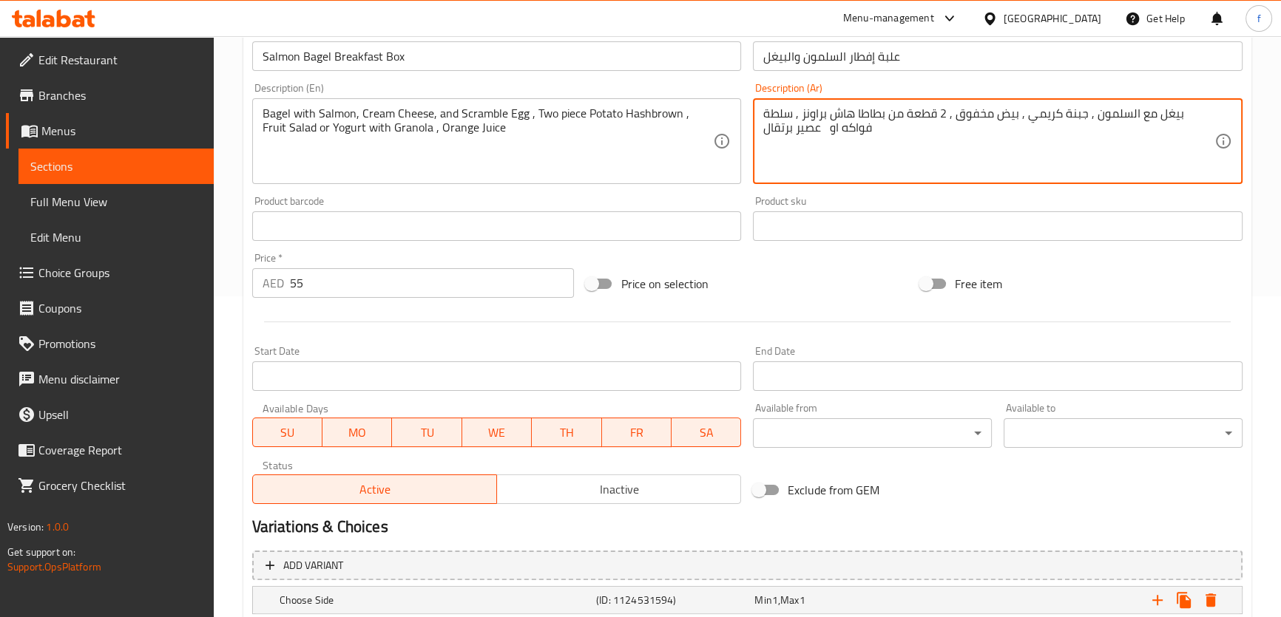
click at [847, 130] on textarea "بيغل مع السلمون , جبنة كريمي , بيض مخفوق , 2 قطعة من بطاطا هاش براونز , سلطة فو…" at bounding box center [988, 141] width 451 height 70
click at [828, 126] on textarea "بيغل مع السلمون , جبنة كريمي , بيض مخفوق , 2 قطعة من بطاطا هاش براونز , سلطة فو…" at bounding box center [988, 141] width 451 height 70
click at [821, 126] on textarea "بيغل مع السلمون , جبنة كريمي , بيض مخفوق , 2 قطعة من بطاطا هاش براونز , سلطة فو…" at bounding box center [988, 141] width 451 height 70
click at [823, 126] on textarea "بيغل مع السلمون , جبنة كريمي , بيض مخفوق , 2 قطعة من بطاطا هاش براونز , سلطة فو…" at bounding box center [988, 141] width 451 height 70
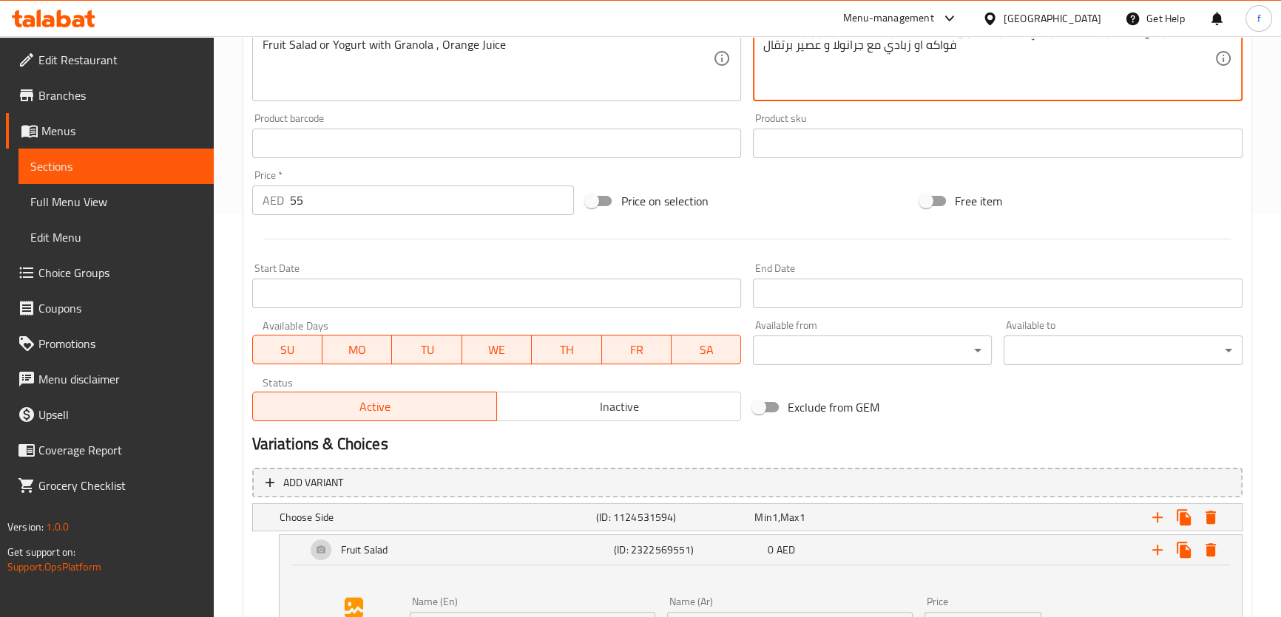
scroll to position [702, 0]
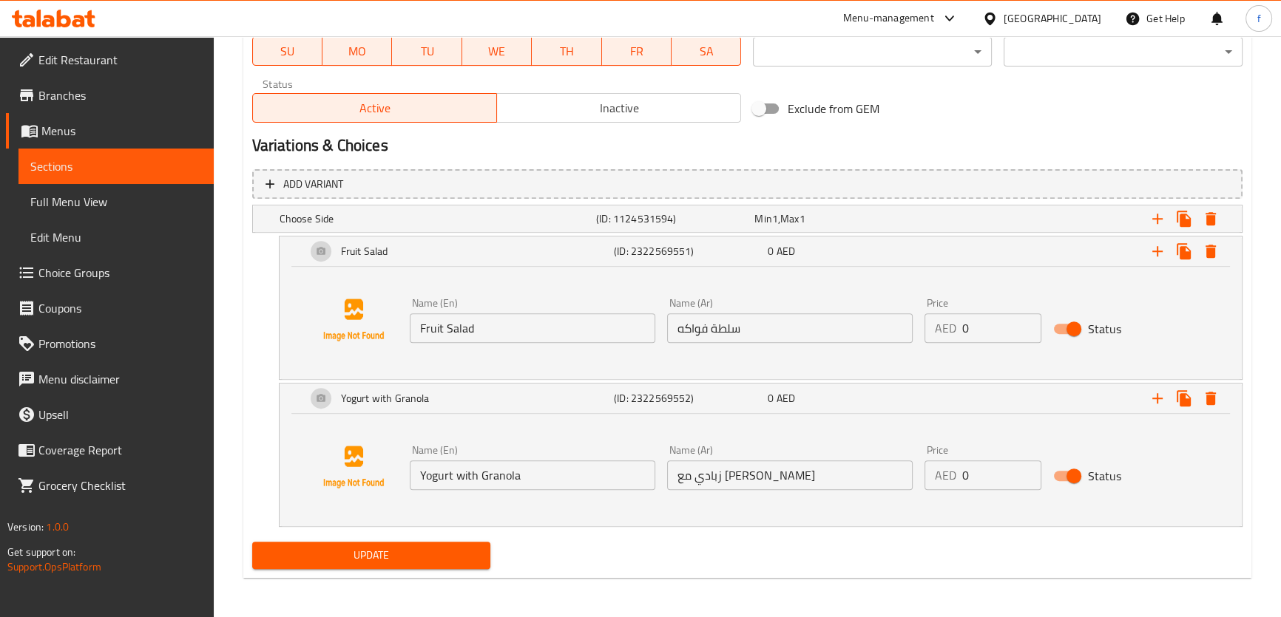
type textarea "بيغل مع السلمون , جبنة كريمي , بيض مخفوق , 2 قطعة من بطاطا هاش براونز , سلطة فو…"
click at [464, 546] on span "Update" at bounding box center [371, 555] width 215 height 18
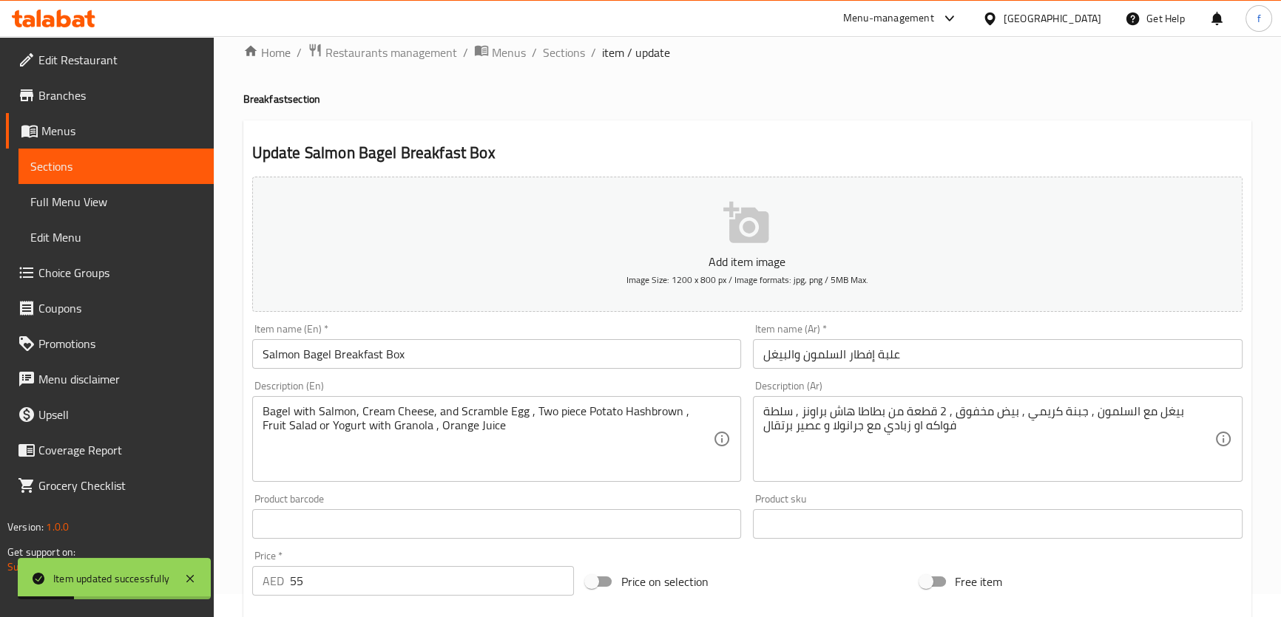
scroll to position [0, 0]
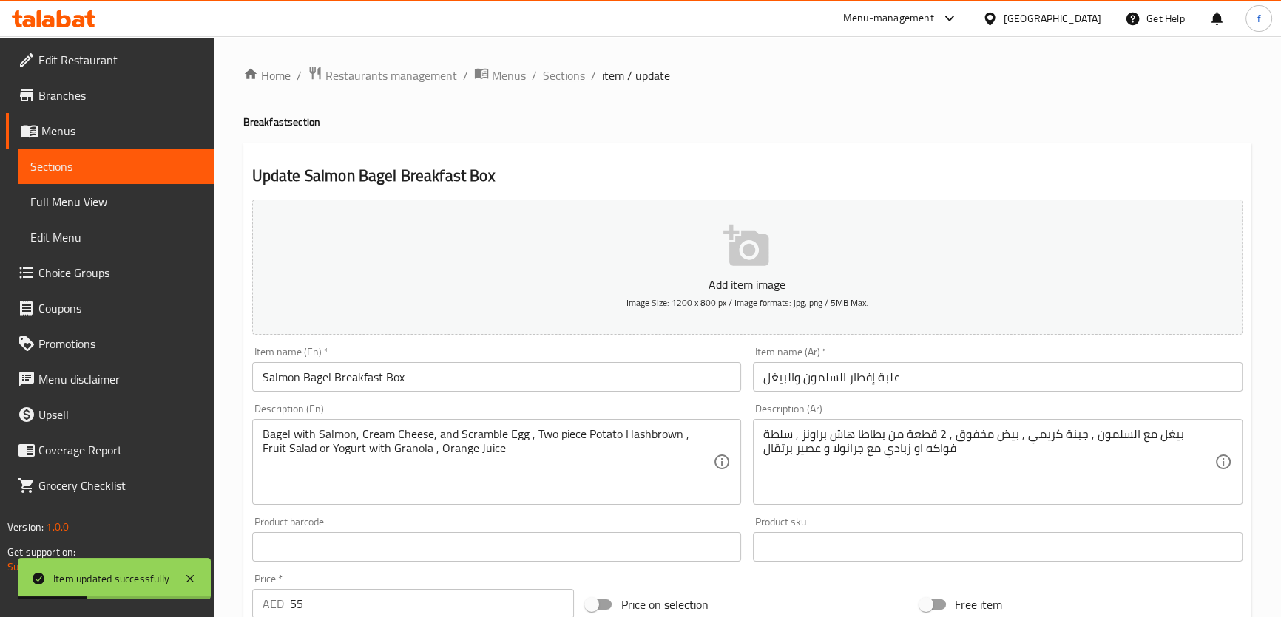
click at [564, 82] on span "Sections" at bounding box center [564, 76] width 42 height 18
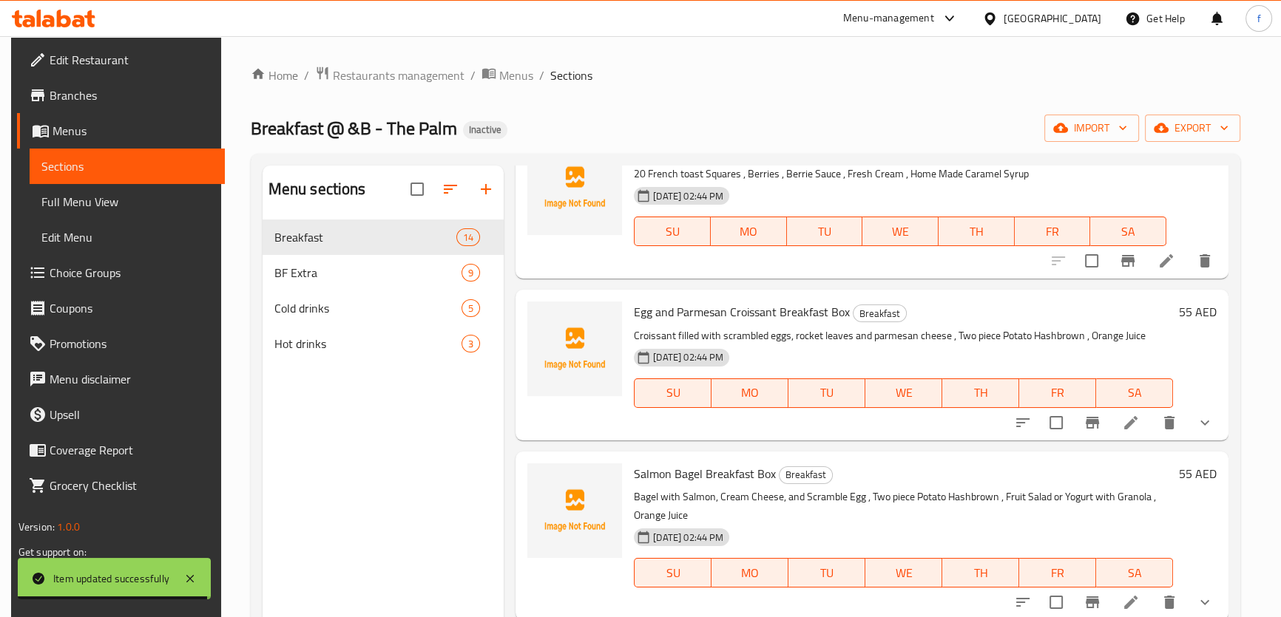
scroll to position [403, 0]
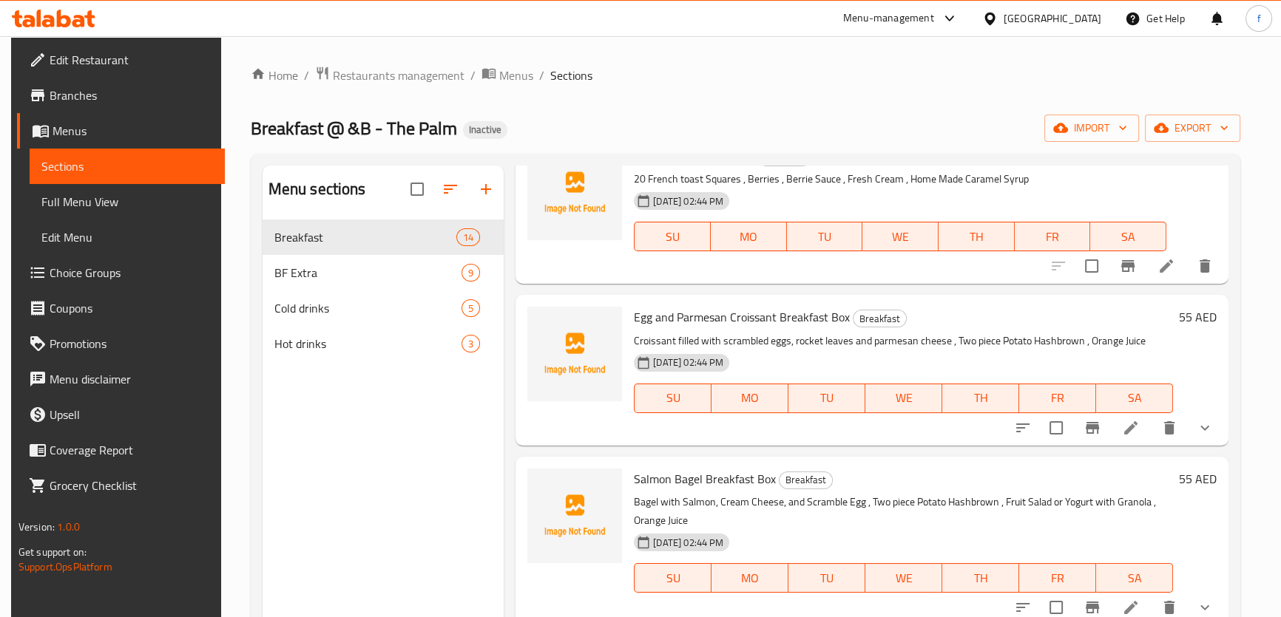
click at [1127, 427] on icon at bounding box center [1131, 428] width 18 height 18
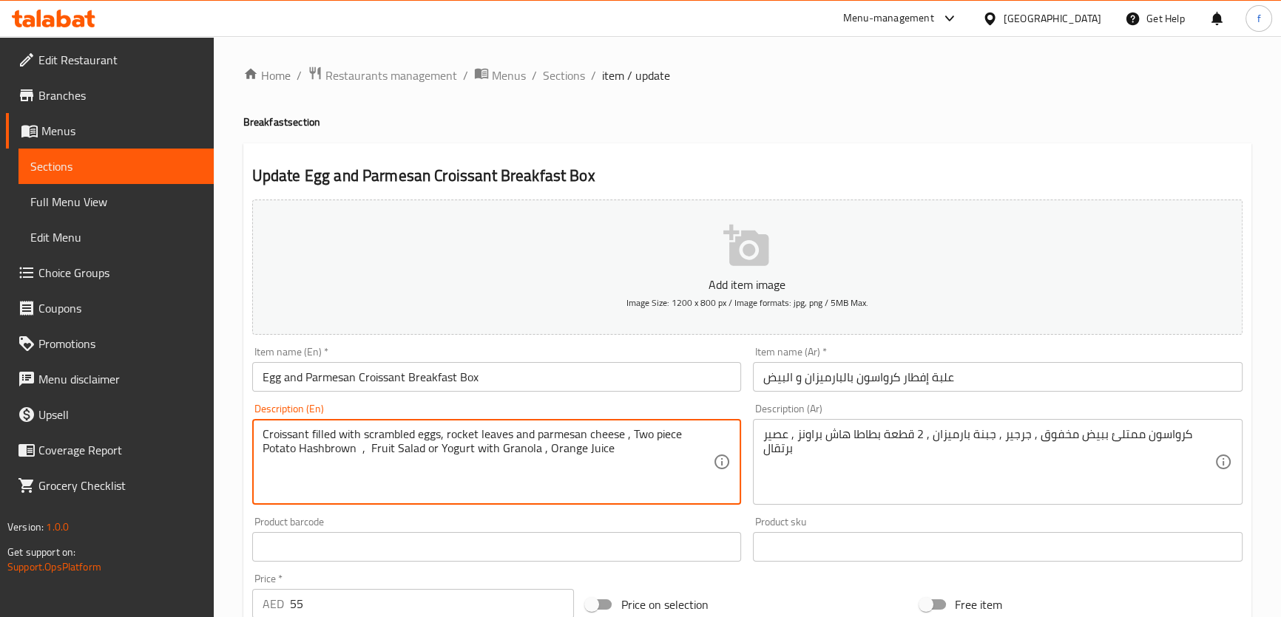
type textarea "Croissant filled with scrambled eggs, rocket leaves and parmesan cheese , Two p…"
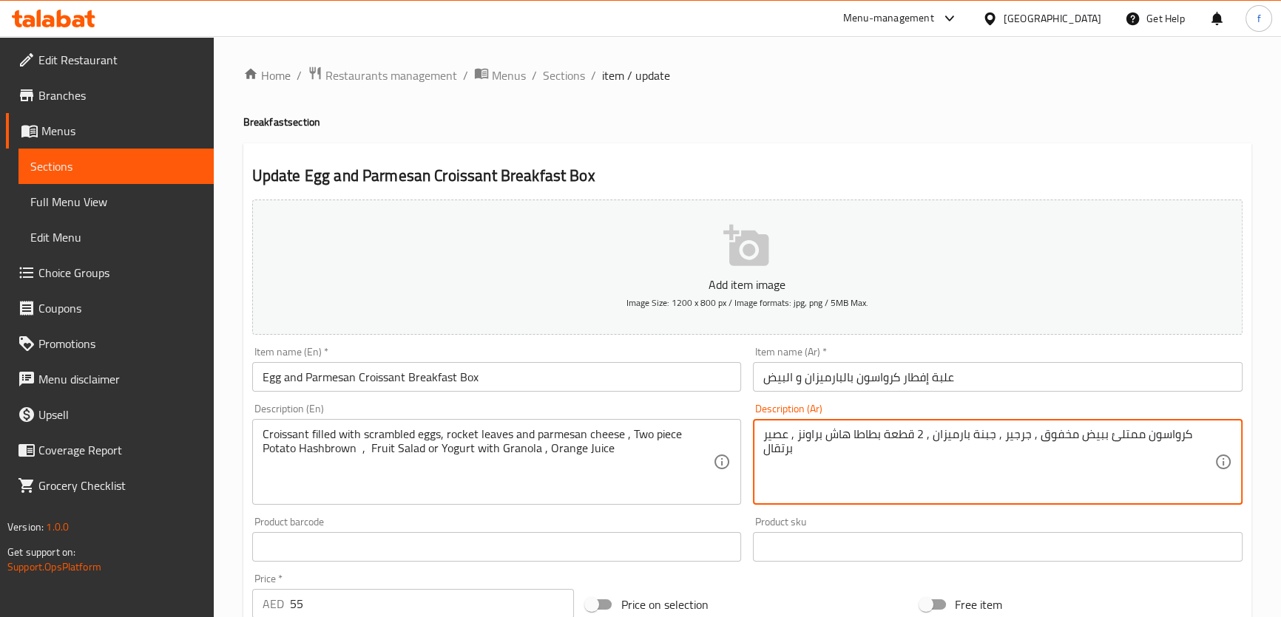
click at [791, 434] on textarea "كرواسون ممتلئ ببيض مخفوق , جرجير , جبنة بارميزان , 2 قطعة بطاطا هاش براونز , عص…" at bounding box center [988, 462] width 451 height 70
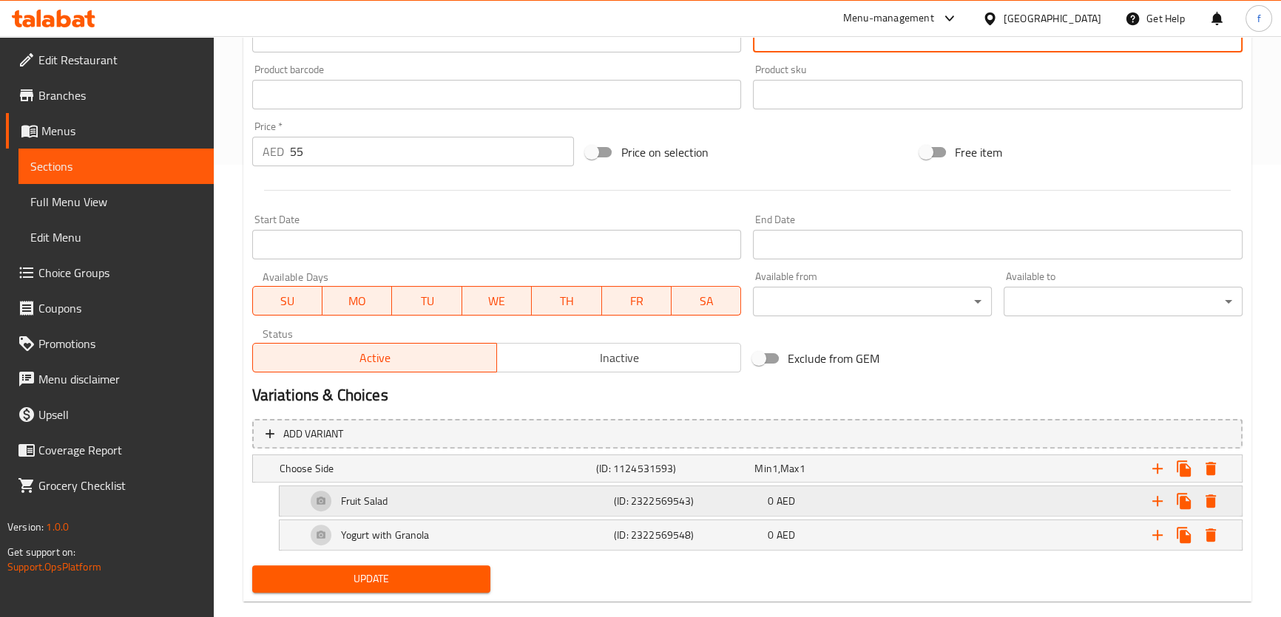
scroll to position [470, 0]
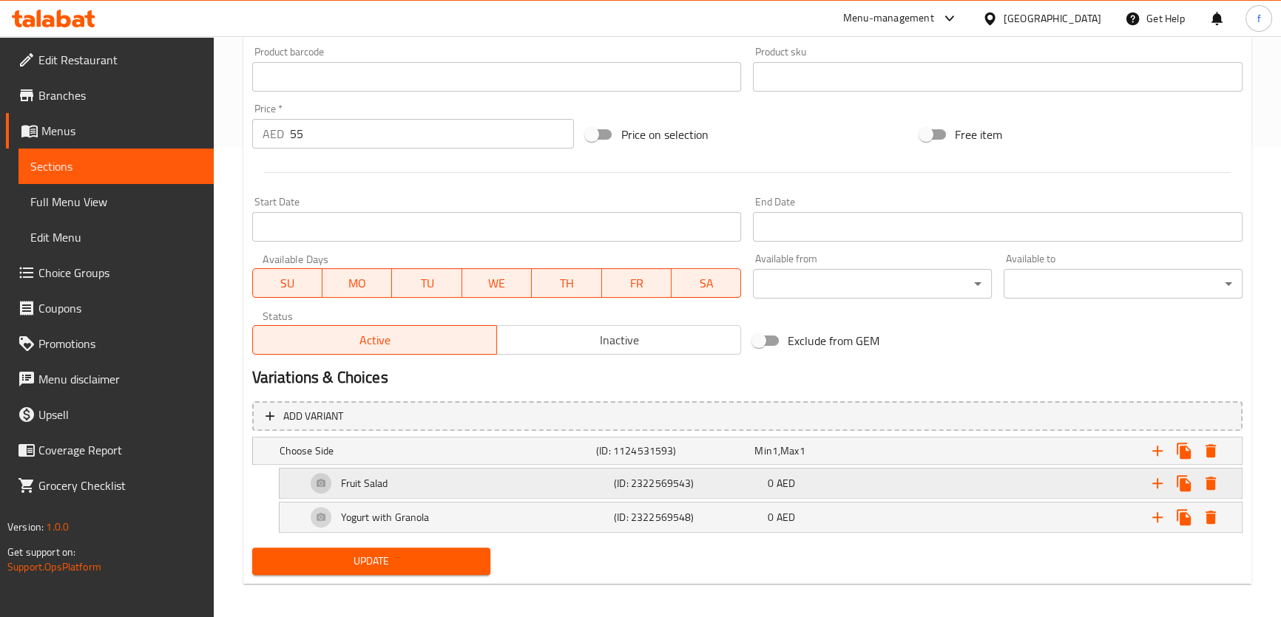
click at [824, 481] on div "0 AED" at bounding box center [842, 483] width 148 height 15
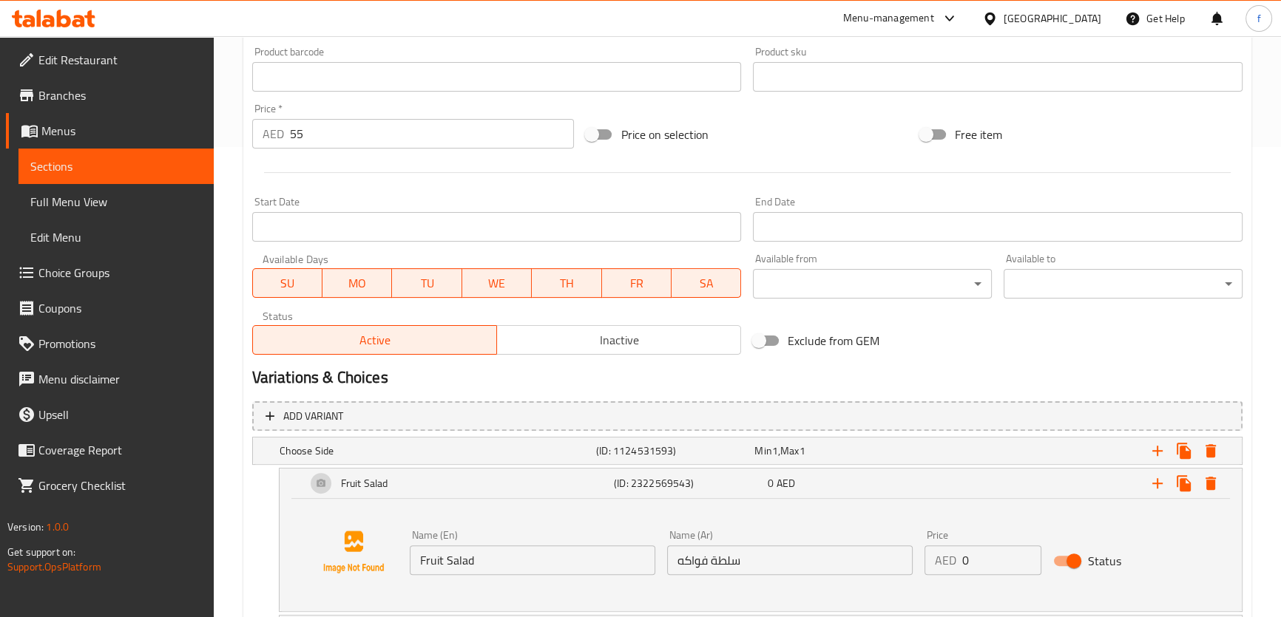
click at [726, 565] on input "سلطة فواكه" at bounding box center [789, 561] width 245 height 30
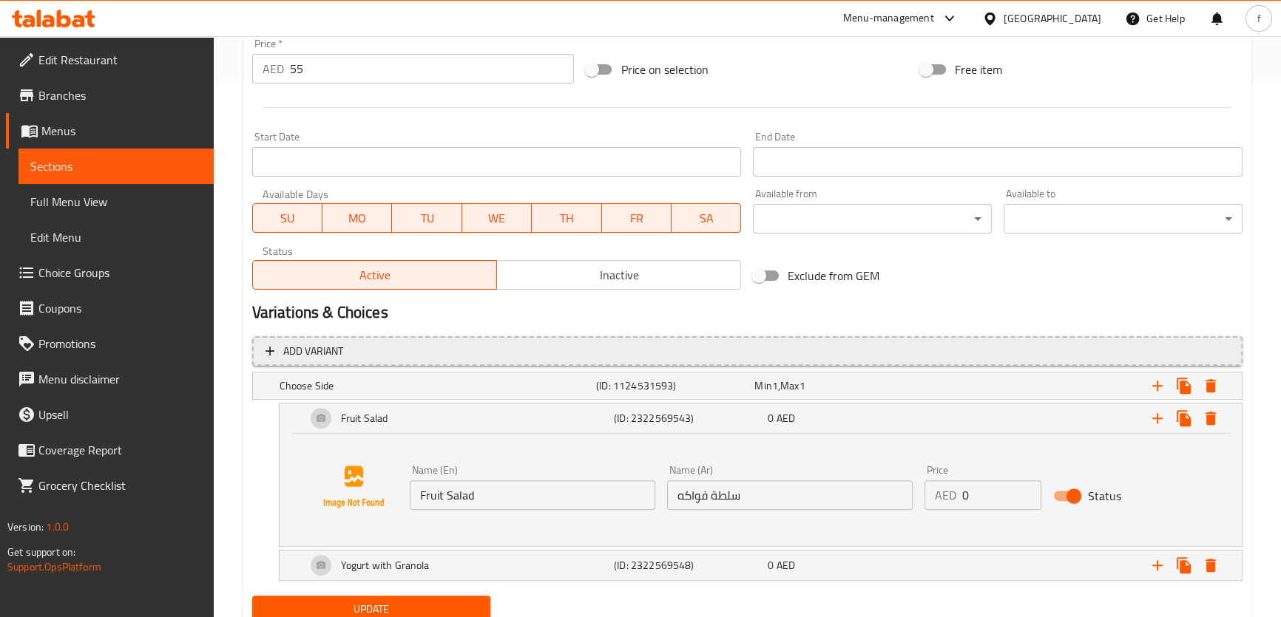
scroll to position [590, 0]
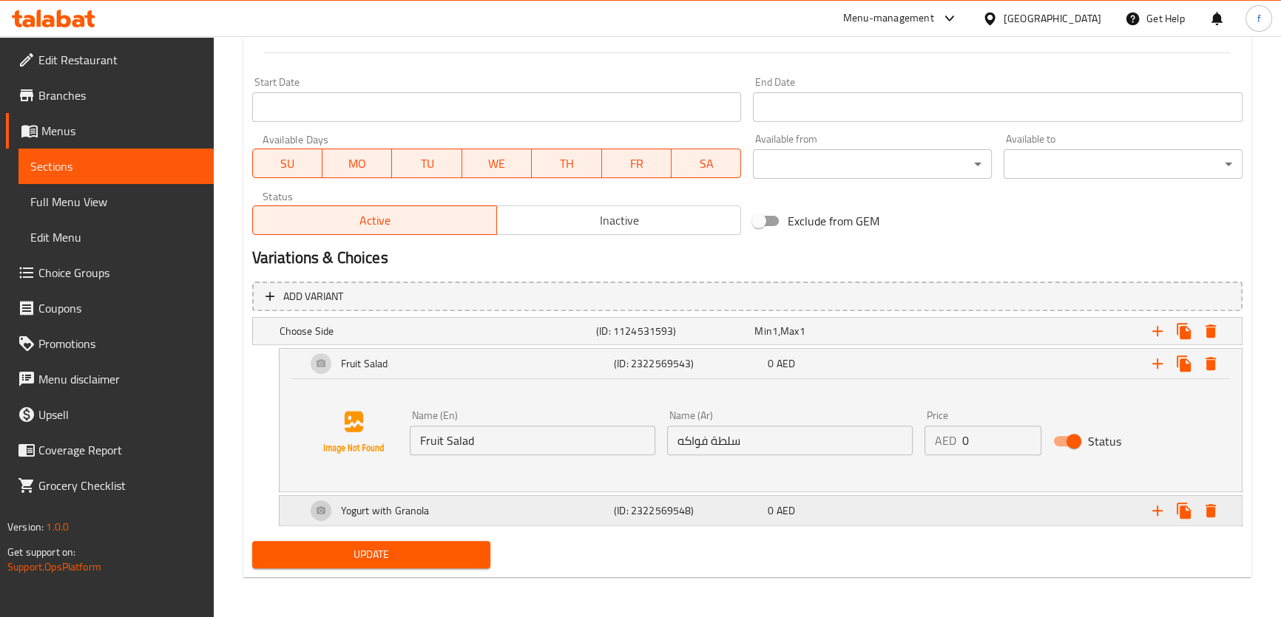
click at [634, 512] on h5 "(ID: 2322569548)" at bounding box center [688, 511] width 148 height 15
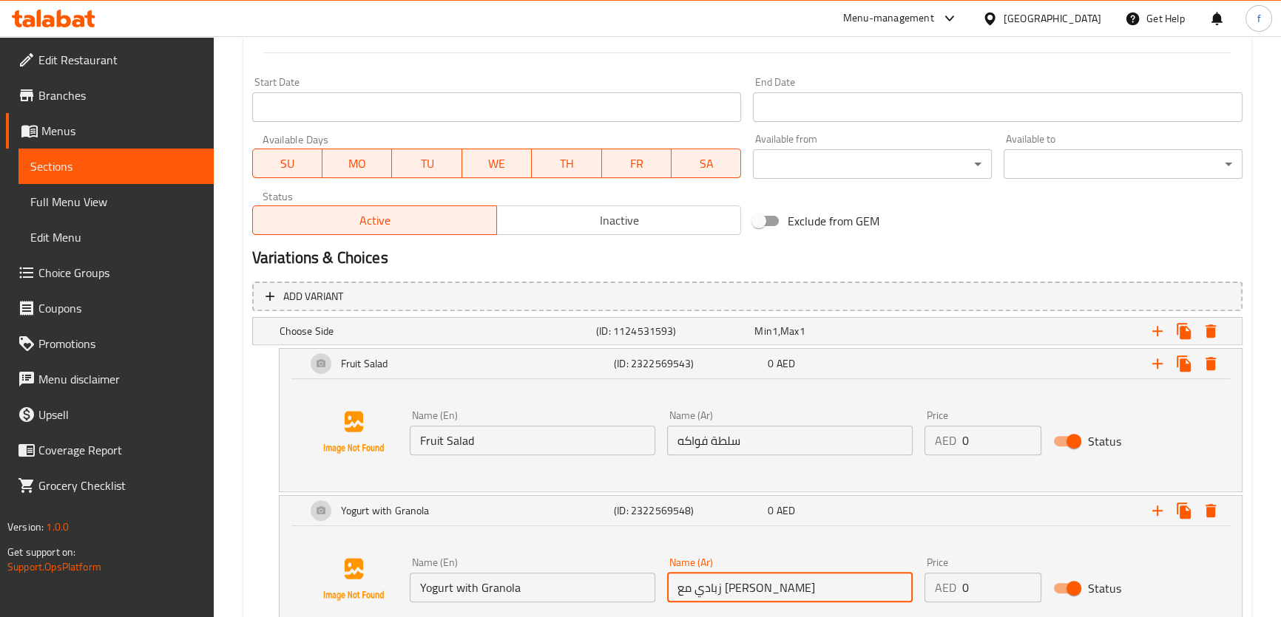
click at [709, 589] on input "زبادي مع [PERSON_NAME]" at bounding box center [789, 588] width 245 height 30
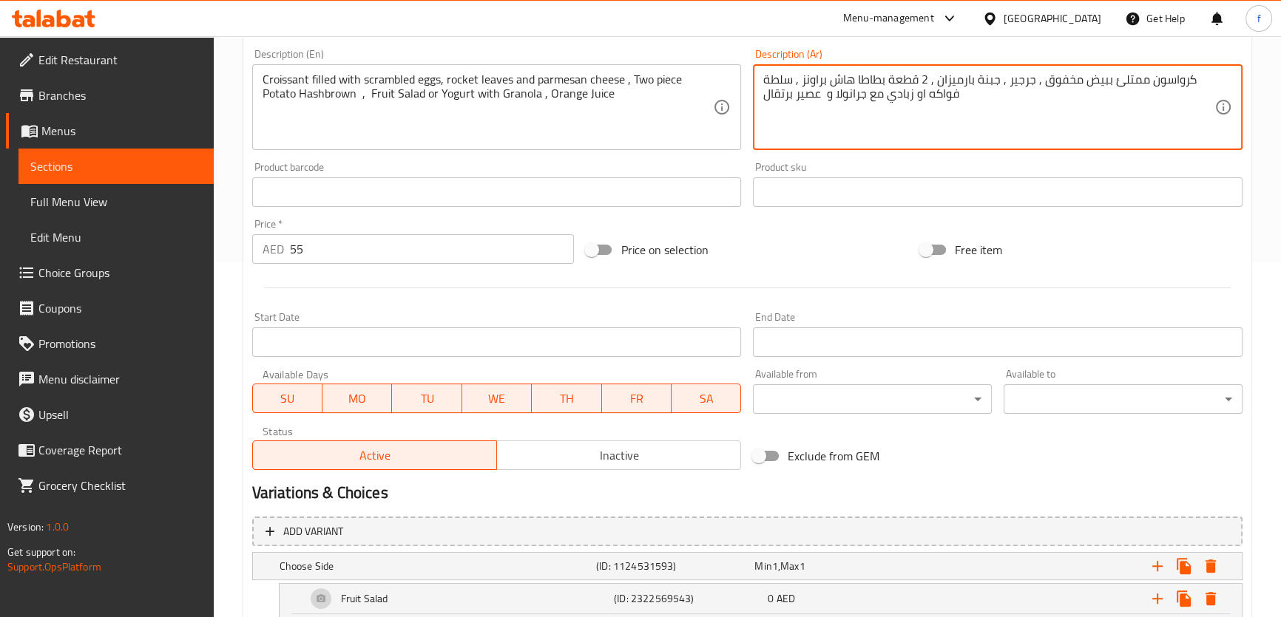
scroll to position [702, 0]
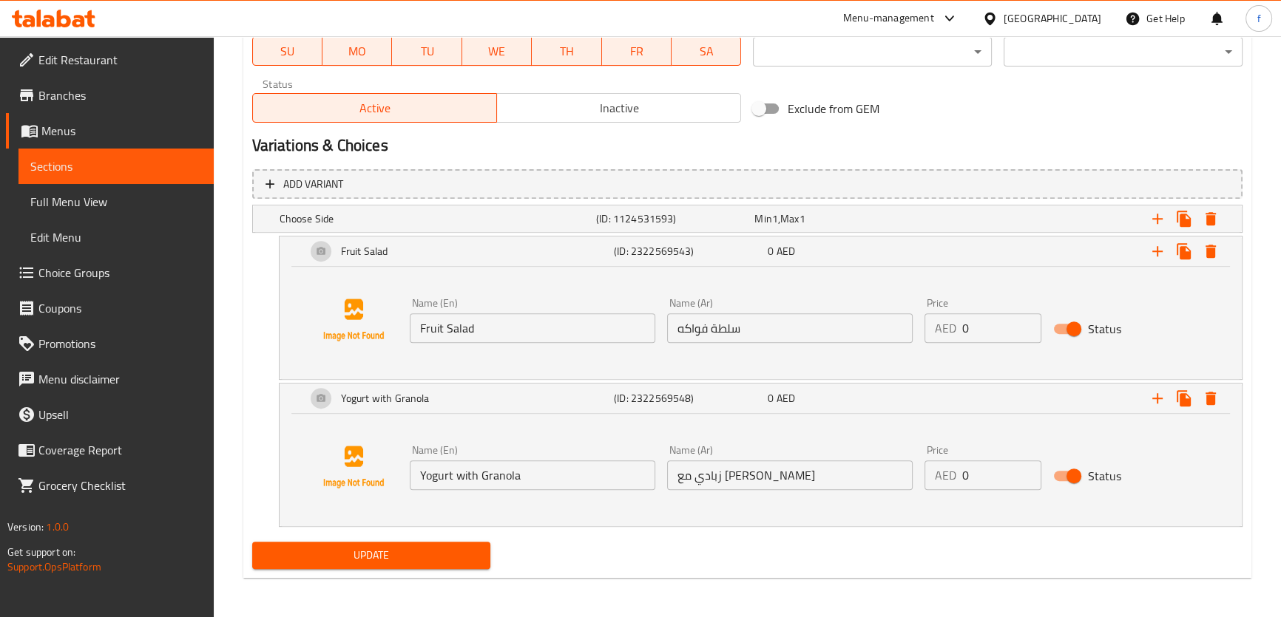
type textarea "كرواسون ممتلئ ببيض مخفوق , جرجير , جبنة بارميزان , 2 قطعة بطاطا هاش براونز , سل…"
drag, startPoint x: 456, startPoint y: 548, endPoint x: 481, endPoint y: 531, distance: 29.7
click at [457, 549] on span "Update" at bounding box center [371, 555] width 215 height 18
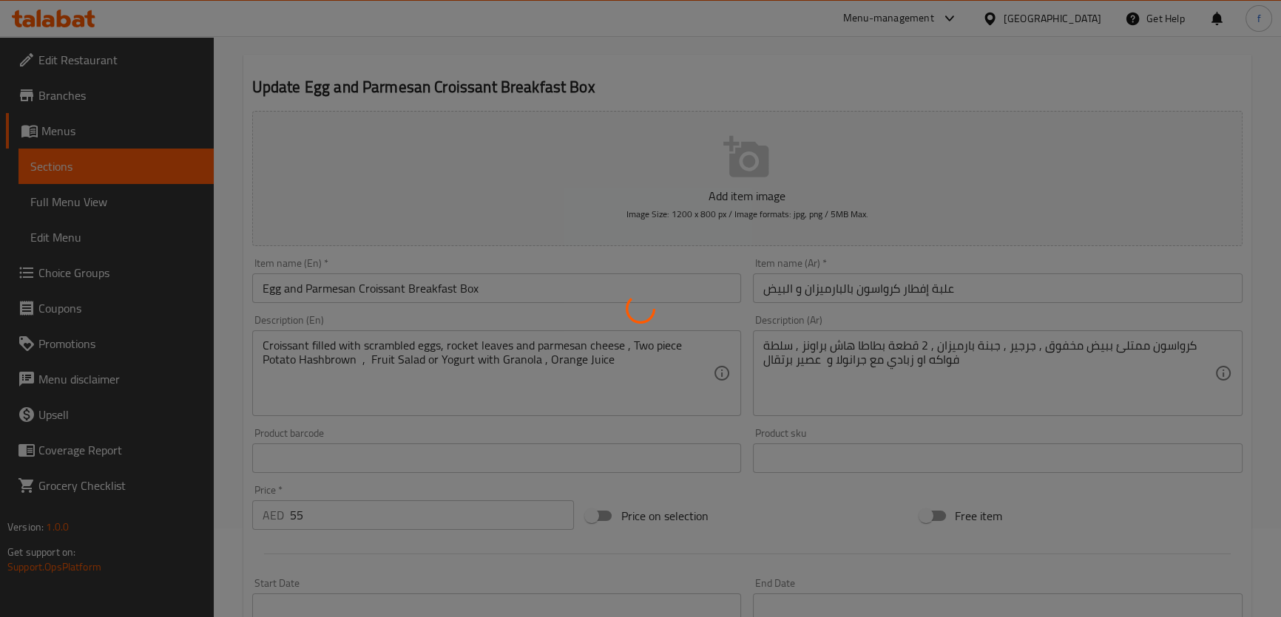
scroll to position [0, 0]
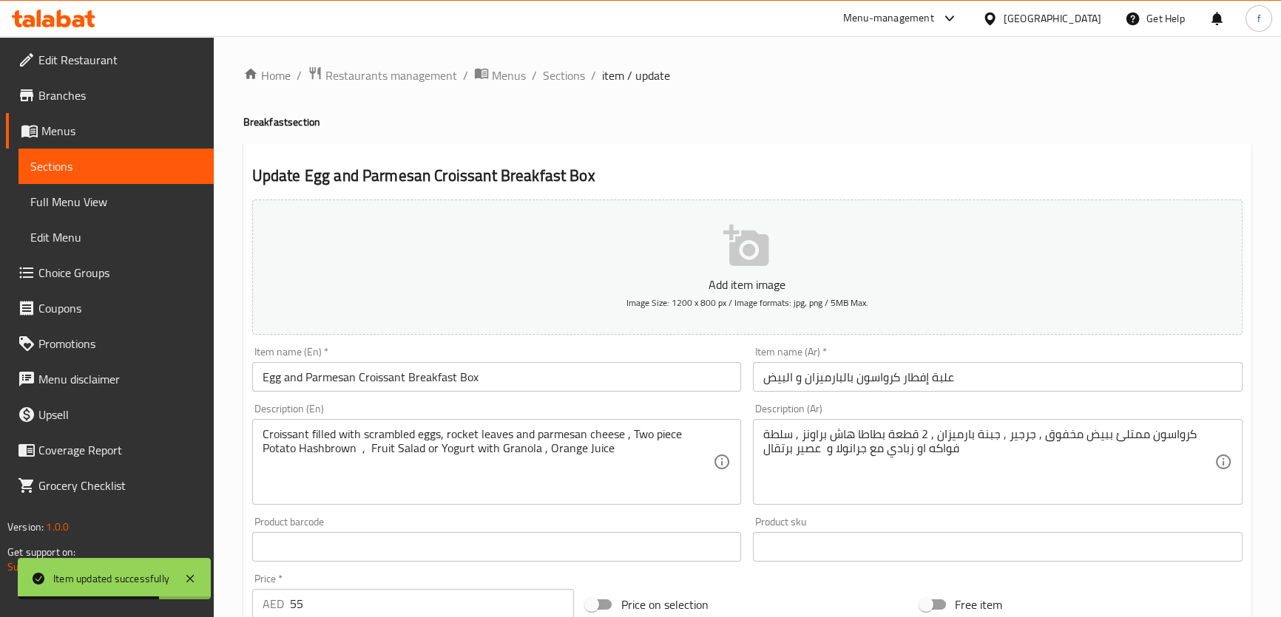
drag, startPoint x: 566, startPoint y: 74, endPoint x: 598, endPoint y: 108, distance: 47.1
click at [566, 75] on span "Sections" at bounding box center [564, 76] width 42 height 18
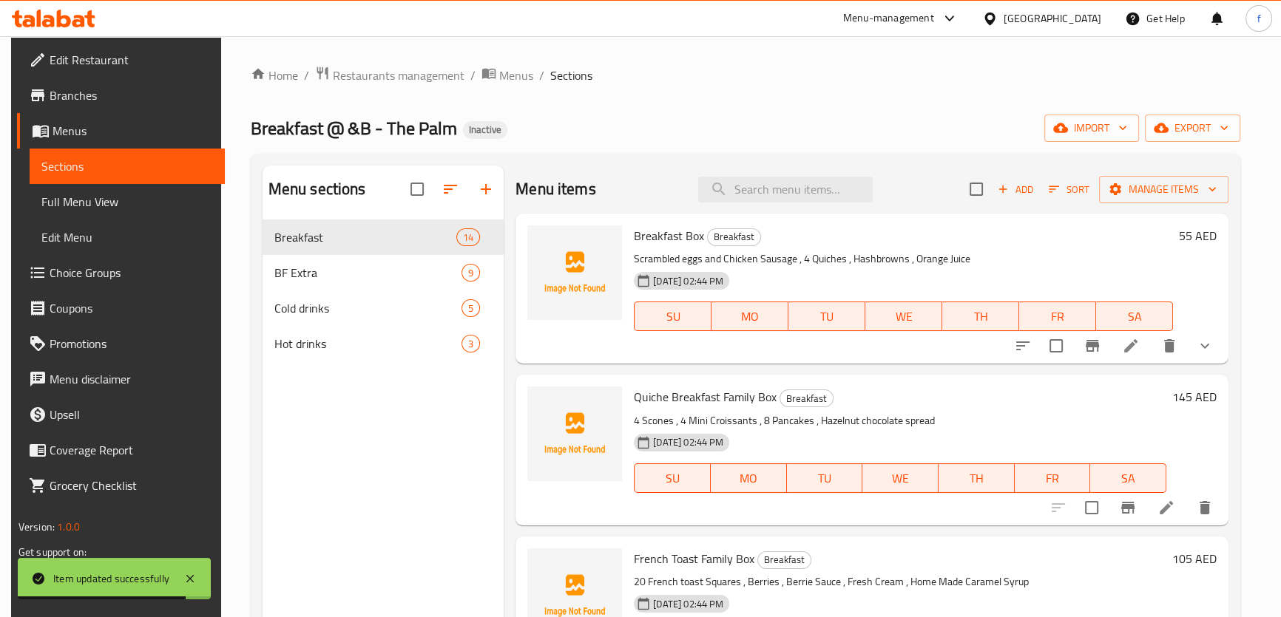
click at [1131, 351] on icon at bounding box center [1131, 346] width 18 height 18
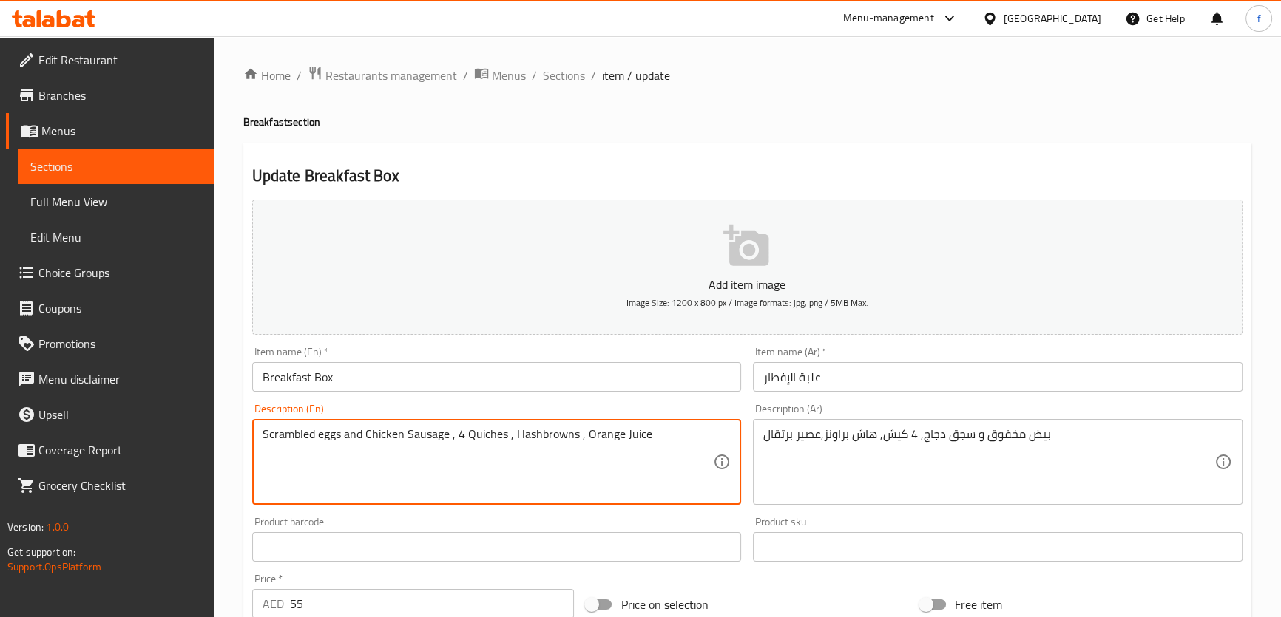
click at [513, 436] on textarea "Scrambled eggs and Chicken Sausage , 4 Quiches , Hashbrowns , Orange Juice" at bounding box center [487, 462] width 451 height 70
click at [588, 433] on textarea "Scrambled eggs and Chicken Sausage , 4 Quiches , Fruit salad or - Yogurt with G…" at bounding box center [487, 462] width 451 height 70
type textarea "Scrambled eggs and Chicken Sausage , 4 Quiches , Fruit salad or Yogurt with Gra…"
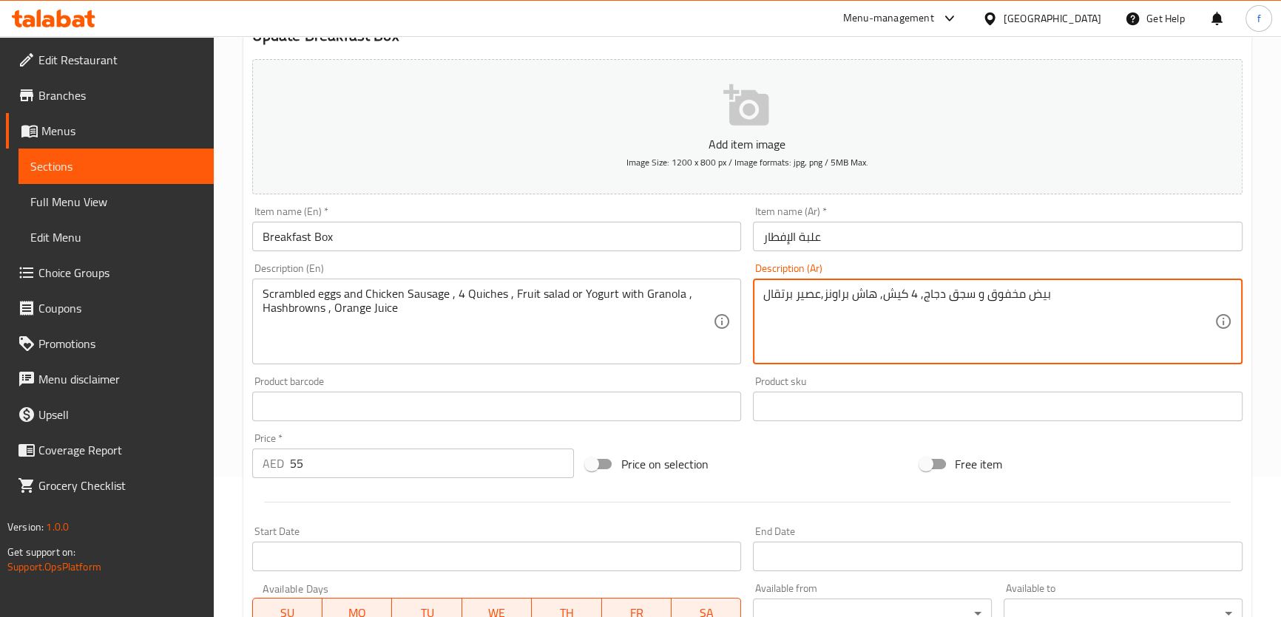
scroll to position [477, 0]
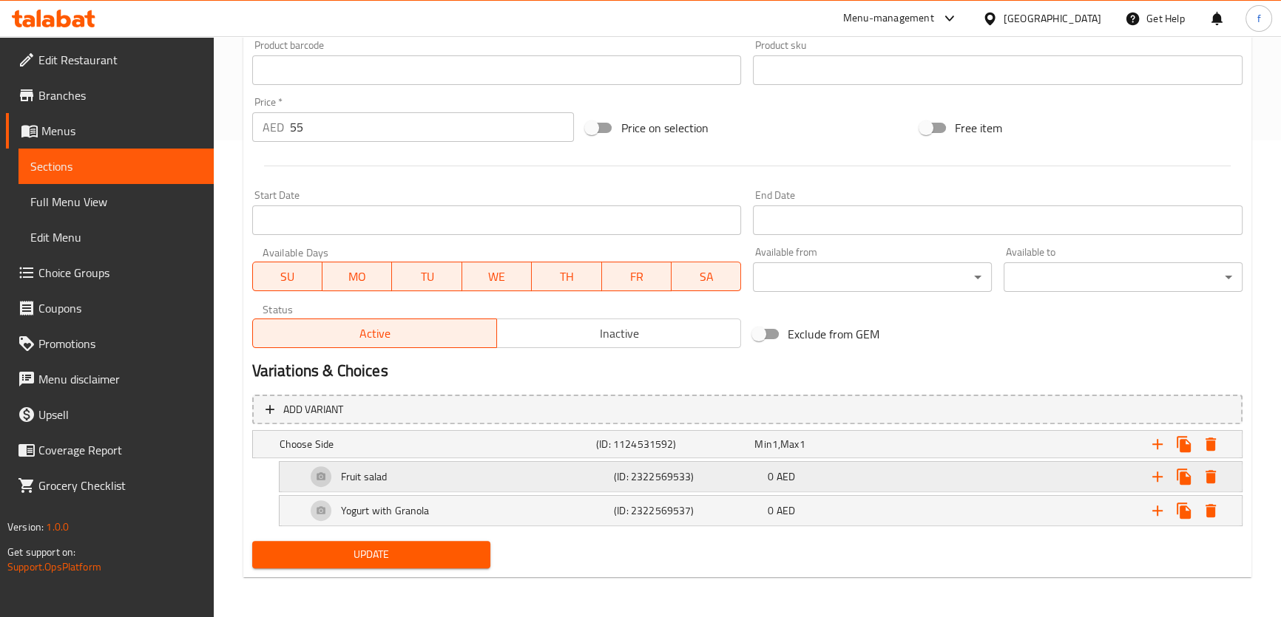
drag, startPoint x: 758, startPoint y: 481, endPoint x: 759, endPoint y: 488, distance: 7.4
click at [759, 481] on h5 "(ID: 2322569533)" at bounding box center [688, 477] width 148 height 15
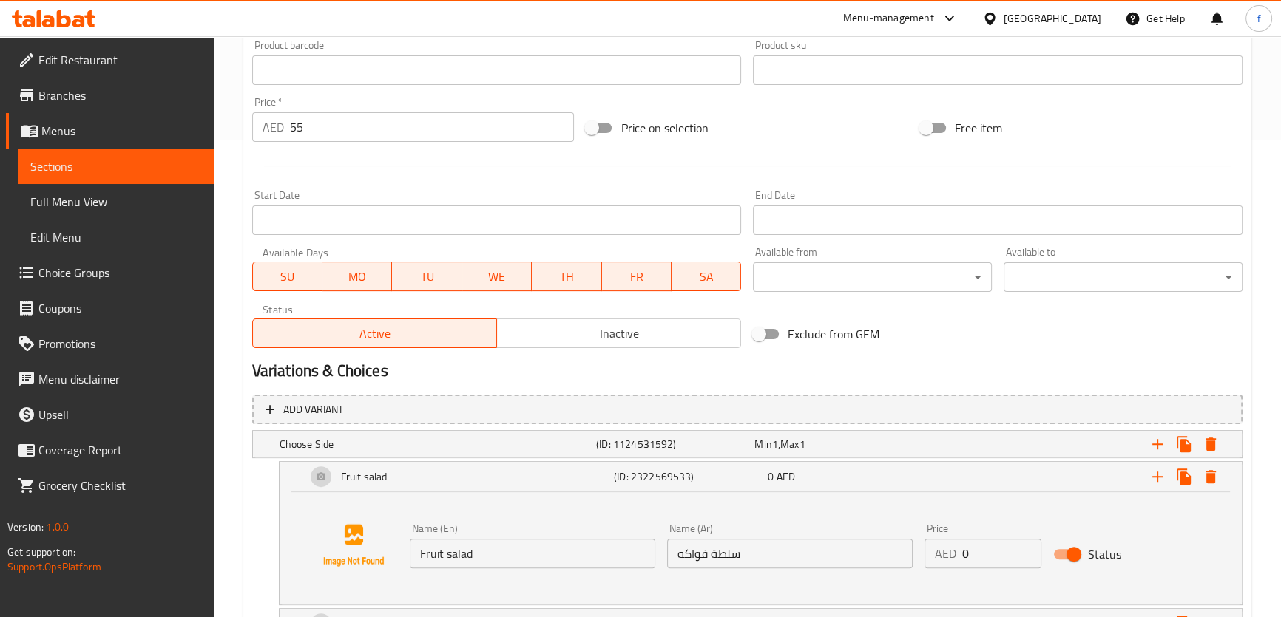
click at [723, 556] on input "سلطة فواكه" at bounding box center [789, 554] width 245 height 30
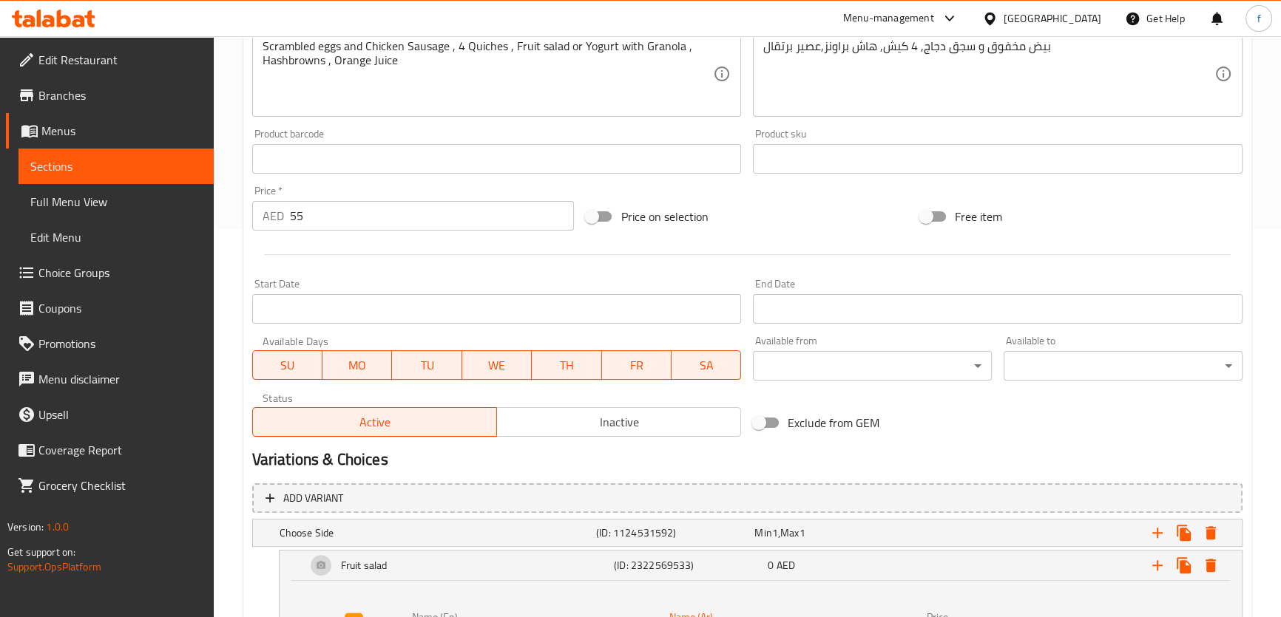
scroll to position [208, 0]
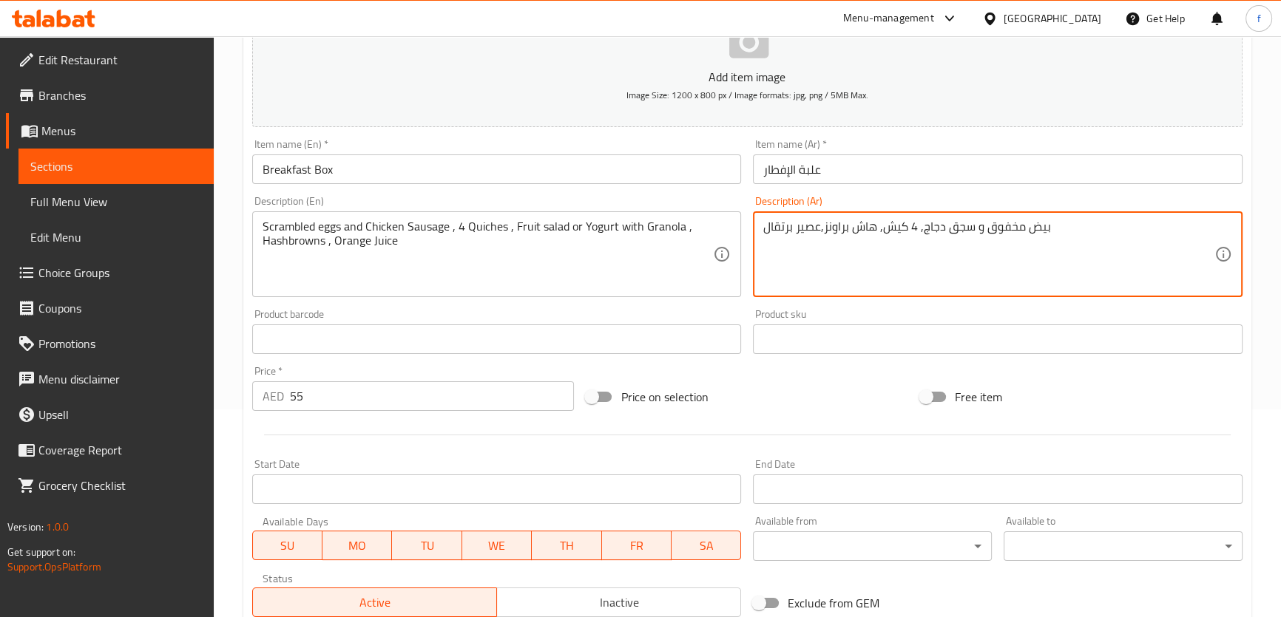
click at [880, 229] on textarea "بيض مخفوق و سجق دجاج, 4 كيش, هاش براونز,عصير برتقال" at bounding box center [988, 255] width 451 height 70
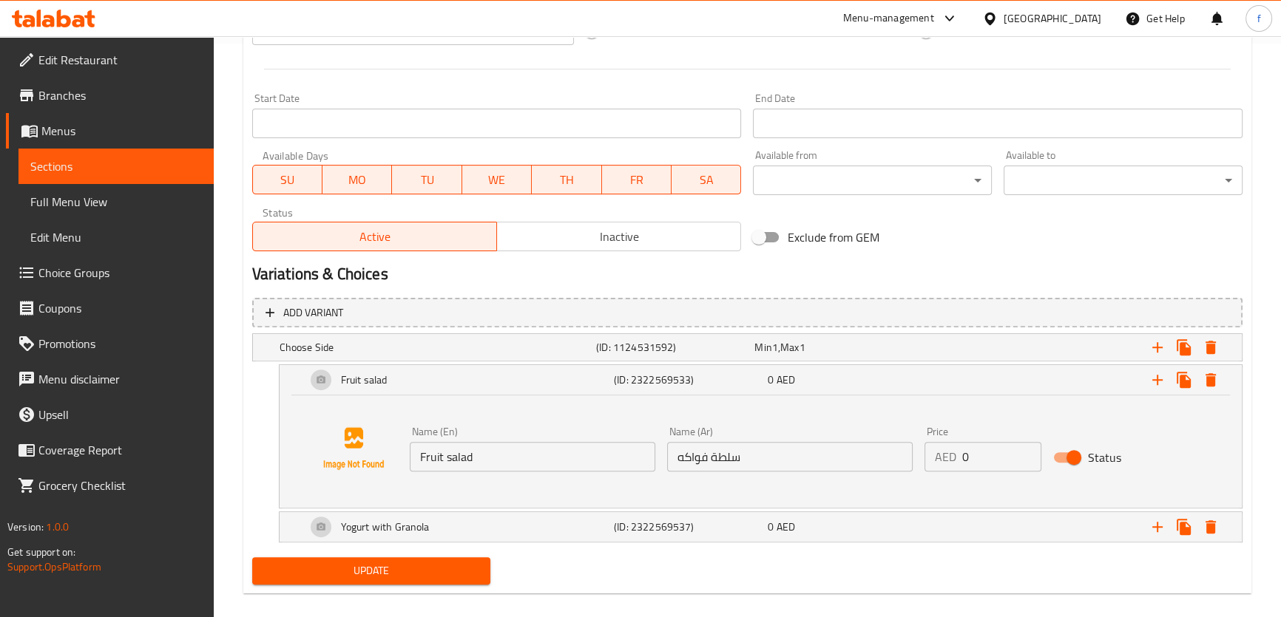
scroll to position [590, 0]
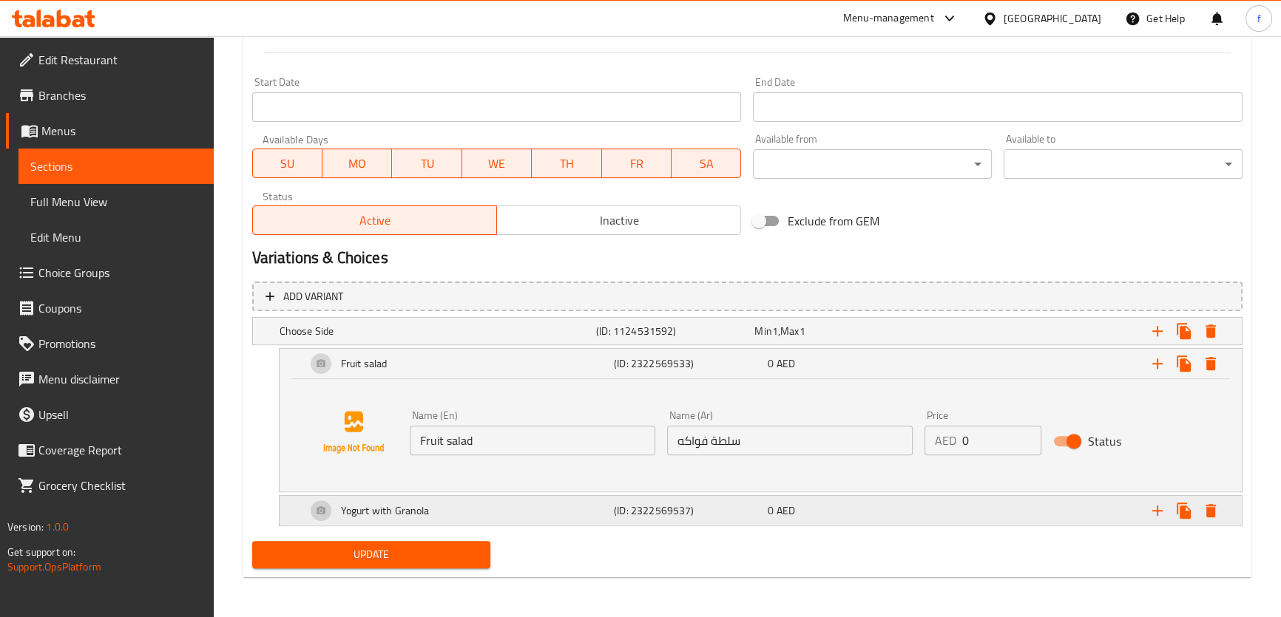
click at [758, 515] on h5 "(ID: 2322569537)" at bounding box center [688, 511] width 148 height 15
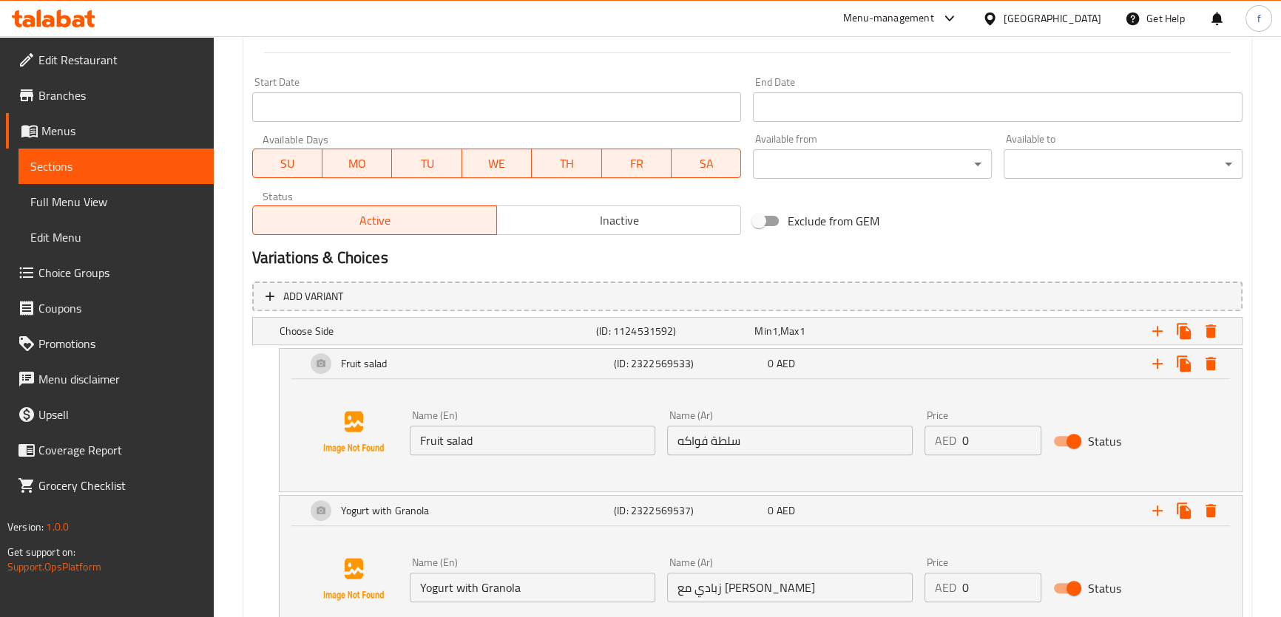
click at [729, 594] on input "زبادي مع [PERSON_NAME]" at bounding box center [789, 588] width 245 height 30
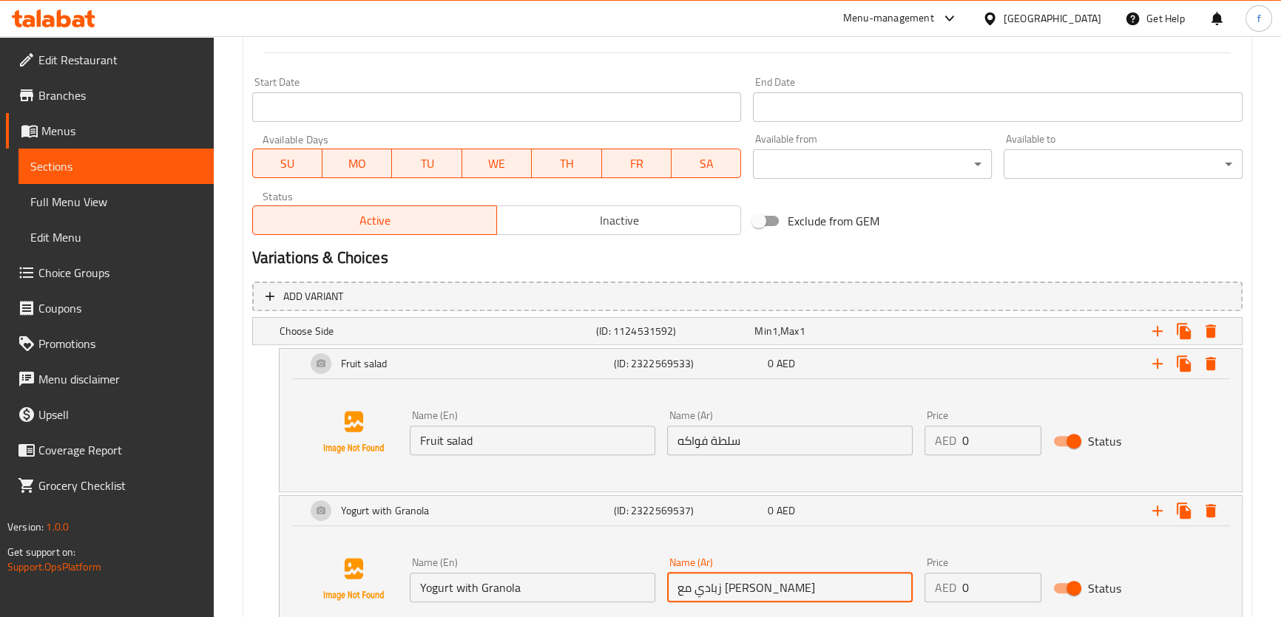
click at [729, 594] on input "زبادي مع [PERSON_NAME]" at bounding box center [789, 588] width 245 height 30
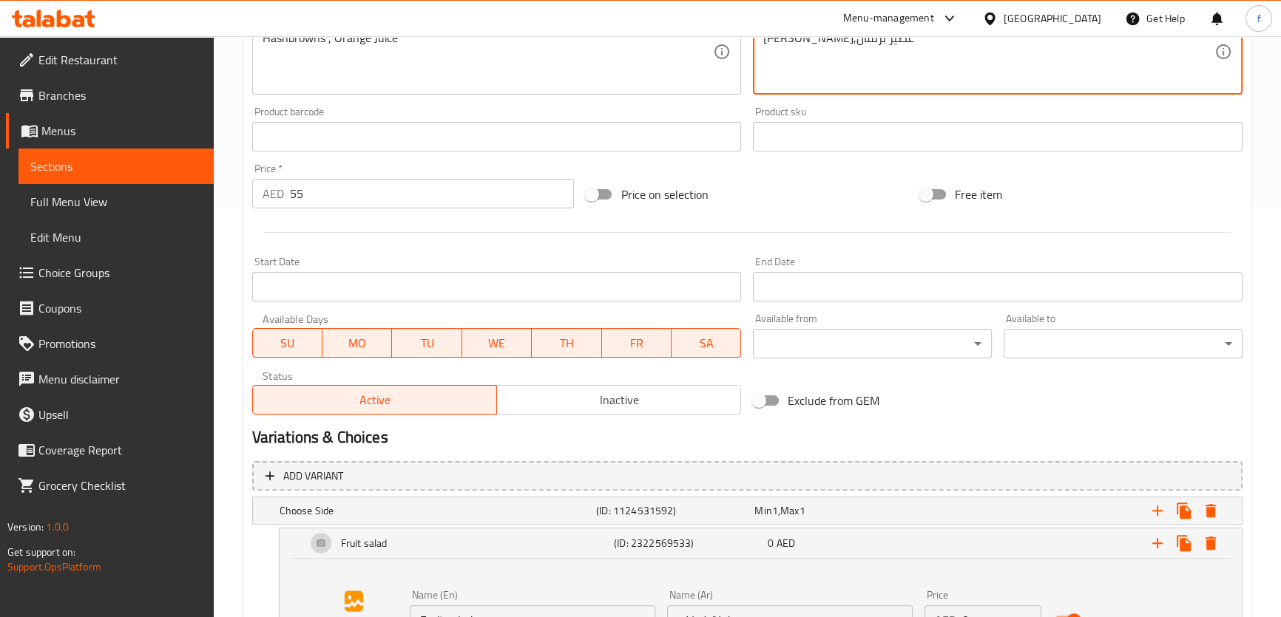
scroll to position [702, 0]
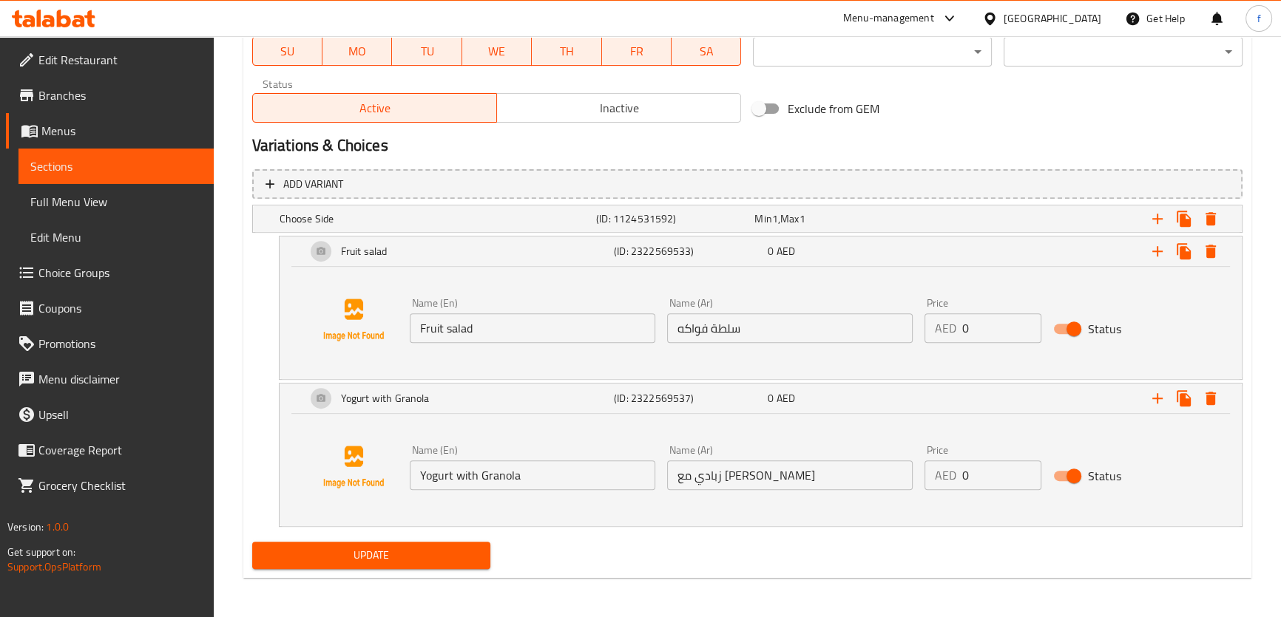
type textarea "بيض مخفوق و سجق دجاج, 4 كيش, سلطة فواكه اوزبادي مع جرانولا, هاش براونز,عصير برت…"
click at [424, 560] on span "Update" at bounding box center [371, 555] width 215 height 18
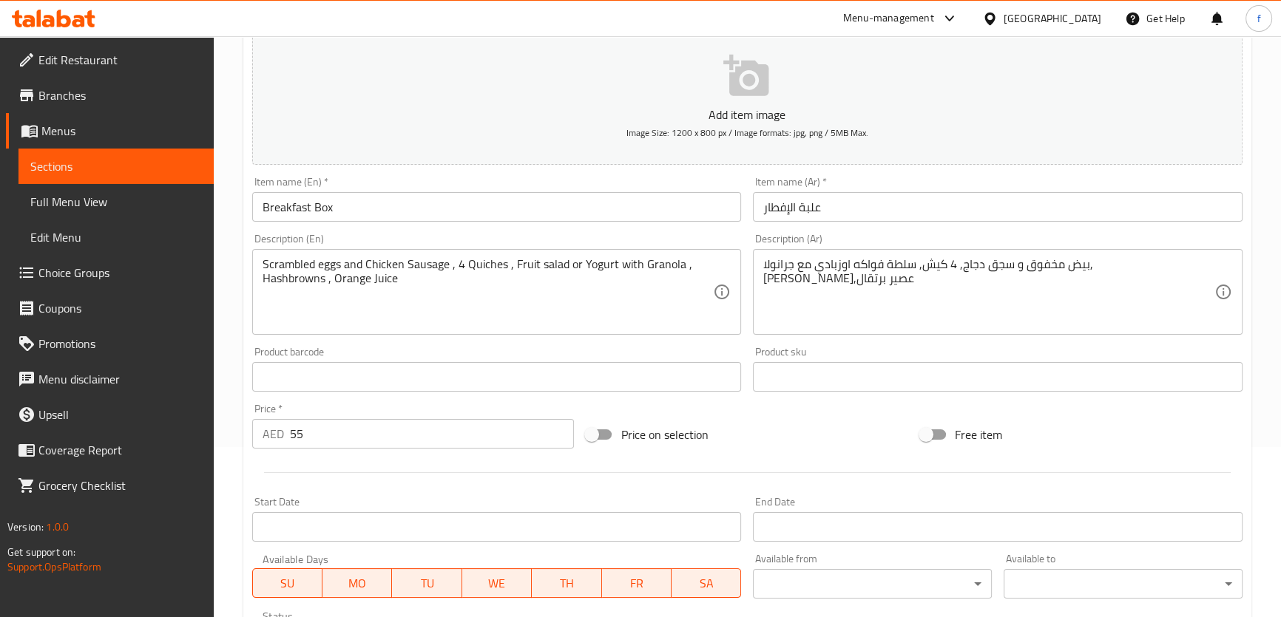
scroll to position [30, 0]
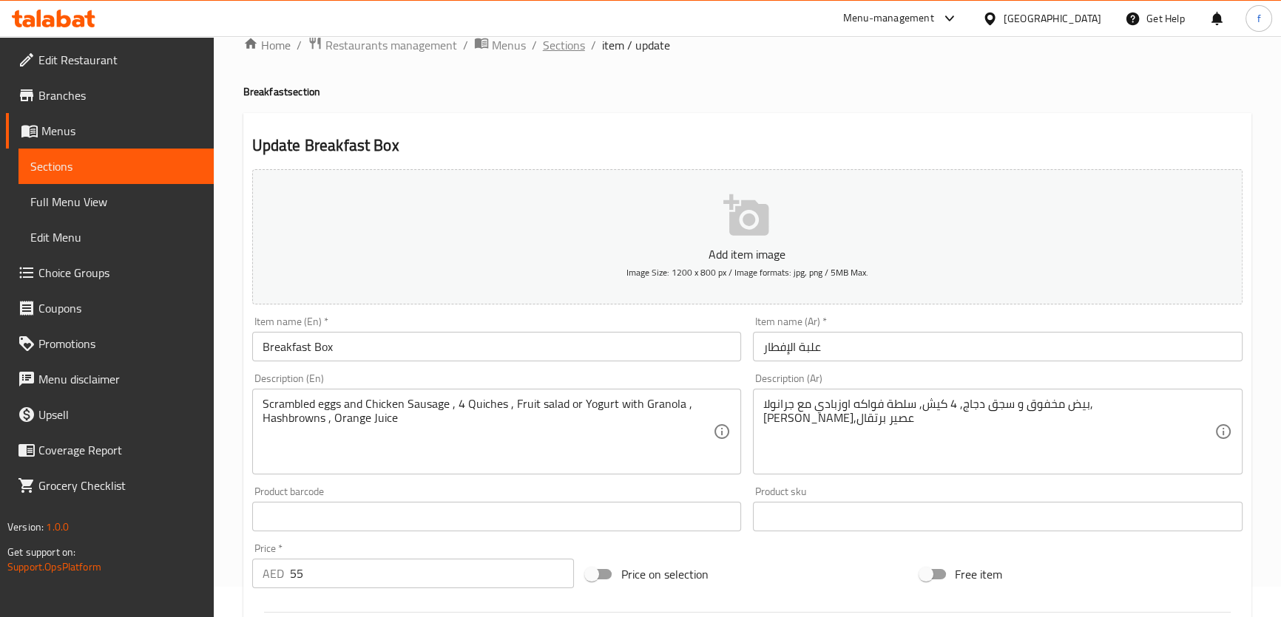
click at [569, 52] on span "Sections" at bounding box center [564, 45] width 42 height 18
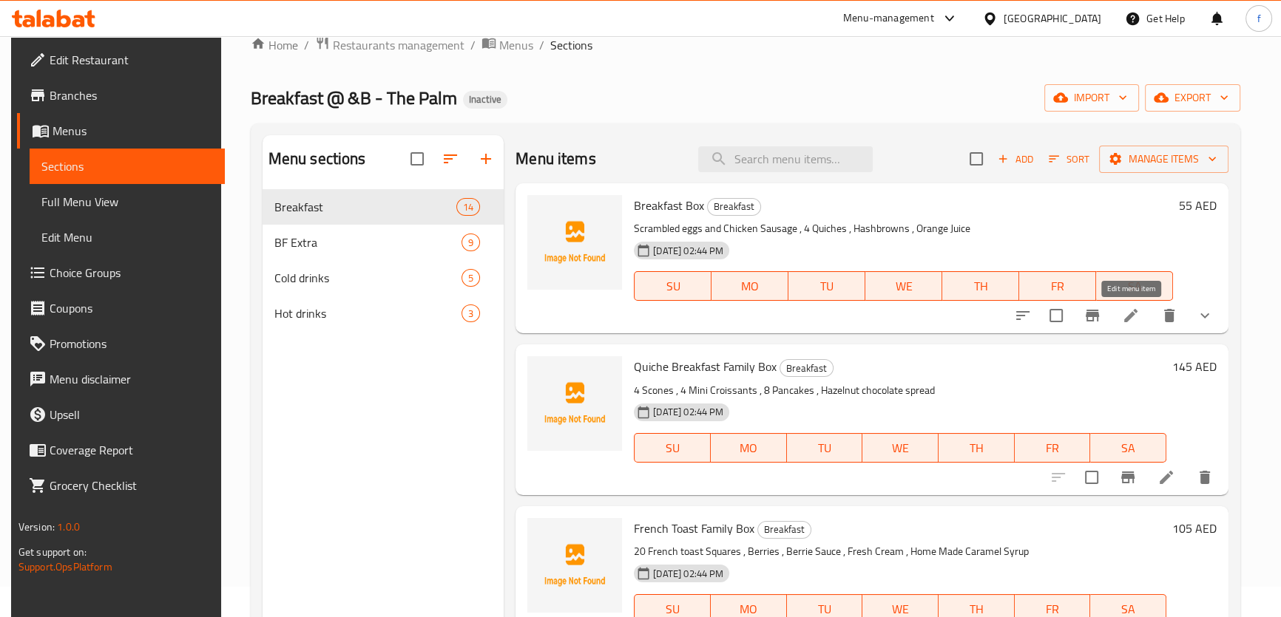
click at [1133, 312] on icon at bounding box center [1131, 316] width 18 height 18
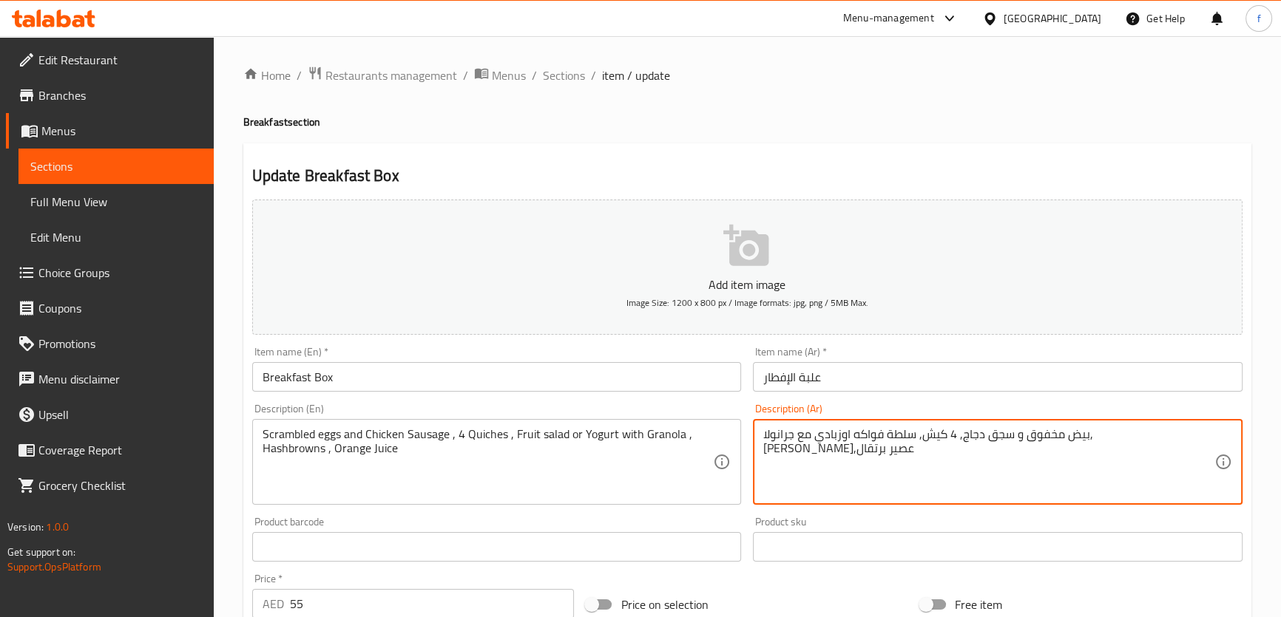
click at [966, 436] on textarea "بيض مخفوق و سجق دجاج, 4 كيش, سلطة فواكه اوزبادي مع جرانولا, هاش براونز,عصير برت…" at bounding box center [988, 462] width 451 height 70
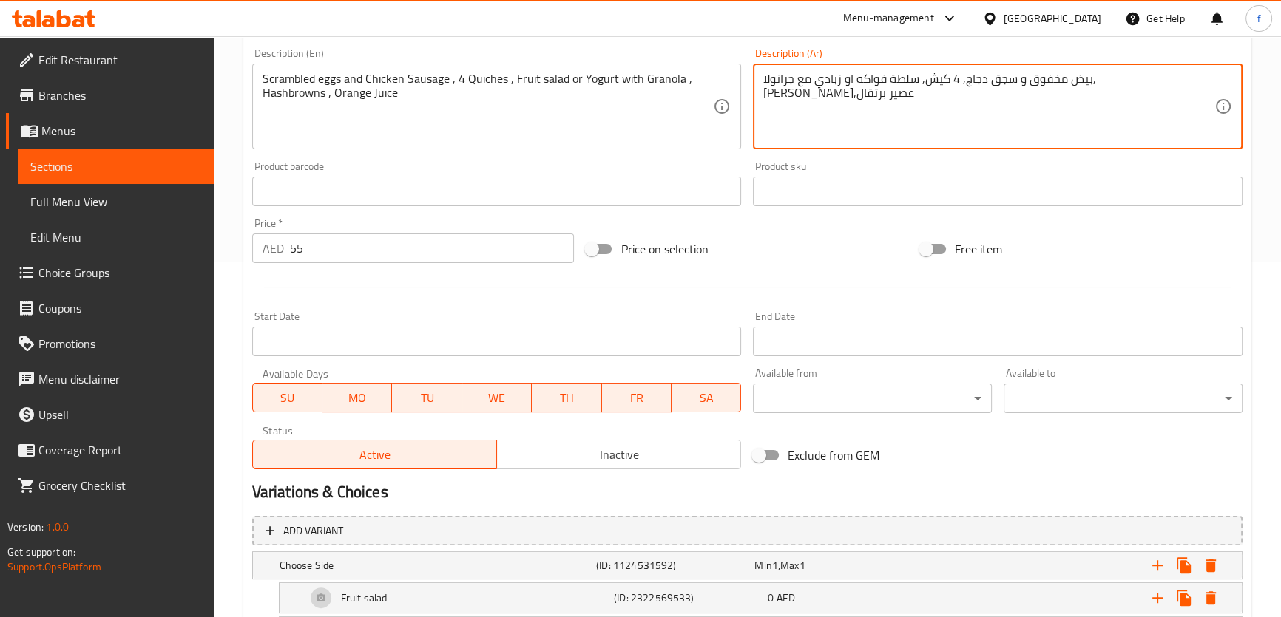
scroll to position [140, 0]
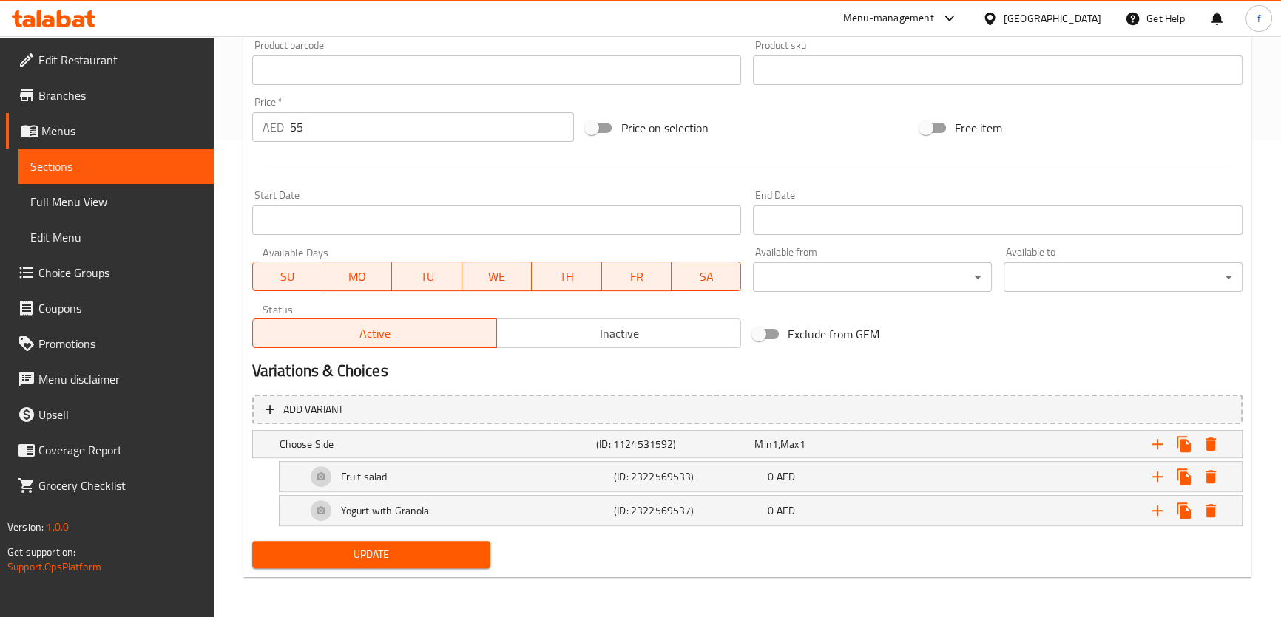
type textarea "بيض مخفوق و سجق دجاج, 4 كيش, سلطة فواكه او زبادي مع جرانولا, [PERSON_NAME],عصير…"
click at [453, 553] on span "Update" at bounding box center [371, 555] width 215 height 18
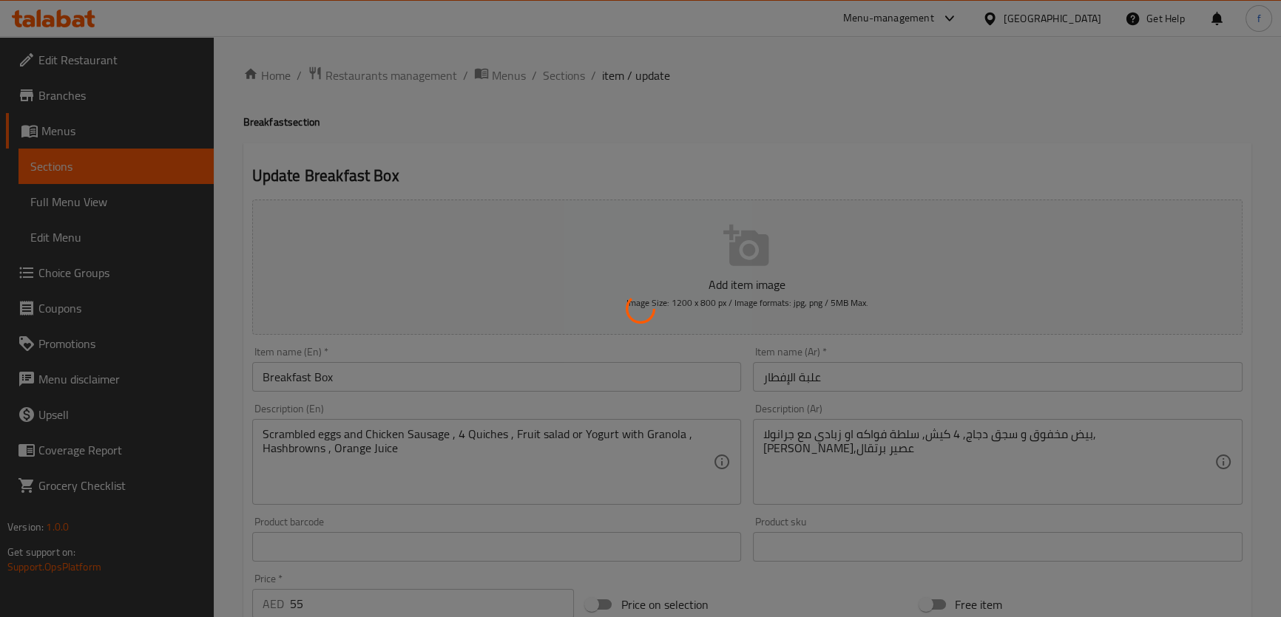
scroll to position [0, 0]
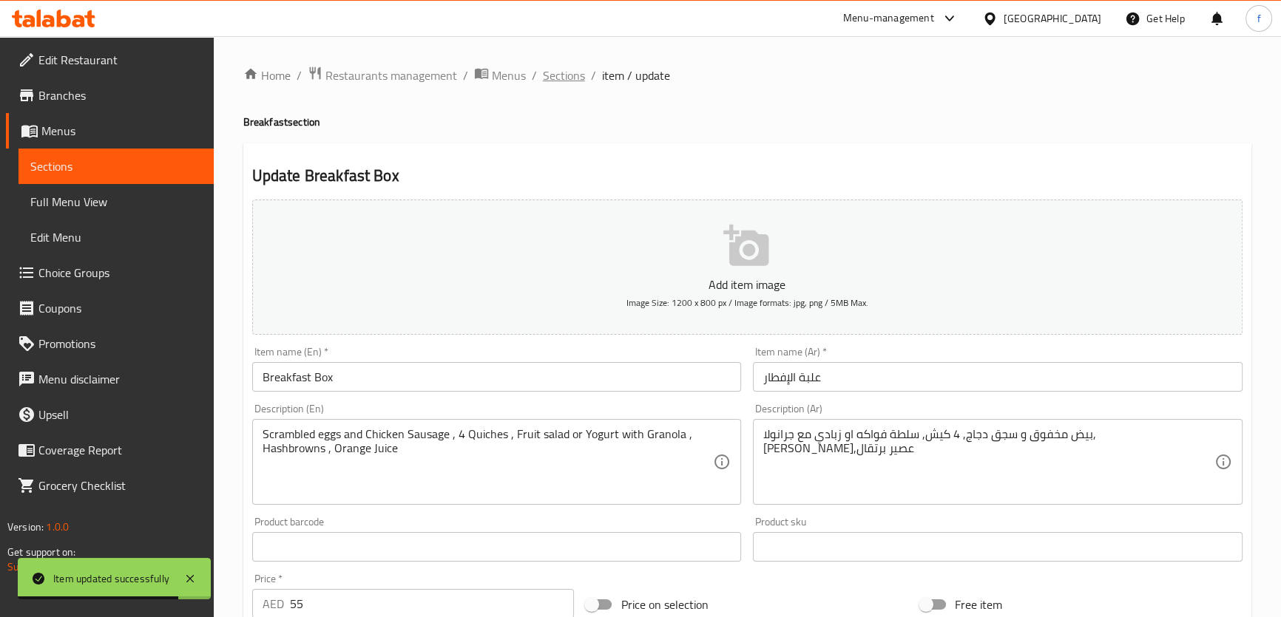
click at [580, 68] on span "Sections" at bounding box center [564, 76] width 42 height 18
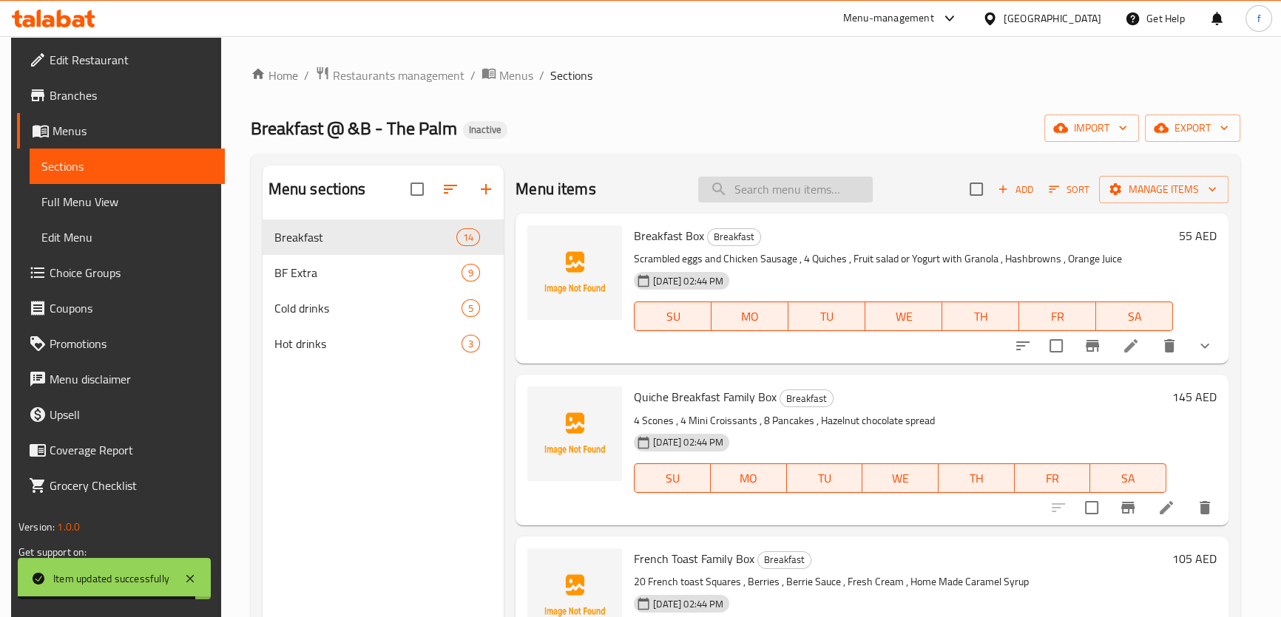
click at [796, 192] on input "search" at bounding box center [785, 190] width 175 height 26
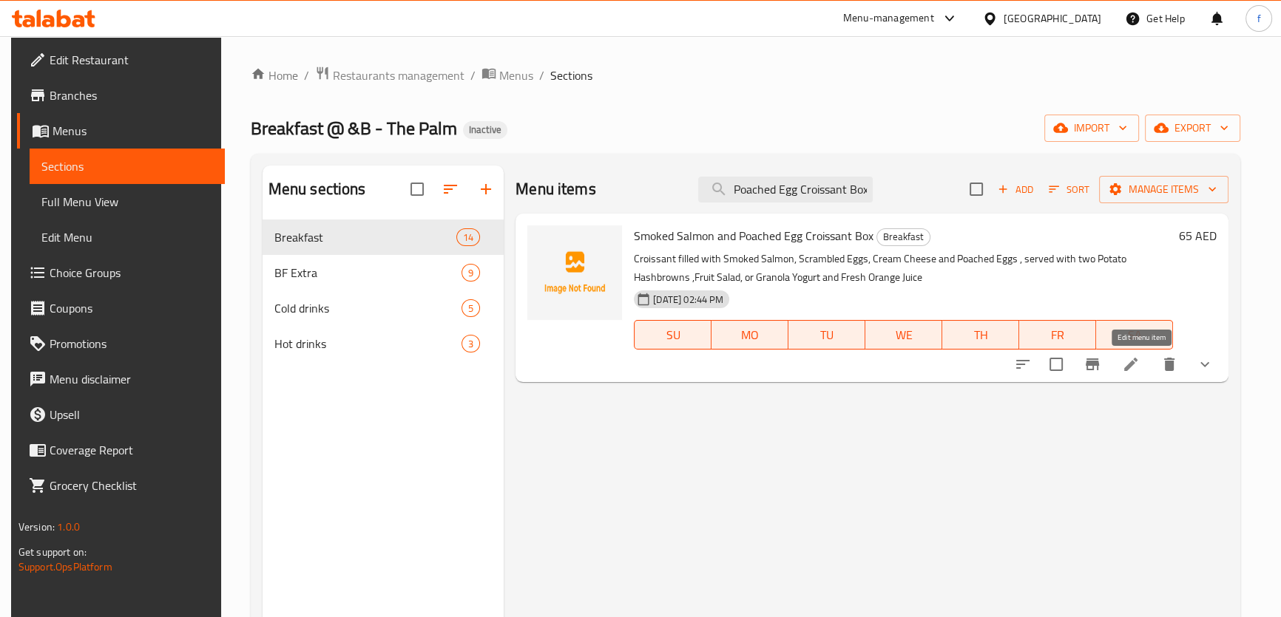
type input "Smoked Salmon and Poached Egg Croissant Box"
click at [1139, 365] on icon at bounding box center [1131, 365] width 18 height 18
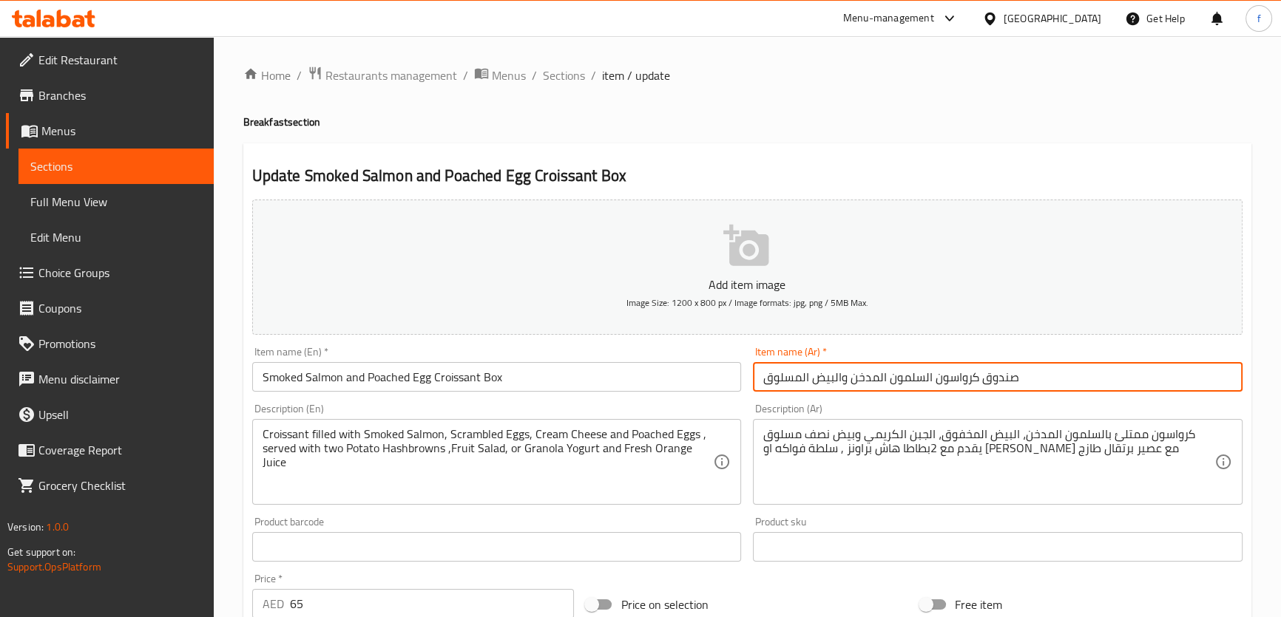
click at [998, 375] on input "صندوق كرواسون السلمون المدخن والبيض المسلوق" at bounding box center [997, 377] width 489 height 30
drag, startPoint x: 842, startPoint y: 376, endPoint x: 929, endPoint y: 376, distance: 87.3
click at [929, 376] on input "علبة كرواسون السلمون المدخن والبيض المسلوق" at bounding box center [997, 377] width 489 height 30
click at [971, 376] on input "علبة كرواسون البيض المسلوق" at bounding box center [997, 377] width 489 height 30
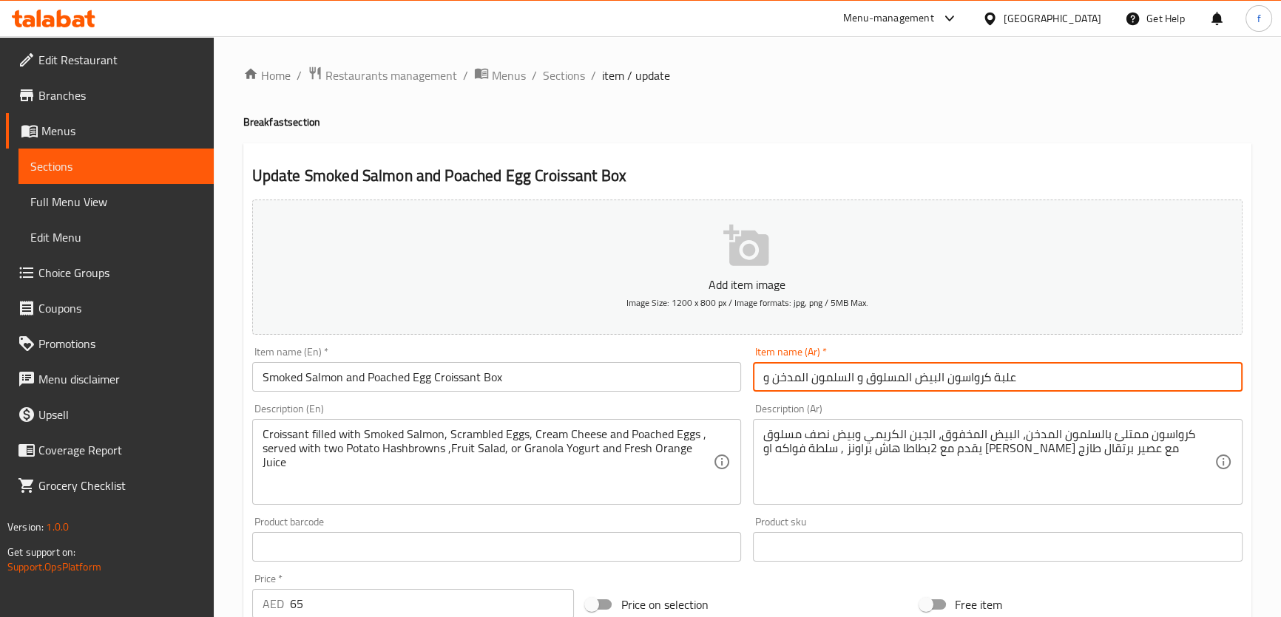
click at [769, 380] on input "علبة كرواسون البيض المسلوق و السلمون المدخن و" at bounding box center [997, 377] width 489 height 30
click at [902, 379] on input "علبة كرواسون البيض المسلوق و السلمون المدخن" at bounding box center [997, 377] width 489 height 30
type input "علبة كرواسون البيض نصف المسلوق و السلمون المدخن"
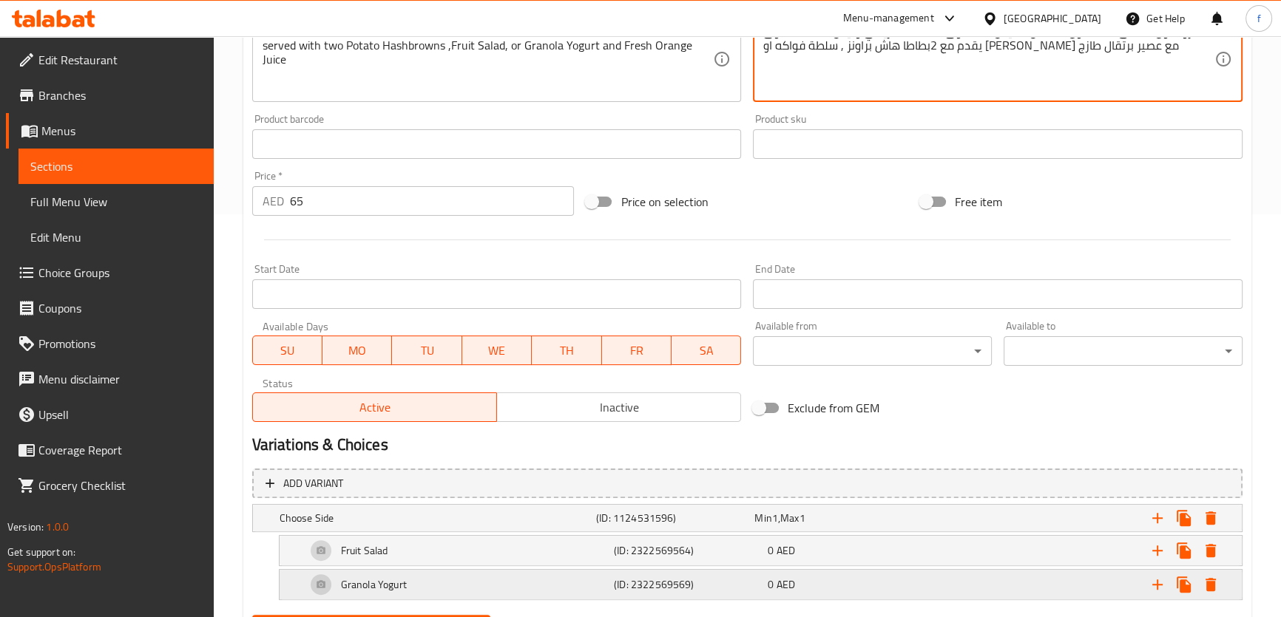
scroll to position [477, 0]
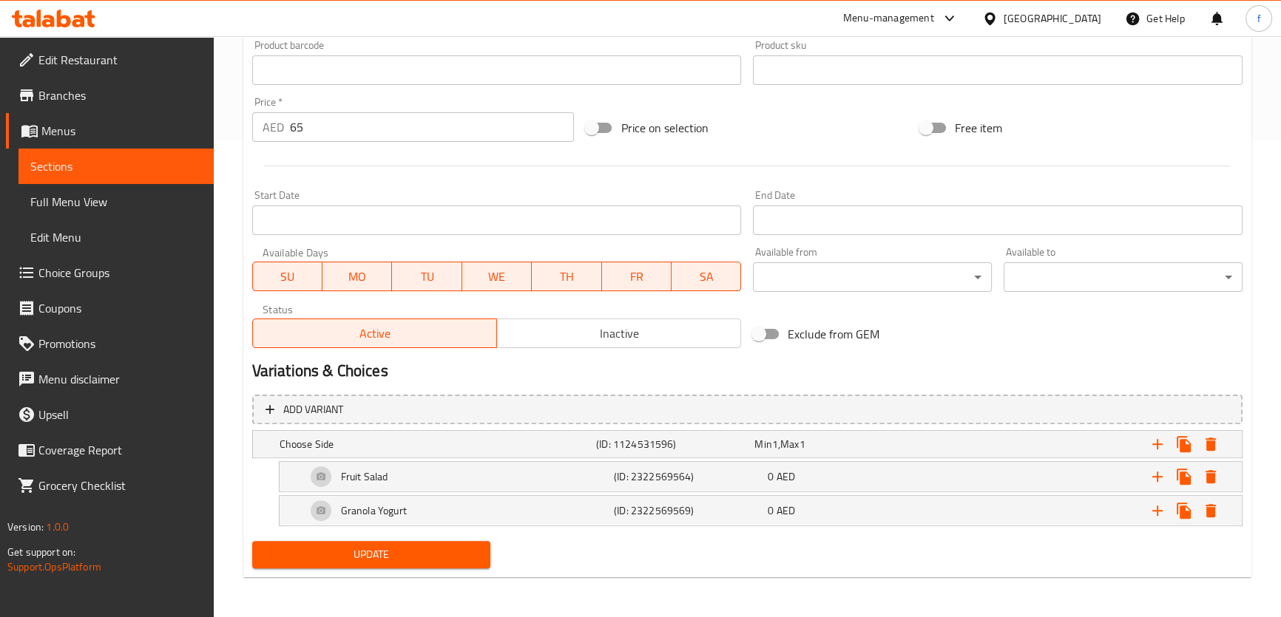
type textarea "كرواسون ممتلئ بالسلمون المدخن، البيض المخفوق، الجبنه الكريمي وبيض نصف مسلوق يقد…"
click at [444, 541] on button "Update" at bounding box center [371, 554] width 239 height 27
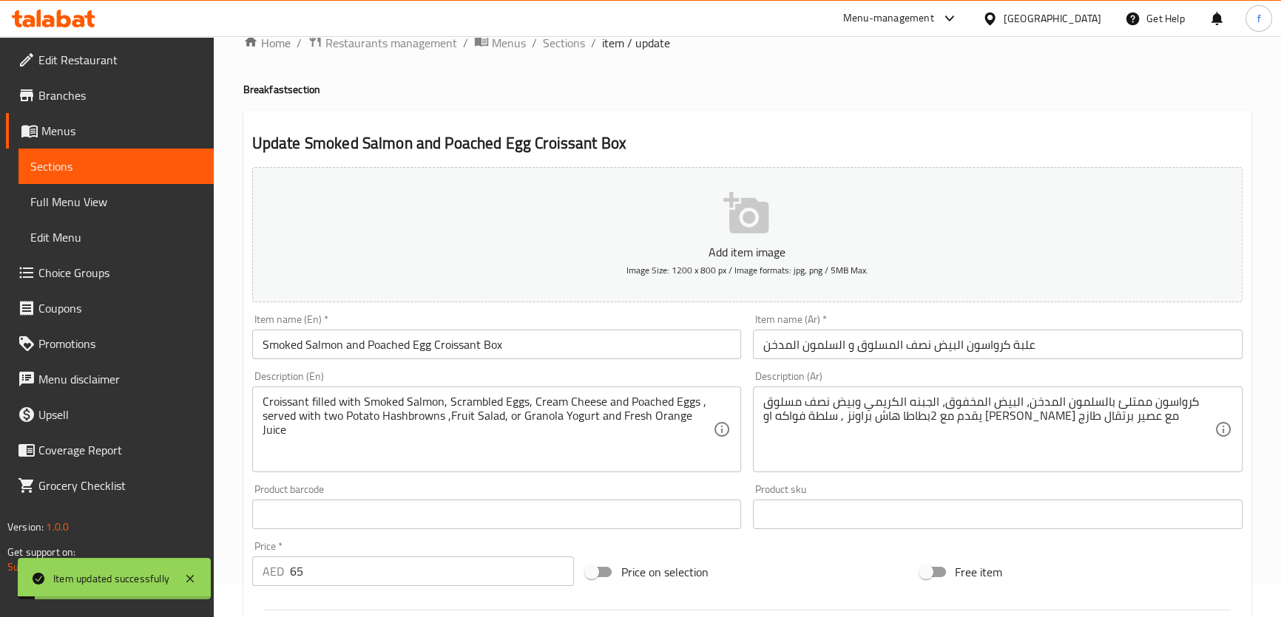
scroll to position [0, 0]
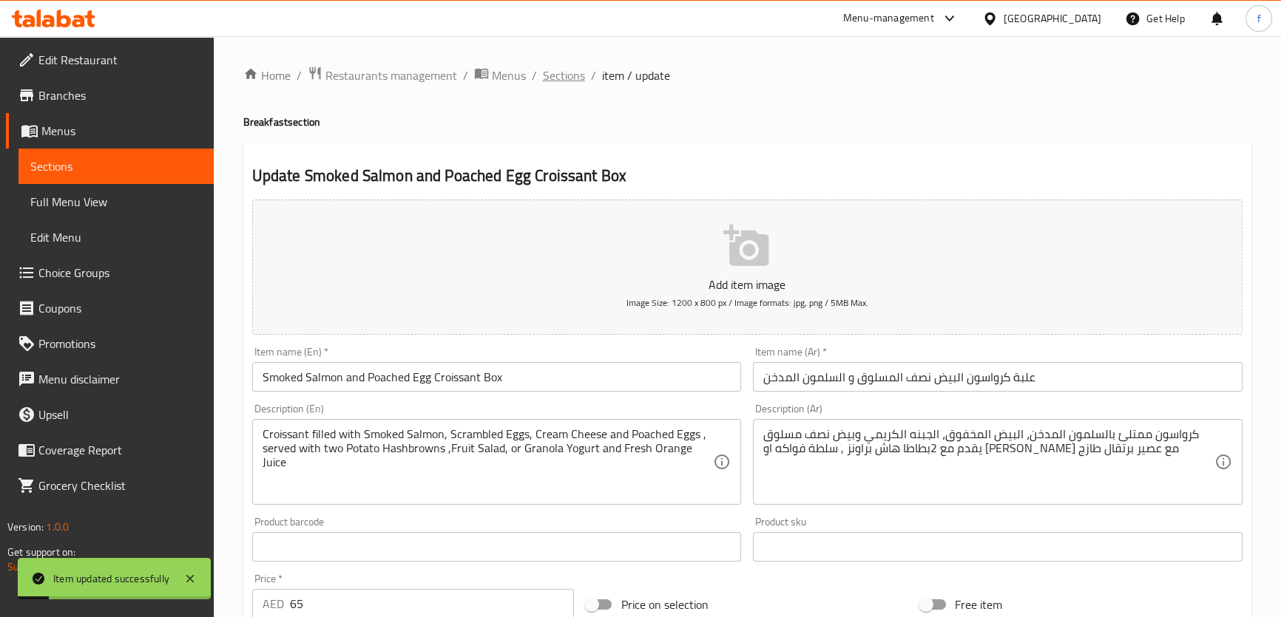
click at [566, 77] on span "Sections" at bounding box center [564, 76] width 42 height 18
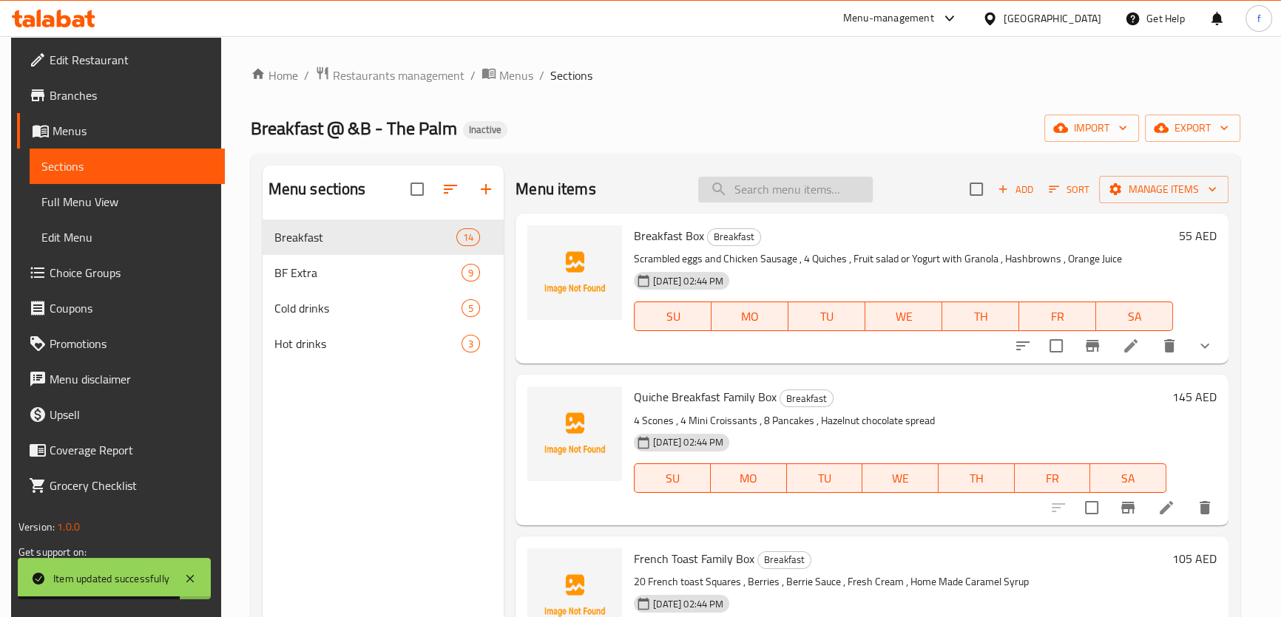
click at [762, 194] on input "search" at bounding box center [785, 190] width 175 height 26
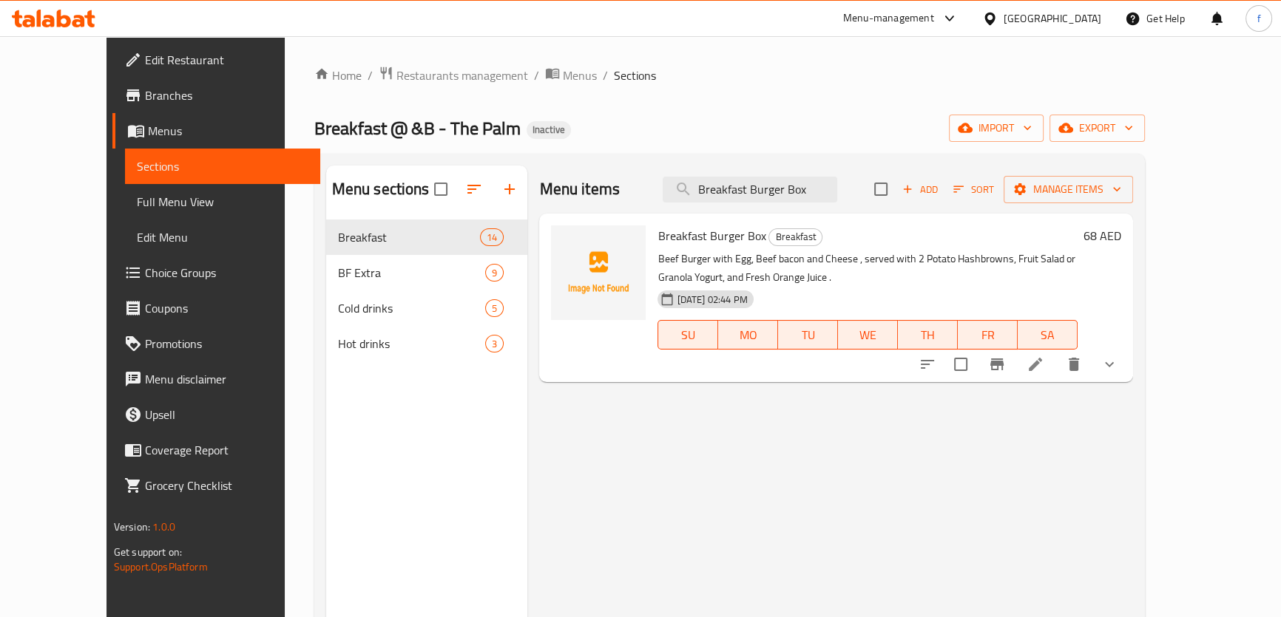
type input "Breakfast Burger Box"
click at [1056, 363] on li at bounding box center [1034, 364] width 41 height 27
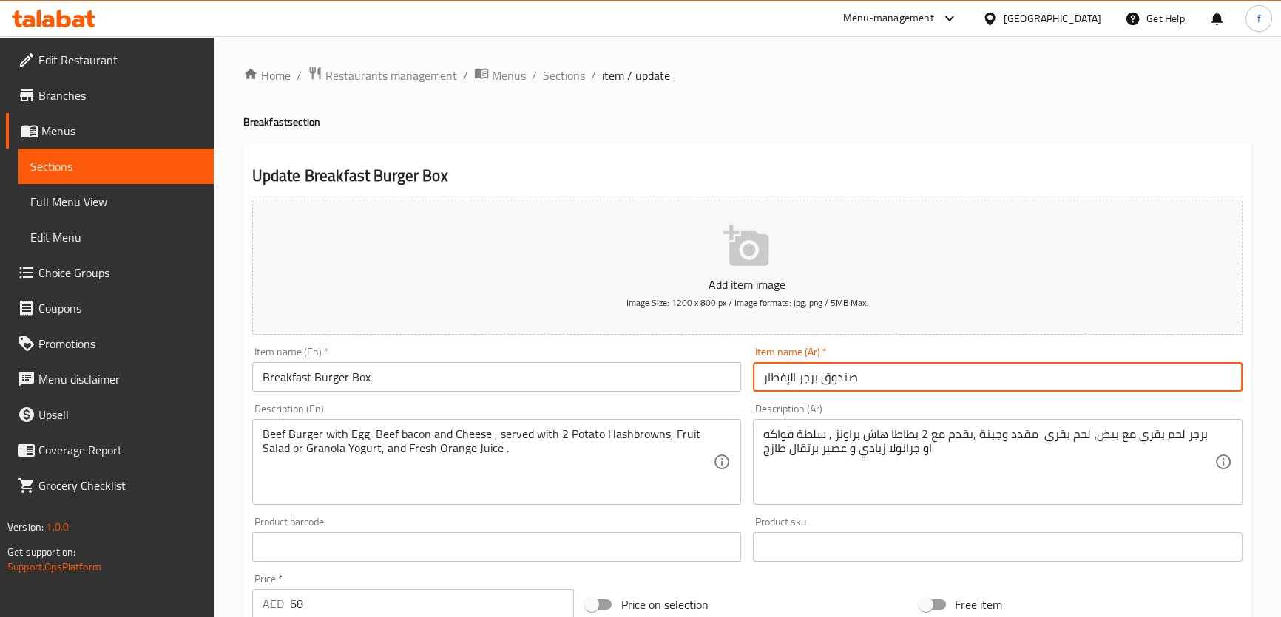
click at [847, 384] on input "صندوق برجر الإفطار" at bounding box center [997, 377] width 489 height 30
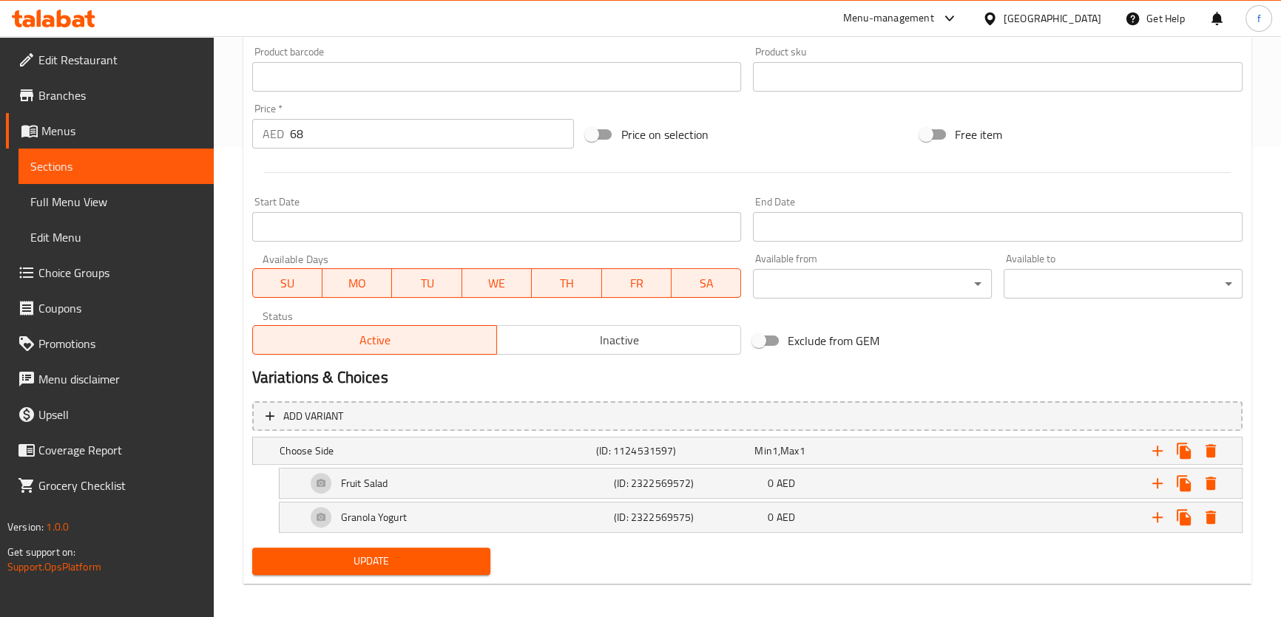
type input "علبة برجر الإفطار"
click at [455, 562] on span "Update" at bounding box center [371, 561] width 215 height 18
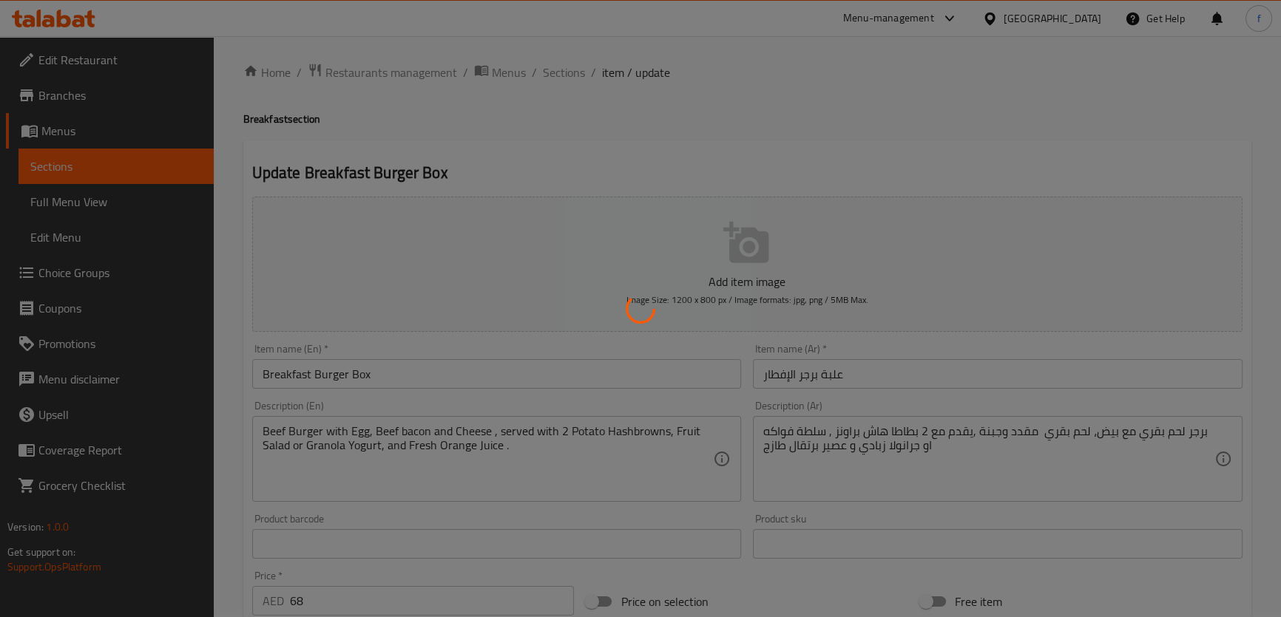
scroll to position [0, 0]
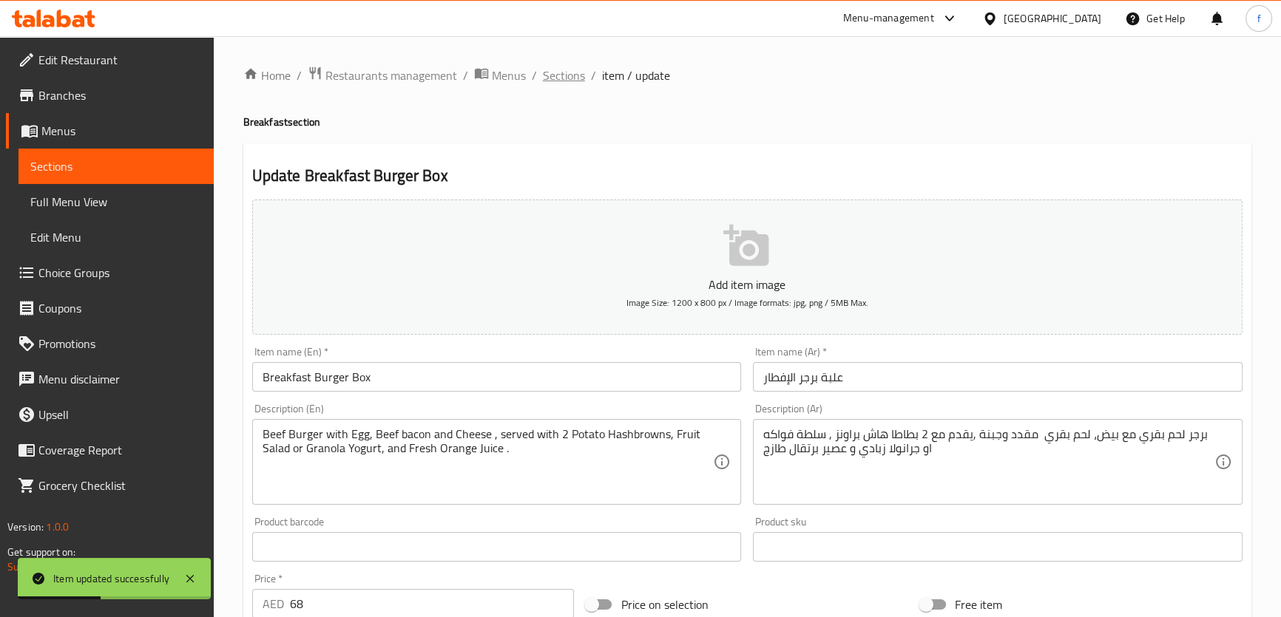
click at [572, 78] on span "Sections" at bounding box center [564, 76] width 42 height 18
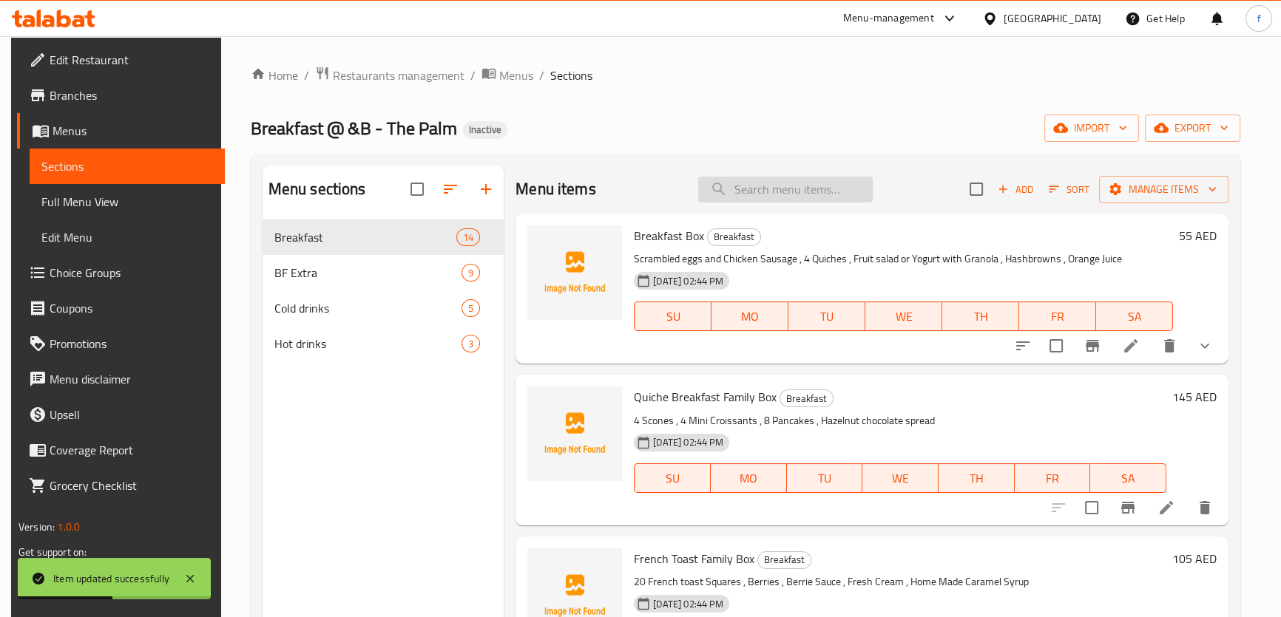
click at [801, 183] on input "search" at bounding box center [785, 190] width 175 height 26
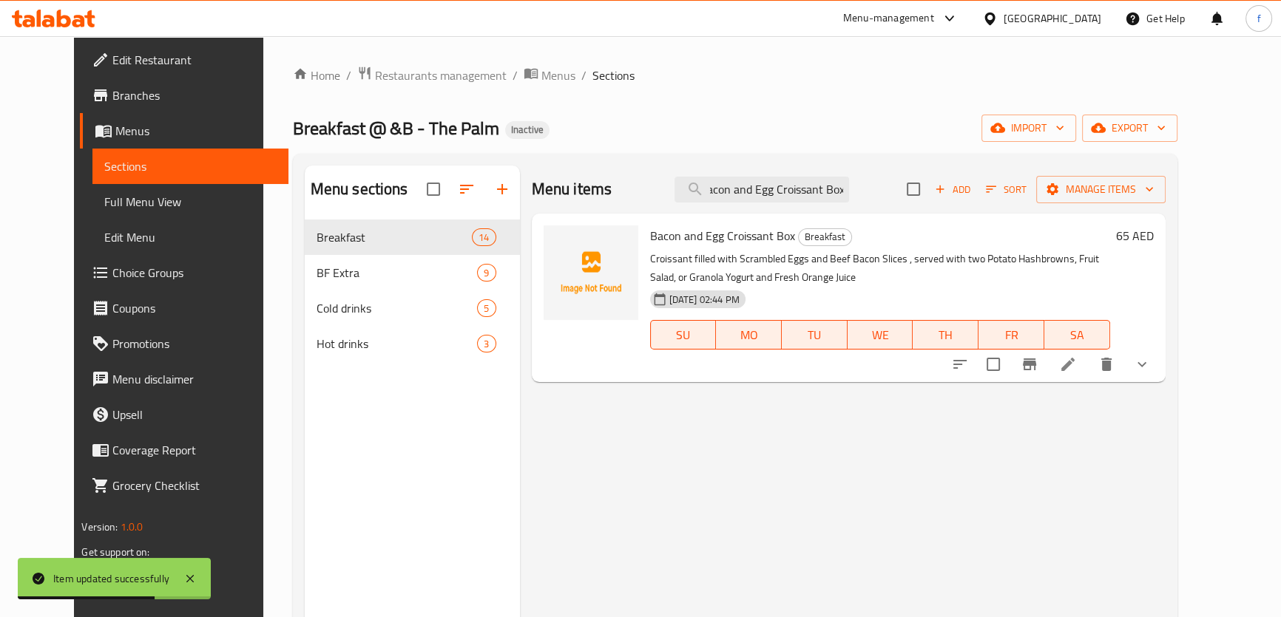
type input "Bacon and Egg Croissant Box"
click at [1077, 369] on icon at bounding box center [1068, 365] width 18 height 18
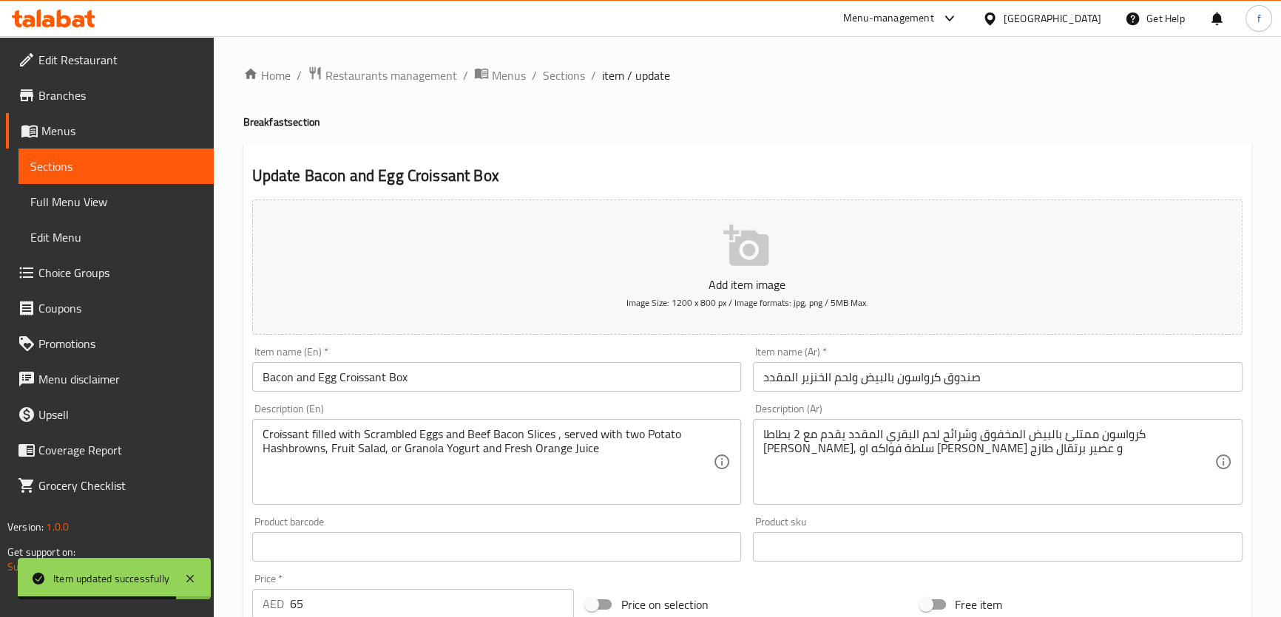
click at [965, 378] on input "صندوق كرواسون بالبيض ولحم الخنزير المقدد" at bounding box center [997, 377] width 489 height 30
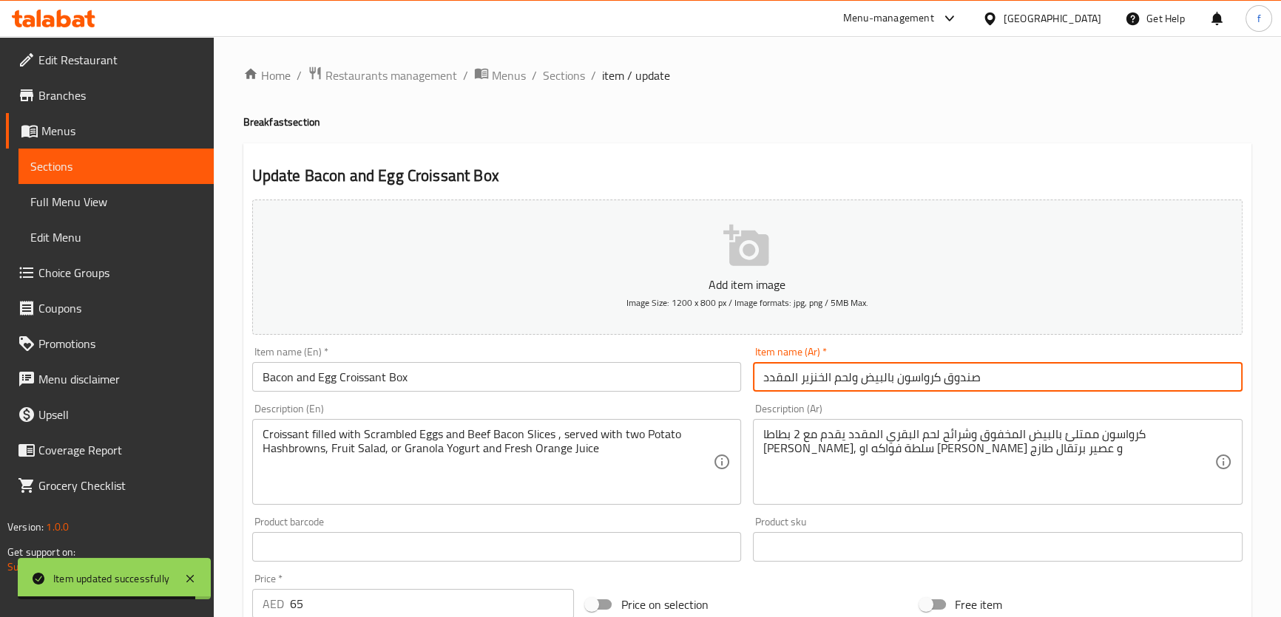
click at [973, 380] on input "صندوق كرواسون بالبيض ولحم الخنزير المقدد" at bounding box center [997, 377] width 489 height 30
click at [973, 379] on input "صندوق كرواسون بالبيض ولحم الخنزير المقدد" at bounding box center [997, 377] width 489 height 30
drag, startPoint x: 857, startPoint y: 379, endPoint x: 759, endPoint y: 372, distance: 97.8
click at [759, 372] on input "علبة كرواسون بالبيض ولحم الخنزير المقدد" at bounding box center [997, 377] width 489 height 30
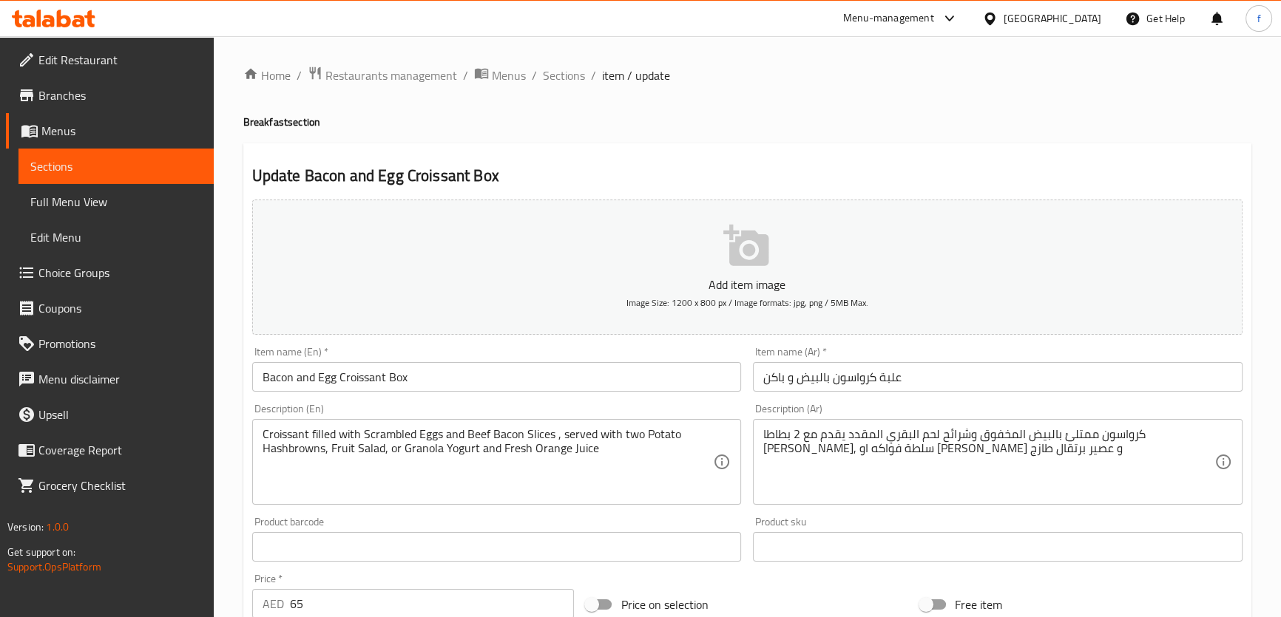
click at [771, 377] on input "علبة كرواسون بالبيض و باكن" at bounding box center [997, 377] width 489 height 30
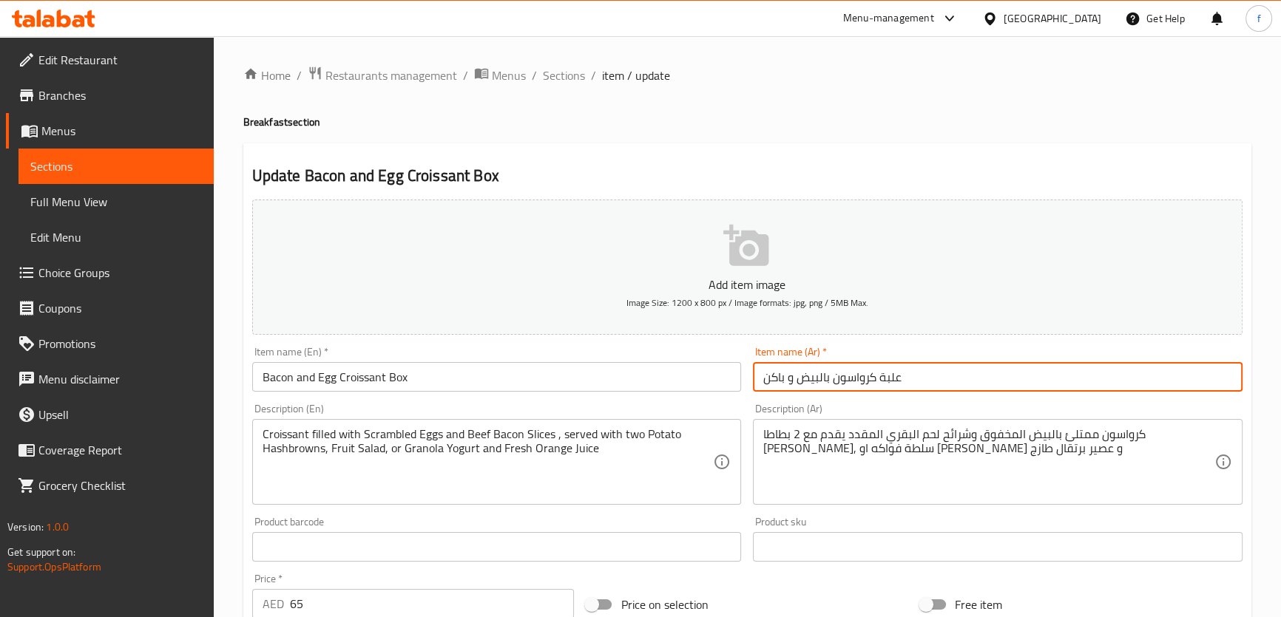
click at [771, 377] on input "علبة كرواسون بالبيض و باكن" at bounding box center [997, 377] width 489 height 30
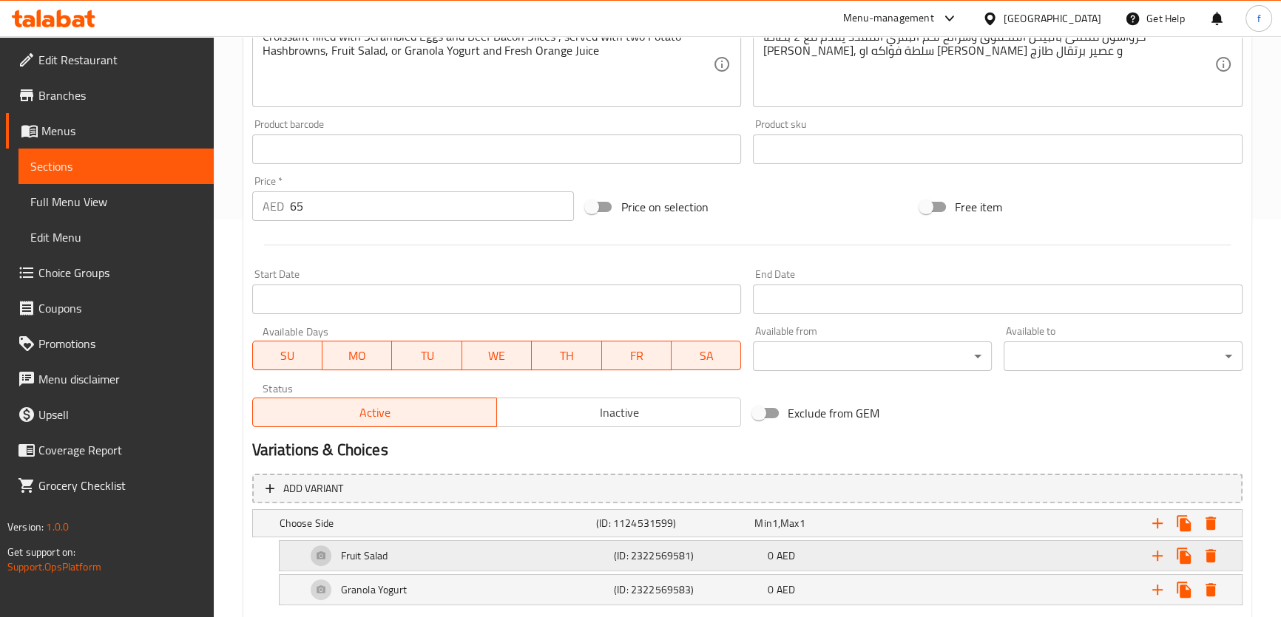
scroll to position [477, 0]
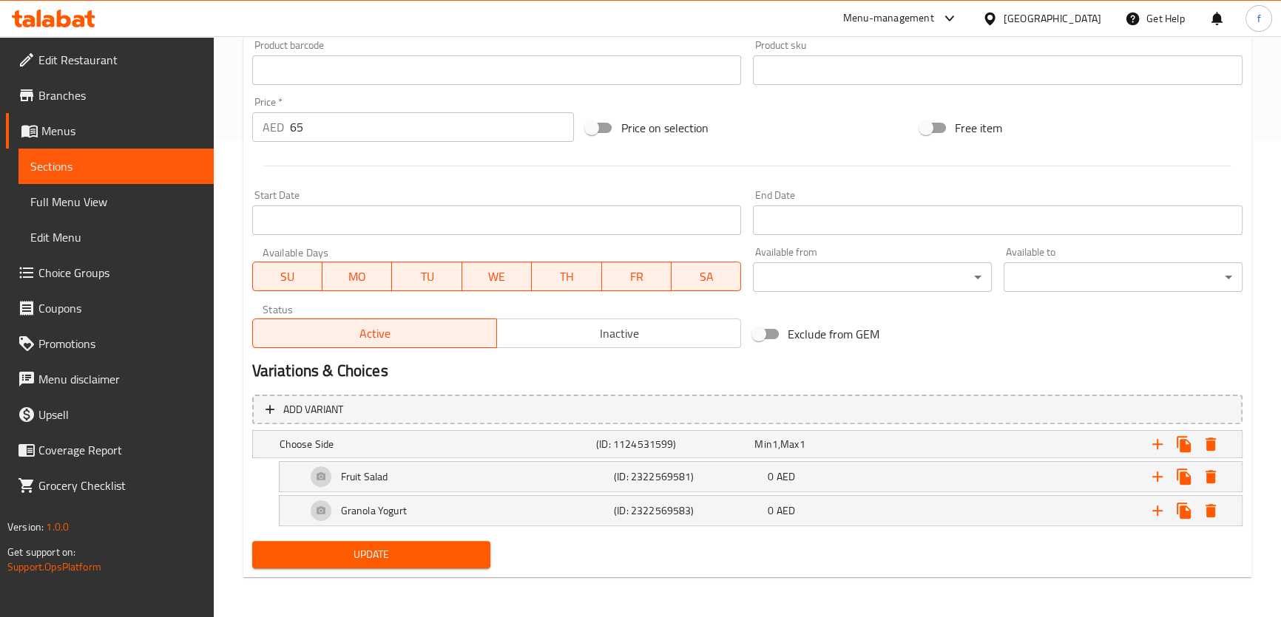
type input "علبة كرواسون بالبيض و باكون"
click at [446, 547] on span "Update" at bounding box center [371, 555] width 215 height 18
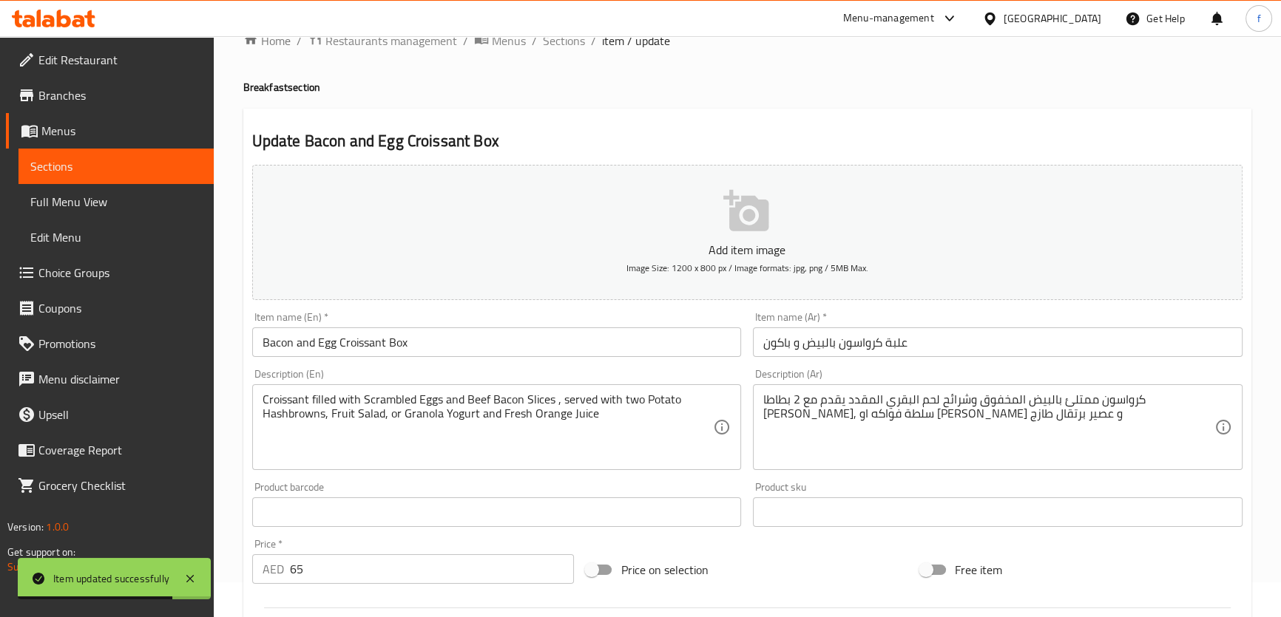
scroll to position [0, 0]
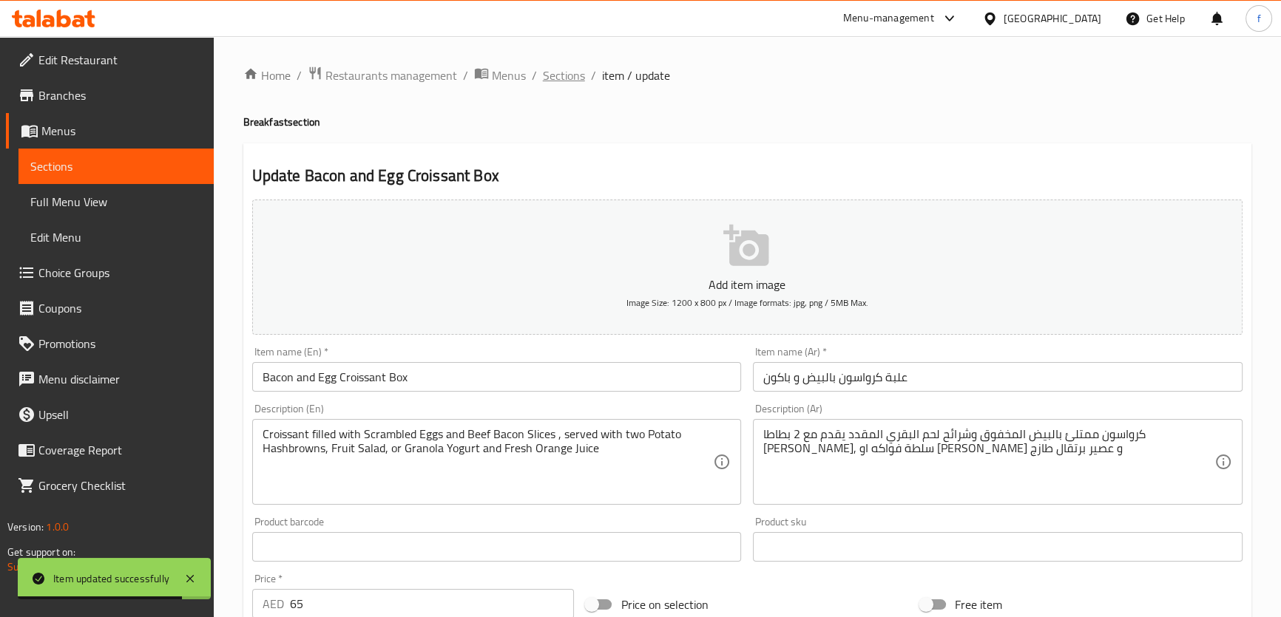
click at [569, 76] on span "Sections" at bounding box center [564, 76] width 42 height 18
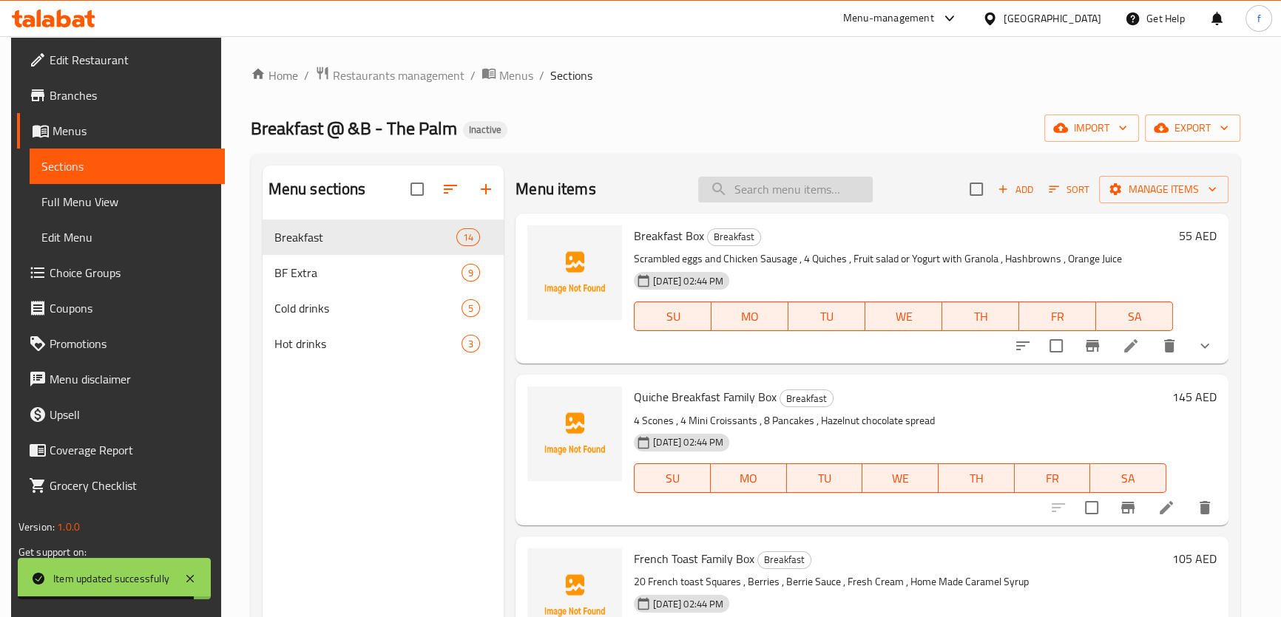
click at [762, 196] on input "search" at bounding box center [785, 190] width 175 height 26
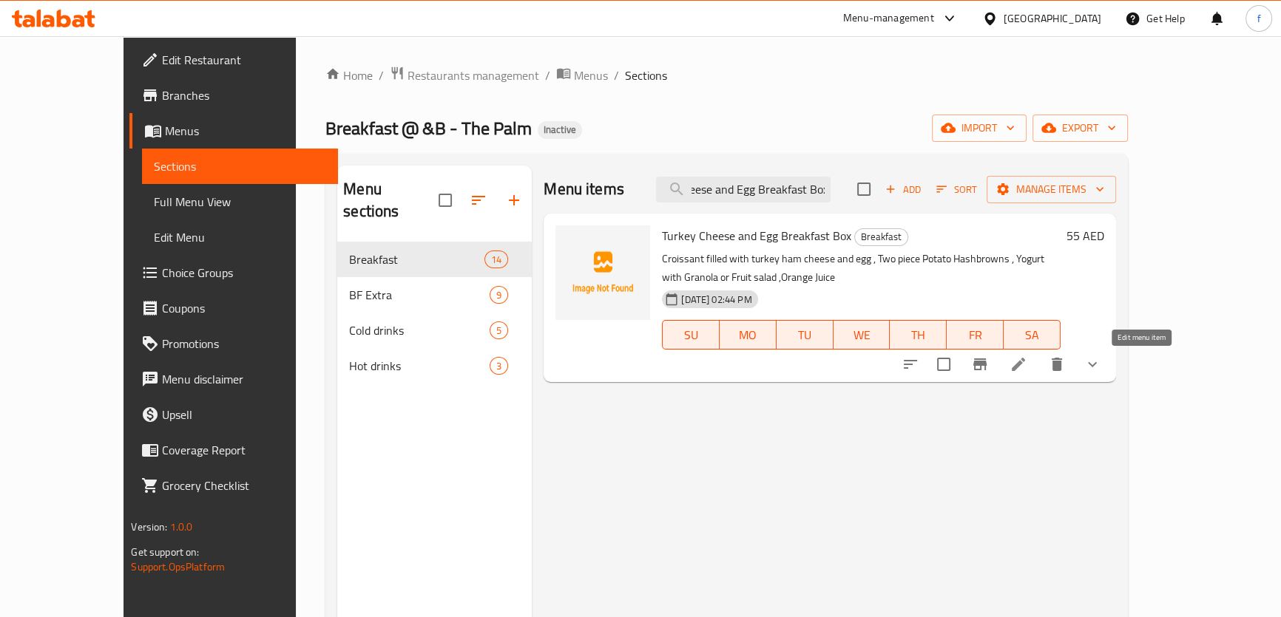
type input "Turkey Cheese and Egg Breakfast Box"
click at [1027, 357] on icon at bounding box center [1018, 365] width 18 height 18
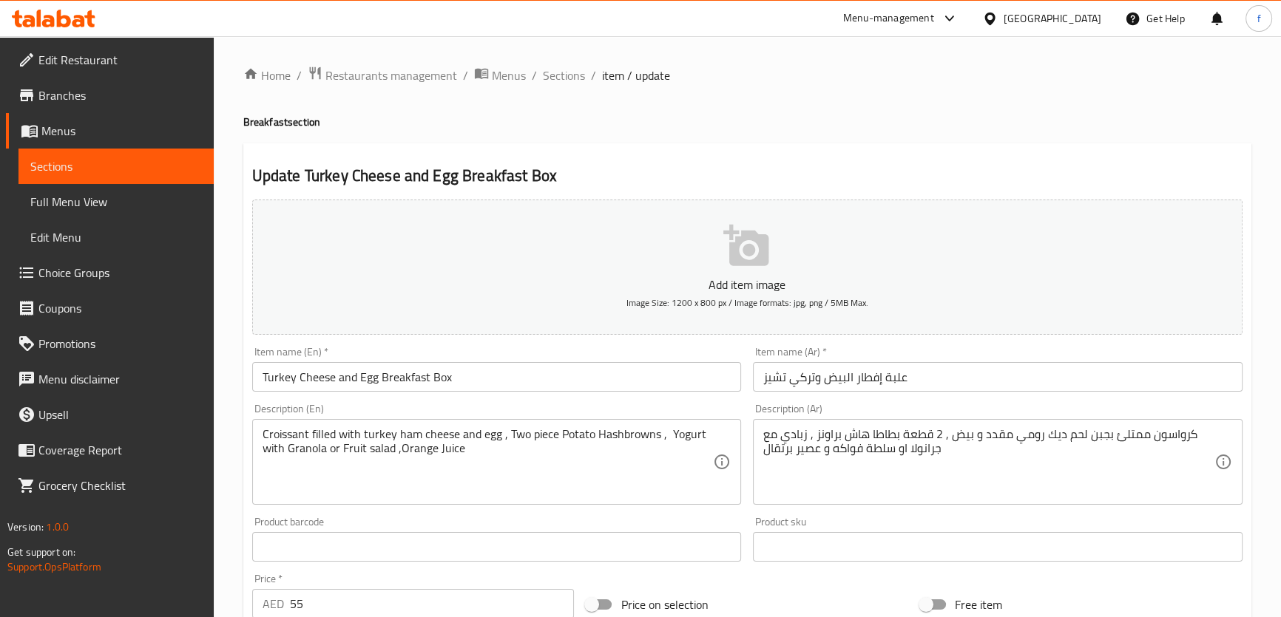
click at [786, 382] on input "علبة إفطار البيض وتركي تشيز" at bounding box center [997, 377] width 489 height 30
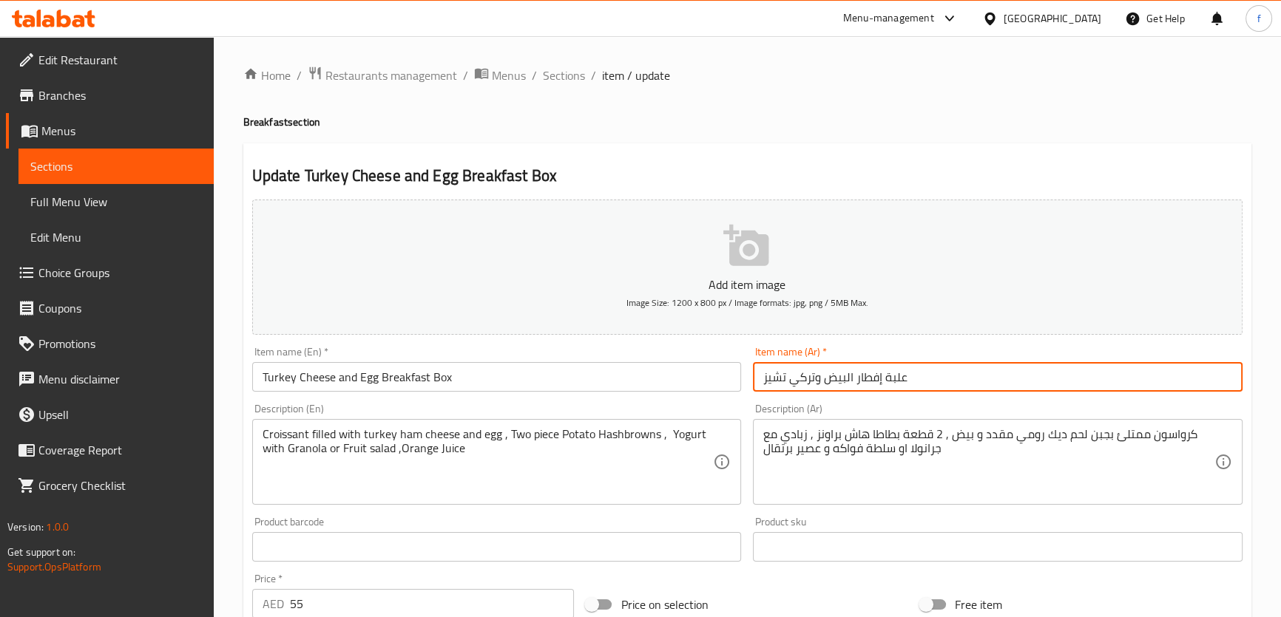
click at [786, 382] on input "علبة إفطار البيض وتركي تشيز" at bounding box center [997, 377] width 489 height 30
click at [806, 379] on input "علبة إفطار البيض وتركي تشيز" at bounding box center [997, 377] width 489 height 30
drag, startPoint x: 817, startPoint y: 379, endPoint x: 758, endPoint y: 376, distance: 59.2
click at [759, 376] on input "علبة إفطار البيض وتركي تشيز" at bounding box center [997, 377] width 489 height 30
drag, startPoint x: 796, startPoint y: 378, endPoint x: 784, endPoint y: 379, distance: 12.6
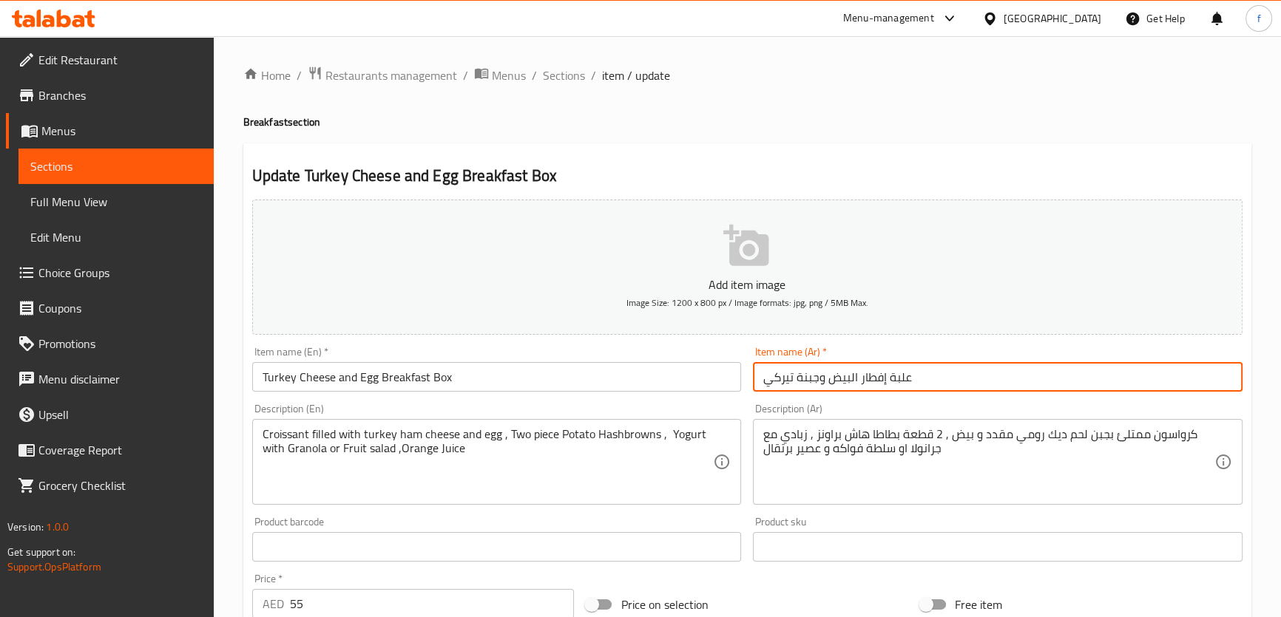
click at [784, 379] on input "علبة إفطار البيض وجبنة تيركي" at bounding box center [997, 377] width 489 height 30
click at [792, 377] on input "علبة إفطار البيض وجبنة تيركي" at bounding box center [997, 377] width 489 height 30
click at [793, 377] on input "علبة إفطار البيض وجبنة تيركي" at bounding box center [997, 377] width 489 height 30
click at [792, 377] on input "علبة إفطار البيض وجبنة تيركي" at bounding box center [997, 377] width 489 height 30
click at [794, 377] on input "علبة إفطار البيض وجبنة تيركي" at bounding box center [997, 377] width 489 height 30
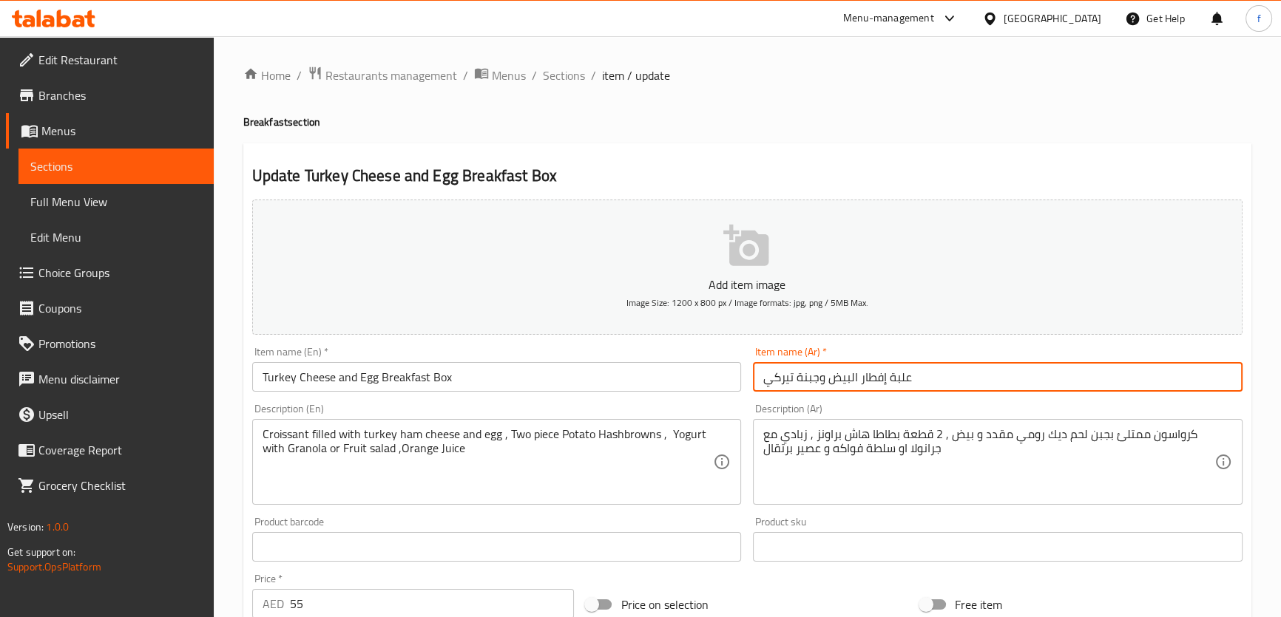
drag, startPoint x: 793, startPoint y: 377, endPoint x: 765, endPoint y: 379, distance: 28.2
click at [765, 379] on input "علبة إفطار البيض وجبنة تيركي" at bounding box center [997, 377] width 489 height 30
type input "علبة إفطار البيض وجبنة تيركي"
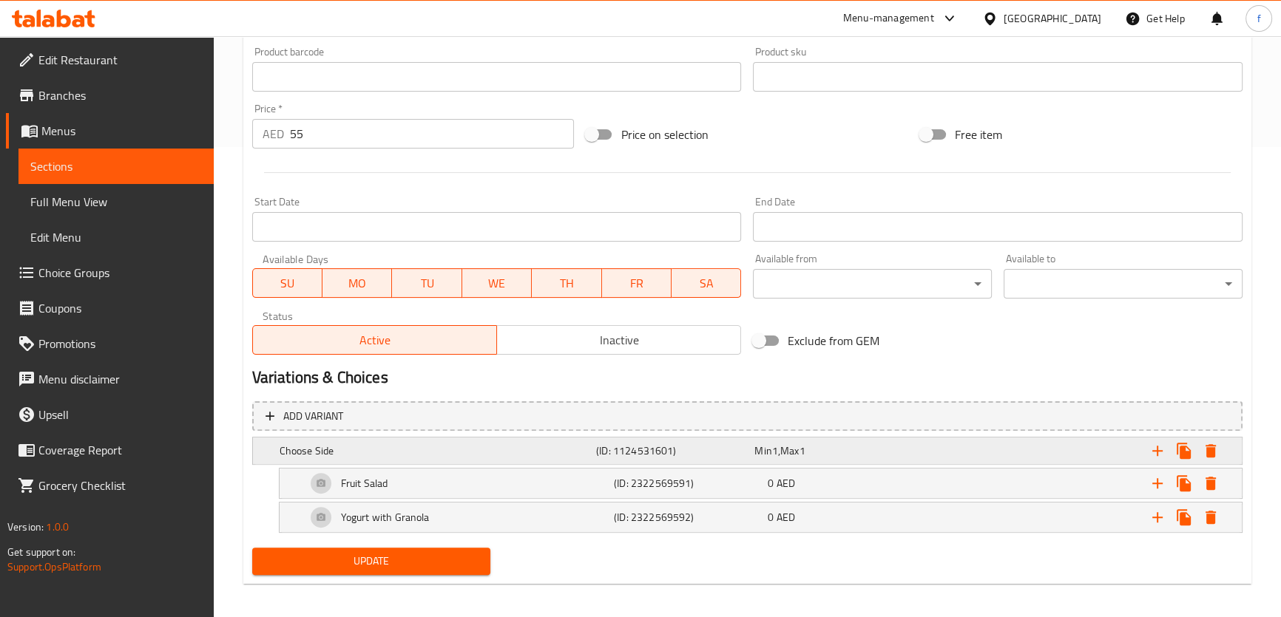
scroll to position [477, 0]
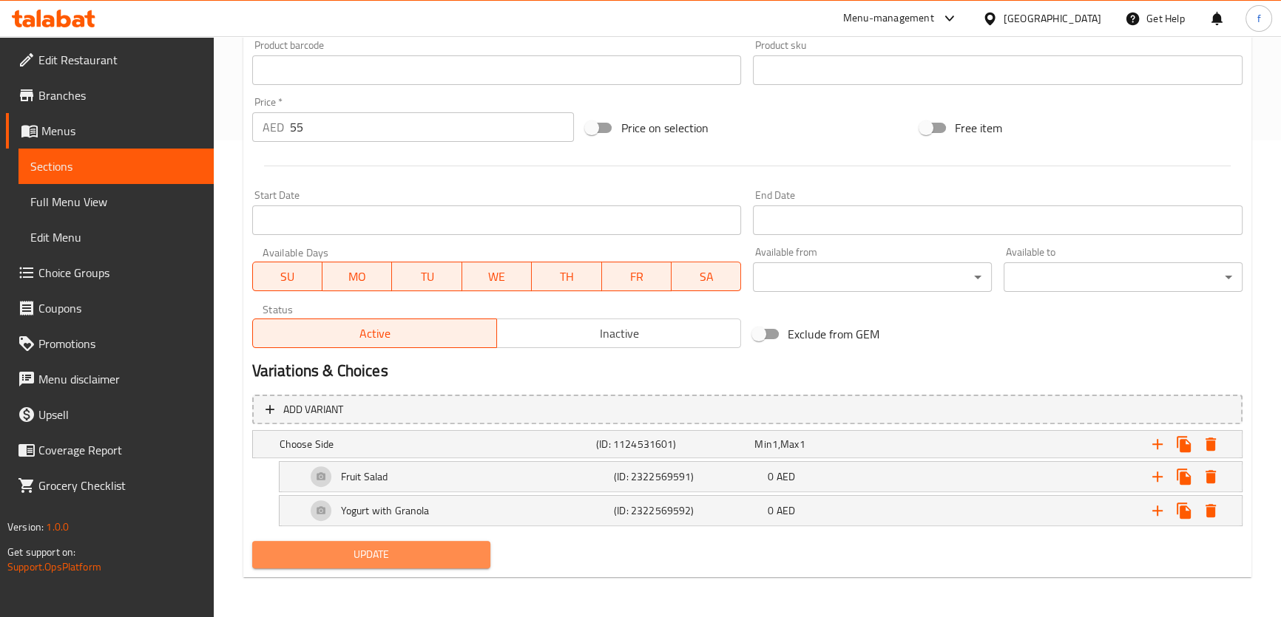
click at [463, 550] on span "Update" at bounding box center [371, 555] width 215 height 18
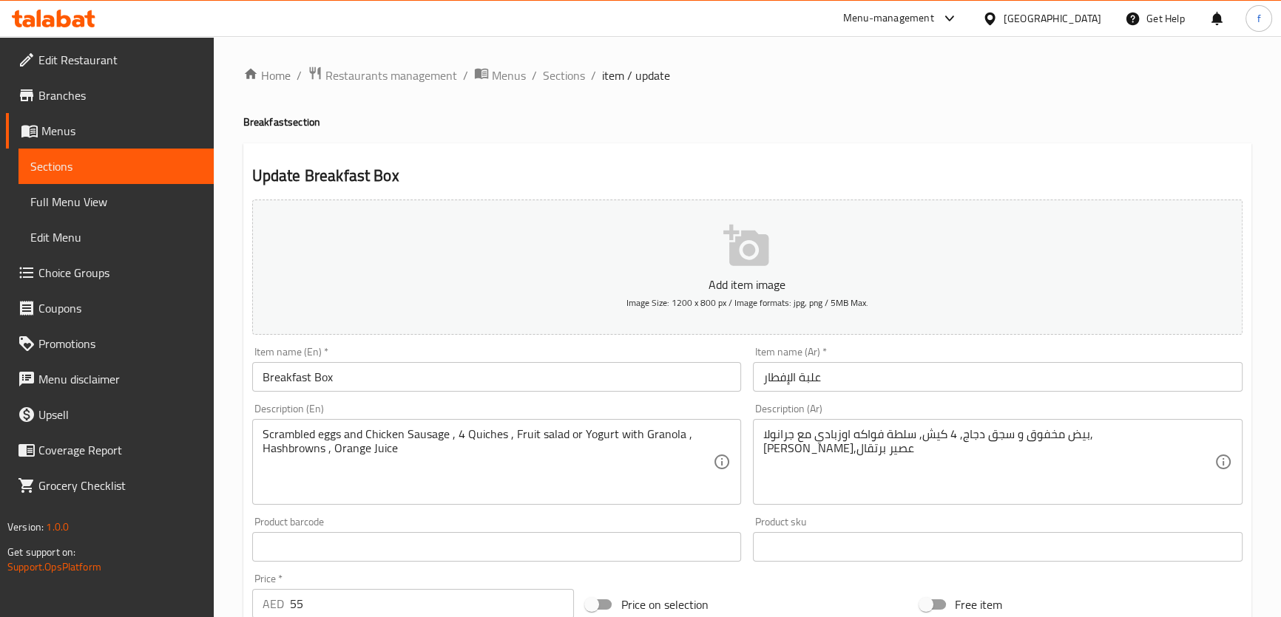
click at [88, 199] on span "Full Menu View" at bounding box center [116, 202] width 172 height 18
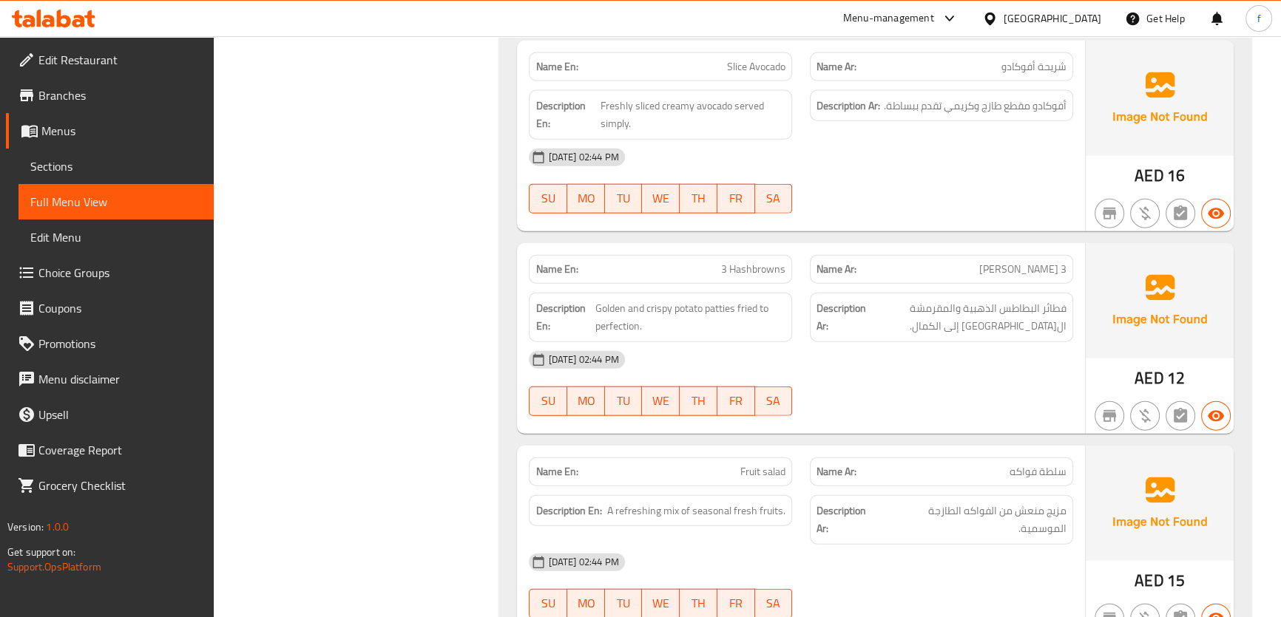
scroll to position [4167, 0]
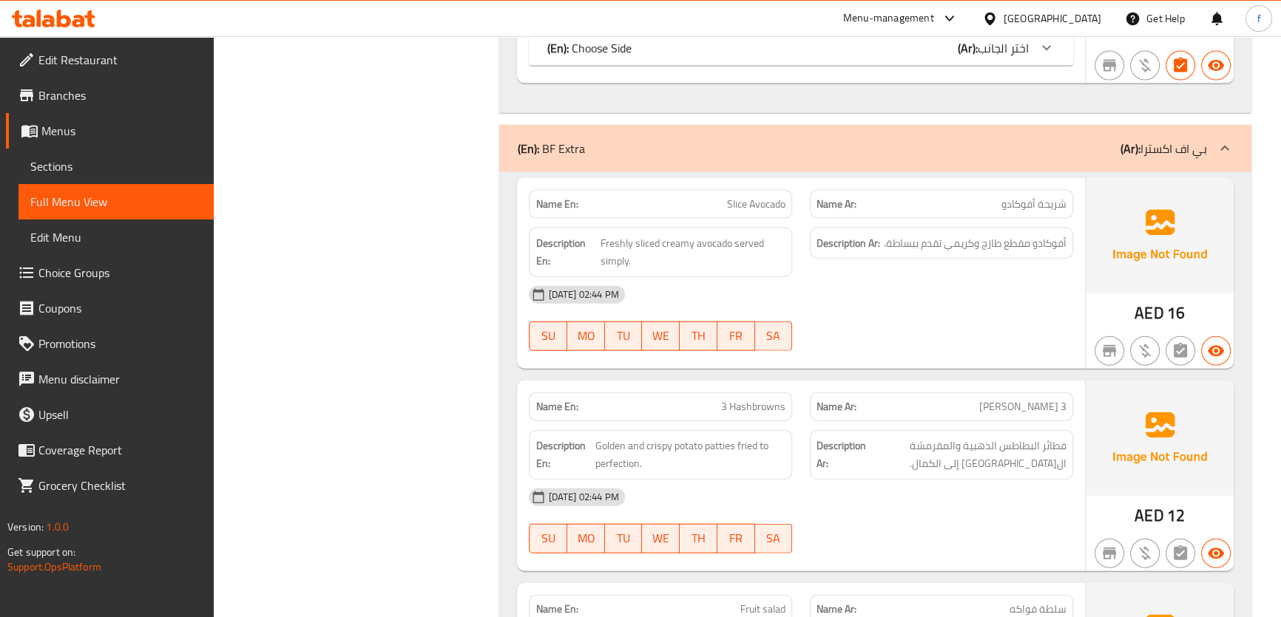
click at [1222, 140] on icon at bounding box center [1225, 149] width 18 height 18
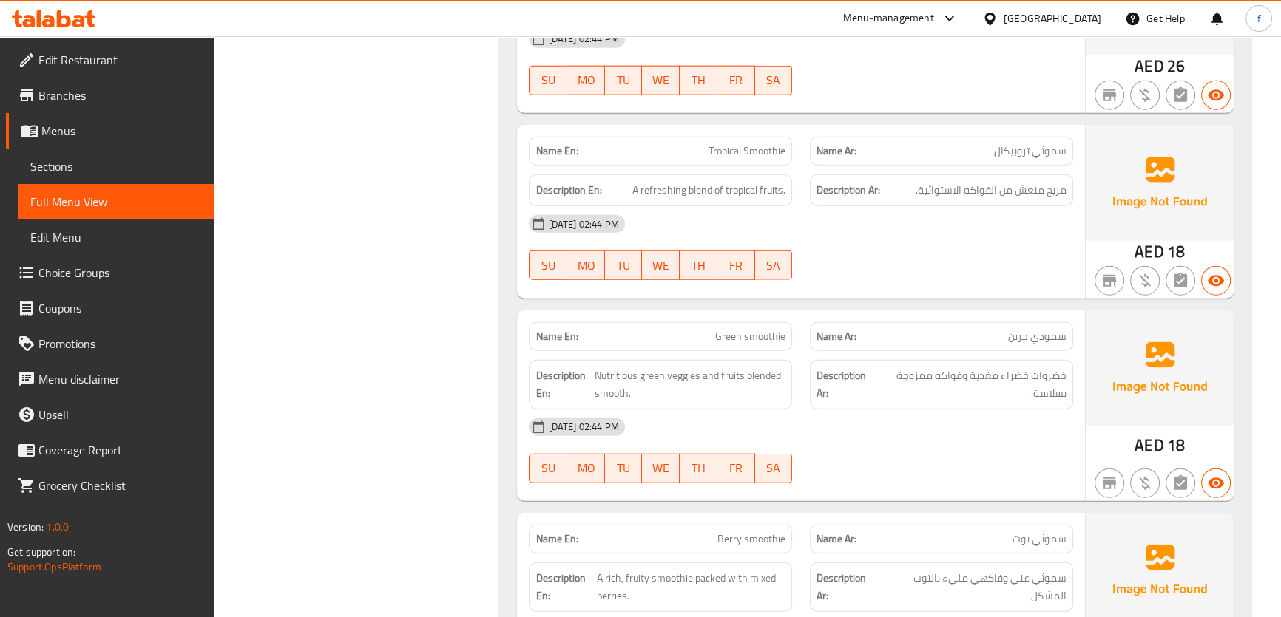
scroll to position [5176, 0]
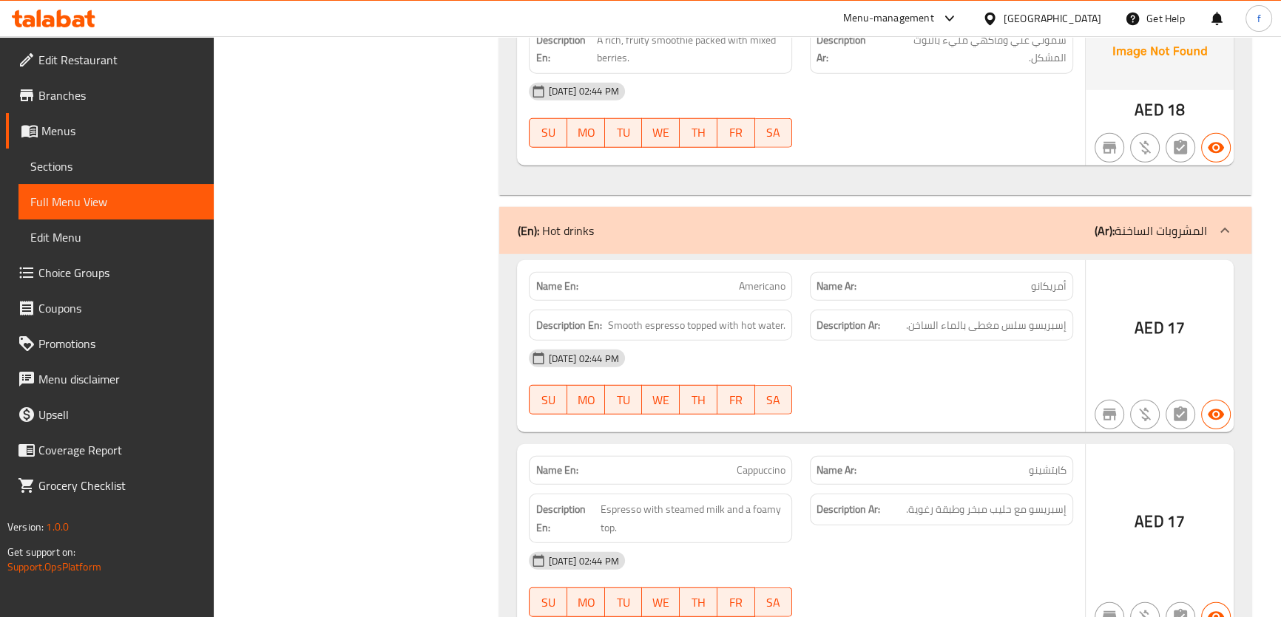
click at [1211, 217] on div at bounding box center [1224, 230] width 35 height 35
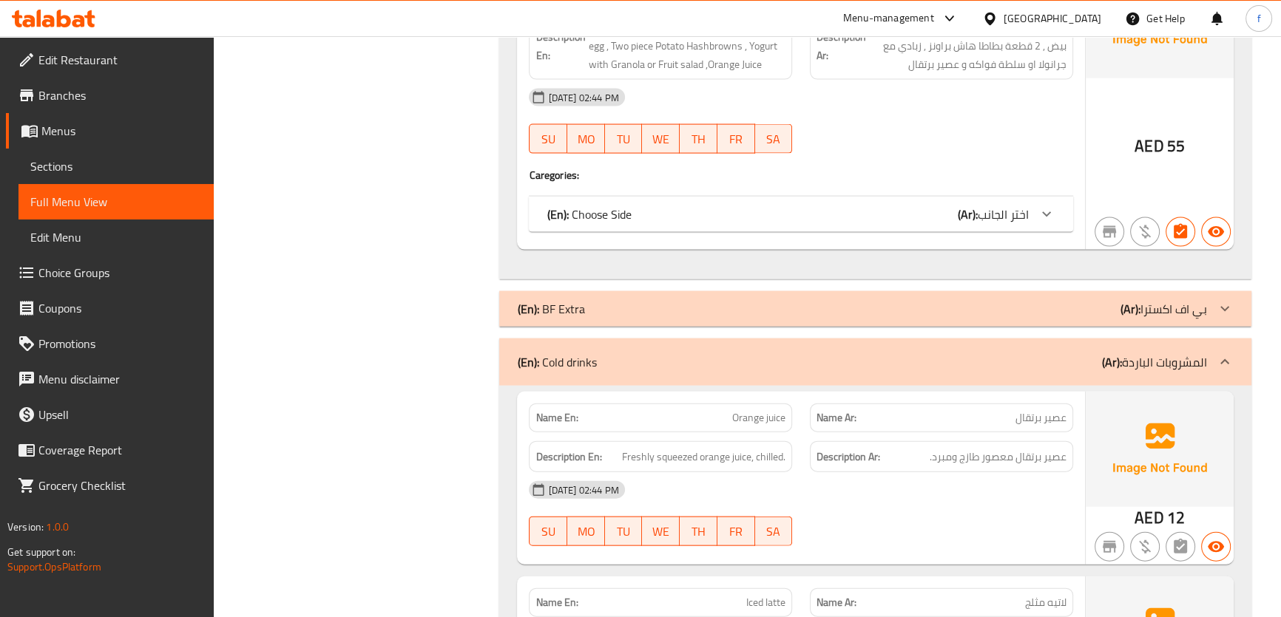
scroll to position [3951, 0]
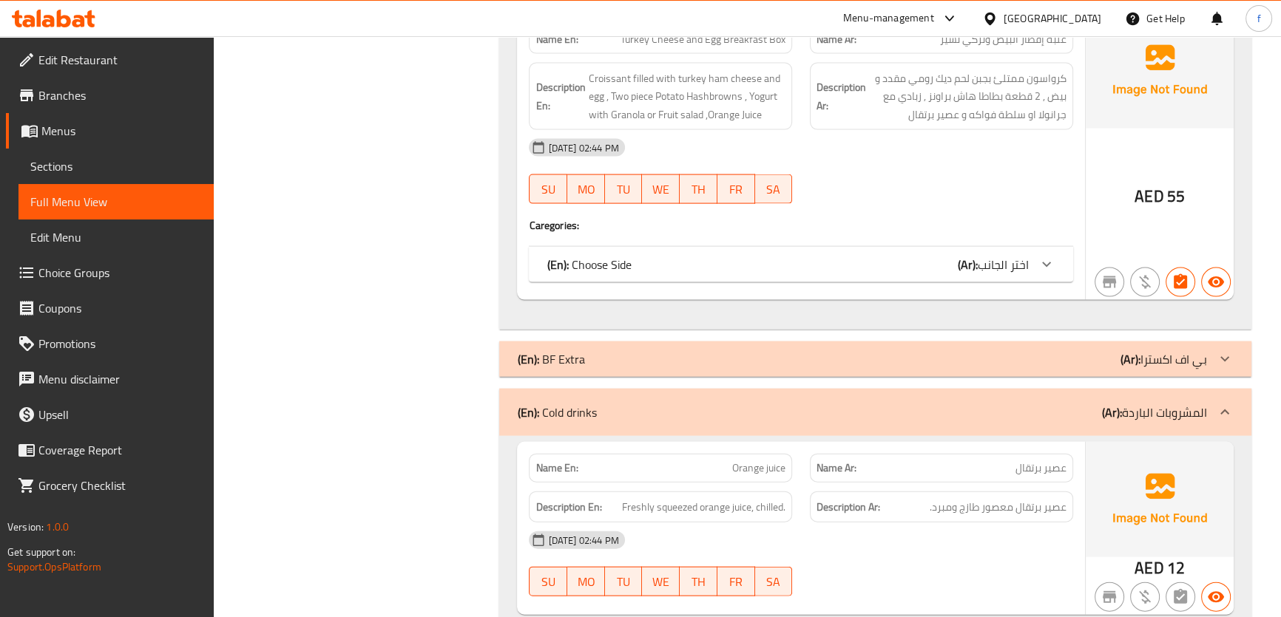
click at [1229, 416] on icon at bounding box center [1225, 413] width 18 height 18
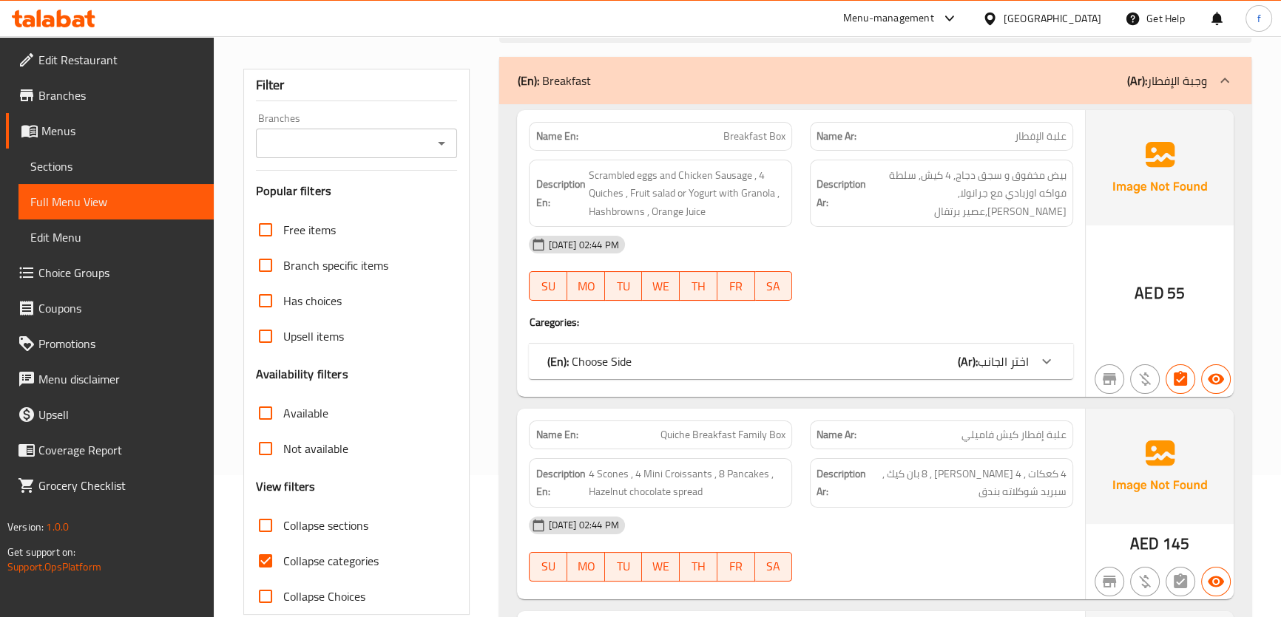
scroll to position [470, 0]
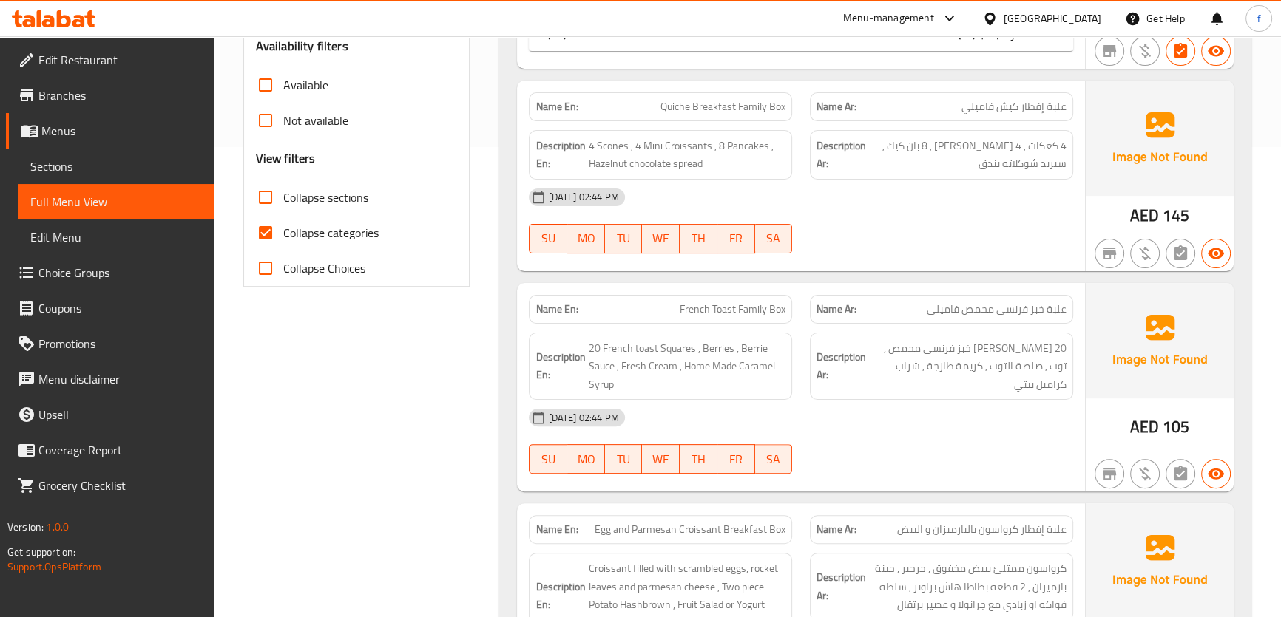
click at [314, 236] on span "Collapse categories" at bounding box center [330, 233] width 95 height 18
click at [283, 236] on input "Collapse categories" at bounding box center [265, 232] width 35 height 35
checkbox input "false"
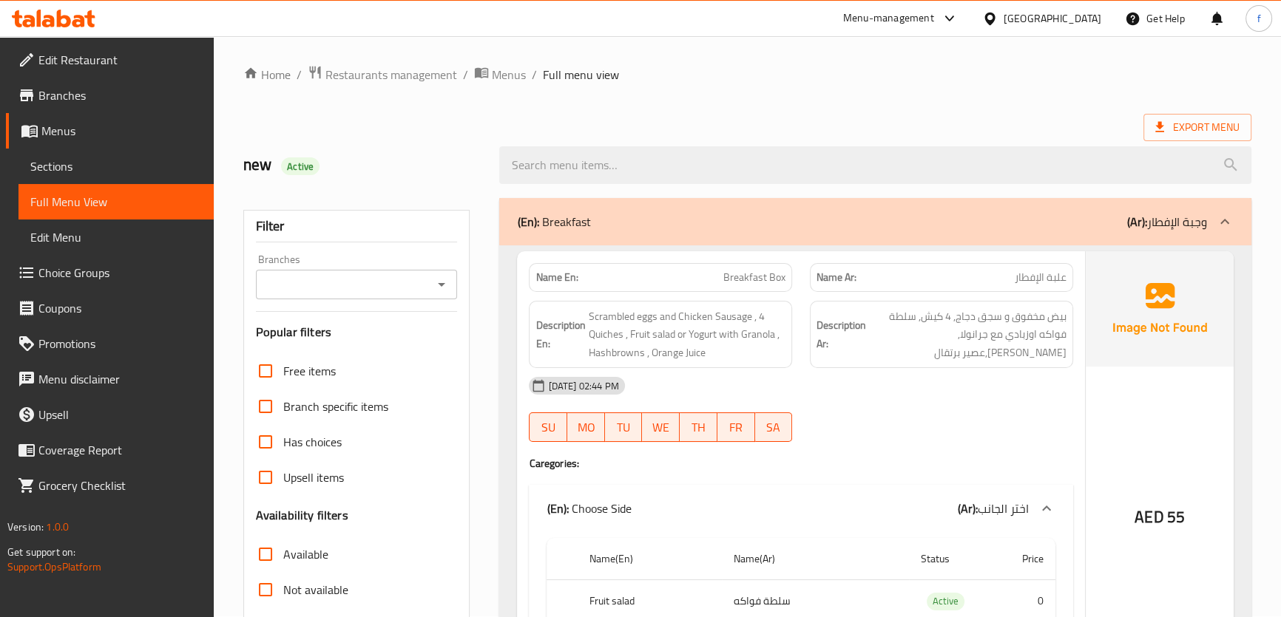
scroll to position [0, 0]
click at [1029, 336] on span "بيض مخفوق و سجق دجاج, 4 كيش, سلطة فواكه اوزبادي مع جرانولا, هاش براونز,عصير برت…" at bounding box center [967, 335] width 197 height 55
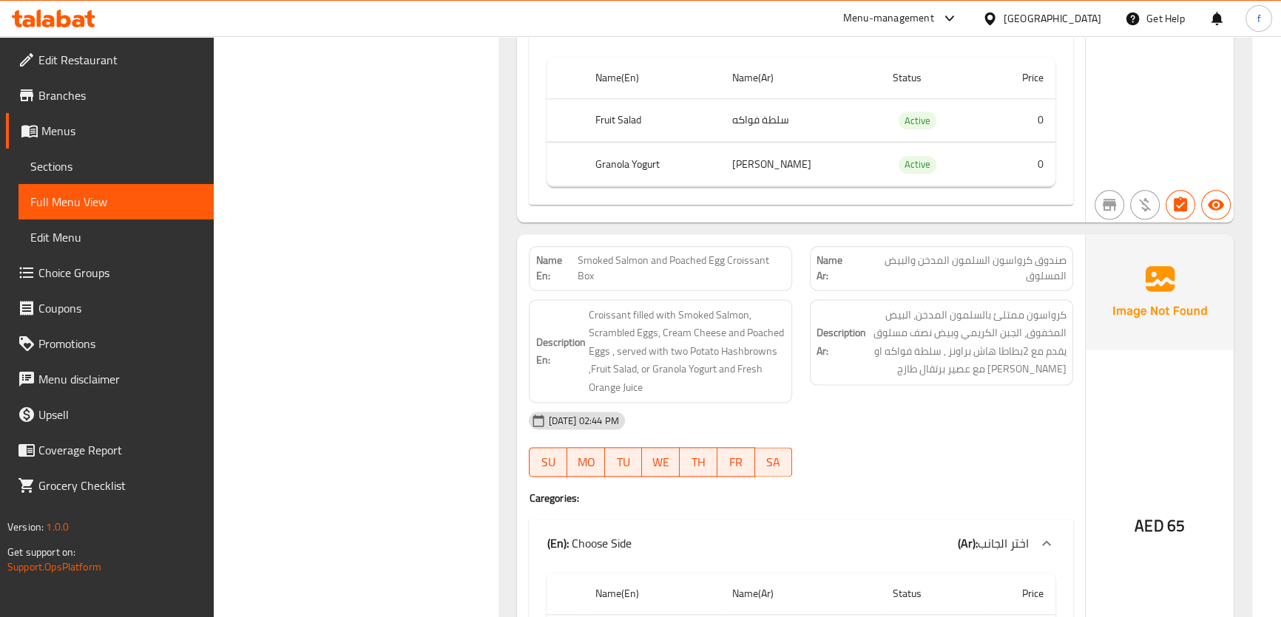
scroll to position [2487, 0]
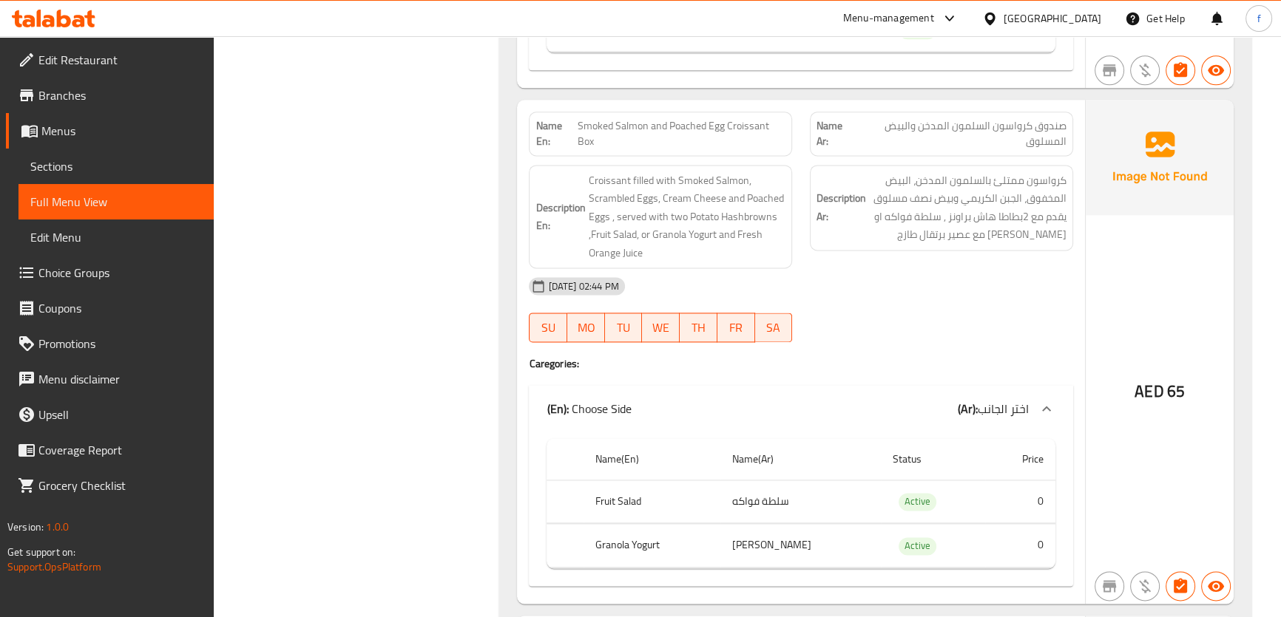
click at [674, 121] on span "Smoked Salmon and Poached Egg Croissant Box" at bounding box center [681, 133] width 208 height 31
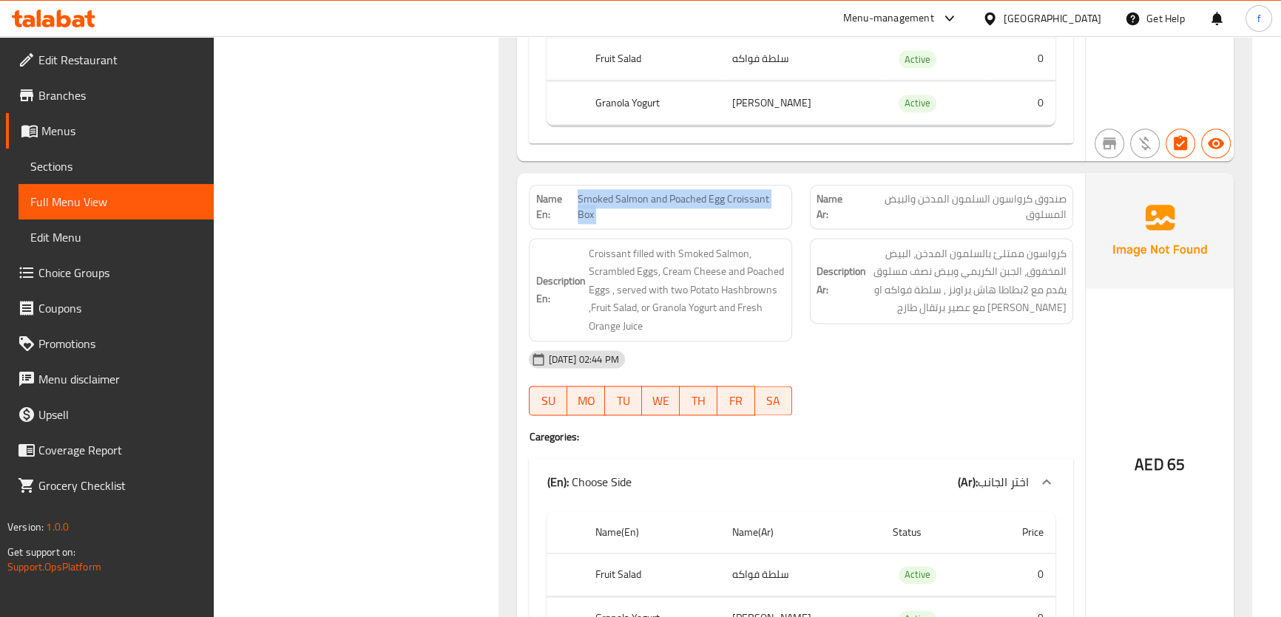
scroll to position [2419, 0]
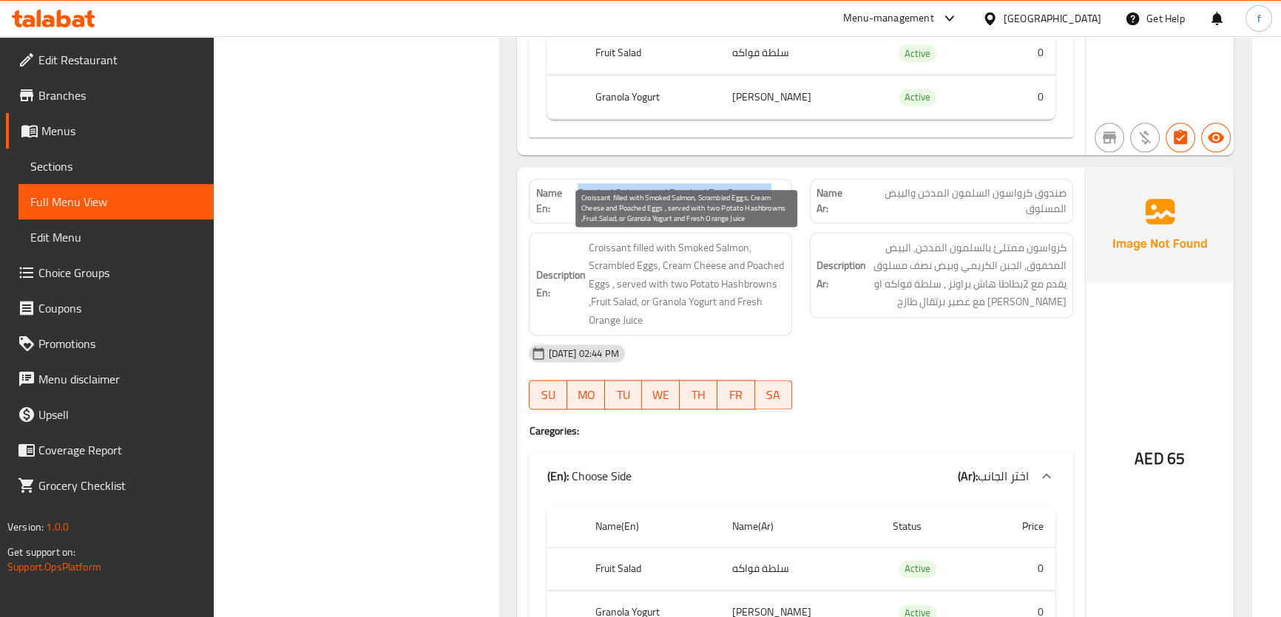
copy span "Smoked Salmon and Poached Egg Croissant Box"
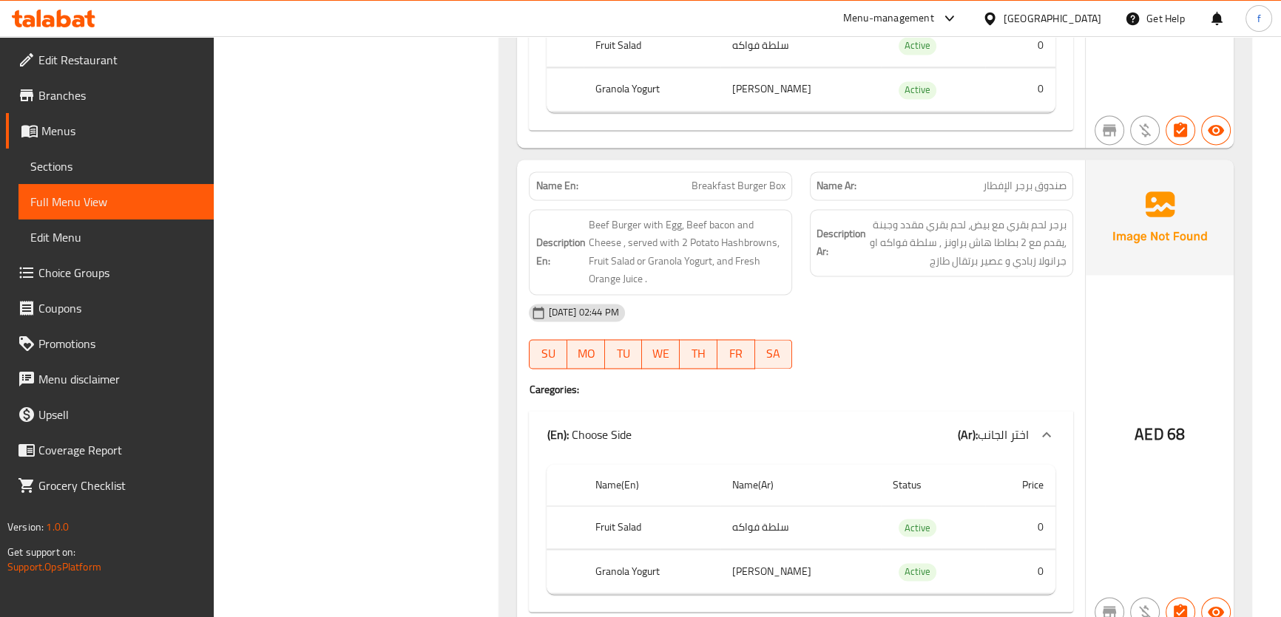
scroll to position [2958, 0]
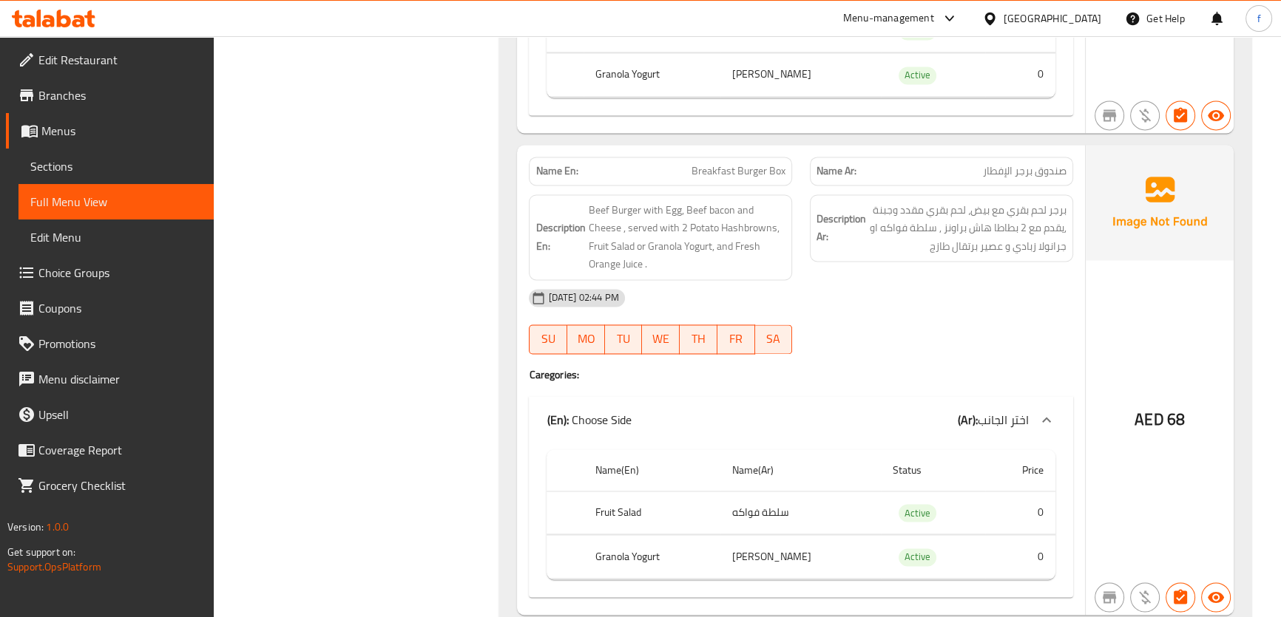
drag, startPoint x: 761, startPoint y: 169, endPoint x: 819, endPoint y: 180, distance: 59.3
click at [761, 169] on span "Breakfast Burger Box" at bounding box center [738, 171] width 94 height 16
click at [762, 169] on span "Breakfast Burger Box" at bounding box center [738, 171] width 94 height 16
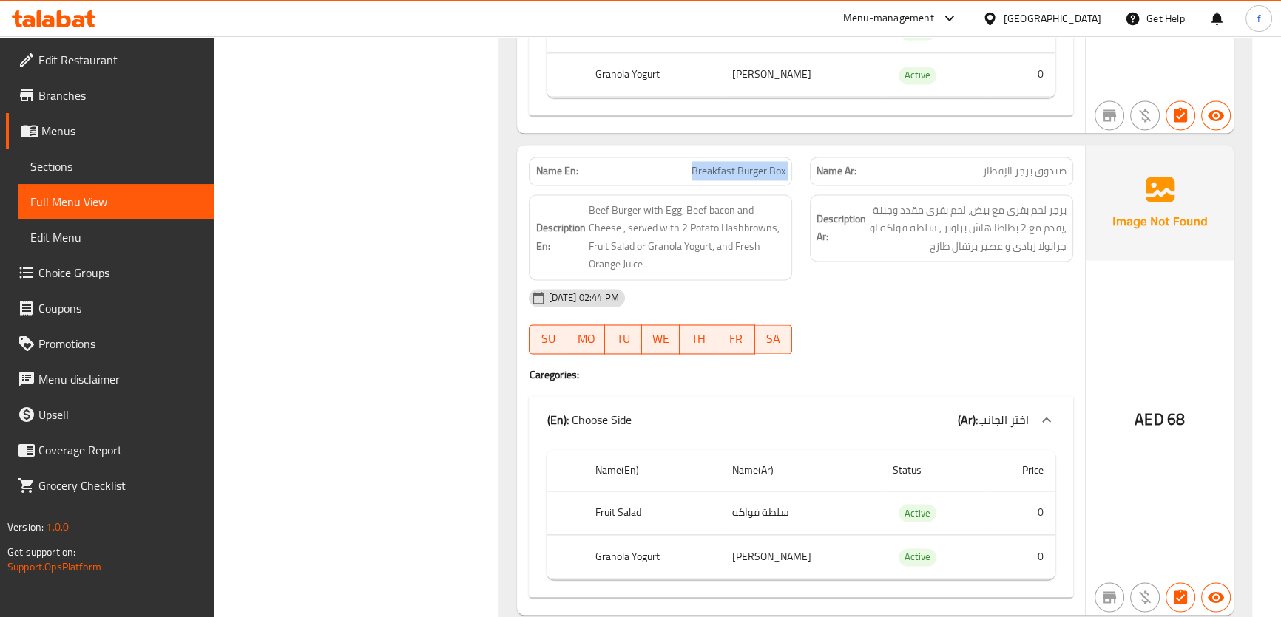
copy span "Breakfast Burger Box"
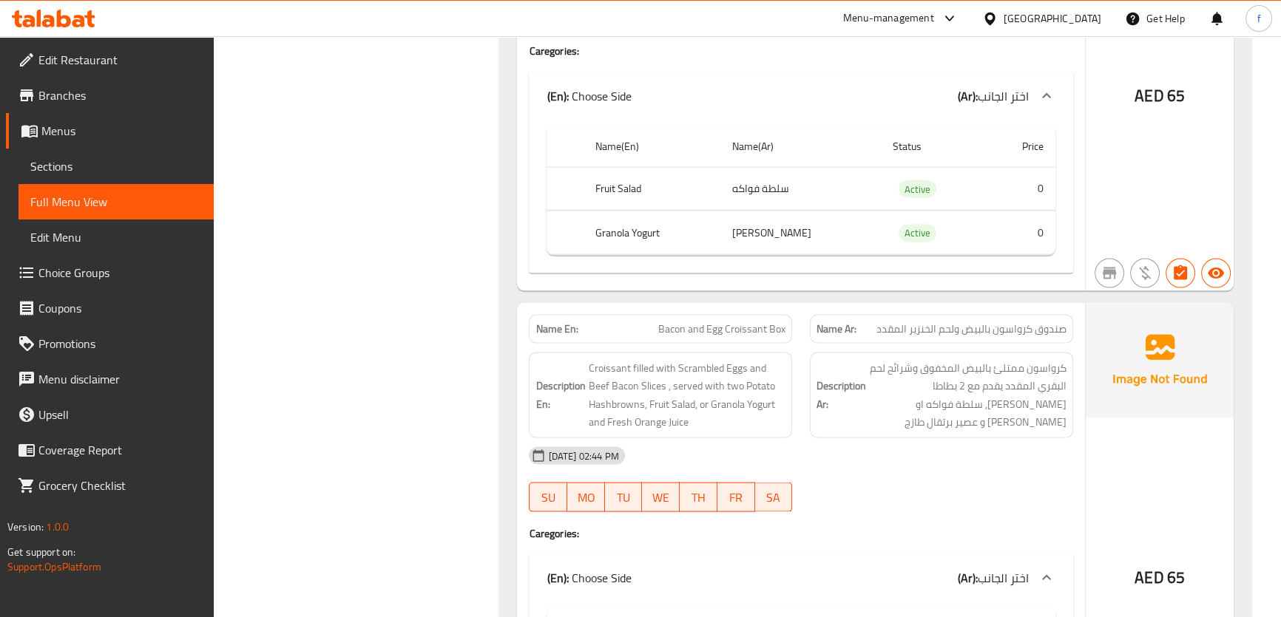
scroll to position [3898, 0]
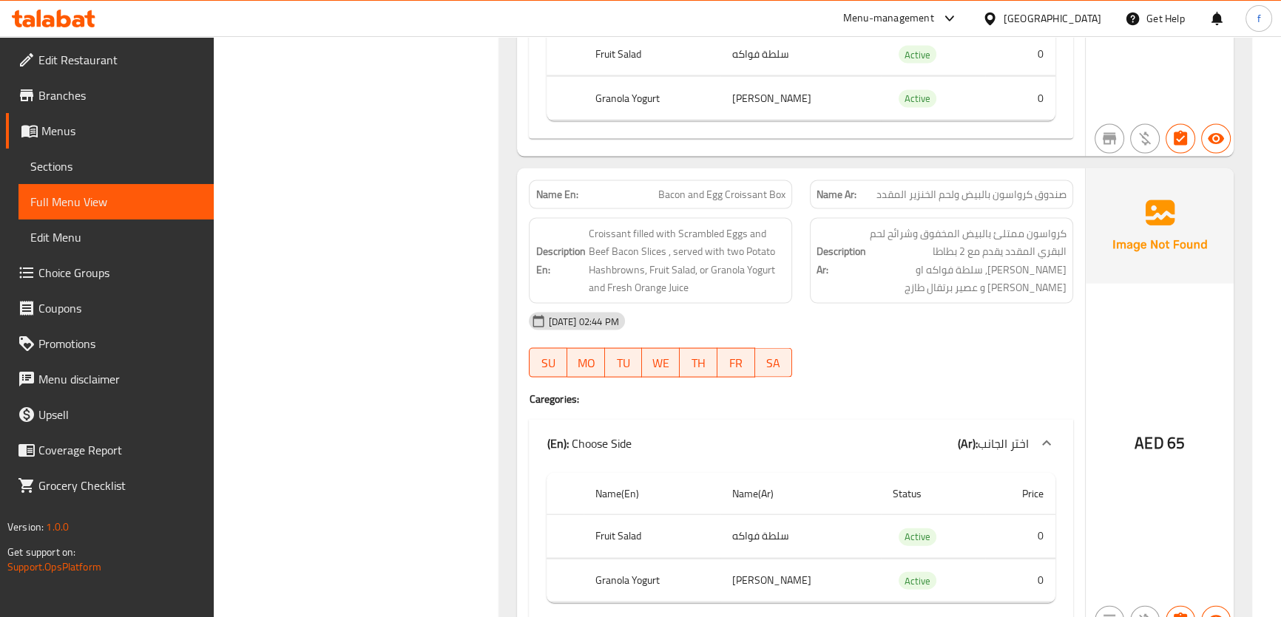
click at [690, 194] on span "Bacon and Egg Croissant Box" at bounding box center [721, 195] width 127 height 16
copy span "Bacon and Egg Croissant Box"
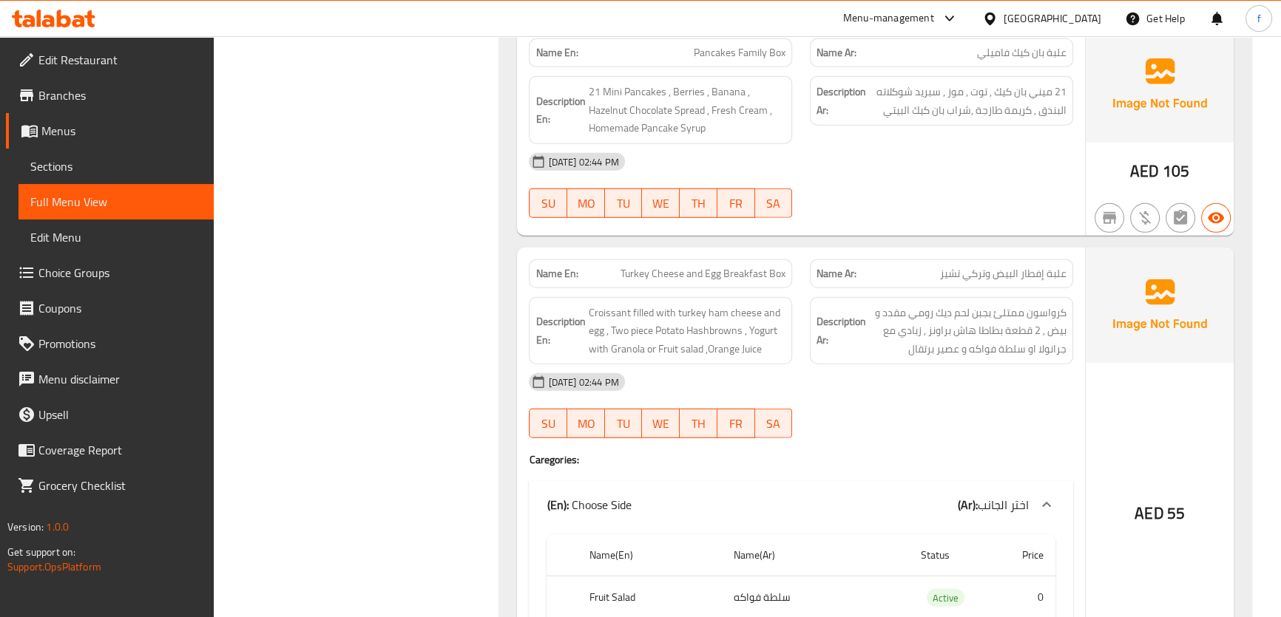
scroll to position [5243, 0]
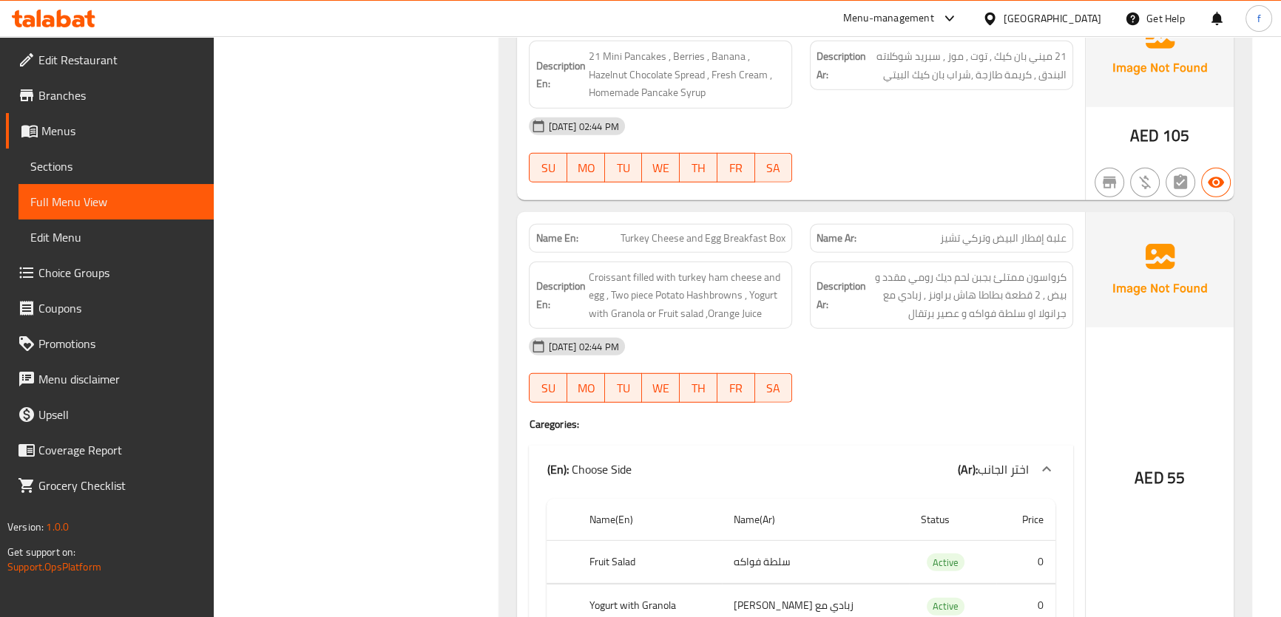
click at [664, 231] on span "Turkey Cheese and Egg Breakfast Box" at bounding box center [702, 239] width 165 height 16
copy span "Turkey Cheese and Egg Breakfast Box"
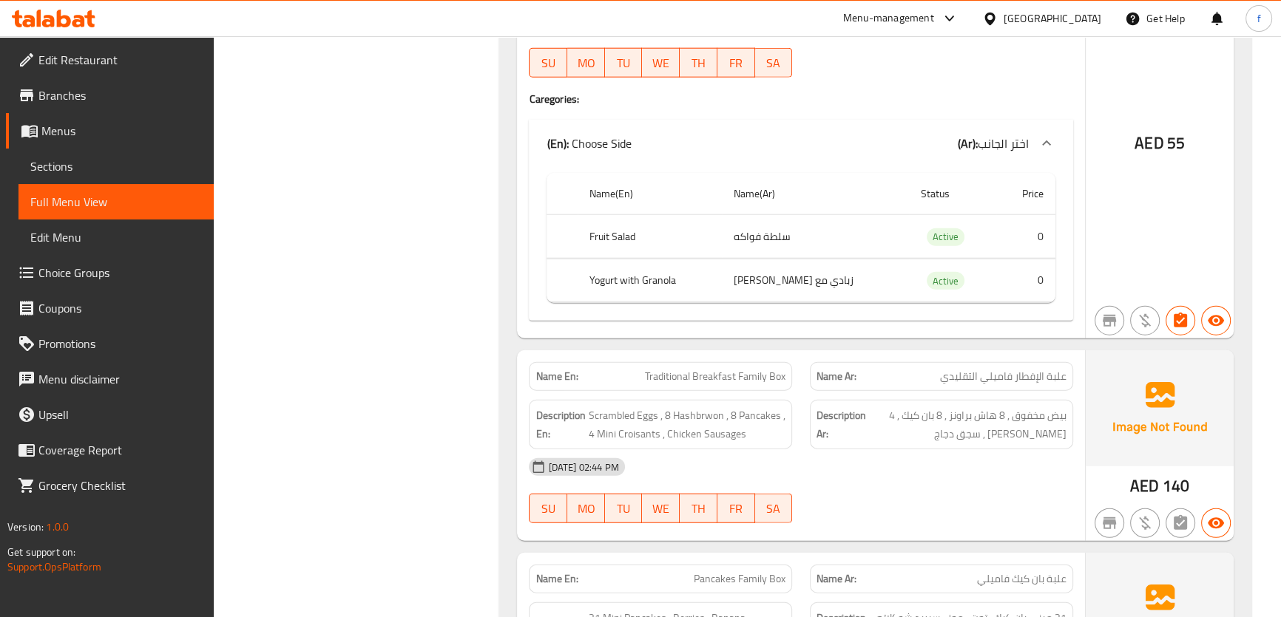
scroll to position [4387, 0]
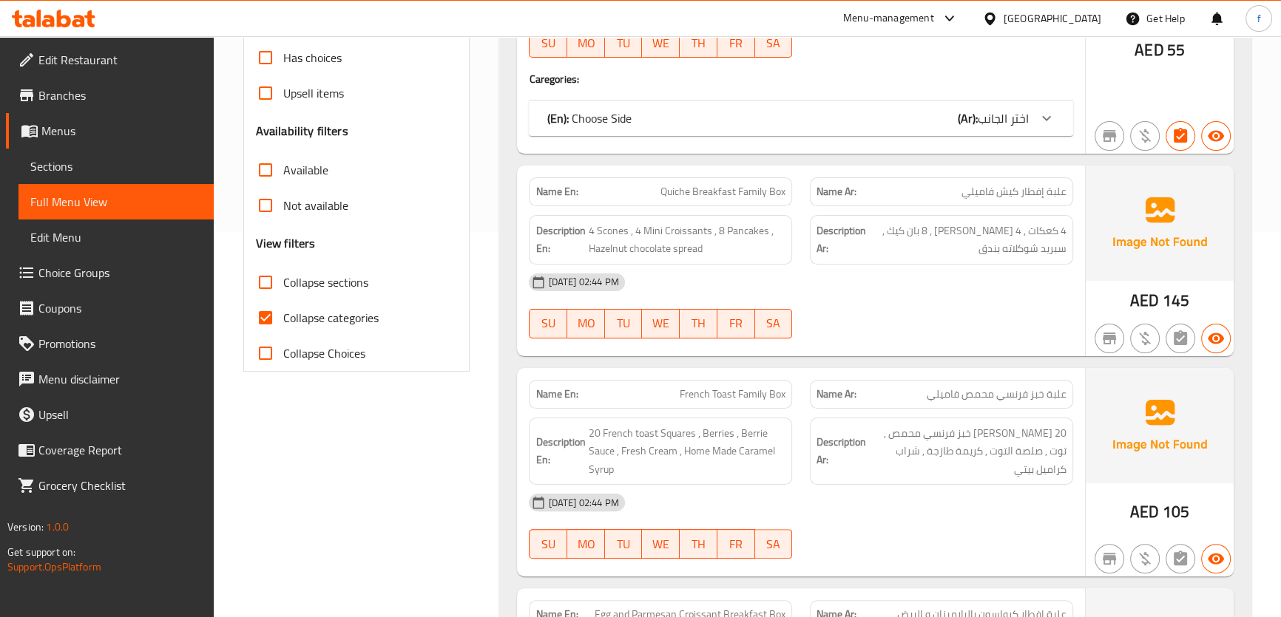
scroll to position [403, 0]
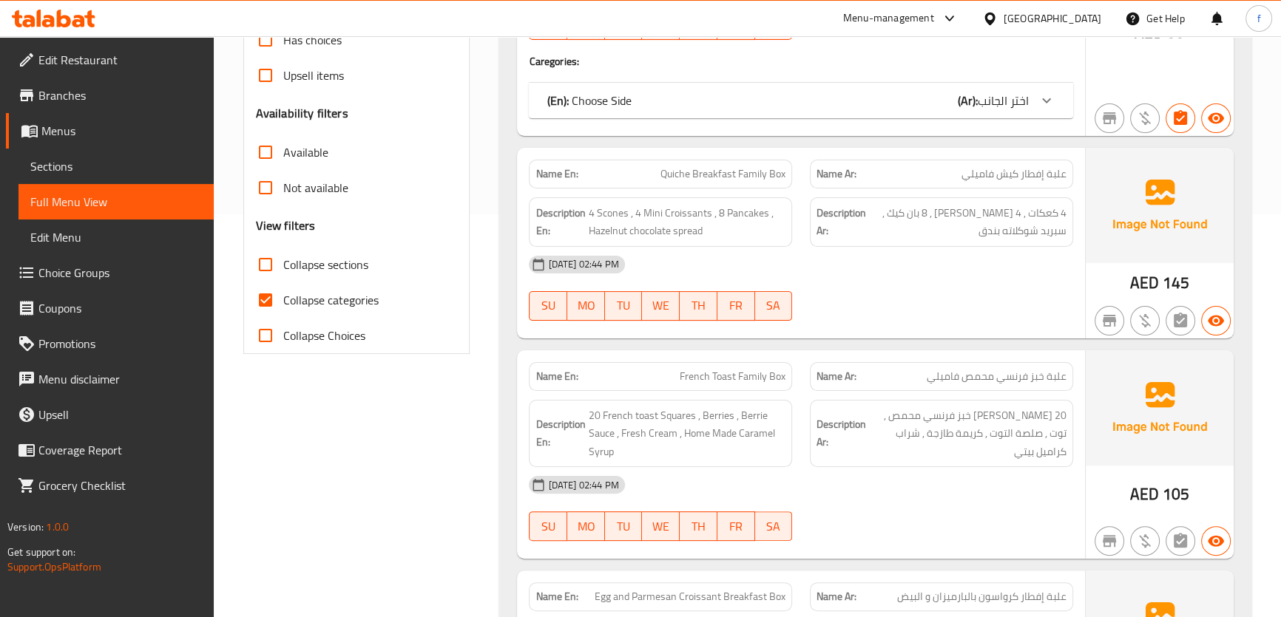
drag, startPoint x: 281, startPoint y: 301, endPoint x: 443, endPoint y: 371, distance: 176.5
click at [281, 301] on input "Collapse categories" at bounding box center [265, 299] width 35 height 35
checkbox input "false"
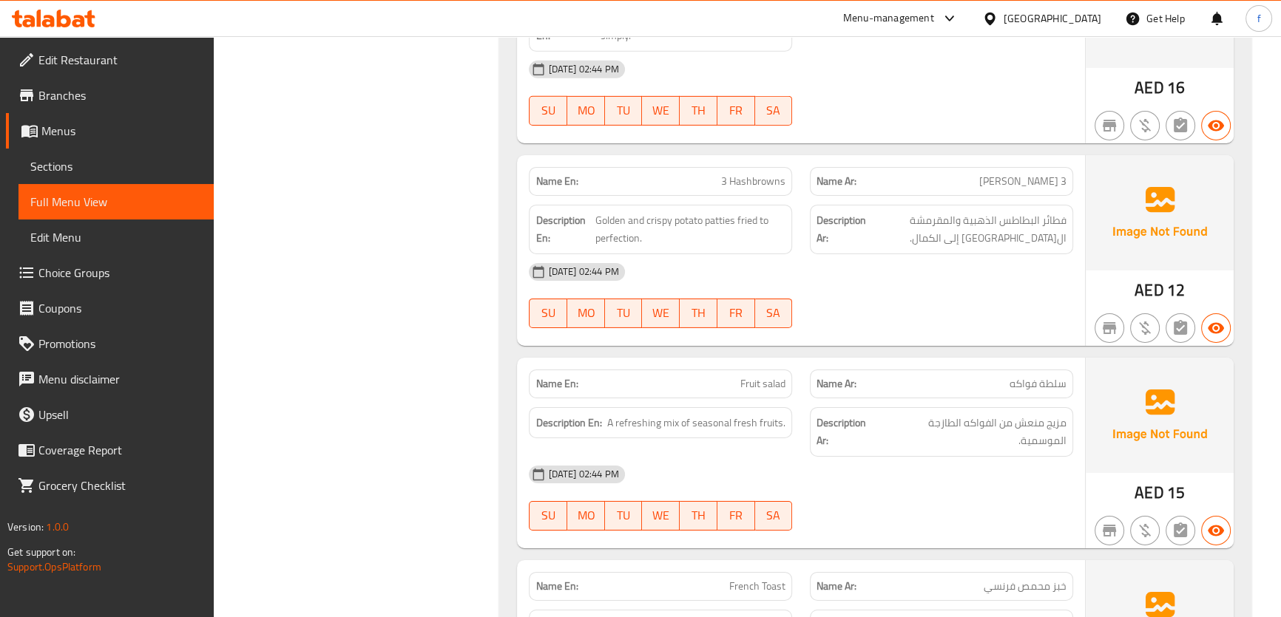
scroll to position [5579, 0]
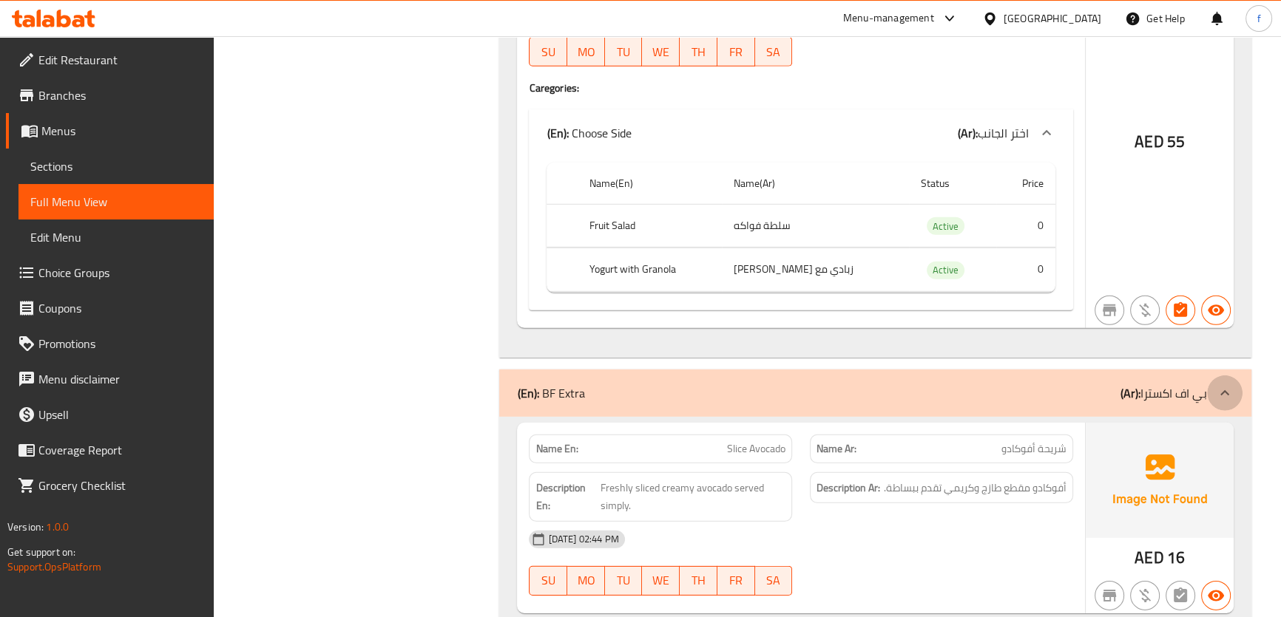
click at [1224, 390] on icon at bounding box center [1225, 393] width 18 height 18
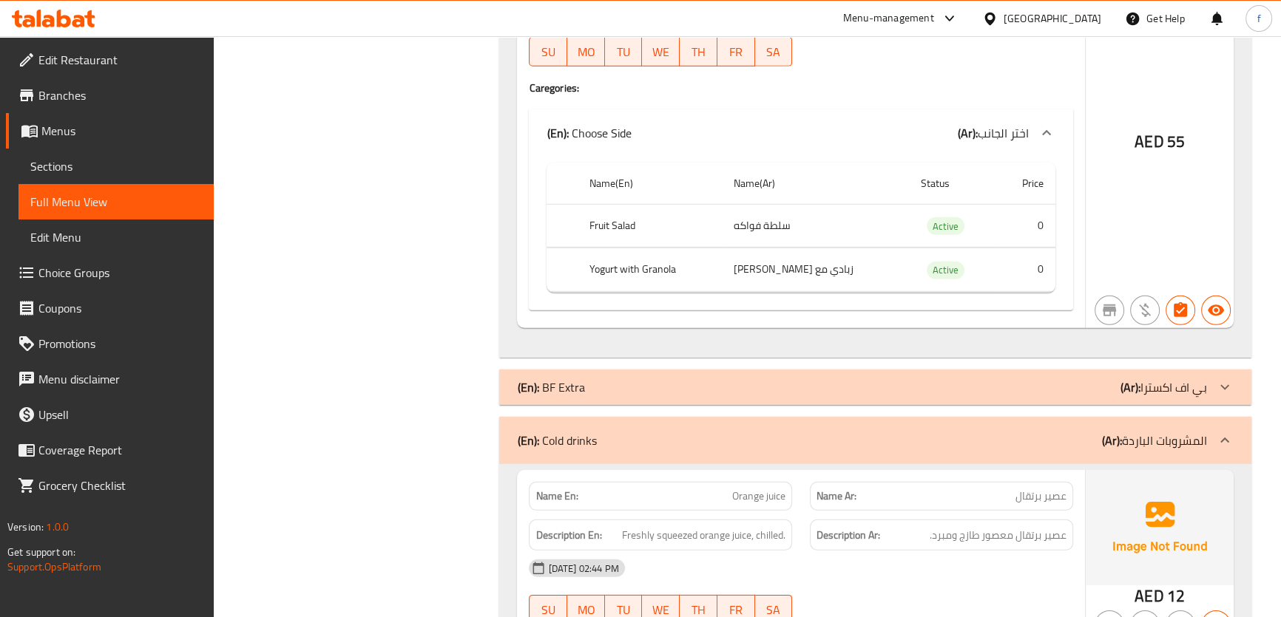
click at [1221, 438] on icon at bounding box center [1224, 440] width 9 height 5
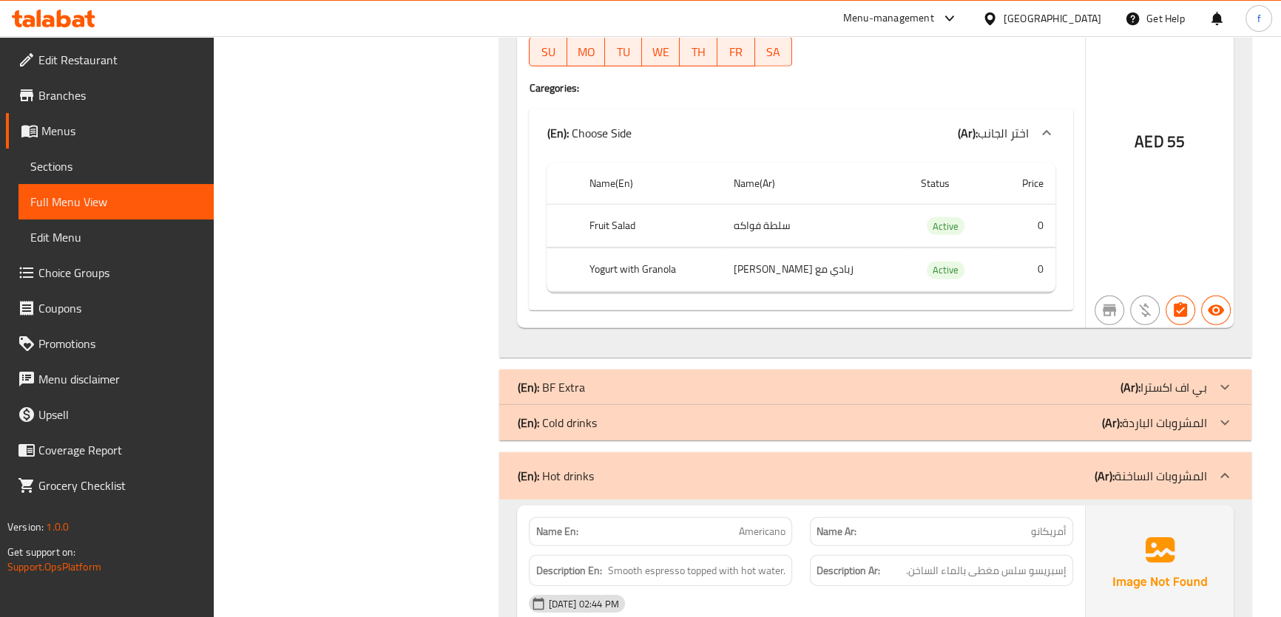
click at [1228, 473] on icon at bounding box center [1225, 476] width 18 height 18
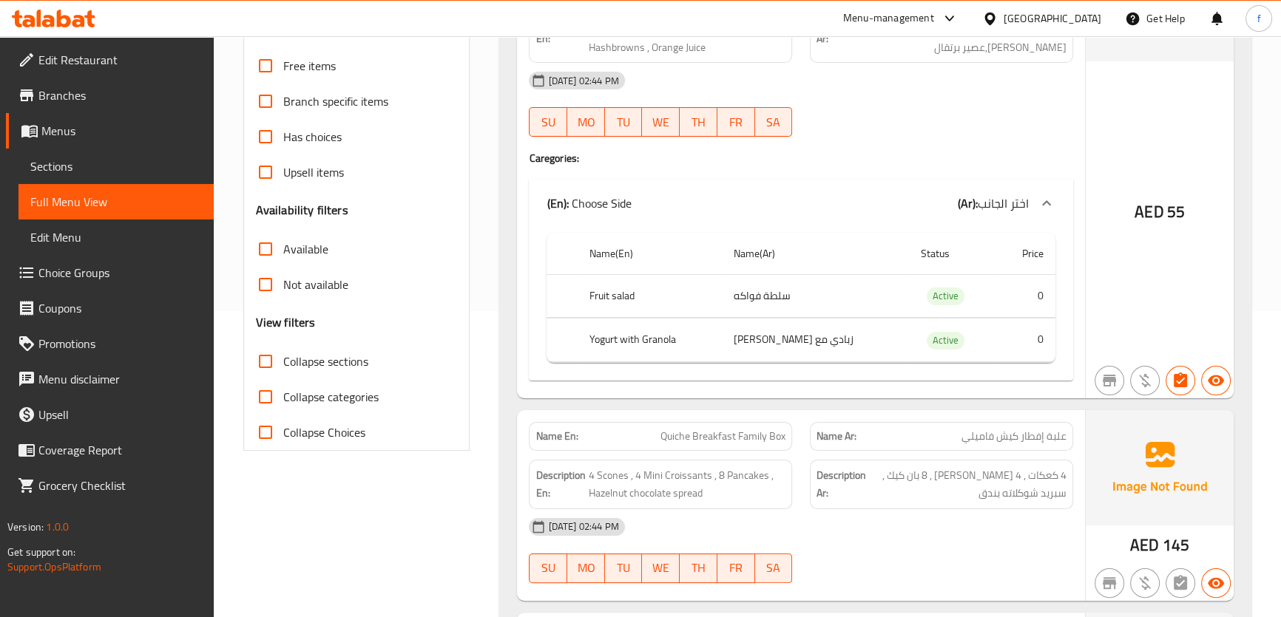
scroll to position [0, 0]
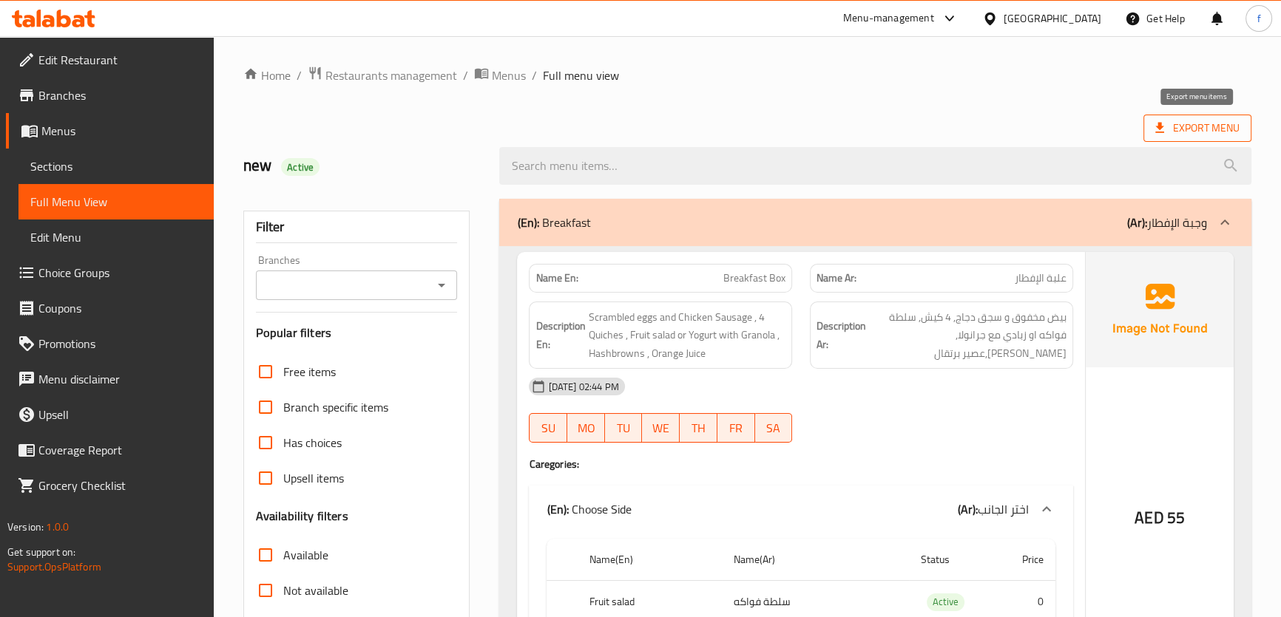
click at [1213, 123] on span "Export Menu" at bounding box center [1197, 128] width 84 height 18
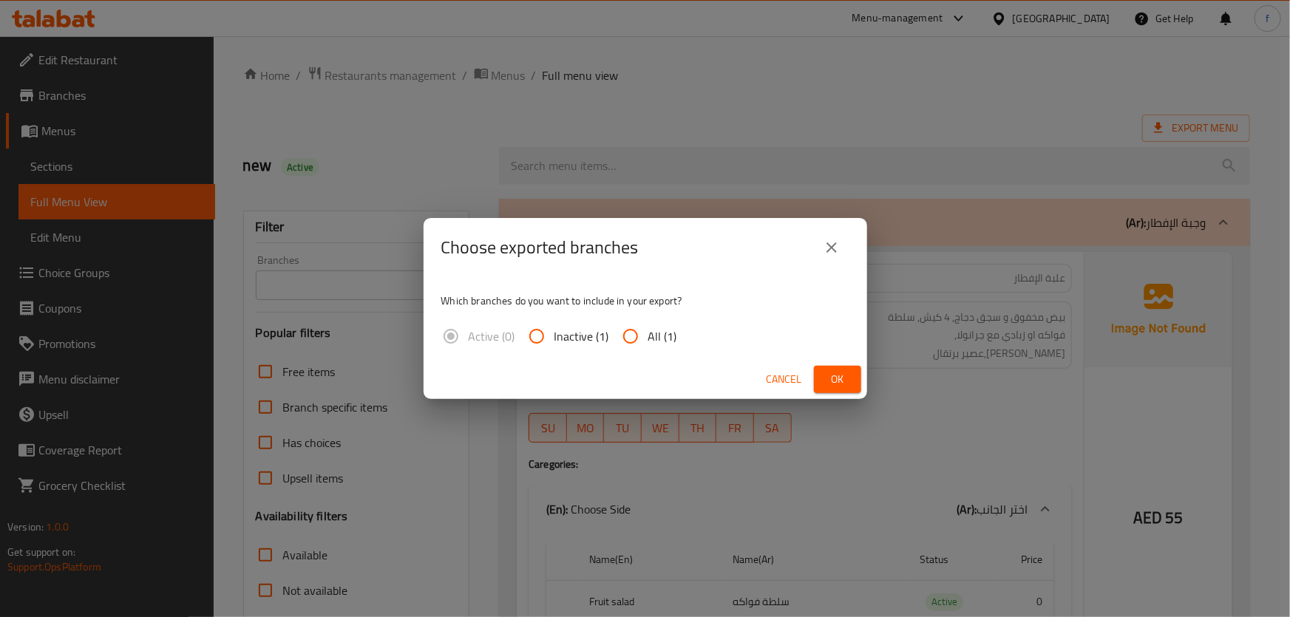
click at [643, 331] on input "All (1)" at bounding box center [630, 336] width 35 height 35
radio input "true"
click at [830, 384] on span "Ok" at bounding box center [838, 379] width 24 height 18
